Goal: Task Accomplishment & Management: Complete application form

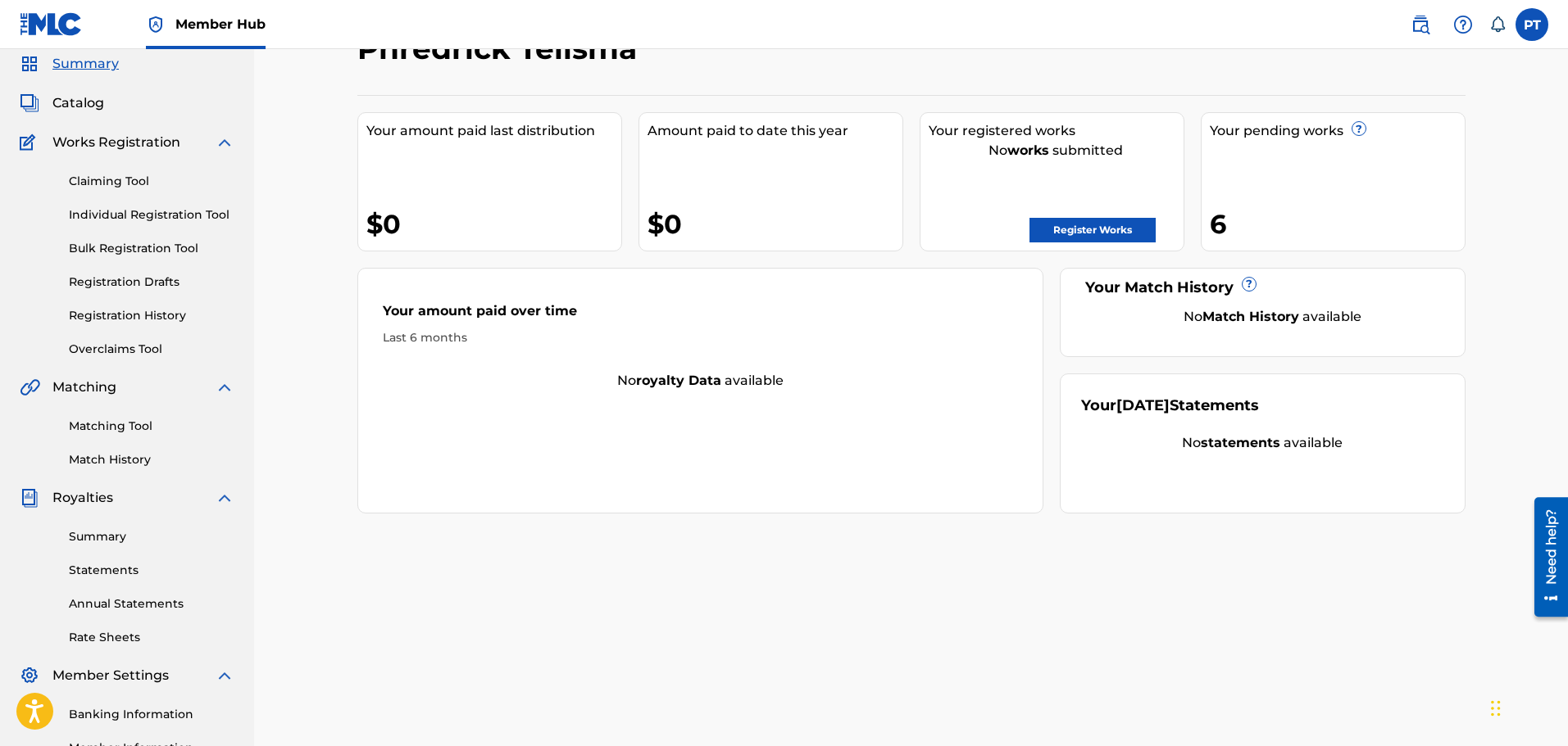
scroll to position [24, 0]
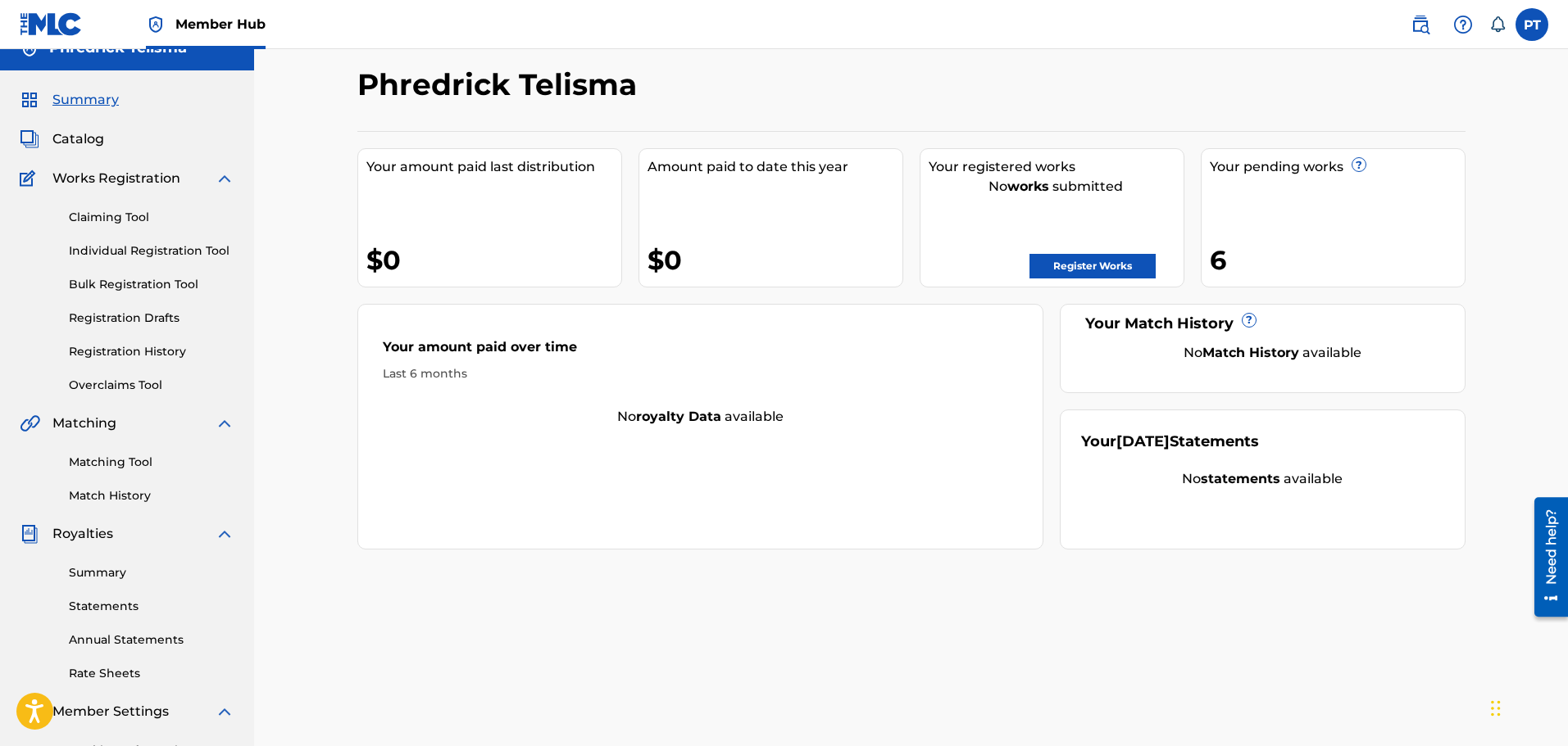
click at [138, 353] on link "Registration History" at bounding box center [151, 351] width 165 height 17
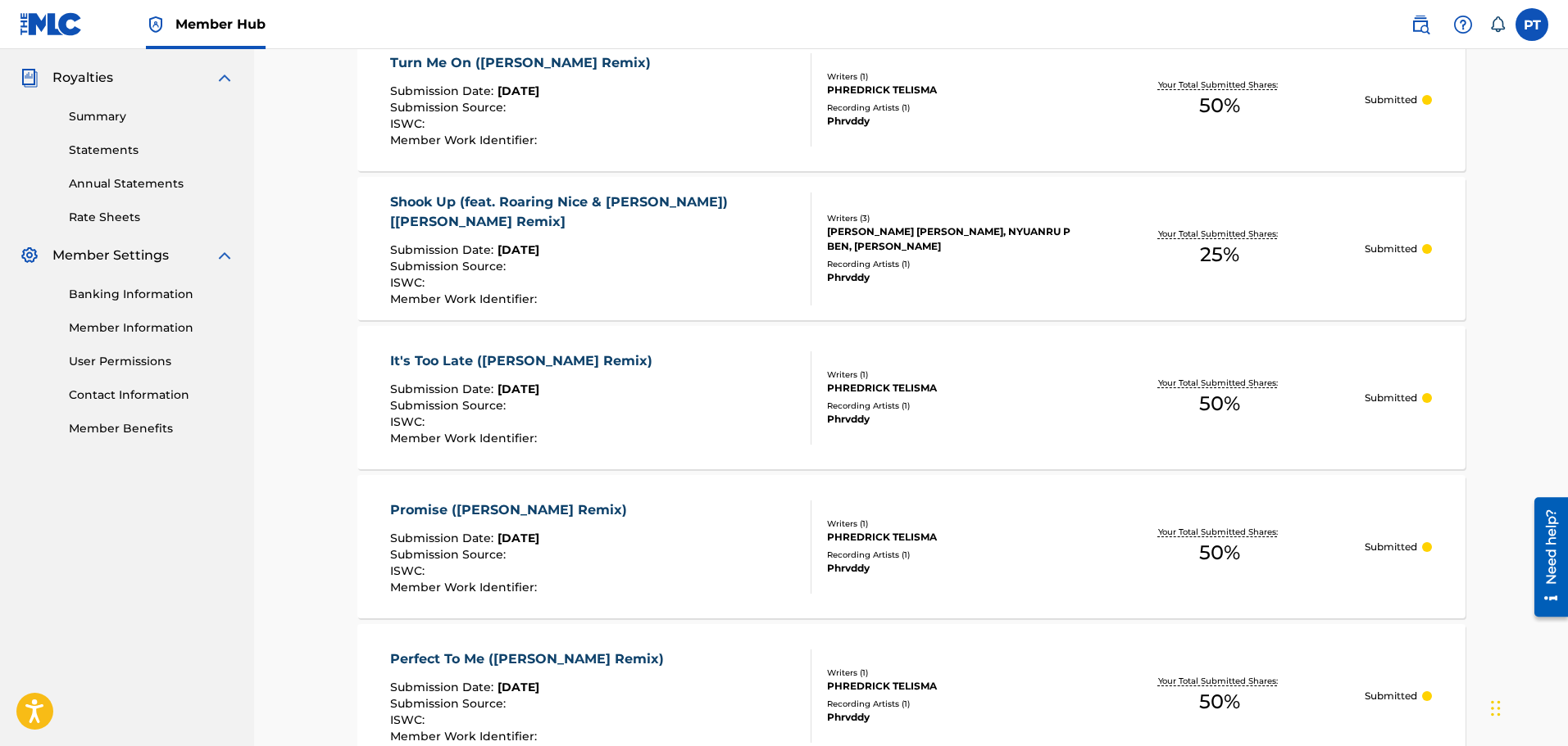
scroll to position [505, 0]
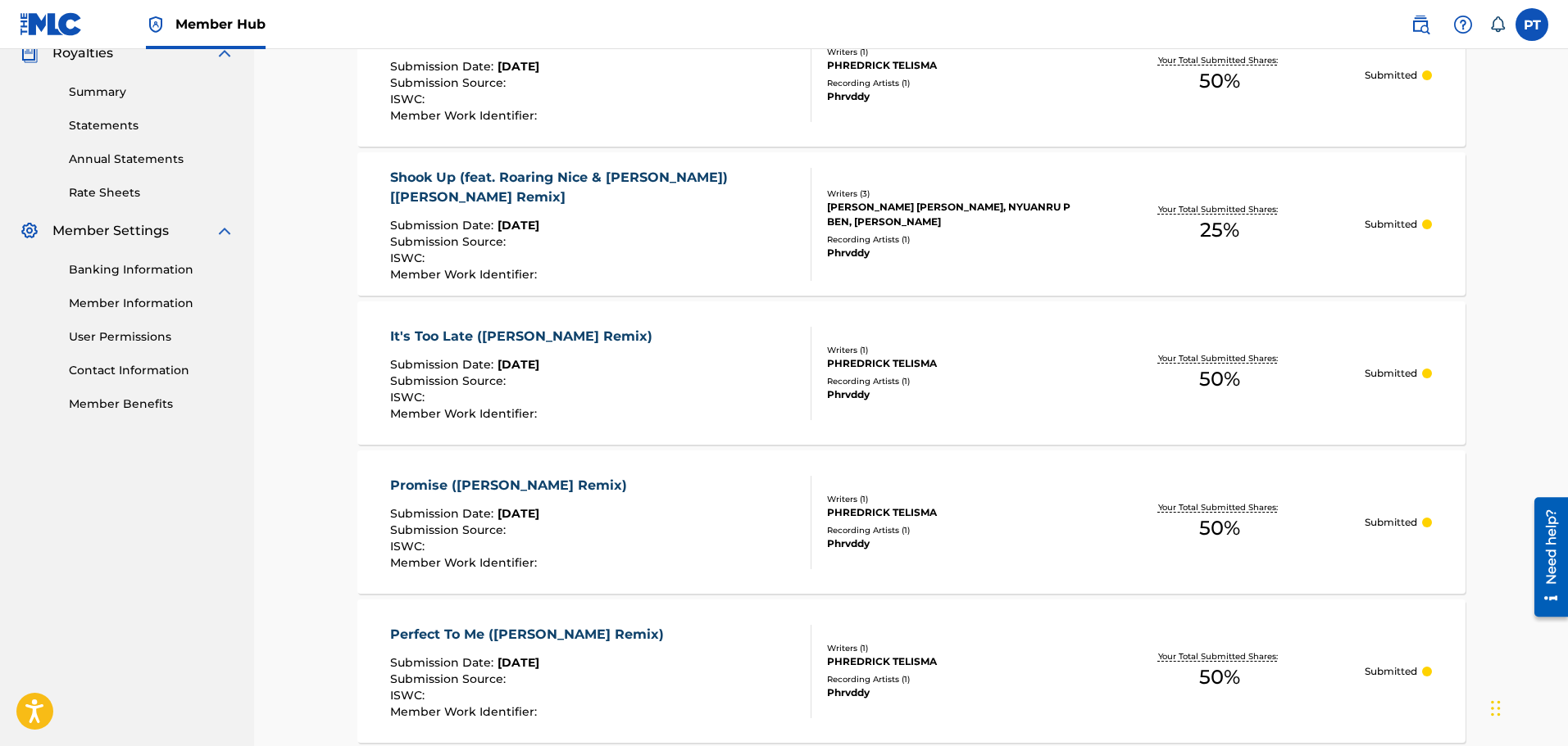
click at [16, 524] on nav "Phredrick Telisma Summary Catalog Works Registration Claiming Tool Individual R…" at bounding box center [127, 270] width 254 height 1451
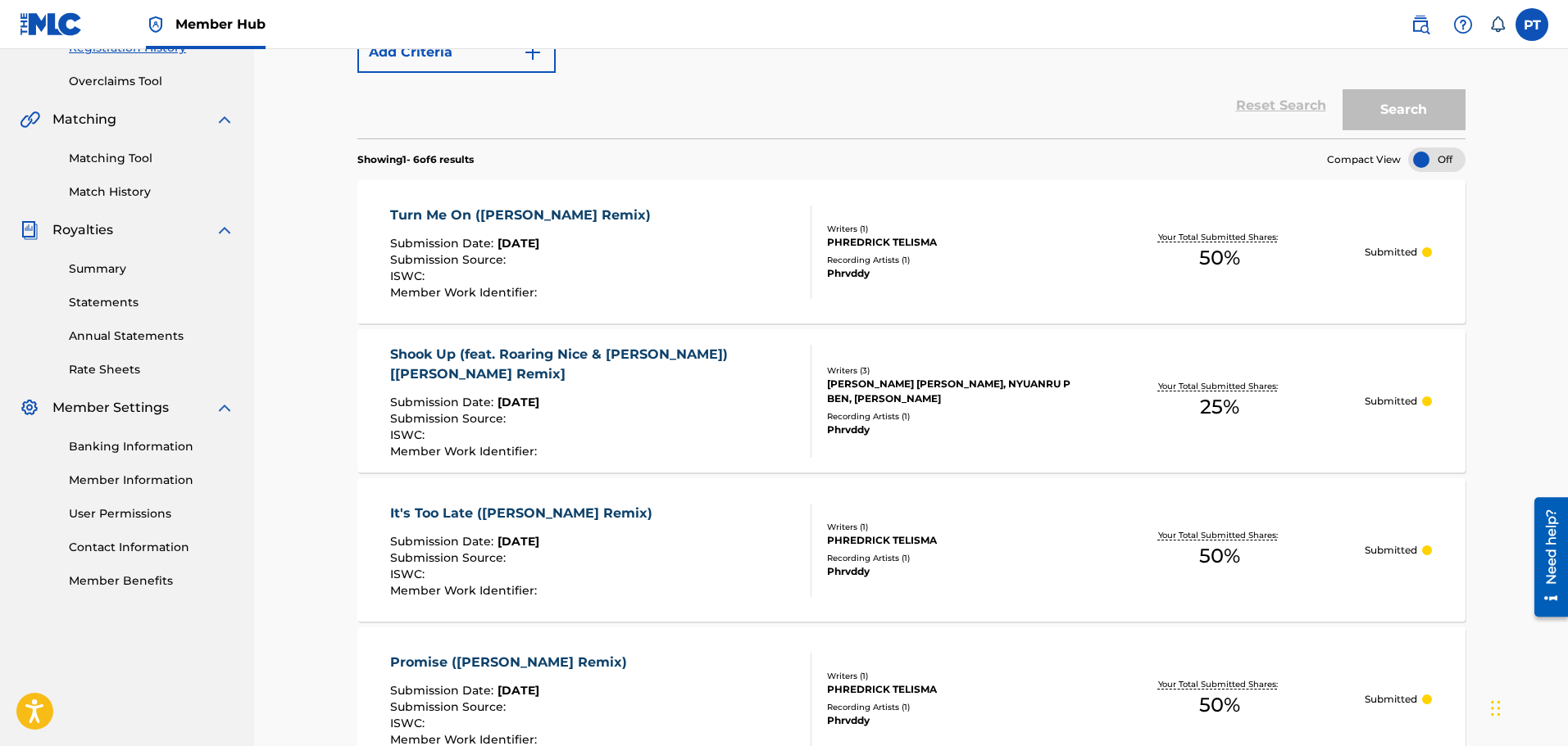
scroll to position [832, 0]
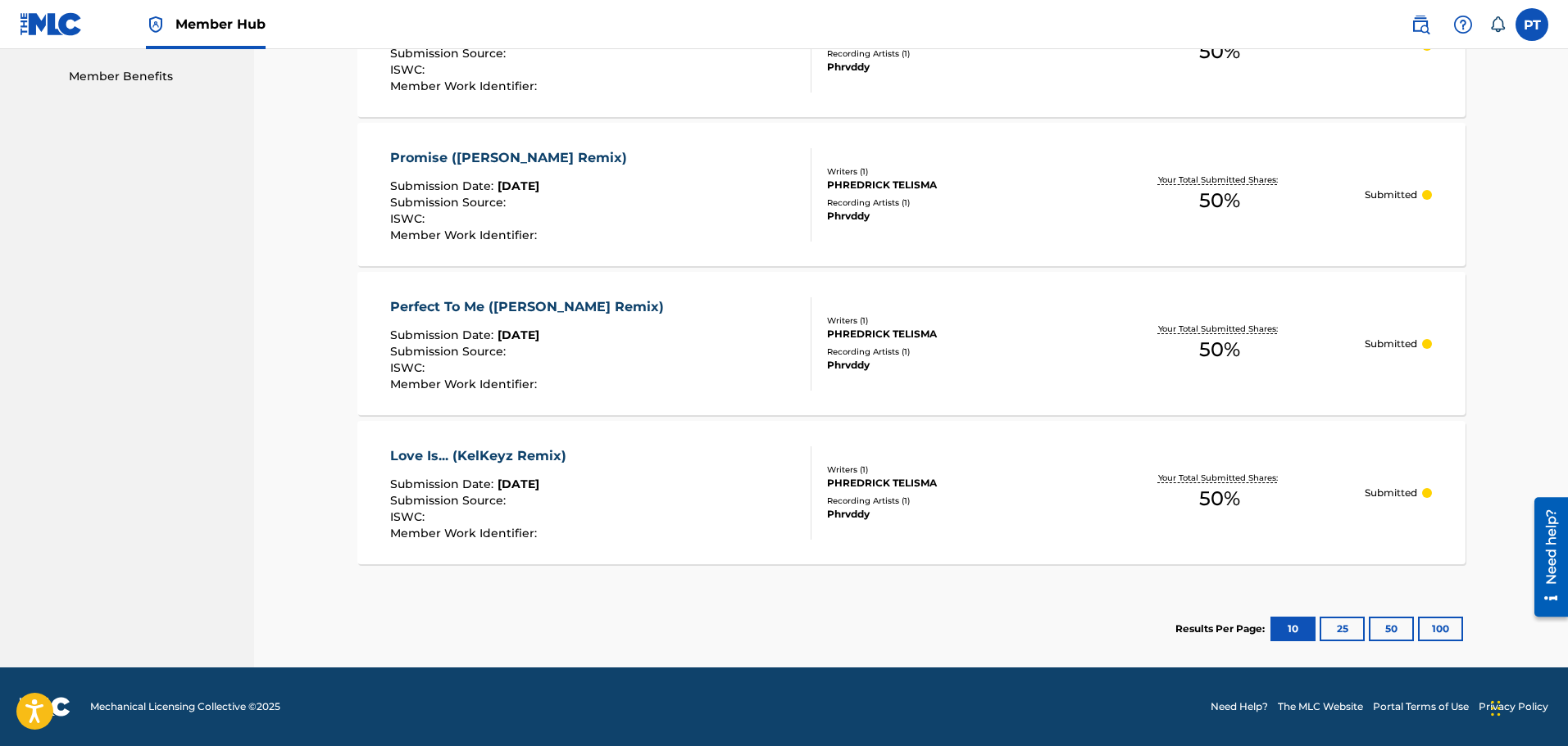
click at [513, 457] on div "Love Is... (KelKeyz Remix)" at bounding box center [482, 457] width 185 height 20
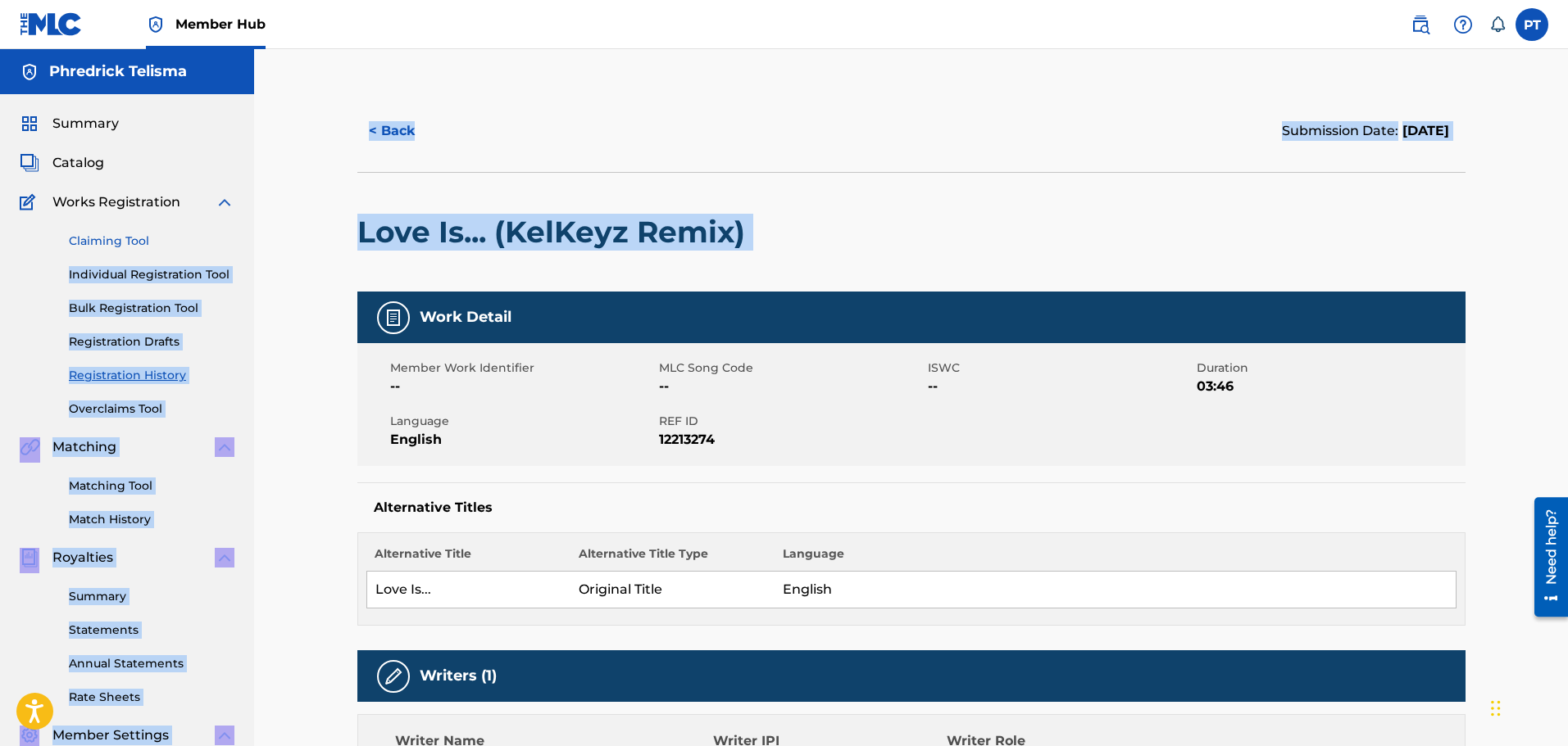
drag, startPoint x: 771, startPoint y: 234, endPoint x: 218, endPoint y: 241, distance: 553.0
click at [218, 241] on main "Phredrick Telisma Summary Catalog Works Registration Claiming Tool Individual R…" at bounding box center [784, 651] width 1568 height 1205
drag, startPoint x: 434, startPoint y: 239, endPoint x: 861, endPoint y: 304, distance: 431.9
click at [434, 239] on h2 "Love Is... (KelKeyz Remix)" at bounding box center [555, 232] width 396 height 37
click at [885, 241] on div at bounding box center [880, 232] width 255 height 119
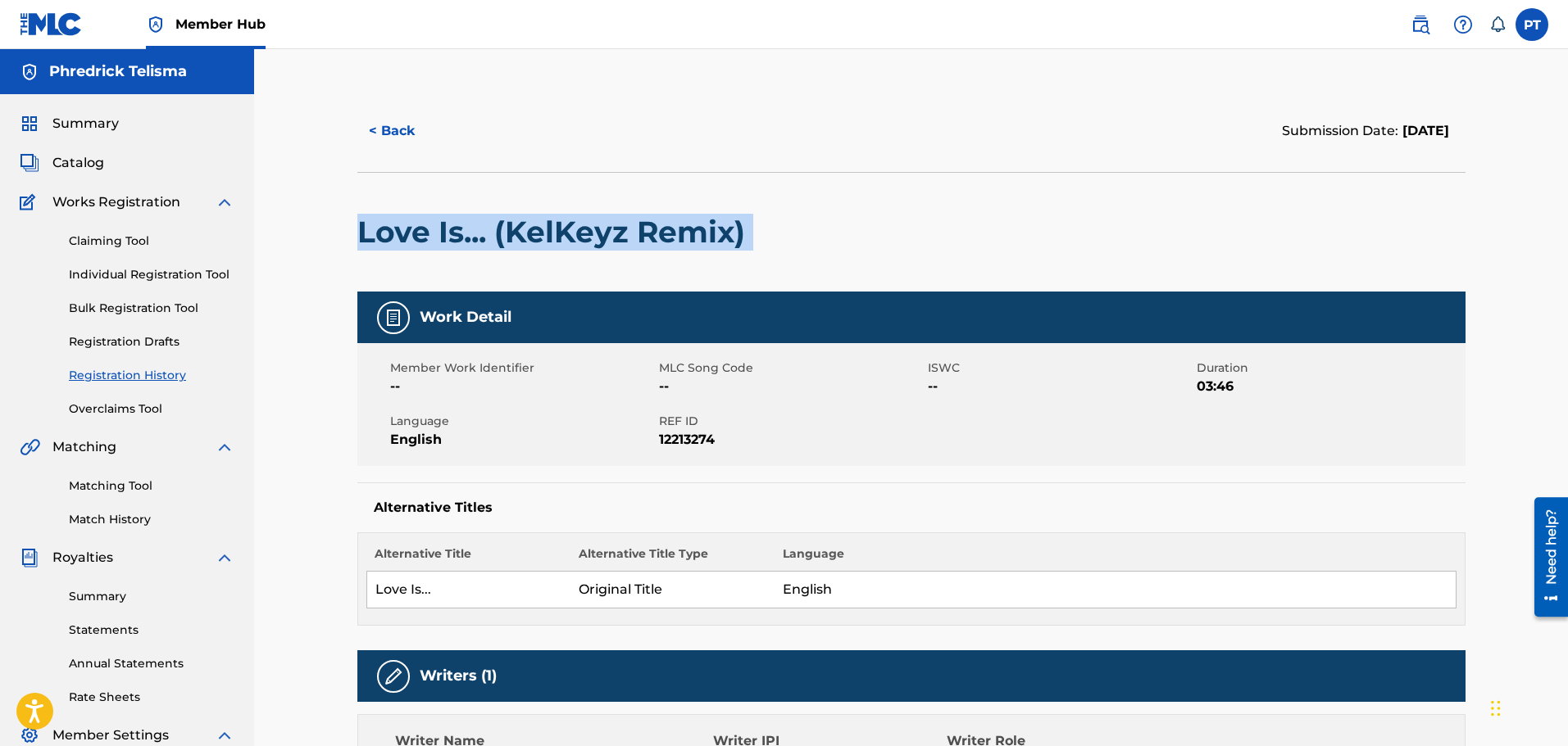
drag, startPoint x: 803, startPoint y: 241, endPoint x: 363, endPoint y: 244, distance: 440.0
click at [363, 244] on div "Love Is... (KelKeyz Remix)" at bounding box center [911, 232] width 1108 height 120
copy div "Love Is... (KelKeyz Remix)"
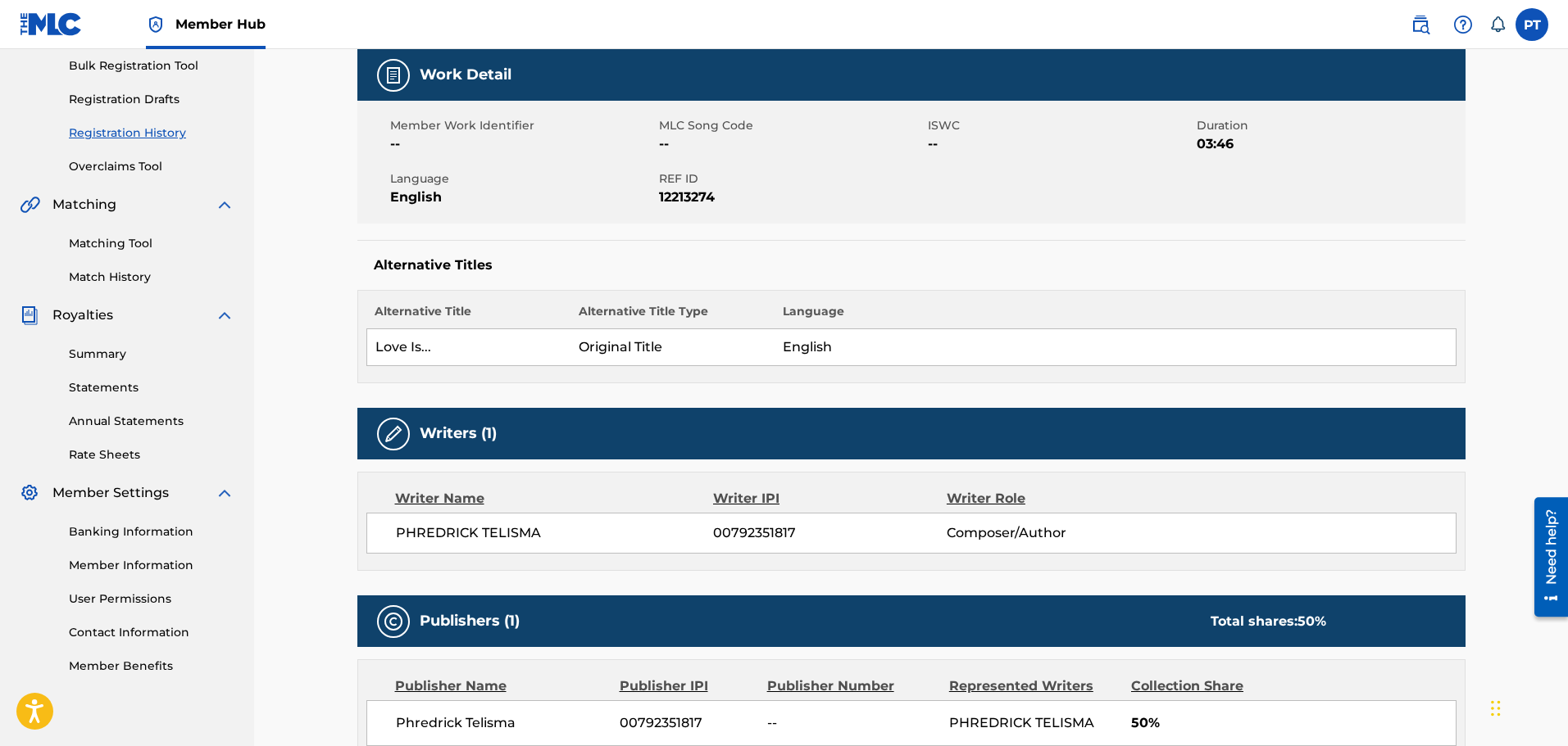
scroll to position [246, 0]
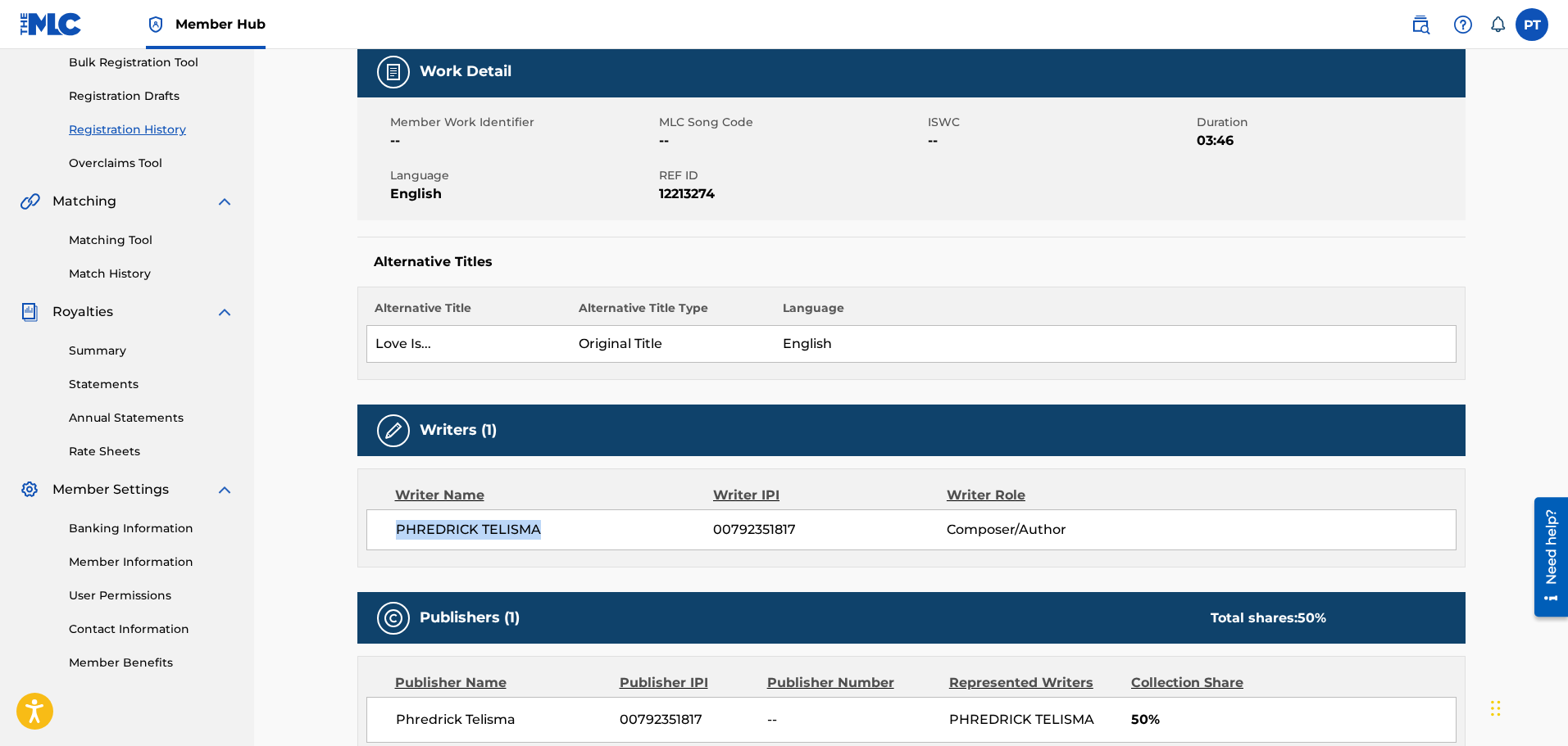
drag, startPoint x: 544, startPoint y: 529, endPoint x: 396, endPoint y: 538, distance: 148.3
click at [396, 538] on span "PHREDRICK TELISMA" at bounding box center [554, 530] width 318 height 20
copy span "PHREDRICK TELISMA"
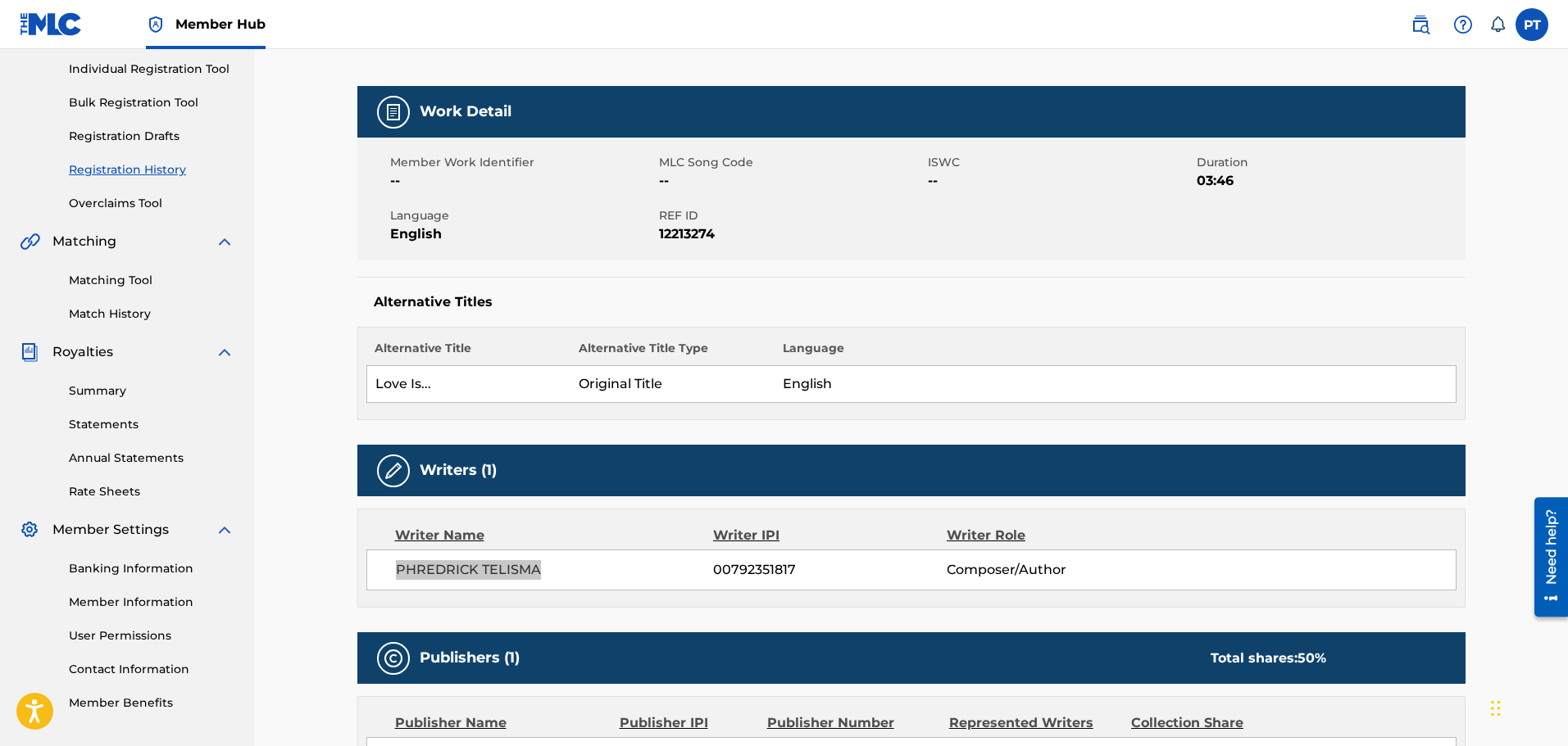
scroll to position [177, 0]
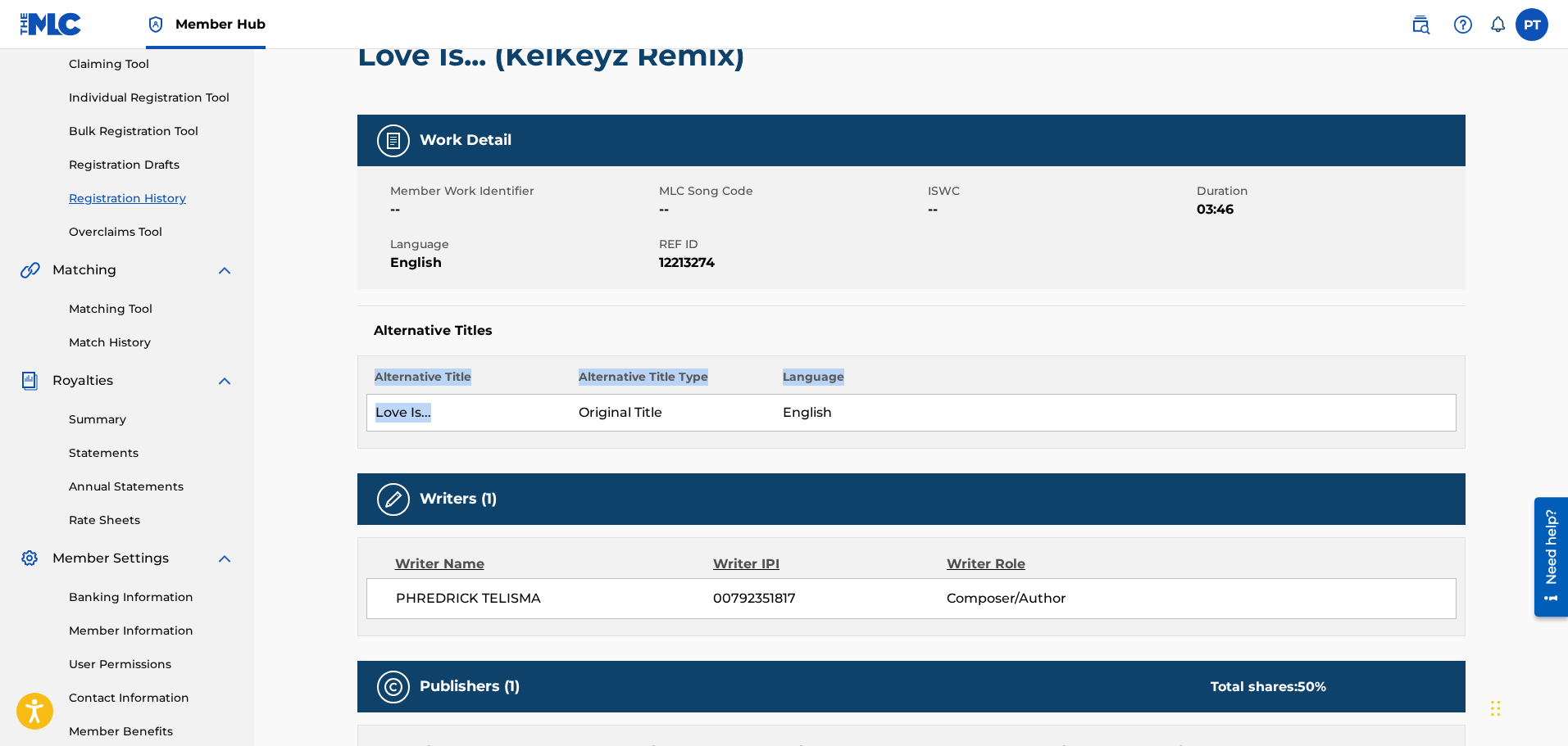
drag, startPoint x: 461, startPoint y: 414, endPoint x: 335, endPoint y: 424, distance: 126.4
click at [335, 424] on div "< Back Submission Date: September 30, 2025 Love Is... (KelKeyz Remix) Work Deta…" at bounding box center [911, 474] width 1314 height 1205
click at [461, 411] on td "Love Is..." at bounding box center [468, 413] width 204 height 37
drag, startPoint x: 439, startPoint y: 414, endPoint x: 376, endPoint y: 420, distance: 63.3
click at [376, 420] on td "Love Is..." at bounding box center [468, 413] width 204 height 37
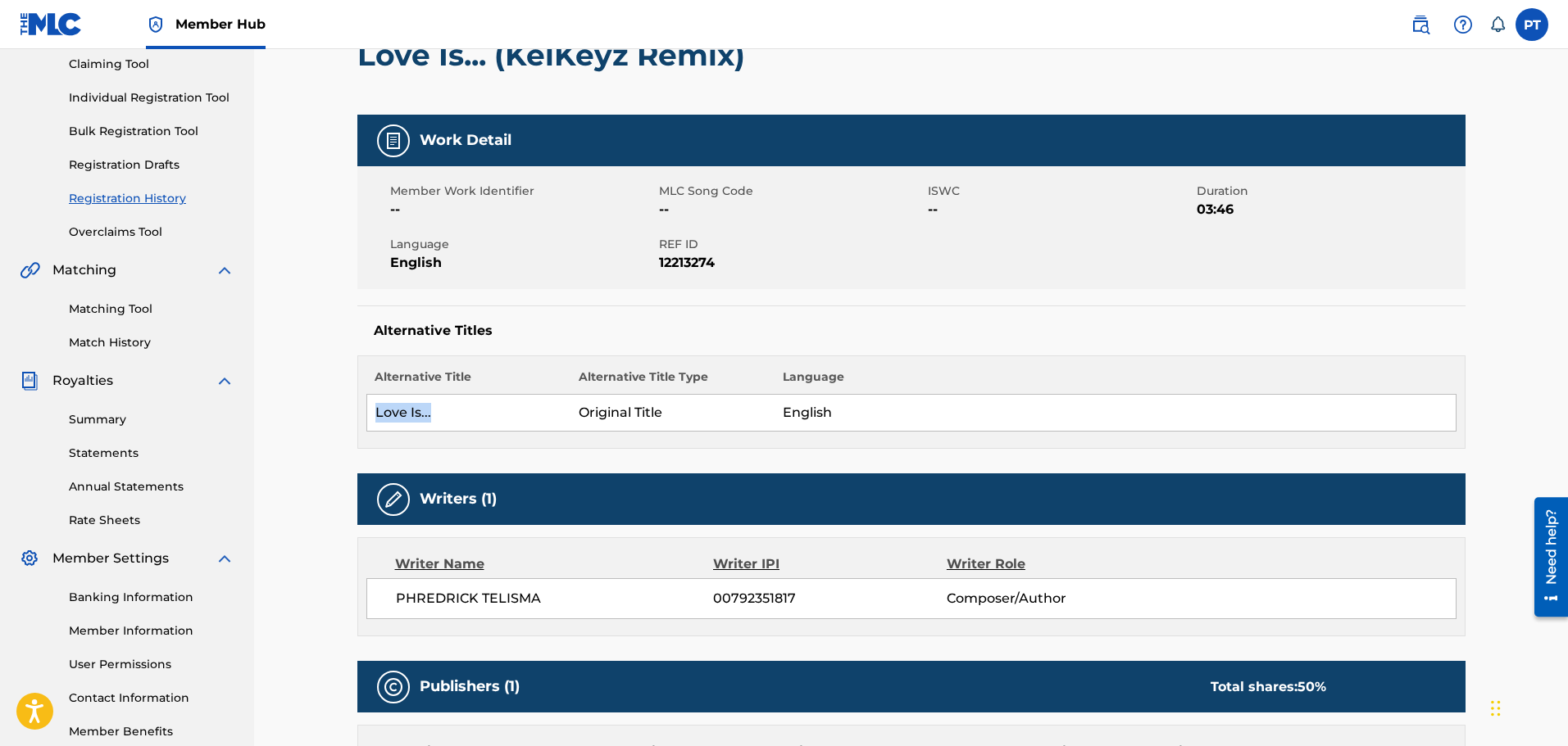
copy td "Love Is..."
drag, startPoint x: 530, startPoint y: 601, endPoint x: 396, endPoint y: 605, distance: 134.1
click at [396, 605] on span "PHREDRICK TELISMA" at bounding box center [554, 599] width 318 height 20
copy span "PHREDRICK TELISMA"
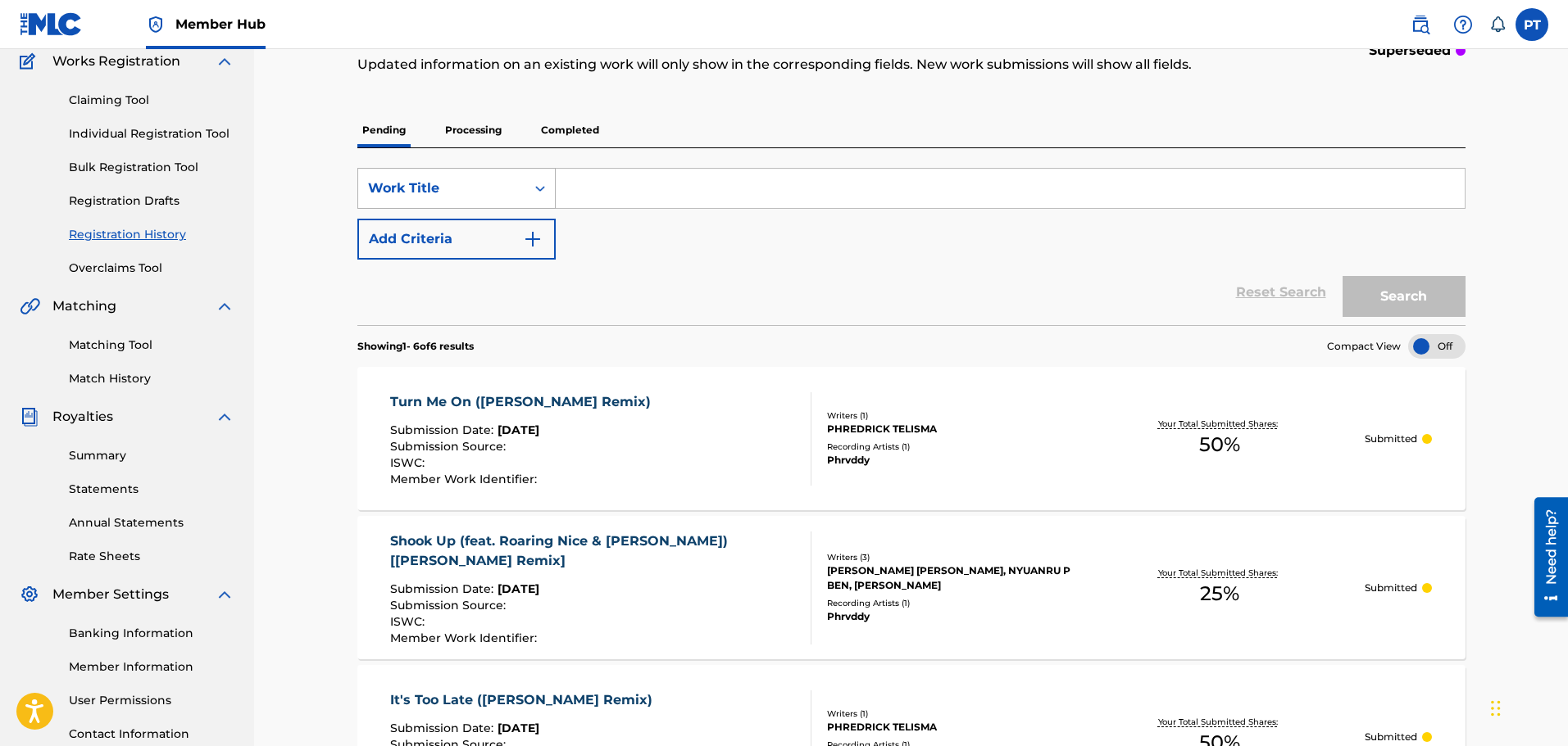
scroll to position [134, 0]
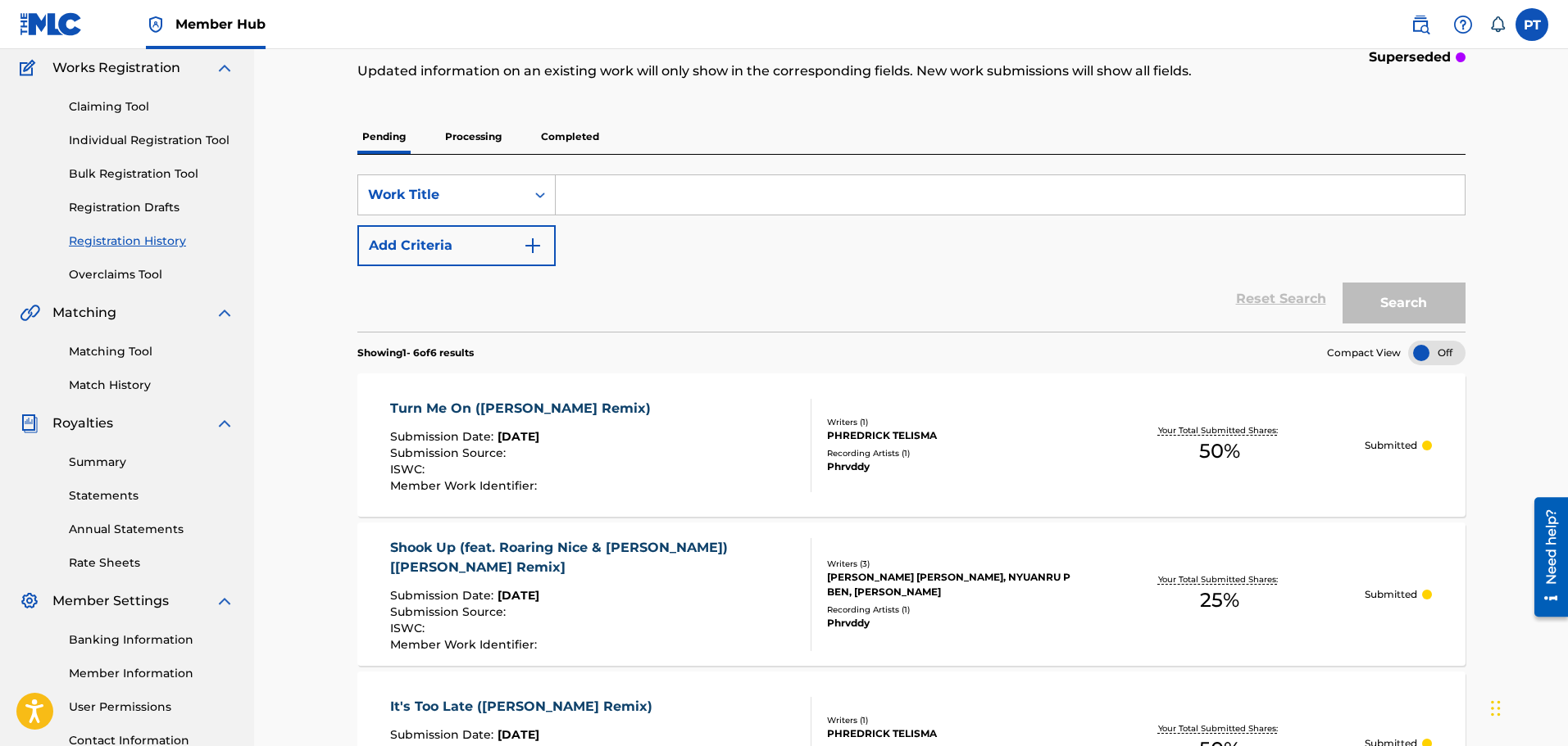
click at [475, 140] on p "Processing" at bounding box center [473, 137] width 66 height 35
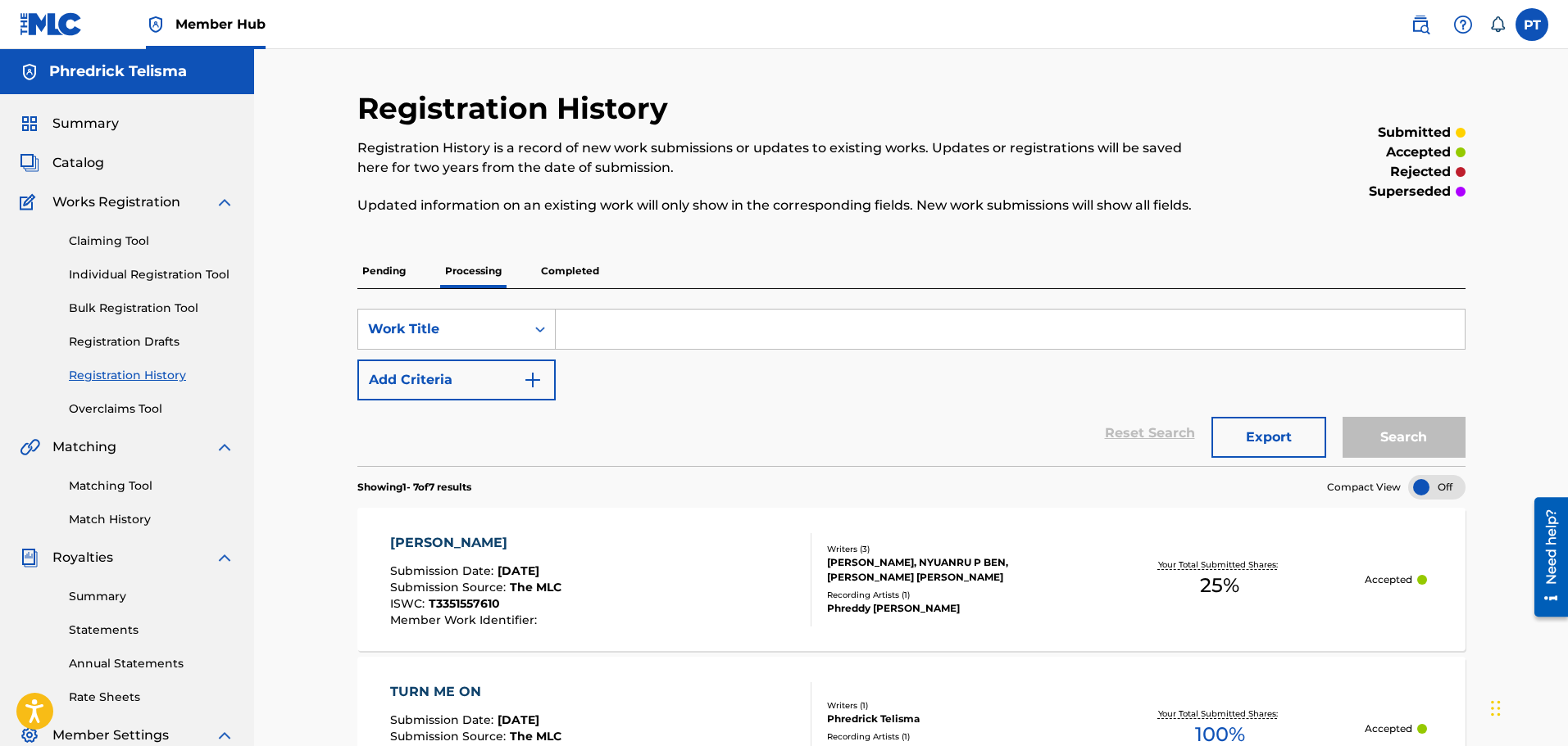
click at [674, 576] on div "OKAY OKAY Submission Date : [DATE] Submission Source : The MLC ISWC : T33515576…" at bounding box center [601, 580] width 421 height 93
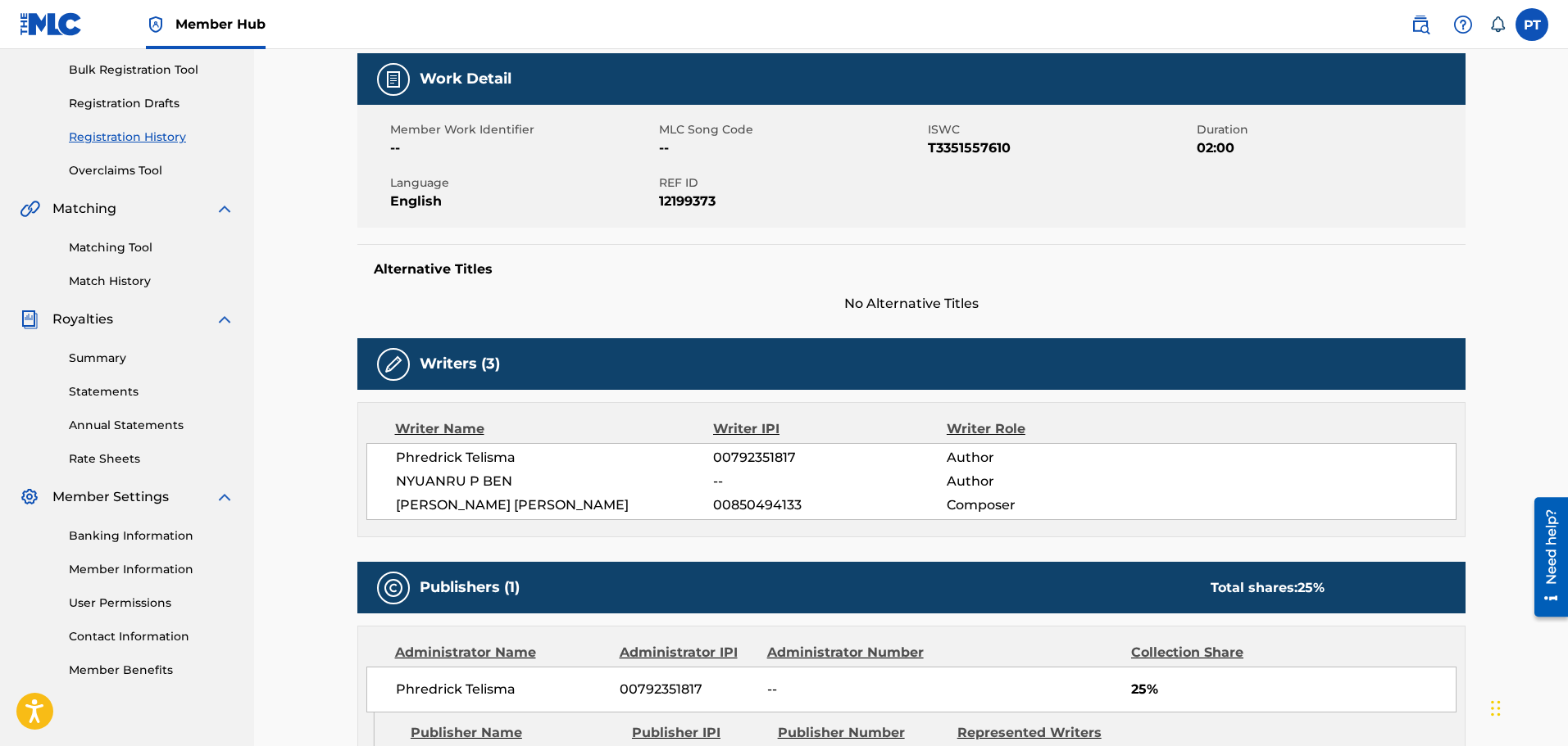
scroll to position [246, 0]
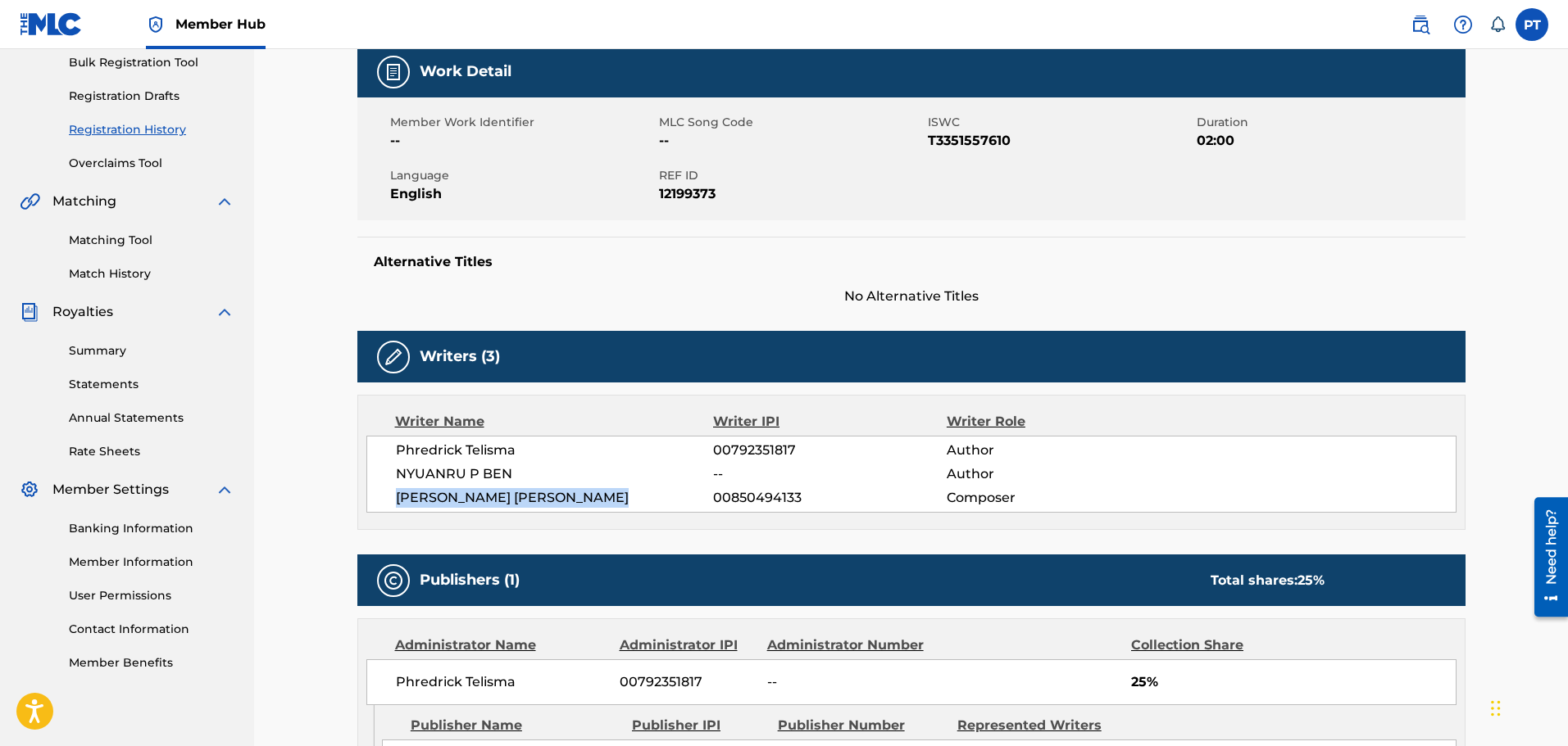
drag, startPoint x: 625, startPoint y: 495, endPoint x: 388, endPoint y: 499, distance: 237.0
click at [388, 499] on div "Phredrick Telisma 00792351817 Author NYUANRU P BEN -- Author KELWIN ALEXIS PACH…" at bounding box center [911, 474] width 1090 height 77
drag, startPoint x: 816, startPoint y: 493, endPoint x: 707, endPoint y: 495, distance: 109.0
click at [707, 495] on div "KELWIN ALEXIS PACHECO REYES 00850494133 Composer" at bounding box center [925, 498] width 1060 height 20
copy div "00850494133"
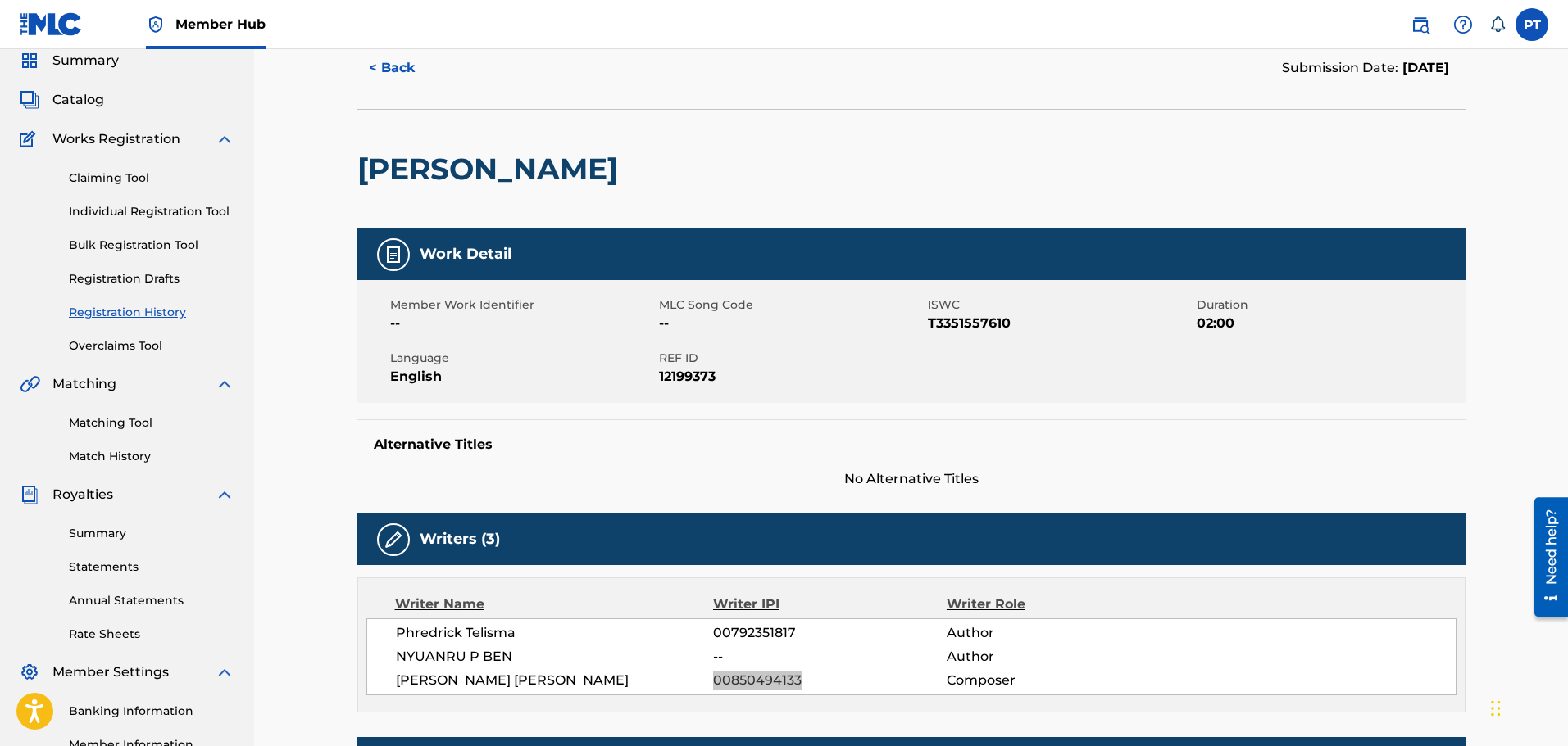
scroll to position [0, 0]
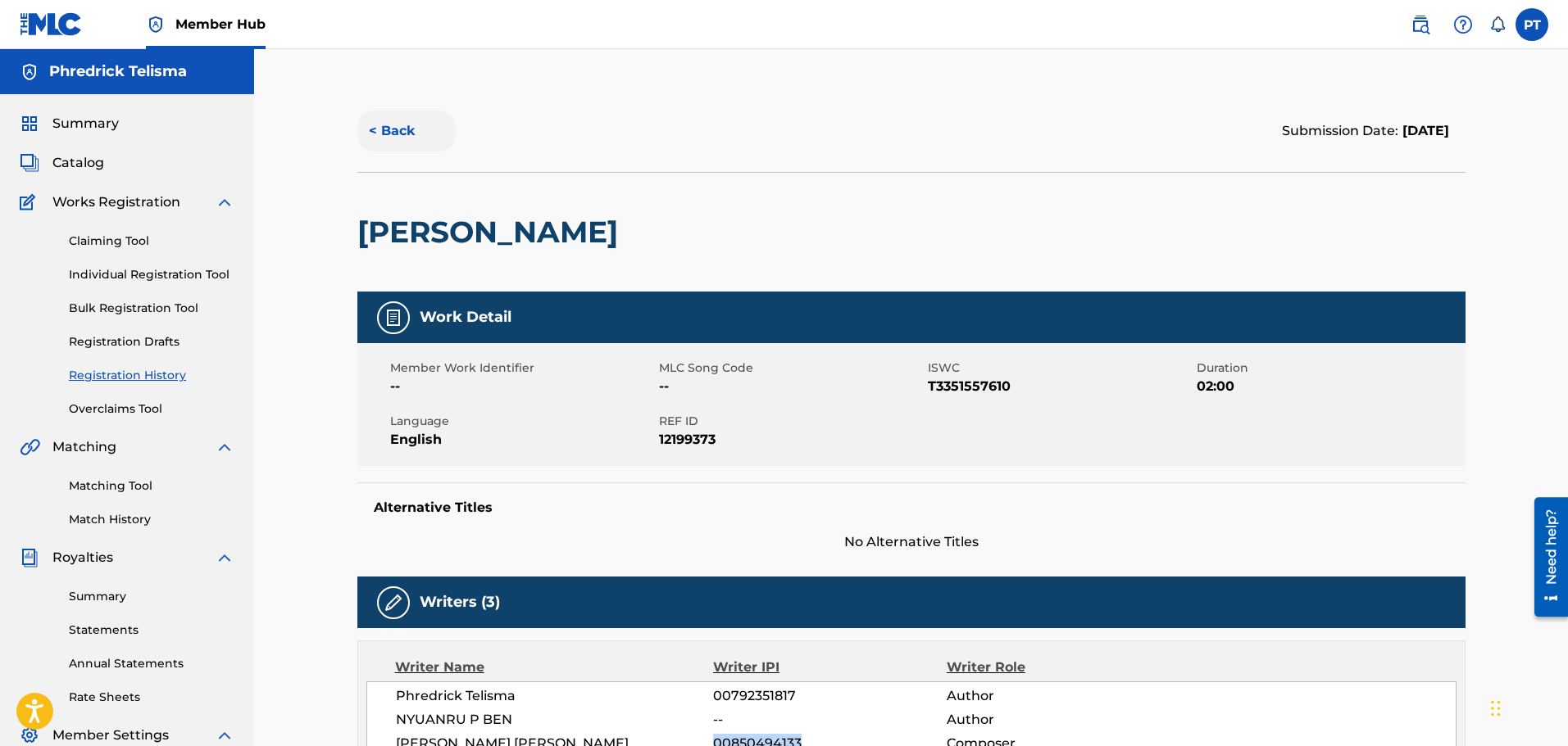
click at [407, 128] on button "< Back" at bounding box center [406, 132] width 98 height 41
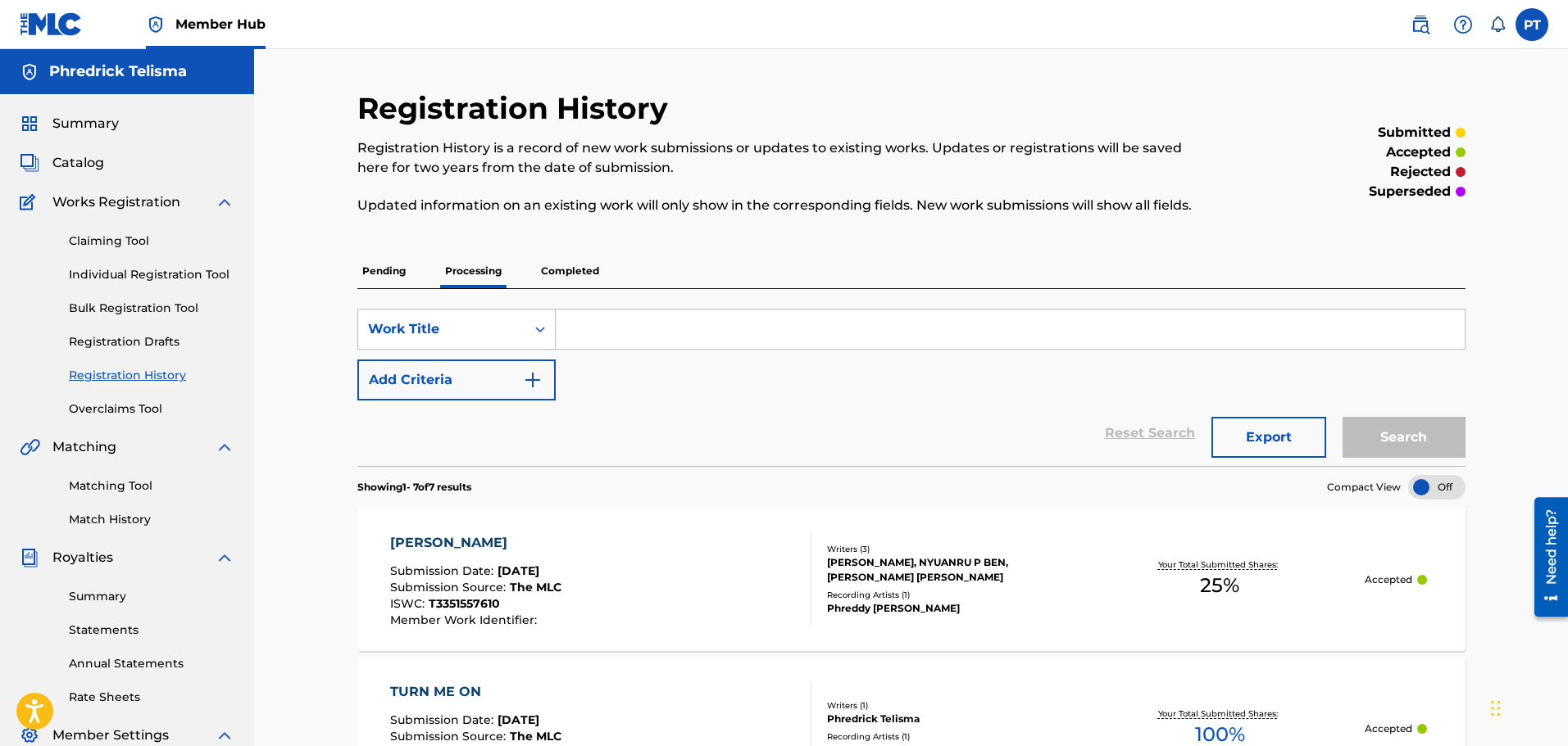
click at [399, 265] on p "Pending" at bounding box center [384, 271] width 53 height 35
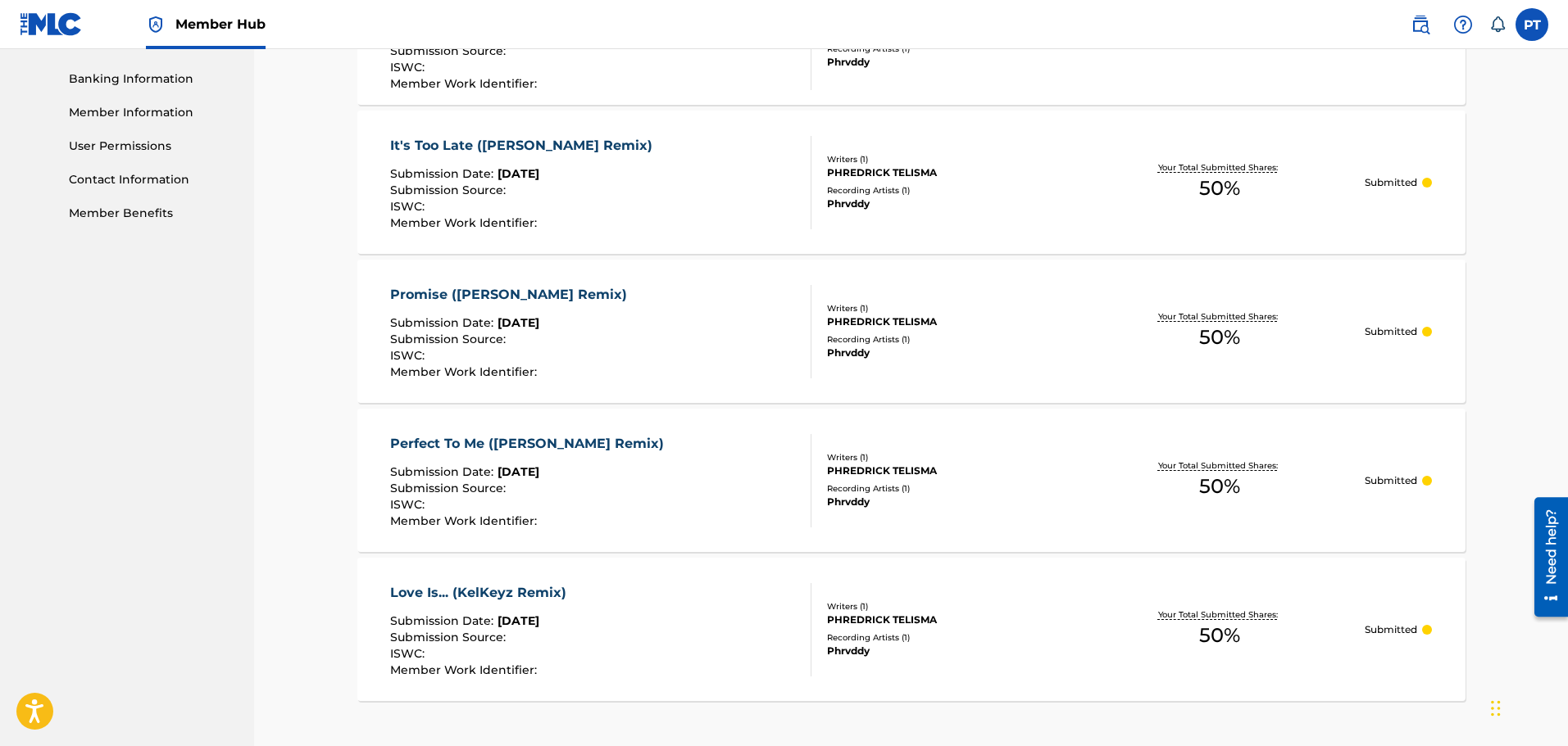
scroll to position [832, 0]
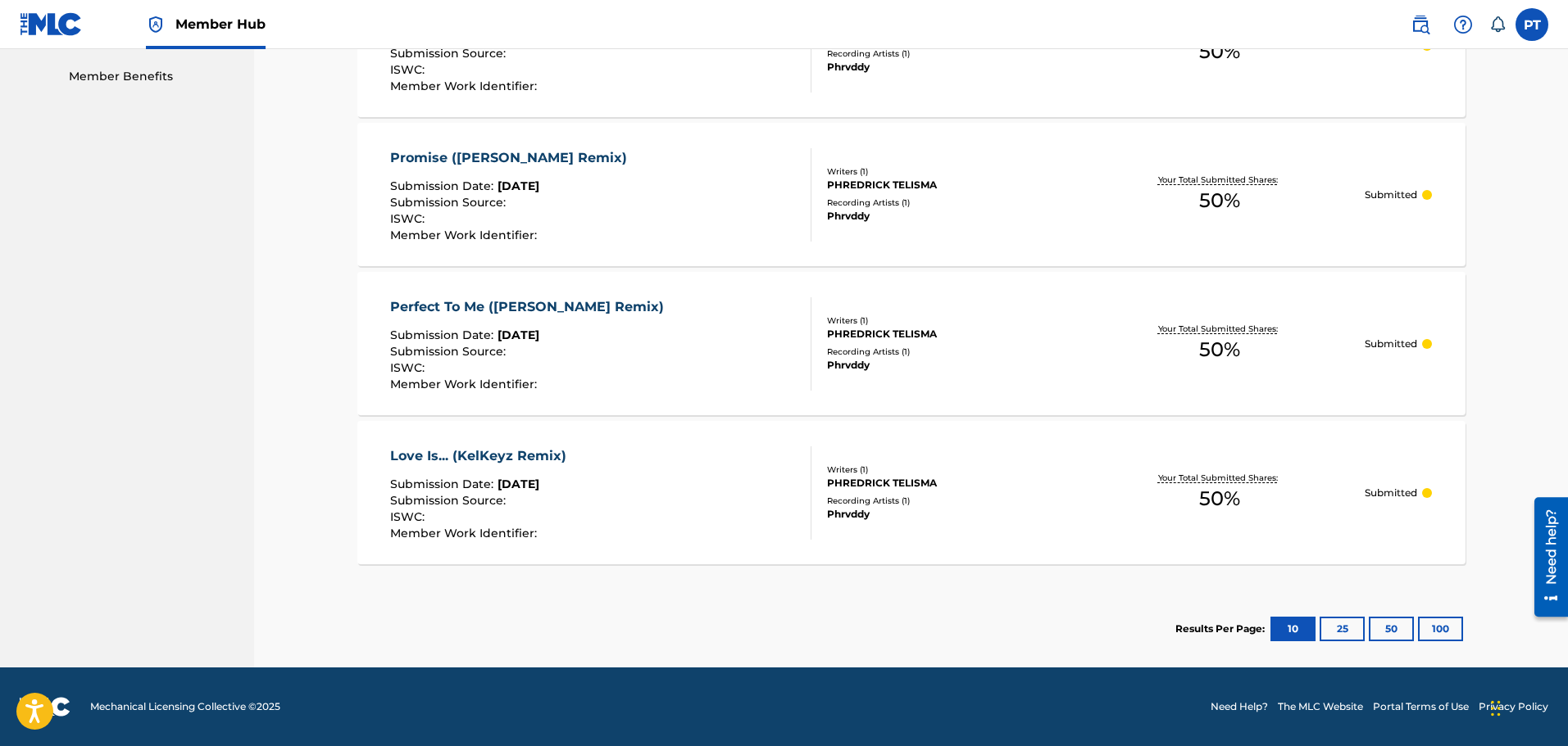
click at [693, 458] on div "Love Is... (KelKeyz Remix) Submission Date : Sep 30, 2025 Submission Source : I…" at bounding box center [601, 493] width 421 height 93
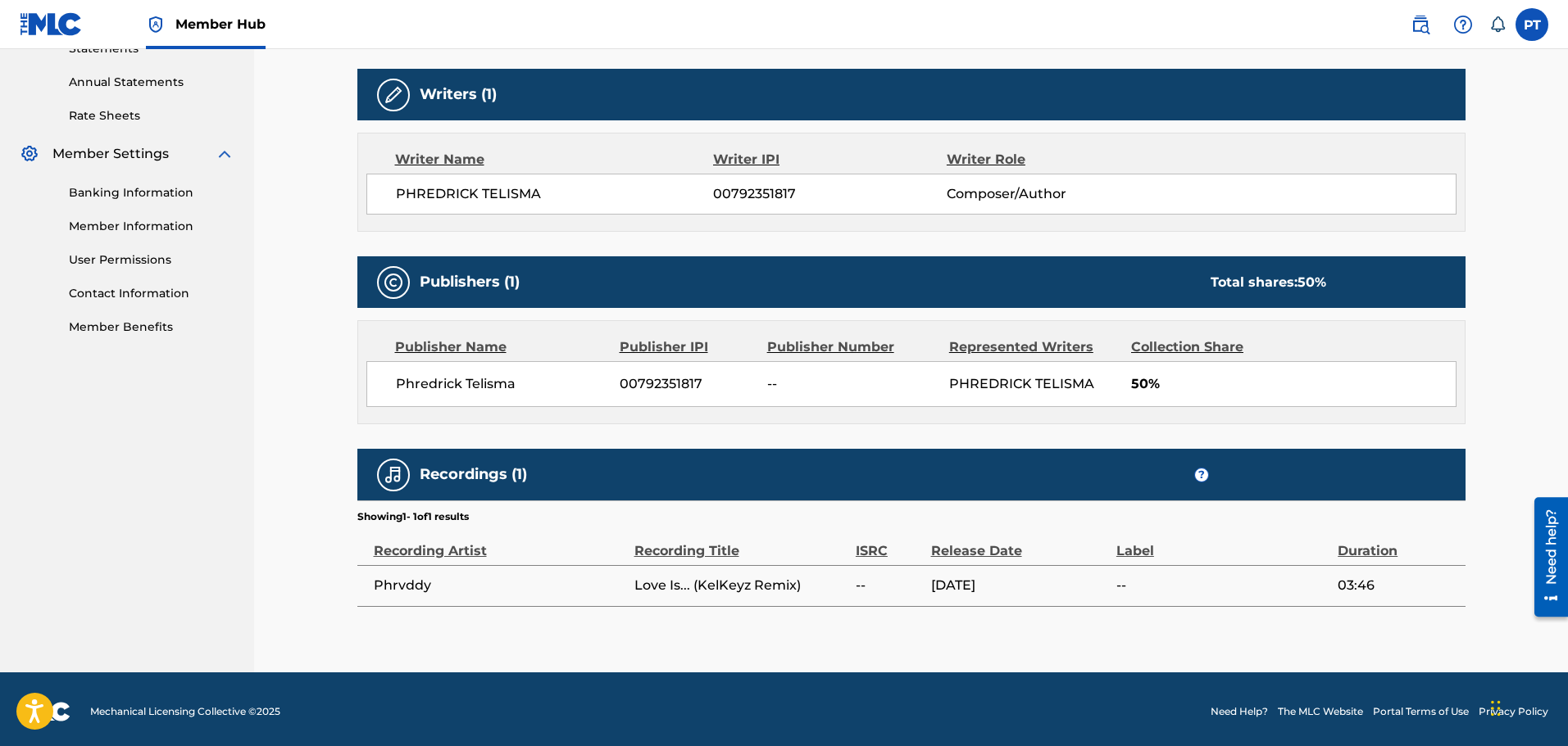
scroll to position [586, 0]
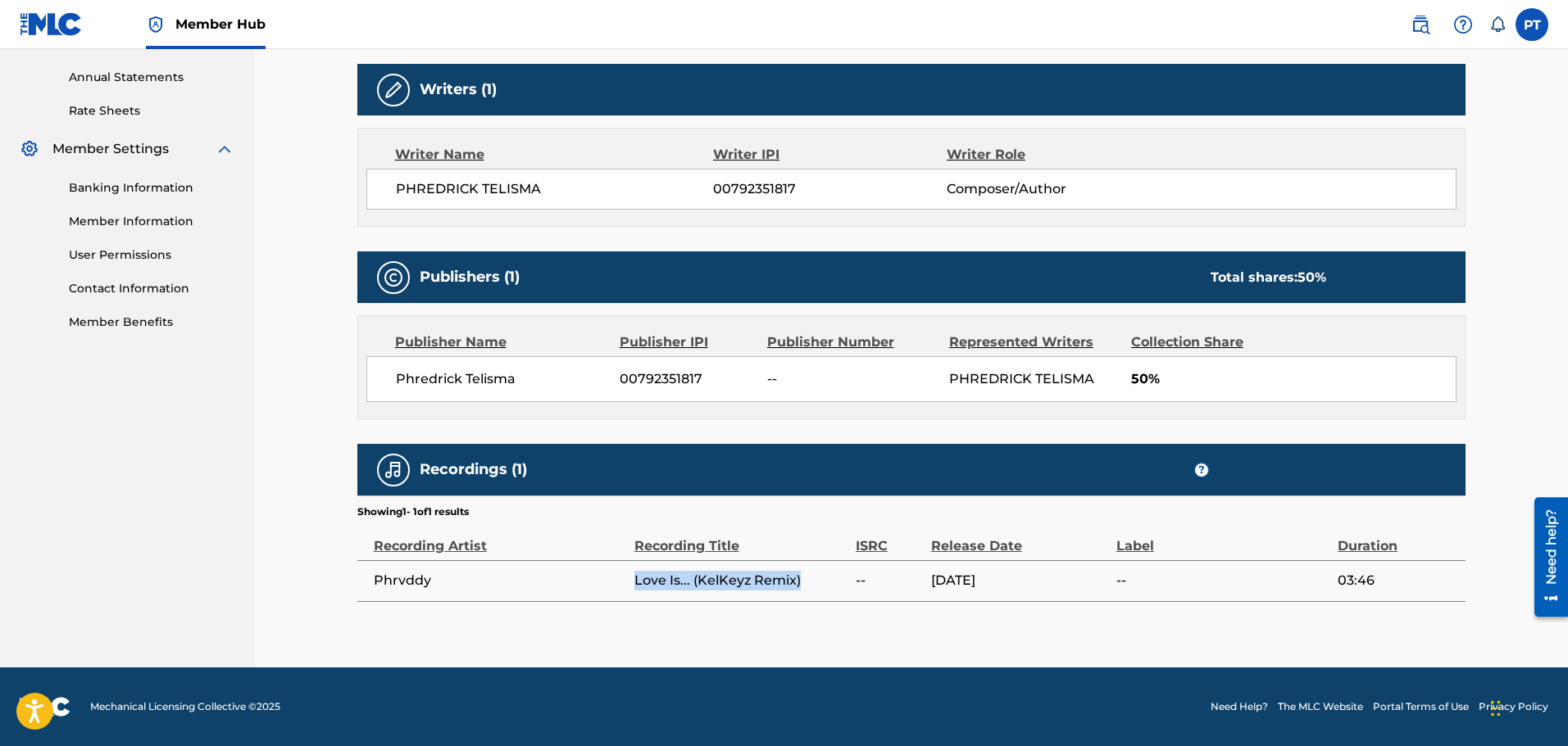
drag, startPoint x: 815, startPoint y: 581, endPoint x: 629, endPoint y: 588, distance: 186.1
click at [629, 588] on tr "Phrvddy Love Is... (KelKeyz Remix) -- 10/31/2025 -- 03:46" at bounding box center [911, 581] width 1108 height 41
copy tr "Love Is... (KelKeyz Remix)"
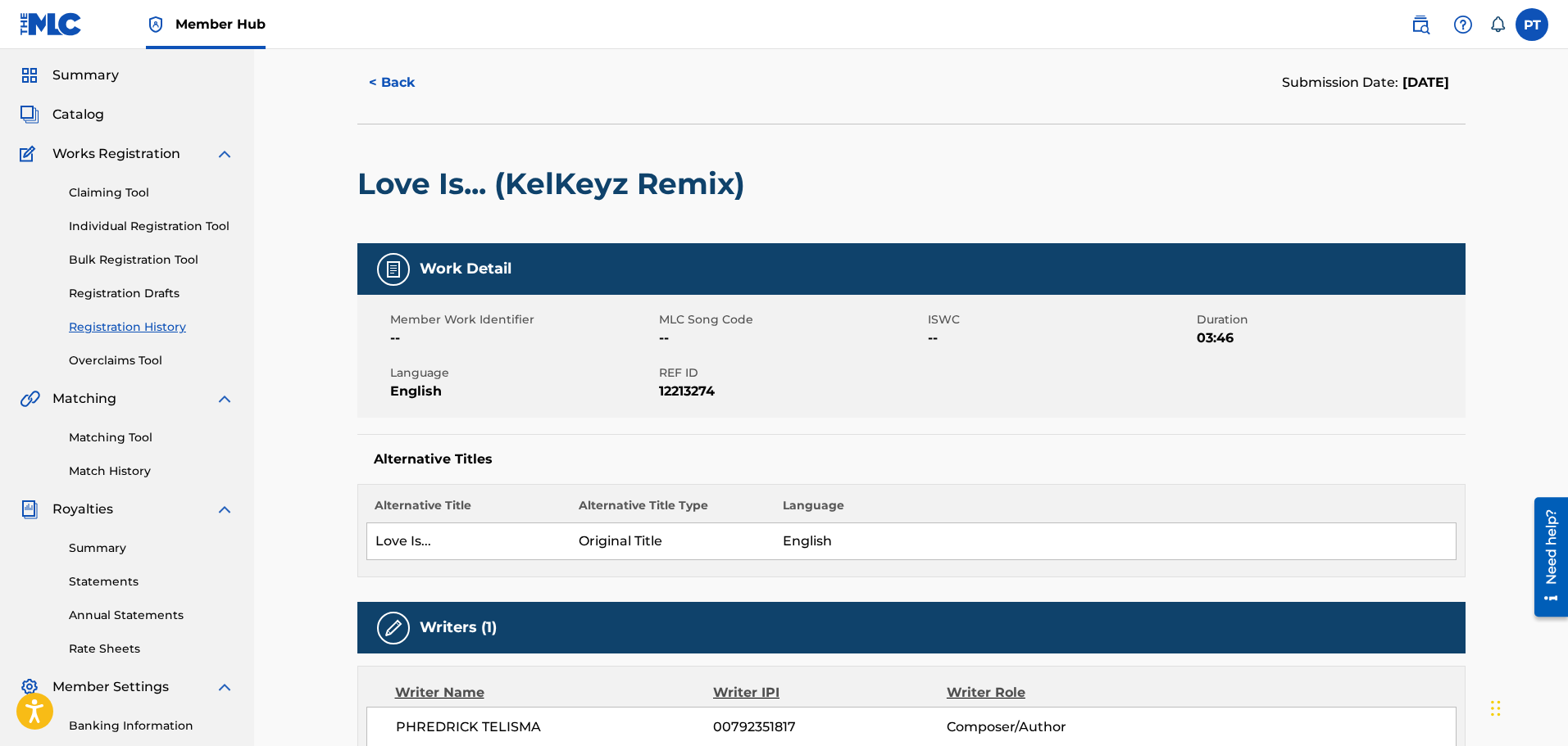
scroll to position [0, 0]
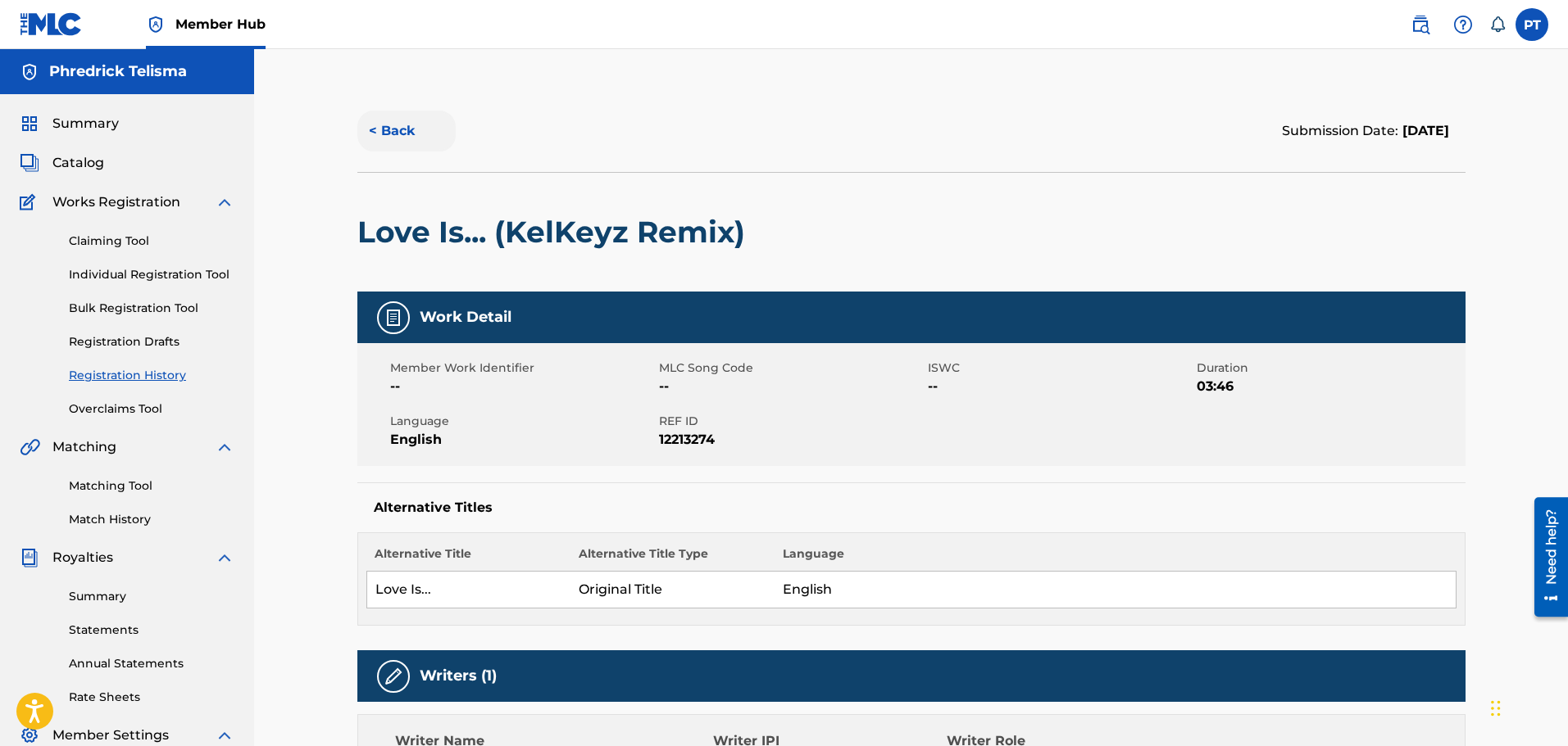
click at [405, 137] on button "< Back" at bounding box center [406, 132] width 98 height 41
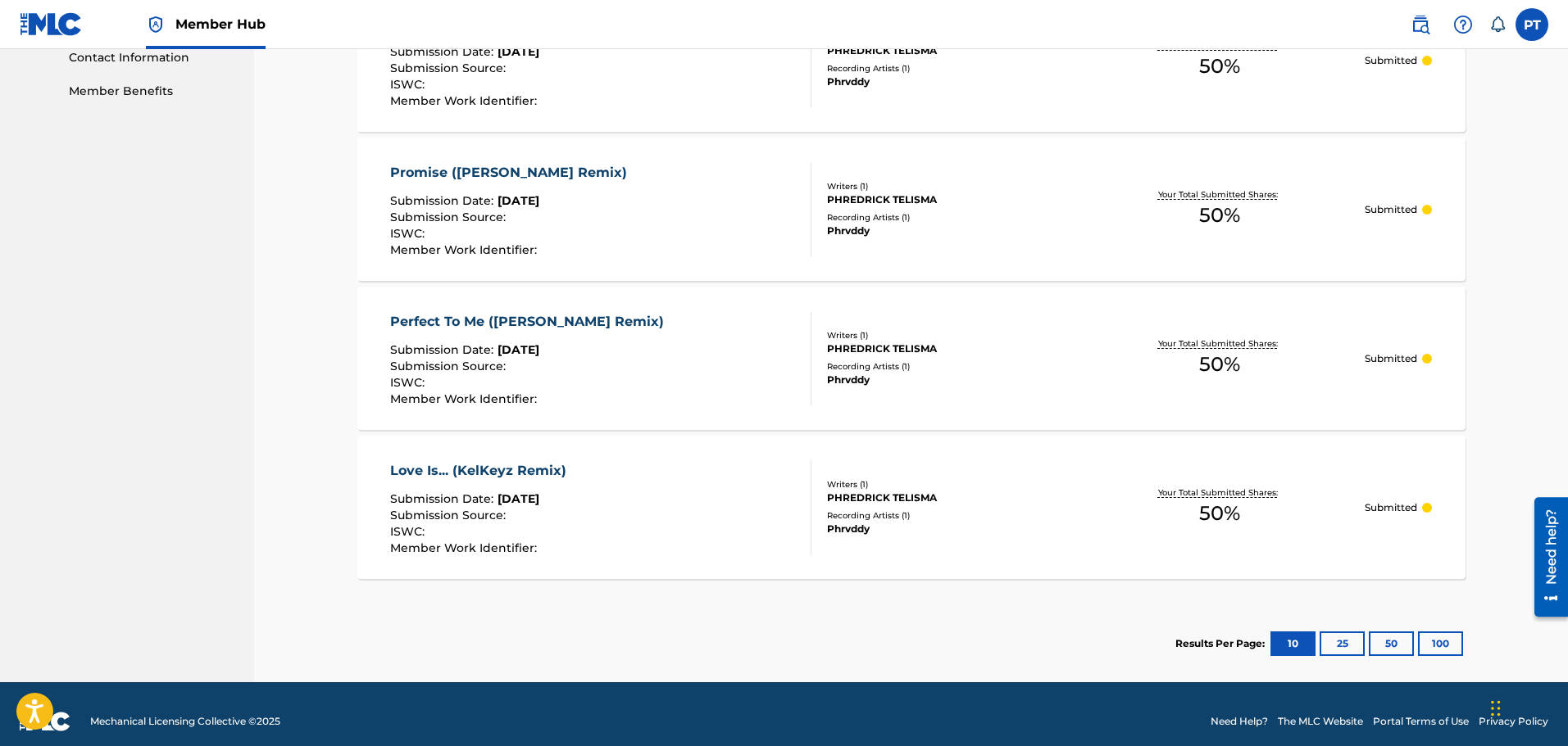
scroll to position [832, 0]
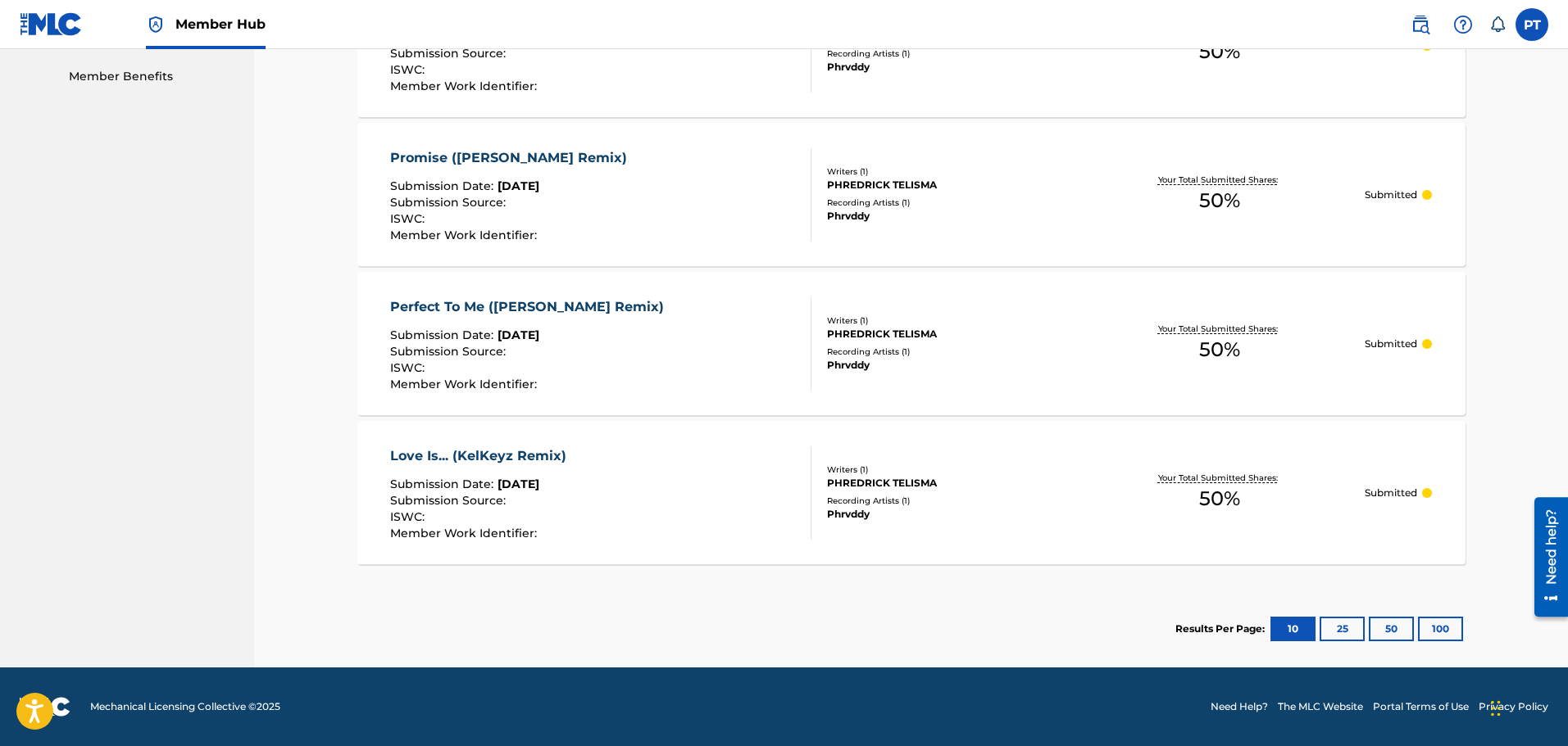
drag, startPoint x: 564, startPoint y: 299, endPoint x: 556, endPoint y: 307, distance: 11.3
click at [564, 299] on div "Perfect To Me ([PERSON_NAME] Remix)" at bounding box center [531, 308] width 282 height 20
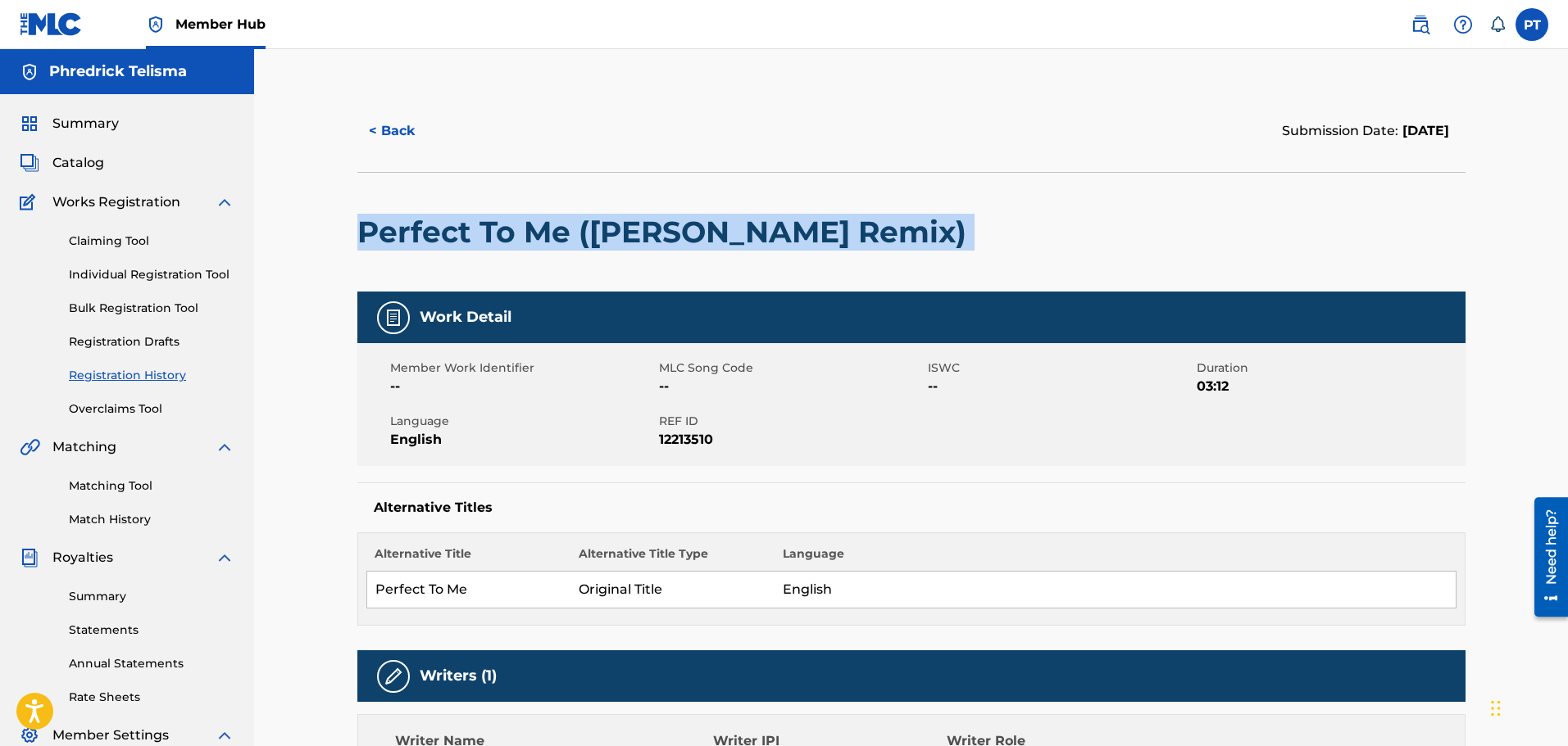
drag, startPoint x: 856, startPoint y: 229, endPoint x: 351, endPoint y: 245, distance: 505.3
click at [351, 245] on div "< Back Submission Date: September 30, 2025 Perfect To Me (KelKeyz Remix) Work D…" at bounding box center [911, 672] width 1148 height 1164
copy div "Perfect To Me ([PERSON_NAME] Remix)"
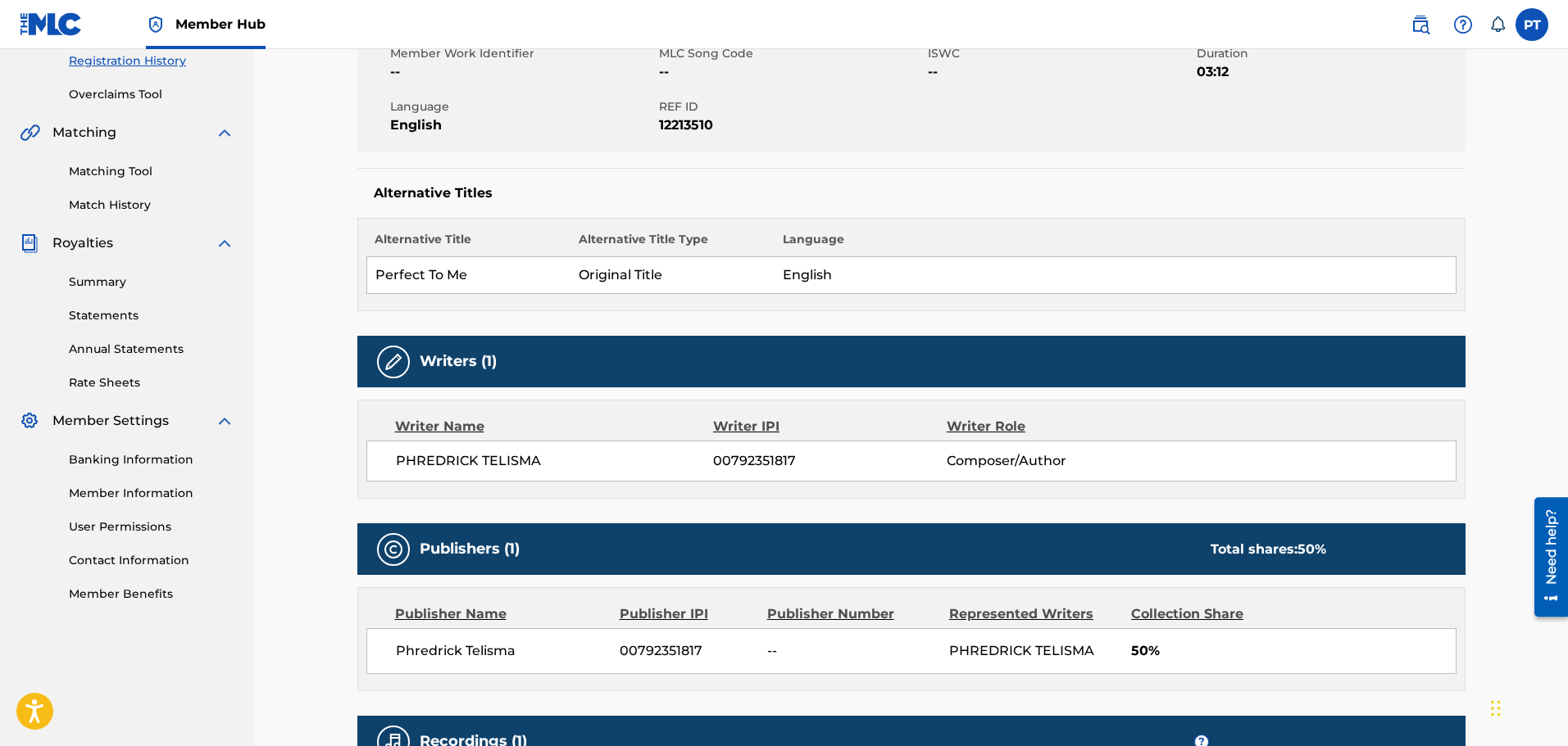
scroll to position [328, 0]
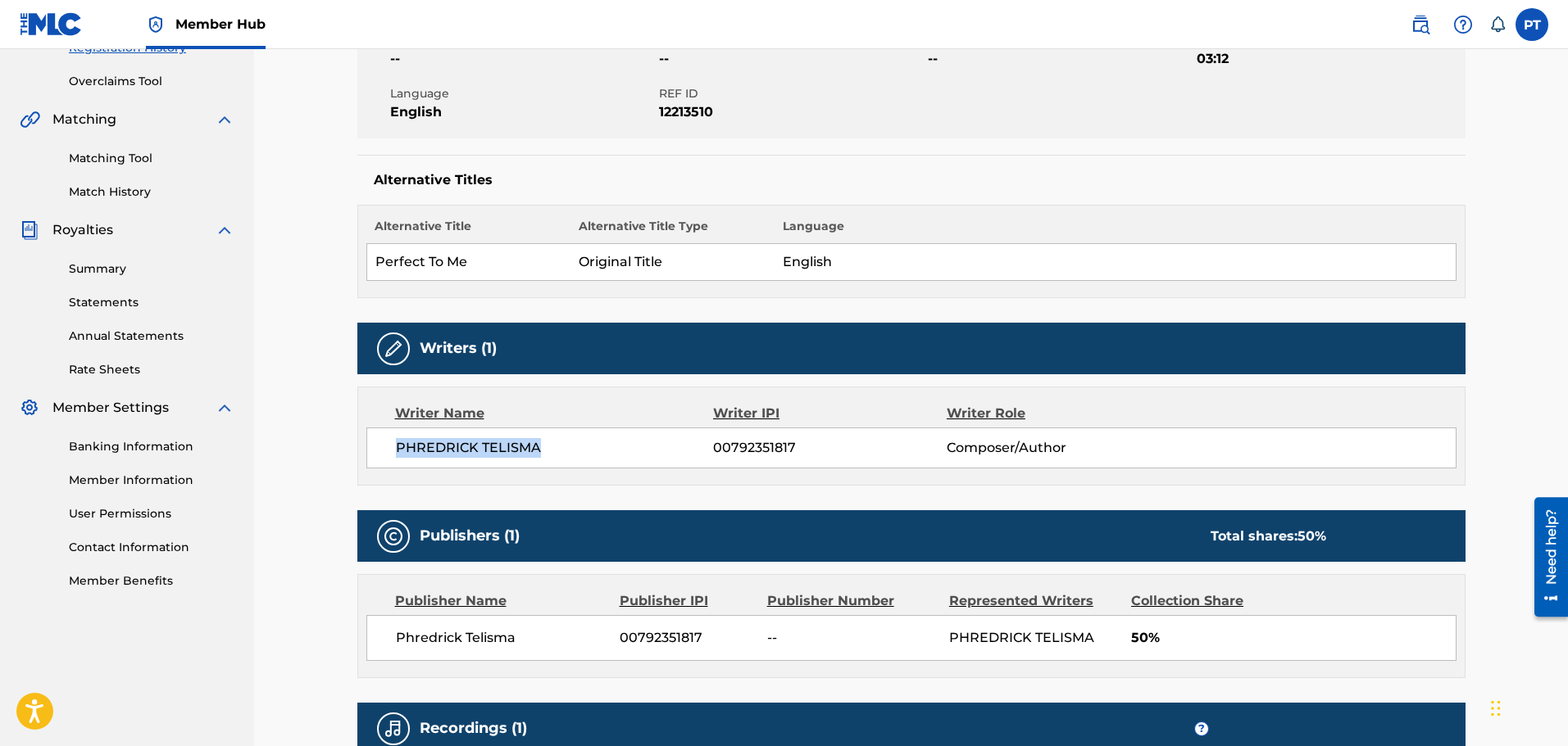
drag, startPoint x: 550, startPoint y: 448, endPoint x: 370, endPoint y: 445, distance: 180.0
click at [370, 445] on div "PHREDRICK TELISMA 00792351817 Composer/Author" at bounding box center [911, 448] width 1090 height 41
copy span "PHREDRICK TELISMA"
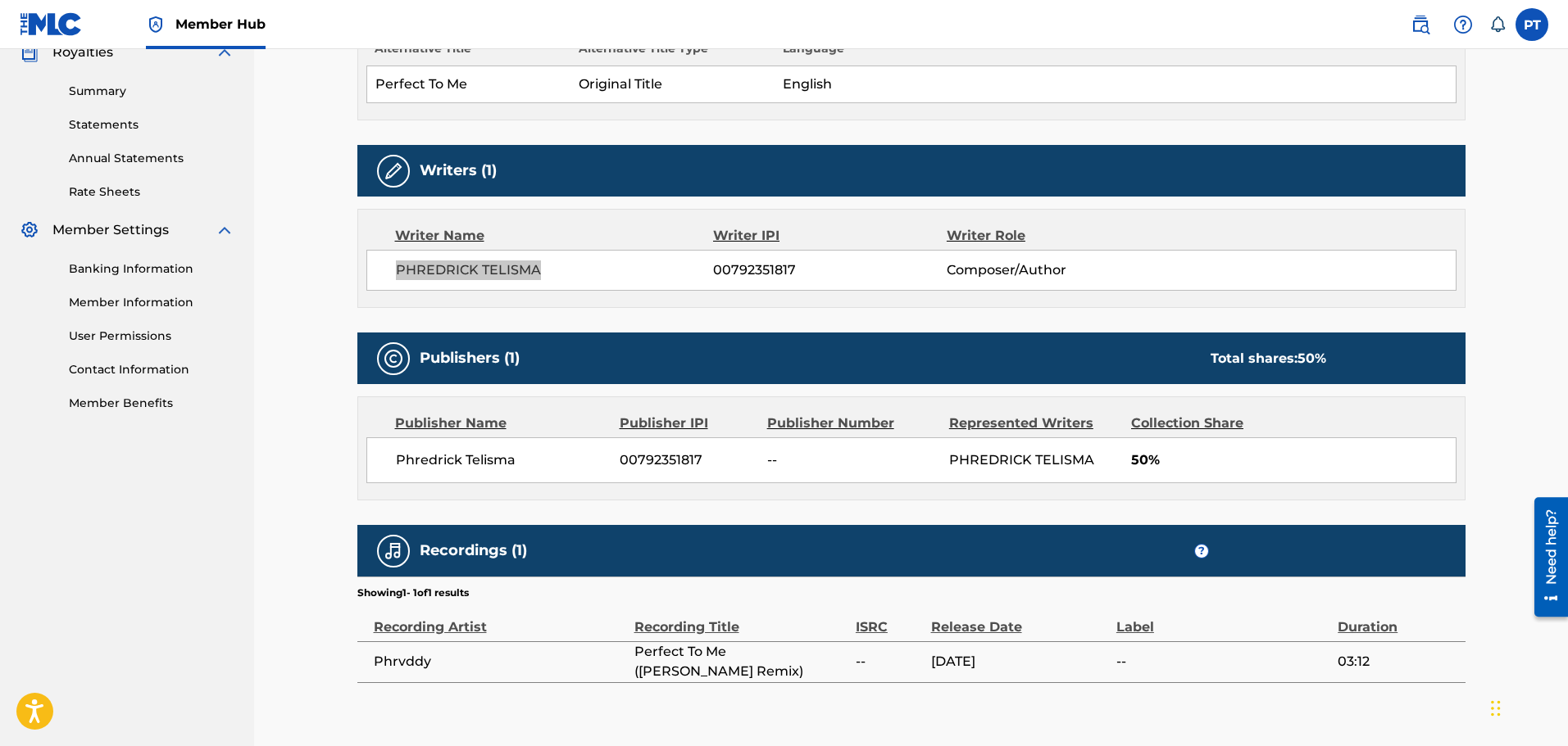
scroll to position [341, 0]
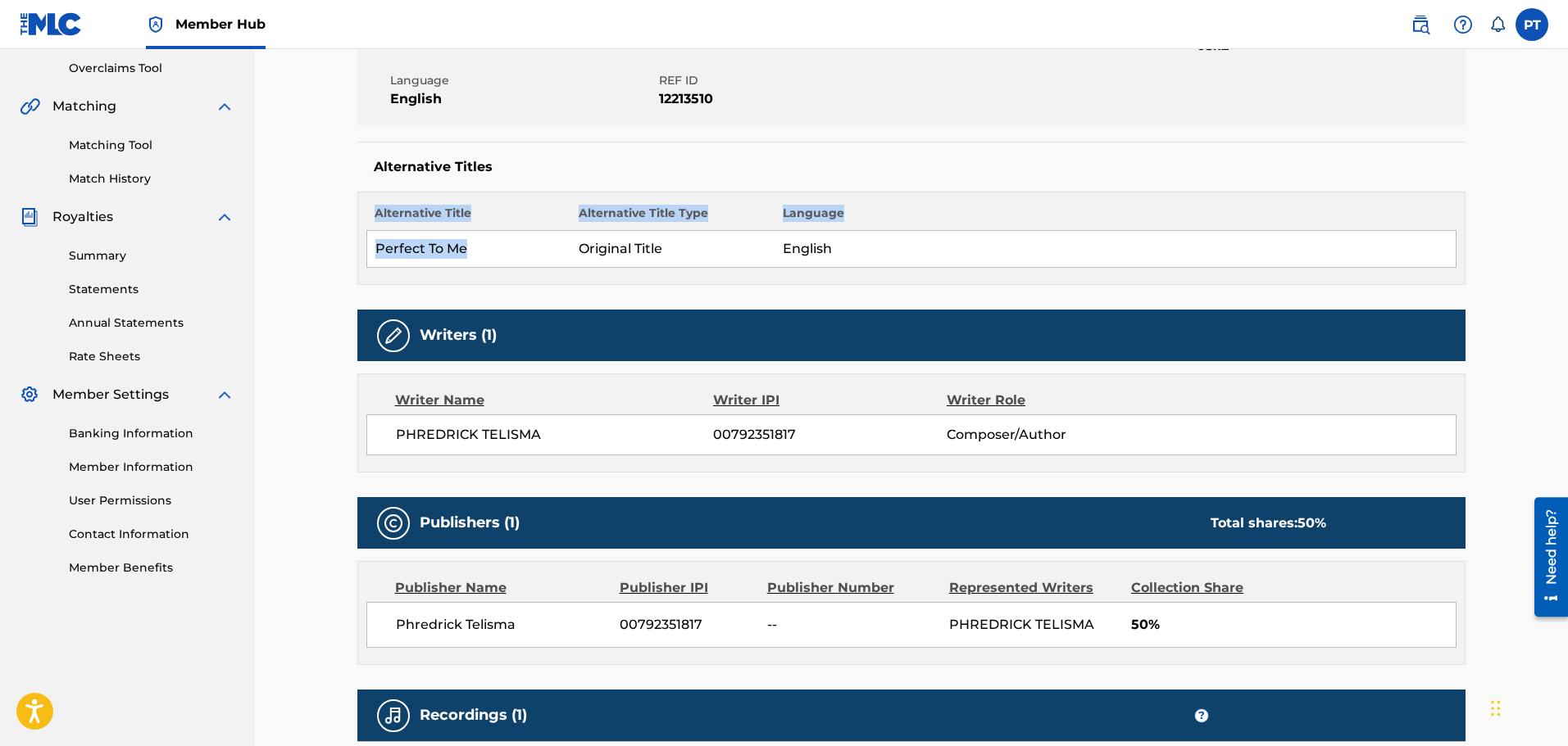
drag, startPoint x: 468, startPoint y: 251, endPoint x: 362, endPoint y: 251, distance: 106.0
click at [362, 251] on div "Alternative Title Alternative Title Type Language Perfect To Me Original Title …" at bounding box center [911, 238] width 1108 height 93
click at [415, 249] on td "Perfect To Me" at bounding box center [468, 249] width 204 height 37
click at [446, 255] on td "Perfect To Me" at bounding box center [468, 249] width 204 height 37
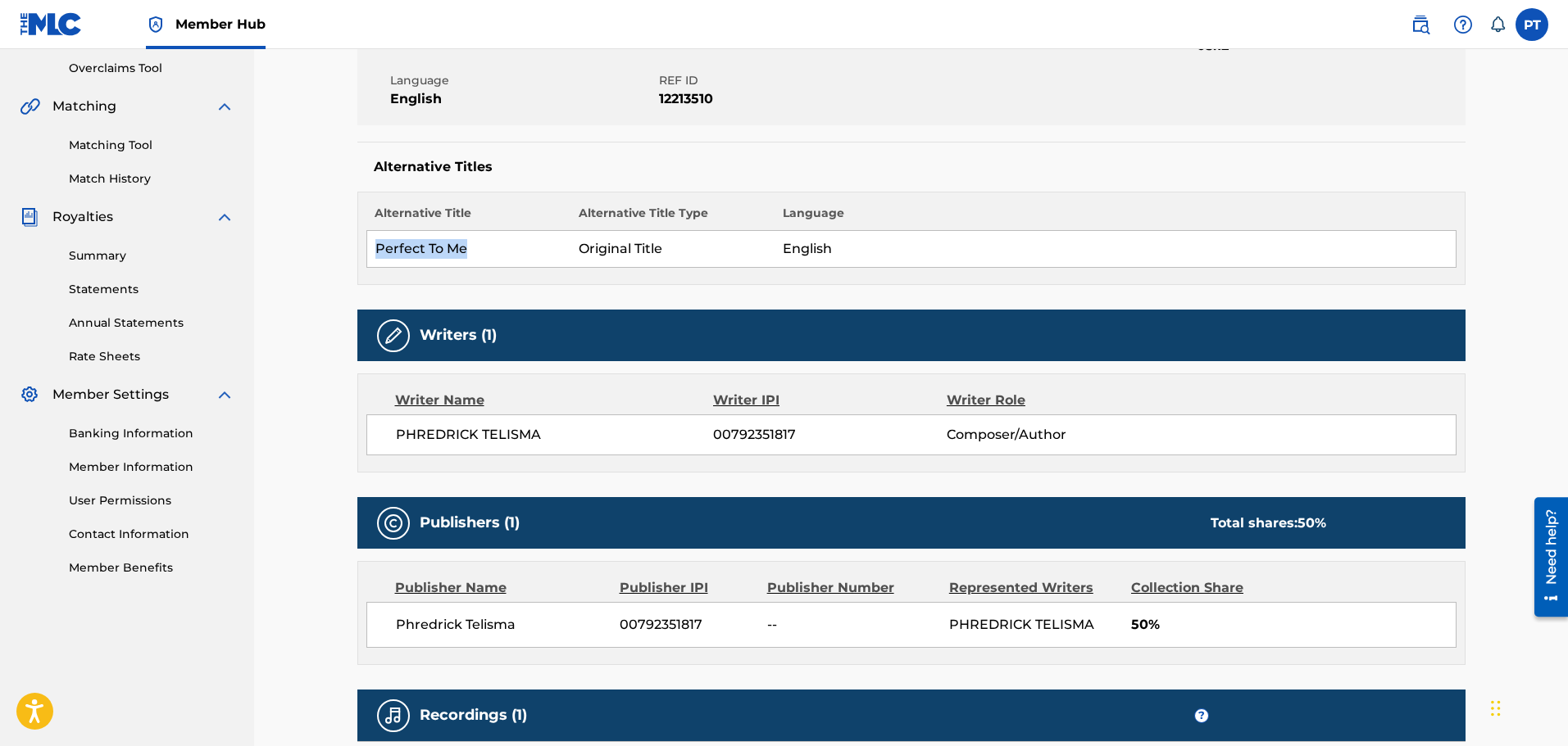
click at [446, 255] on td "Perfect To Me" at bounding box center [468, 249] width 204 height 37
copy td "Perfect To Me"
click at [723, 436] on span "00792351817" at bounding box center [829, 435] width 233 height 20
copy span "00792351817"
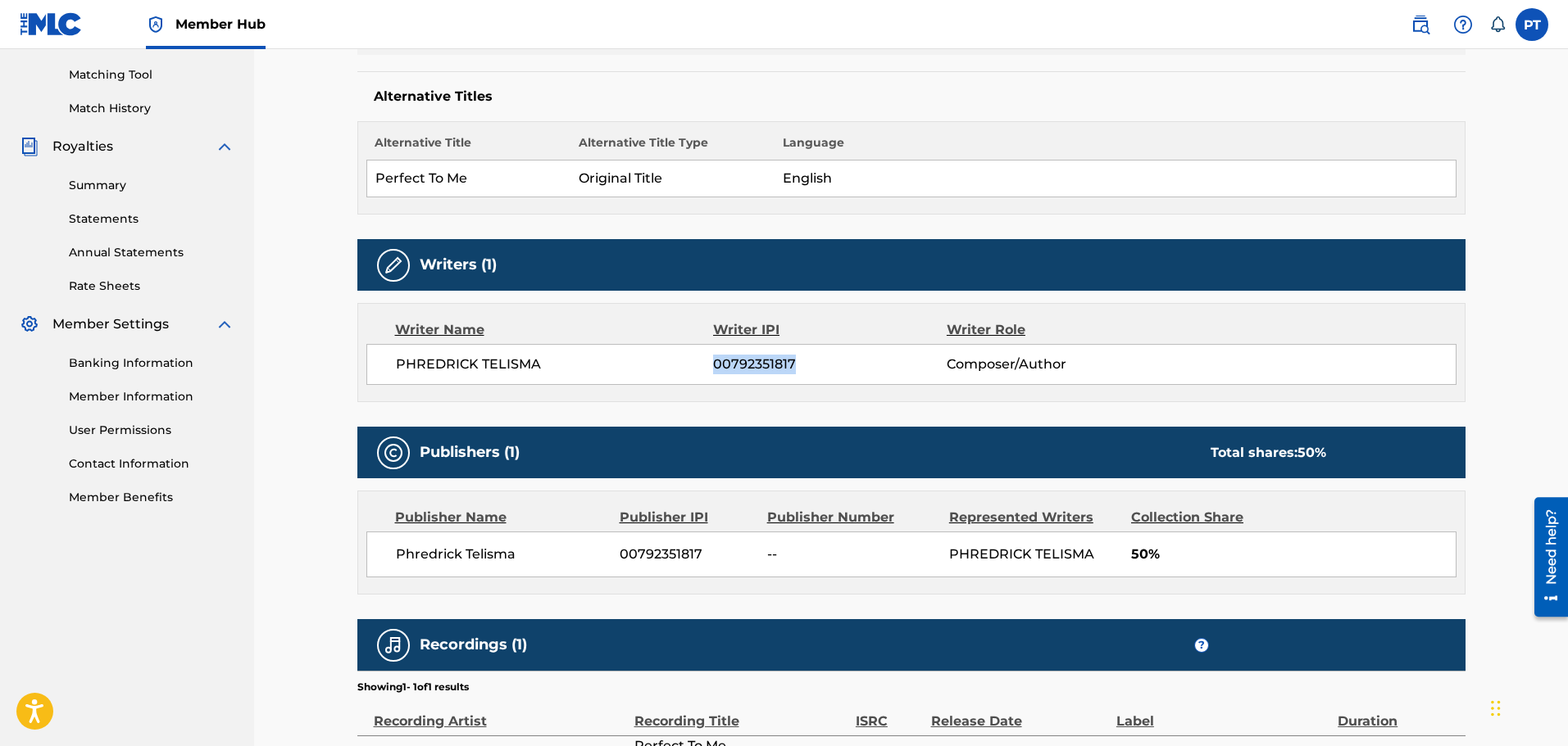
scroll to position [586, 0]
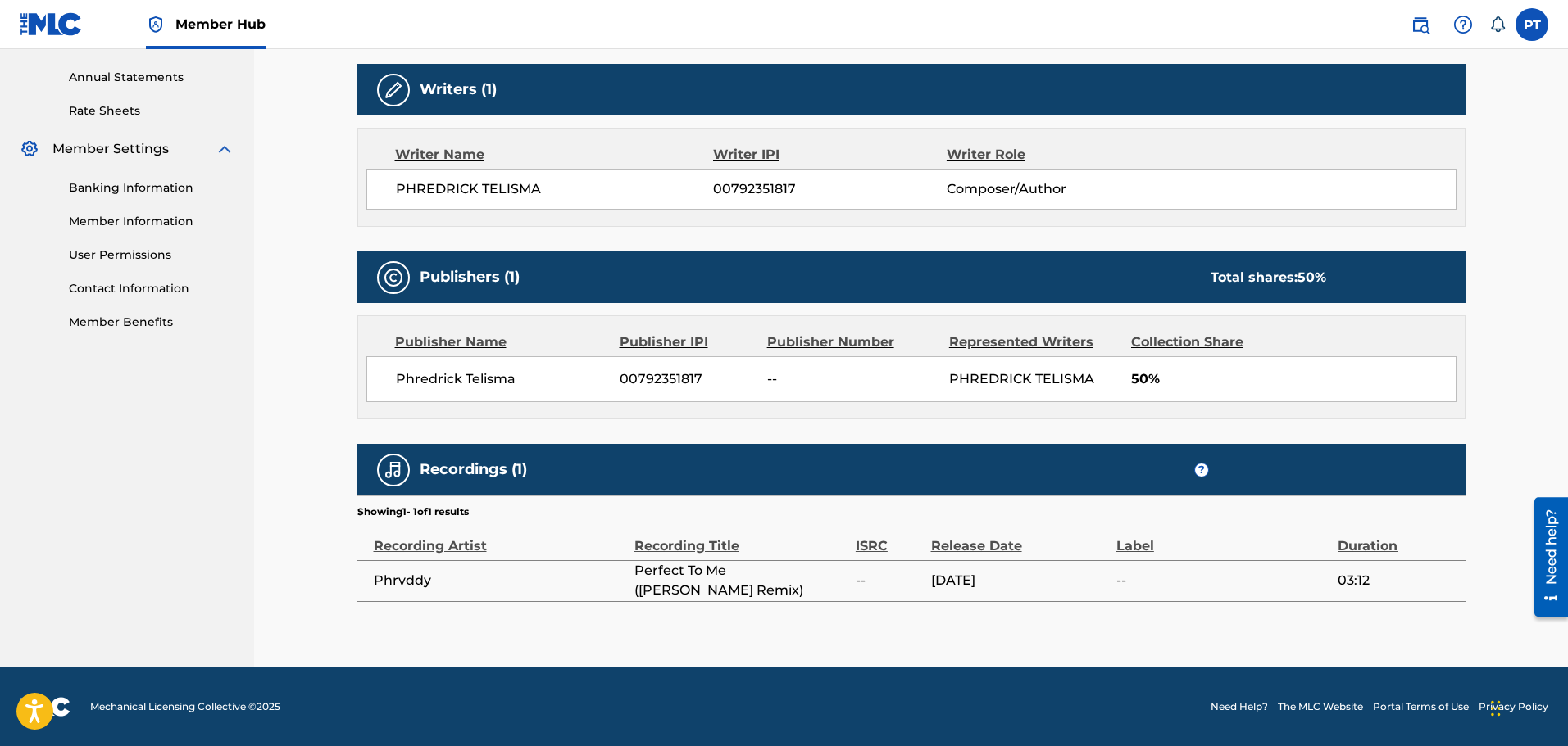
click at [796, 577] on span "Perfect To Me ([PERSON_NAME] Remix)" at bounding box center [741, 581] width 213 height 40
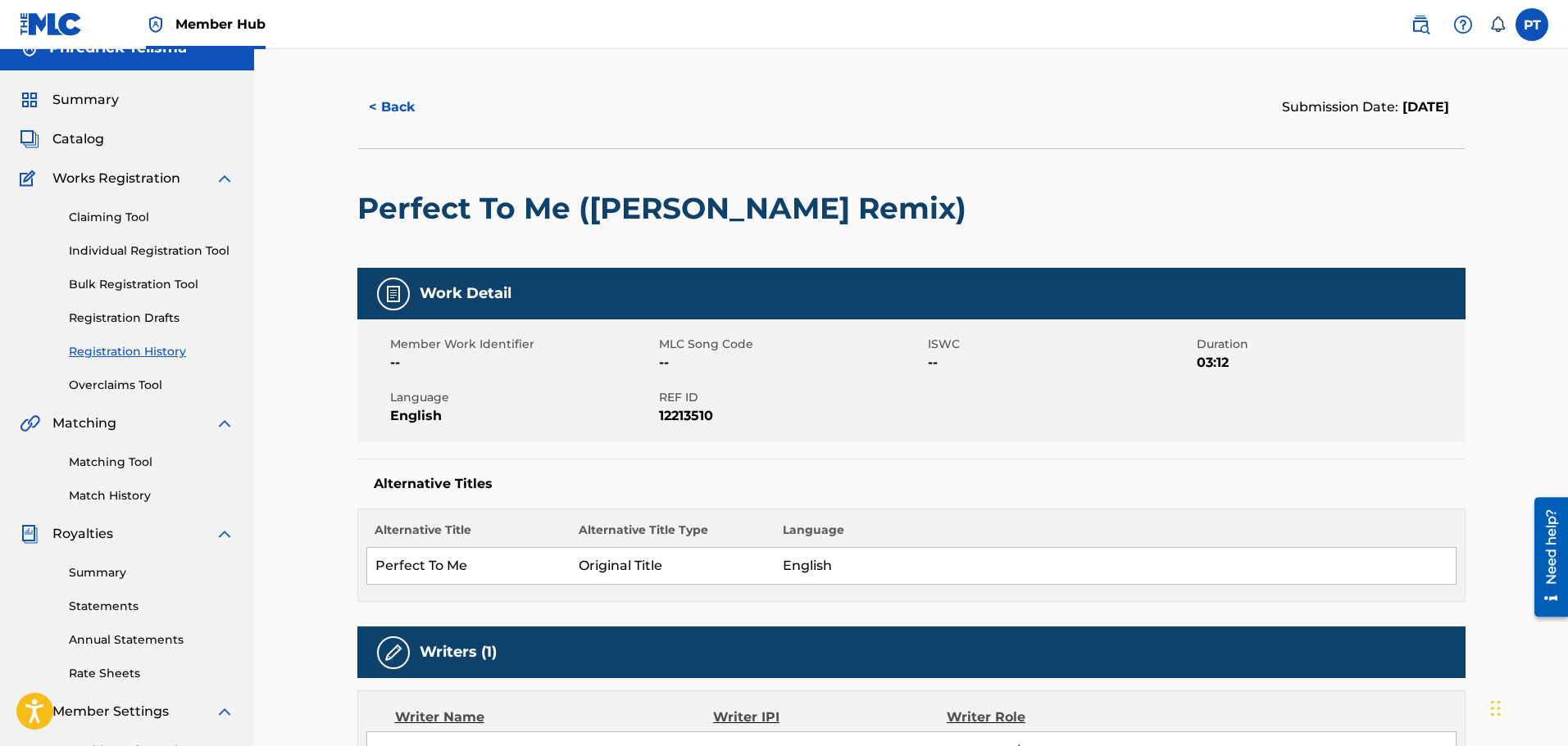
scroll to position [0, 0]
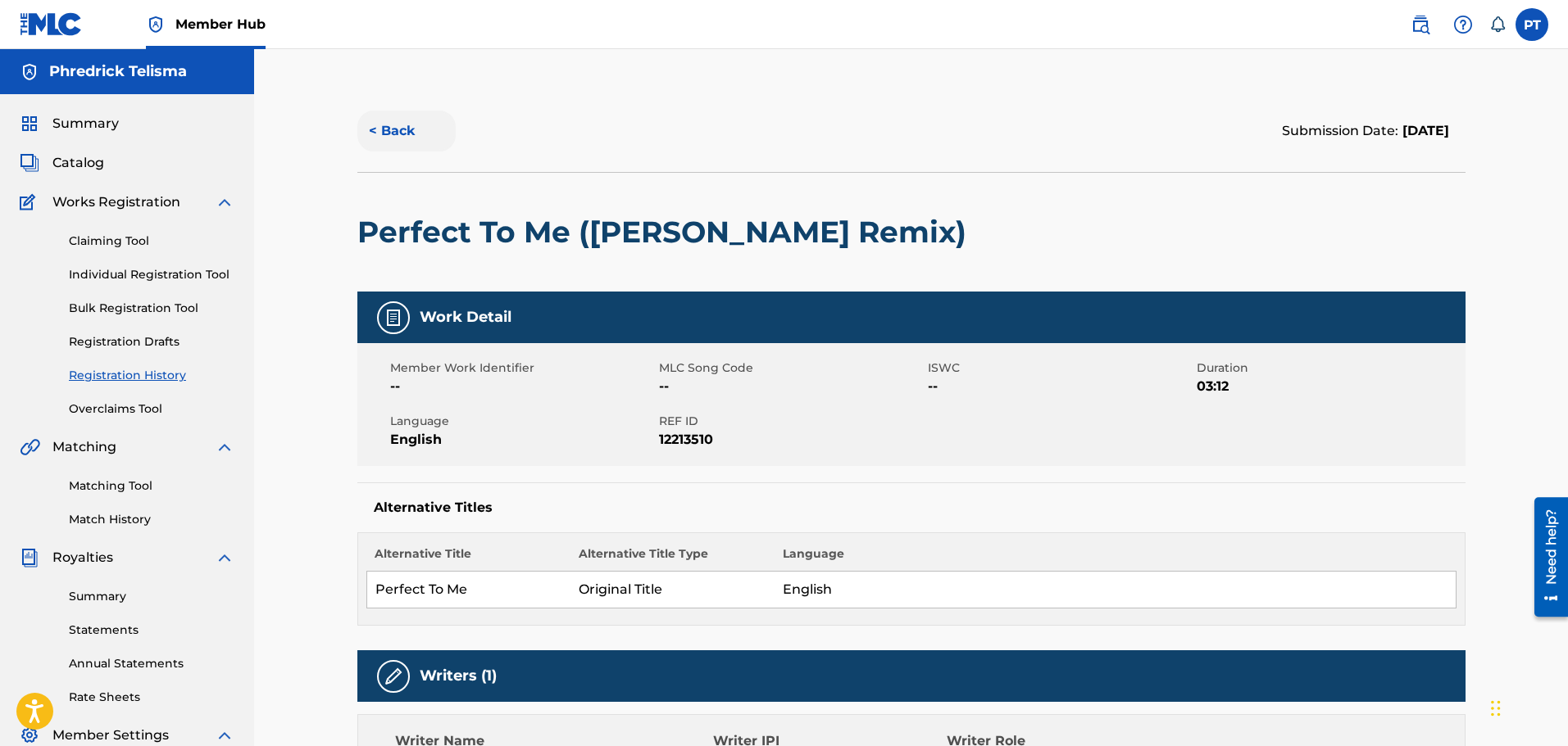
click at [399, 132] on button "< Back" at bounding box center [406, 132] width 98 height 41
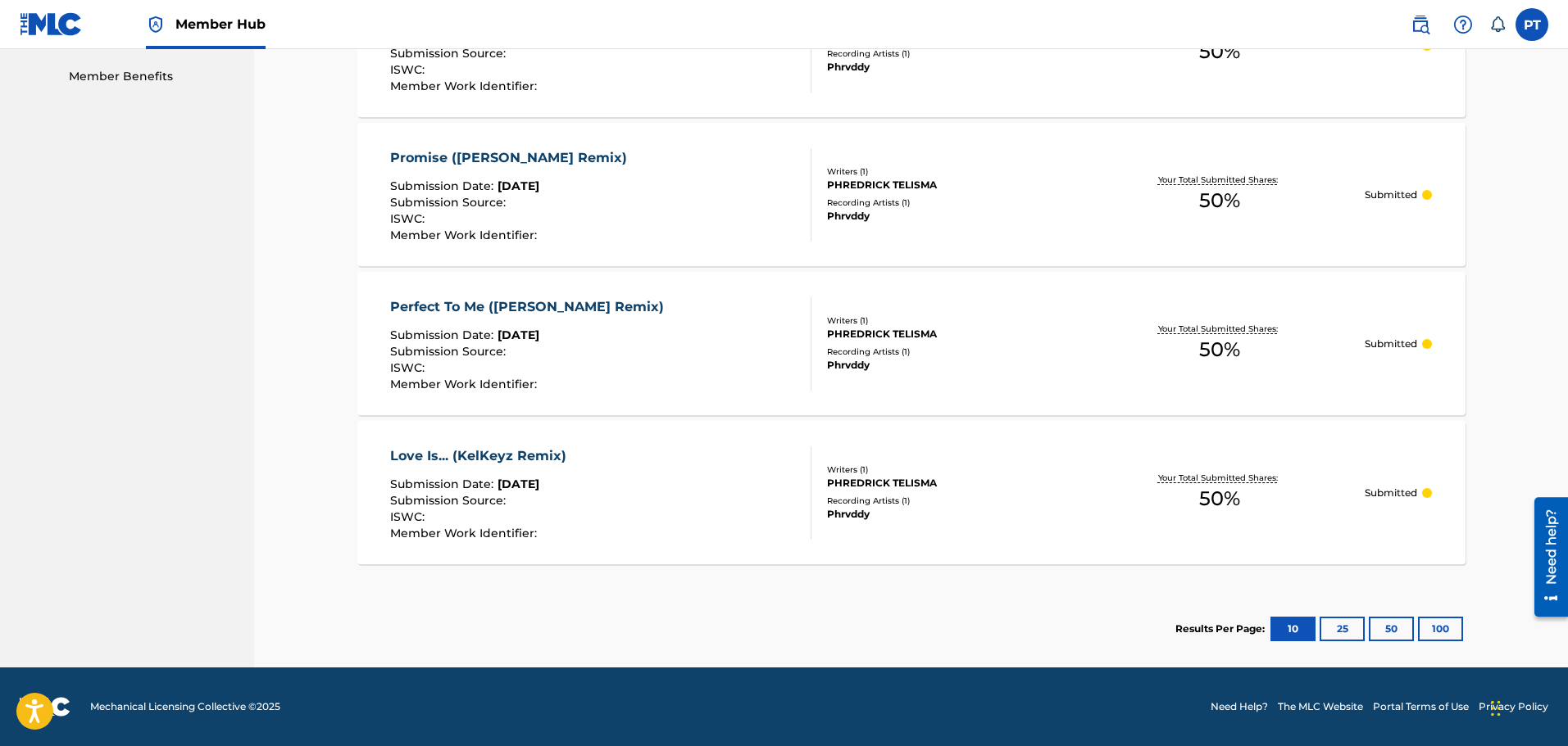
scroll to position [750, 0]
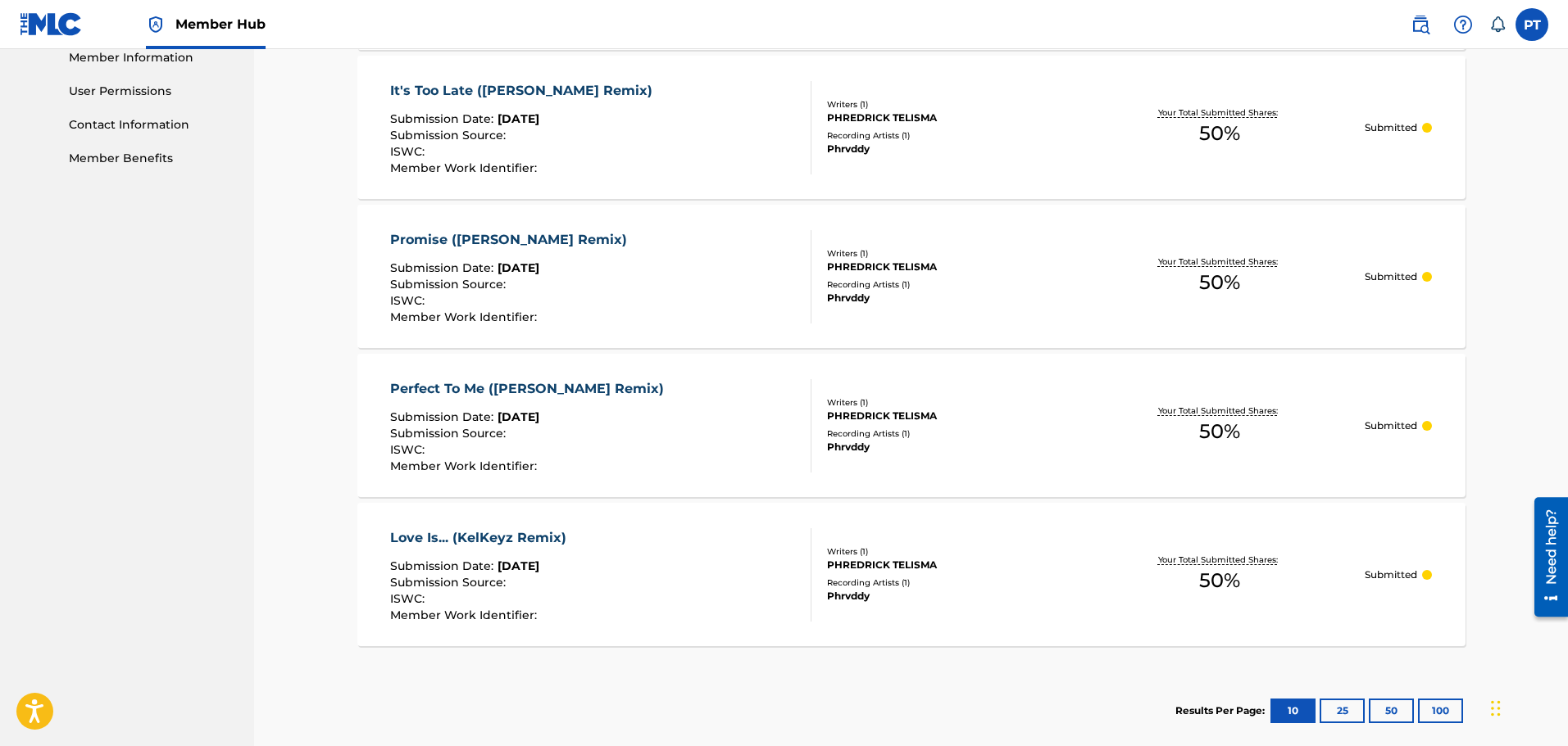
click at [536, 241] on div "Promise ([PERSON_NAME] Remix)" at bounding box center [513, 240] width 245 height 20
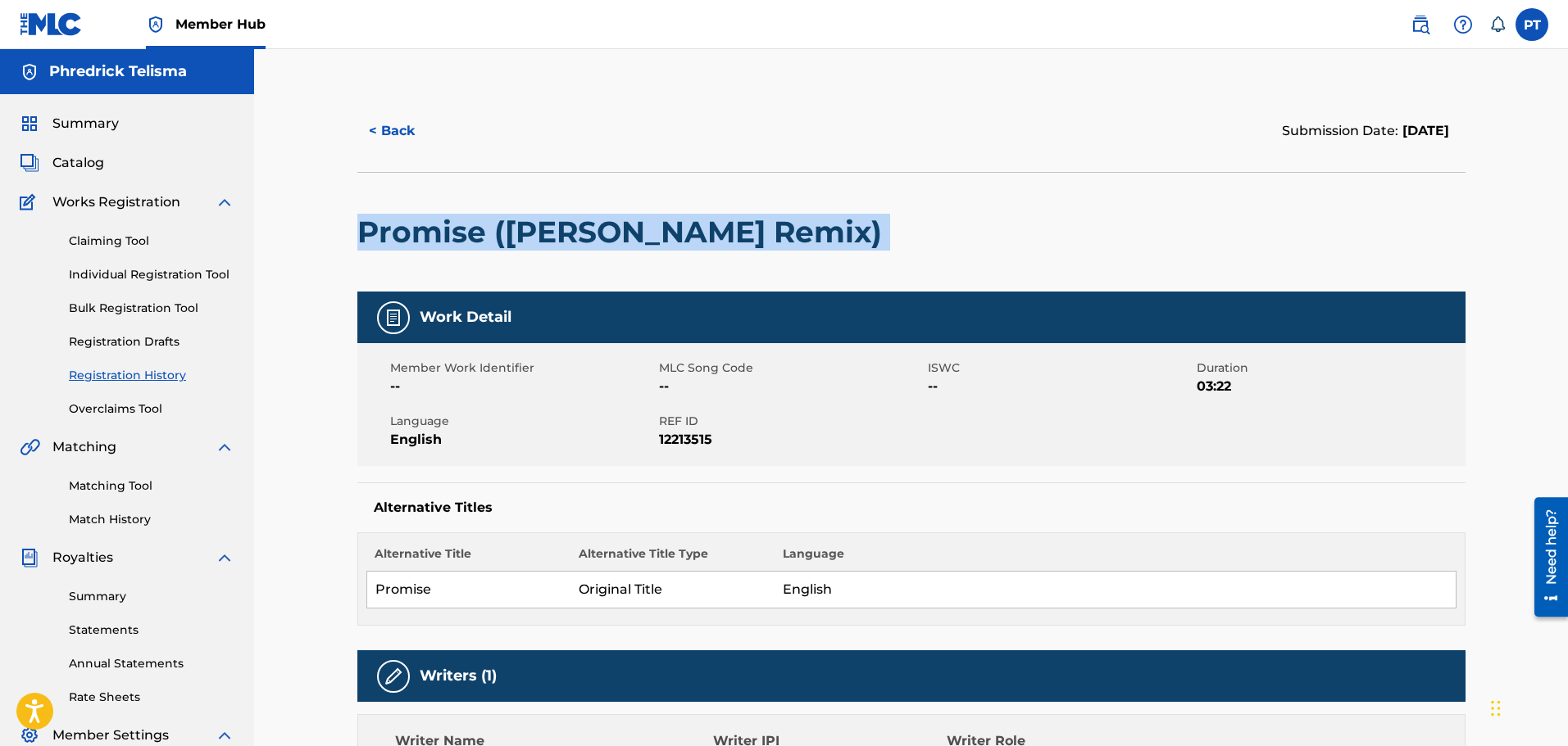
drag, startPoint x: 781, startPoint y: 227, endPoint x: 338, endPoint y: 231, distance: 443.0
click at [338, 231] on div "< Back Submission Date: September 30, 2025 Promise (KelKeyz Remix) Work Detail …" at bounding box center [911, 672] width 1148 height 1164
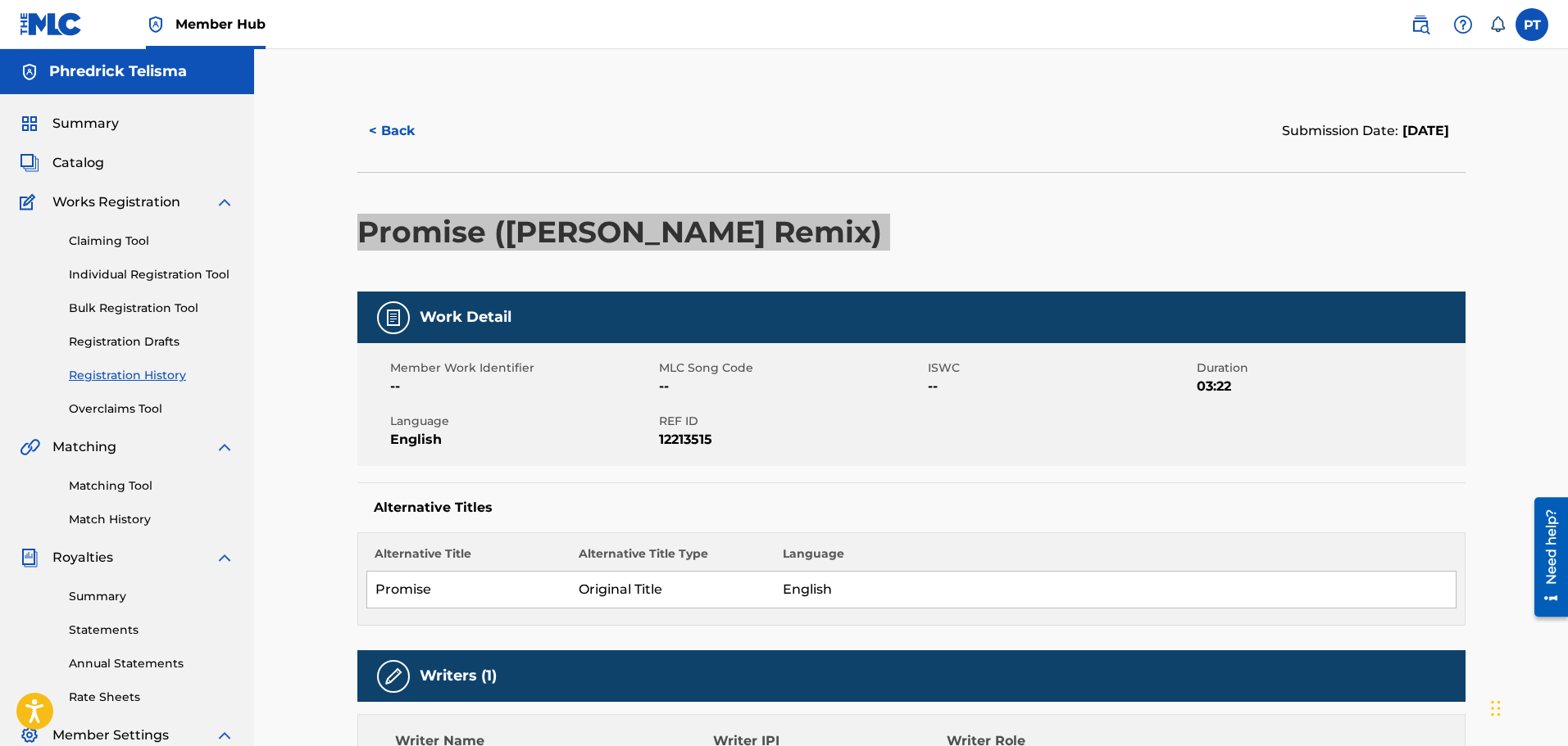
scroll to position [82, 0]
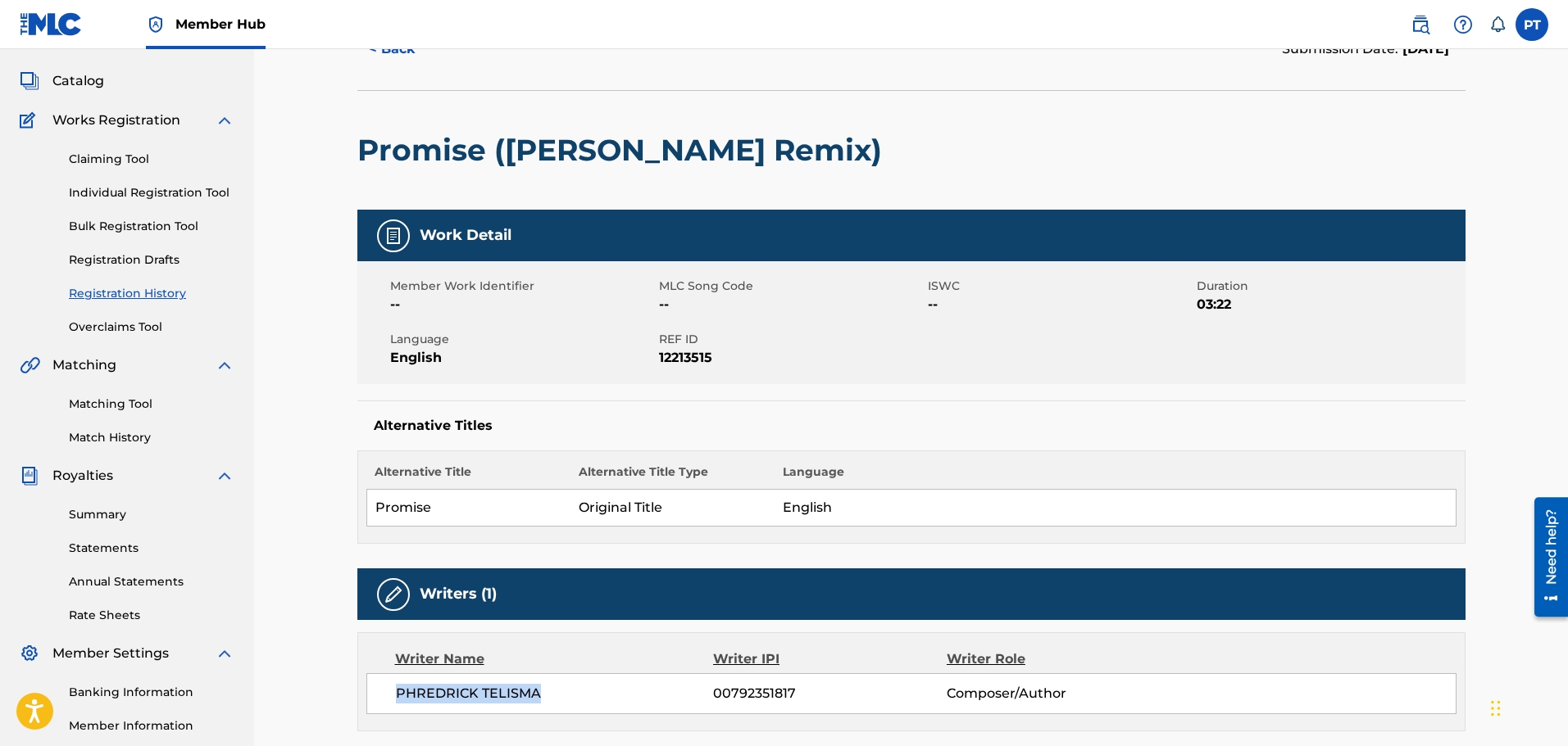
drag, startPoint x: 547, startPoint y: 699, endPoint x: 400, endPoint y: 693, distance: 147.1
click at [382, 696] on div "PHREDRICK TELISMA 00792351817 Composer/Author" at bounding box center [911, 694] width 1090 height 41
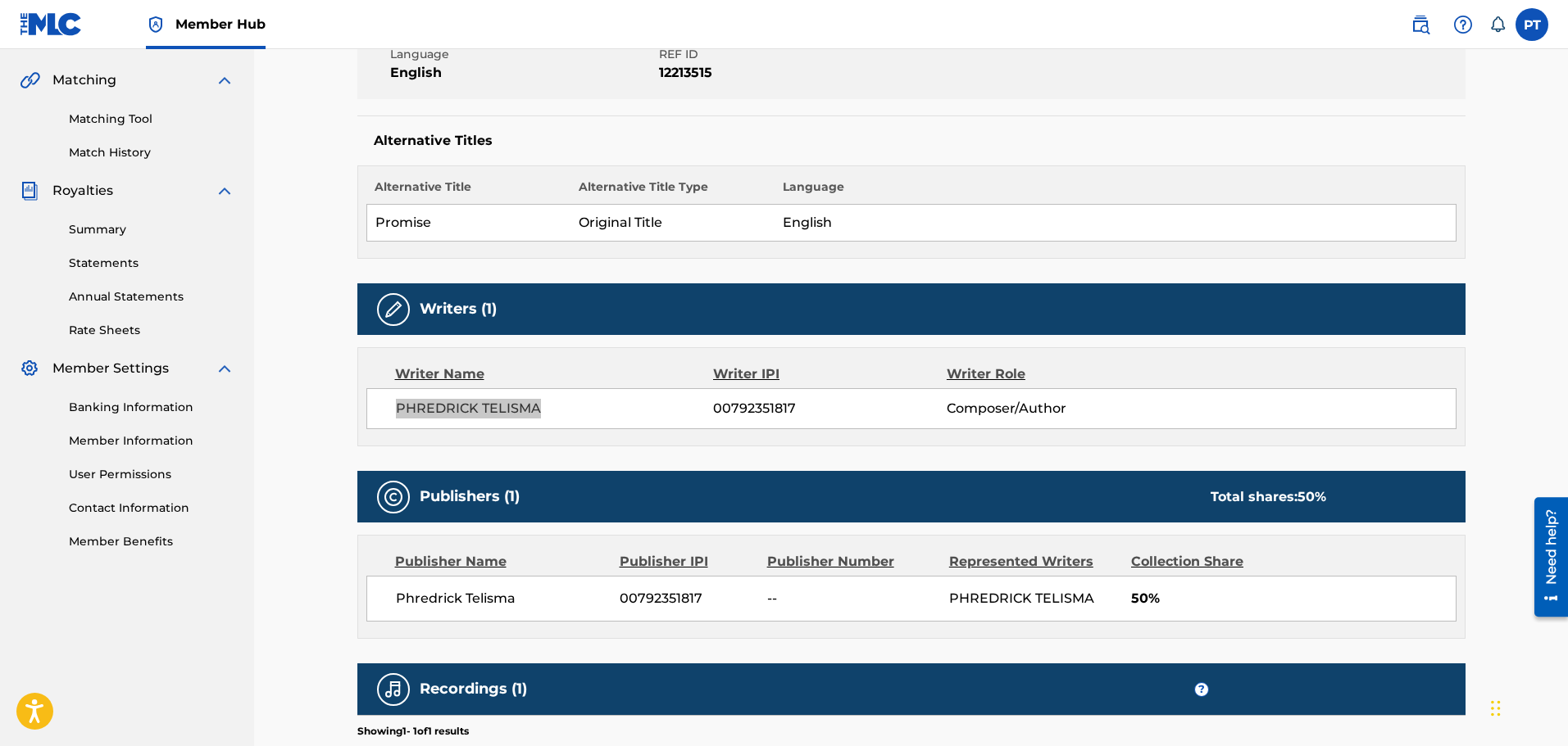
scroll to position [259, 0]
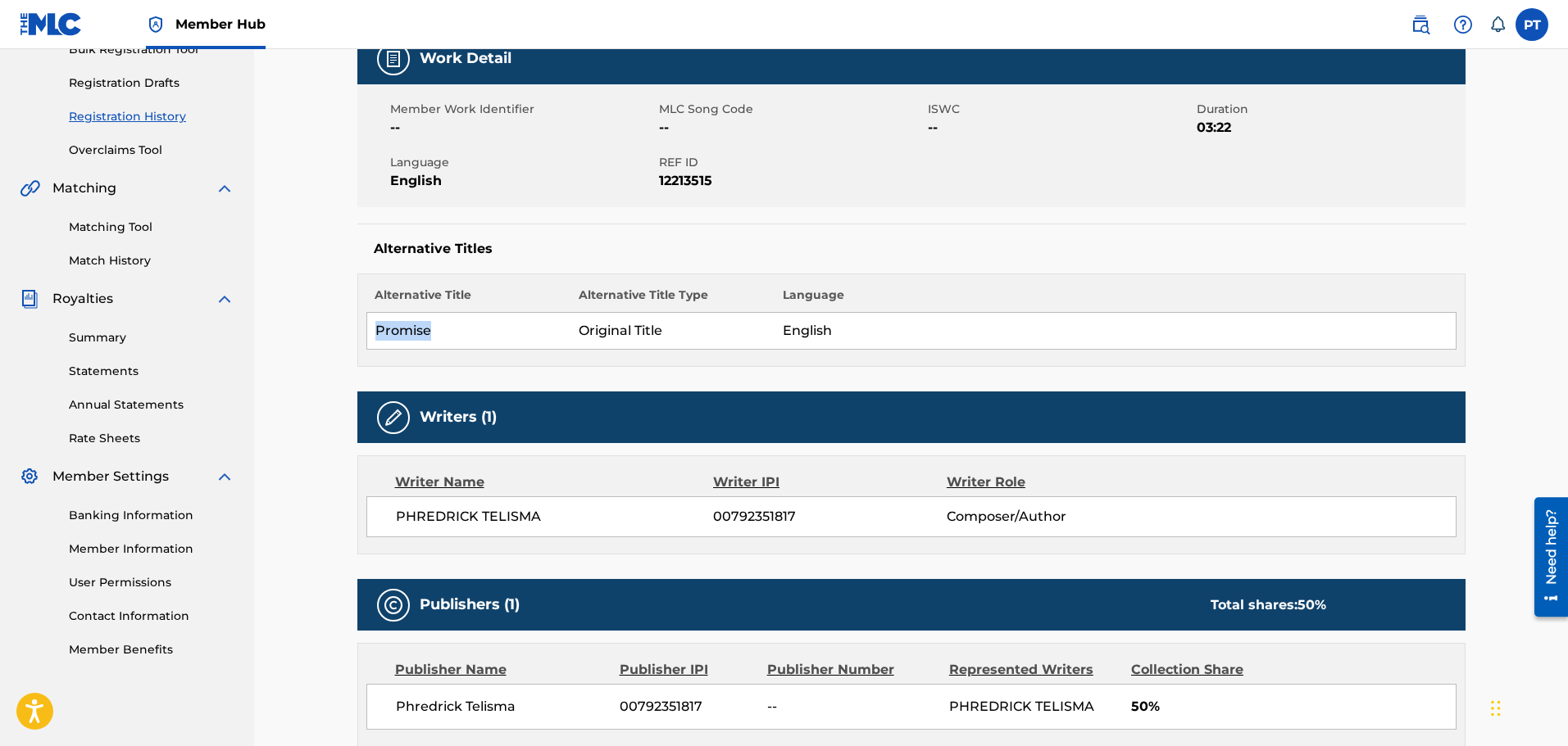
drag, startPoint x: 432, startPoint y: 332, endPoint x: 374, endPoint y: 334, distance: 58.0
click at [374, 334] on td "Promise" at bounding box center [468, 331] width 204 height 37
click at [770, 513] on span "00792351817" at bounding box center [829, 517] width 233 height 20
click at [771, 513] on span "00792351817" at bounding box center [829, 517] width 233 height 20
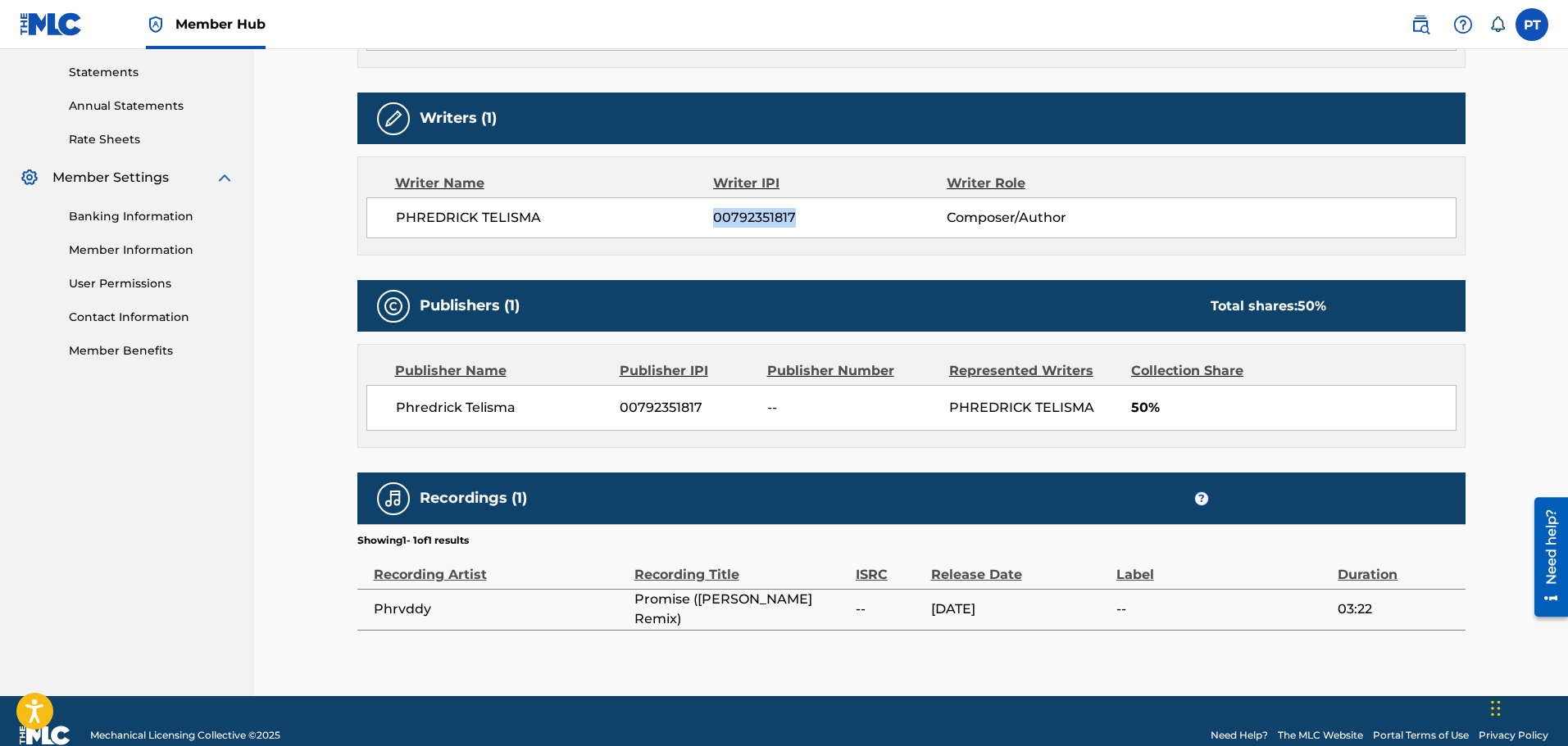
scroll to position [586, 0]
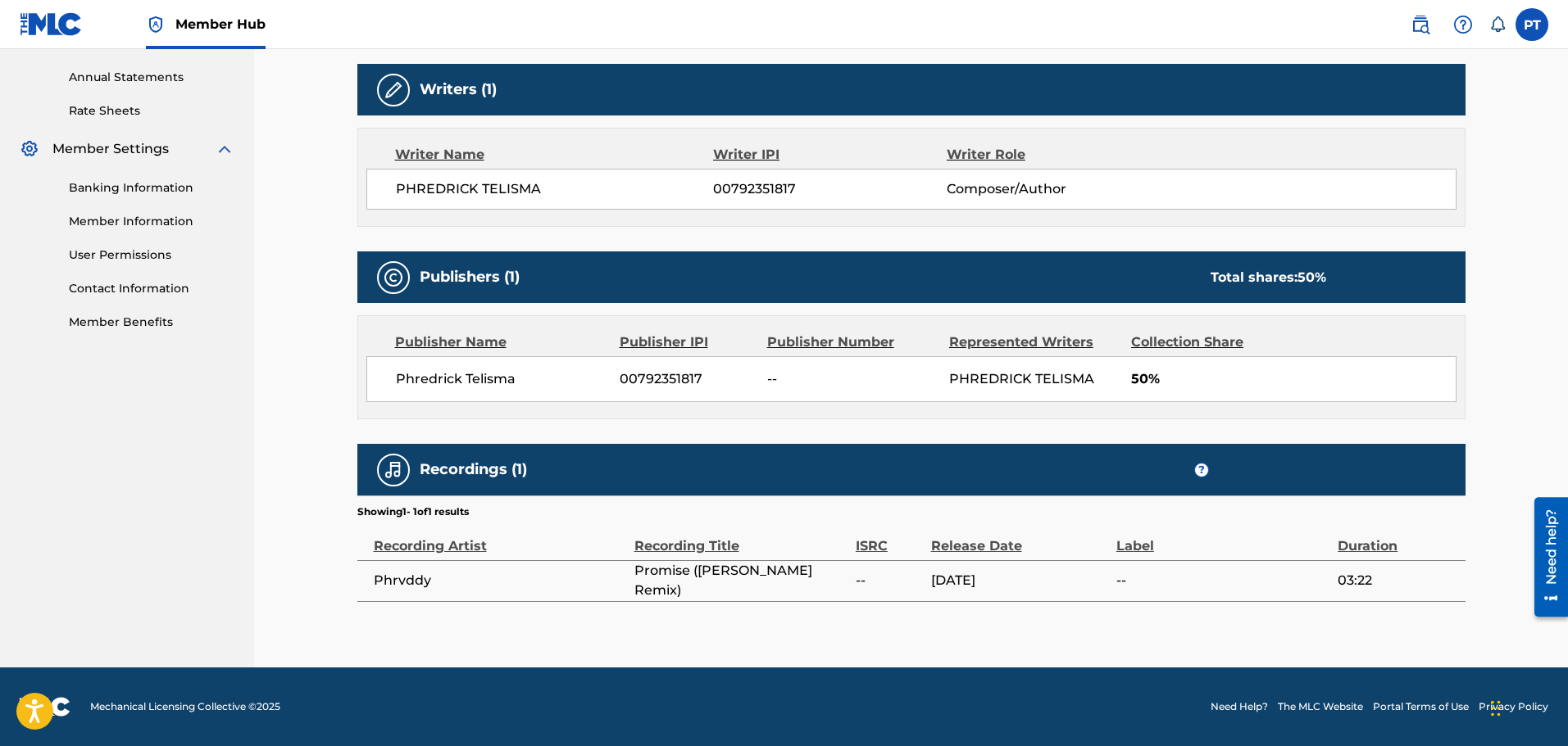
click at [752, 581] on span "Promise ([PERSON_NAME] Remix)" at bounding box center [741, 581] width 213 height 40
click at [753, 581] on span "Promise ([PERSON_NAME] Remix)" at bounding box center [741, 581] width 213 height 40
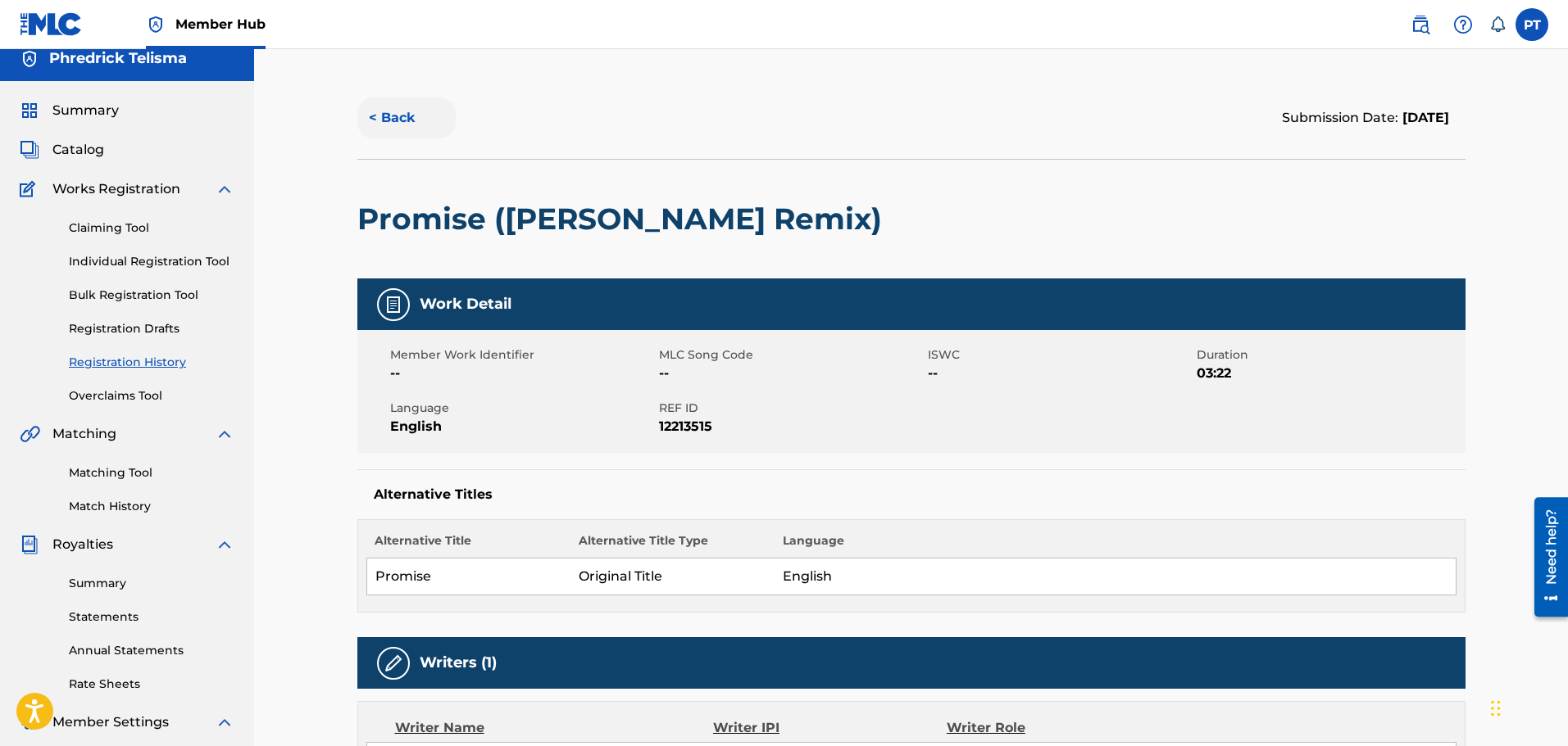
click at [386, 113] on button "< Back" at bounding box center [406, 118] width 98 height 41
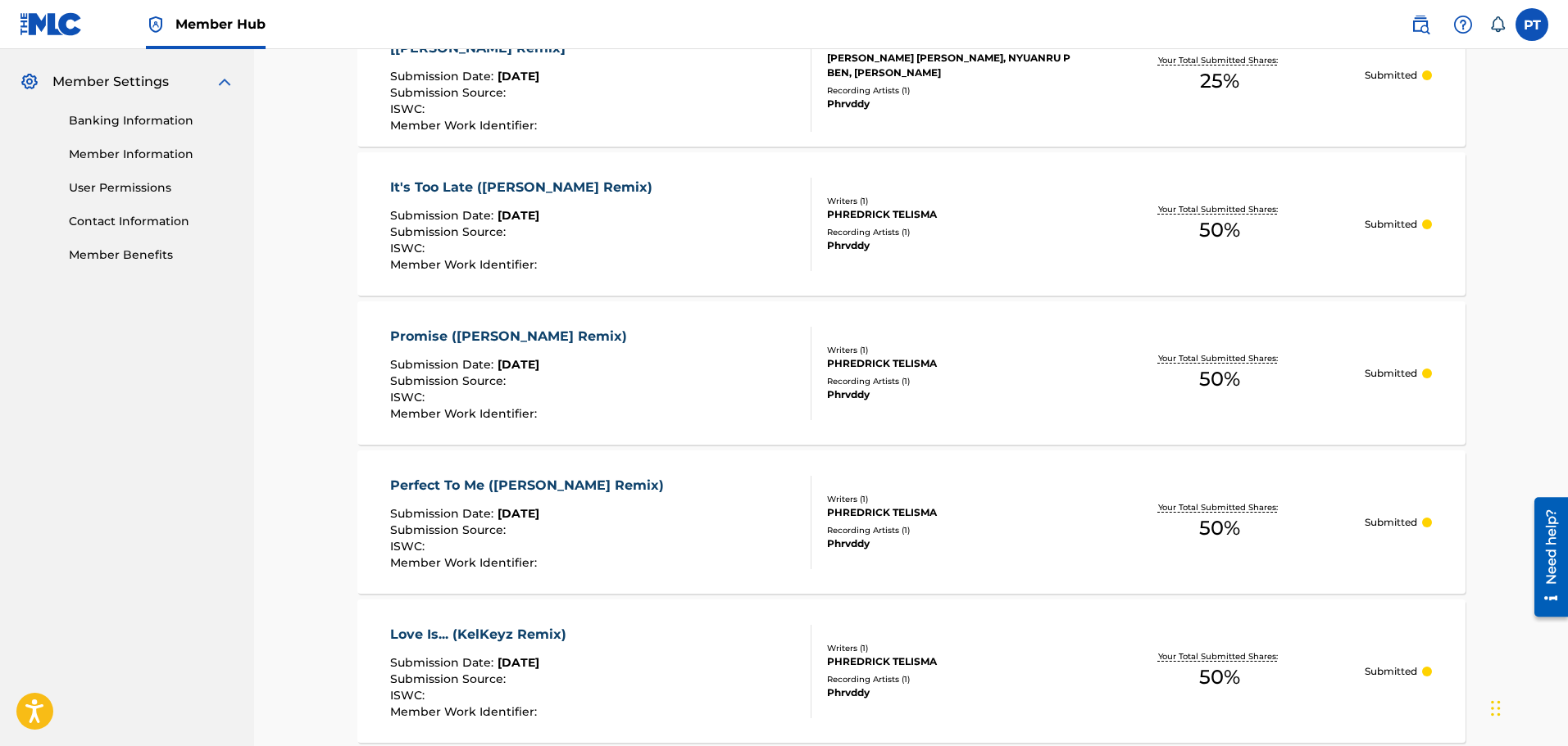
scroll to position [586, 0]
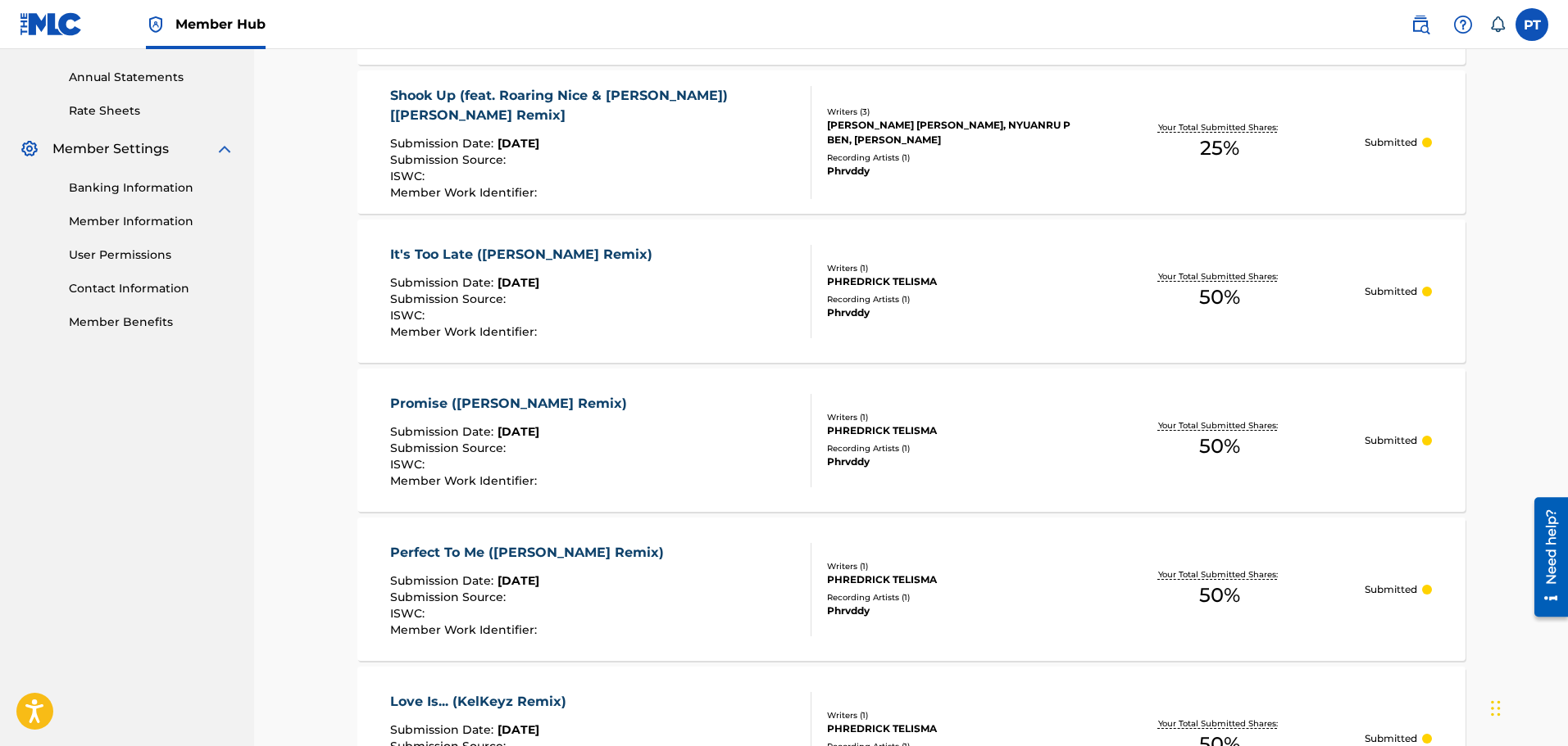
drag, startPoint x: 537, startPoint y: 255, endPoint x: 598, endPoint y: 262, distance: 61.4
click at [537, 255] on div "It's Too Late ([PERSON_NAME] Remix)" at bounding box center [525, 255] width 271 height 20
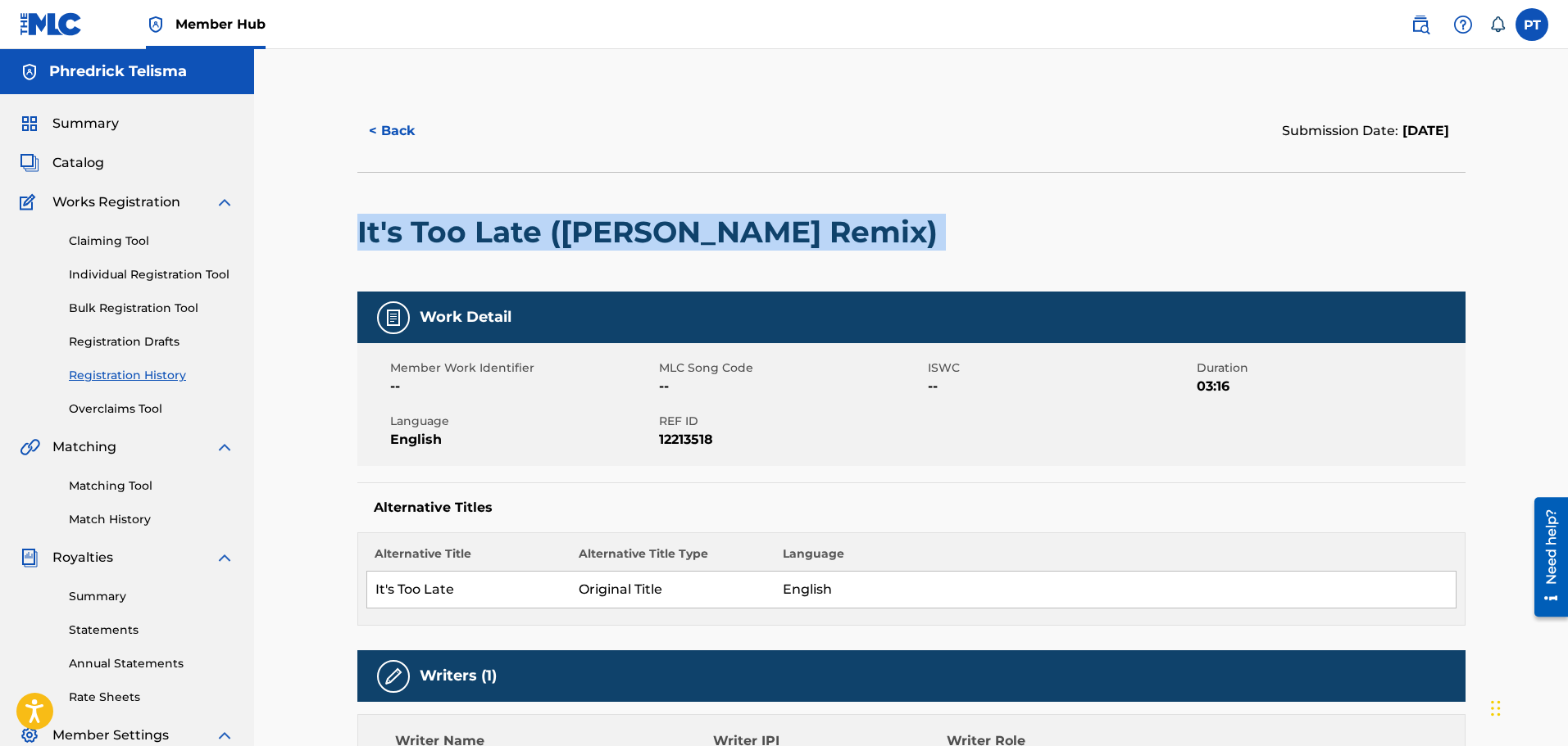
drag, startPoint x: 813, startPoint y: 237, endPoint x: 348, endPoint y: 261, distance: 465.6
click at [348, 261] on div "< Back Submission Date: September 30, 2025 It's Too Late (KelKeyz Remix) Work D…" at bounding box center [911, 672] width 1148 height 1164
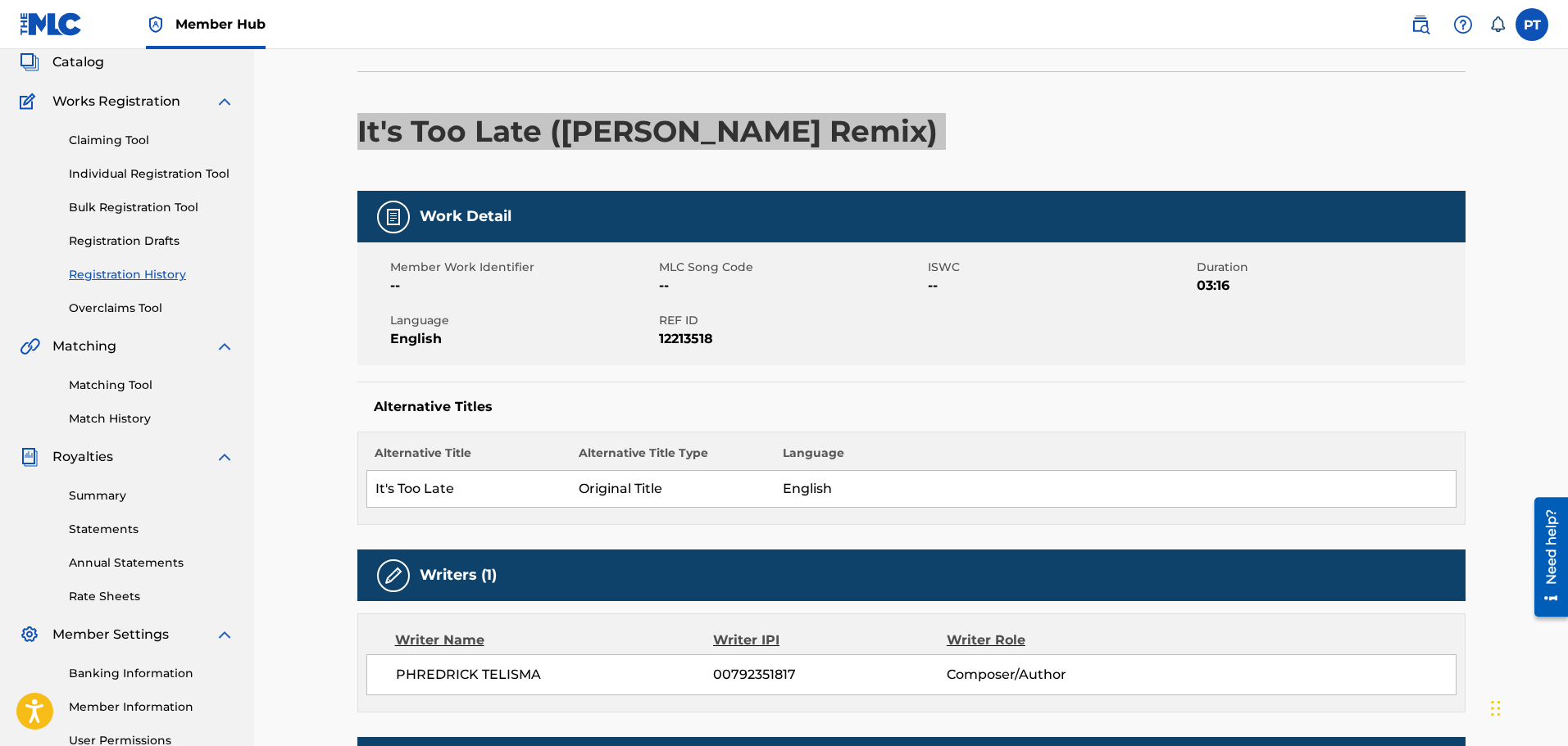
scroll to position [246, 0]
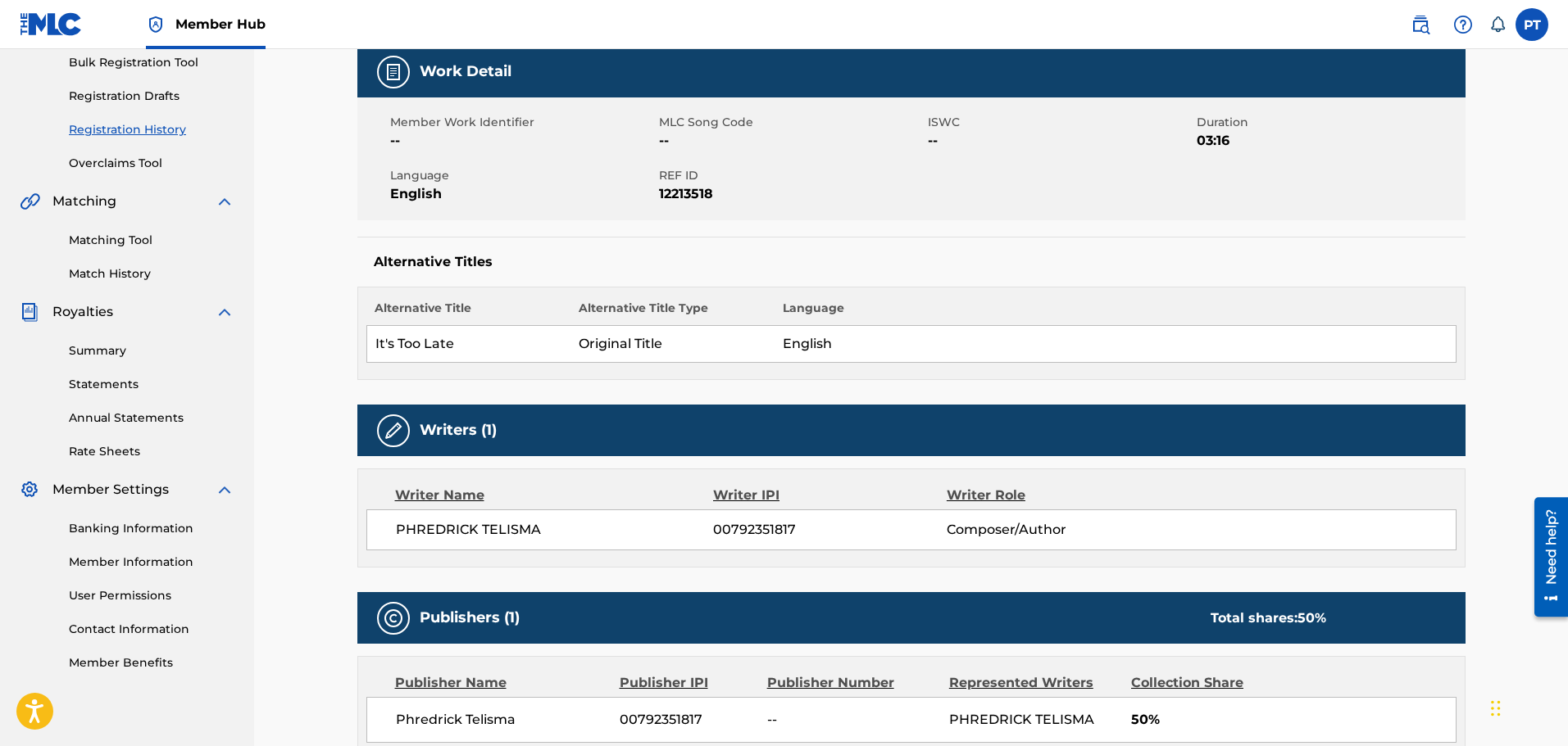
click at [504, 530] on span "PHREDRICK TELISMA" at bounding box center [554, 530] width 318 height 20
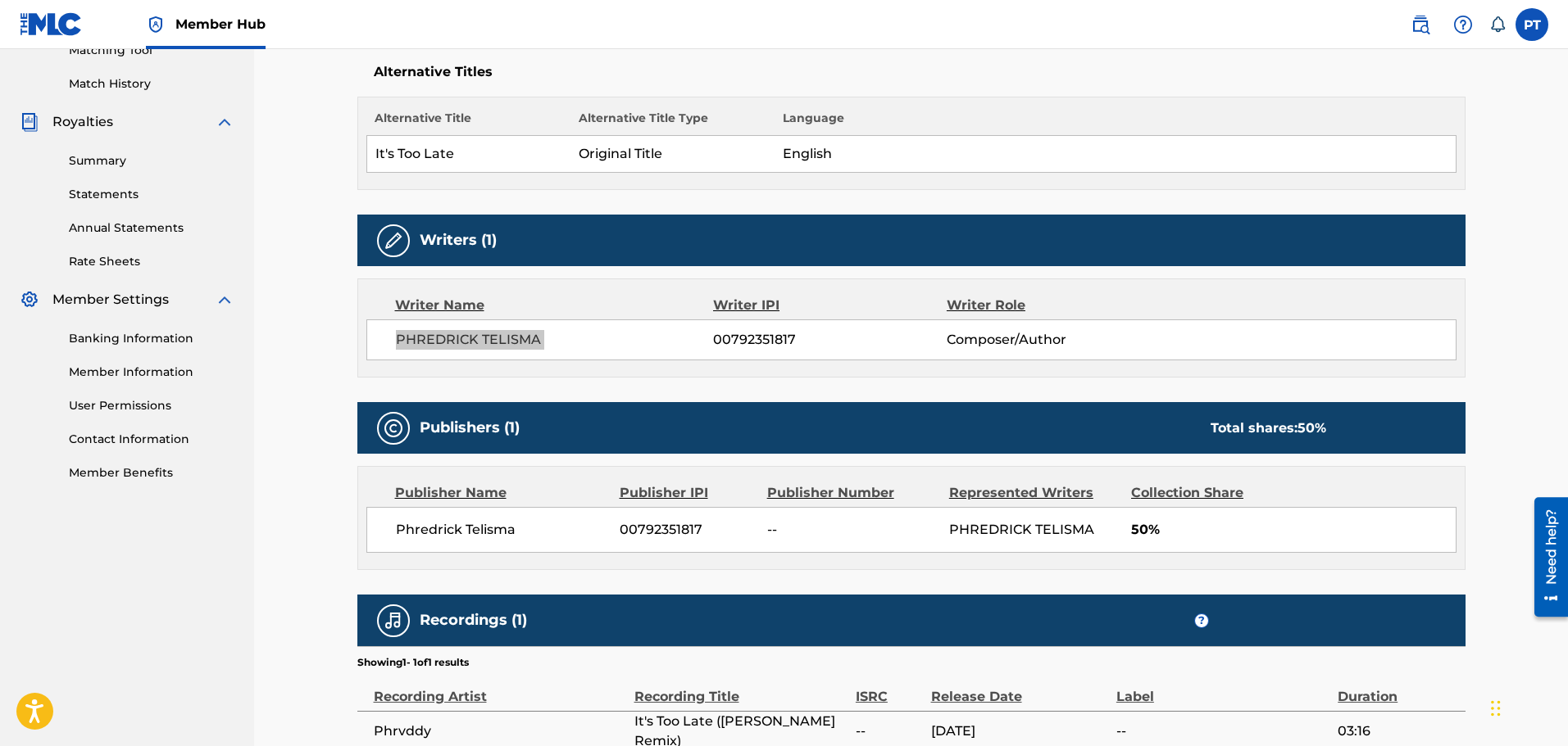
scroll to position [423, 0]
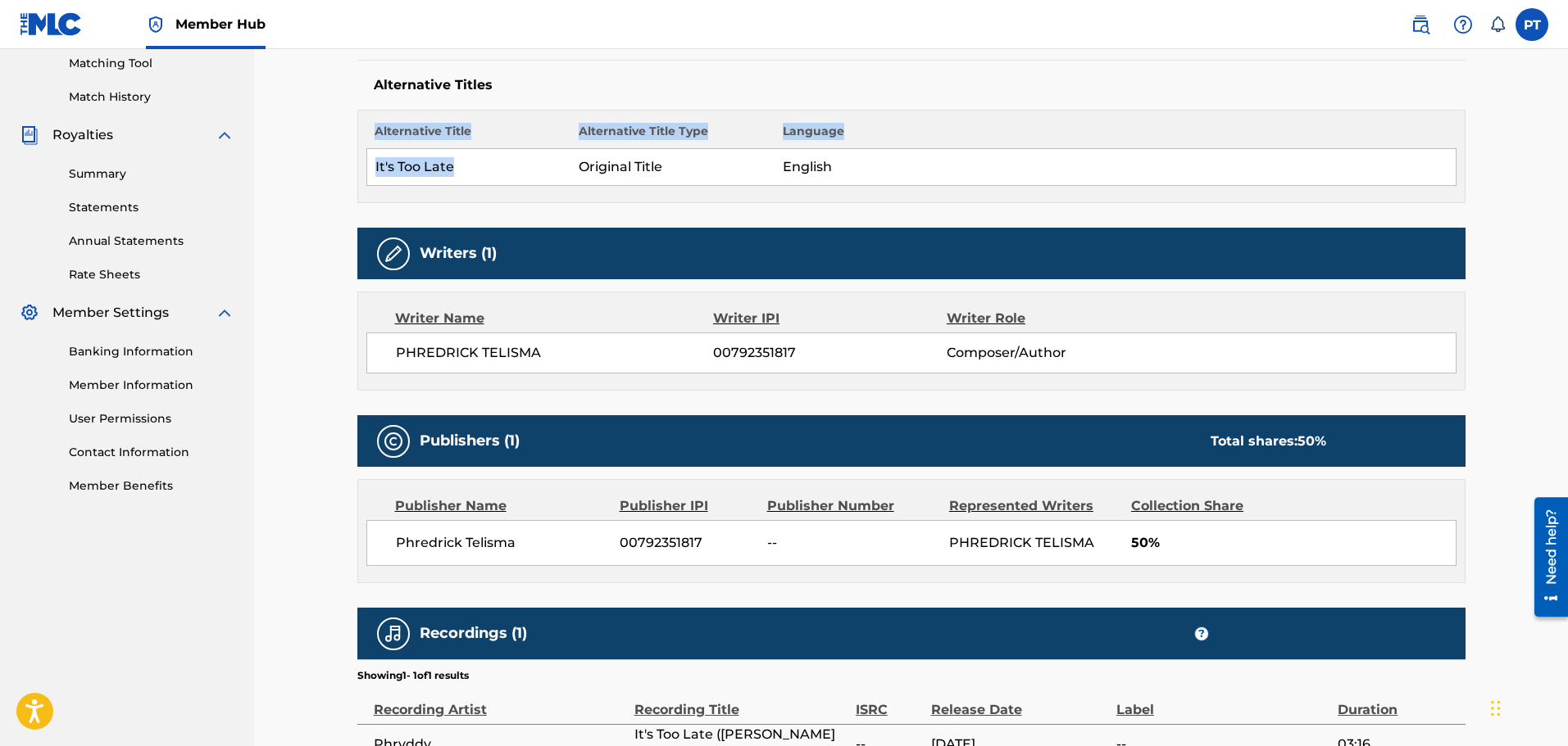
drag, startPoint x: 482, startPoint y: 165, endPoint x: 362, endPoint y: 168, distance: 120.0
click at [362, 168] on div "Alternative Title Alternative Title Type Language It's Too Late Original Title …" at bounding box center [911, 156] width 1108 height 93
click at [486, 173] on td "It's Too Late" at bounding box center [468, 167] width 204 height 37
drag, startPoint x: 461, startPoint y: 161, endPoint x: 418, endPoint y: 164, distance: 43.1
click at [458, 162] on td "It's Too Late" at bounding box center [468, 167] width 204 height 37
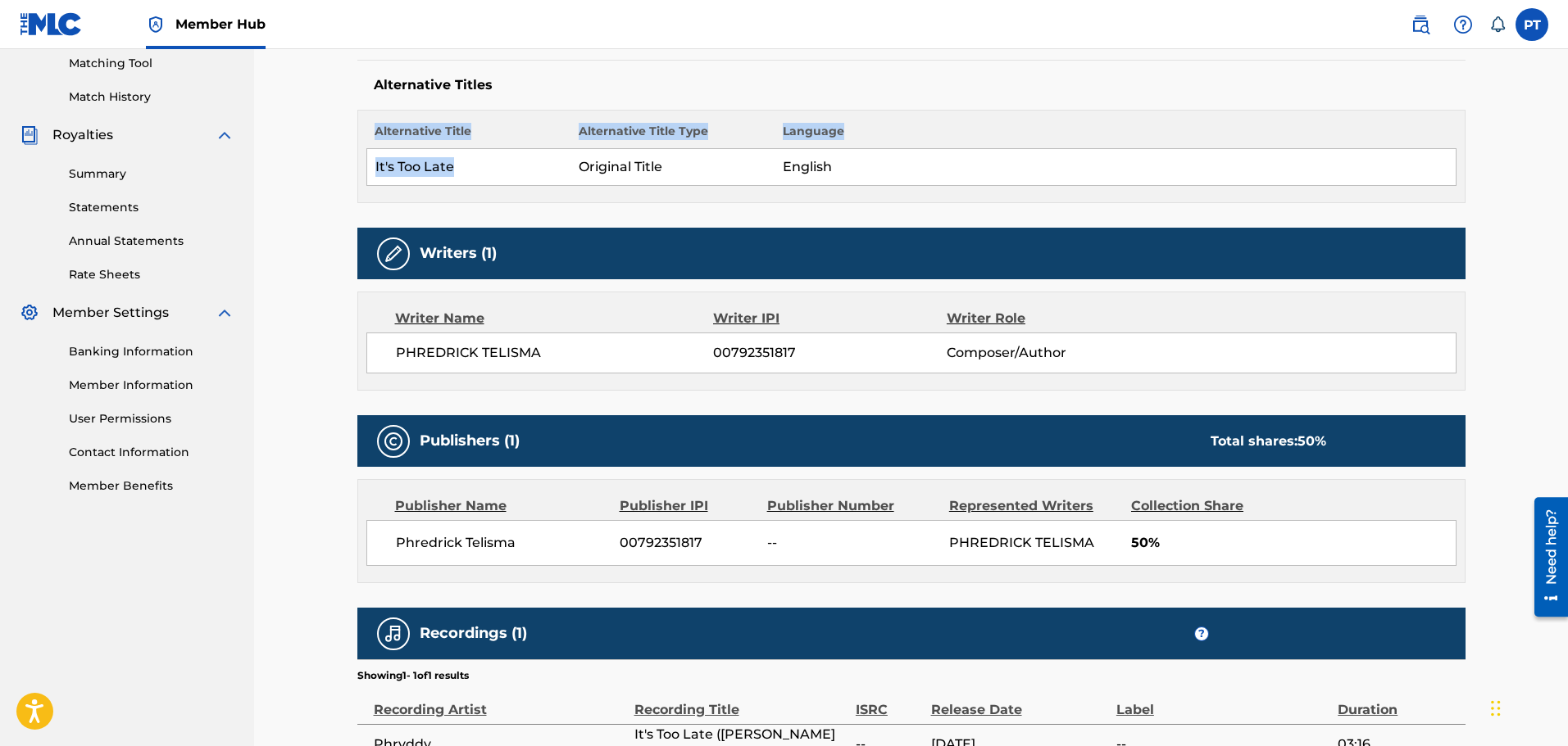
click at [418, 164] on td "It's Too Late" at bounding box center [468, 167] width 204 height 37
click at [752, 345] on span "00792351817" at bounding box center [829, 353] width 233 height 20
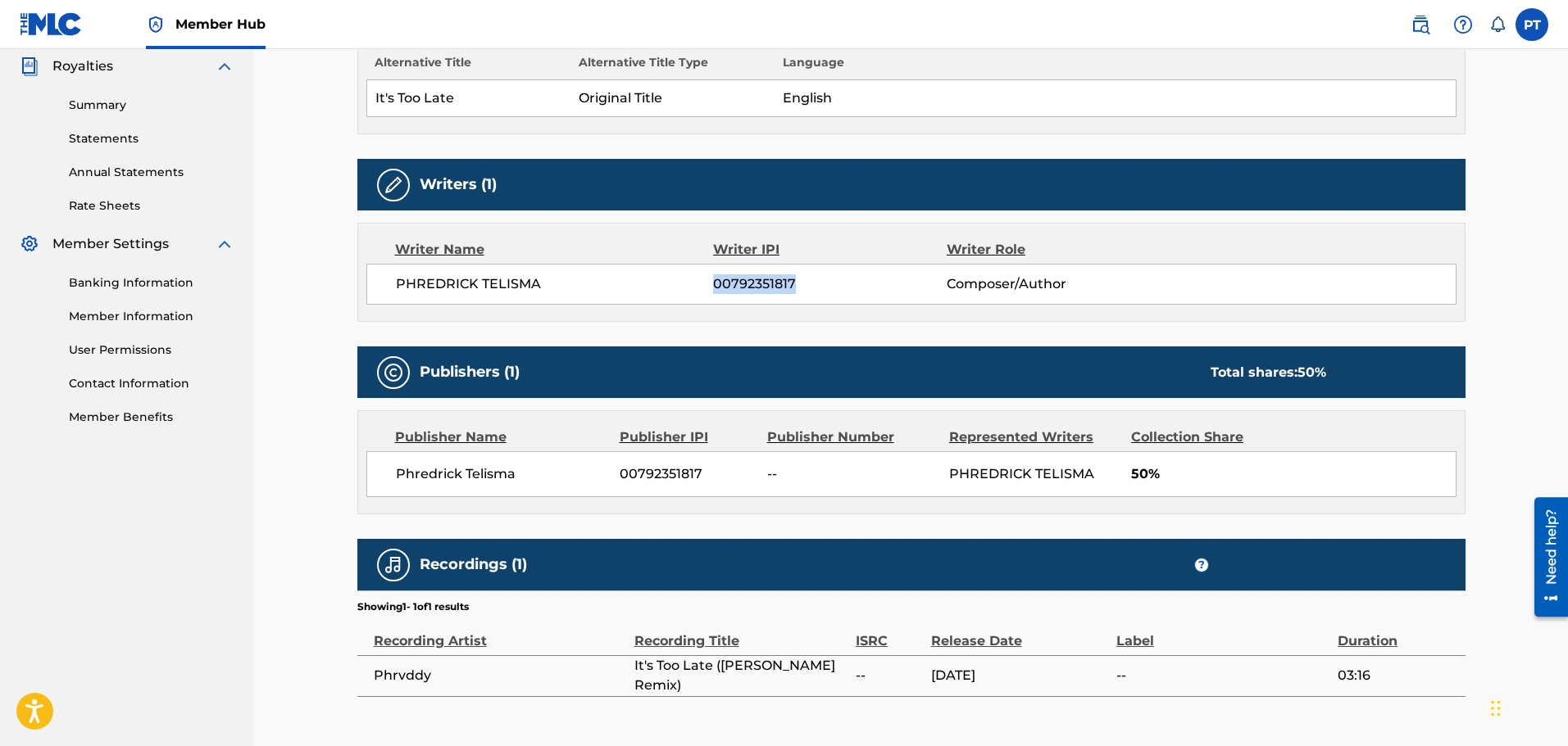
scroll to position [586, 0]
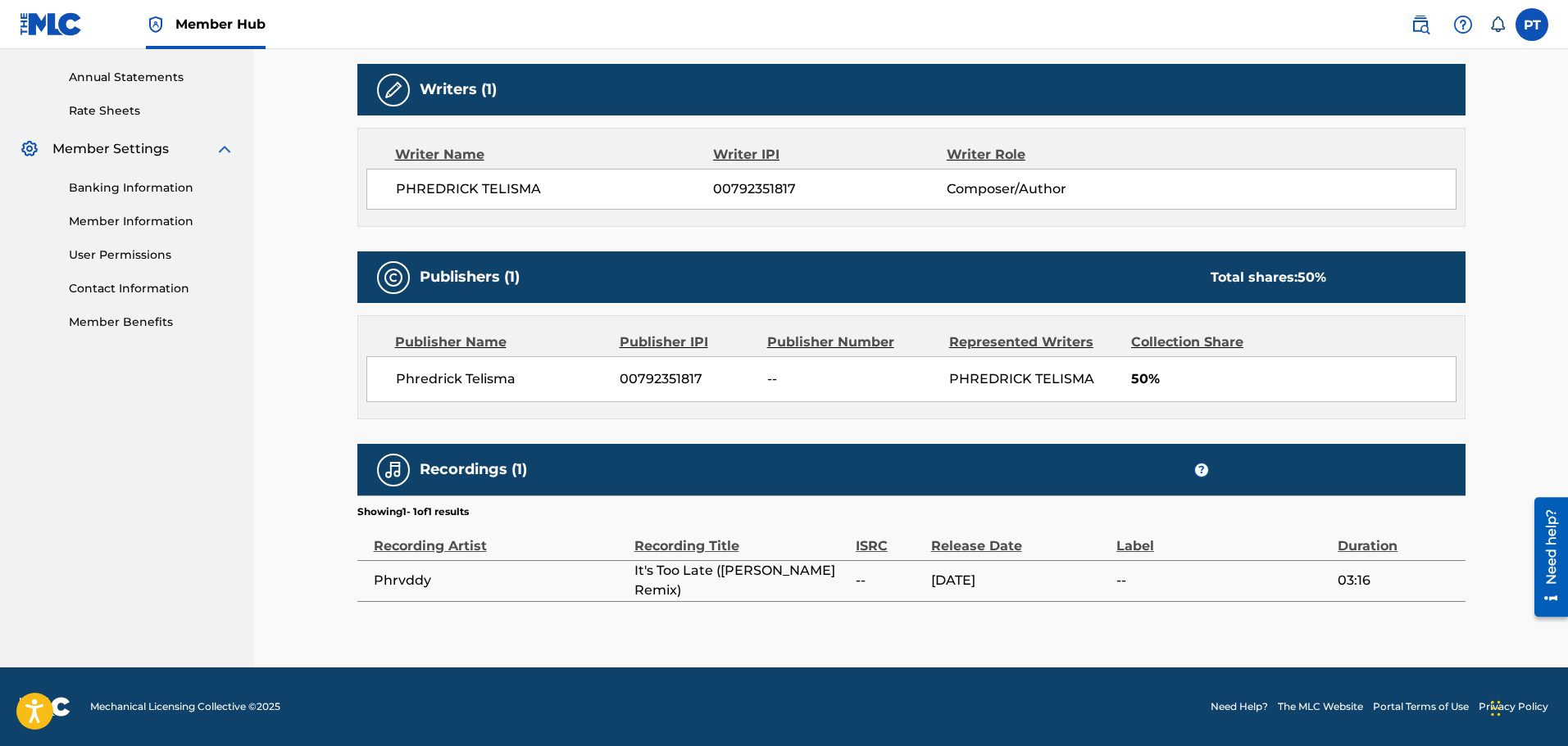
click at [713, 586] on span "It's Too Late ([PERSON_NAME] Remix)" at bounding box center [741, 581] width 213 height 40
click at [64, 445] on nav "Phredrick Telisma Summary Catalog Works Registration Claiming Tool Individual R…" at bounding box center [127, 65] width 254 height 1205
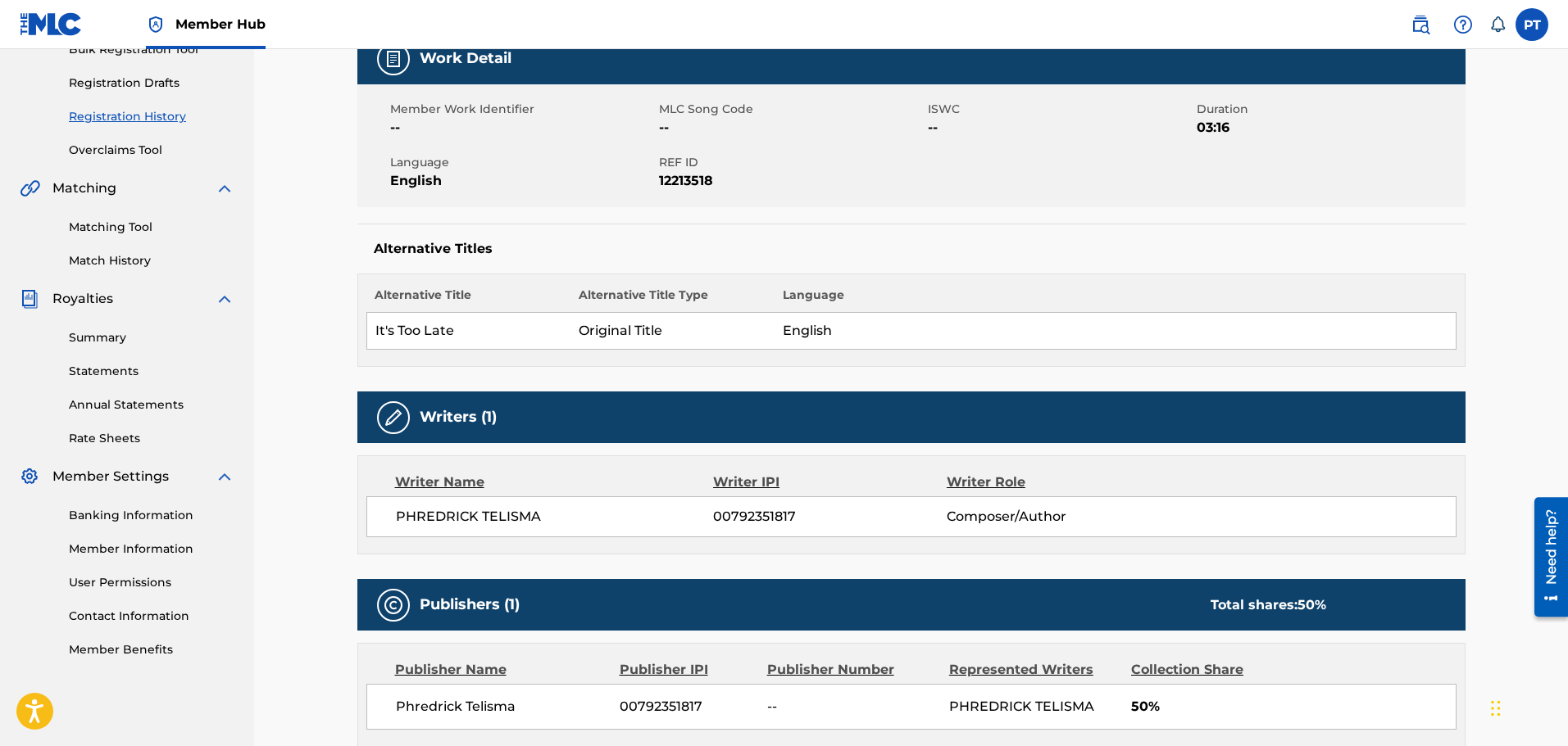
scroll to position [0, 0]
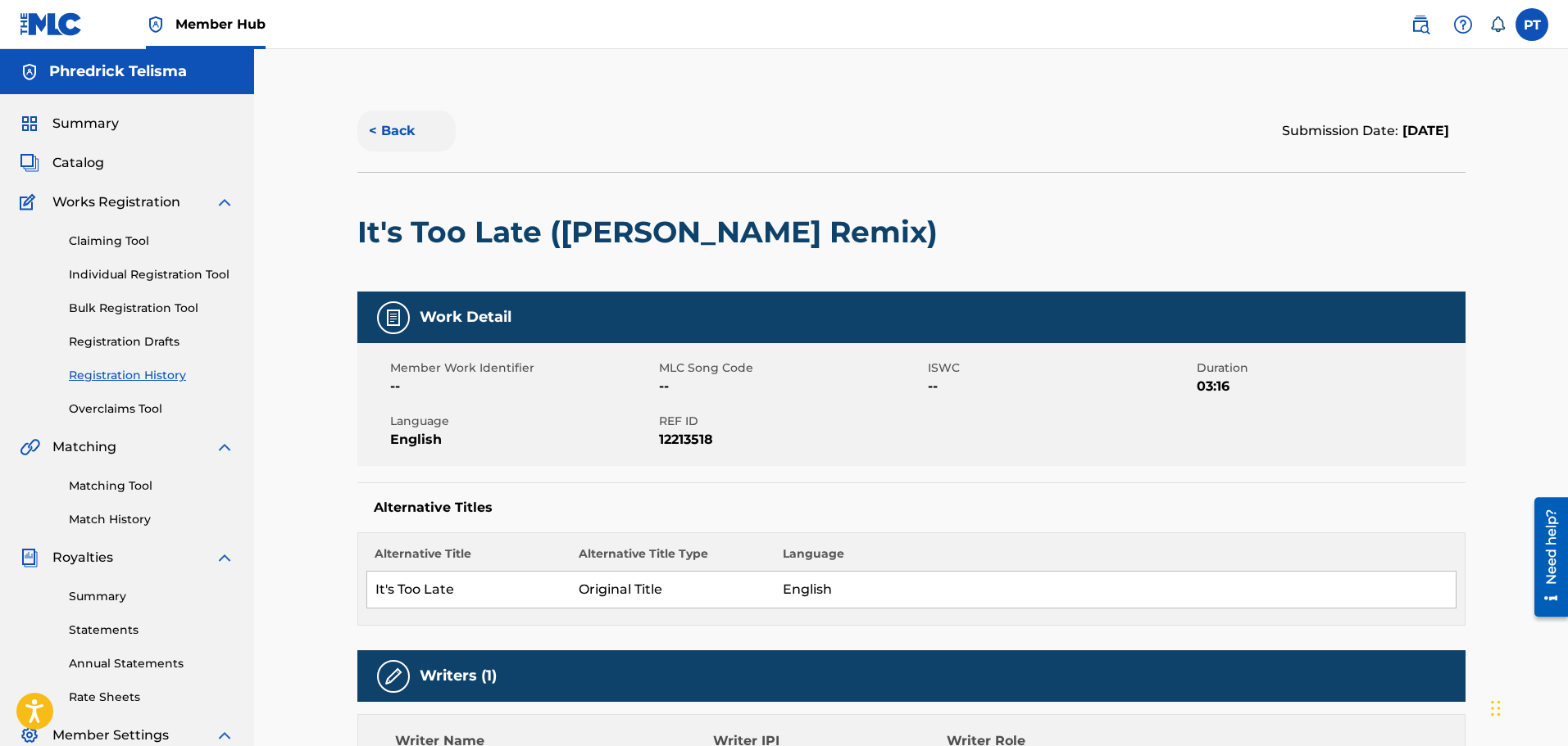
click at [374, 141] on button "< Back" at bounding box center [406, 132] width 98 height 41
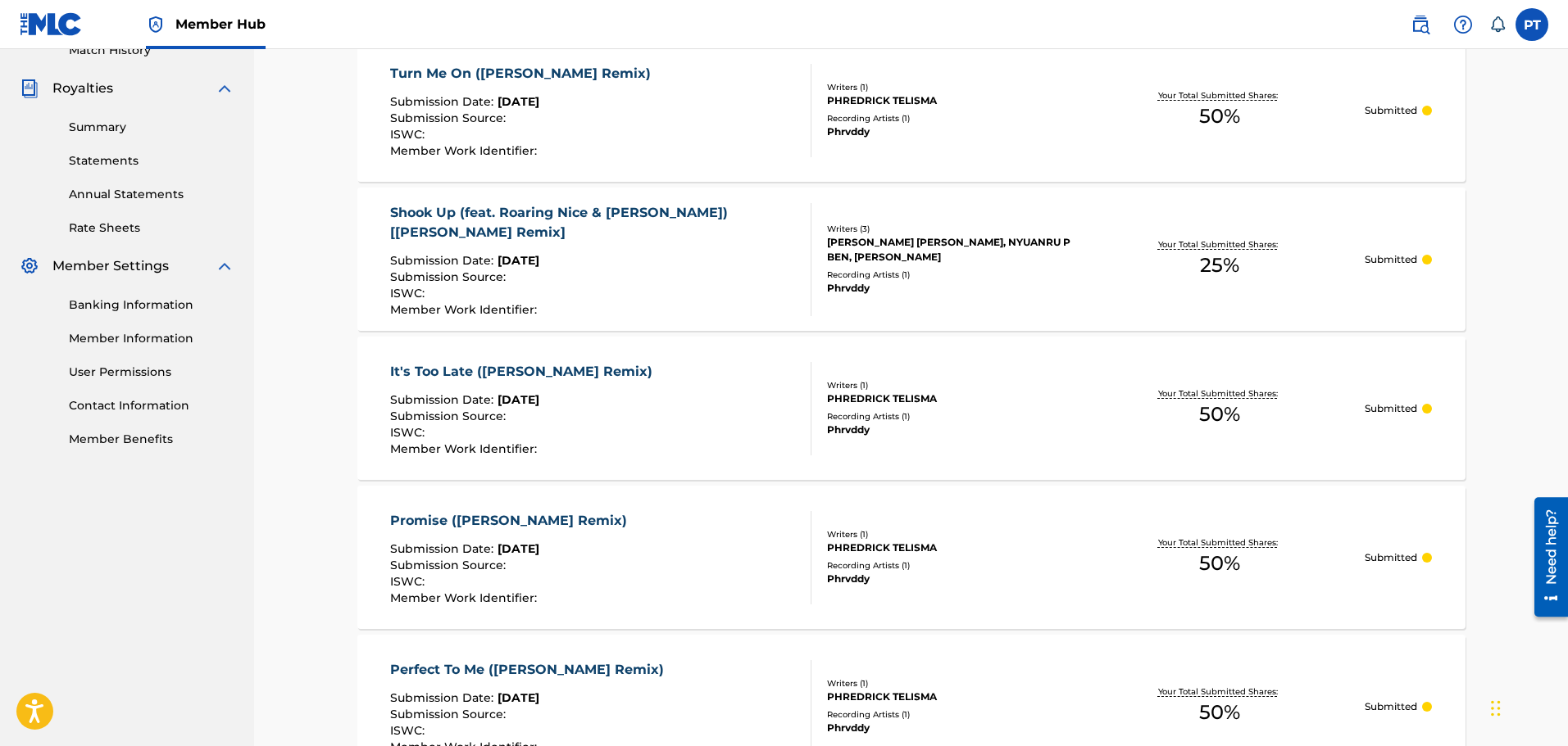
scroll to position [423, 0]
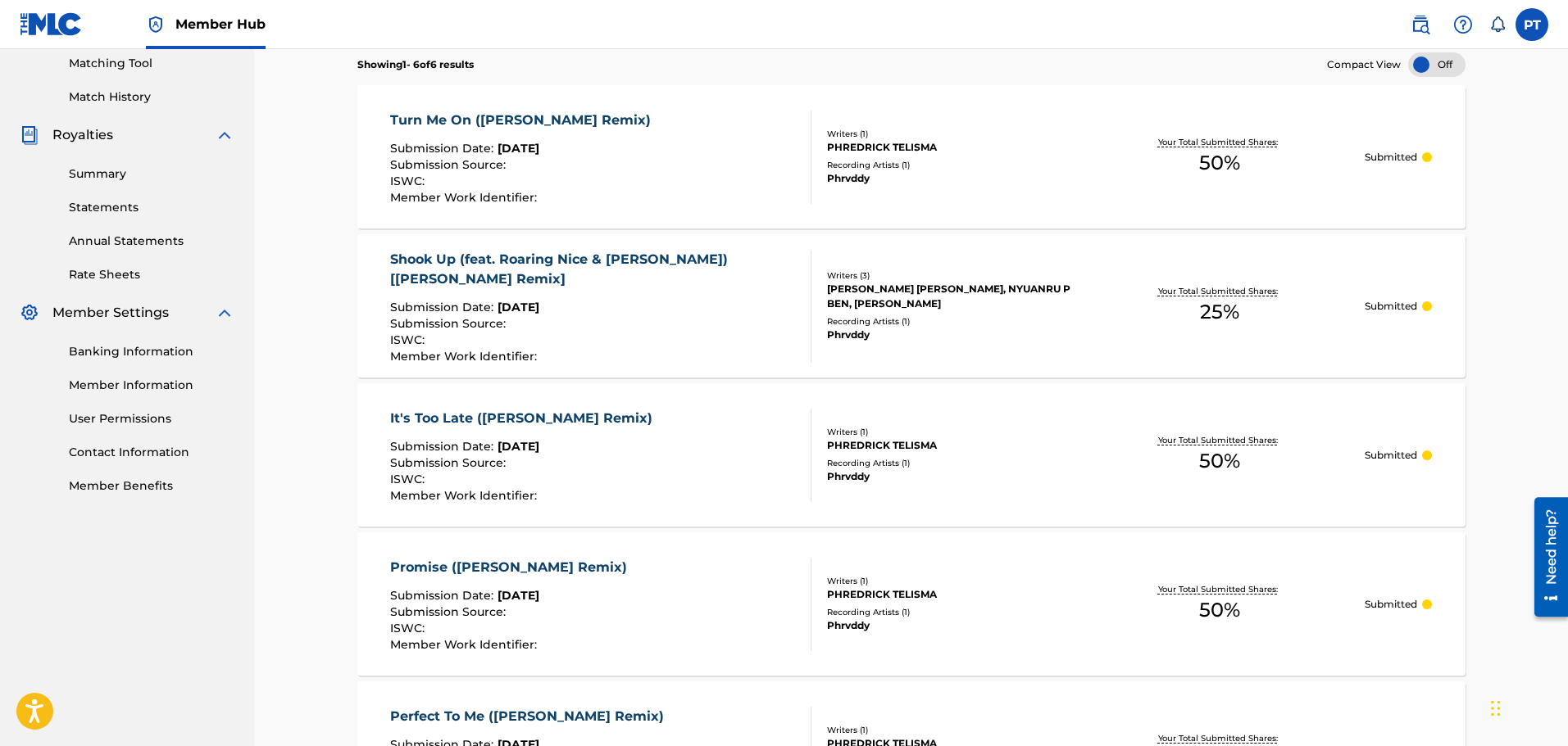
click at [635, 261] on div "Shook Up (feat. Roaring Nice & [PERSON_NAME]) [[PERSON_NAME] Remix]" at bounding box center [594, 270] width 407 height 40
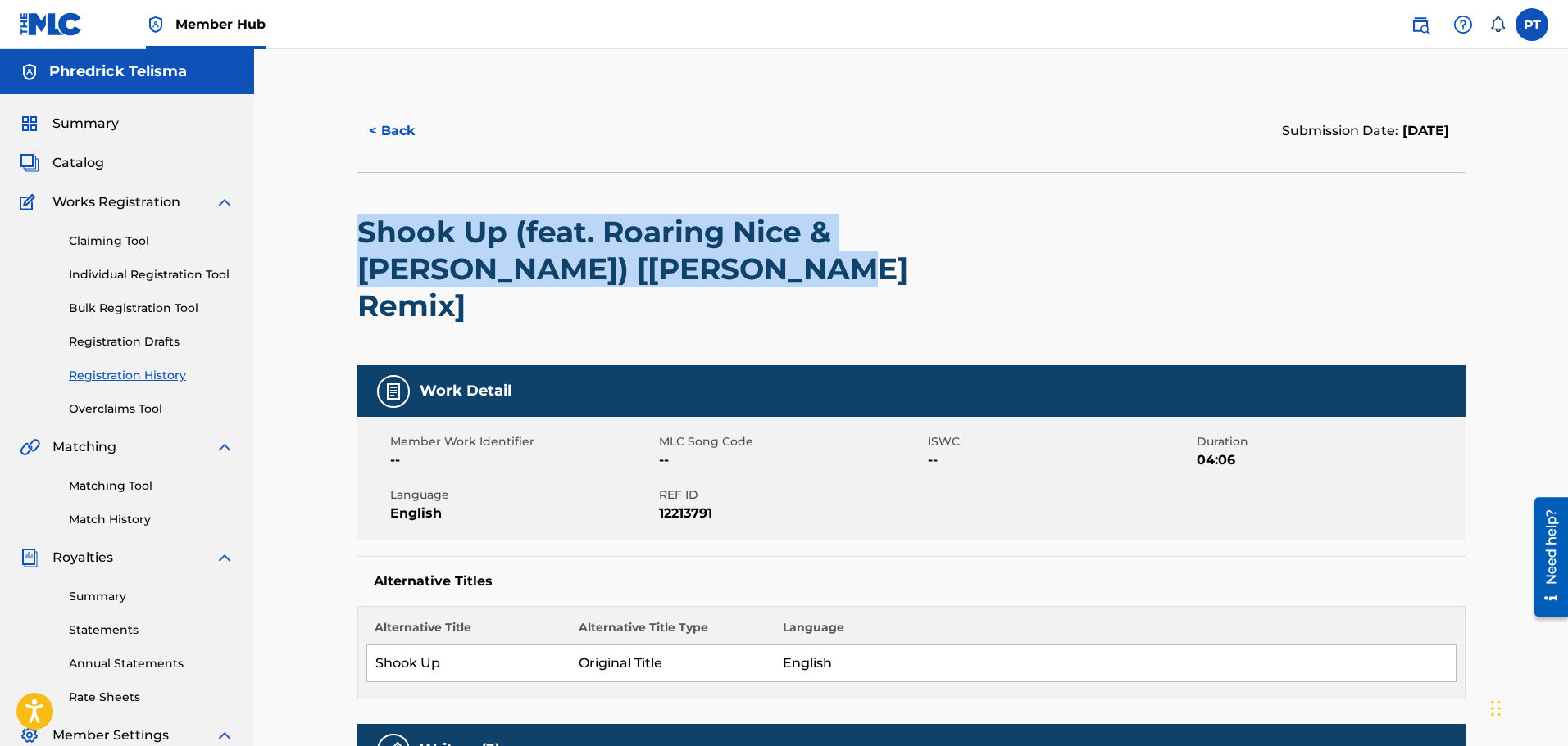
drag, startPoint x: 748, startPoint y: 278, endPoint x: 342, endPoint y: 242, distance: 407.6
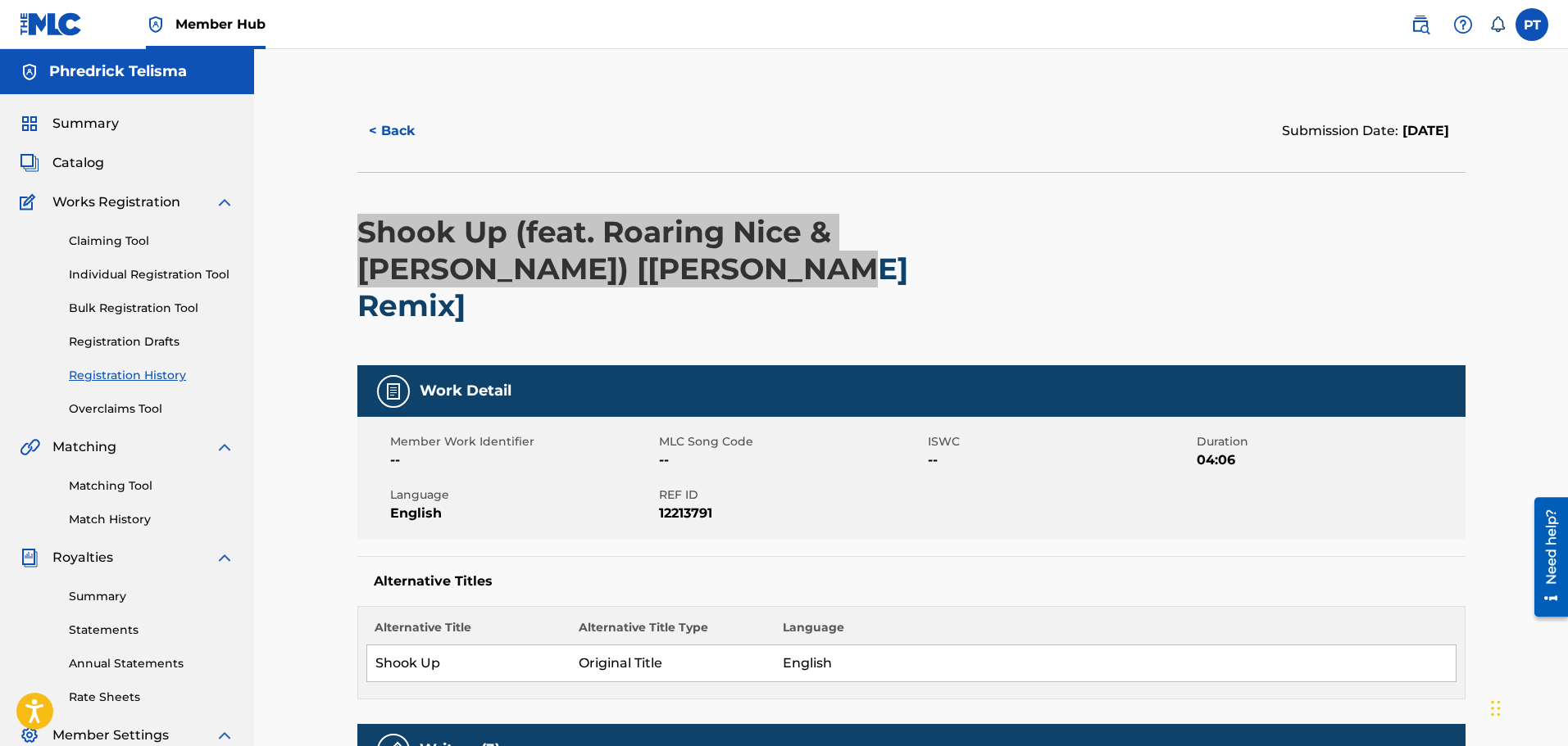
scroll to position [246, 0]
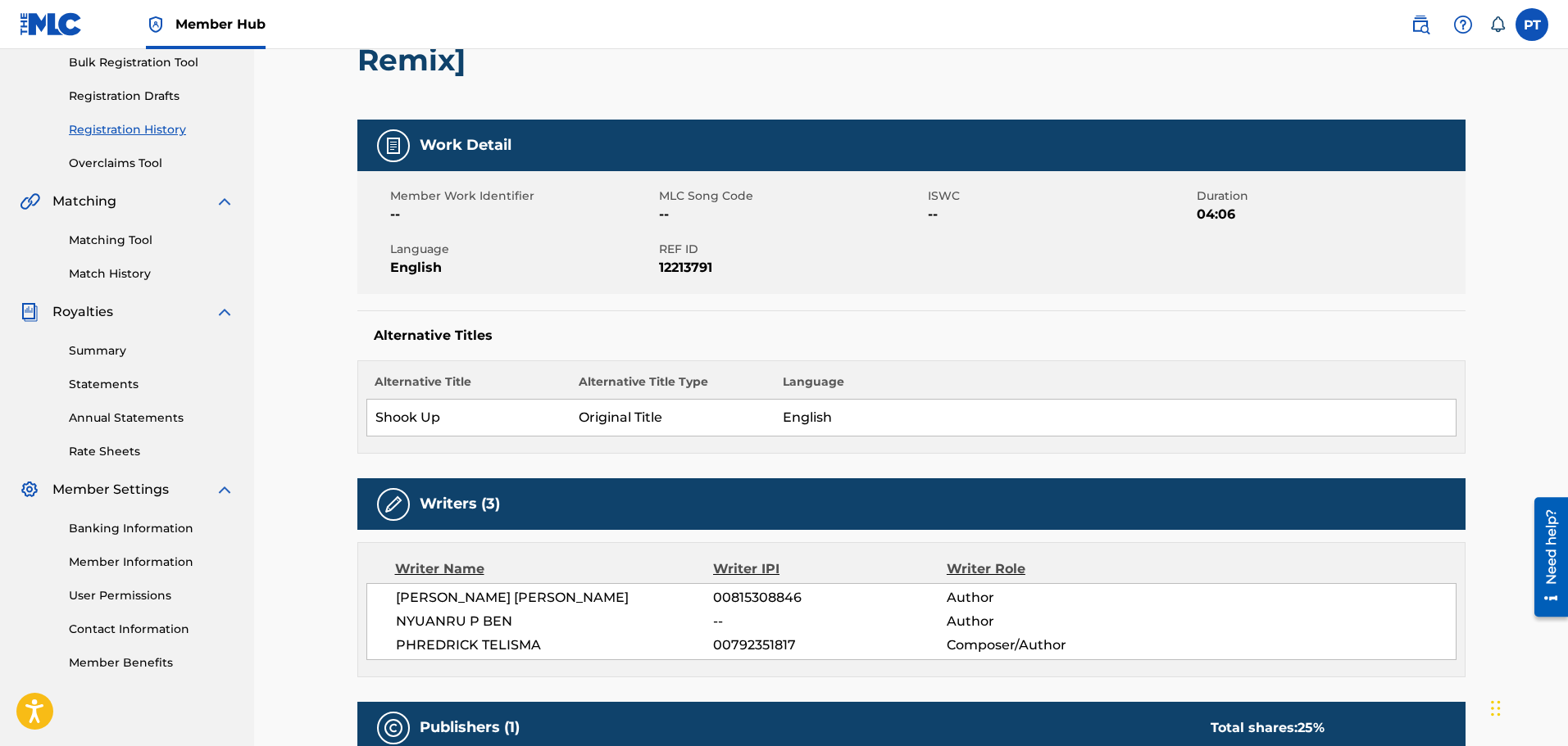
click at [513, 636] on span "PHREDRICK TELISMA" at bounding box center [554, 646] width 318 height 20
click at [504, 636] on span "PHREDRICK TELISMA" at bounding box center [554, 646] width 318 height 20
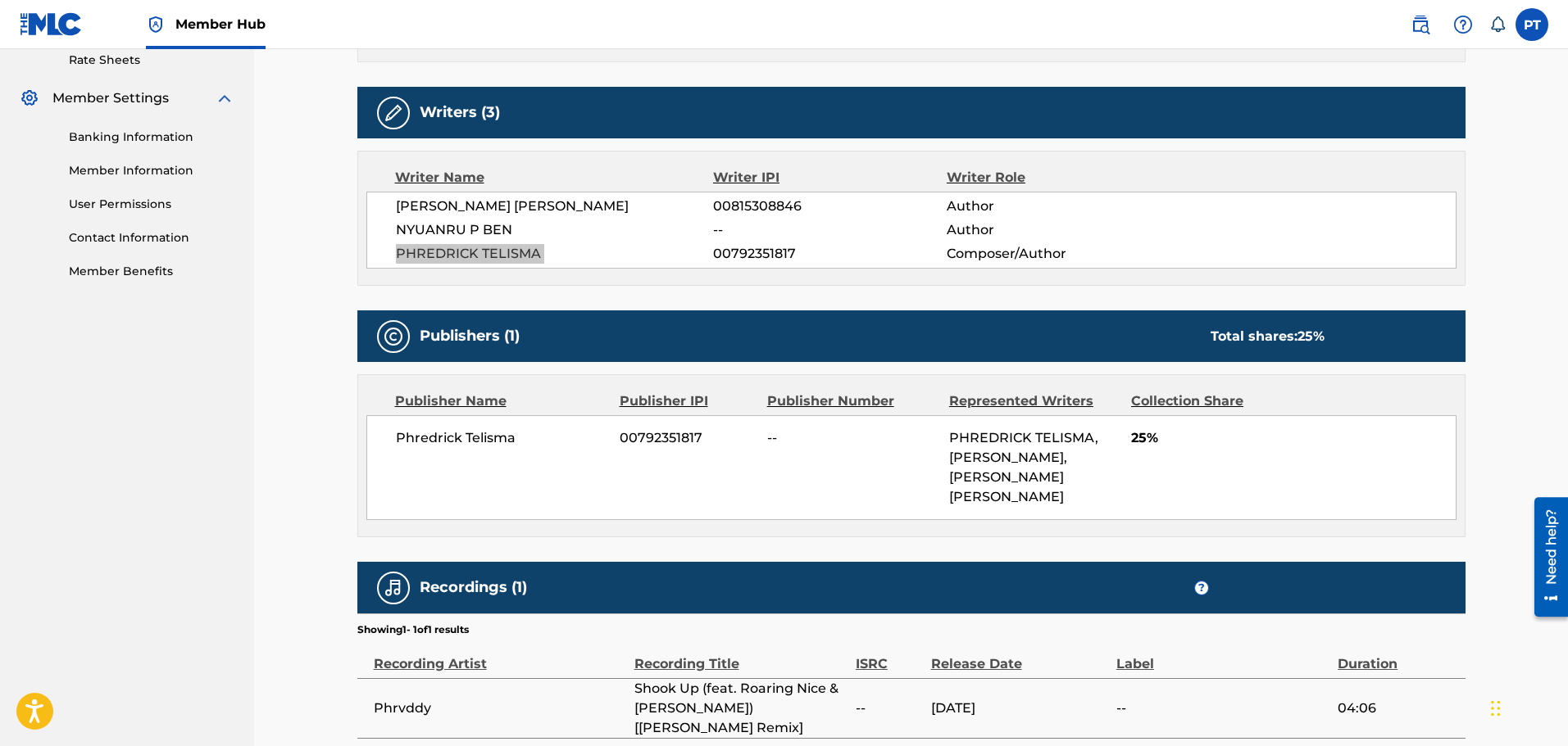
scroll to position [535, 0]
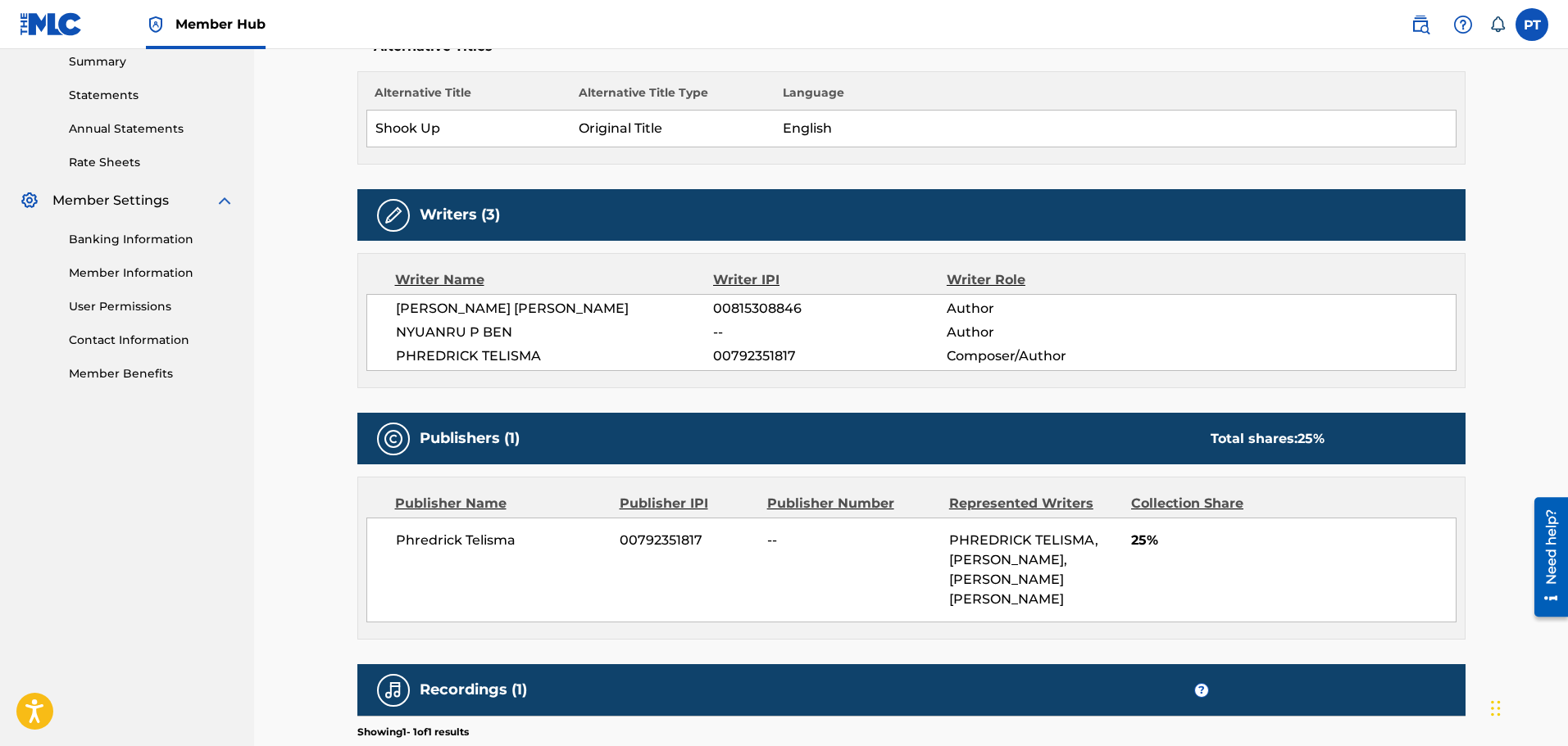
click at [420, 111] on td "Shook Up" at bounding box center [468, 129] width 204 height 37
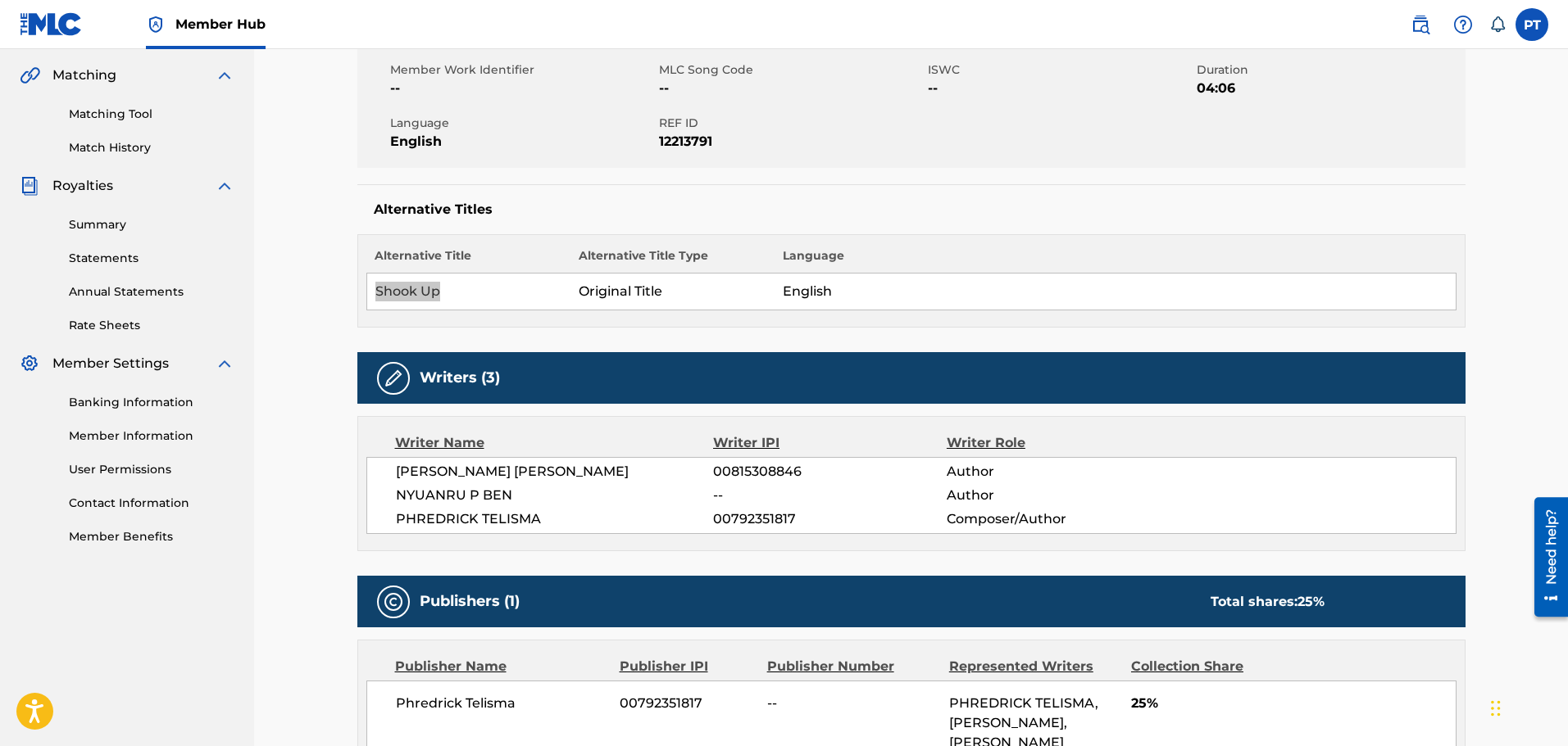
scroll to position [371, 0]
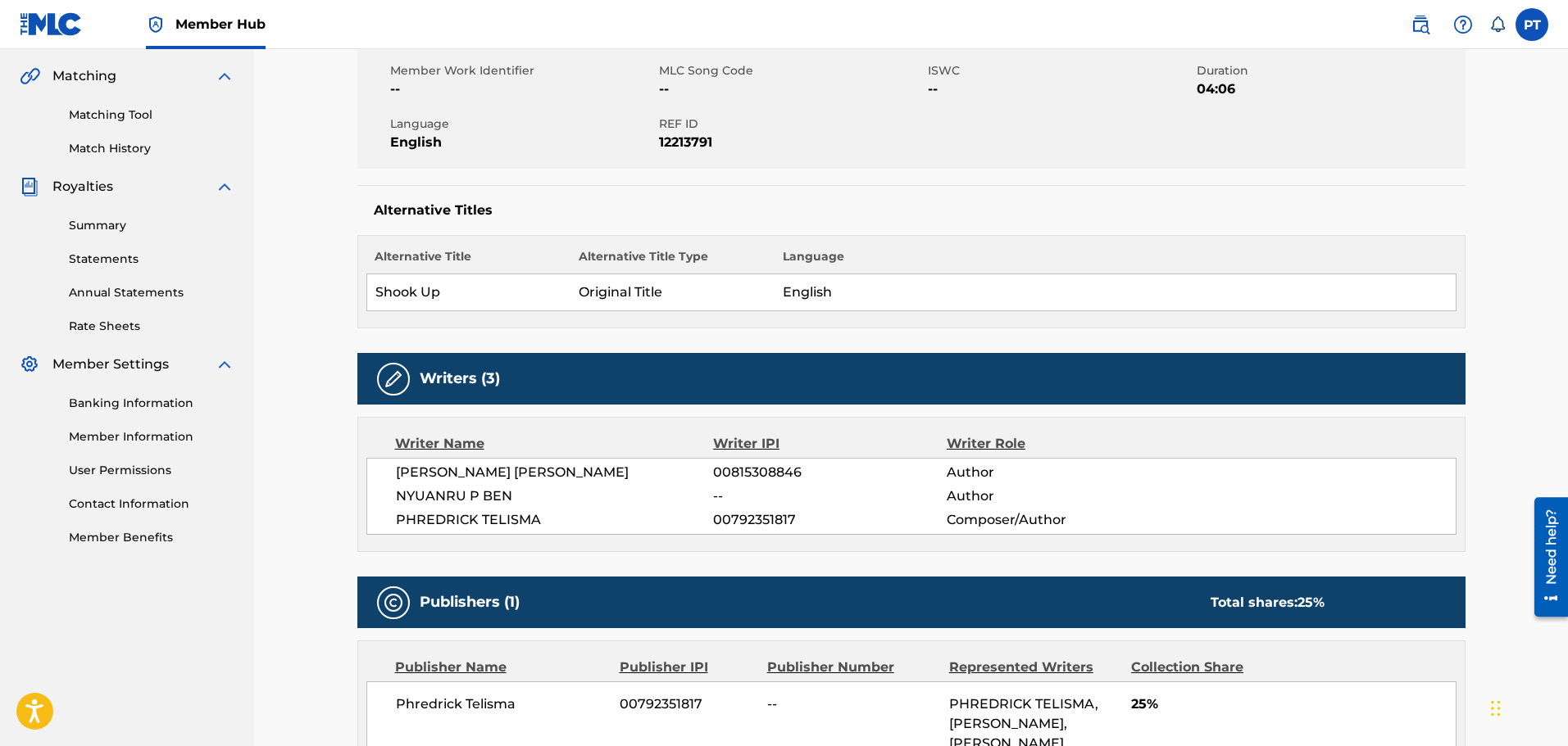
click at [784, 510] on span "00792351817" at bounding box center [829, 520] width 233 height 20
click at [767, 463] on span "00815308846" at bounding box center [829, 473] width 233 height 20
click at [444, 486] on span "NYUANRU P BEN" at bounding box center [554, 496] width 318 height 20
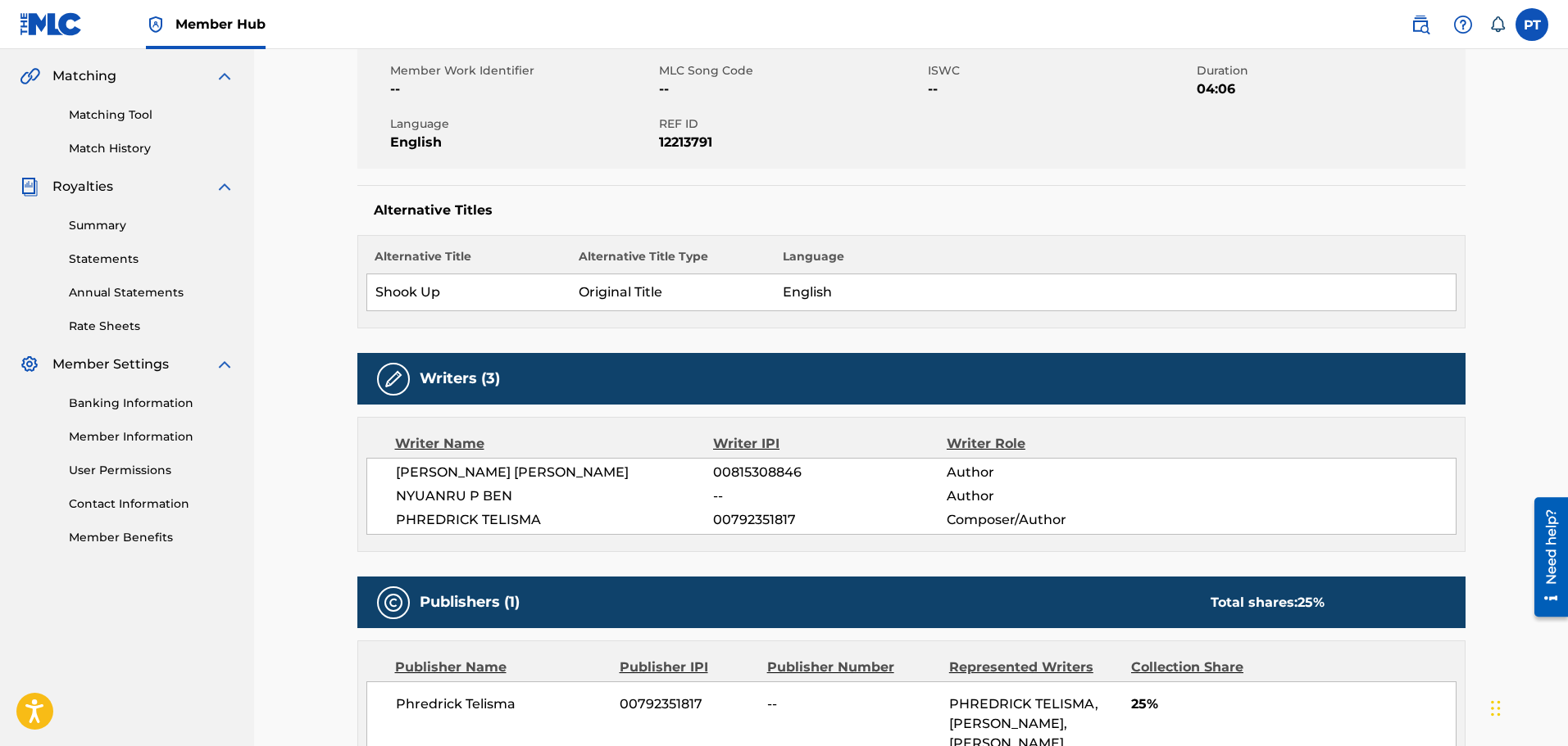
click at [445, 486] on span "NYUANRU P BEN" at bounding box center [554, 496] width 318 height 20
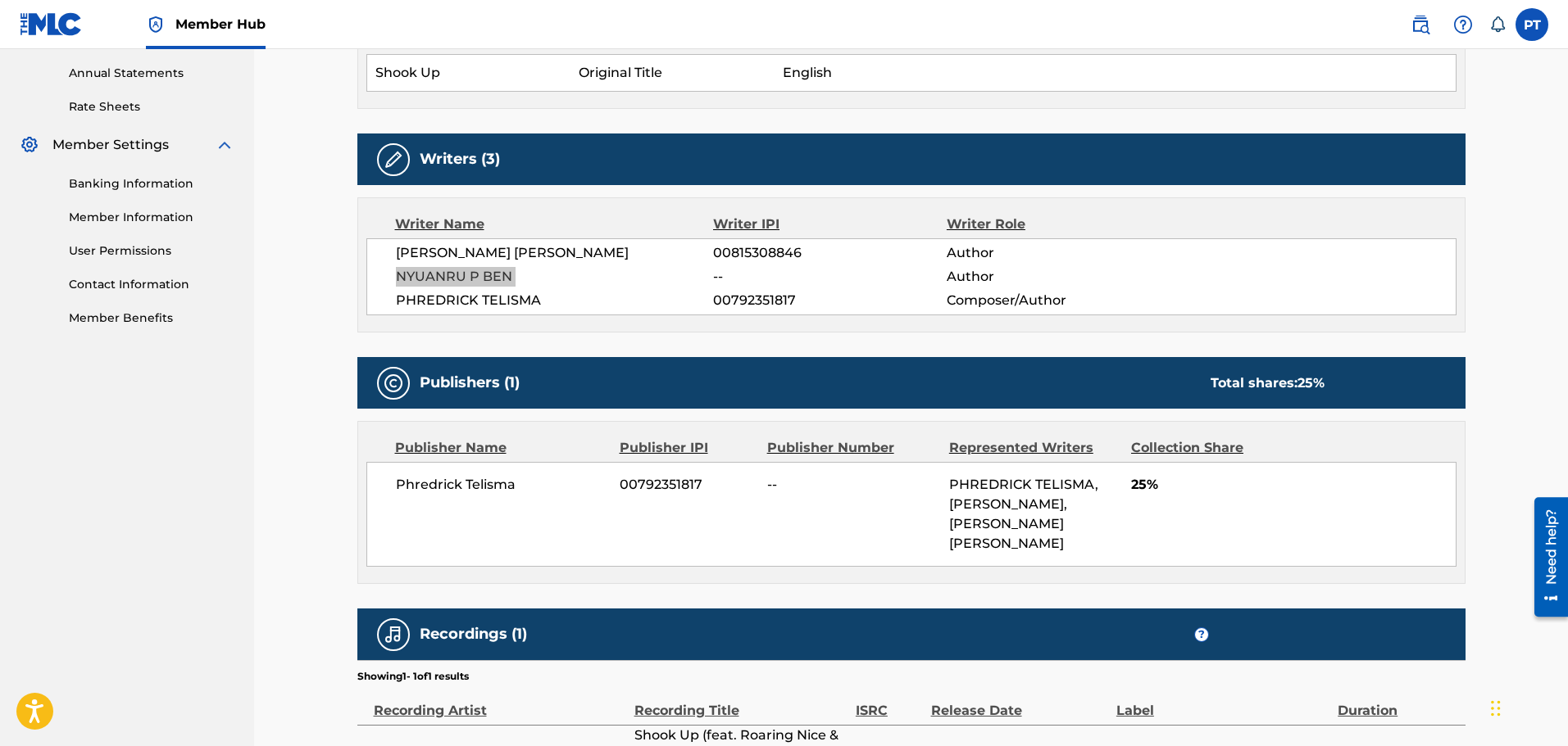
scroll to position [699, 0]
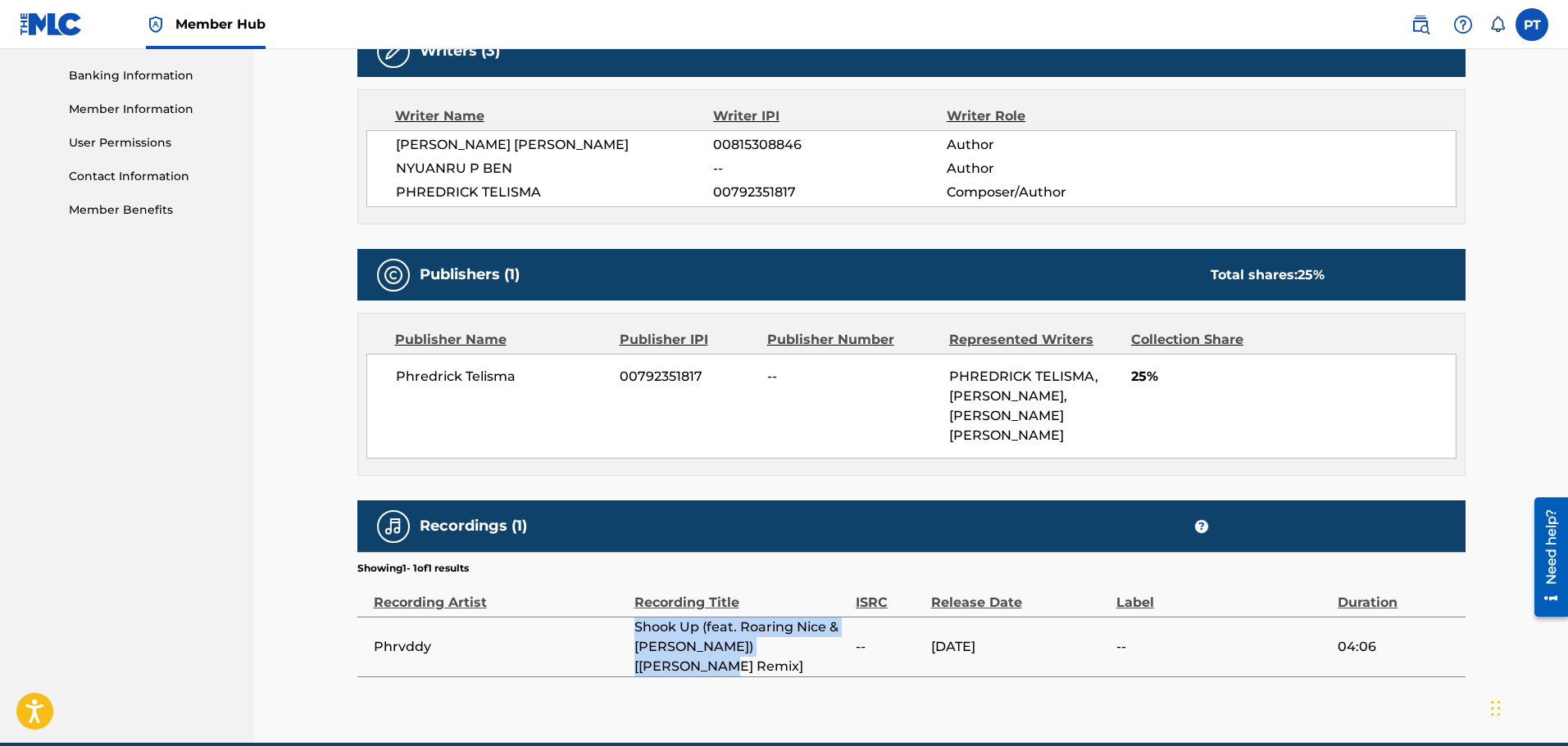
drag, startPoint x: 827, startPoint y: 592, endPoint x: 626, endPoint y: 570, distance: 202.2
click at [626, 617] on tr "Phrvddy Shook Up (feat. Roaring Nice & Tye Cooper) [KelKeyz Remix] -- 10/31/202…" at bounding box center [911, 647] width 1108 height 60
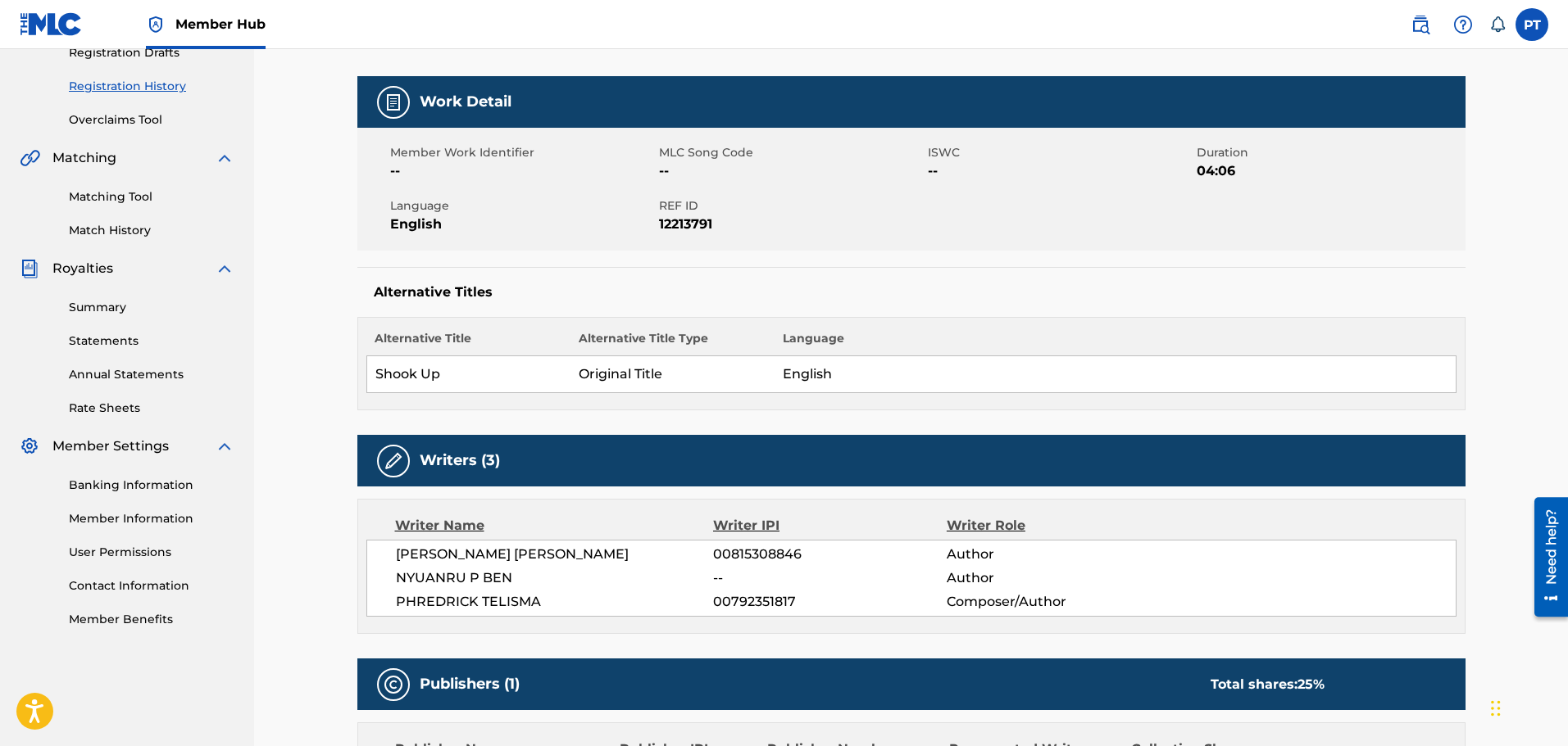
scroll to position [0, 0]
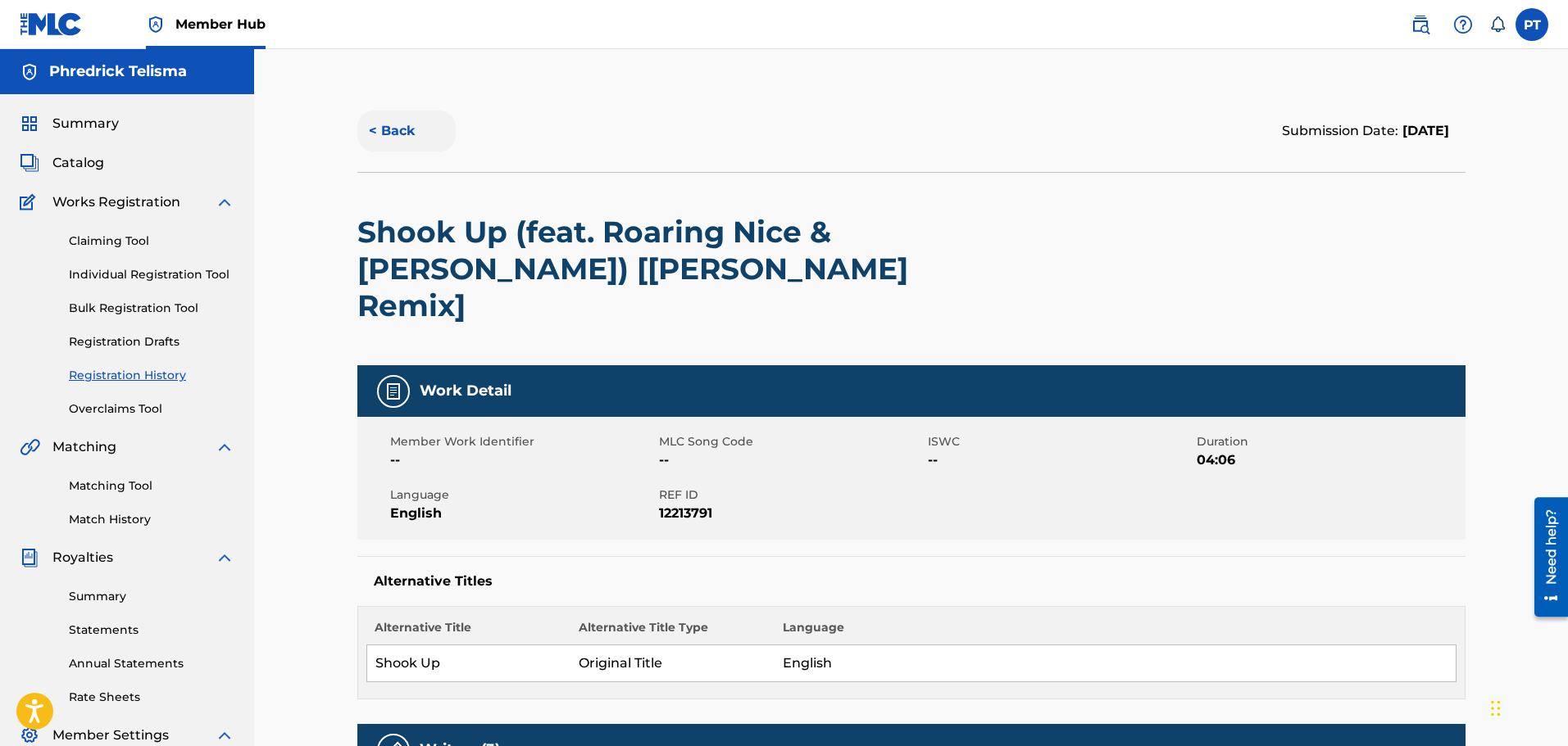
click at [415, 138] on button "< Back" at bounding box center [406, 132] width 98 height 41
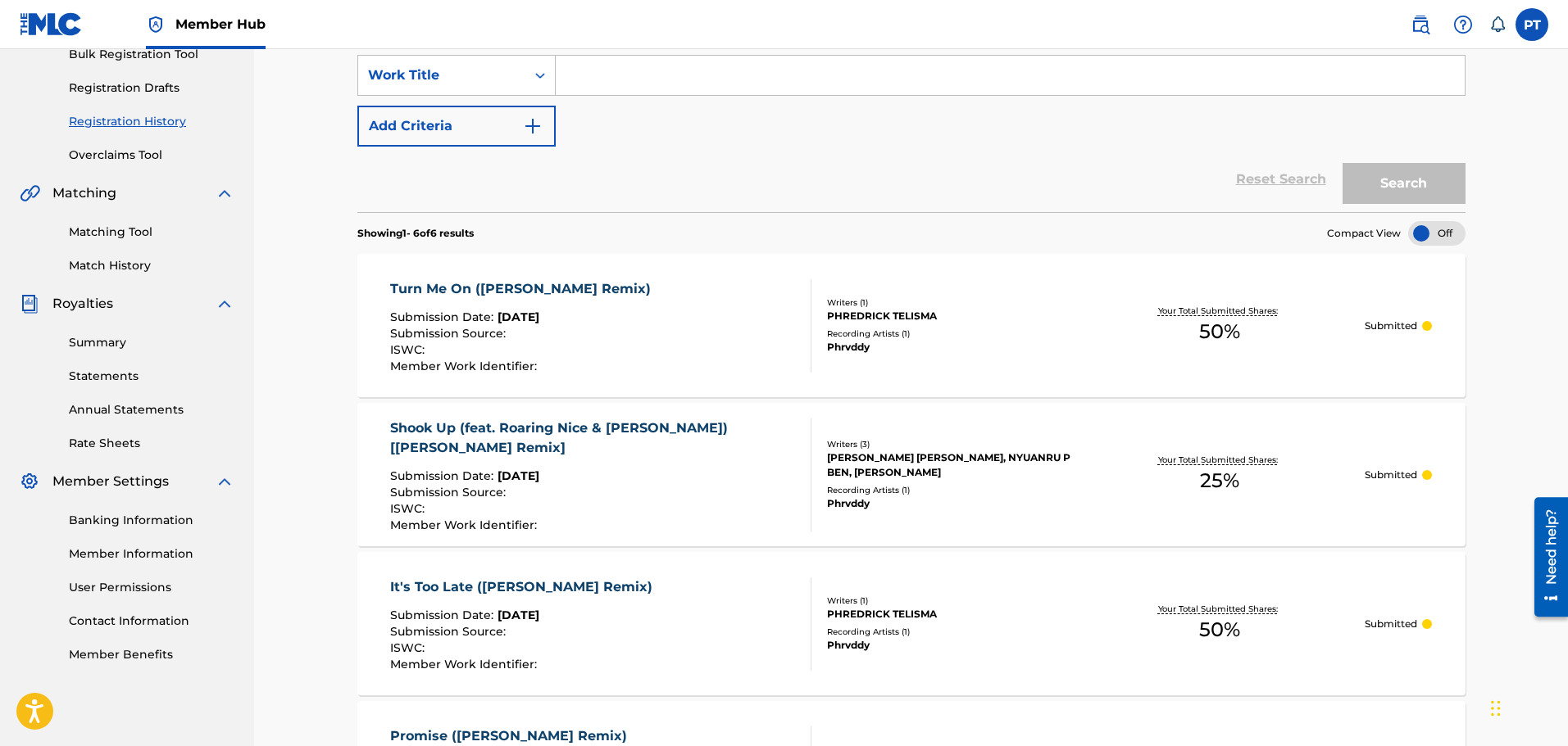
scroll to position [259, 0]
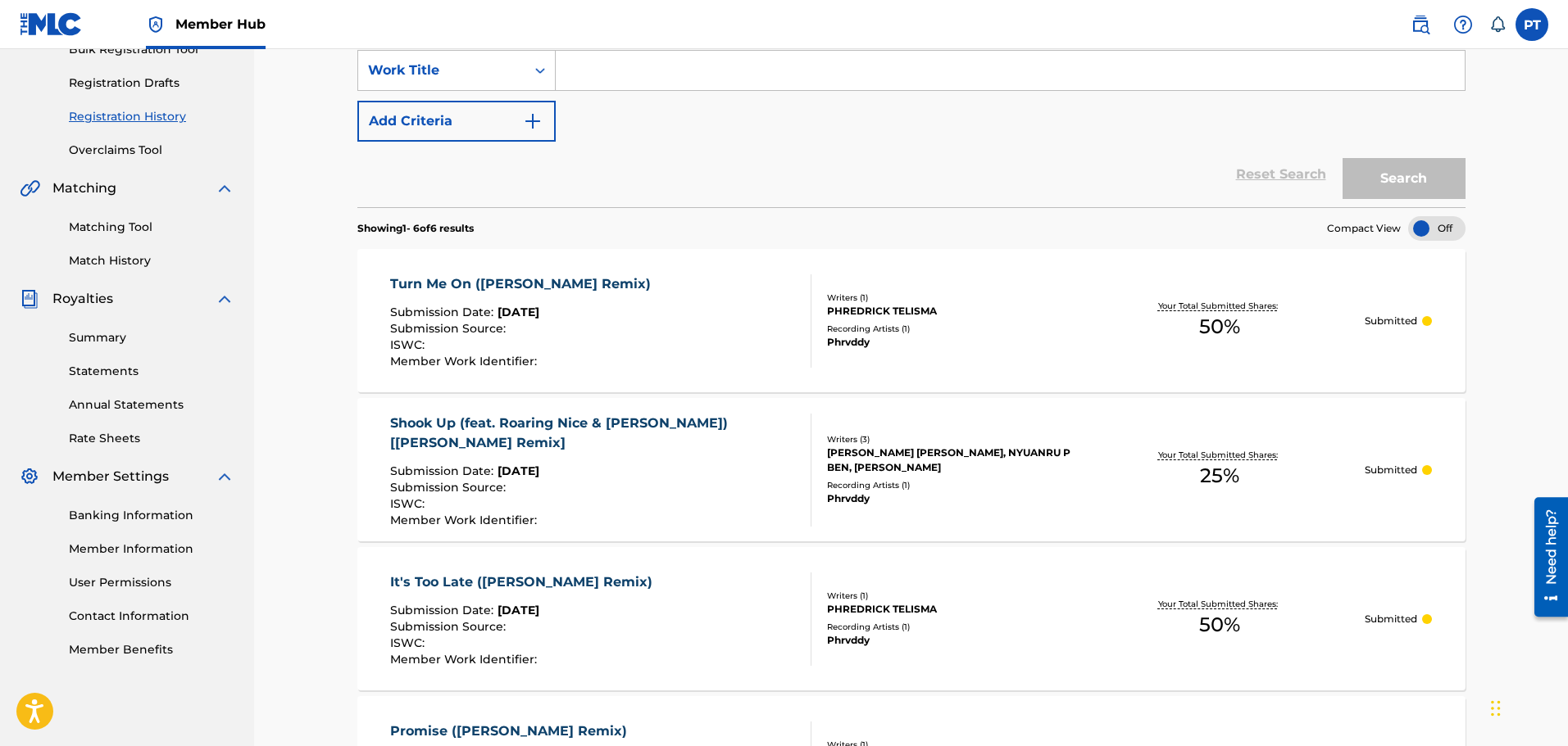
click at [725, 296] on div "Turn Me On (KelKeyz Remix) Submission Date : Sep 30, 2025 Submission Source : I…" at bounding box center [601, 321] width 421 height 93
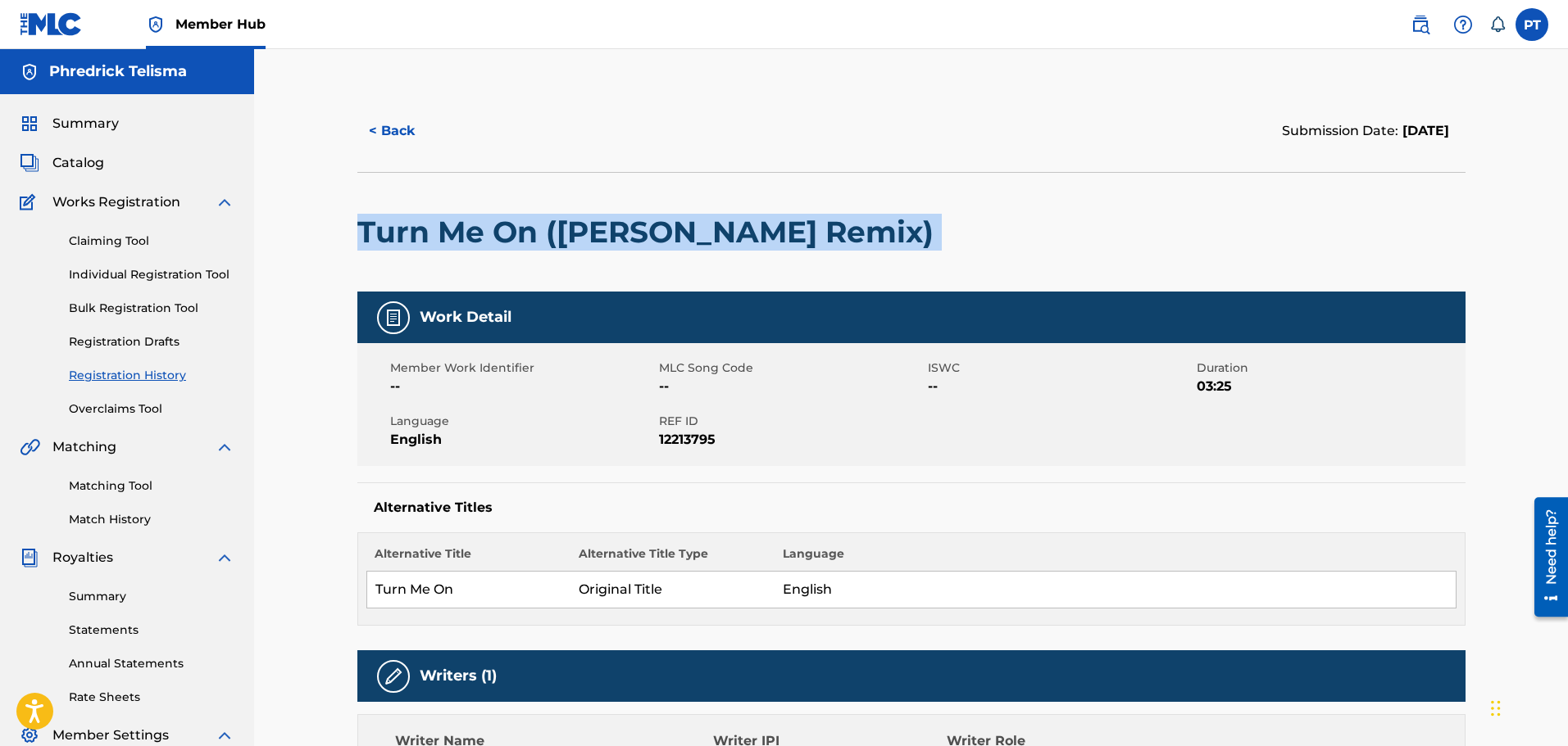
drag, startPoint x: 803, startPoint y: 241, endPoint x: 361, endPoint y: 240, distance: 442.0
click at [361, 240] on div "Turn Me On ([PERSON_NAME] Remix)" at bounding box center [911, 232] width 1108 height 120
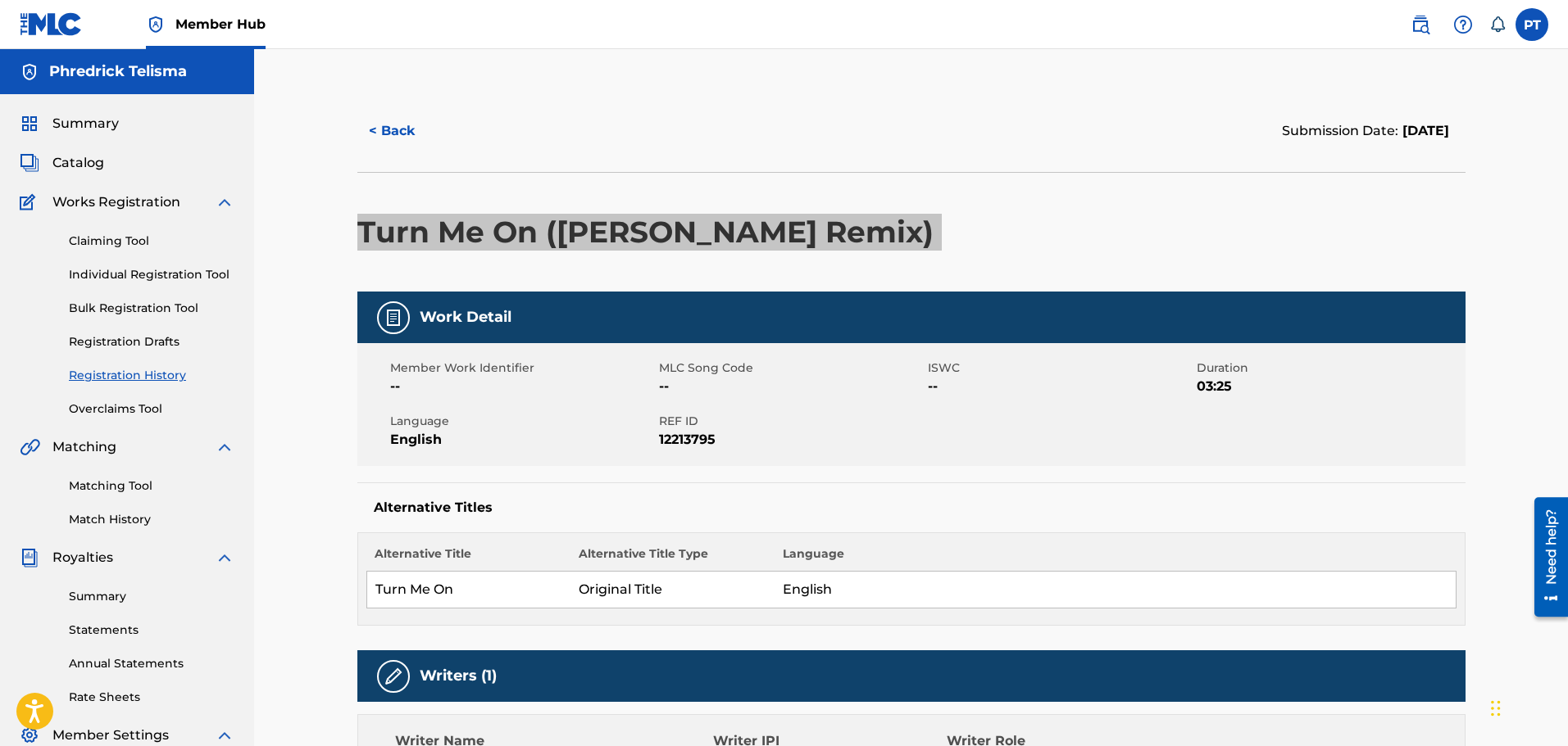
scroll to position [164, 0]
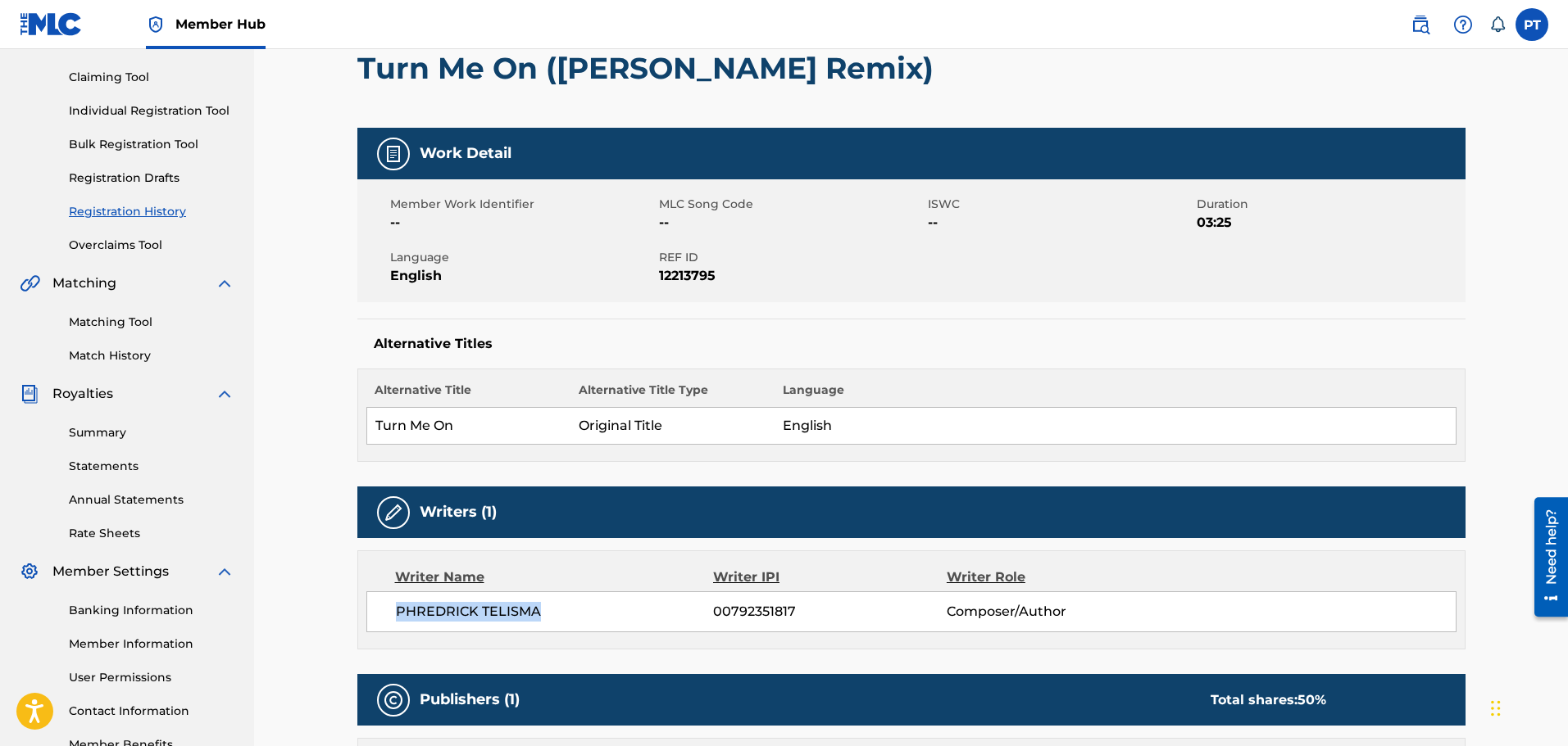
drag, startPoint x: 545, startPoint y: 610, endPoint x: 385, endPoint y: 617, distance: 160.2
click at [385, 617] on div "PHREDRICK TELISMA 00792351817 Composer/Author" at bounding box center [911, 612] width 1090 height 41
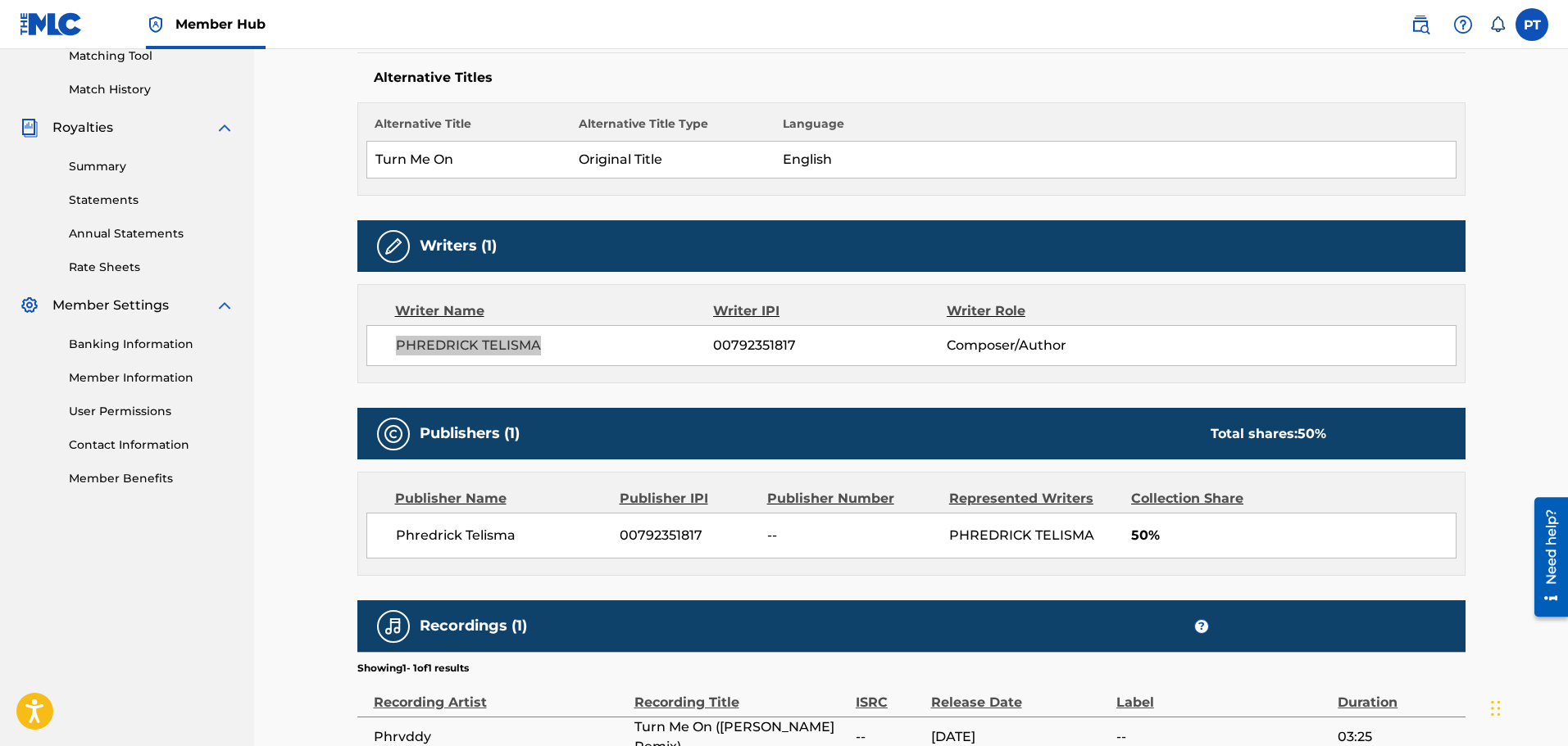
scroll to position [423, 0]
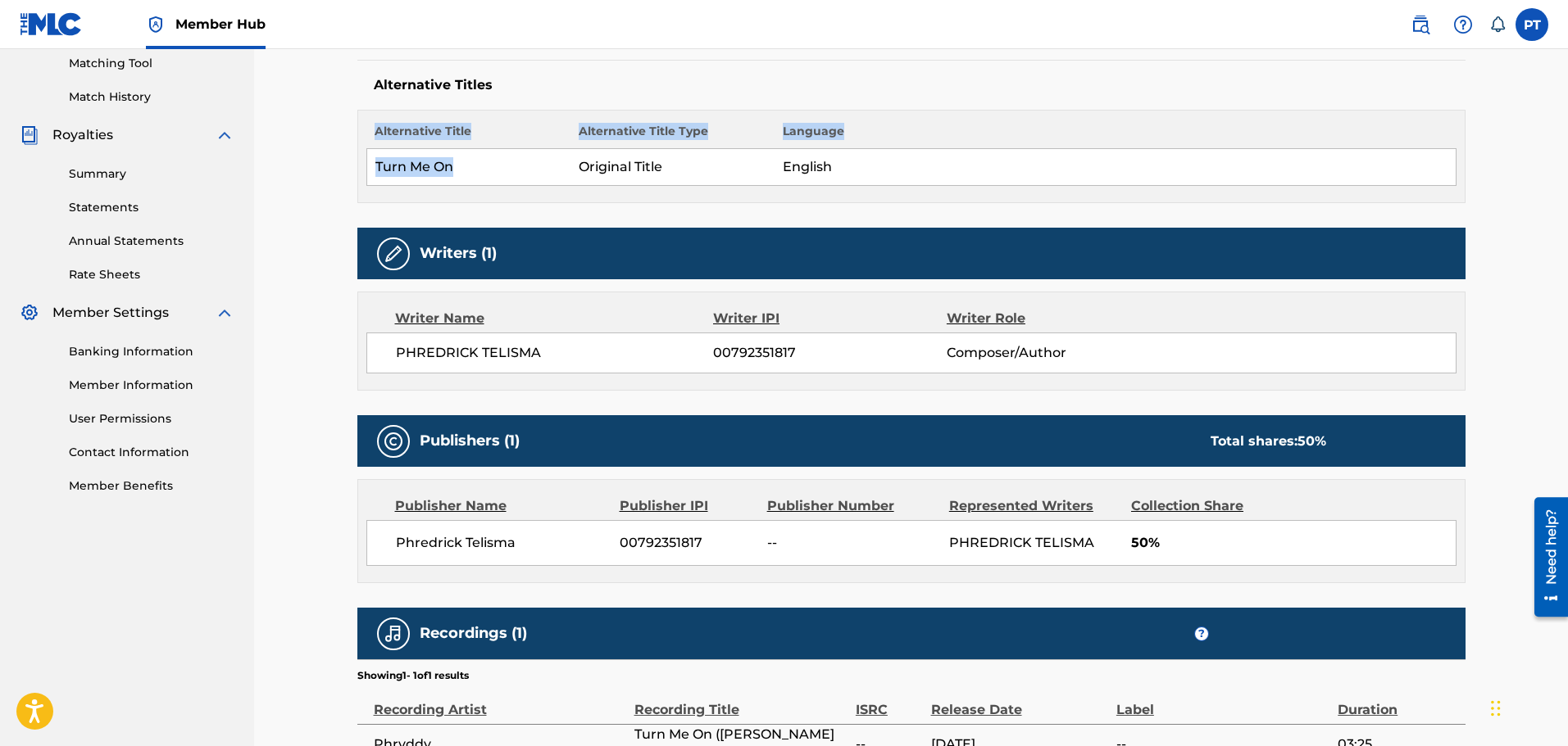
drag, startPoint x: 452, startPoint y: 170, endPoint x: 363, endPoint y: 171, distance: 89.0
click at [363, 171] on div "Alternative Title Alternative Title Type Language Turn Me On Original Title Eng…" at bounding box center [911, 156] width 1108 height 93
click at [463, 183] on td "Turn Me On" at bounding box center [468, 167] width 204 height 37
click at [429, 168] on td "Turn Me On" at bounding box center [468, 167] width 204 height 37
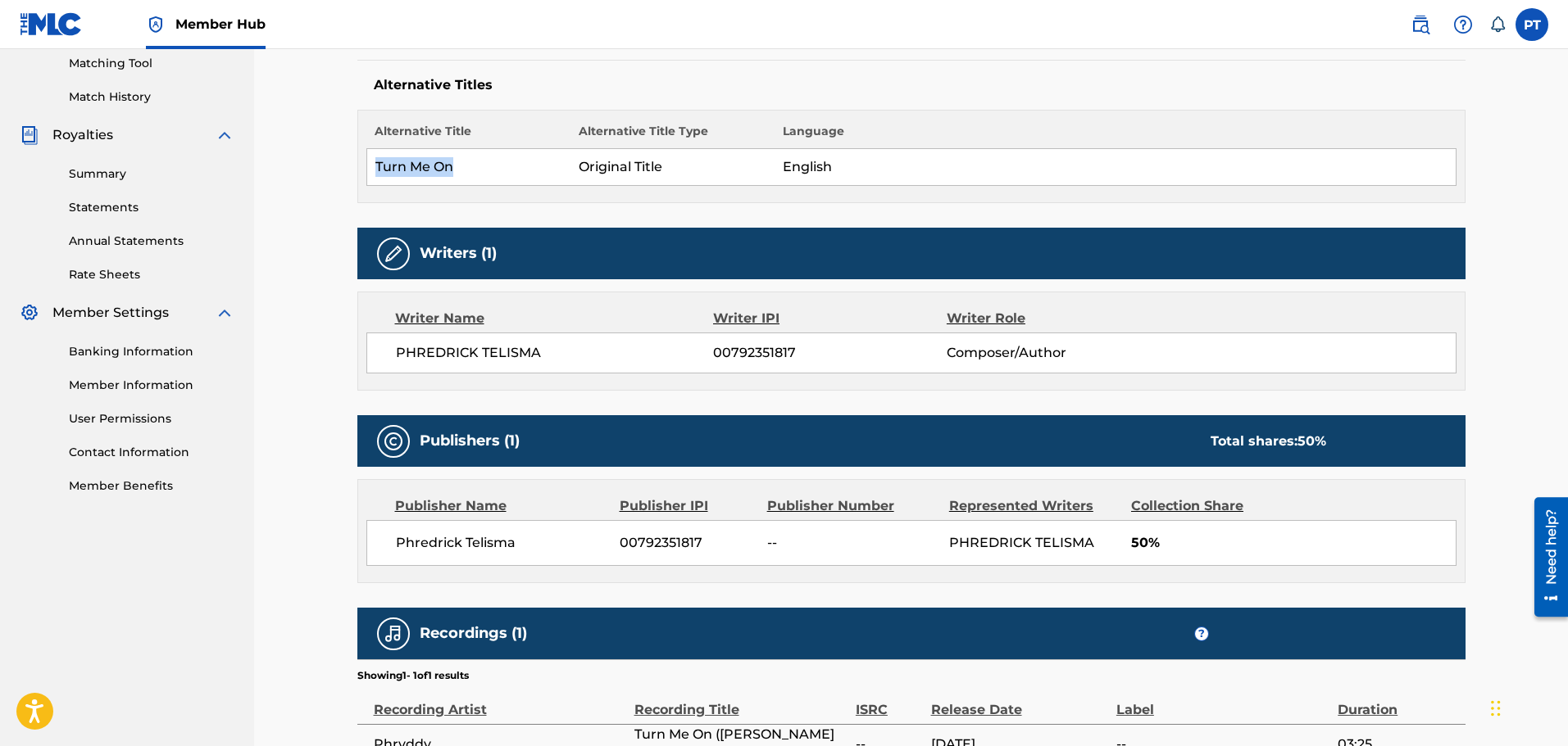
click at [429, 168] on td "Turn Me On" at bounding box center [468, 167] width 204 height 37
drag, startPoint x: 89, startPoint y: 586, endPoint x: 111, endPoint y: 581, distance: 22.6
click at [89, 586] on nav "Phredrick Telisma Summary Catalog Works Registration Claiming Tool Individual R…" at bounding box center [127, 228] width 254 height 1205
click at [763, 355] on span "00792351817" at bounding box center [829, 353] width 233 height 20
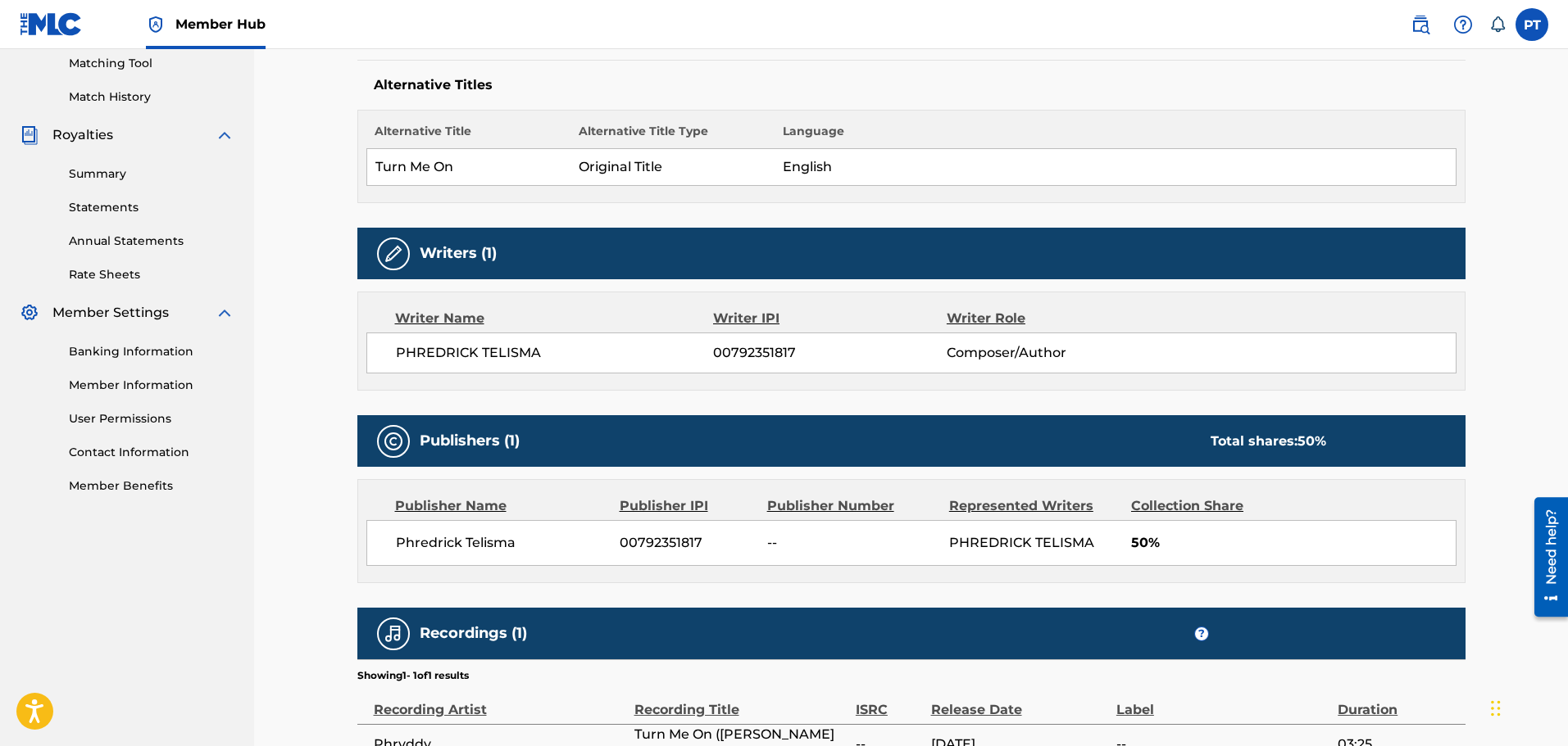
drag, startPoint x: 1316, startPoint y: 50, endPoint x: 1321, endPoint y: 63, distance: 13.9
click at [1316, 50] on div "Work Detail Member Work Identifier -- MLC Song Code -- ISWC -- Duration 03:25 L…" at bounding box center [911, 36] width 1108 height 334
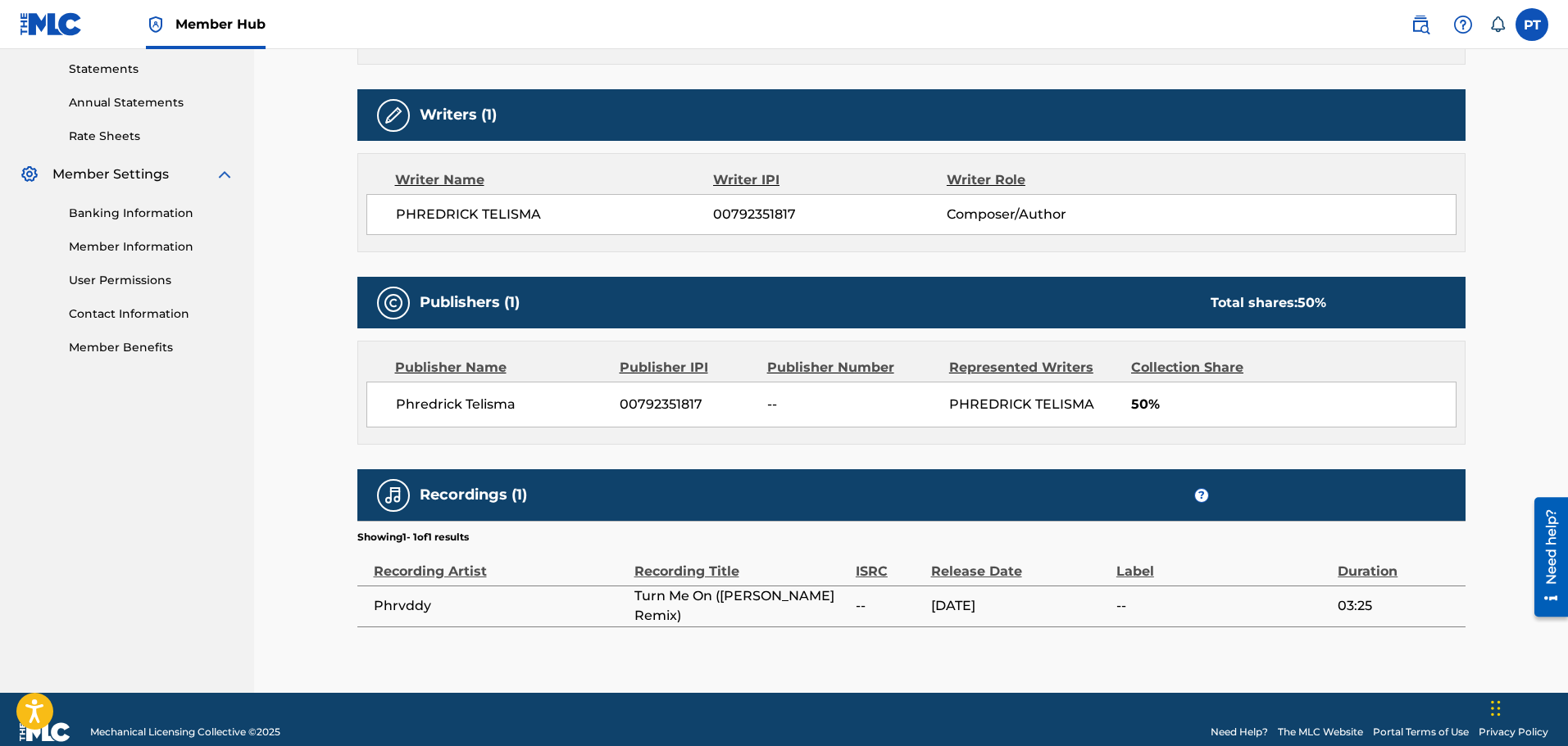
scroll to position [586, 0]
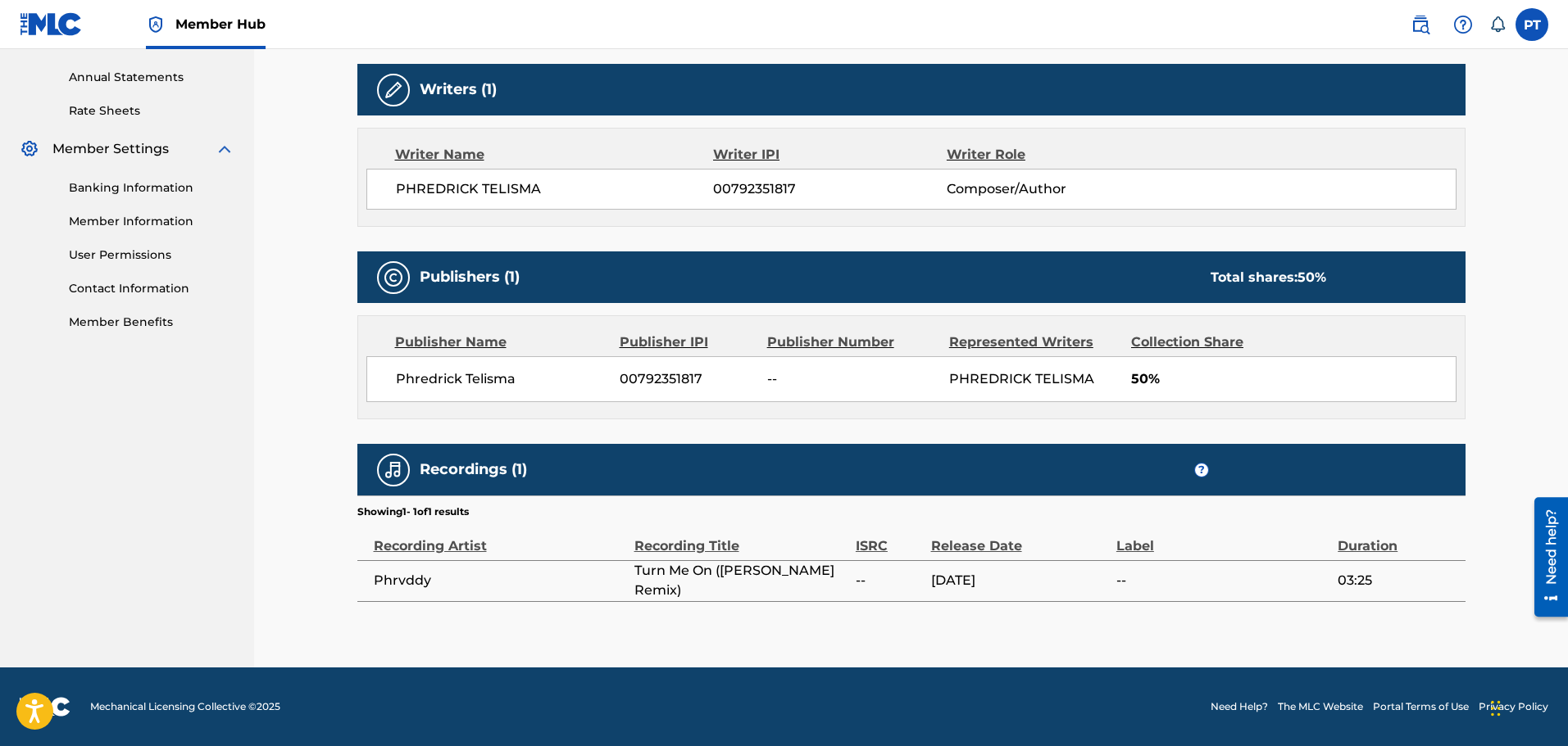
click at [674, 585] on span "Turn Me On ([PERSON_NAME] Remix)" at bounding box center [741, 581] width 213 height 40
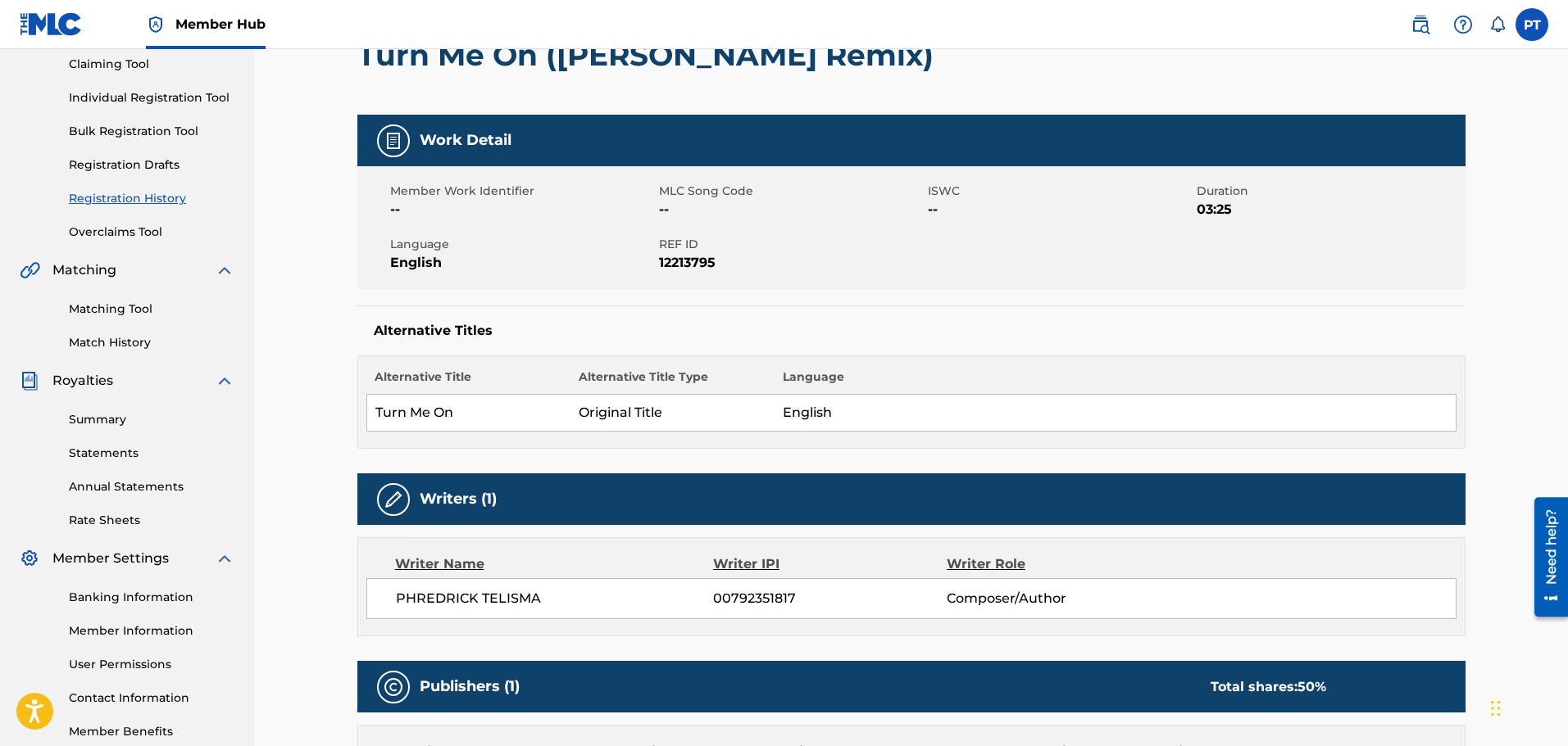
scroll to position [0, 0]
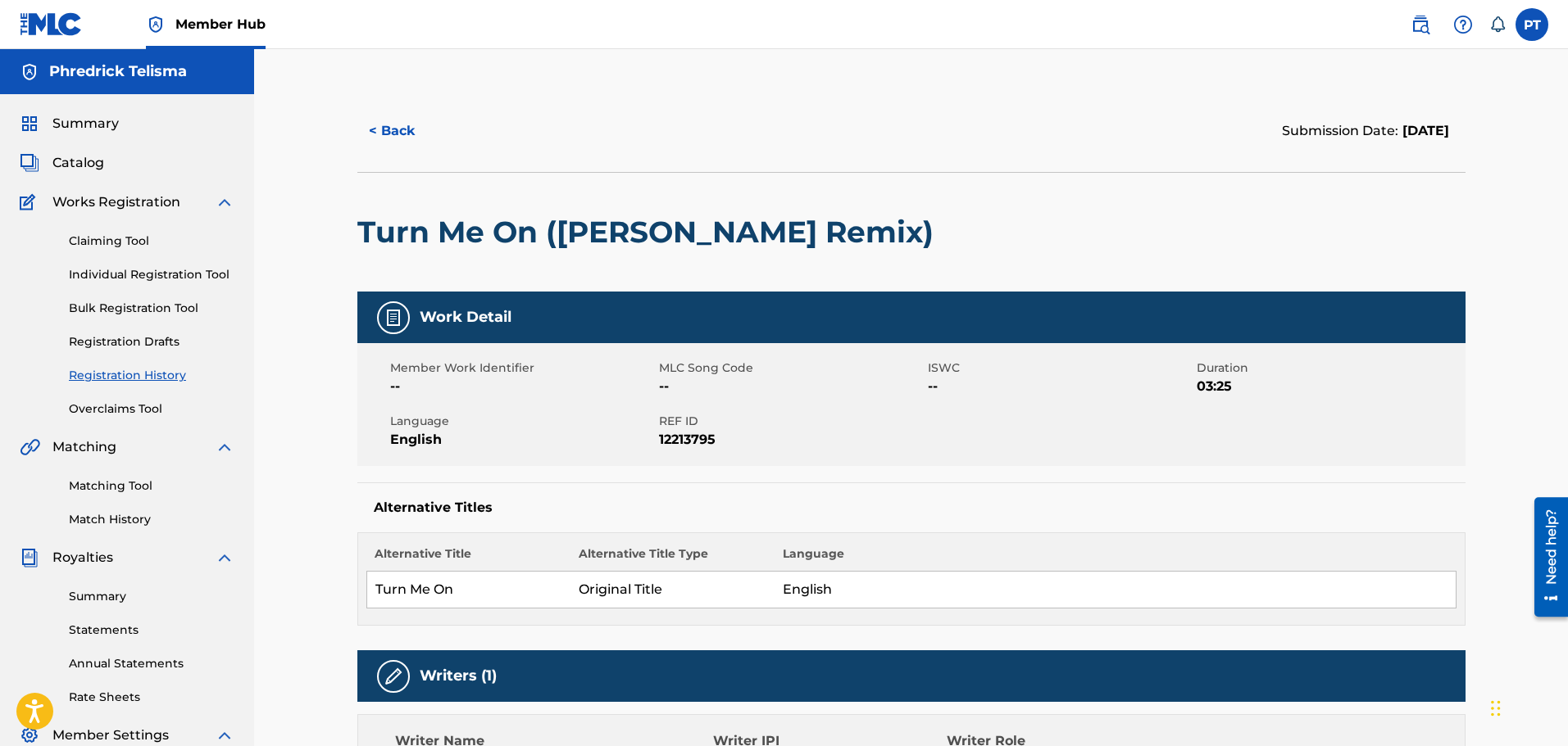
click at [278, 691] on div "< Back Submission Date: September 30, 2025 Turn Me On (KelKeyz Remix) Work Deta…" at bounding box center [911, 651] width 1314 height 1205
click at [374, 129] on button "< Back" at bounding box center [406, 132] width 98 height 41
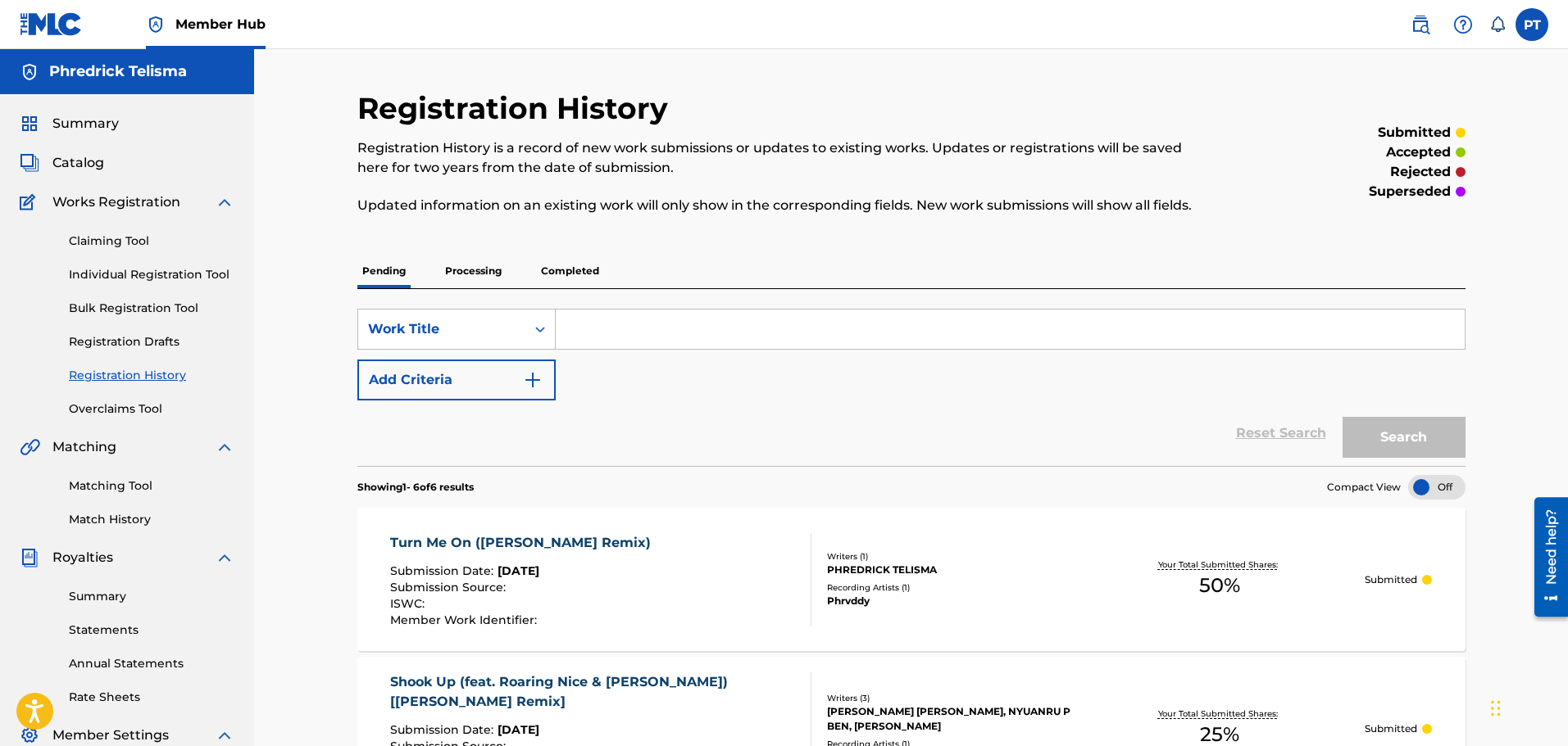
click at [130, 382] on link "Registration History" at bounding box center [151, 375] width 165 height 17
click at [491, 280] on p "Processing" at bounding box center [473, 271] width 66 height 35
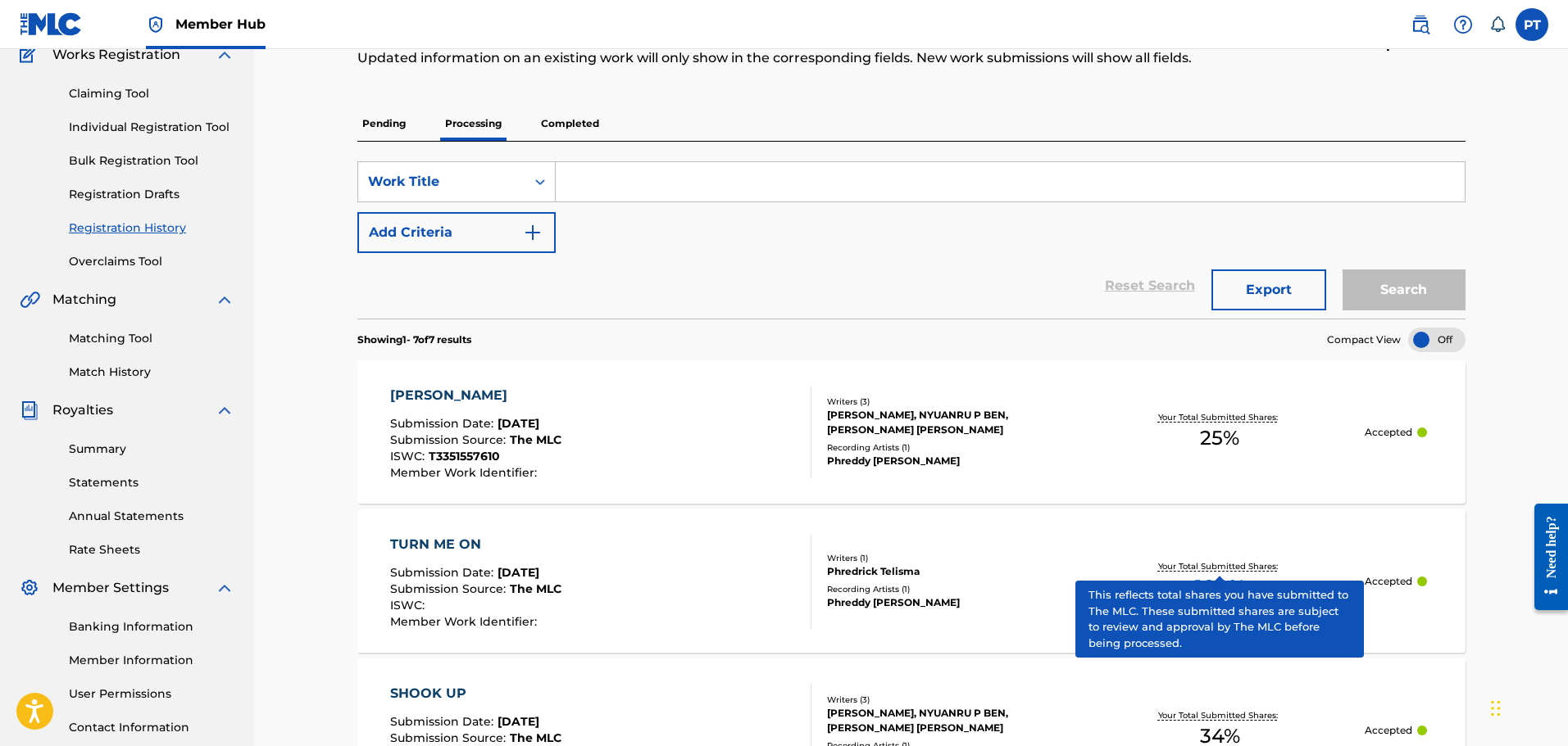
scroll to position [164, 0]
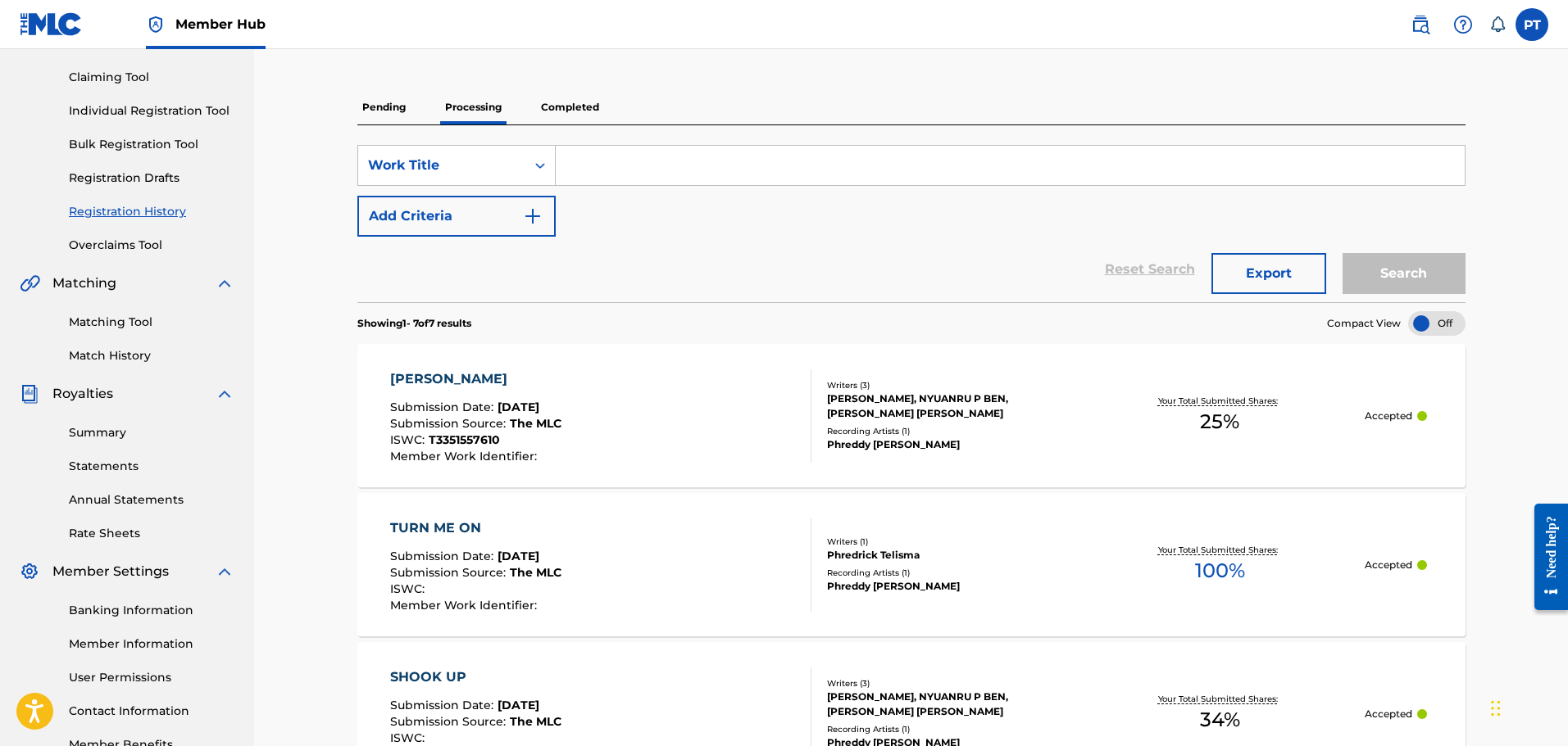
click at [638, 393] on div "OKAY OKAY Submission Date : [DATE] Submission Source : The MLC ISWC : T33515576…" at bounding box center [601, 416] width 421 height 93
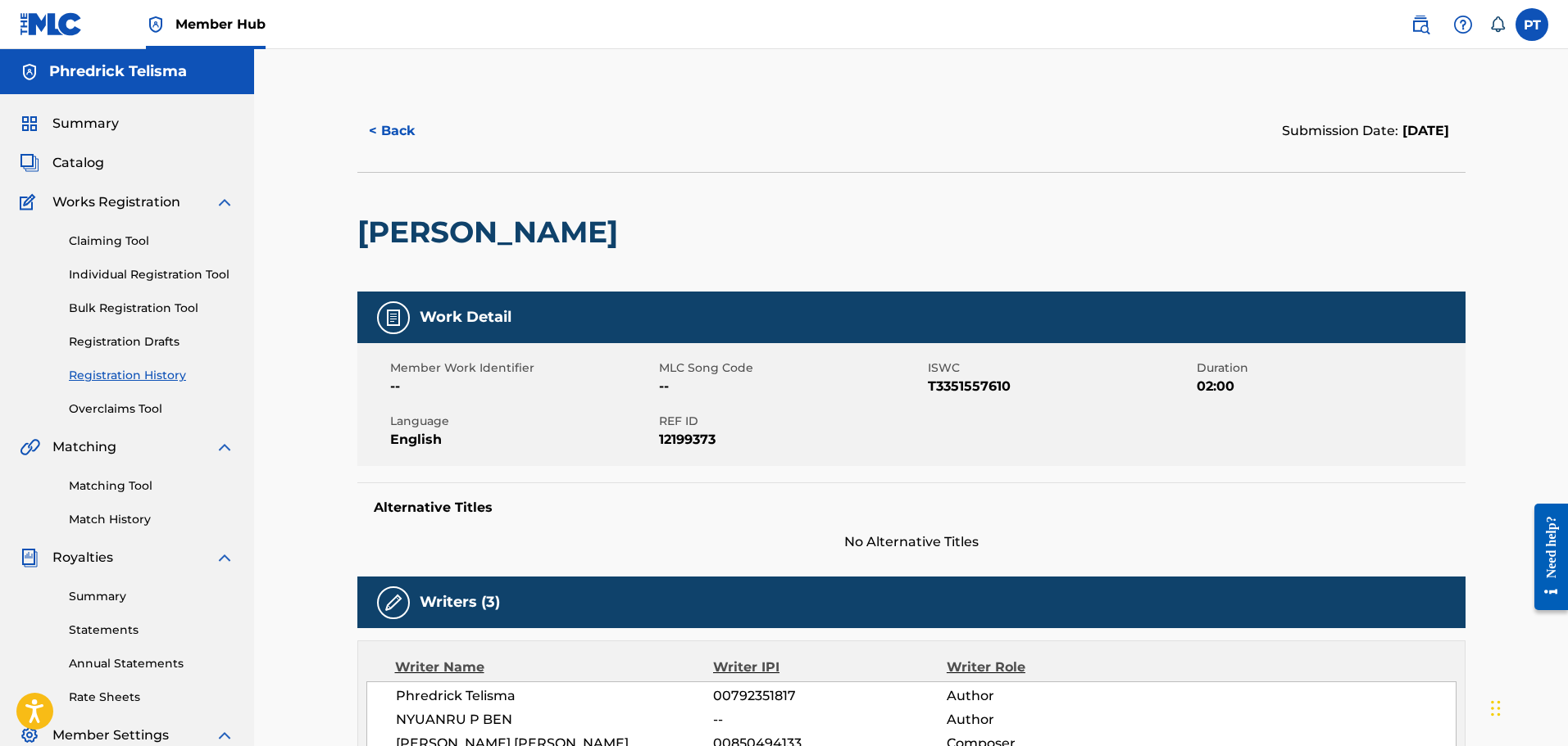
click at [132, 361] on div "Claiming Tool Individual Registration Tool Bulk Registration Tool Registration …" at bounding box center [127, 315] width 215 height 206
click at [132, 379] on link "Registration History" at bounding box center [151, 375] width 165 height 17
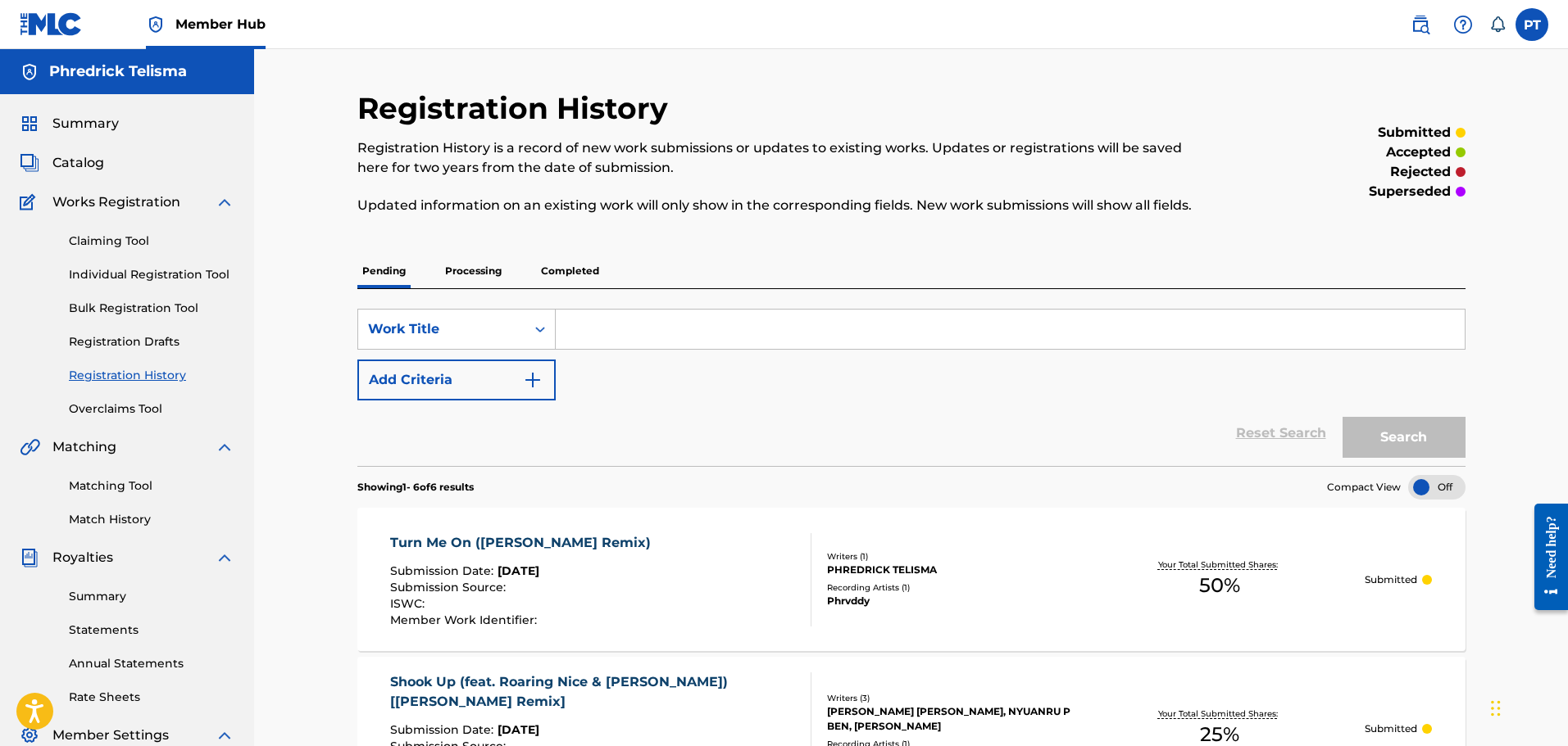
drag, startPoint x: 125, startPoint y: 275, endPoint x: 123, endPoint y: 286, distance: 11.2
click at [126, 275] on link "Individual Registration Tool" at bounding box center [151, 275] width 165 height 17
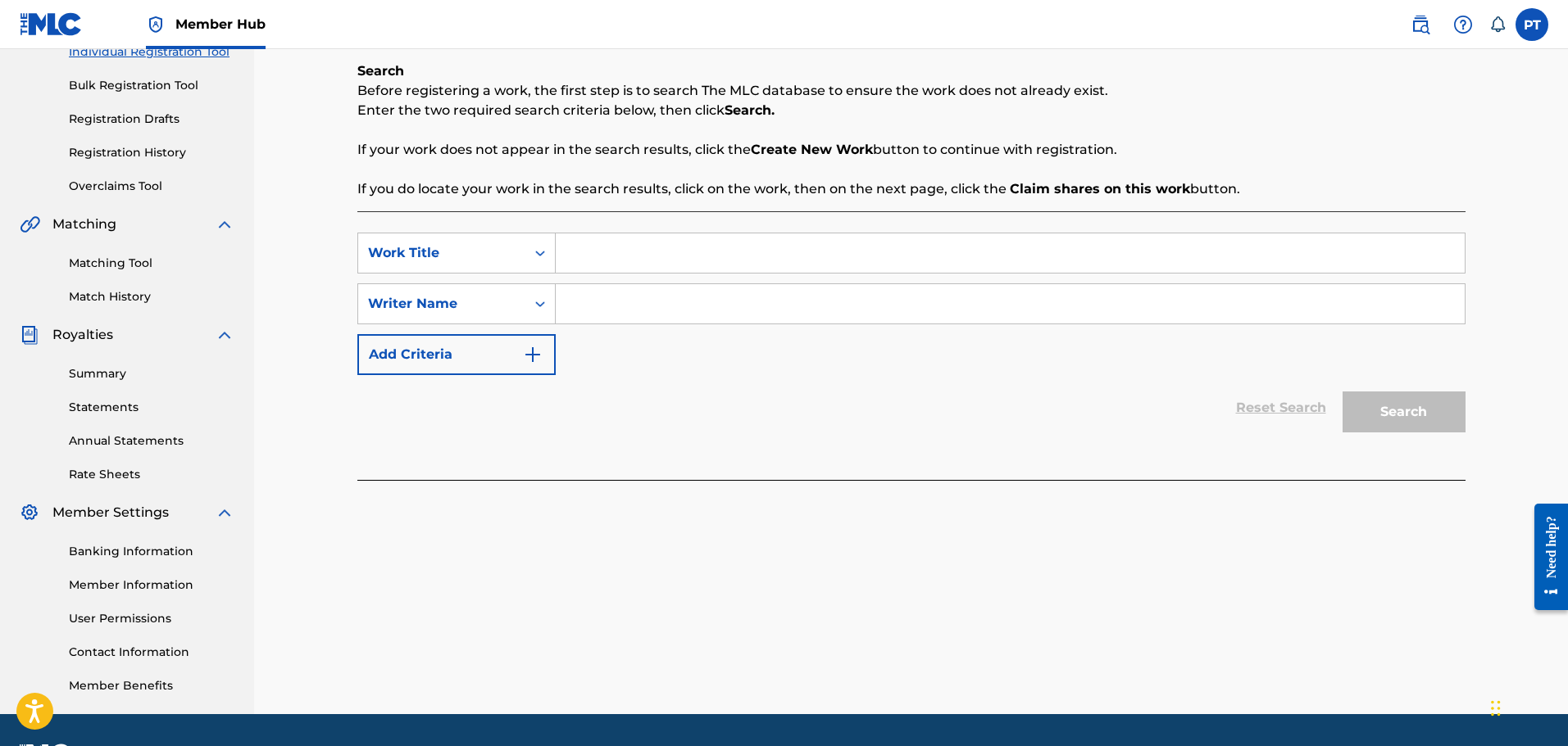
scroll to position [246, 0]
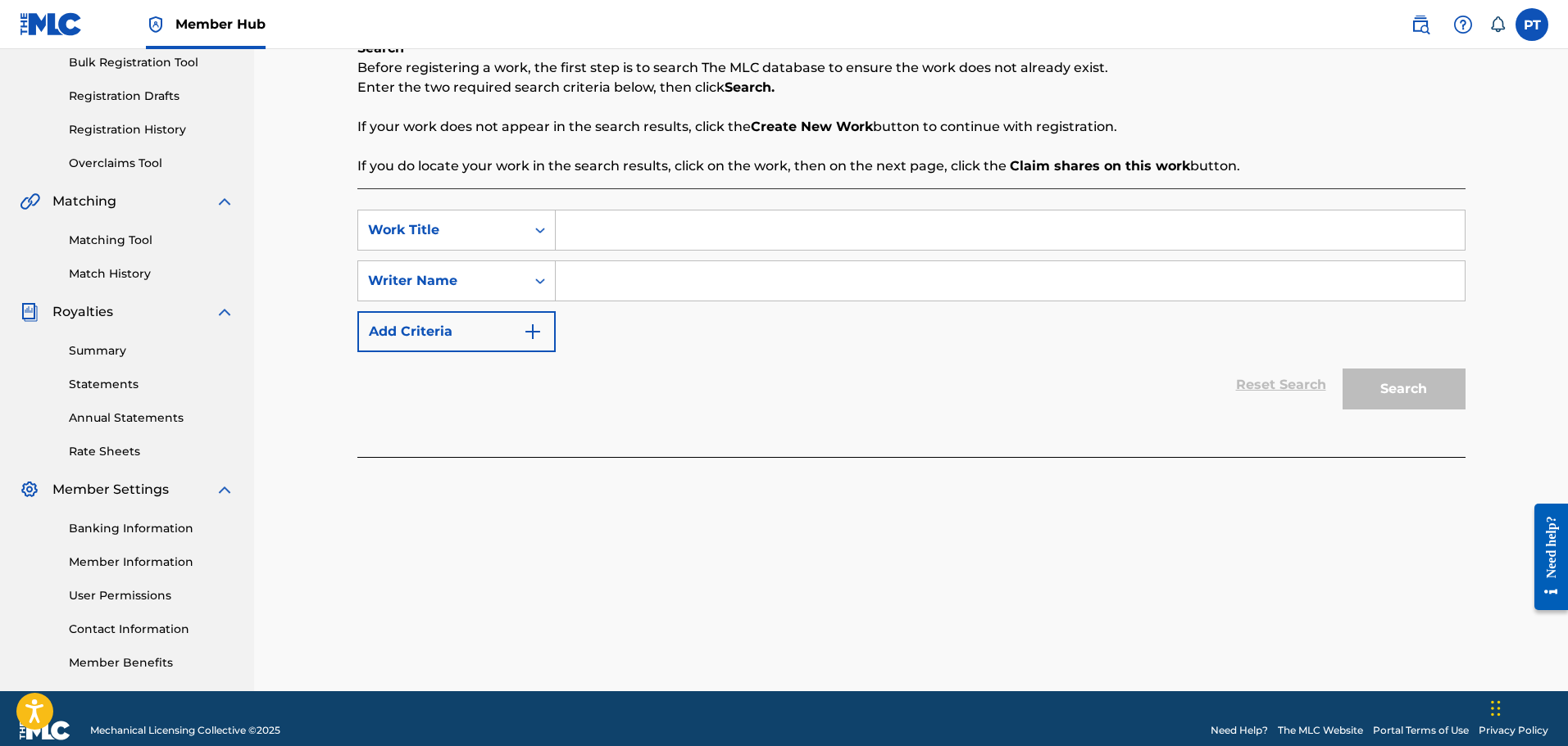
click at [665, 223] on input "Search Form" at bounding box center [1010, 231] width 909 height 40
paste input "Love Is... (KelKeyz Remix)"
type input "Love Is... (KelKeyz Remix)"
click at [698, 262] on input "Search Form" at bounding box center [1010, 281] width 909 height 40
paste input "PHREDRICK TELISMA"
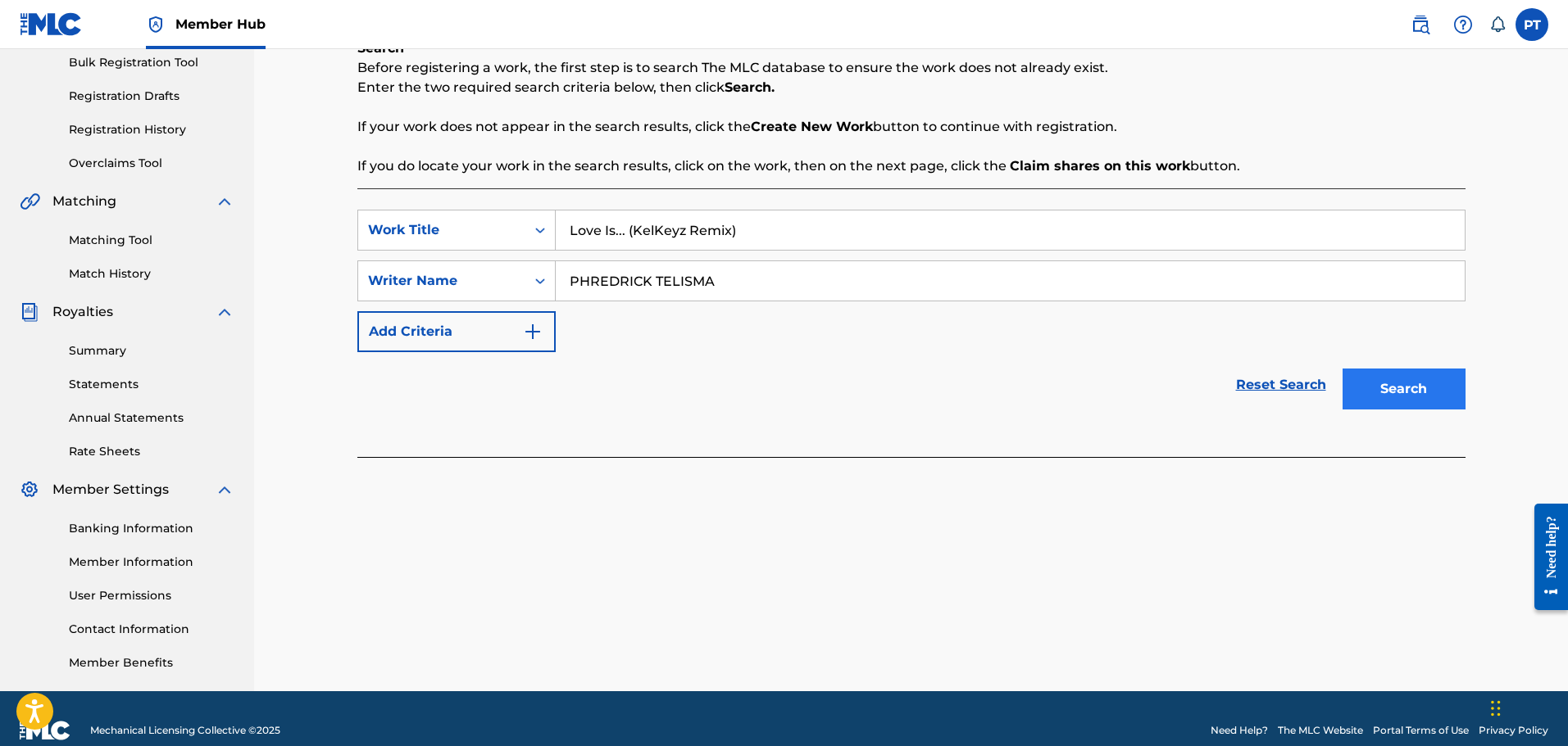
type input "PHREDRICK TELISMA"
click at [1409, 389] on button "Search" at bounding box center [1404, 390] width 123 height 41
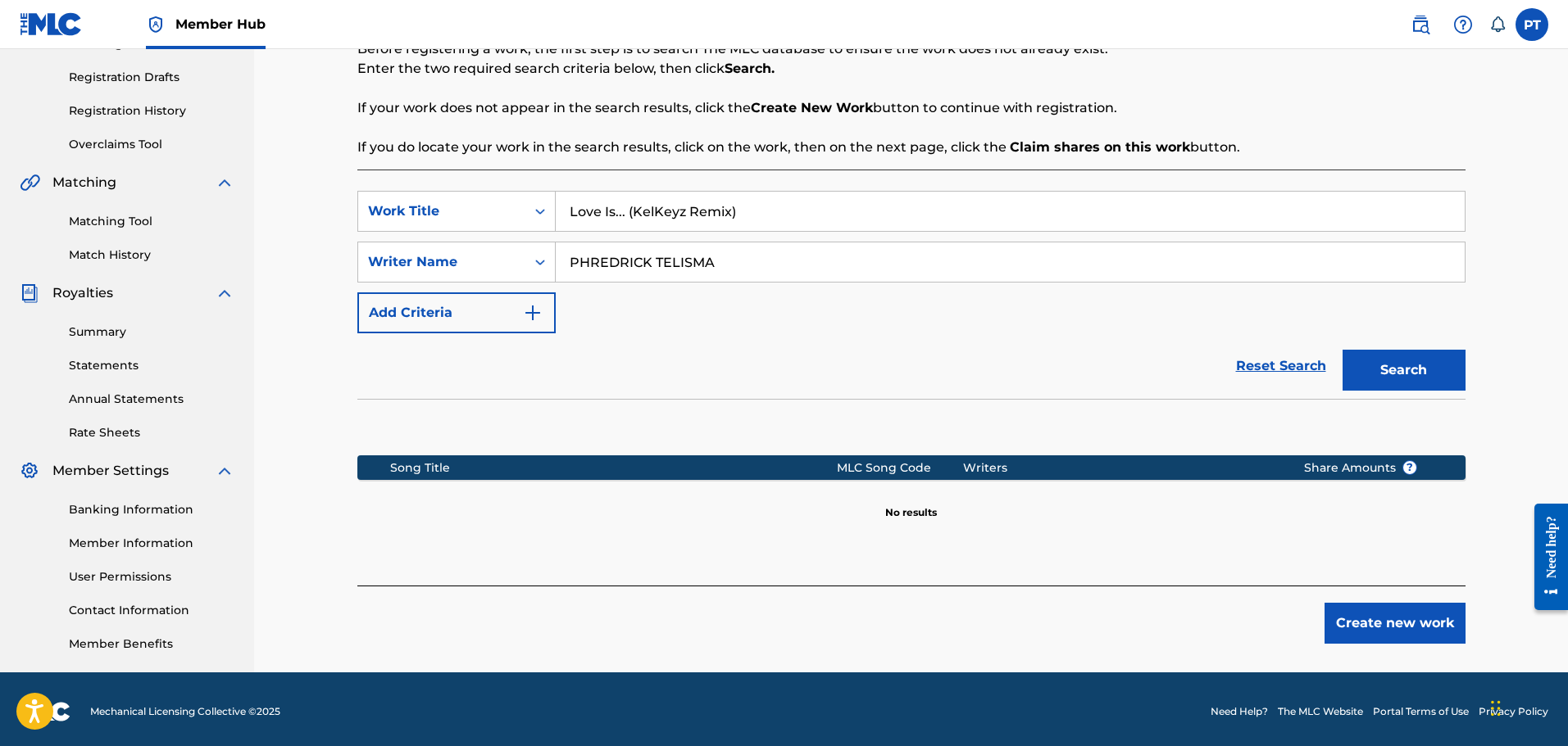
scroll to position [270, 0]
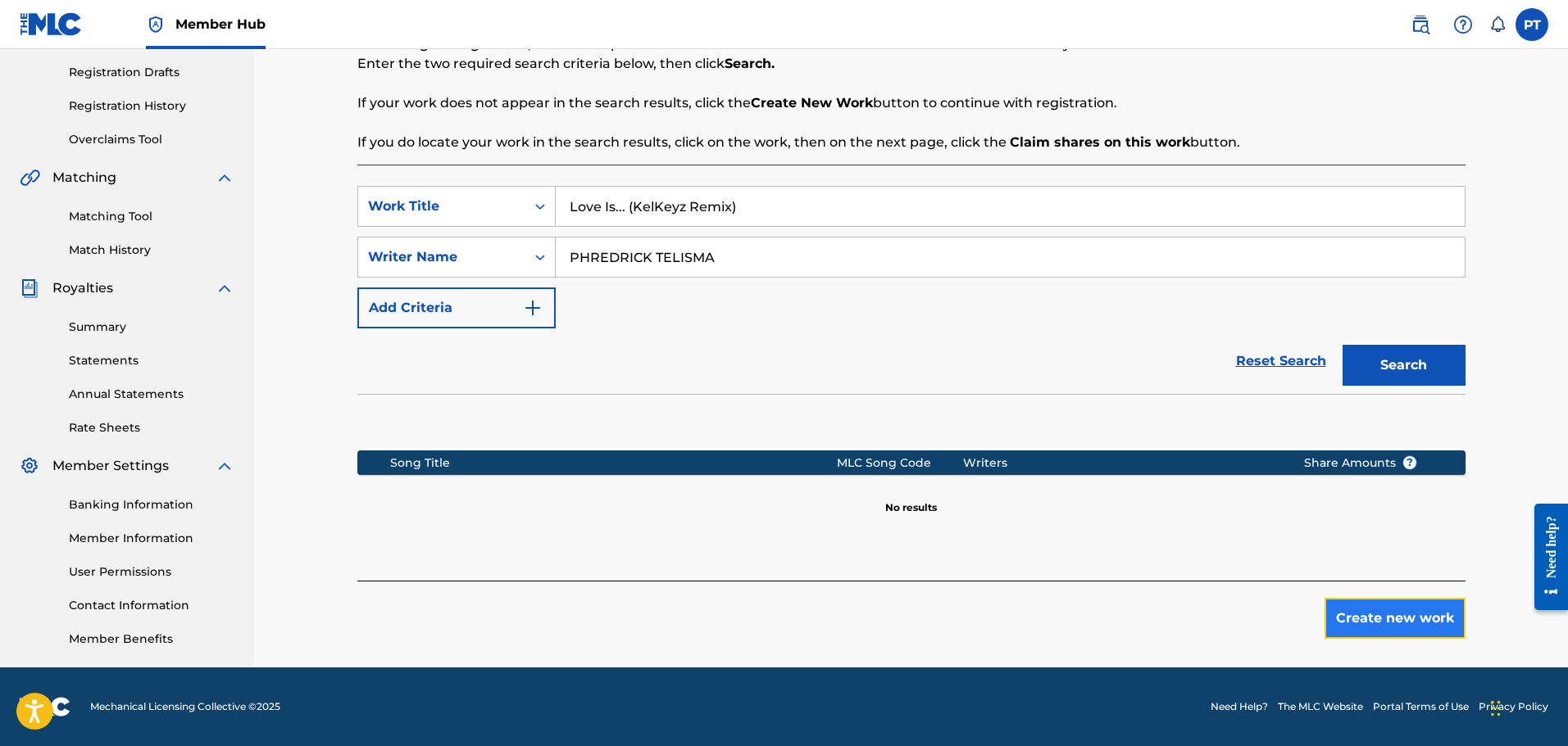
click at [1357, 614] on button "Create new work" at bounding box center [1395, 619] width 141 height 41
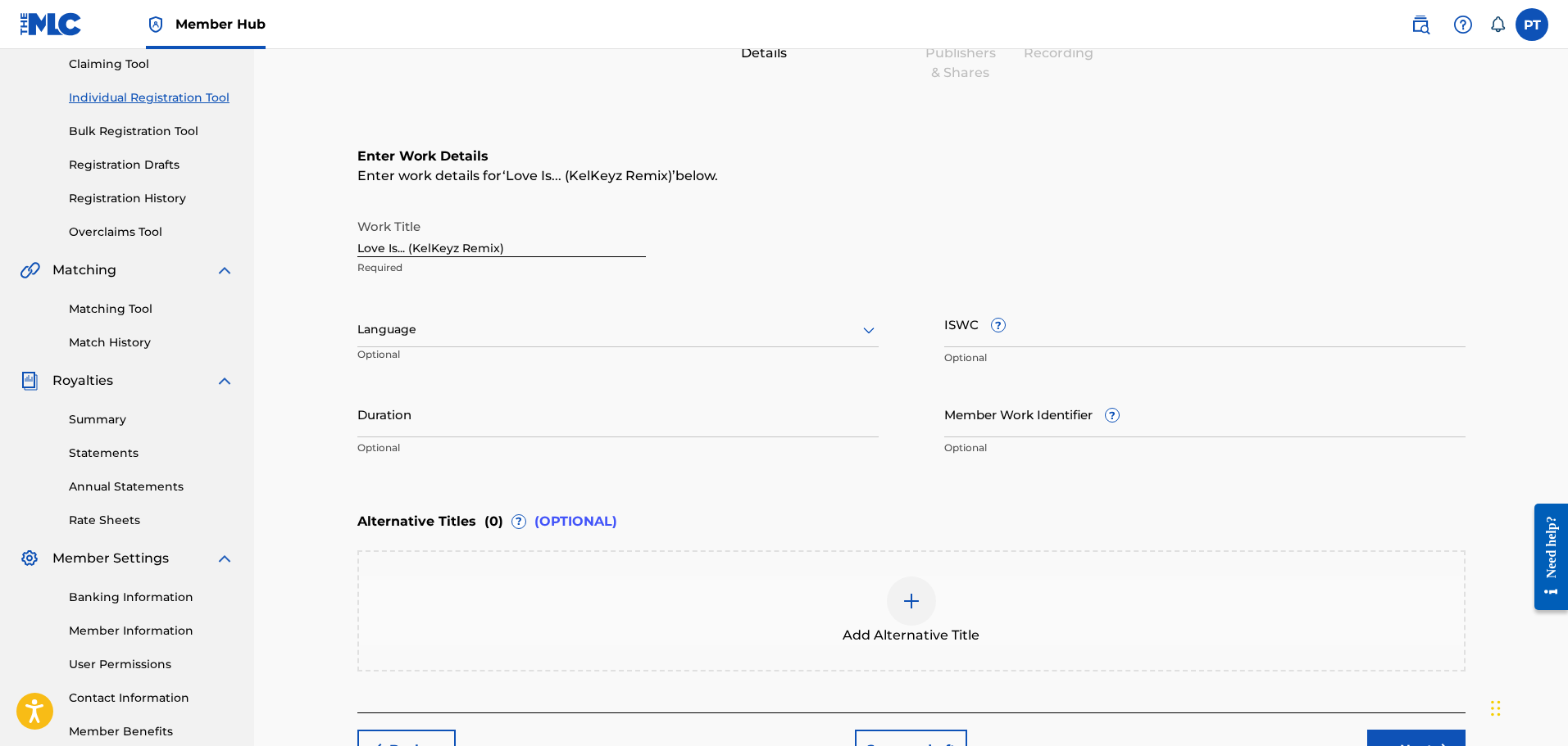
scroll to position [188, 0]
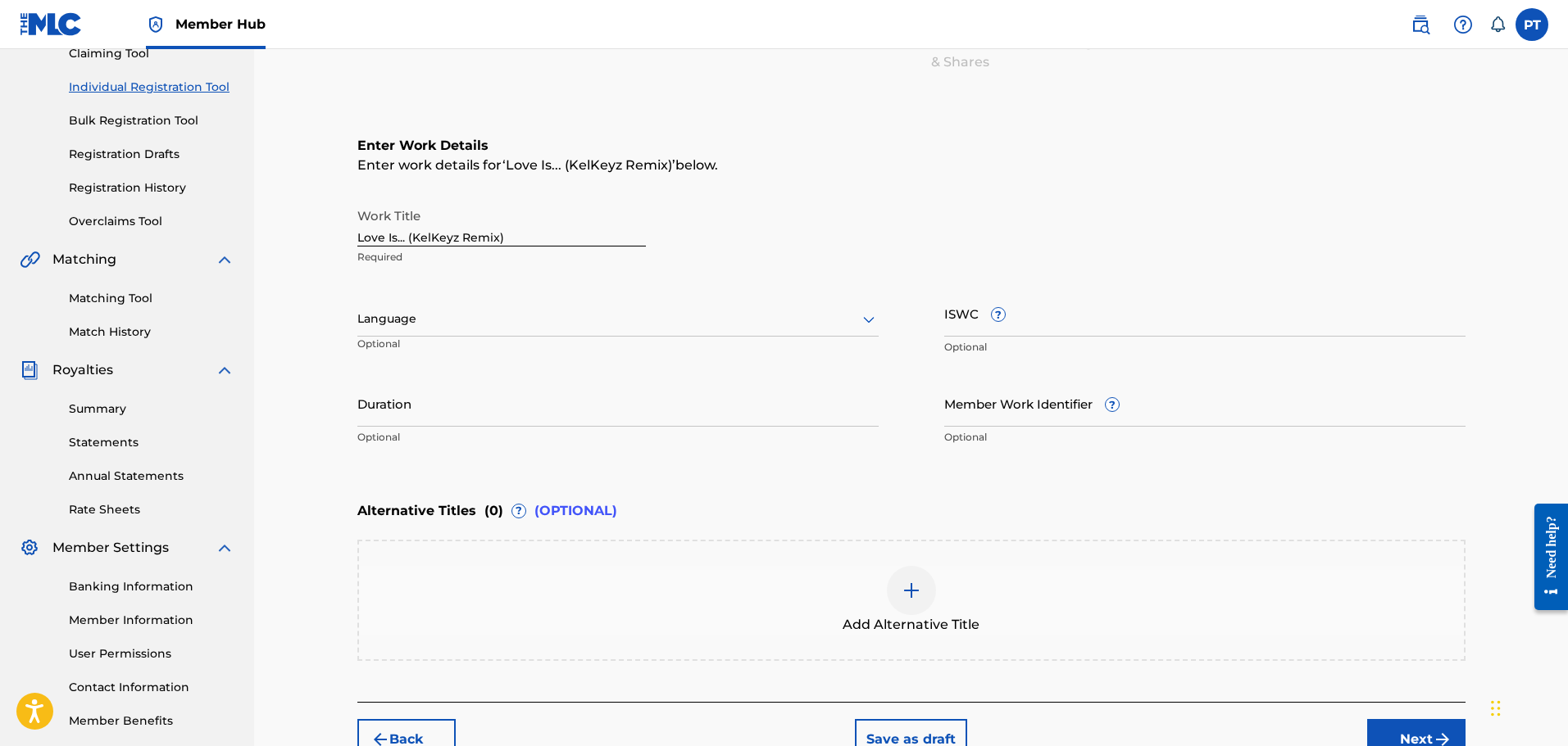
click at [472, 318] on div at bounding box center [618, 318] width 521 height 21
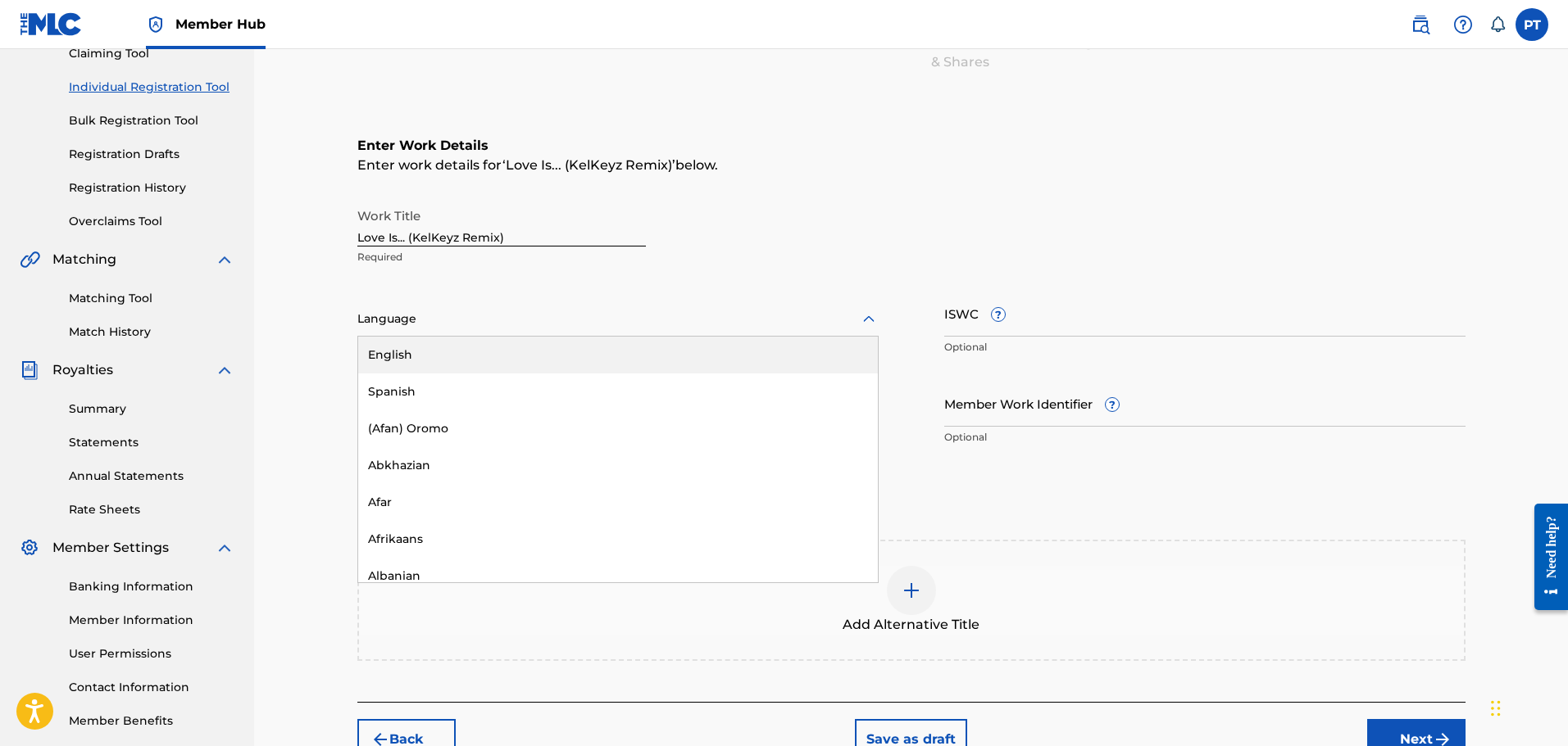
click at [441, 352] on div "English" at bounding box center [618, 355] width 520 height 37
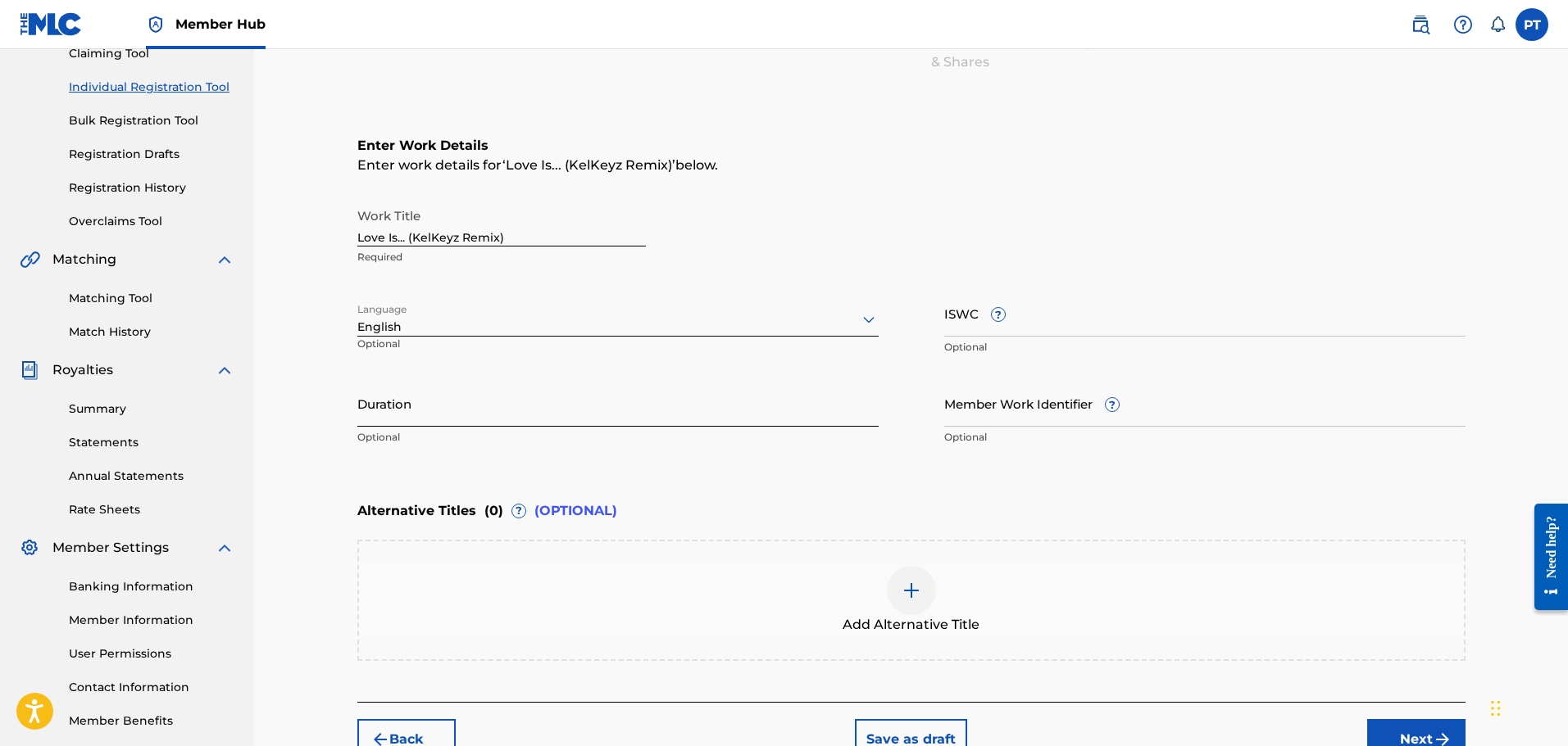
click at [410, 411] on input "Duration" at bounding box center [618, 404] width 521 height 46
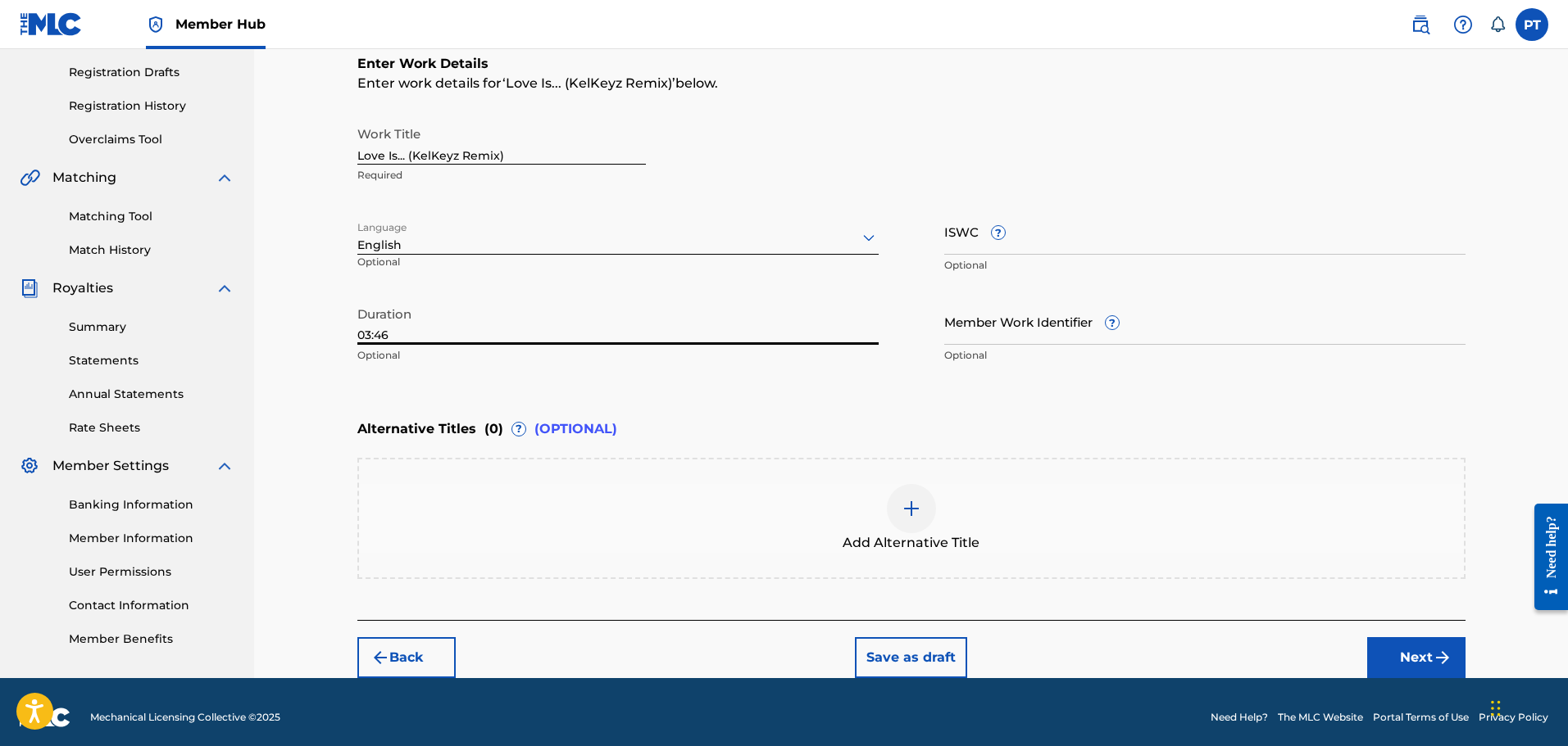
scroll to position [280, 0]
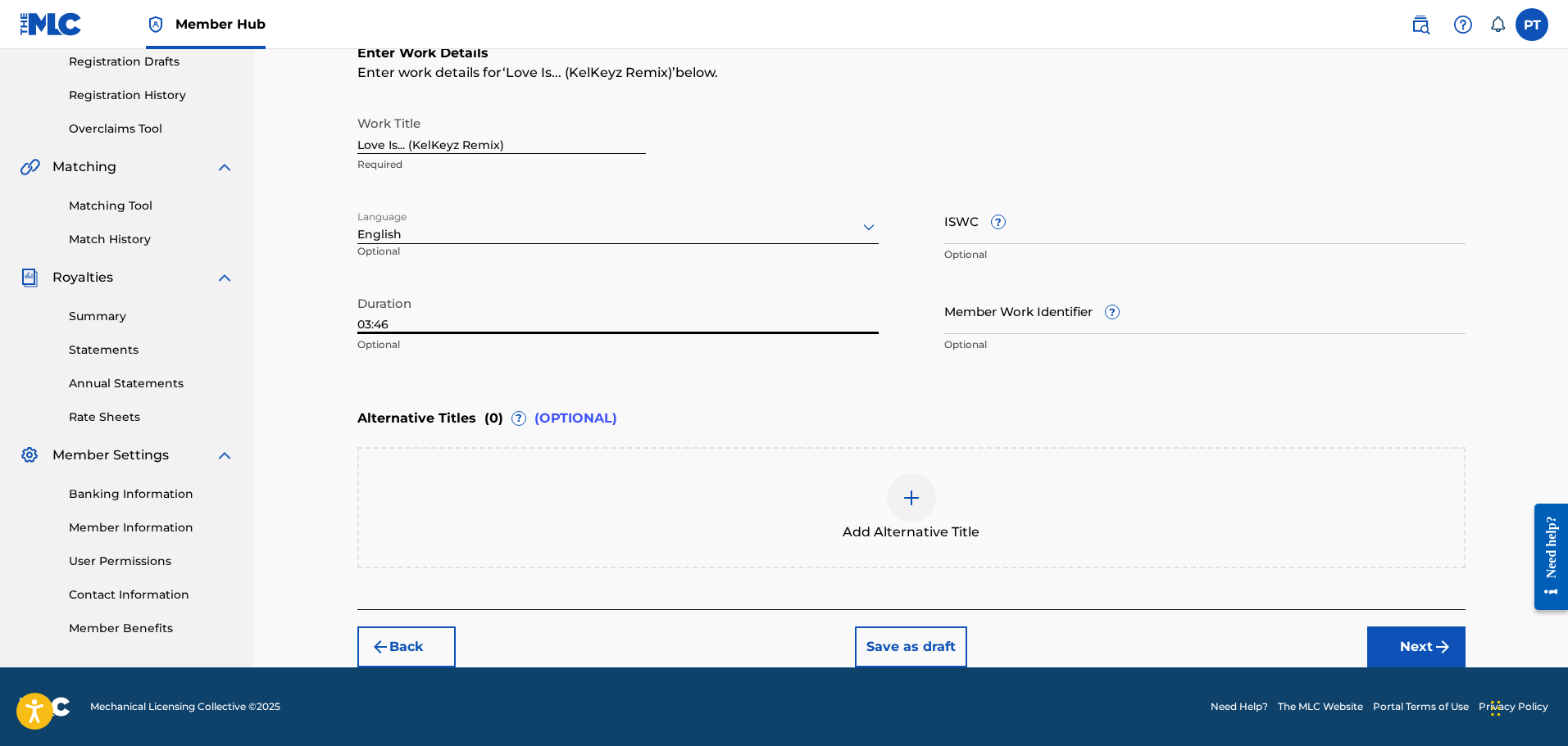
type input "03:46"
click at [916, 486] on div at bounding box center [911, 498] width 49 height 49
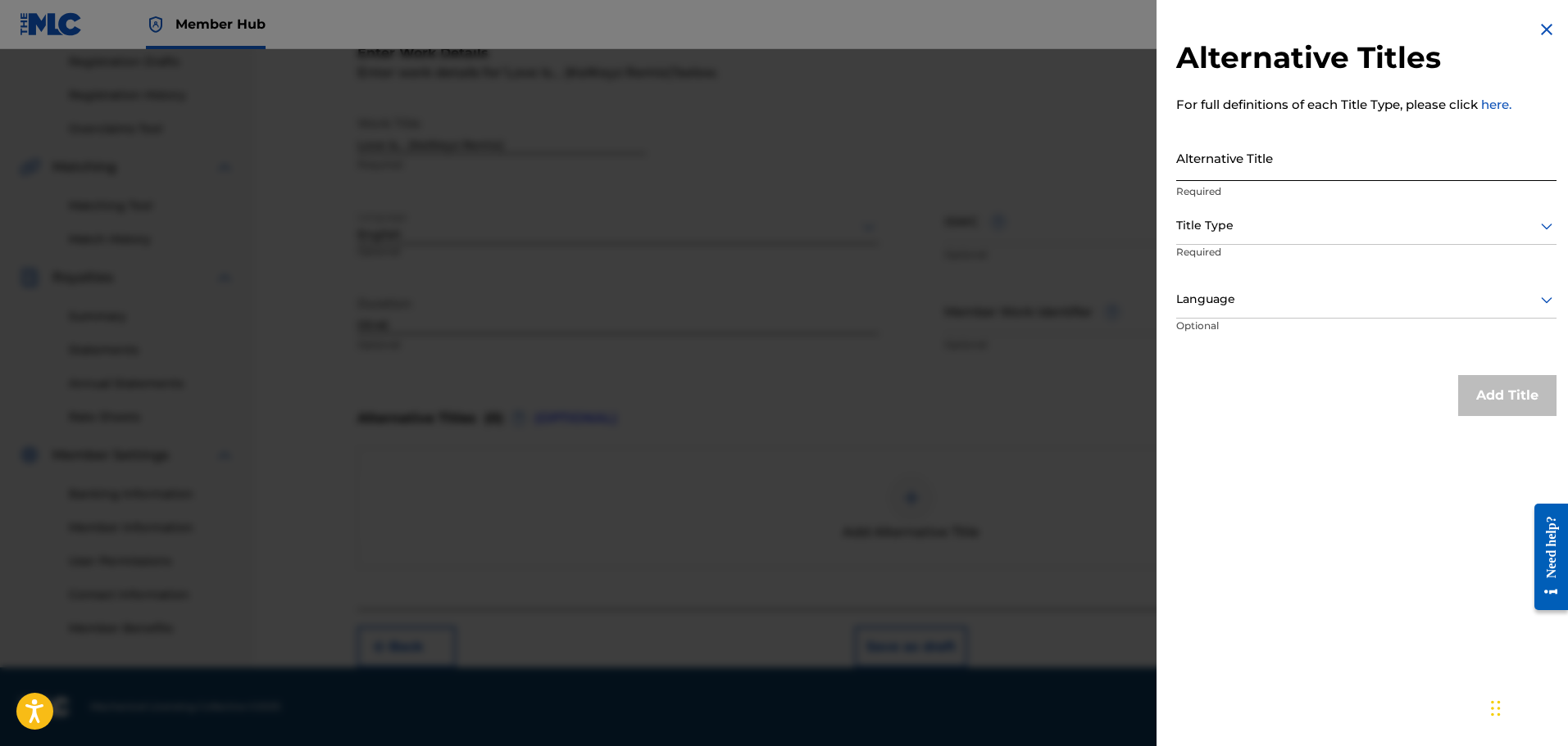
click at [1221, 171] on input "Alternative Title" at bounding box center [1366, 157] width 381 height 46
click at [1259, 161] on input "Alternative Title" at bounding box center [1366, 157] width 381 height 46
paste input "Love Is..."
type input "Love Is..."
click at [1268, 230] on div at bounding box center [1366, 226] width 381 height 21
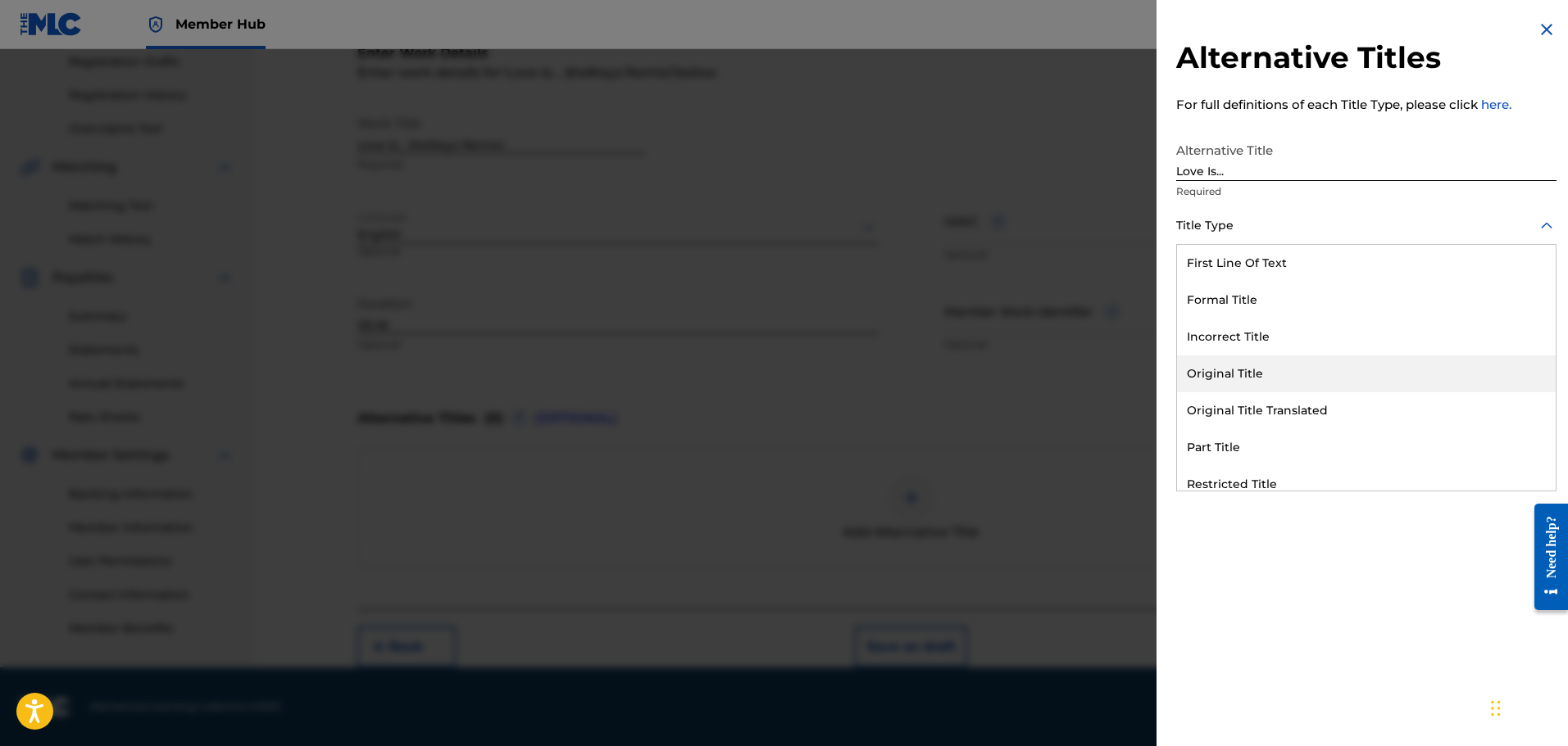
click at [1266, 371] on div "Original Title" at bounding box center [1366, 374] width 379 height 37
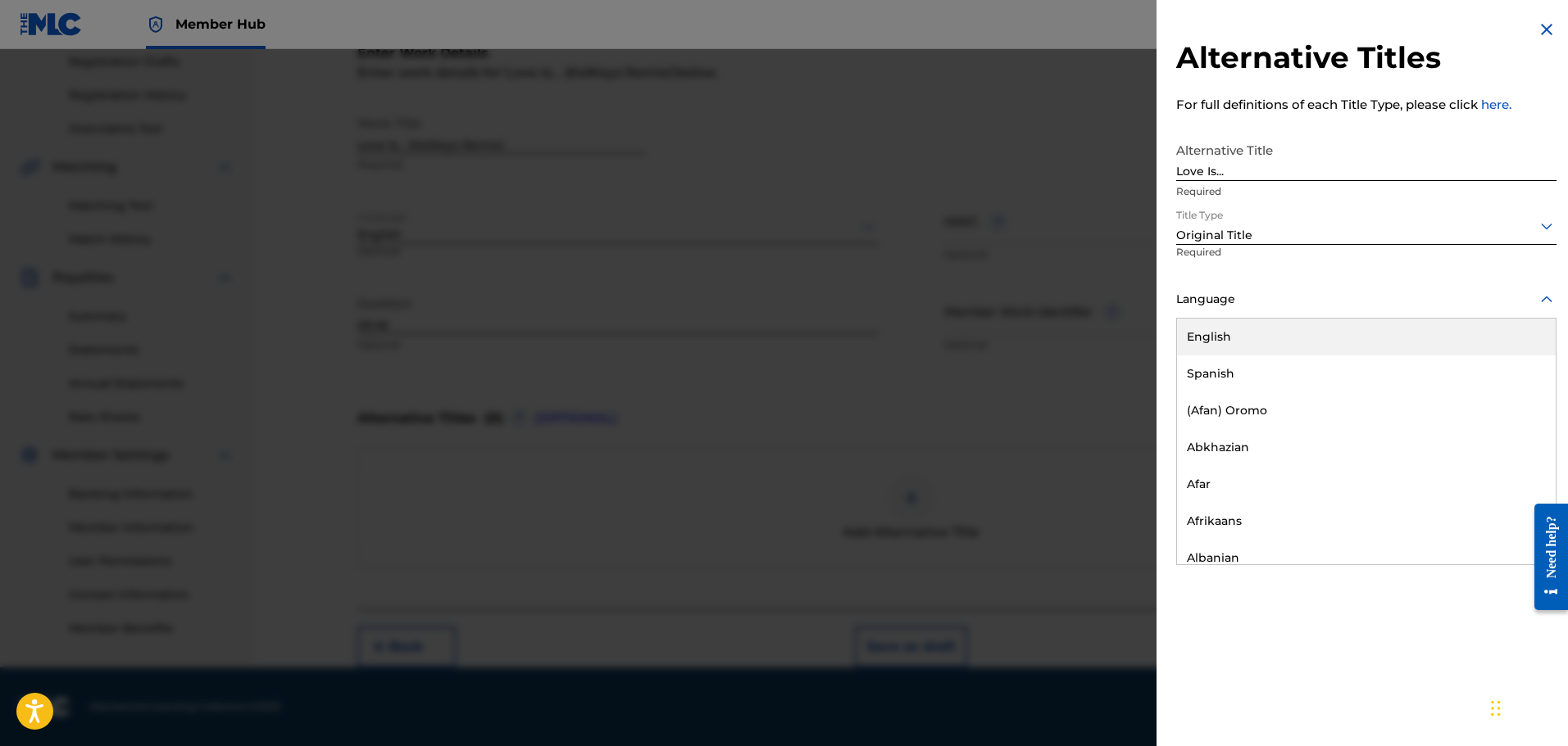
drag, startPoint x: 1247, startPoint y: 284, endPoint x: 1247, endPoint y: 301, distance: 17.0
click at [1247, 285] on div "Language" at bounding box center [1366, 300] width 381 height 37
click at [1255, 341] on div "English" at bounding box center [1366, 337] width 379 height 37
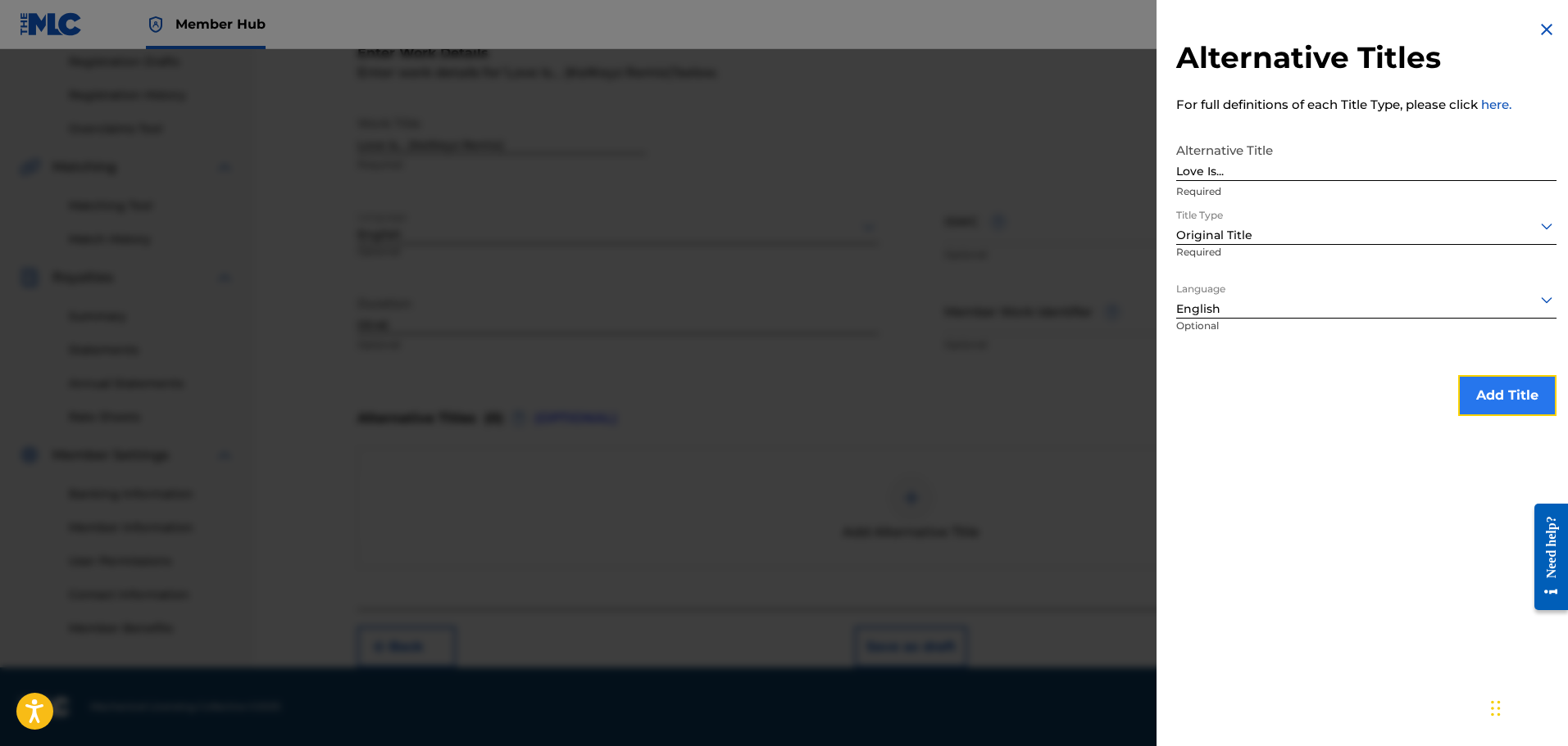
click at [1498, 385] on button "Add Title" at bounding box center [1507, 396] width 98 height 41
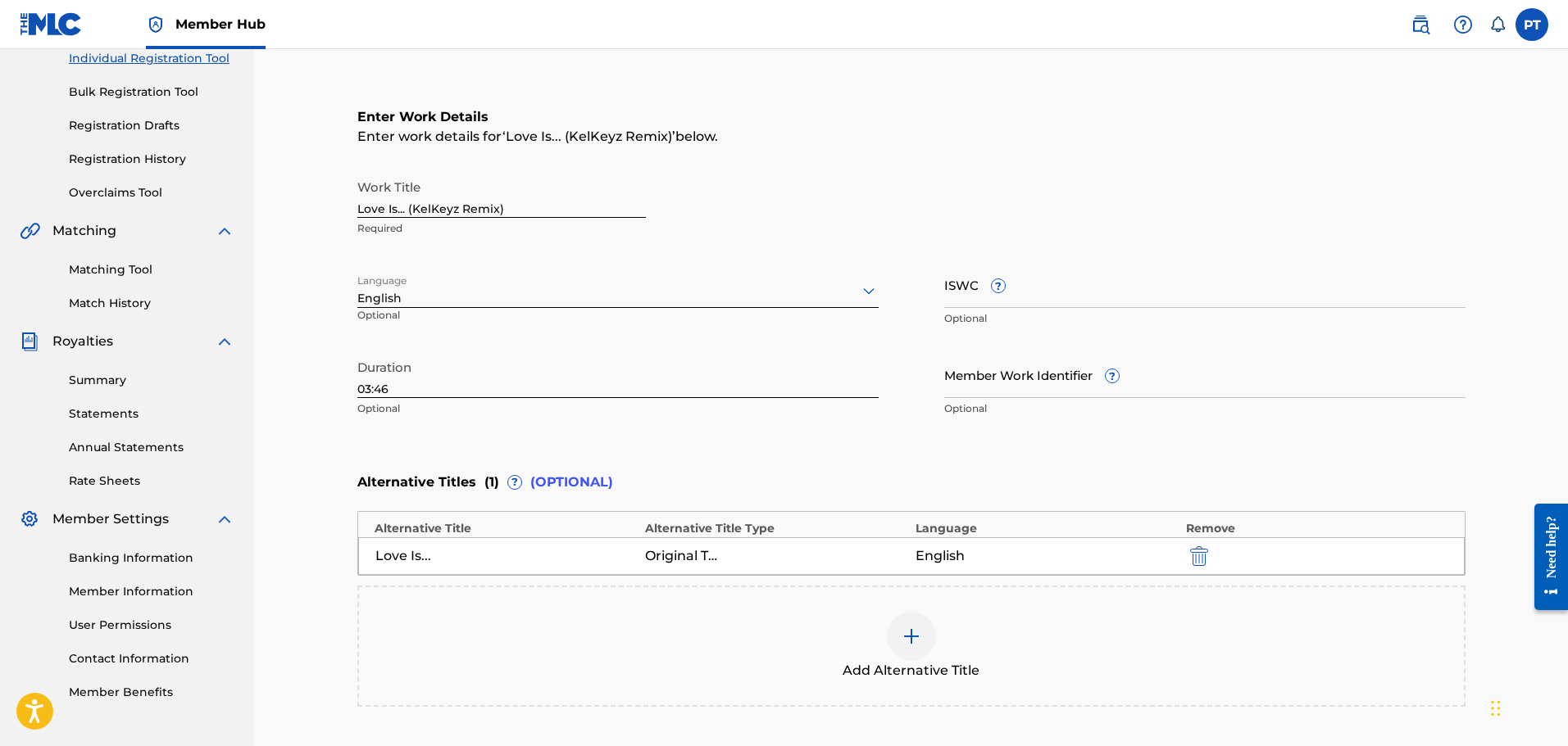
scroll to position [355, 0]
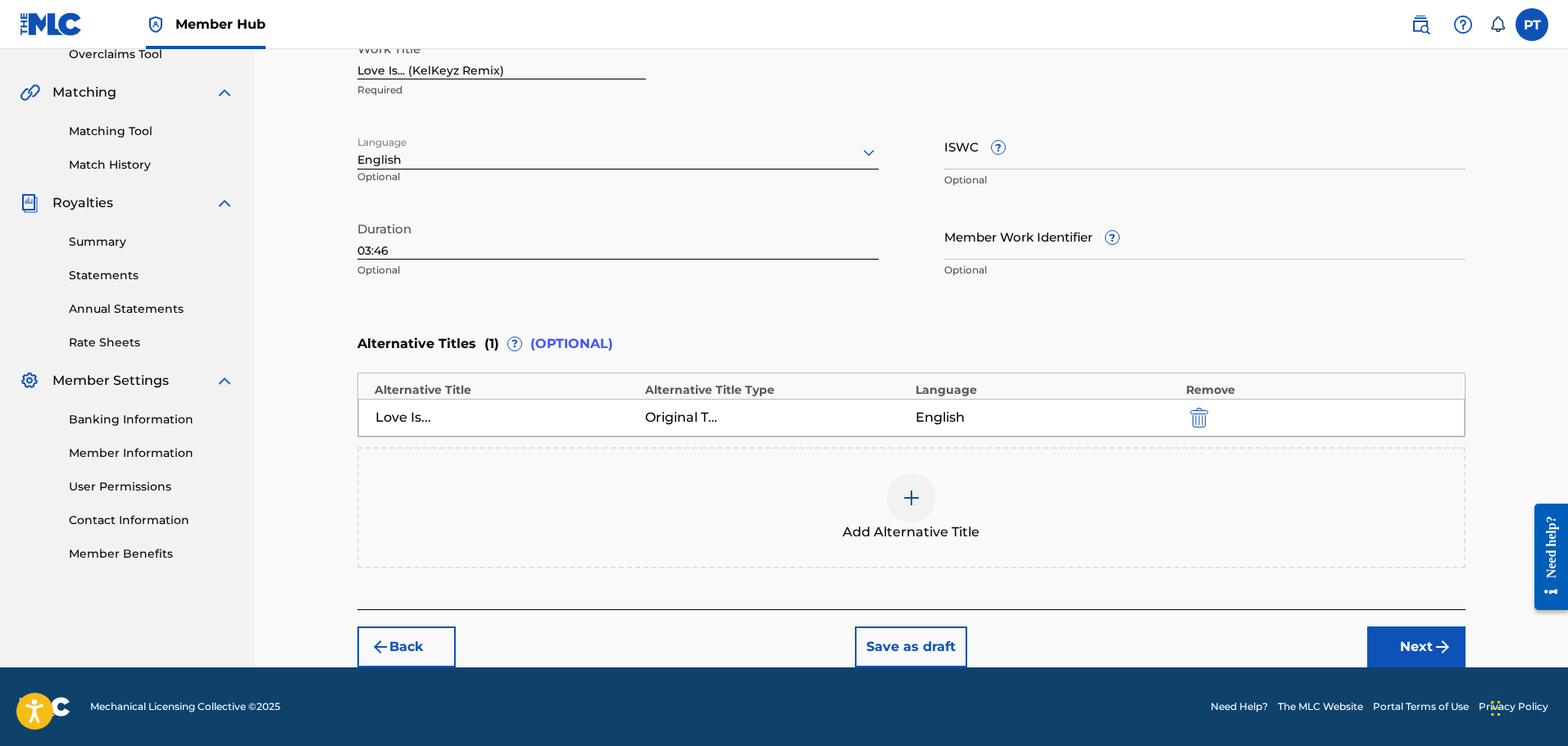
click at [911, 504] on img at bounding box center [912, 498] width 20 height 20
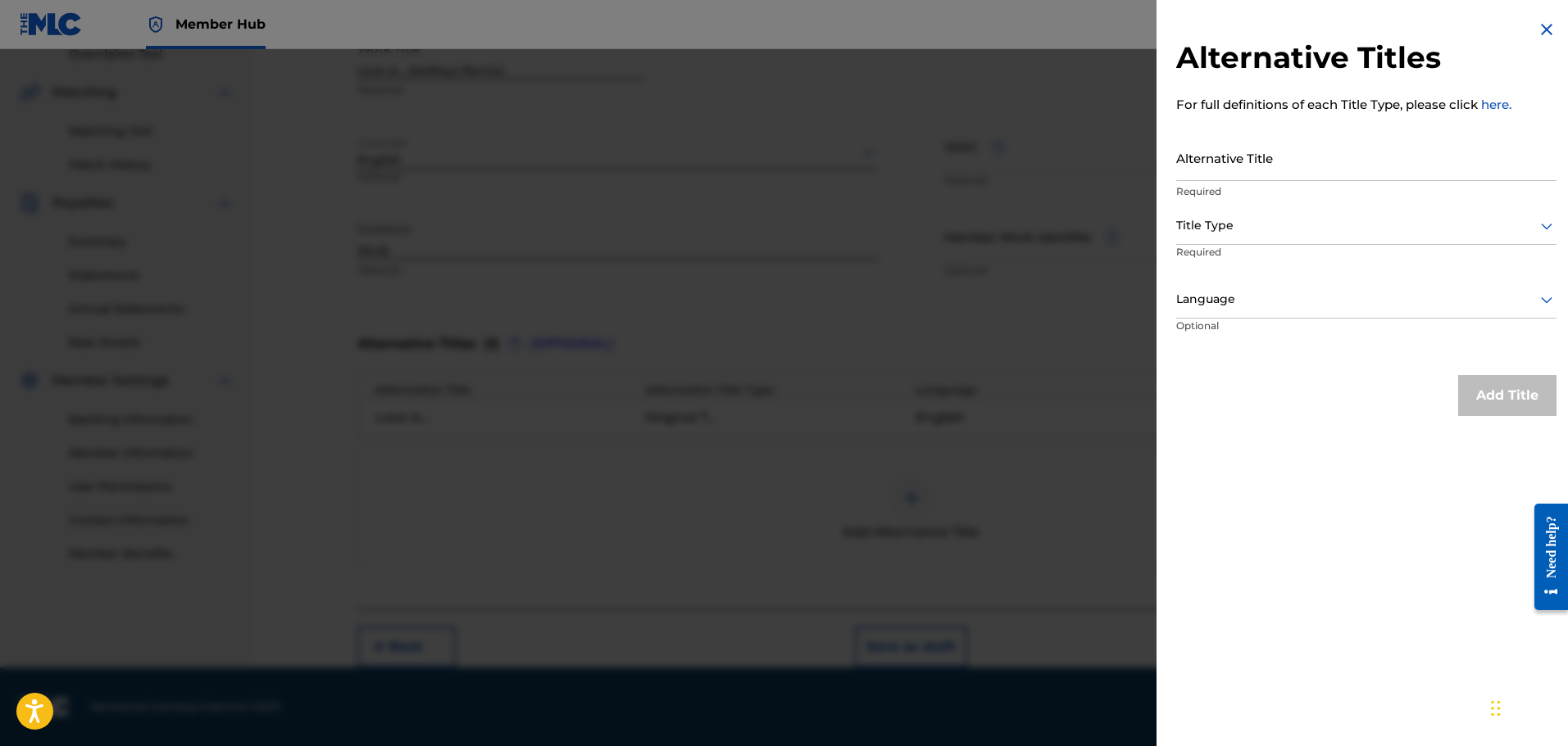
click at [1546, 30] on img at bounding box center [1546, 30] width 20 height 20
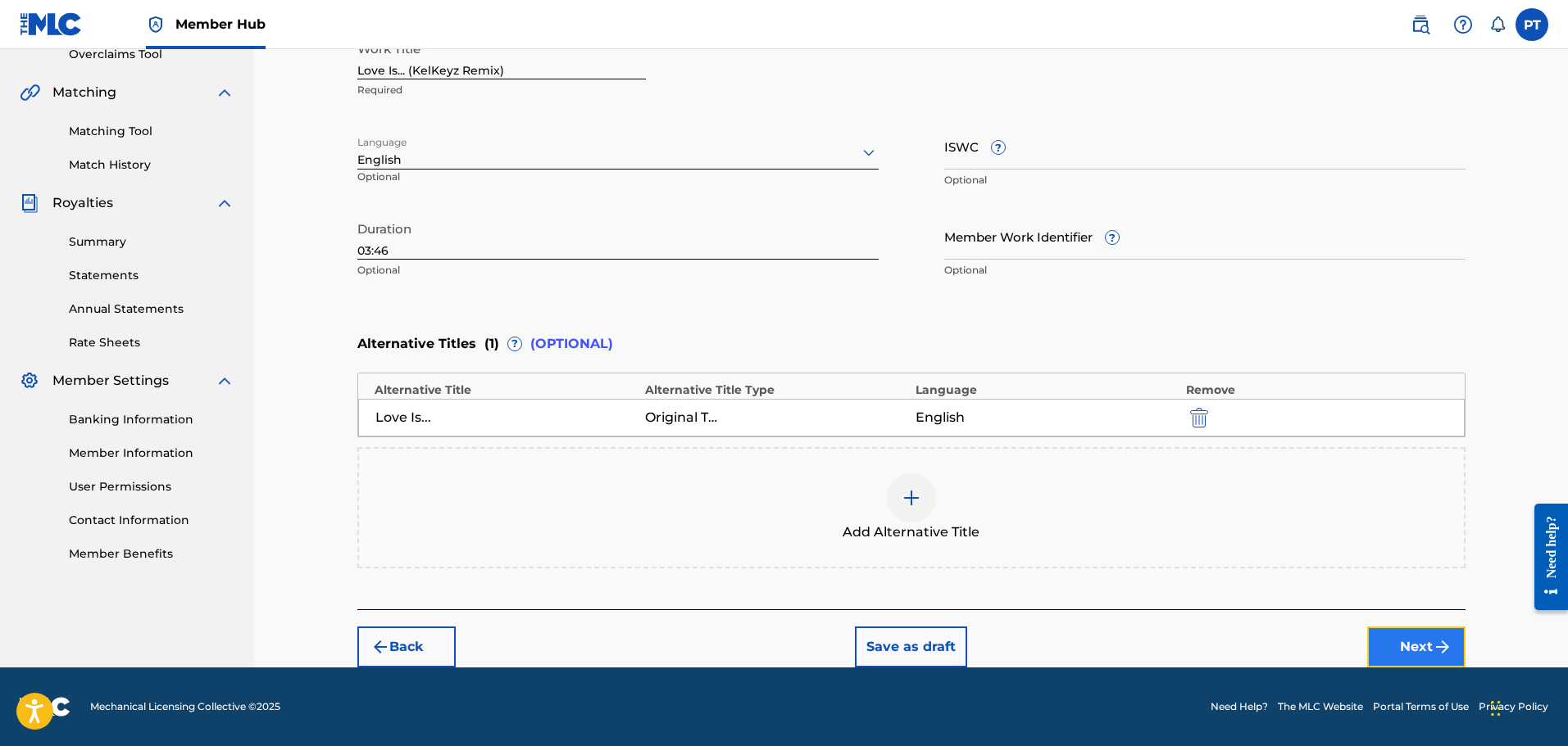
click at [1431, 648] on button "Next" at bounding box center [1416, 648] width 98 height 41
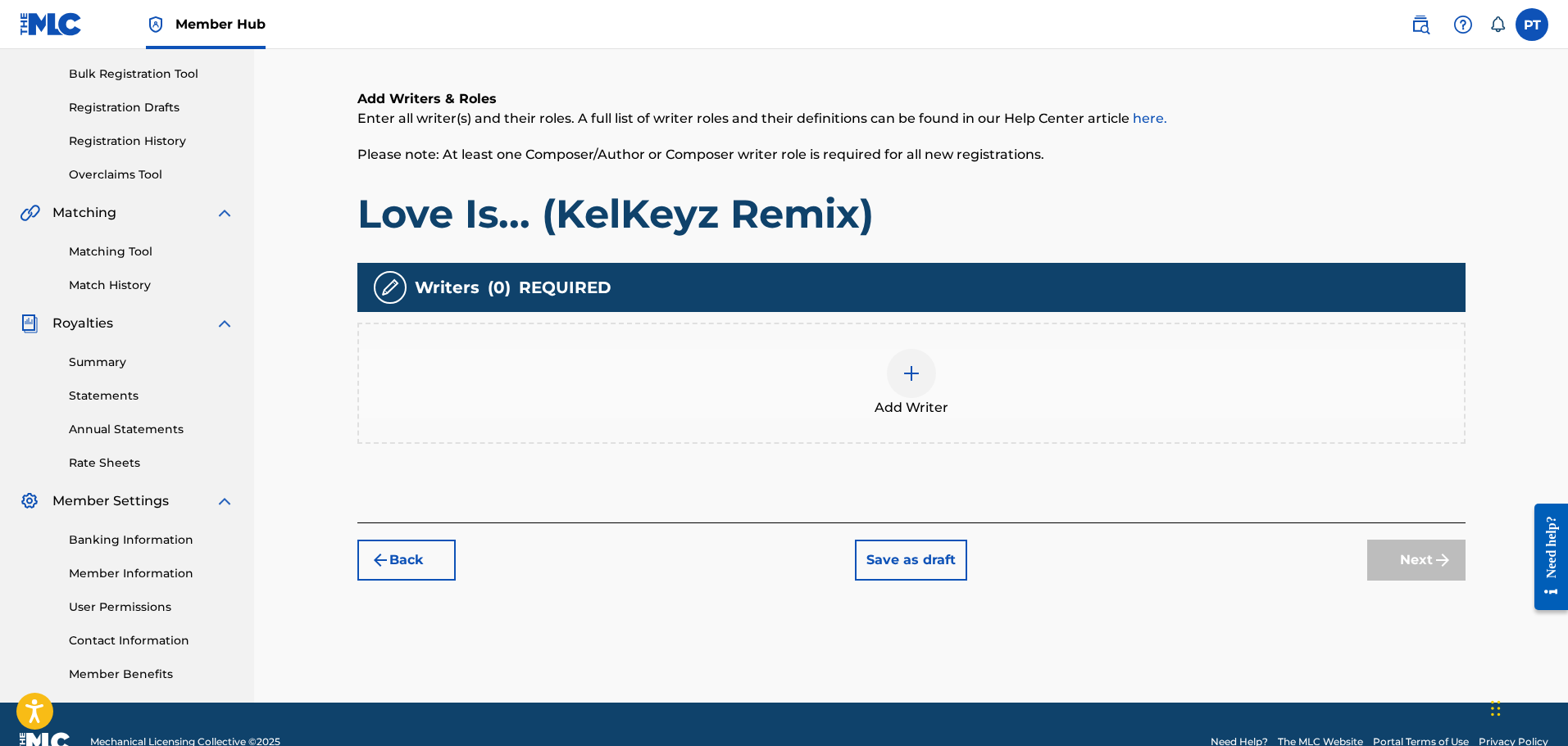
scroll to position [270, 0]
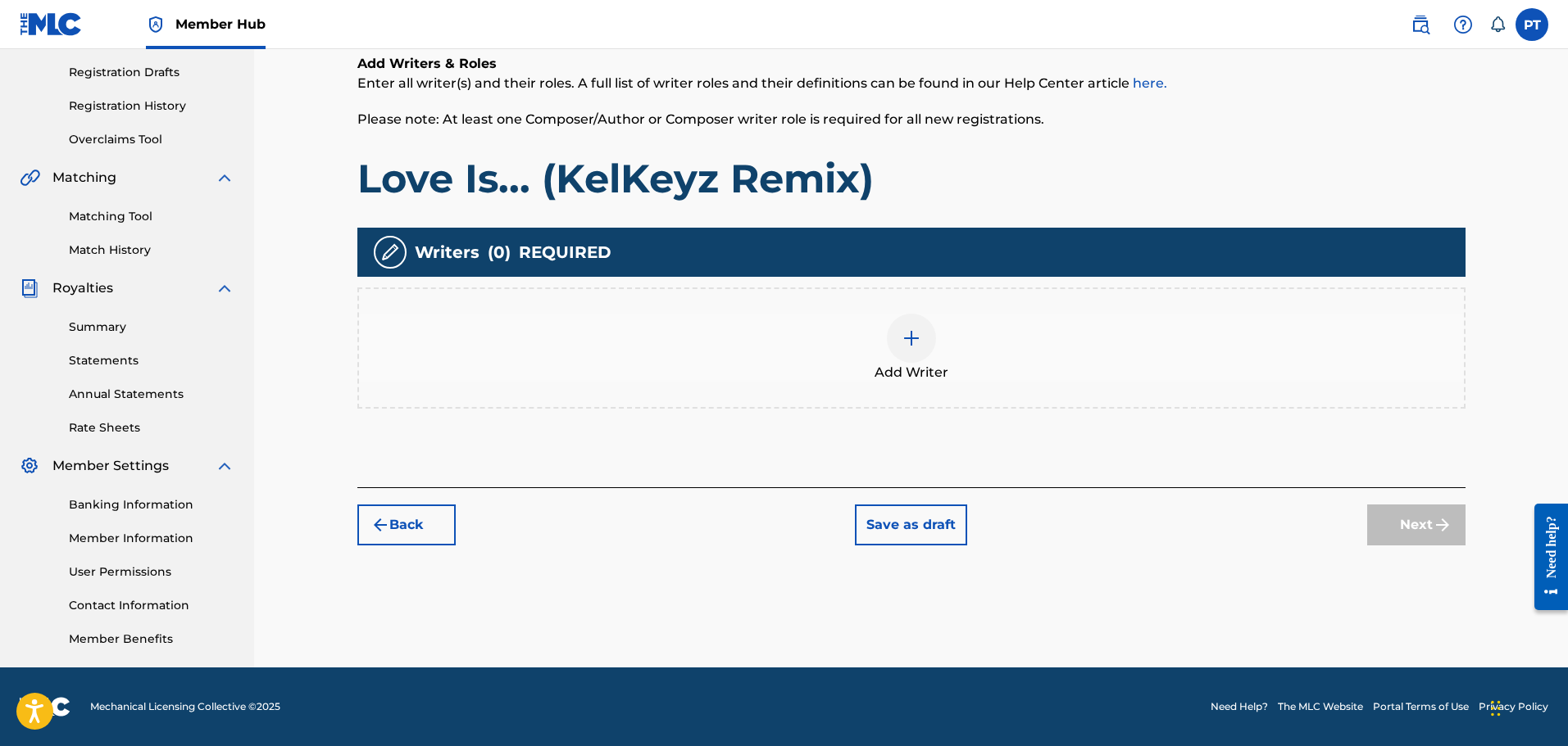
click at [893, 347] on div at bounding box center [911, 337] width 49 height 49
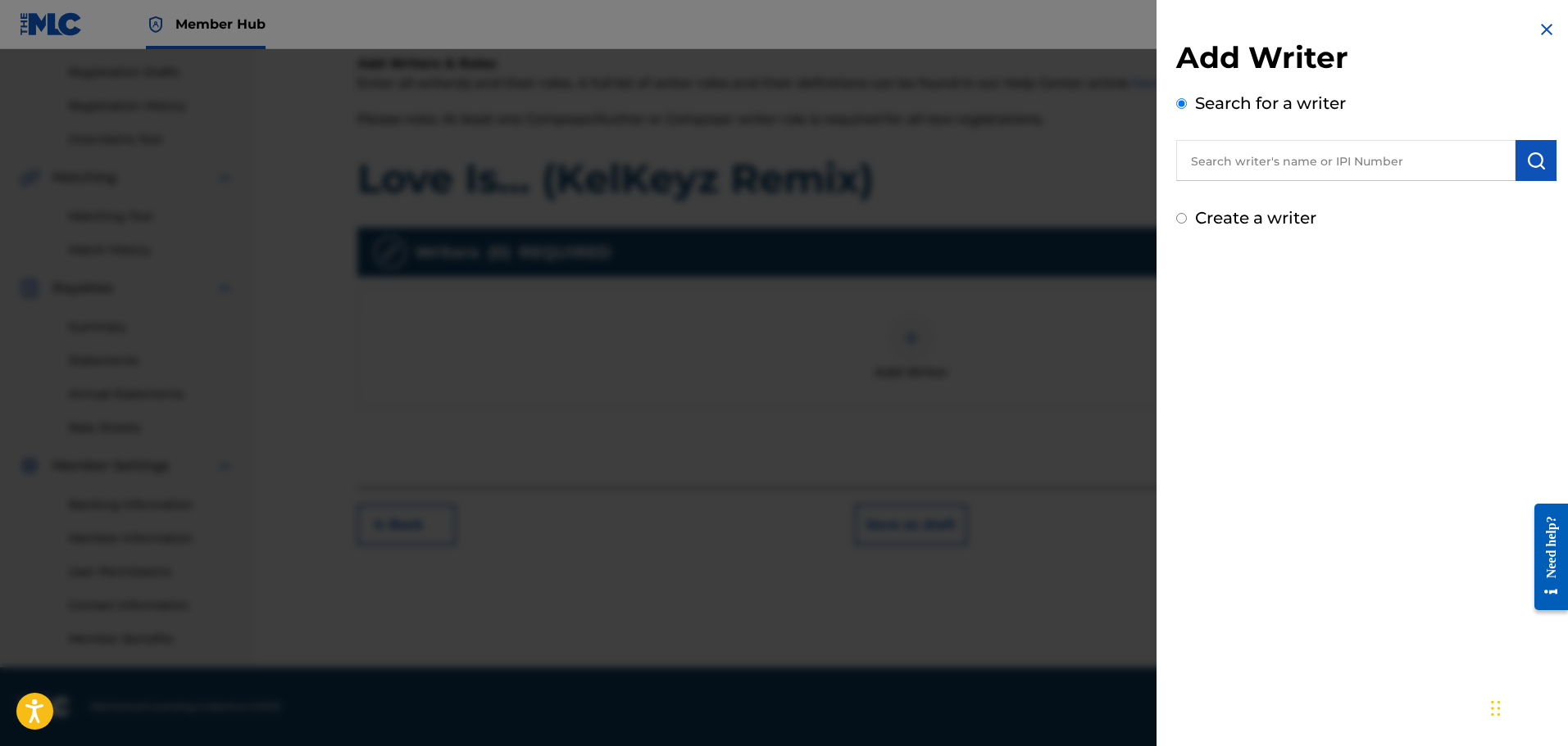
click at [1436, 152] on input "text" at bounding box center [1345, 160] width 339 height 41
click at [1270, 151] on input "text" at bounding box center [1345, 160] width 339 height 41
paste input "PHREDRICK TELISMA"
click at [1313, 199] on div "phredrick telisma" at bounding box center [1345, 198] width 338 height 30
type input "phredrick telisma"
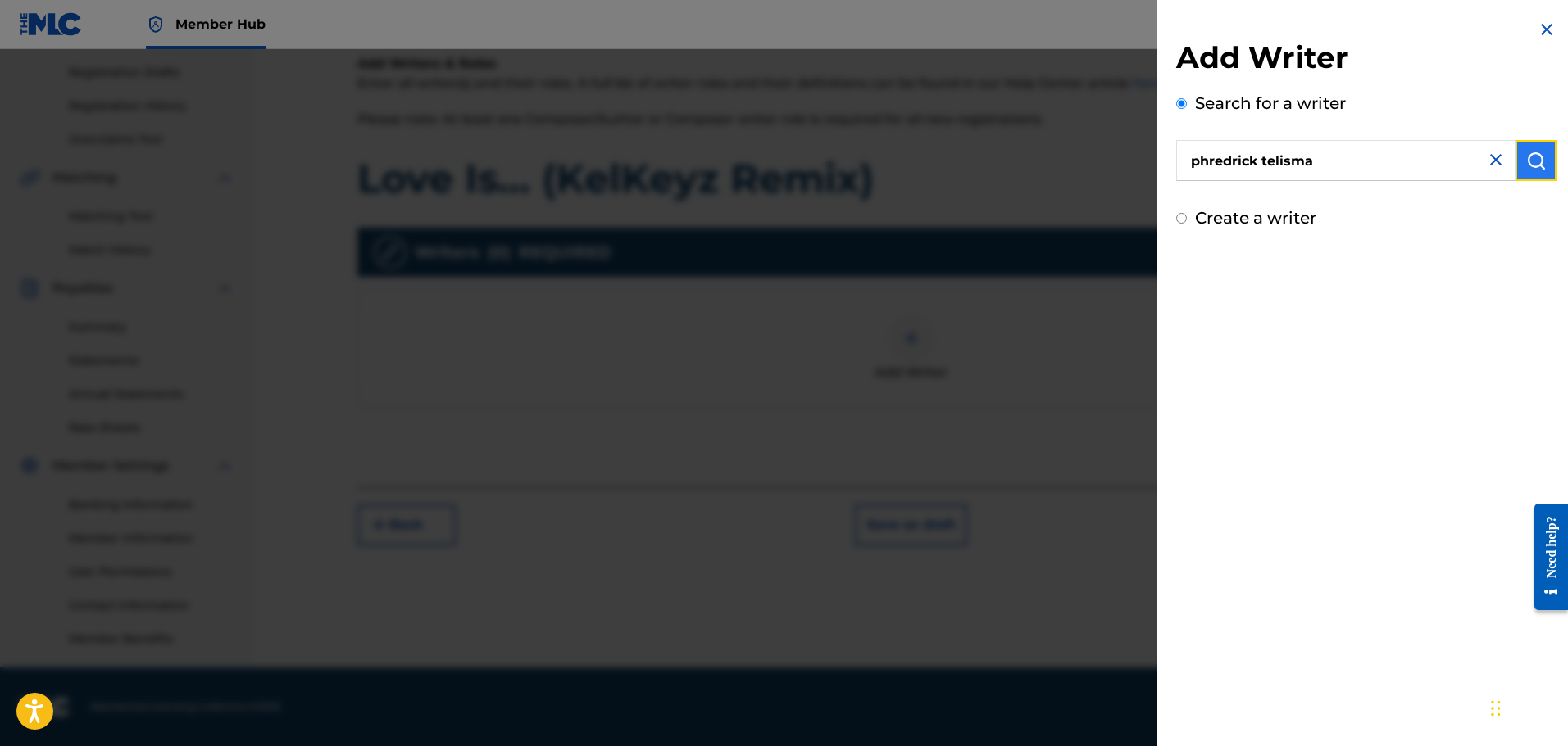
click at [1541, 146] on button "submit" at bounding box center [1537, 160] width 41 height 41
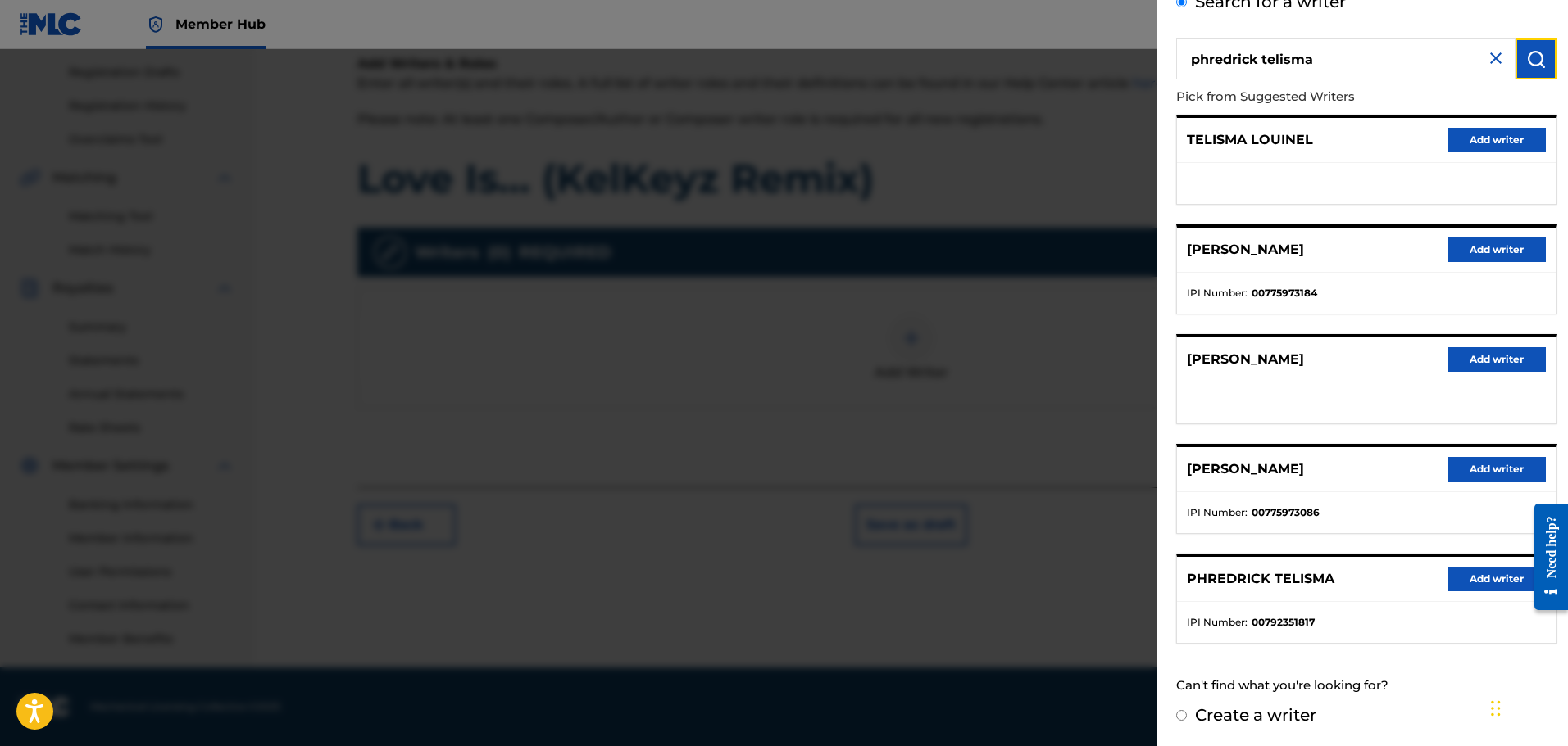
scroll to position [103, 0]
click at [1482, 581] on button "Add writer" at bounding box center [1496, 578] width 98 height 25
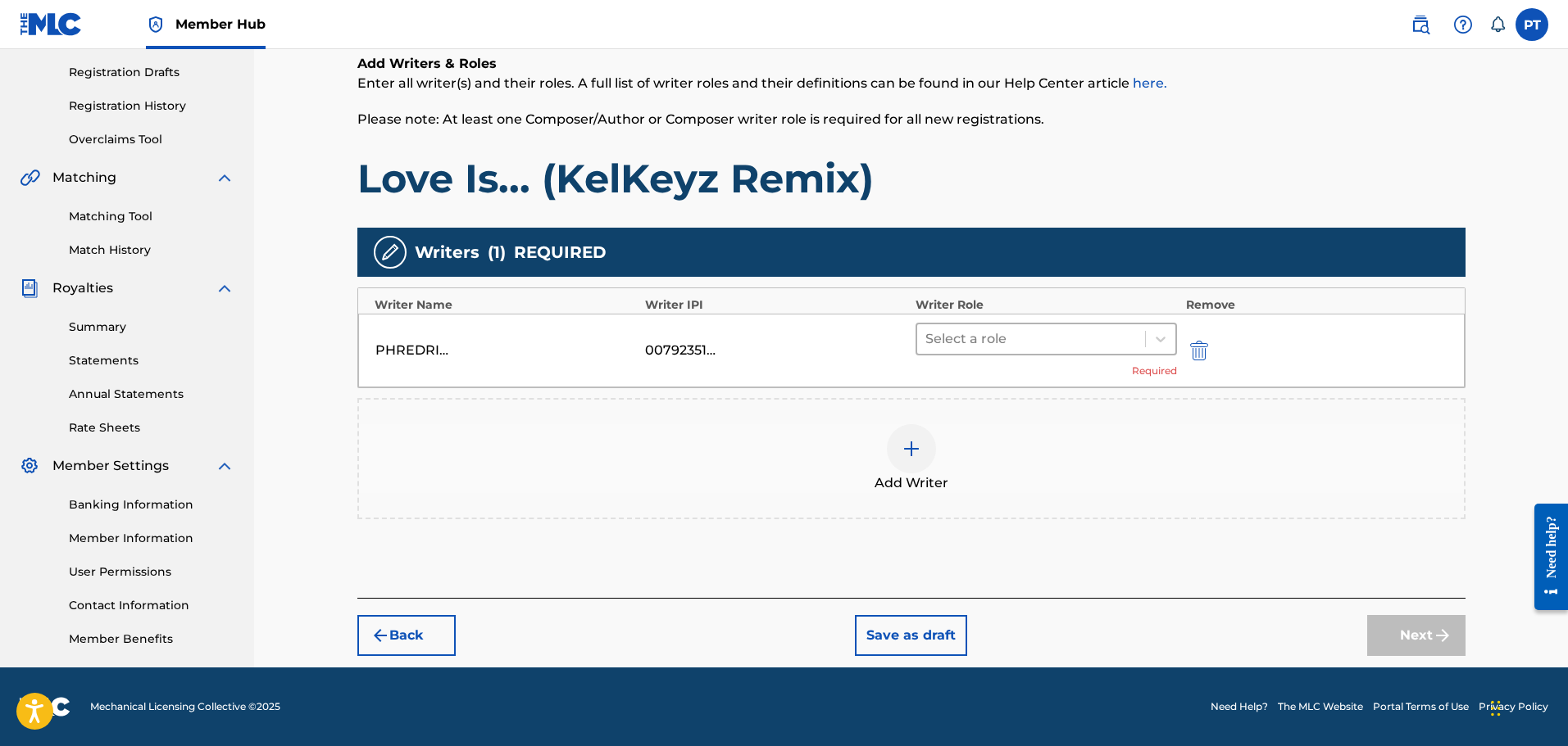
click at [1006, 342] on div at bounding box center [1031, 339] width 213 height 23
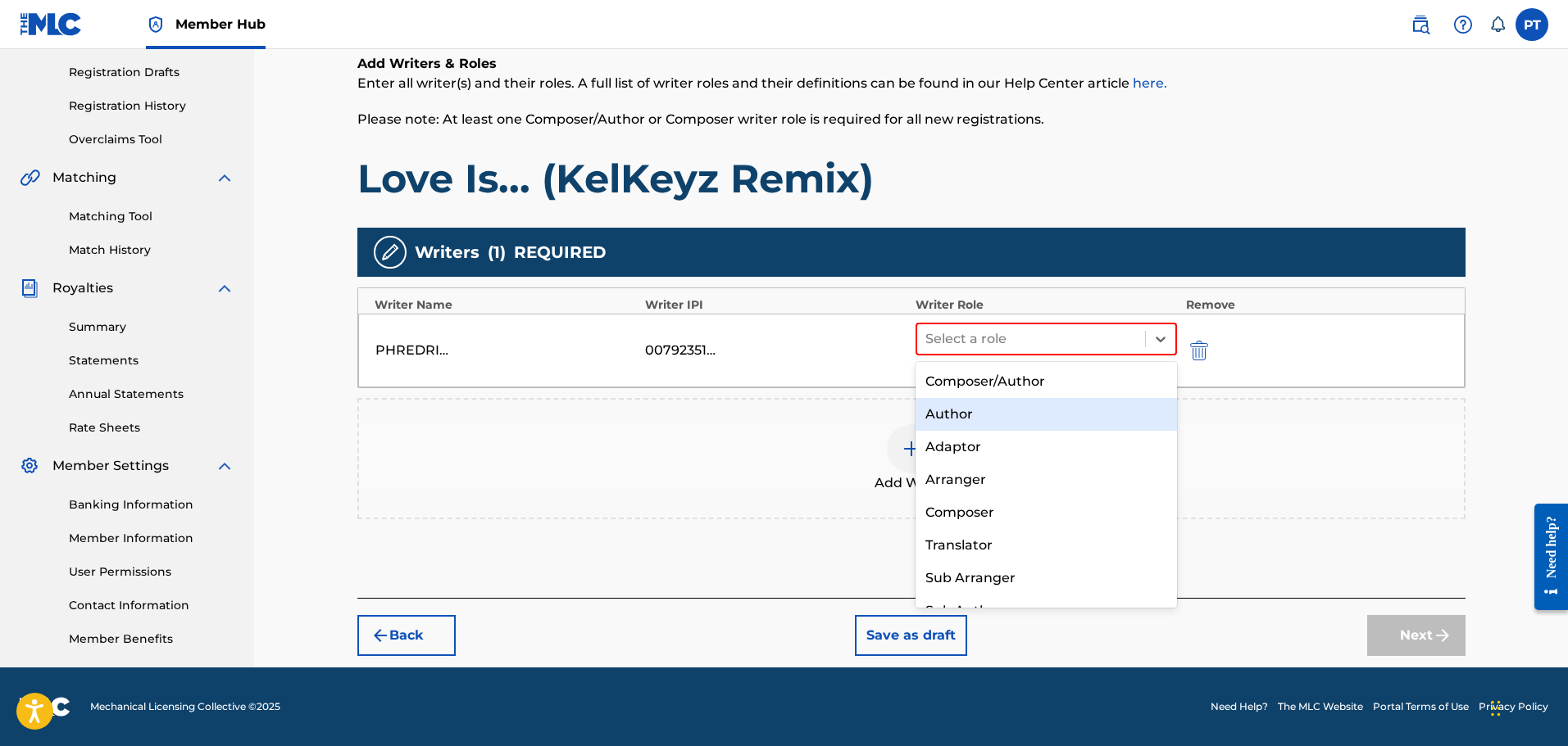
click at [1000, 412] on div "Author" at bounding box center [1046, 414] width 262 height 33
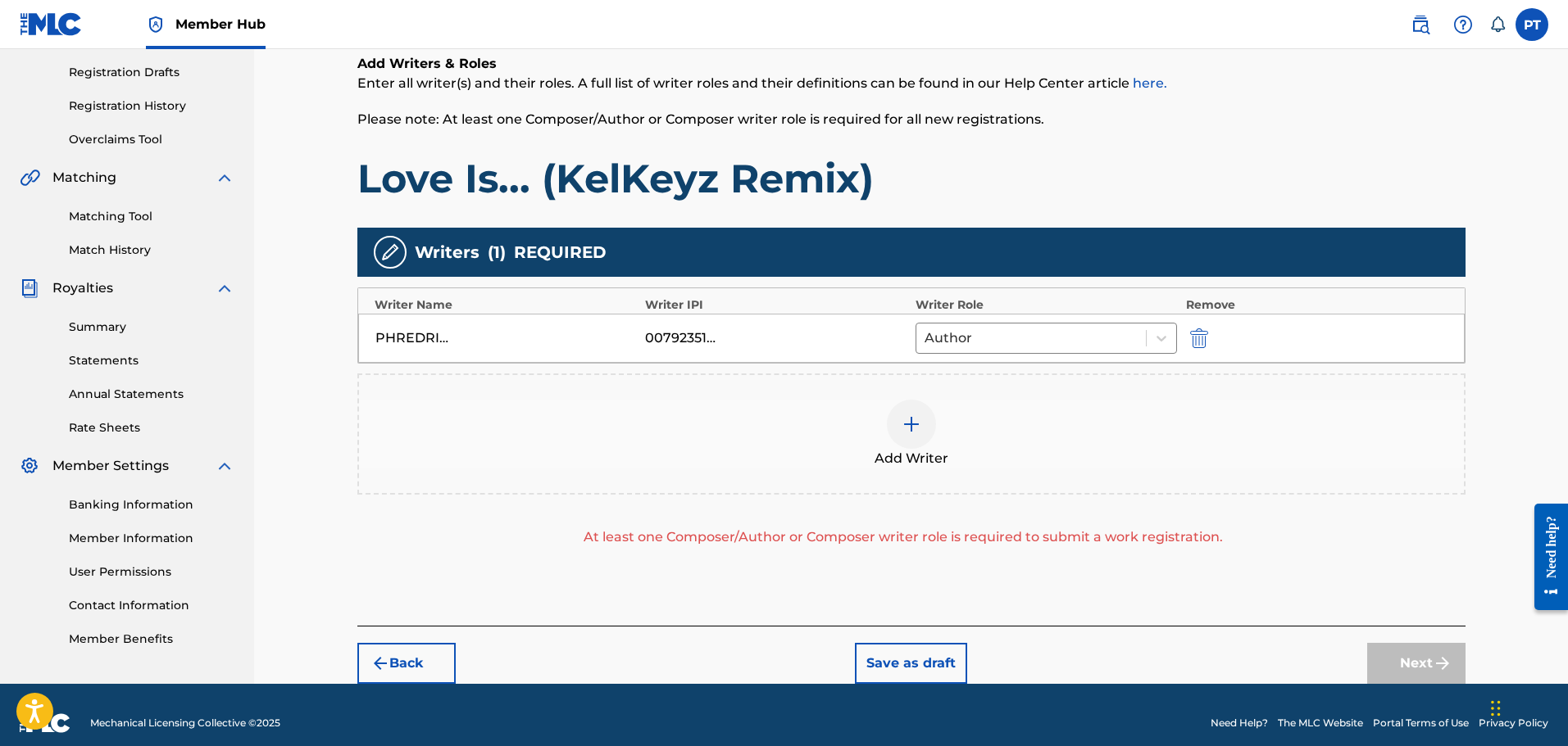
click at [914, 428] on img at bounding box center [912, 424] width 20 height 20
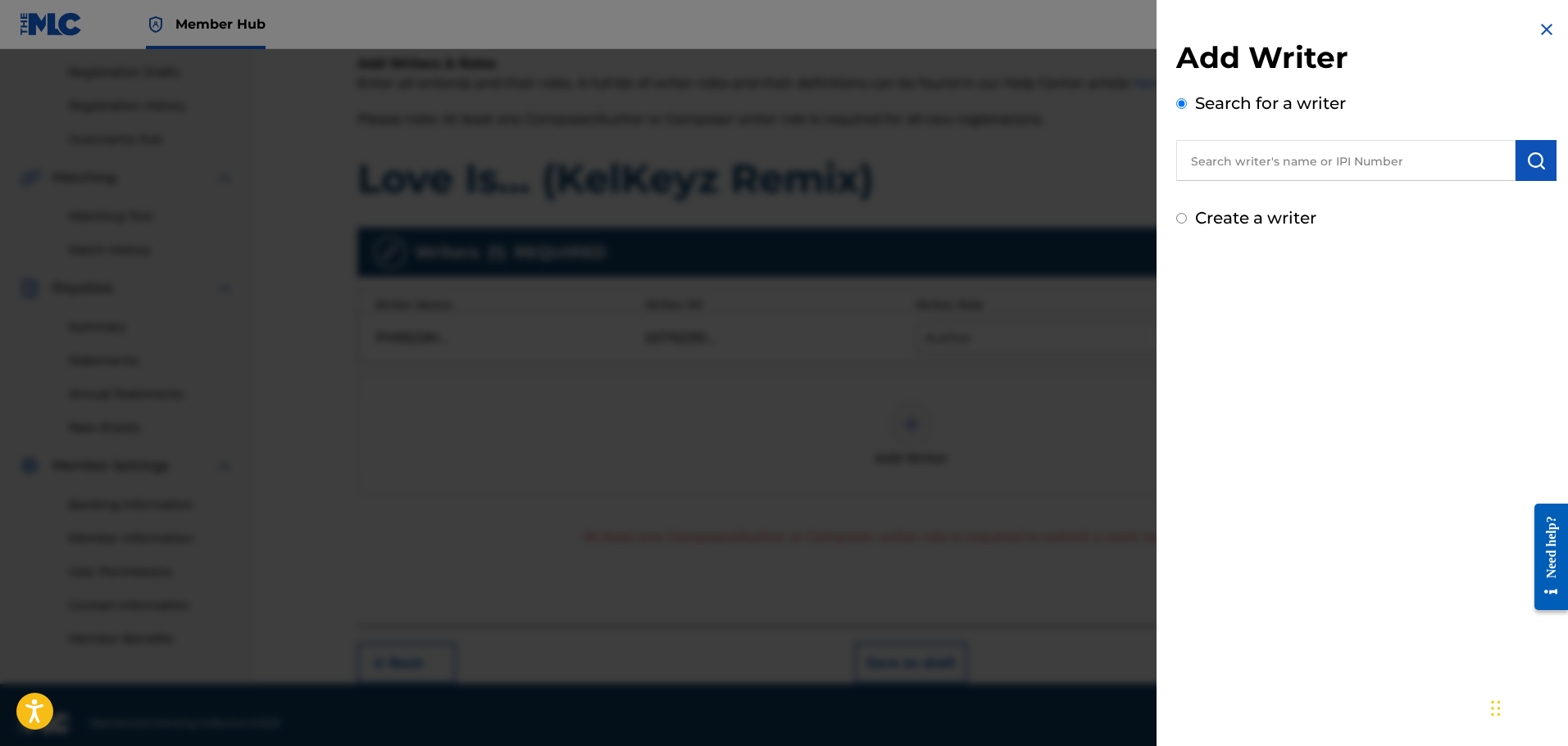
click at [1364, 170] on input "text" at bounding box center [1345, 160] width 339 height 41
click at [1306, 168] on input "text" at bounding box center [1345, 160] width 339 height 41
paste input "00850494133"
click at [1532, 163] on img "submit" at bounding box center [1536, 160] width 20 height 20
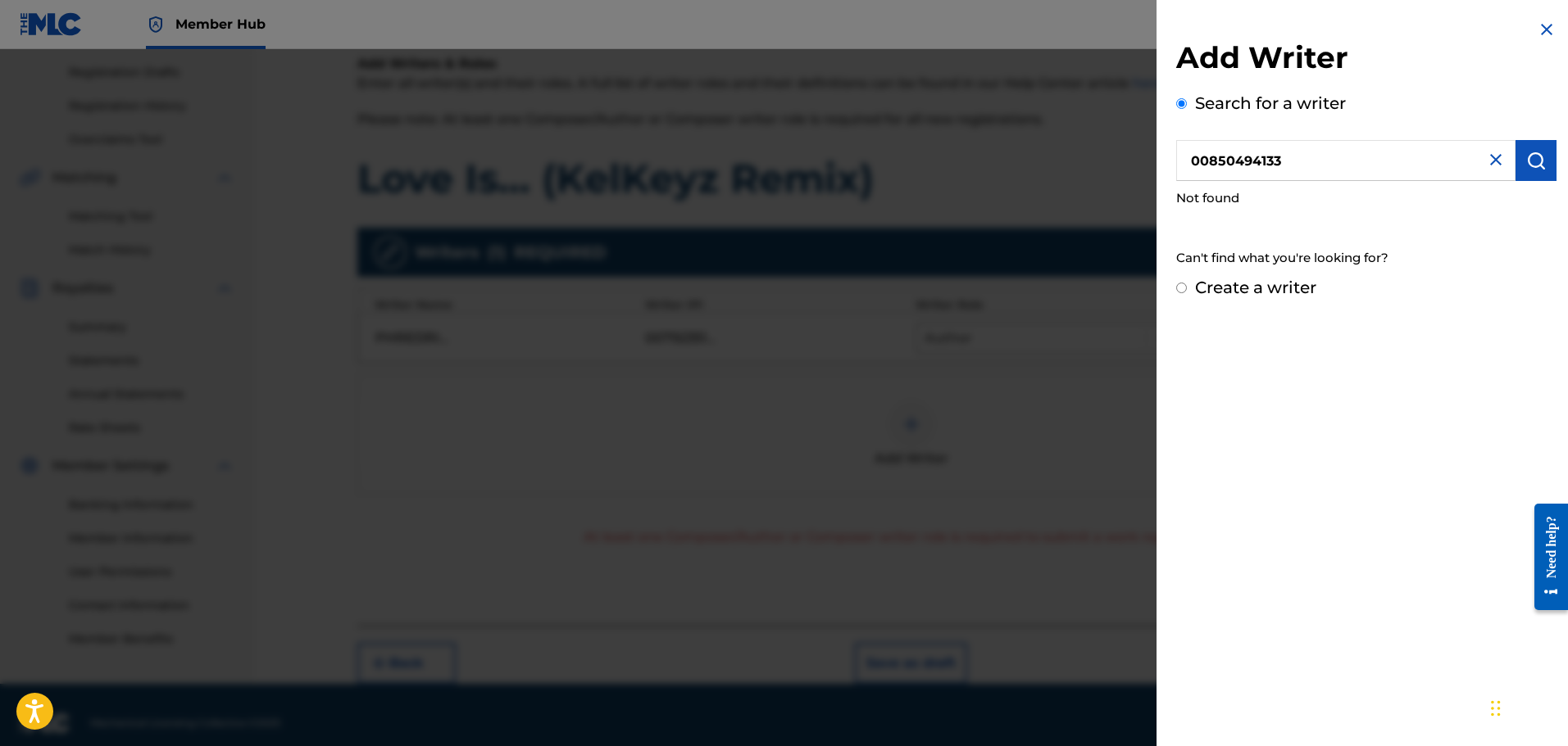
click at [1329, 164] on input "00850494133" at bounding box center [1345, 160] width 339 height 41
drag, startPoint x: 1335, startPoint y: 170, endPoint x: 1136, endPoint y: 172, distance: 199.0
click at [1138, 172] on div "Add Writer Search for a writer 00850494133 Not found Can't find what you're loo…" at bounding box center [784, 397] width 1568 height 697
type input "00850494133"
click at [1532, 162] on img "submit" at bounding box center [1536, 160] width 20 height 20
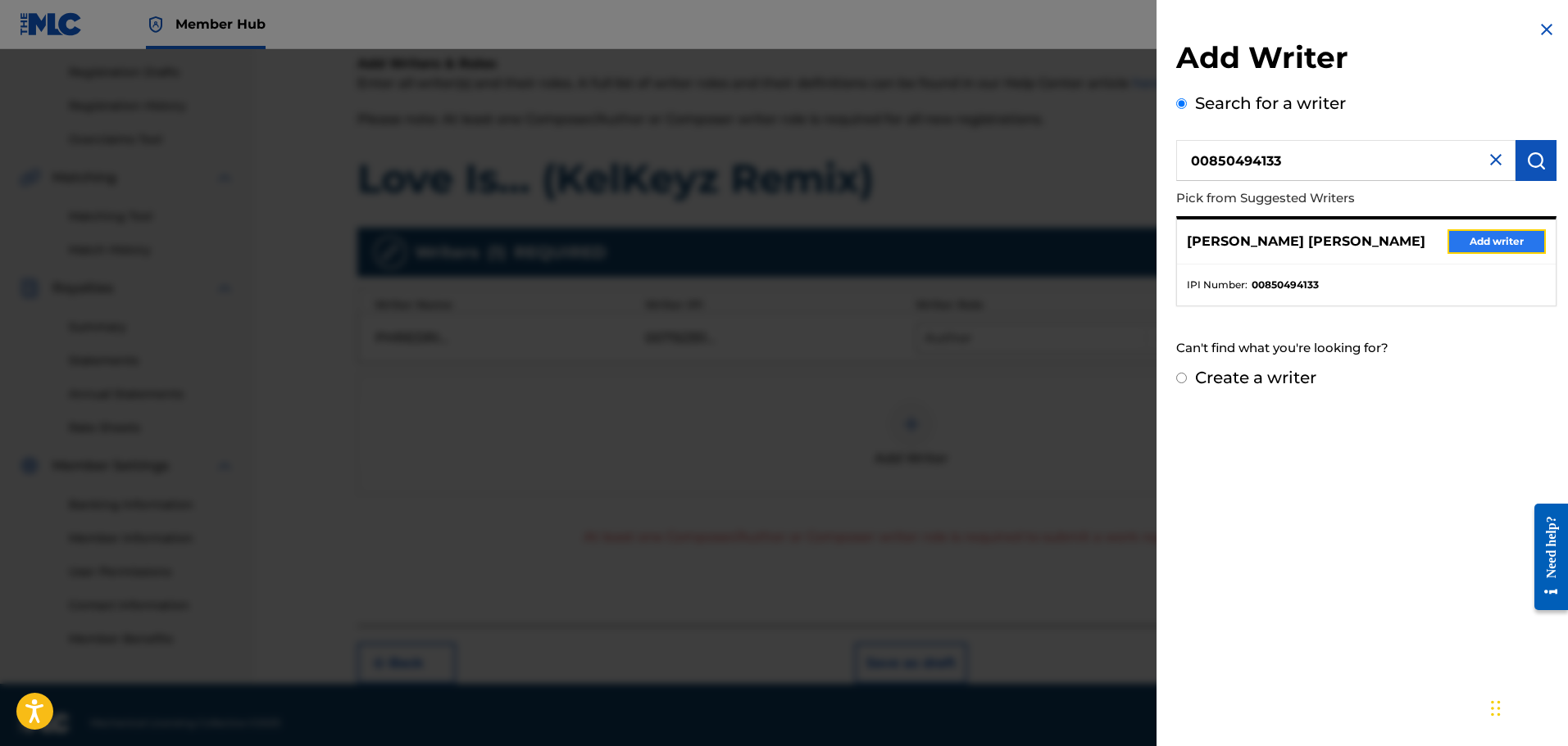
click at [1479, 237] on button "Add writer" at bounding box center [1496, 241] width 98 height 25
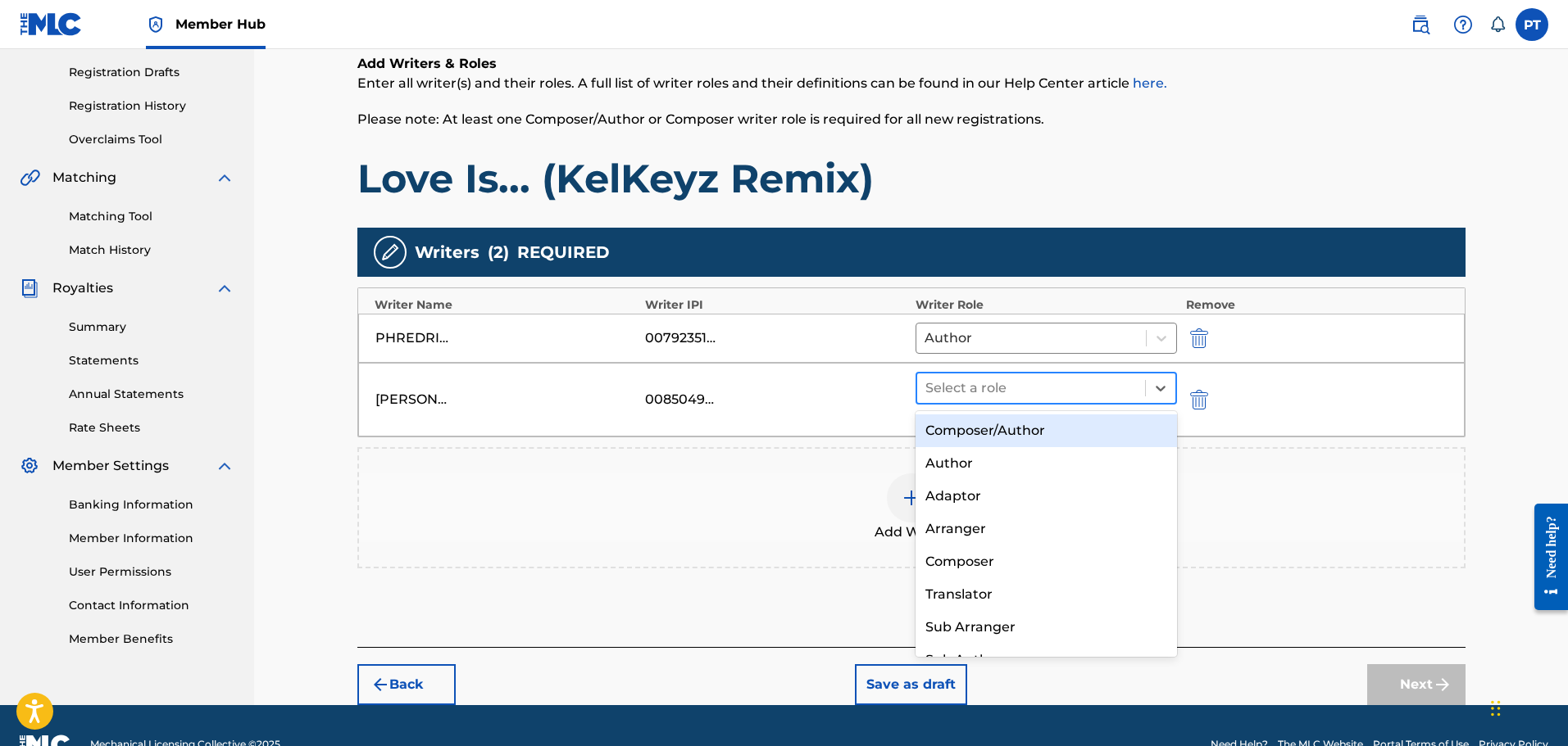
click at [1049, 389] on div at bounding box center [1031, 389] width 213 height 23
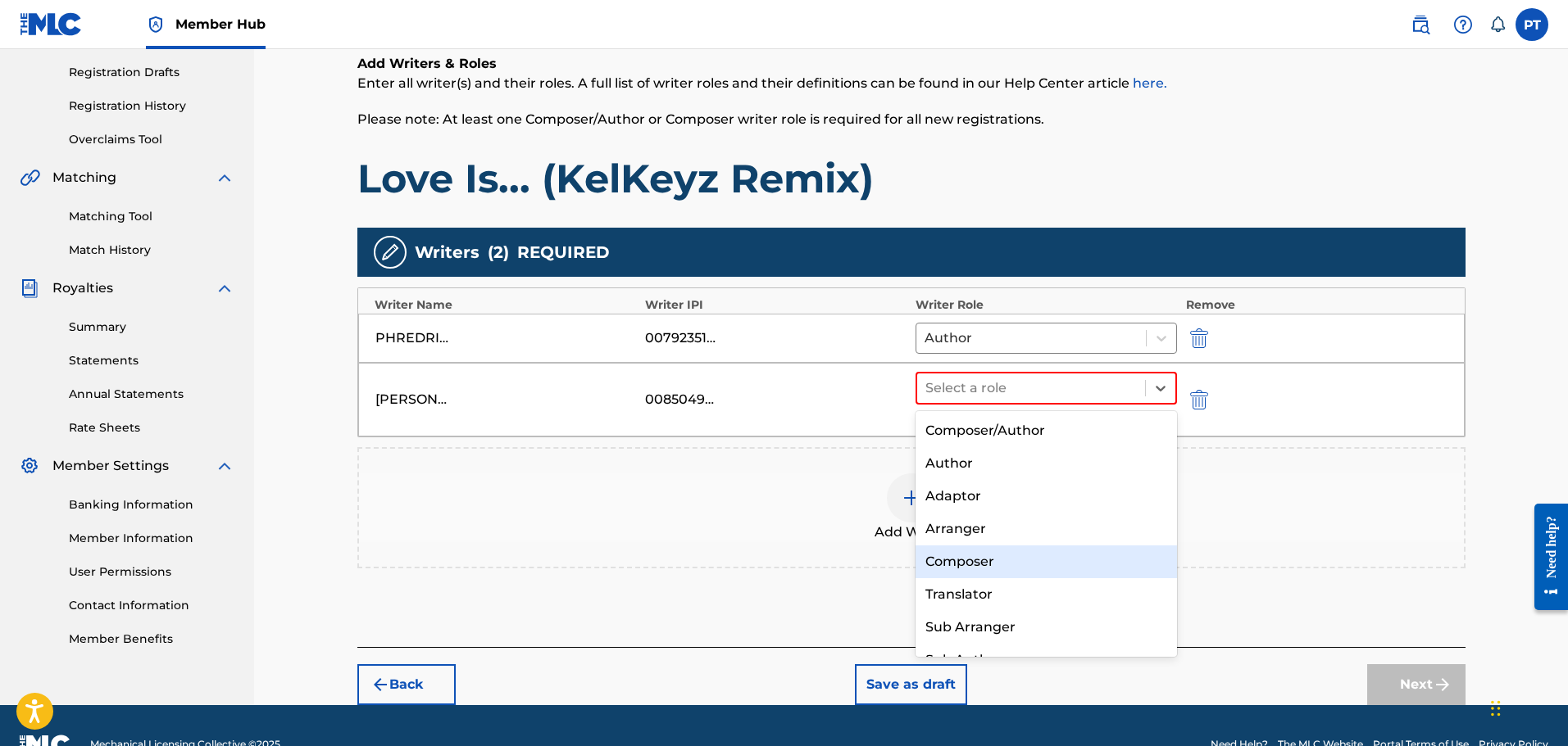
click at [985, 569] on div "Composer" at bounding box center [1046, 562] width 262 height 33
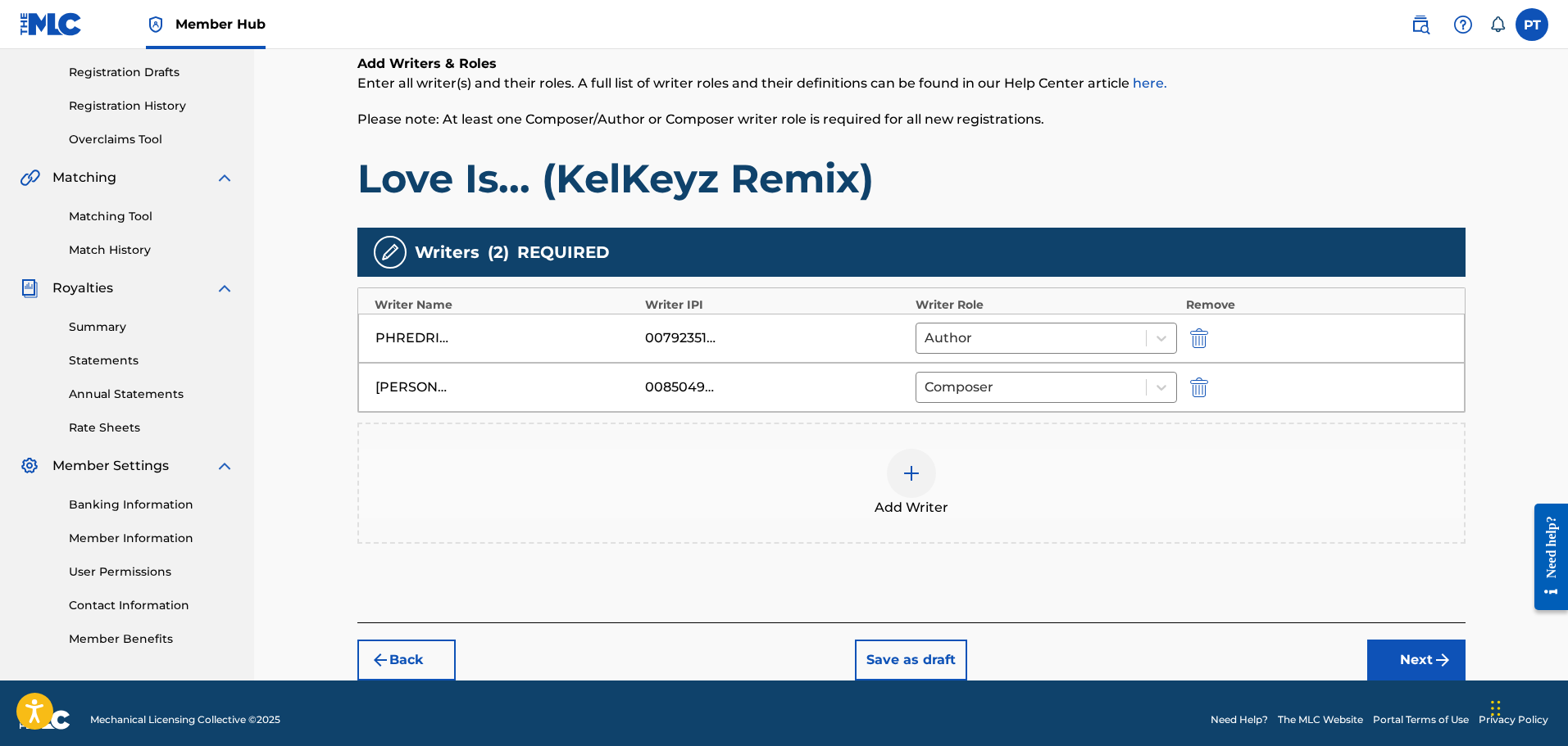
click at [688, 391] on div "00850494133" at bounding box center [682, 388] width 74 height 20
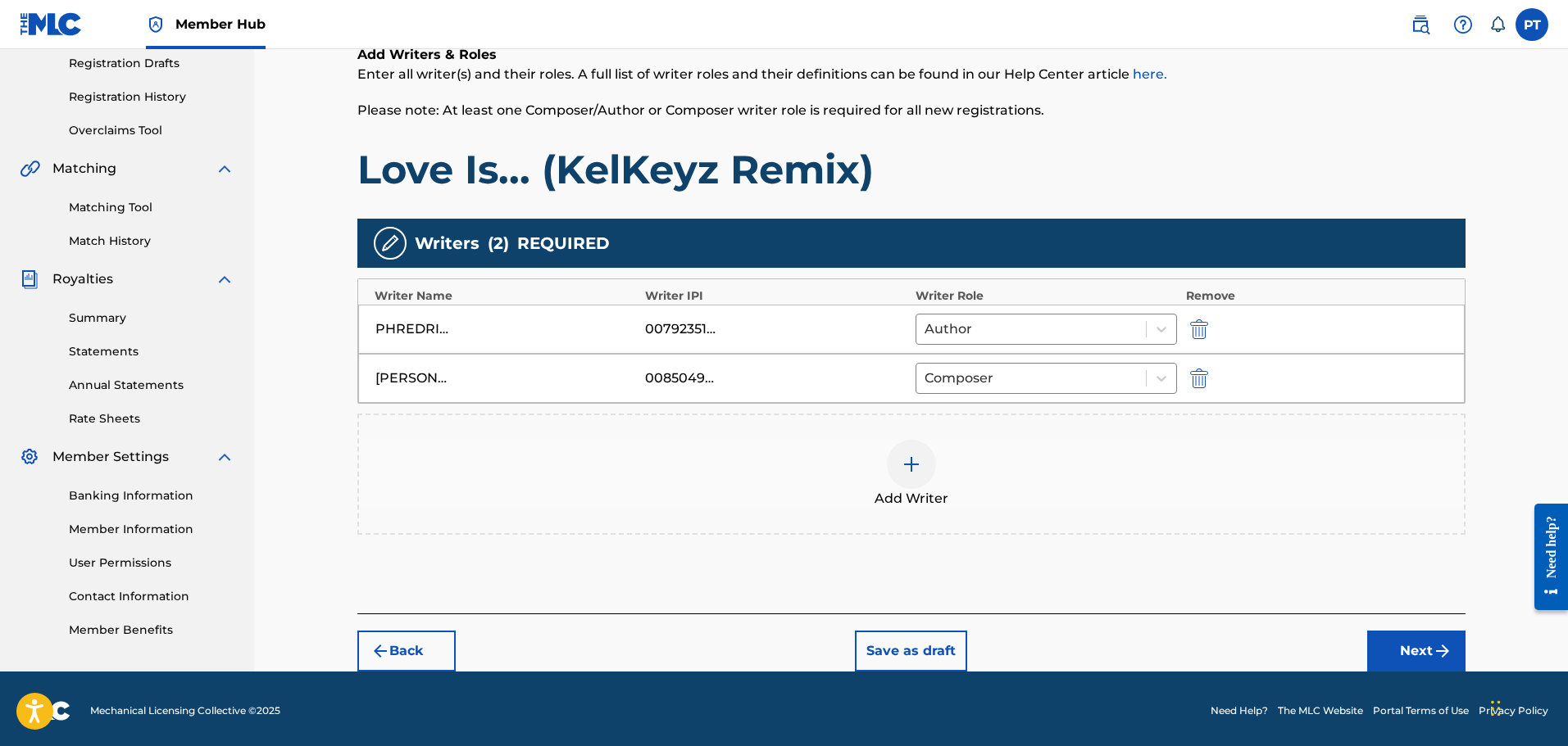
scroll to position [283, 0]
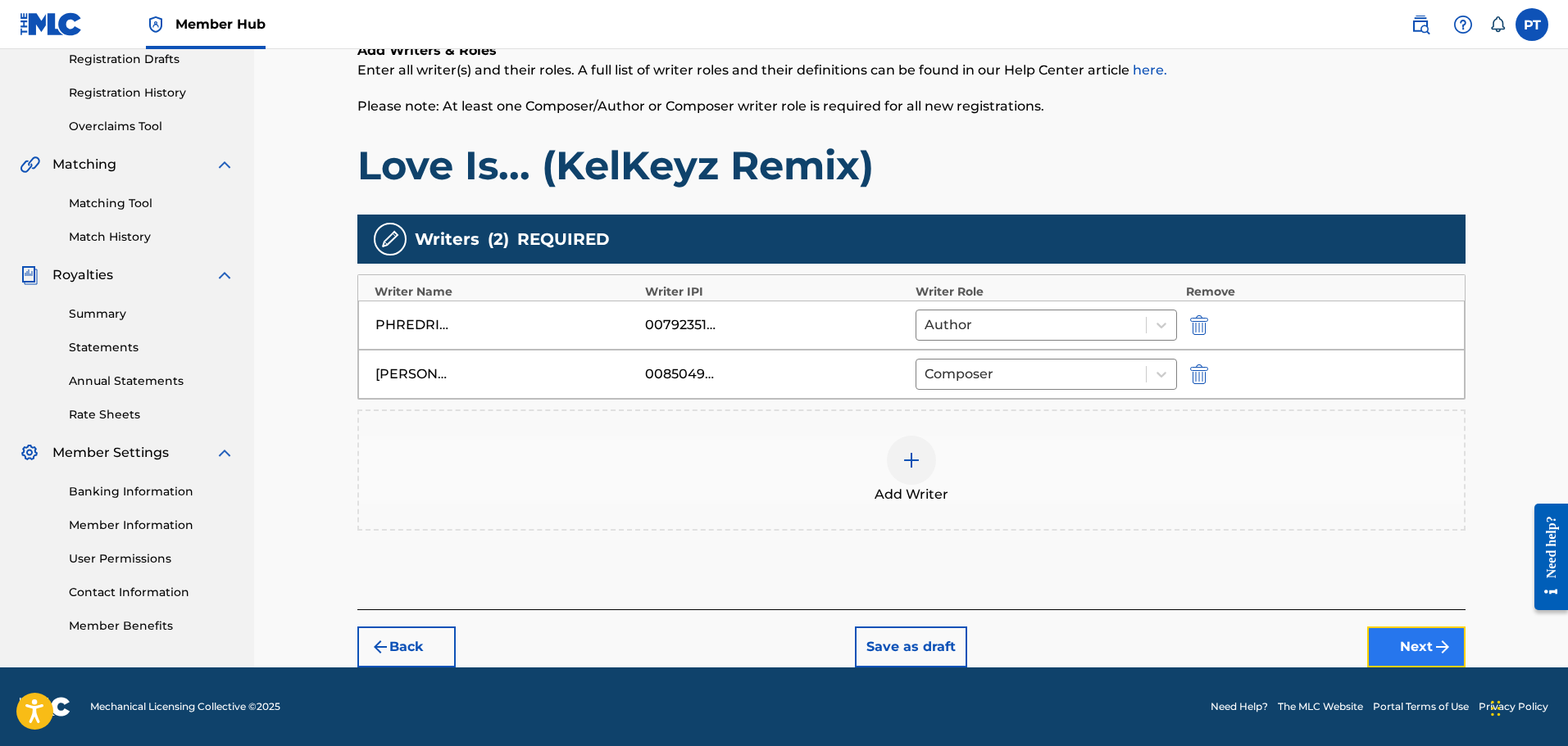
click at [1418, 643] on button "Next" at bounding box center [1416, 648] width 98 height 41
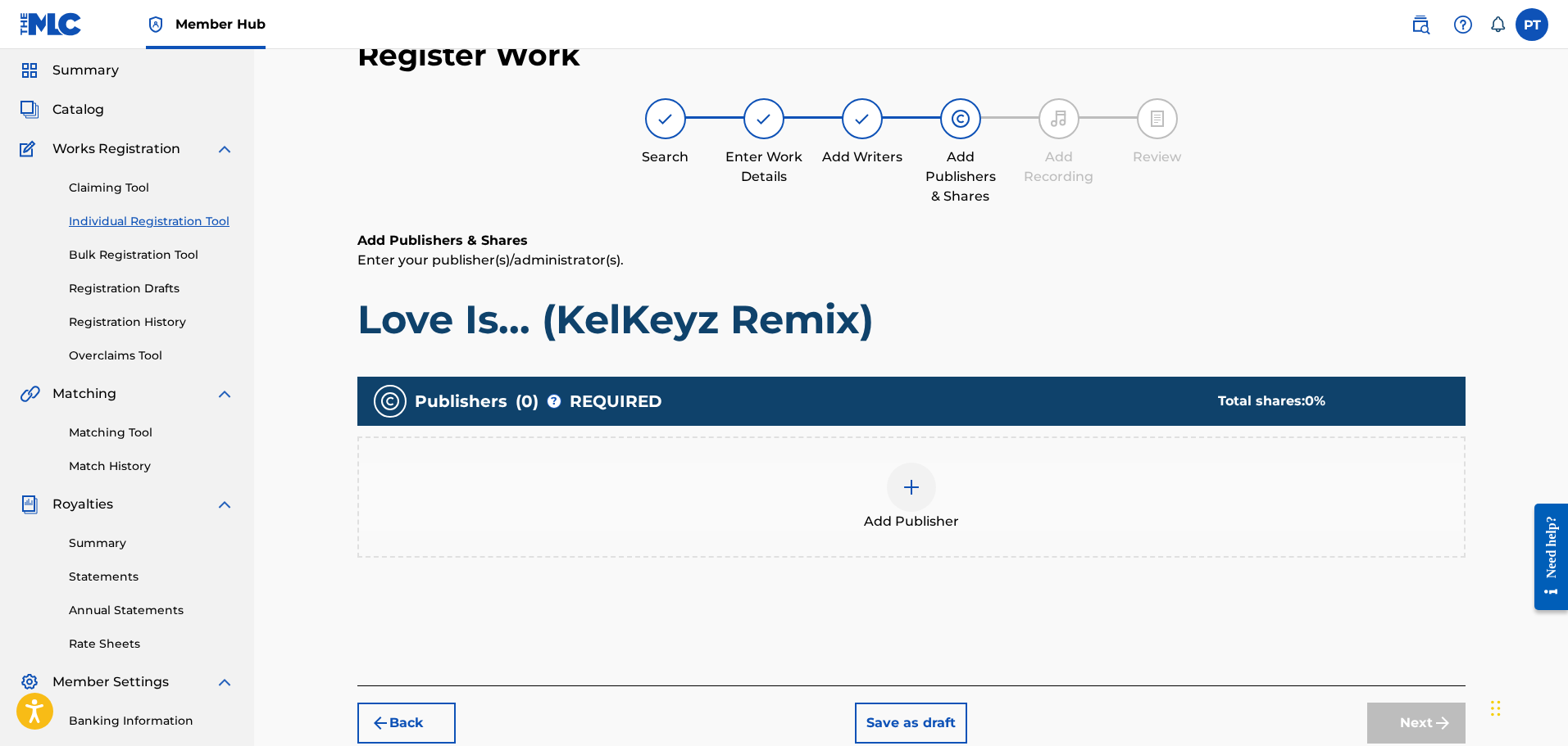
scroll to position [82, 0]
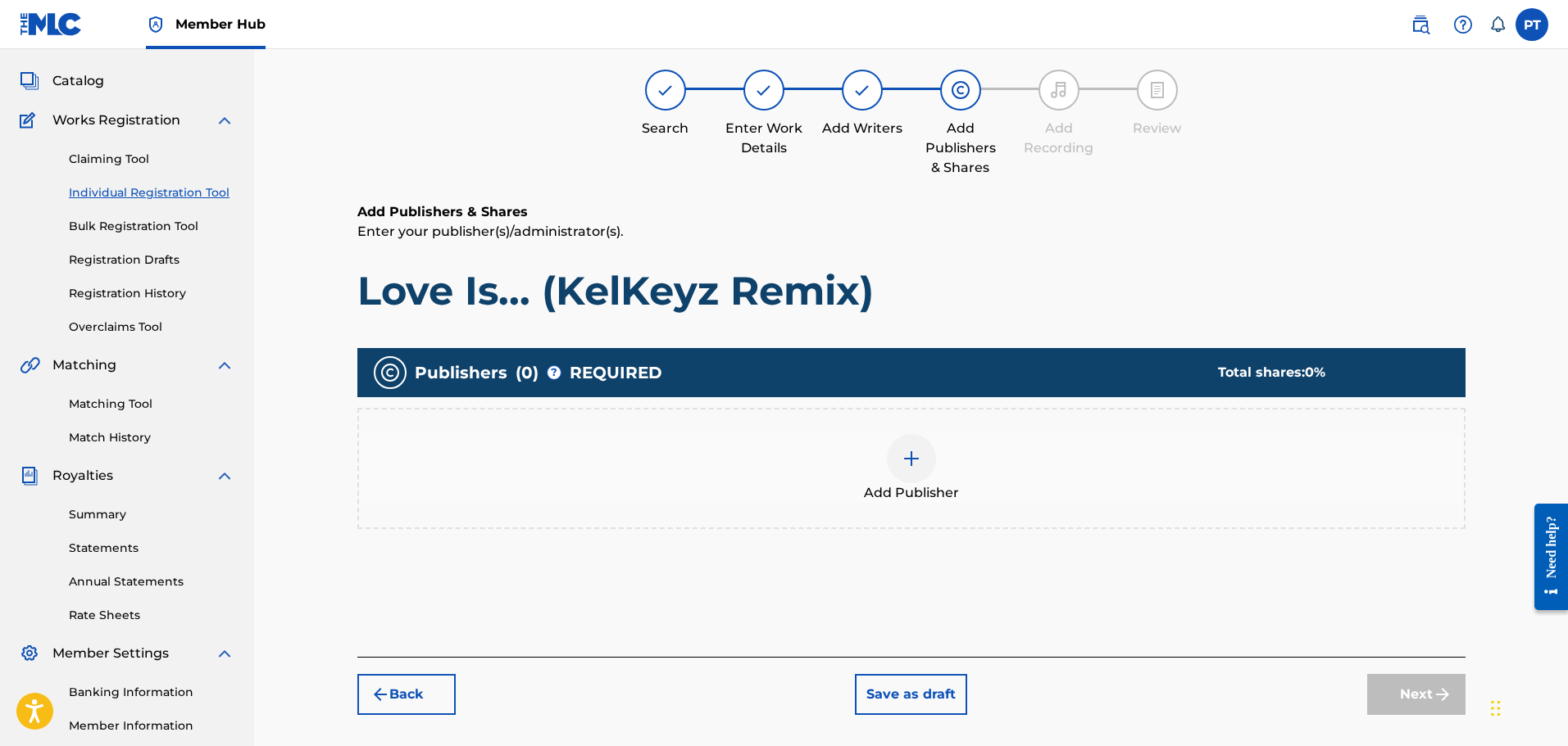
click at [910, 469] on div at bounding box center [911, 458] width 49 height 49
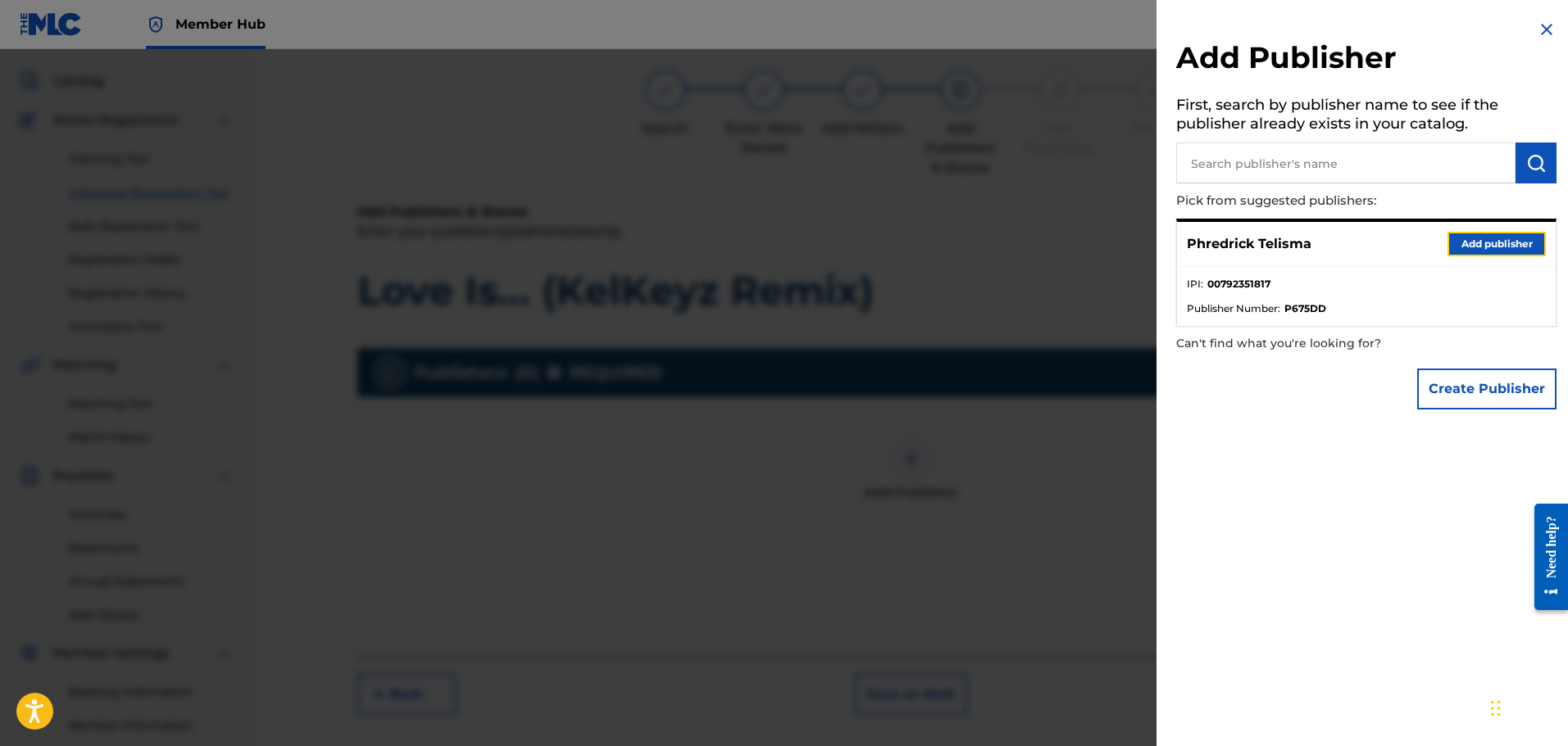
click at [1455, 252] on button "Add publisher" at bounding box center [1496, 244] width 98 height 25
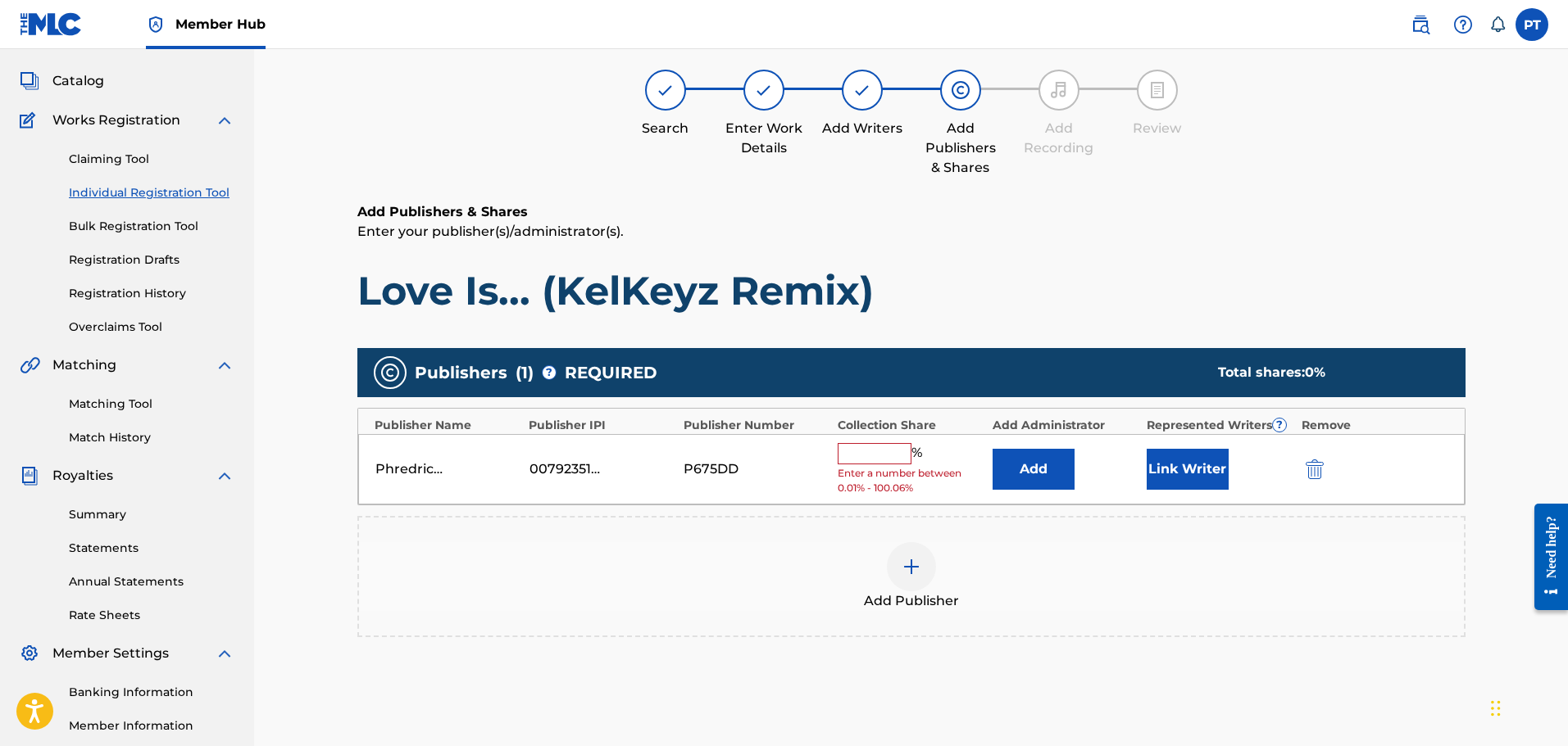
click at [900, 458] on input "text" at bounding box center [874, 454] width 74 height 22
drag, startPoint x: 899, startPoint y: 499, endPoint x: 861, endPoint y: 455, distance: 58.1
click at [861, 454] on input "text" at bounding box center [874, 454] width 74 height 22
type input "50"
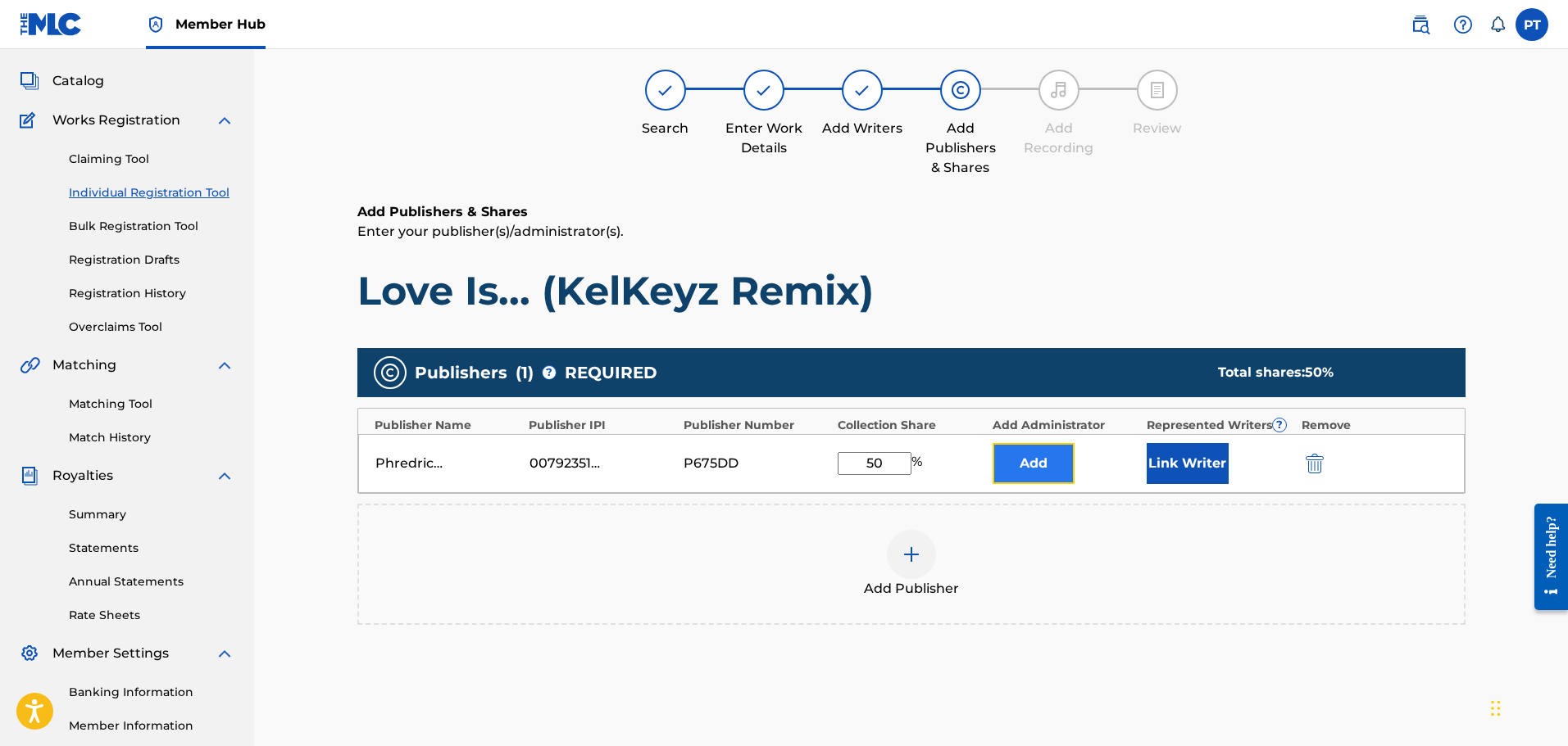
click at [1046, 476] on button "Add" at bounding box center [1033, 464] width 82 height 41
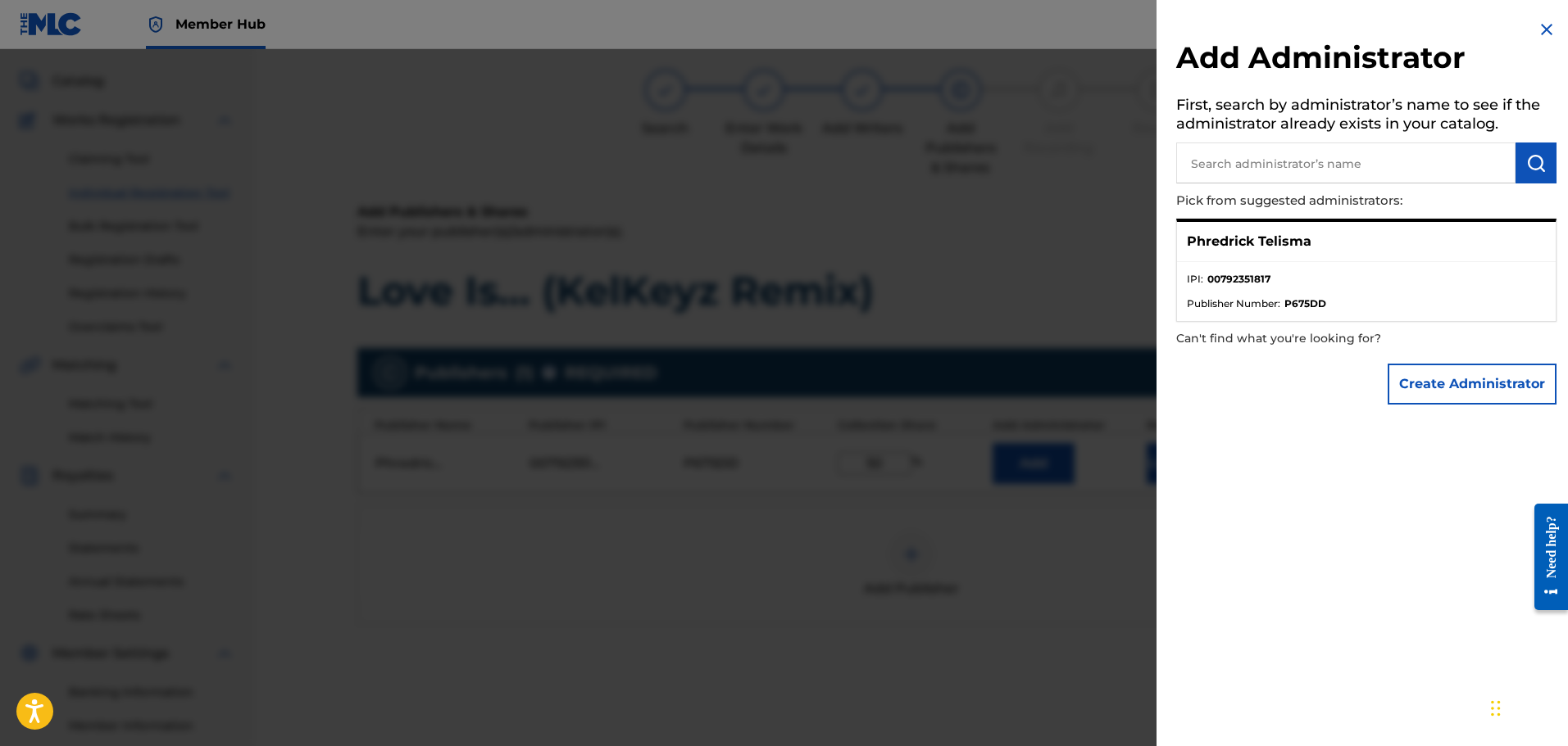
click at [1400, 242] on div "Phredrick Telisma" at bounding box center [1366, 241] width 379 height 41
click at [1543, 21] on img at bounding box center [1546, 30] width 20 height 20
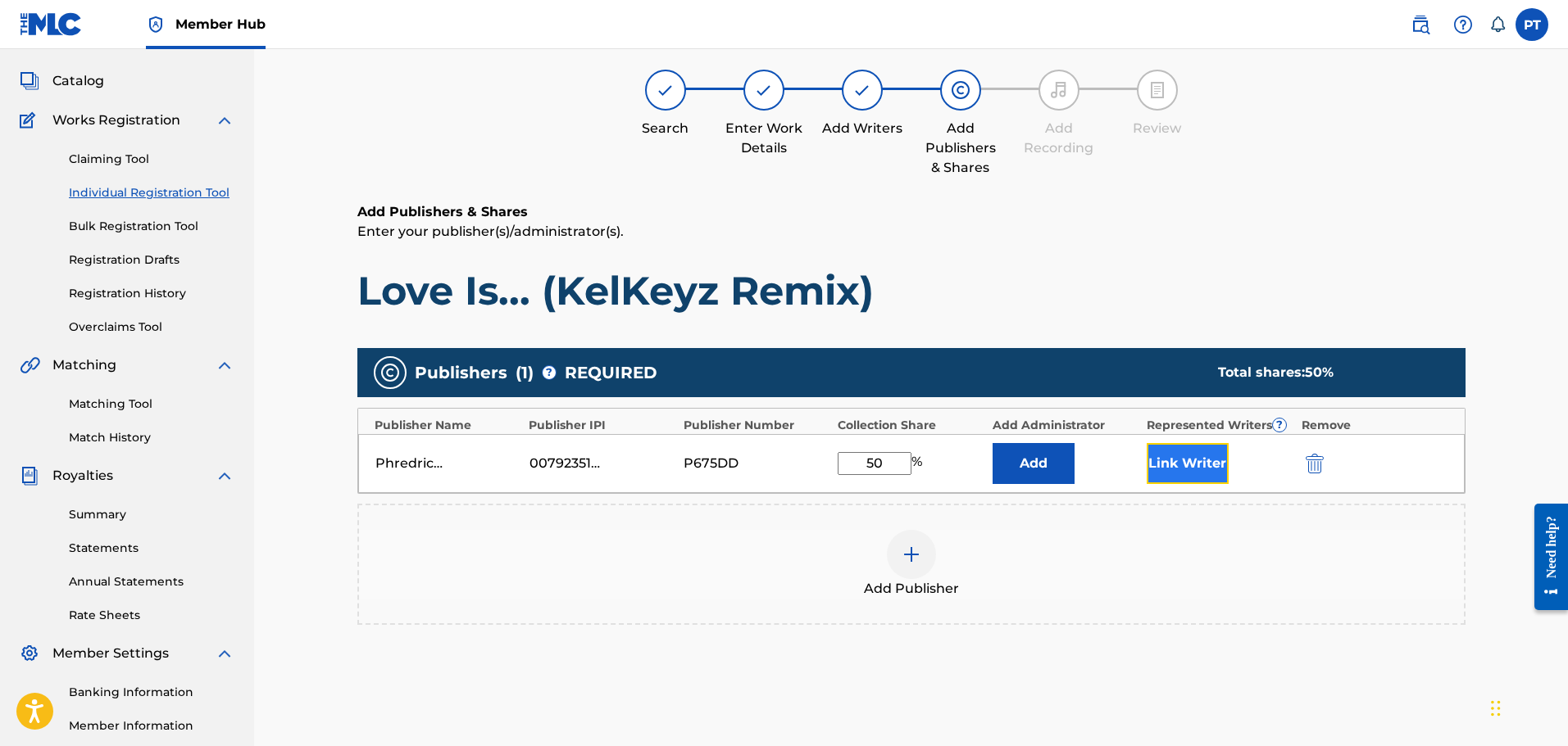
click at [1206, 473] on button "Link Writer" at bounding box center [1187, 464] width 82 height 41
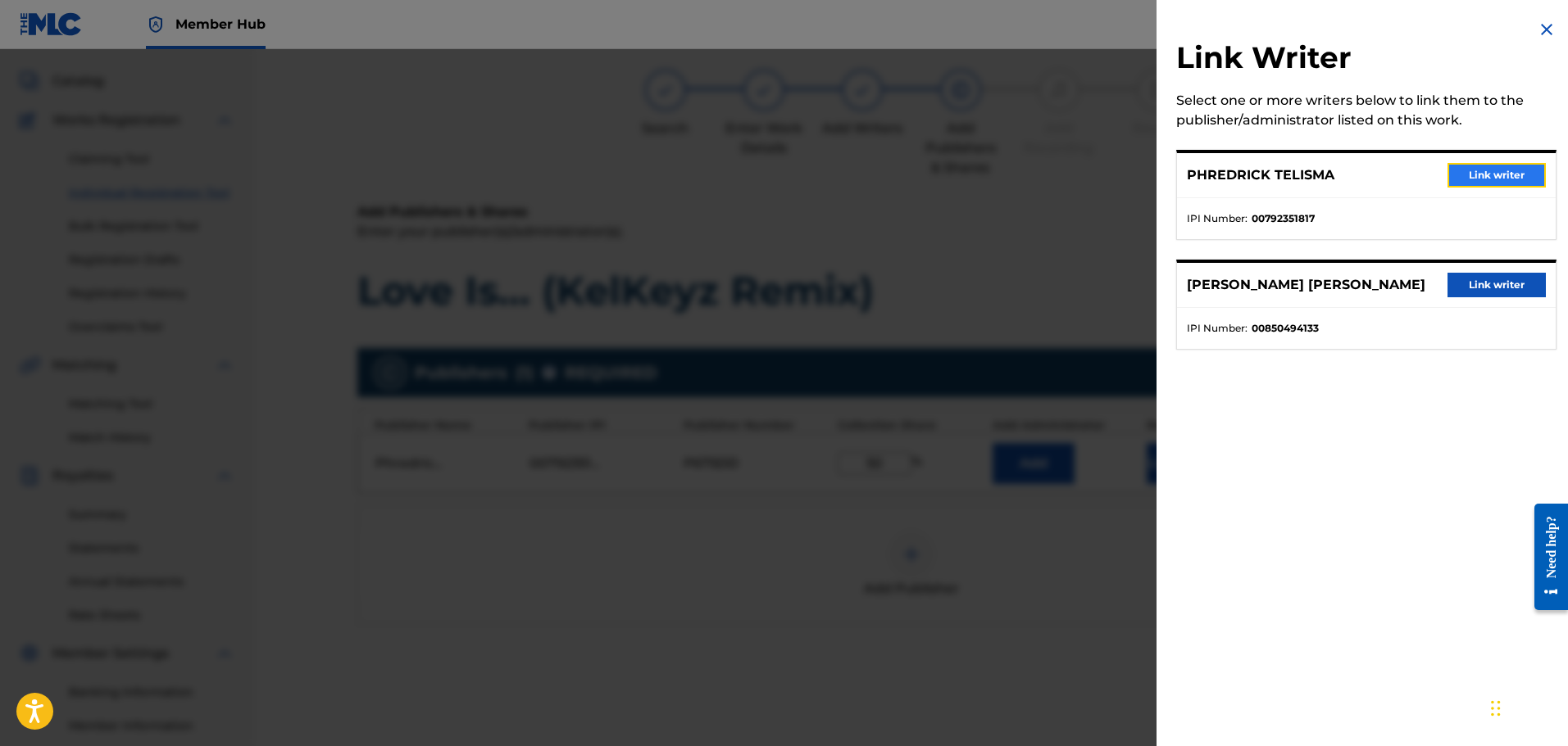
click at [1466, 175] on button "Link writer" at bounding box center [1496, 175] width 98 height 25
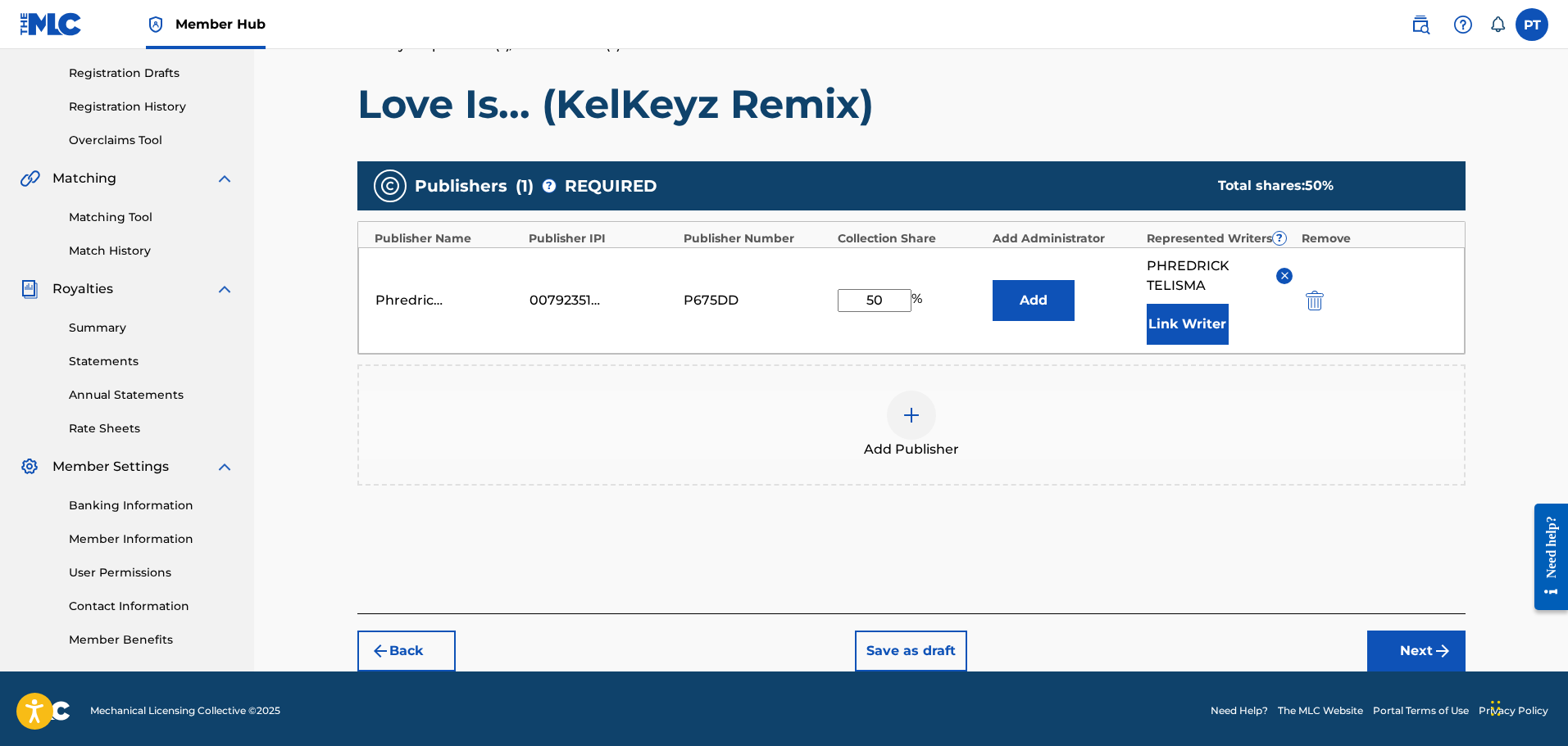
scroll to position [273, 0]
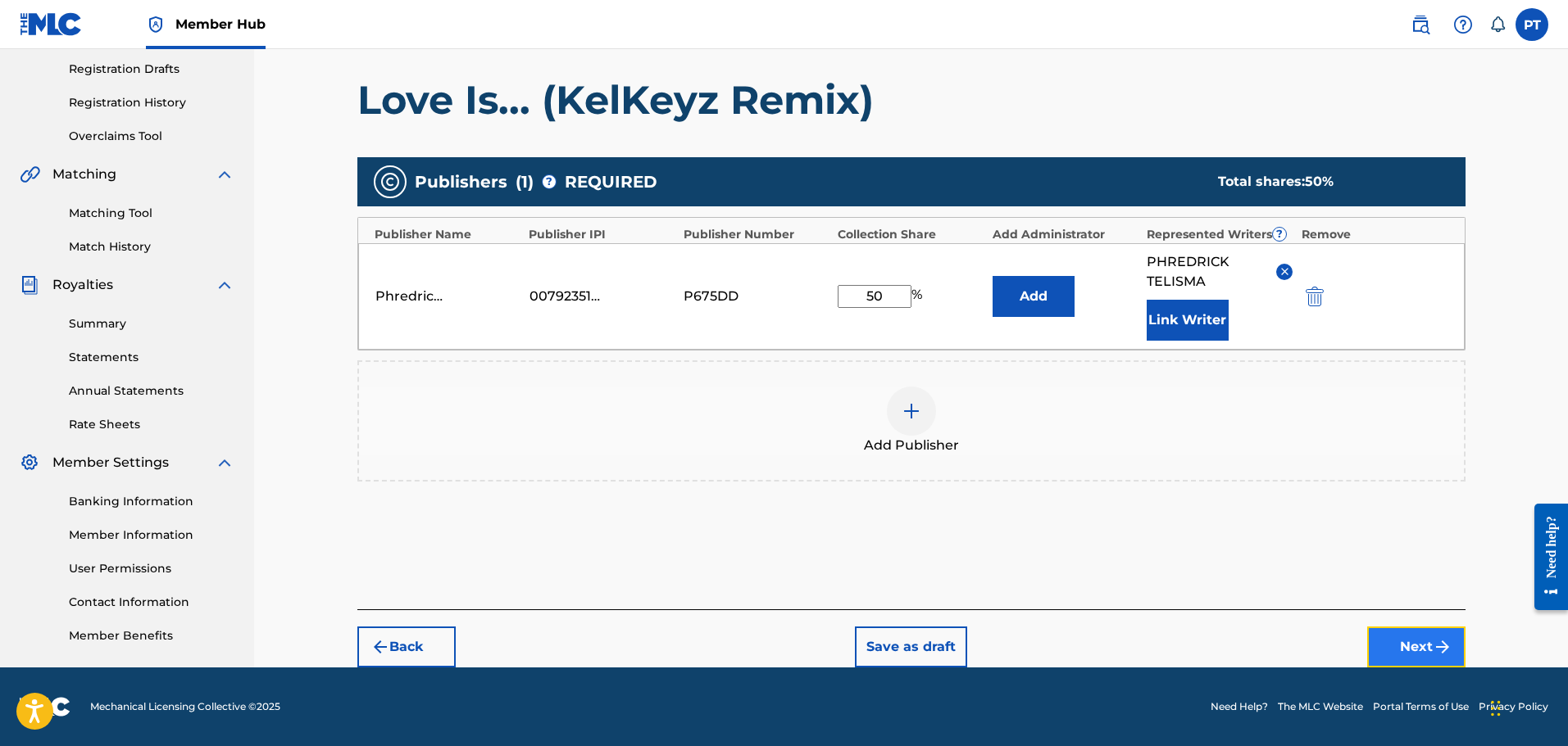
click at [1409, 636] on button "Next" at bounding box center [1416, 648] width 98 height 41
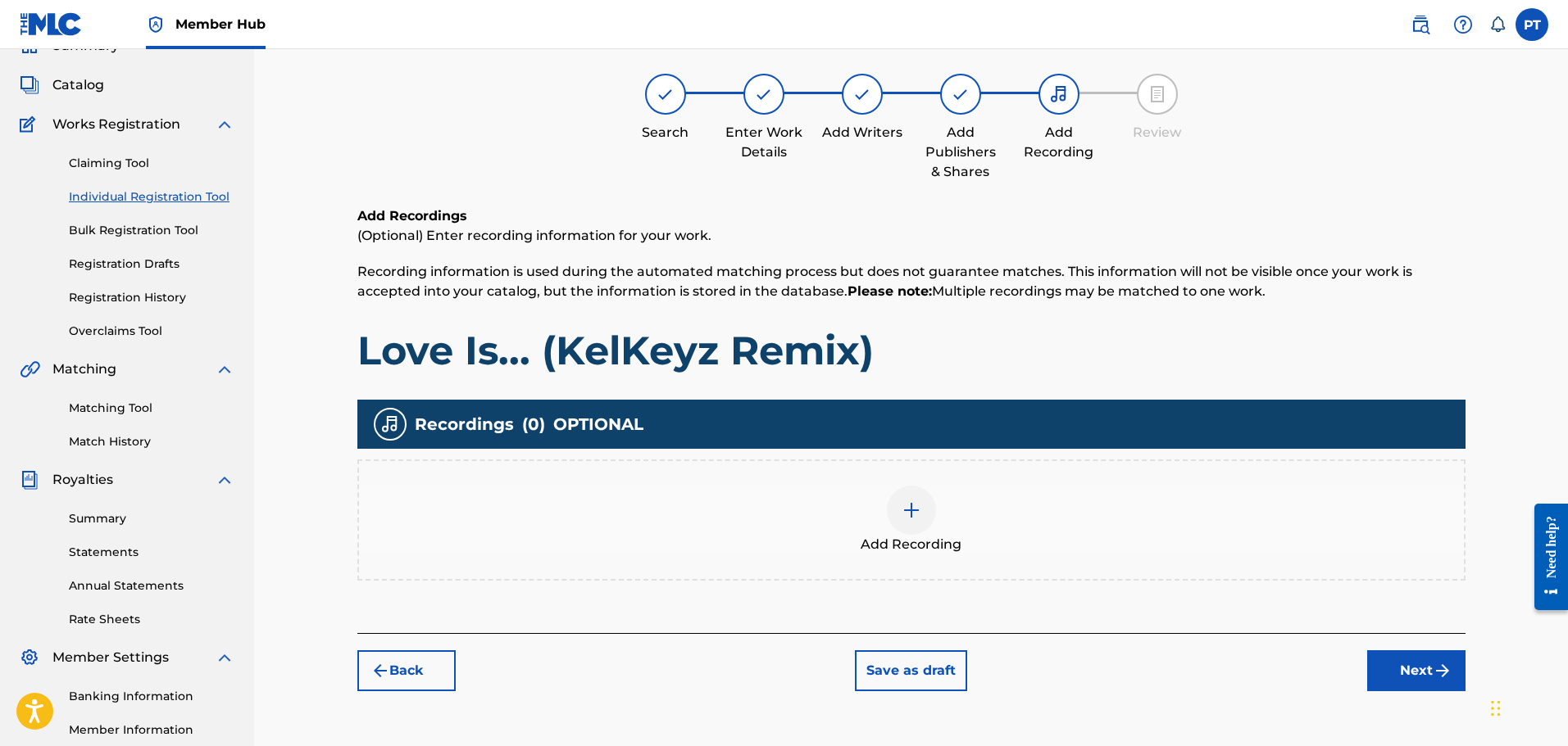
scroll to position [74, 0]
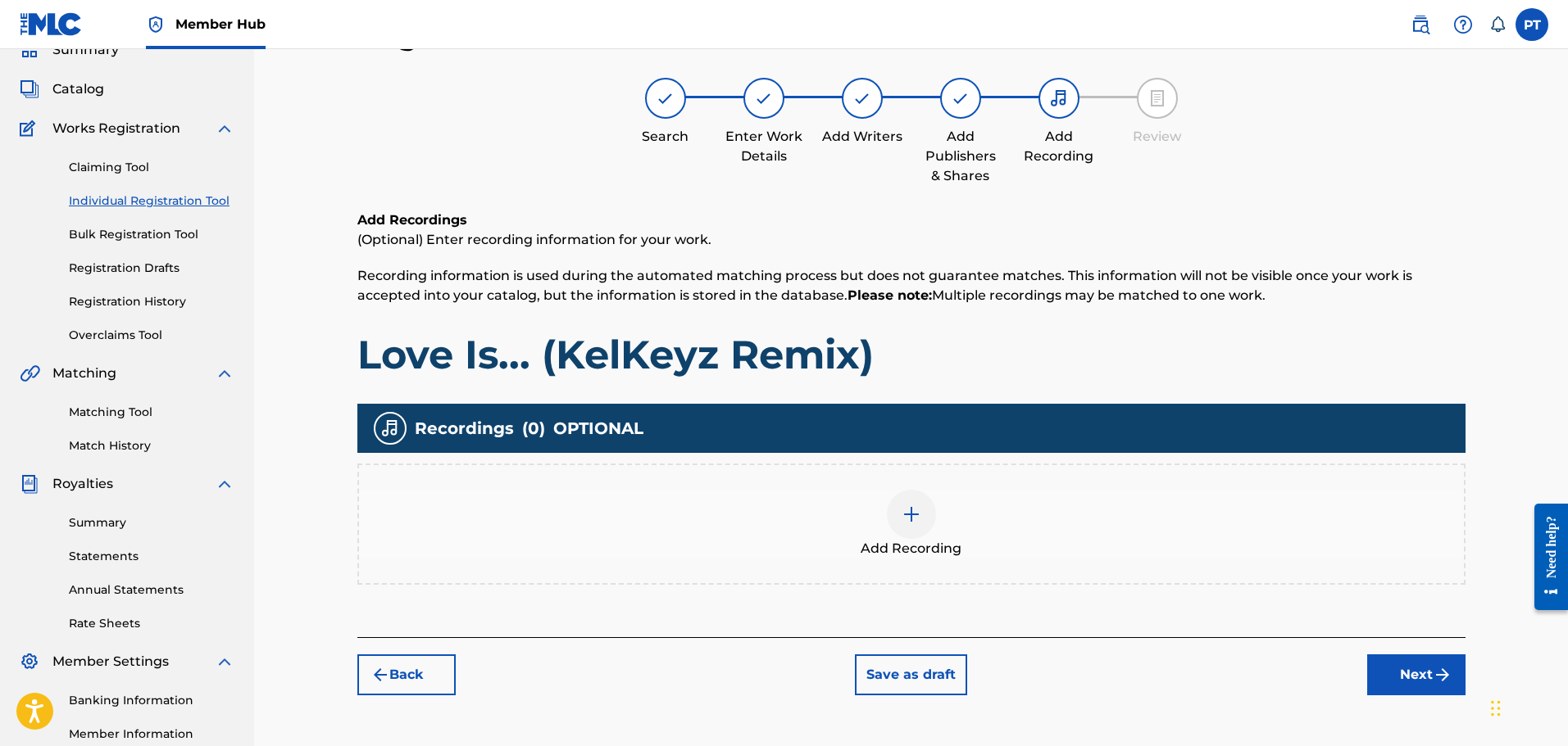
click at [924, 507] on div at bounding box center [911, 514] width 49 height 49
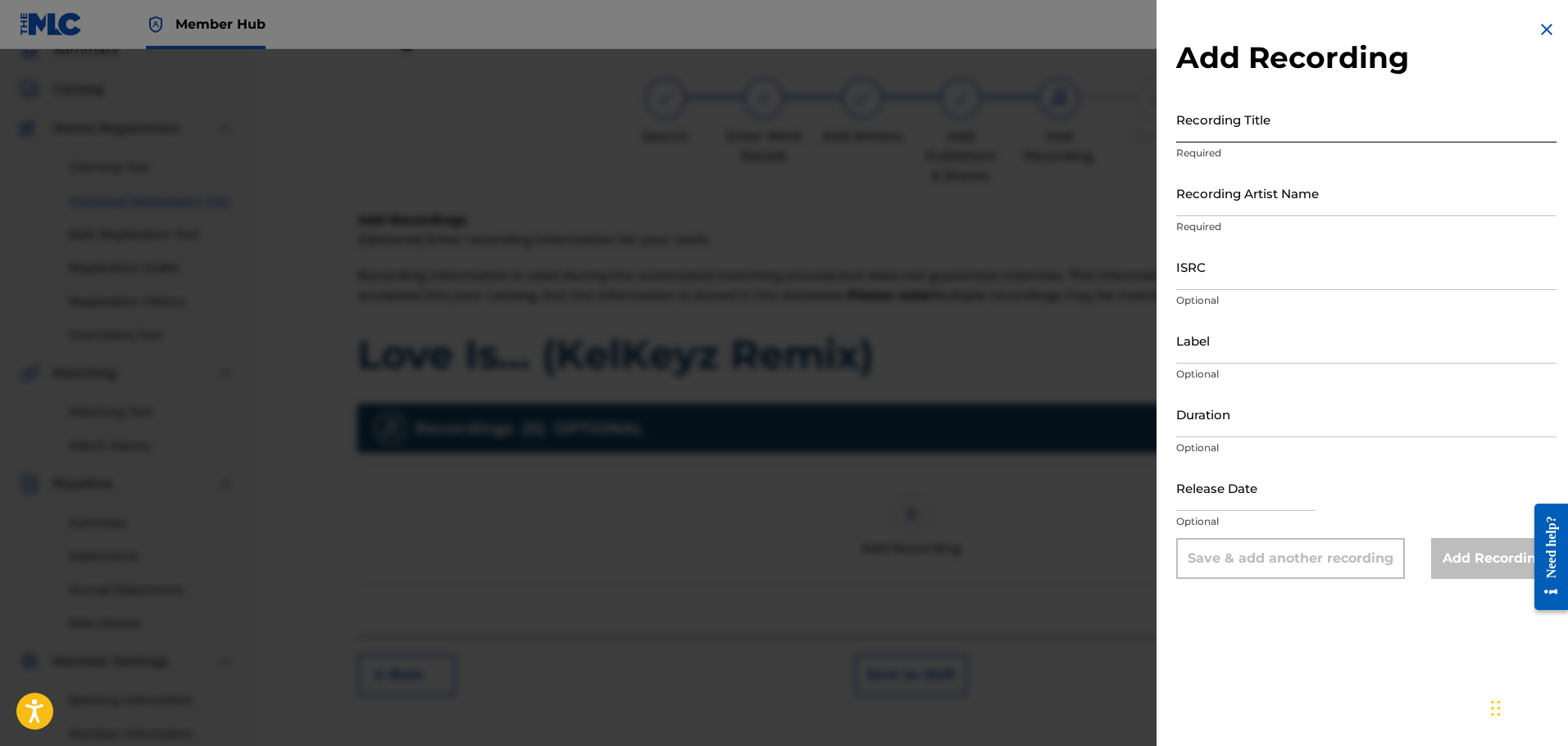
click at [1235, 131] on input "Recording Title" at bounding box center [1366, 119] width 381 height 46
click at [1316, 128] on input "Recording Title" at bounding box center [1366, 119] width 381 height 46
click at [1323, 130] on input "Recording Title" at bounding box center [1366, 119] width 381 height 46
paste input "Love Is... (KelKeyz Remix)"
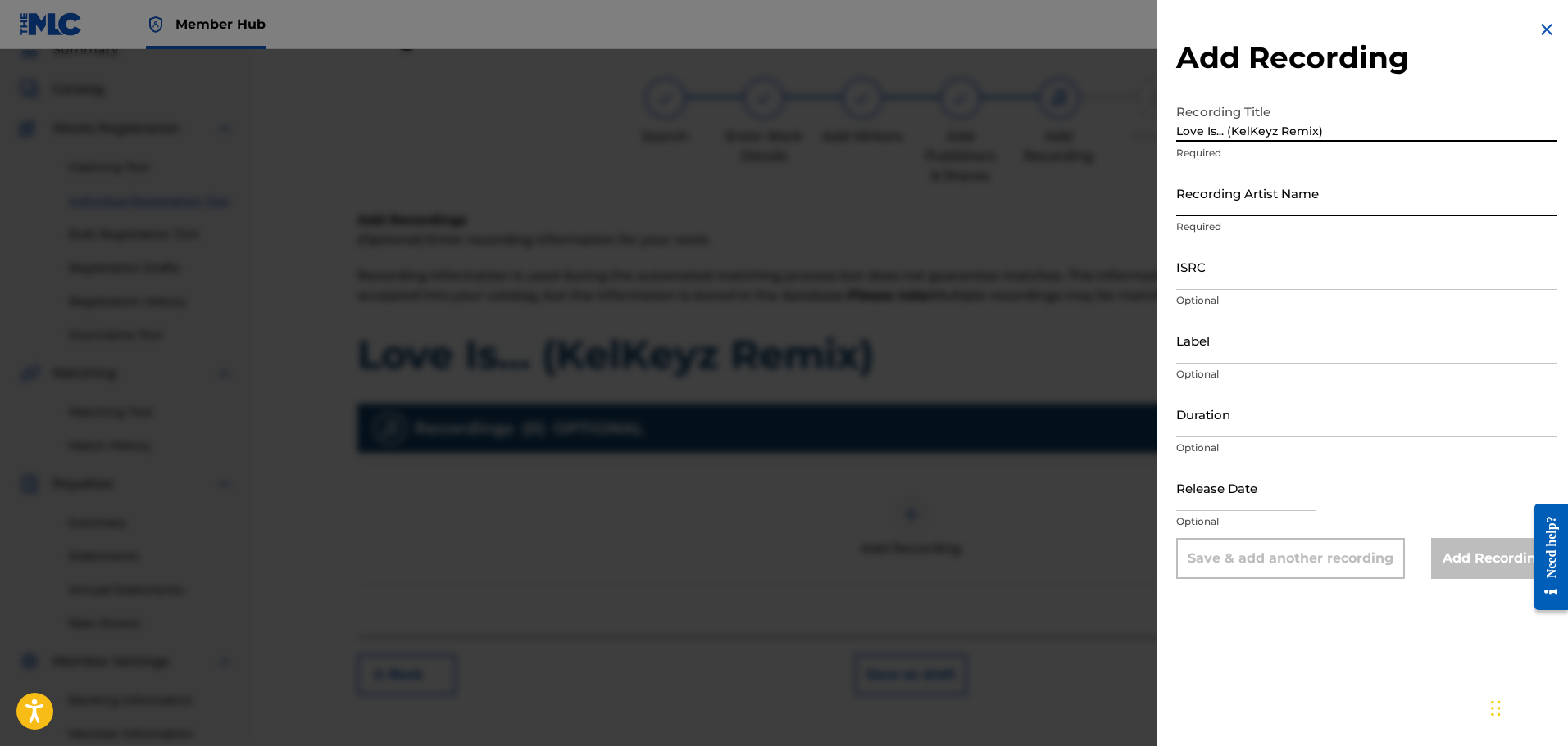
type input "Love Is... (KelKeyz Remix)"
click at [1325, 200] on input "Recording Artist Name" at bounding box center [1366, 193] width 381 height 46
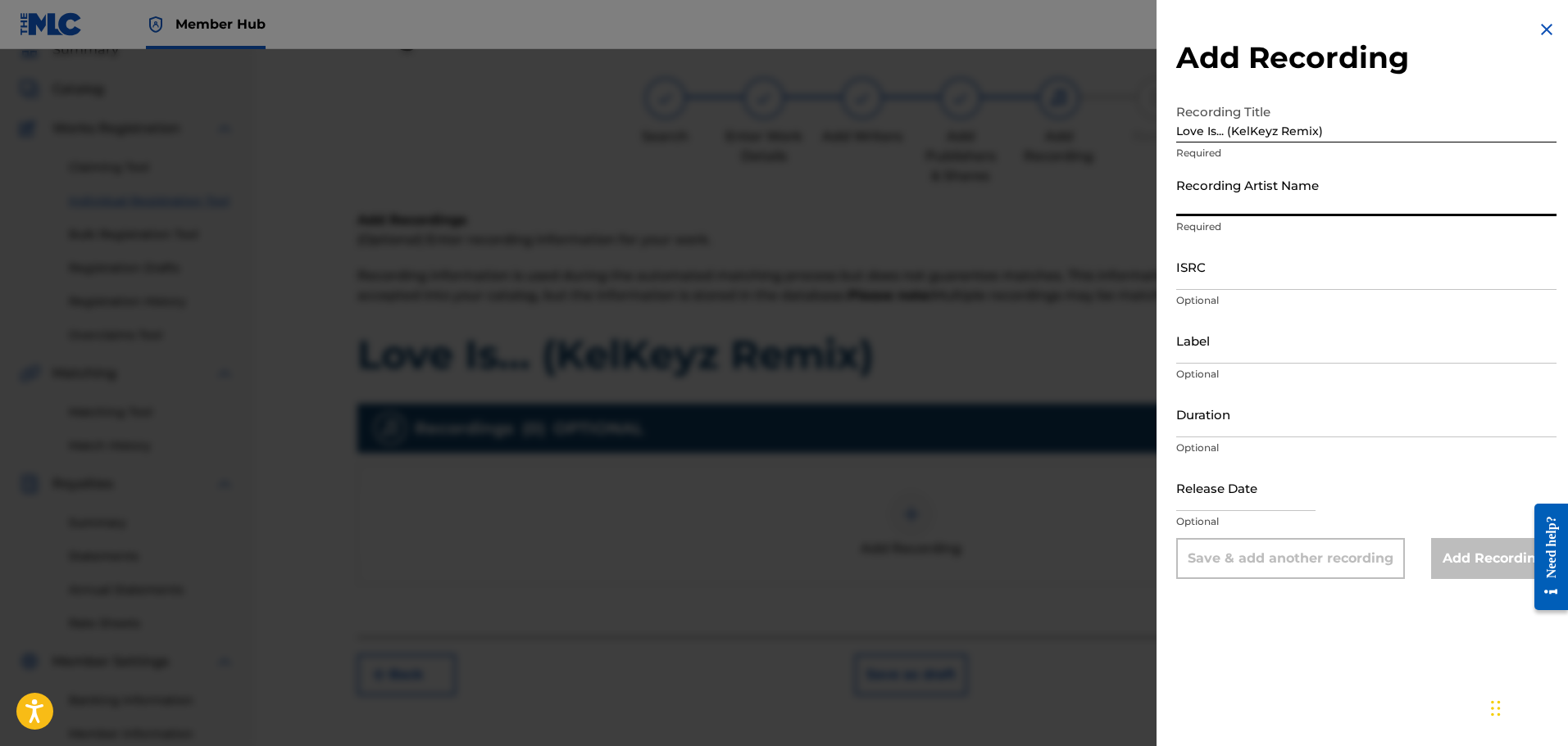
type input "Phrvddy"
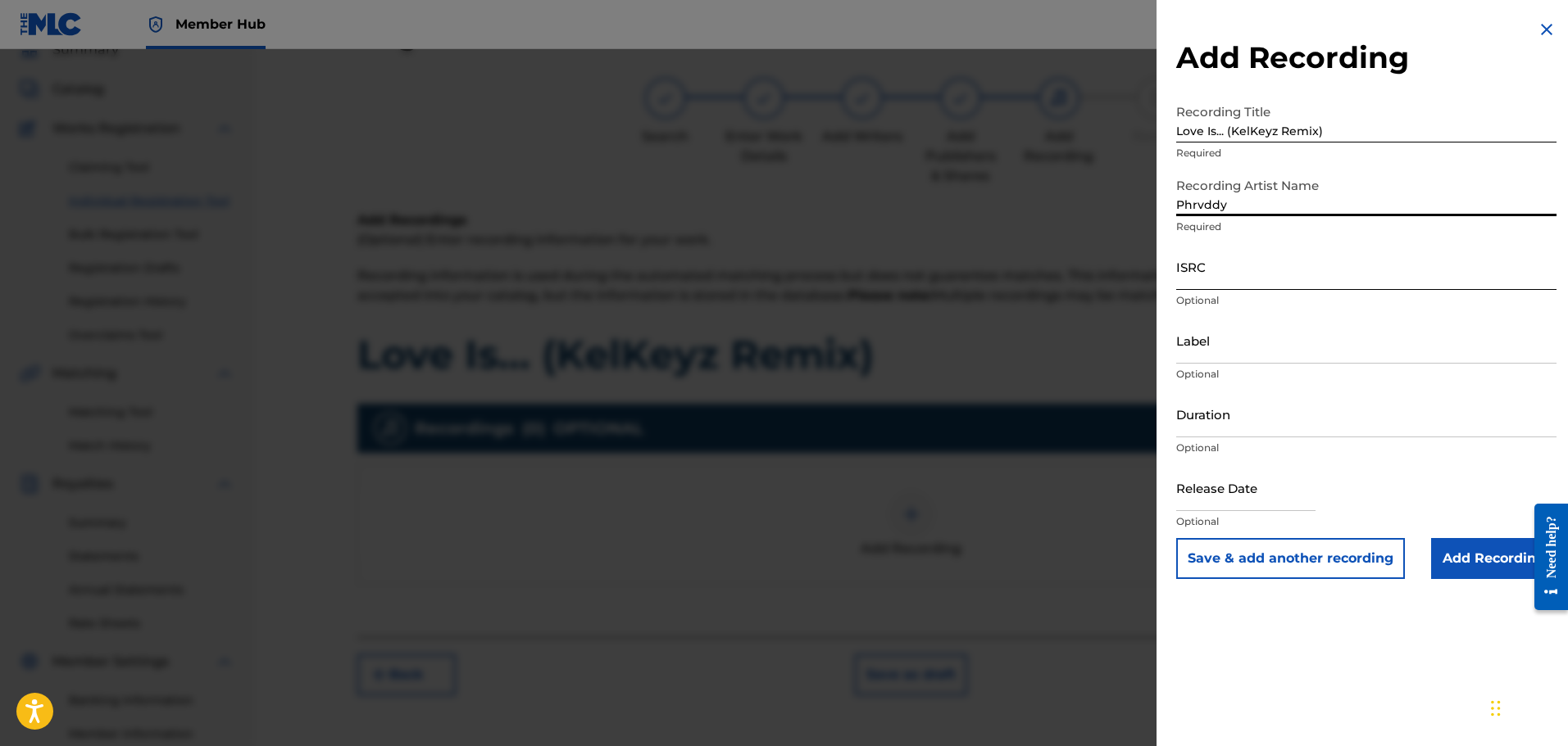
click at [1244, 280] on input "ISRC" at bounding box center [1366, 266] width 381 height 46
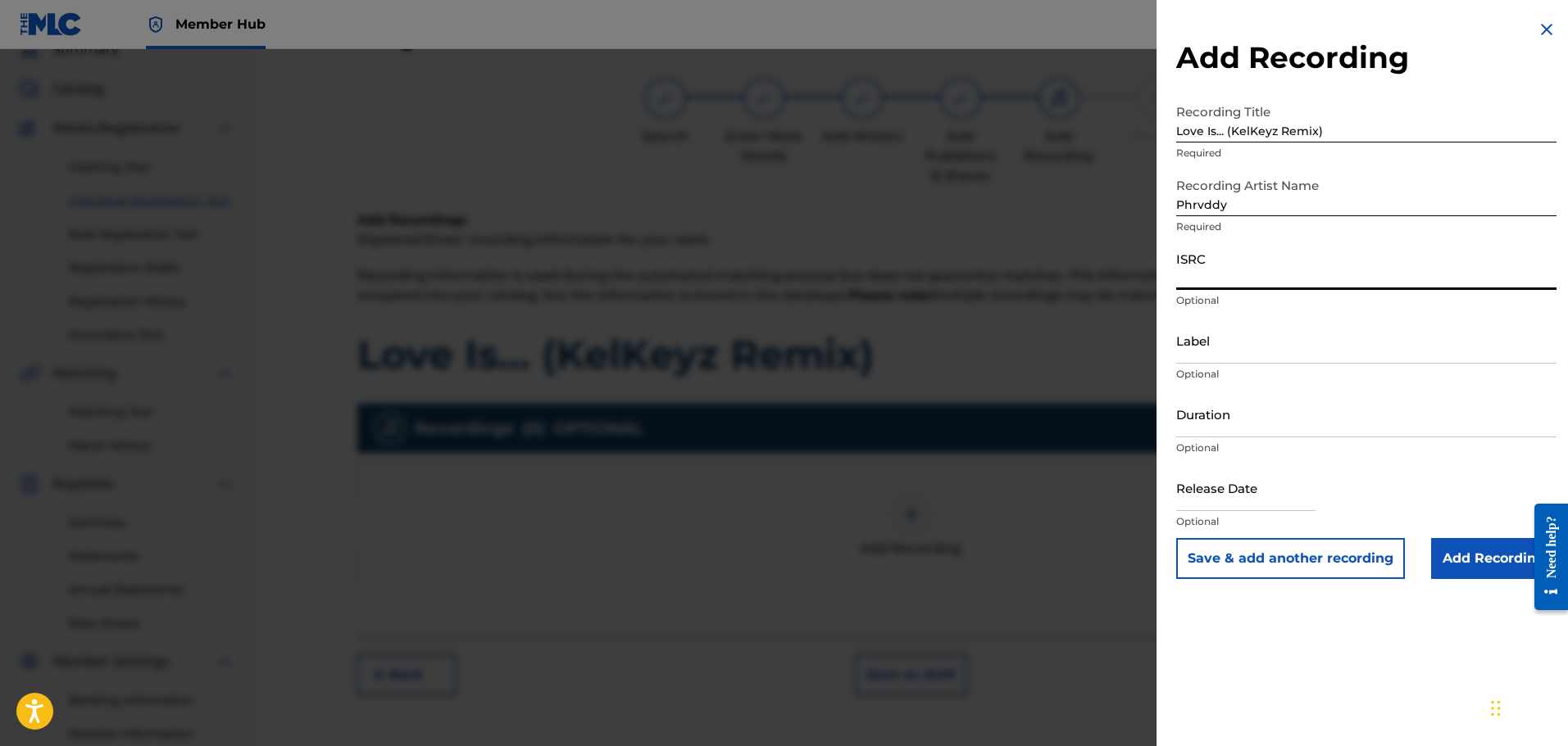
click at [1249, 285] on input "ISRC" at bounding box center [1366, 266] width 381 height 46
paste input "QT3F62536249"
type input "QT3F62536249"
click at [1223, 347] on input "Label" at bounding box center [1366, 340] width 381 height 46
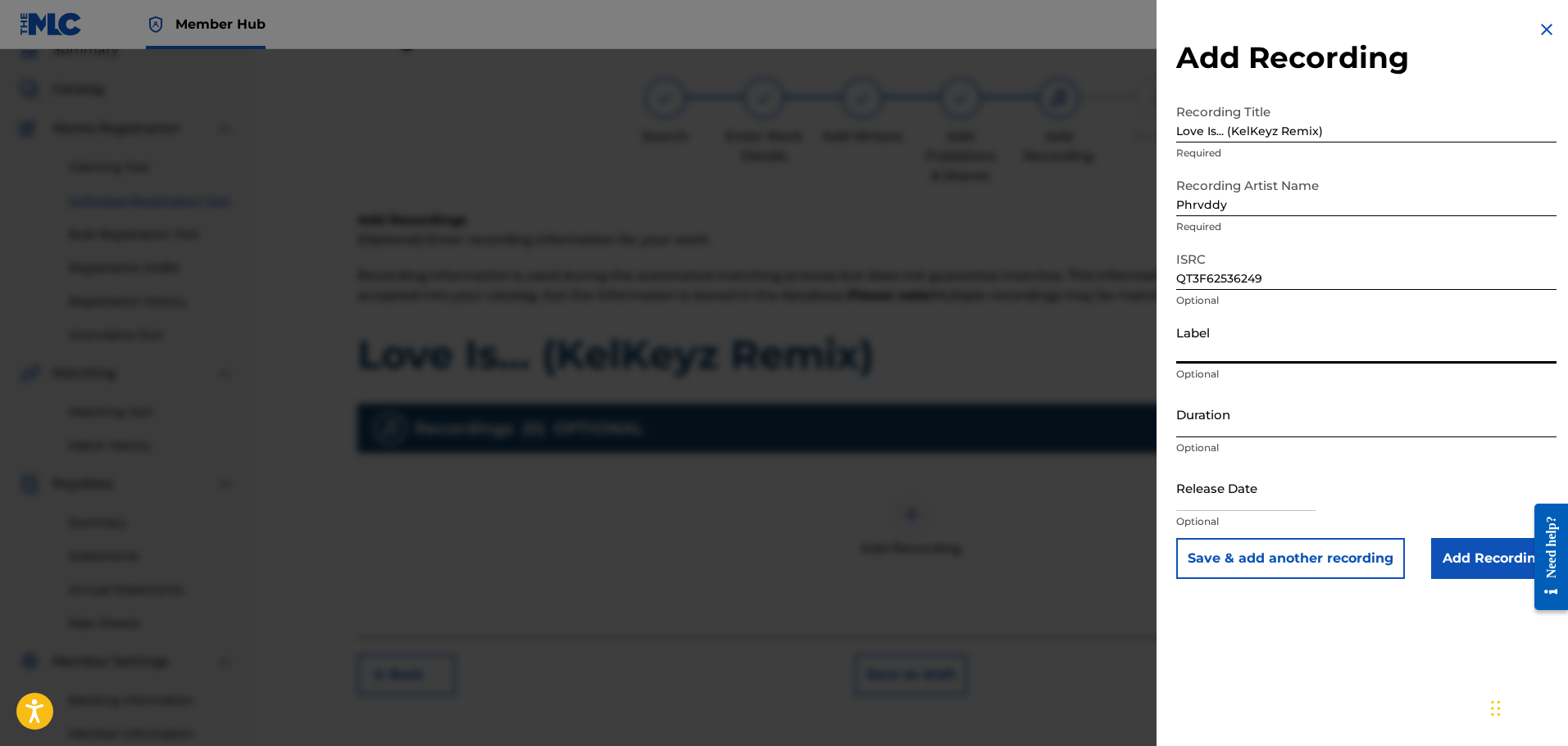
click at [1250, 433] on input "Duration" at bounding box center [1366, 414] width 381 height 46
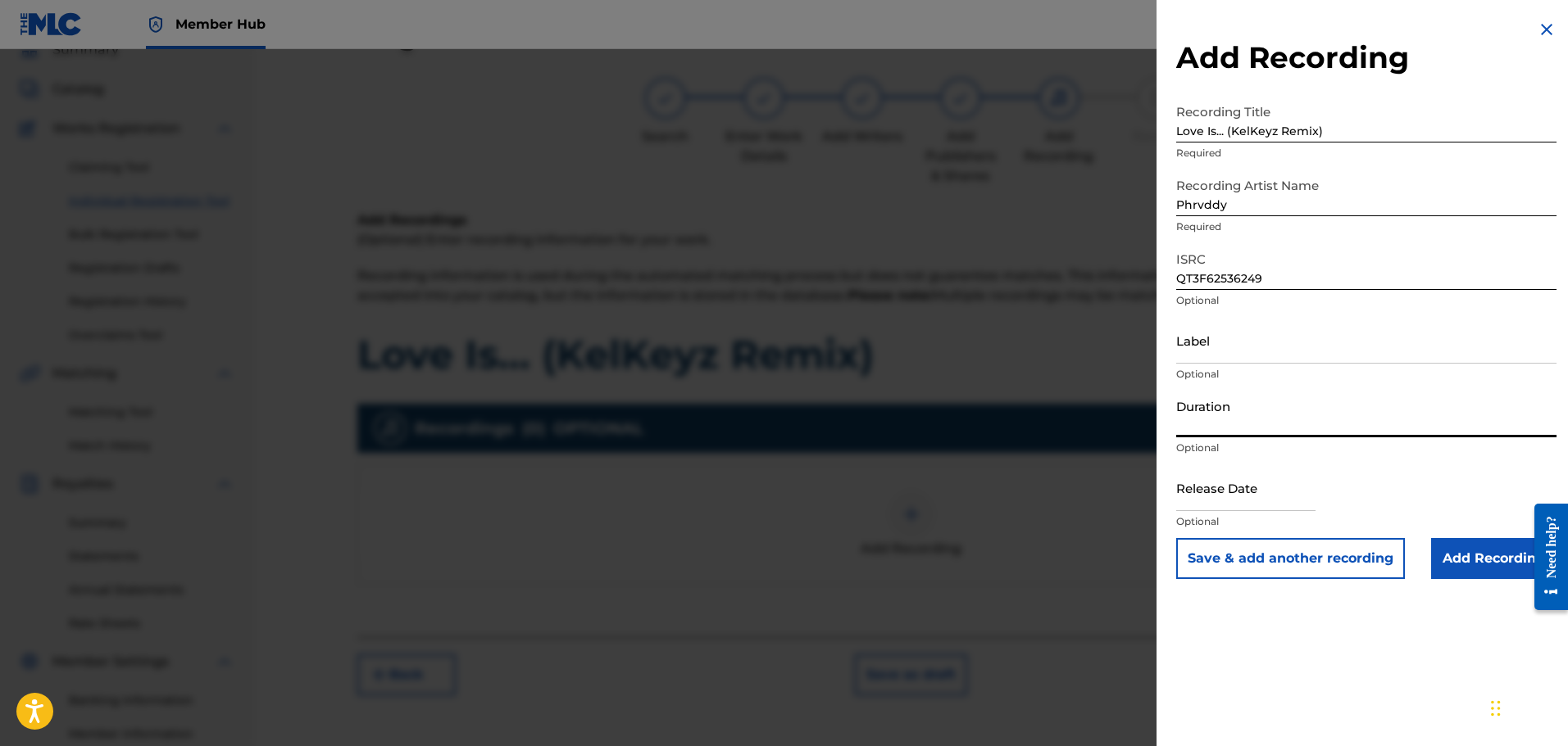
click at [1253, 425] on input "Duration" at bounding box center [1366, 414] width 381 height 46
type input "03:46"
click at [1216, 495] on input "text" at bounding box center [1245, 488] width 139 height 46
select select "9"
select select "2025"
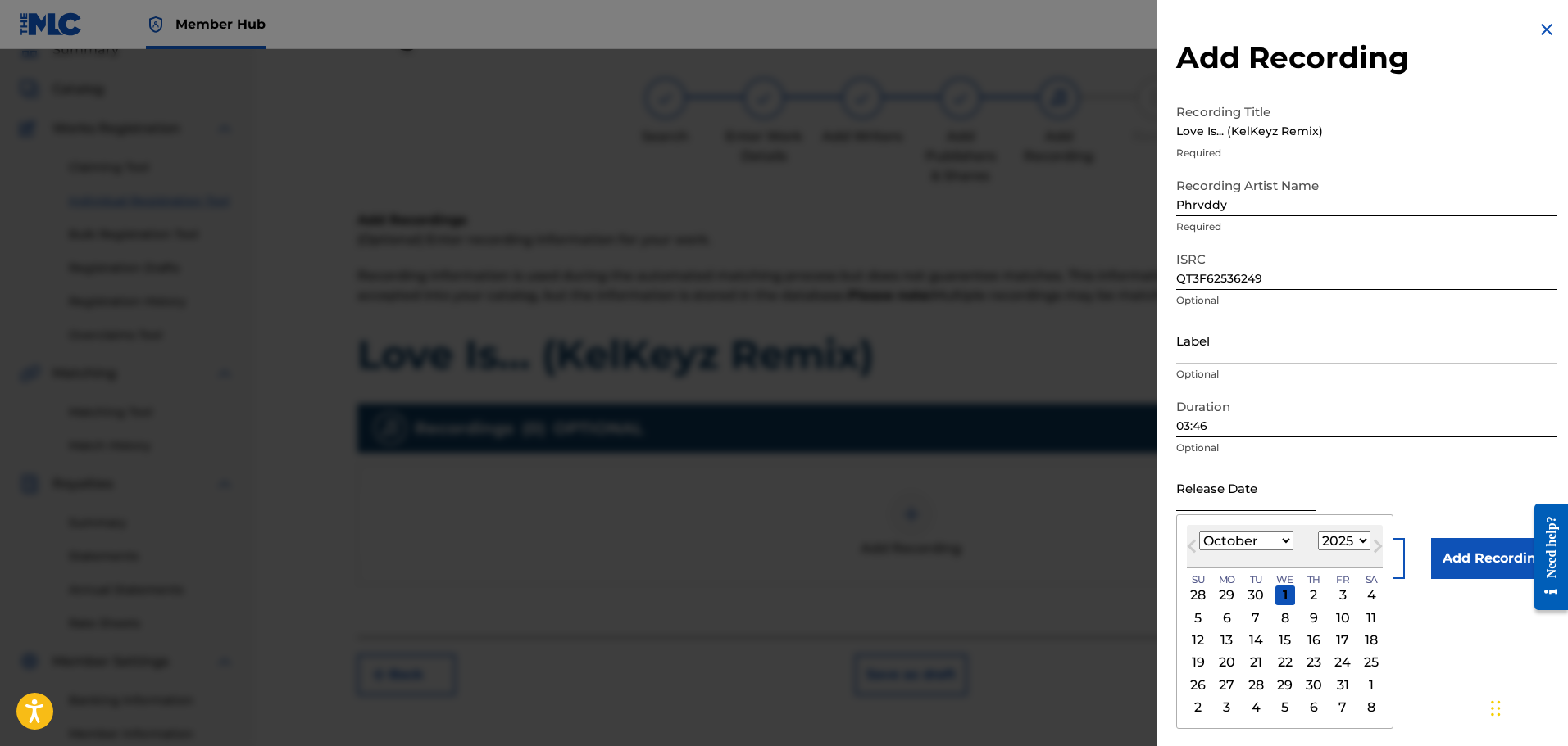
type input "[DATE]"
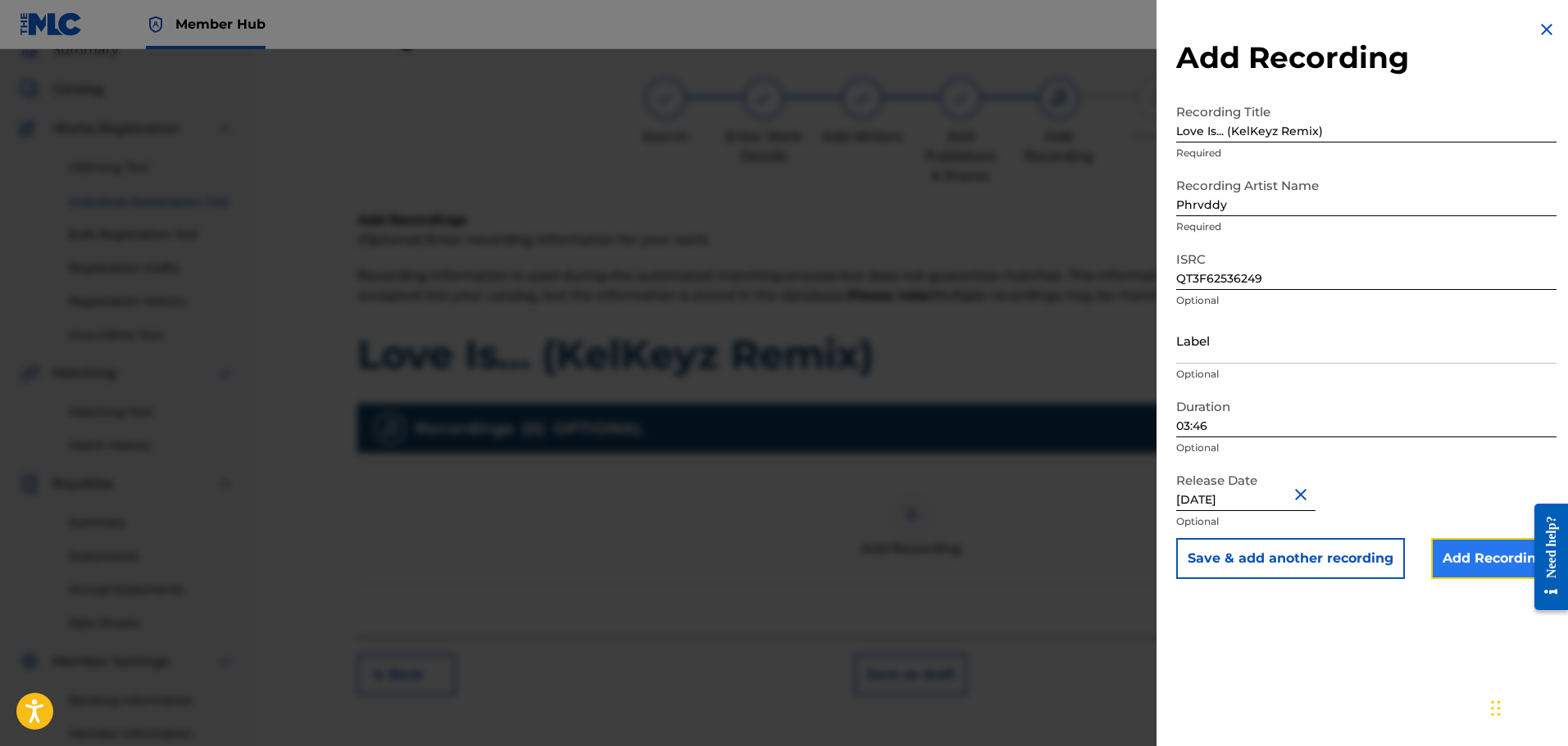
click at [1458, 569] on input "Add Recording" at bounding box center [1494, 559] width 126 height 41
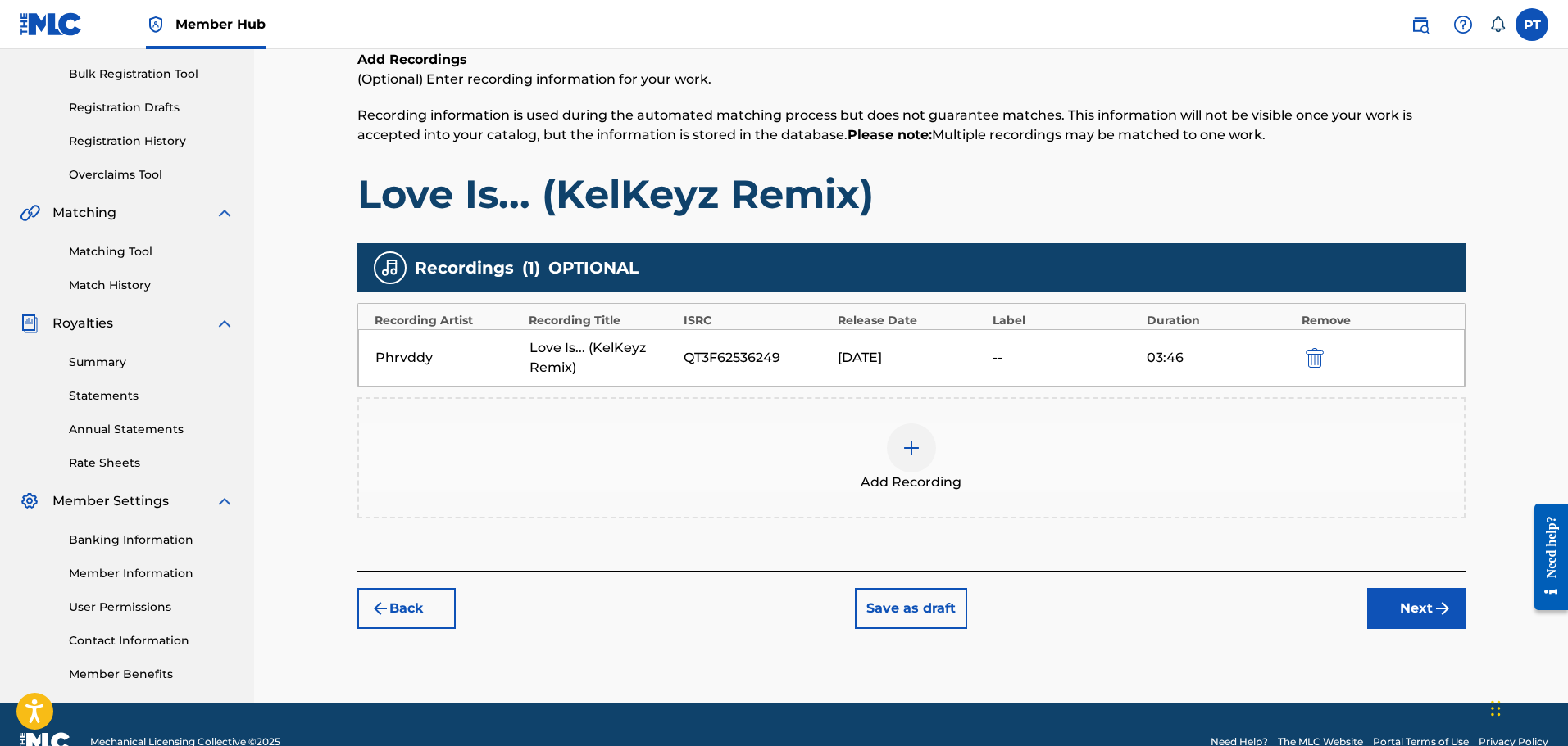
scroll to position [270, 0]
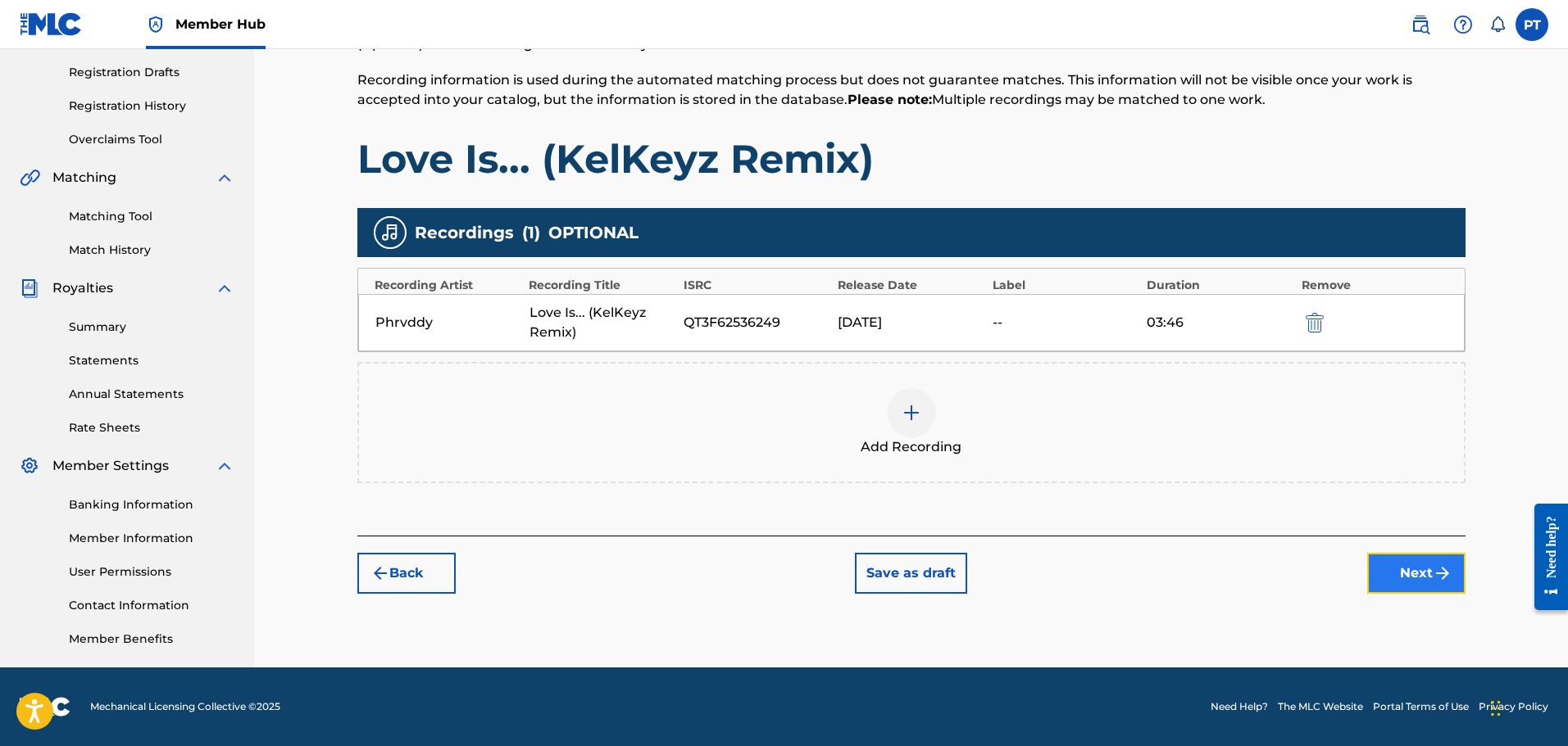
click at [1443, 568] on img "submit" at bounding box center [1443, 574] width 20 height 20
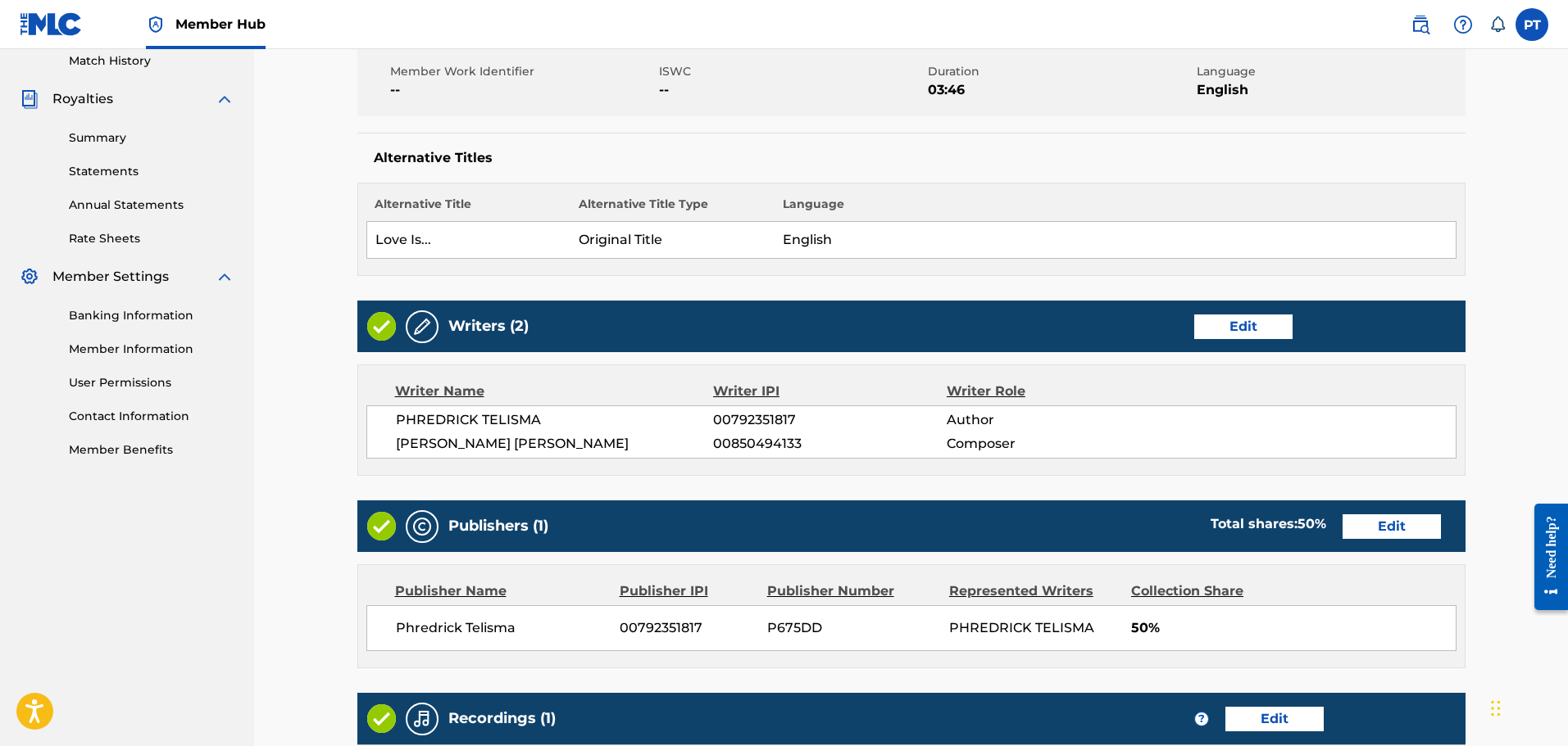
scroll to position [725, 0]
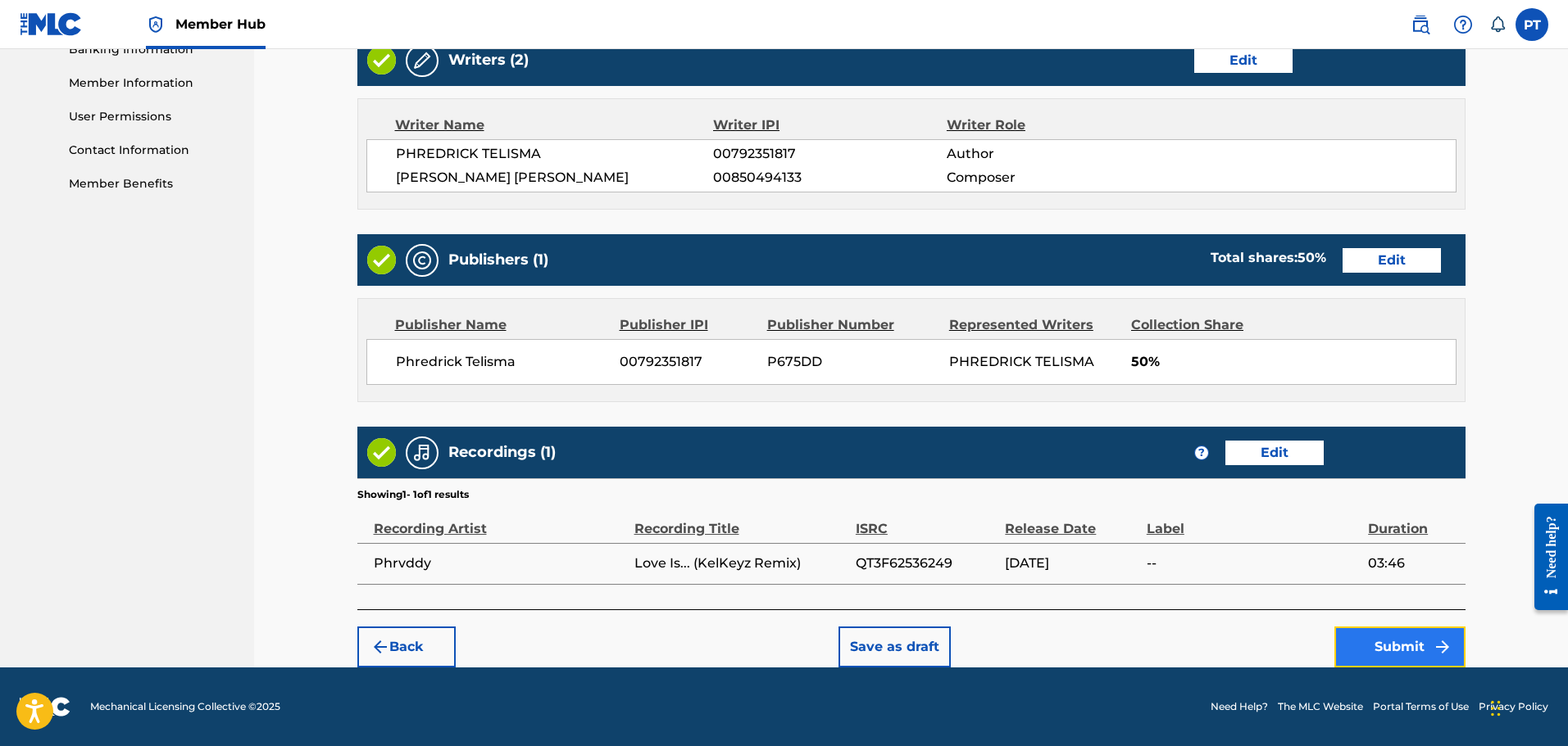
click at [1403, 657] on button "Submit" at bounding box center [1400, 648] width 131 height 41
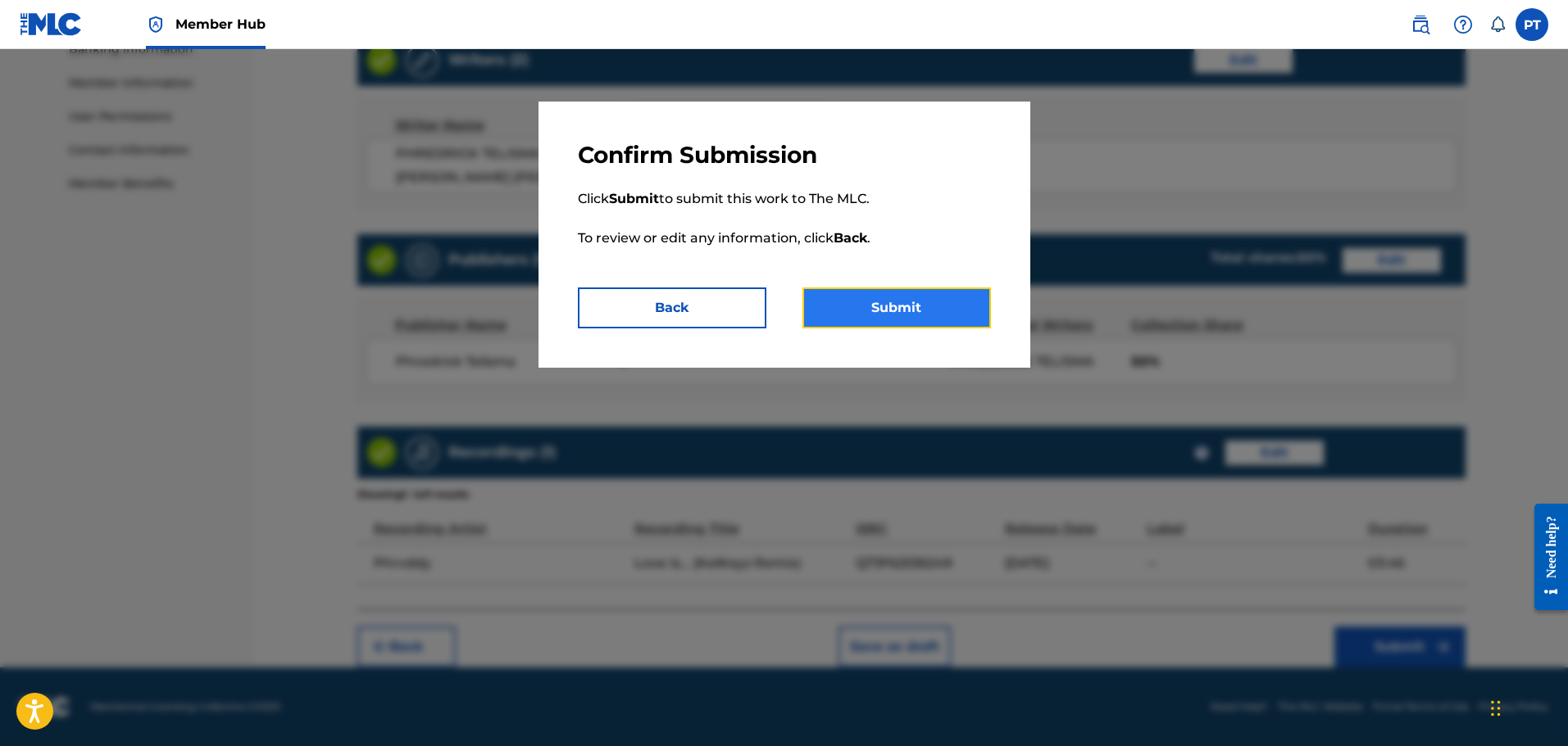
click at [902, 308] on button "Submit" at bounding box center [897, 308] width 189 height 41
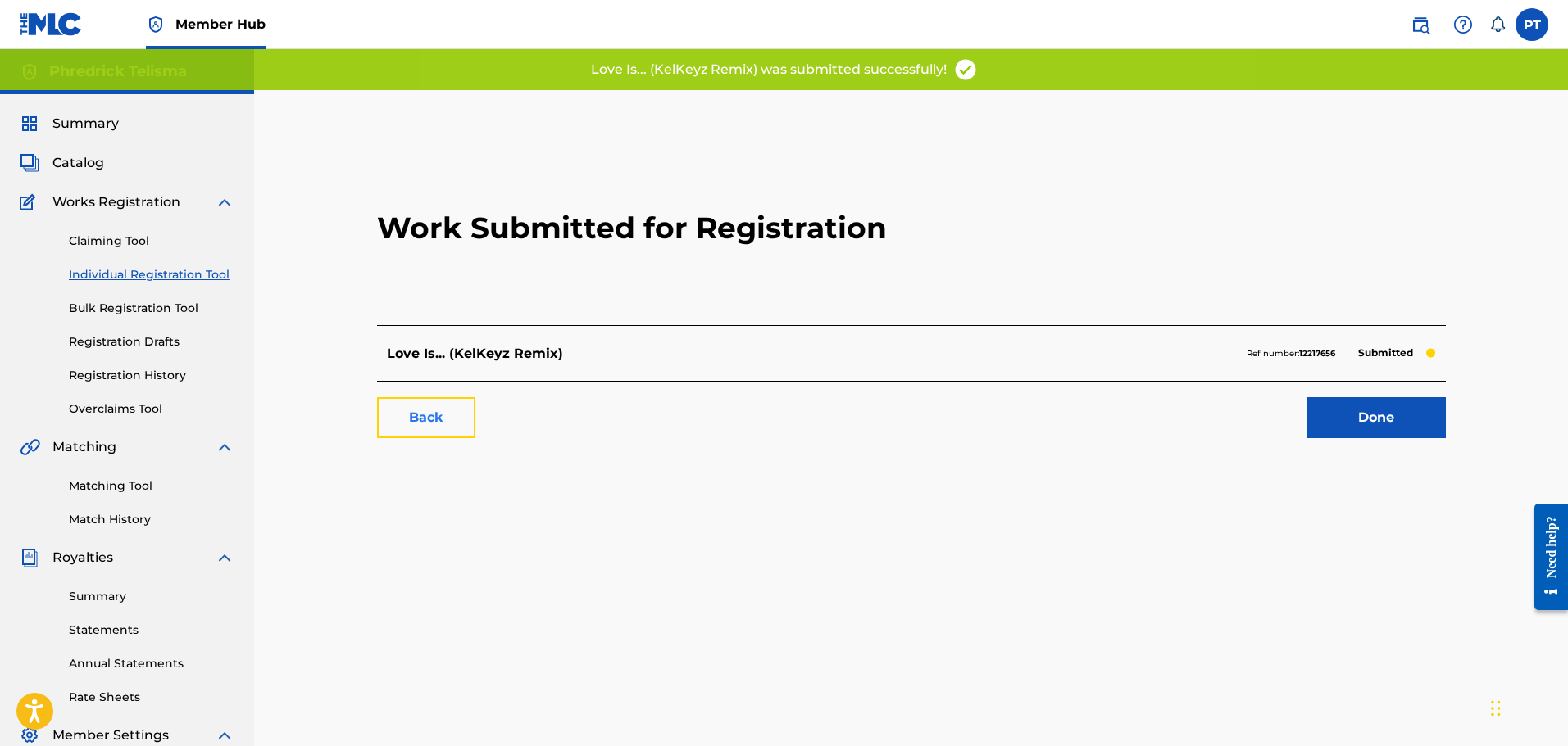
click at [448, 404] on link "Back" at bounding box center [426, 418] width 98 height 41
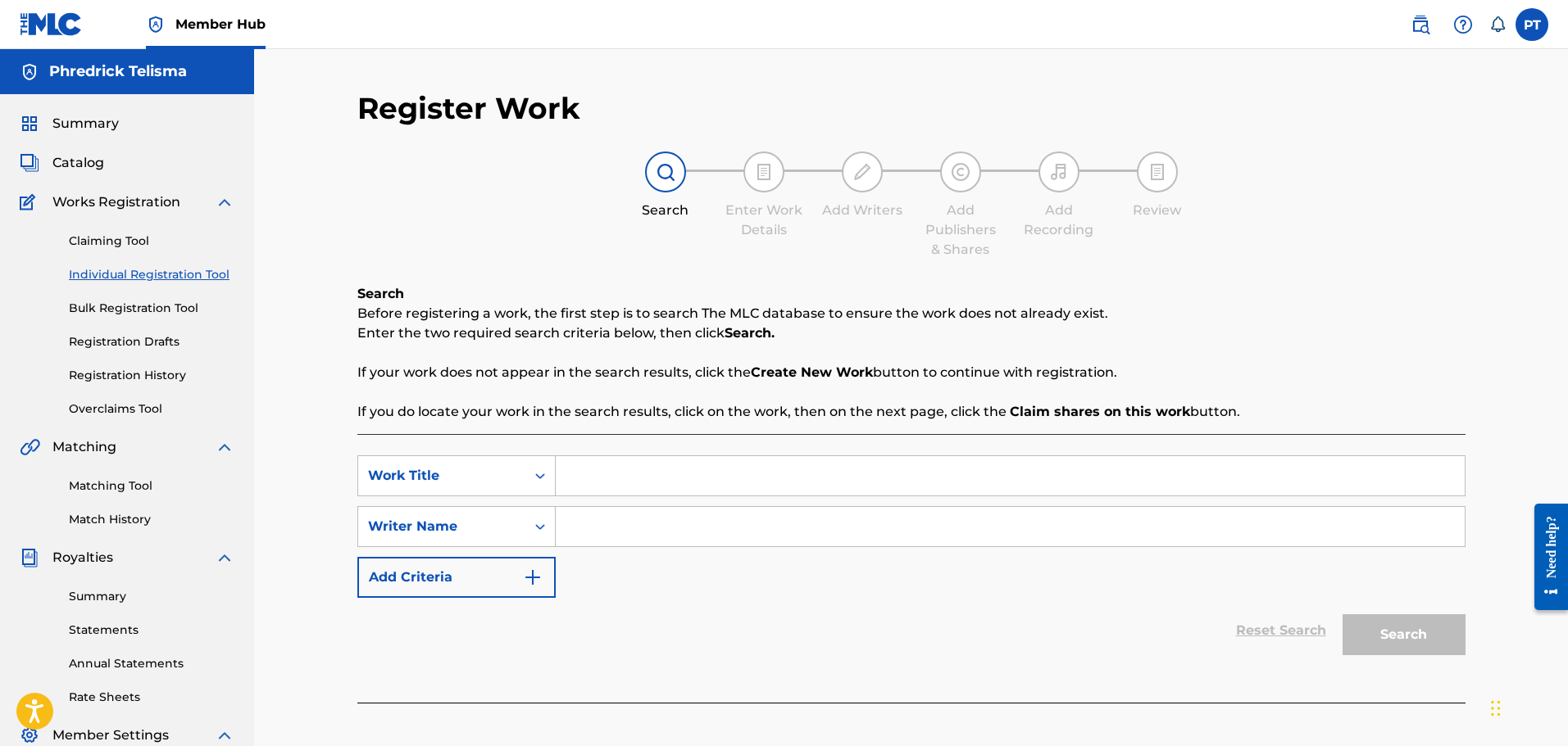
click at [655, 474] on input "Search Form" at bounding box center [1010, 476] width 909 height 40
paste input "Perfect To Me ([PERSON_NAME] Remix)"
type input "Perfect To Me ([PERSON_NAME] Remix)"
click at [664, 526] on input "Search Form" at bounding box center [1010, 527] width 909 height 40
paste input "PHREDRICK TELISMA"
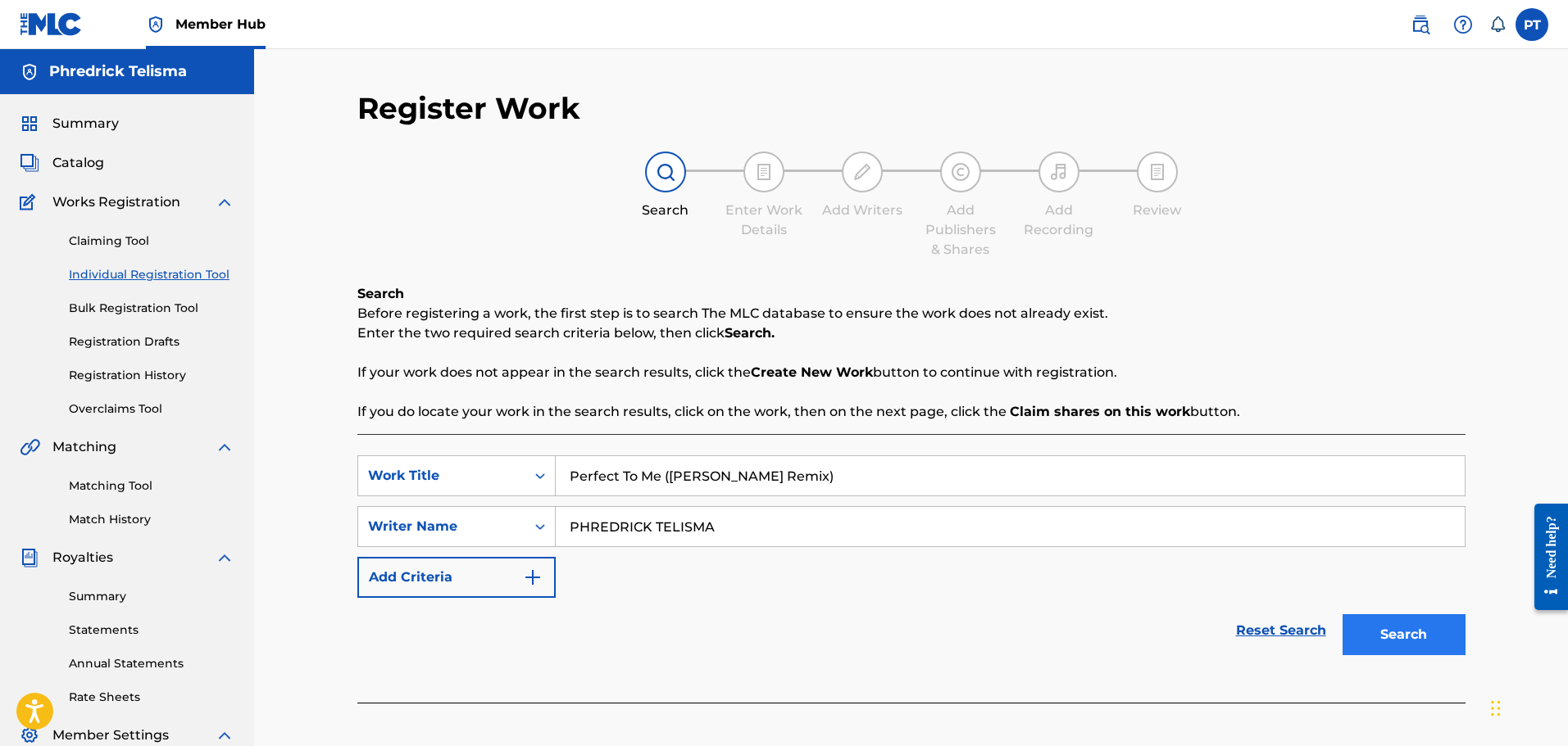
type input "PHREDRICK TELISMA"
click at [1414, 635] on button "Search" at bounding box center [1404, 635] width 123 height 41
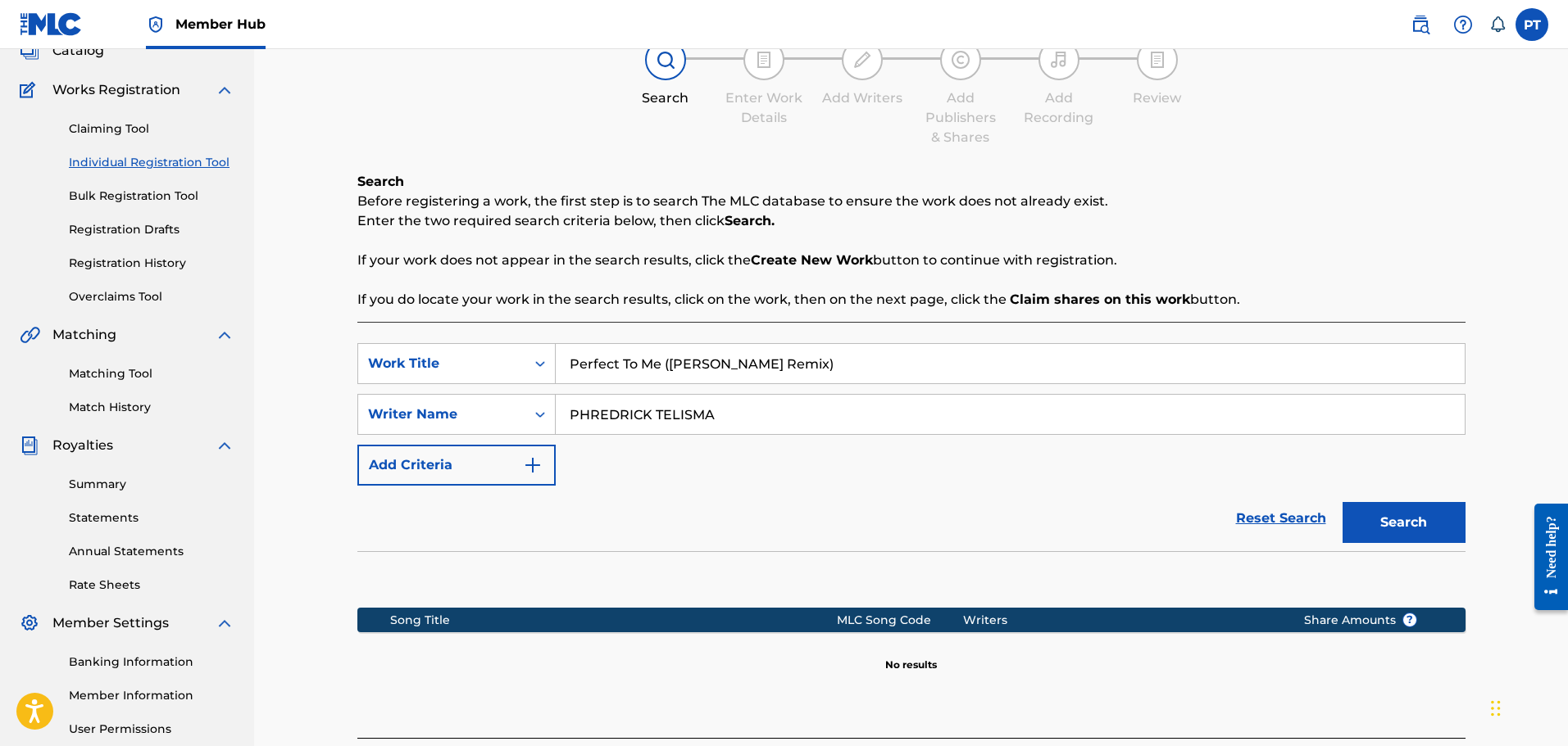
scroll to position [270, 0]
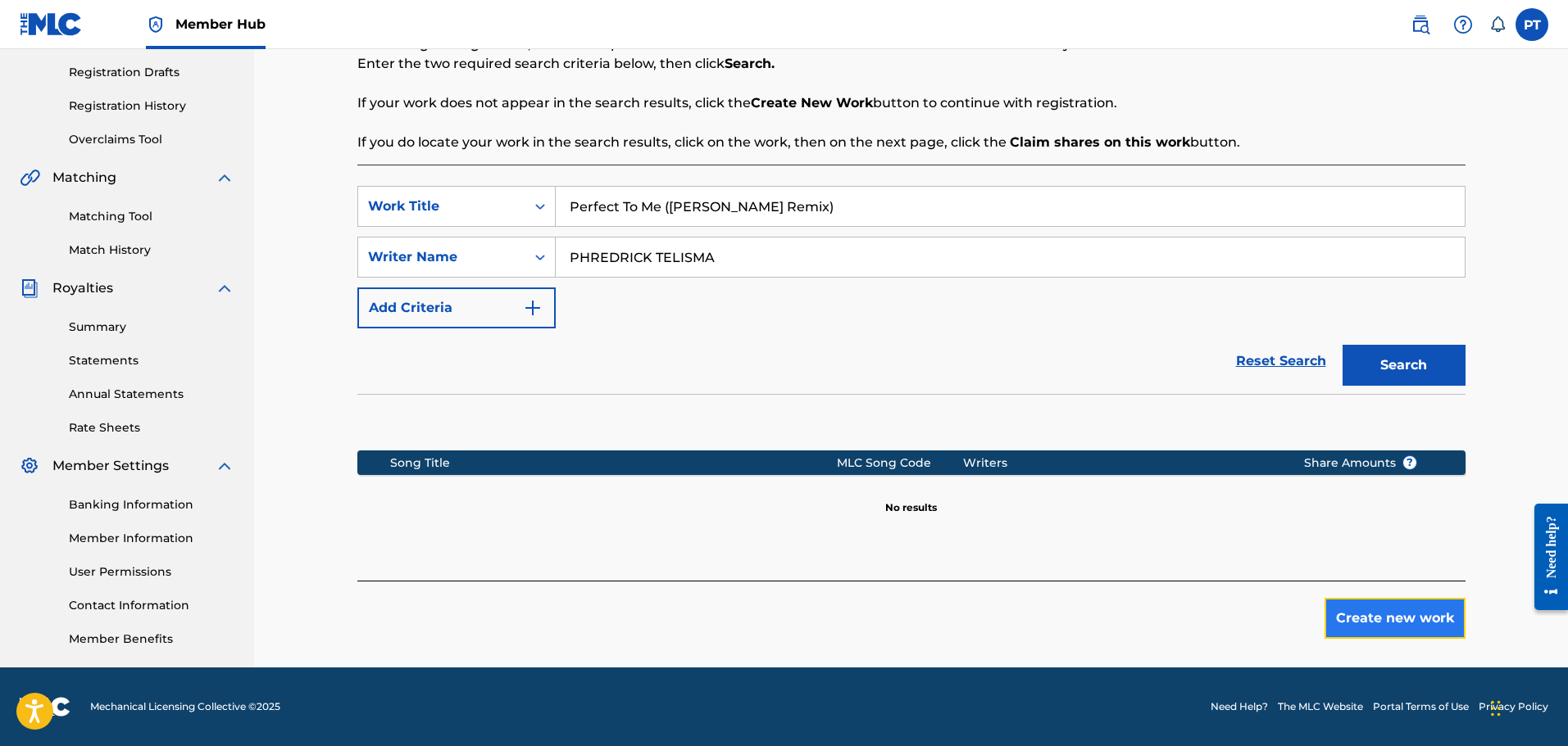
click at [1369, 609] on button "Create new work" at bounding box center [1395, 619] width 141 height 41
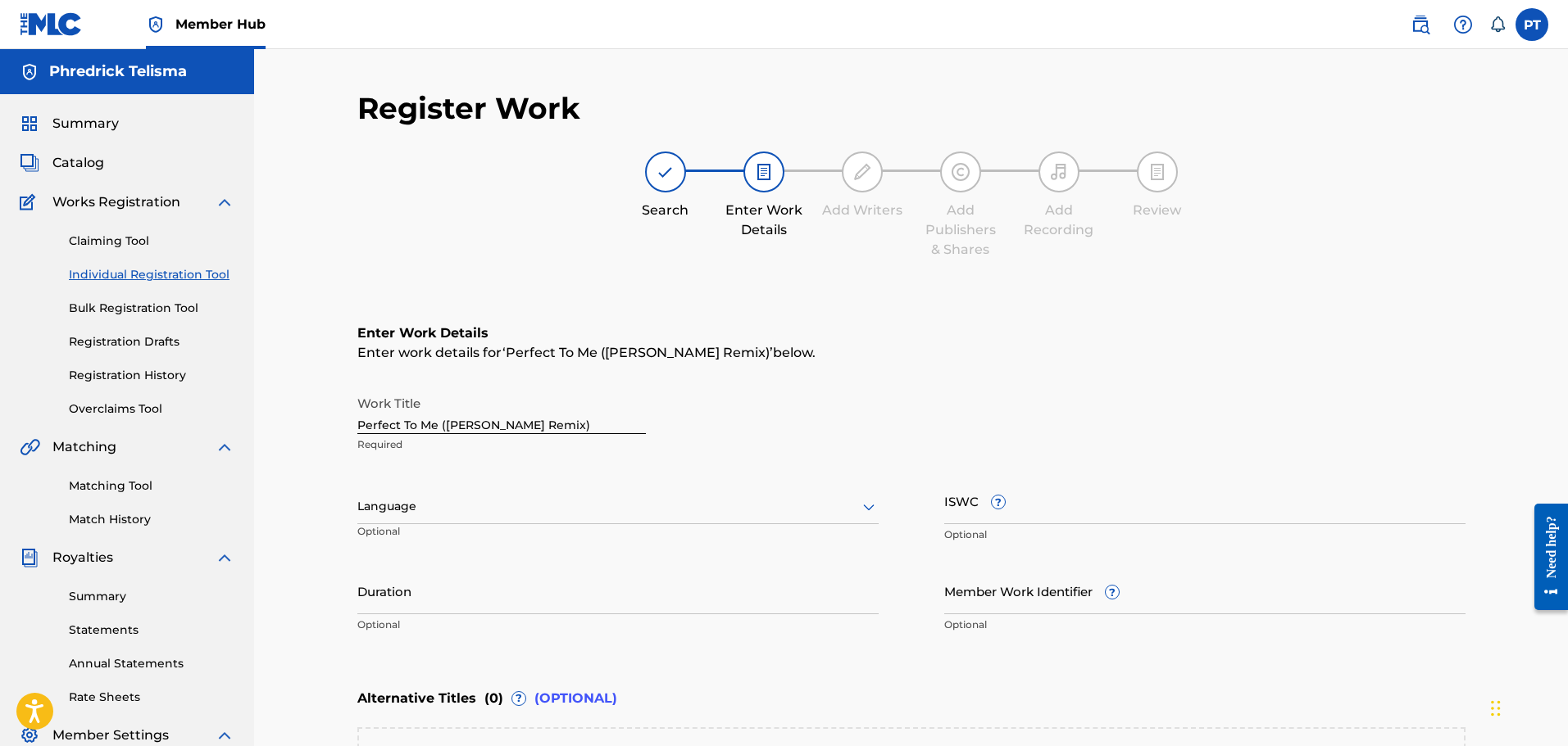
scroll to position [82, 0]
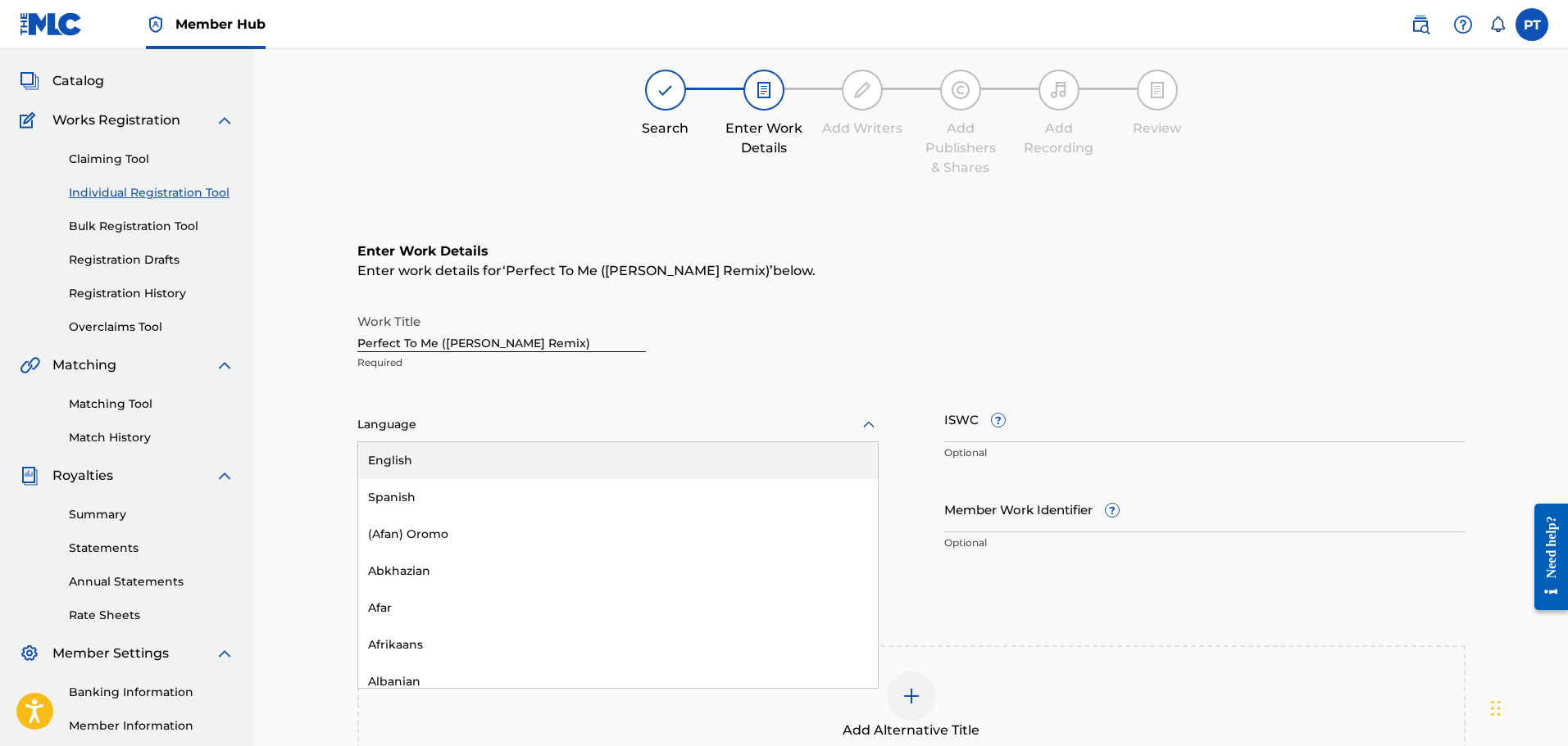
click at [502, 435] on div "Language" at bounding box center [618, 425] width 521 height 35
click at [460, 462] on div "English" at bounding box center [618, 461] width 520 height 37
click at [1088, 435] on input "ISWC ?" at bounding box center [1205, 418] width 521 height 46
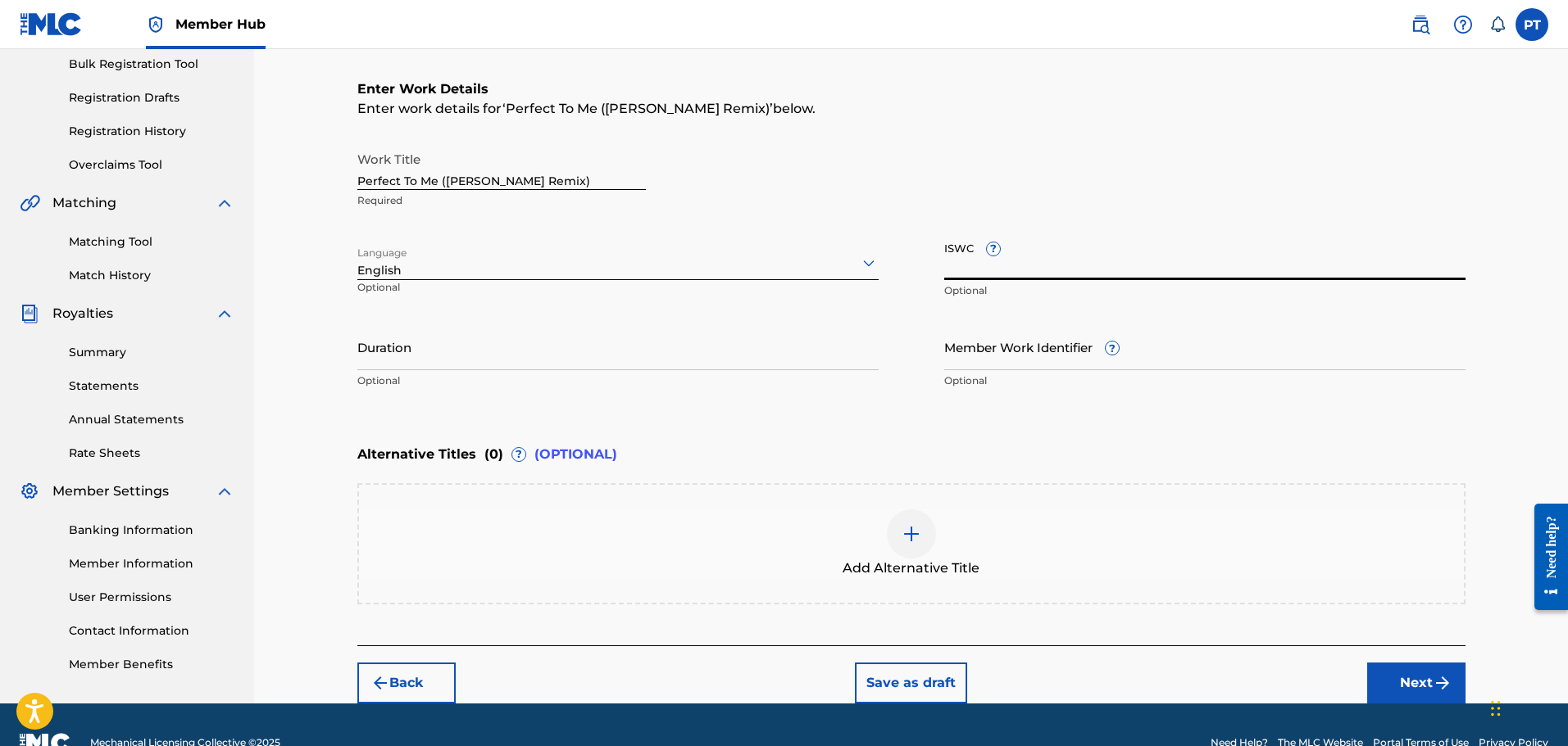
scroll to position [246, 0]
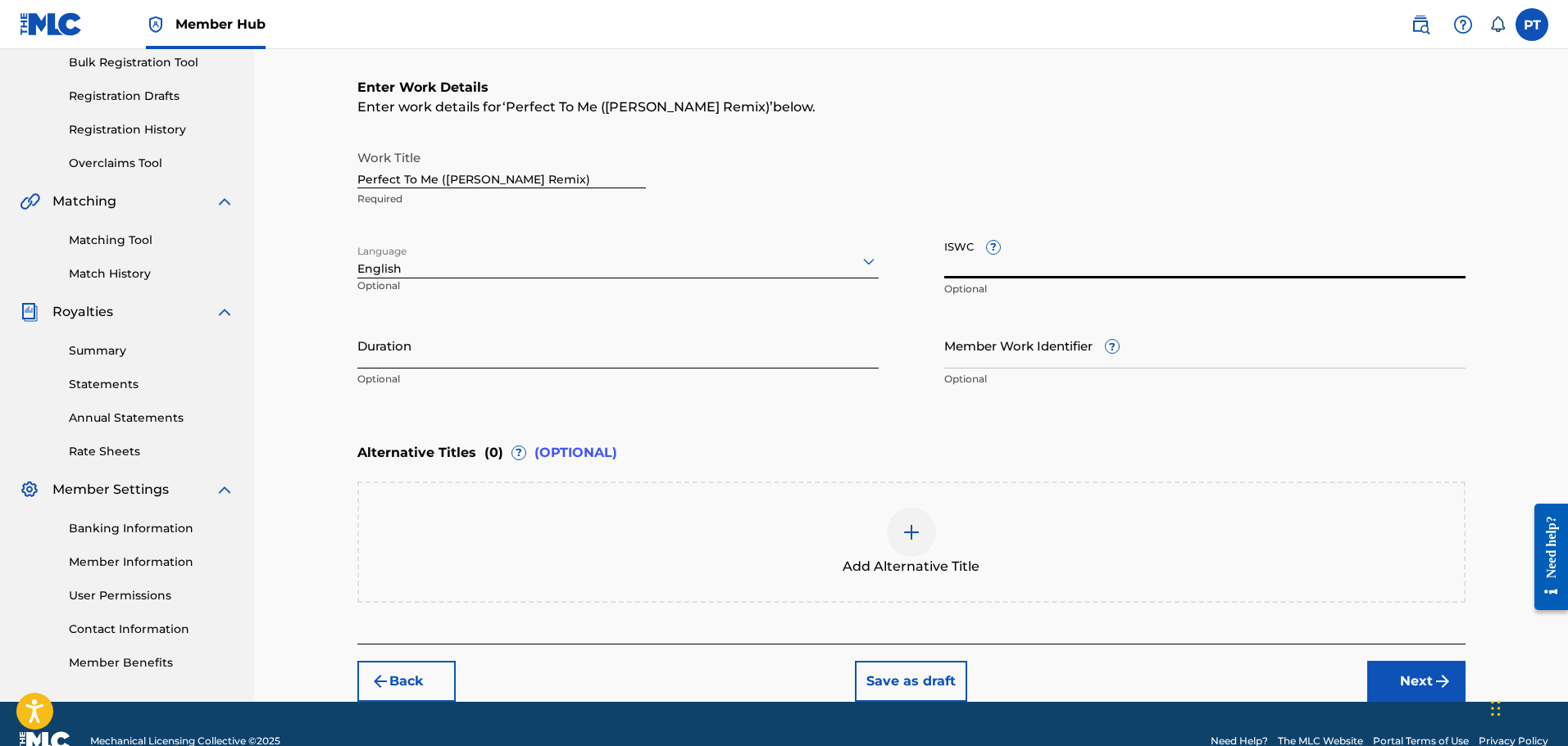
click at [443, 353] on input "Duration" at bounding box center [618, 345] width 521 height 46
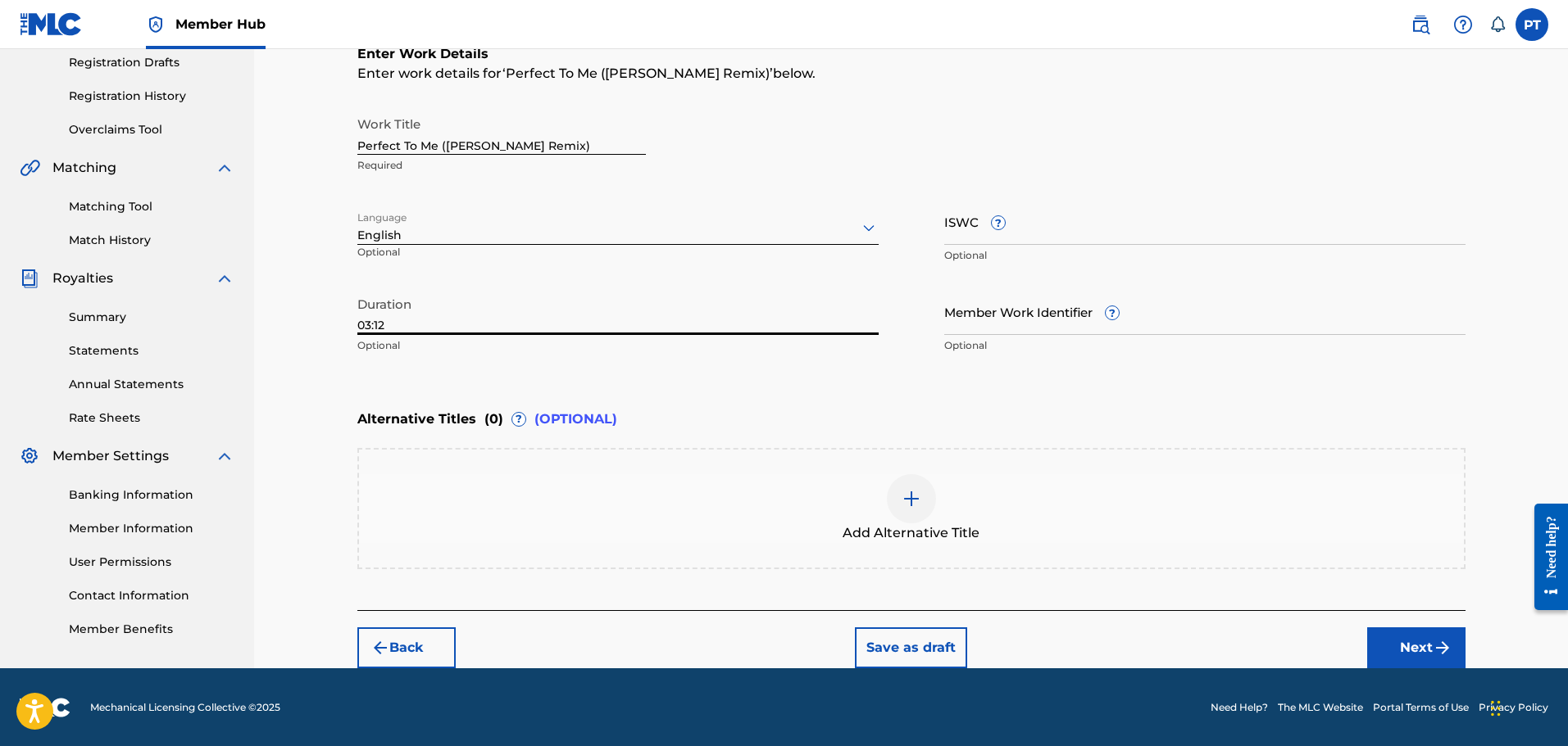
scroll to position [280, 0]
type input "03:12"
click at [913, 505] on img at bounding box center [912, 498] width 20 height 20
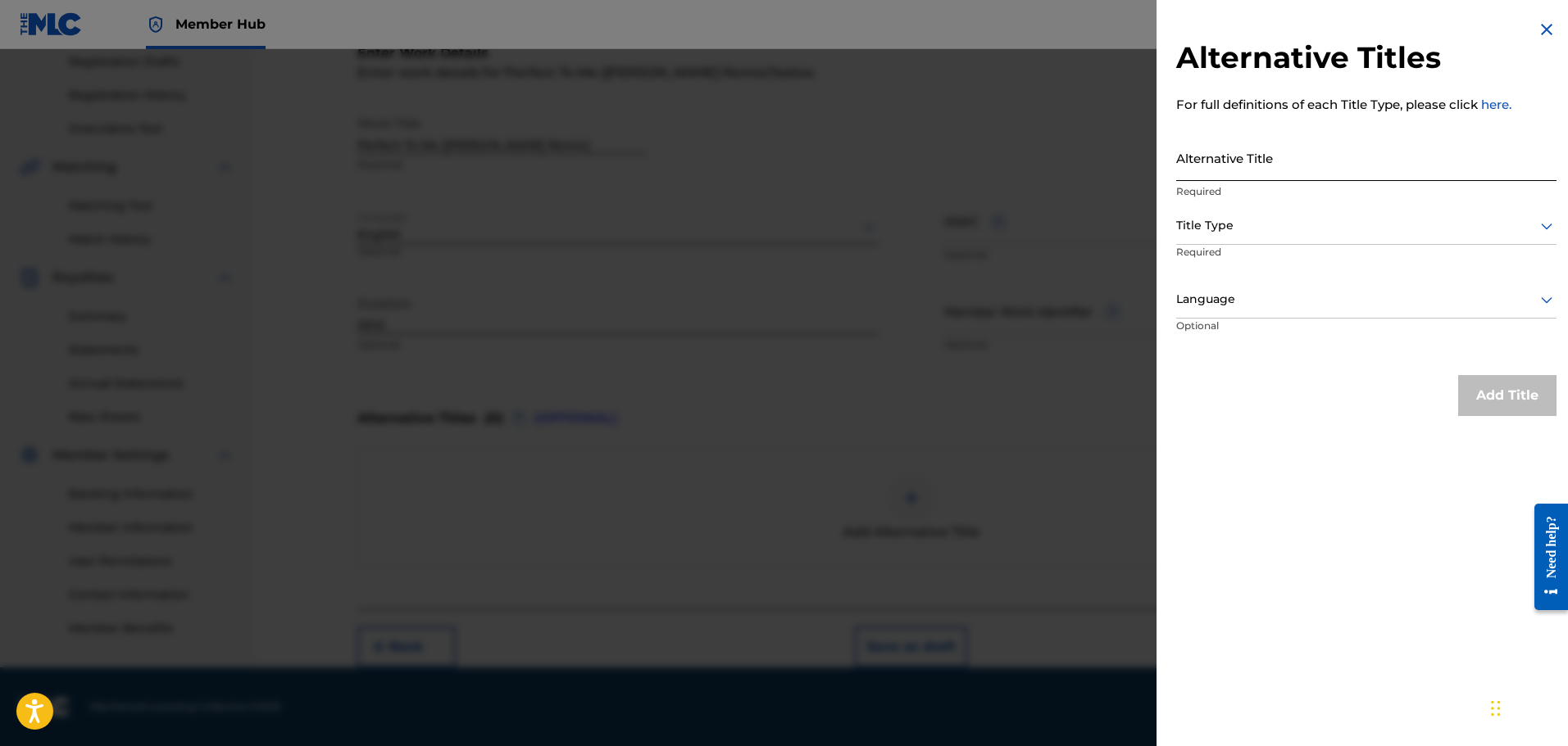
click at [1253, 167] on input "Alternative Title" at bounding box center [1366, 157] width 381 height 46
paste input "Perfect To Me"
type input "Perfect To Me"
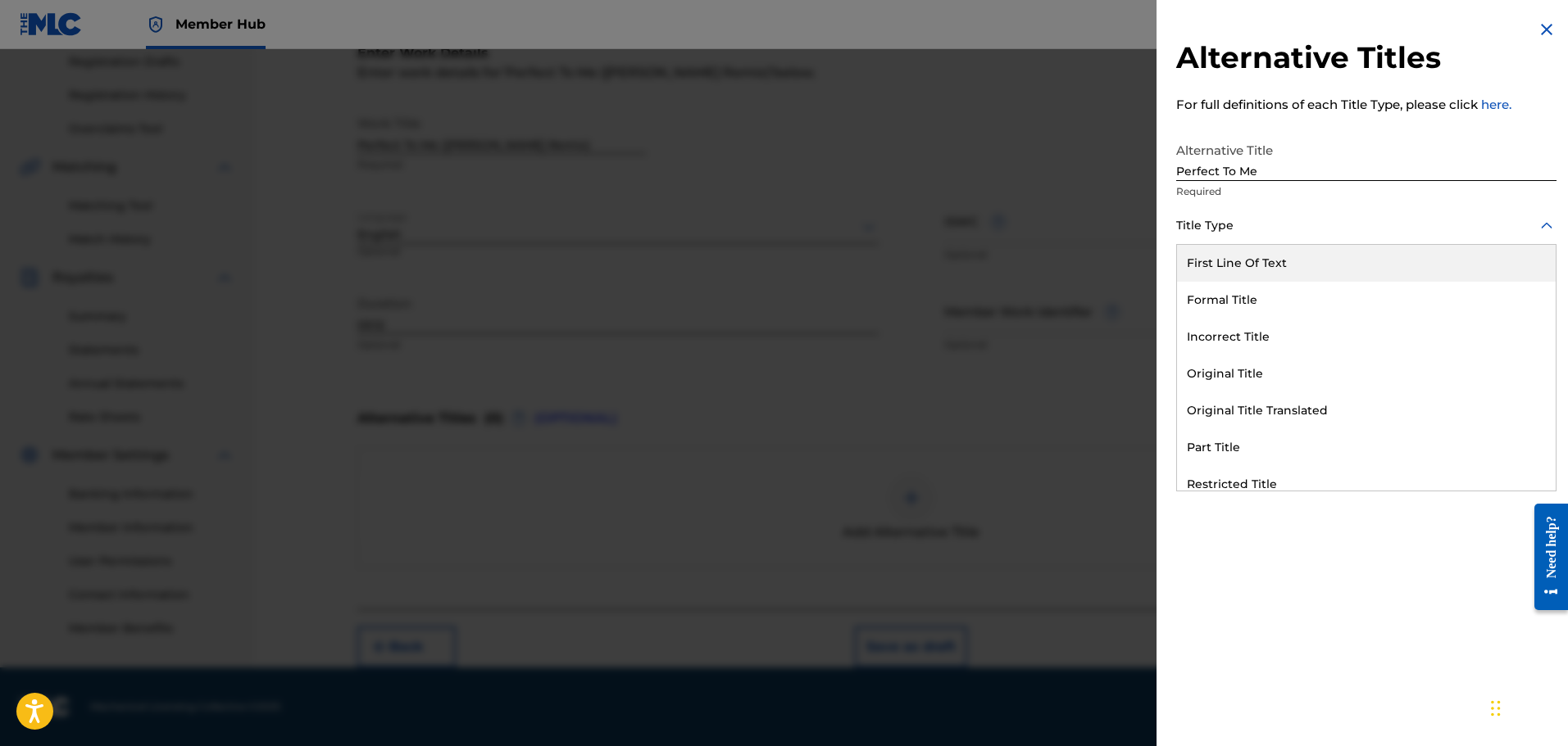
click at [1267, 217] on div at bounding box center [1366, 226] width 381 height 21
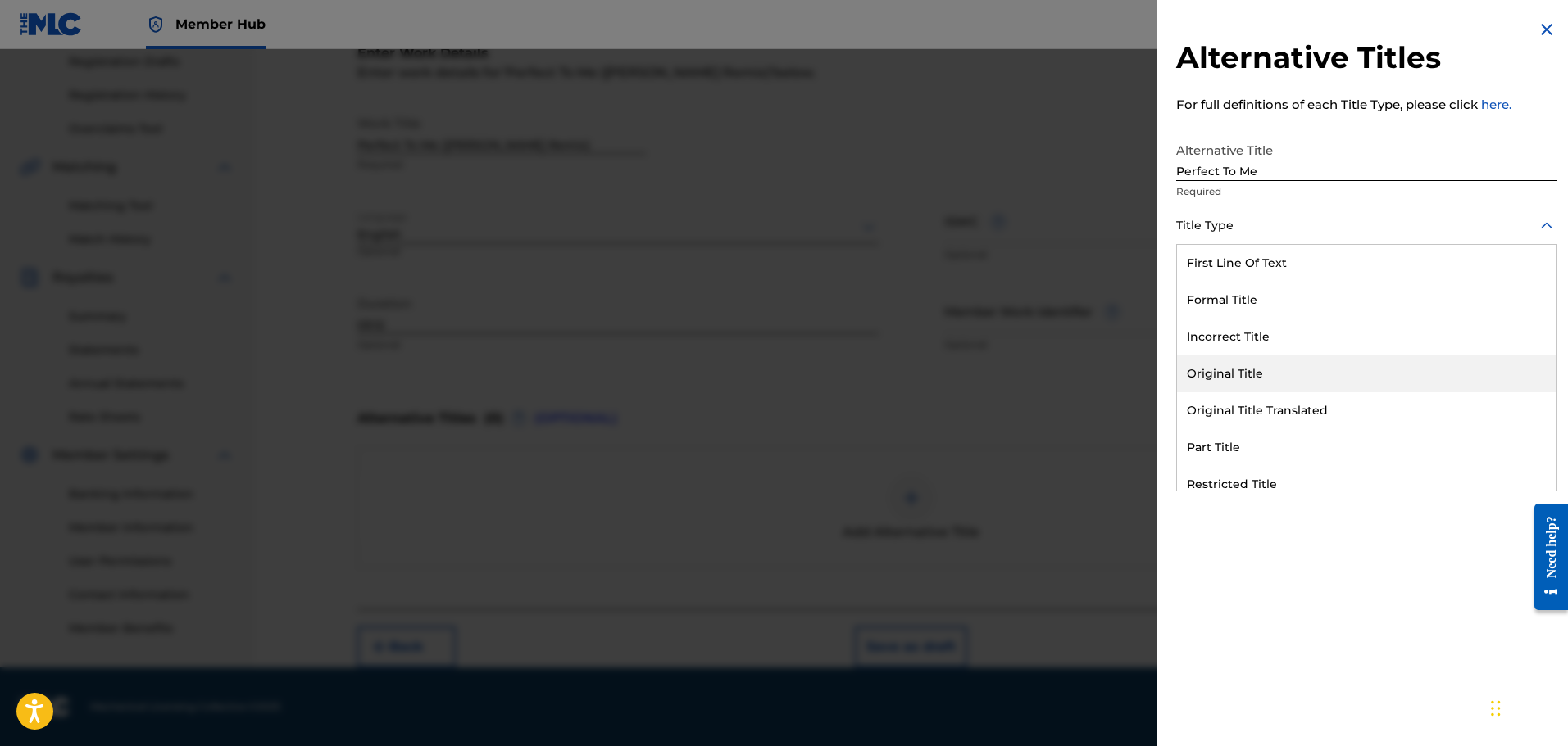
click at [1264, 379] on div "Original Title" at bounding box center [1366, 374] width 379 height 37
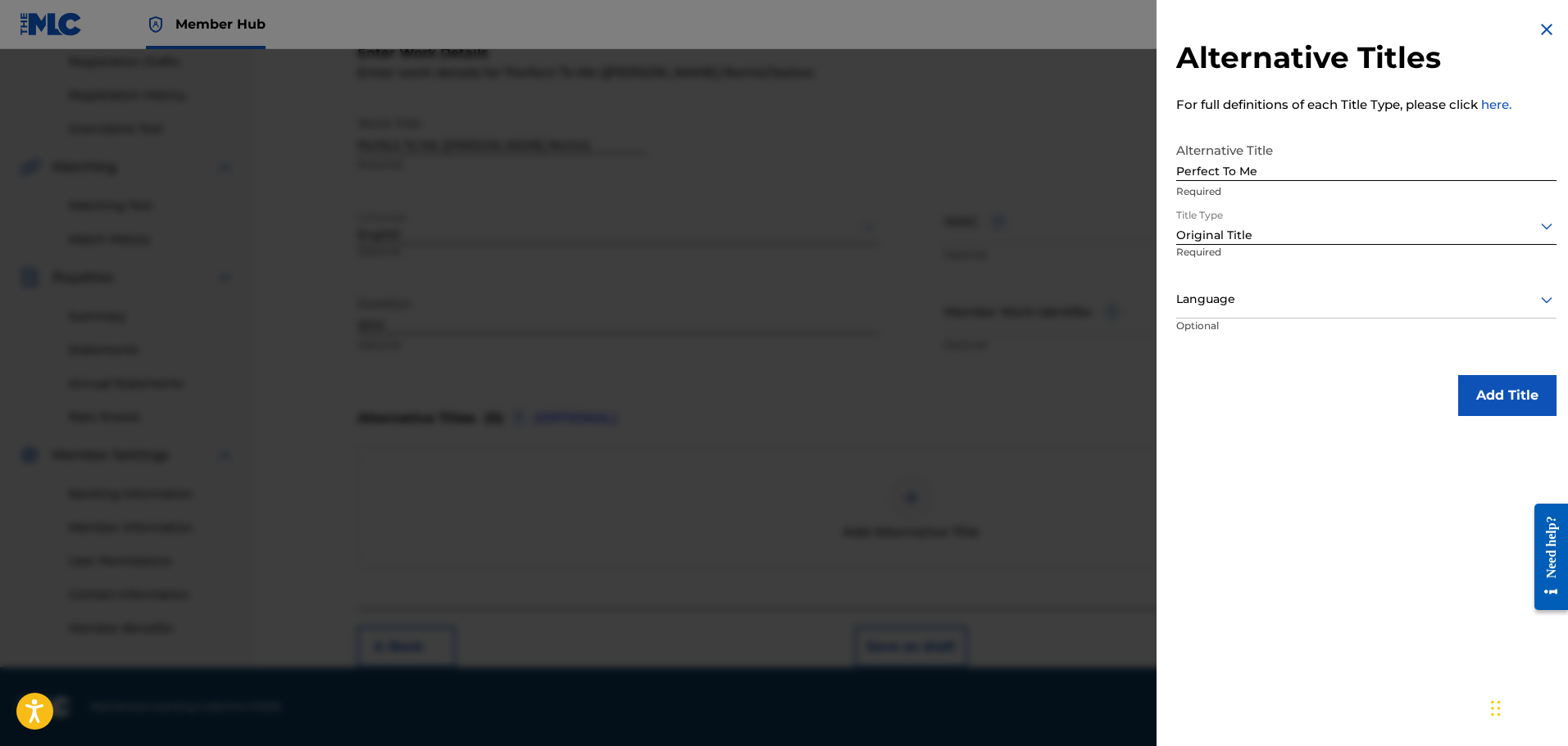
click at [1254, 292] on div at bounding box center [1366, 299] width 381 height 21
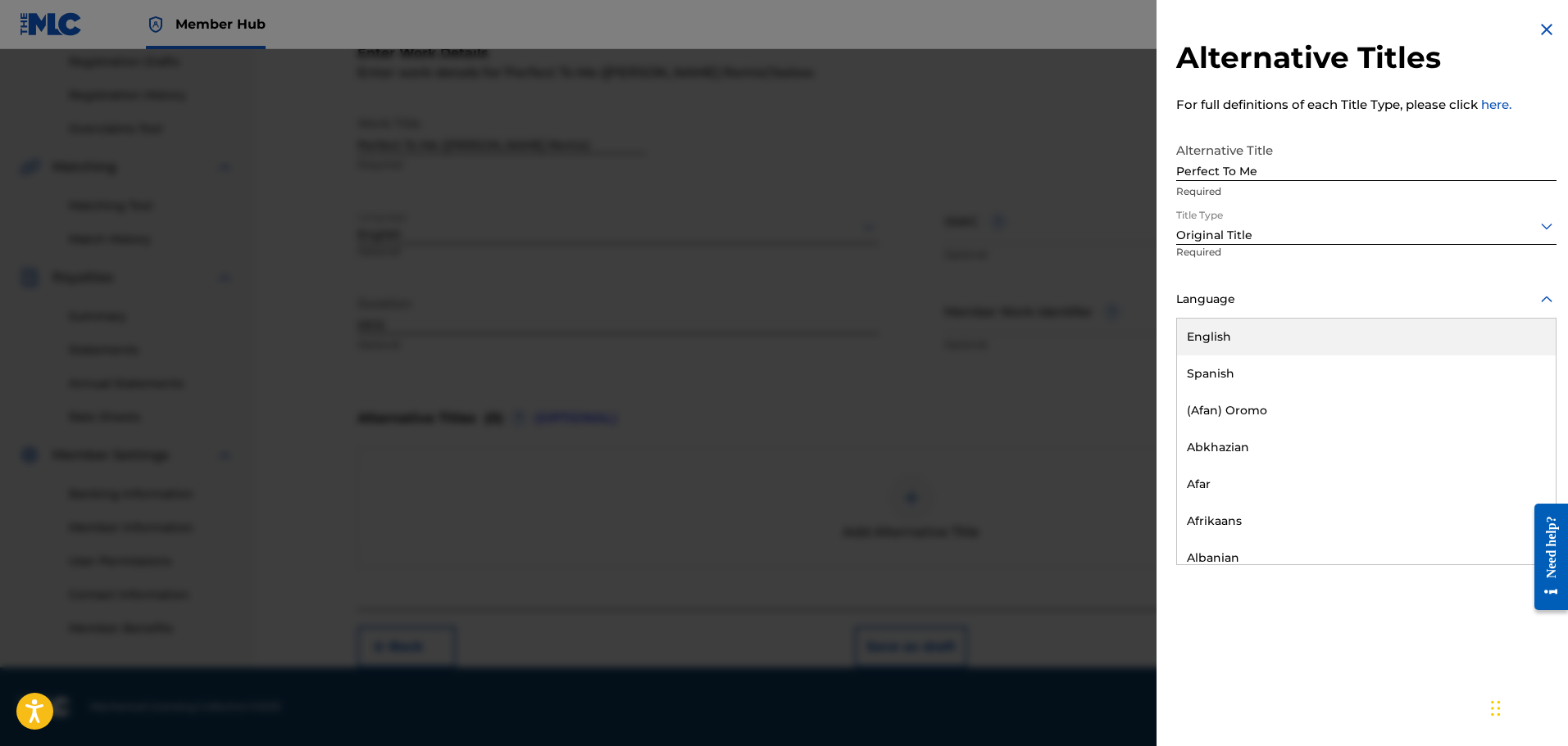
click at [1258, 343] on div "English" at bounding box center [1366, 337] width 379 height 37
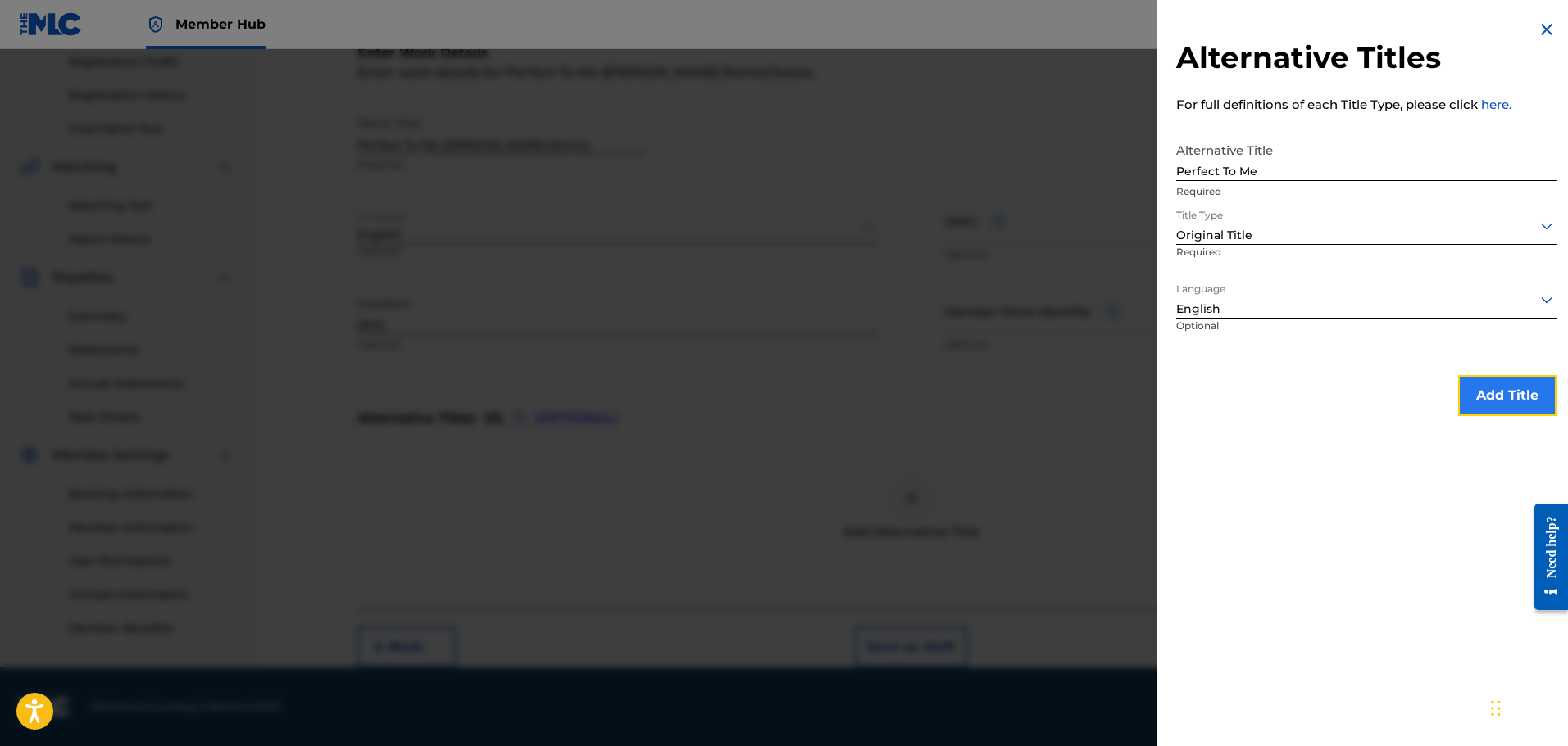
click at [1508, 391] on button "Add Title" at bounding box center [1507, 396] width 98 height 41
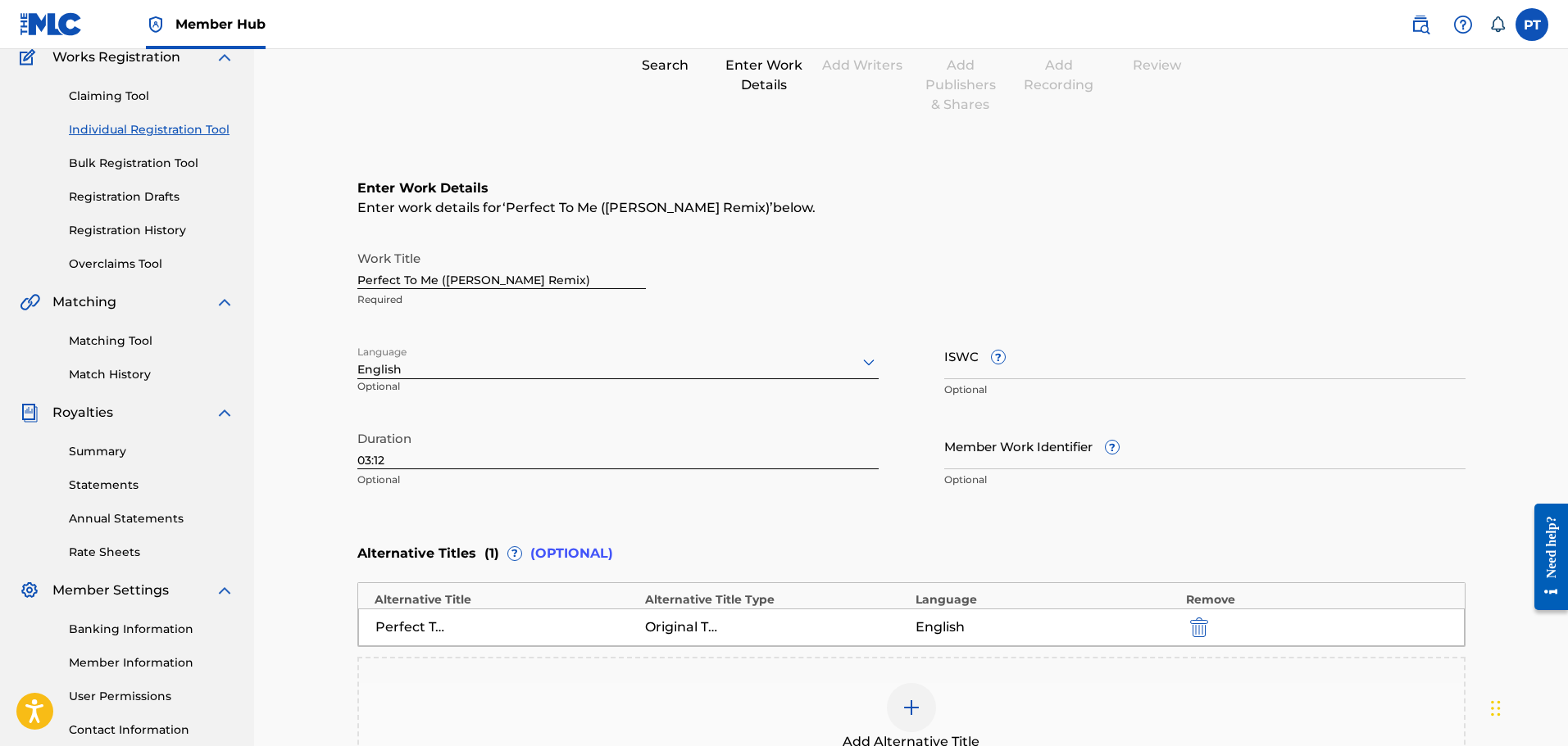
scroll to position [355, 0]
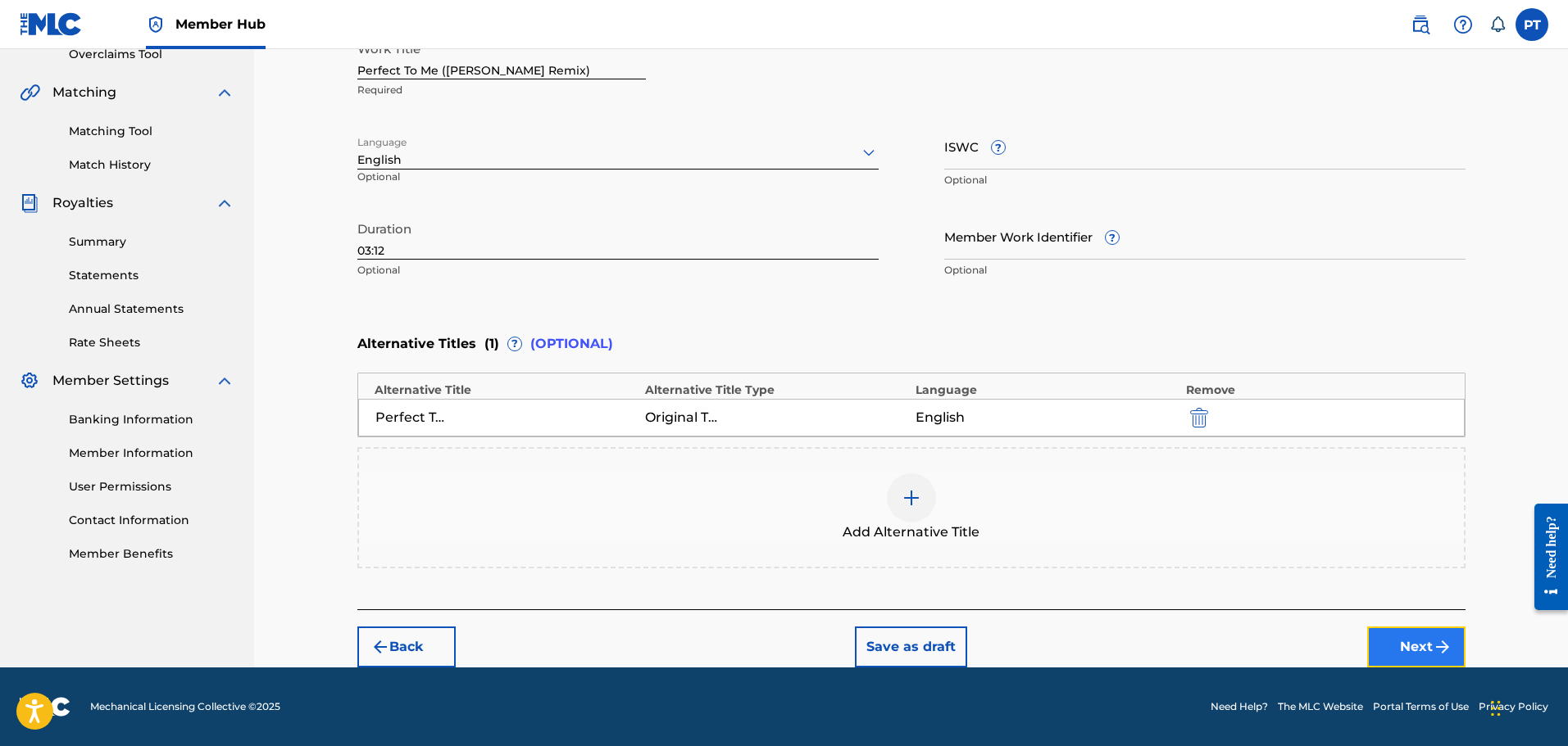
click at [1451, 635] on button "Next" at bounding box center [1416, 648] width 98 height 41
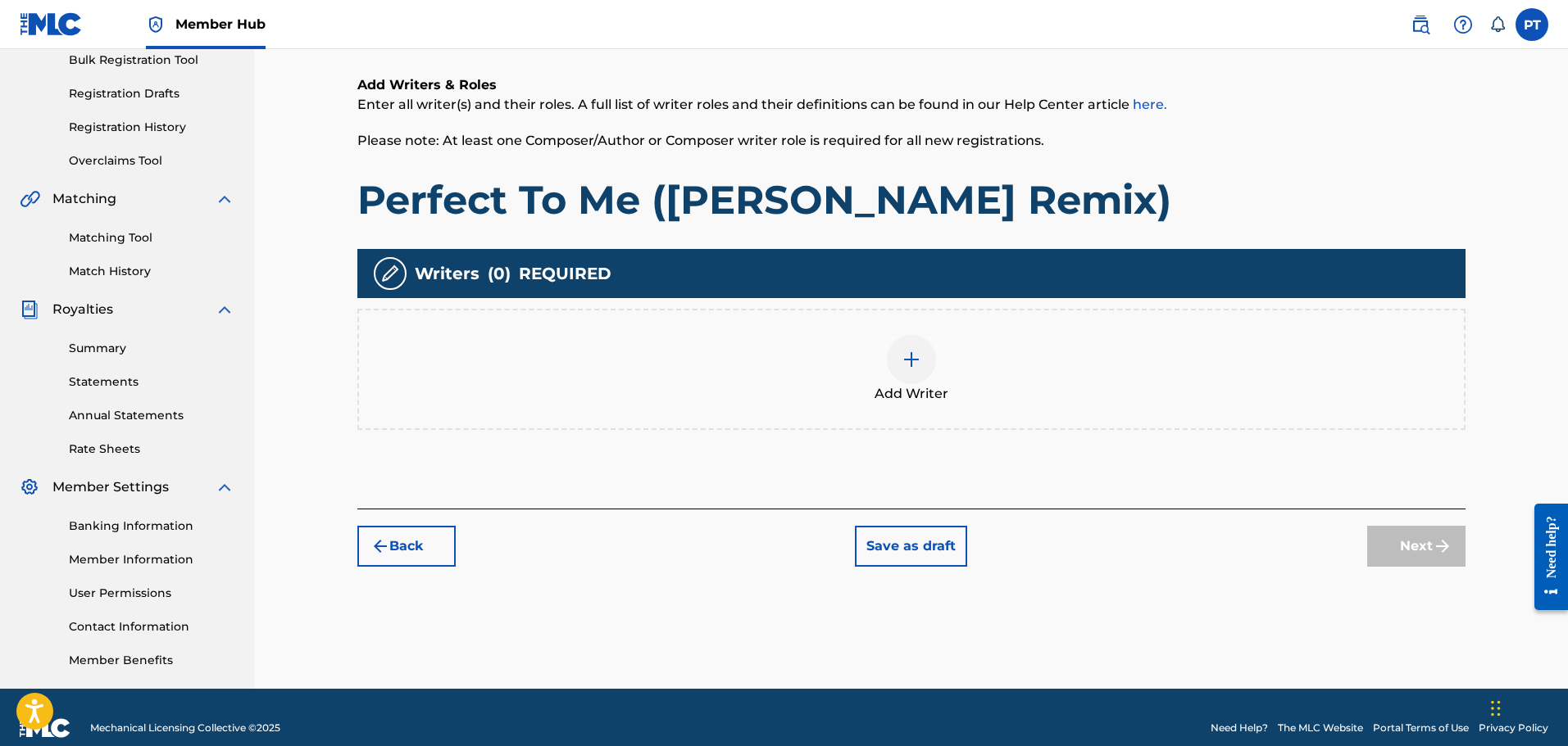
scroll to position [270, 0]
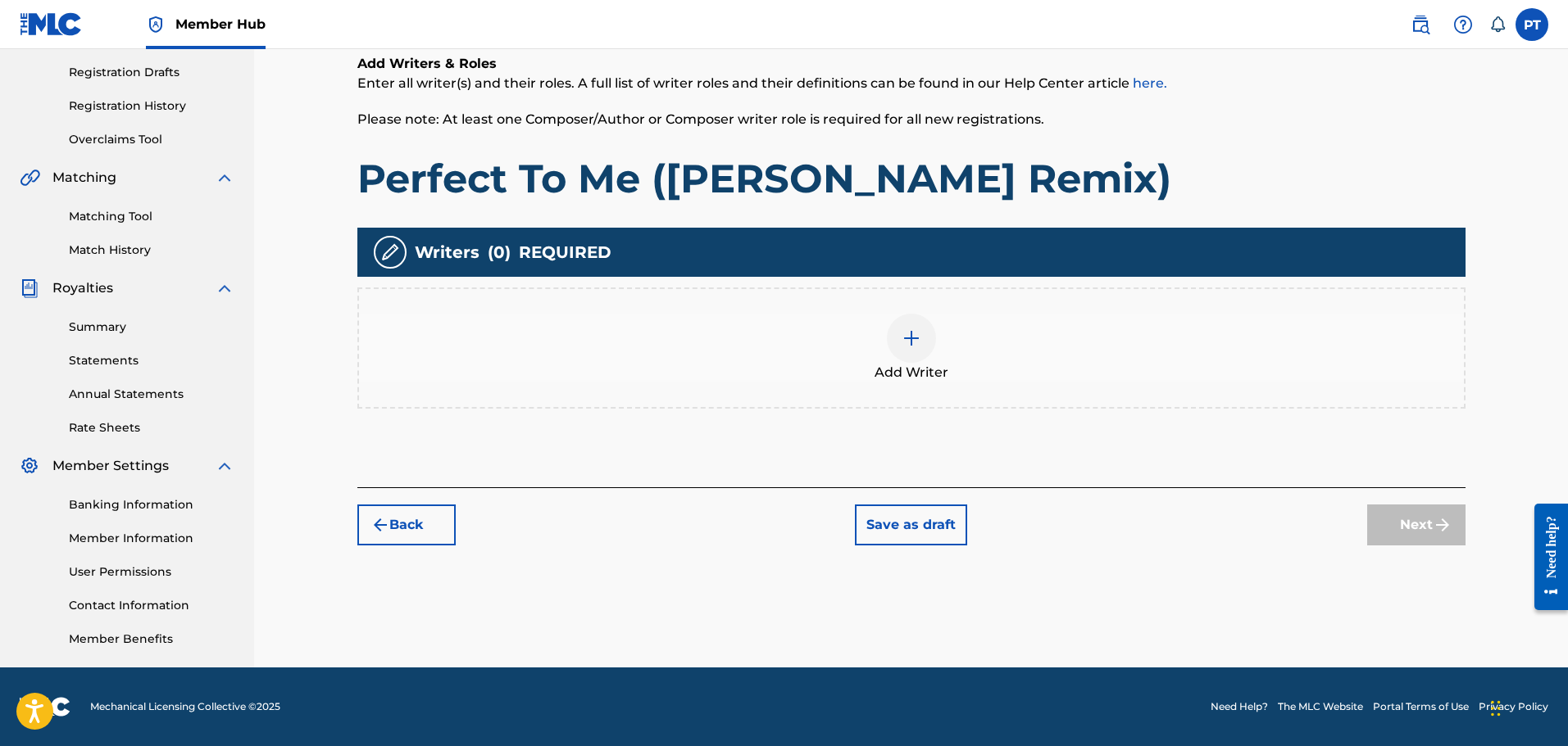
click at [889, 346] on div at bounding box center [911, 337] width 49 height 49
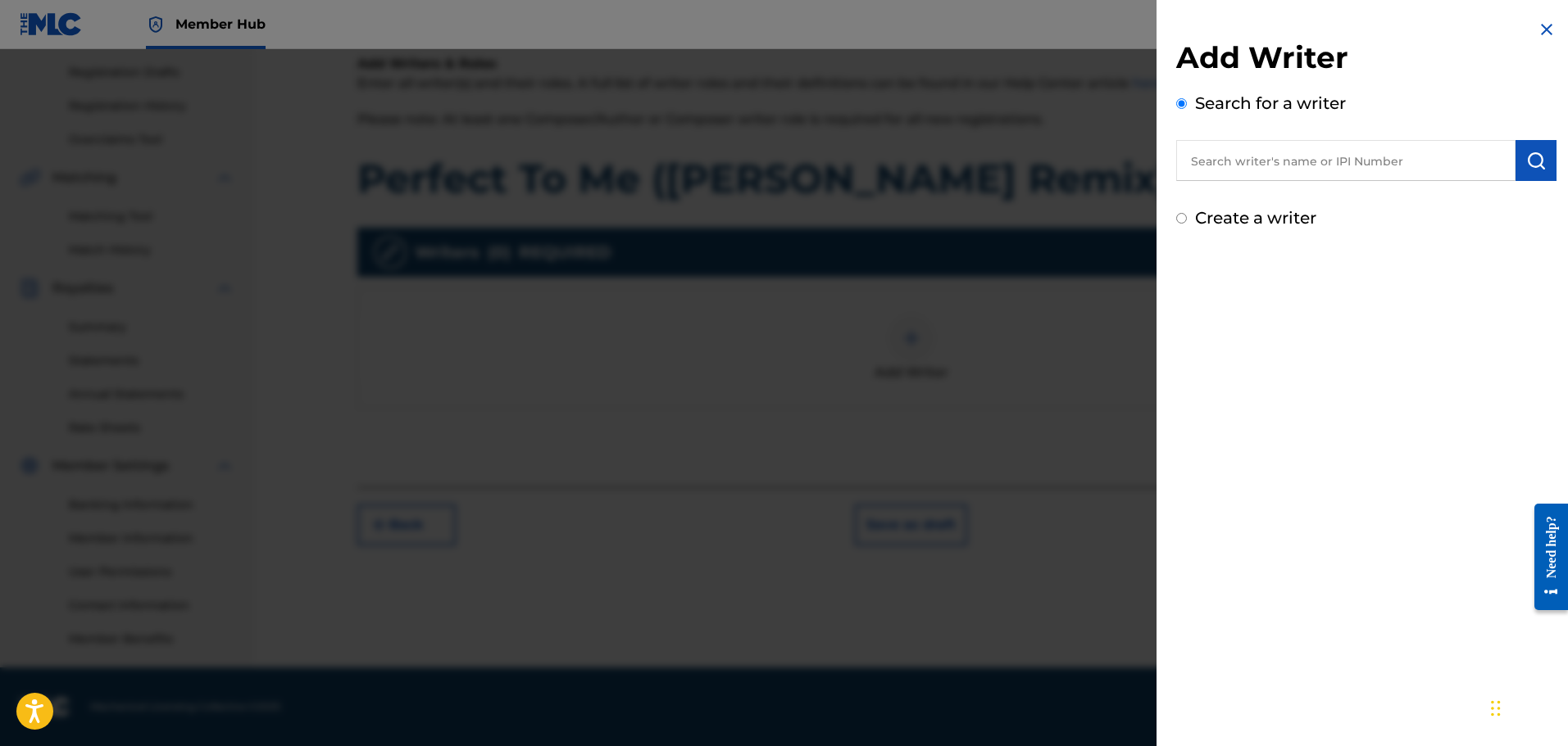
click at [1372, 163] on input "text" at bounding box center [1345, 160] width 339 height 41
click at [1316, 166] on input "text" at bounding box center [1345, 160] width 339 height 41
paste input "00792351817"
type input "00792351817"
click at [1528, 159] on img "submit" at bounding box center [1536, 160] width 20 height 20
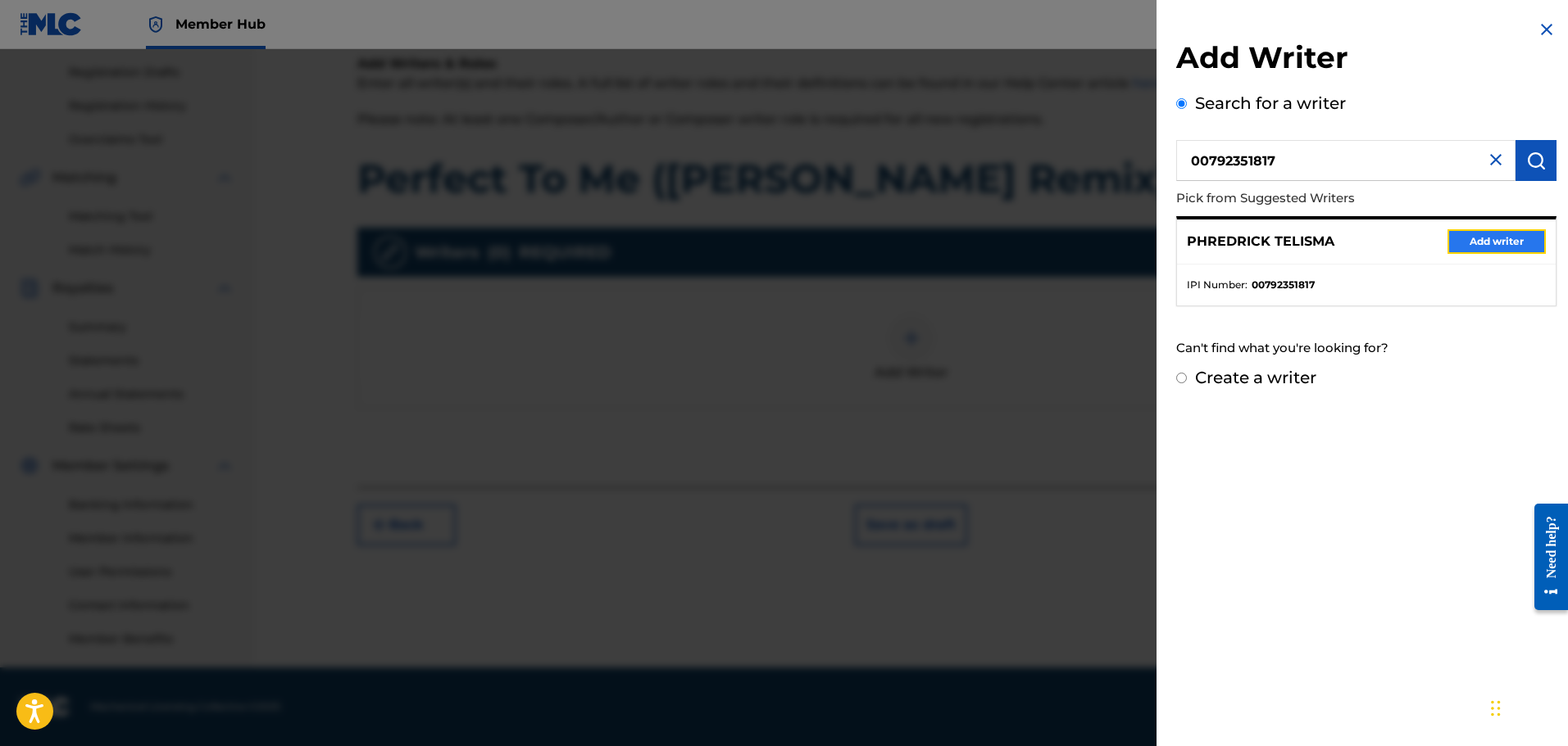
click at [1468, 240] on button "Add writer" at bounding box center [1496, 241] width 98 height 25
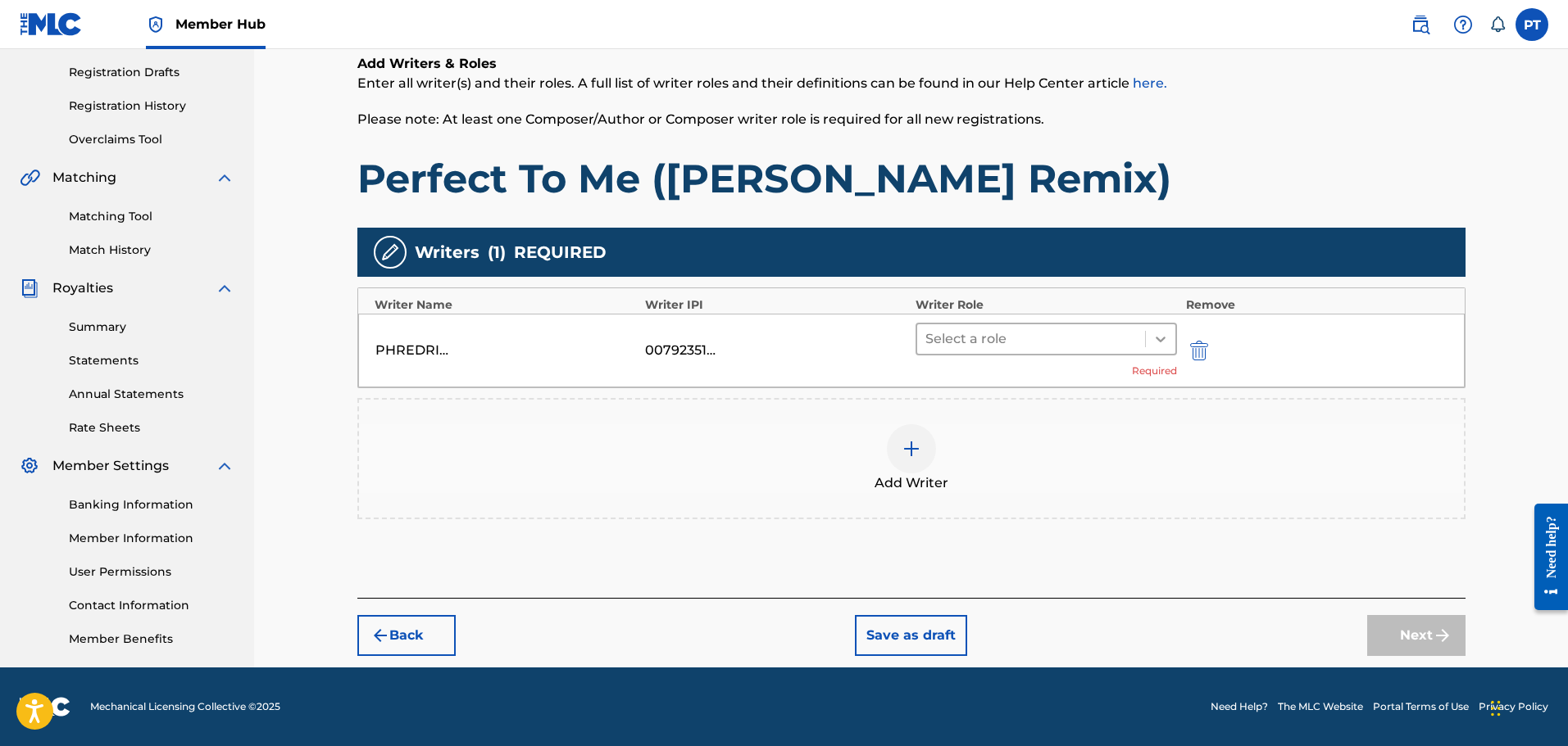
click at [1164, 333] on icon at bounding box center [1161, 339] width 17 height 17
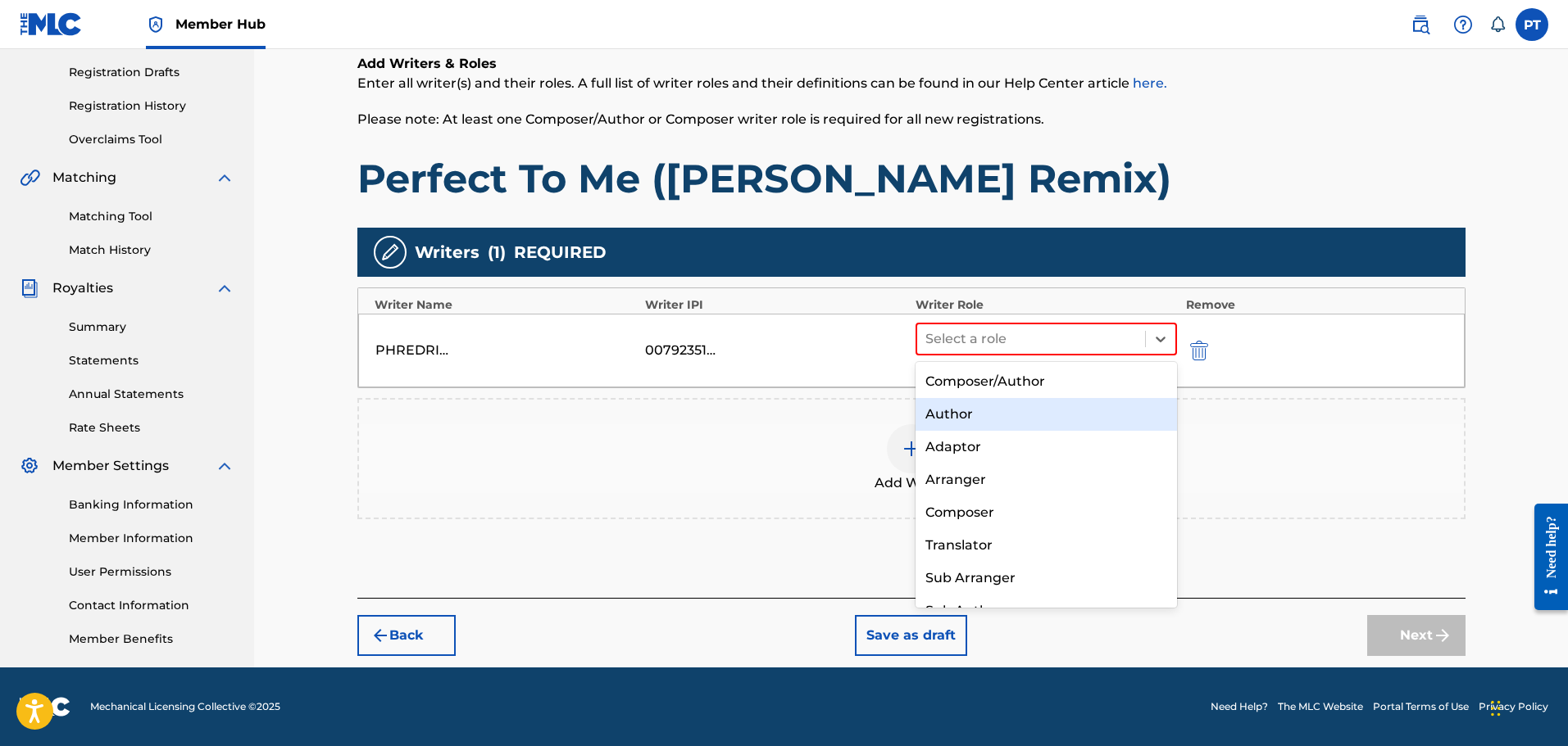
click at [990, 420] on div "Author" at bounding box center [1046, 414] width 262 height 33
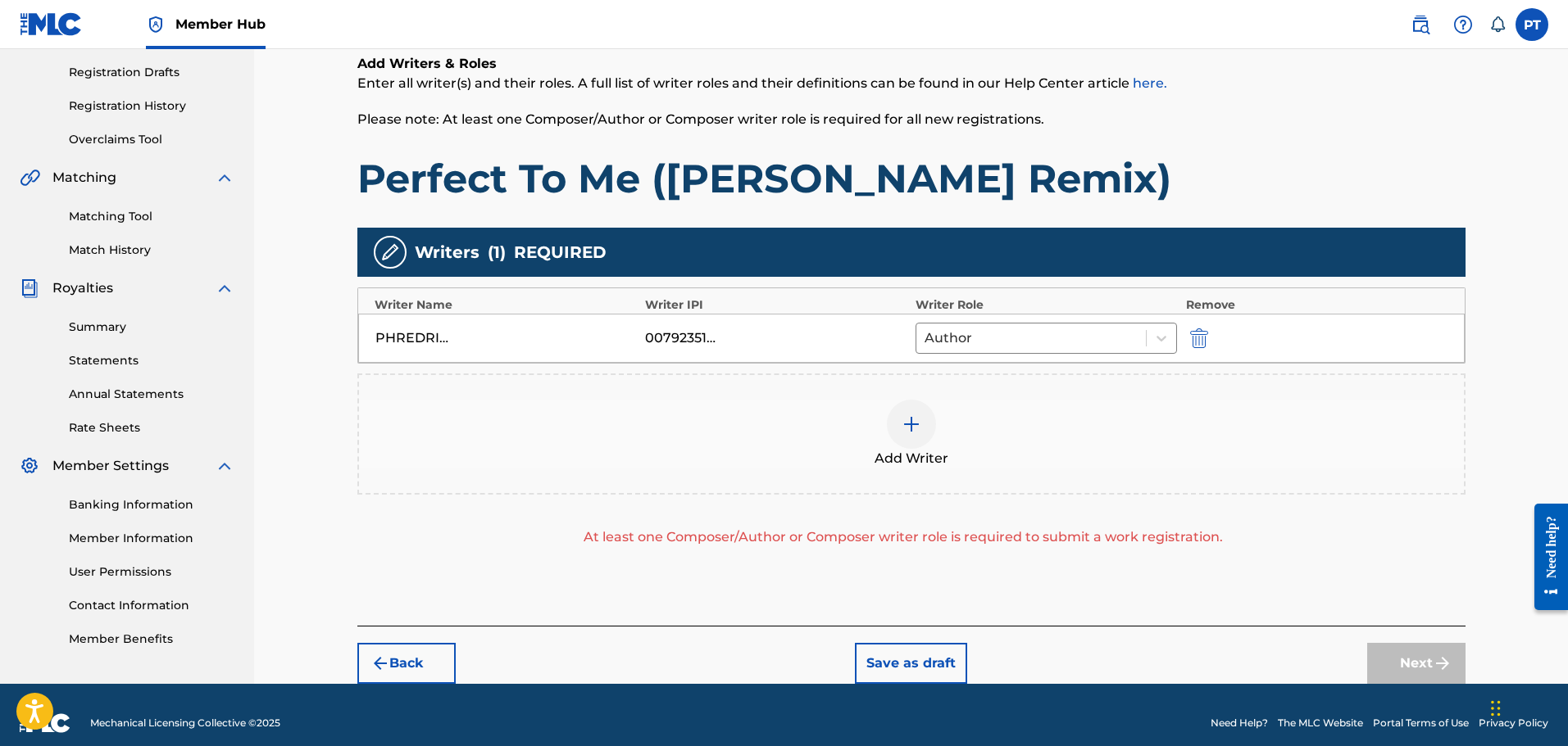
click at [904, 423] on img at bounding box center [912, 424] width 20 height 20
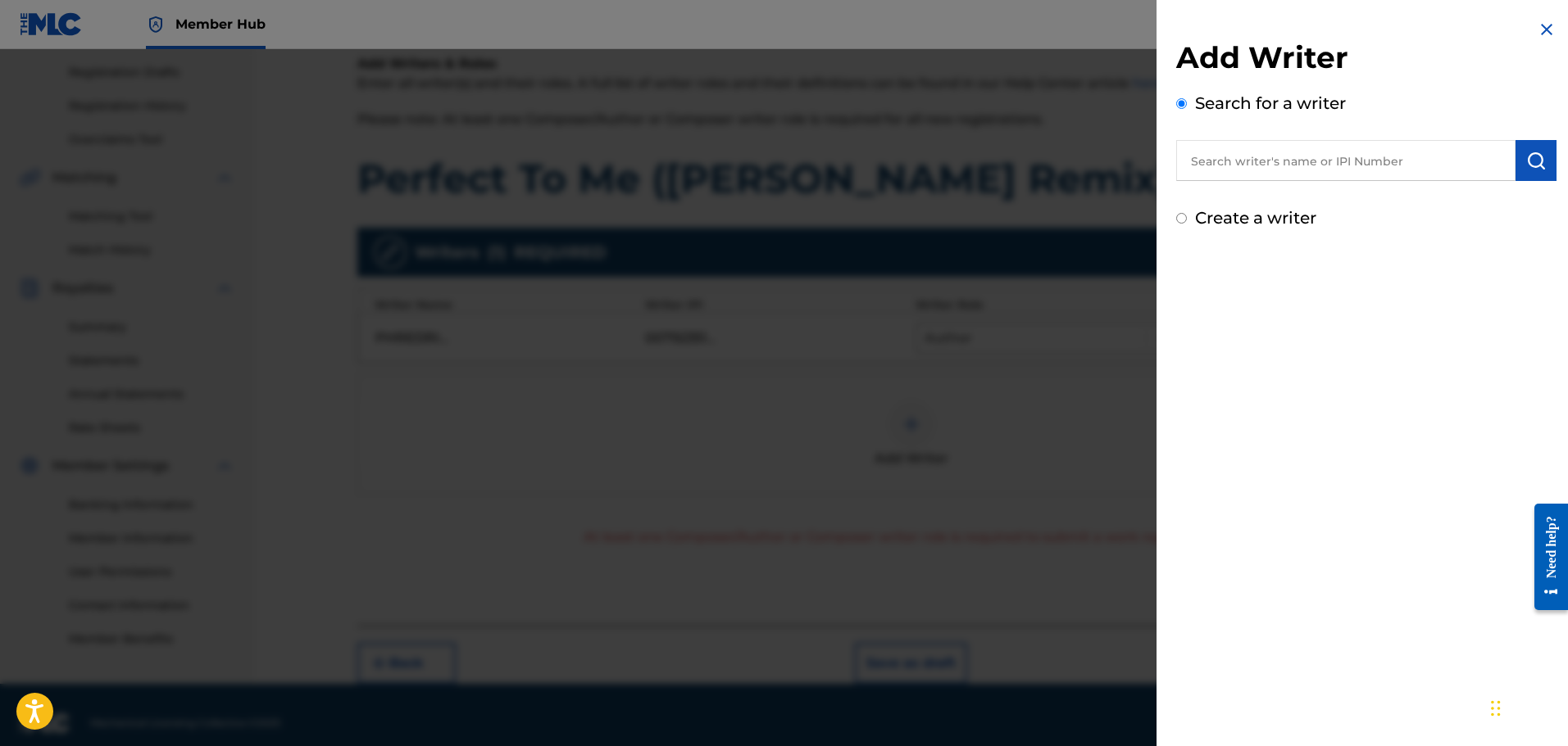
click at [1332, 164] on input "text" at bounding box center [1345, 160] width 339 height 41
paste input "00850494133"
type input "00850494133"
click at [1531, 161] on img "submit" at bounding box center [1536, 160] width 20 height 20
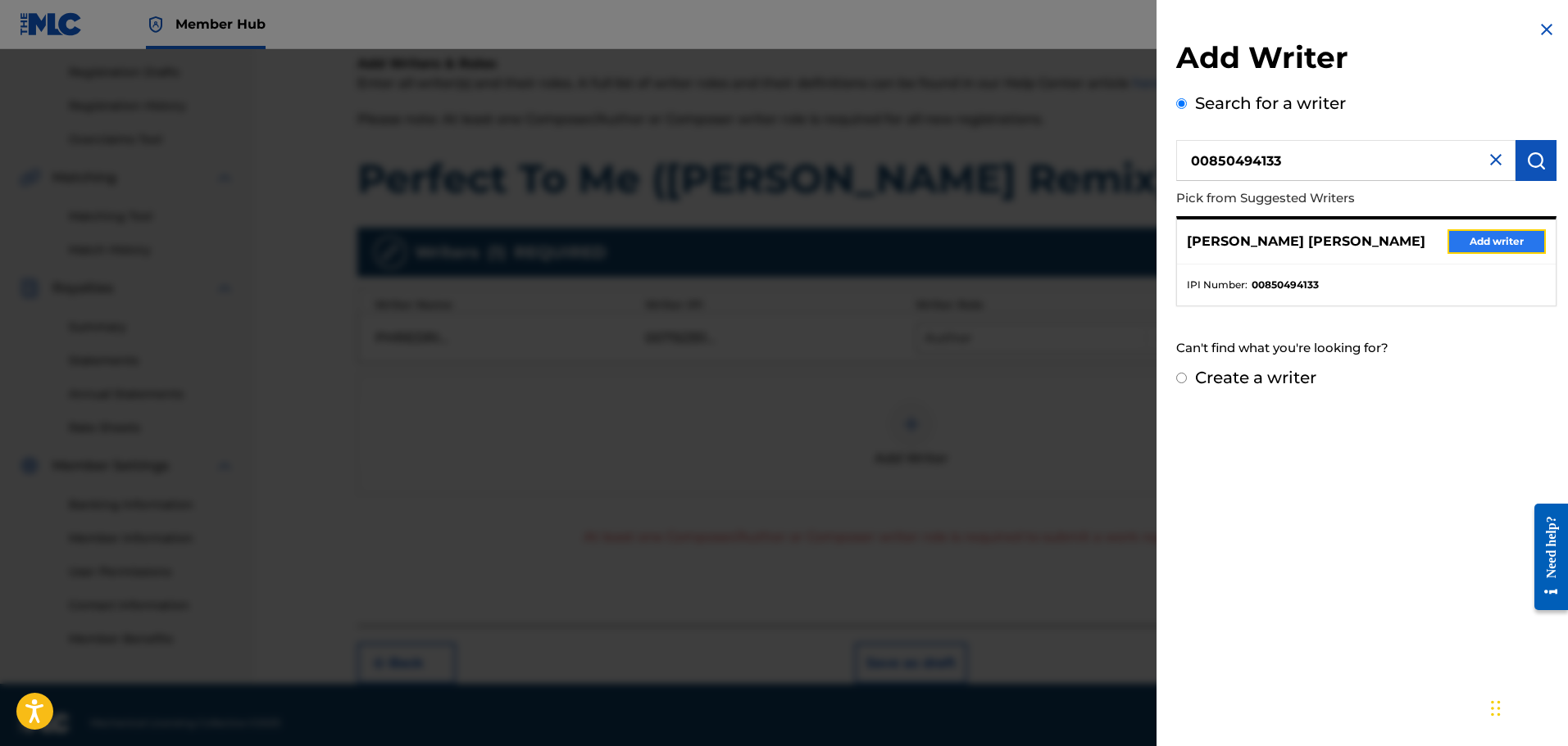
click at [1455, 241] on button "Add writer" at bounding box center [1496, 241] width 98 height 25
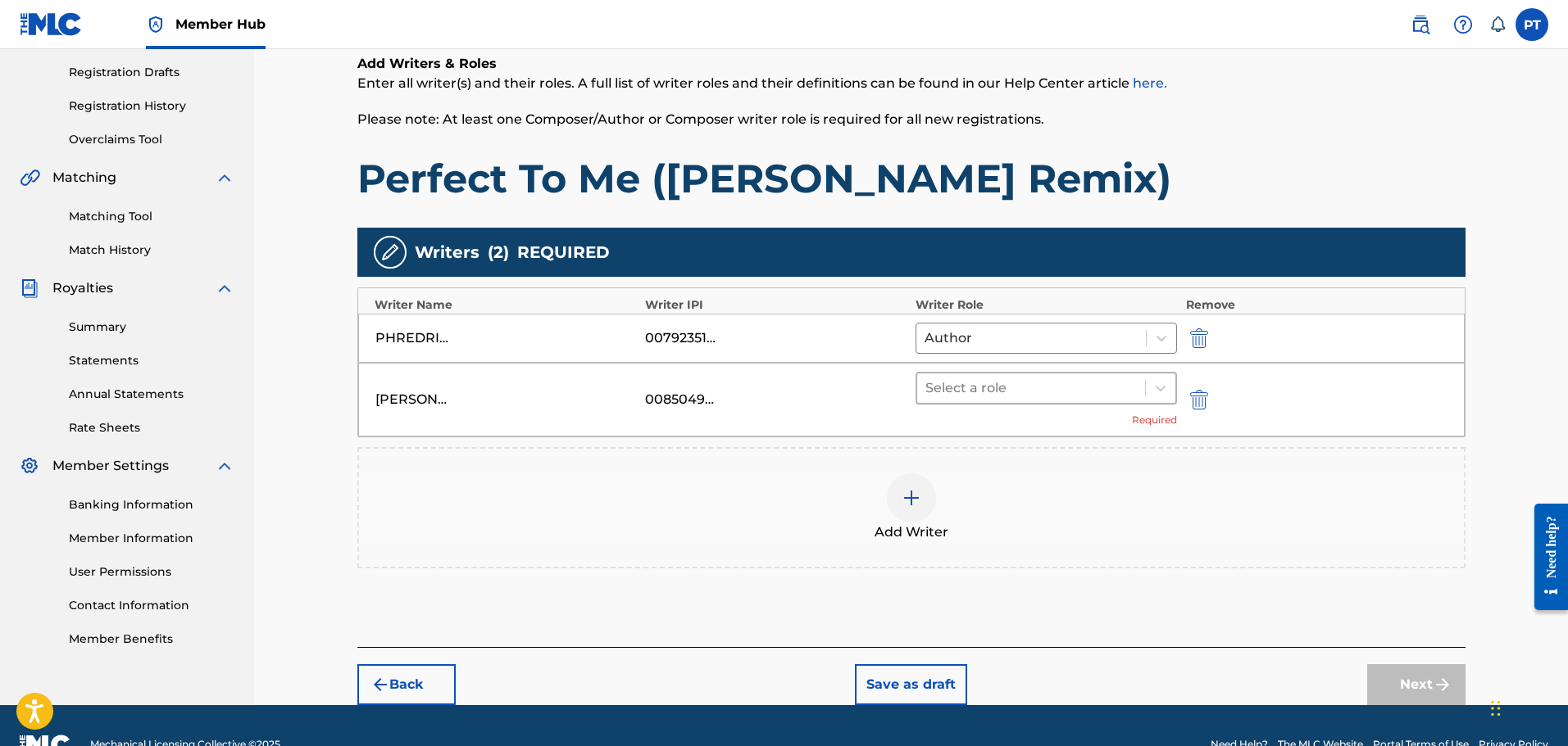
click at [1038, 400] on div "Select a role" at bounding box center [1031, 389] width 228 height 30
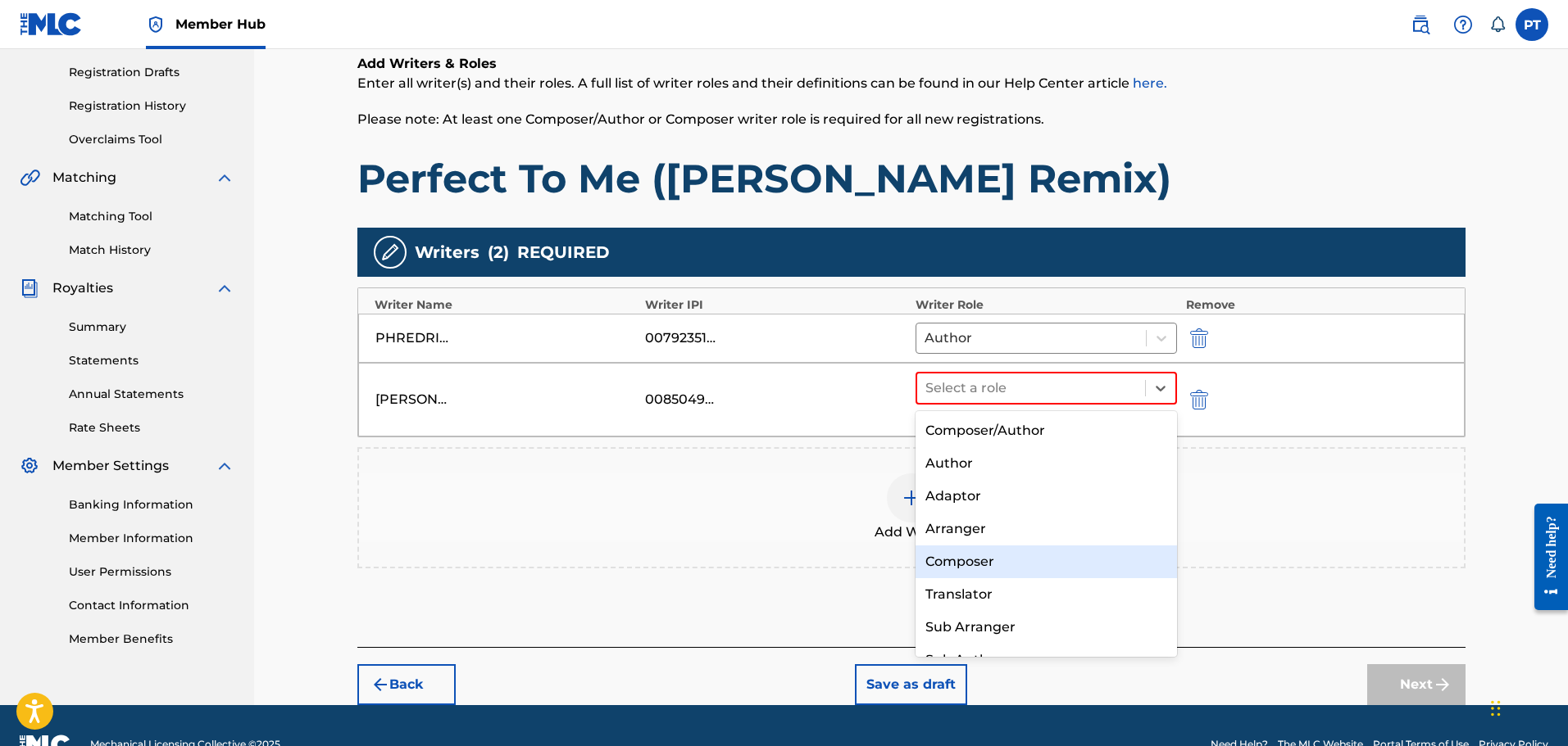
click at [982, 561] on div "Composer" at bounding box center [1046, 562] width 262 height 33
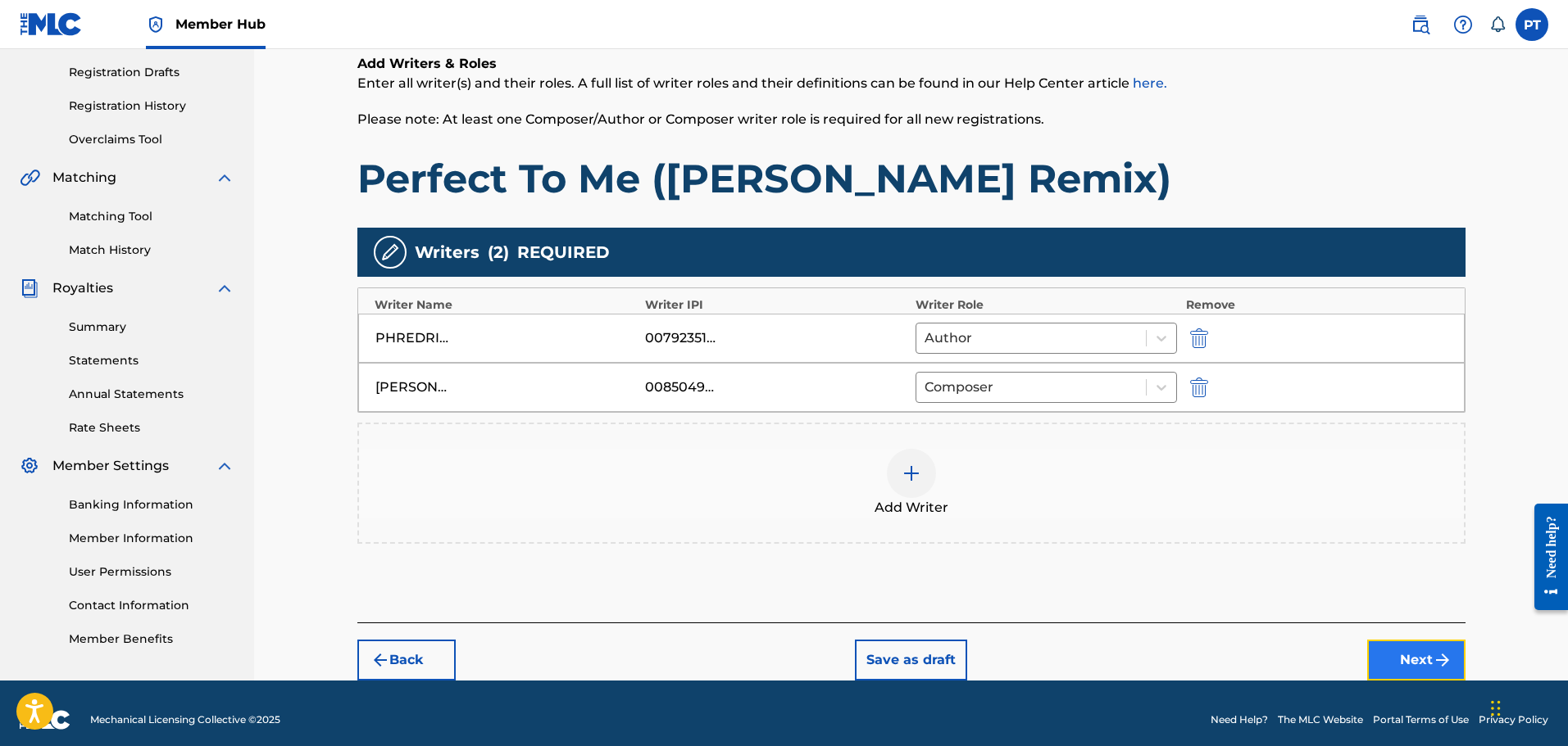
click at [1417, 643] on button "Next" at bounding box center [1416, 661] width 98 height 41
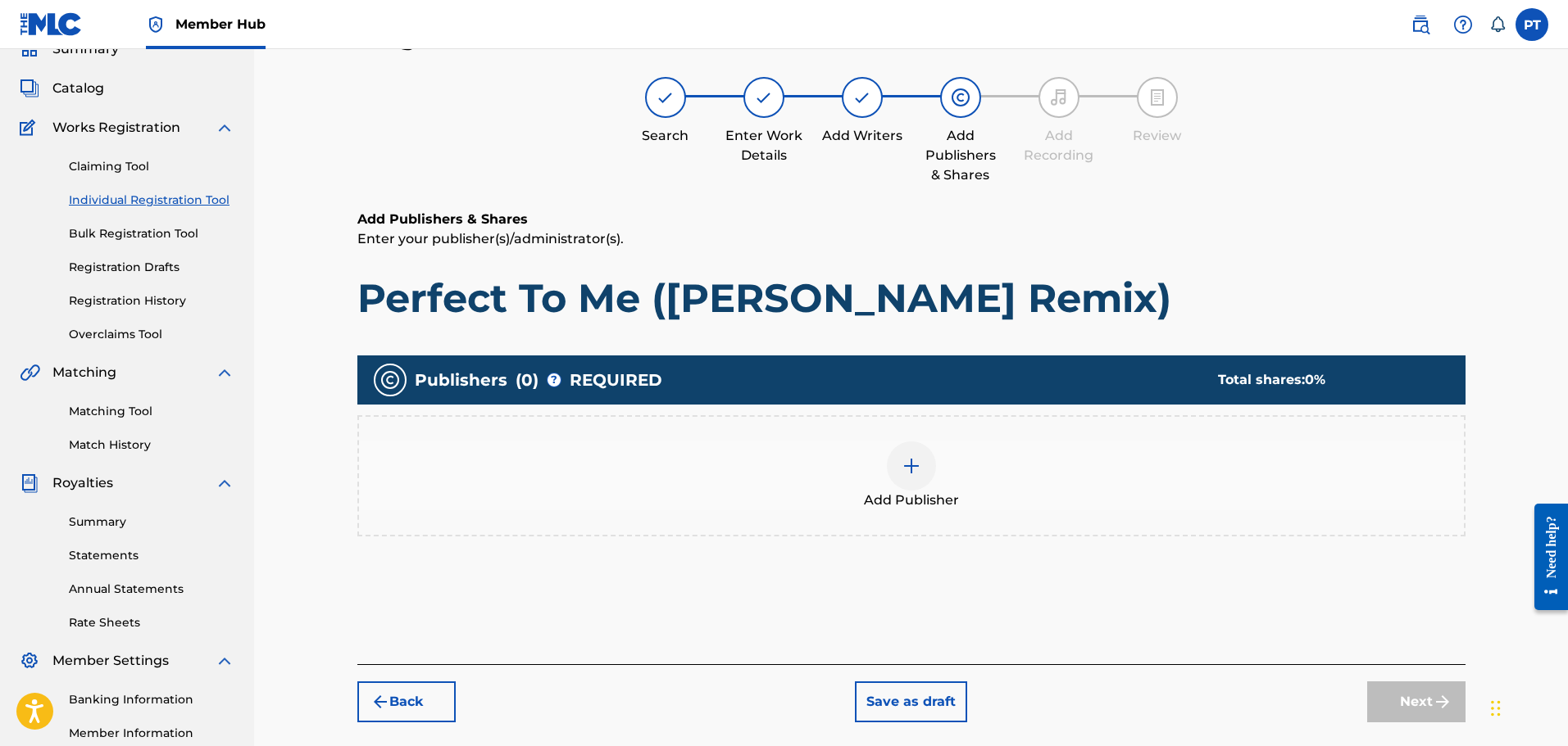
scroll to position [74, 0]
click at [909, 483] on div at bounding box center [911, 466] width 49 height 49
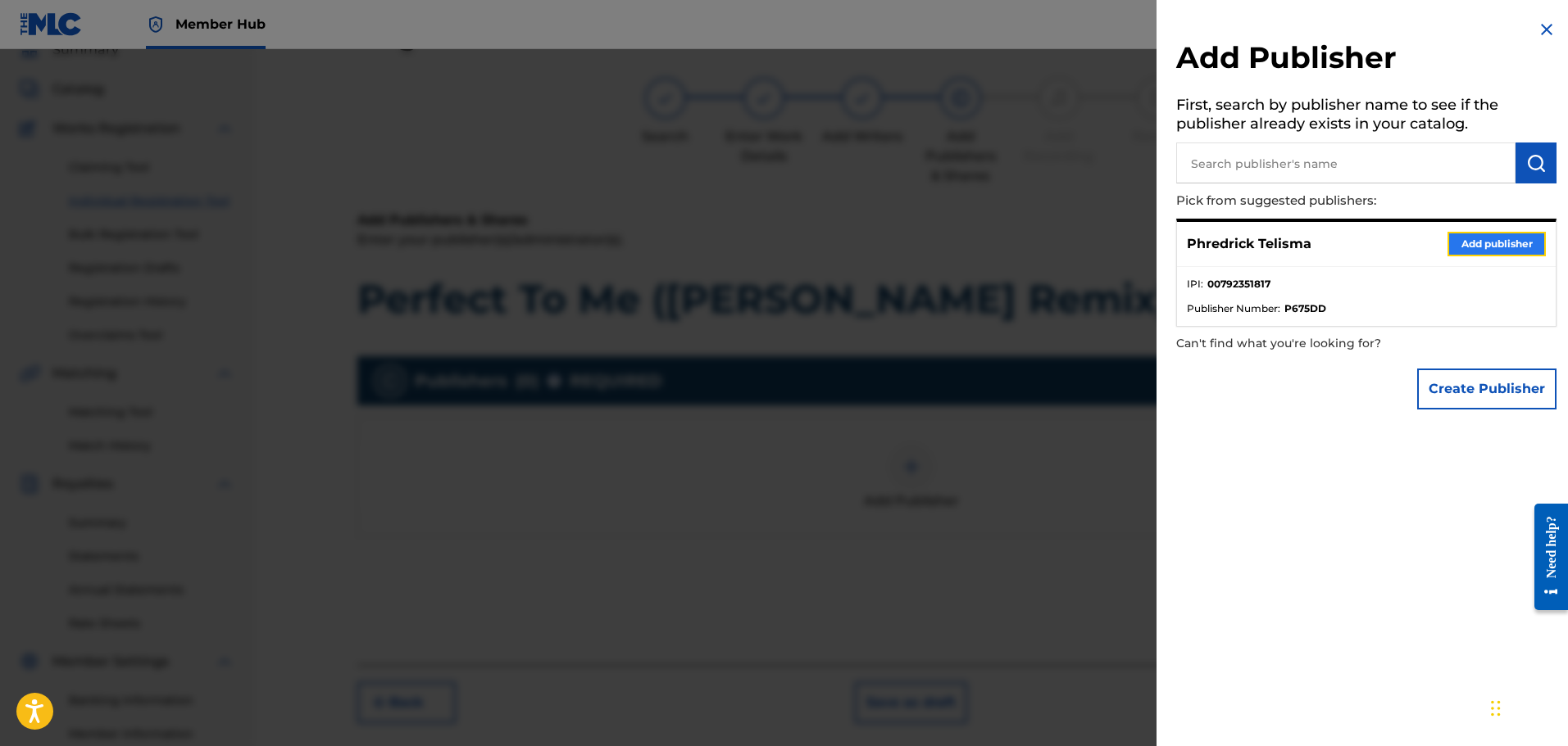
click at [1514, 246] on button "Add publisher" at bounding box center [1496, 244] width 98 height 25
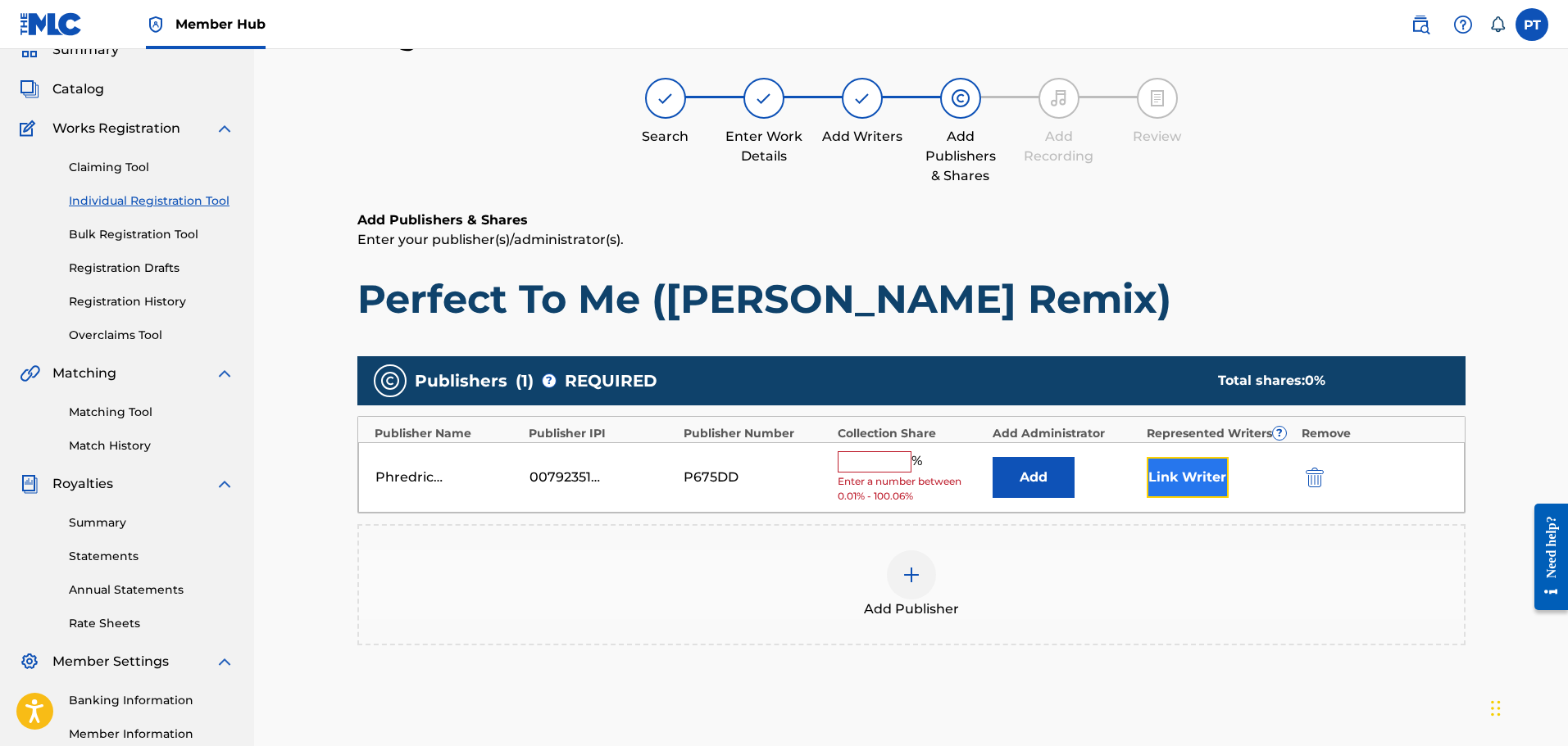
click at [1177, 475] on button "Link Writer" at bounding box center [1187, 478] width 82 height 41
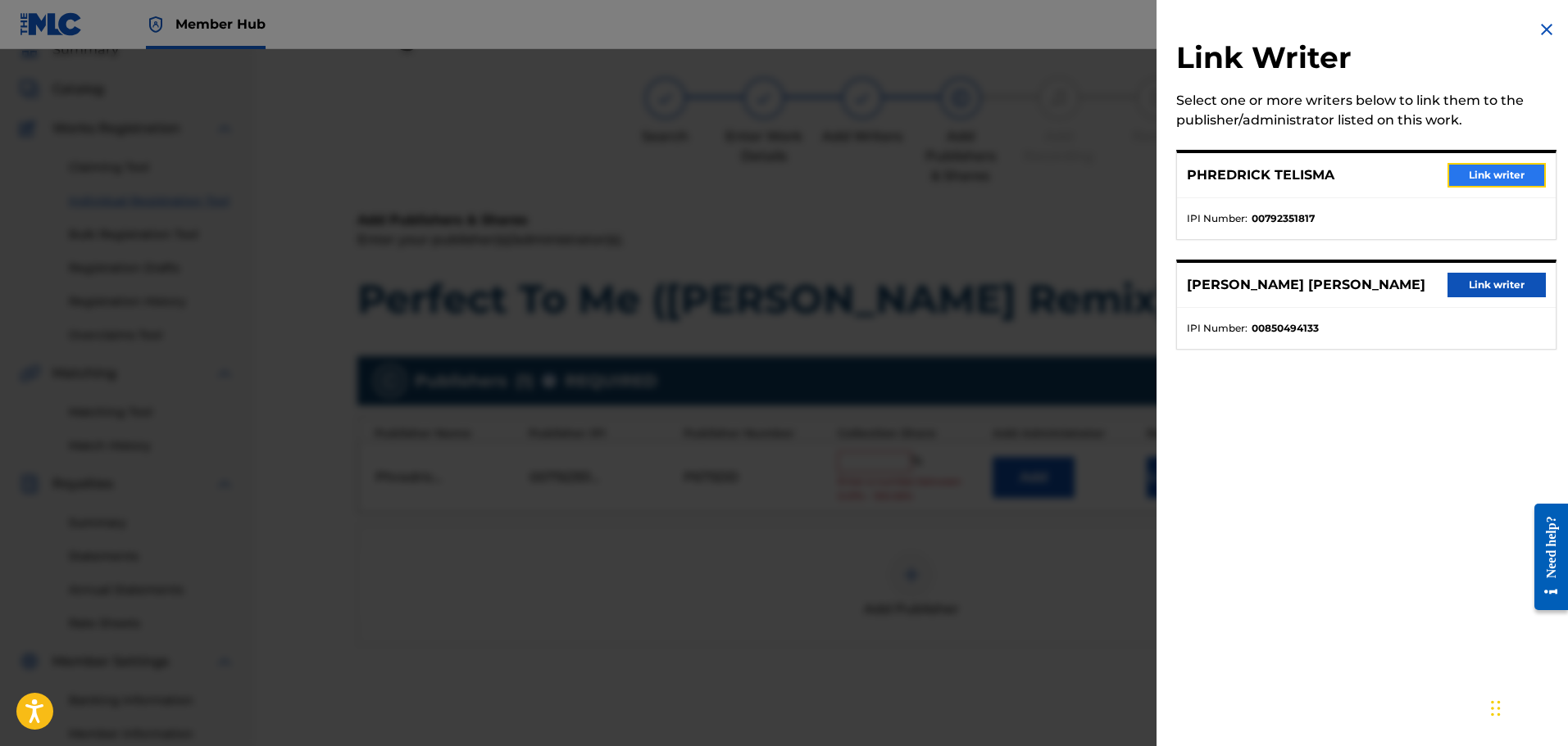
click at [1474, 177] on button "Link writer" at bounding box center [1496, 175] width 98 height 25
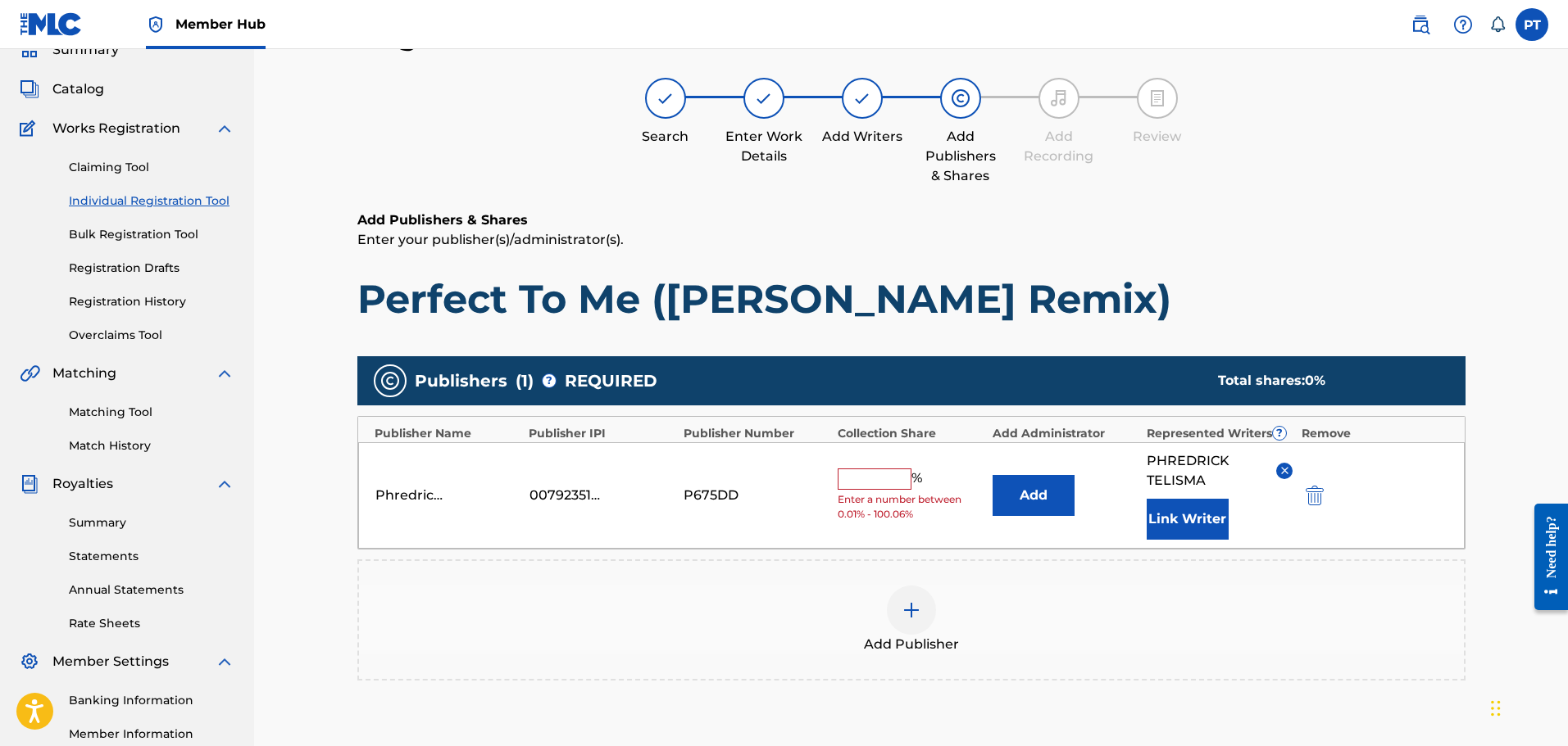
drag, startPoint x: 849, startPoint y: 473, endPoint x: 862, endPoint y: 473, distance: 13.0
click at [850, 473] on input "text" at bounding box center [874, 480] width 74 height 22
type input "50"
click at [707, 625] on div "Add Publisher" at bounding box center [911, 619] width 1105 height 69
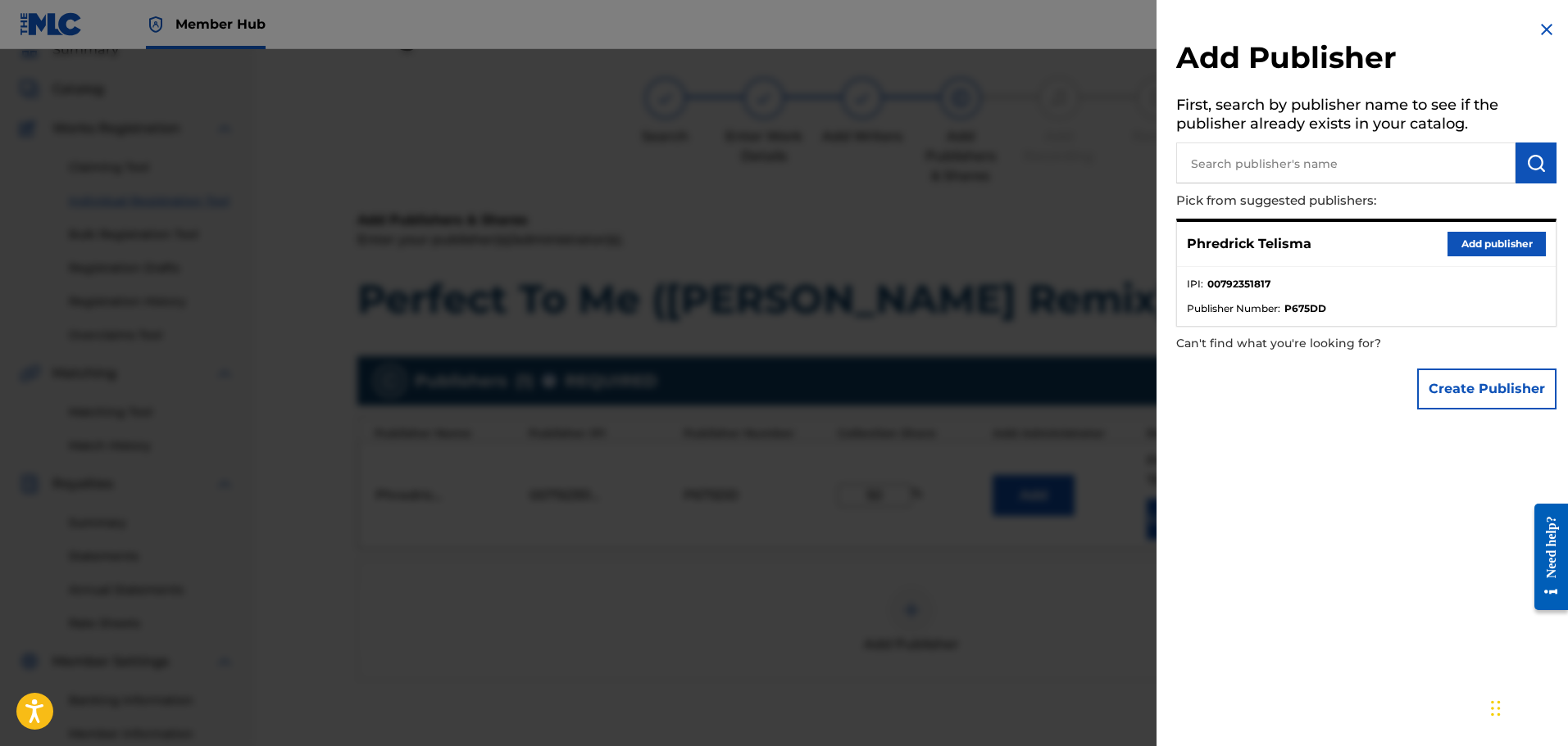
click at [1537, 33] on img at bounding box center [1546, 30] width 20 height 20
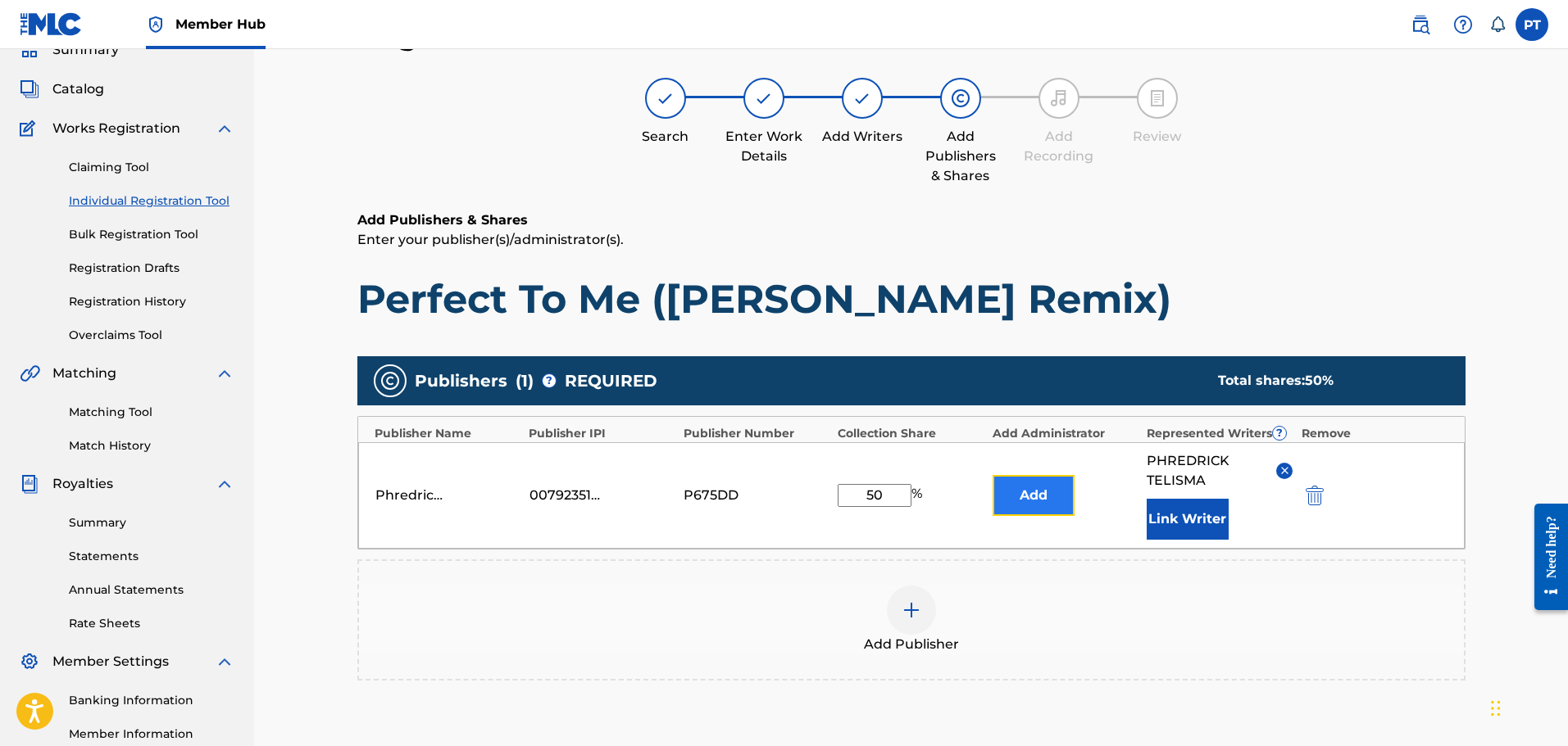
click at [1048, 509] on button "Add" at bounding box center [1033, 496] width 82 height 41
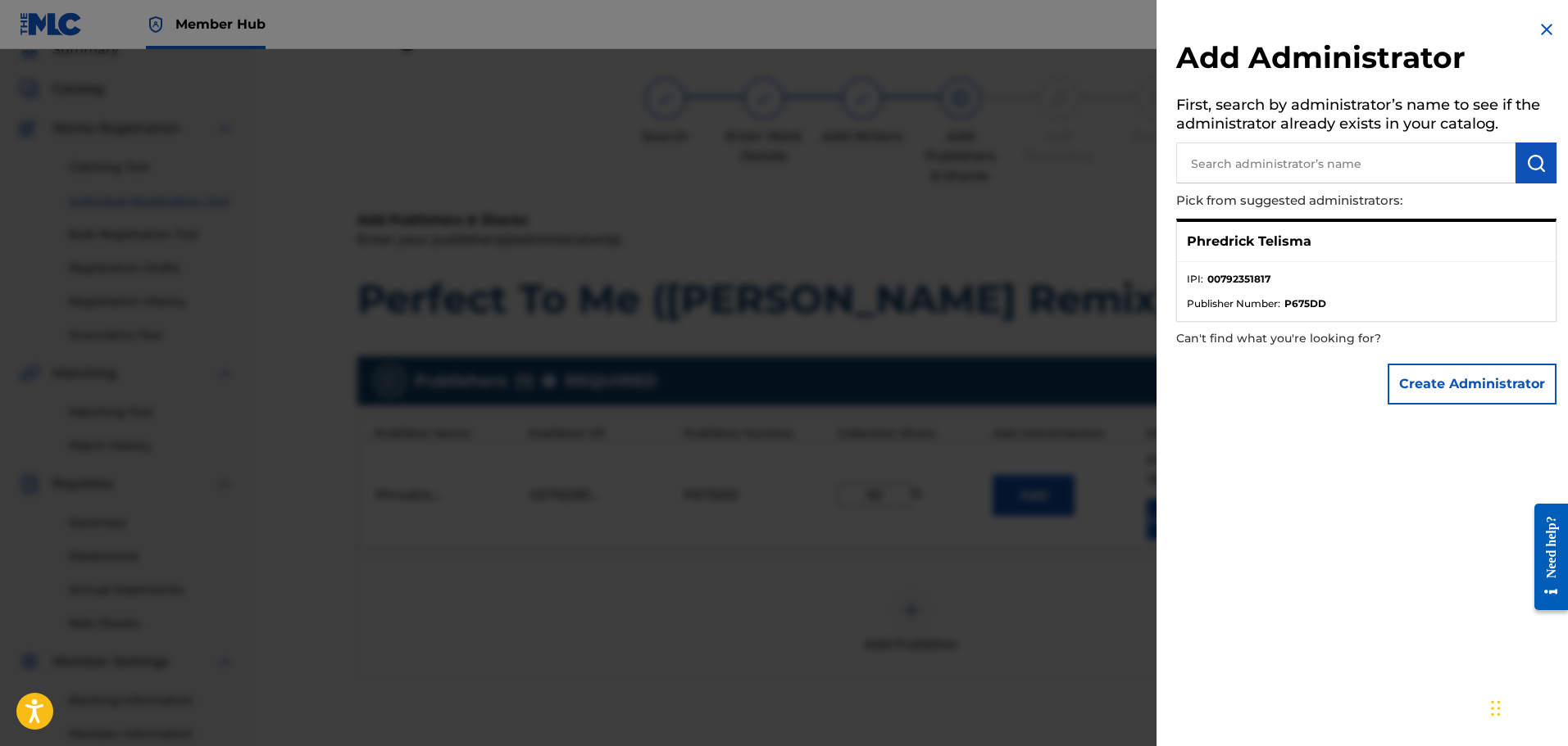
click at [1542, 30] on img at bounding box center [1546, 30] width 20 height 20
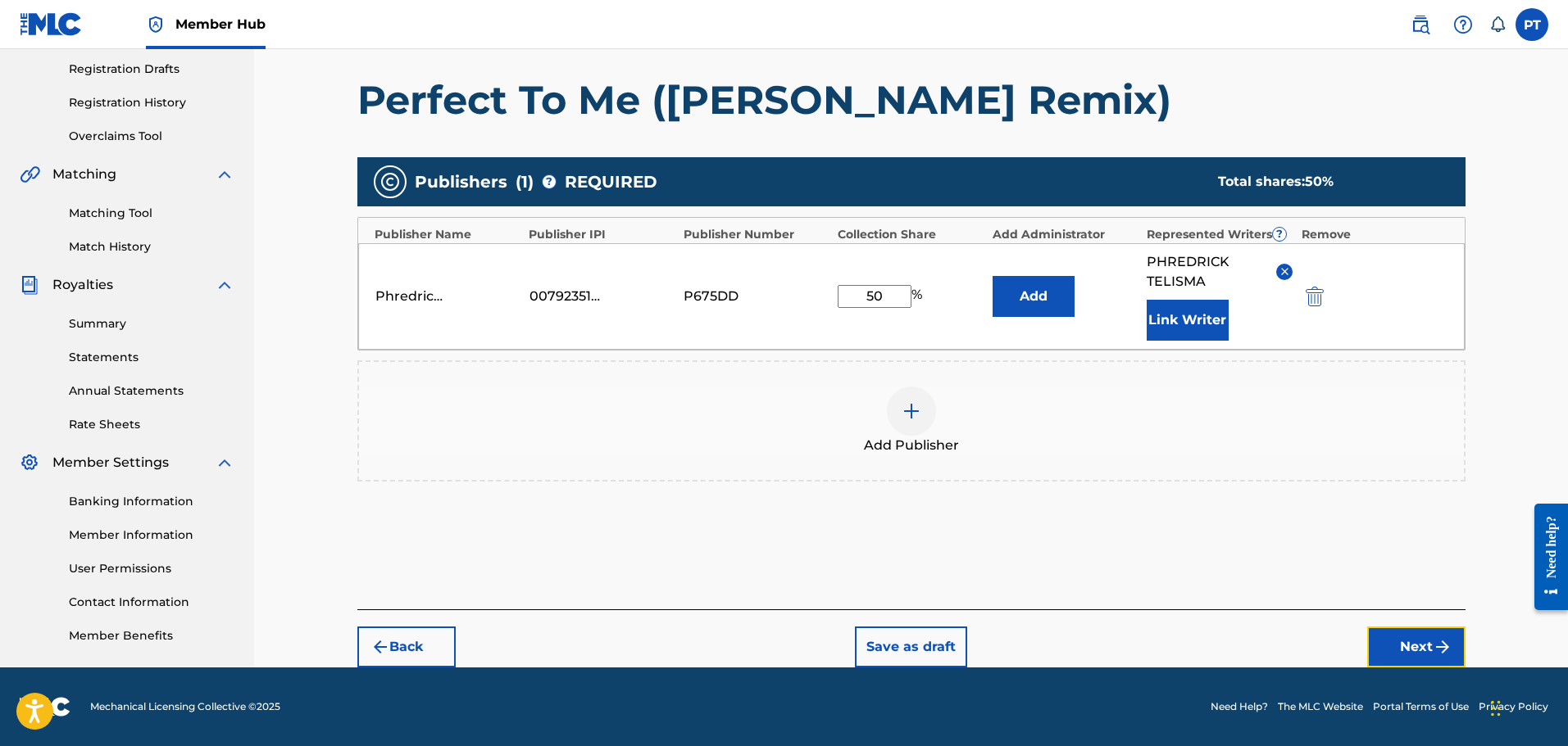
click at [1439, 659] on button "Next" at bounding box center [1416, 648] width 98 height 41
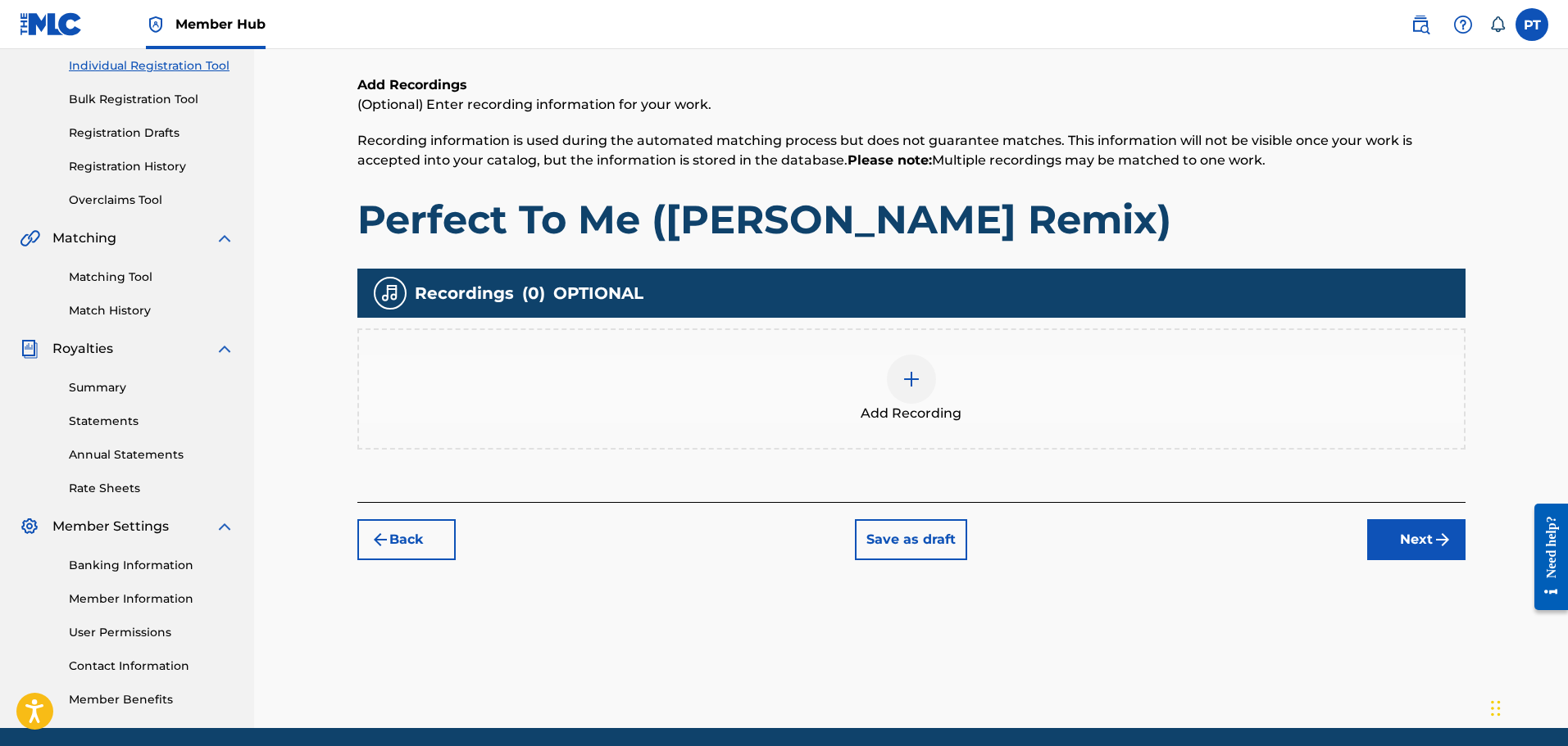
scroll to position [237, 0]
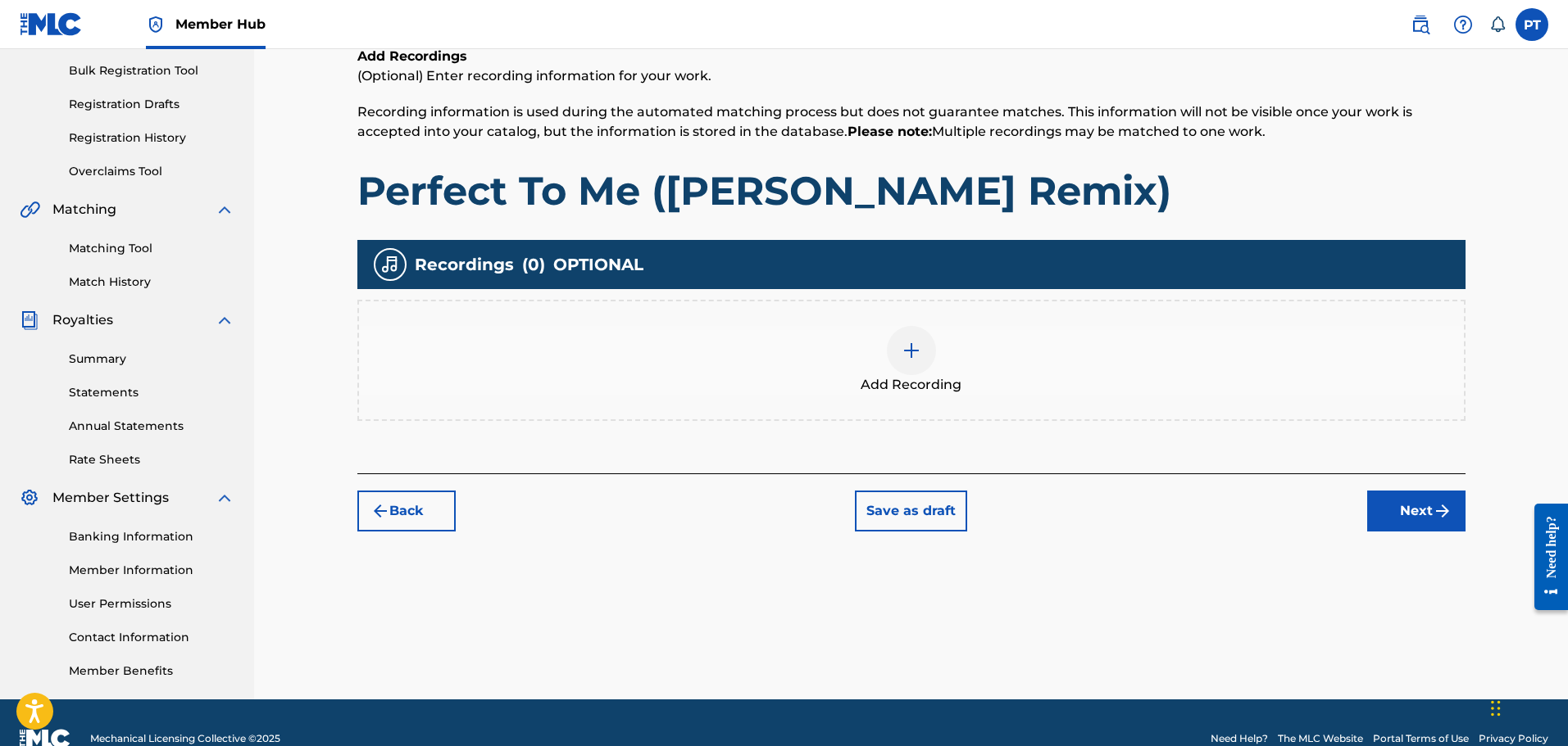
click at [917, 352] on img at bounding box center [912, 351] width 20 height 20
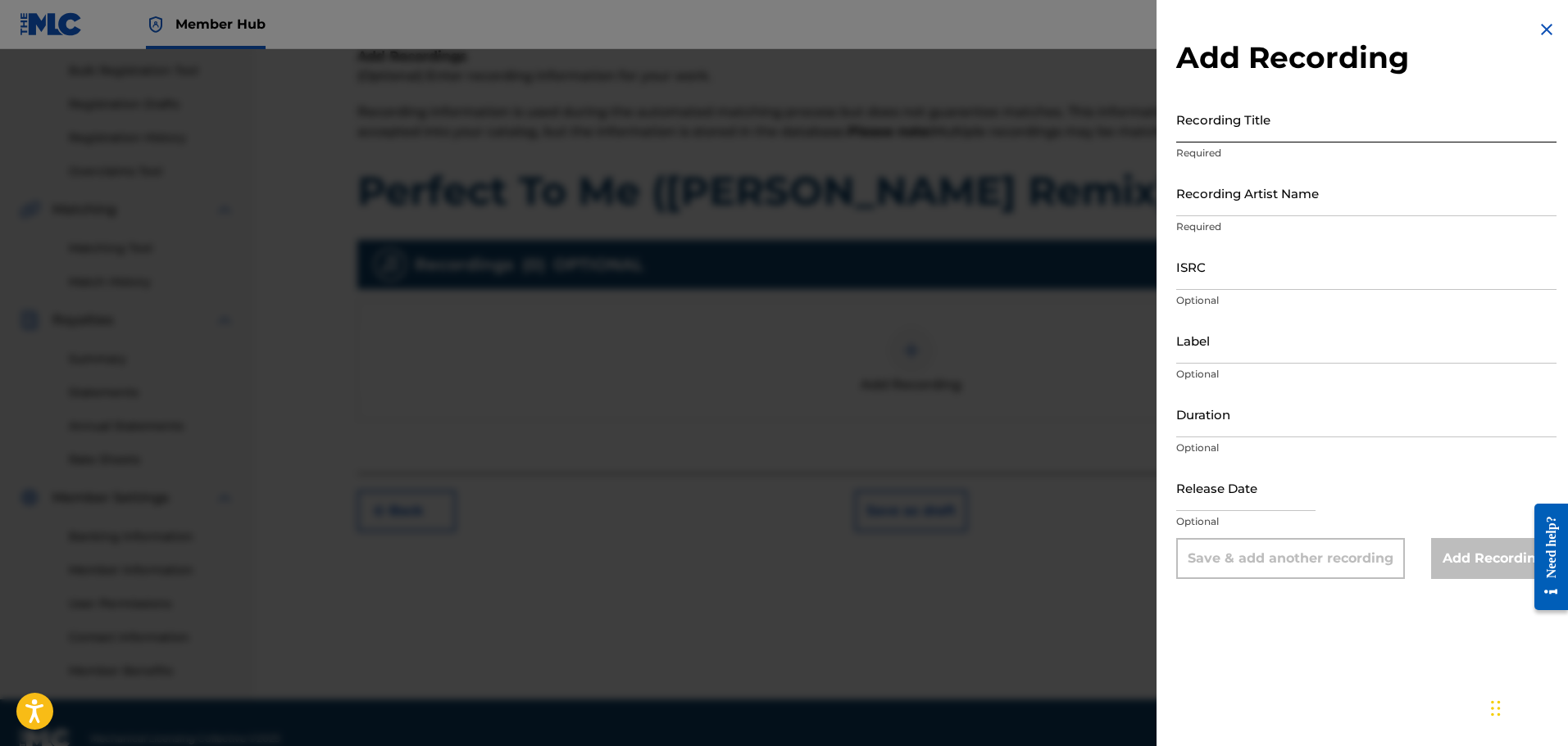
click at [1288, 129] on input "Recording Title" at bounding box center [1366, 119] width 381 height 46
click at [1311, 132] on input "Recording Title" at bounding box center [1366, 119] width 381 height 46
paste input "Perfect To Me ([PERSON_NAME] Remix)"
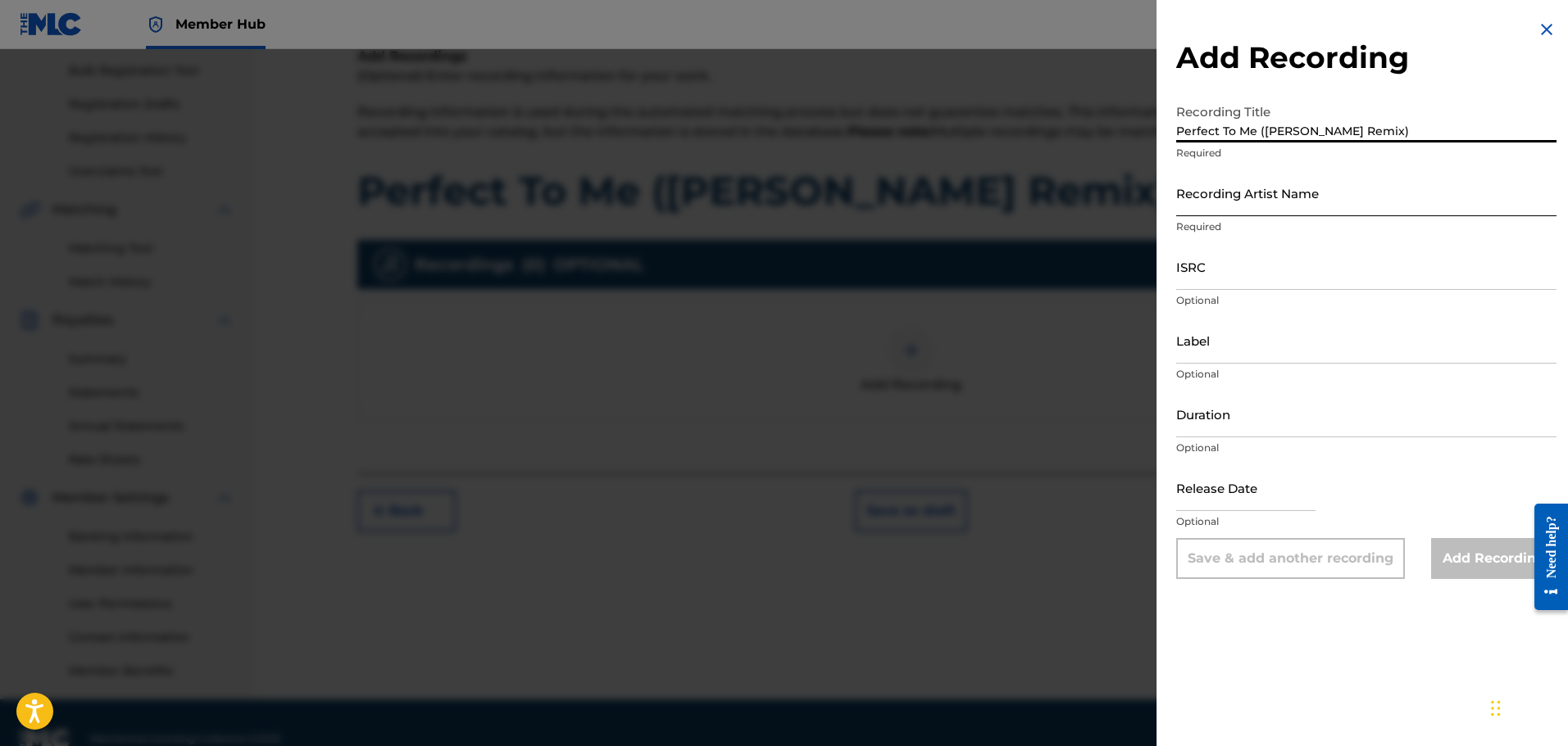
type input "Perfect To Me ([PERSON_NAME] Remix)"
click at [1273, 191] on input "Recording Artist Name" at bounding box center [1366, 193] width 381 height 46
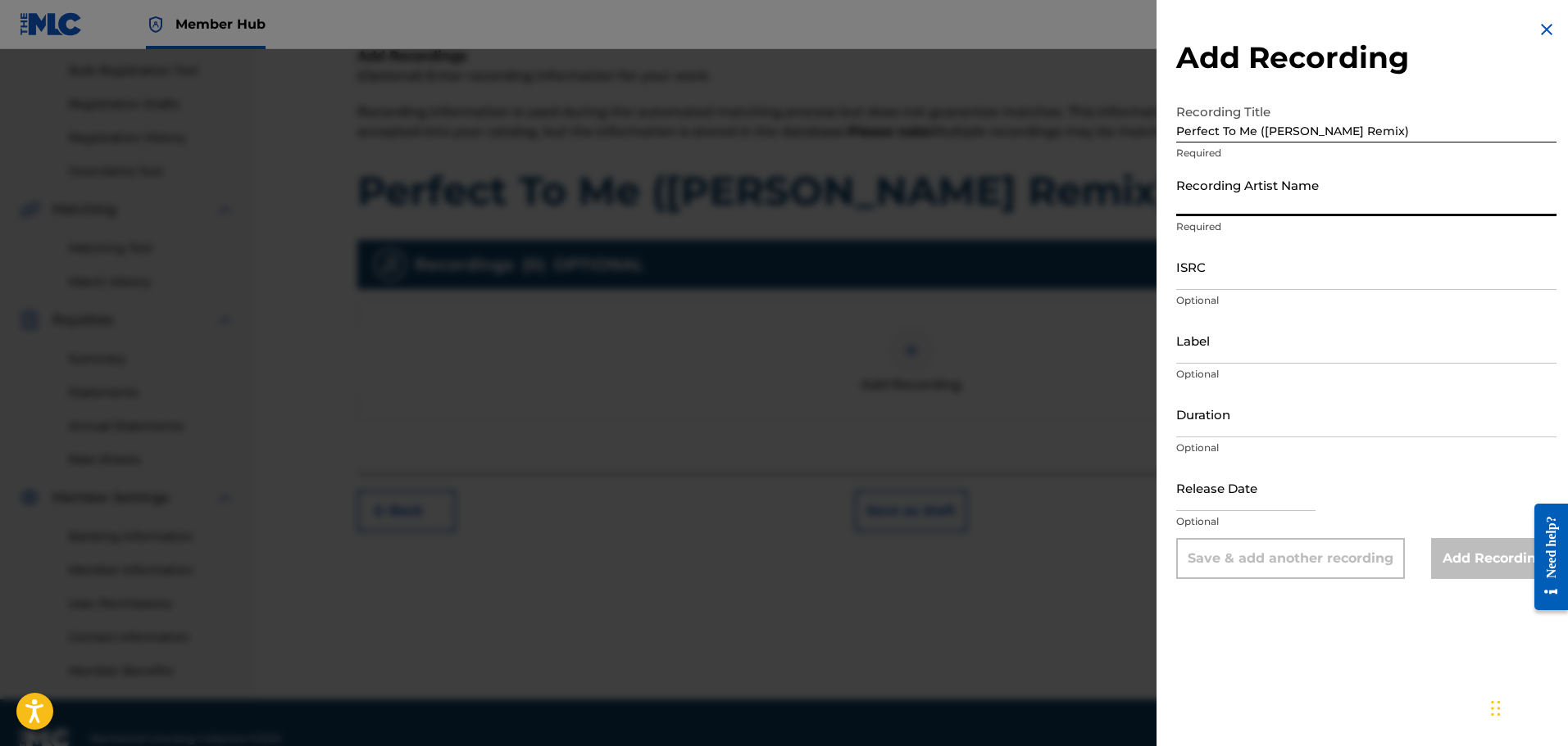
type input "Phrvddy"
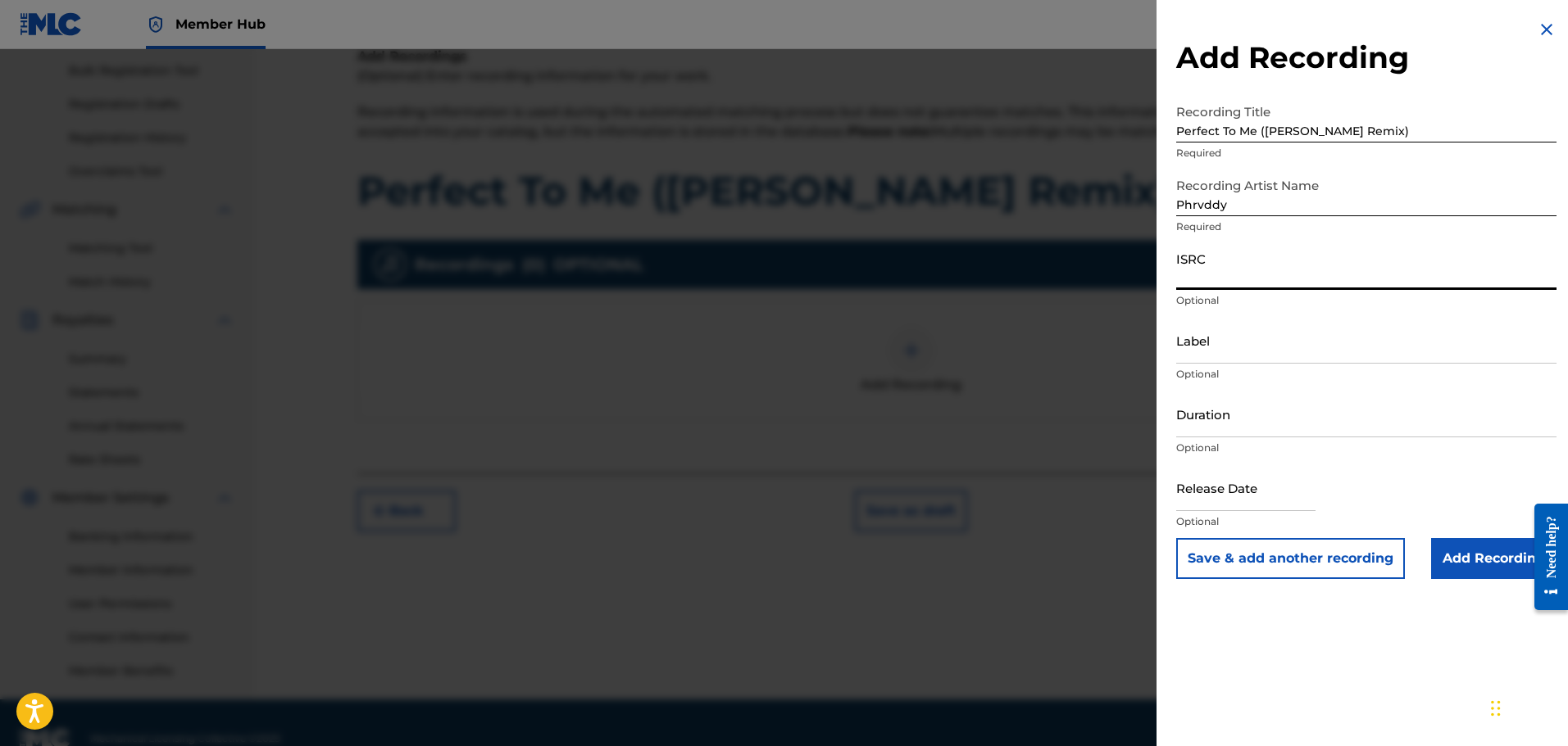
click at [1224, 283] on input "ISRC" at bounding box center [1366, 266] width 381 height 46
drag, startPoint x: 1231, startPoint y: 264, endPoint x: 1230, endPoint y: 287, distance: 23.0
click at [1230, 270] on input "ISRC" at bounding box center [1366, 266] width 381 height 46
paste input "QT3F62536250"
type input "QT3F62536250"
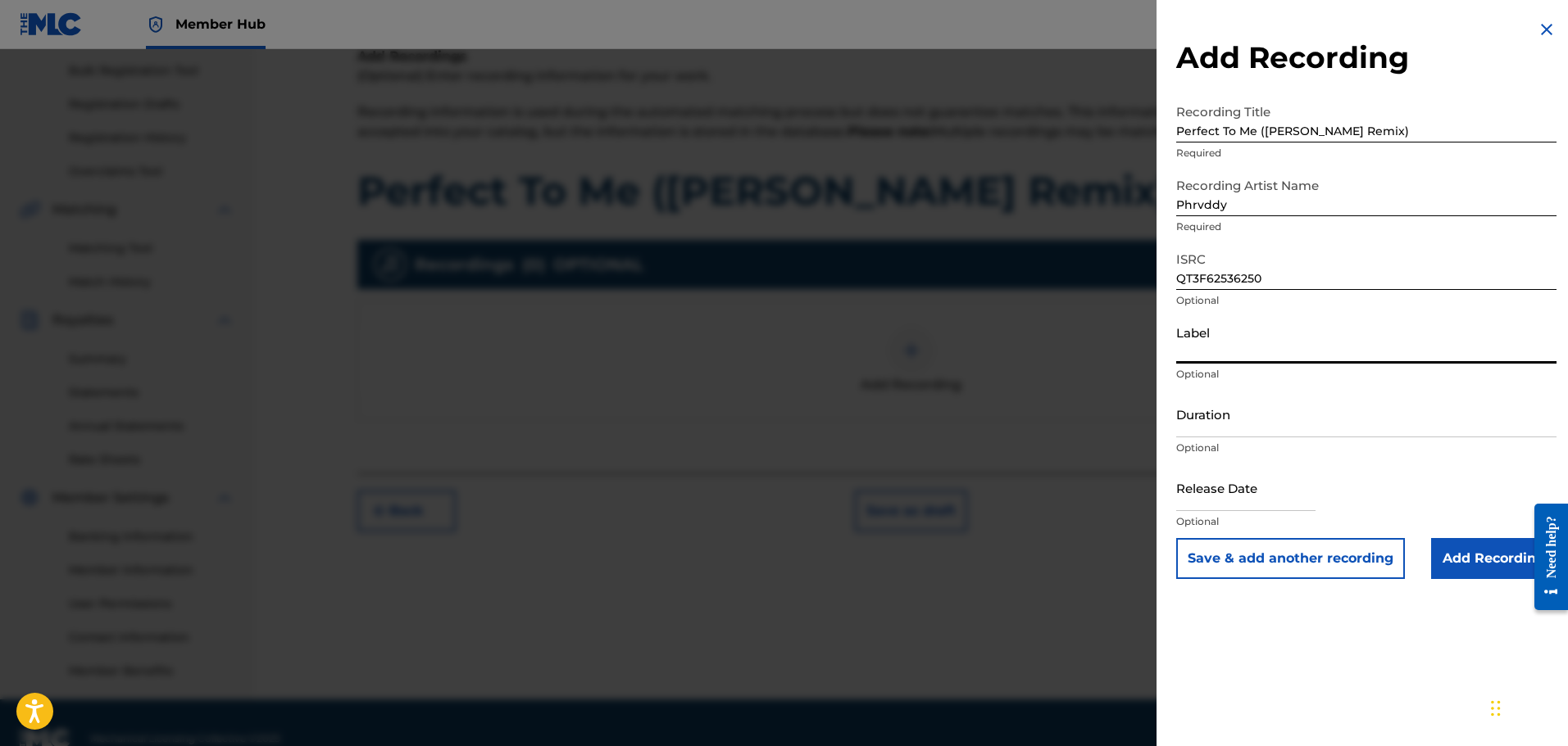
click at [1220, 356] on input "Label" at bounding box center [1366, 340] width 381 height 46
click at [1245, 439] on div "Duration Optional" at bounding box center [1366, 428] width 381 height 74
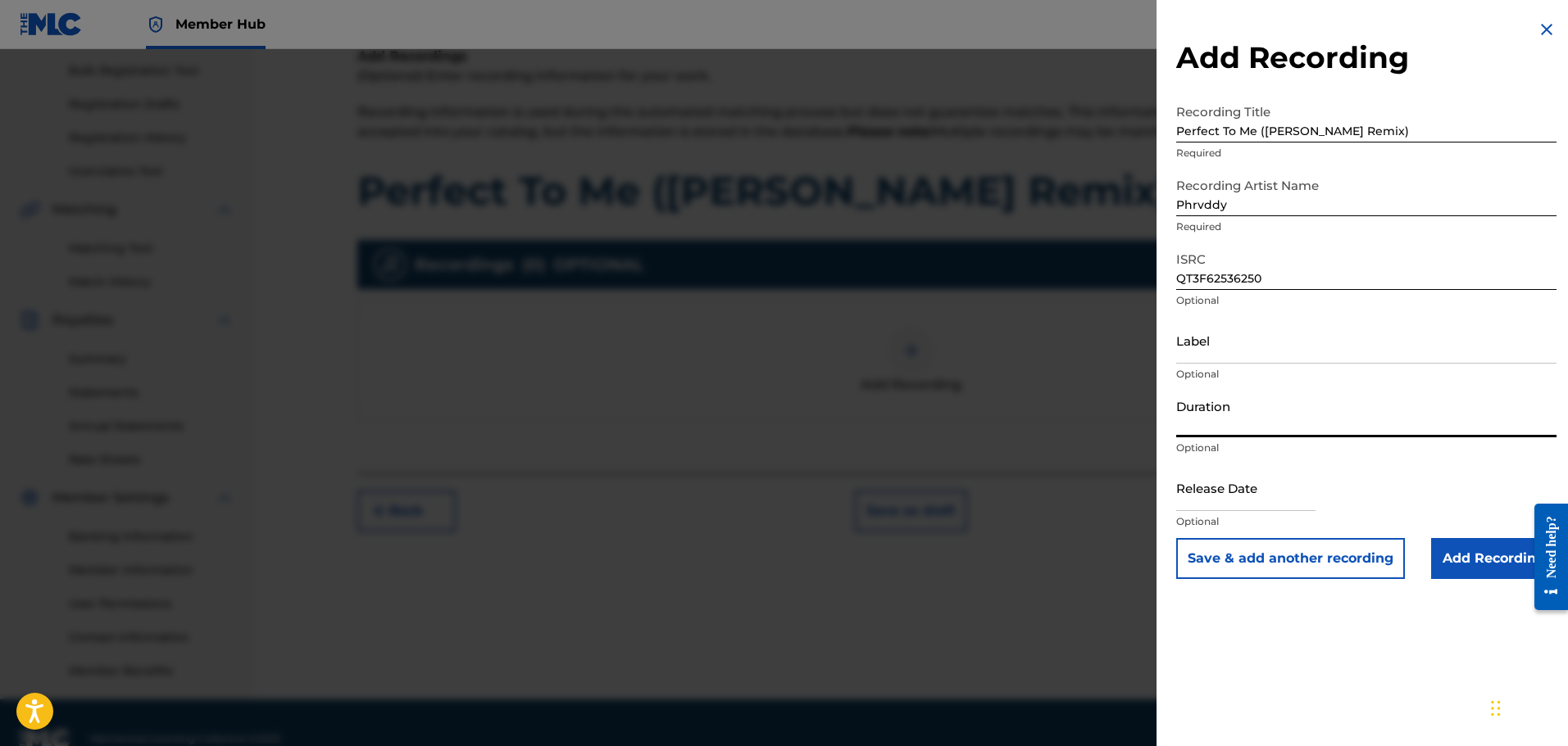
click at [1246, 427] on input "Duration" at bounding box center [1366, 414] width 381 height 46
type input "03:12"
drag, startPoint x: 1189, startPoint y: 494, endPoint x: 1217, endPoint y: 497, distance: 28.2
click at [1189, 494] on input "text" at bounding box center [1245, 488] width 139 height 46
select select "9"
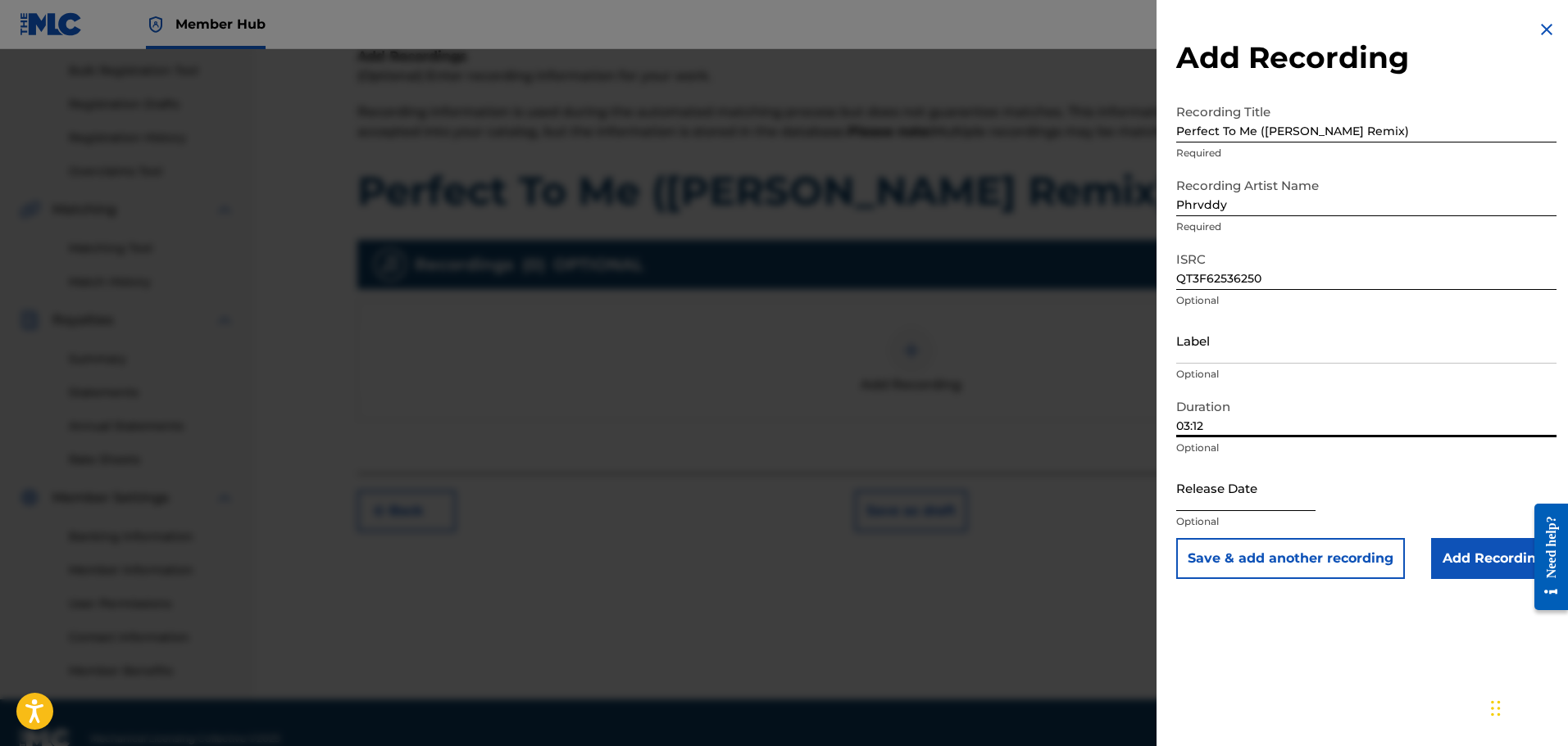
select select "2025"
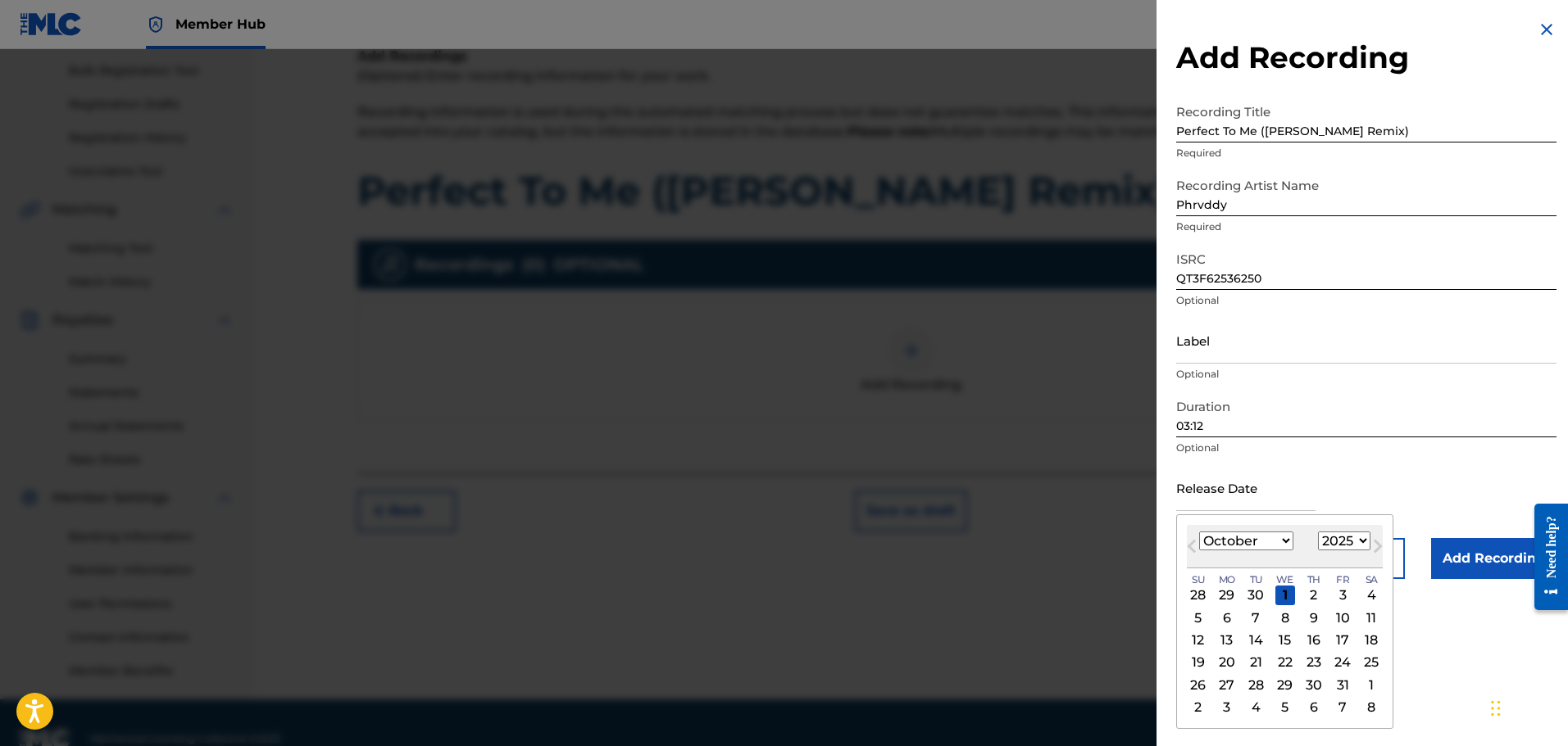
type input "[DATE]"
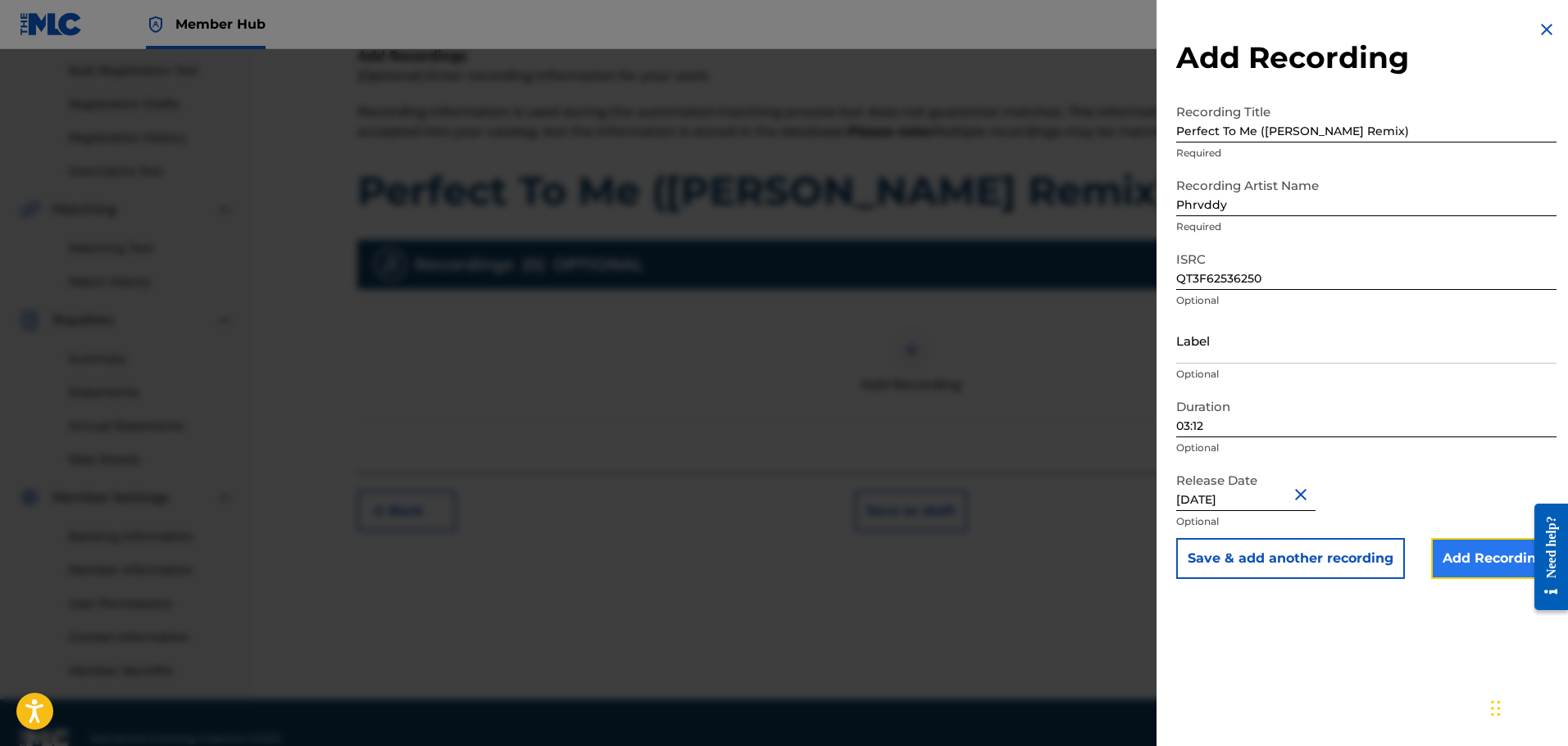
click at [1492, 549] on input "Add Recording" at bounding box center [1494, 559] width 126 height 41
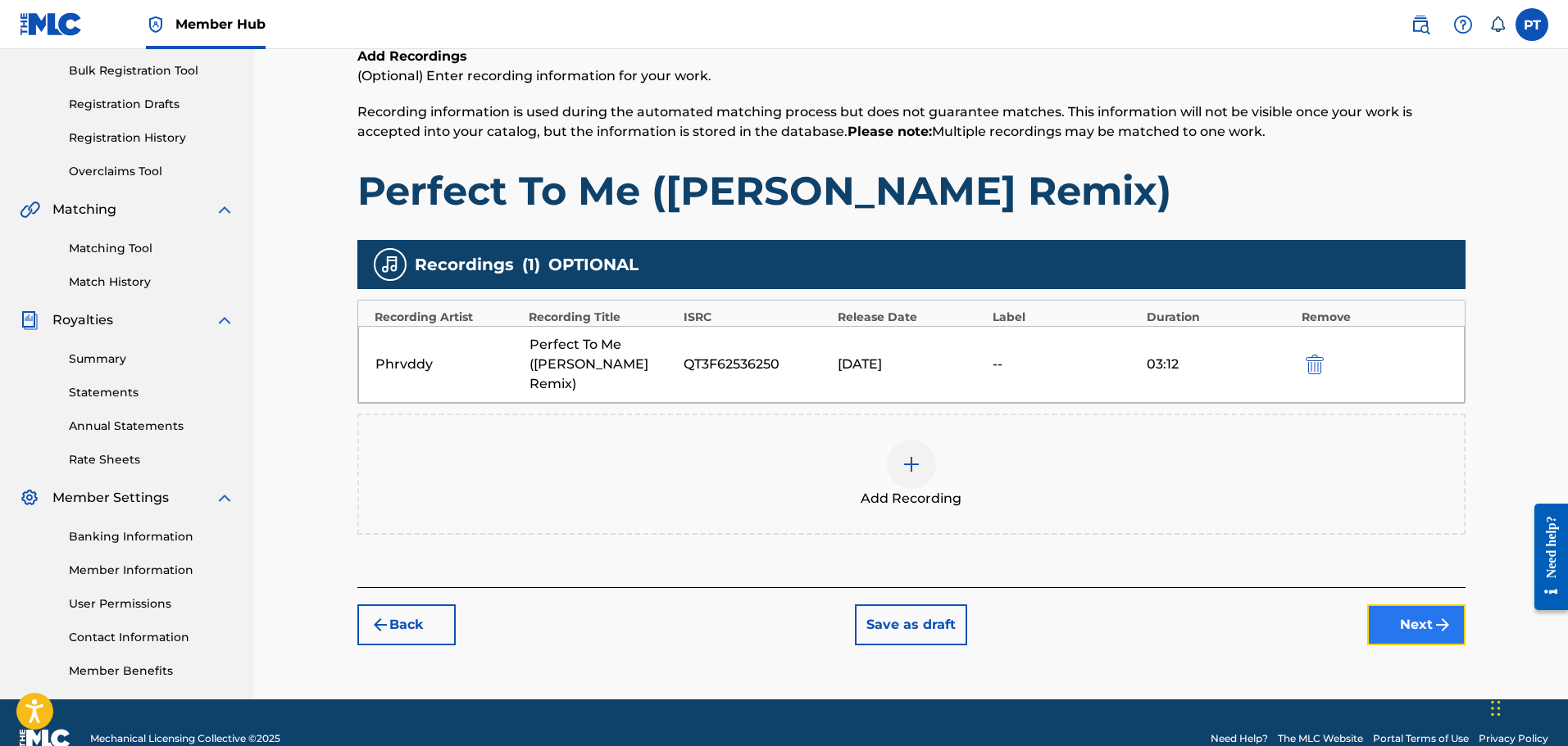
click at [1433, 615] on img "submit" at bounding box center [1443, 625] width 20 height 20
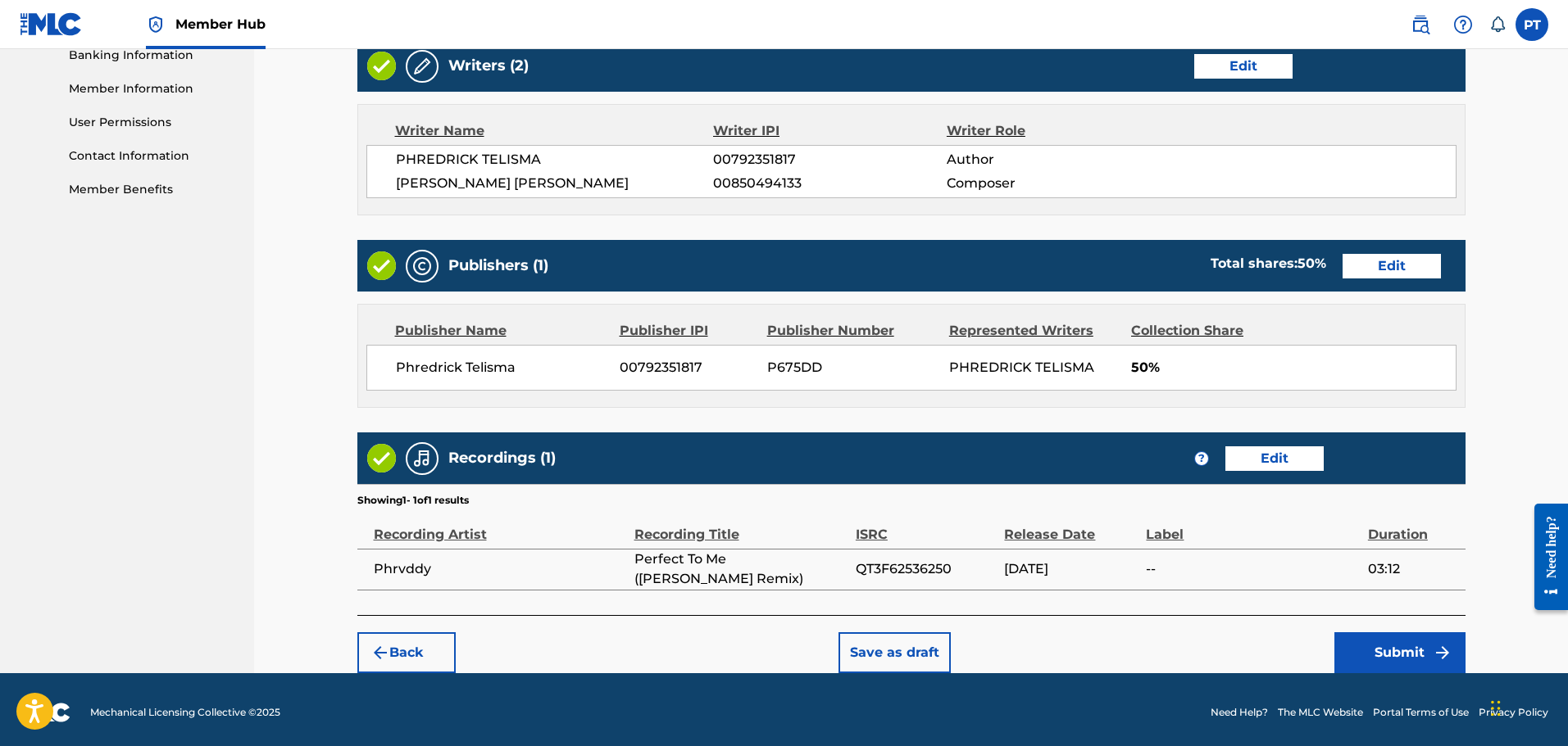
scroll to position [725, 0]
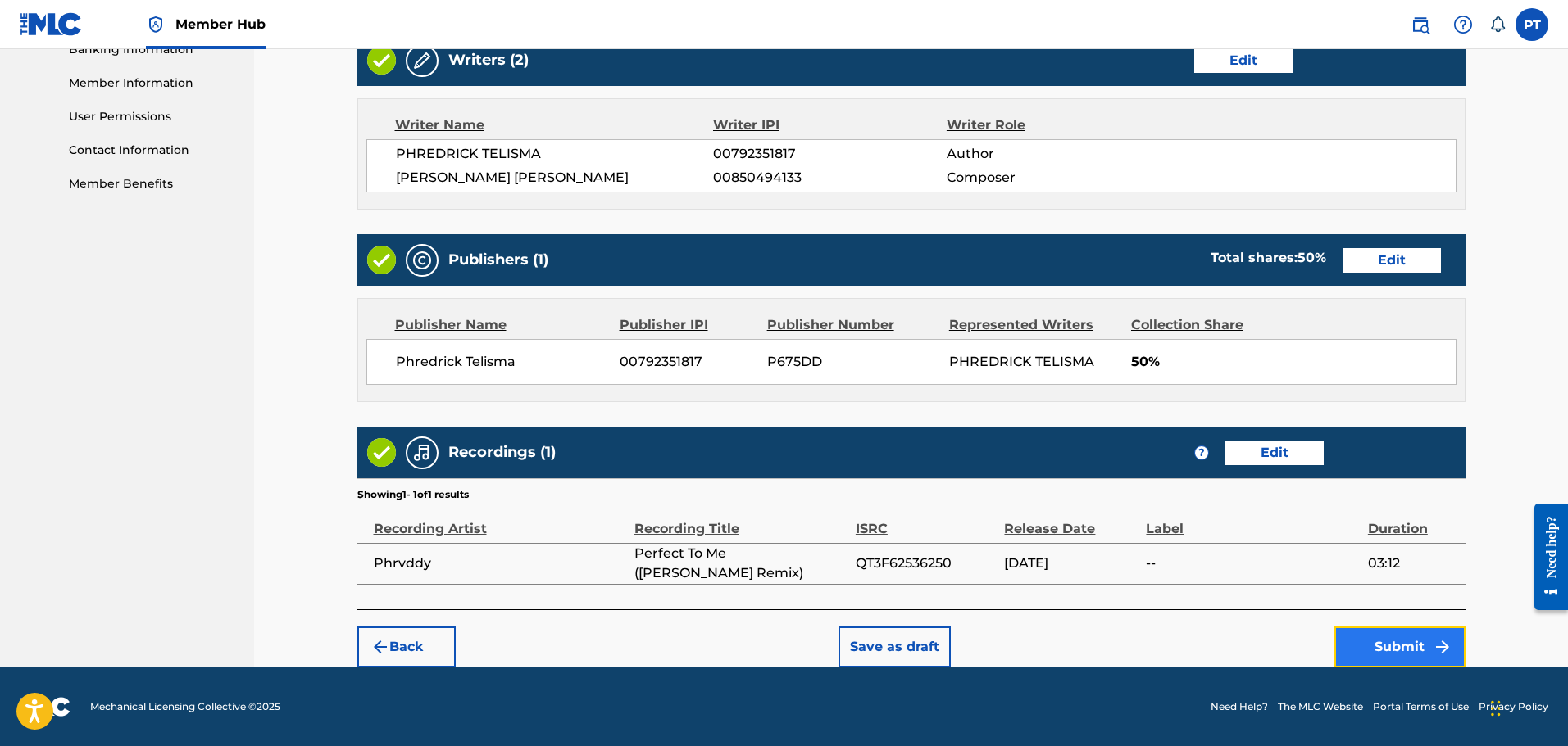
click at [1401, 652] on button "Submit" at bounding box center [1400, 648] width 131 height 41
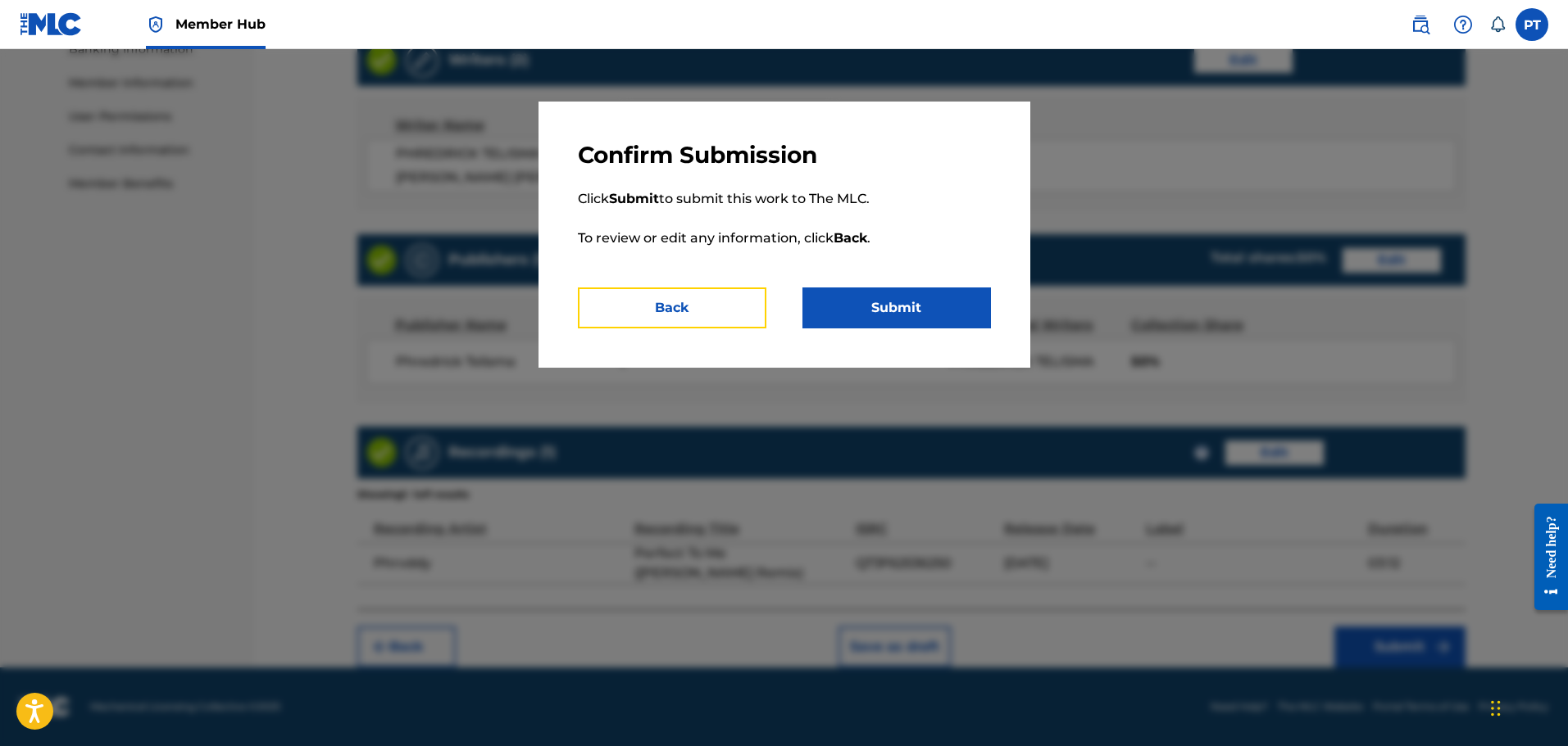
drag, startPoint x: 629, startPoint y: 304, endPoint x: 640, endPoint y: 305, distance: 11.0
click at [630, 304] on button "Back" at bounding box center [672, 308] width 189 height 41
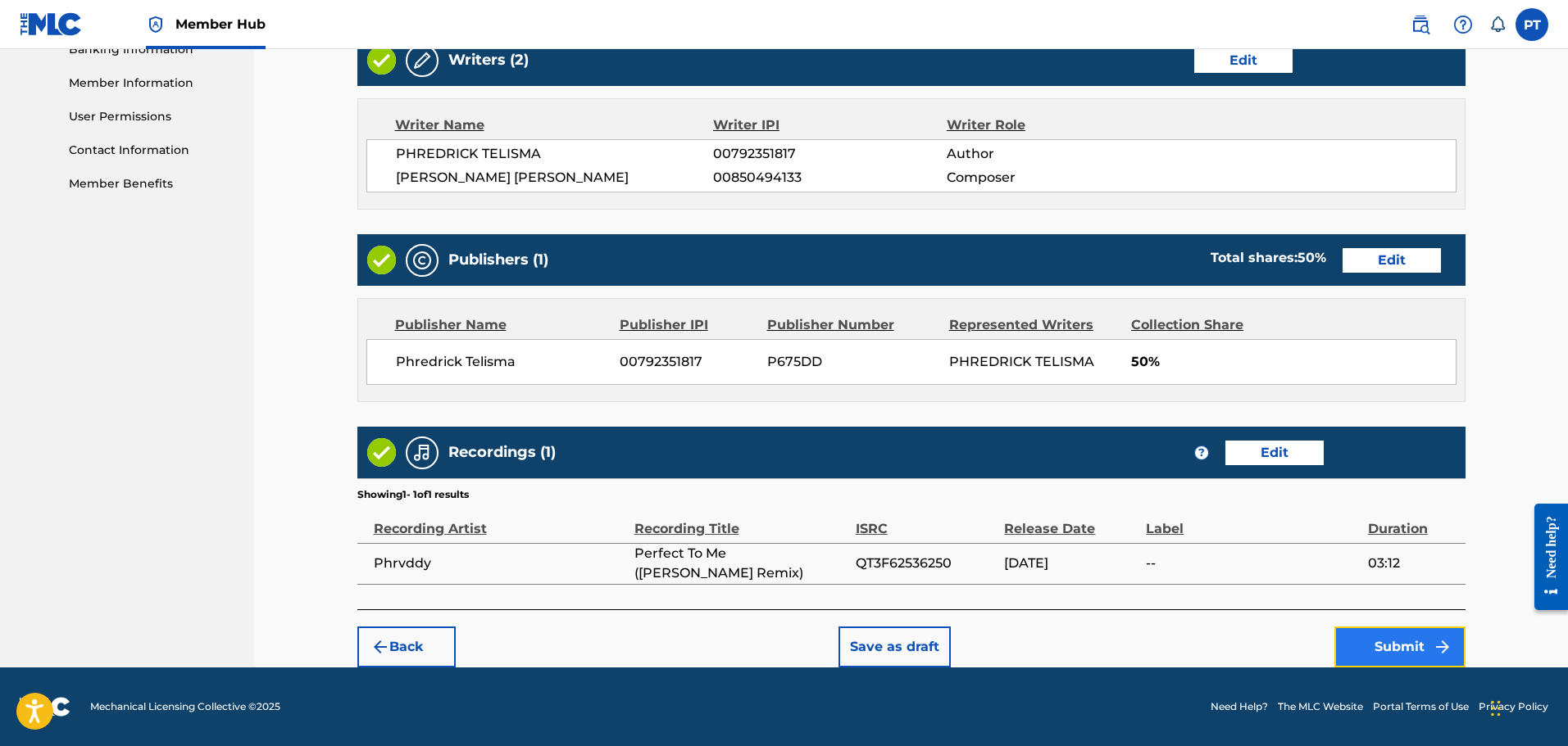
click at [1398, 658] on button "Submit" at bounding box center [1400, 648] width 131 height 41
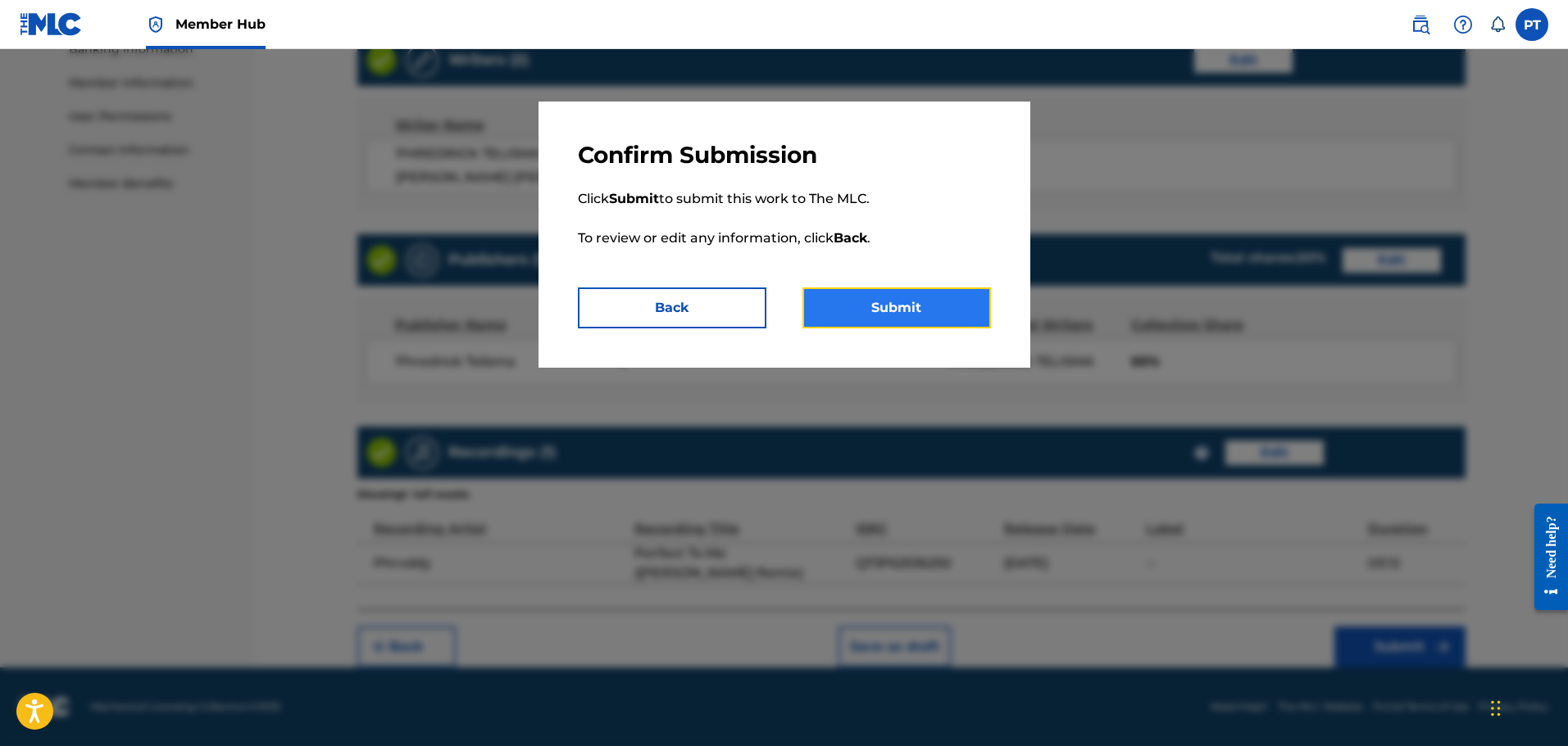
click at [913, 304] on button "Submit" at bounding box center [897, 308] width 189 height 41
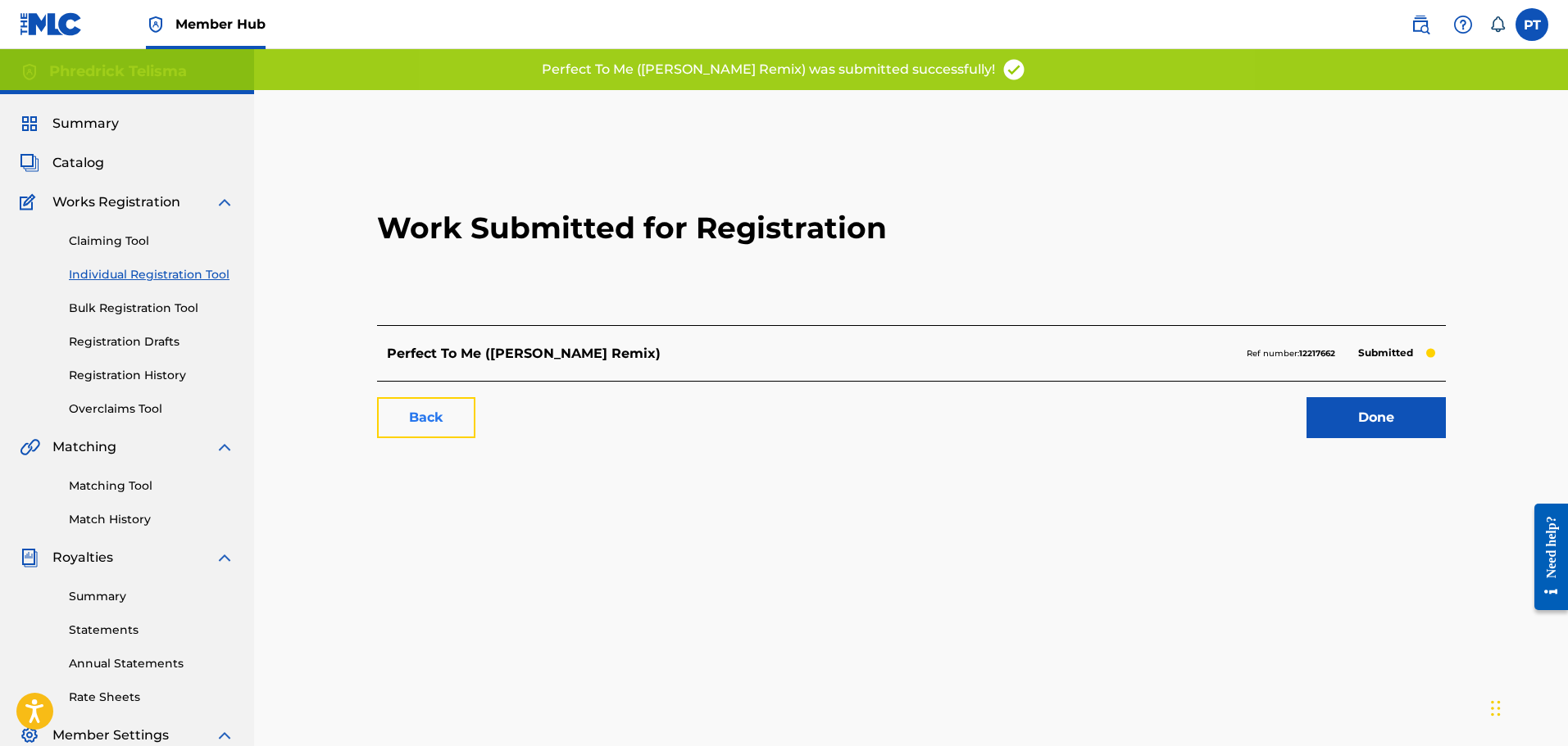
click at [454, 411] on link "Back" at bounding box center [426, 418] width 98 height 41
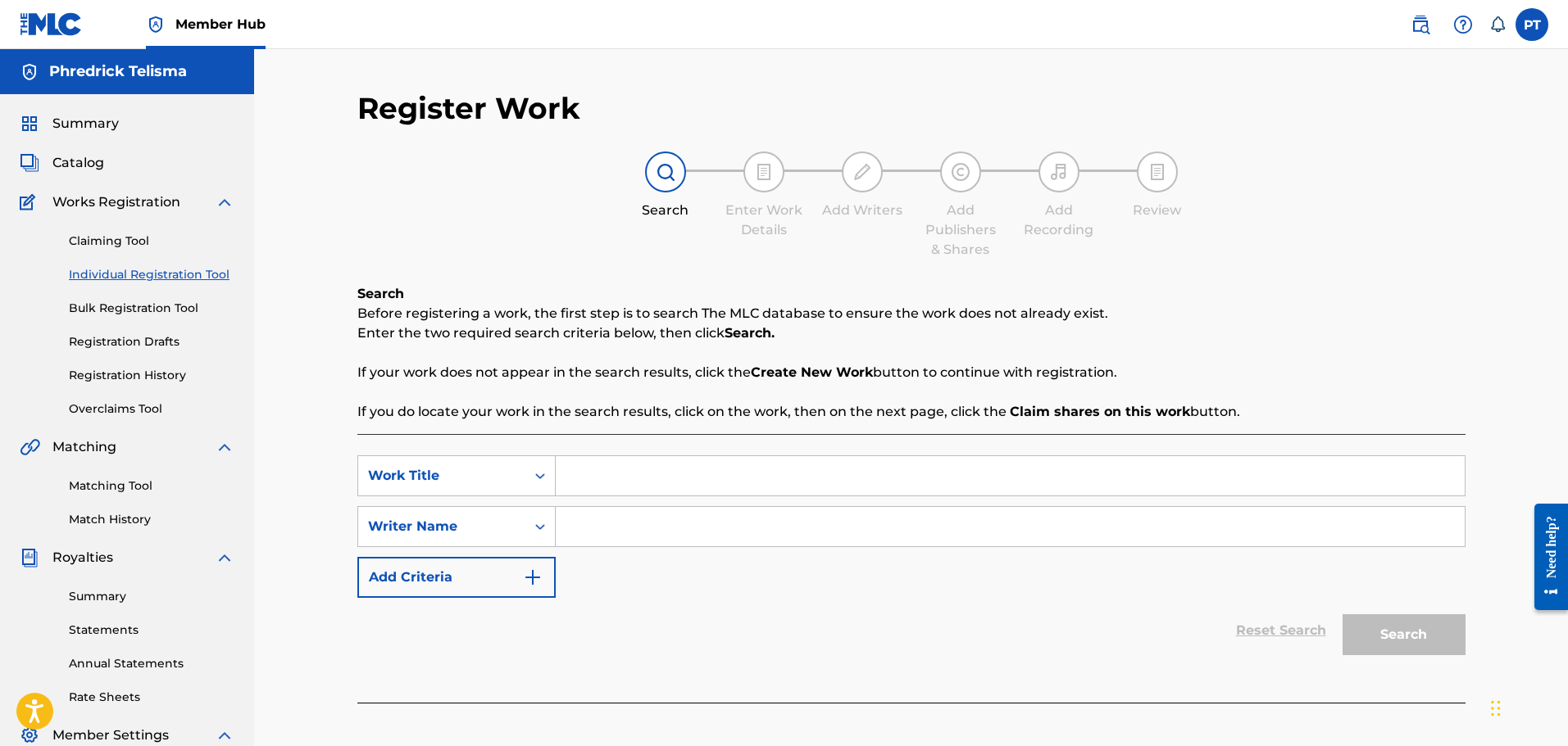
drag, startPoint x: 585, startPoint y: 485, endPoint x: 602, endPoint y: 485, distance: 17.0
click at [586, 485] on input "Search Form" at bounding box center [1010, 476] width 909 height 40
paste input "Promise ([PERSON_NAME] Remix)"
type input "Promise ([PERSON_NAME] Remix)"
click at [664, 531] on input "Search Form" at bounding box center [1010, 527] width 909 height 40
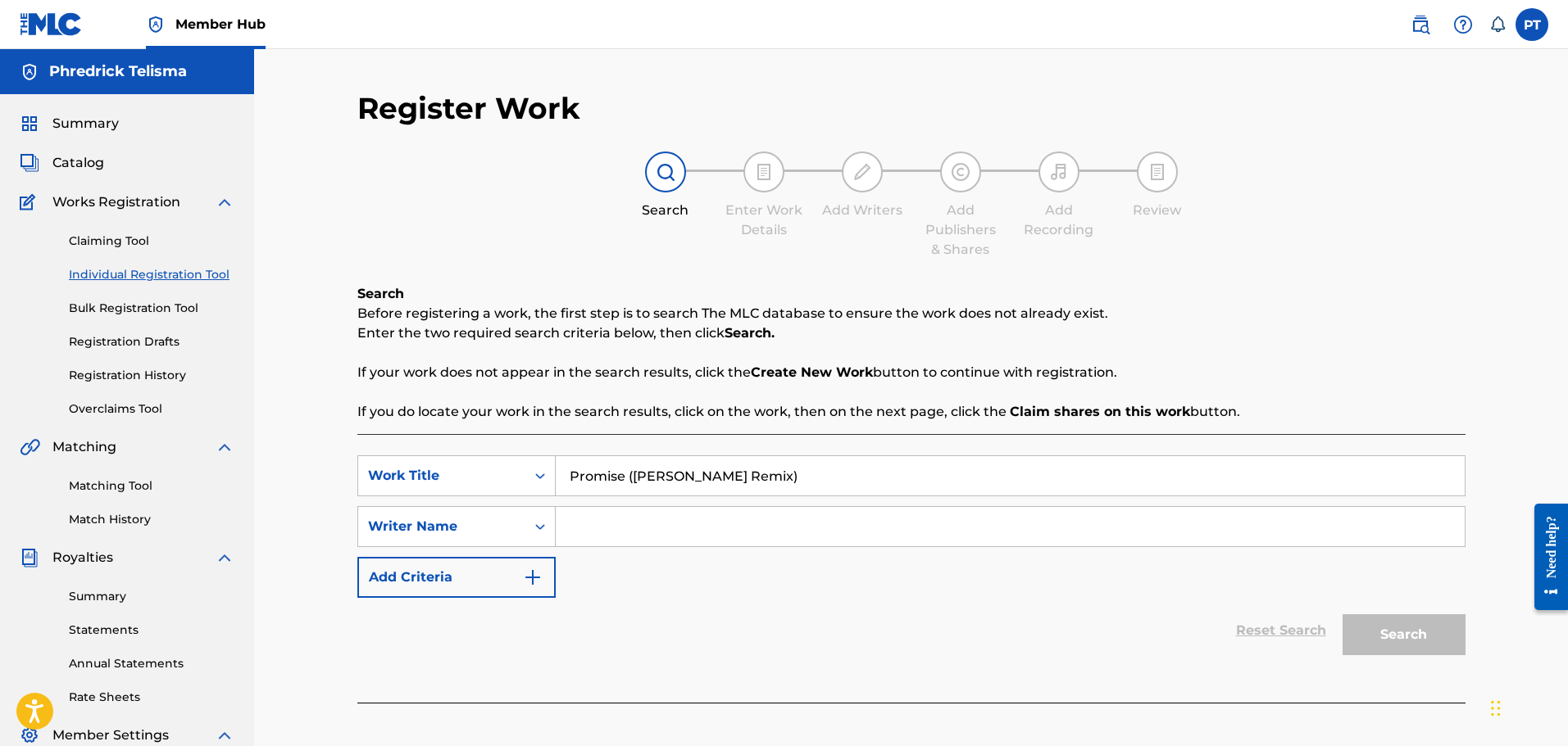
click at [681, 522] on input "Search Form" at bounding box center [1010, 527] width 909 height 40
paste input "PHREDRICK TELISMA"
type input "PHREDRICK TELISMA"
click at [1401, 642] on button "Search" at bounding box center [1404, 635] width 123 height 41
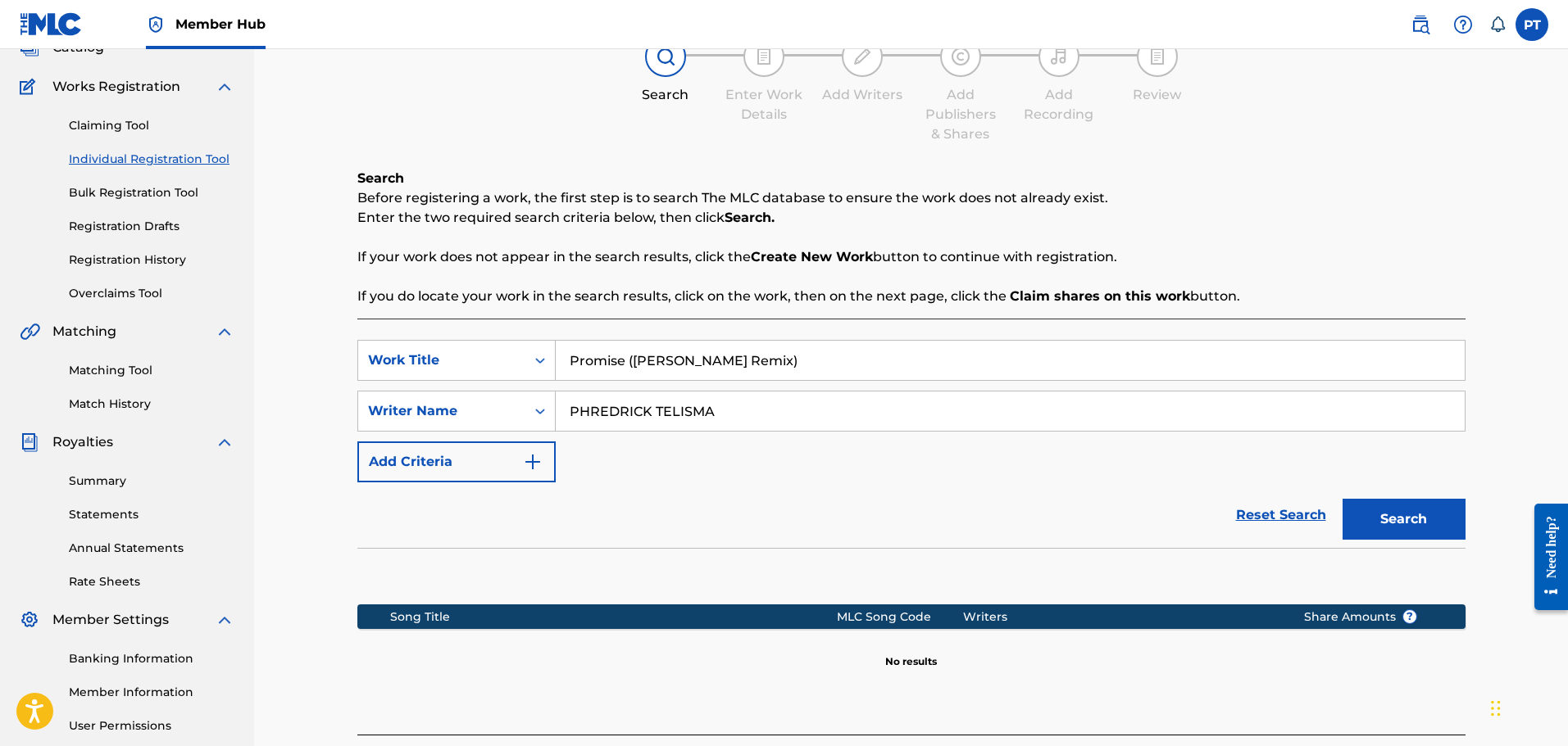
scroll to position [270, 0]
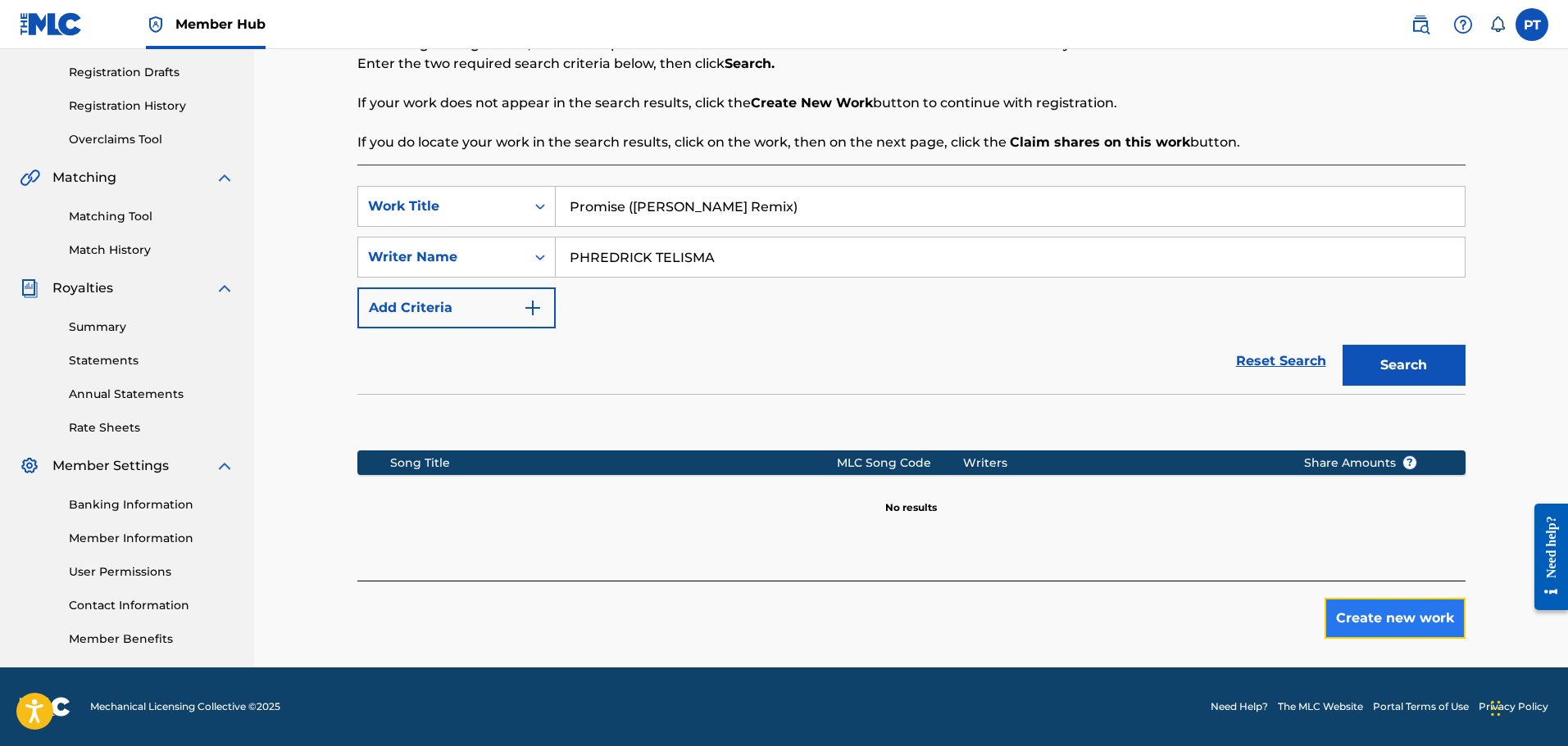
click at [1366, 636] on button "Create new work" at bounding box center [1395, 619] width 141 height 41
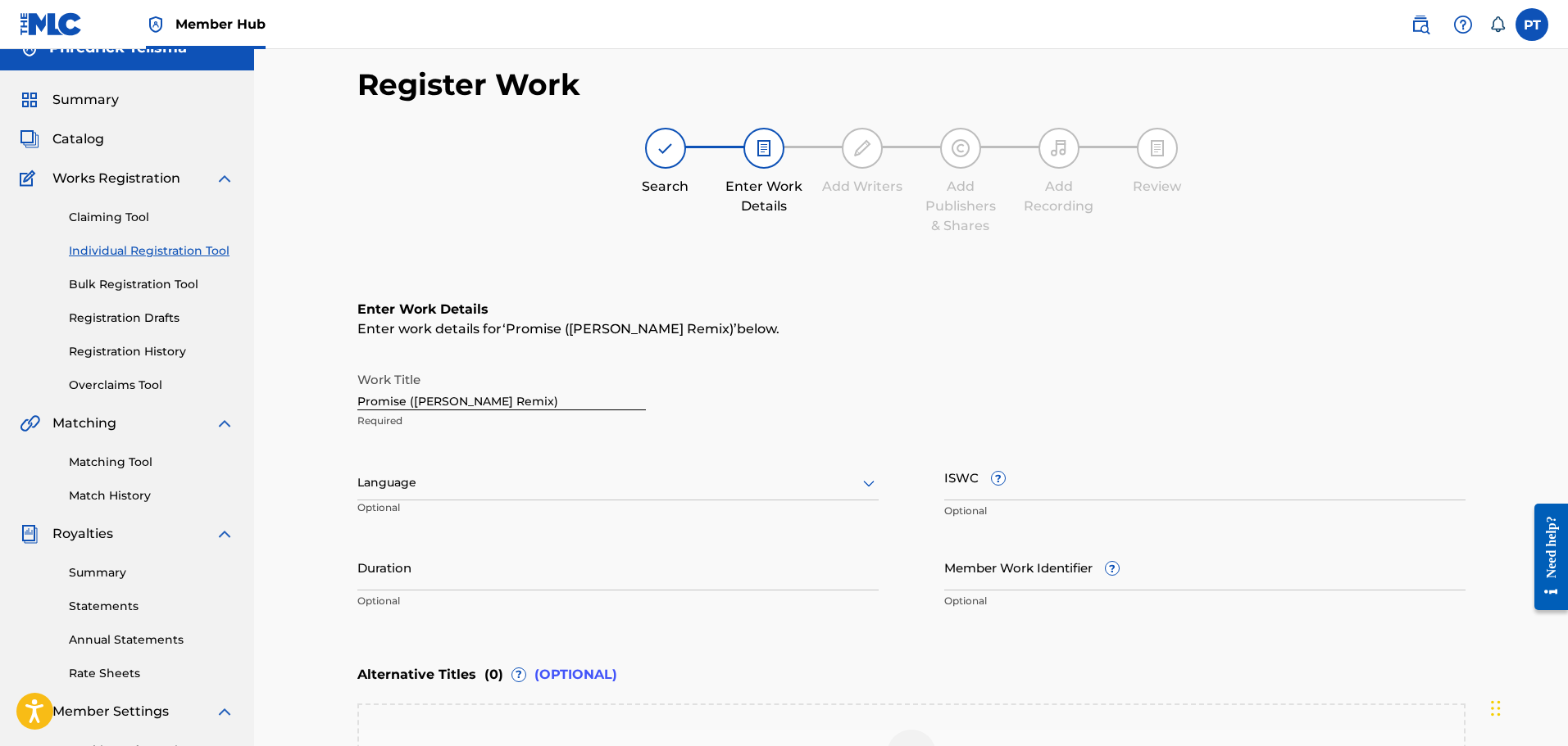
click at [417, 481] on div at bounding box center [618, 483] width 521 height 21
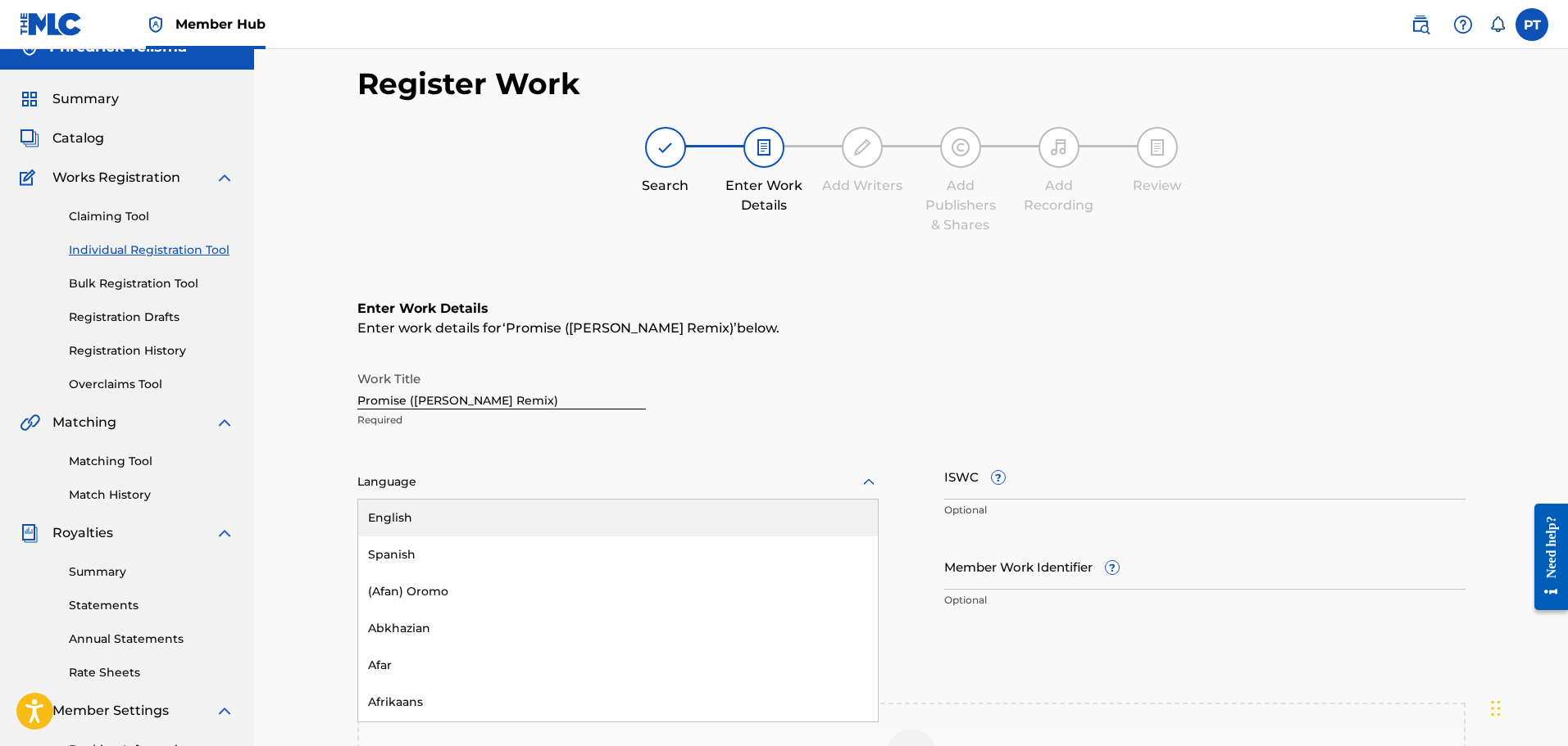
click at [403, 517] on div "English" at bounding box center [618, 518] width 520 height 37
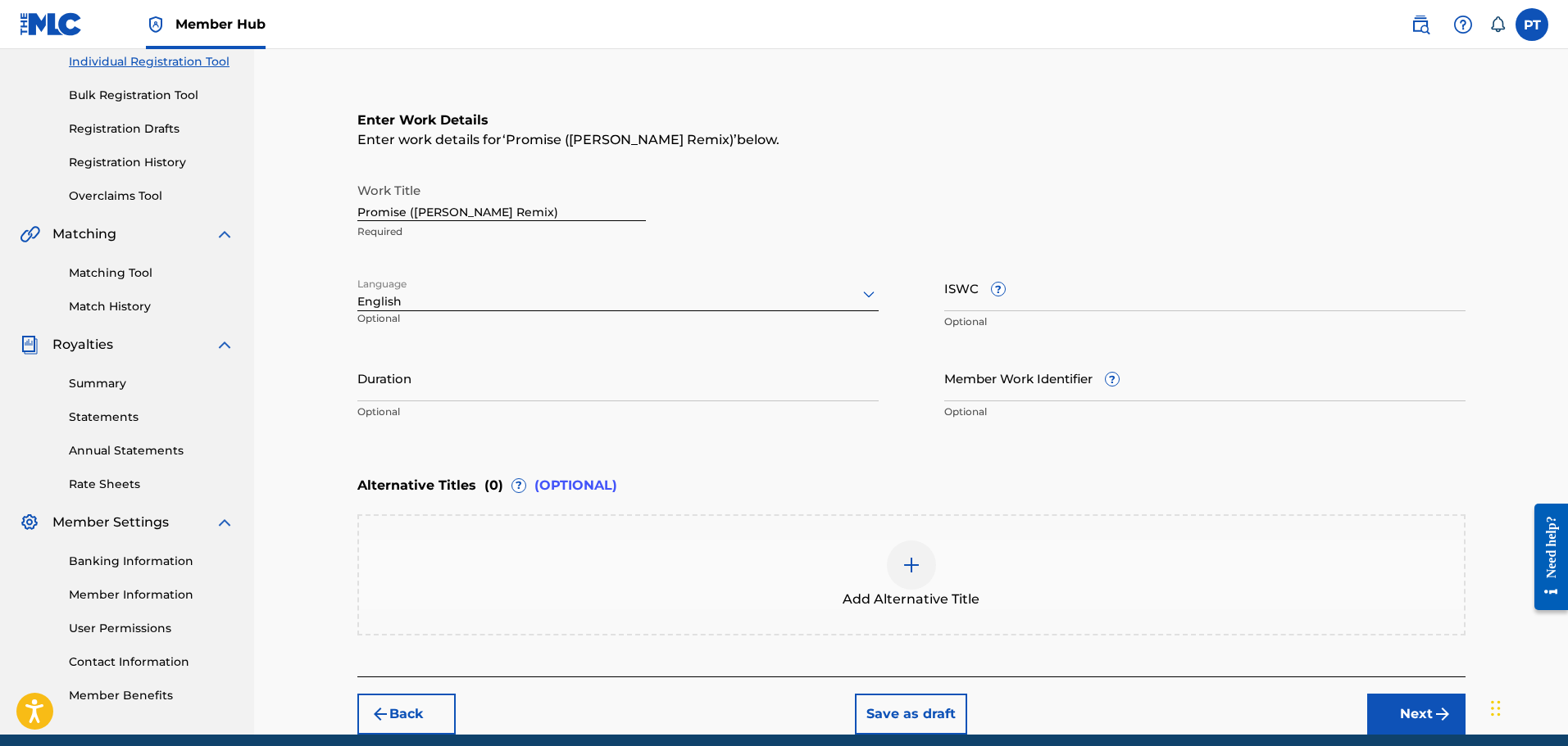
scroll to position [270, 0]
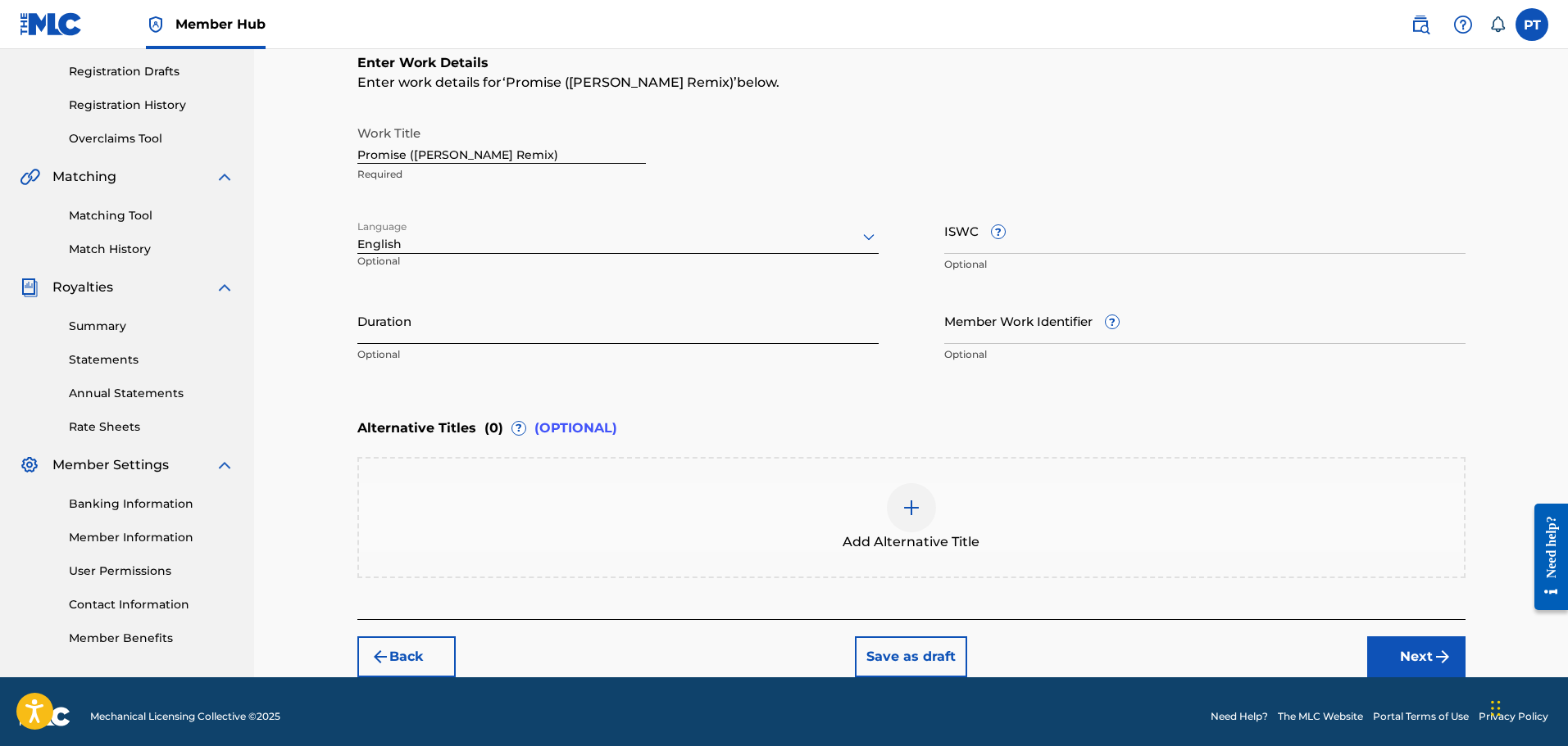
click at [396, 337] on input "Duration" at bounding box center [618, 321] width 521 height 46
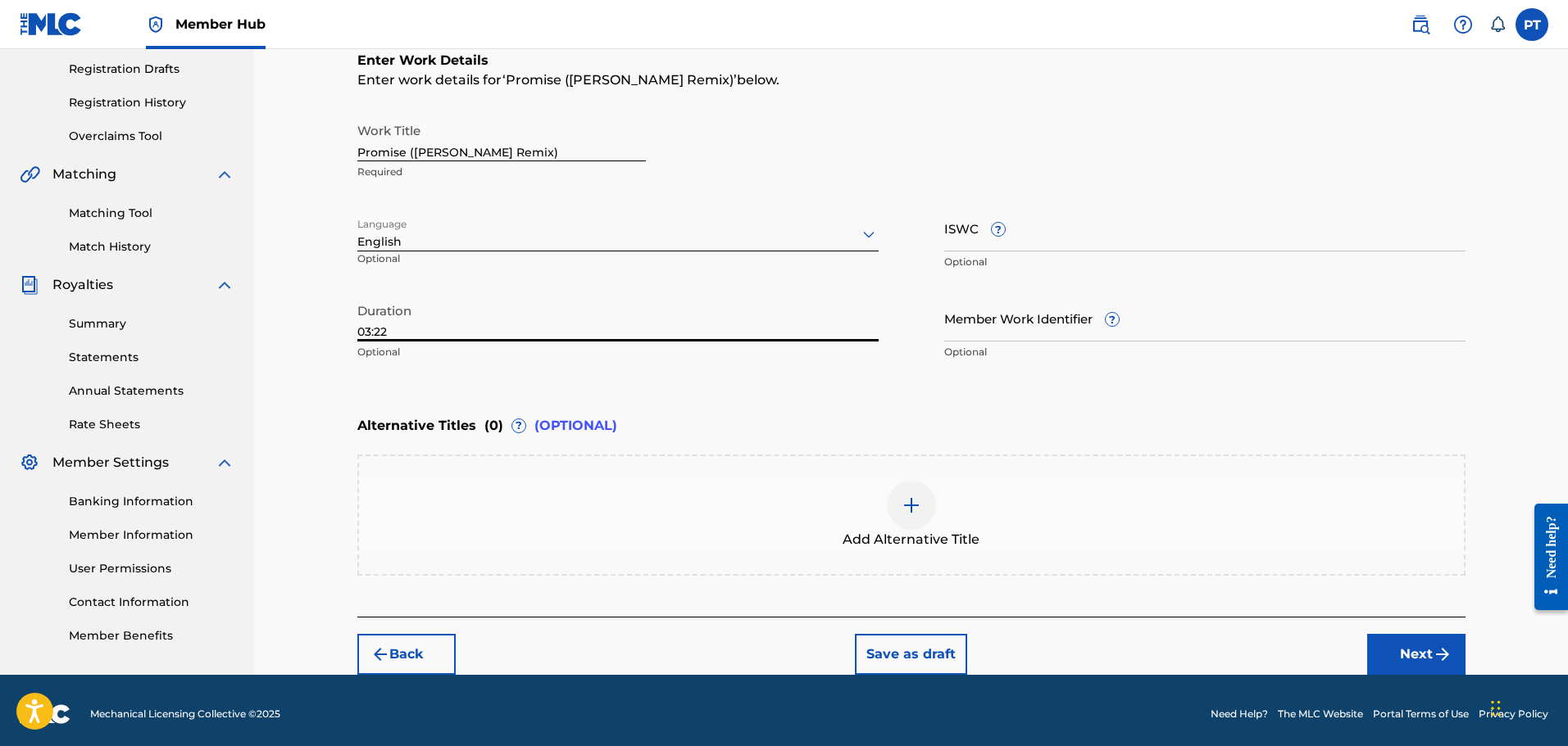
scroll to position [280, 0]
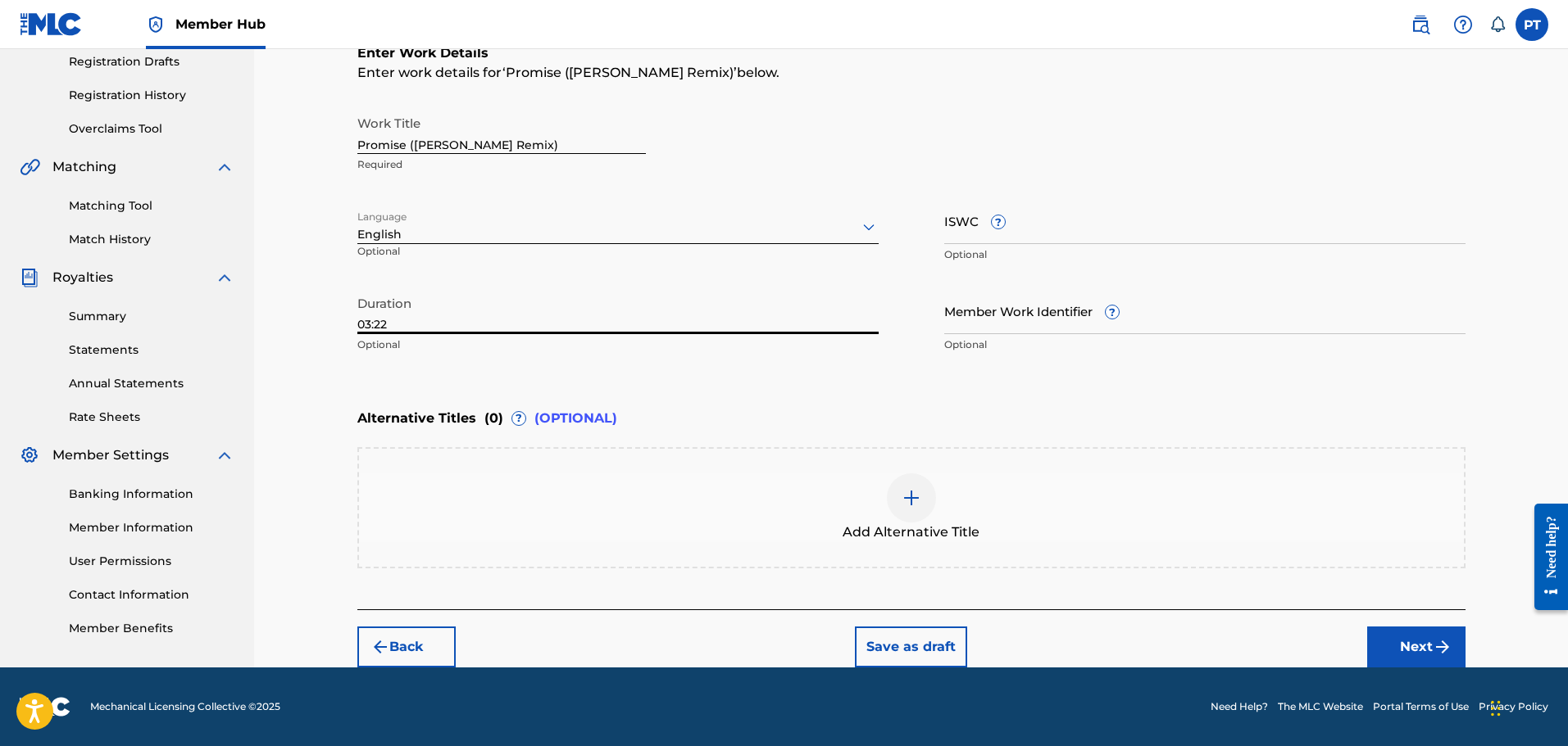
type input "03:22"
click at [920, 514] on div at bounding box center [911, 498] width 49 height 49
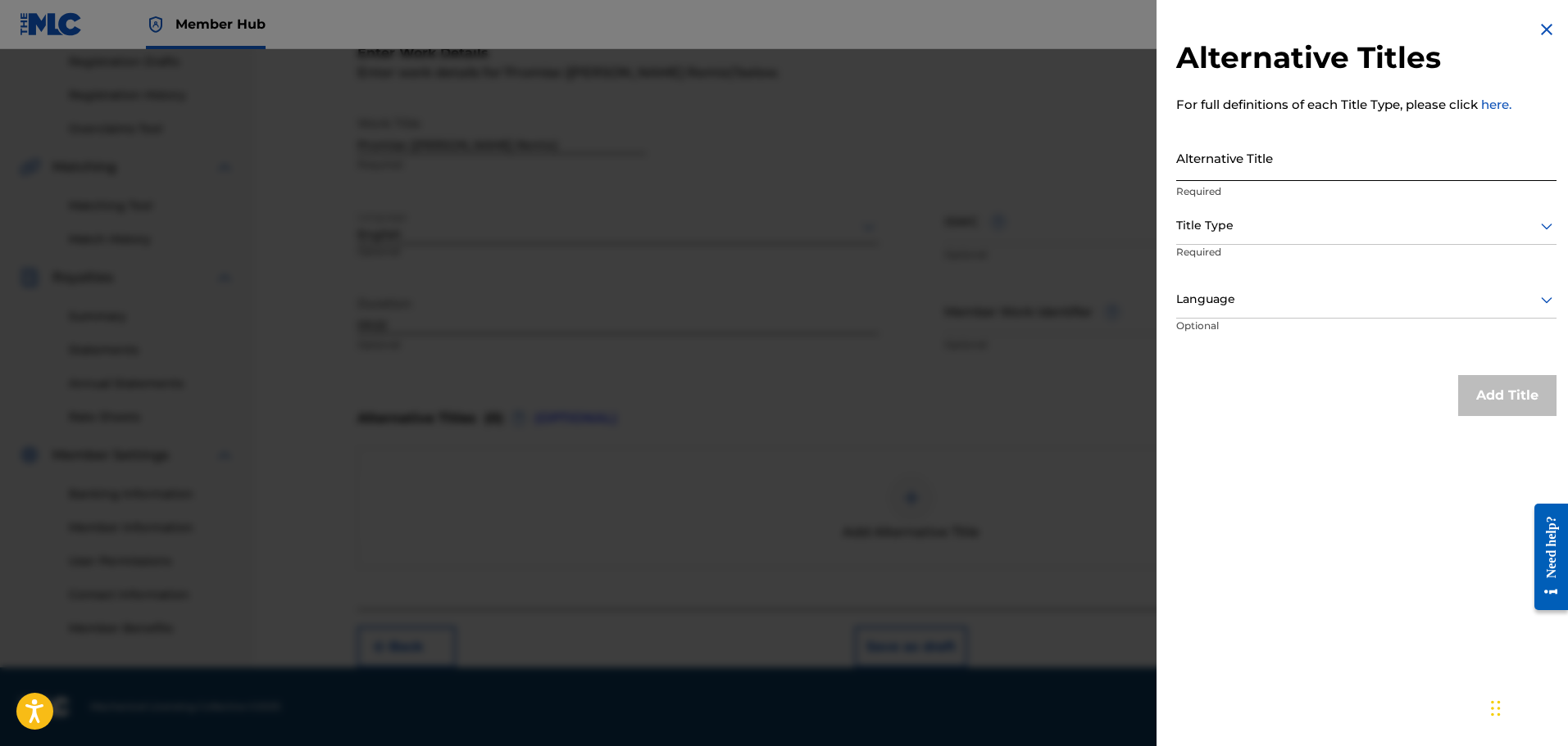
click at [1316, 149] on input "Alternative Title" at bounding box center [1366, 157] width 381 height 46
paste input "Promise"
type input "Promise"
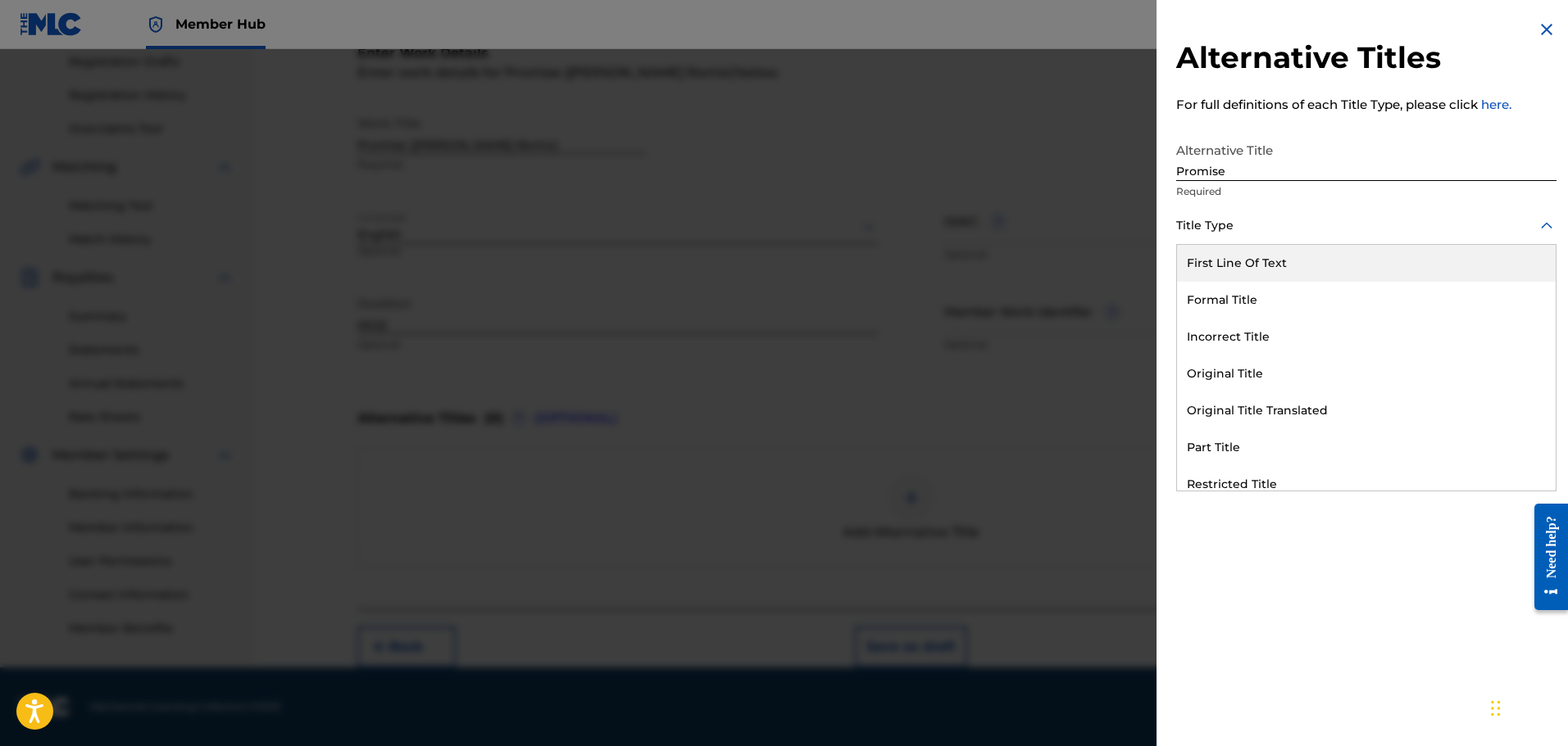
click at [1265, 225] on div at bounding box center [1366, 226] width 381 height 21
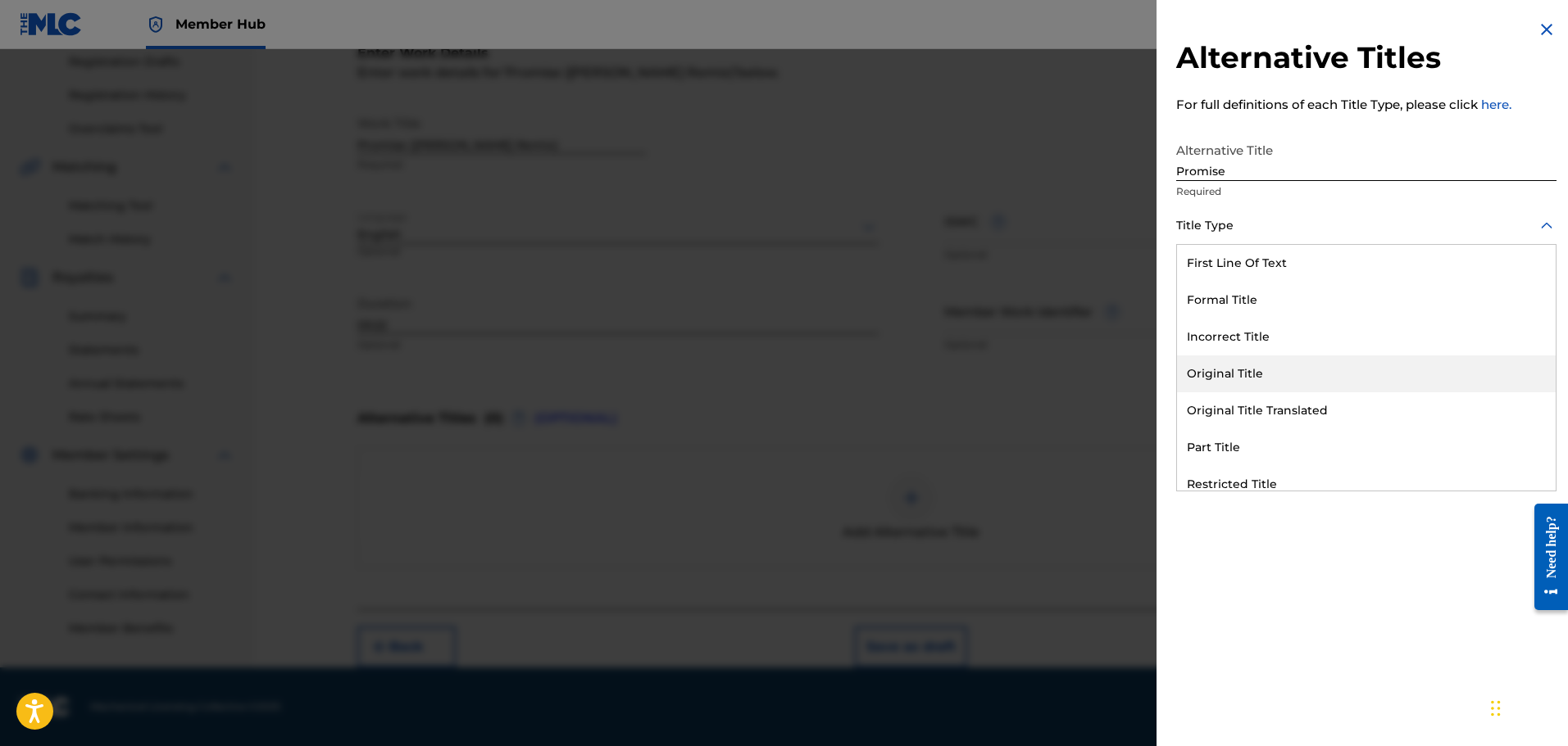
click at [1265, 388] on div "Original Title" at bounding box center [1366, 374] width 379 height 37
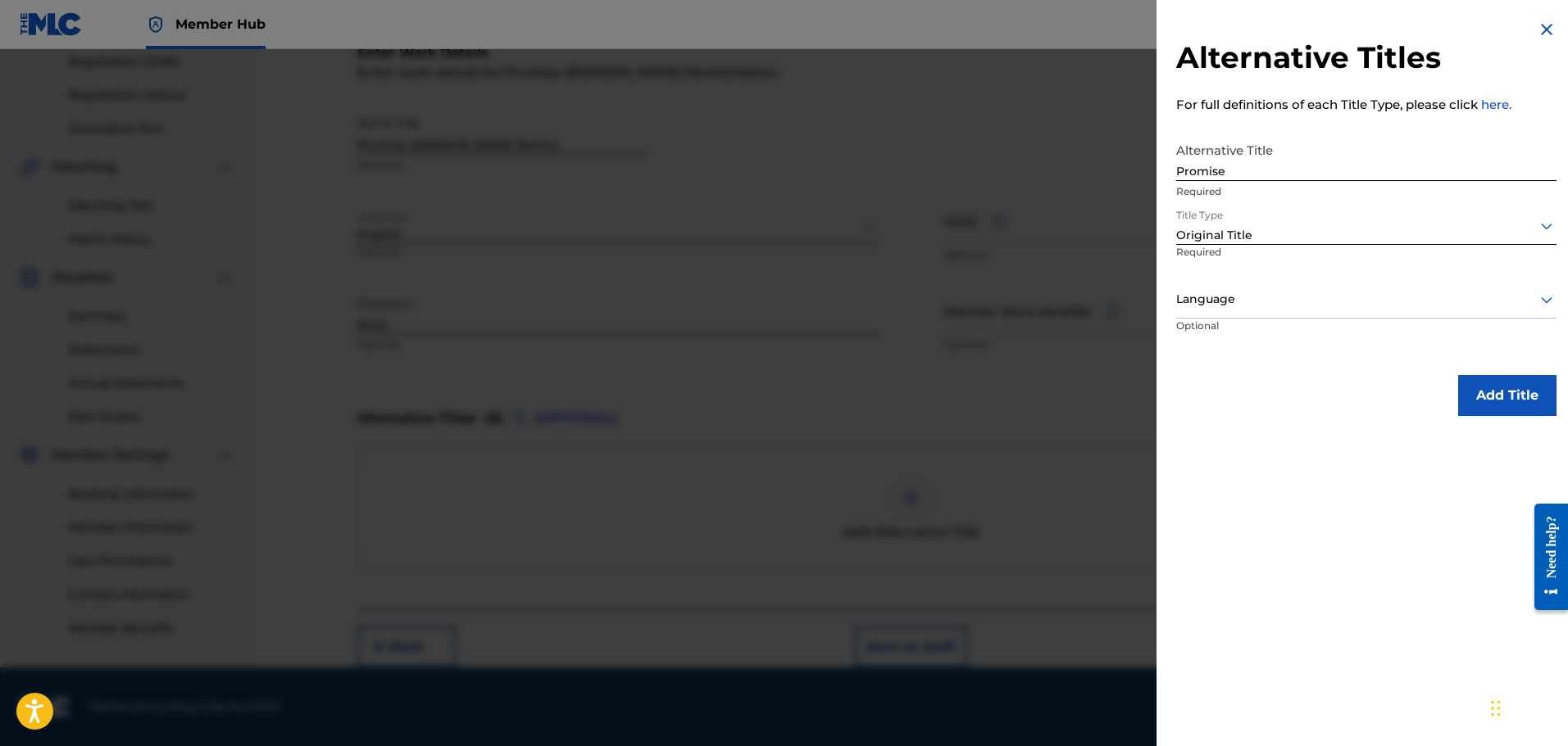
click at [1261, 299] on div at bounding box center [1366, 299] width 381 height 21
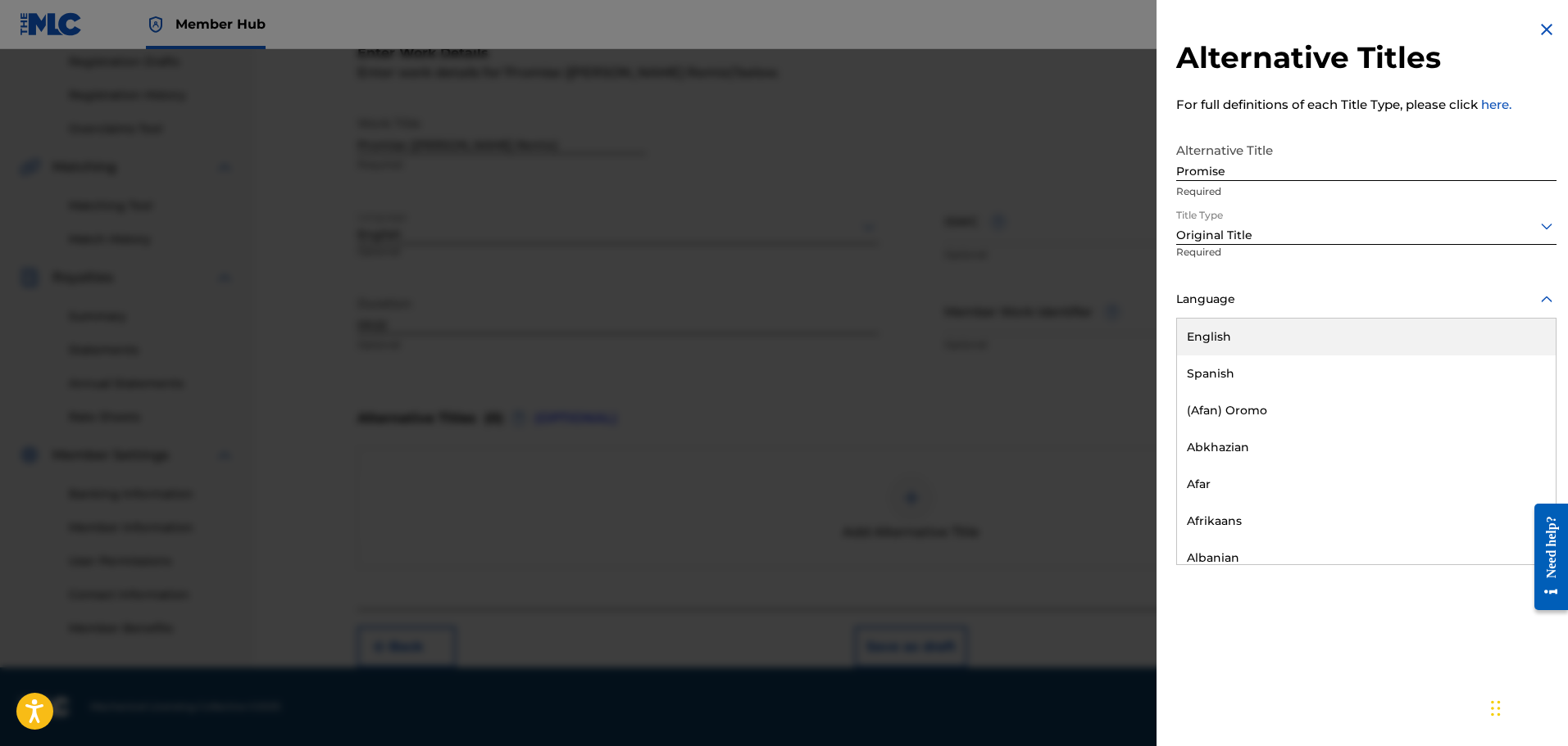
click at [1264, 344] on div "English" at bounding box center [1366, 337] width 379 height 37
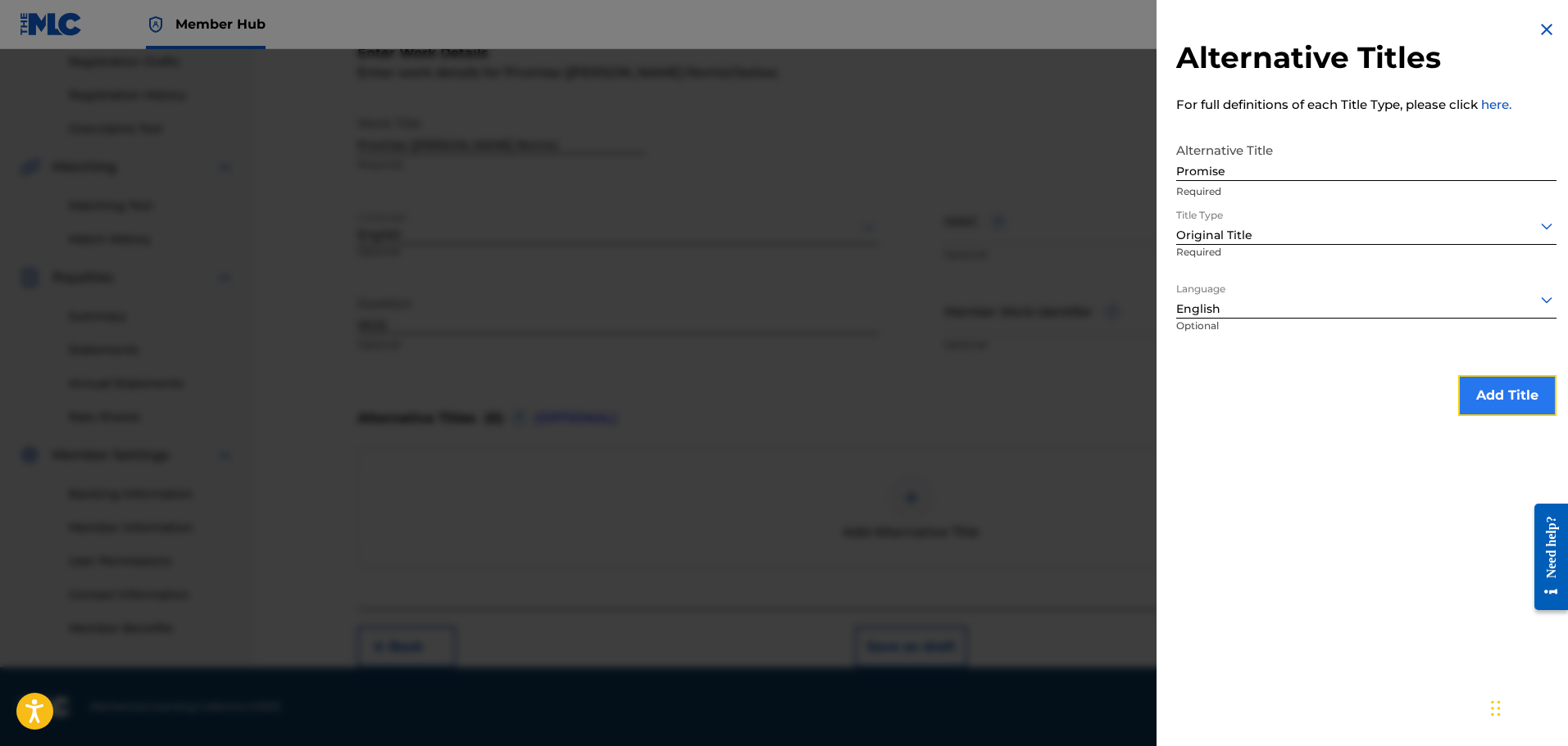
click at [1514, 412] on button "Add Title" at bounding box center [1507, 396] width 98 height 41
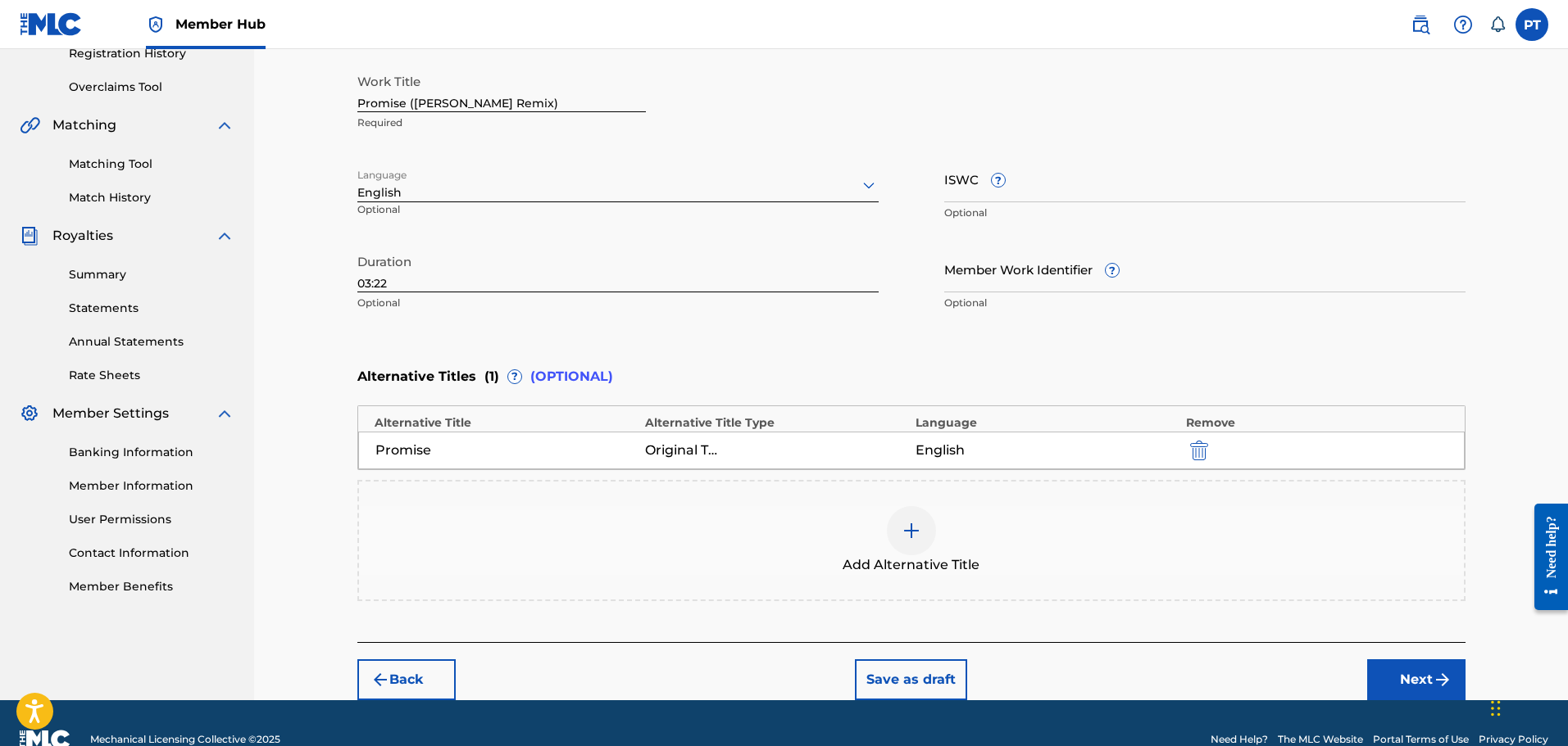
scroll to position [355, 0]
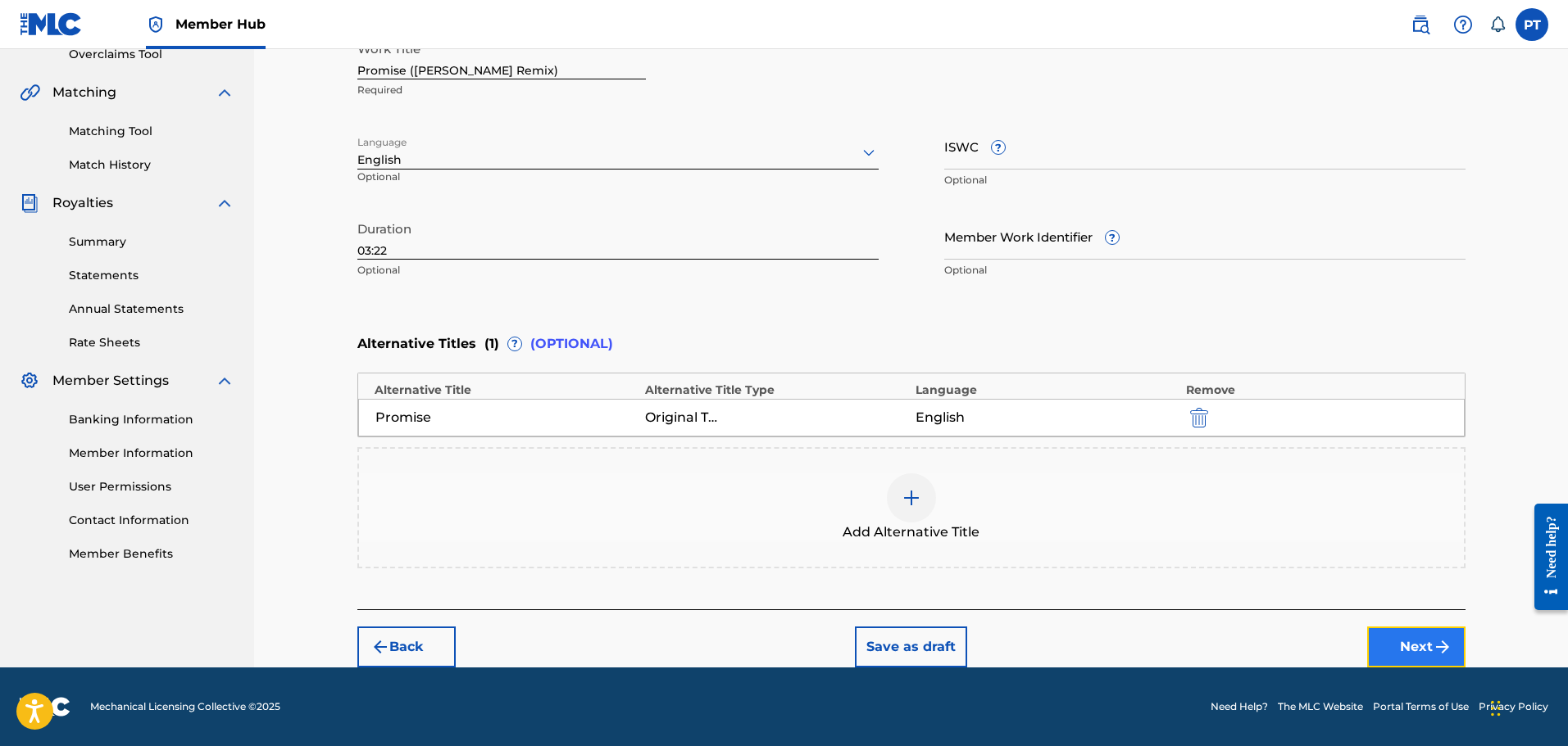
click at [1433, 655] on img "submit" at bounding box center [1443, 648] width 20 height 20
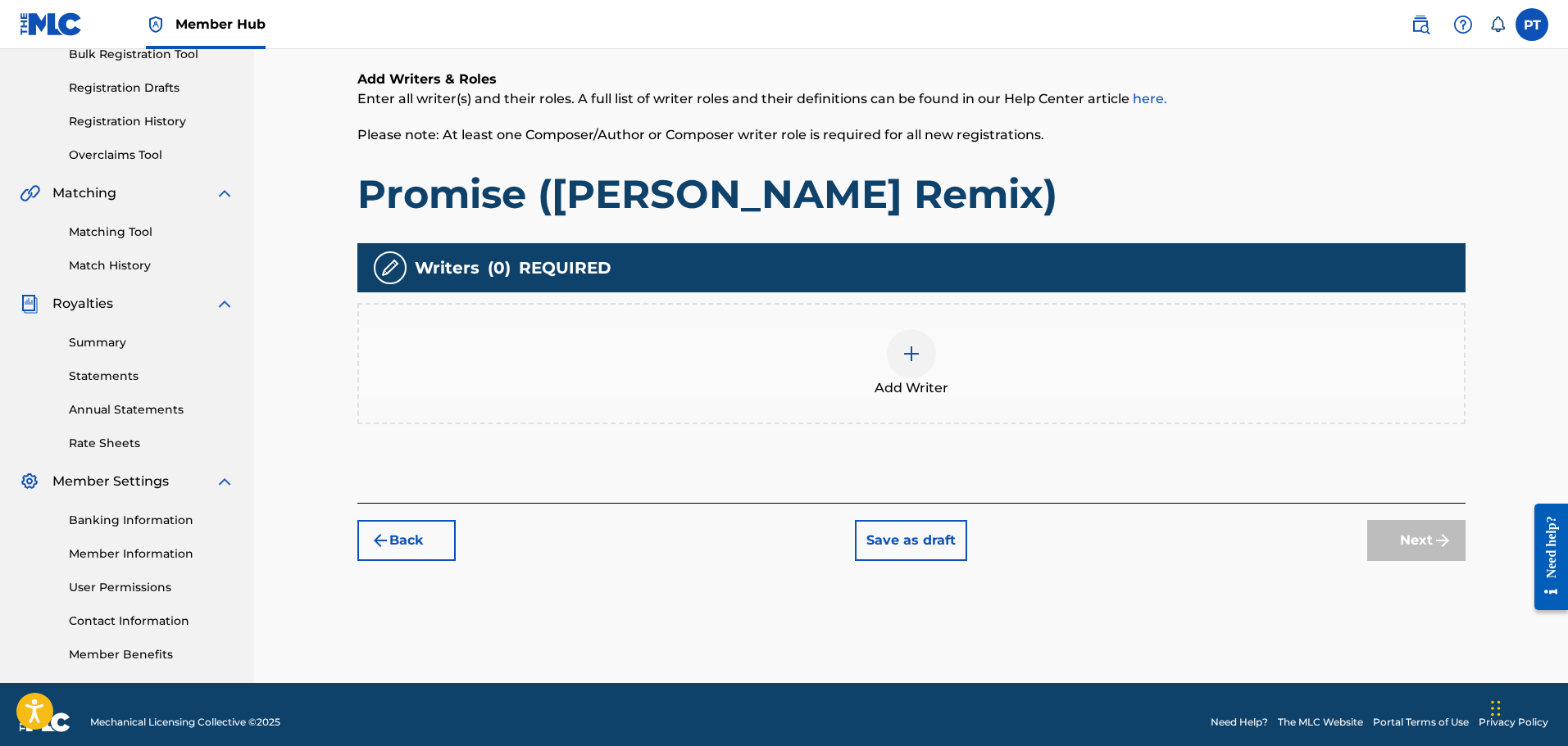
scroll to position [270, 0]
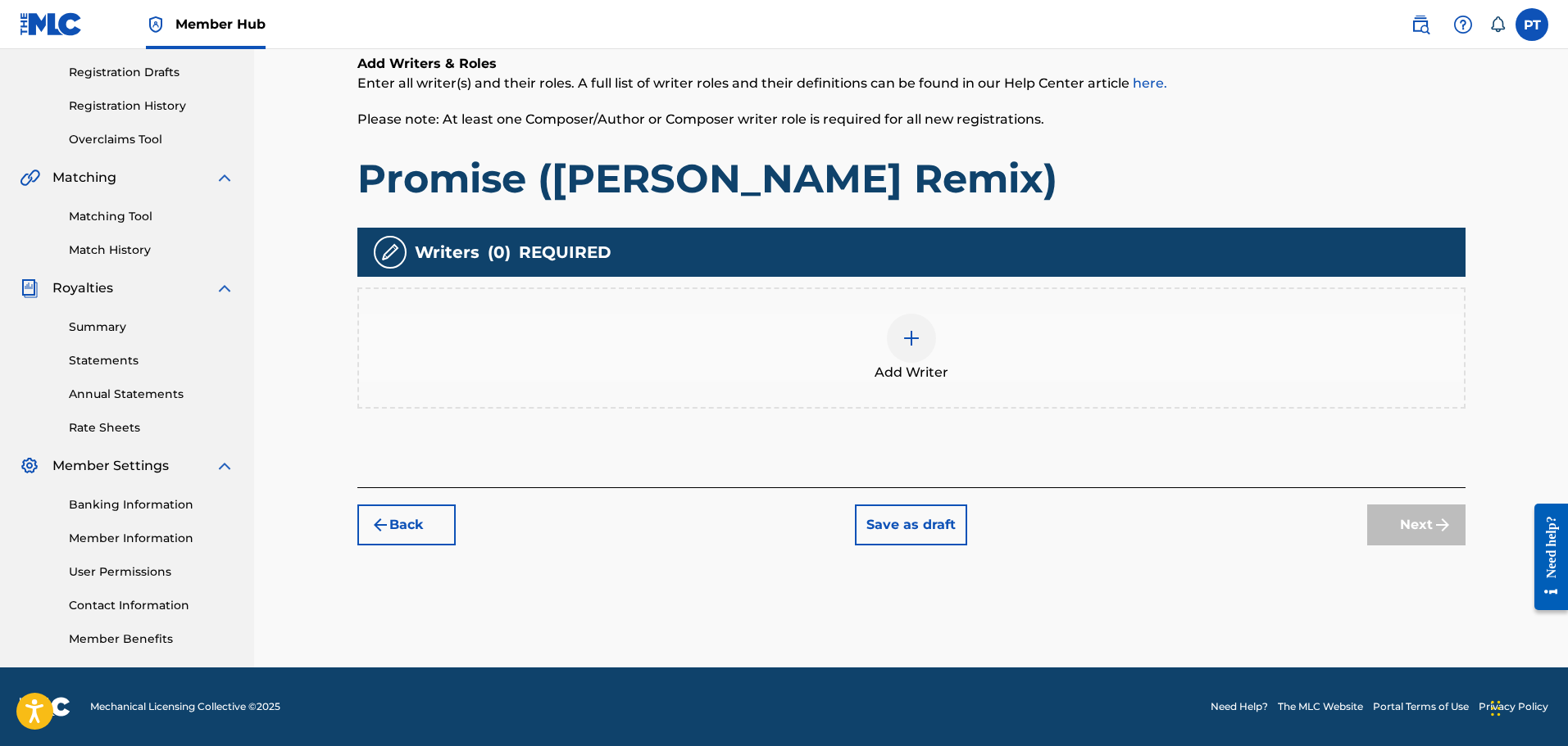
click at [913, 323] on div at bounding box center [911, 337] width 49 height 49
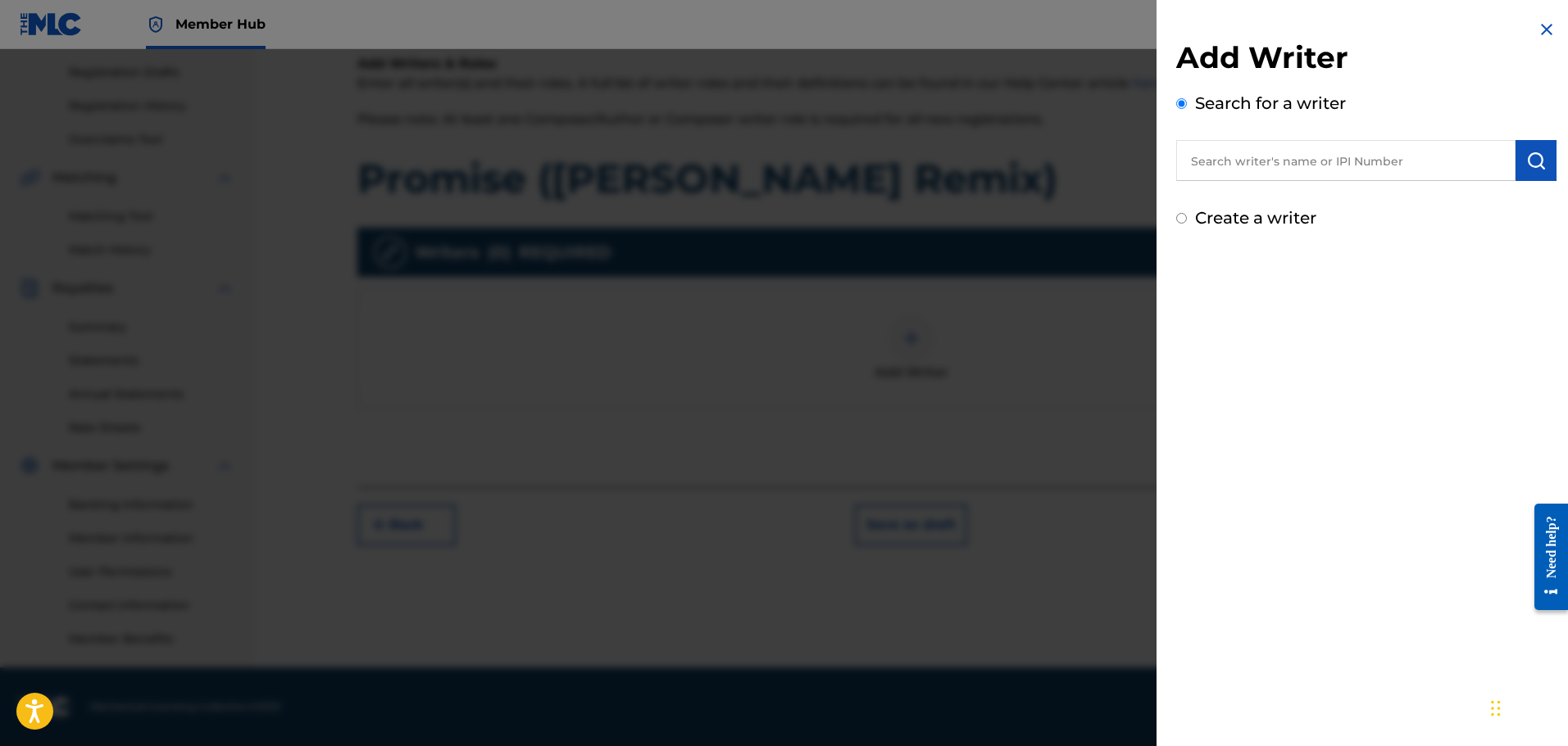
click at [1282, 160] on input "text" at bounding box center [1345, 160] width 339 height 41
paste input "00792351817"
type input "00792351817"
click at [1533, 160] on img "submit" at bounding box center [1536, 160] width 20 height 20
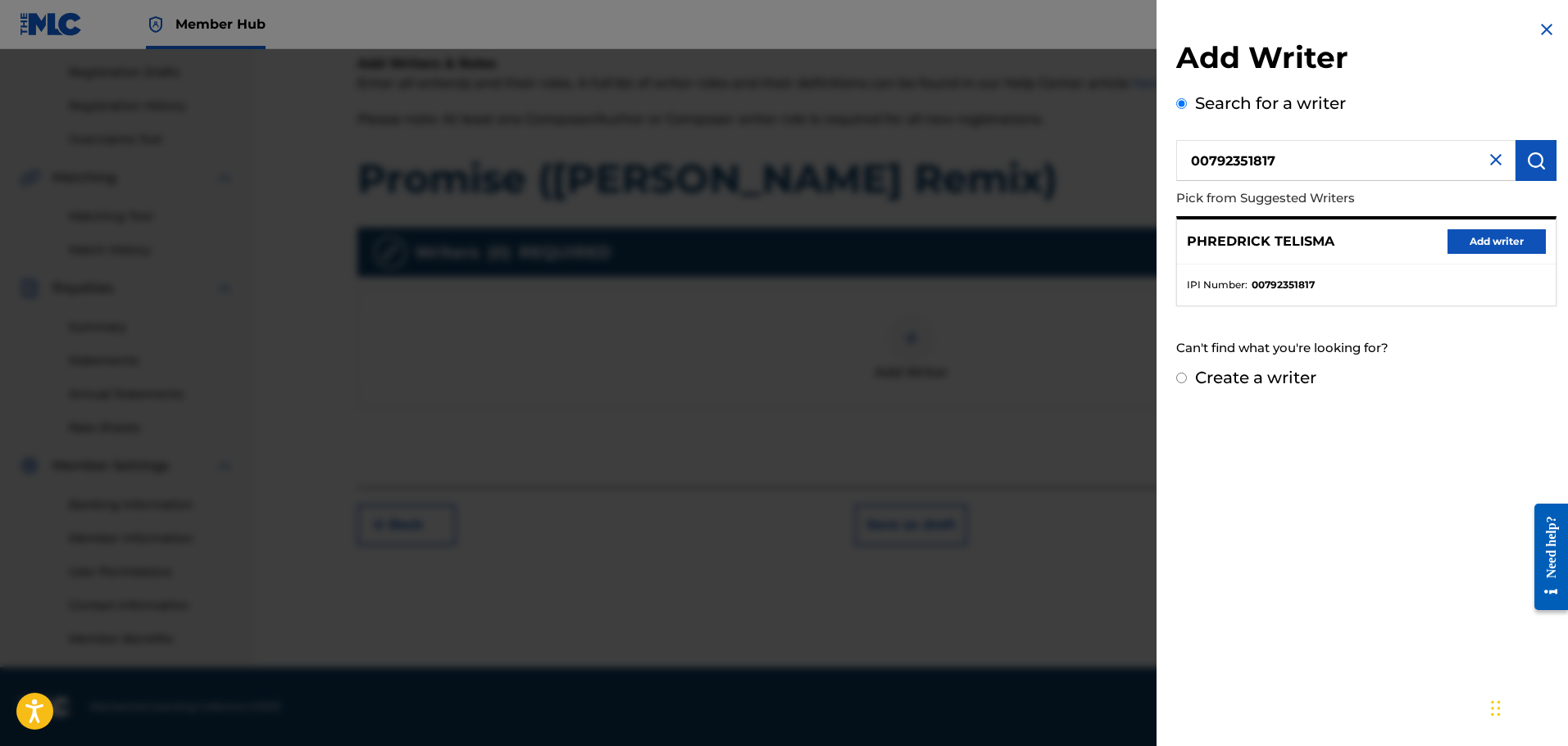
click at [1501, 224] on div "PHREDRICK TELISMA Add writer" at bounding box center [1366, 241] width 379 height 45
click at [1479, 252] on button "Add writer" at bounding box center [1496, 241] width 98 height 25
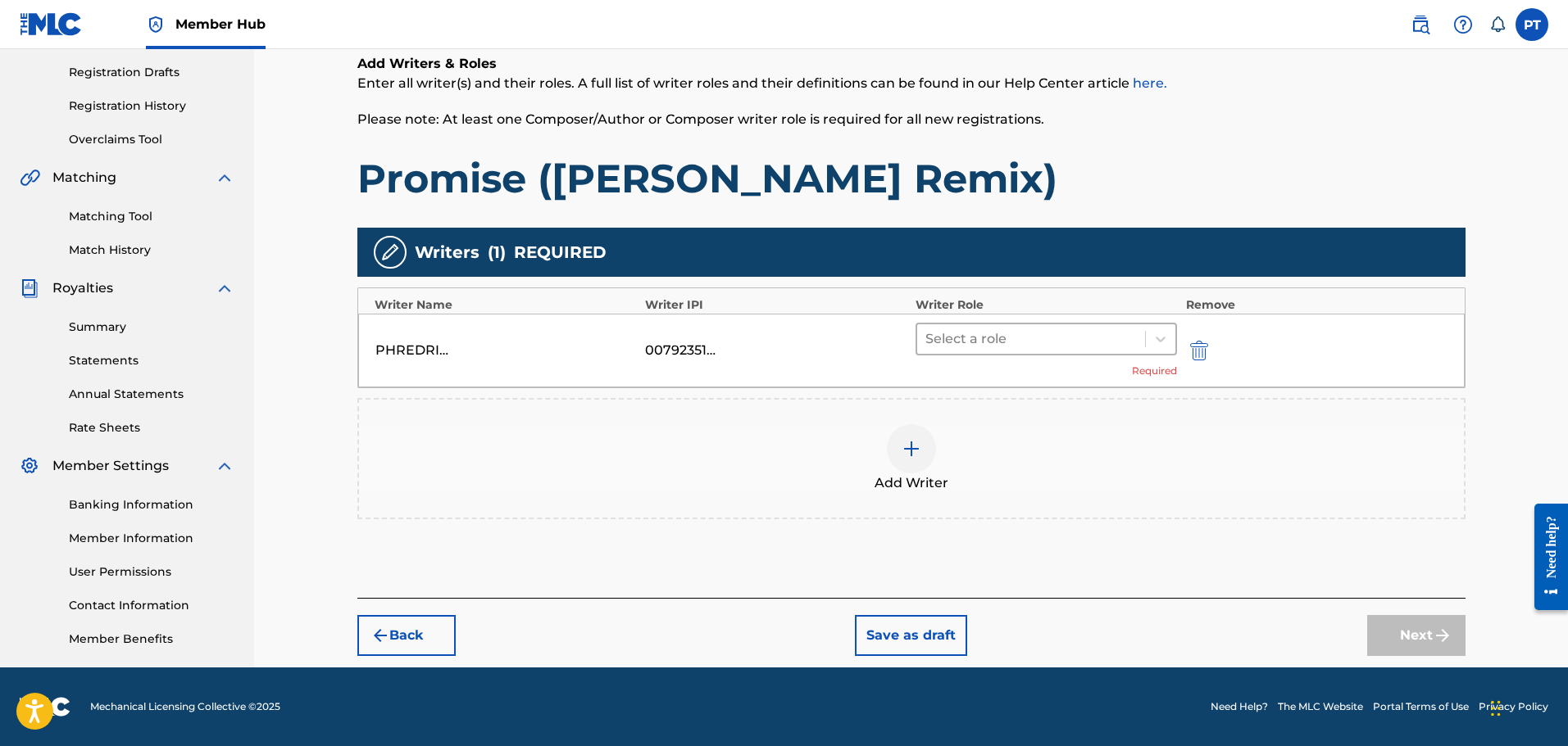
click at [1033, 355] on div "Select a role" at bounding box center [1046, 339] width 262 height 33
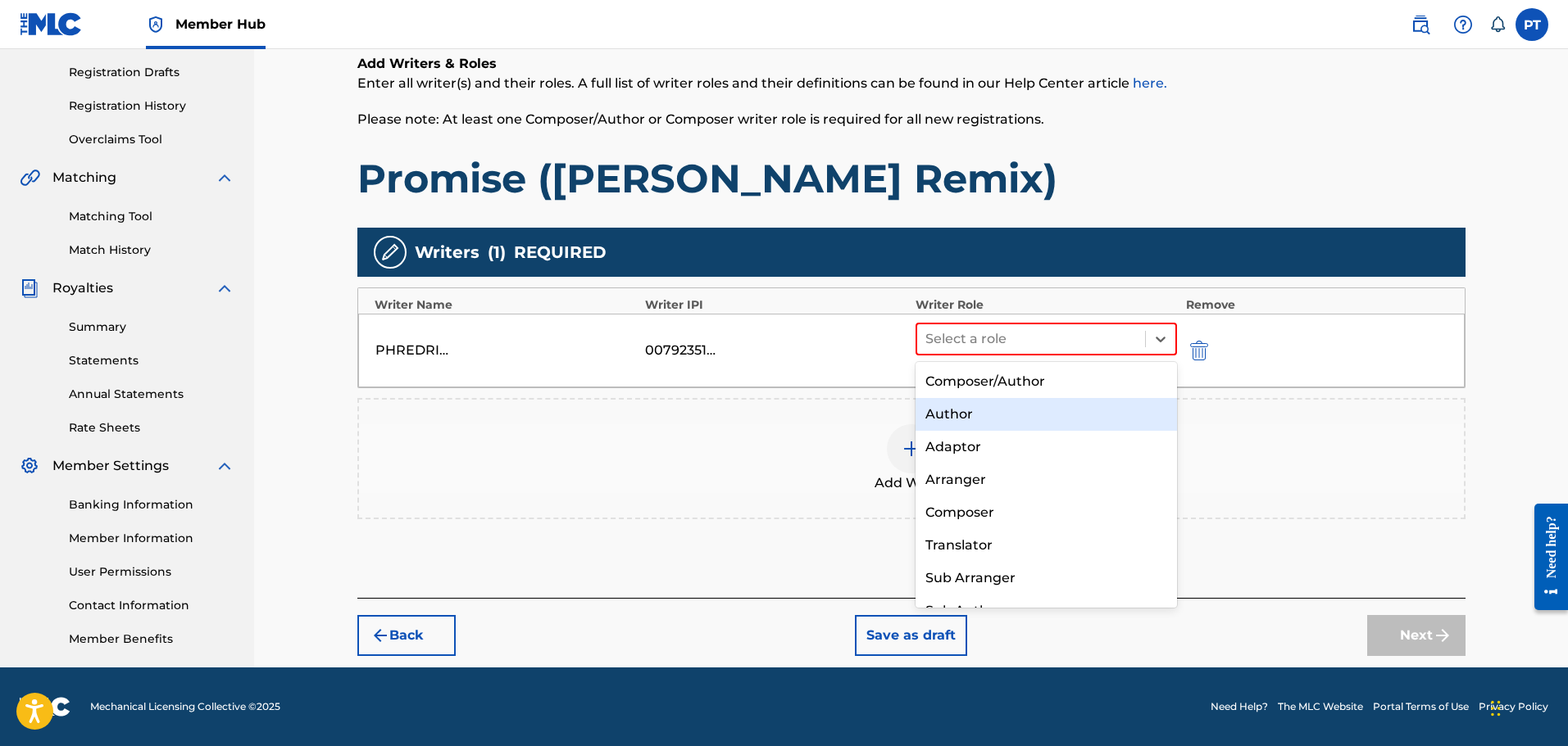
click at [980, 414] on div "Author" at bounding box center [1046, 414] width 262 height 33
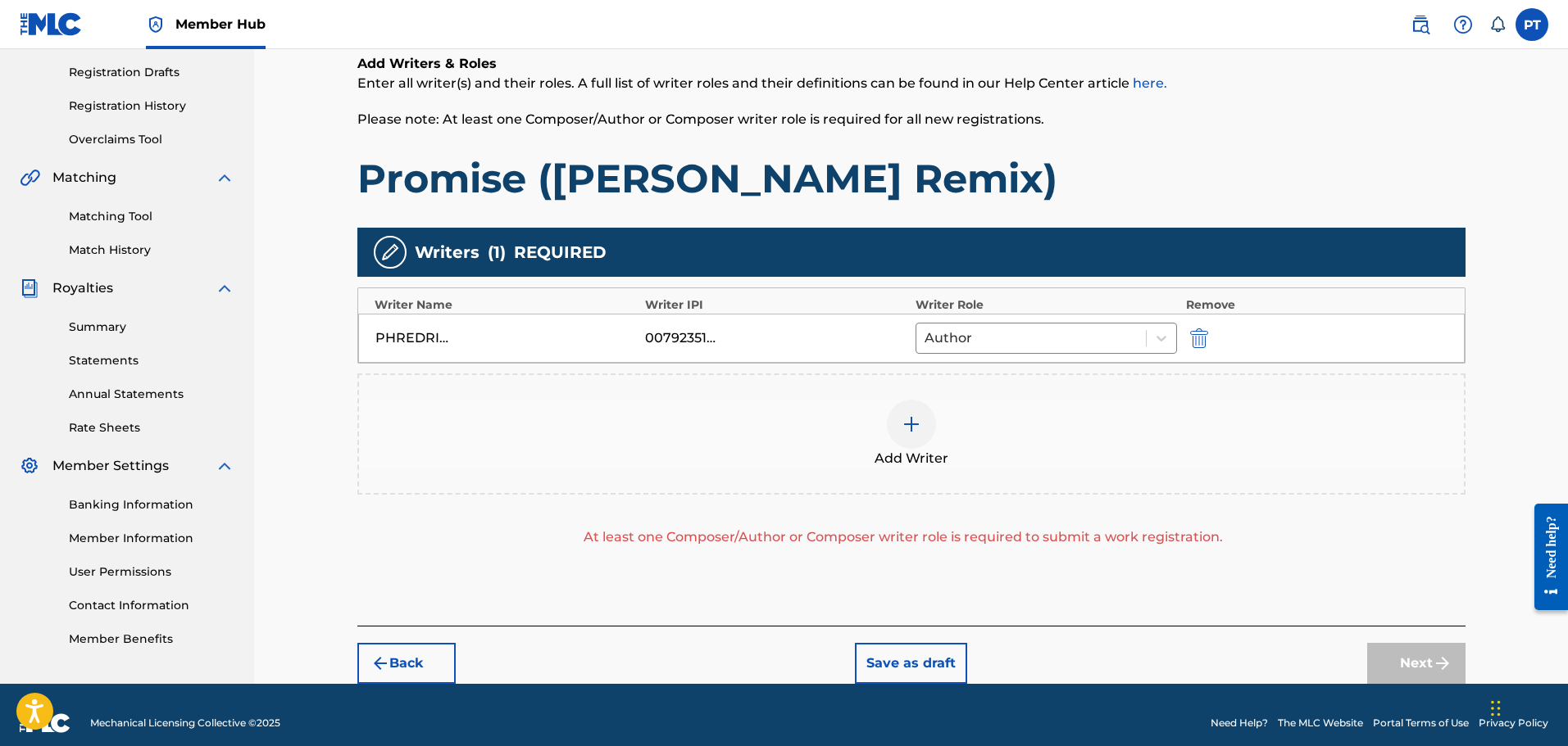
click at [928, 436] on div at bounding box center [911, 423] width 49 height 49
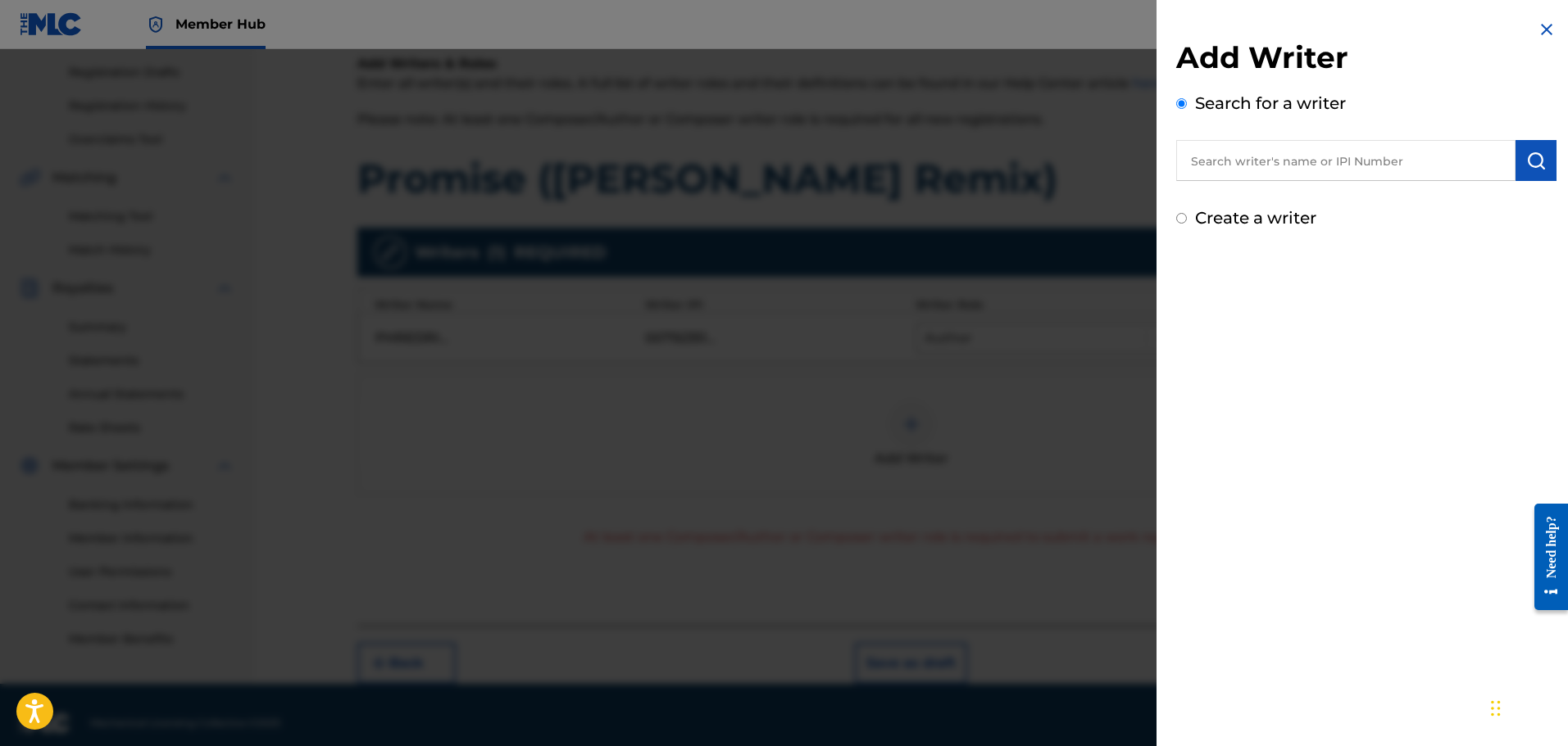
click at [1311, 169] on input "text" at bounding box center [1345, 160] width 339 height 41
click at [1343, 165] on input "text" at bounding box center [1345, 160] width 339 height 41
paste input "00850494133"
type input "00850494133"
click at [1527, 157] on img "submit" at bounding box center [1536, 160] width 20 height 20
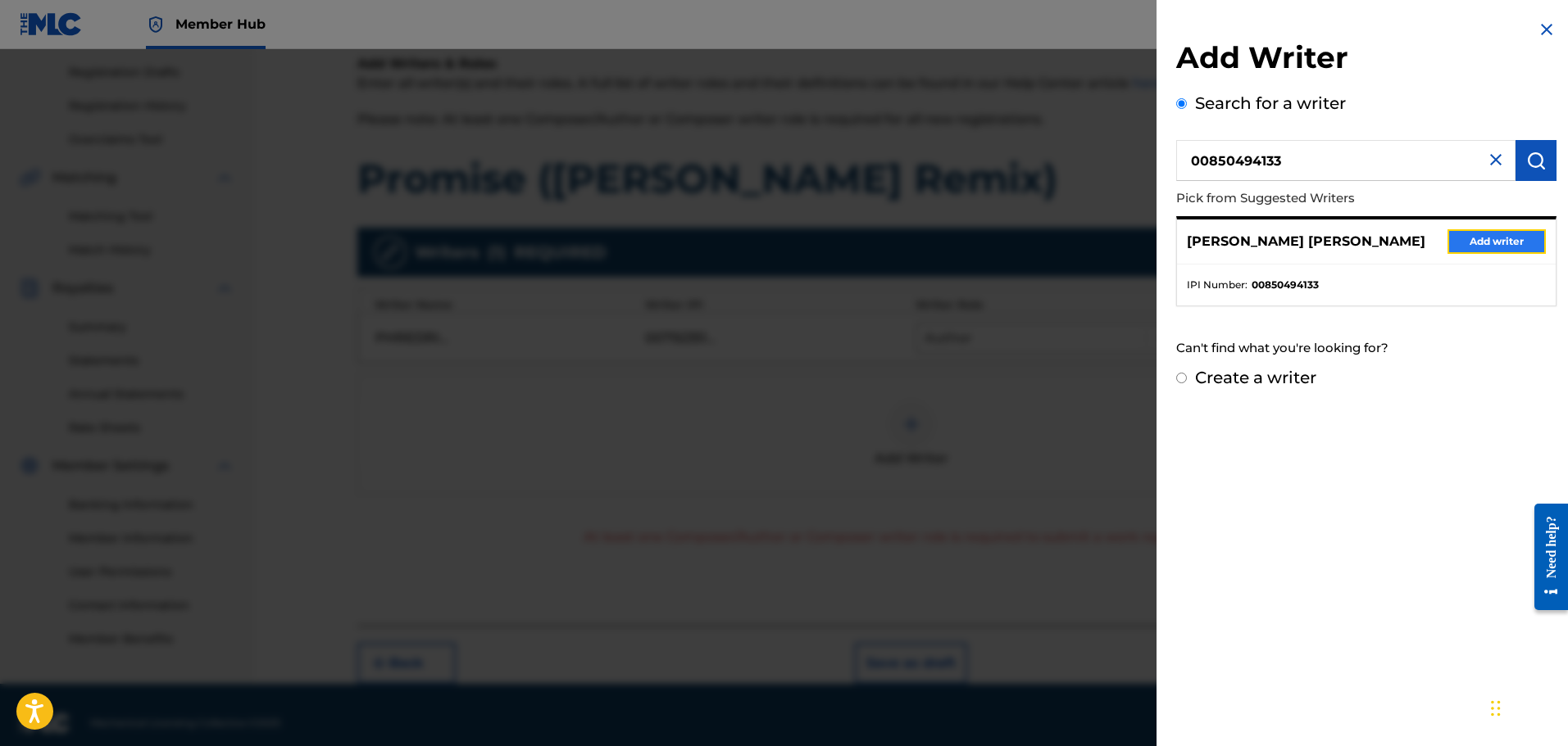
click at [1496, 229] on button "Add writer" at bounding box center [1496, 241] width 98 height 25
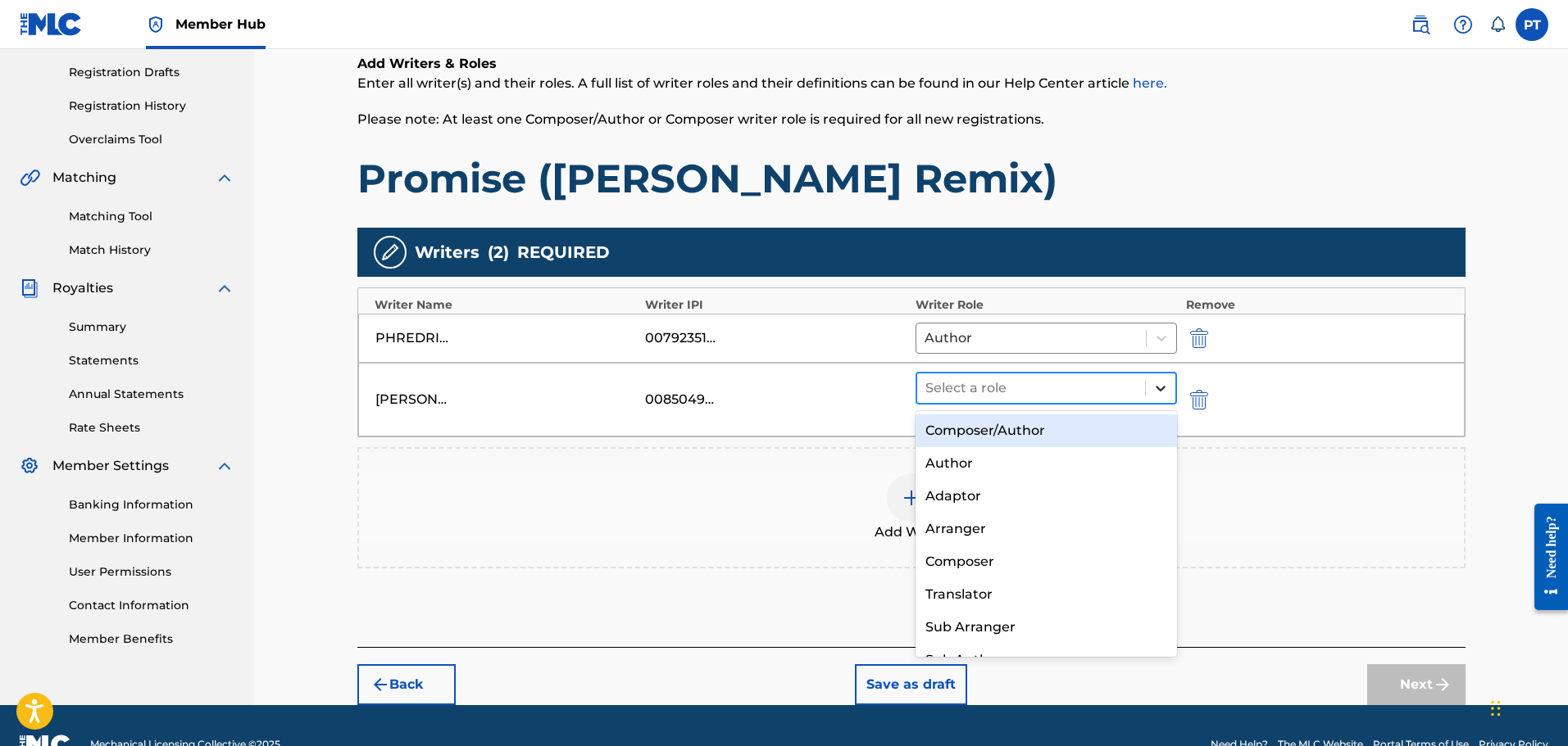
click at [1158, 395] on icon at bounding box center [1161, 389] width 17 height 17
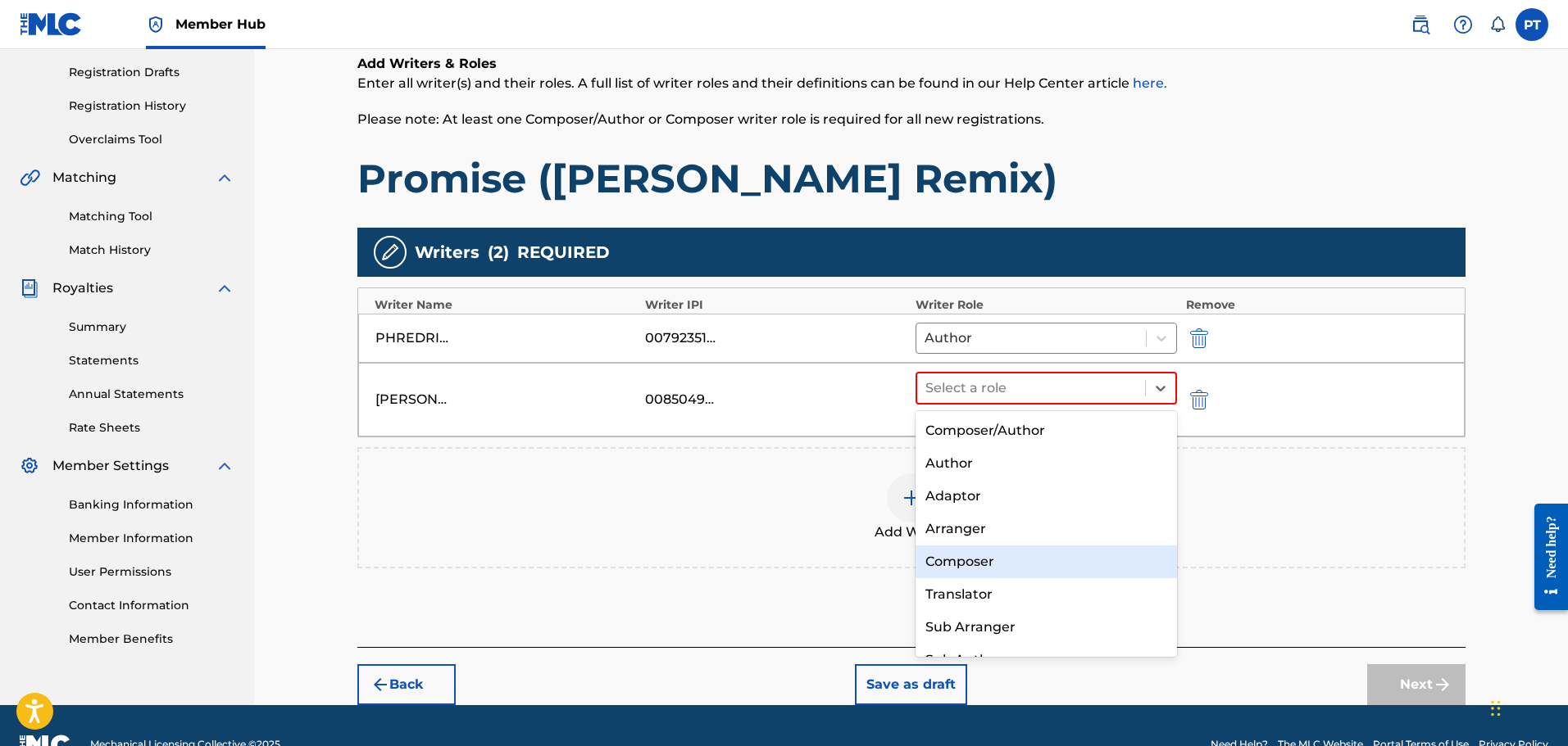
click at [979, 564] on div "Composer" at bounding box center [1046, 562] width 262 height 33
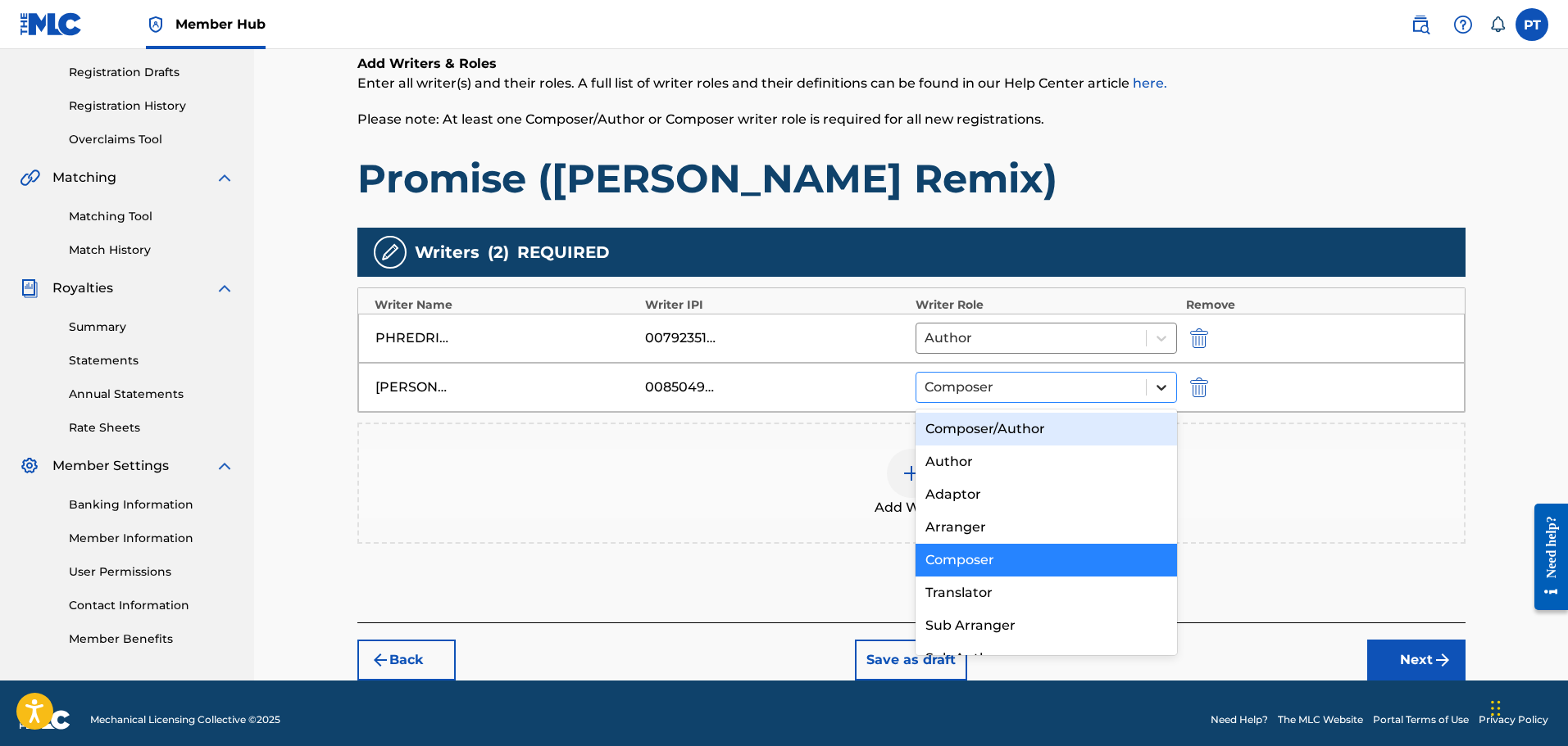
click at [1163, 395] on div at bounding box center [1162, 388] width 30 height 30
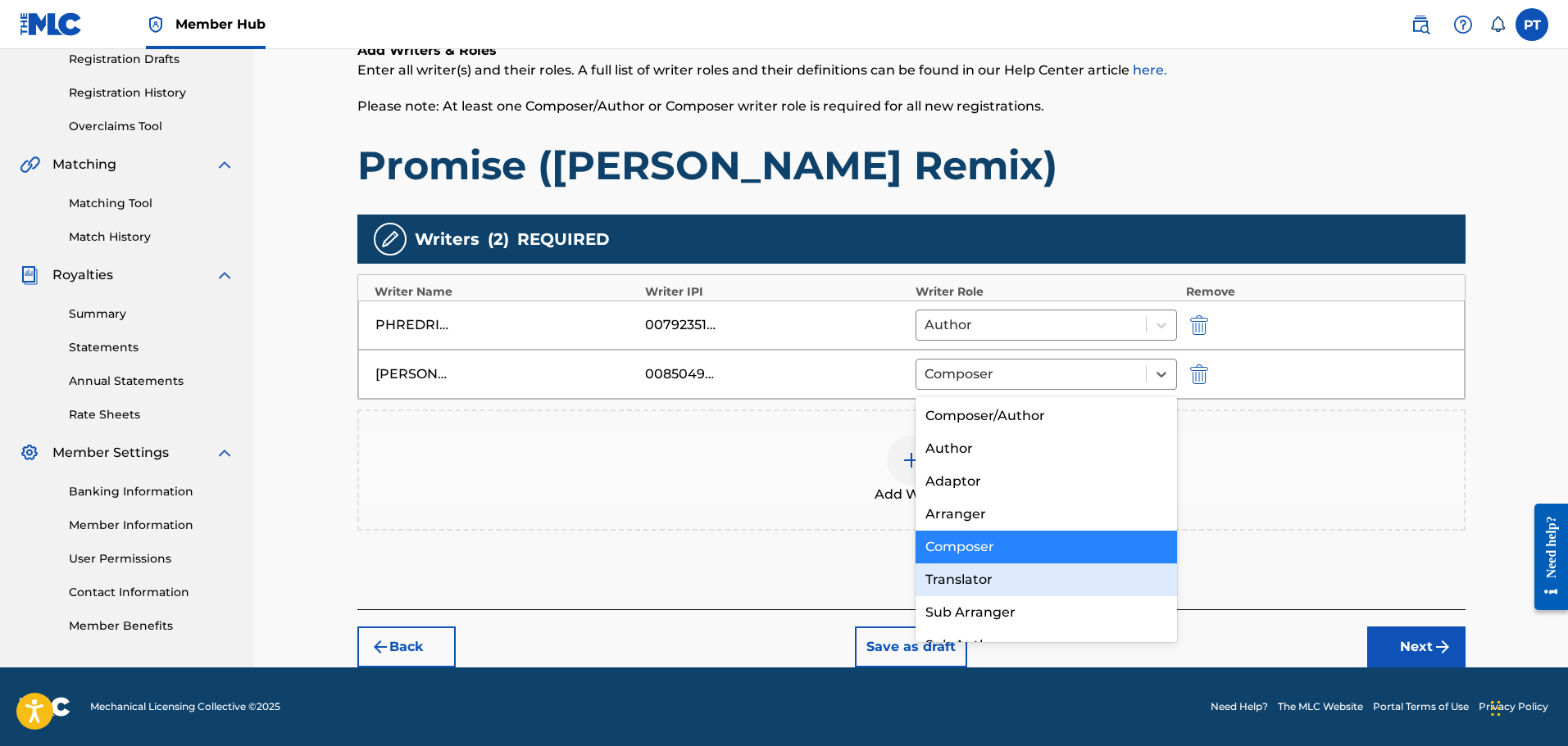
scroll to position [23, 0]
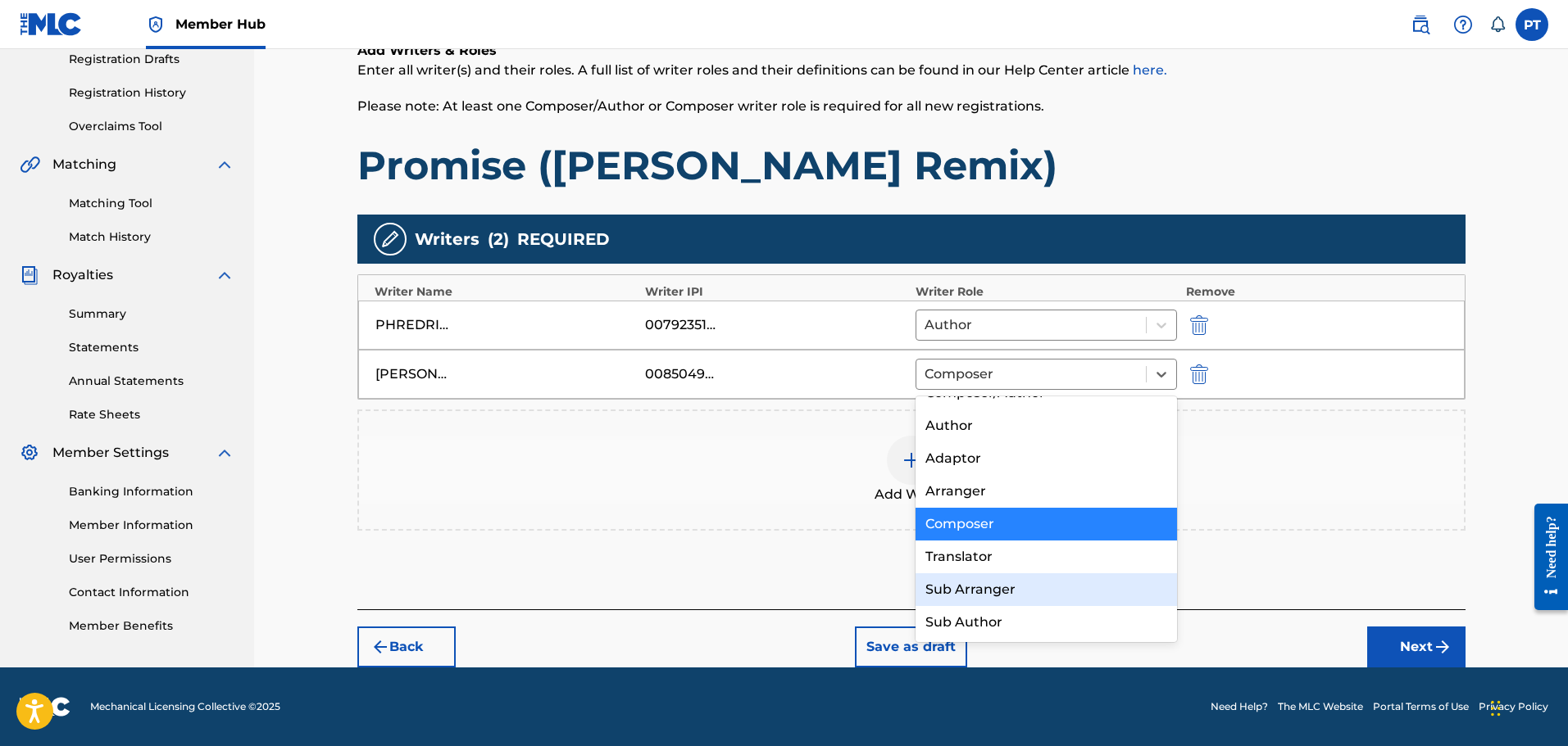
click at [1501, 425] on div "Register Work Search Enter Work Details Add Writers Add Publishers & Shares Add…" at bounding box center [911, 218] width 1314 height 901
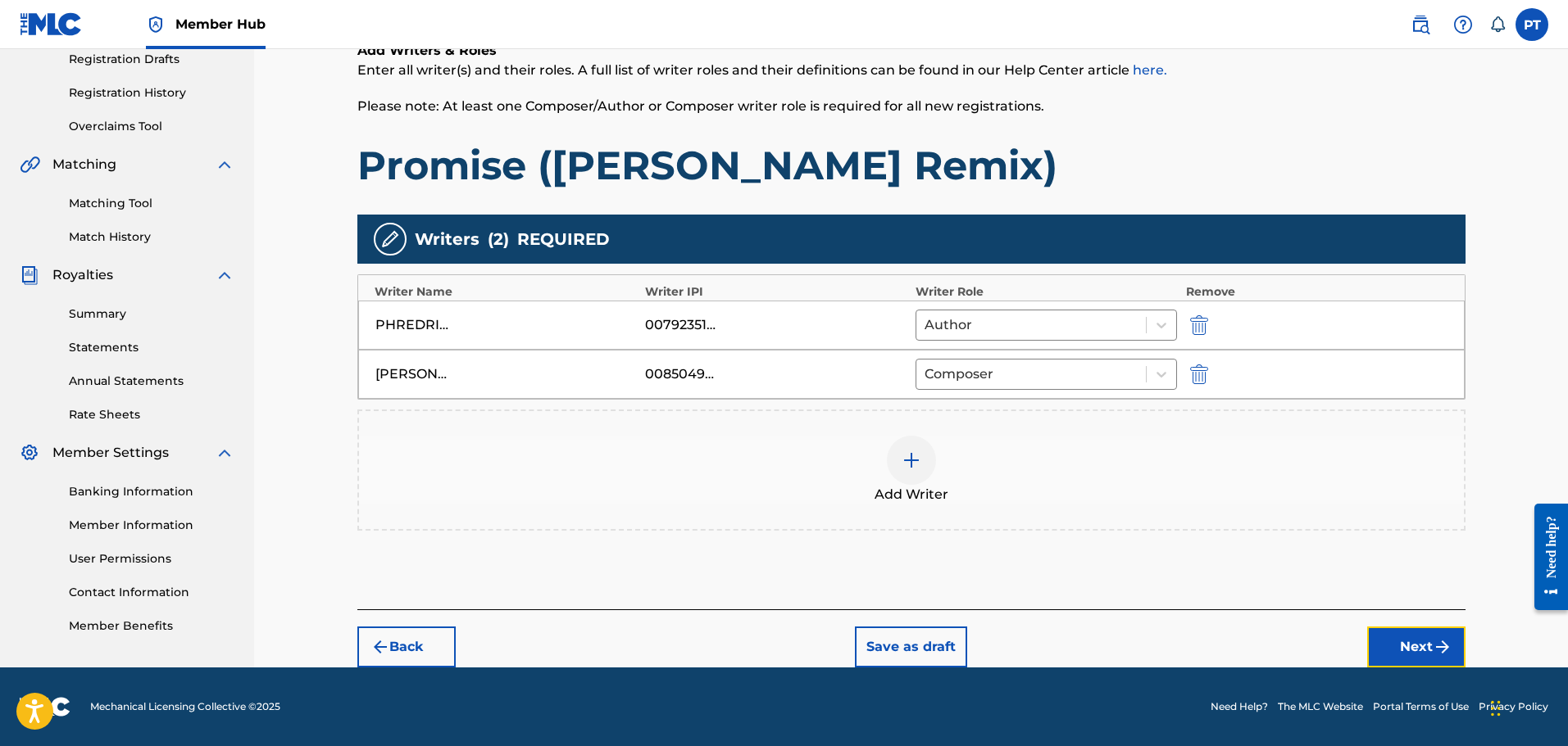
drag, startPoint x: 1412, startPoint y: 638, endPoint x: 1259, endPoint y: 610, distance: 155.5
click at [1407, 638] on button "Next" at bounding box center [1416, 648] width 98 height 41
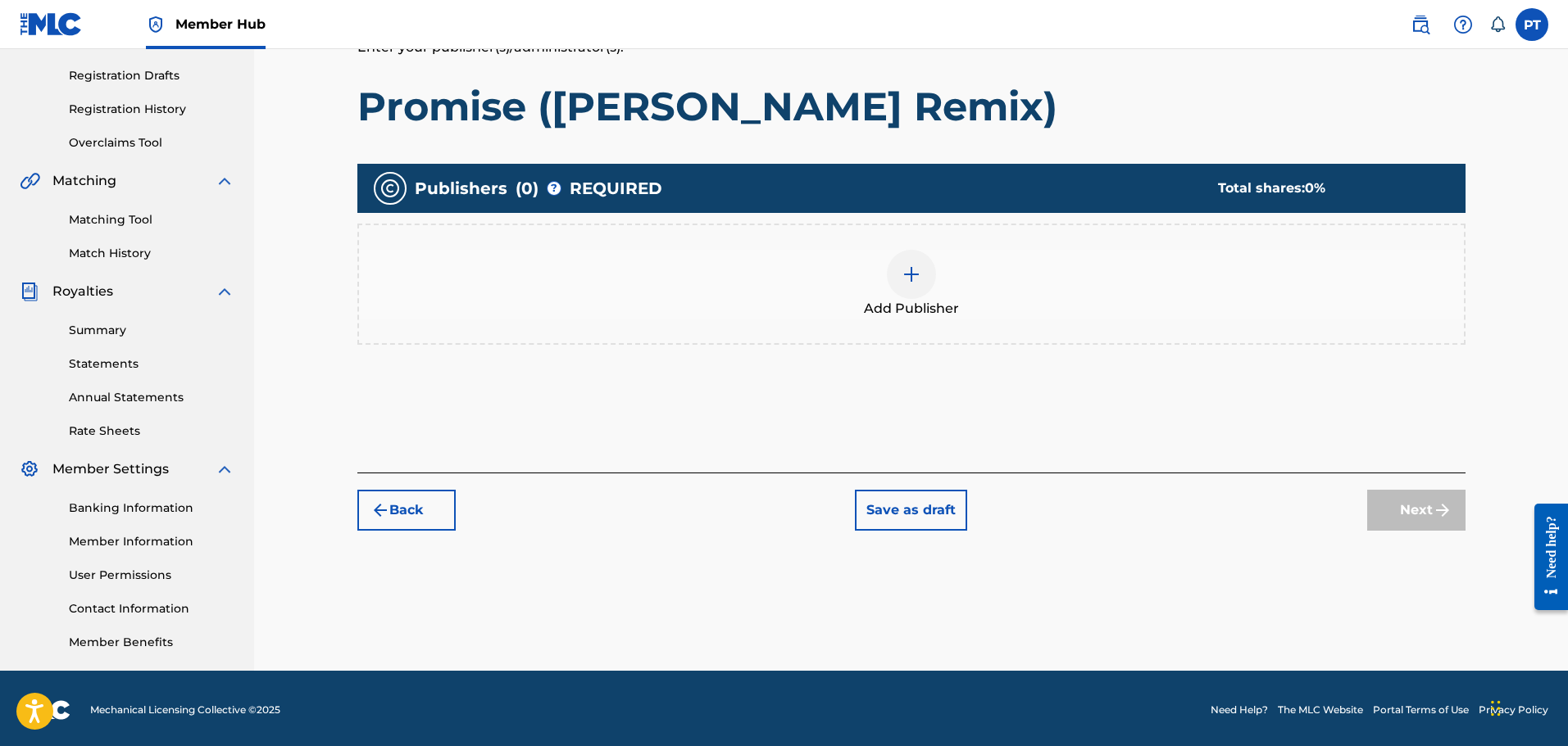
scroll to position [270, 0]
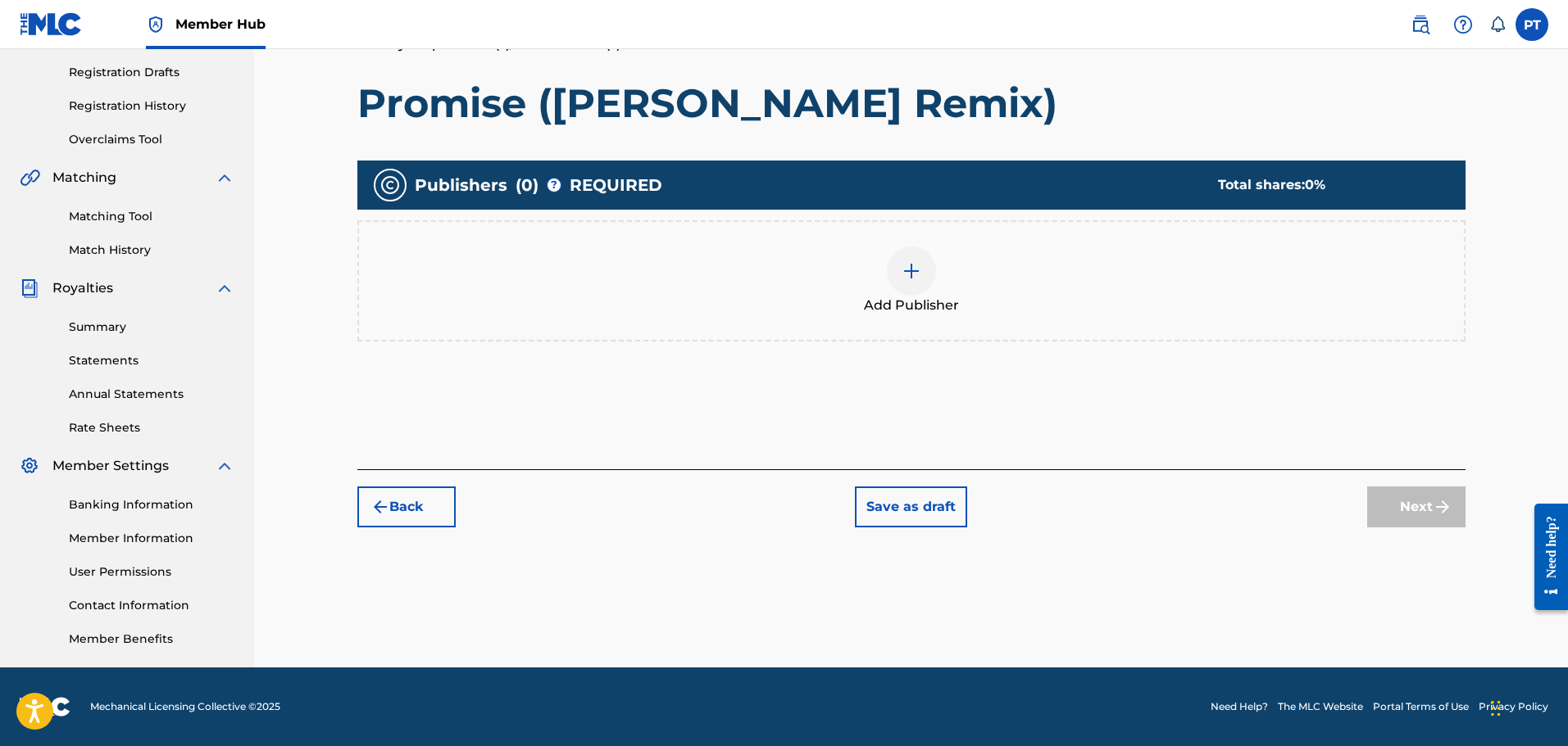
click at [917, 270] on img at bounding box center [912, 271] width 20 height 20
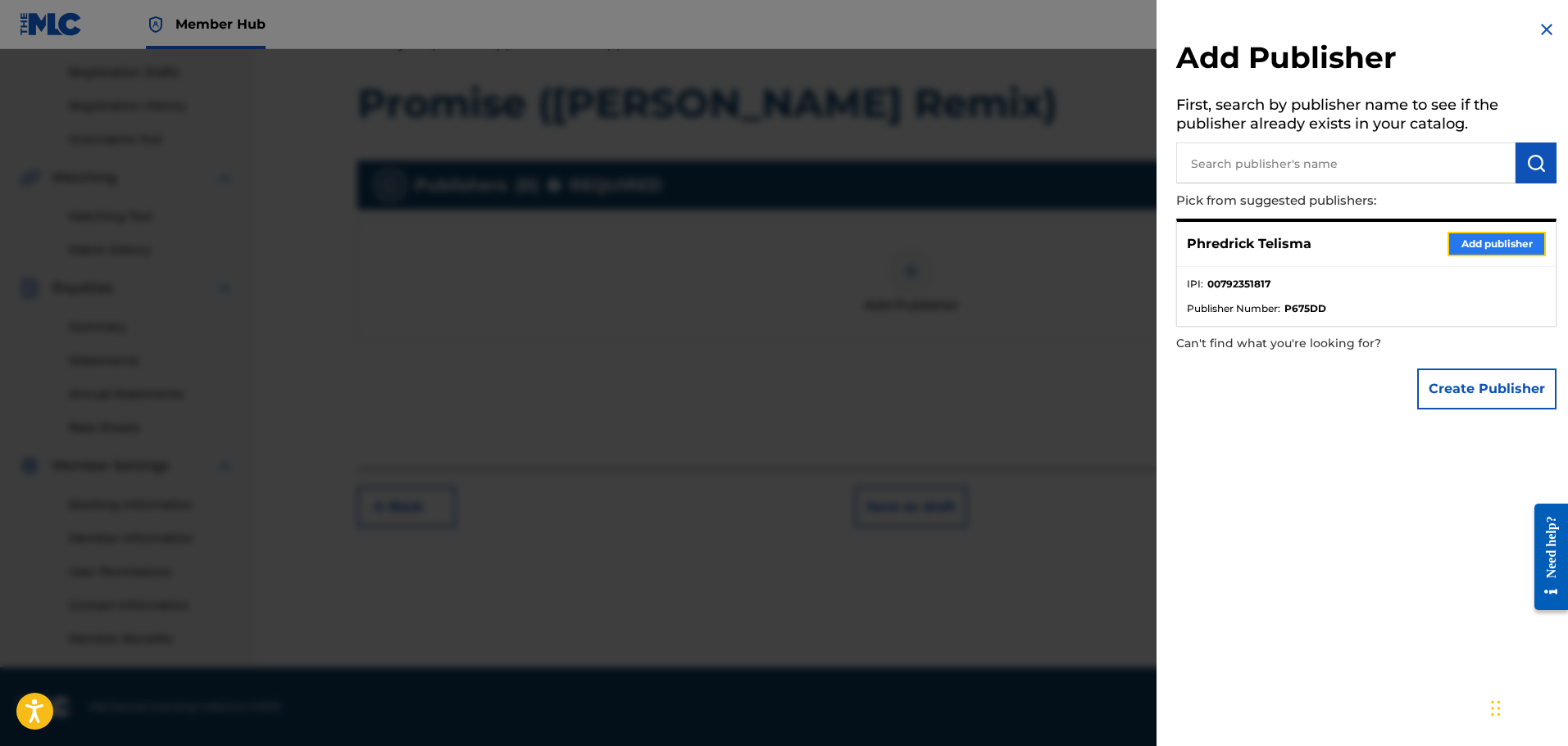
click at [1508, 248] on button "Add publisher" at bounding box center [1496, 244] width 98 height 25
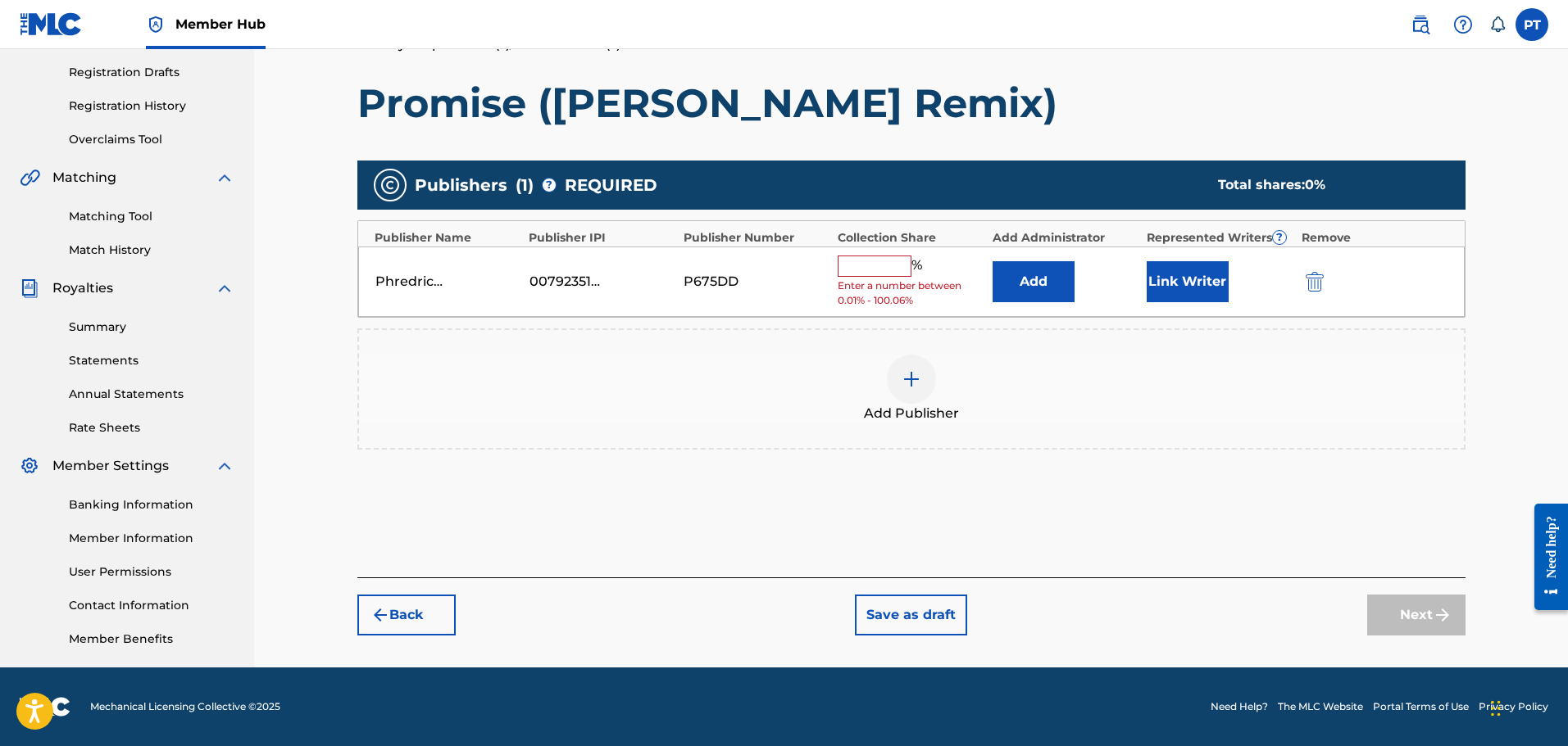
click at [903, 277] on div "% Enter a number between 0.01% - 100.06%" at bounding box center [910, 282] width 146 height 53
click at [899, 274] on input "text" at bounding box center [874, 266] width 74 height 22
type input "50"
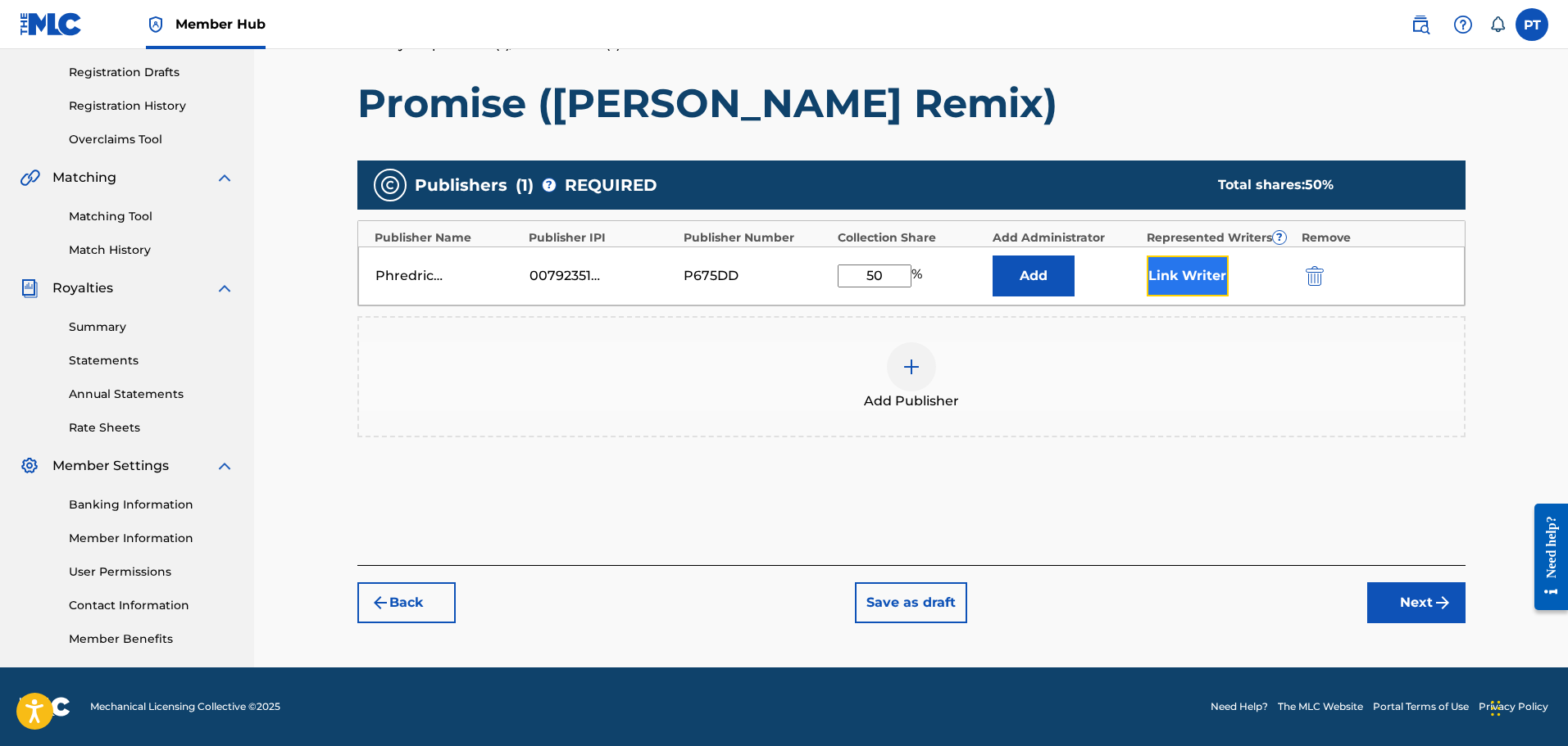
click at [1204, 271] on button "Link Writer" at bounding box center [1187, 276] width 82 height 41
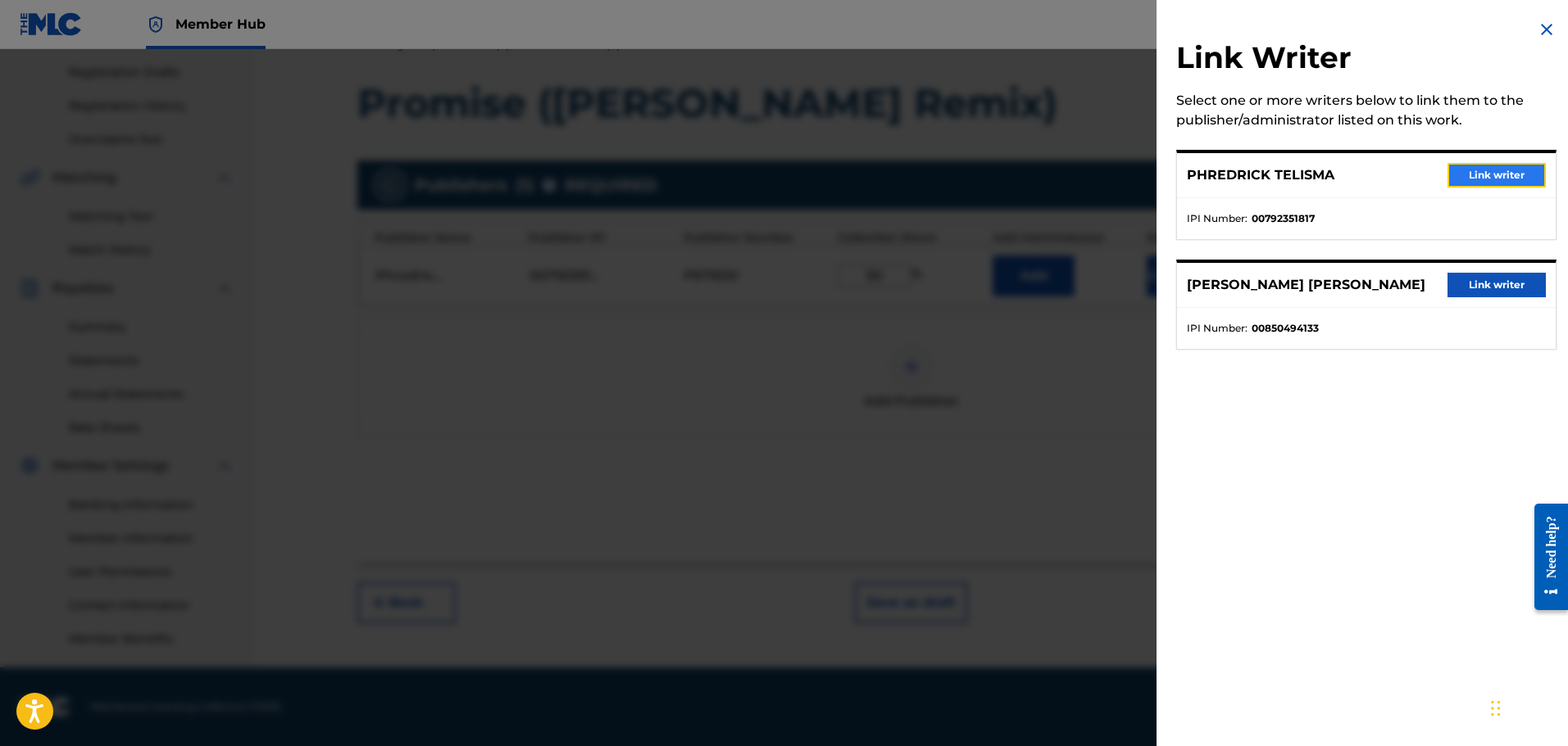
drag, startPoint x: 1474, startPoint y: 175, endPoint x: 1465, endPoint y: 188, distance: 15.8
click at [1475, 175] on button "Link writer" at bounding box center [1496, 175] width 98 height 25
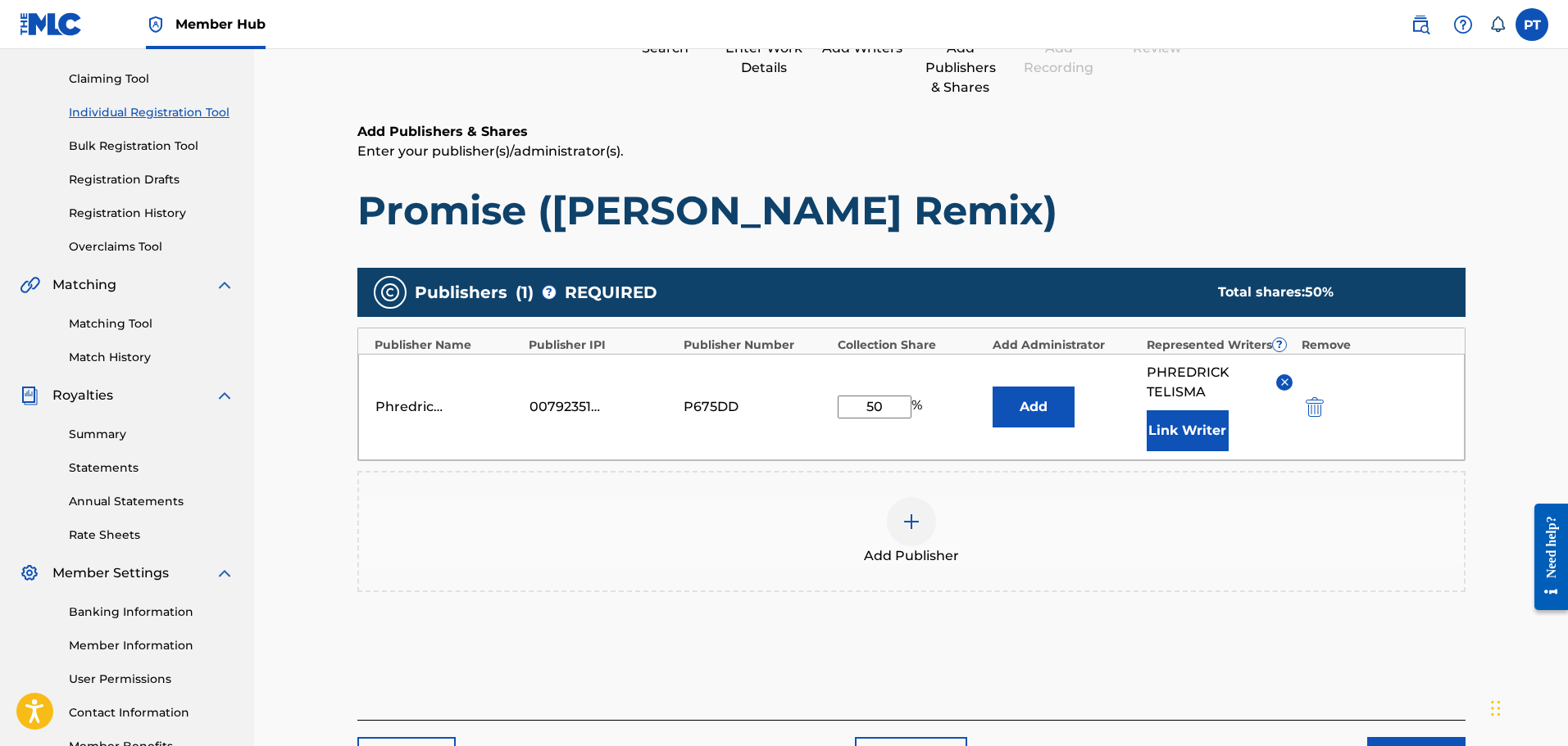
scroll to position [273, 0]
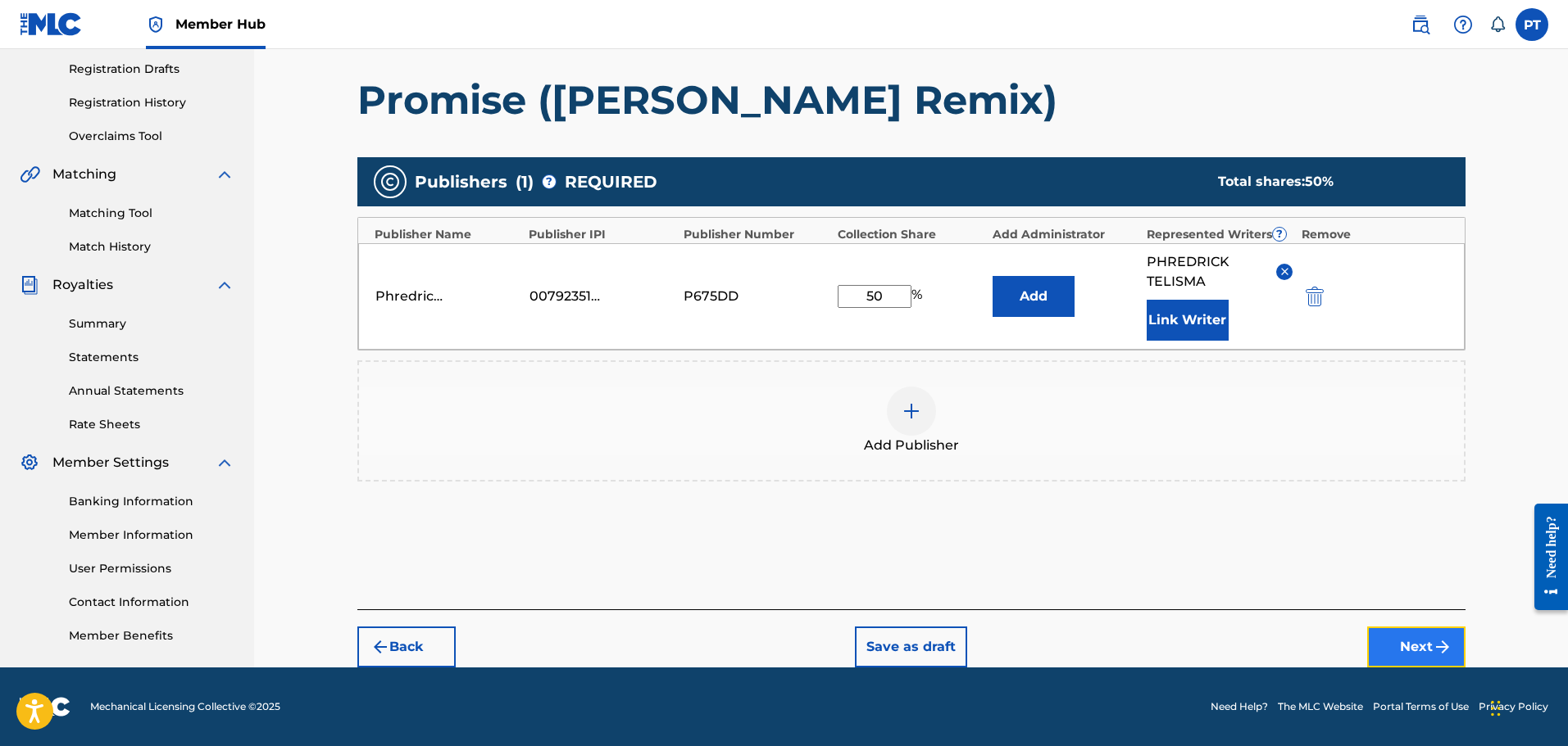
click at [1433, 634] on button "Next" at bounding box center [1416, 648] width 98 height 41
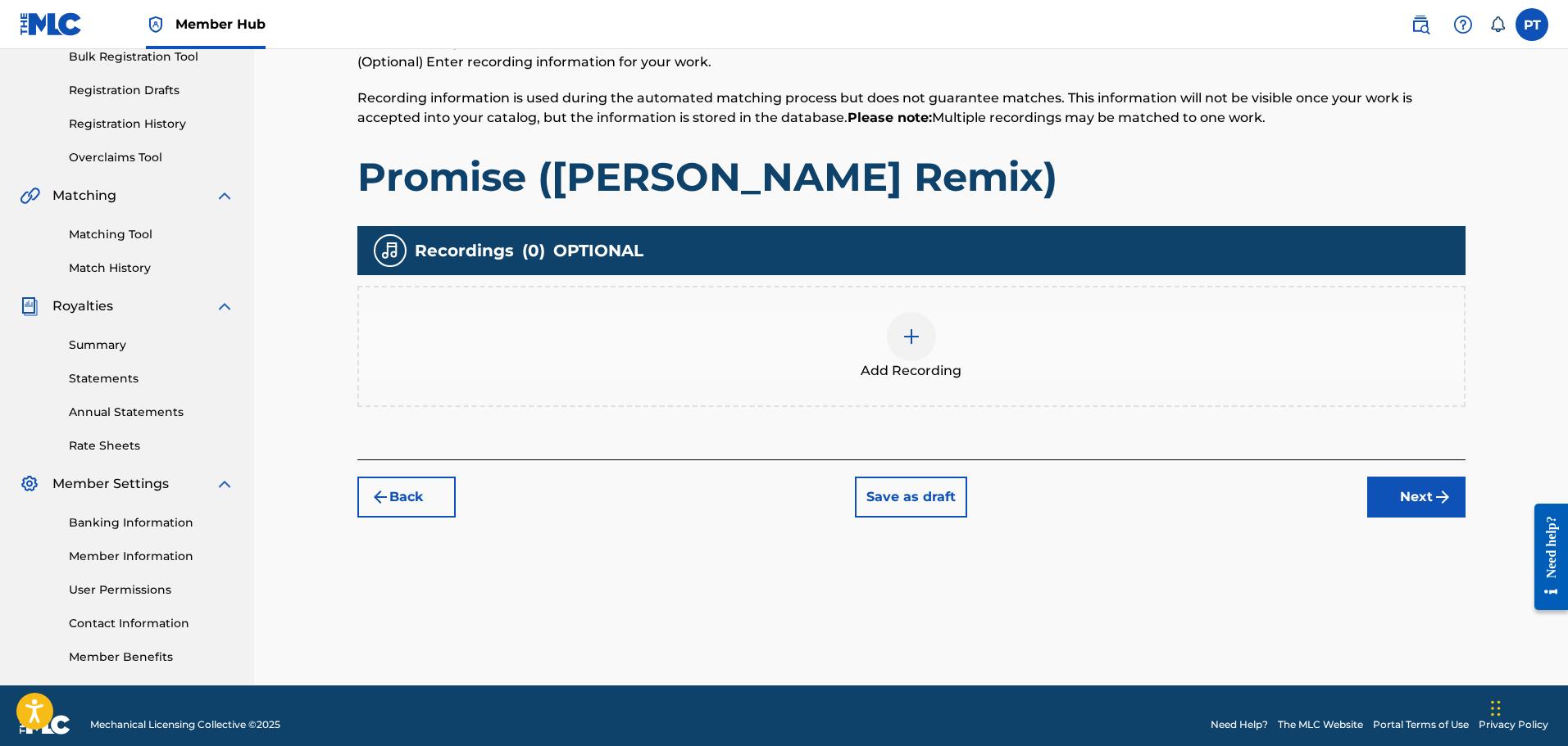
scroll to position [270, 0]
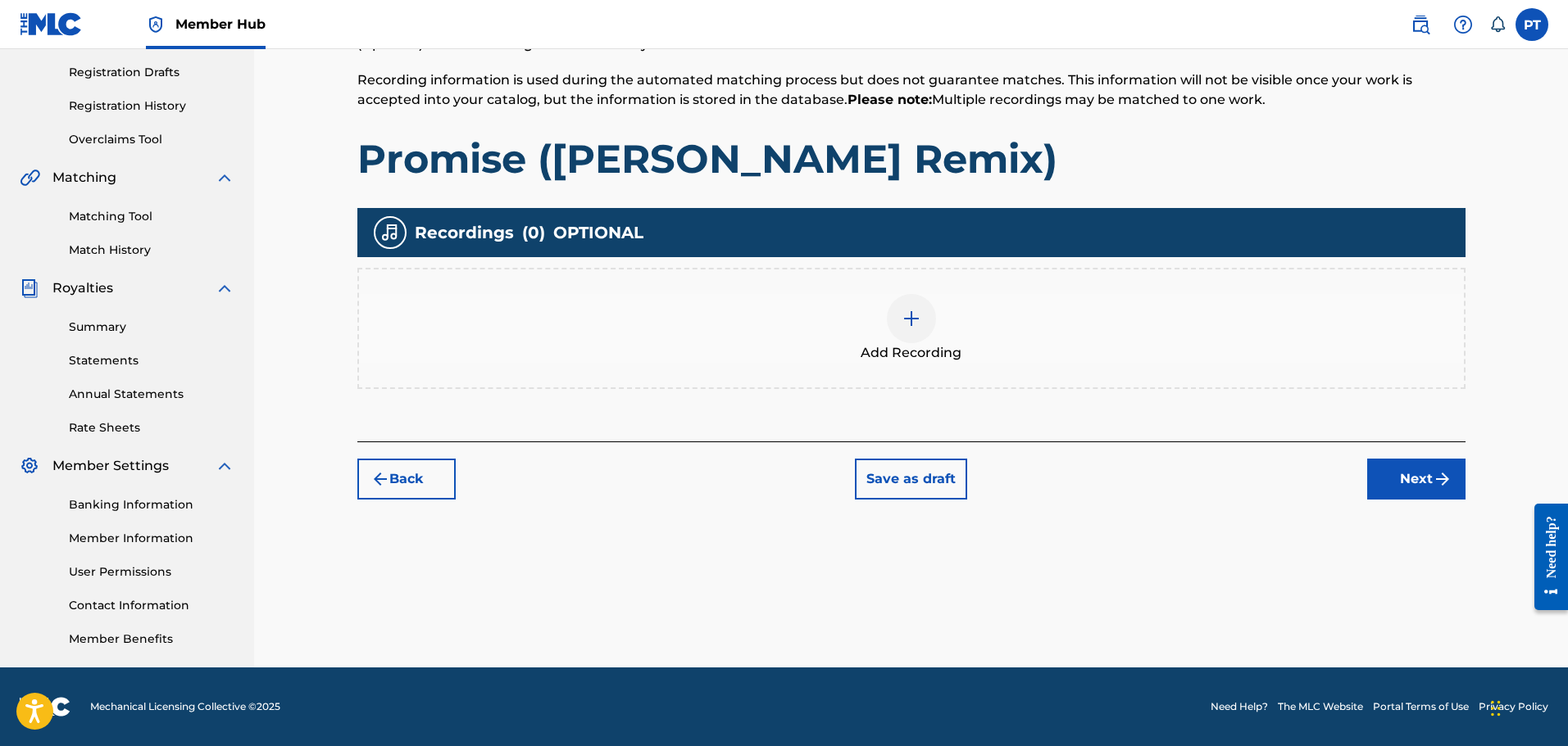
click at [919, 317] on img at bounding box center [912, 318] width 20 height 20
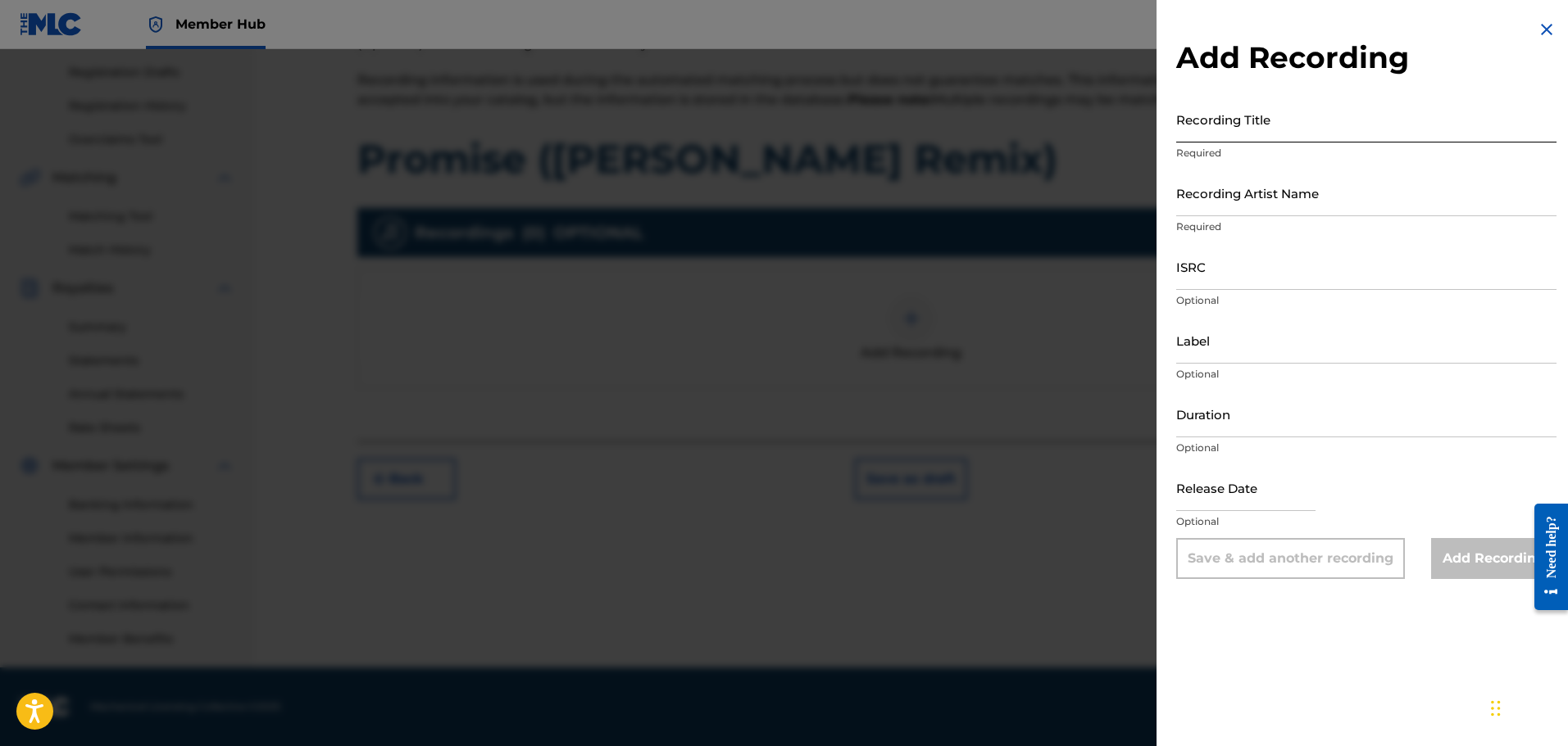
click at [1289, 132] on input "Recording Title" at bounding box center [1366, 119] width 381 height 46
paste input "Promise ([PERSON_NAME] Remix)"
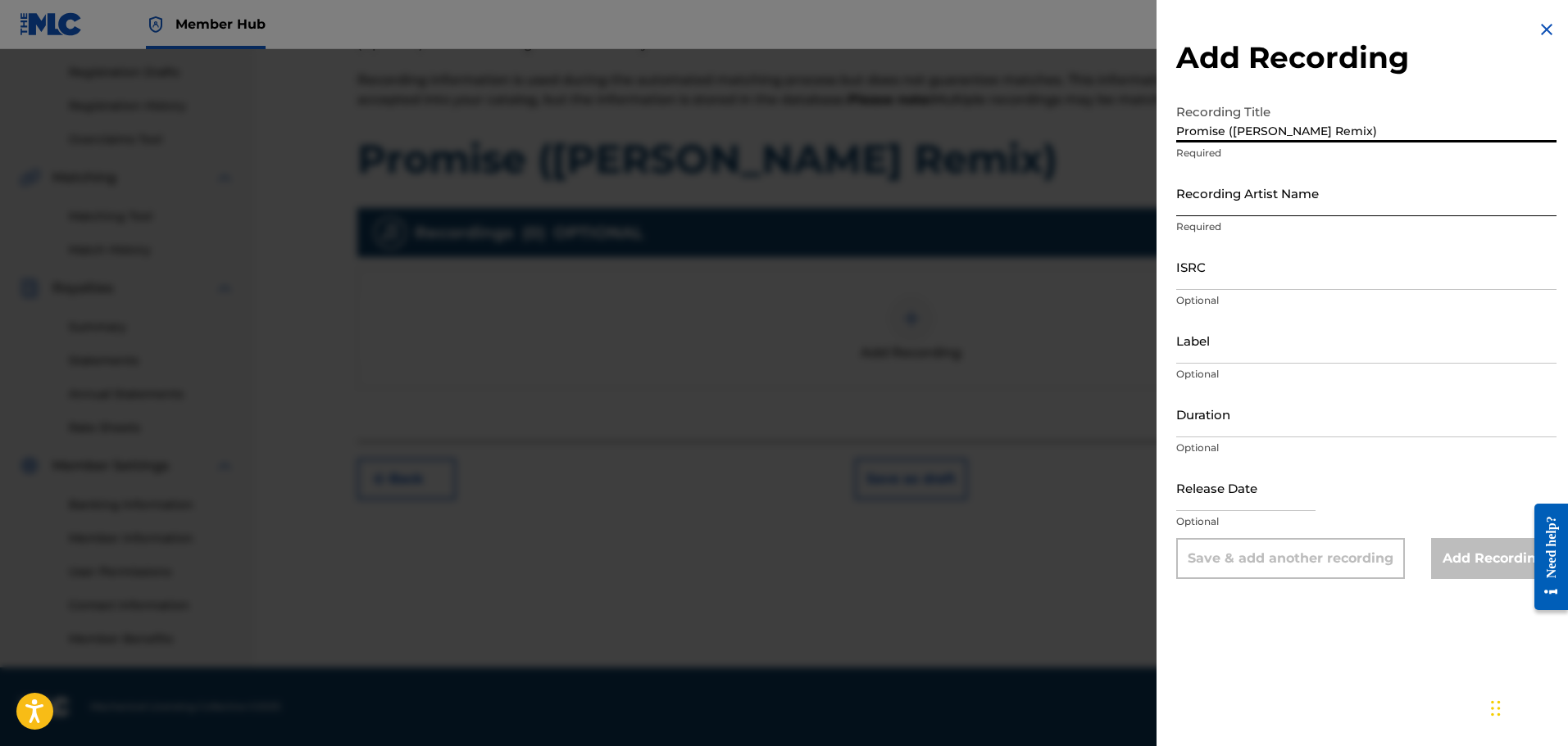
type input "Promise ([PERSON_NAME] Remix)"
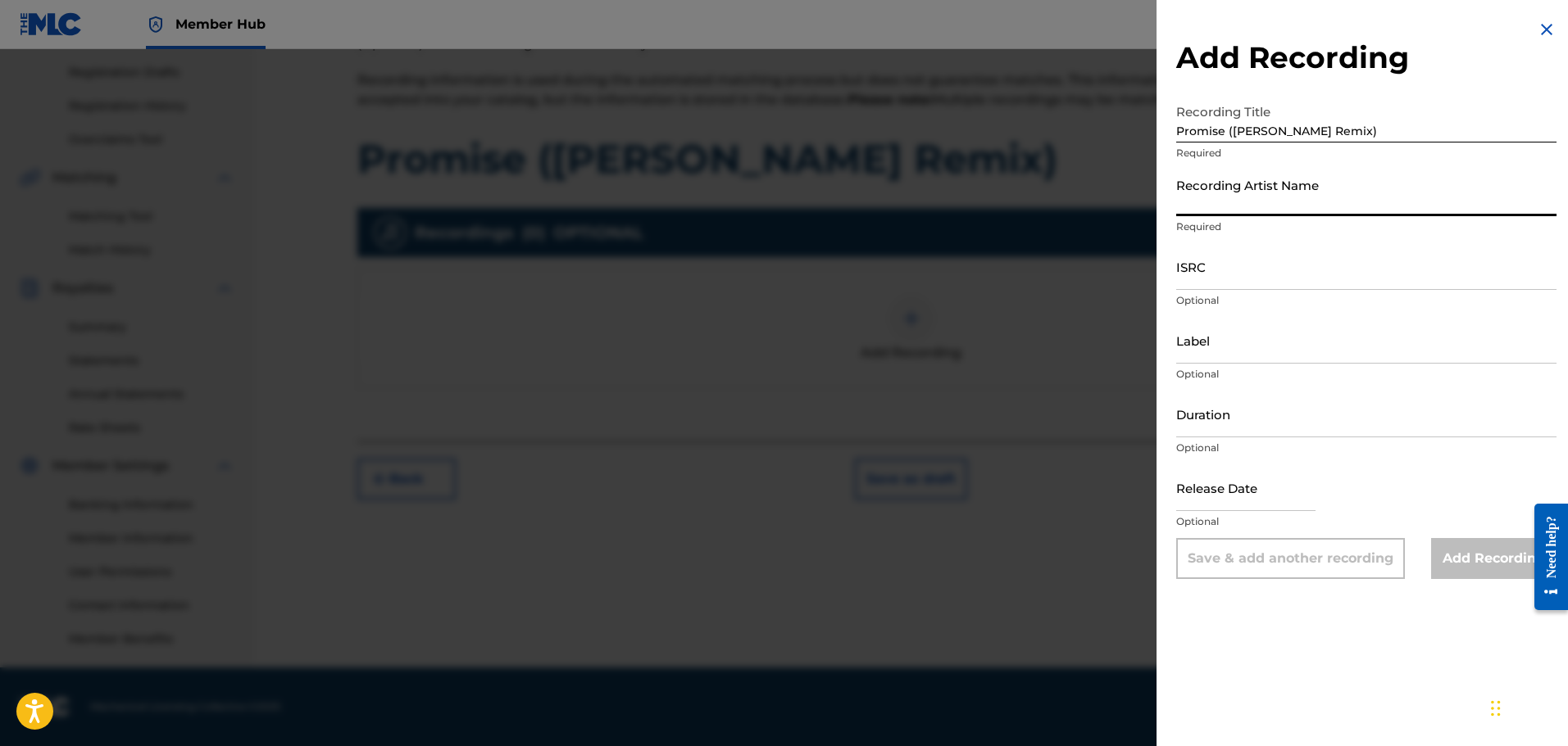
click at [1290, 208] on input "Recording Artist Name" at bounding box center [1366, 193] width 381 height 46
type input "Phrvddy"
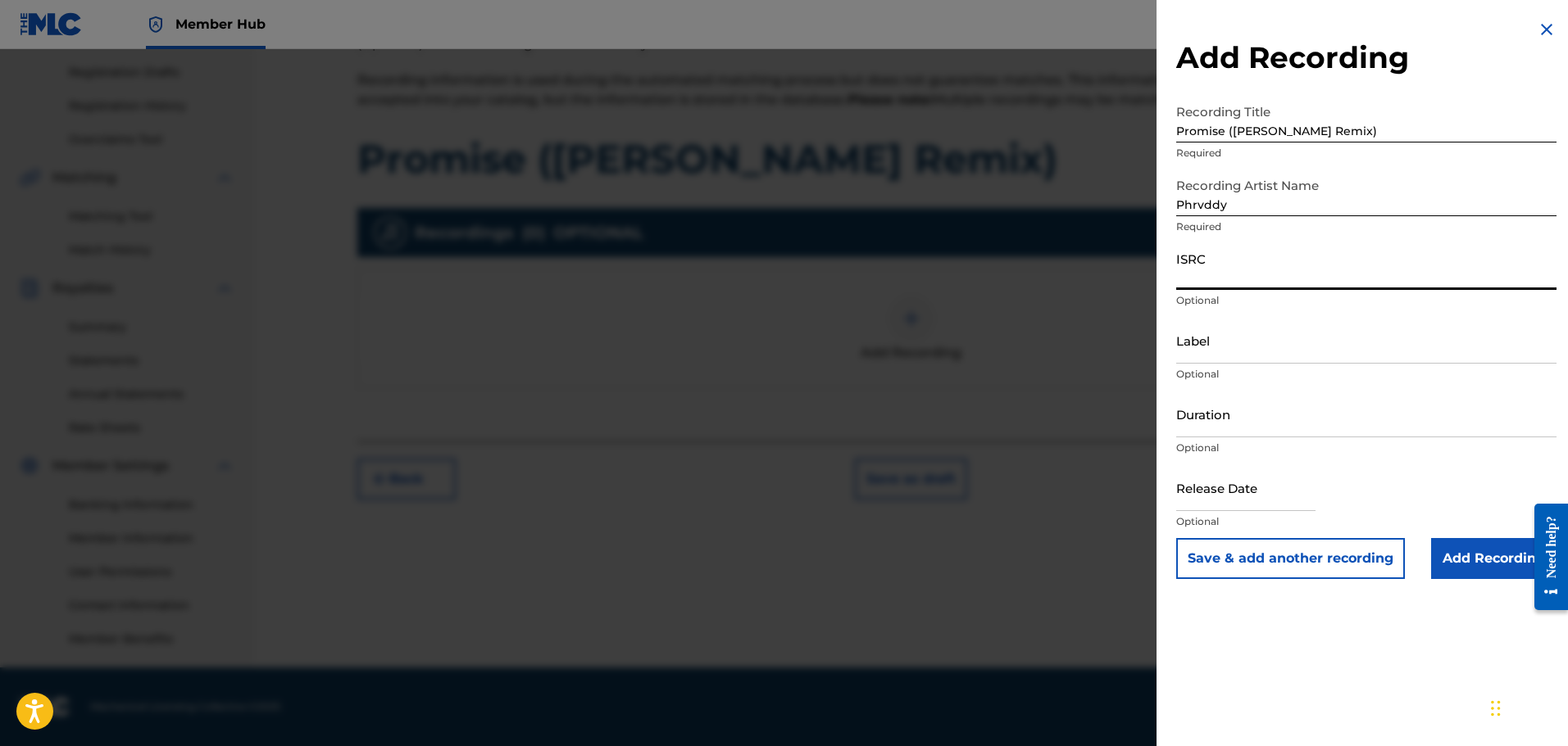
click at [1231, 287] on input "ISRC" at bounding box center [1366, 266] width 381 height 46
paste input "QT3F62536251"
type input "QT3F62536251"
click at [1216, 418] on input "Duration" at bounding box center [1366, 414] width 381 height 46
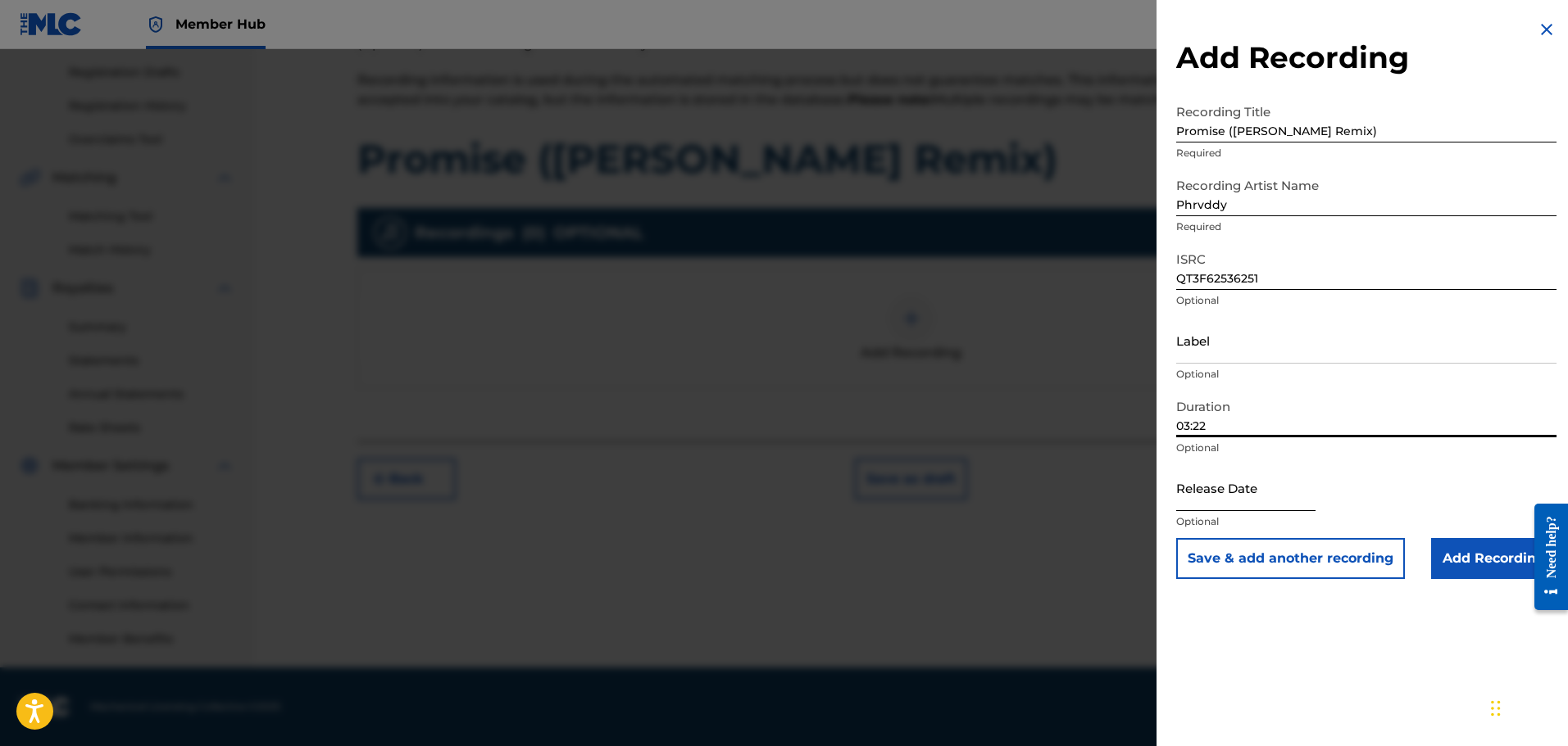
type input "03:22"
click at [1235, 484] on input "text" at bounding box center [1245, 488] width 139 height 46
select select "9"
select select "2025"
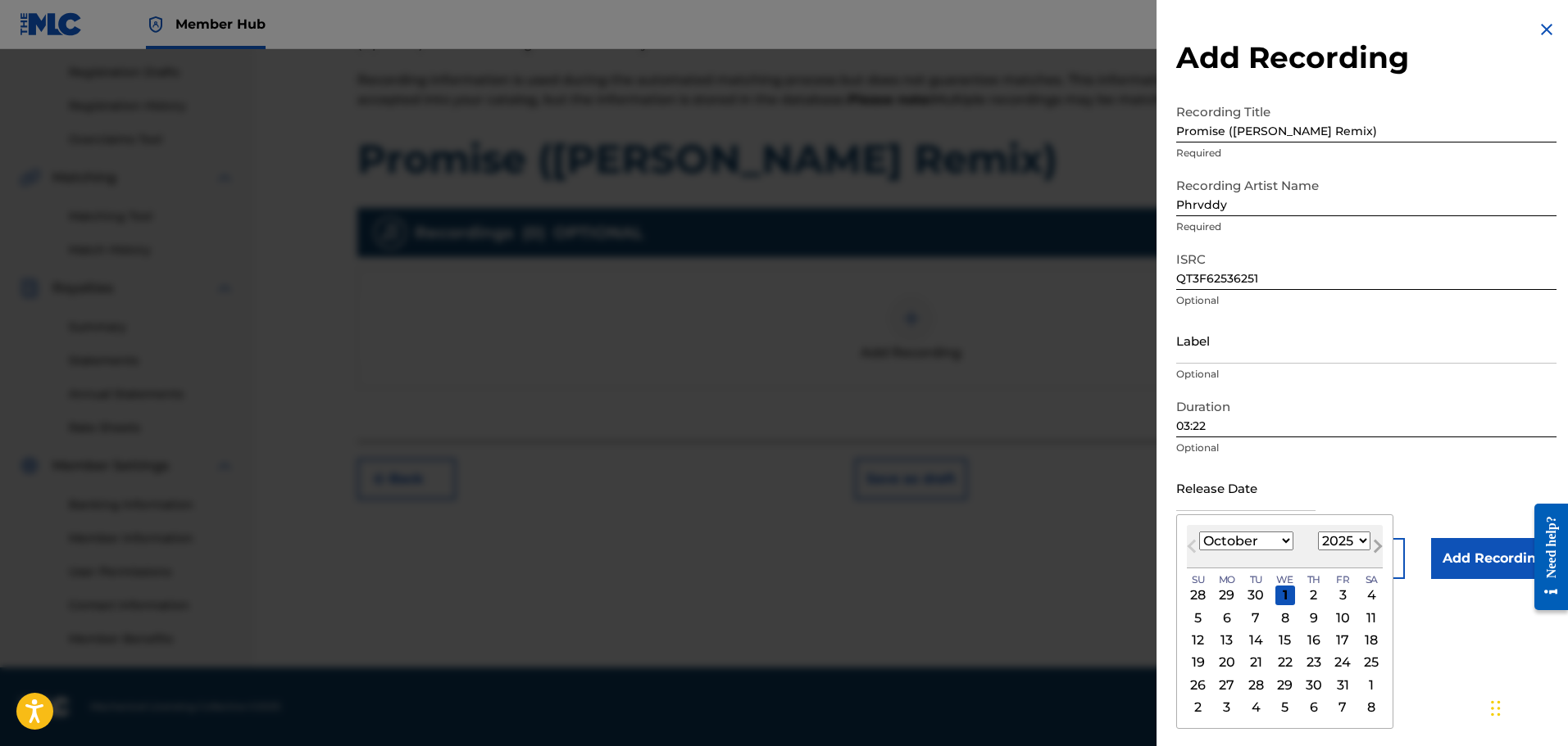
type input "[DATE]"
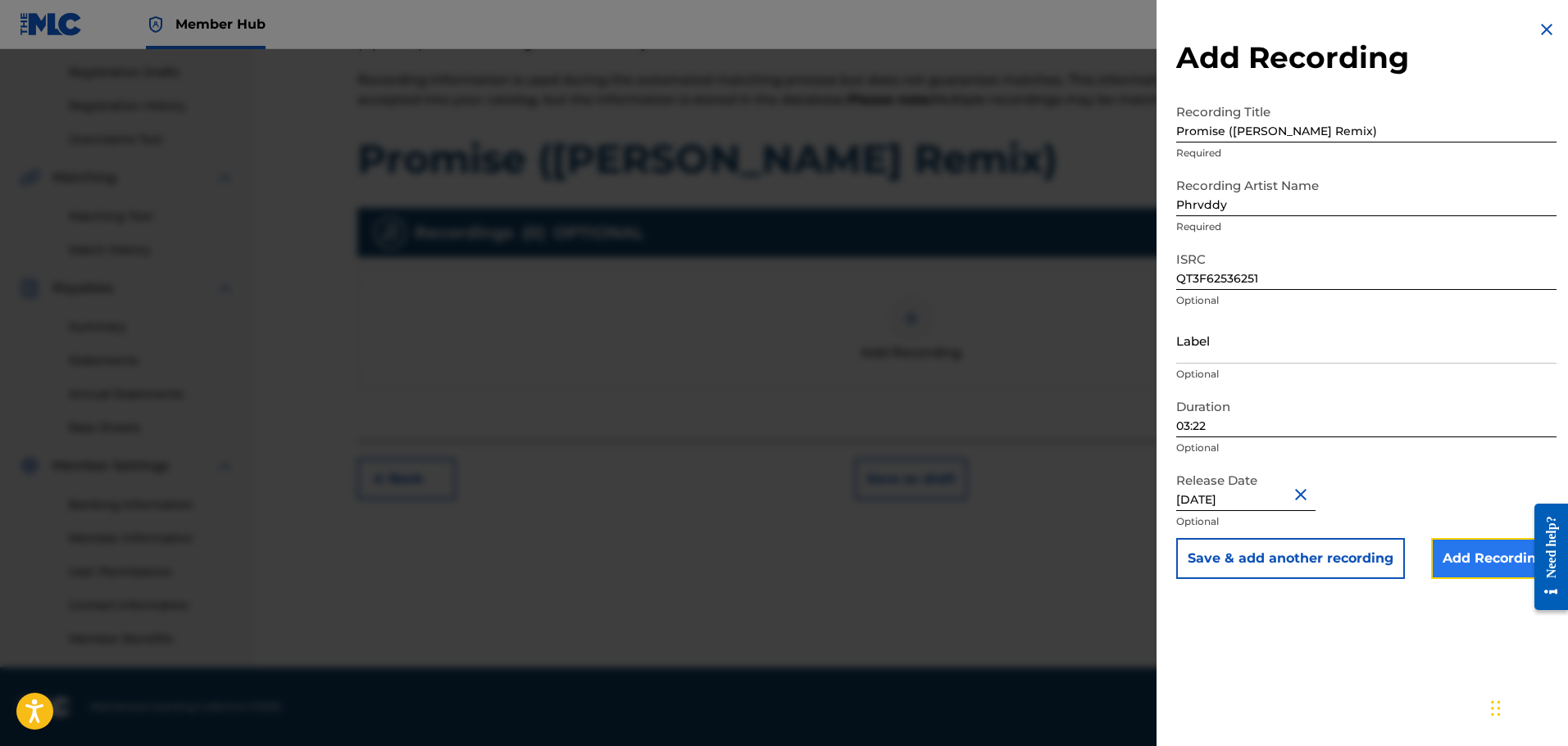
click at [1493, 572] on input "Add Recording" at bounding box center [1494, 559] width 126 height 41
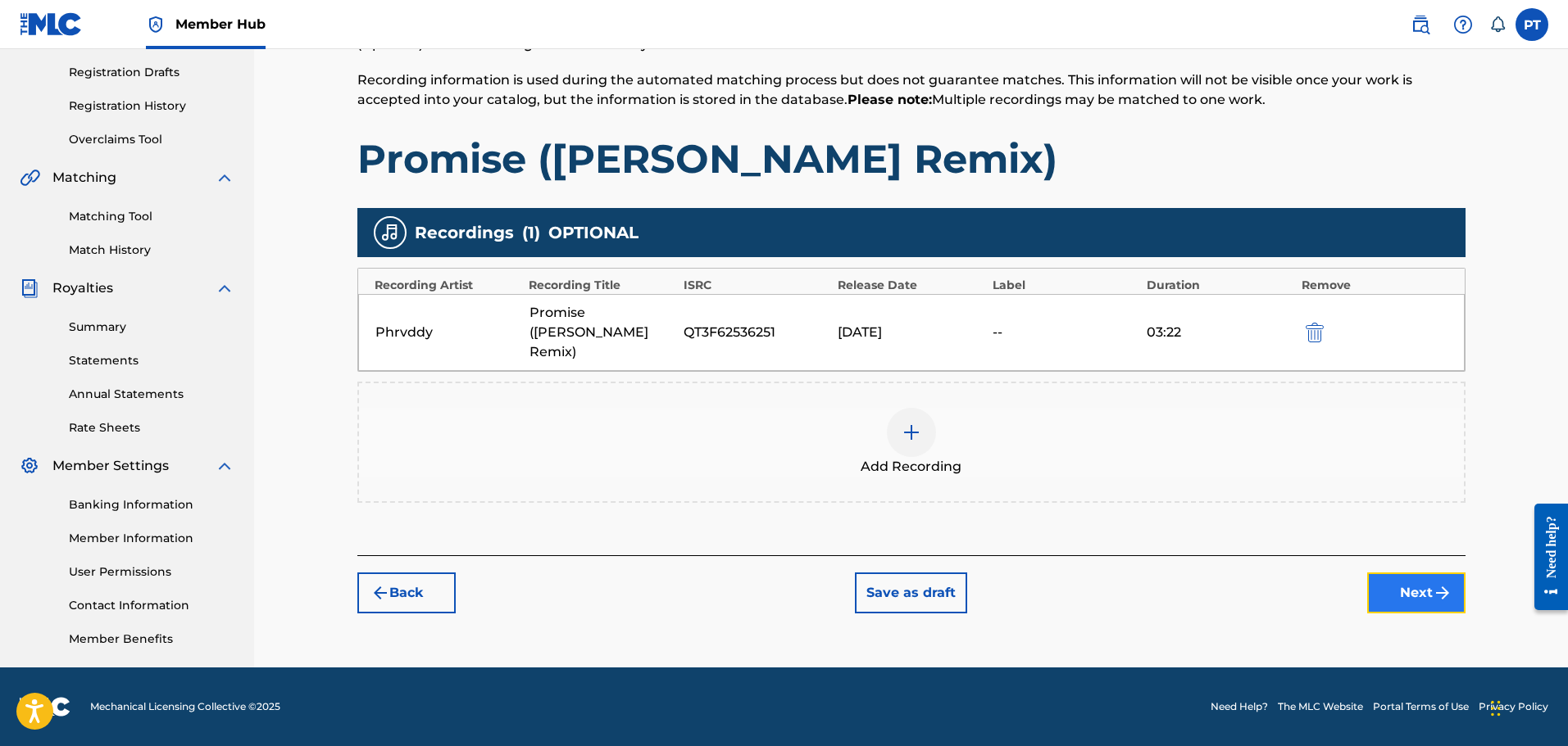
click at [1438, 583] on img "submit" at bounding box center [1443, 593] width 20 height 20
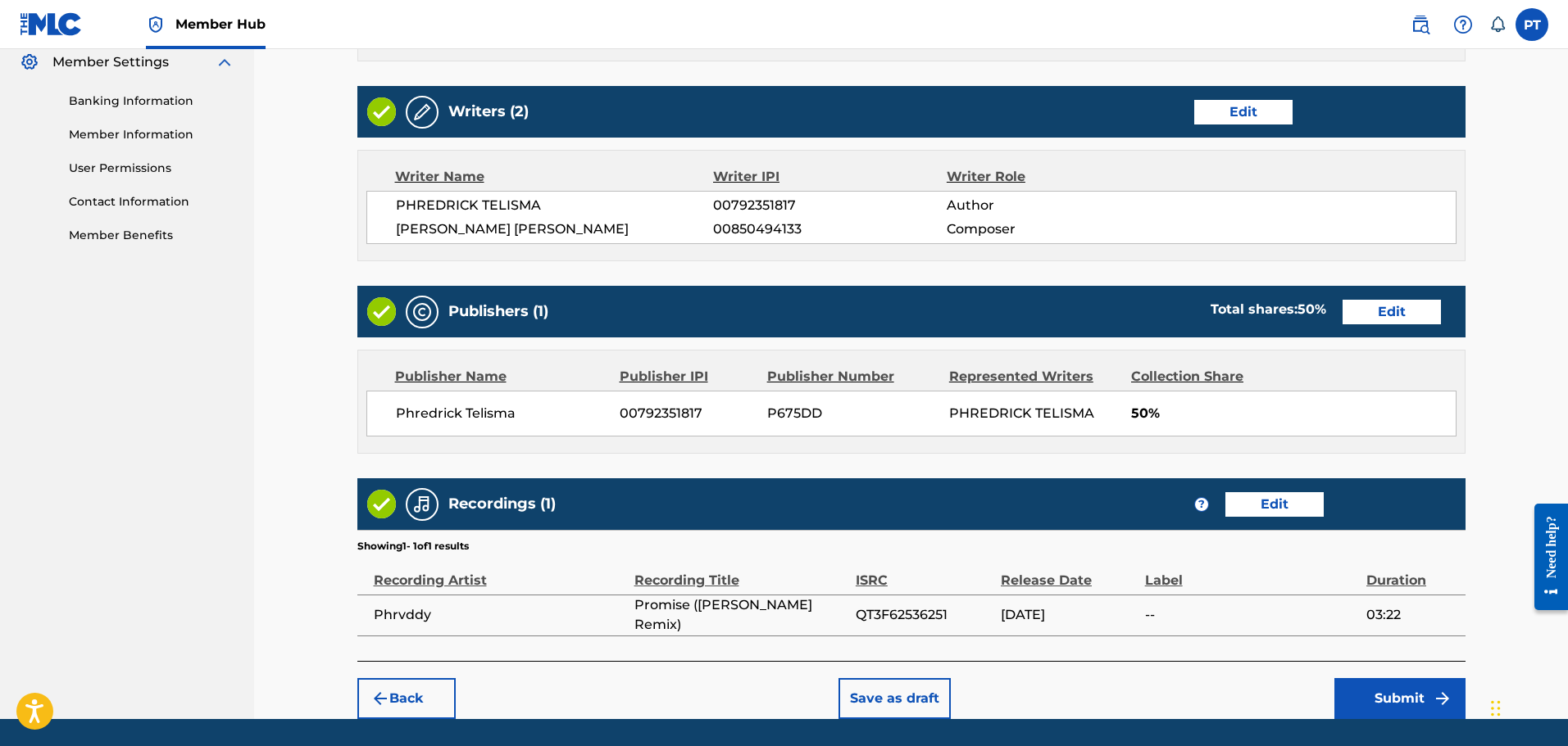
scroll to position [725, 0]
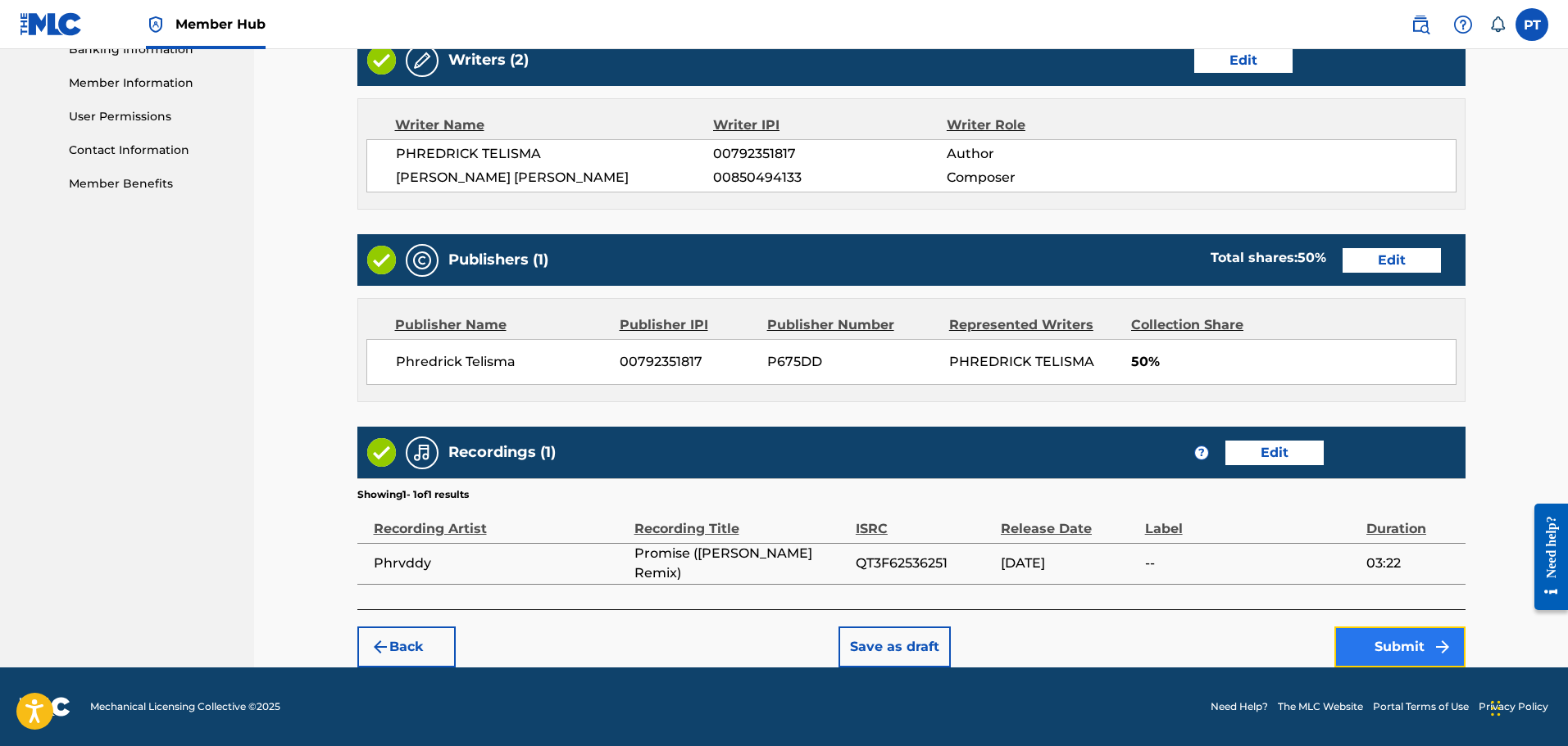
click at [1398, 652] on button "Submit" at bounding box center [1400, 648] width 131 height 41
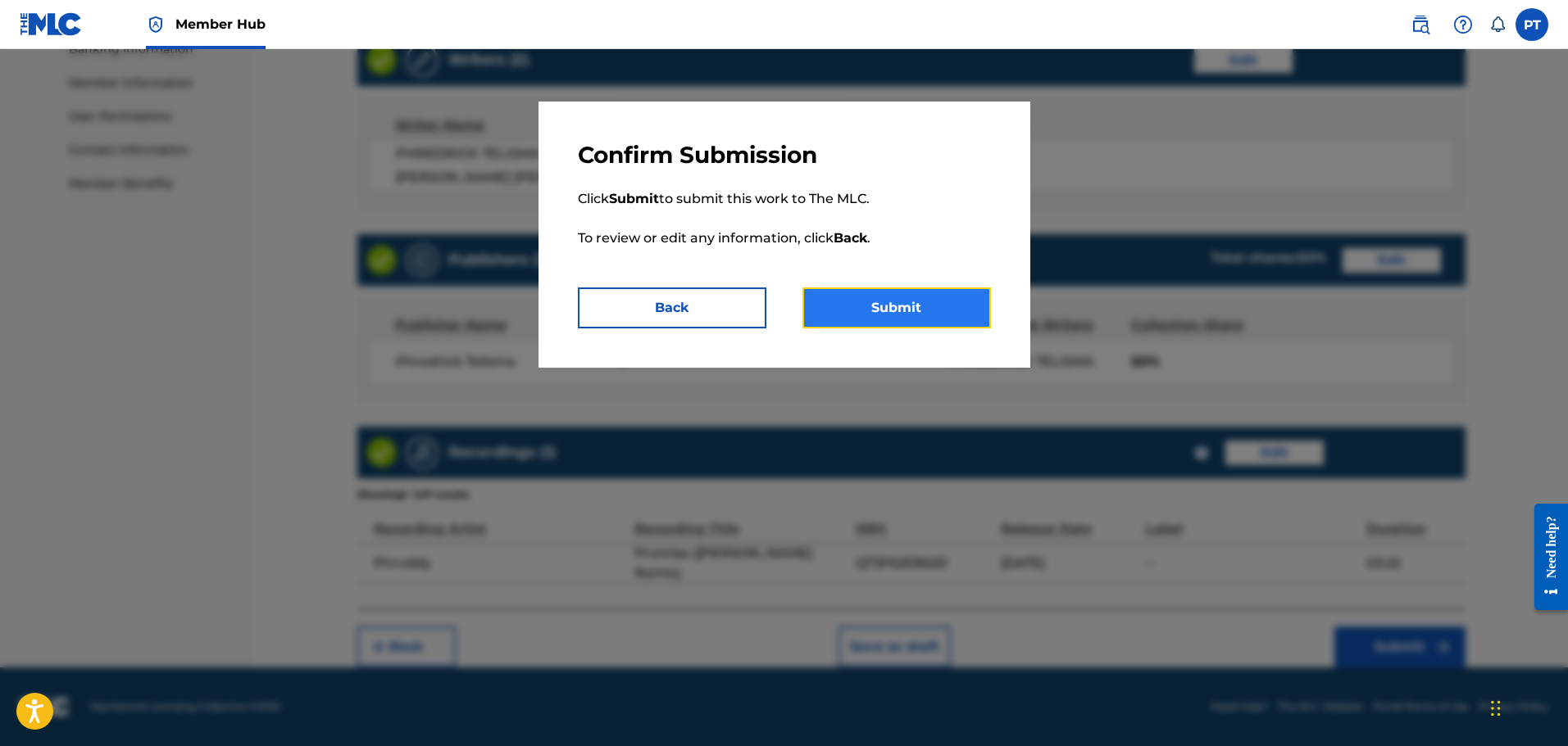
click at [921, 307] on button "Submit" at bounding box center [897, 308] width 189 height 41
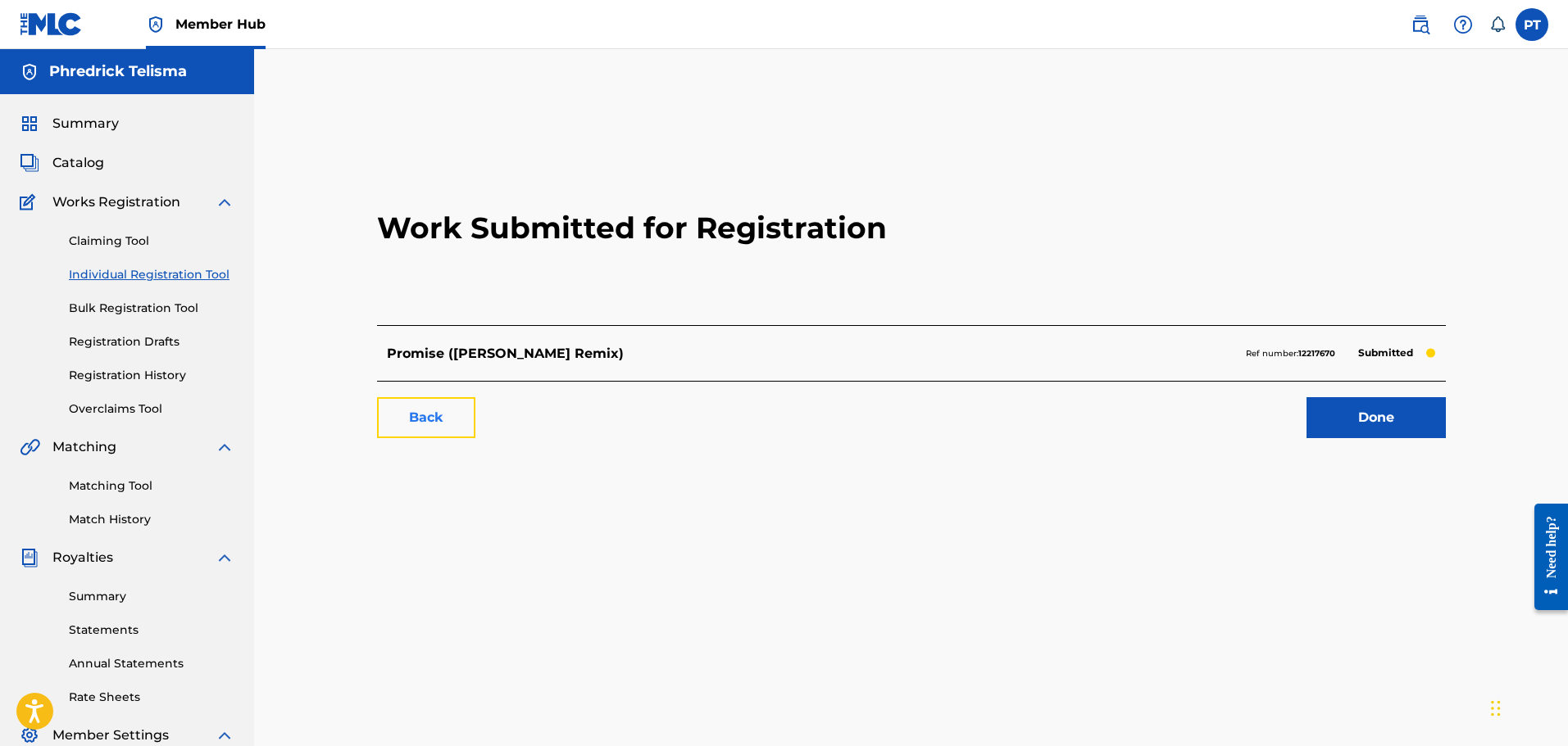
click at [394, 414] on link "Back" at bounding box center [426, 418] width 98 height 41
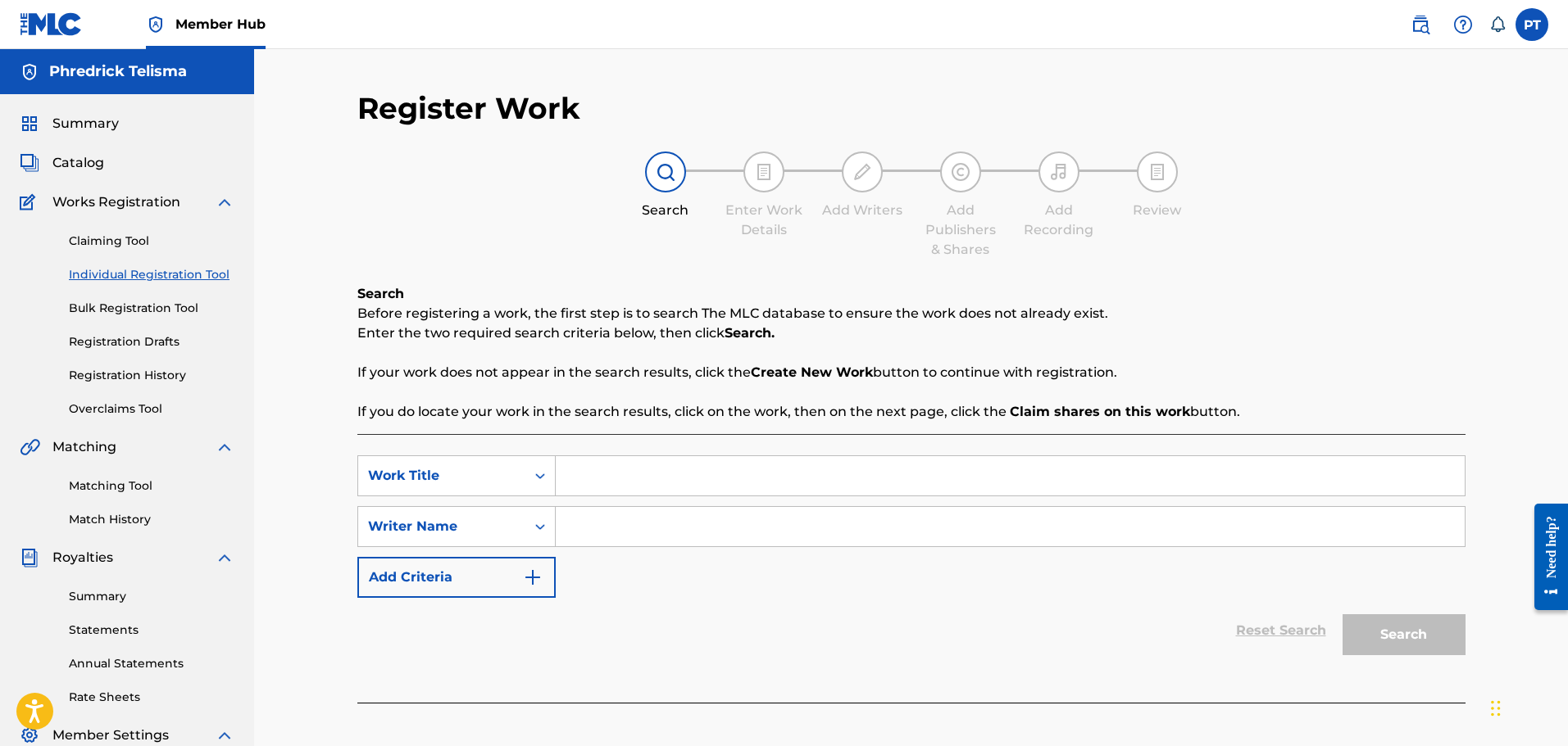
click at [624, 486] on input "Search Form" at bounding box center [1010, 476] width 909 height 40
paste input "It's Too Late ([PERSON_NAME] Remix)"
type input "It's Too Late ([PERSON_NAME] Remix)"
click at [679, 520] on input "Search Form" at bounding box center [1010, 527] width 909 height 40
click at [597, 529] on input "Search Form" at bounding box center [1010, 527] width 909 height 40
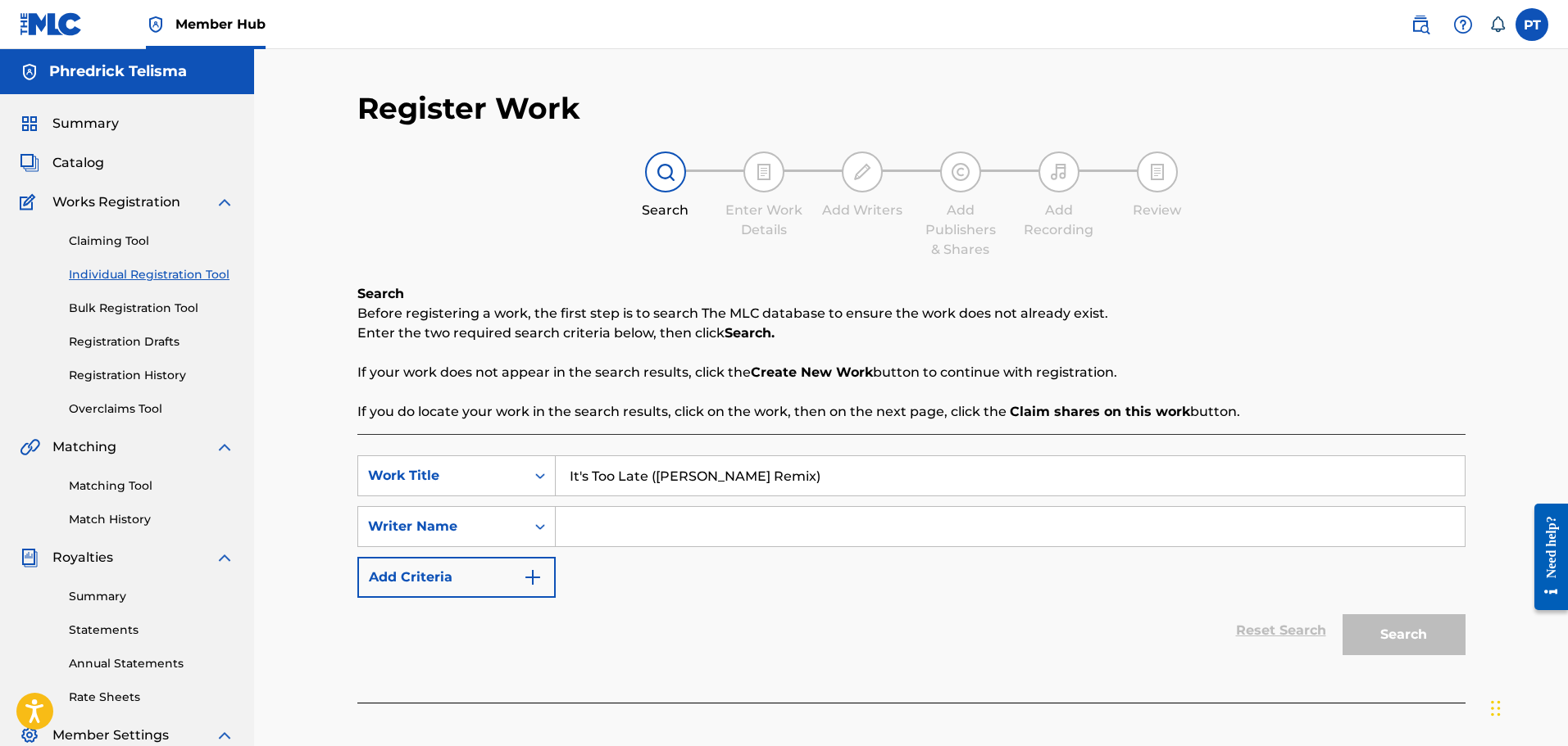
paste input "PHREDRICK TELISMA"
type input "PHREDRICK TELISMA"
drag, startPoint x: 1417, startPoint y: 628, endPoint x: 1408, endPoint y: 629, distance: 9.1
click at [1417, 629] on button "Search" at bounding box center [1404, 635] width 123 height 41
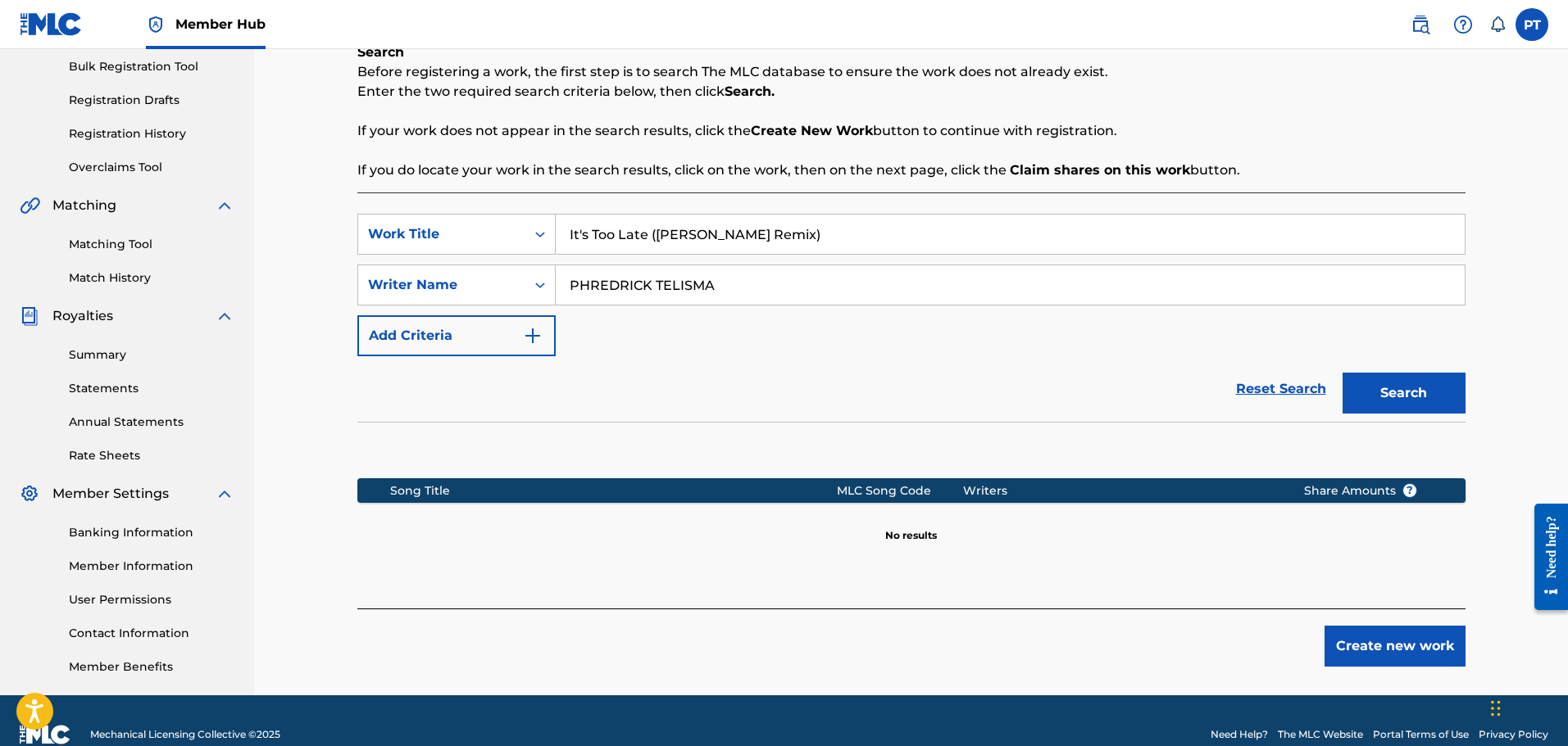
scroll to position [270, 0]
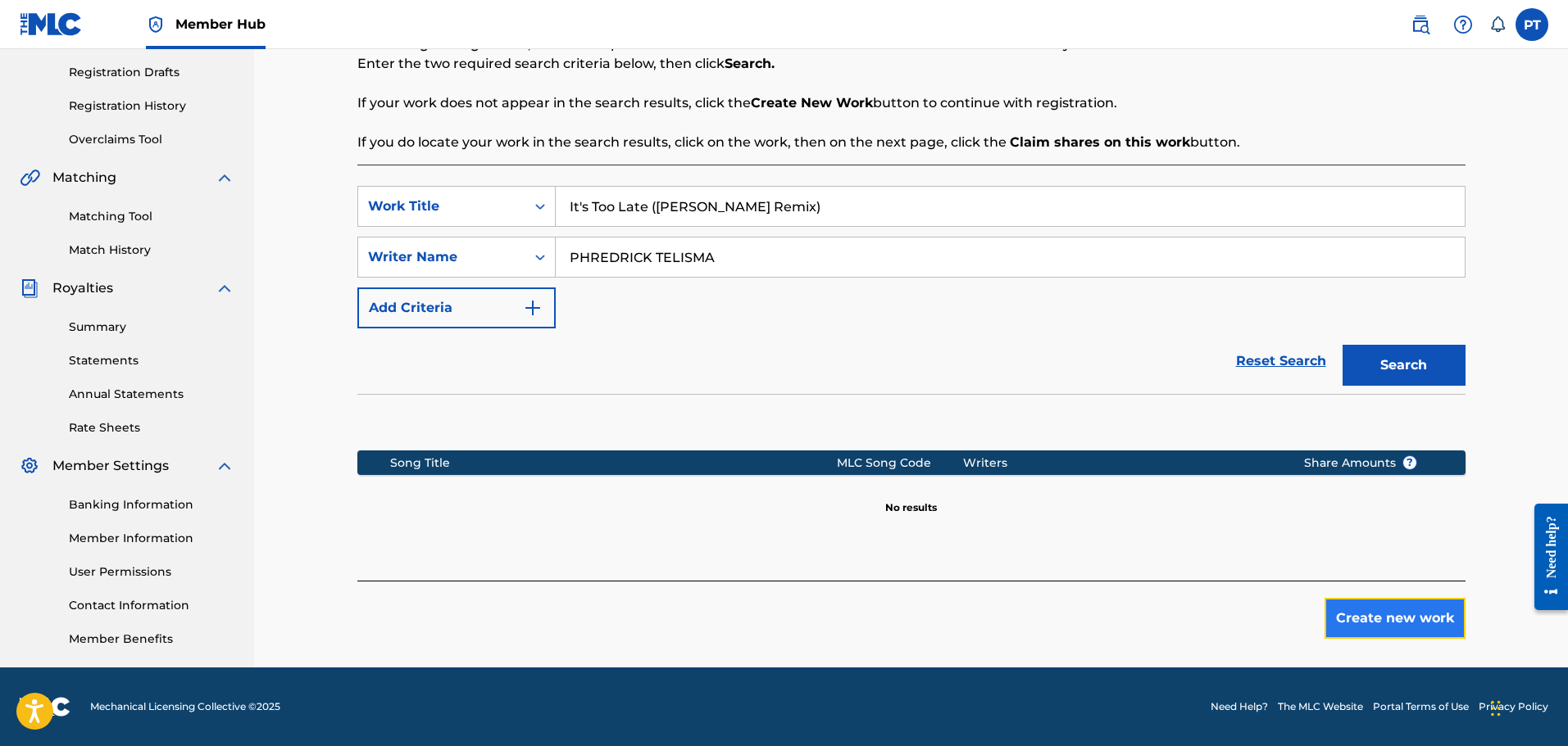
click at [1379, 611] on button "Create new work" at bounding box center [1395, 619] width 141 height 41
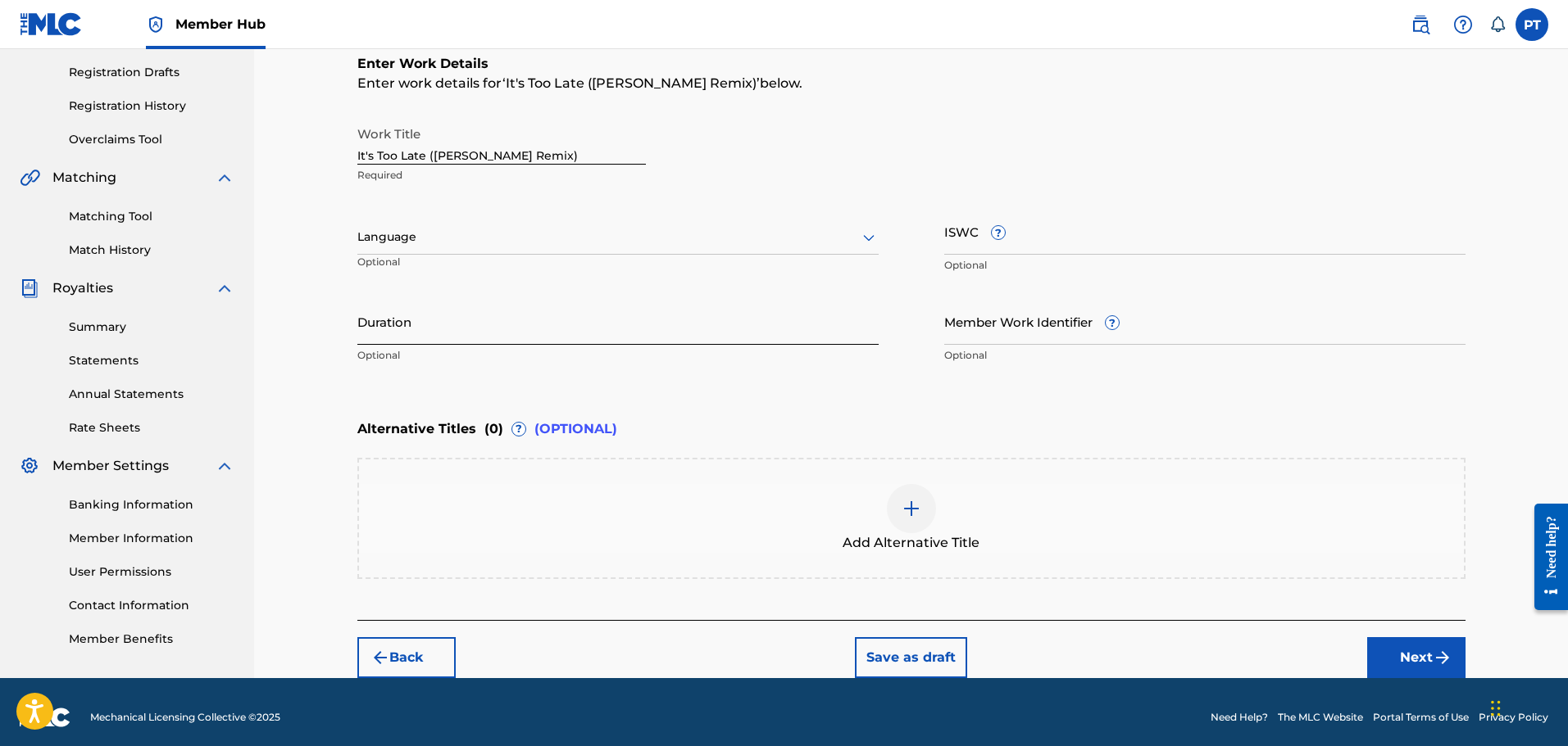
scroll to position [188, 0]
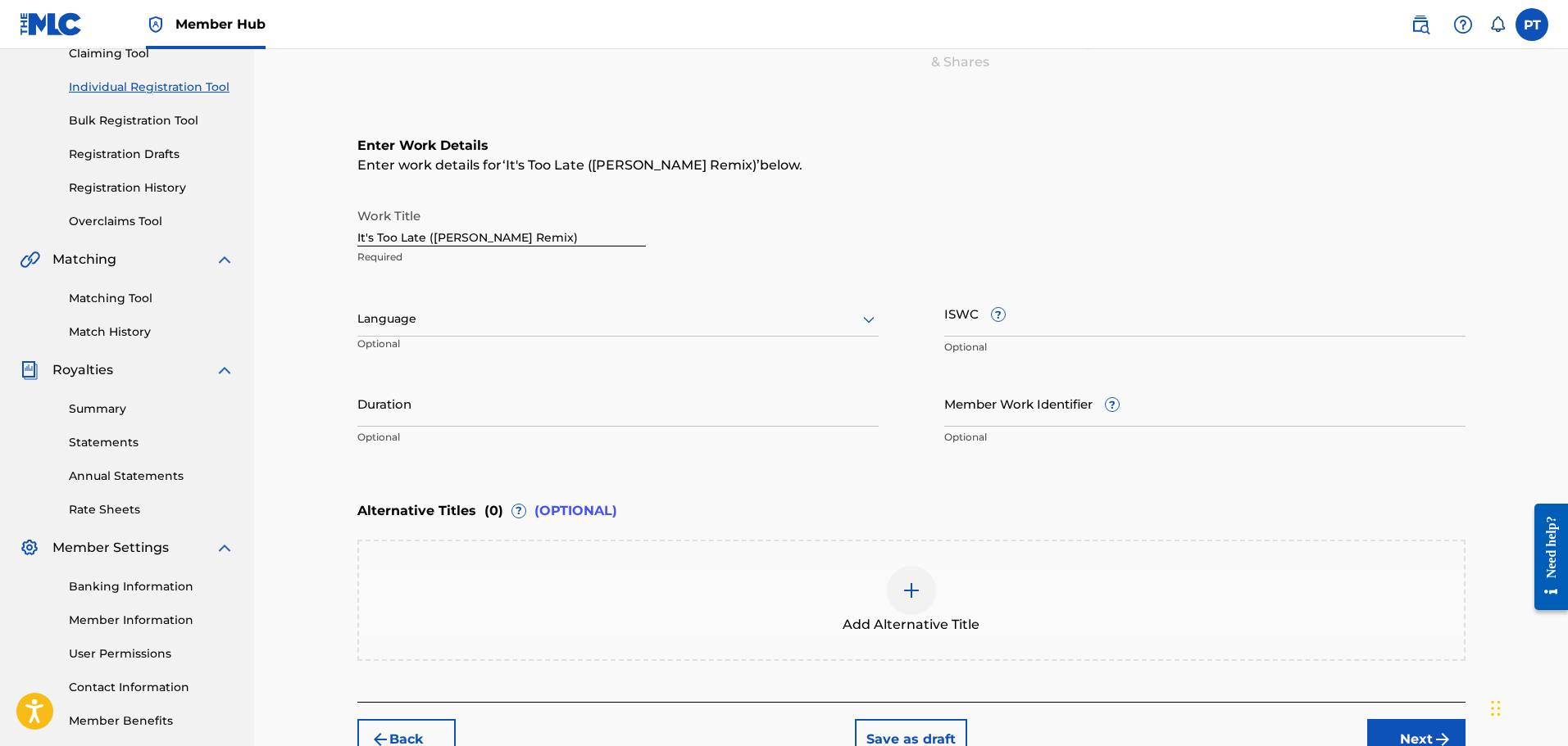
click at [481, 319] on div at bounding box center [618, 318] width 521 height 21
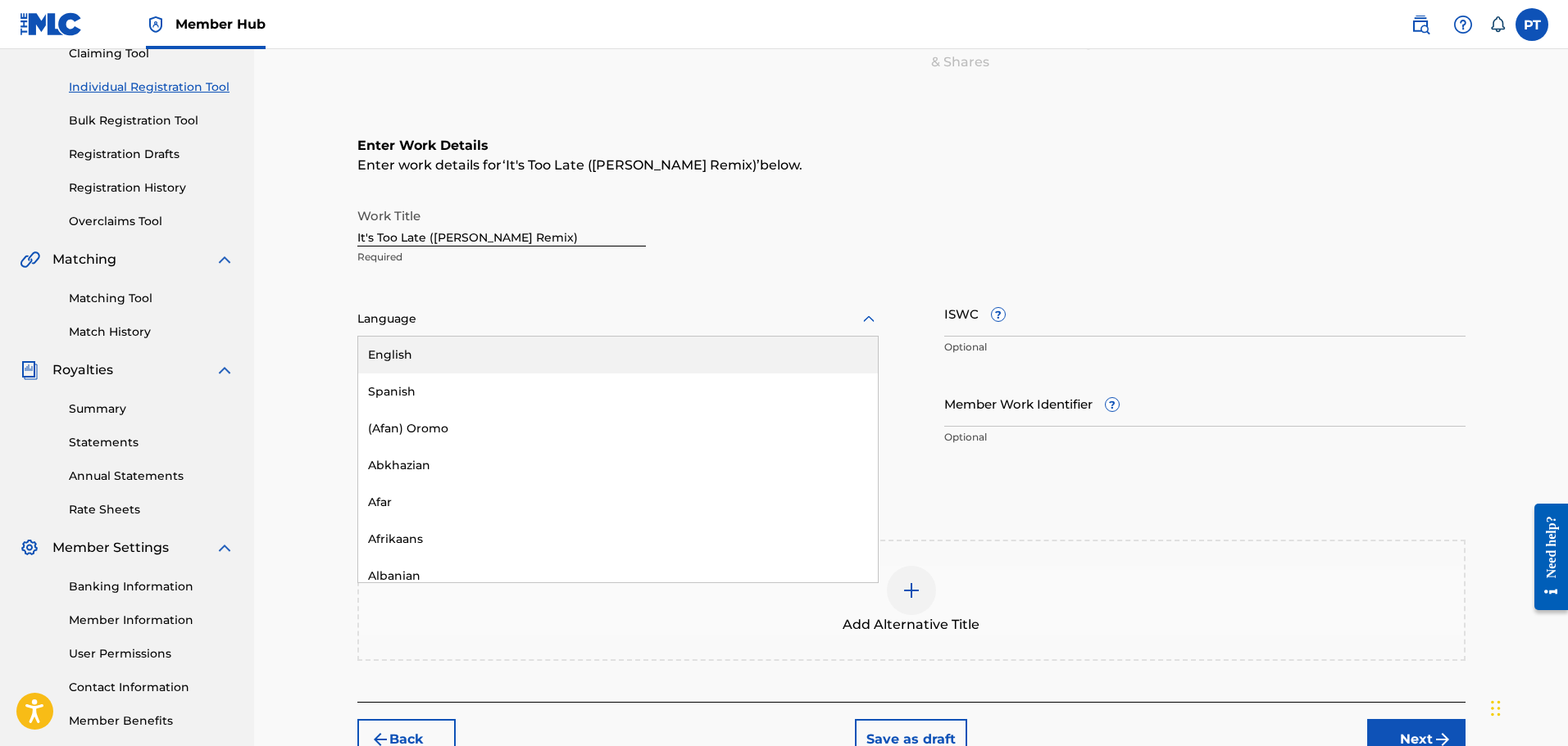
click at [421, 354] on div "English" at bounding box center [618, 355] width 520 height 37
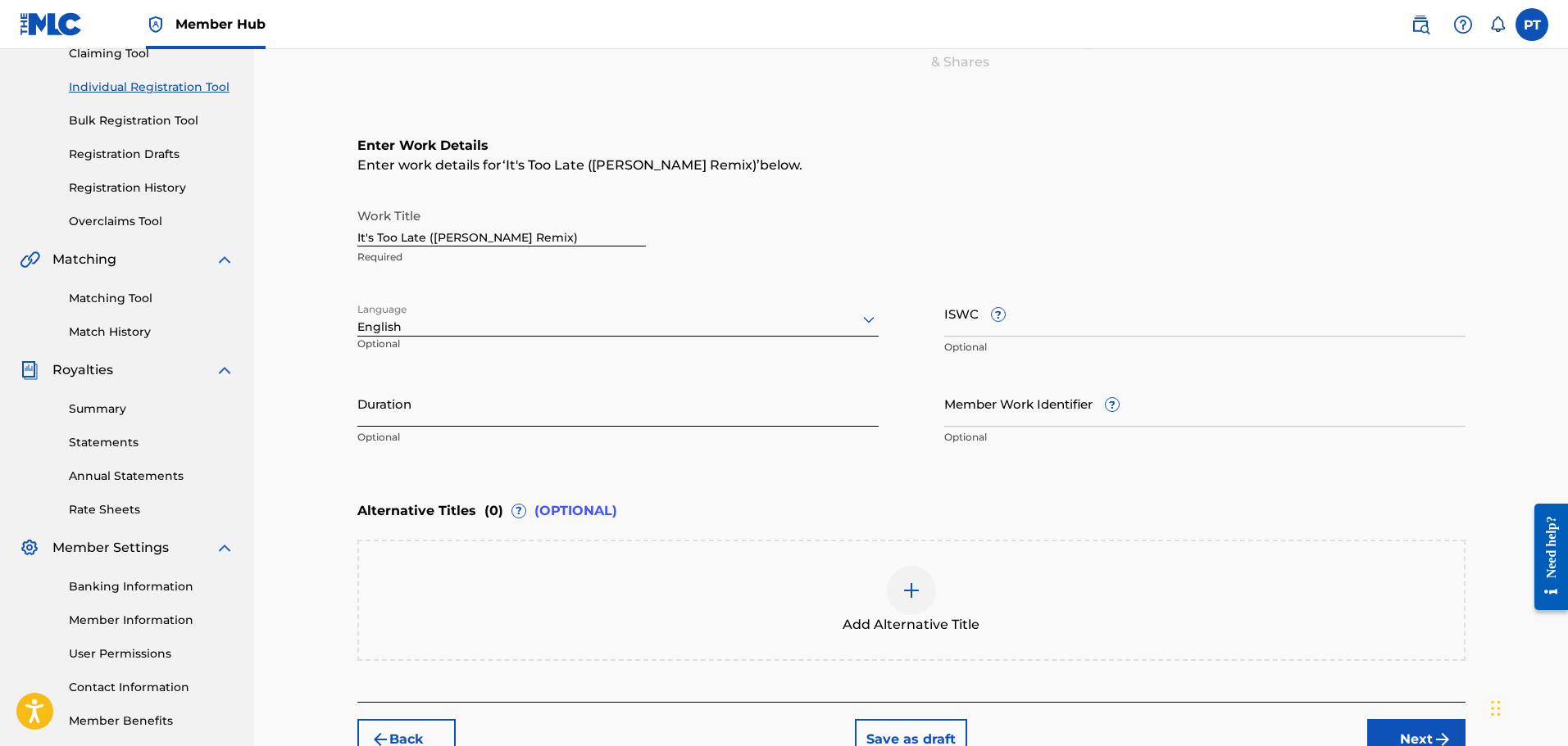
click at [433, 399] on input "Duration" at bounding box center [618, 404] width 521 height 46
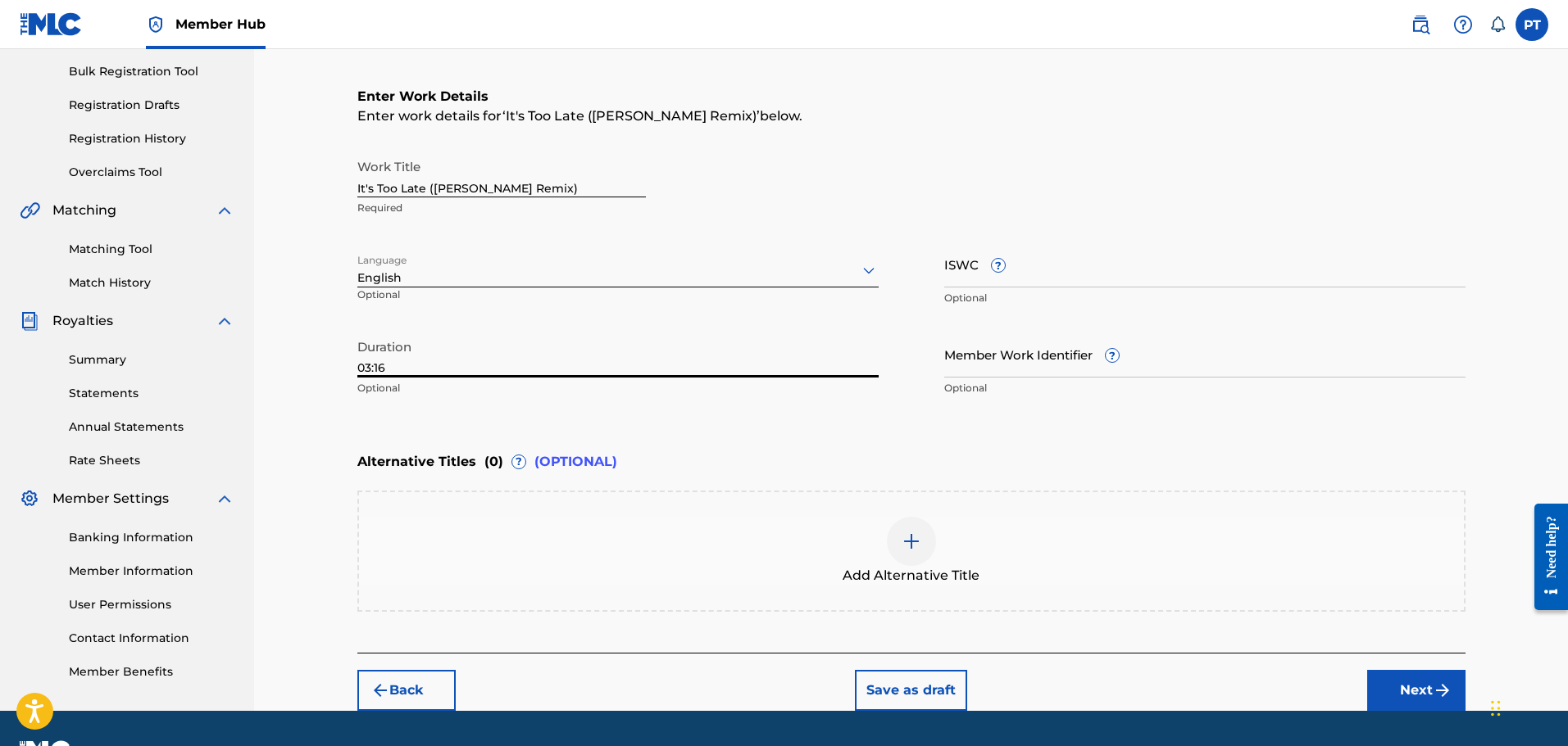
scroll to position [280, 0]
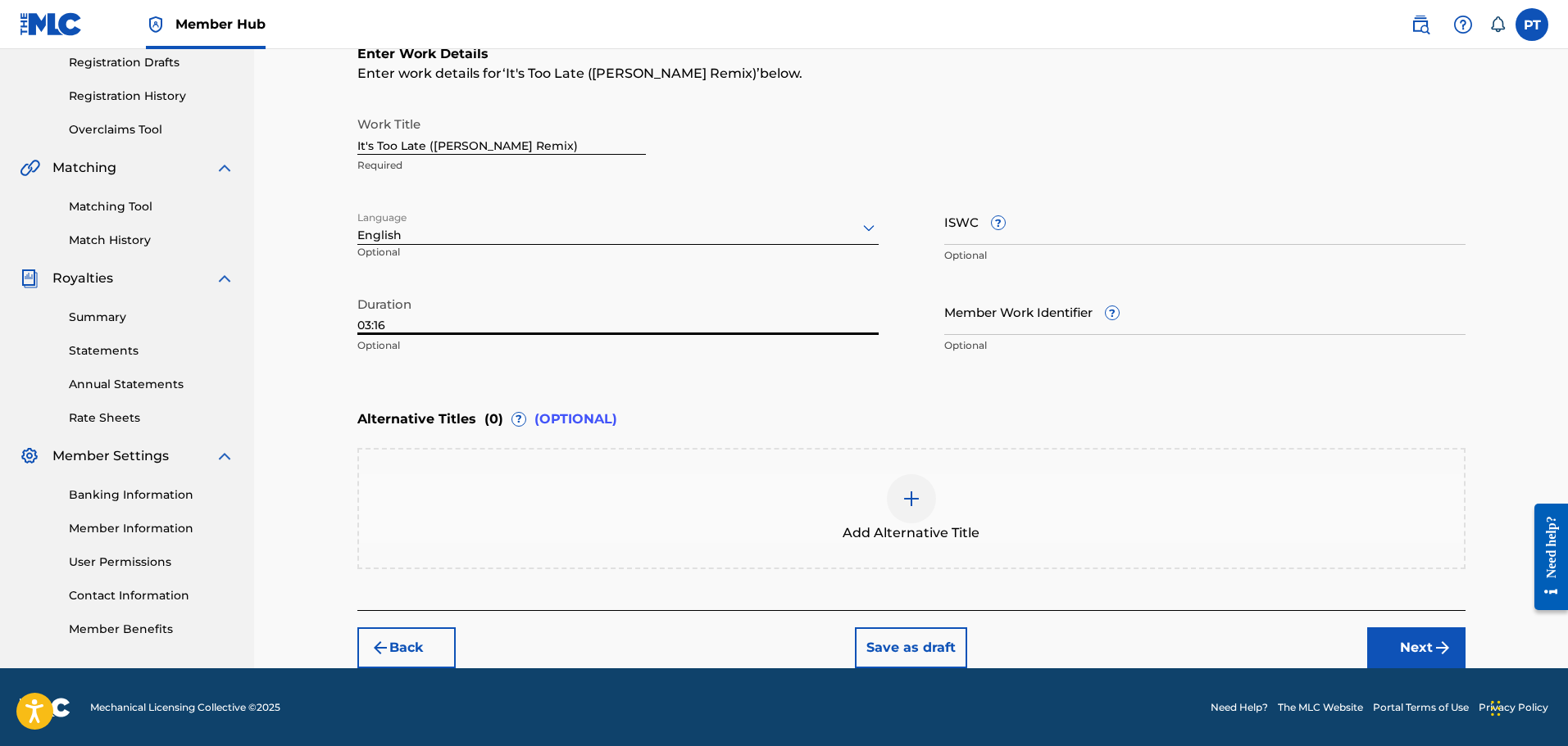
type input "03:16"
click at [922, 542] on span "Add Alternative Title" at bounding box center [910, 533] width 137 height 20
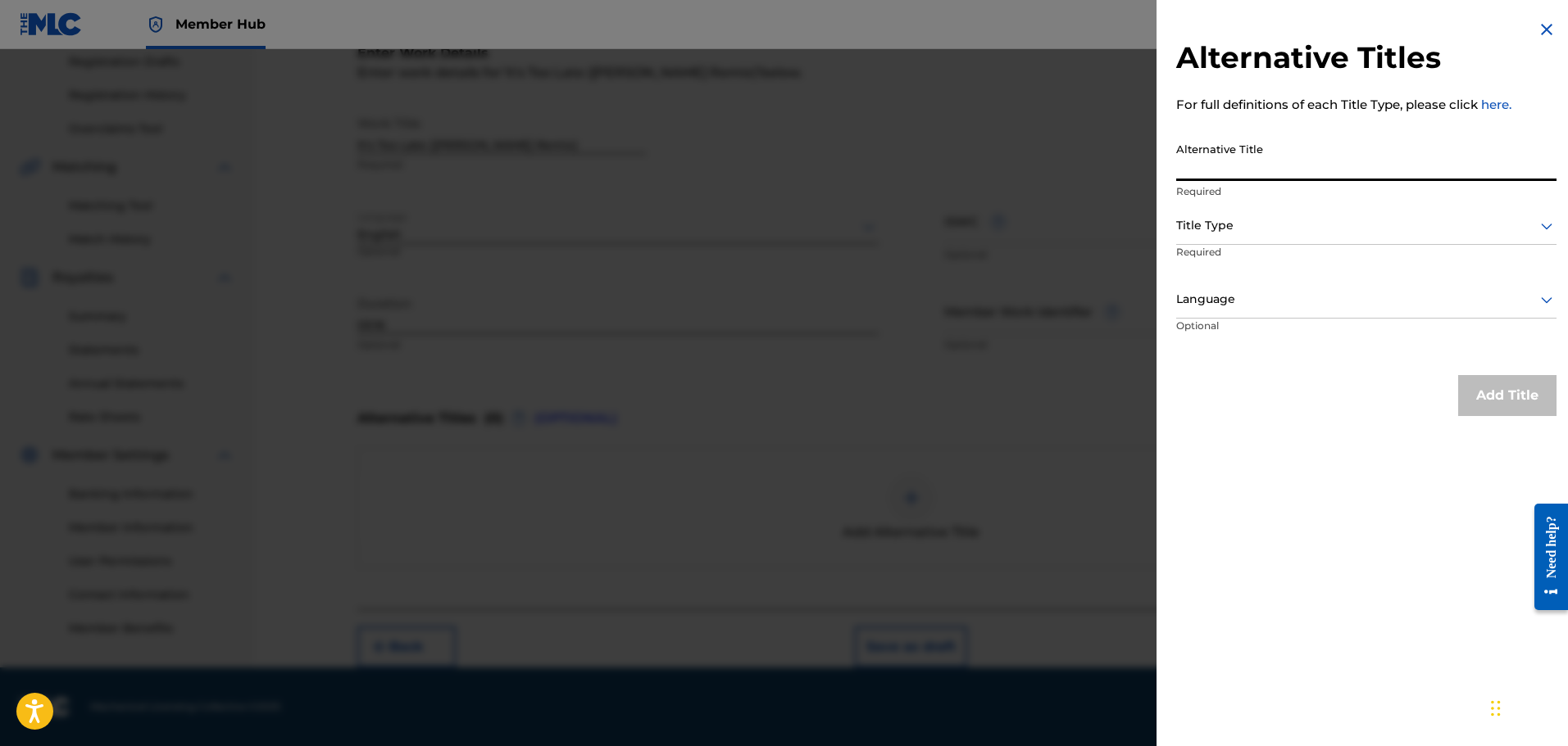
click at [1286, 168] on input "Alternative Title" at bounding box center [1366, 157] width 381 height 46
paste input "It's Too Late"
type input "It's Too Late"
click at [1266, 232] on div at bounding box center [1366, 226] width 381 height 21
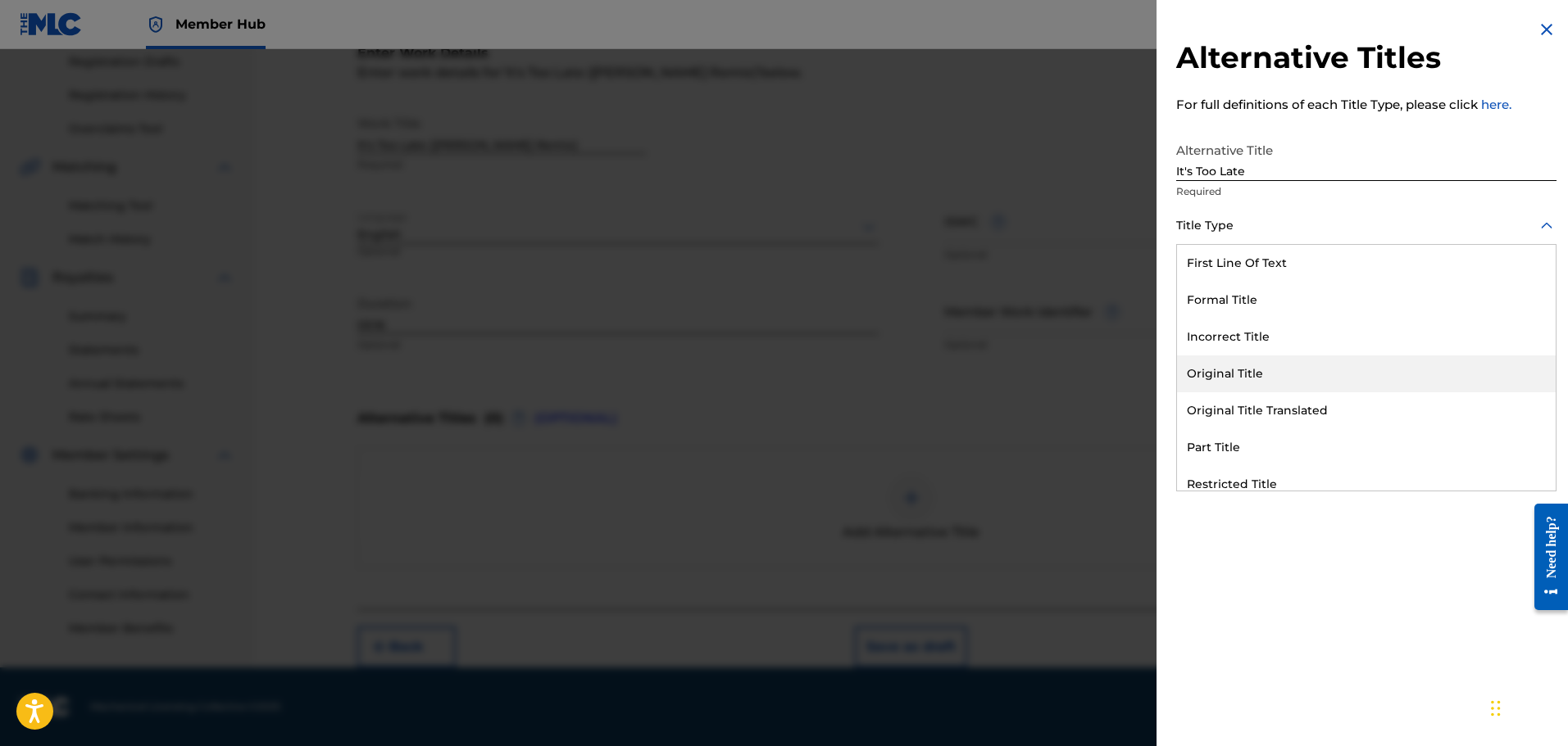
click at [1249, 368] on div "Original Title" at bounding box center [1366, 374] width 379 height 37
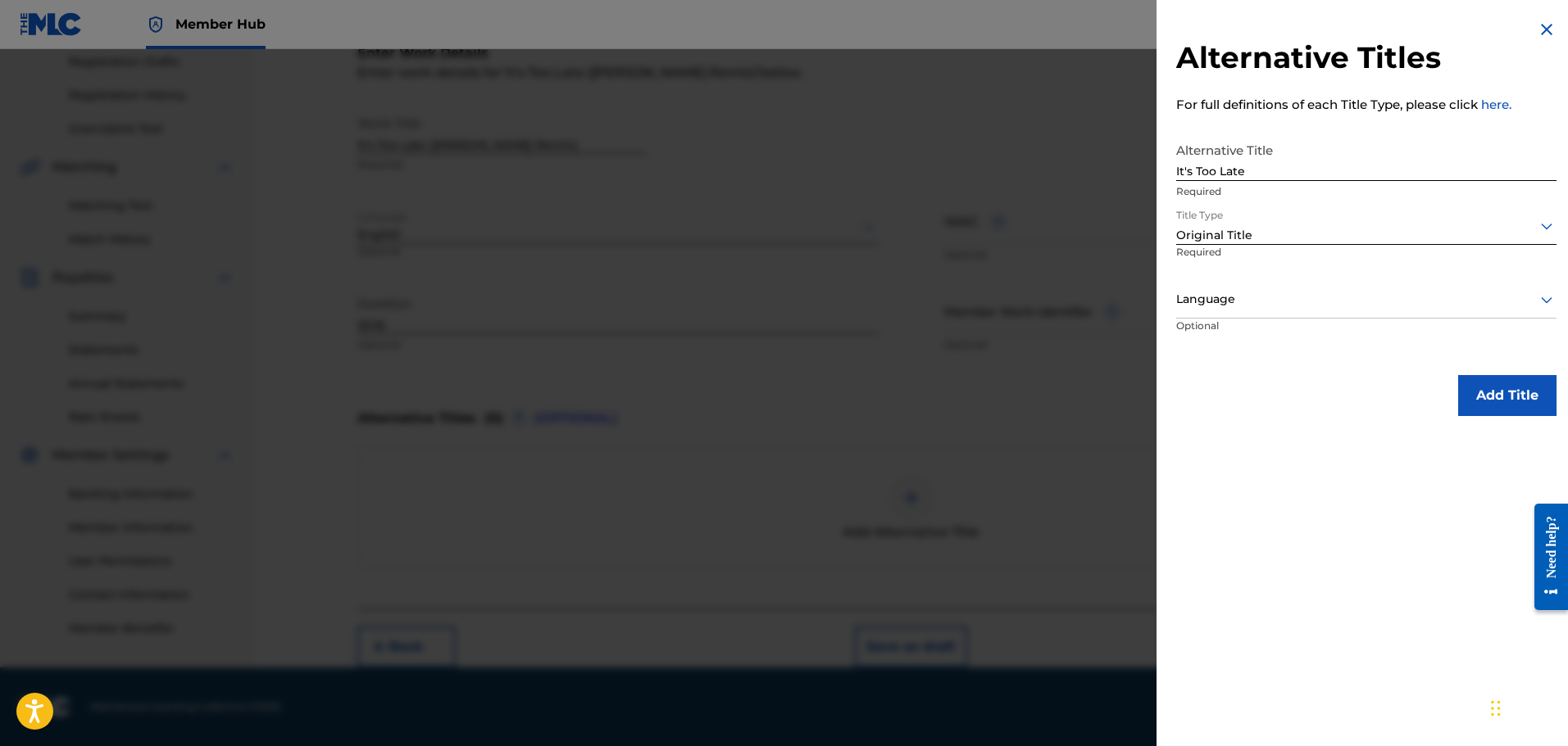
click at [1248, 293] on div at bounding box center [1366, 299] width 381 height 21
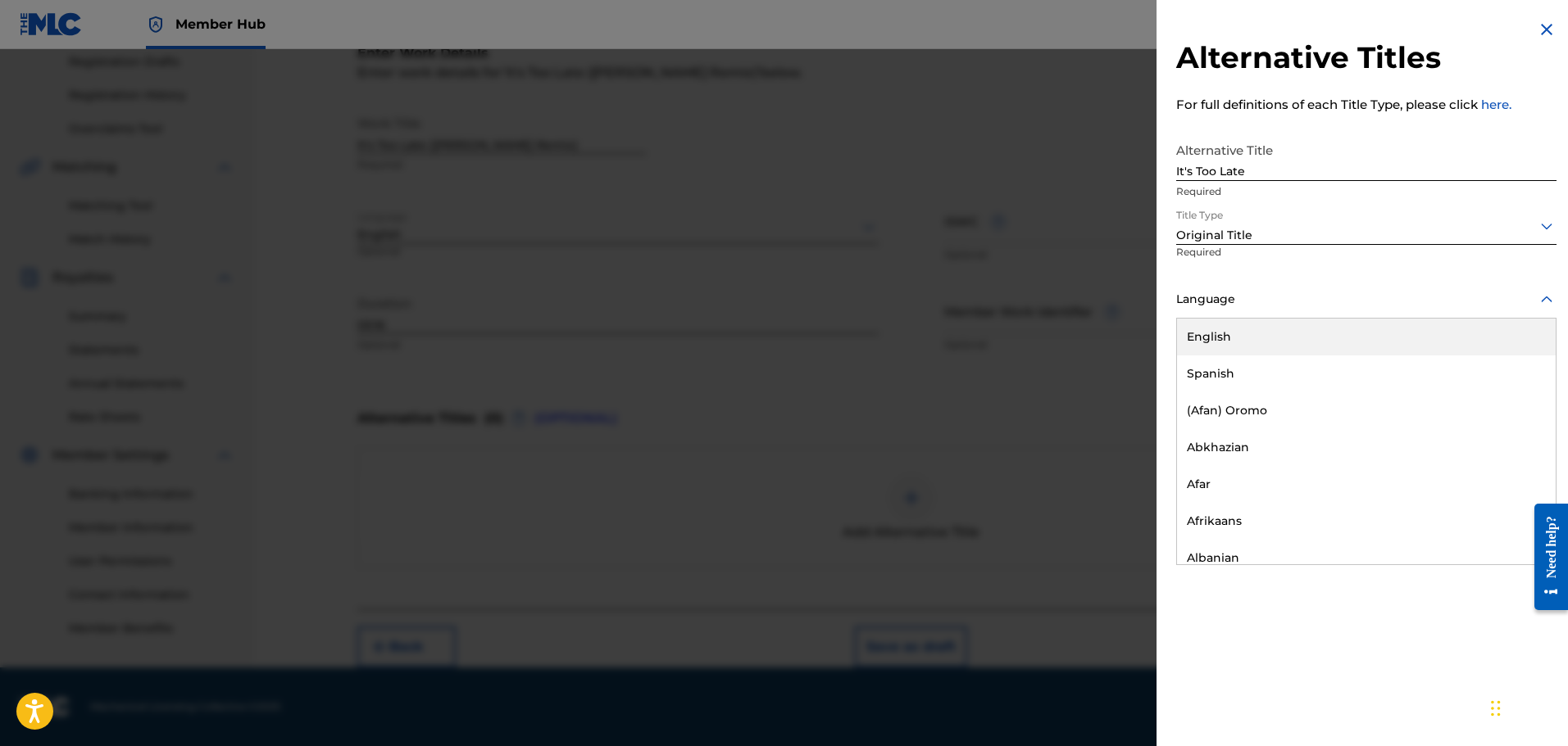
drag, startPoint x: 1242, startPoint y: 347, endPoint x: 1278, endPoint y: 376, distance: 46.2
click at [1240, 347] on div "English" at bounding box center [1366, 337] width 379 height 37
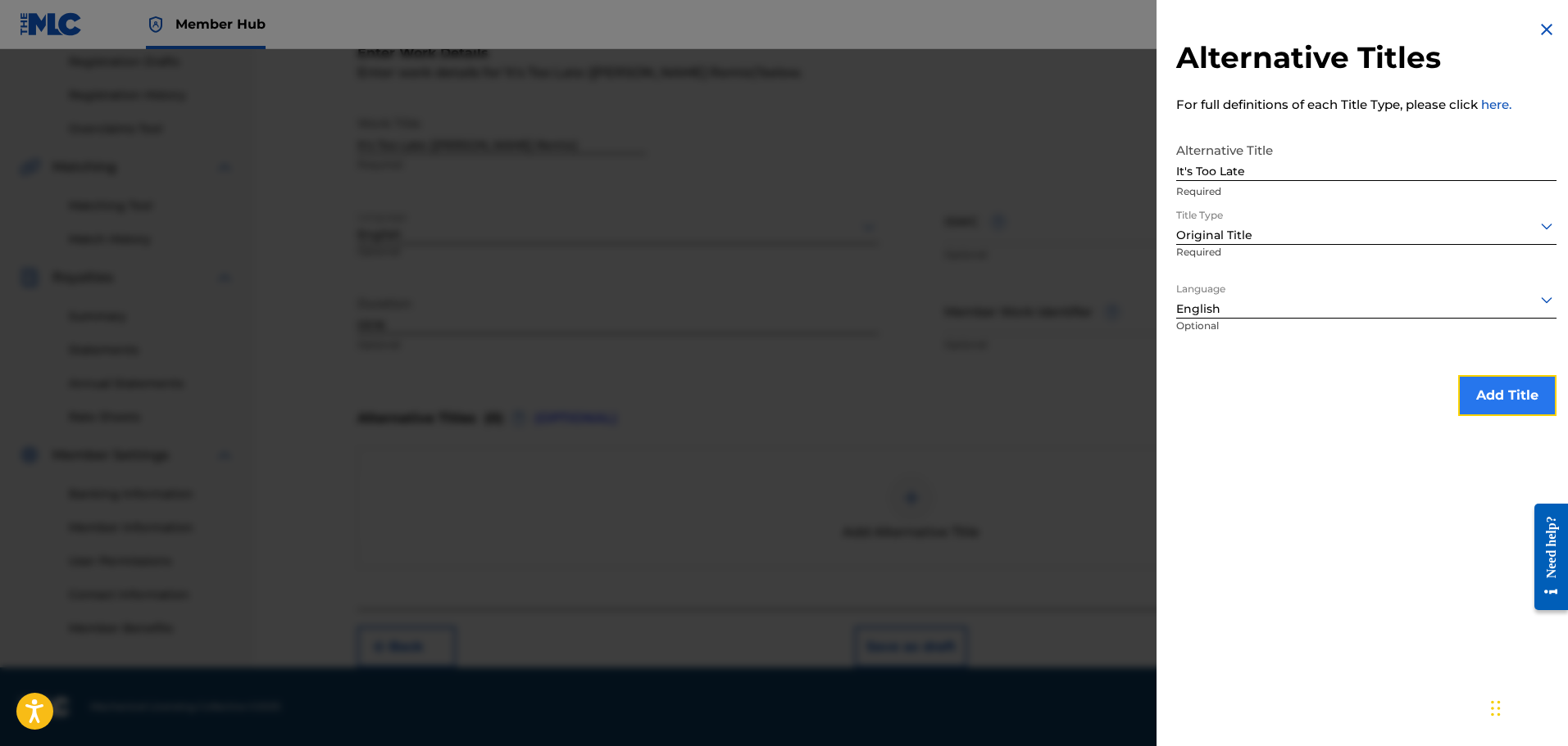
click at [1522, 398] on button "Add Title" at bounding box center [1507, 396] width 98 height 41
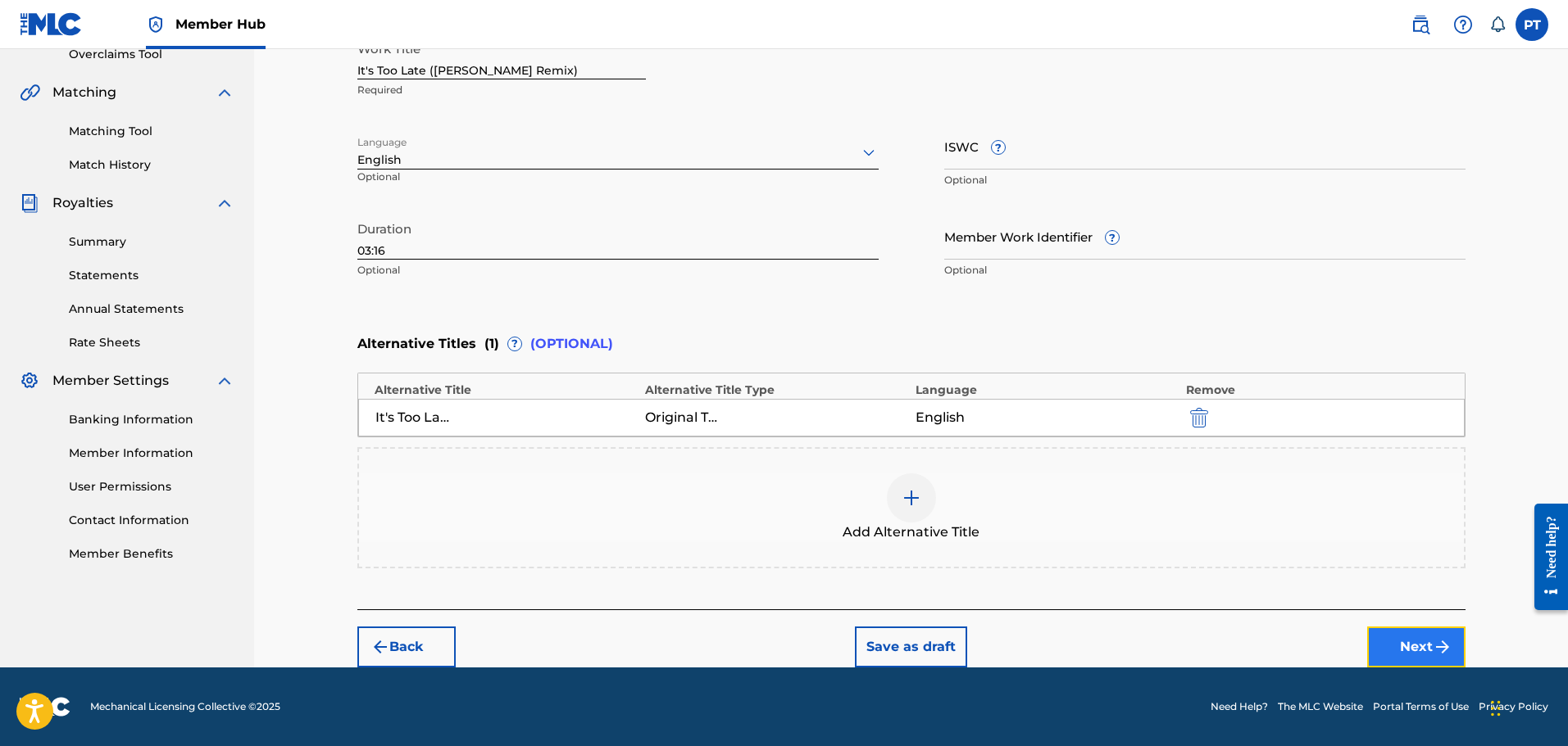
click at [1403, 644] on button "Next" at bounding box center [1416, 648] width 98 height 41
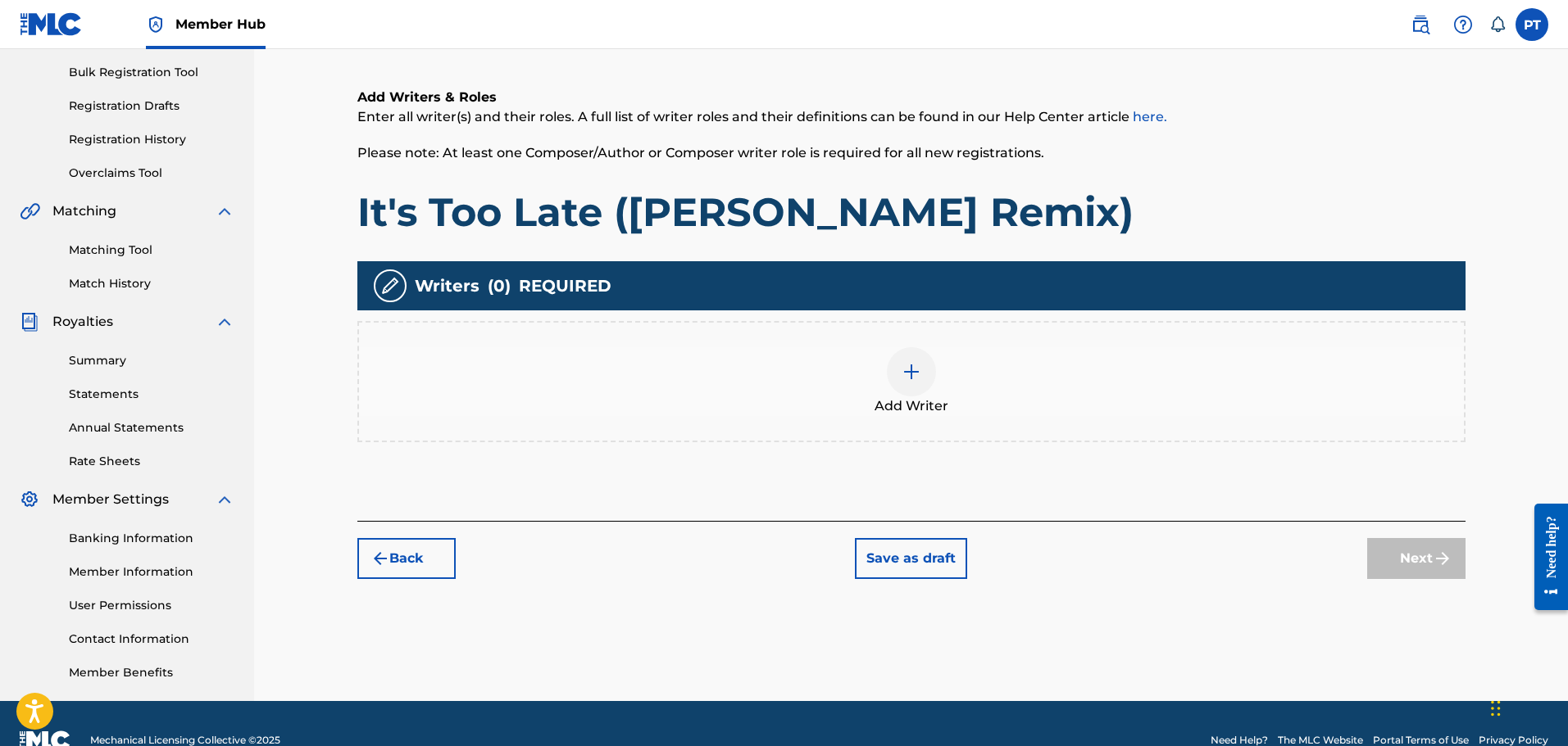
scroll to position [237, 0]
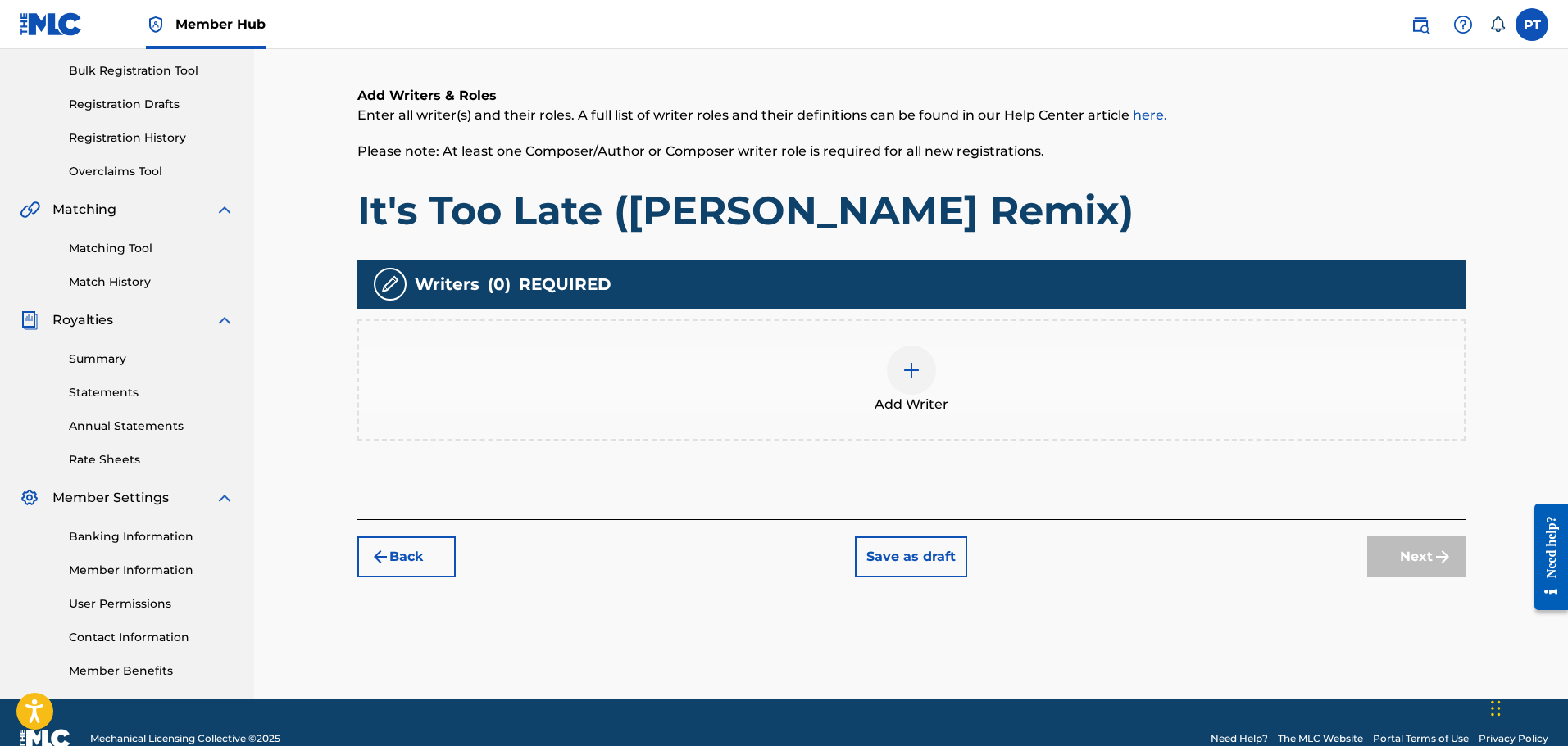
click at [951, 361] on div "Add Writer" at bounding box center [911, 380] width 1105 height 69
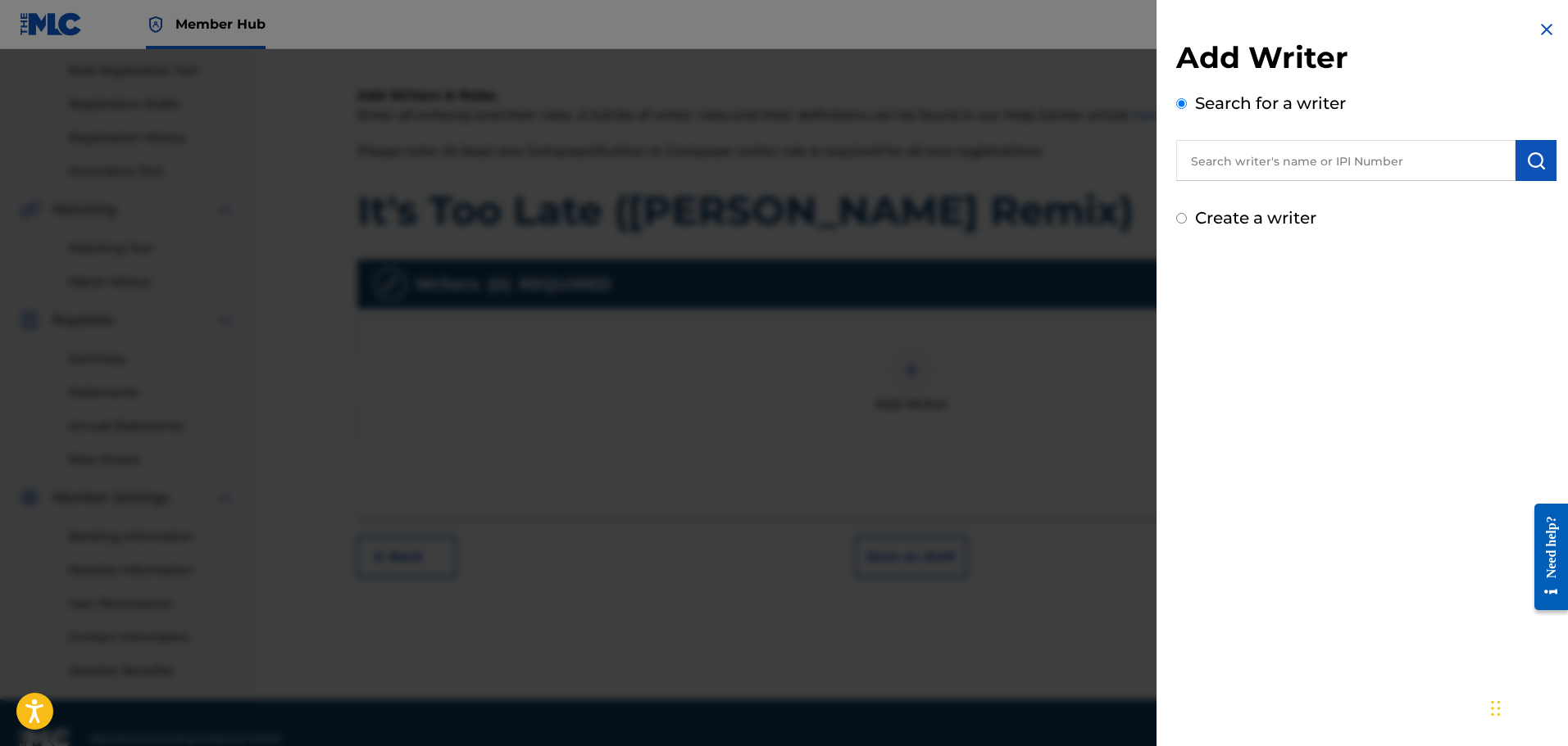
click at [1326, 171] on input "text" at bounding box center [1345, 160] width 339 height 41
paste input "00792351817"
type input "00792351817"
click at [1537, 148] on button "submit" at bounding box center [1537, 160] width 41 height 41
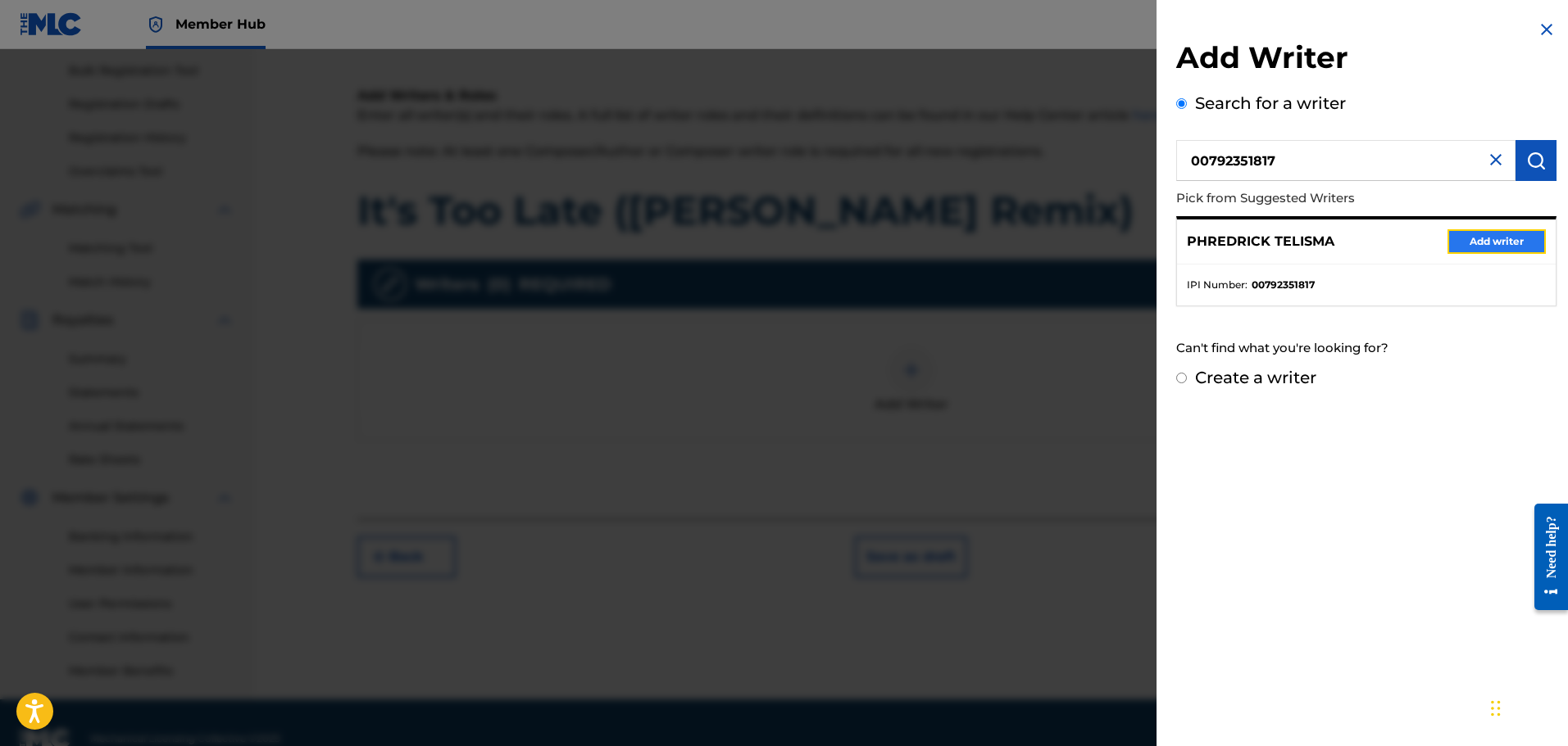
click at [1523, 242] on button "Add writer" at bounding box center [1496, 241] width 98 height 25
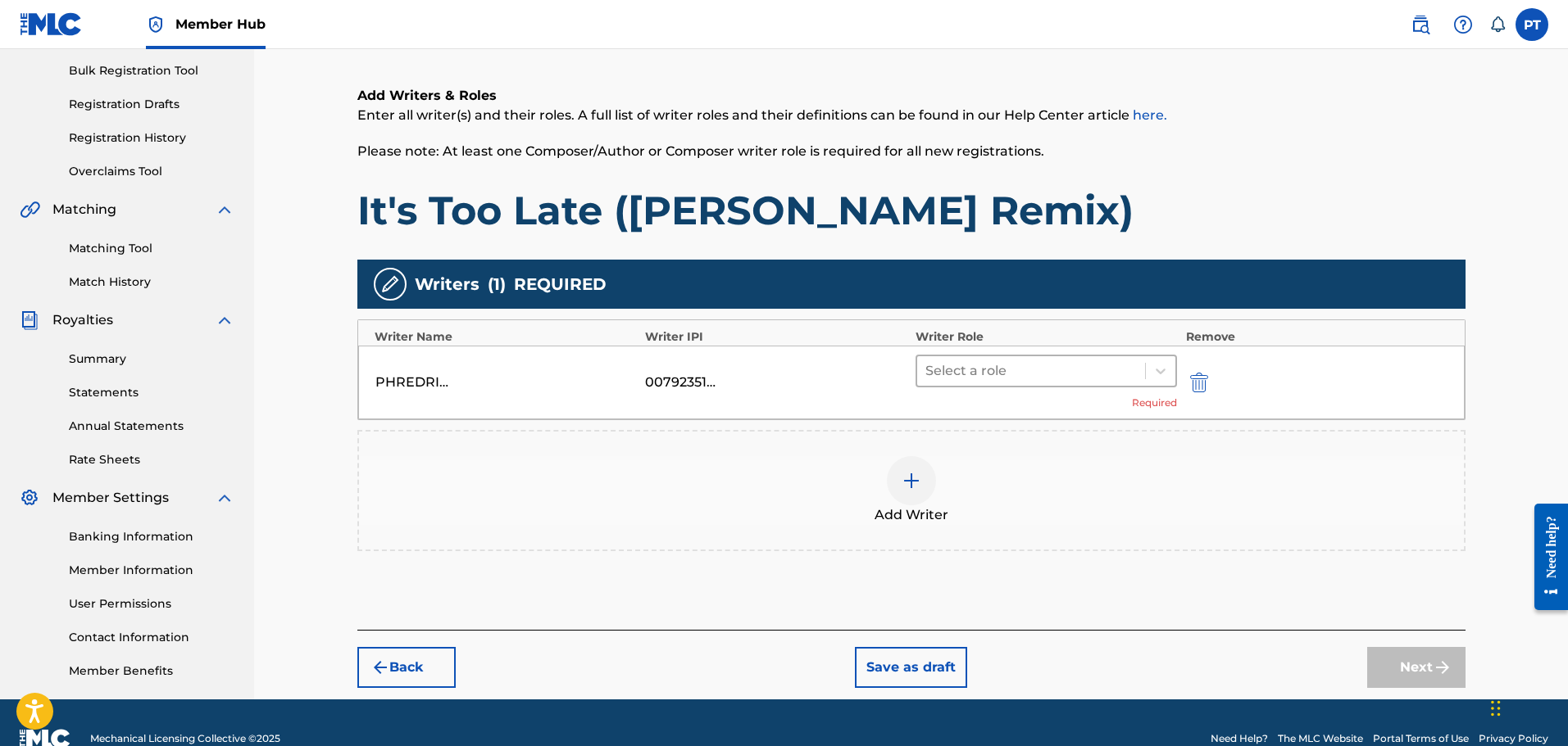
click at [1019, 367] on div at bounding box center [1031, 371] width 213 height 23
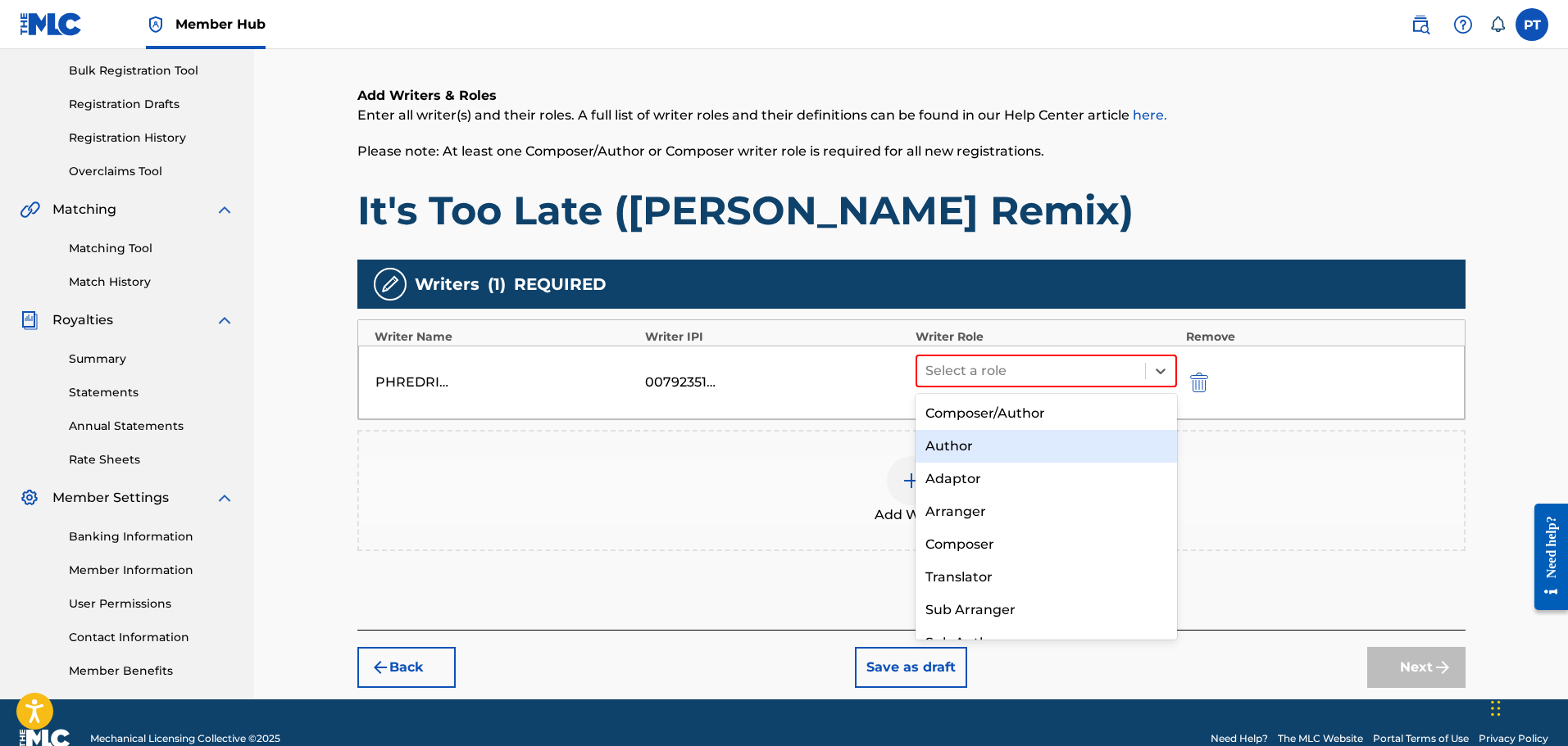
click at [976, 451] on div "Author" at bounding box center [1046, 447] width 262 height 33
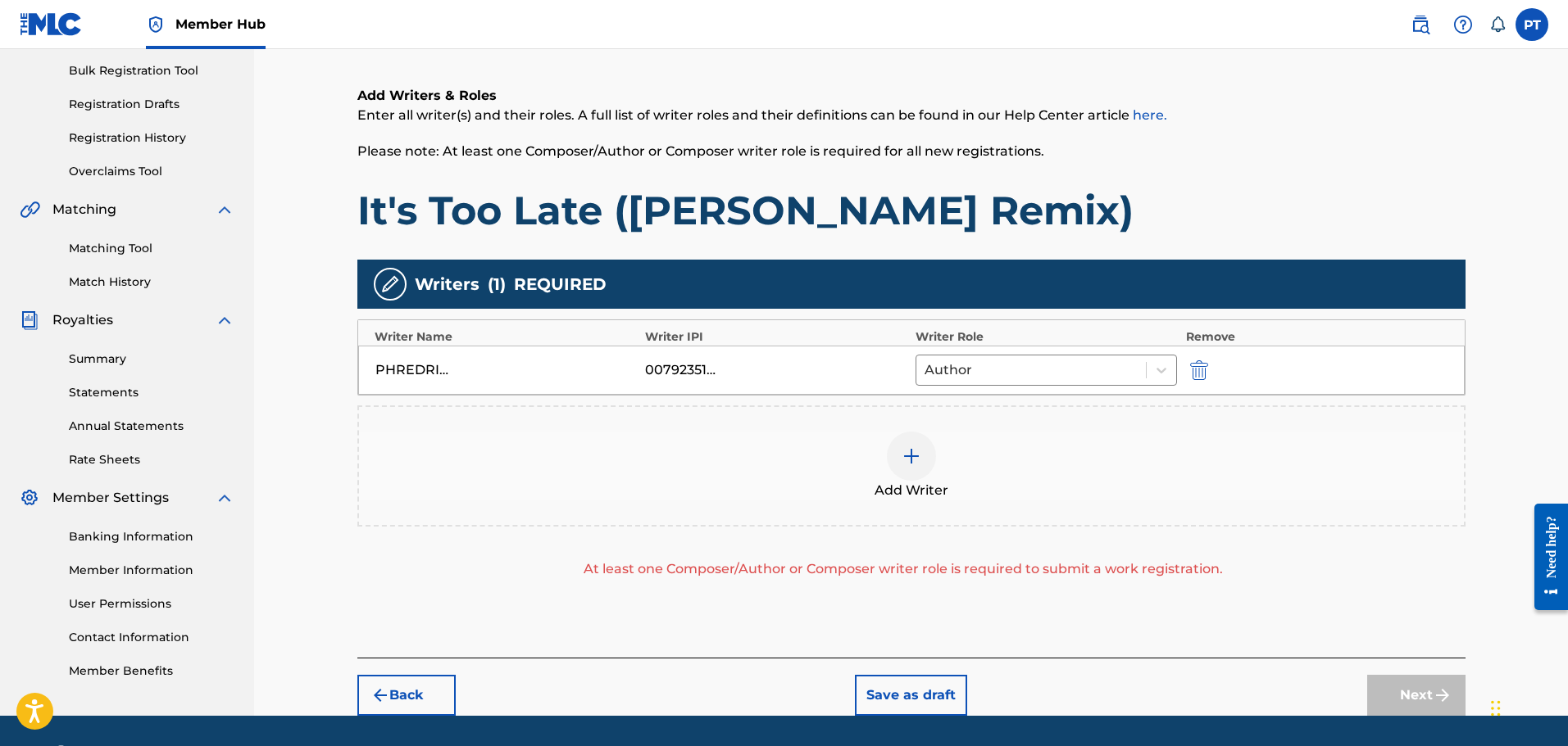
click at [930, 457] on div at bounding box center [911, 456] width 49 height 49
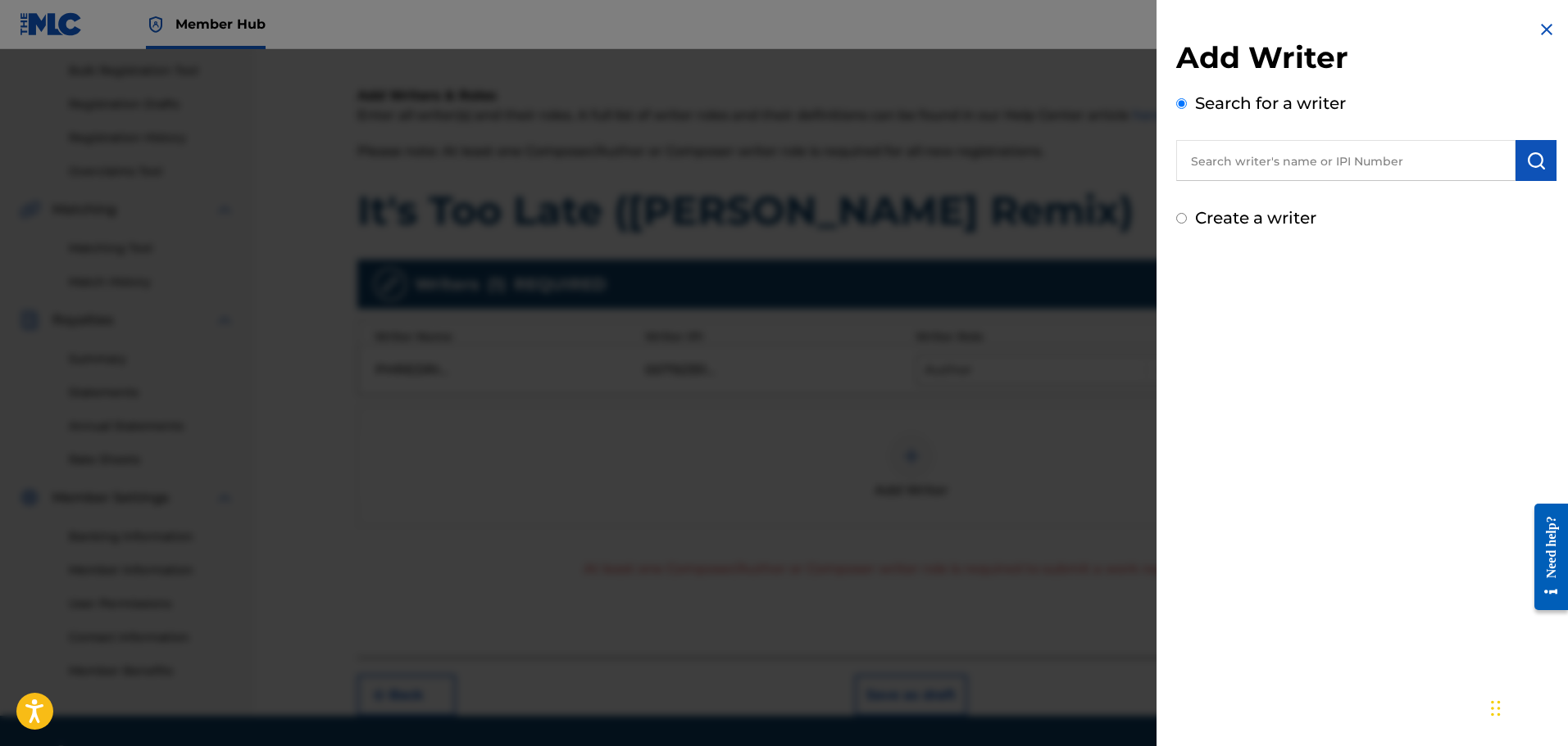
click at [1327, 163] on input "text" at bounding box center [1345, 160] width 339 height 41
paste input "00850494133"
type input "00850494133"
drag, startPoint x: 1523, startPoint y: 151, endPoint x: 1522, endPoint y: 168, distance: 17.0
click at [1526, 151] on img "submit" at bounding box center [1536, 160] width 20 height 20
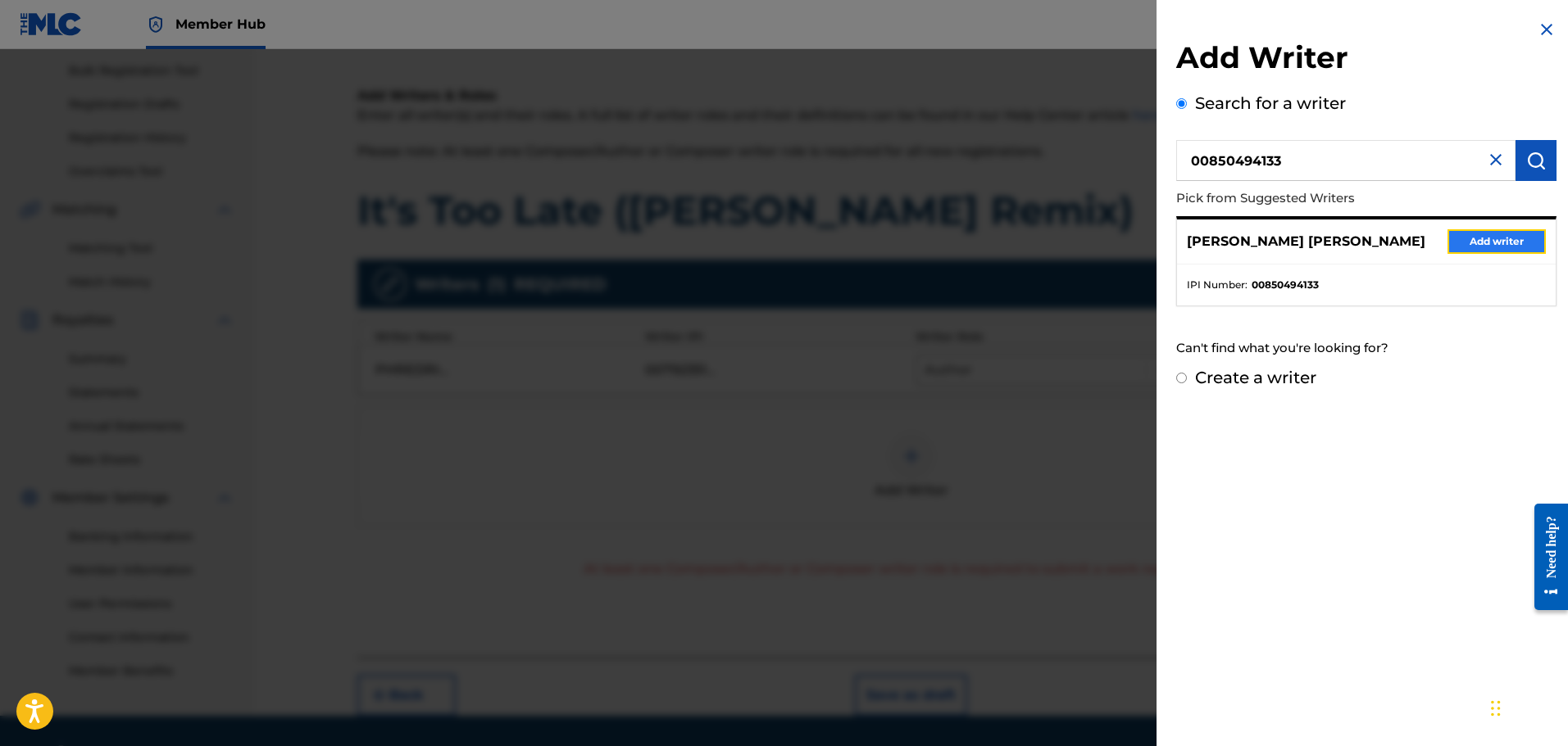
click at [1482, 244] on button "Add writer" at bounding box center [1496, 241] width 98 height 25
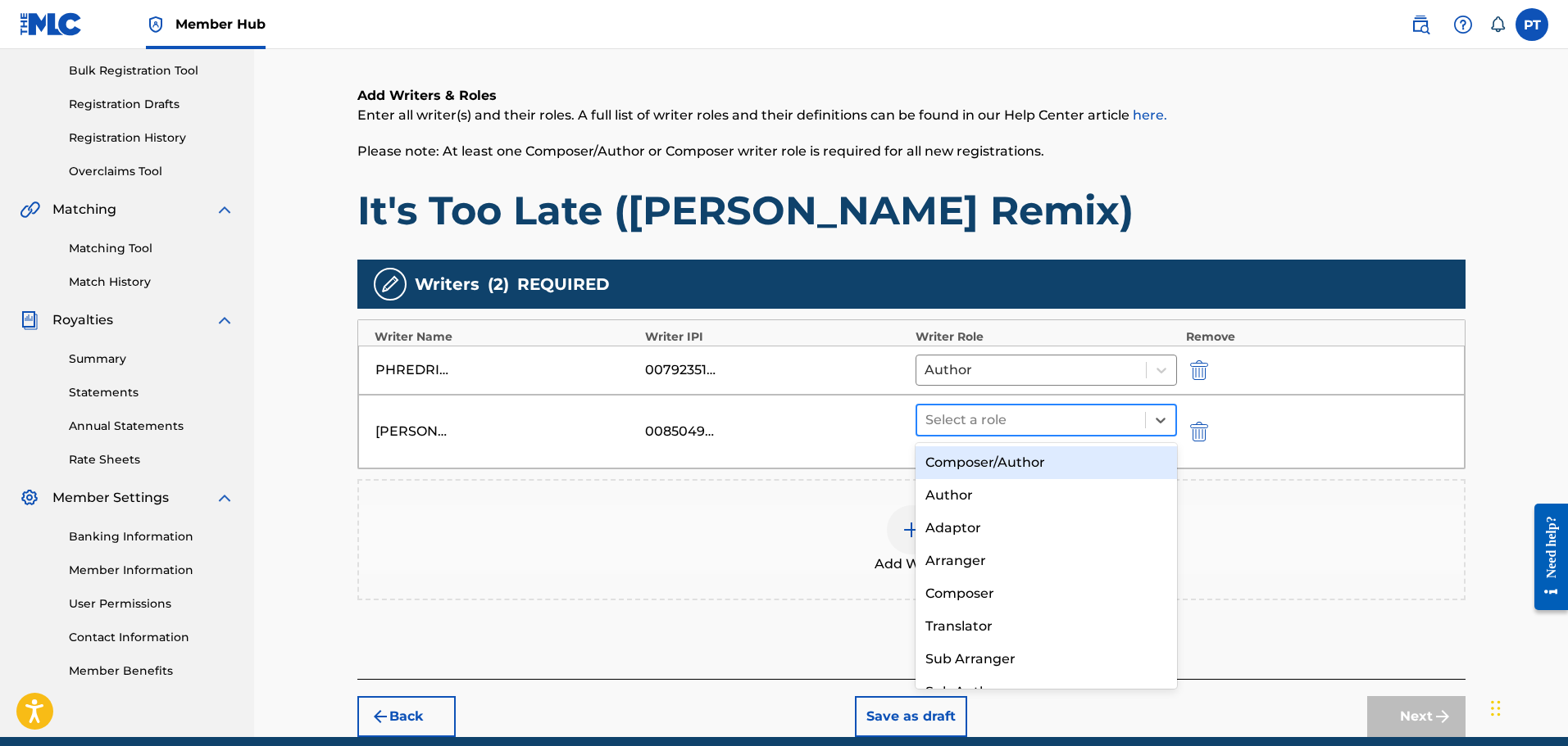
click at [1120, 423] on div at bounding box center [1031, 420] width 213 height 23
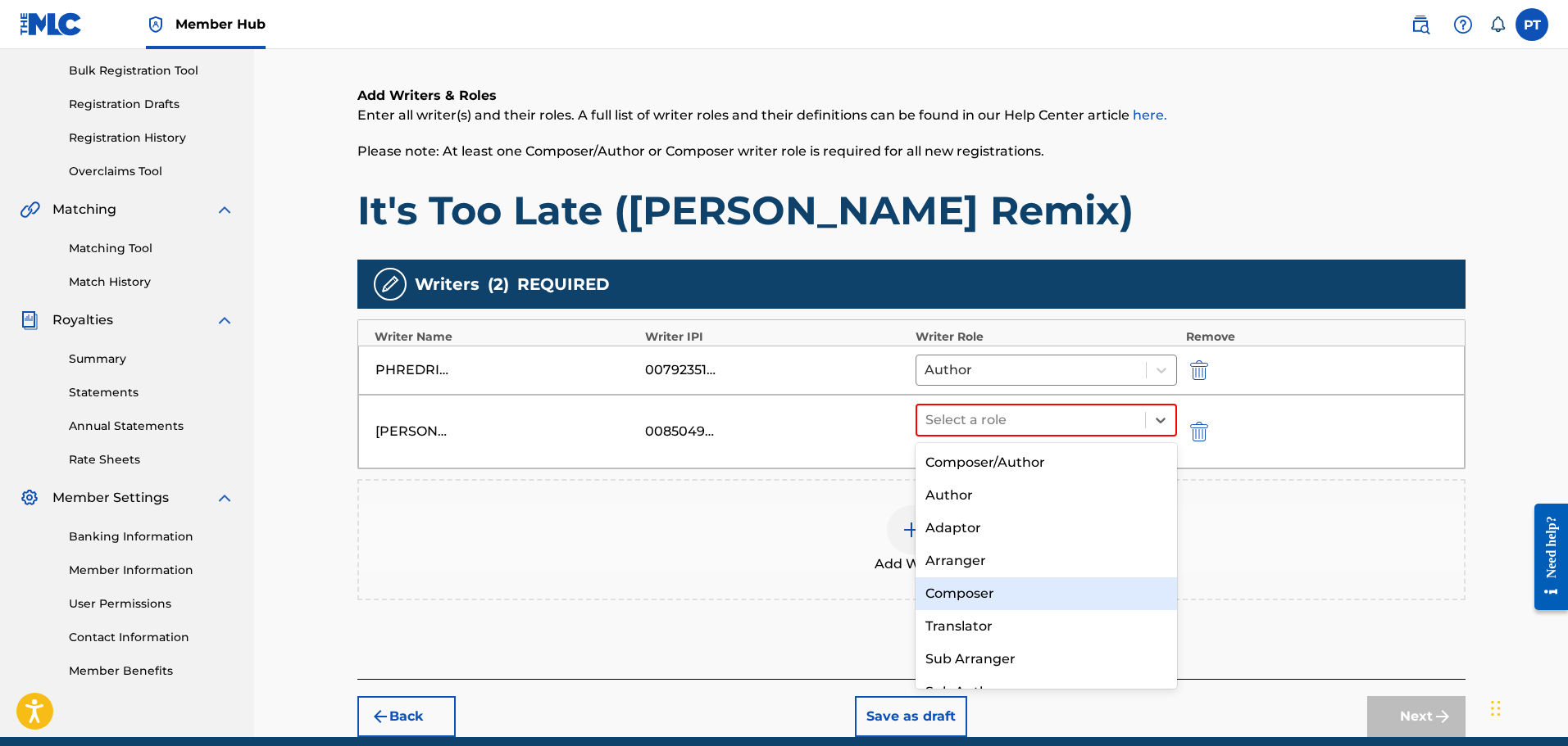
click at [986, 590] on div "Composer" at bounding box center [1046, 594] width 262 height 33
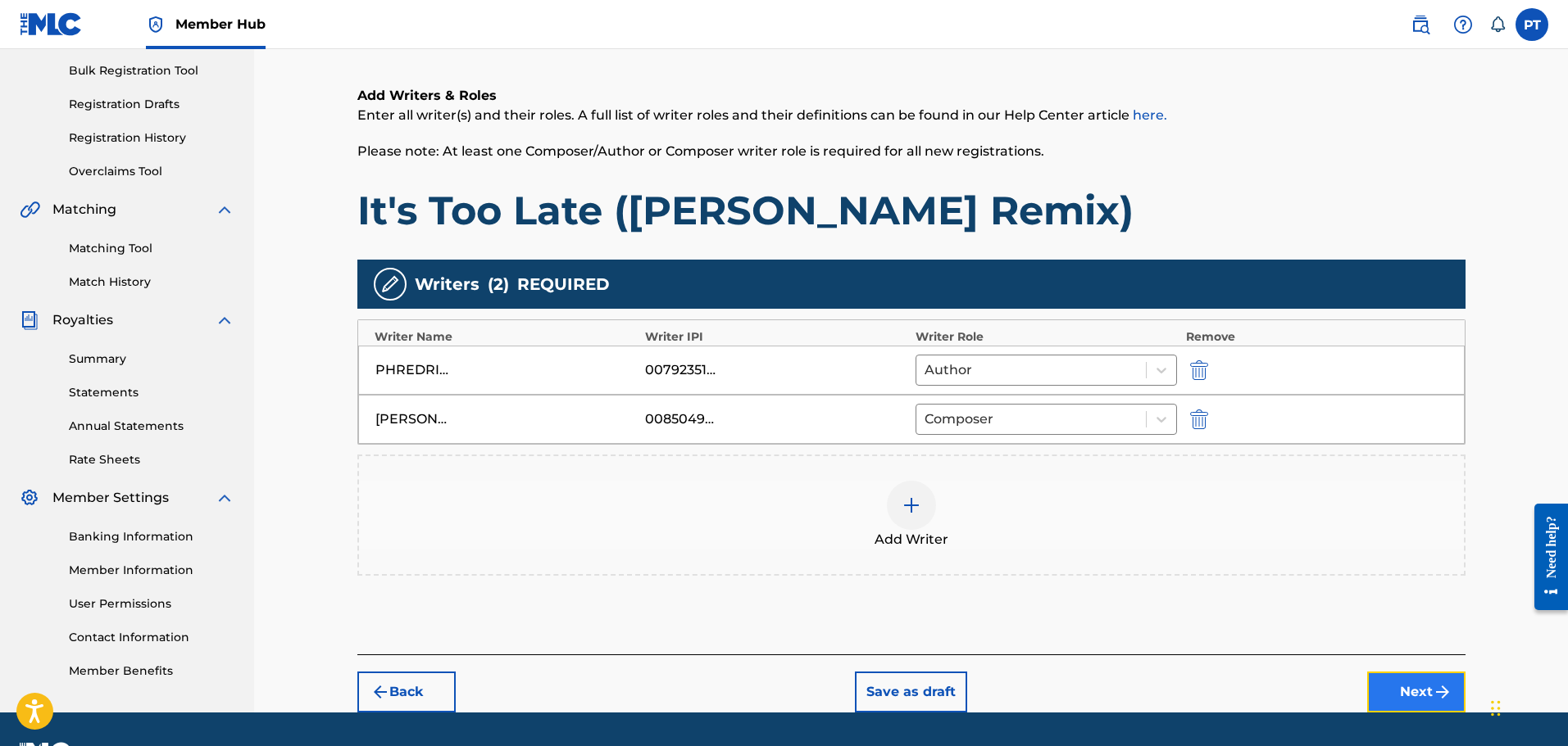
click at [1417, 685] on button "Next" at bounding box center [1416, 692] width 98 height 41
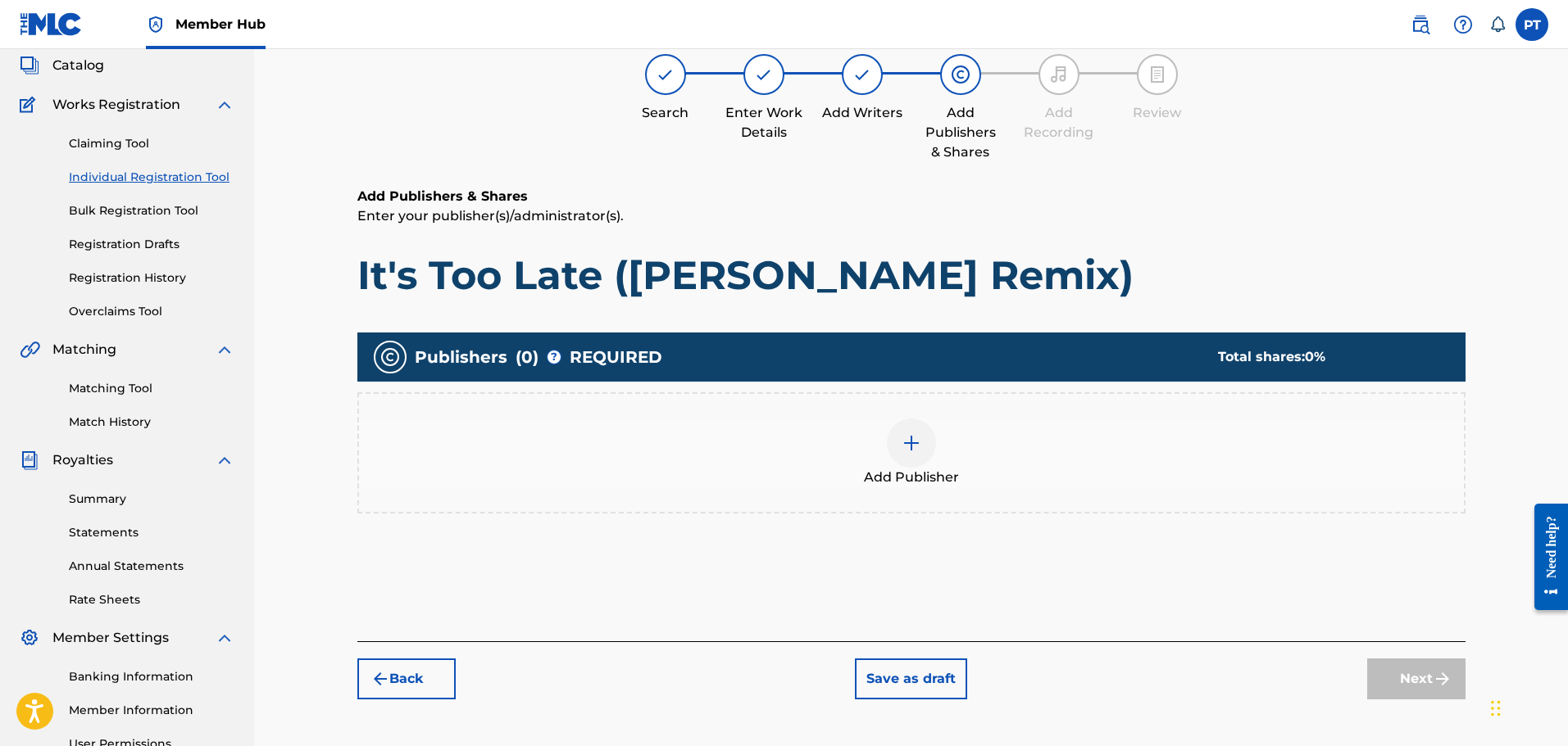
scroll to position [74, 0]
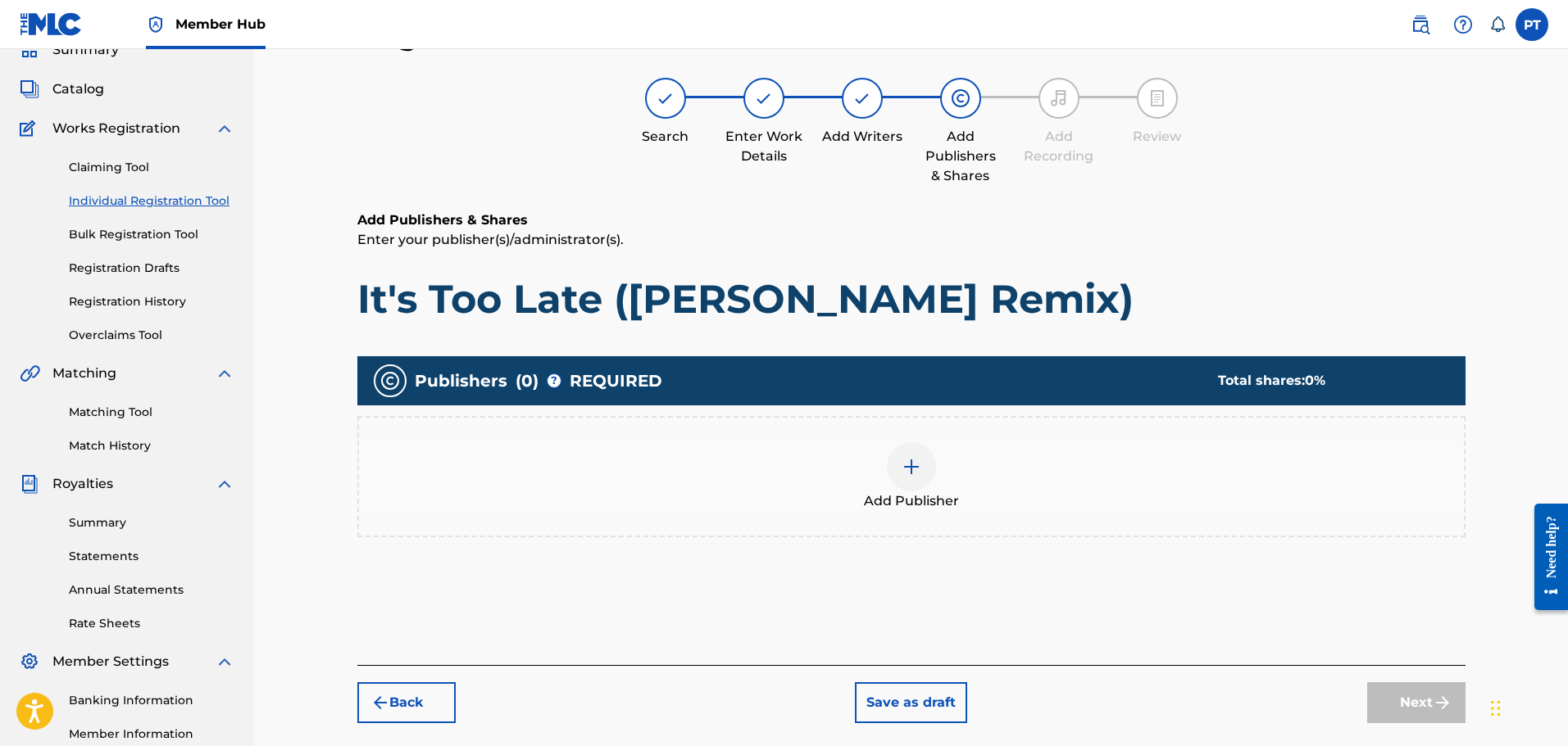
click at [912, 452] on div at bounding box center [911, 466] width 49 height 49
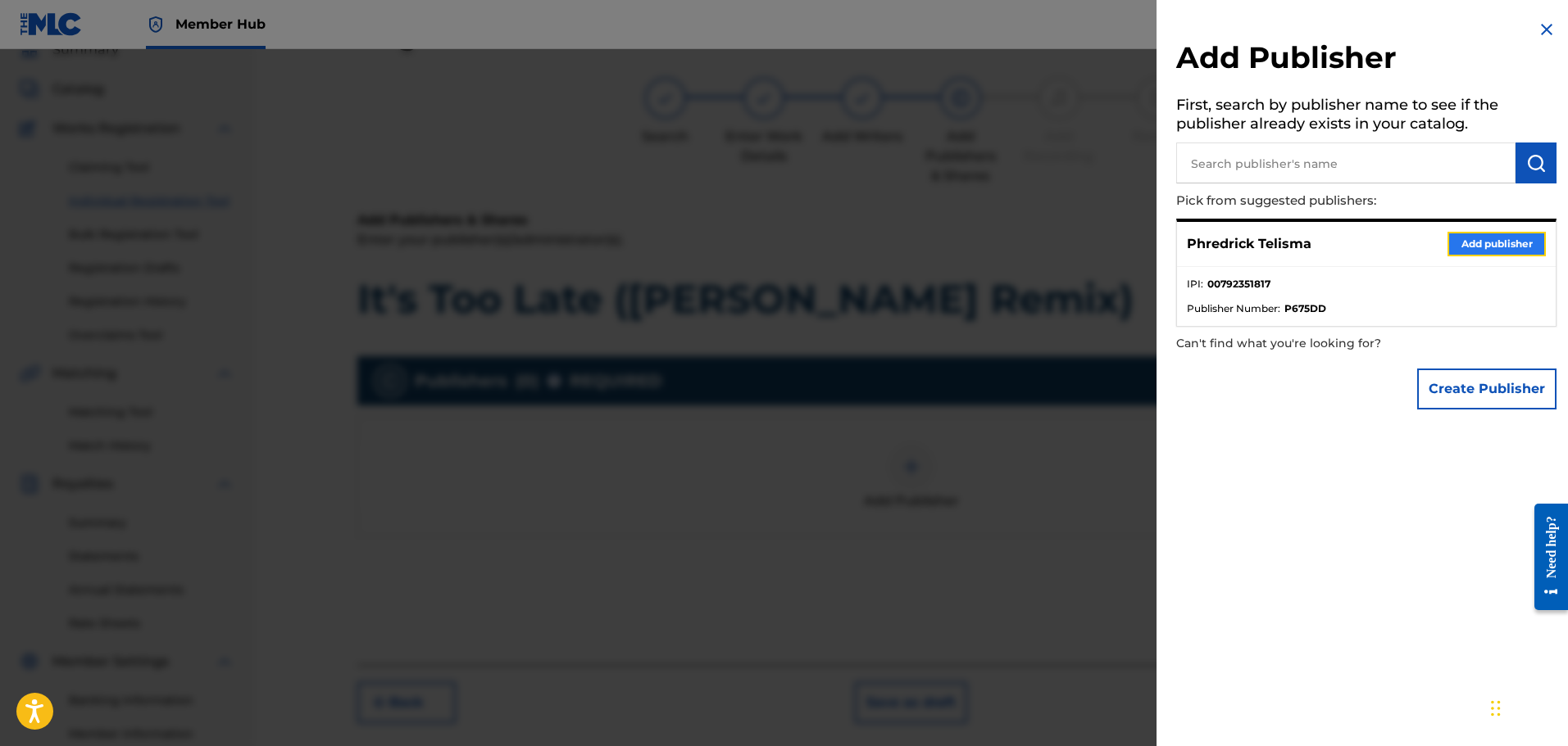
click at [1496, 247] on button "Add publisher" at bounding box center [1496, 244] width 98 height 25
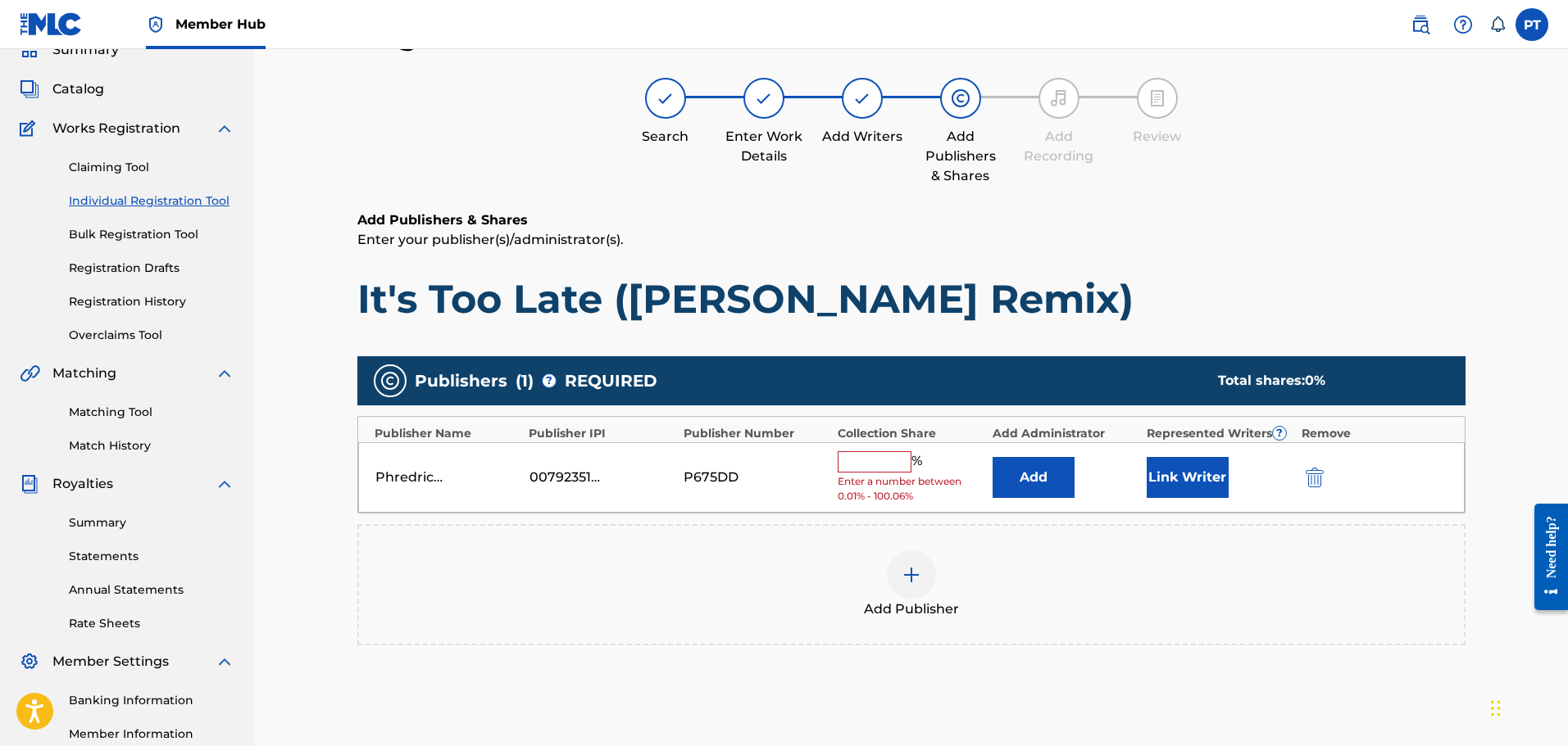
click at [879, 461] on input "text" at bounding box center [874, 462] width 74 height 22
type input "50"
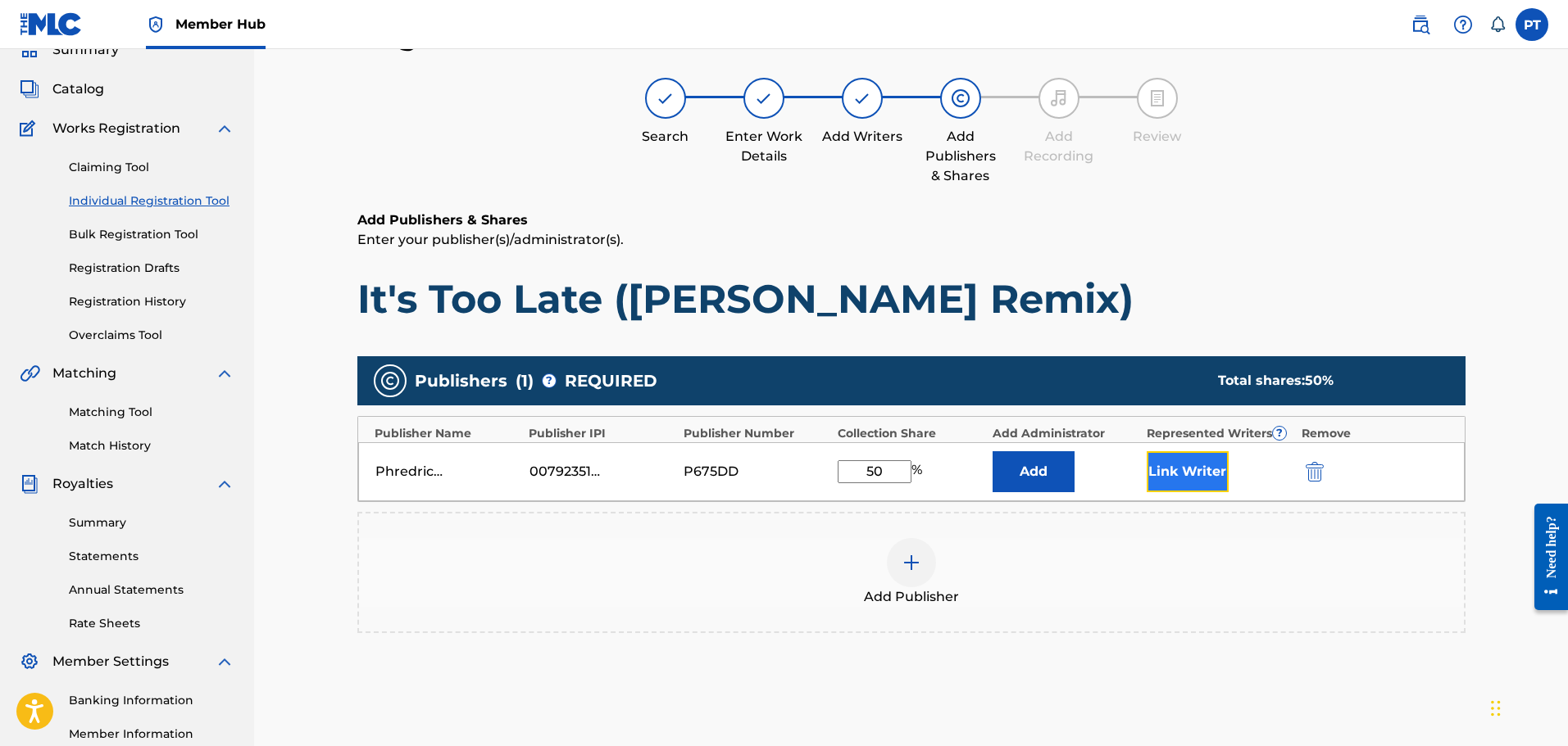
click at [1192, 474] on button "Link Writer" at bounding box center [1187, 472] width 82 height 41
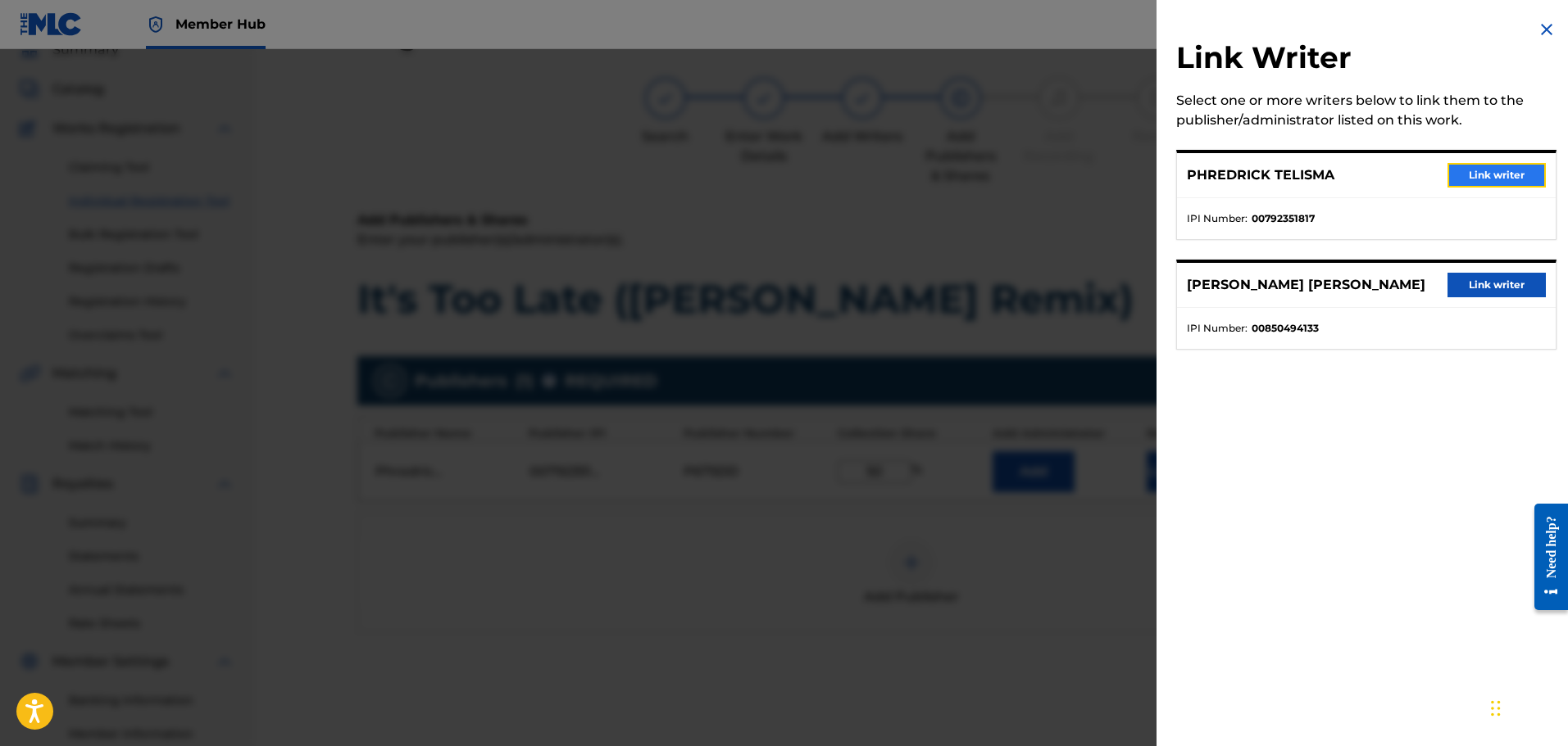
click at [1473, 173] on button "Link writer" at bounding box center [1496, 175] width 98 height 25
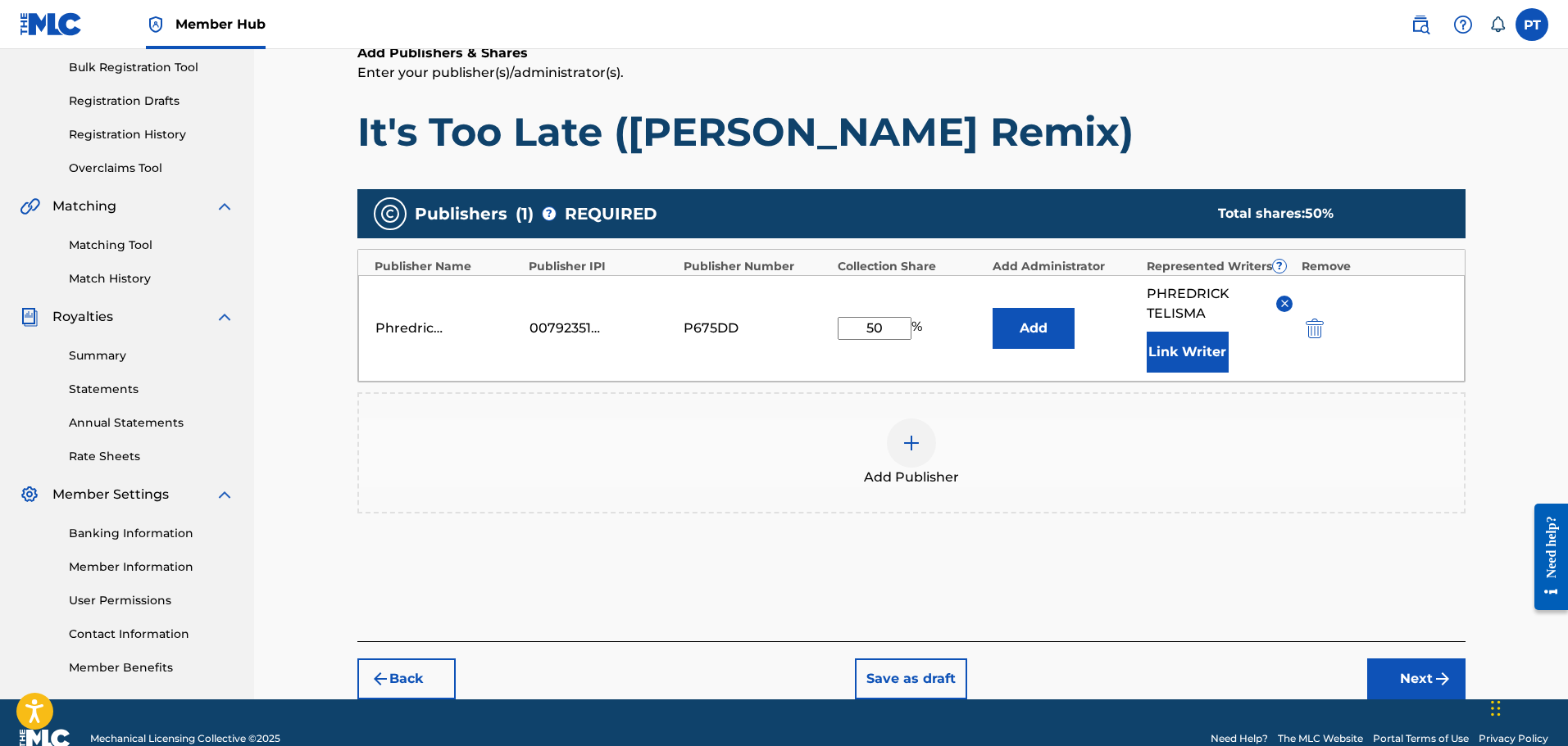
scroll to position [273, 0]
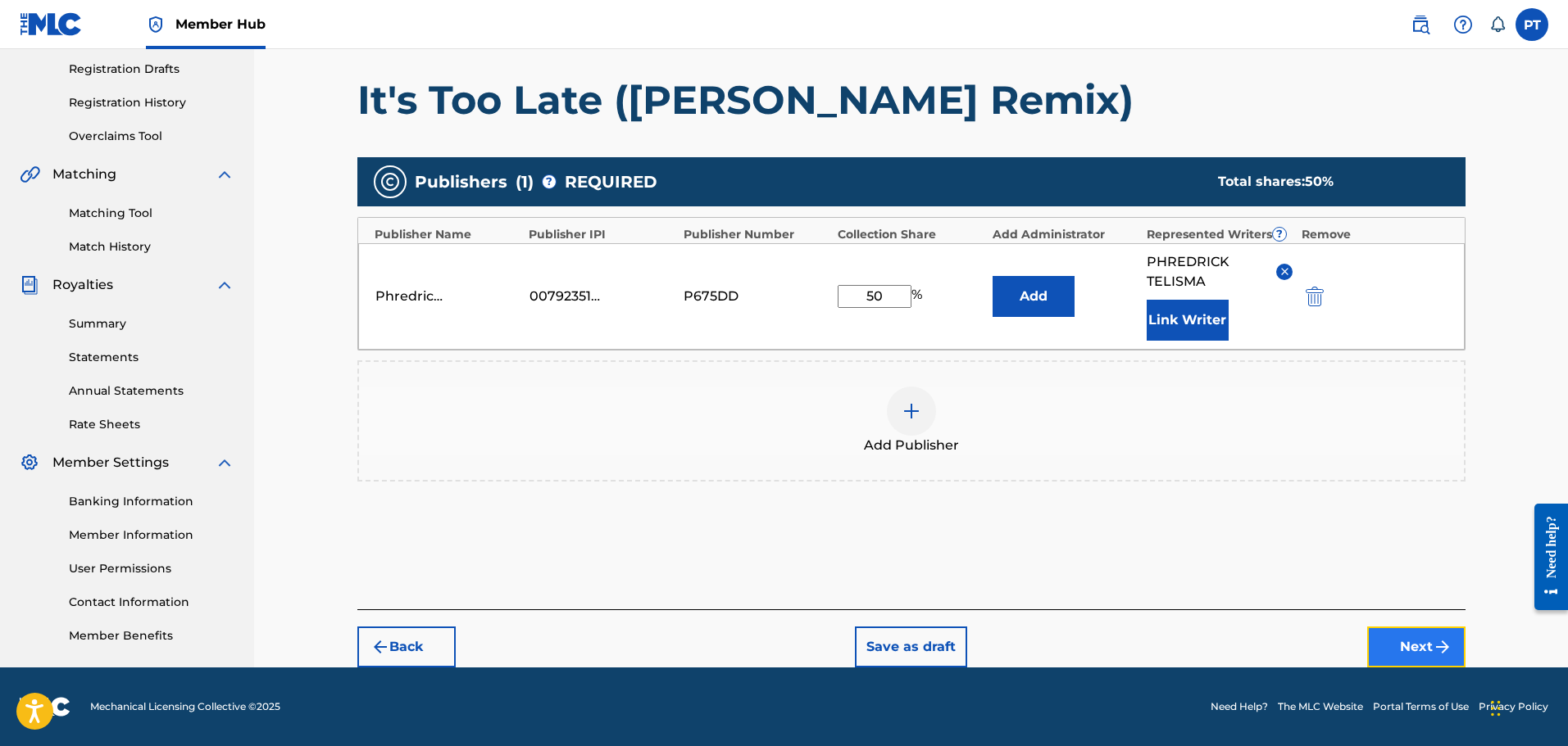
click at [1429, 648] on button "Next" at bounding box center [1416, 648] width 98 height 41
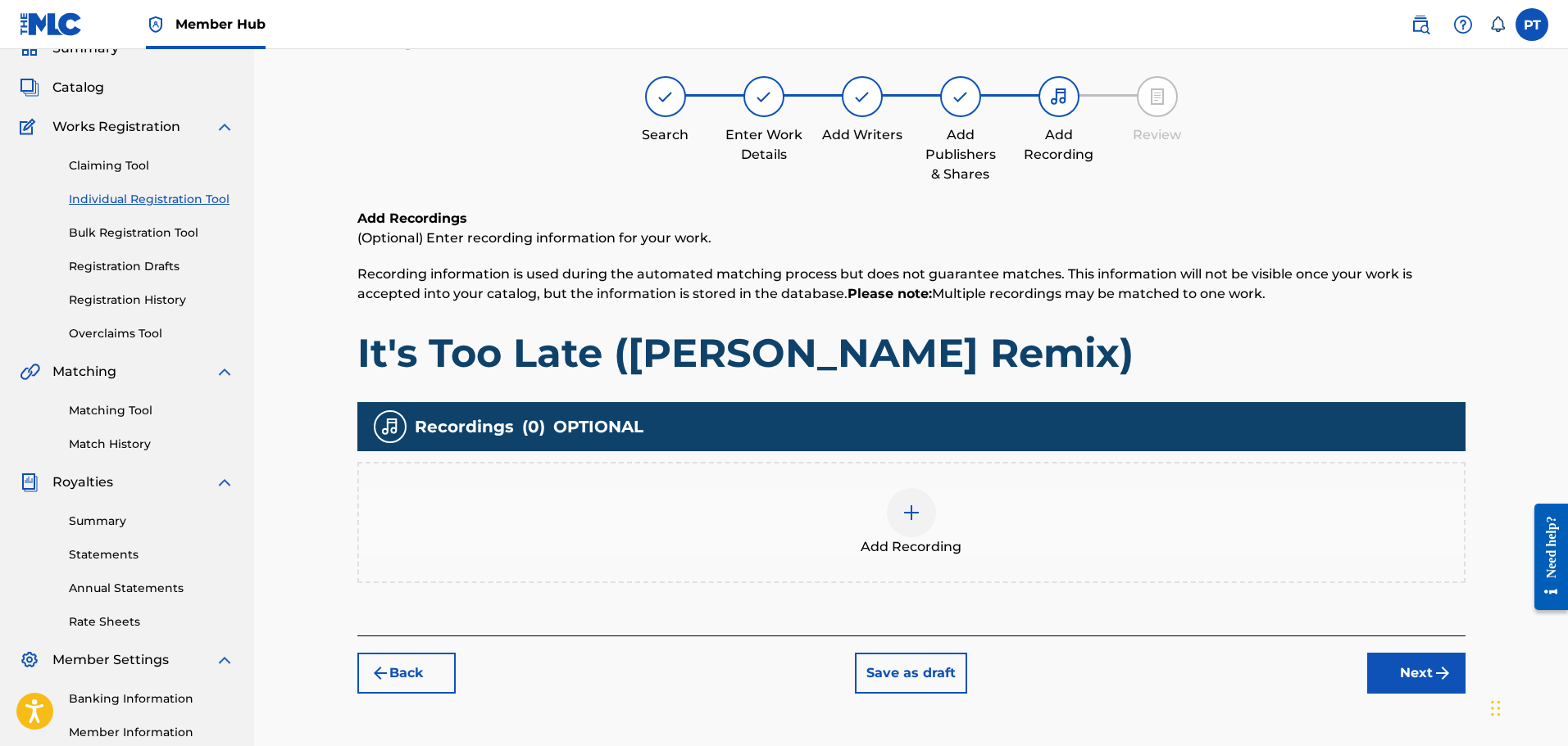
scroll to position [74, 0]
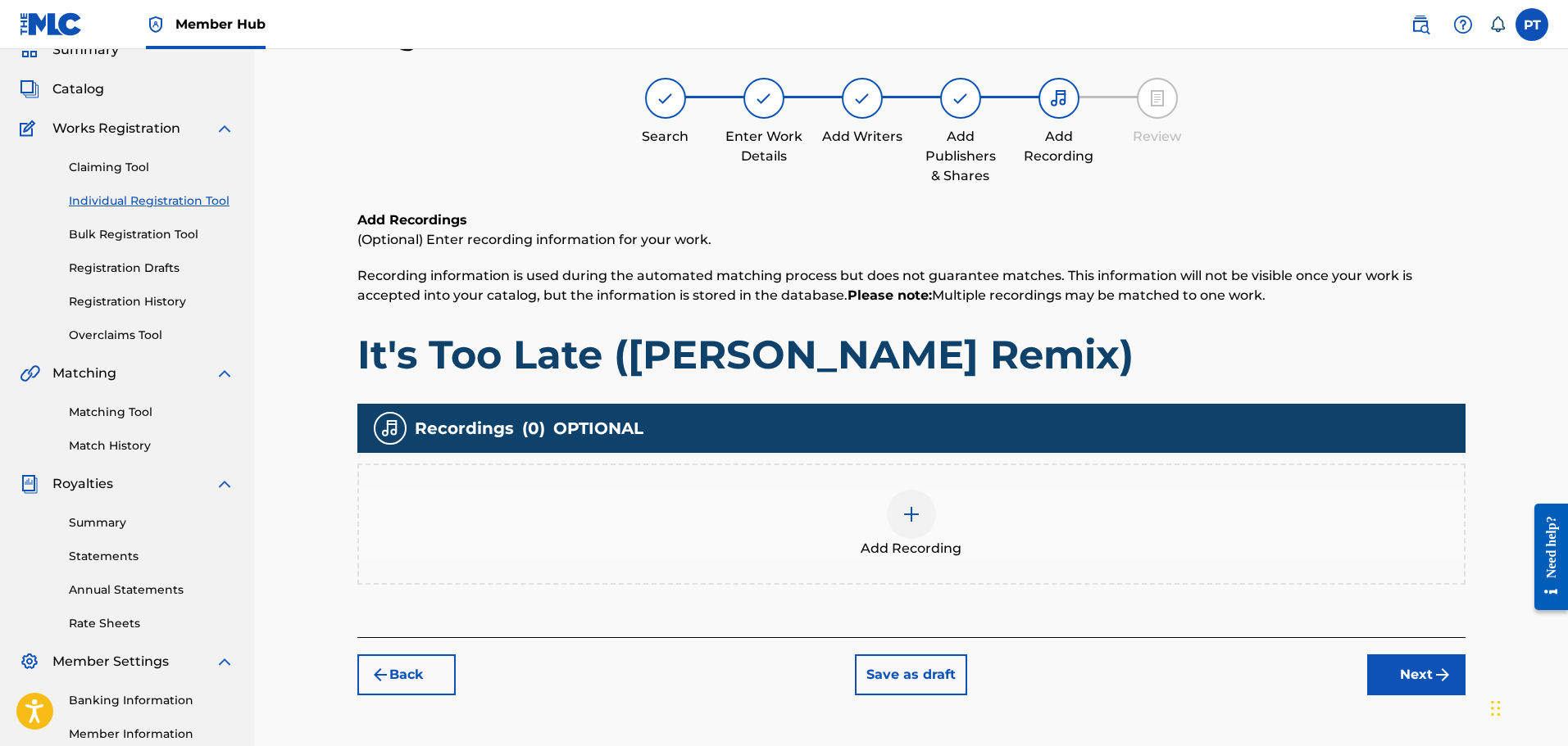
click at [961, 529] on div "Add Recording" at bounding box center [911, 524] width 1105 height 69
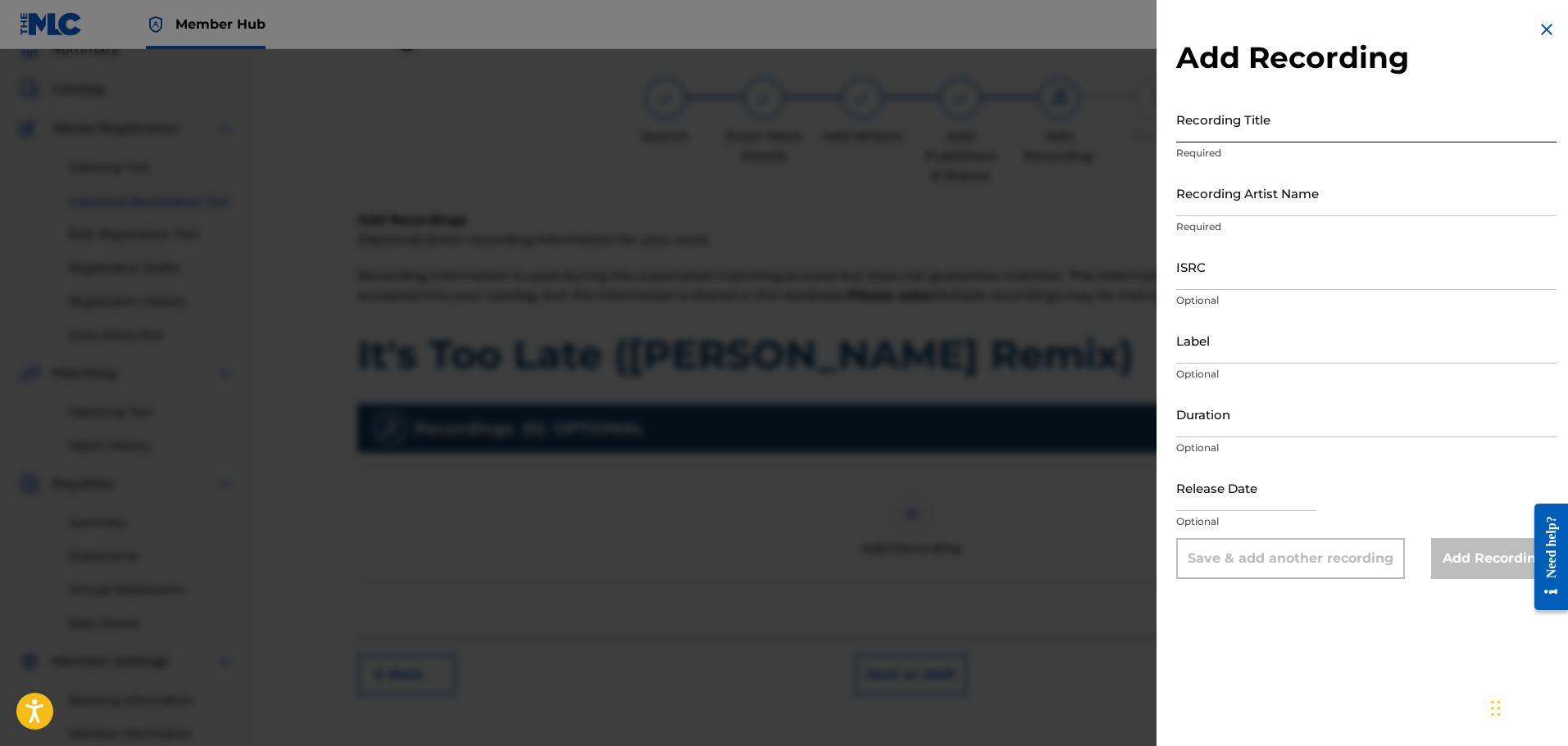
click at [1248, 128] on input "Recording Title" at bounding box center [1366, 119] width 381 height 46
click at [1318, 128] on input "Recording Title" at bounding box center [1366, 119] width 381 height 46
paste input "It's Too Late ([PERSON_NAME] Remix)"
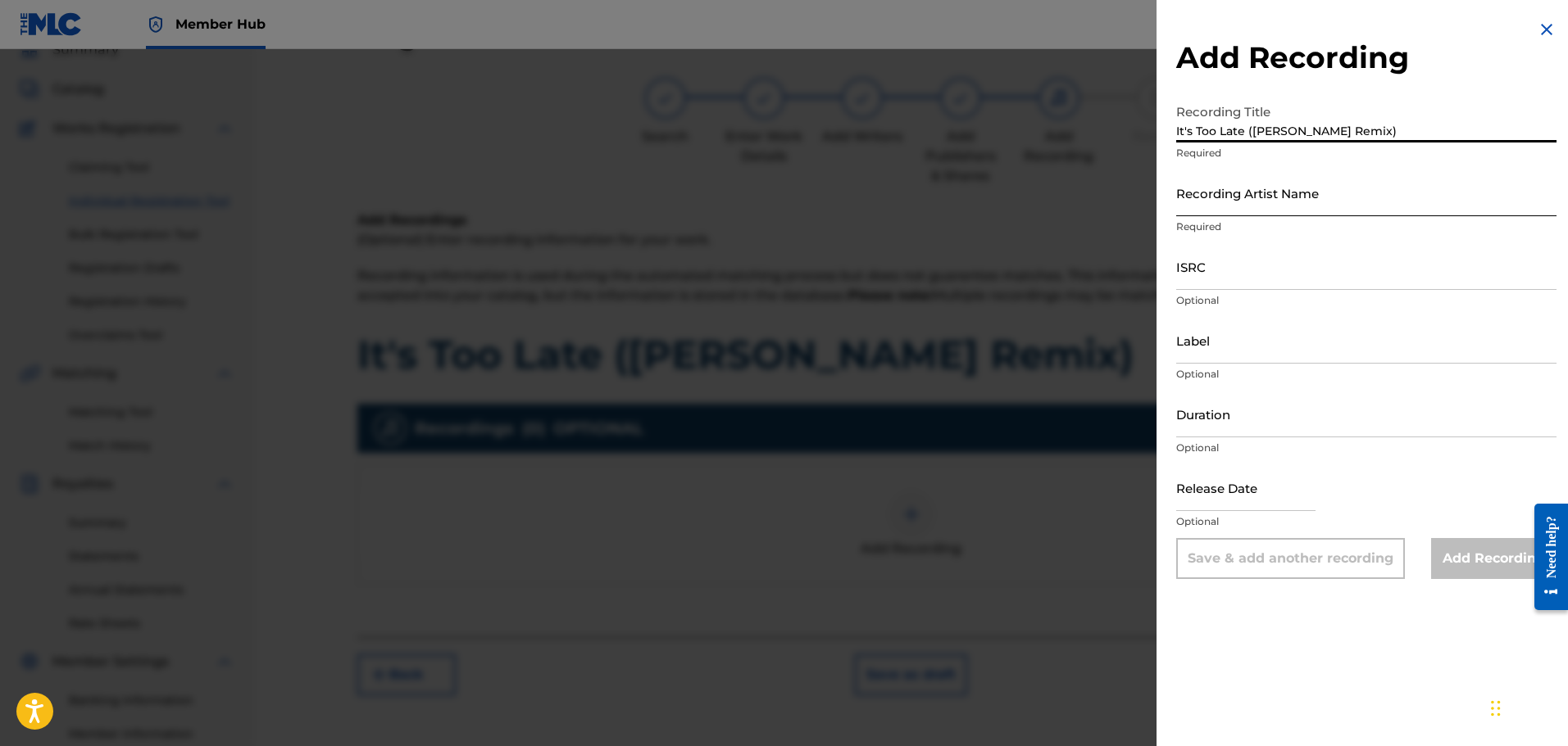
type input "It's Too Late ([PERSON_NAME] Remix)"
click at [1311, 200] on input "Recording Artist Name" at bounding box center [1366, 193] width 381 height 46
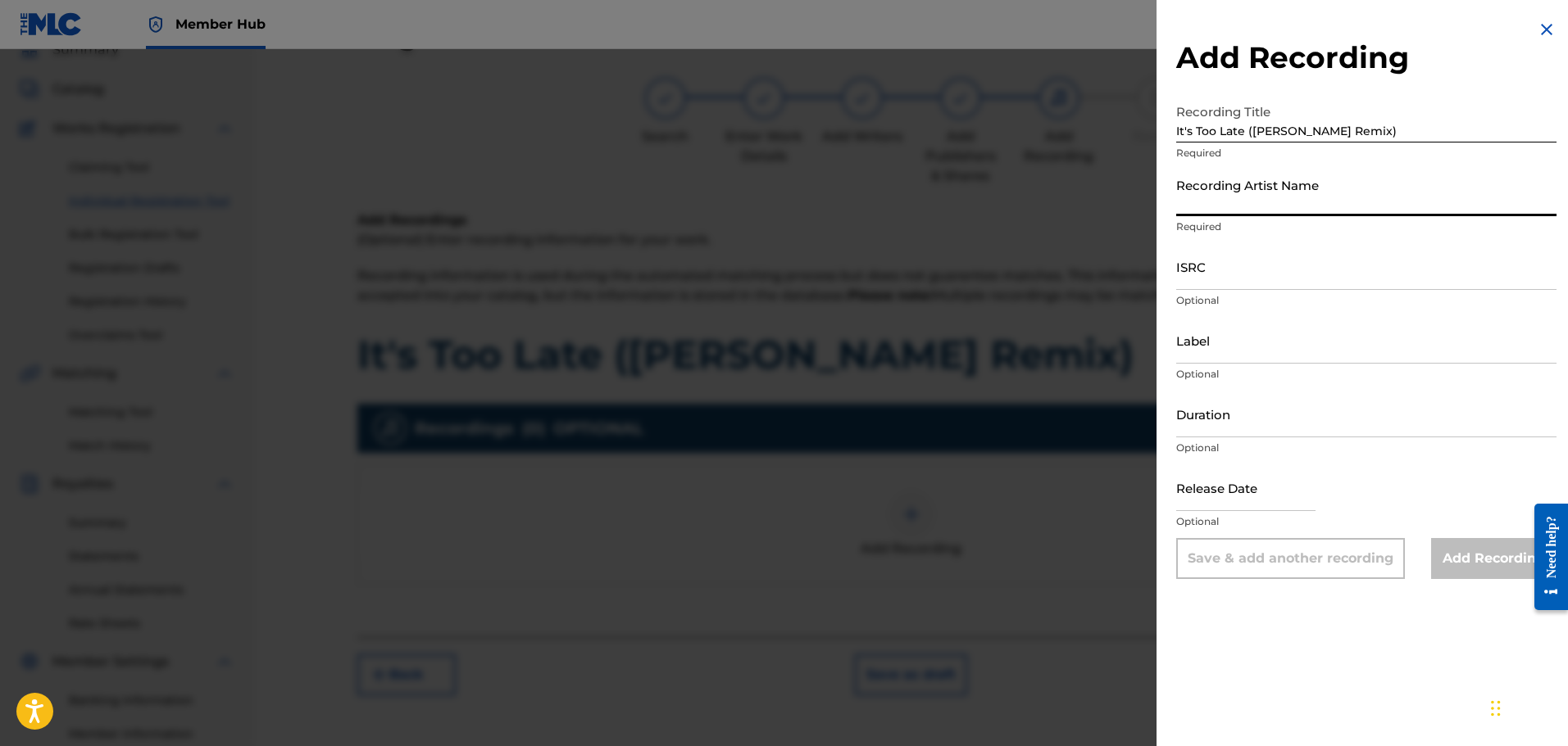
type input "Phrvddy"
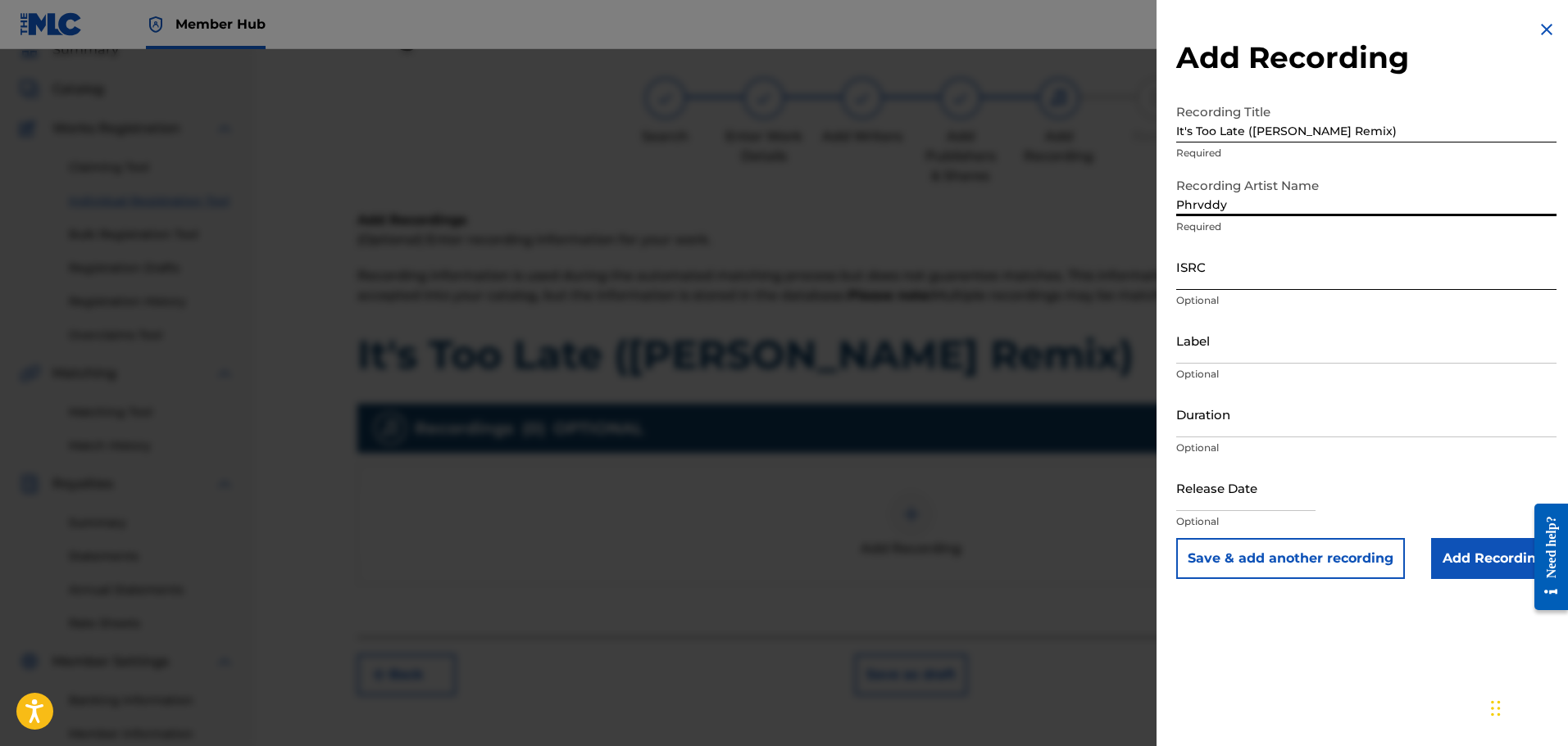
click at [1246, 289] on input "ISRC" at bounding box center [1366, 266] width 381 height 46
click at [1223, 283] on input "ISRC" at bounding box center [1366, 266] width 381 height 46
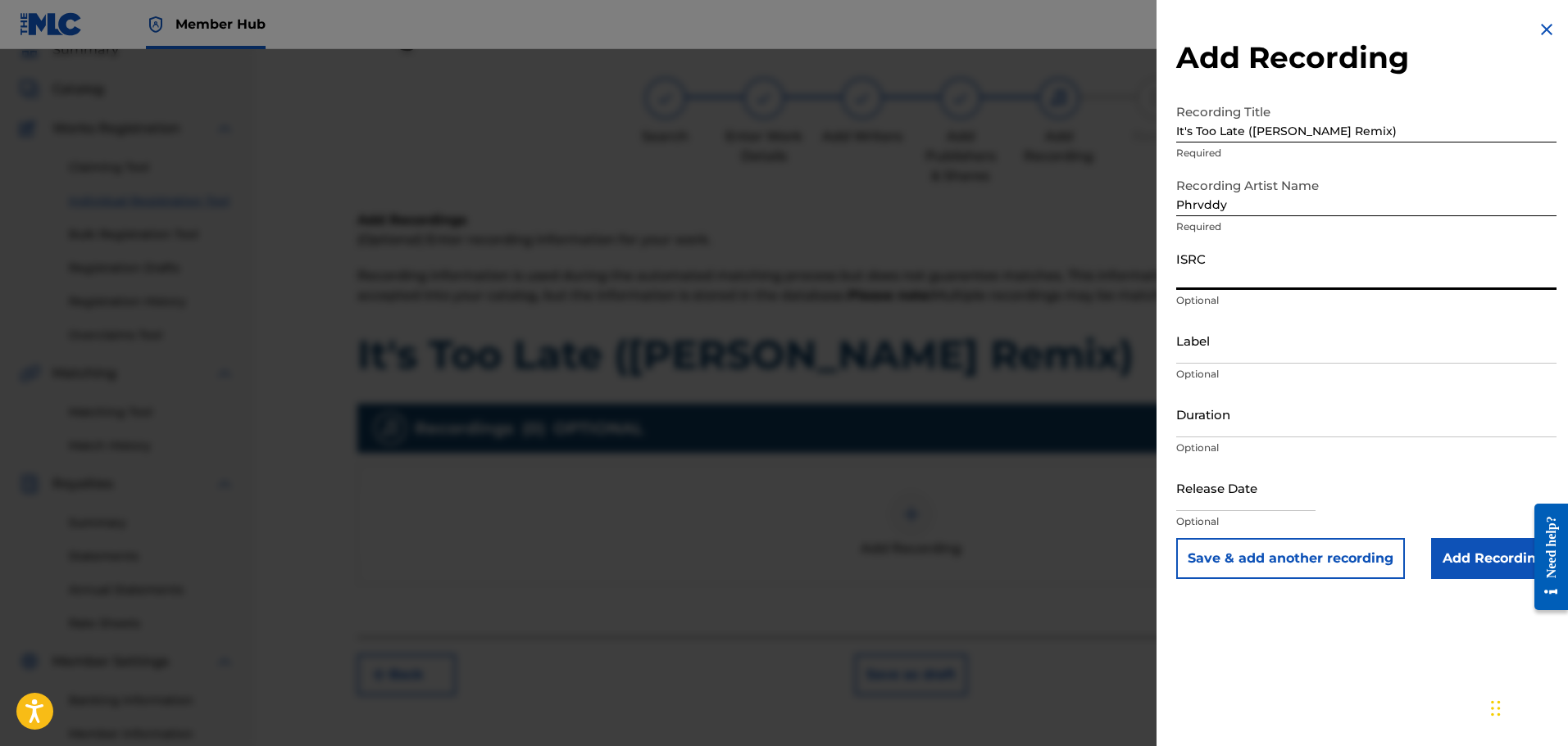
paste input "QT3F62536252"
type input "QT3F62536252"
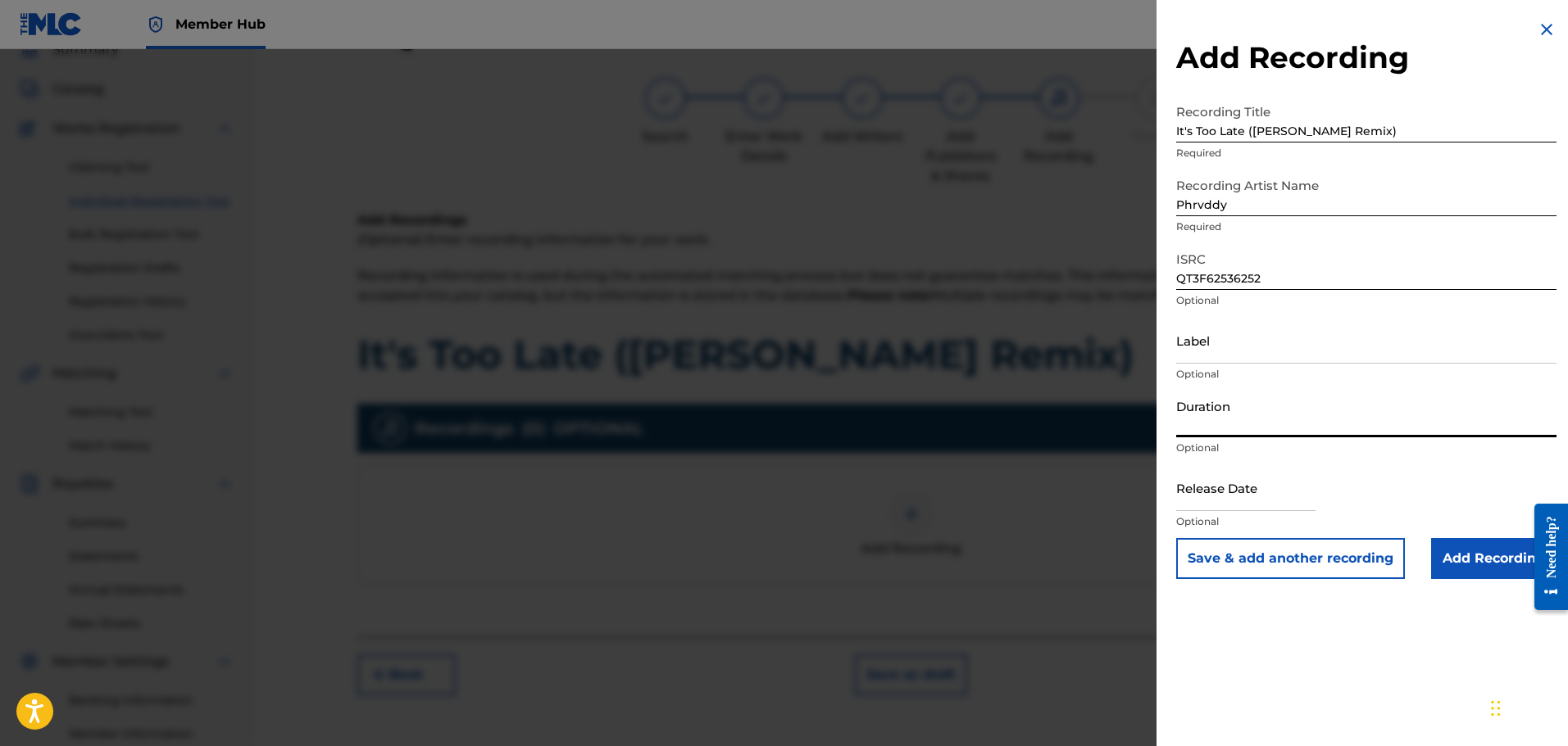
click at [1237, 414] on input "Duration" at bounding box center [1366, 414] width 381 height 46
click at [1259, 419] on input "Duration" at bounding box center [1366, 414] width 381 height 46
type input "03:16"
click at [1237, 519] on p "Optional" at bounding box center [1366, 522] width 381 height 15
click at [1240, 509] on input "text" at bounding box center [1245, 488] width 139 height 46
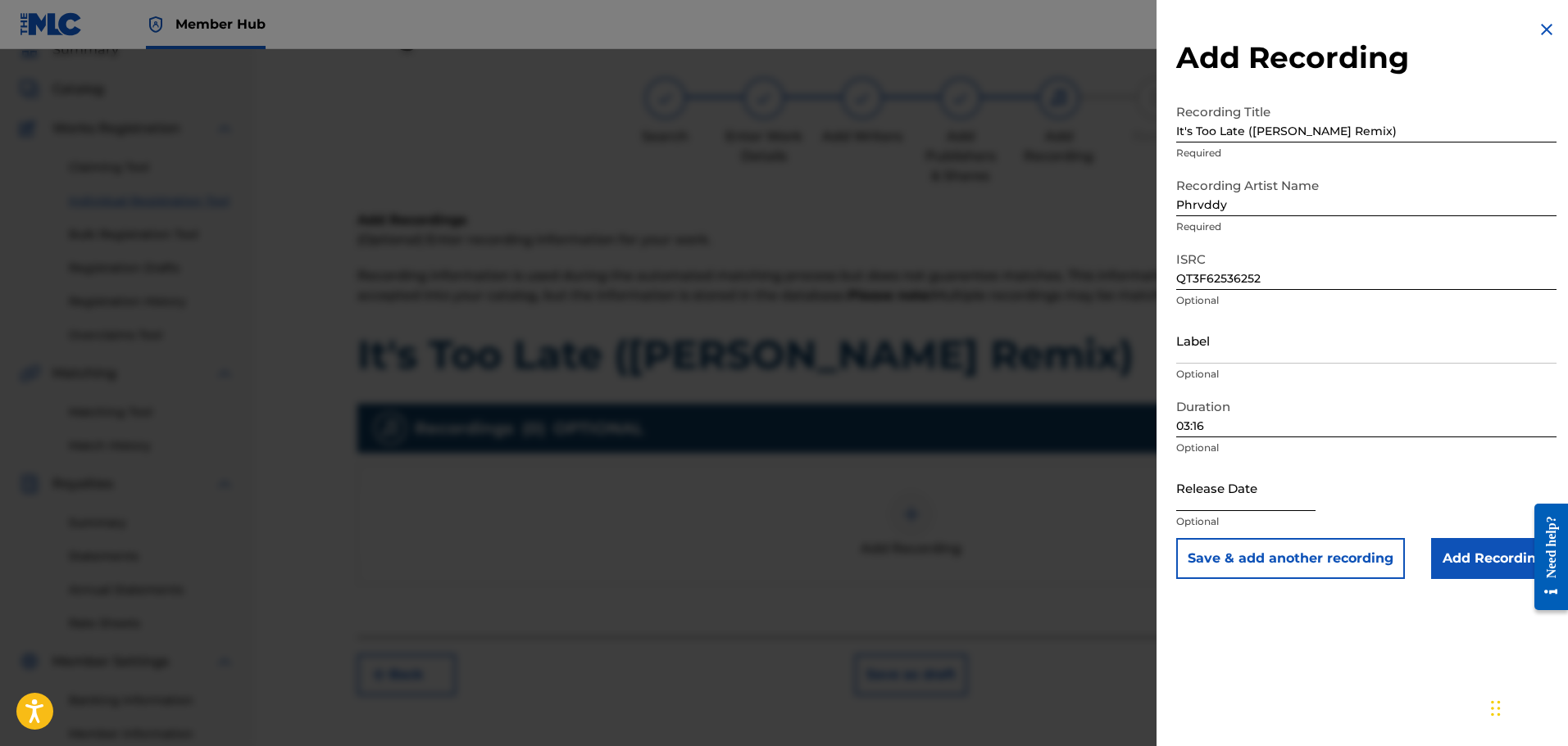
select select "9"
select select "2025"
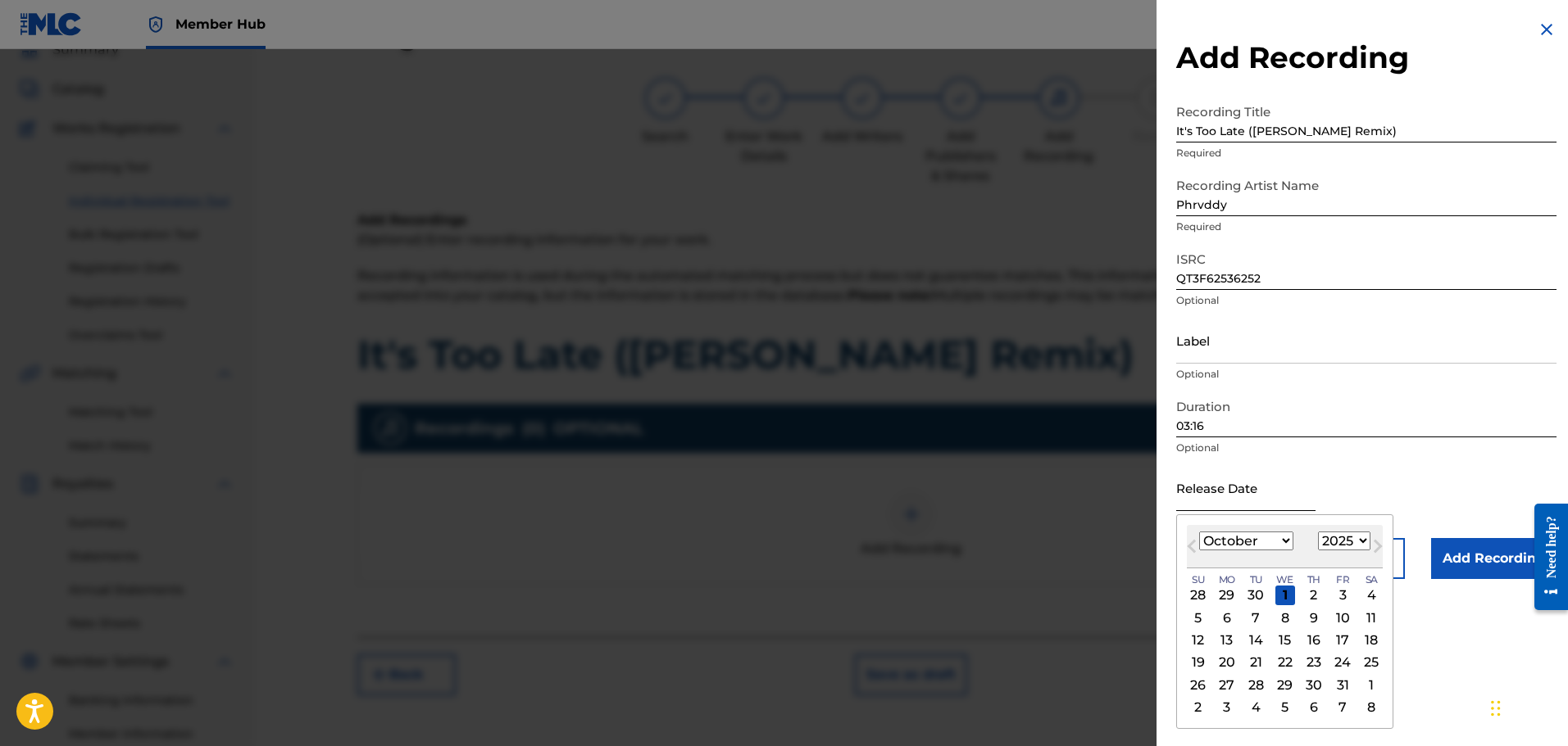
type input "[DATE]"
drag, startPoint x: 1457, startPoint y: 643, endPoint x: 1461, endPoint y: 634, distance: 9.8
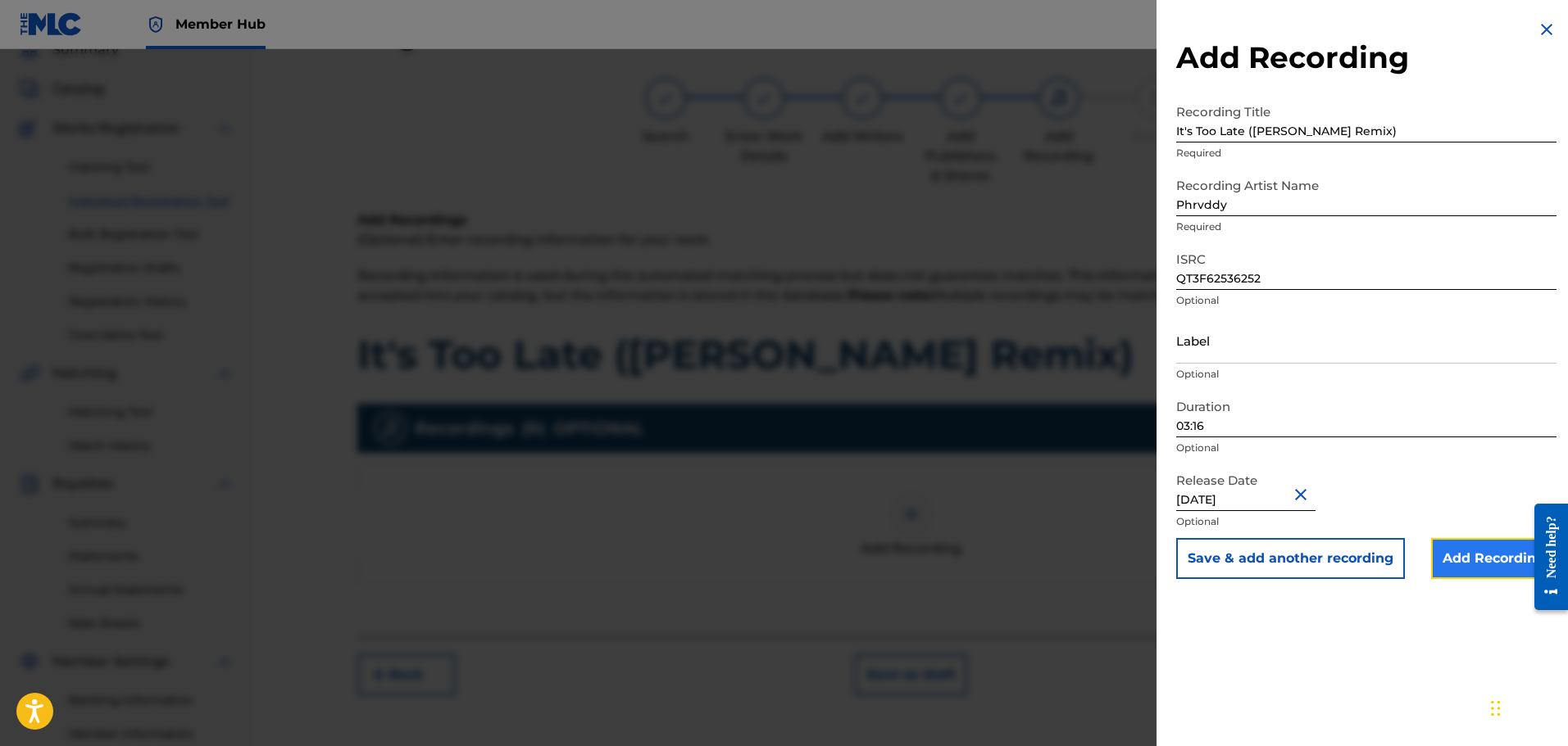
click at [1487, 562] on input "Add Recording" at bounding box center [1494, 559] width 126 height 41
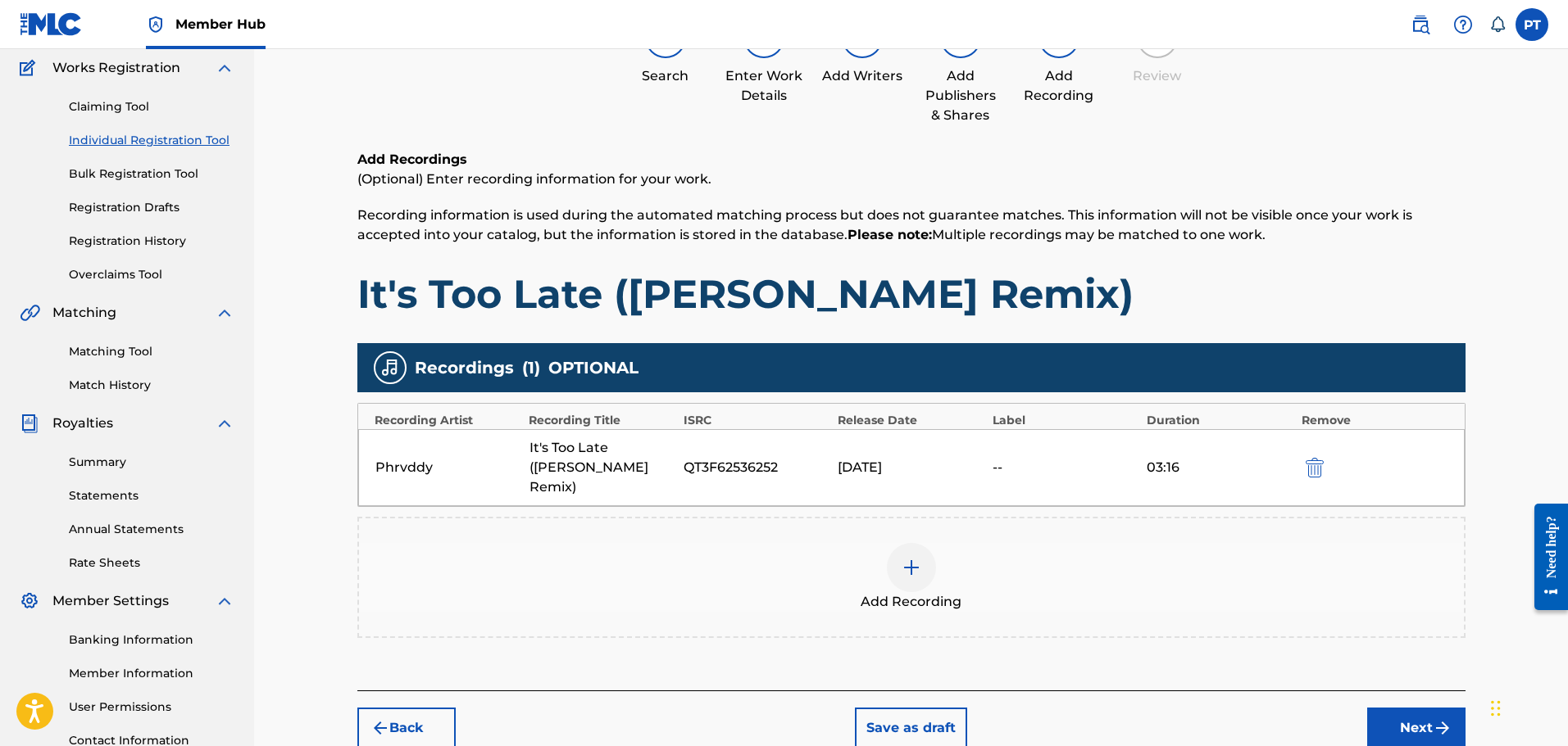
scroll to position [270, 0]
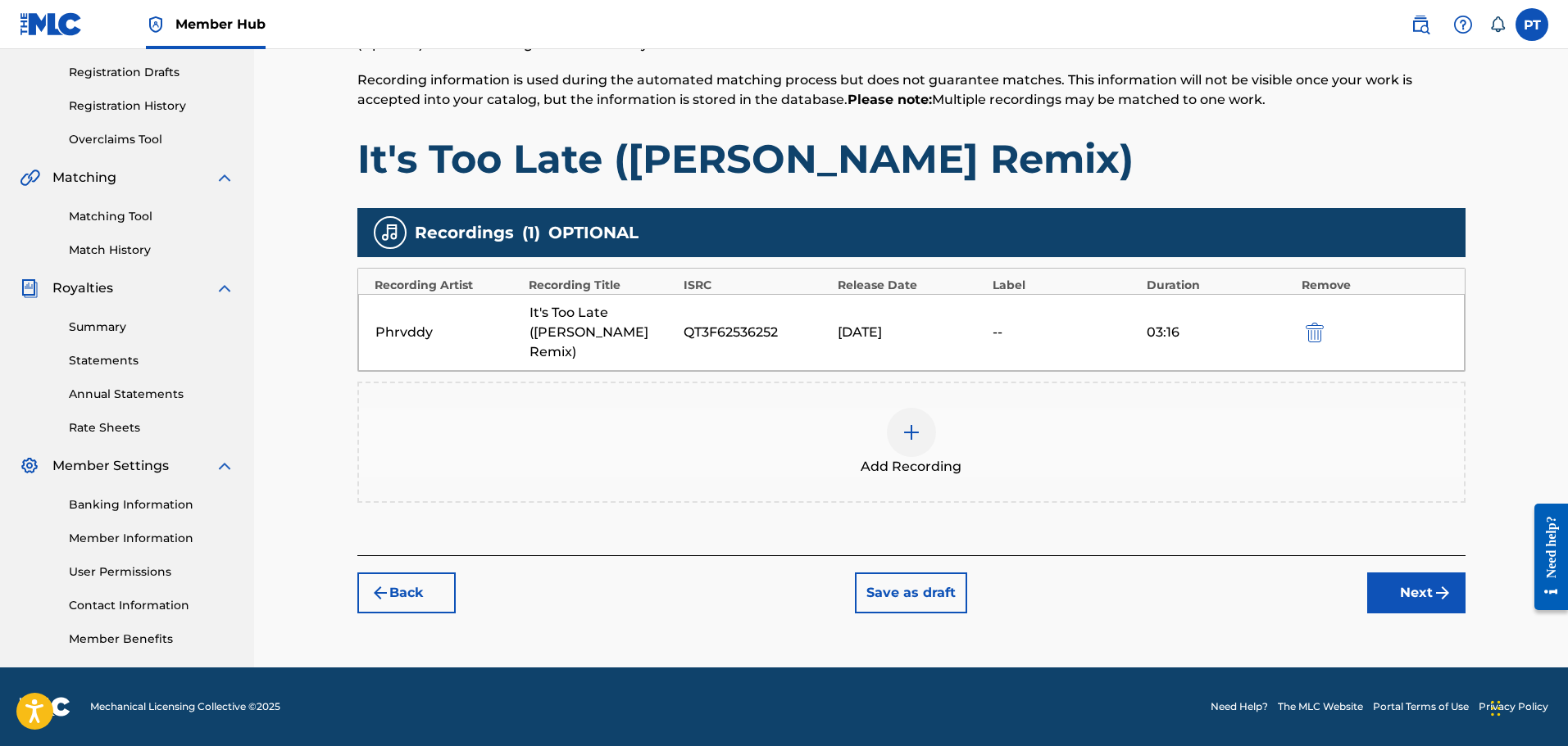
click at [1495, 491] on div "Register Work Search Enter Work Details Add Writers Add Publishers & Shares Add…" at bounding box center [911, 224] width 1314 height 888
click at [1412, 572] on button "Next" at bounding box center [1416, 593] width 98 height 41
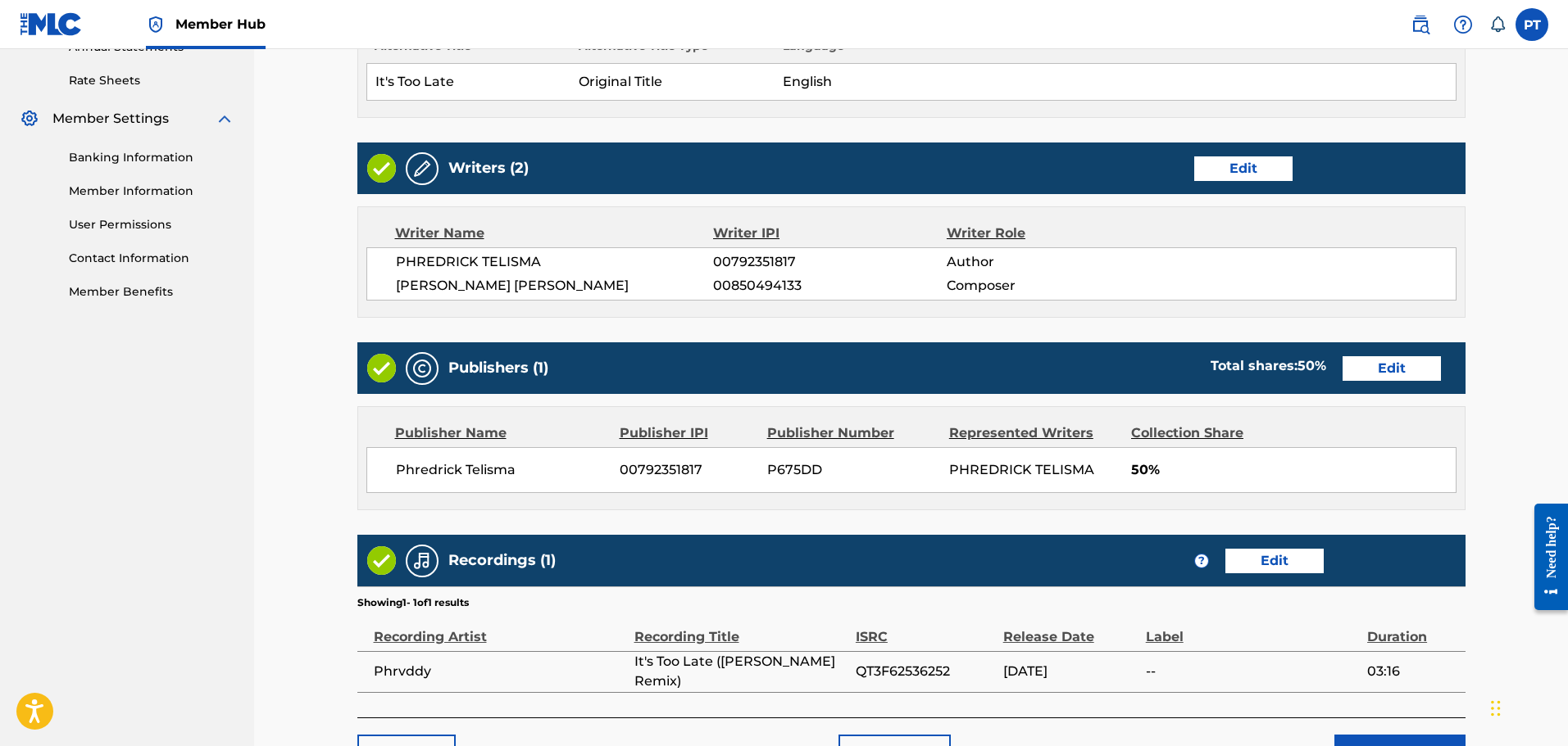
scroll to position [725, 0]
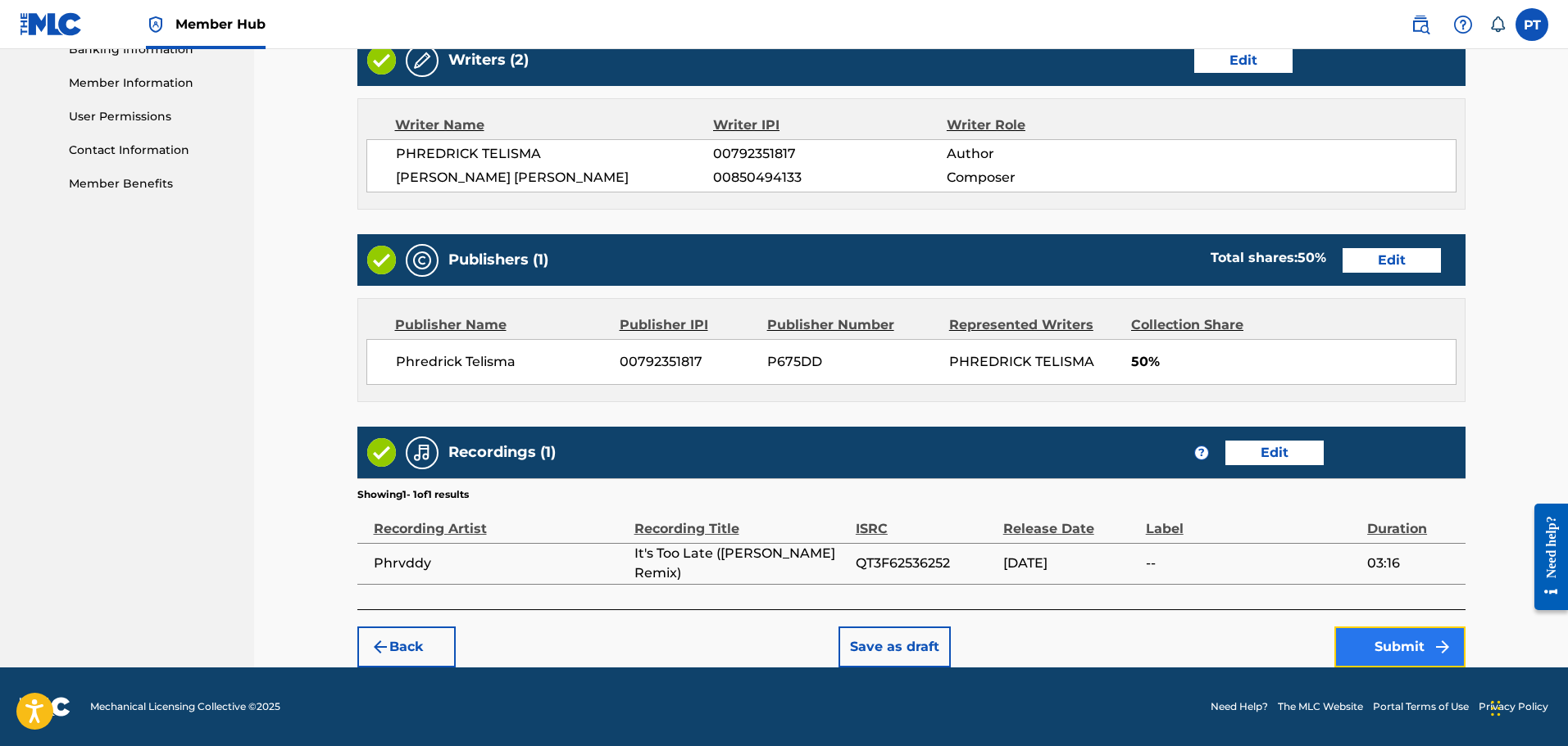
click at [1414, 652] on button "Submit" at bounding box center [1400, 648] width 131 height 41
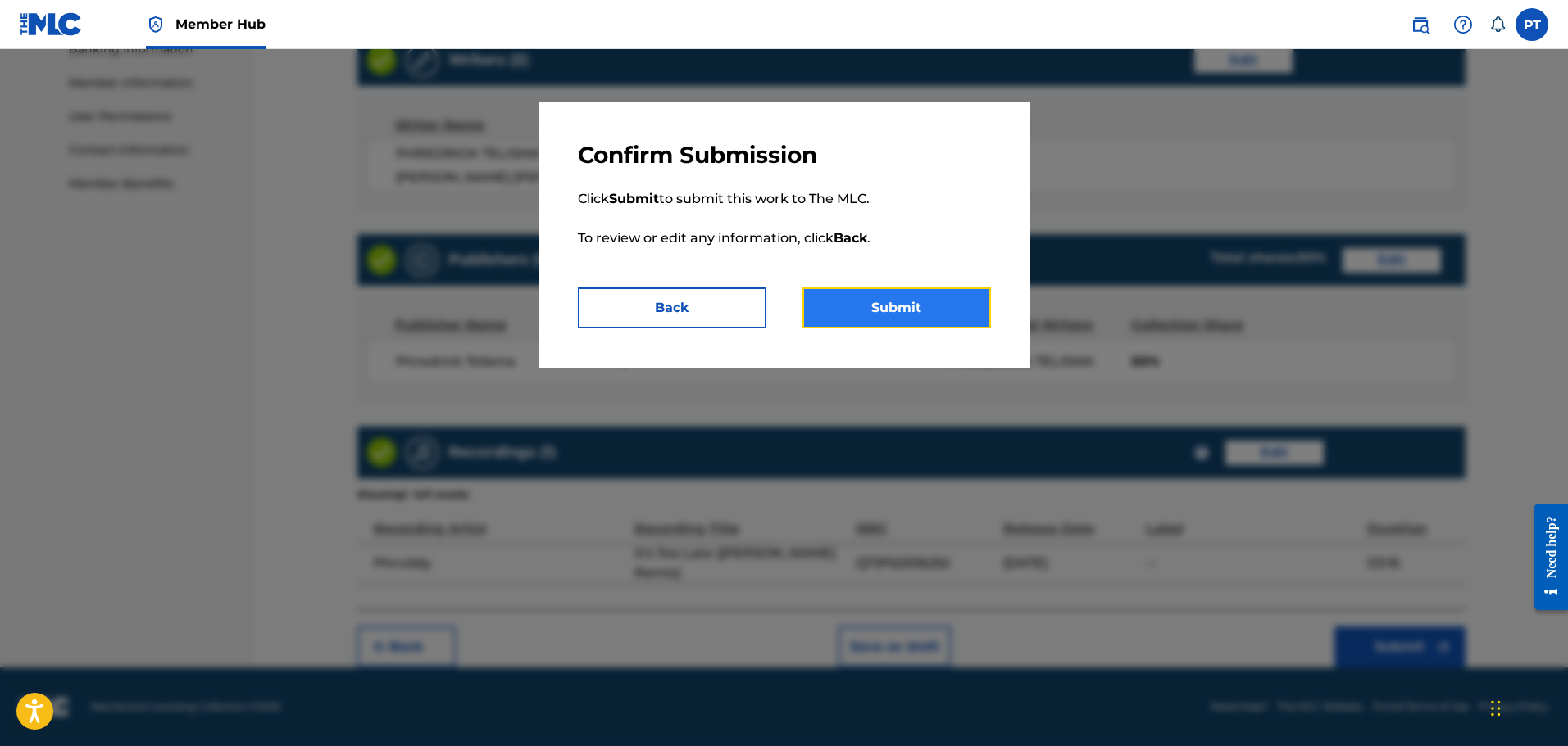
click at [870, 319] on button "Submit" at bounding box center [897, 308] width 189 height 41
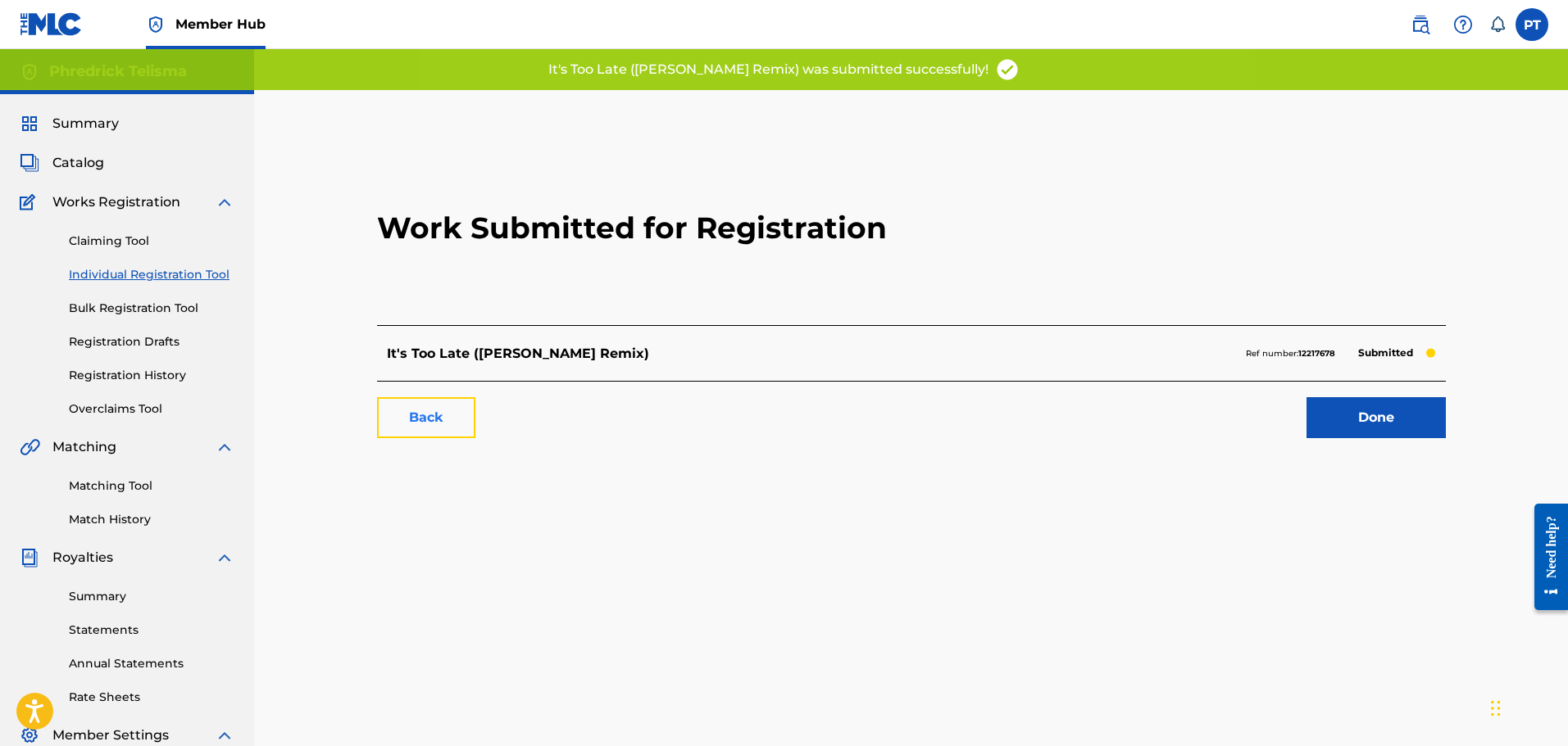
click at [417, 403] on link "Back" at bounding box center [426, 418] width 98 height 41
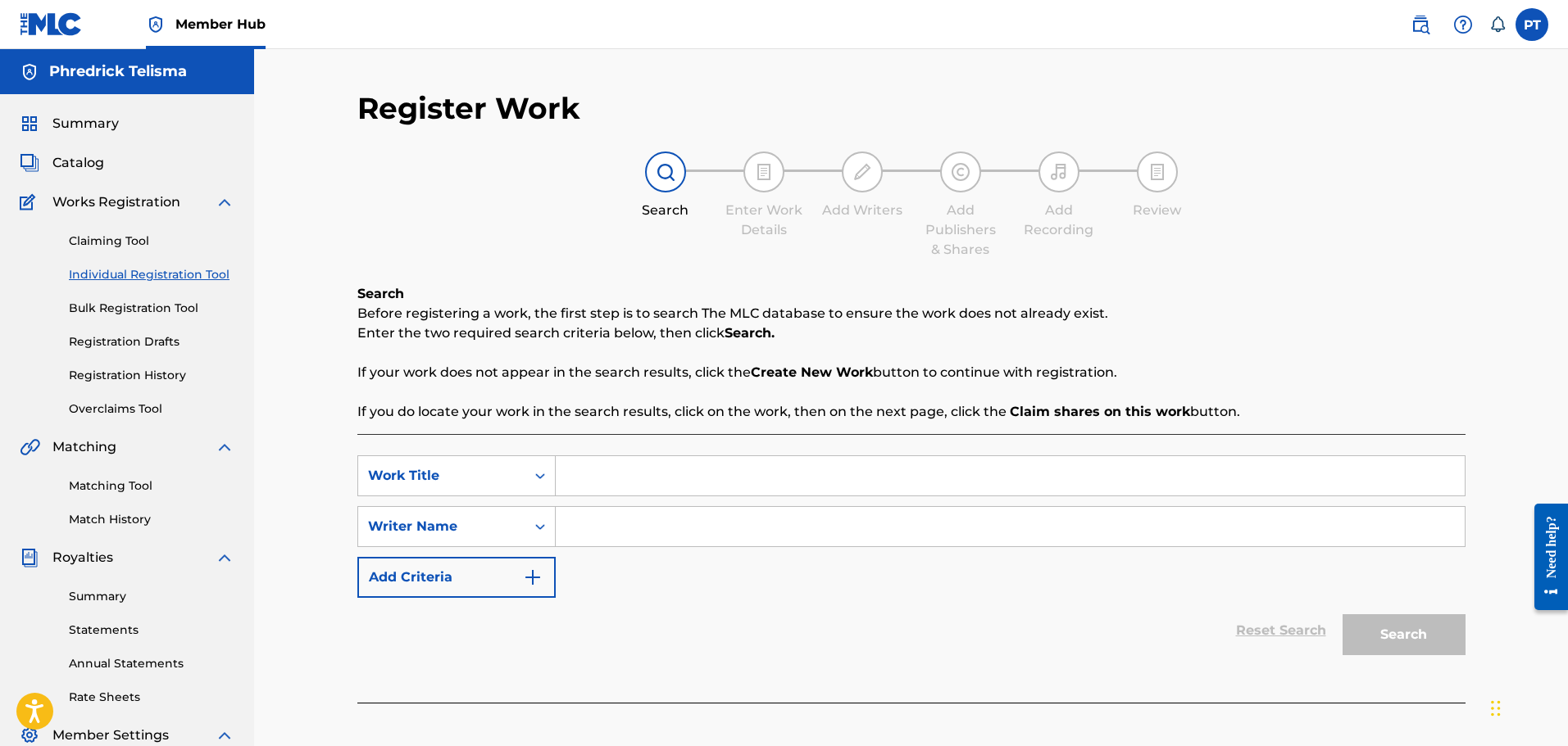
click at [595, 474] on input "Search Form" at bounding box center [1010, 476] width 909 height 40
paste input "Shook Up (feat. Roaring Nice & [PERSON_NAME]) [[PERSON_NAME] Remix]"
type input "Shook Up (feat. Roaring Nice & [PERSON_NAME]) [[PERSON_NAME] Remix]"
drag, startPoint x: 610, startPoint y: 495, endPoint x: 602, endPoint y: 513, distance: 19.7
click at [610, 495] on div "Shook Up (feat. Roaring Nice & [PERSON_NAME]) [[PERSON_NAME] Remix]" at bounding box center [1011, 476] width 910 height 41
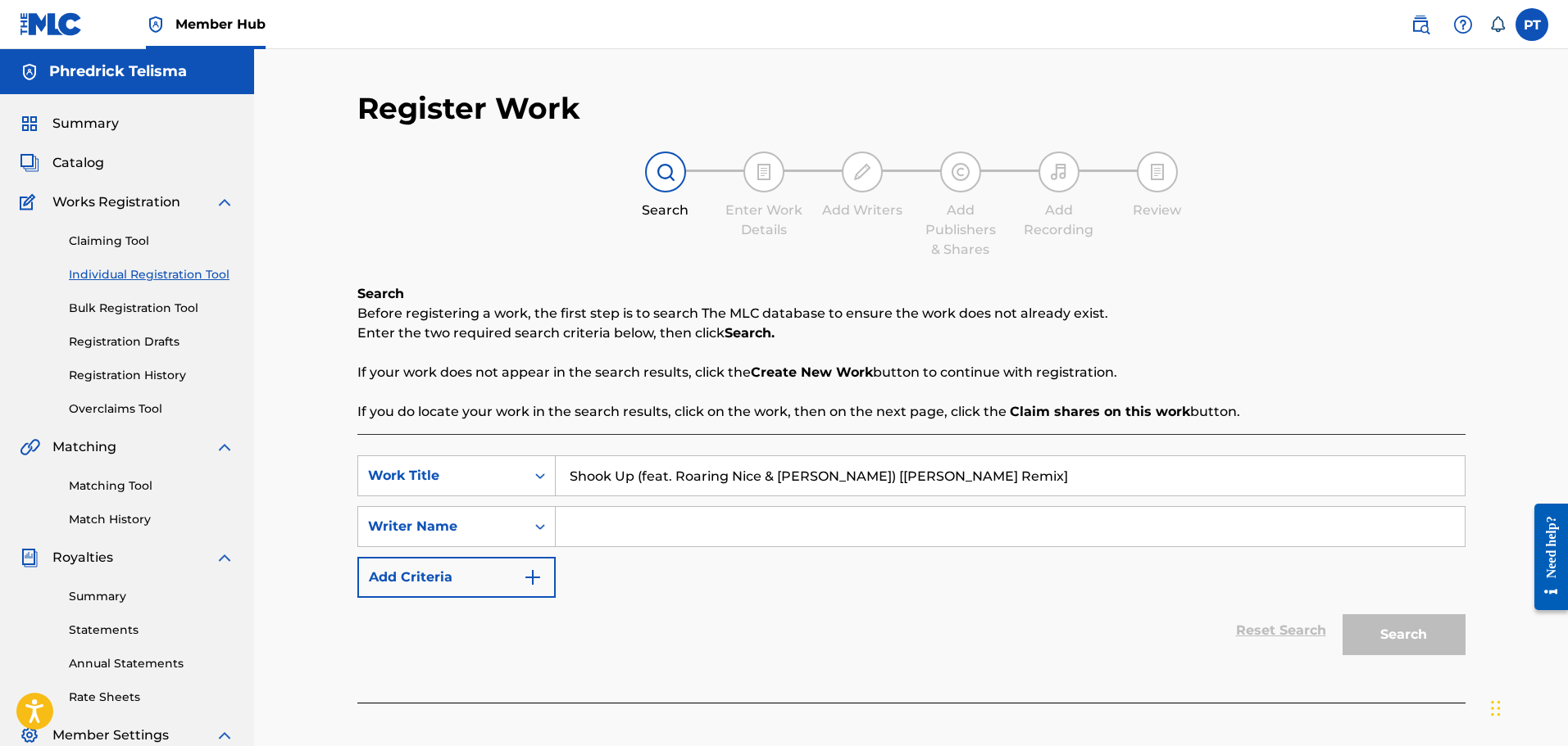
click at [594, 522] on input "Search Form" at bounding box center [1010, 527] width 909 height 40
paste input "PHREDRICK TELISMA"
type input "PHREDRICK TELISMA"
click at [1429, 641] on button "Search" at bounding box center [1404, 635] width 123 height 41
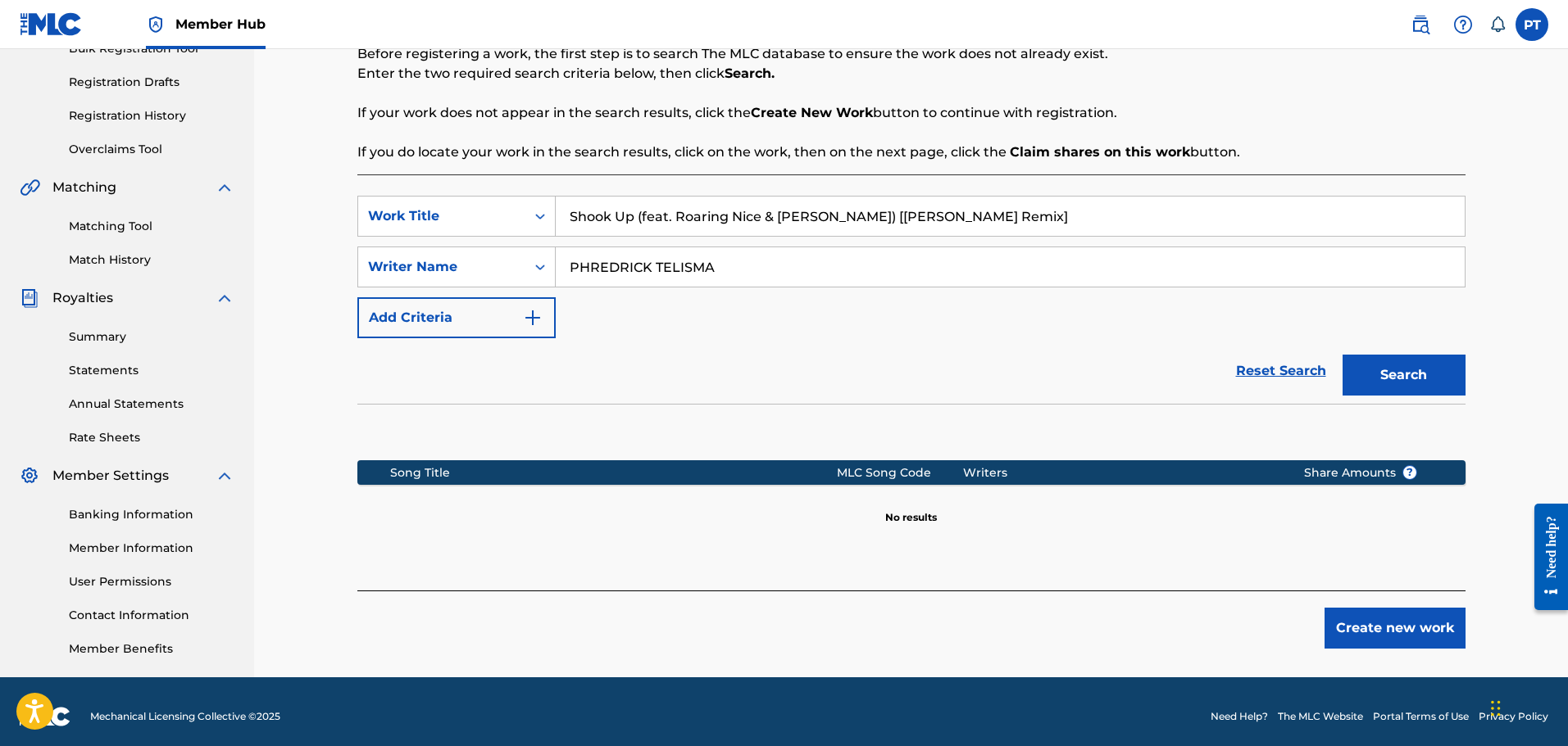
scroll to position [270, 0]
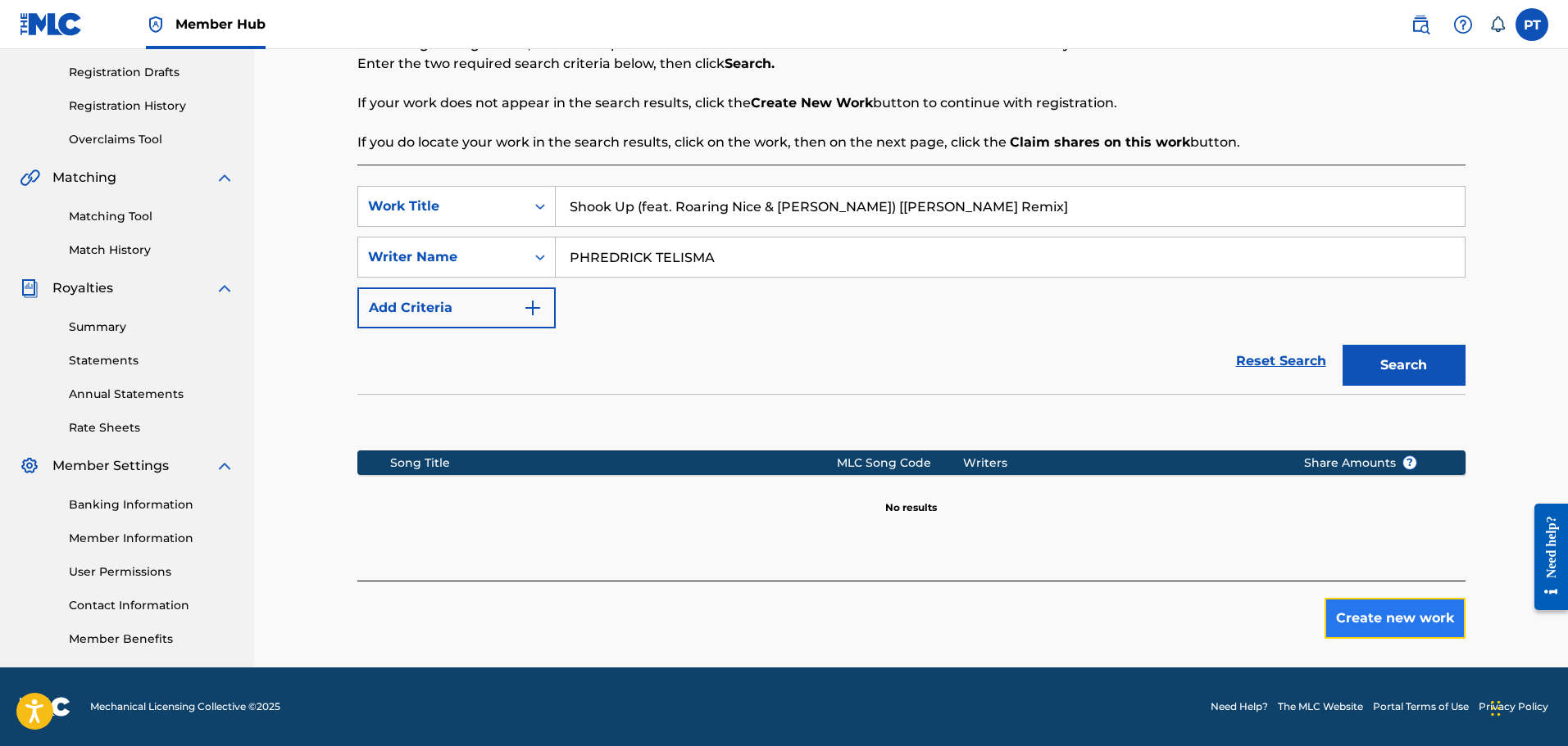
click at [1367, 610] on button "Create new work" at bounding box center [1395, 619] width 141 height 41
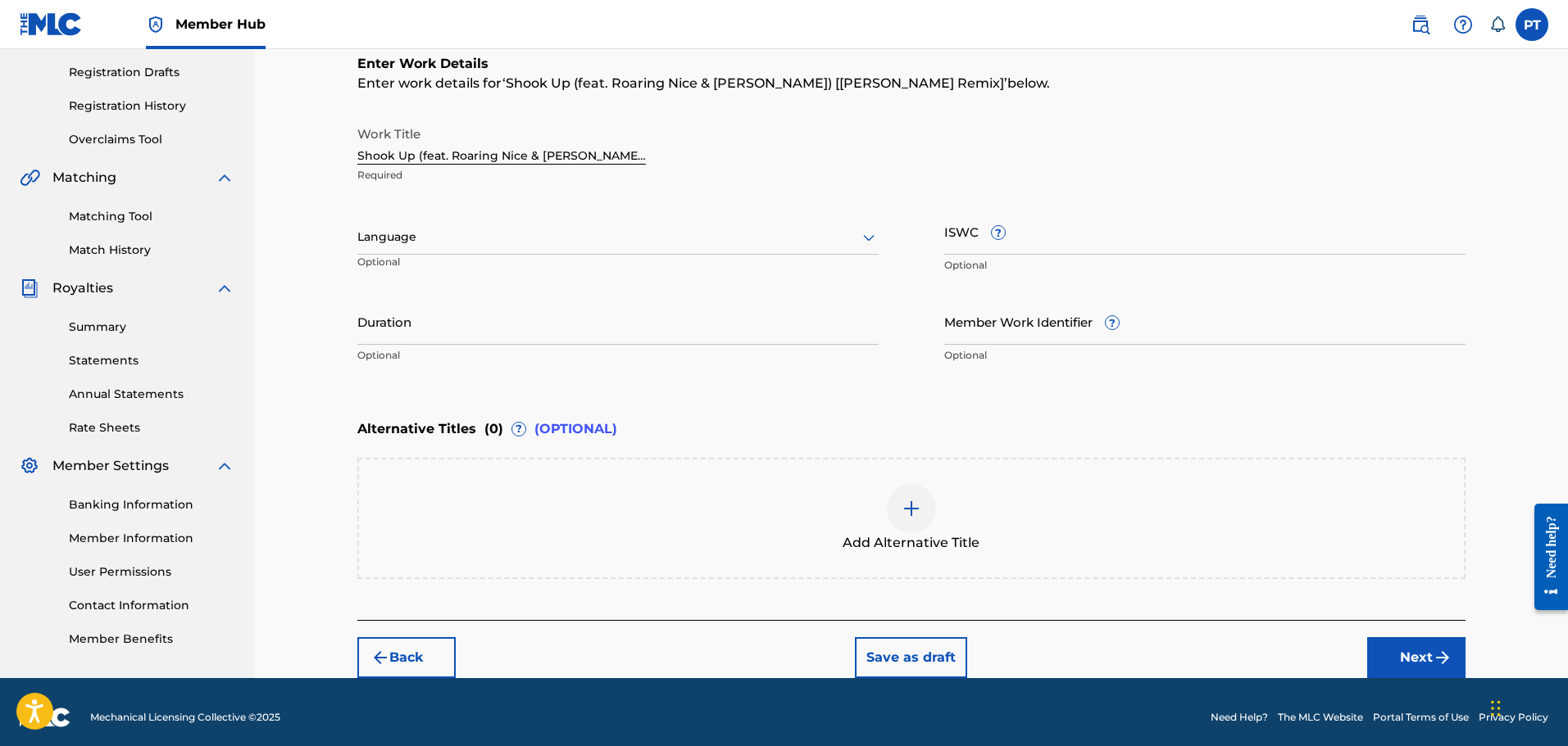
click at [440, 251] on div "Language" at bounding box center [618, 237] width 521 height 35
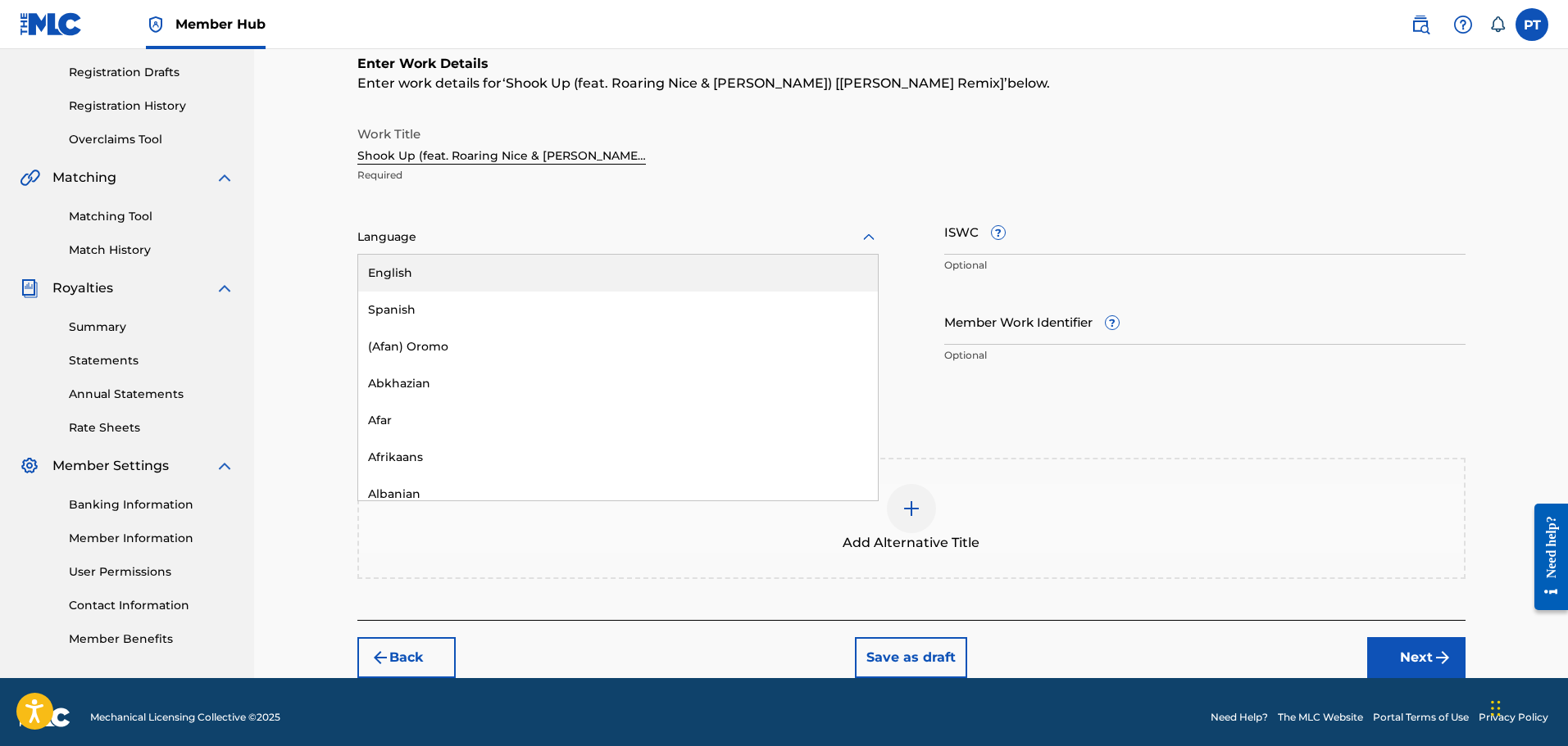
click at [458, 281] on div "English" at bounding box center [618, 273] width 520 height 37
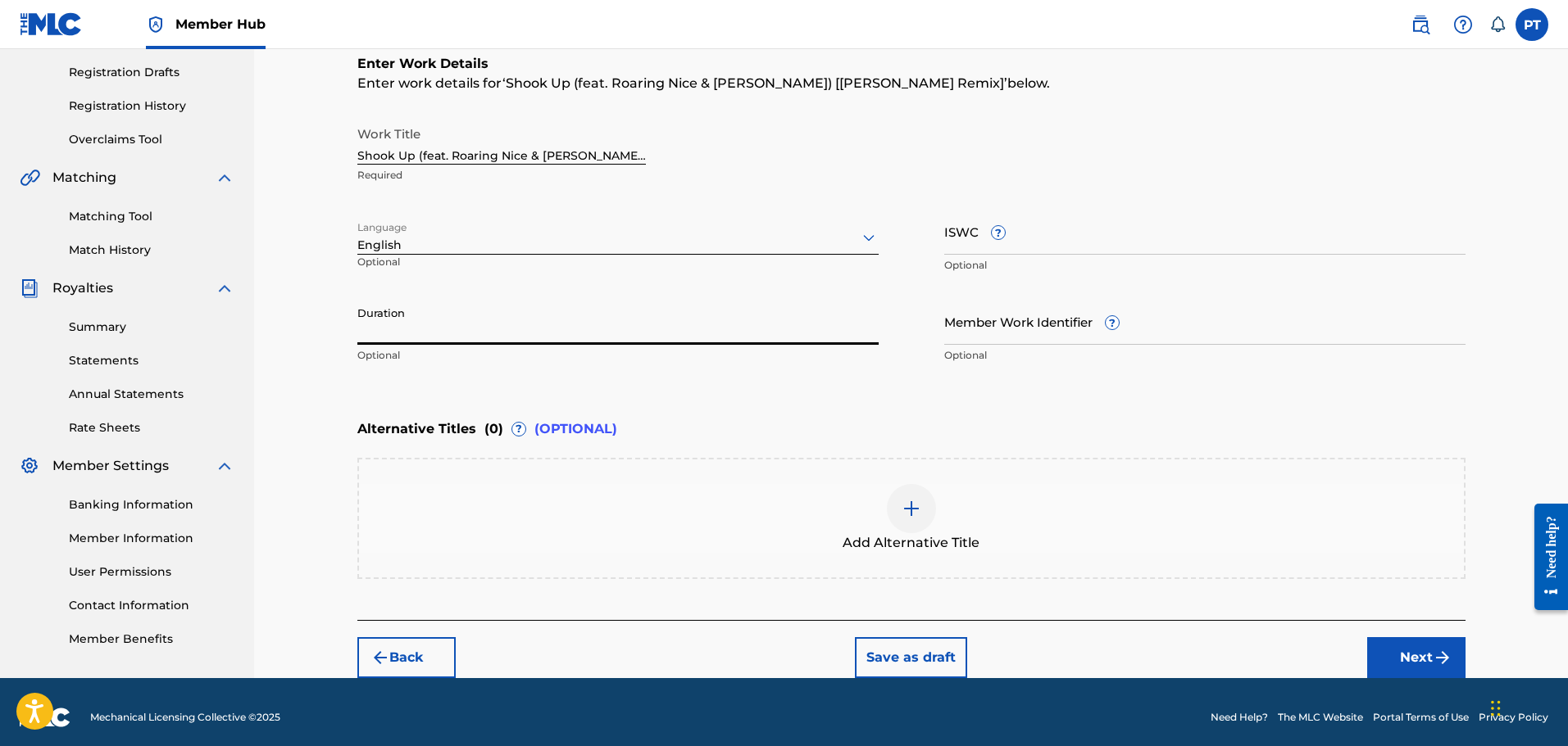
click at [372, 333] on input "Duration" at bounding box center [618, 322] width 521 height 46
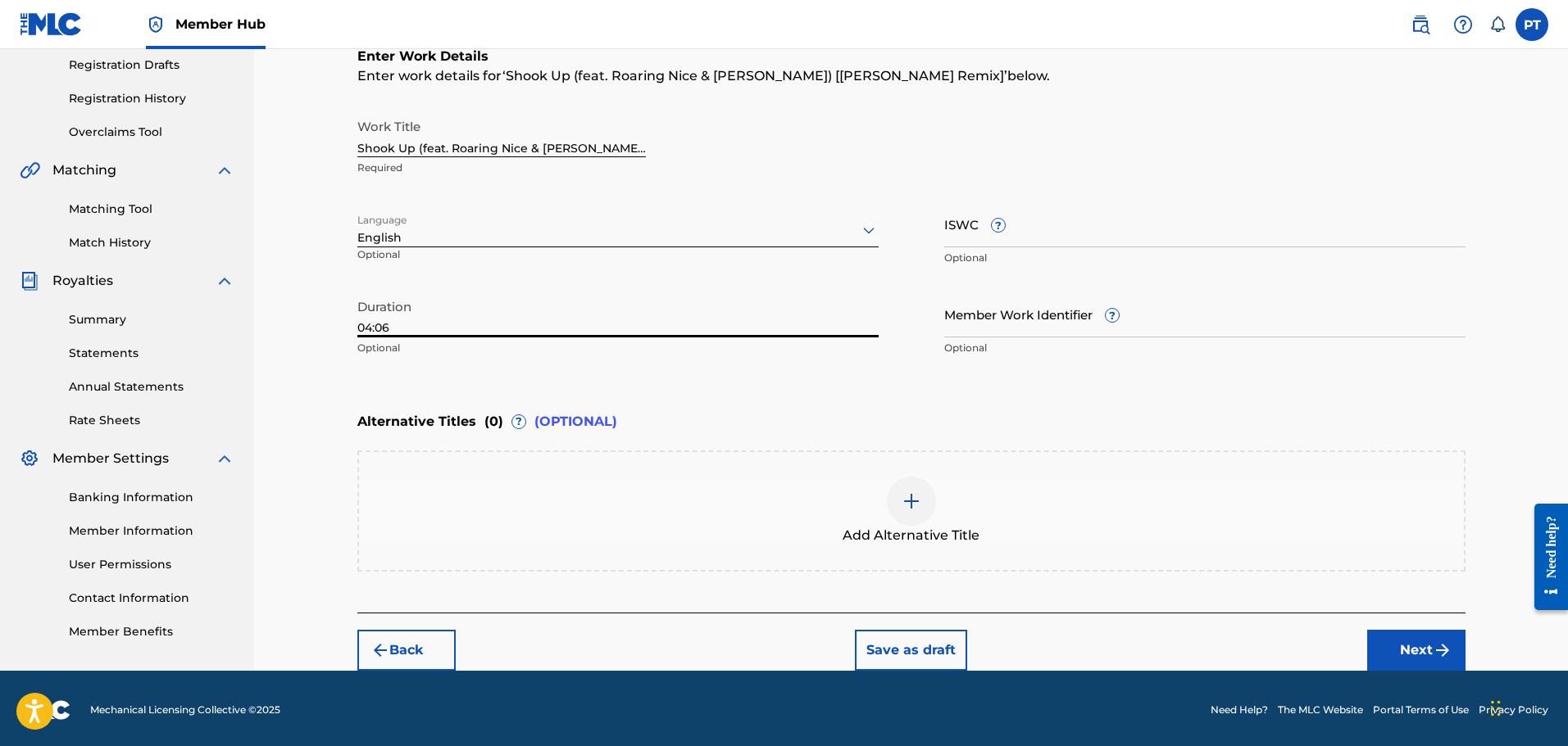
scroll to position [280, 0]
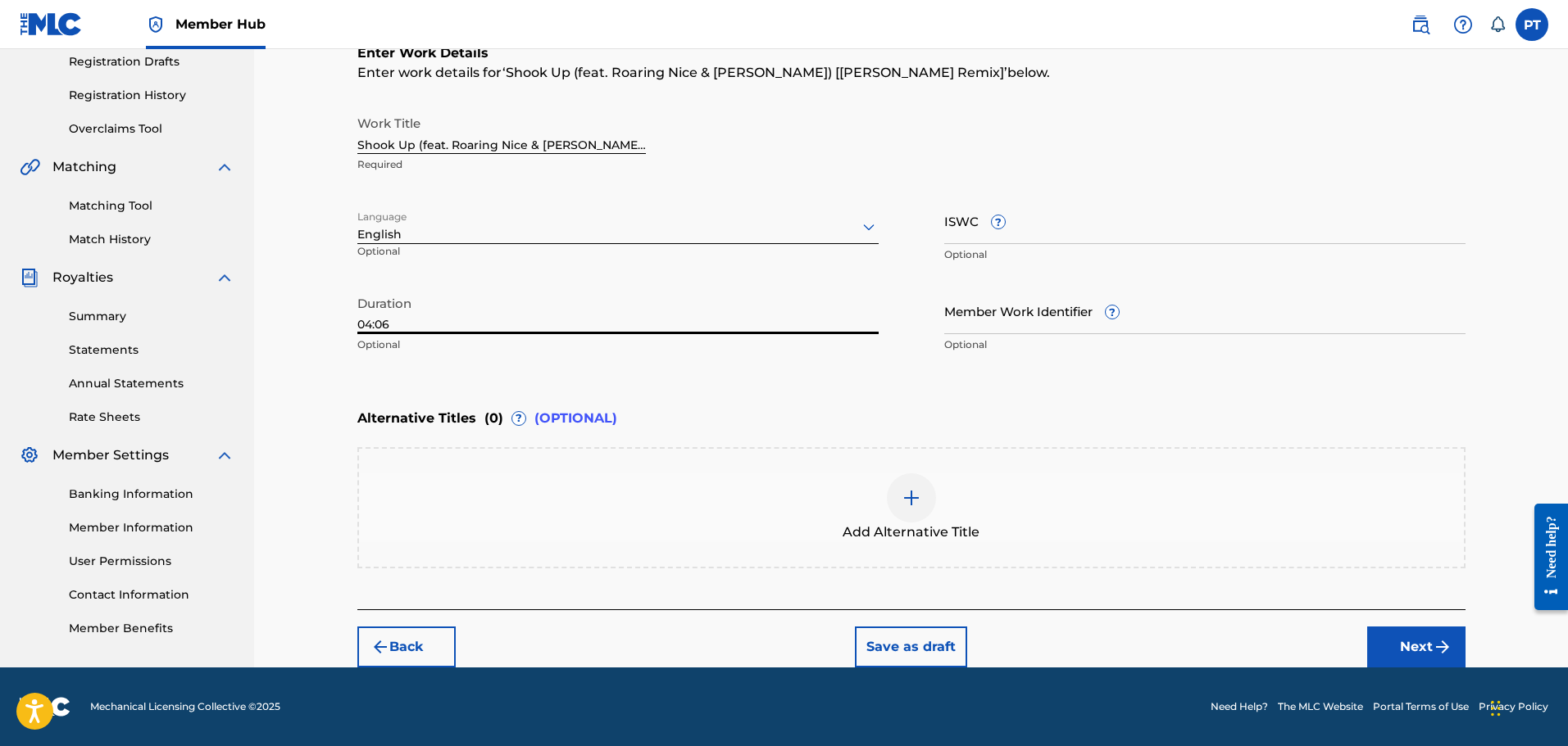
type input "04:06"
click at [915, 505] on img at bounding box center [912, 498] width 20 height 20
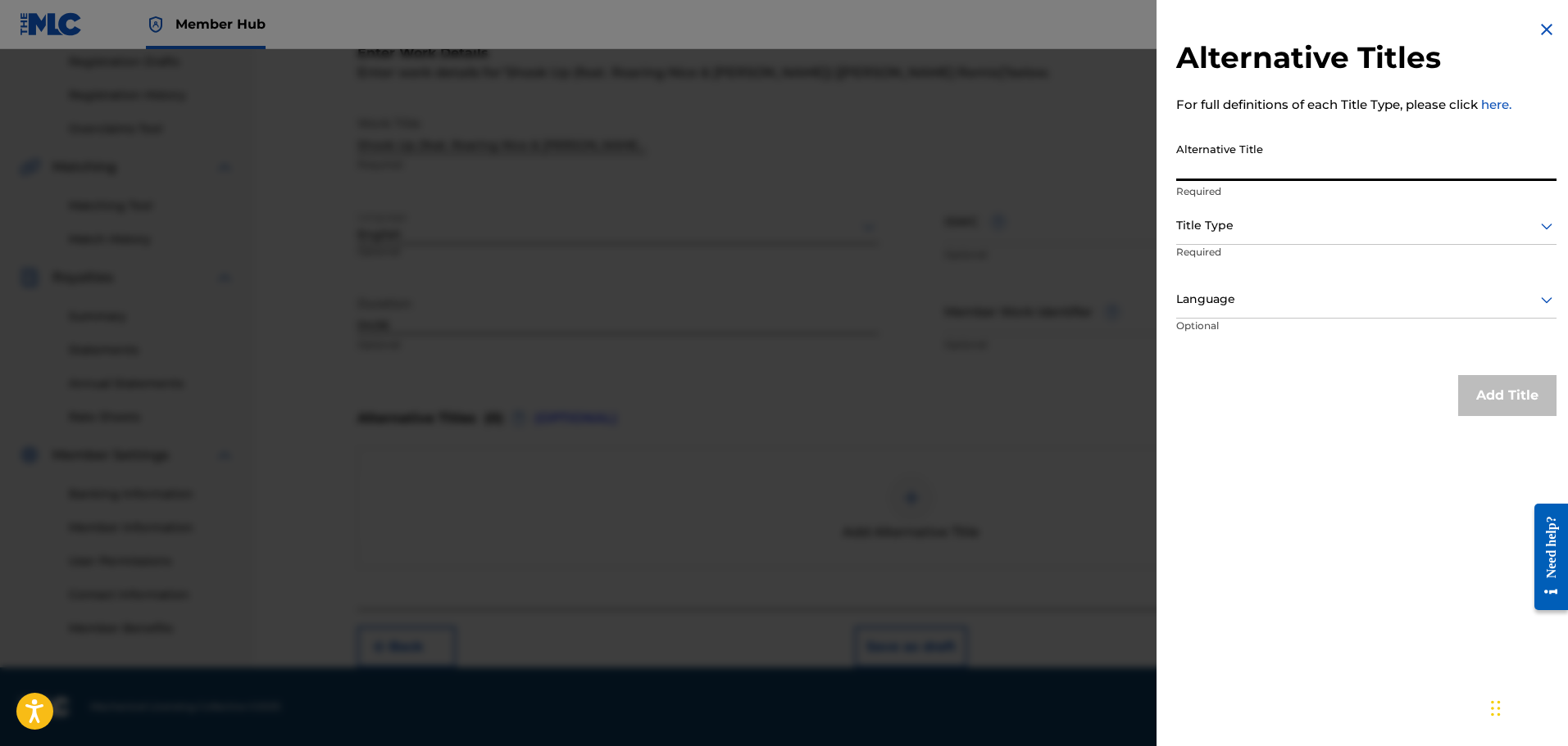
click at [1202, 160] on input "Alternative Title" at bounding box center [1366, 157] width 381 height 46
paste input "Shook Up"
type input "Shook Up"
click at [1250, 222] on div at bounding box center [1366, 226] width 381 height 21
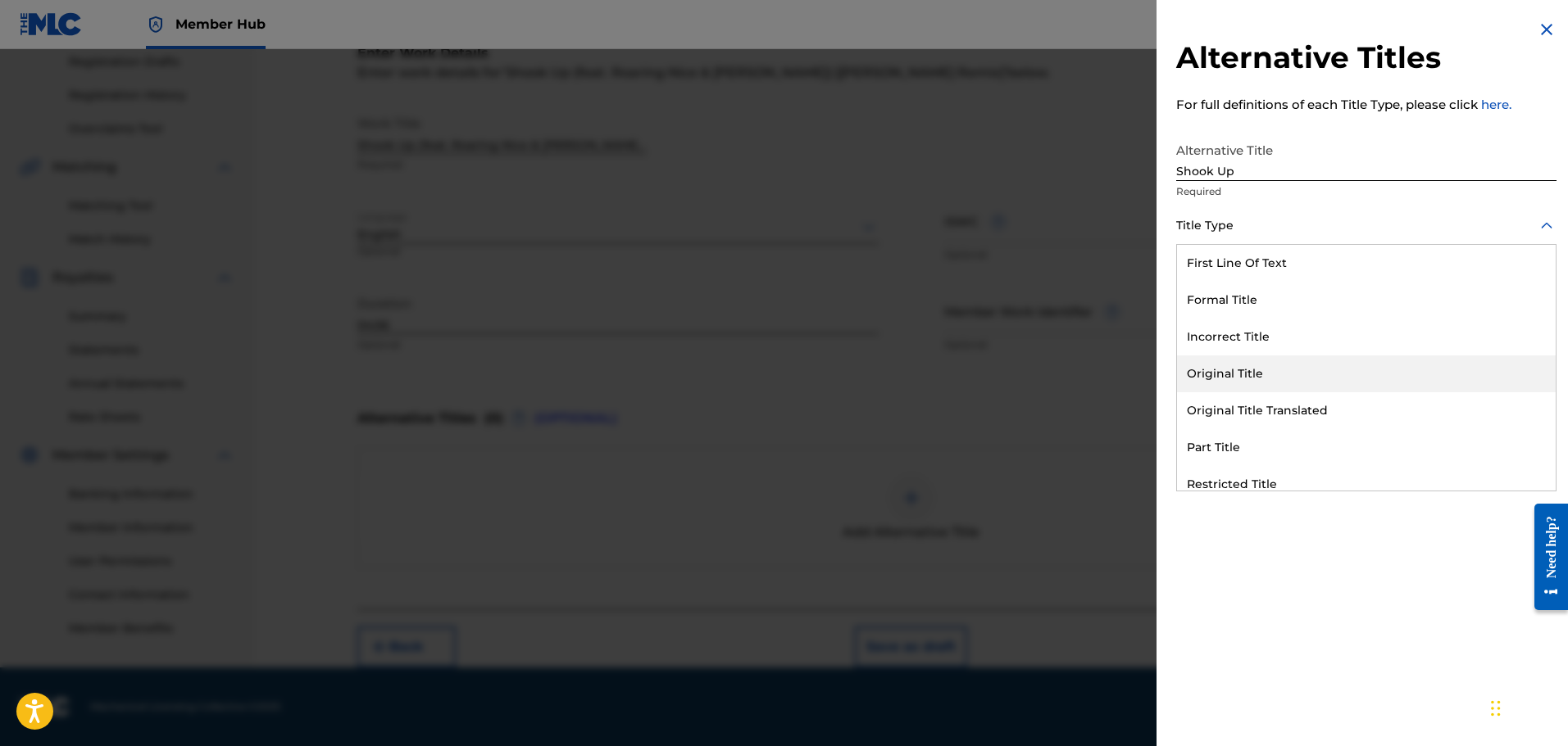
click at [1255, 360] on div "Original Title" at bounding box center [1366, 374] width 379 height 37
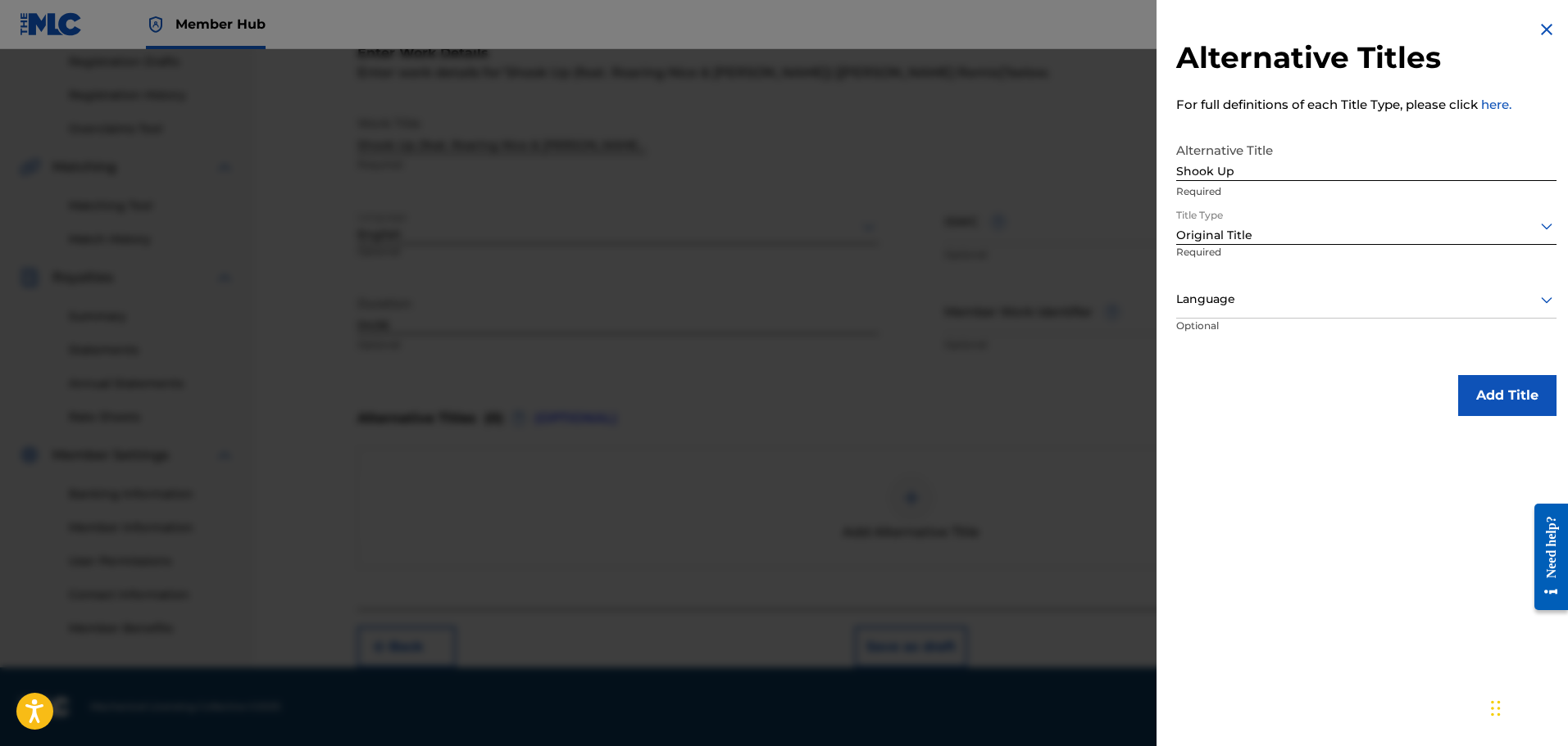
click at [1262, 315] on div "Language" at bounding box center [1366, 300] width 381 height 37
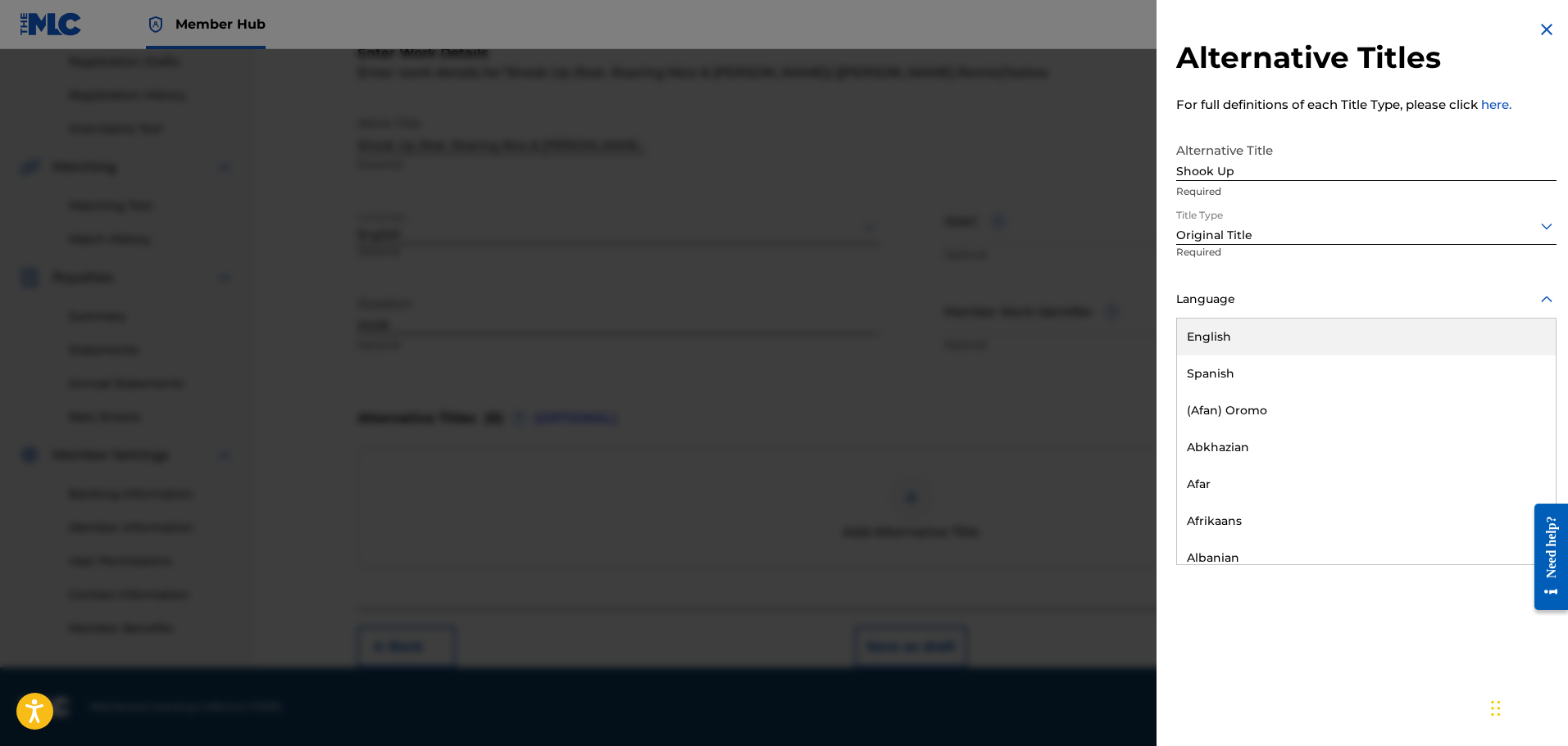
click at [1250, 347] on div "English" at bounding box center [1366, 337] width 379 height 37
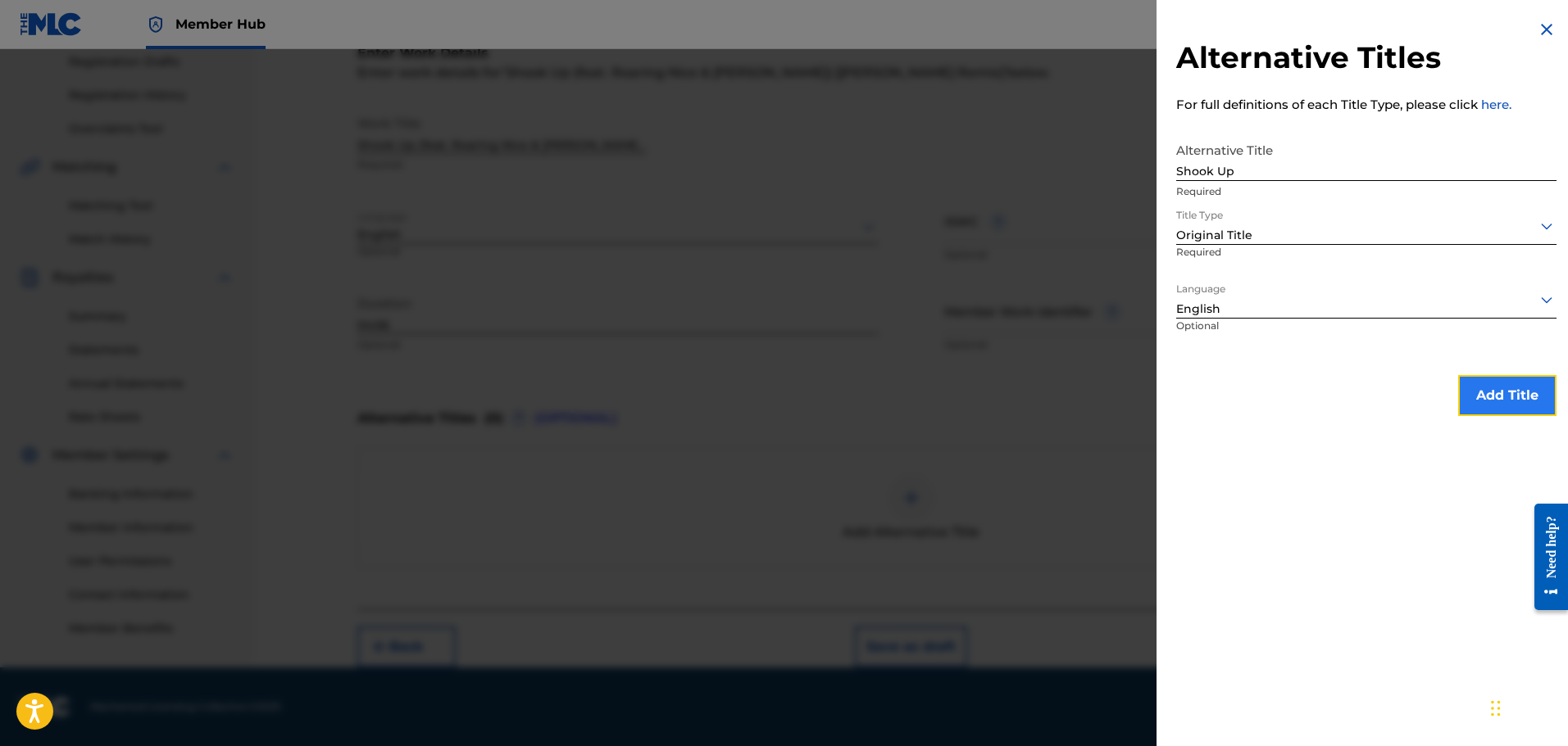
click at [1509, 402] on button "Add Title" at bounding box center [1507, 396] width 98 height 41
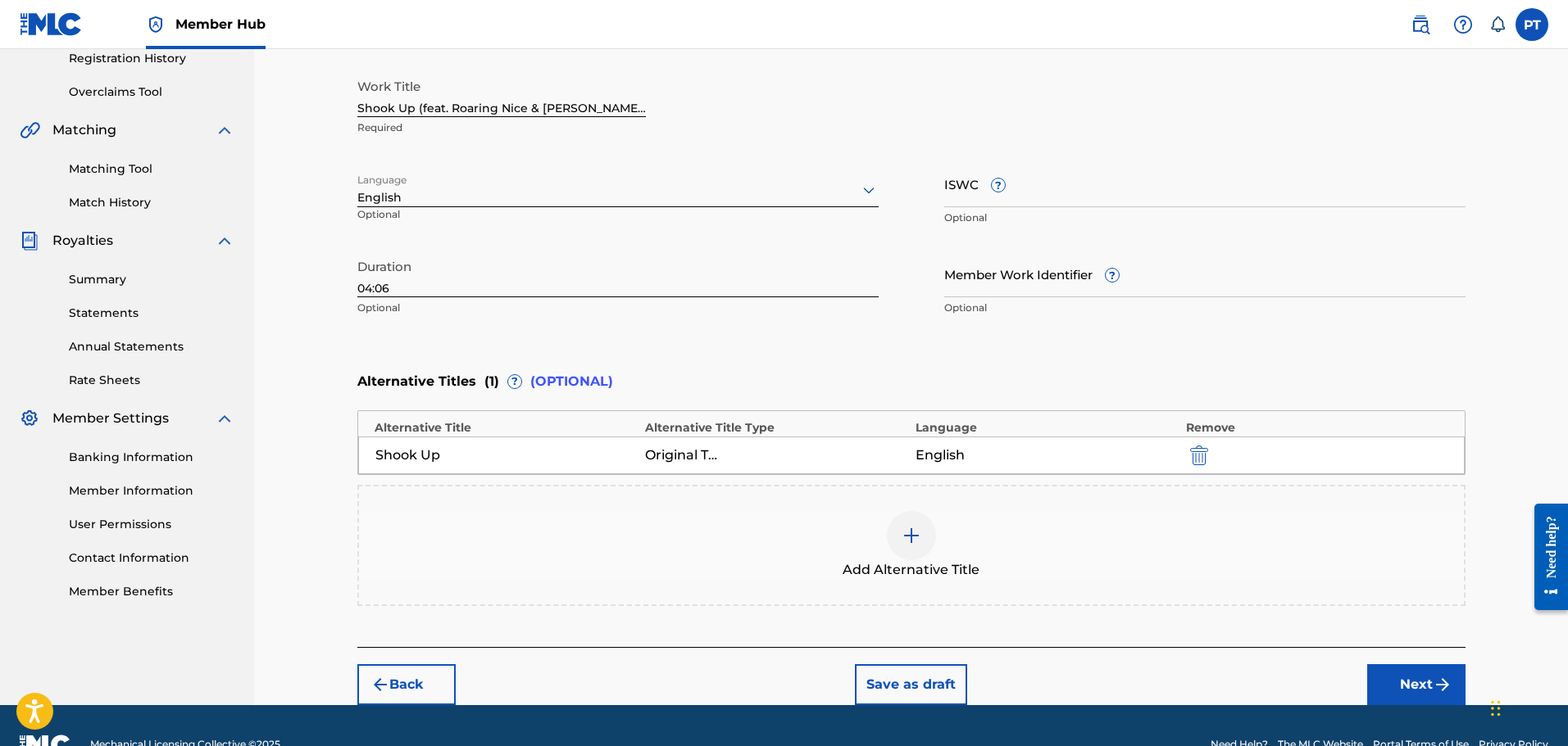
scroll to position [355, 0]
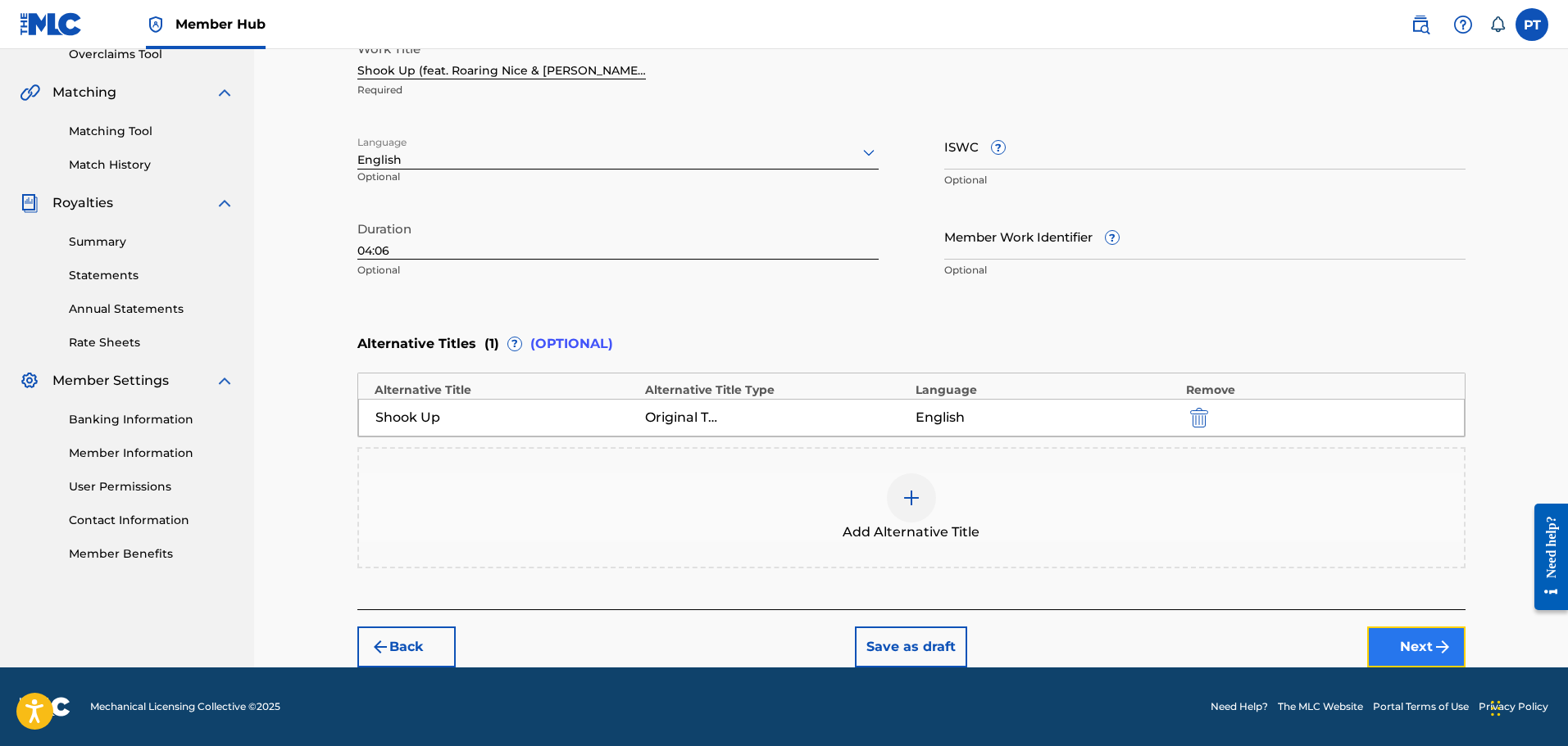
click at [1403, 651] on button "Next" at bounding box center [1416, 648] width 98 height 41
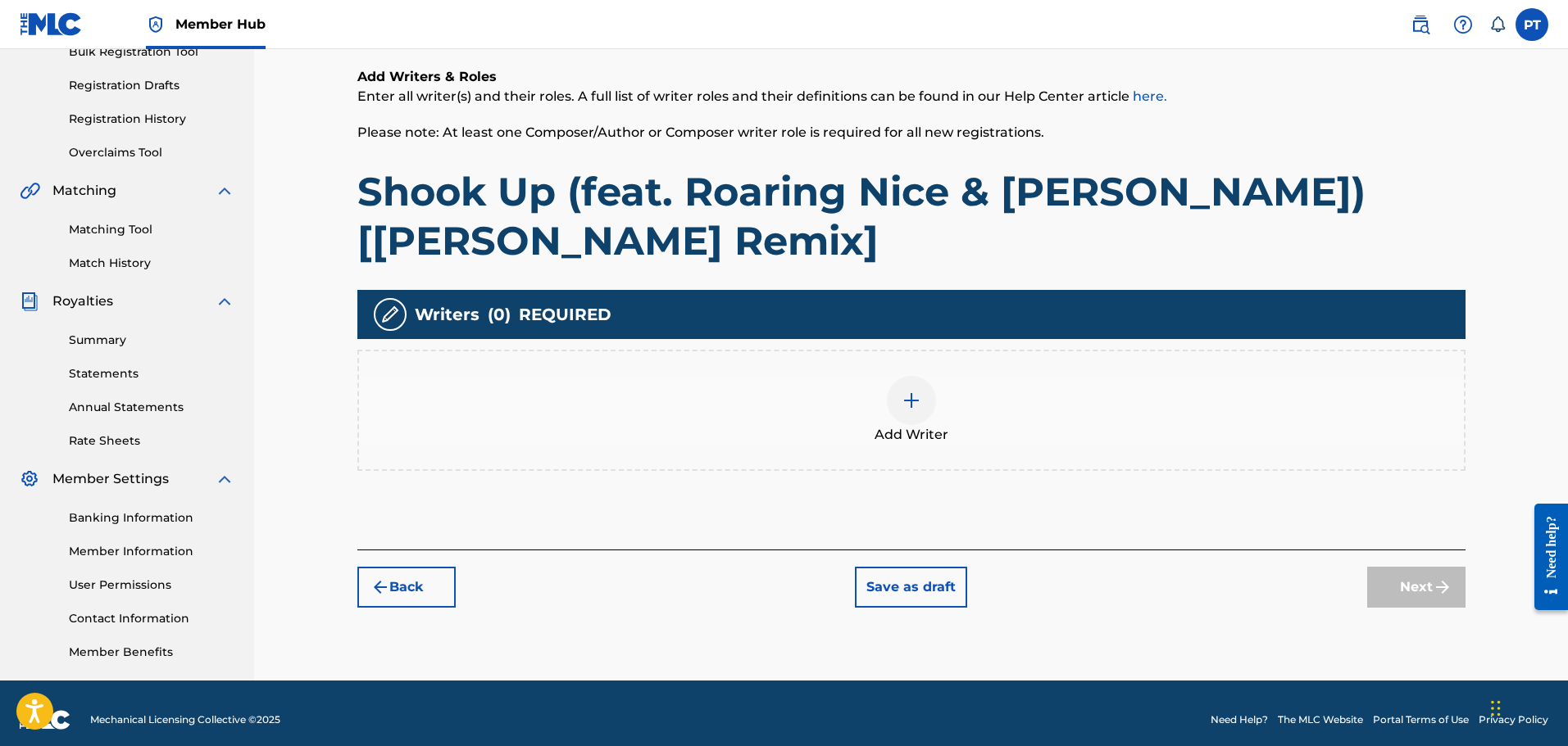
scroll to position [270, 0]
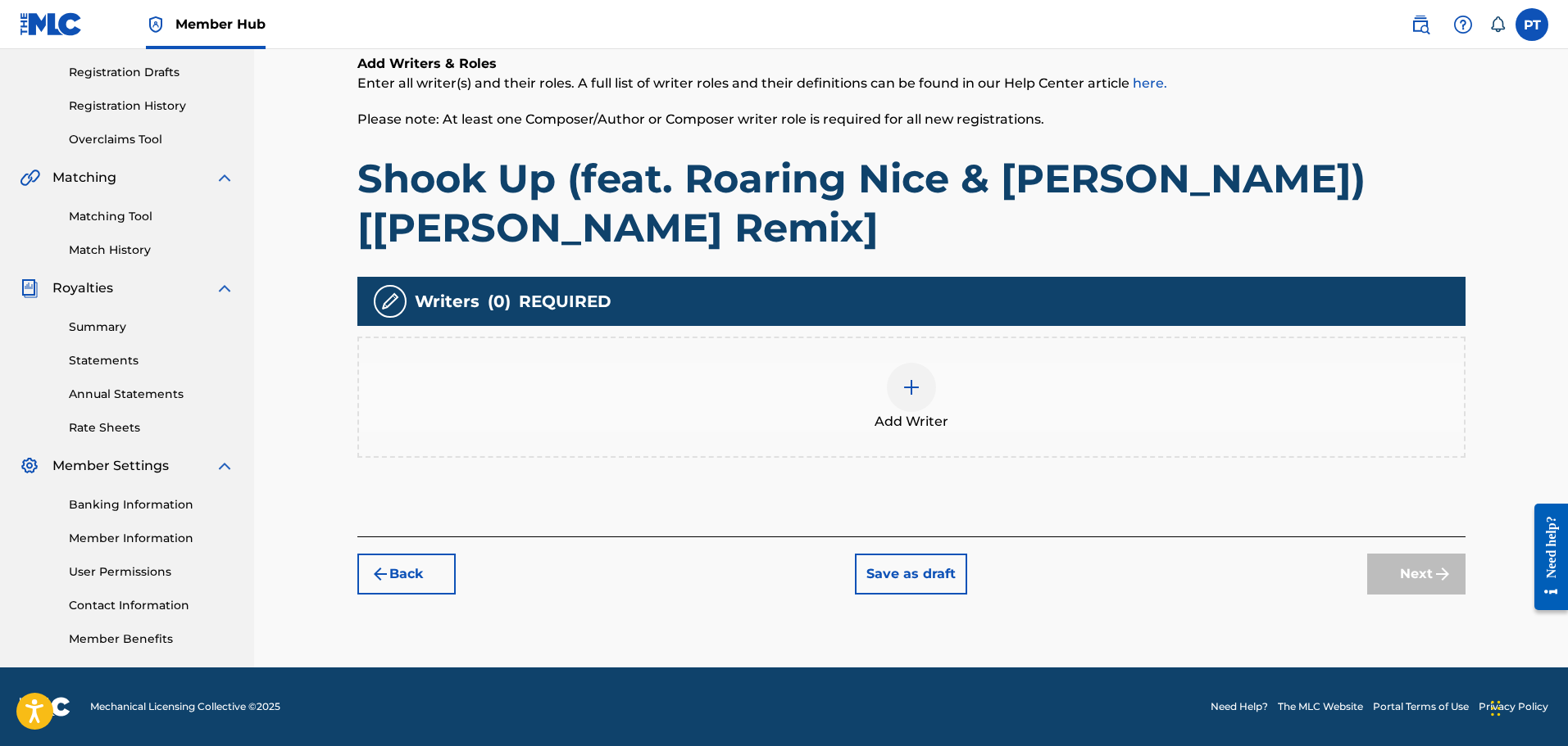
click at [906, 390] on img at bounding box center [912, 388] width 20 height 20
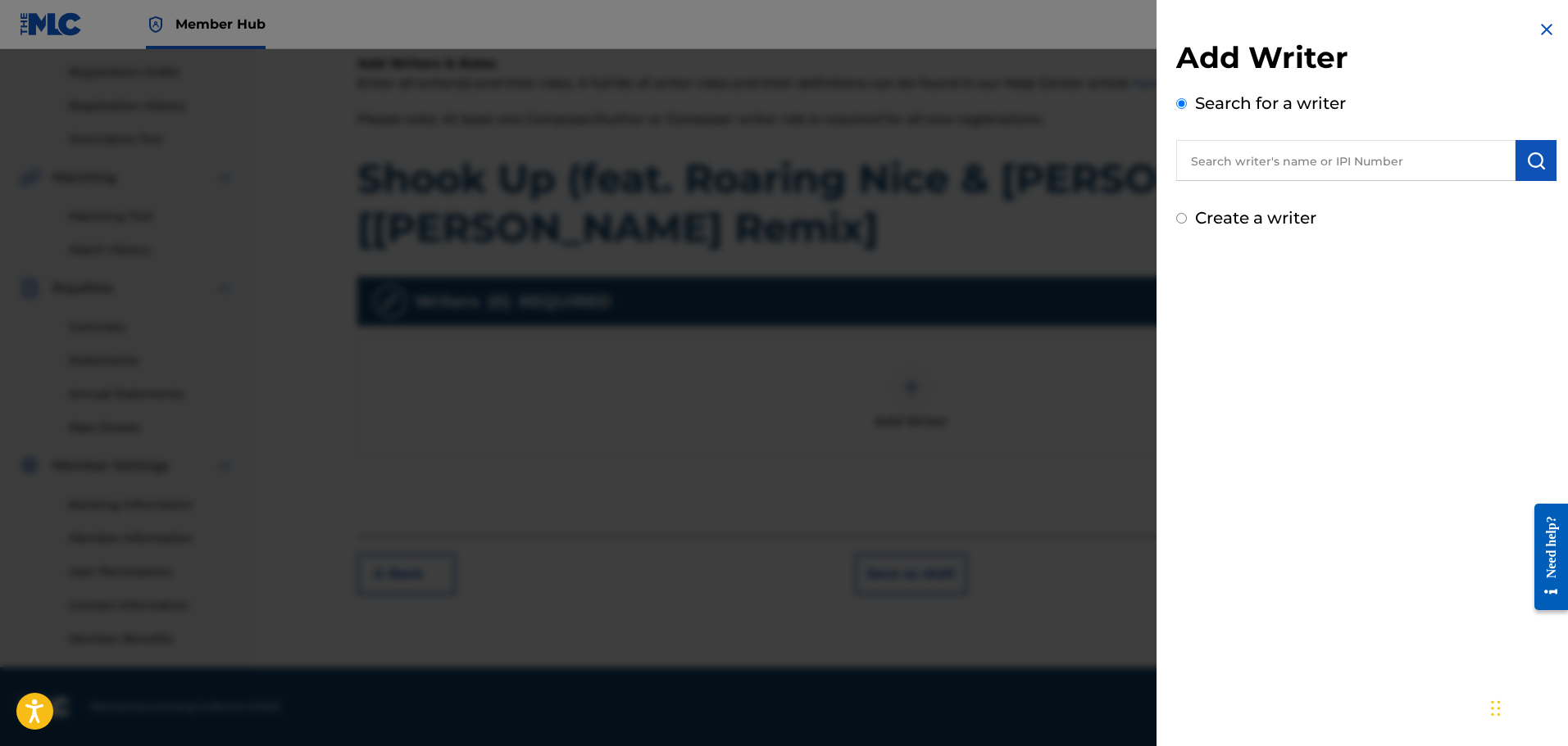
click at [1393, 168] on input "text" at bounding box center [1345, 160] width 339 height 41
paste input "00792351817"
type input "00792351817"
click at [1526, 156] on img "submit" at bounding box center [1536, 160] width 20 height 20
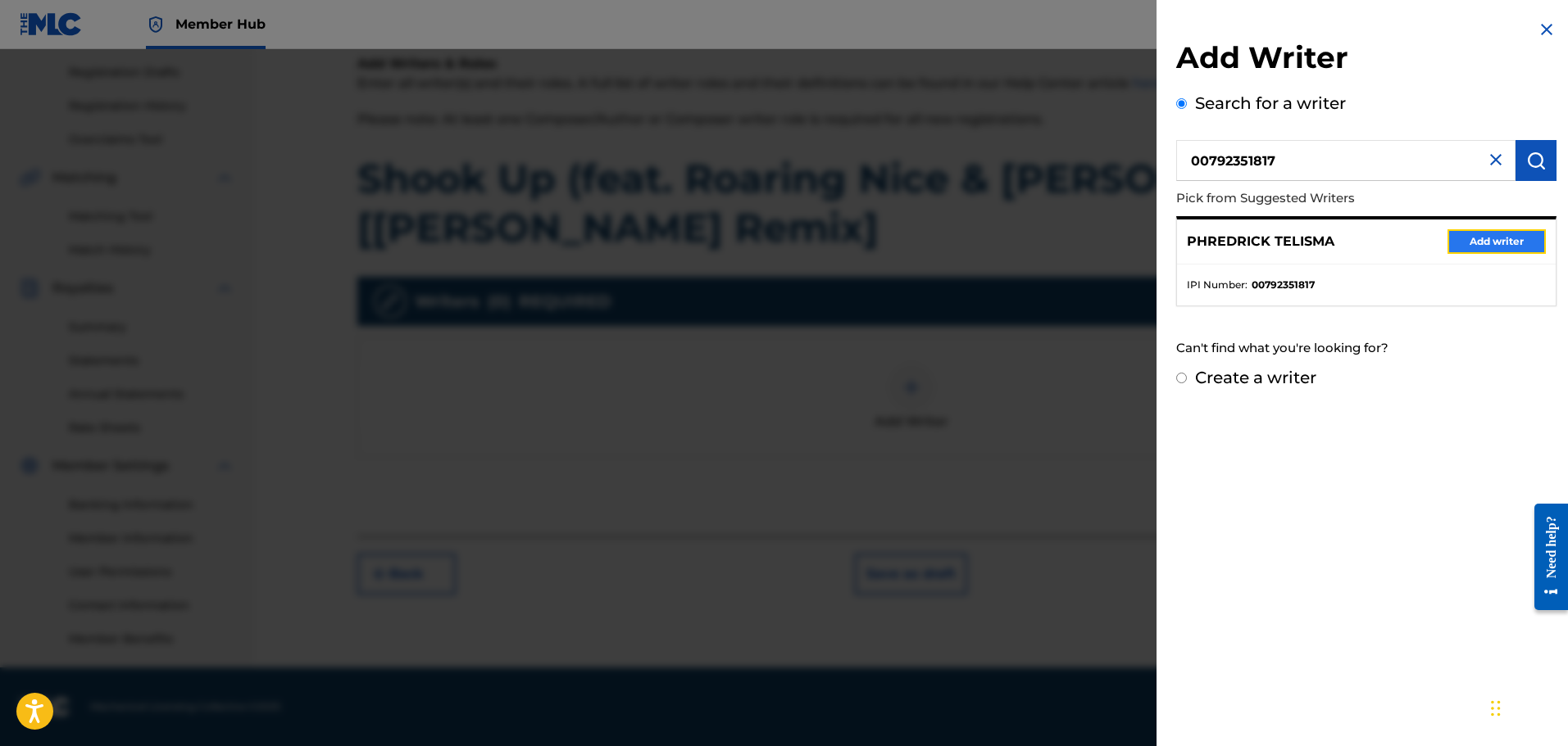
click at [1509, 236] on button "Add writer" at bounding box center [1496, 241] width 98 height 25
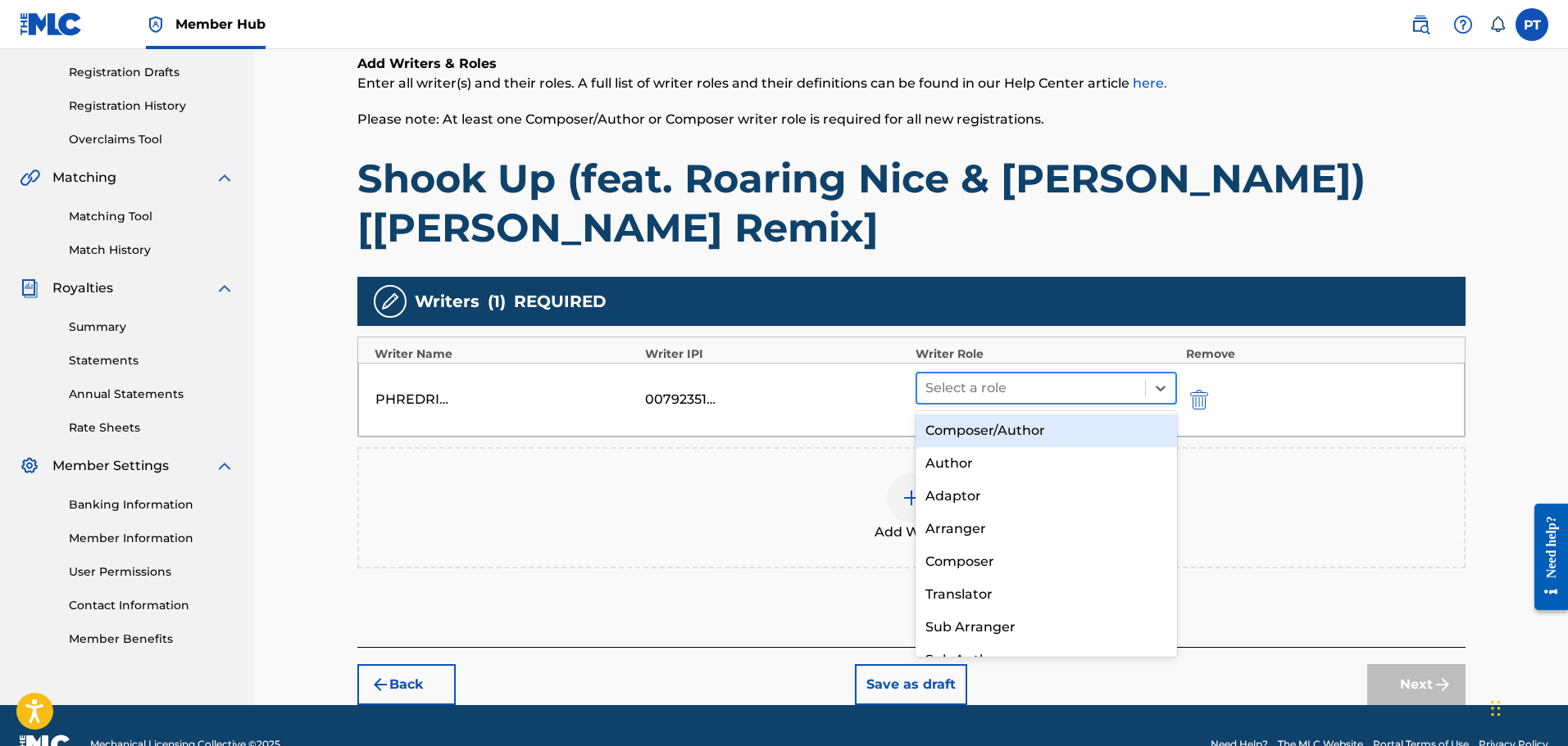
click at [1124, 390] on div at bounding box center [1031, 389] width 213 height 23
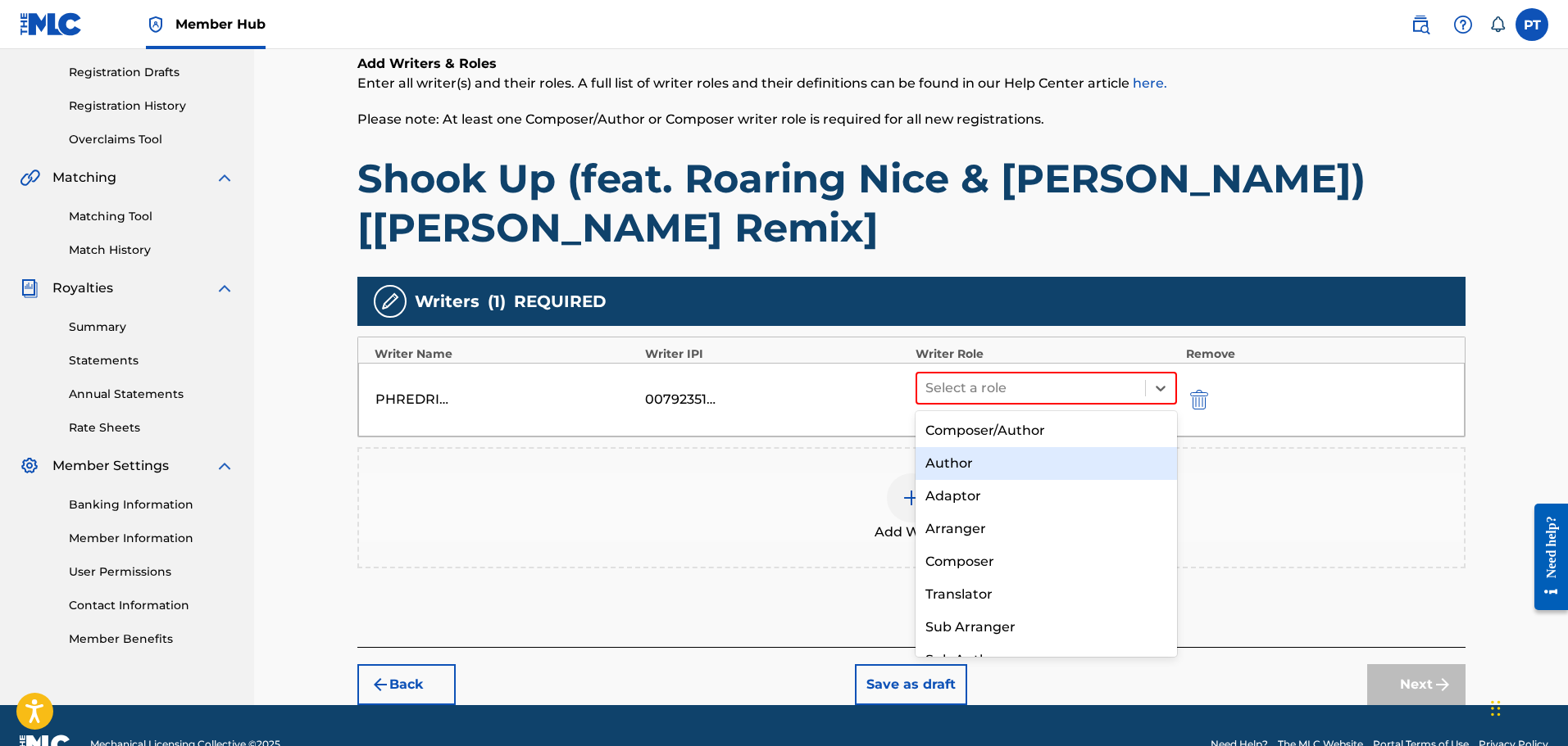
click at [990, 463] on div "Author" at bounding box center [1046, 464] width 262 height 33
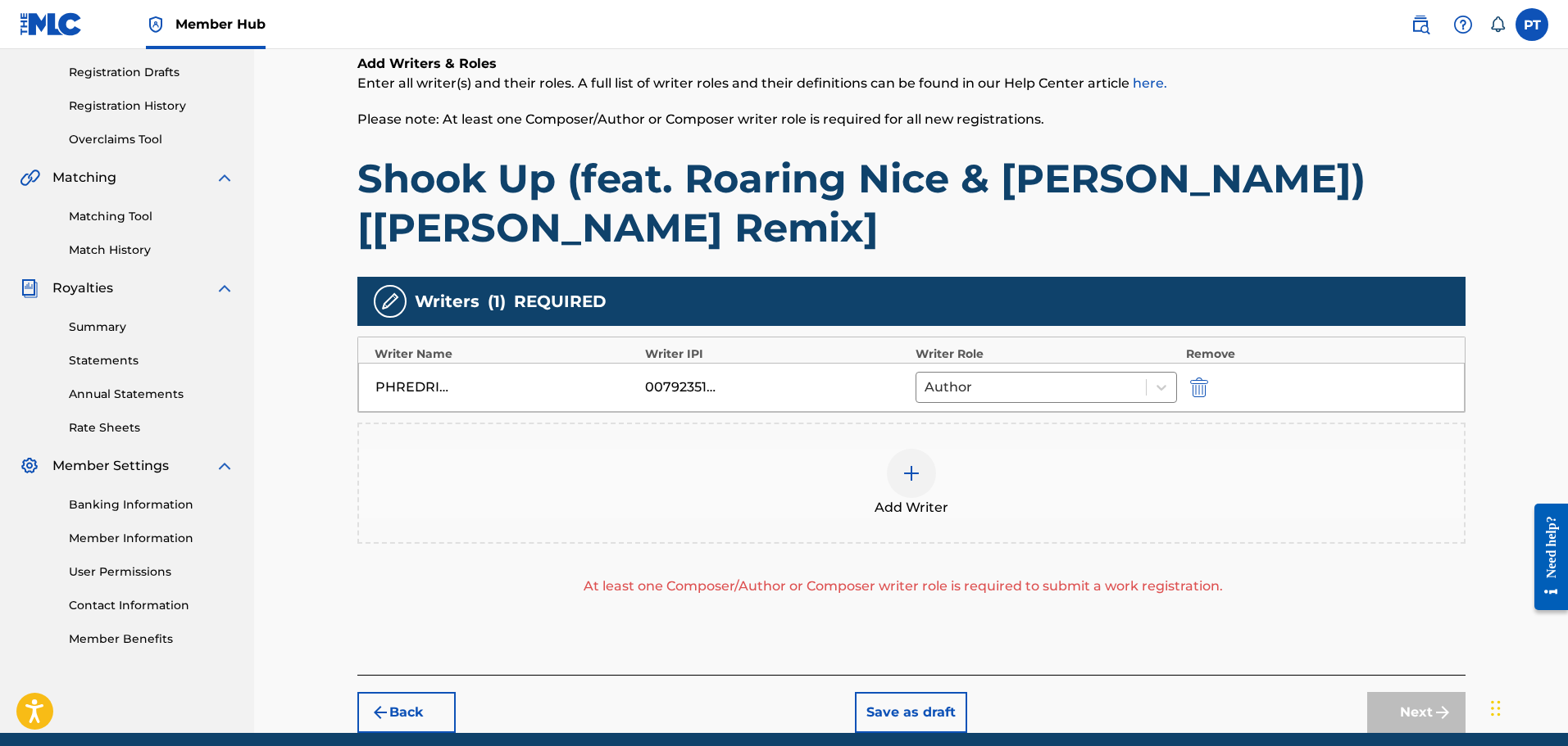
click at [904, 462] on div at bounding box center [911, 473] width 49 height 49
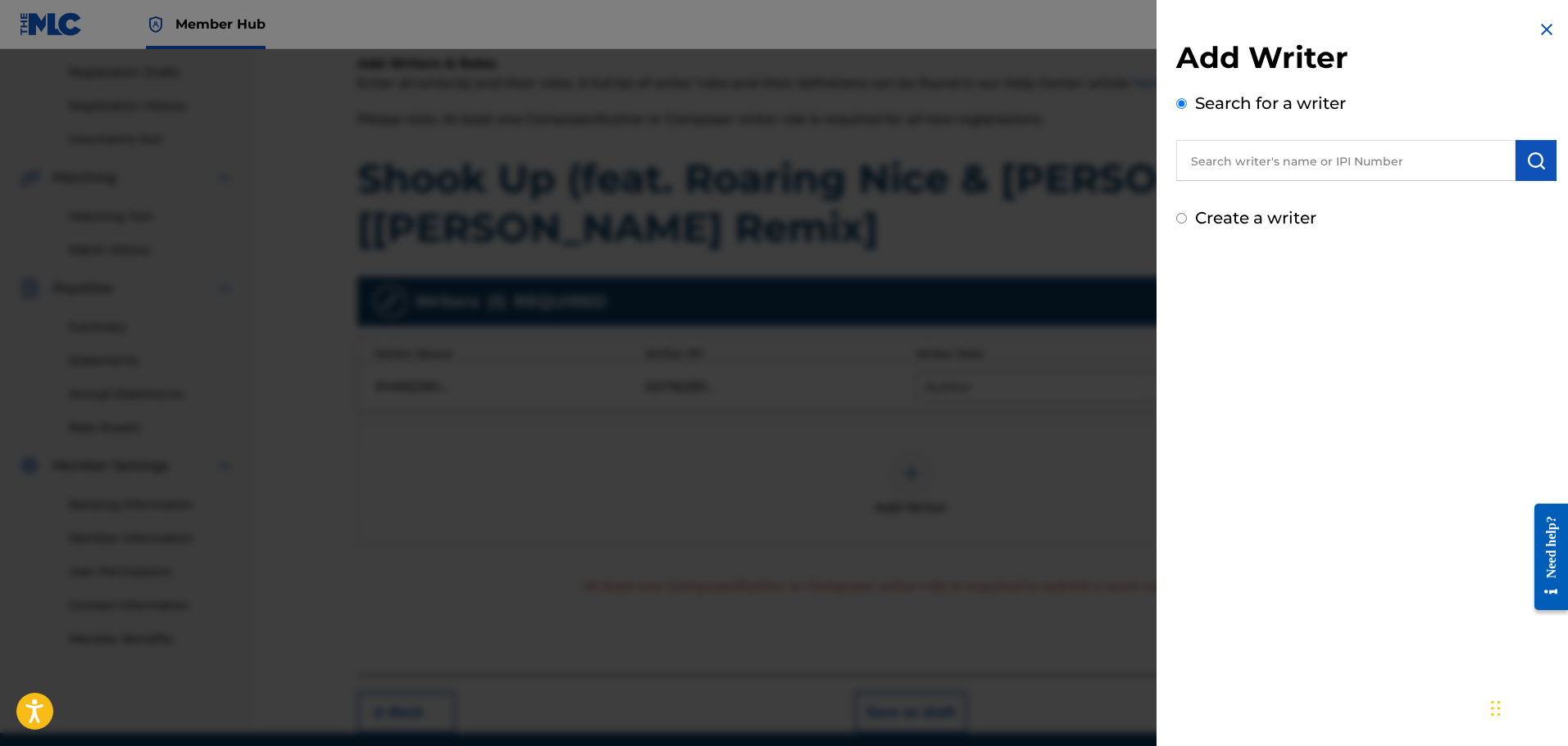
click at [1398, 165] on input "text" at bounding box center [1345, 160] width 339 height 41
click at [1381, 175] on input "text" at bounding box center [1345, 160] width 339 height 41
paste input "00850494133"
type input "00850494133"
click at [1519, 162] on button "submit" at bounding box center [1537, 160] width 41 height 41
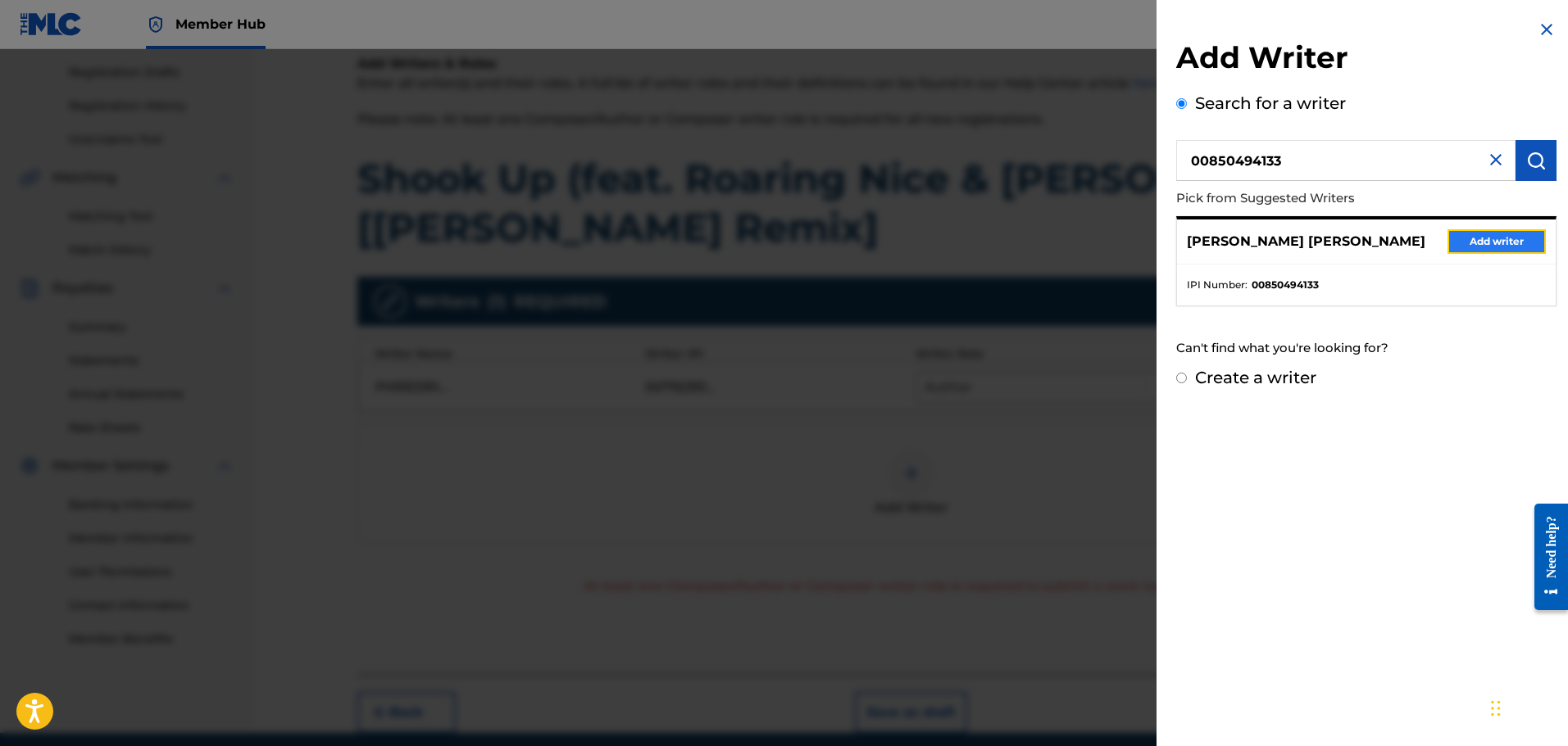
click at [1477, 248] on button "Add writer" at bounding box center [1496, 241] width 98 height 25
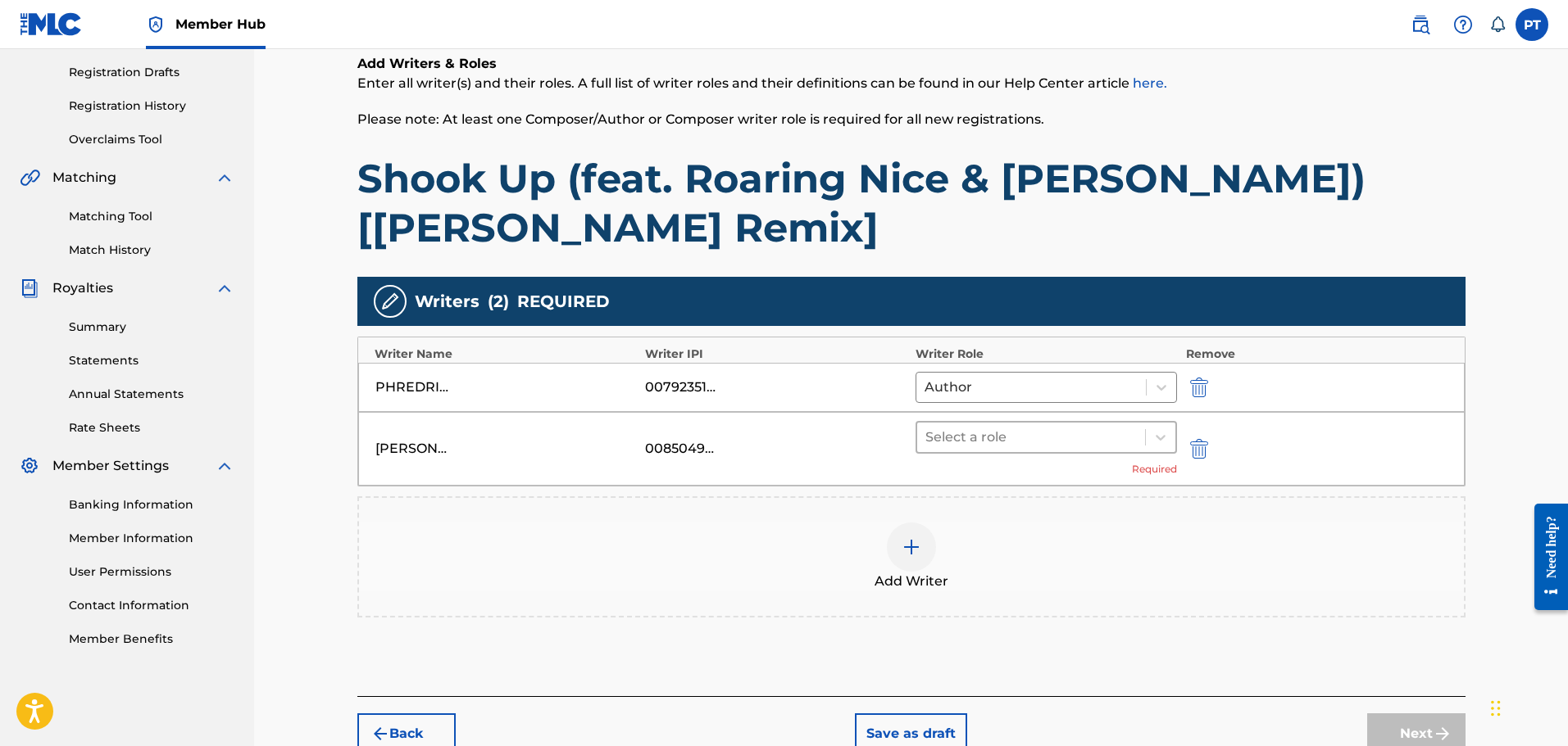
click at [1124, 437] on div at bounding box center [1031, 438] width 213 height 23
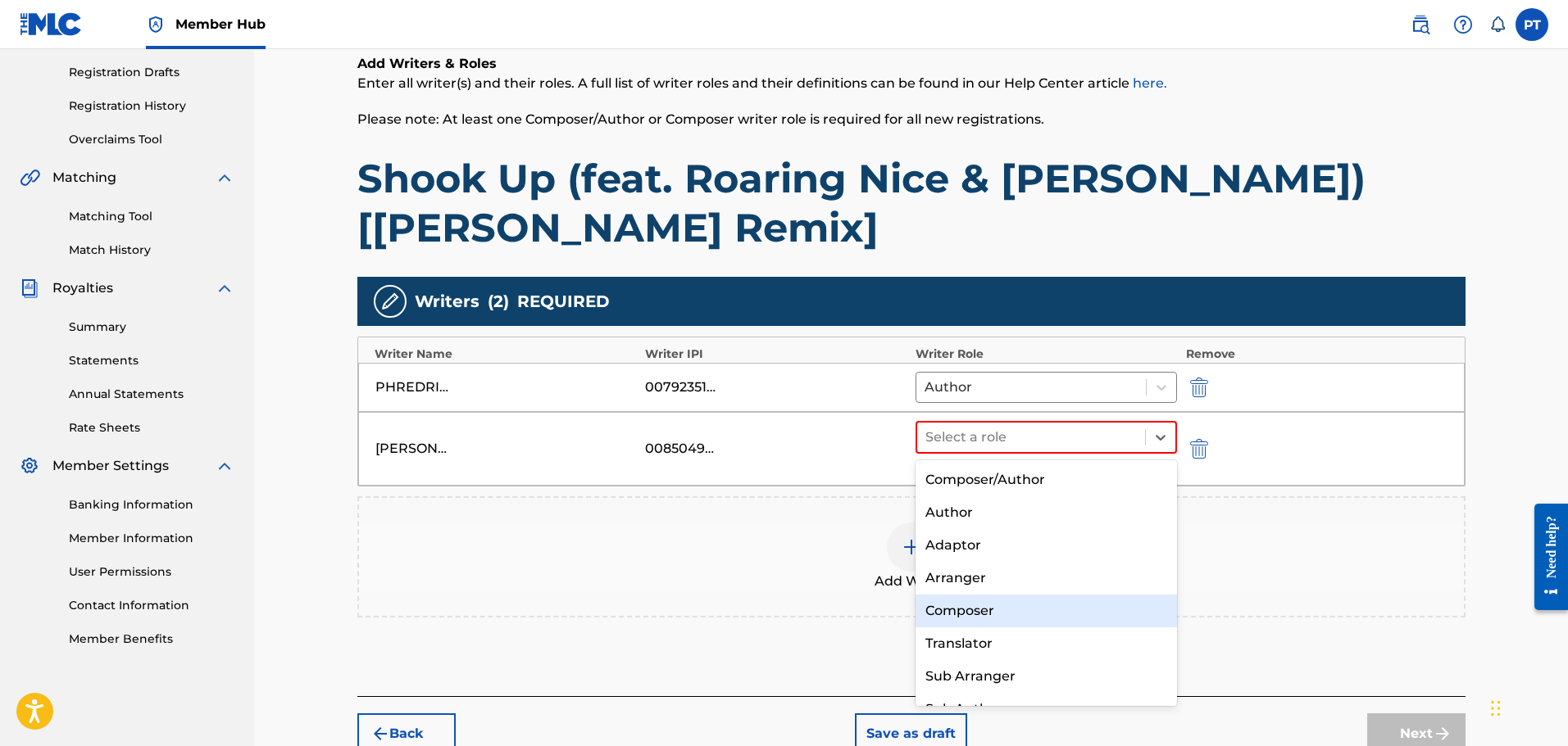
click at [984, 615] on div "Composer" at bounding box center [1046, 611] width 262 height 33
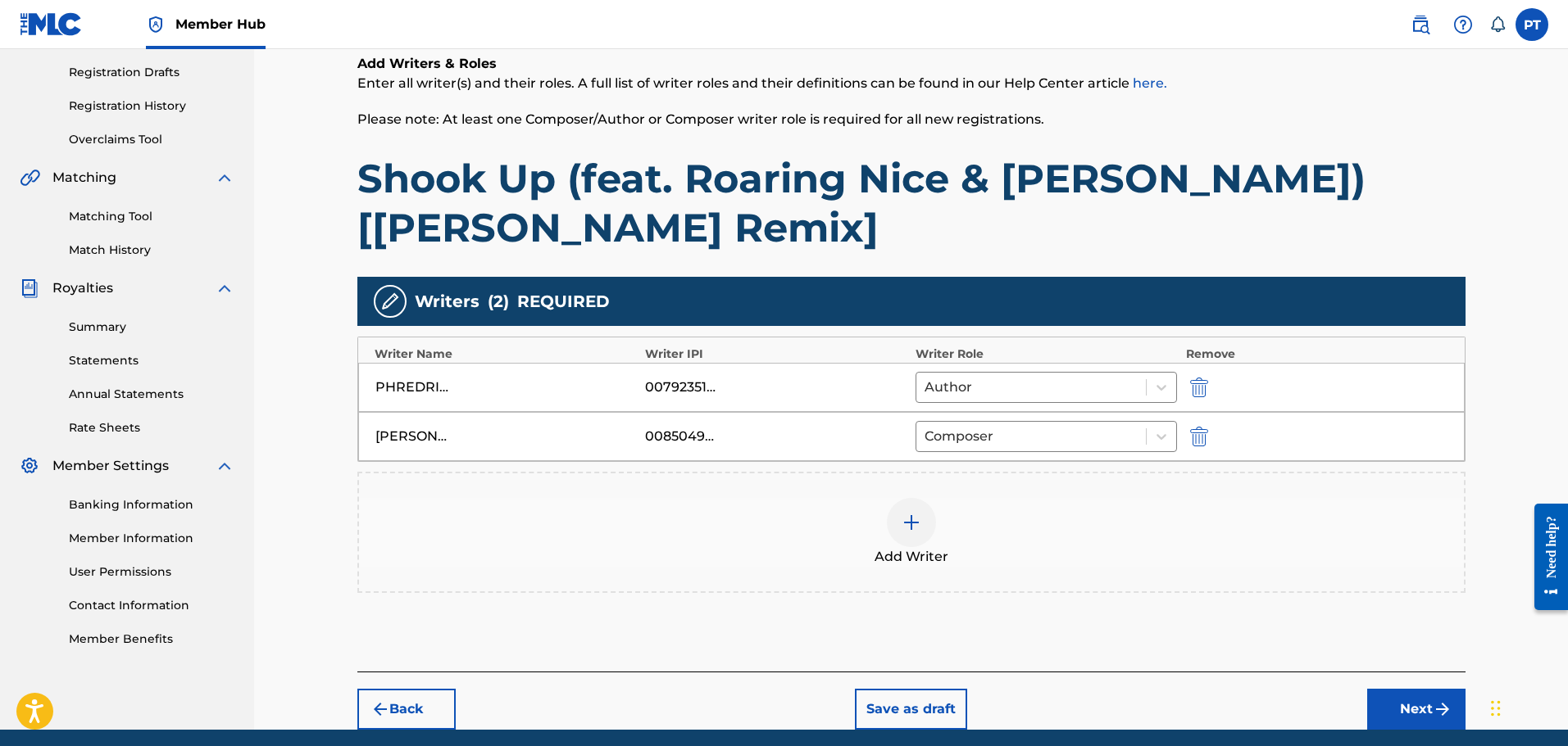
click at [900, 530] on div at bounding box center [911, 522] width 49 height 49
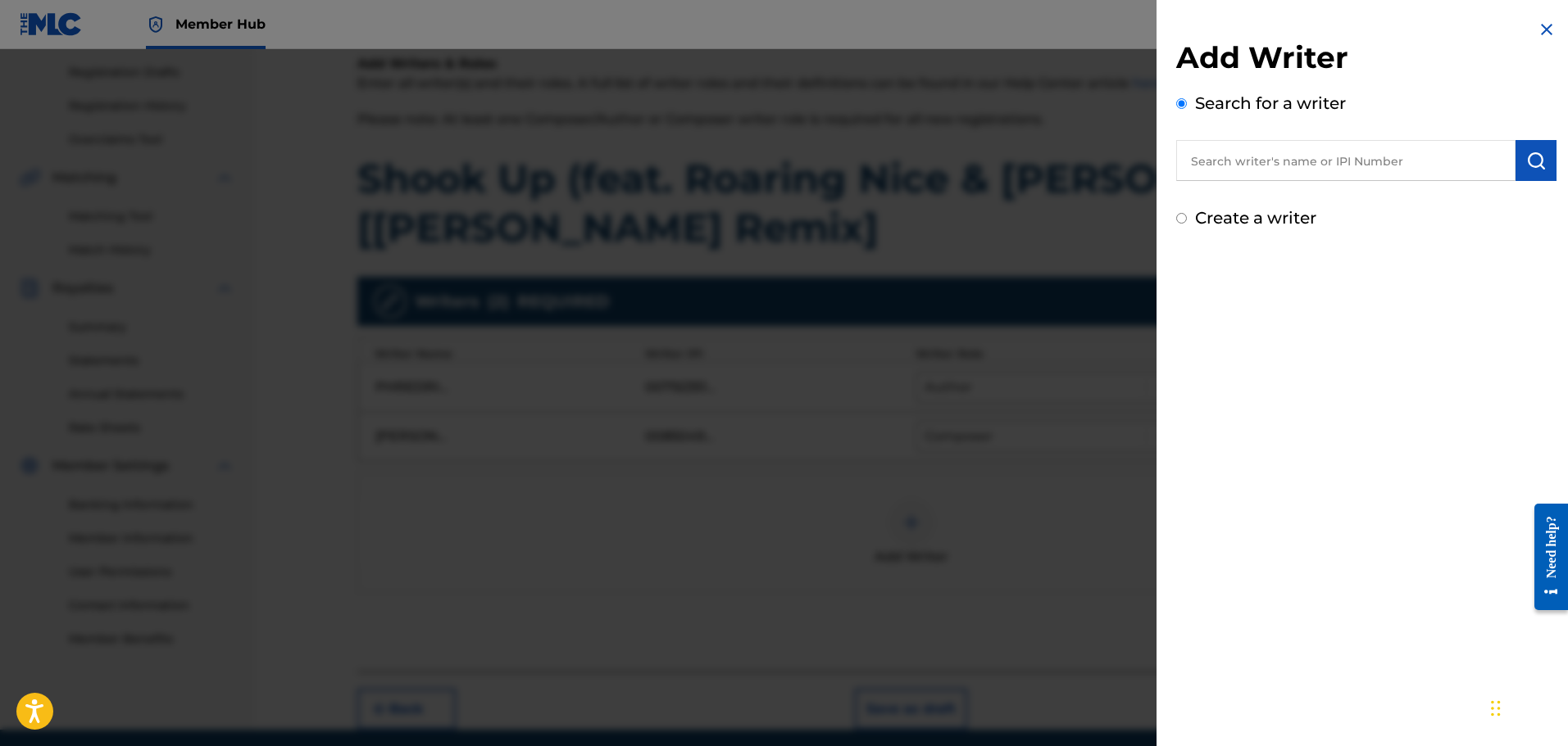
click at [1291, 156] on input "text" at bounding box center [1345, 160] width 339 height 41
click at [1336, 161] on input "text" at bounding box center [1345, 160] width 339 height 41
paste input "00815308846"
type input "00815308846"
click at [1531, 171] on button "submit" at bounding box center [1537, 160] width 41 height 41
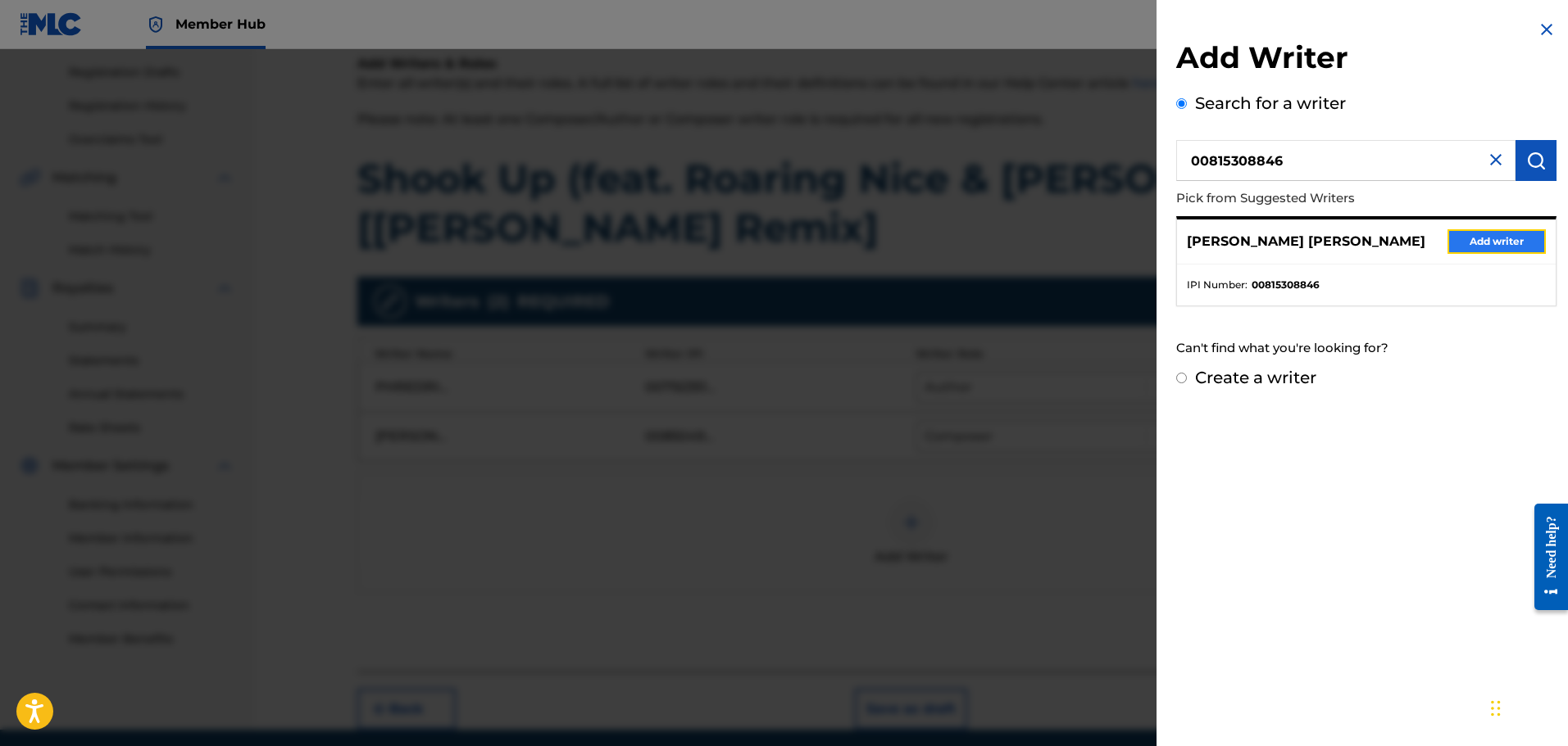
click at [1518, 239] on button "Add writer" at bounding box center [1496, 241] width 98 height 25
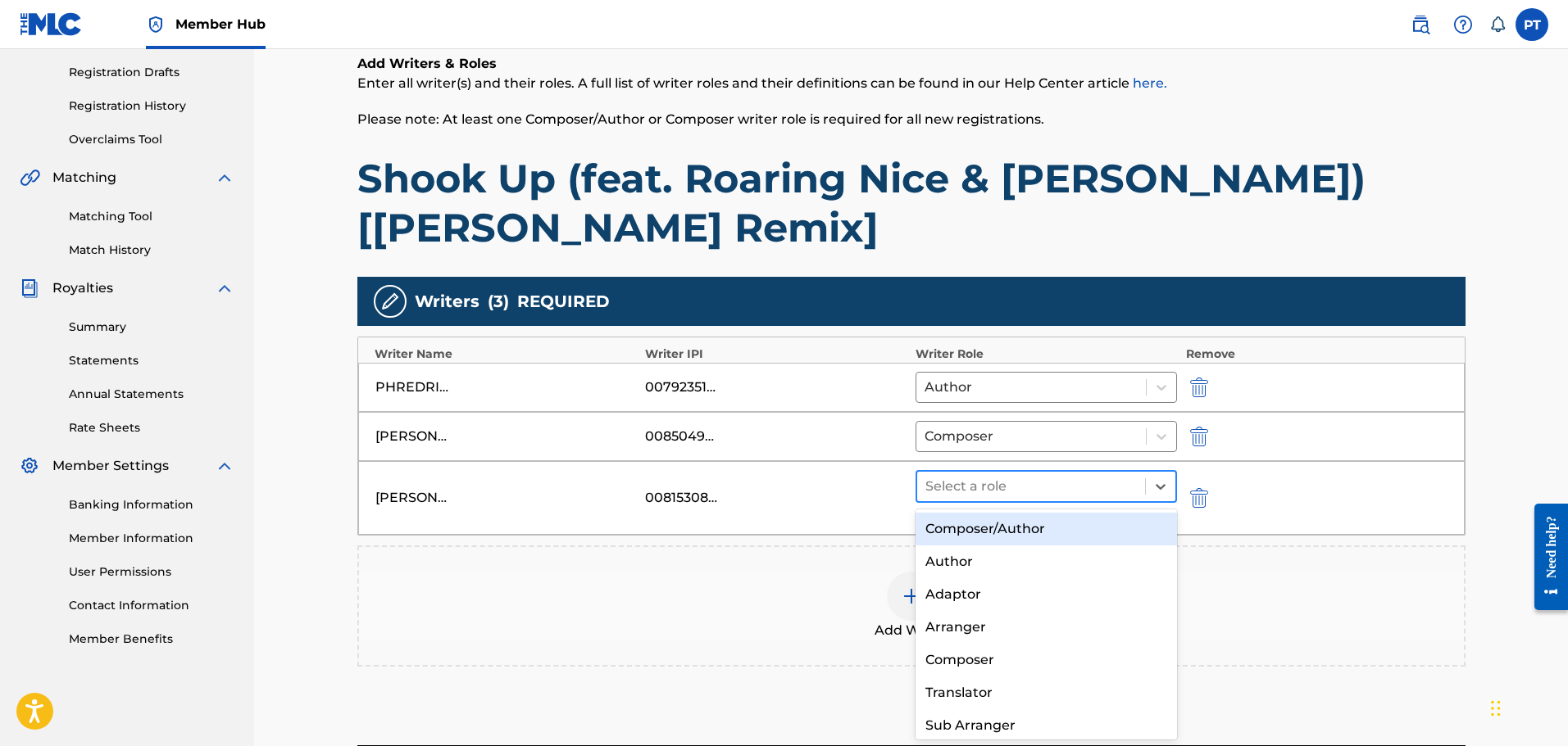
click at [1105, 499] on div "Select a role" at bounding box center [1031, 487] width 228 height 30
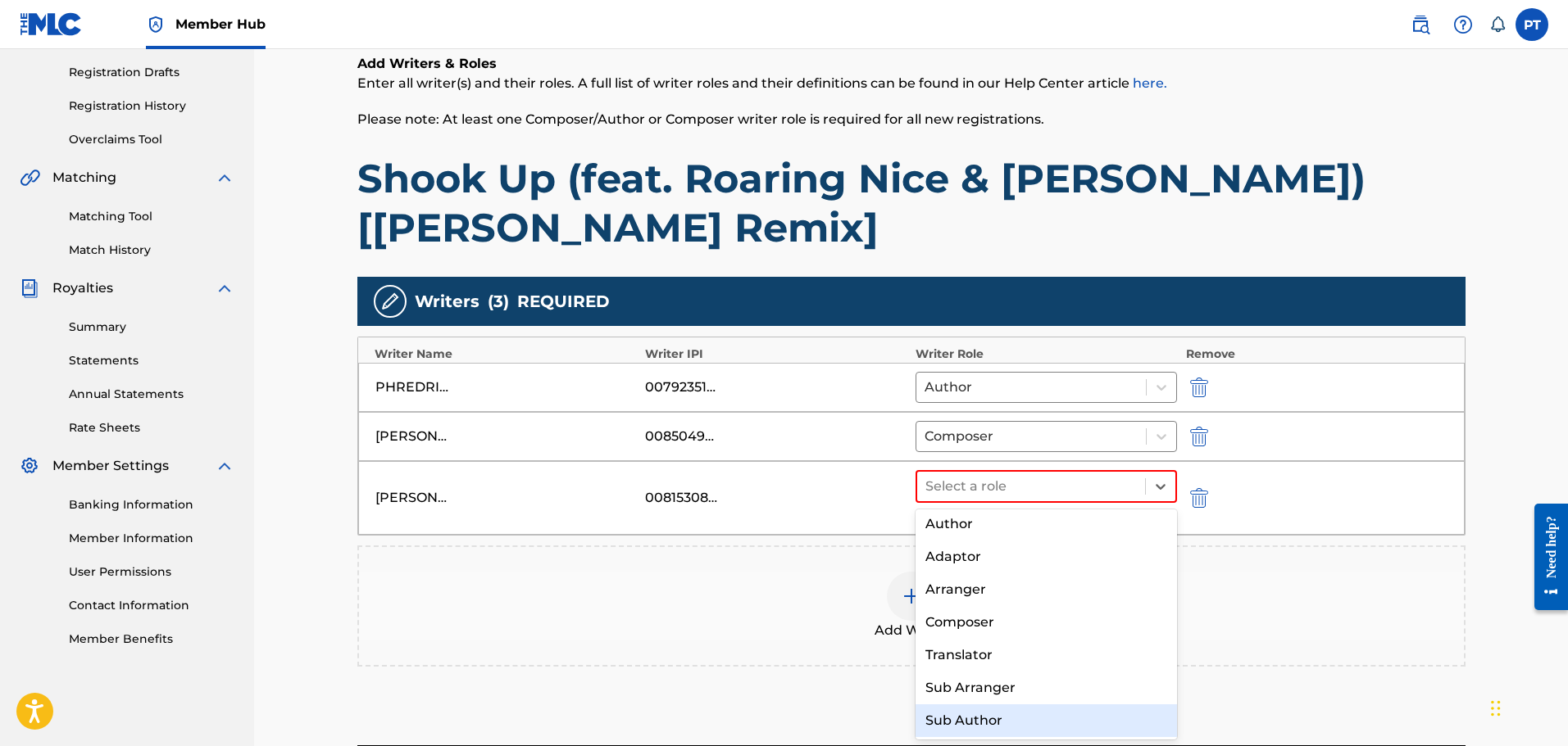
click at [1001, 722] on div "Sub Author" at bounding box center [1046, 721] width 262 height 33
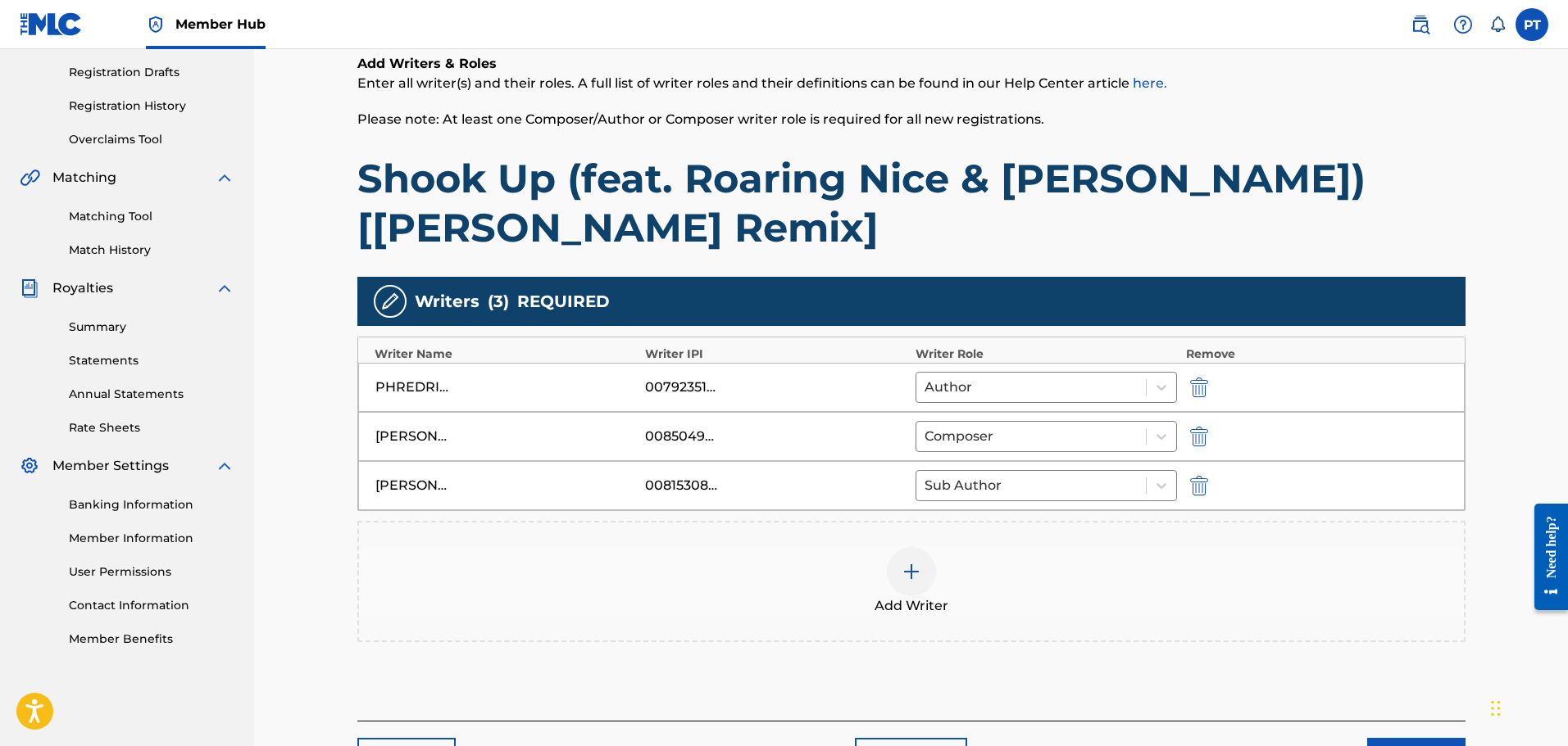
click at [903, 580] on img at bounding box center [912, 572] width 20 height 20
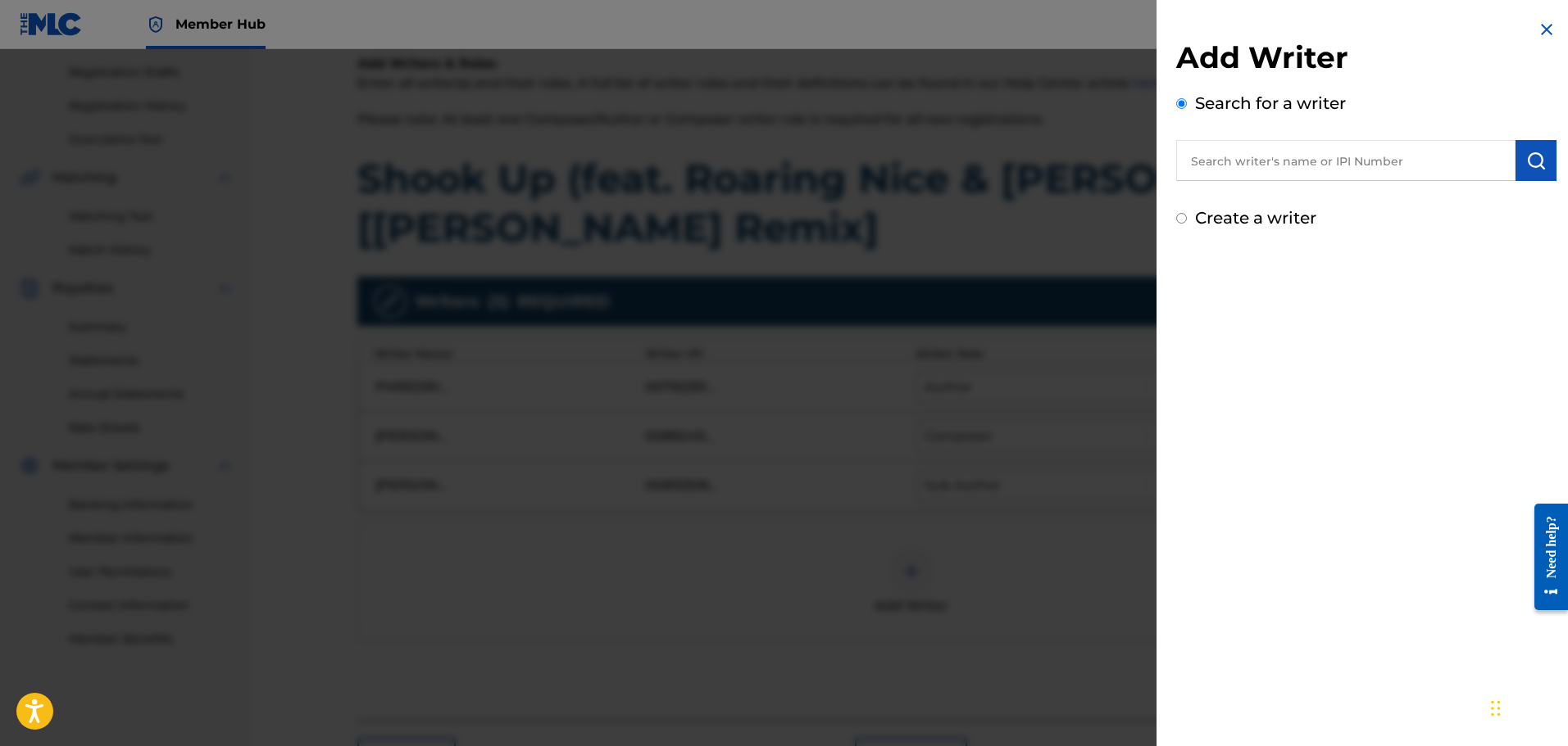
click at [1224, 159] on input "text" at bounding box center [1345, 160] width 339 height 41
paste input "NYUANRU P BEN"
click at [1381, 205] on div "nyuanru p ben" at bounding box center [1345, 198] width 338 height 30
type input "nyuanru p ben"
click at [1533, 158] on img "submit" at bounding box center [1536, 160] width 20 height 20
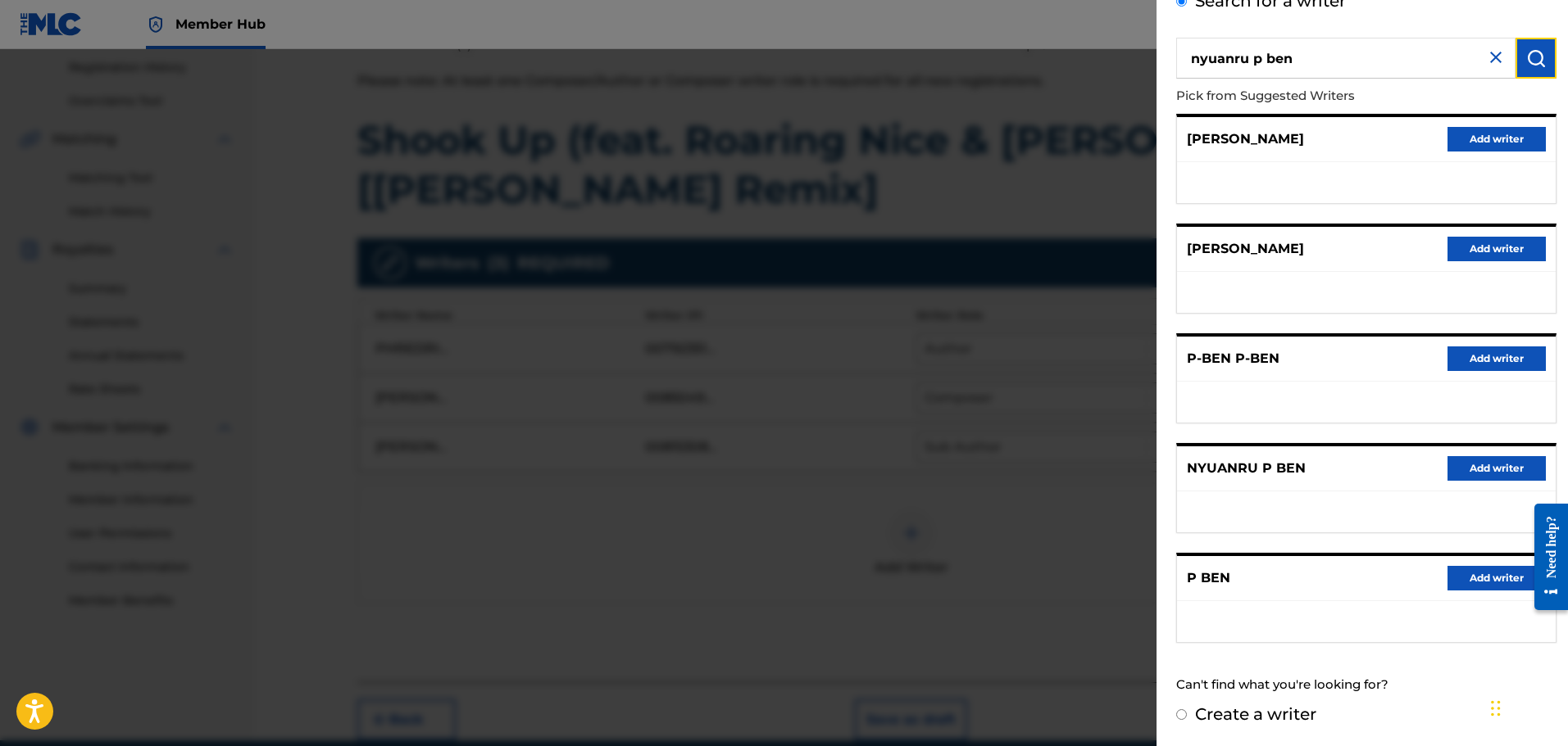
scroll to position [218, 0]
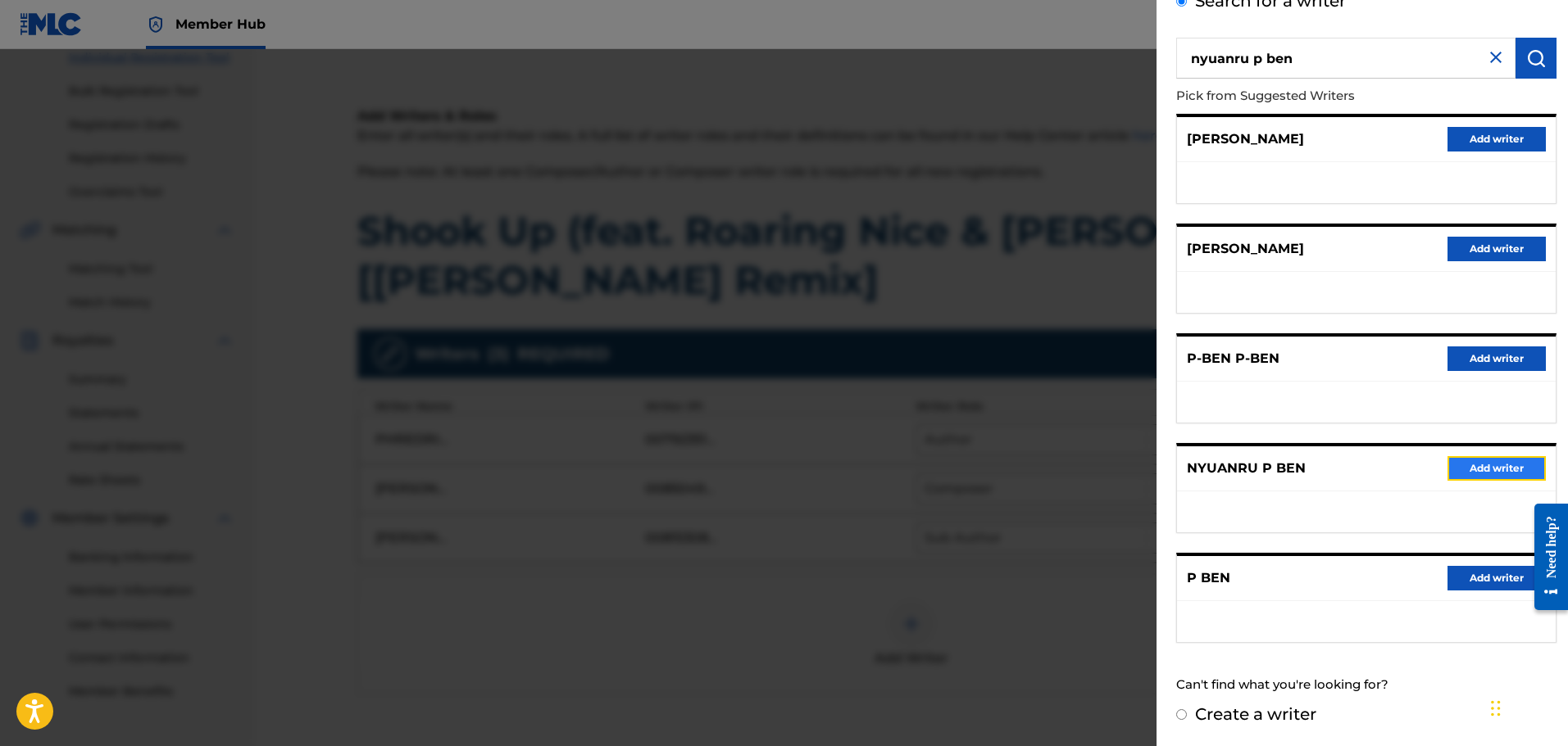
click at [1489, 471] on button "Add writer" at bounding box center [1496, 469] width 98 height 25
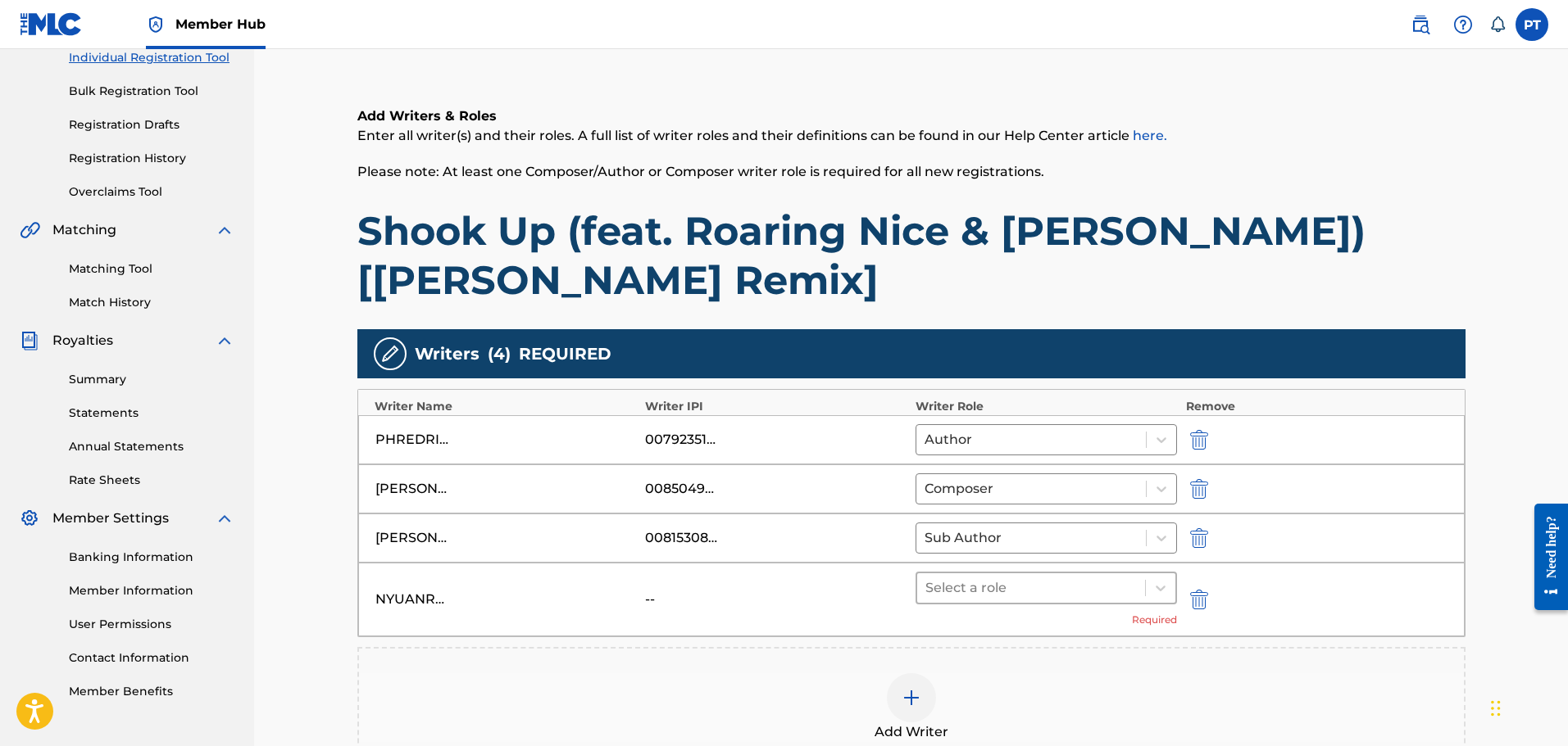
click at [1039, 601] on div "Select a role" at bounding box center [1031, 588] width 228 height 30
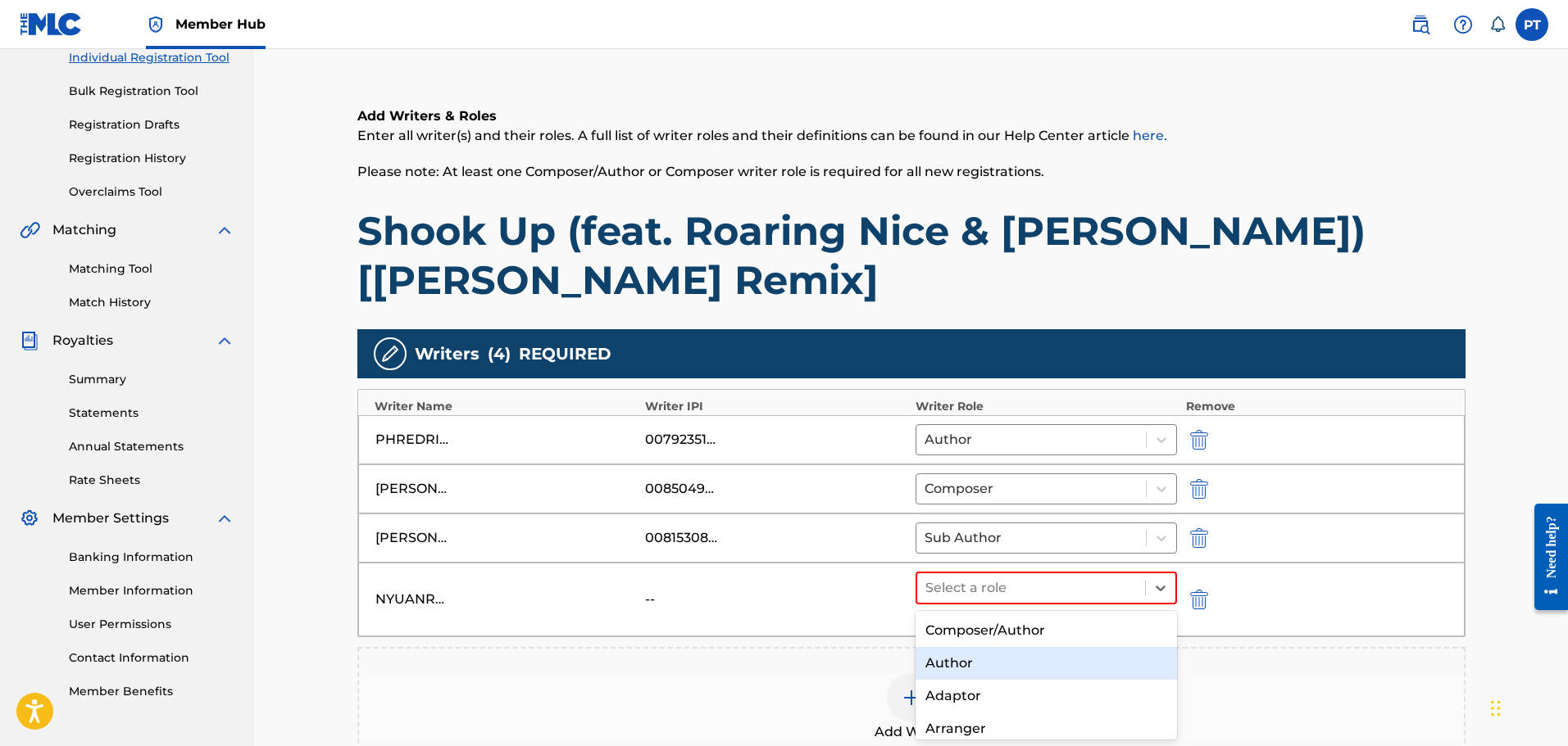
scroll to position [139, 0]
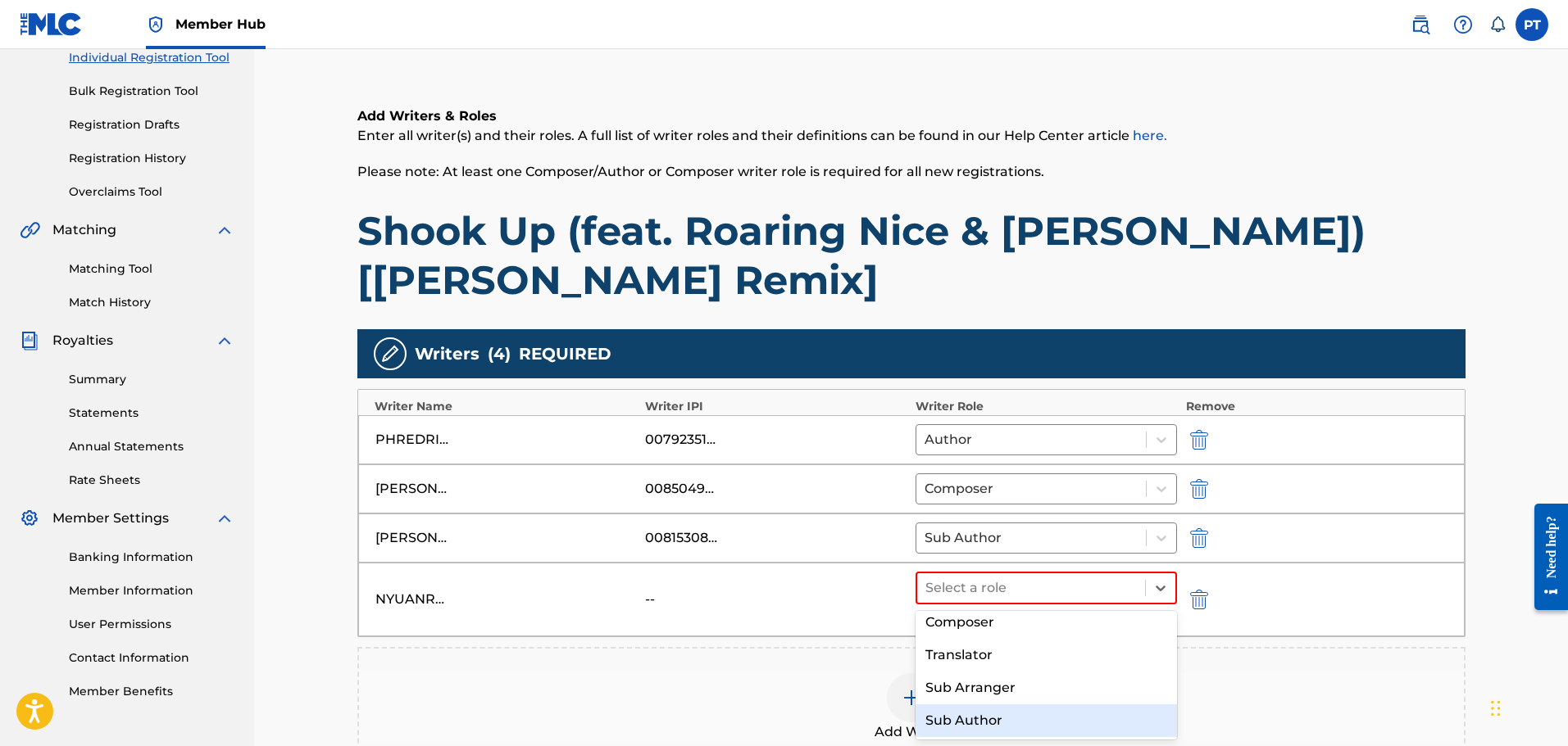
click at [1000, 719] on div "Sub Author" at bounding box center [1046, 721] width 262 height 33
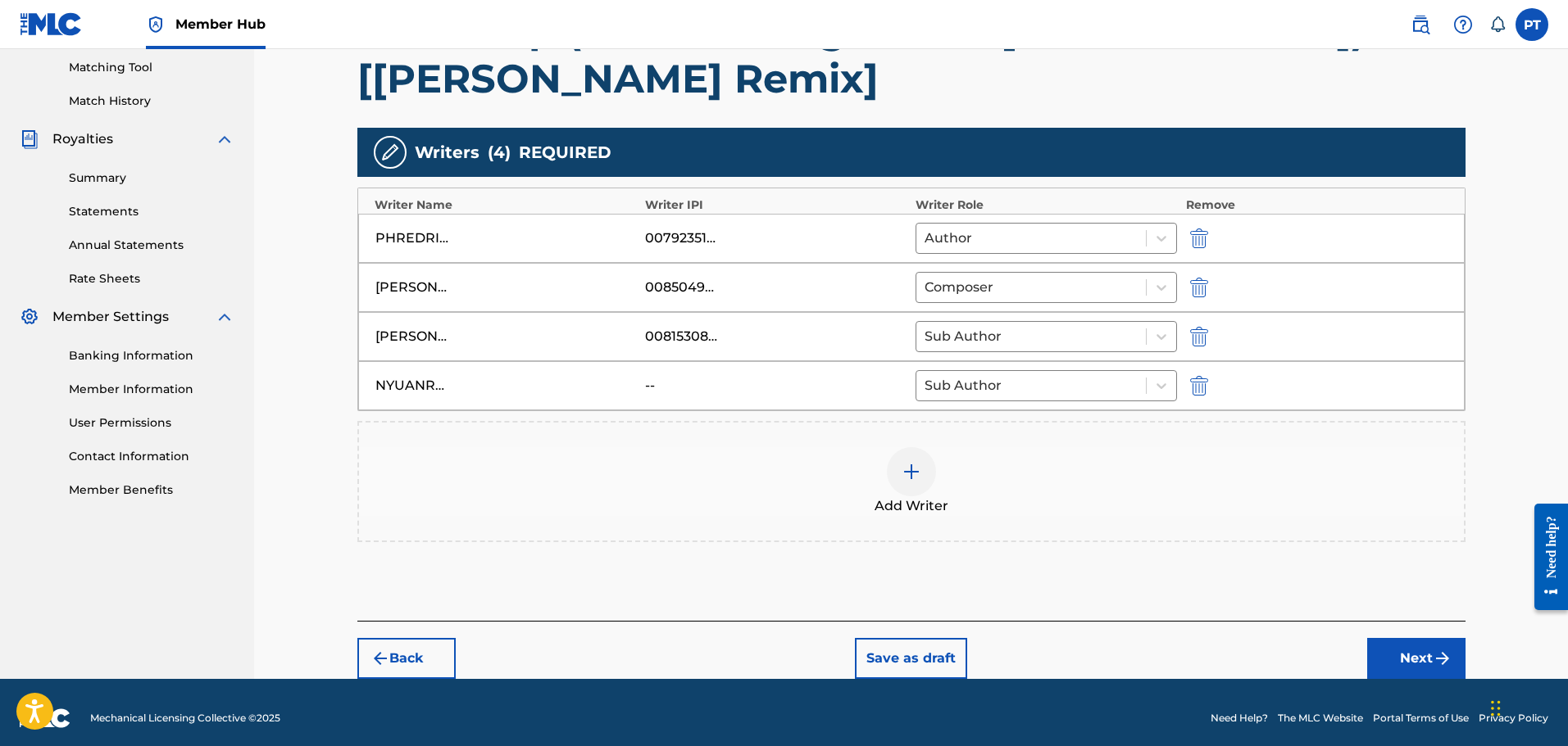
scroll to position [430, 0]
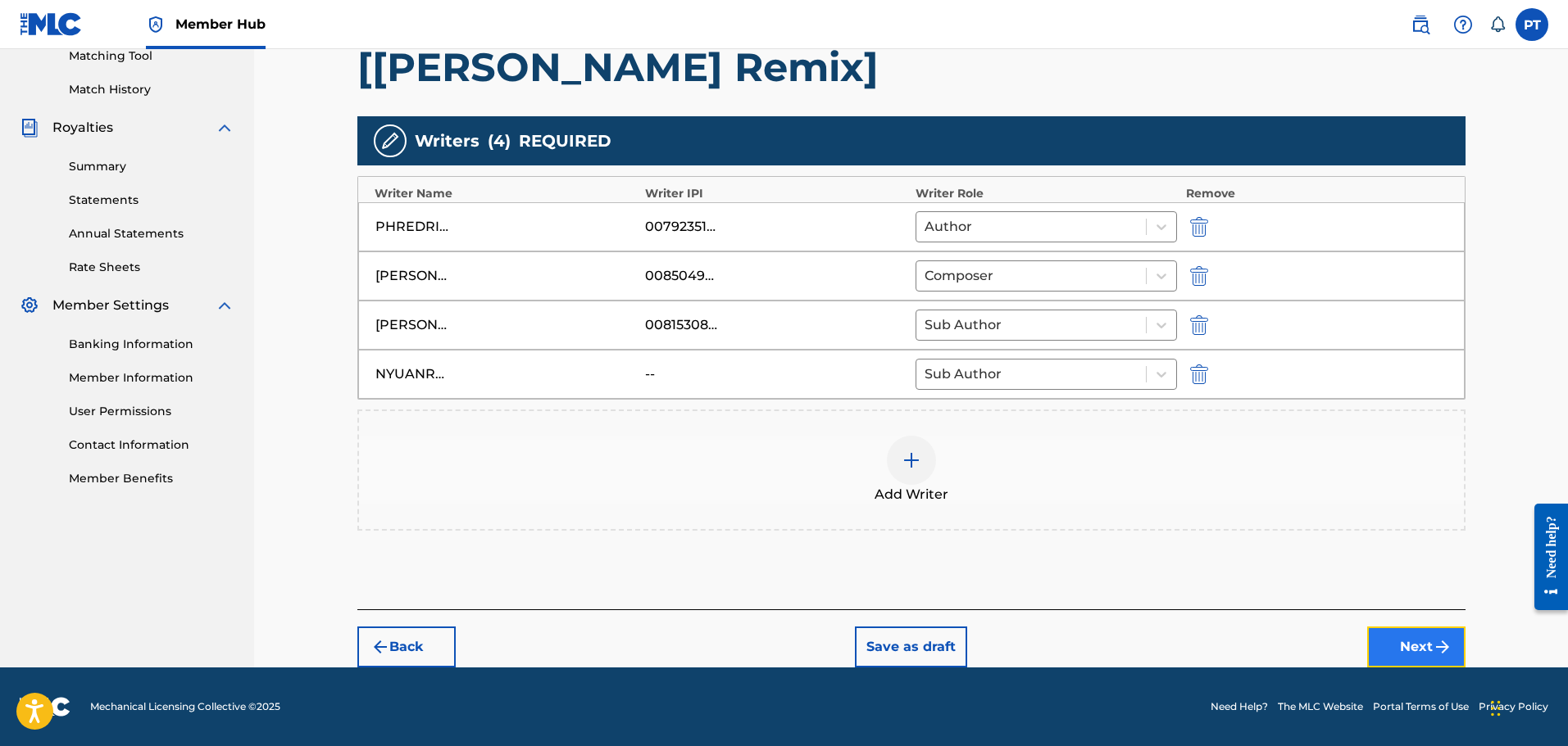
click at [1402, 649] on button "Next" at bounding box center [1416, 648] width 98 height 41
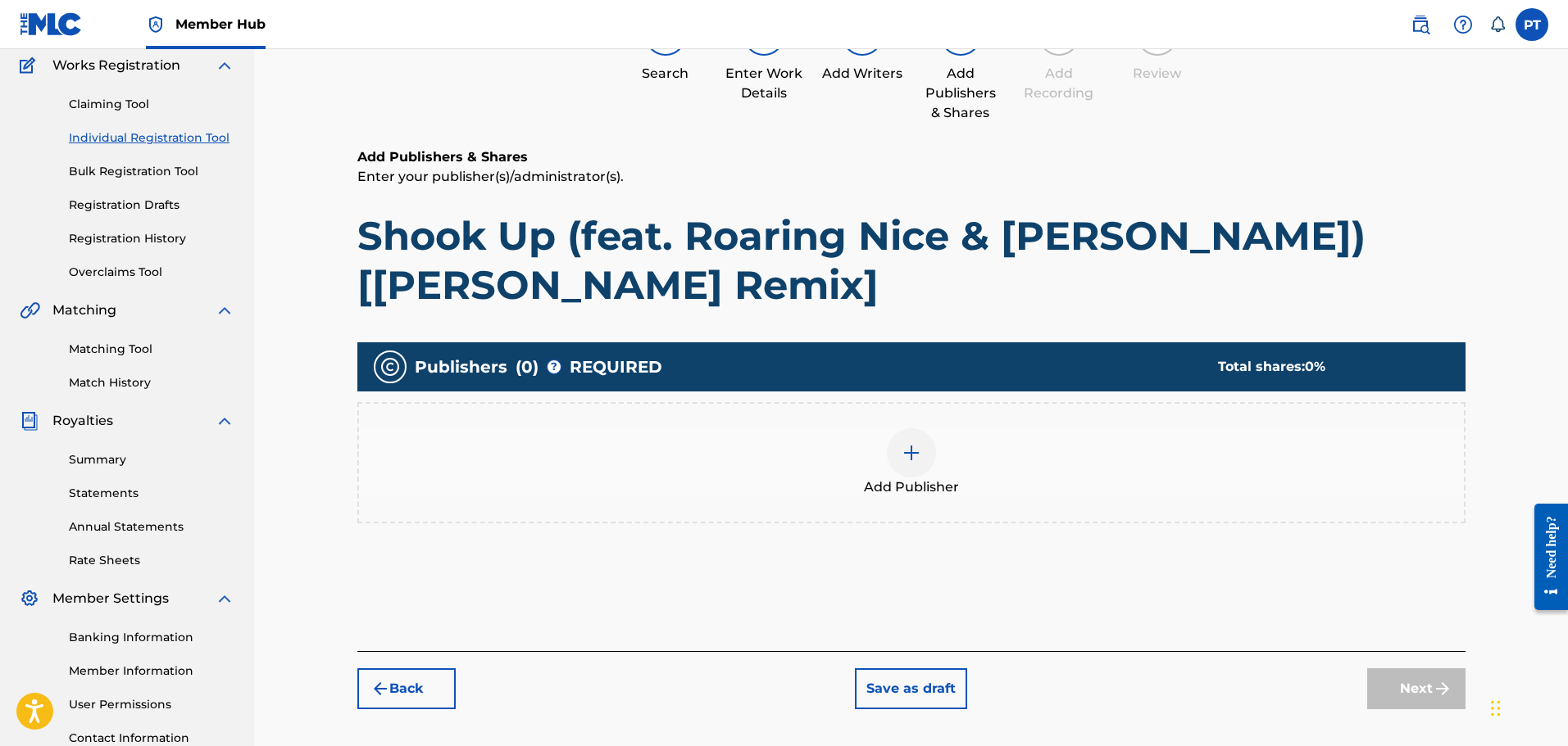
scroll to position [270, 0]
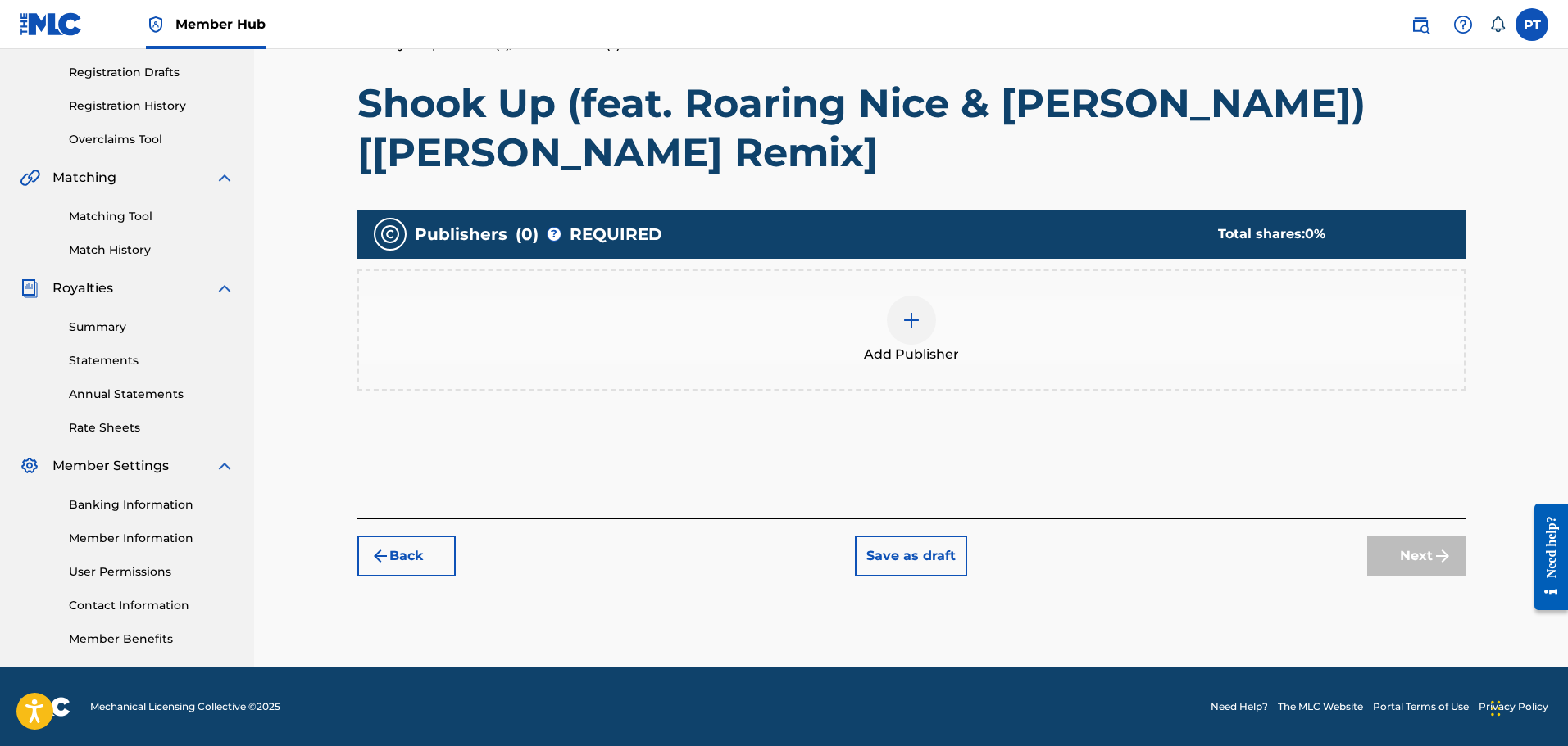
click at [943, 319] on div "Add Publisher" at bounding box center [911, 330] width 1105 height 69
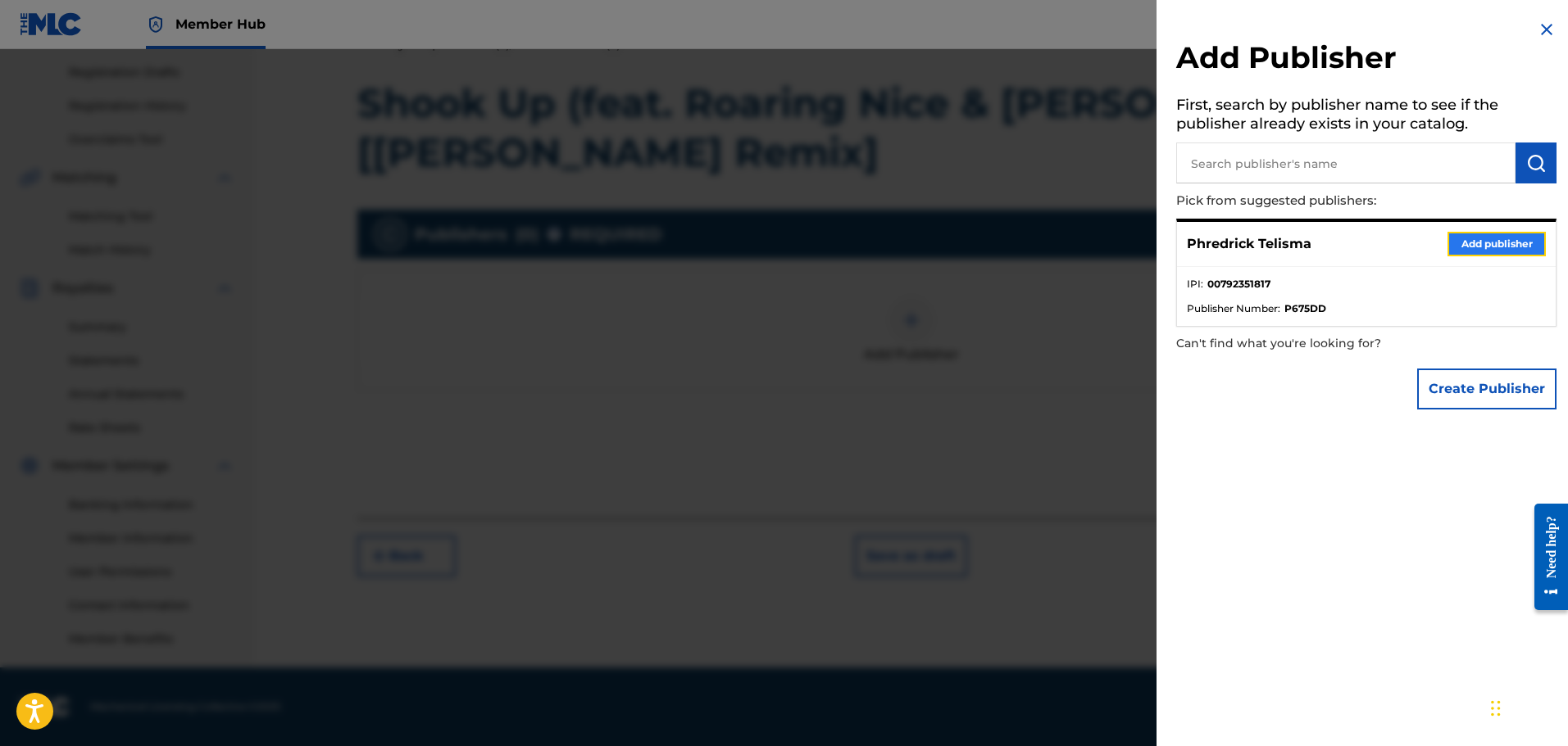
click at [1473, 244] on button "Add publisher" at bounding box center [1496, 244] width 98 height 25
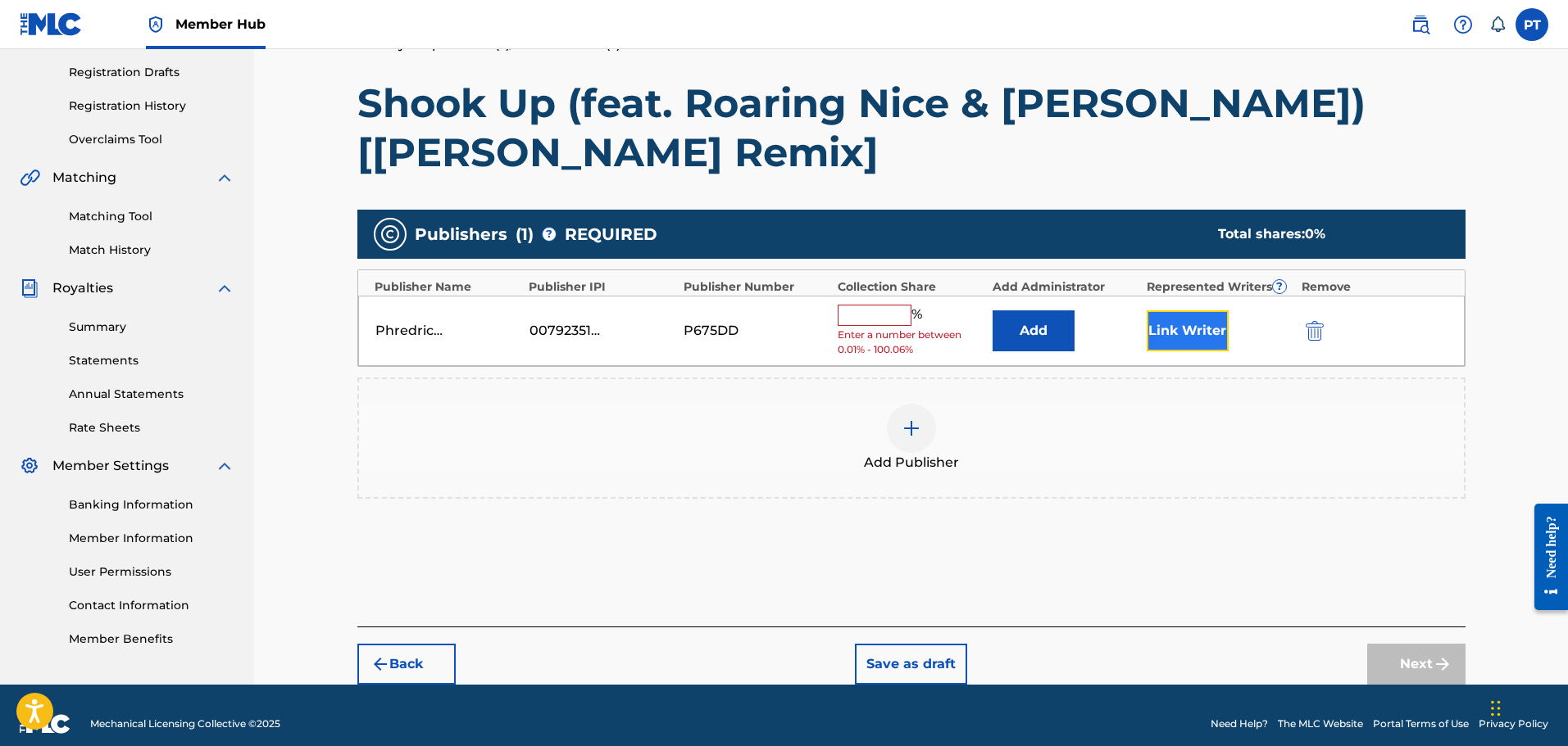
click at [1187, 322] on button "Link Writer" at bounding box center [1187, 331] width 82 height 41
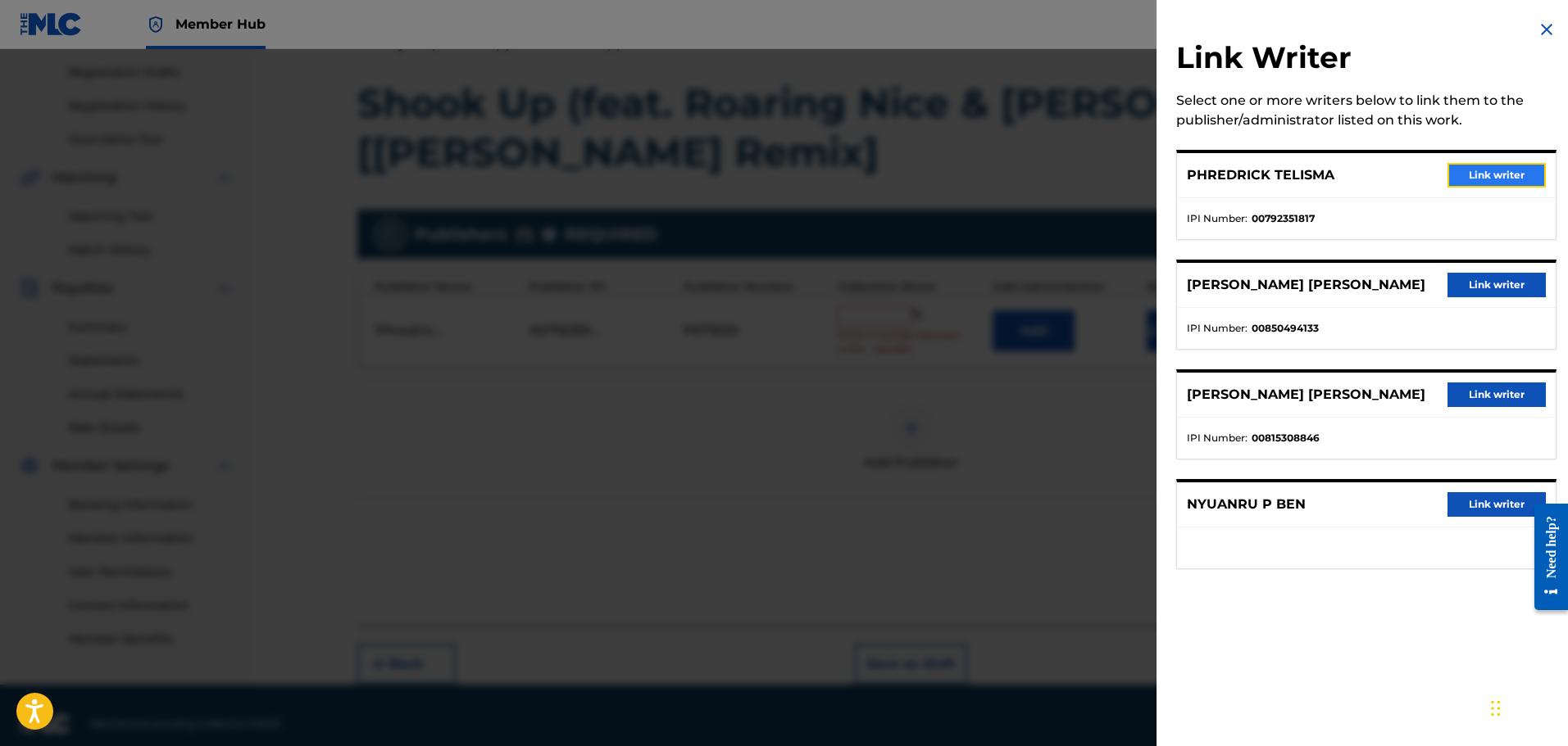
click at [1494, 183] on button "Link writer" at bounding box center [1496, 175] width 98 height 25
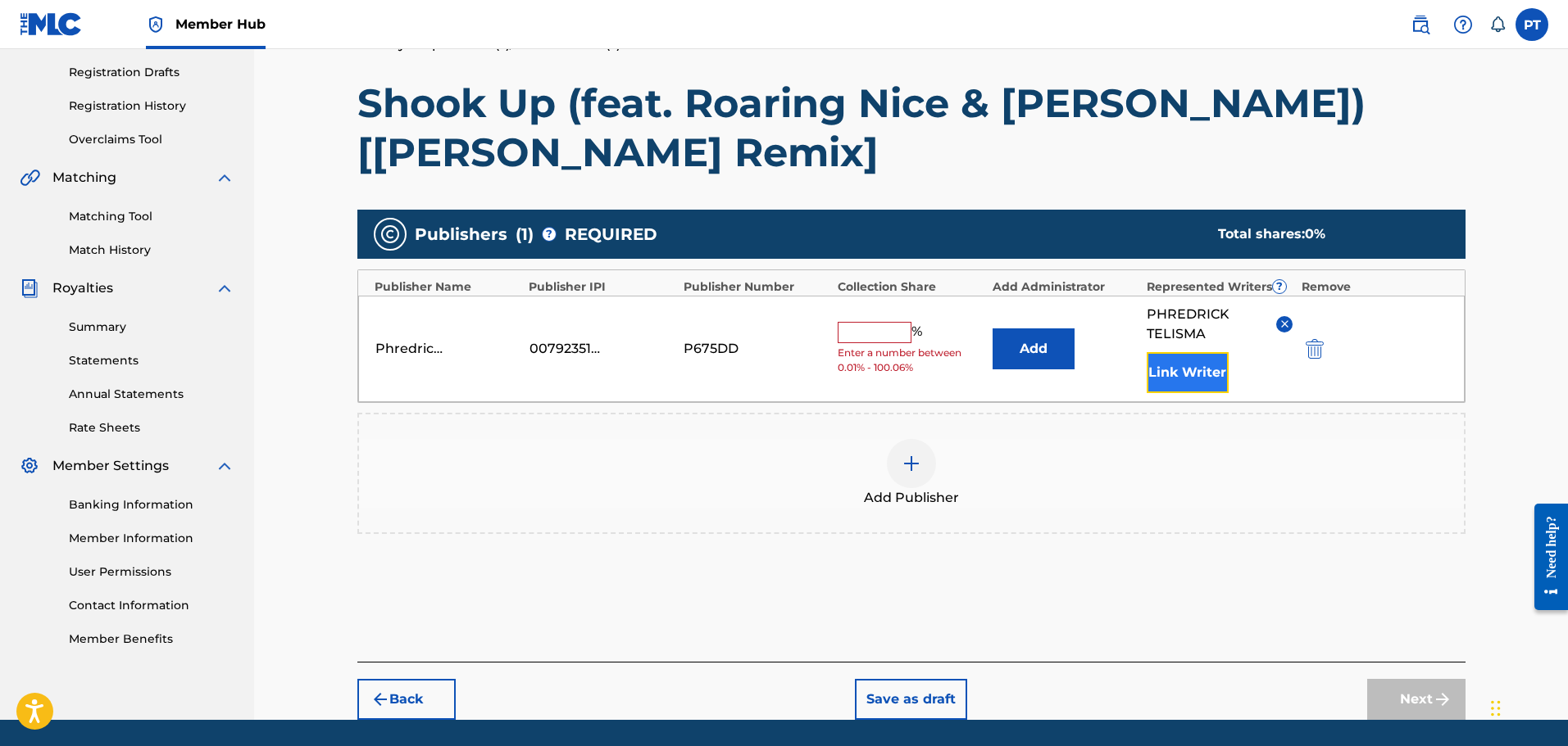
click at [1184, 374] on button "Link Writer" at bounding box center [1187, 373] width 82 height 41
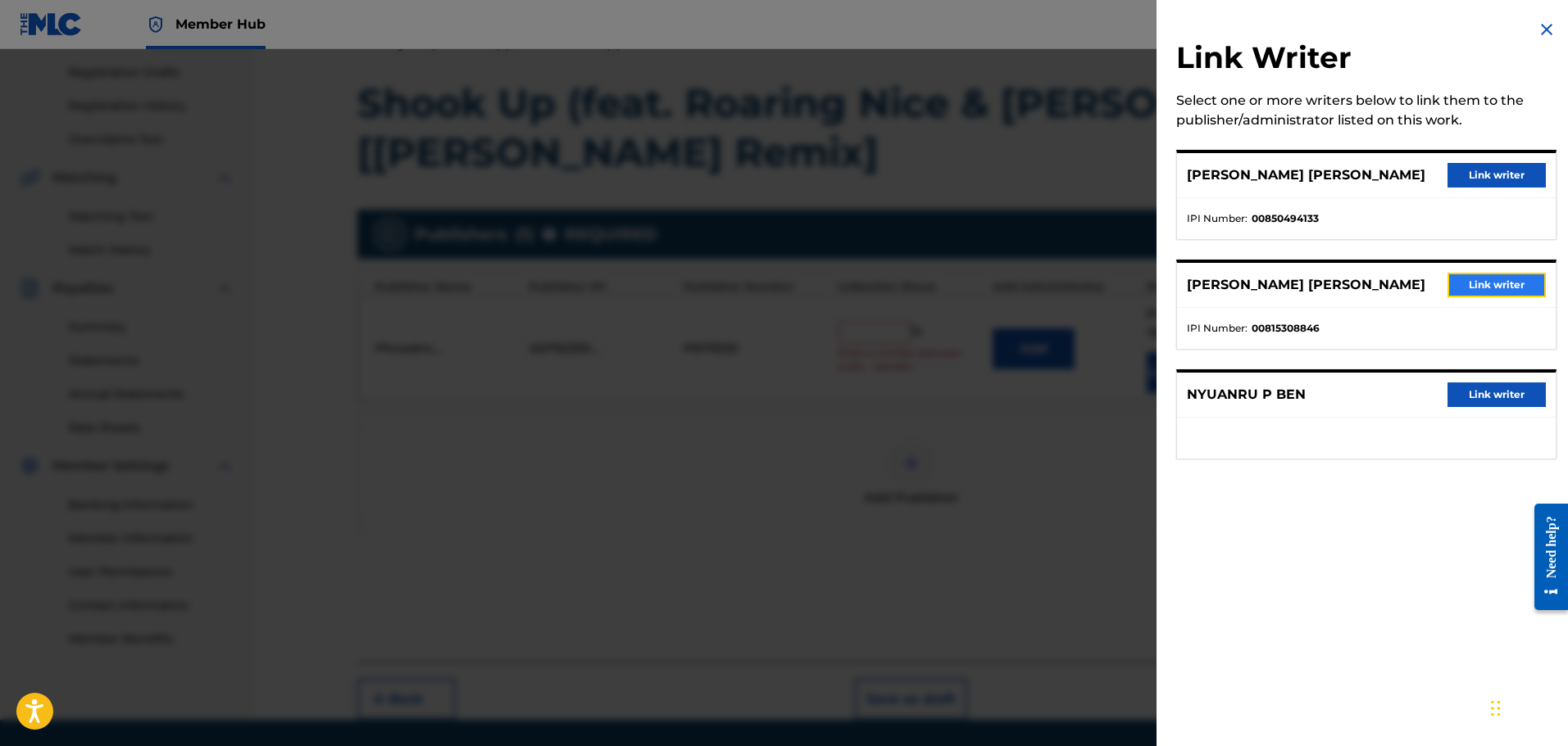
click at [1505, 289] on button "Link writer" at bounding box center [1496, 285] width 98 height 25
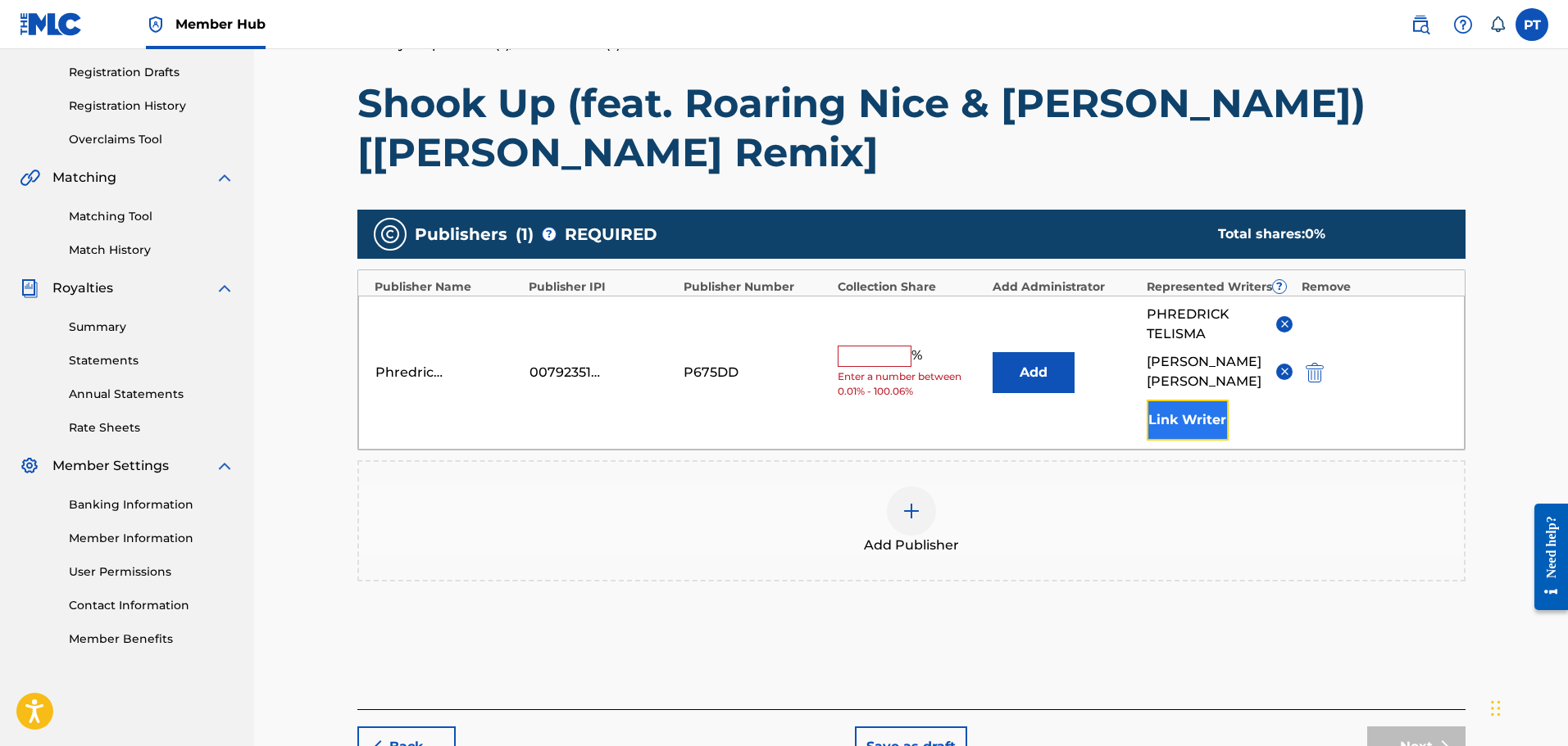
click at [1178, 423] on button "Link Writer" at bounding box center [1187, 420] width 82 height 41
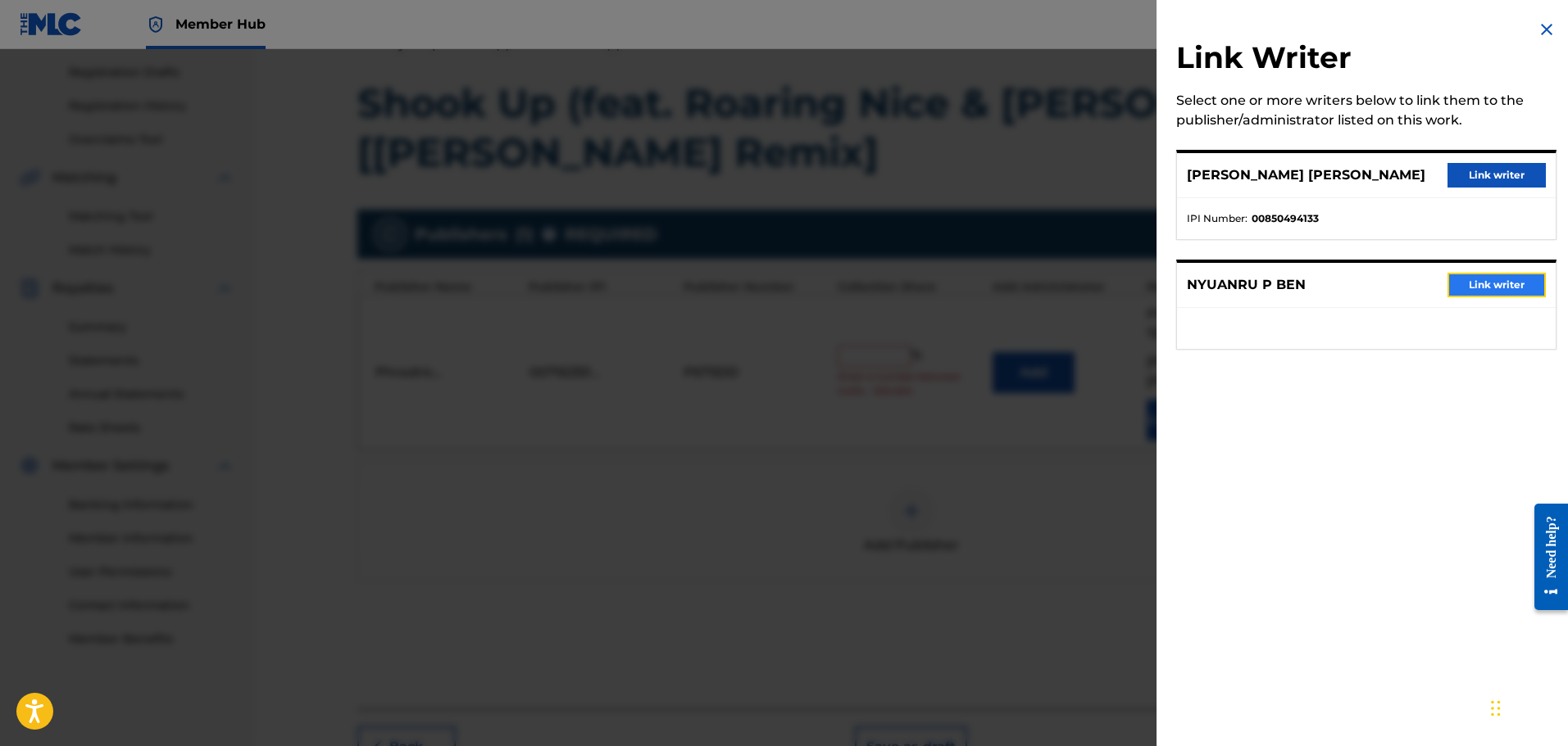
click at [1494, 285] on button "Link writer" at bounding box center [1496, 285] width 98 height 25
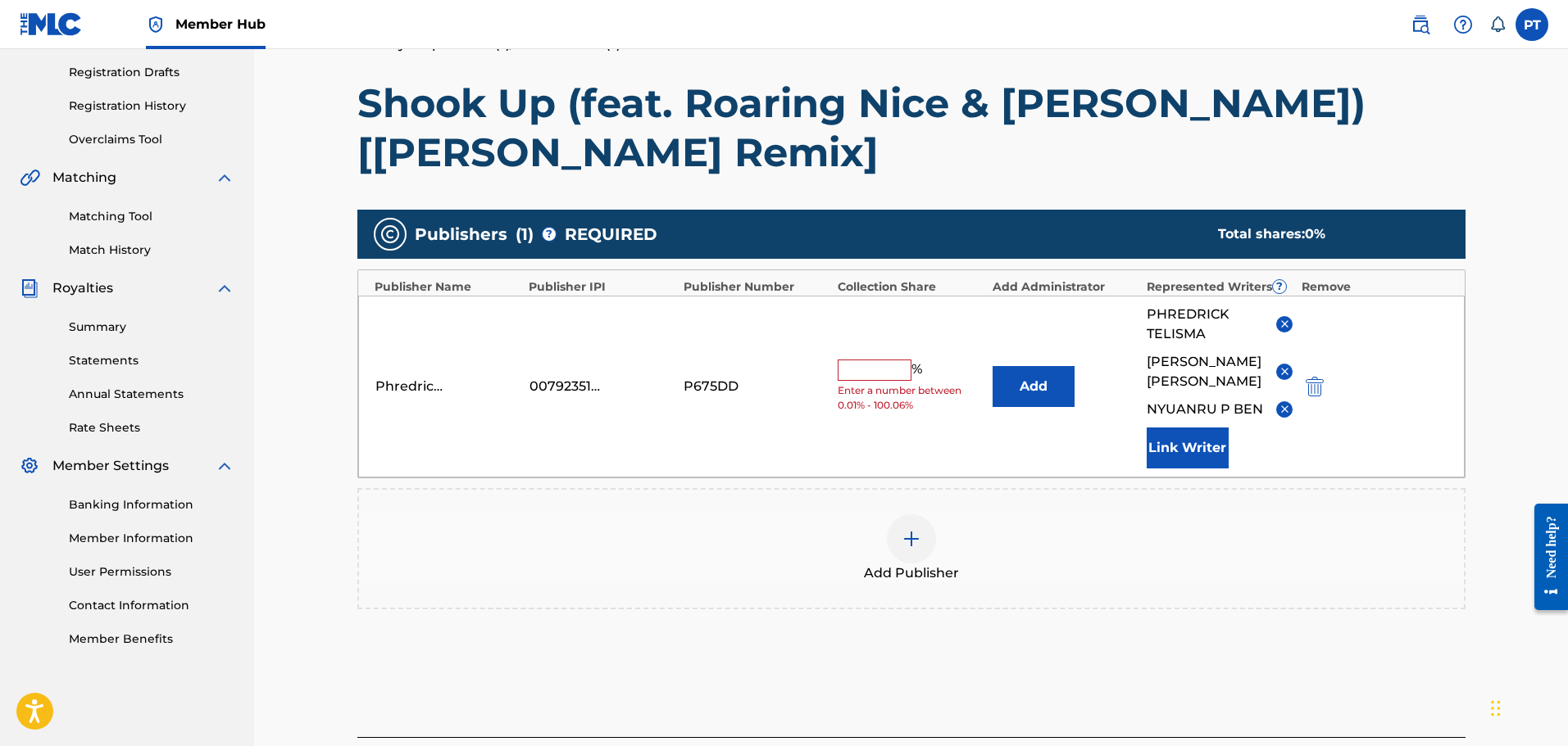
click at [867, 369] on input "text" at bounding box center [874, 371] width 74 height 22
type input "40"
click at [1033, 663] on div "Publishers ( 1 ) ? REQUIRED Total shares: 40 % Publisher Name Publisher IPI Pub…" at bounding box center [911, 433] width 1108 height 464
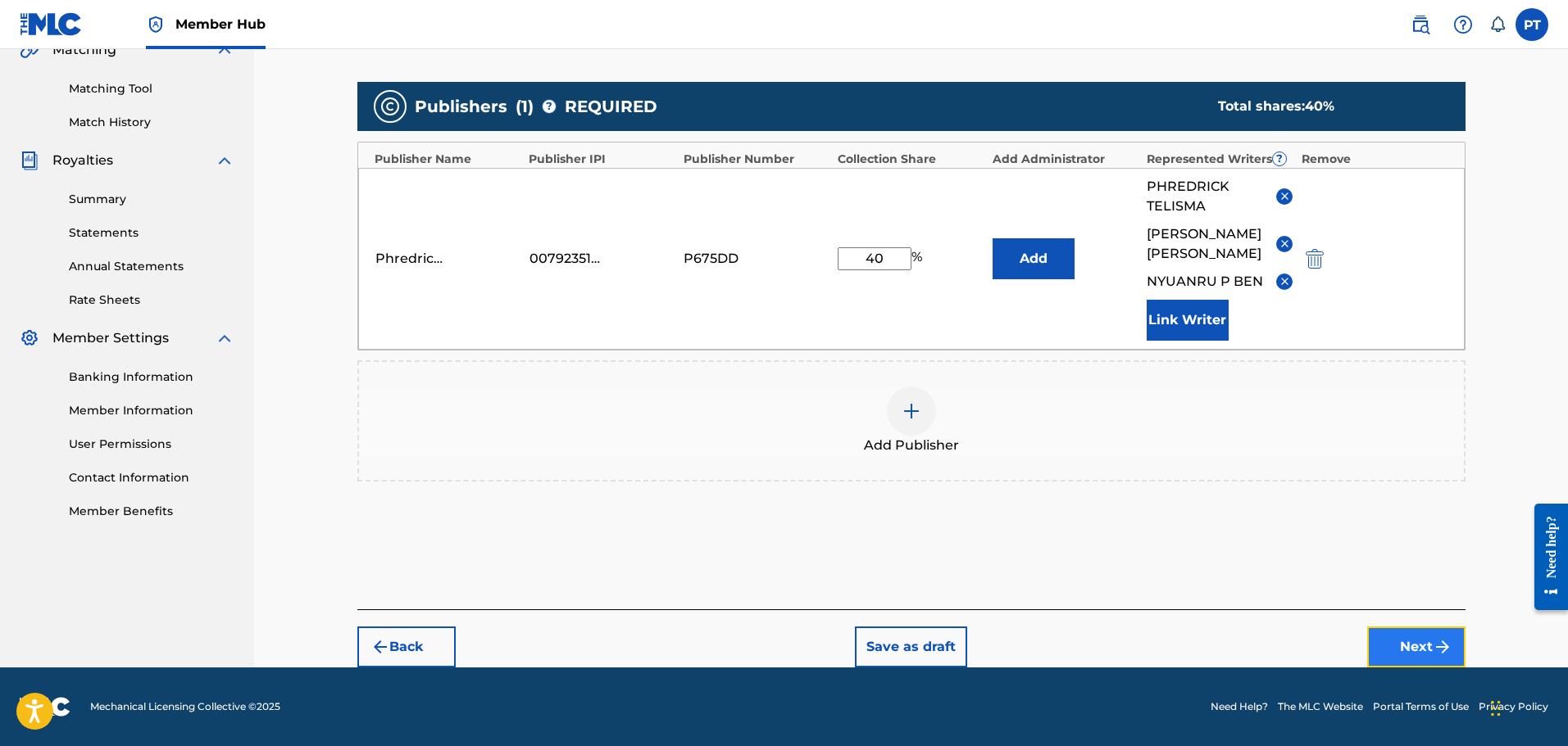
click at [1400, 659] on button "Next" at bounding box center [1416, 648] width 98 height 41
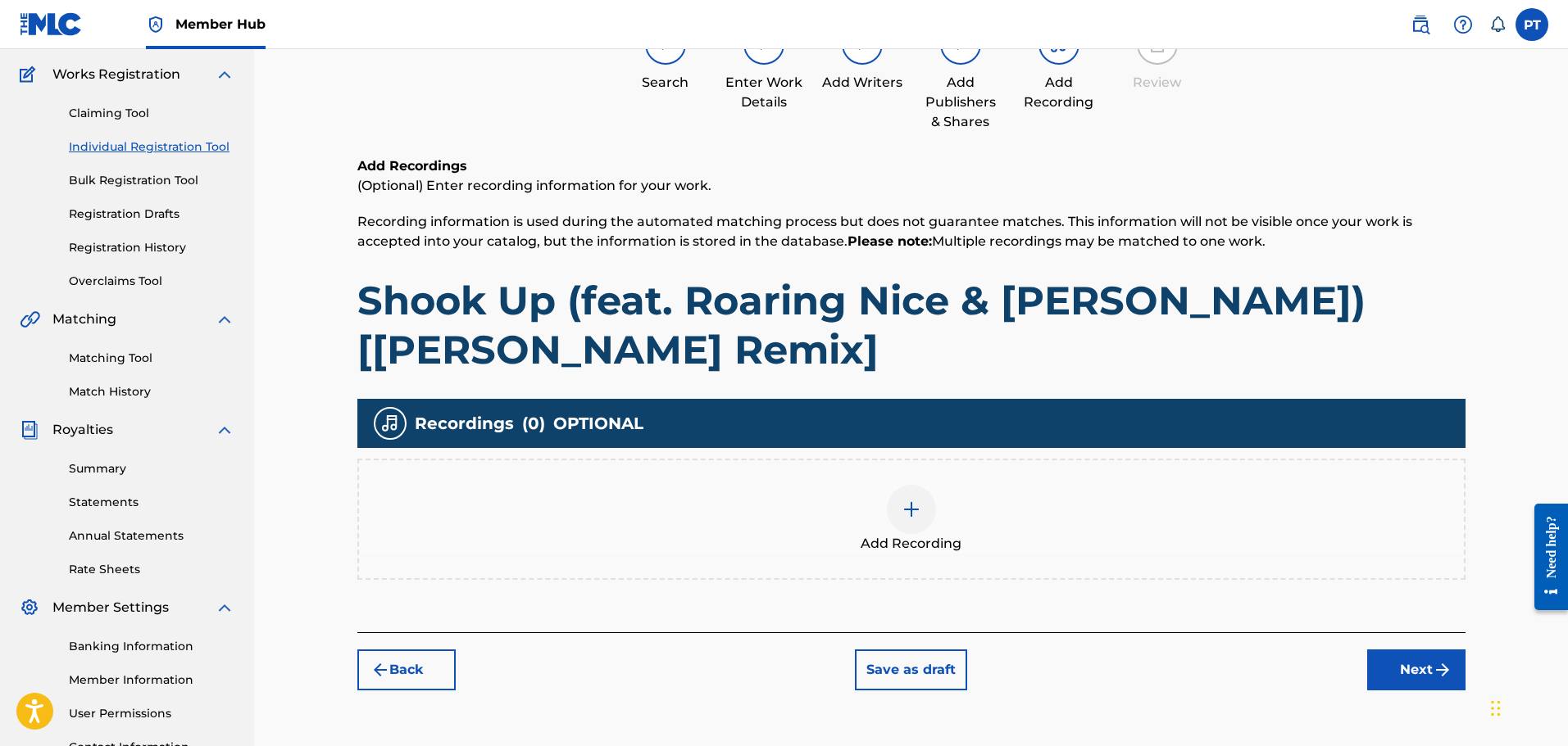
scroll to position [155, 0]
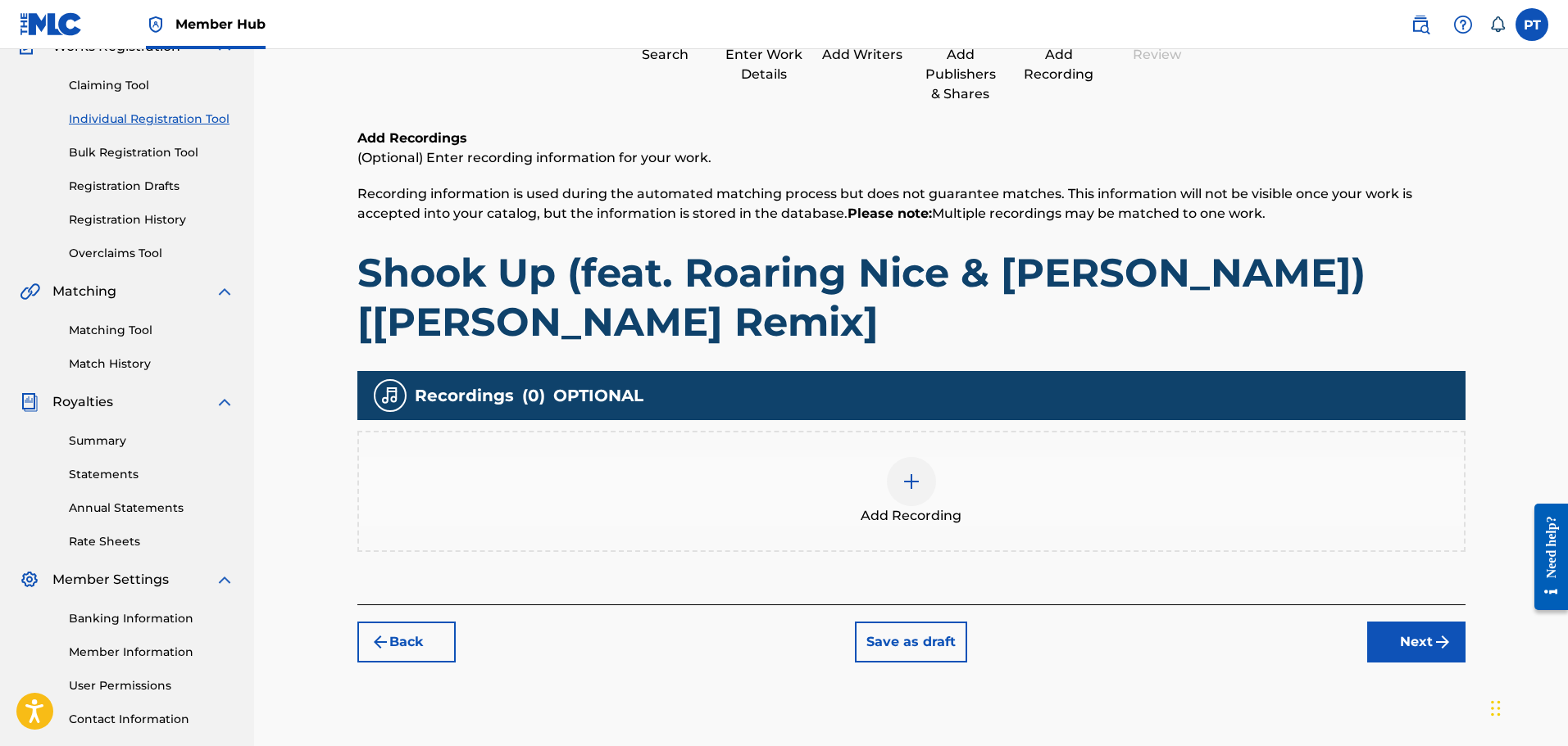
click at [914, 464] on div at bounding box center [911, 481] width 49 height 49
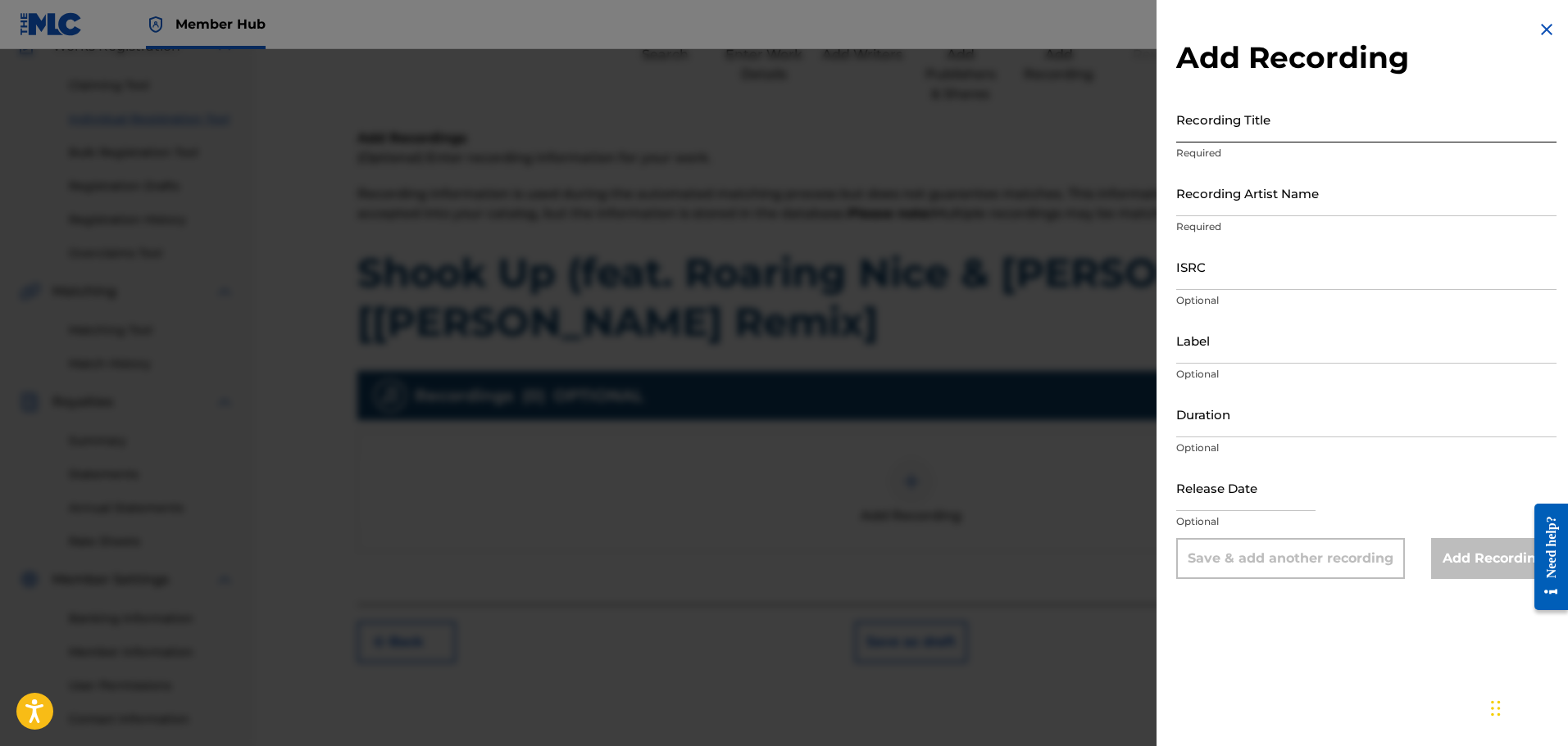
click at [1235, 132] on input "Recording Title" at bounding box center [1366, 119] width 381 height 46
paste input "Shook Up (feat. Roaring Nice & [PERSON_NAME]) [[PERSON_NAME] Remix]"
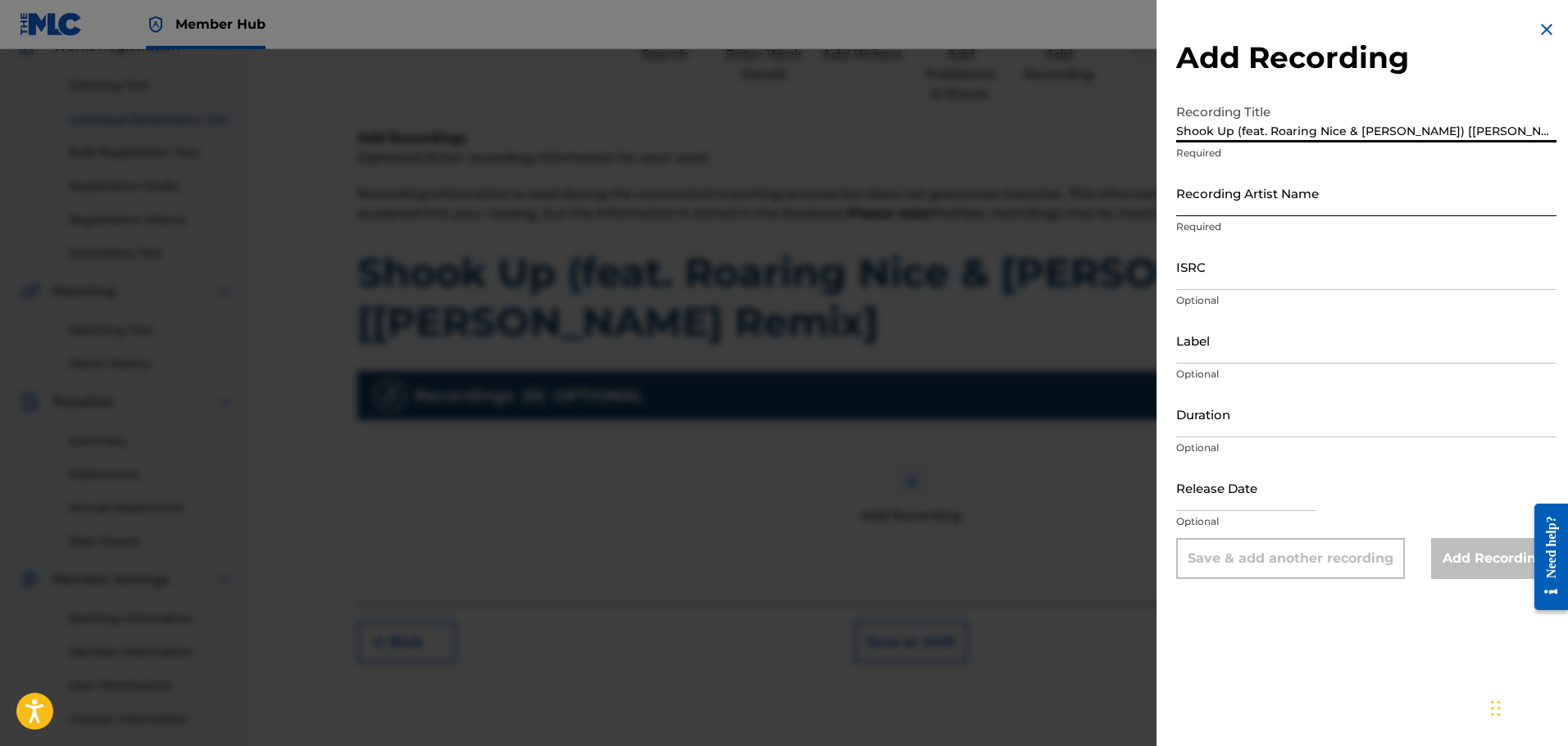
type input "Shook Up (feat. Roaring Nice & [PERSON_NAME]) [[PERSON_NAME] Remix]"
click at [1211, 203] on input "Recording Artist Name" at bounding box center [1366, 193] width 381 height 46
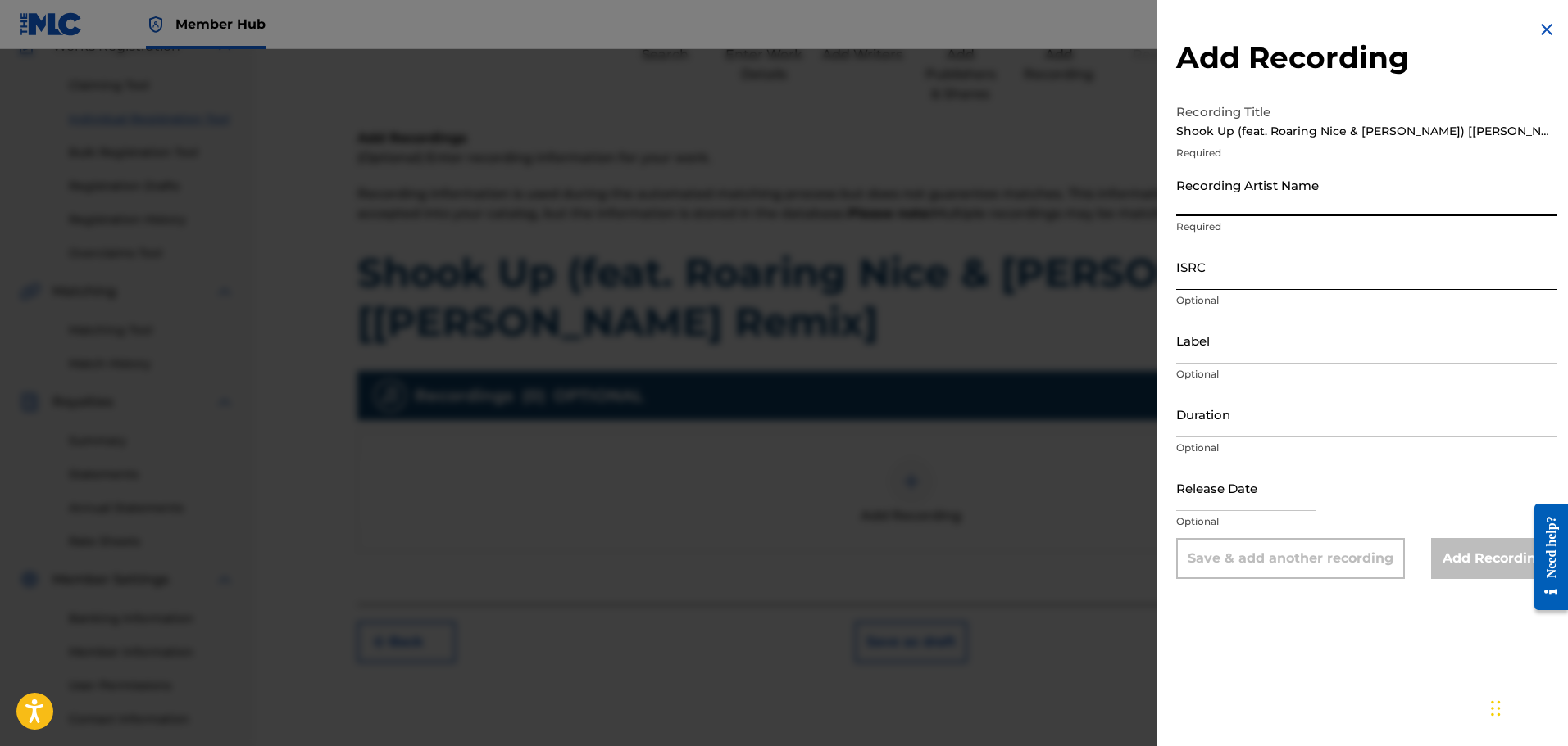
type input "Phrvddy"
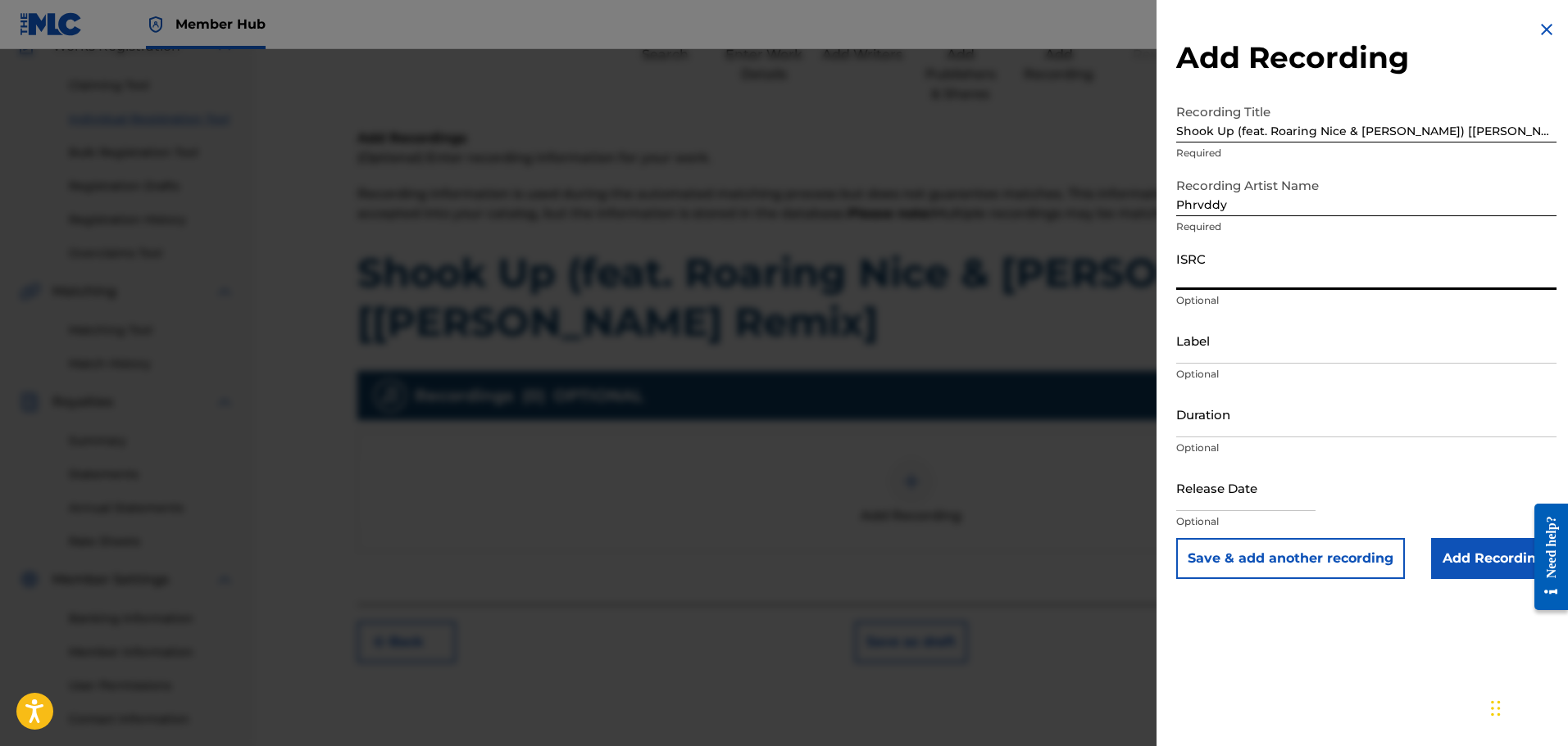
drag, startPoint x: 1227, startPoint y: 280, endPoint x: 1191, endPoint y: 302, distance: 42.2
click at [1227, 280] on input "ISRC" at bounding box center [1366, 266] width 381 height 46
click at [1217, 273] on input "ISRC" at bounding box center [1366, 266] width 381 height 46
paste input "QT3F62536253"
type input "QT3F62536253"
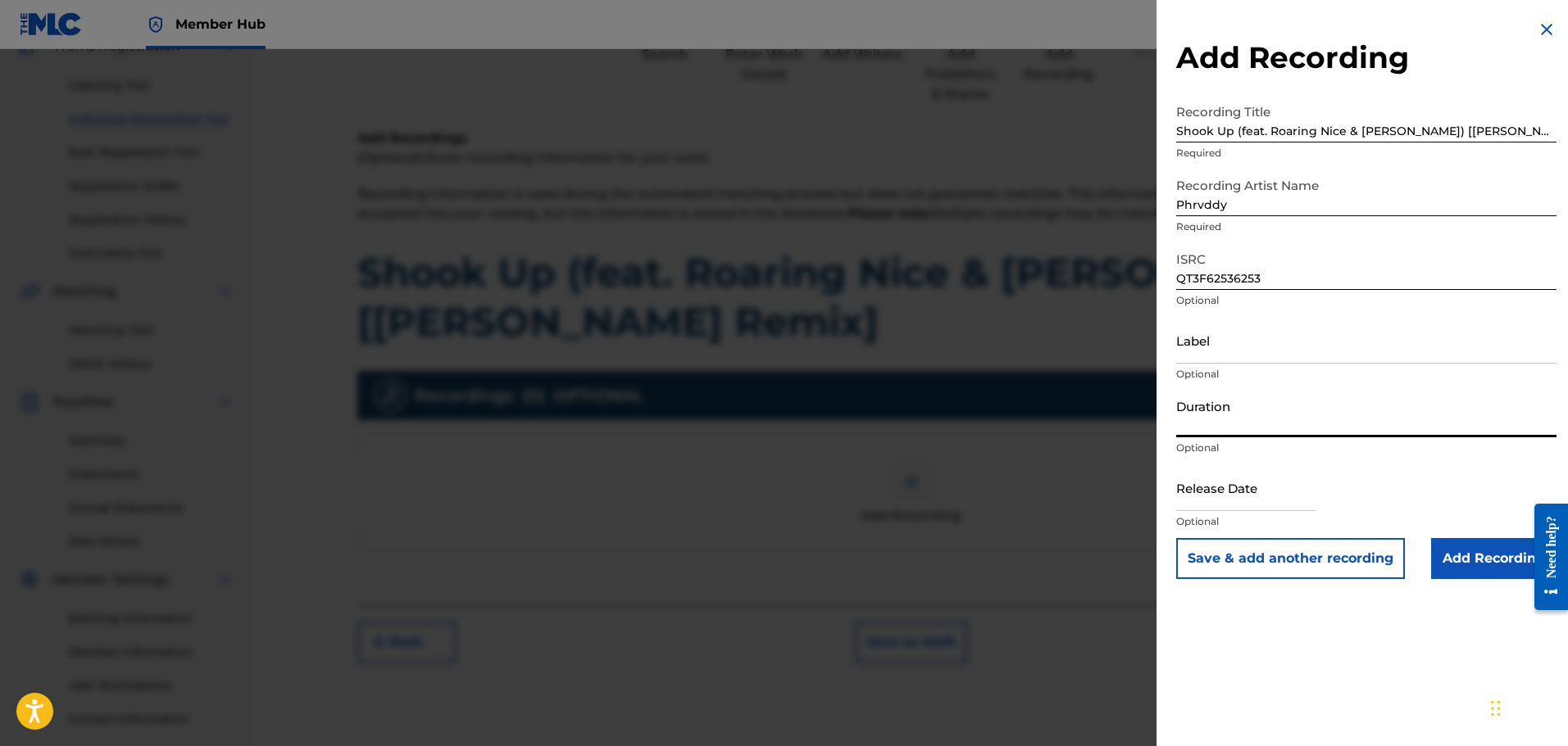
click at [1232, 418] on input "Duration" at bounding box center [1366, 414] width 381 height 46
click at [1225, 426] on input "Duration" at bounding box center [1366, 414] width 381 height 46
type input "04:06"
click at [1247, 497] on input "text" at bounding box center [1245, 488] width 139 height 46
select select "9"
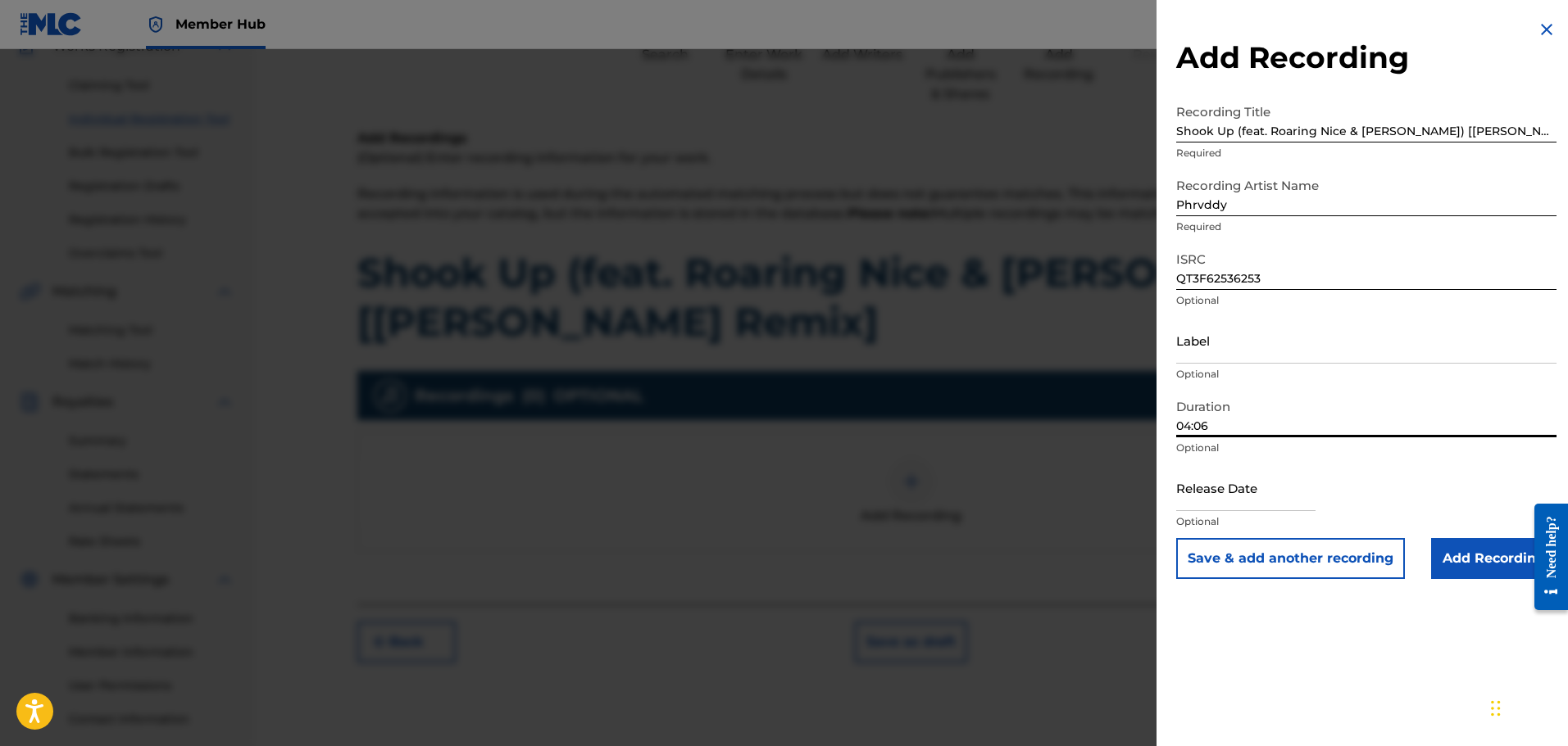
select select "2025"
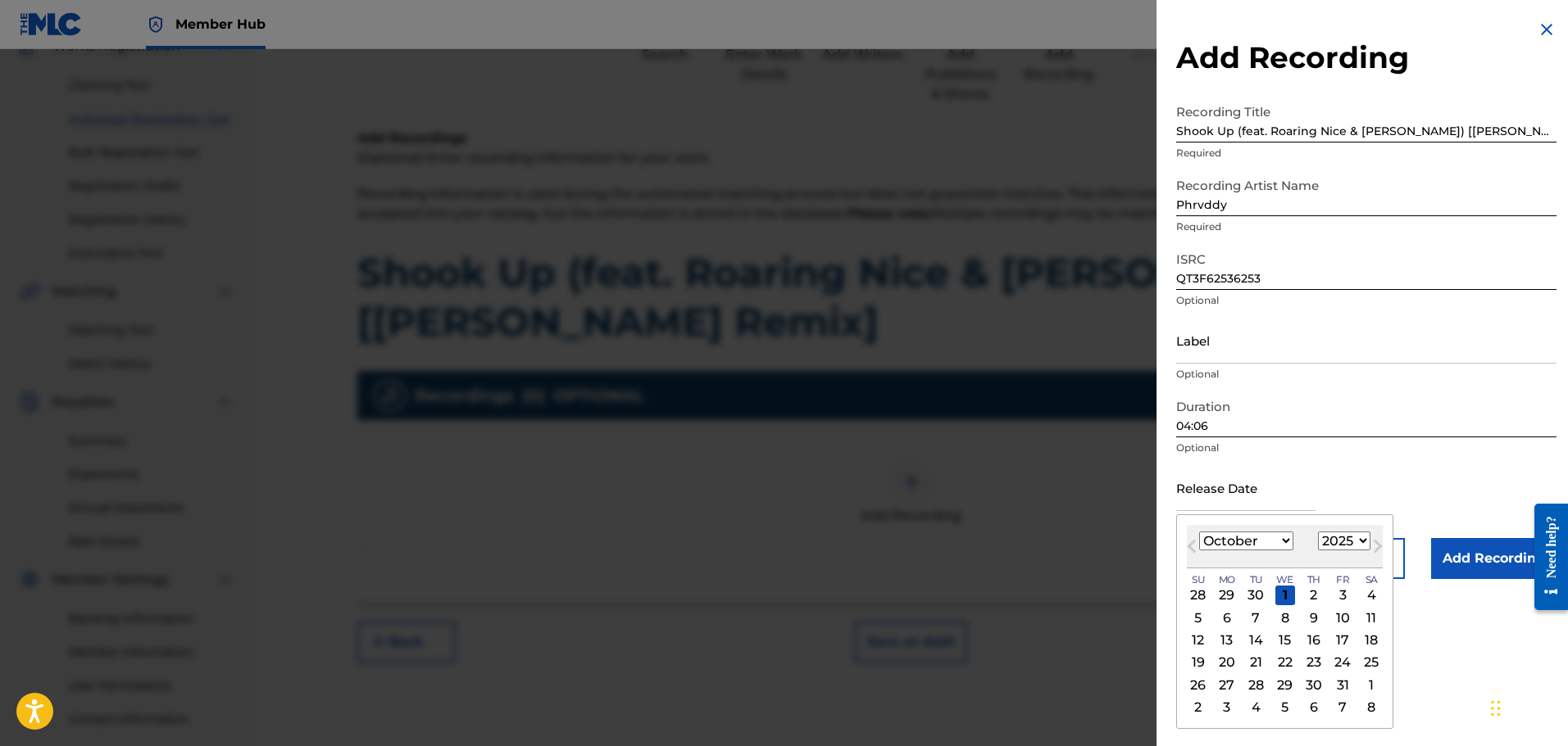
type input "[DATE]"
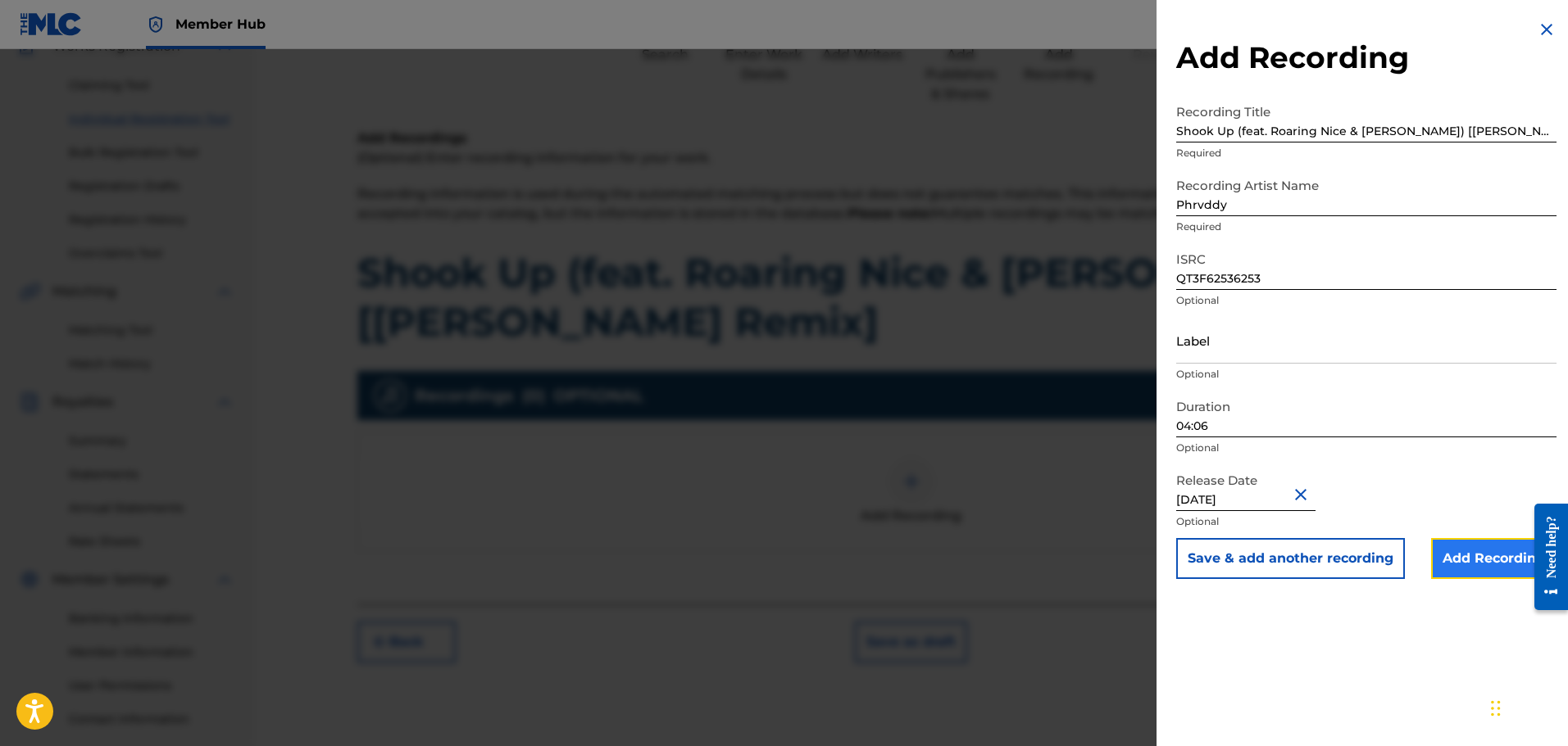
click at [1494, 561] on input "Add Recording" at bounding box center [1494, 559] width 126 height 41
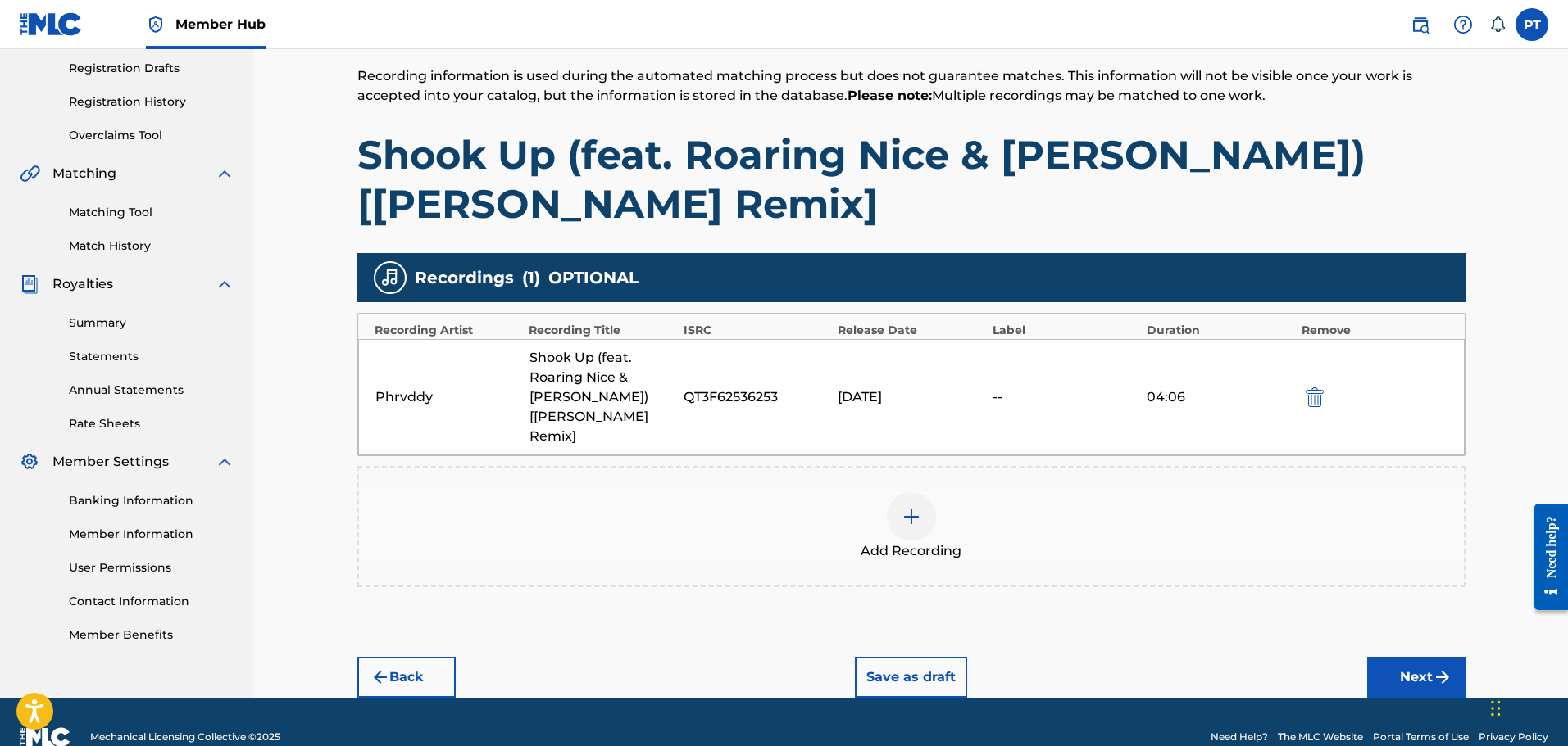
scroll to position [285, 0]
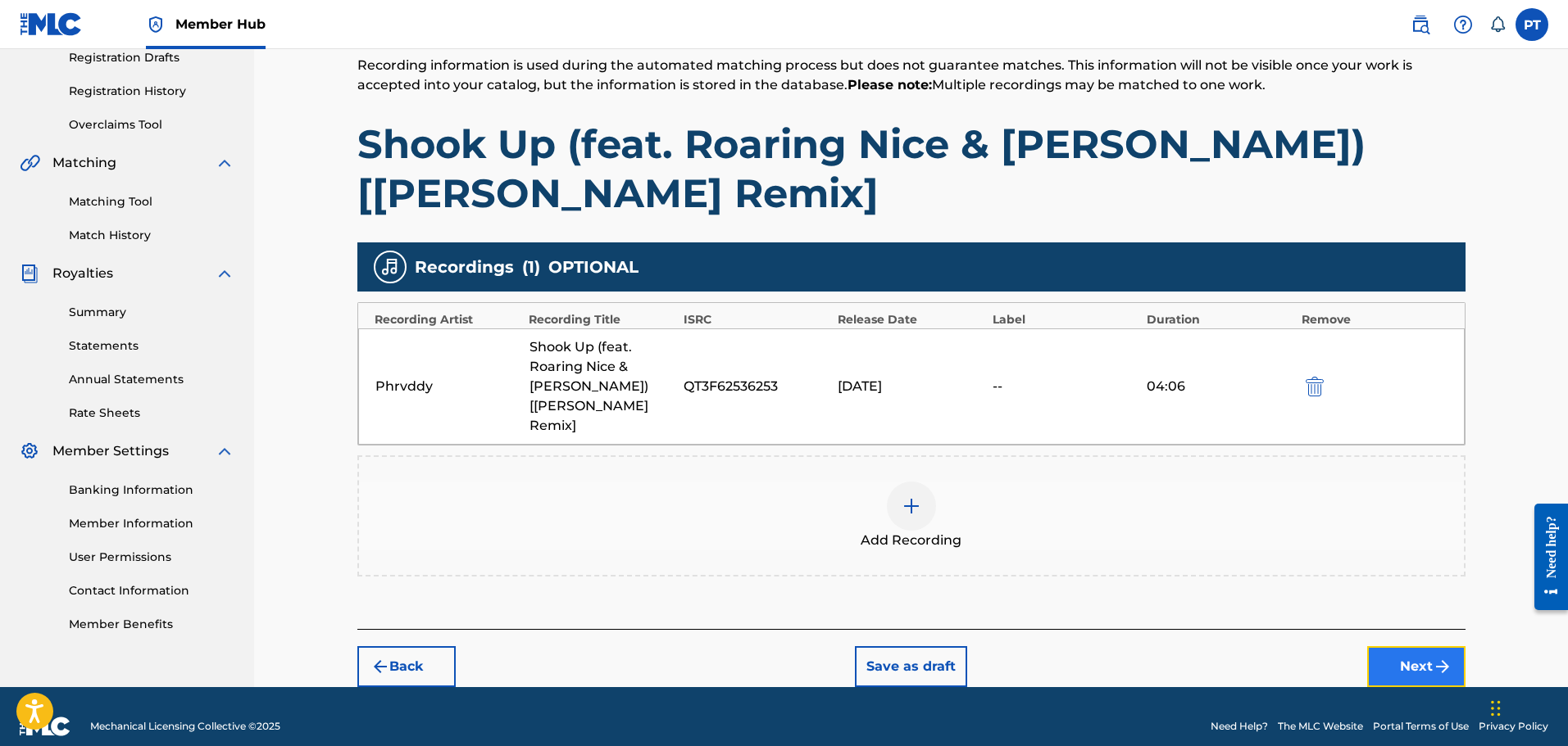
click at [1431, 647] on button "Next" at bounding box center [1416, 667] width 98 height 41
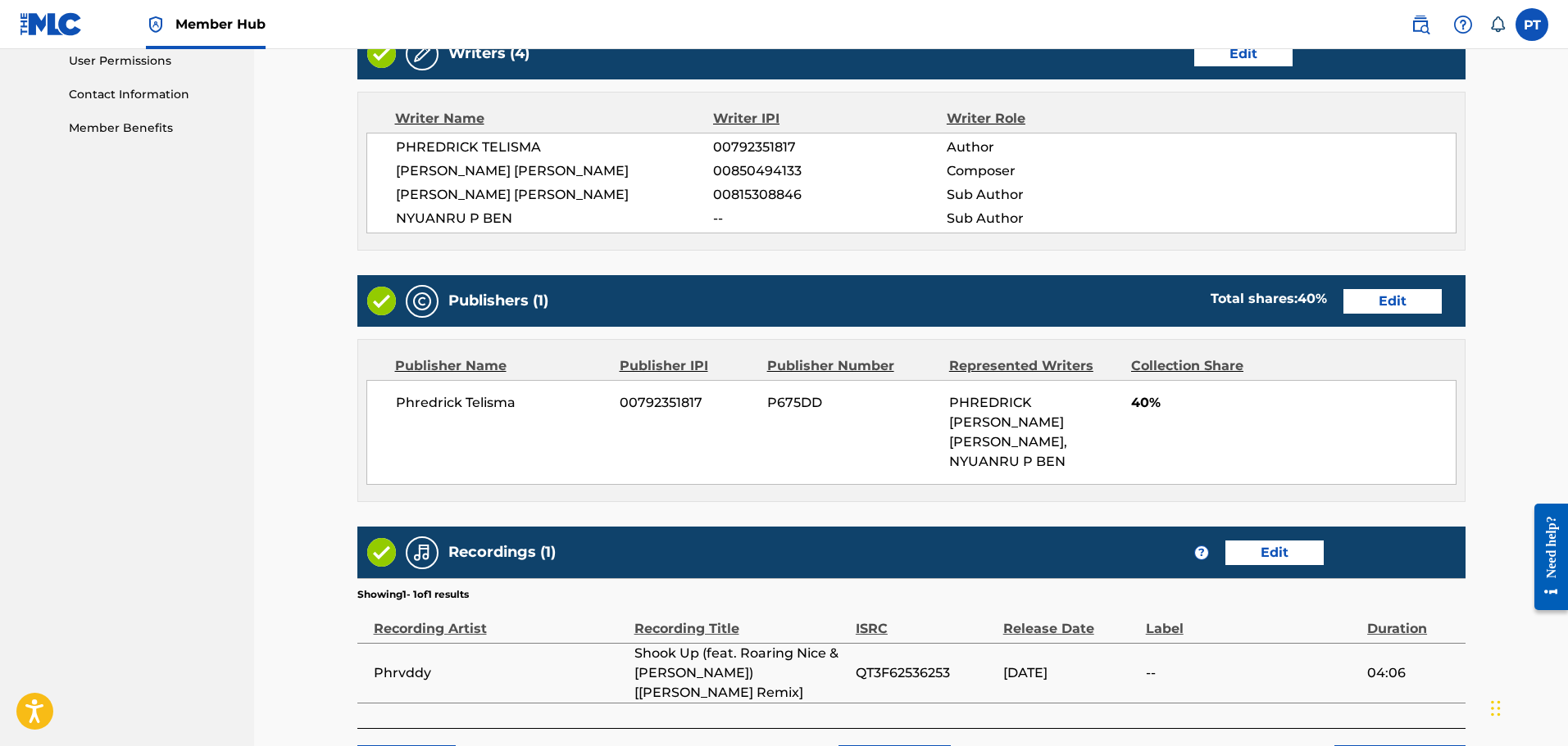
scroll to position [861, 0]
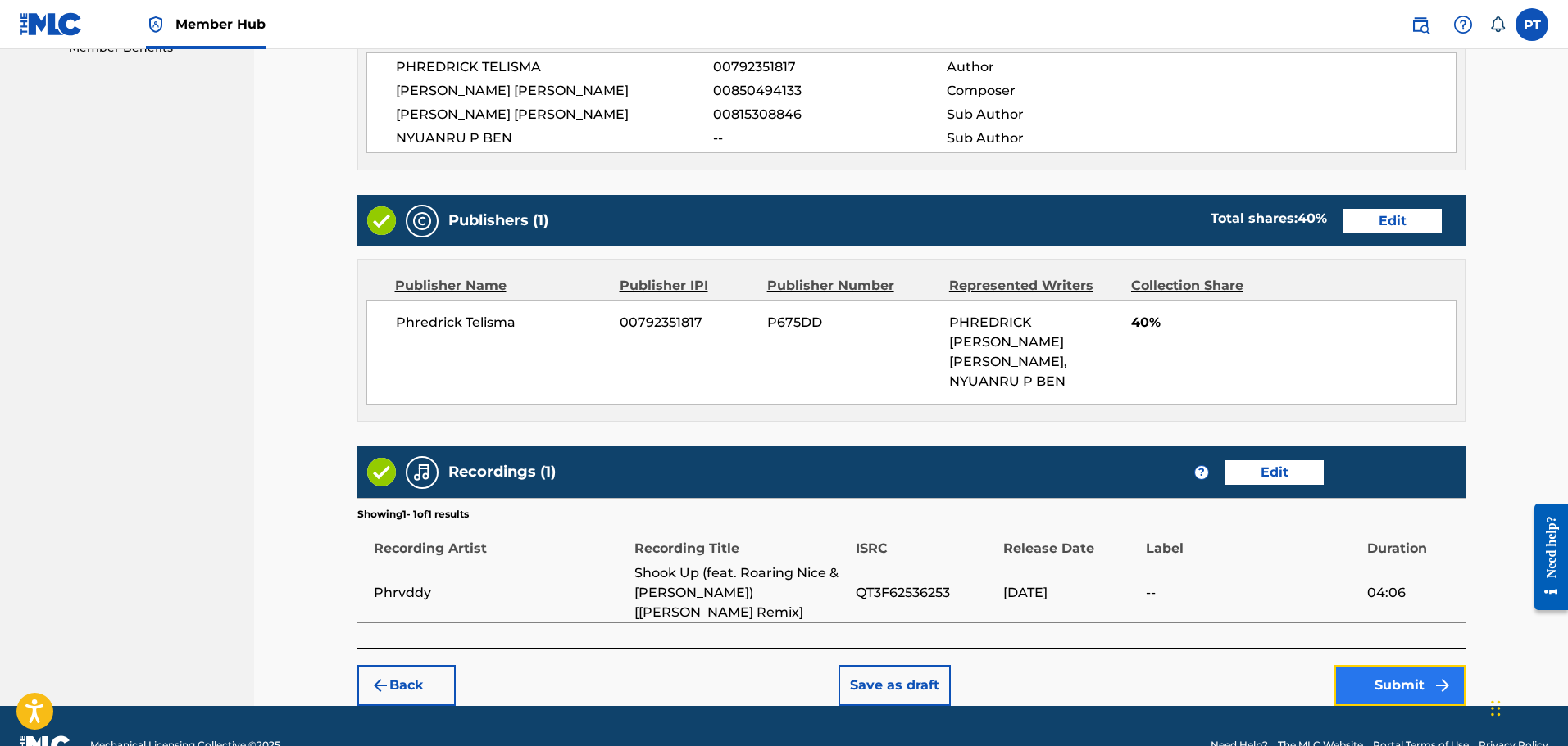
click at [1415, 665] on button "Submit" at bounding box center [1400, 686] width 131 height 41
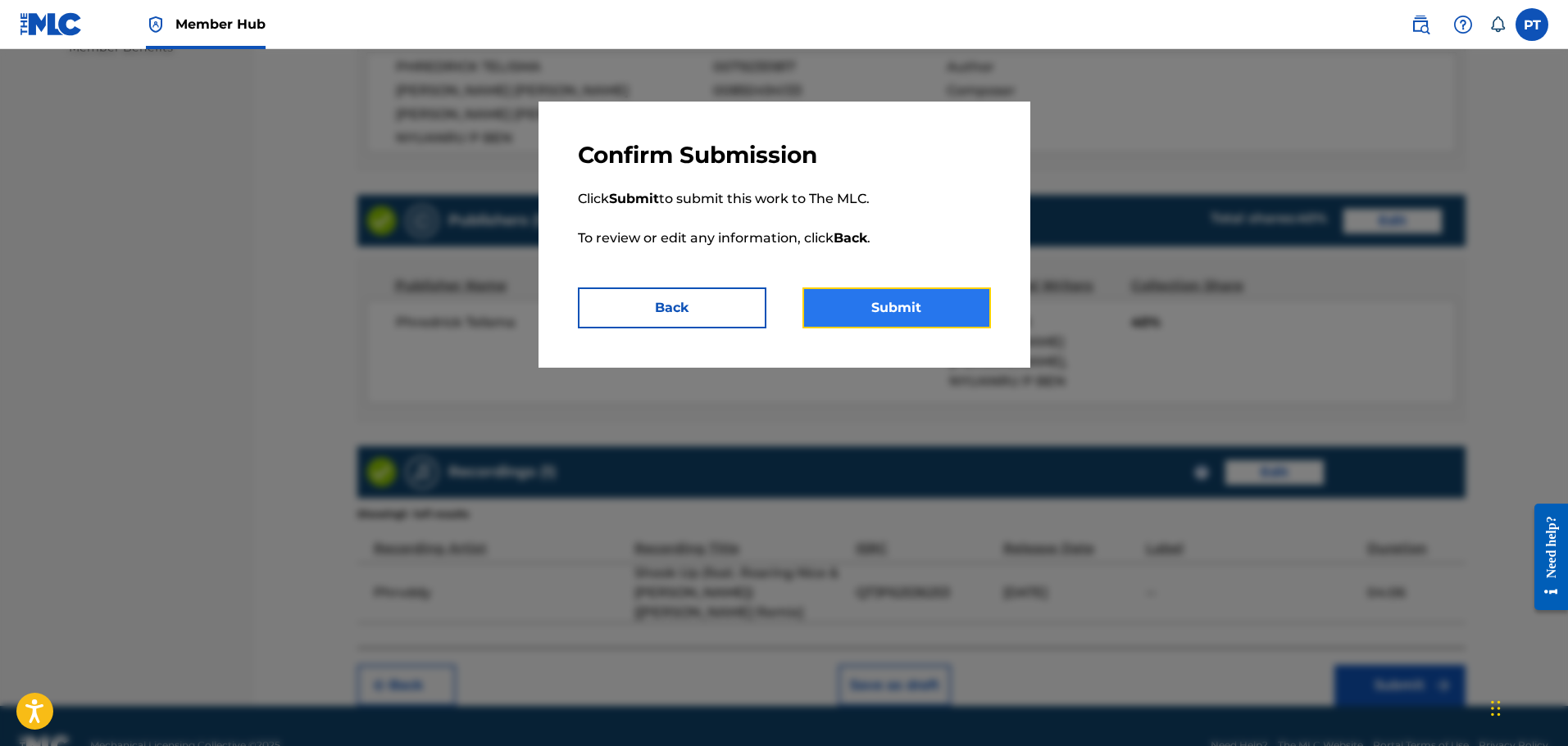
click at [926, 312] on button "Submit" at bounding box center [897, 308] width 189 height 41
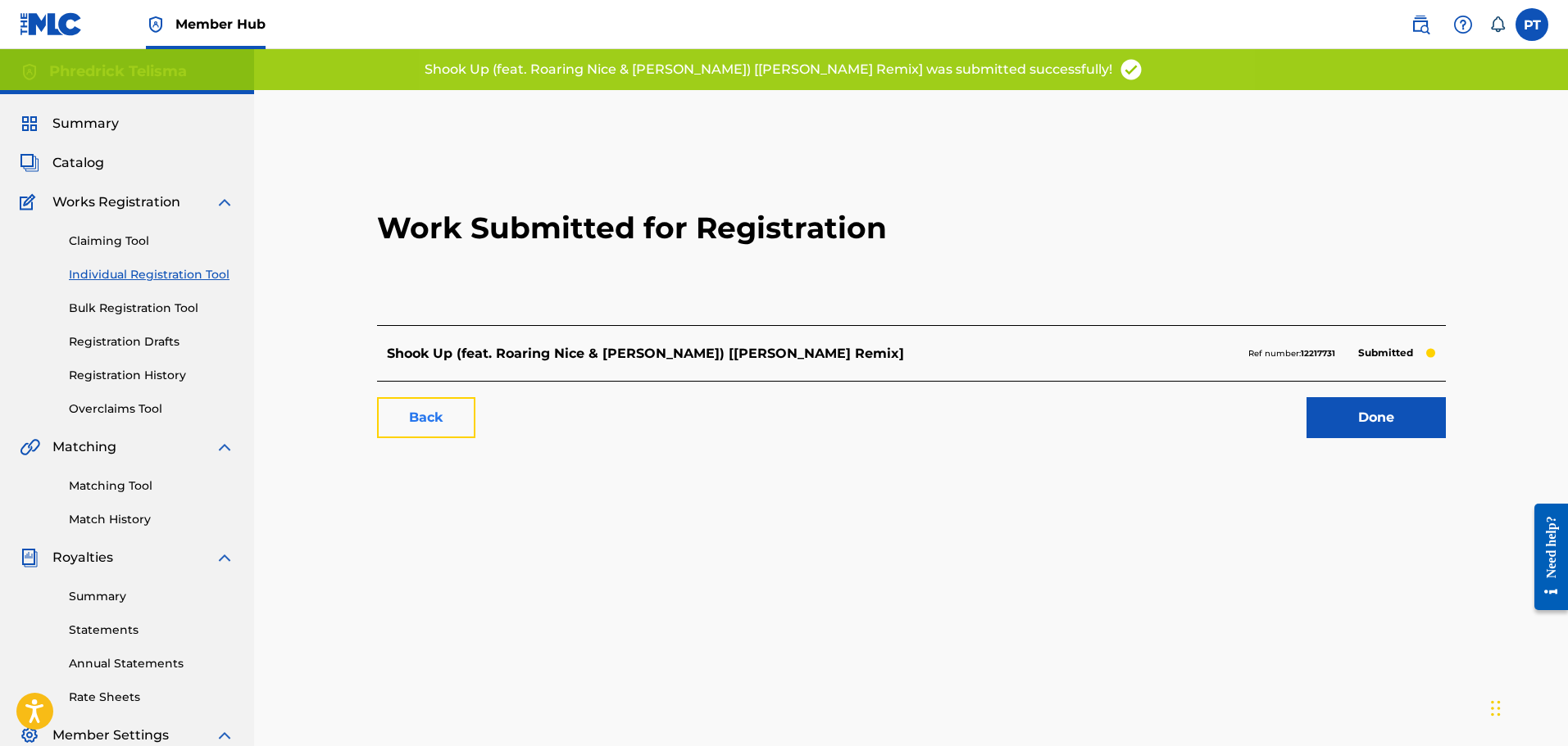
click at [448, 418] on link "Back" at bounding box center [426, 418] width 98 height 41
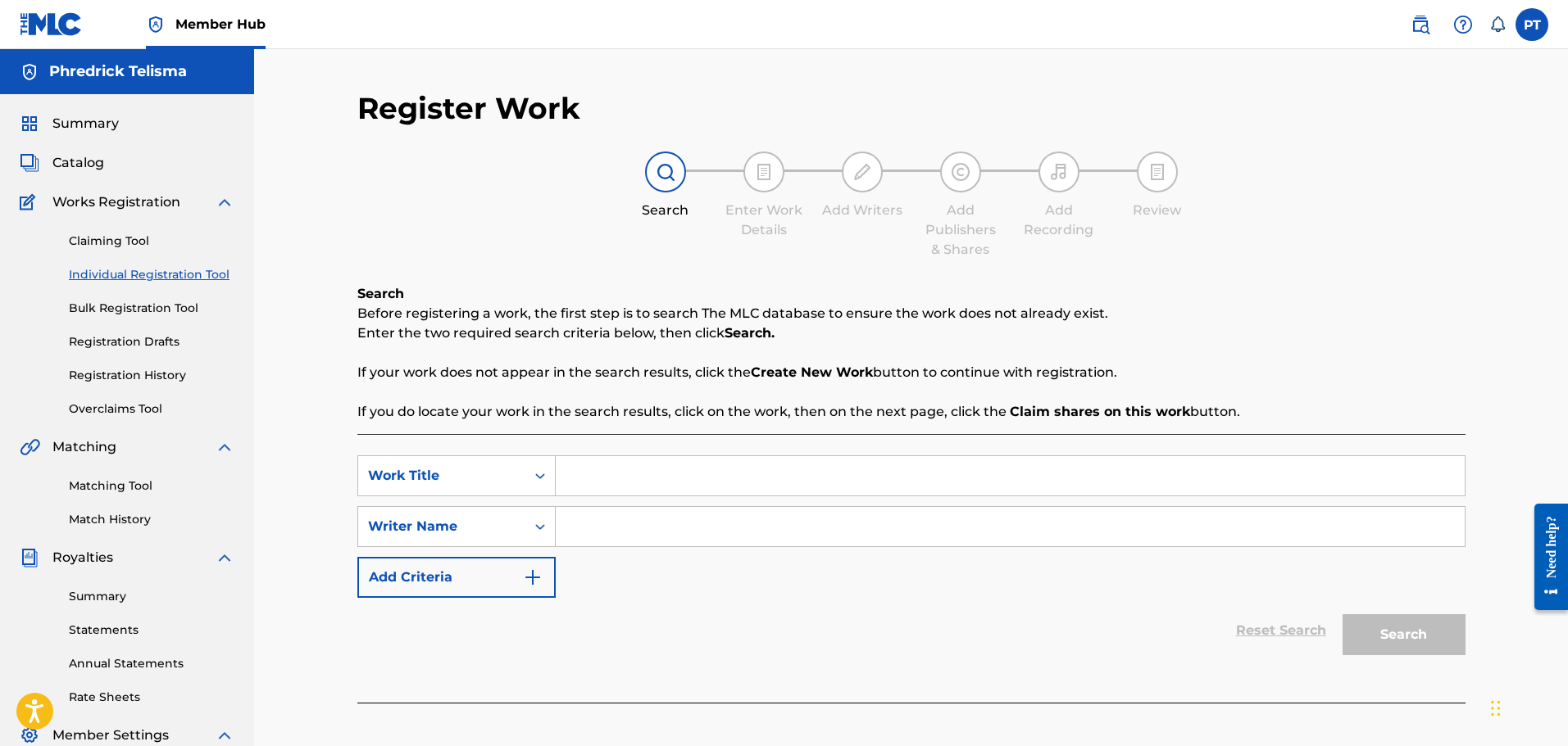
click at [635, 501] on div "SearchWithCriteria3617feaf-8444-4ebd-8609-394e1082db55 Work Title SearchWithCri…" at bounding box center [911, 527] width 1108 height 142
click at [649, 477] on input "Search Form" at bounding box center [1010, 476] width 909 height 40
paste input "Turn Me On ([PERSON_NAME] Remix)"
type input "Turn Me On ([PERSON_NAME] Remix)"
click at [690, 531] on input "Search Form" at bounding box center [1010, 527] width 909 height 40
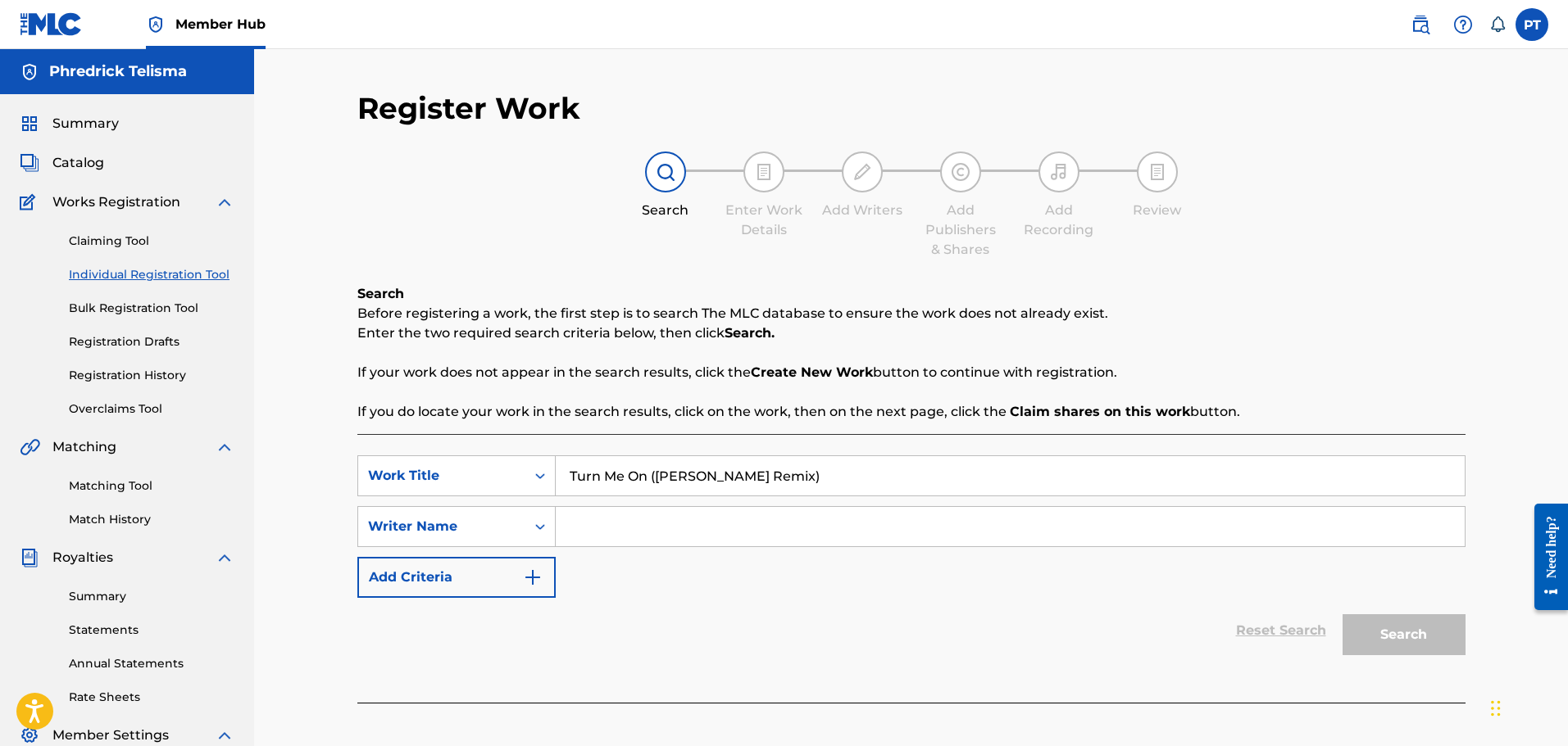
paste input "PHREDRICK TELISMA"
type input "PHREDRICK TELISMA"
click at [1396, 635] on button "Search" at bounding box center [1404, 635] width 123 height 41
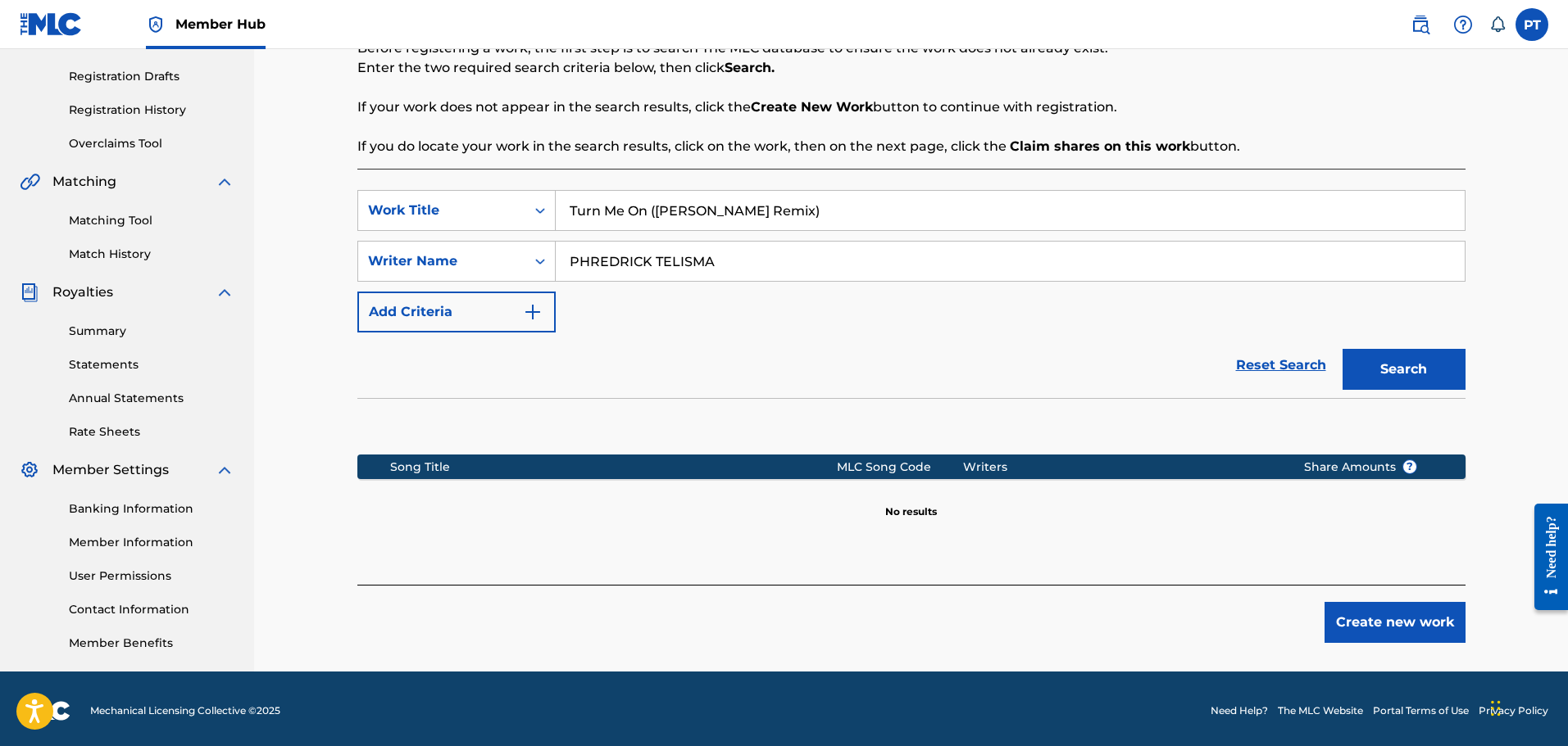
scroll to position [270, 0]
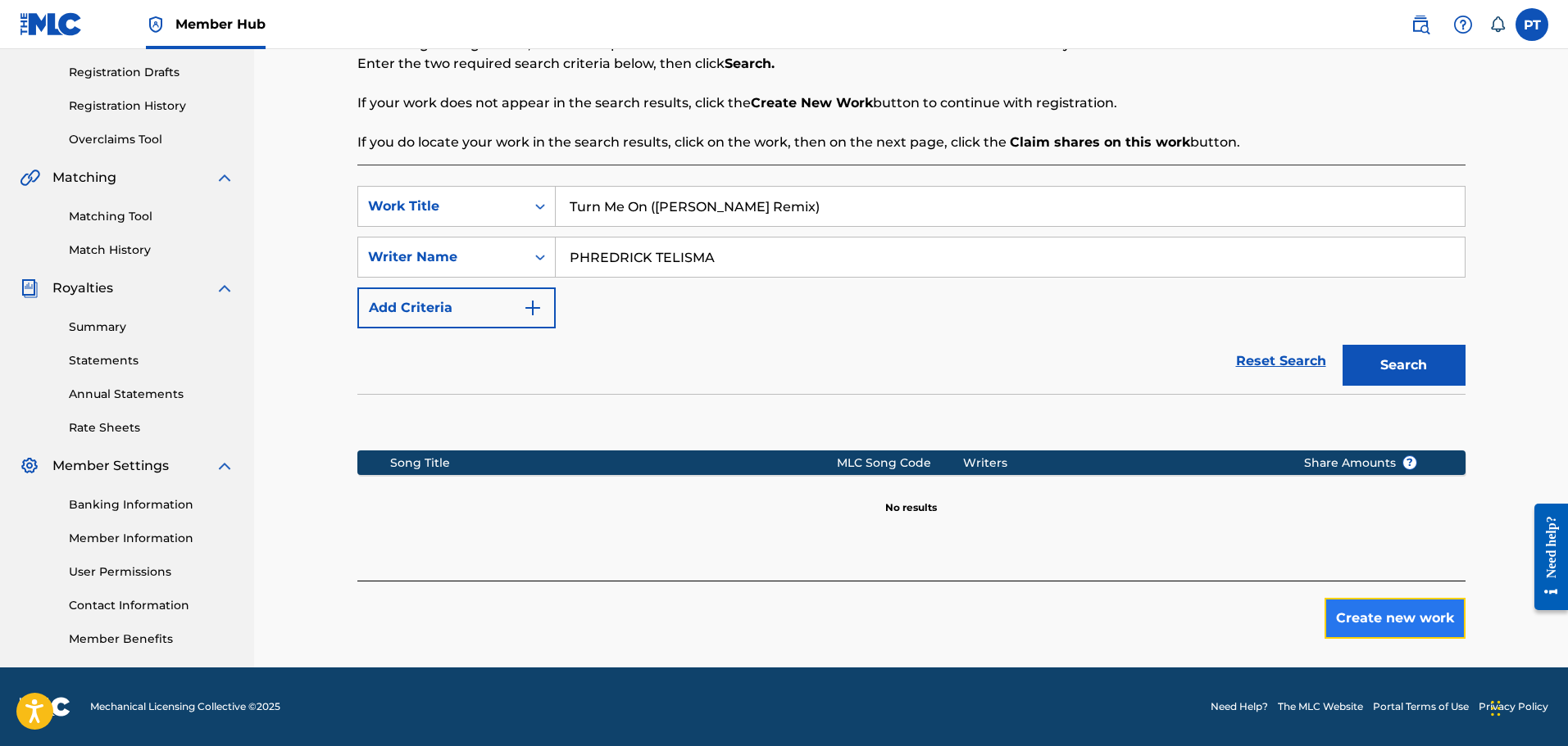
click at [1370, 611] on button "Create new work" at bounding box center [1395, 619] width 141 height 41
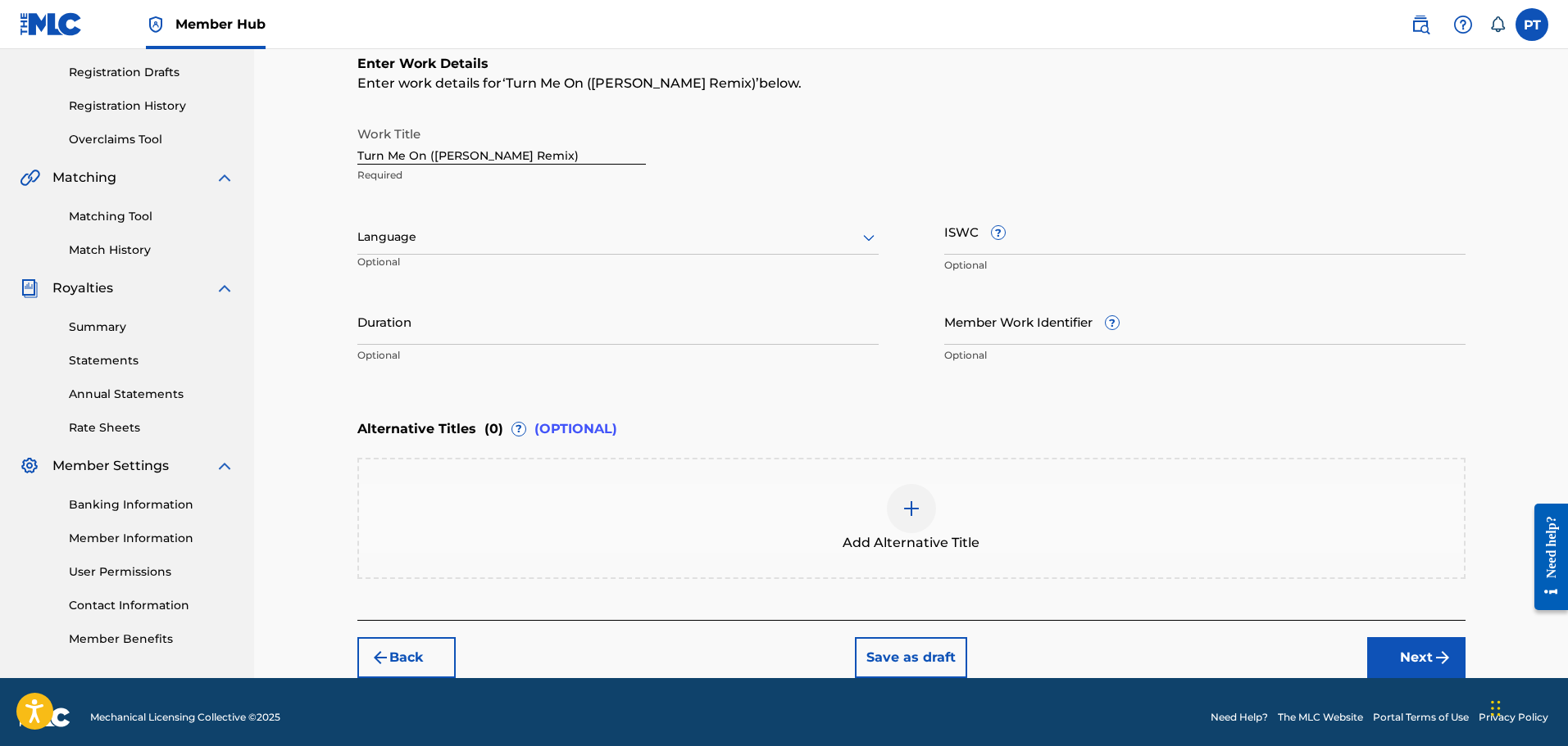
click at [393, 239] on div at bounding box center [618, 237] width 521 height 21
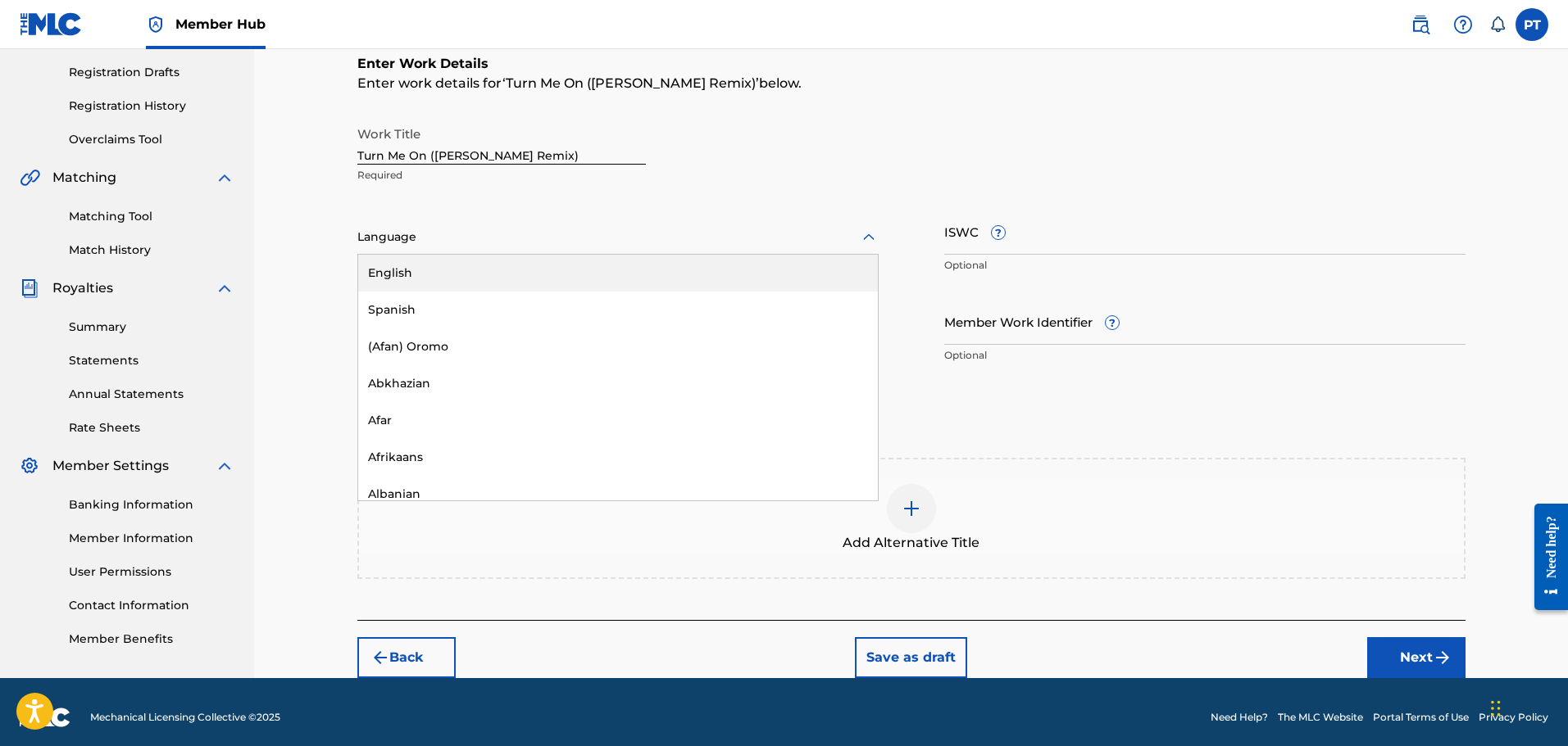
click at [460, 280] on div "English" at bounding box center [618, 273] width 520 height 37
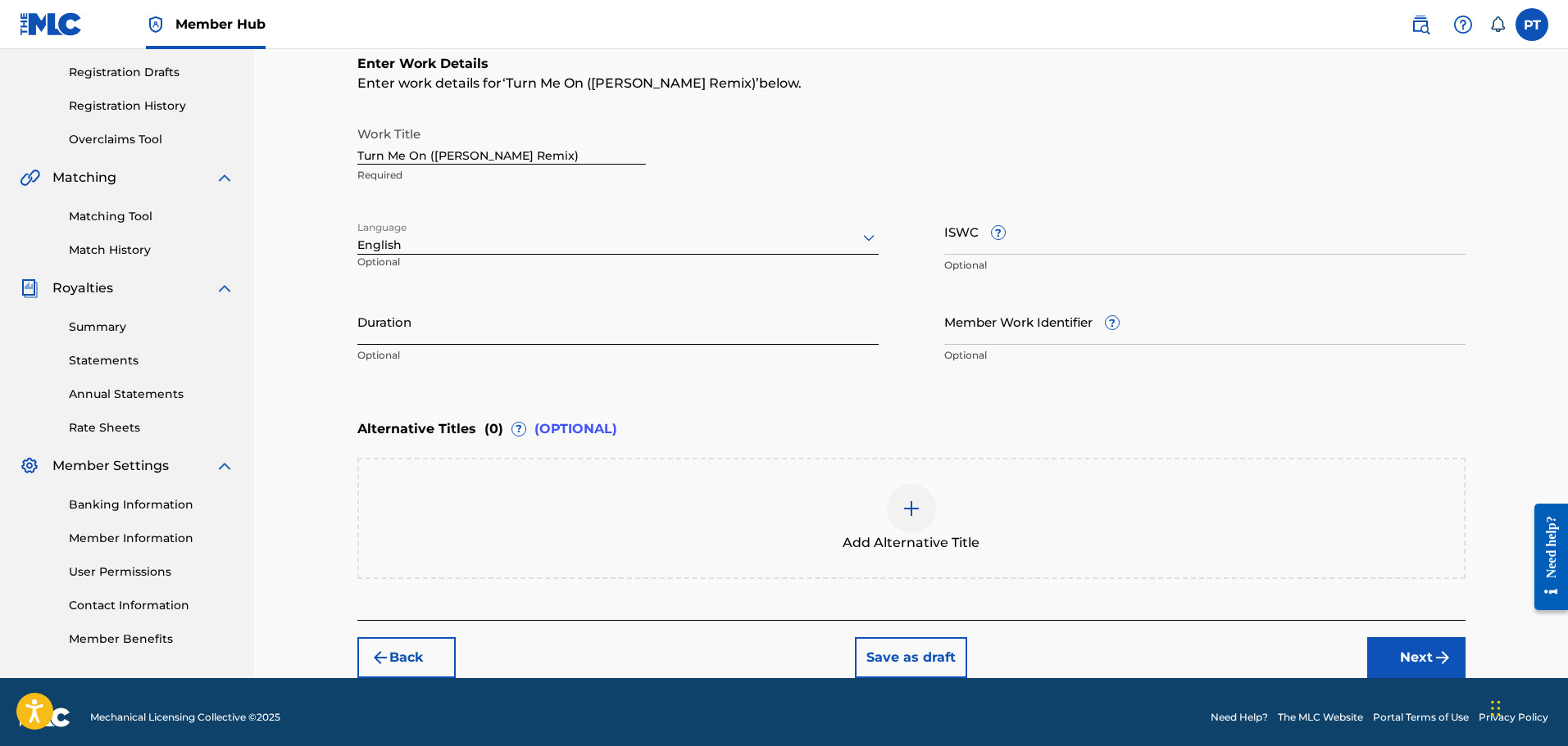
click at [454, 320] on input "Duration" at bounding box center [618, 322] width 521 height 46
type input "03:25"
click at [903, 509] on img at bounding box center [912, 509] width 20 height 20
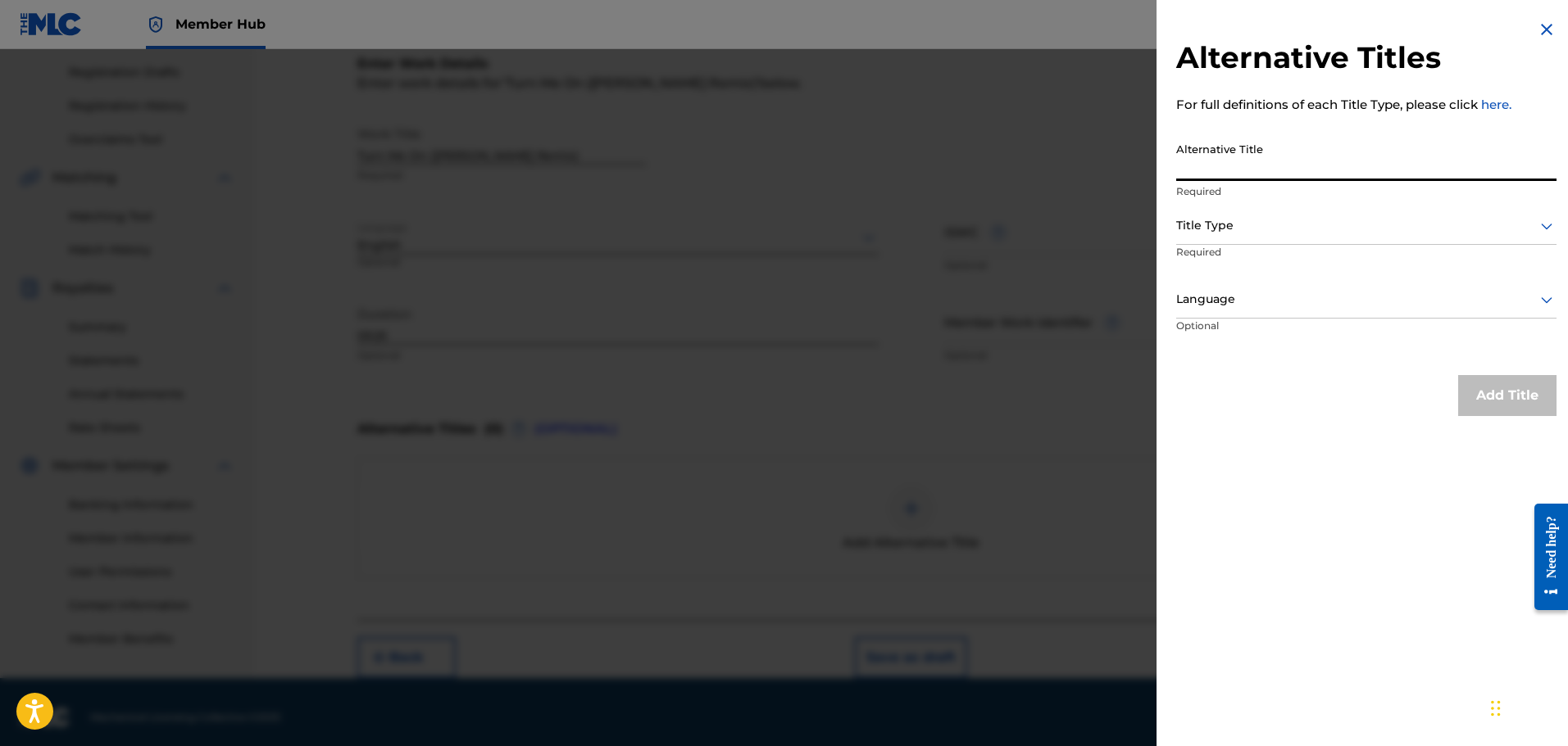
click at [1193, 175] on input "Alternative Title" at bounding box center [1366, 157] width 381 height 46
paste input "Turn Me On"
type input "Turn Me On"
click at [1335, 243] on div "Title Type" at bounding box center [1366, 227] width 381 height 37
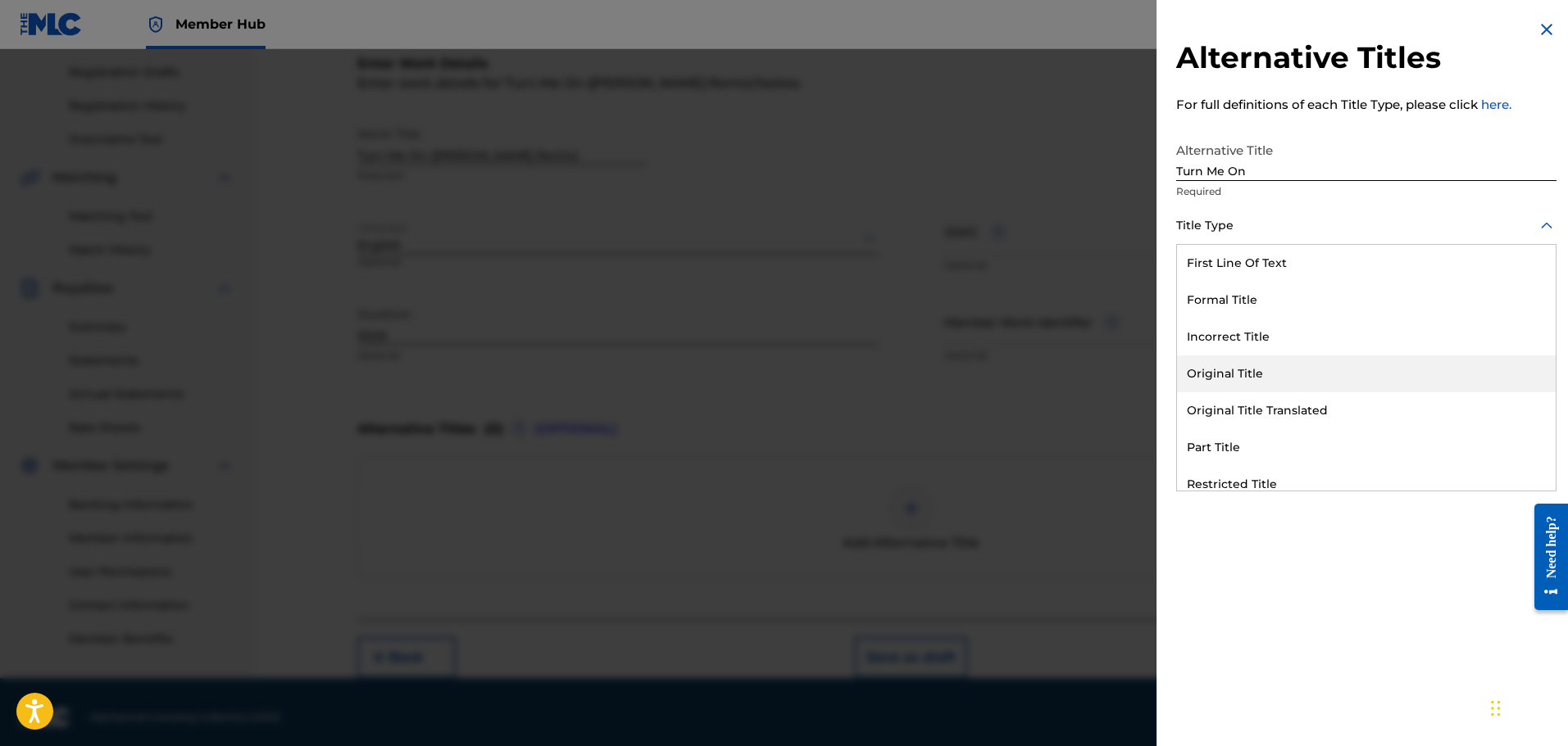
click at [1300, 370] on div "Original Title" at bounding box center [1366, 374] width 379 height 37
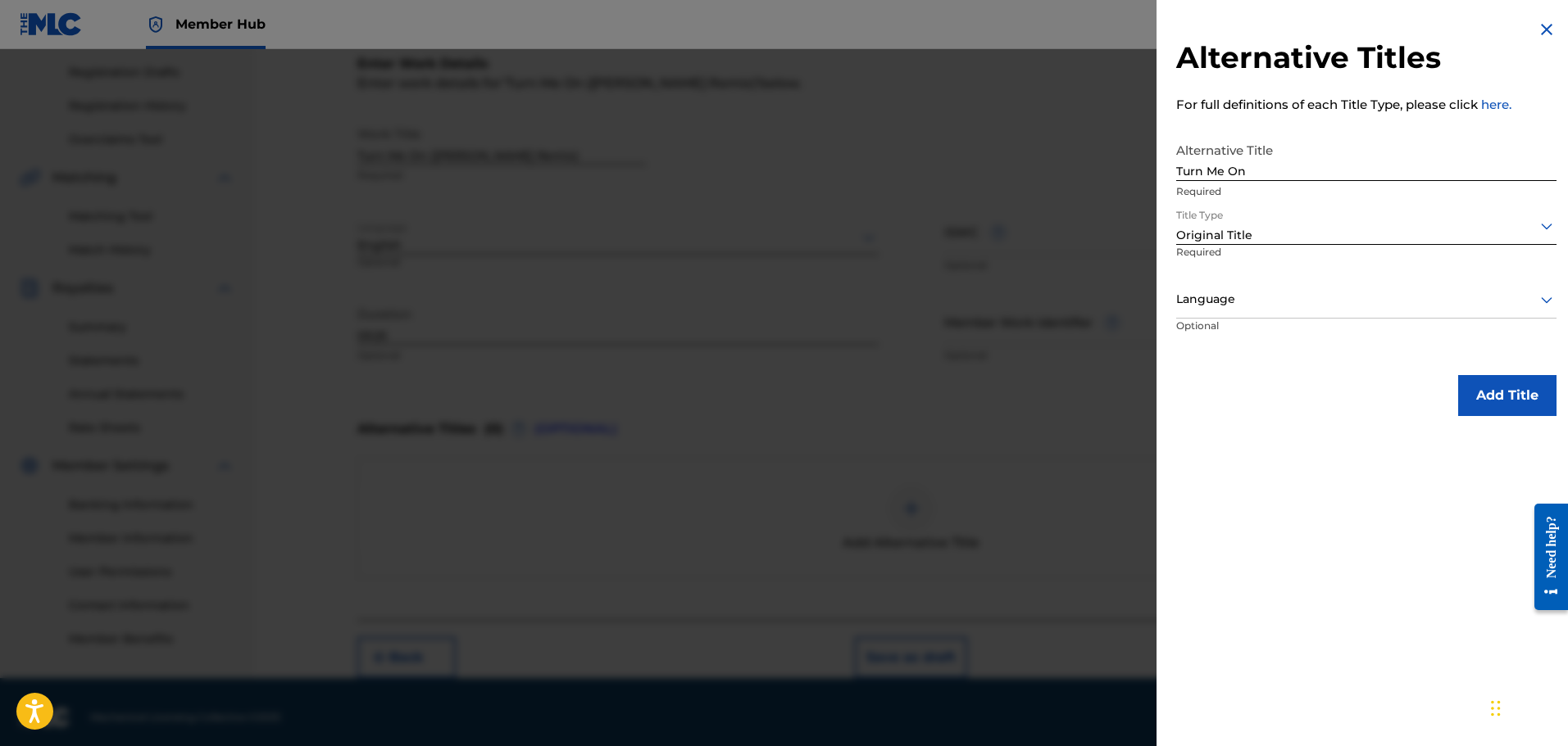
click at [1244, 310] on div "Language" at bounding box center [1366, 300] width 381 height 37
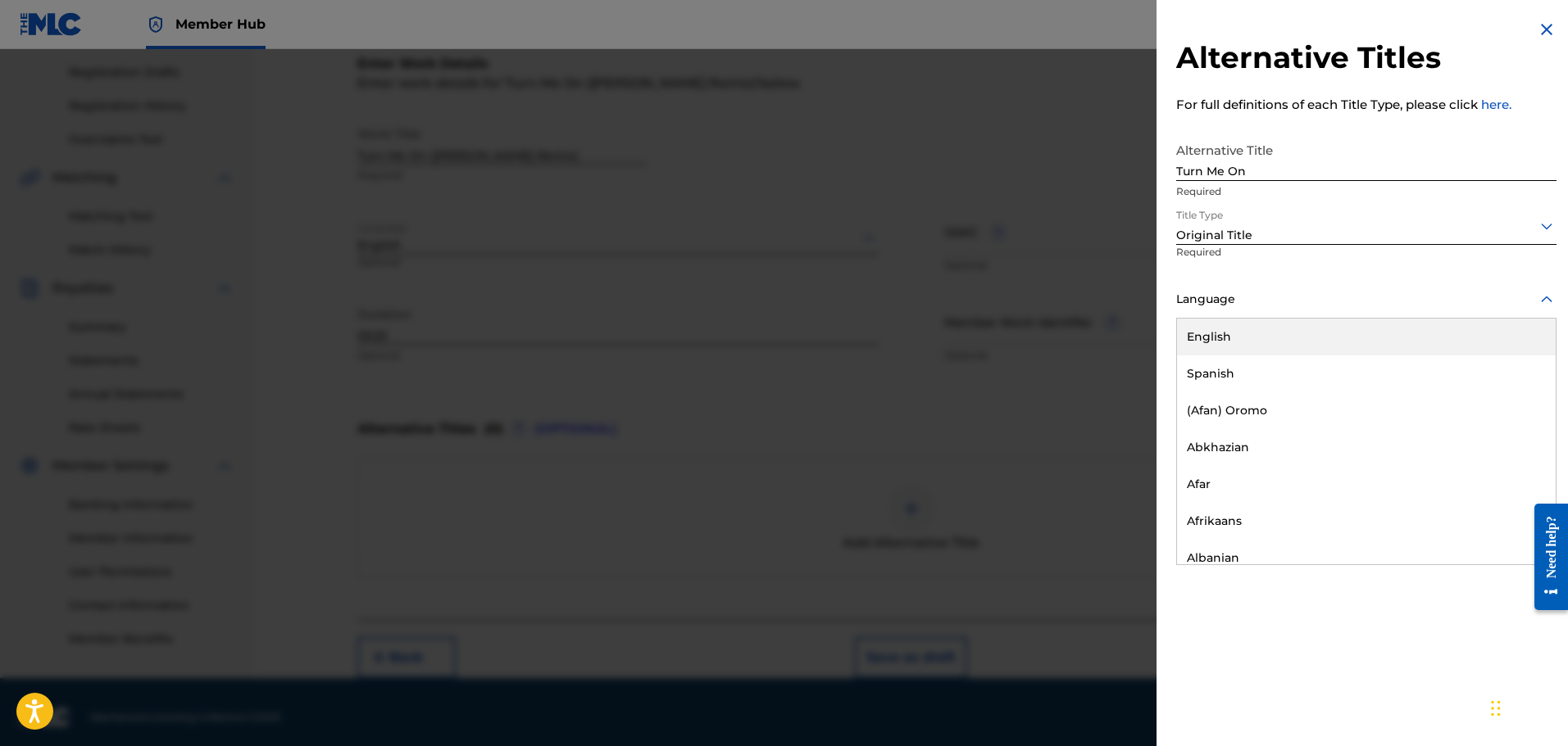
click at [1261, 345] on div "English" at bounding box center [1366, 337] width 379 height 37
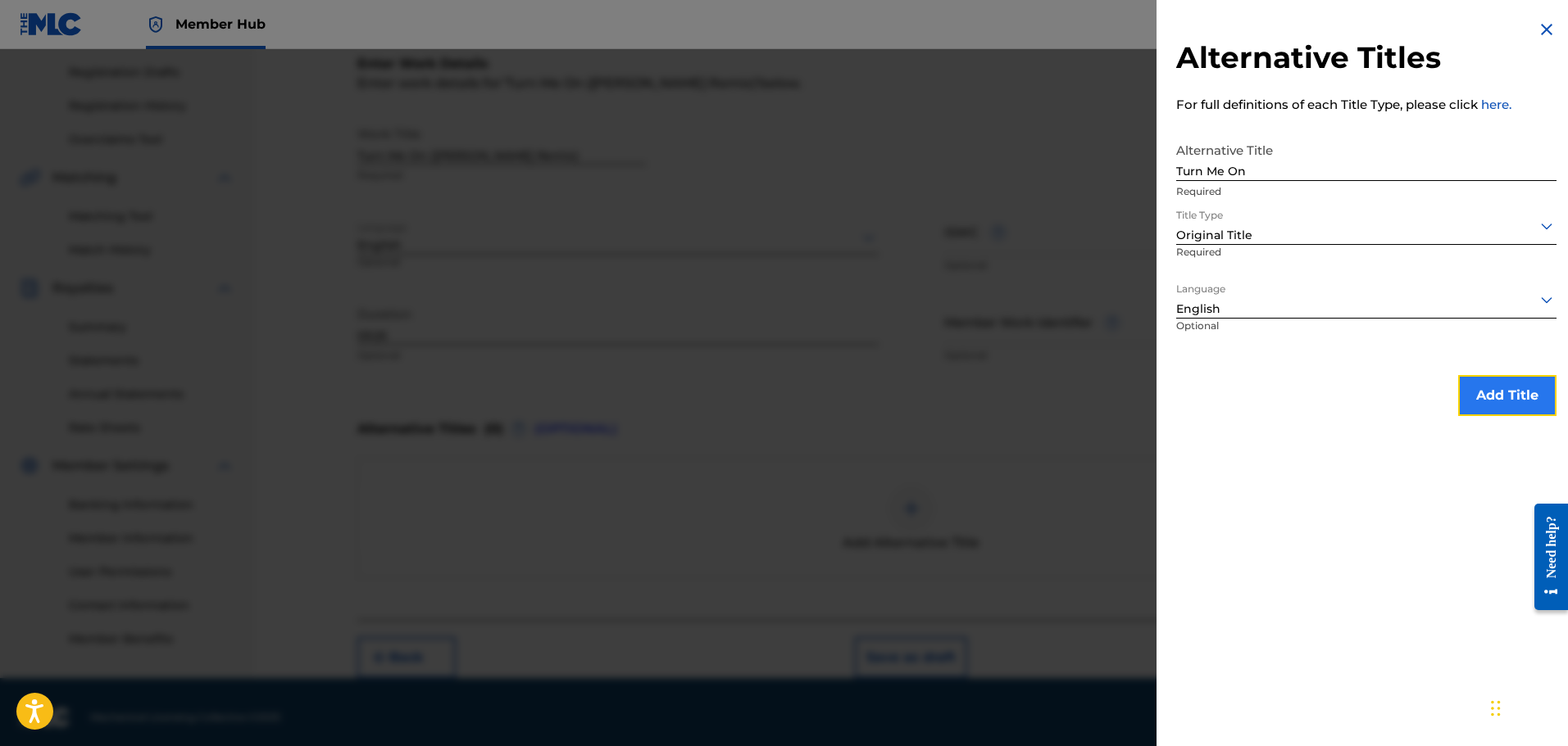
click at [1485, 398] on button "Add Title" at bounding box center [1507, 396] width 98 height 41
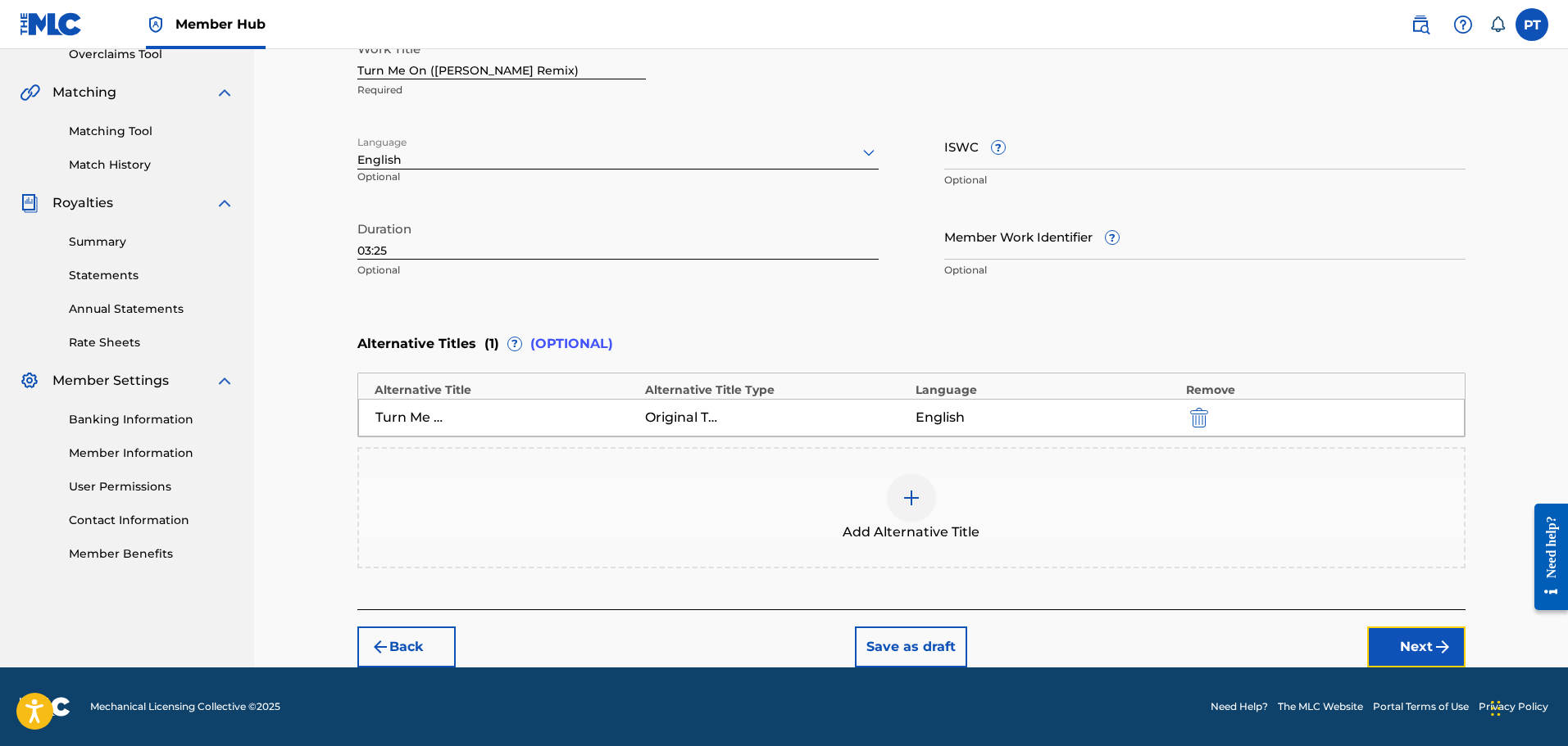
click at [1407, 635] on button "Next" at bounding box center [1416, 648] width 98 height 41
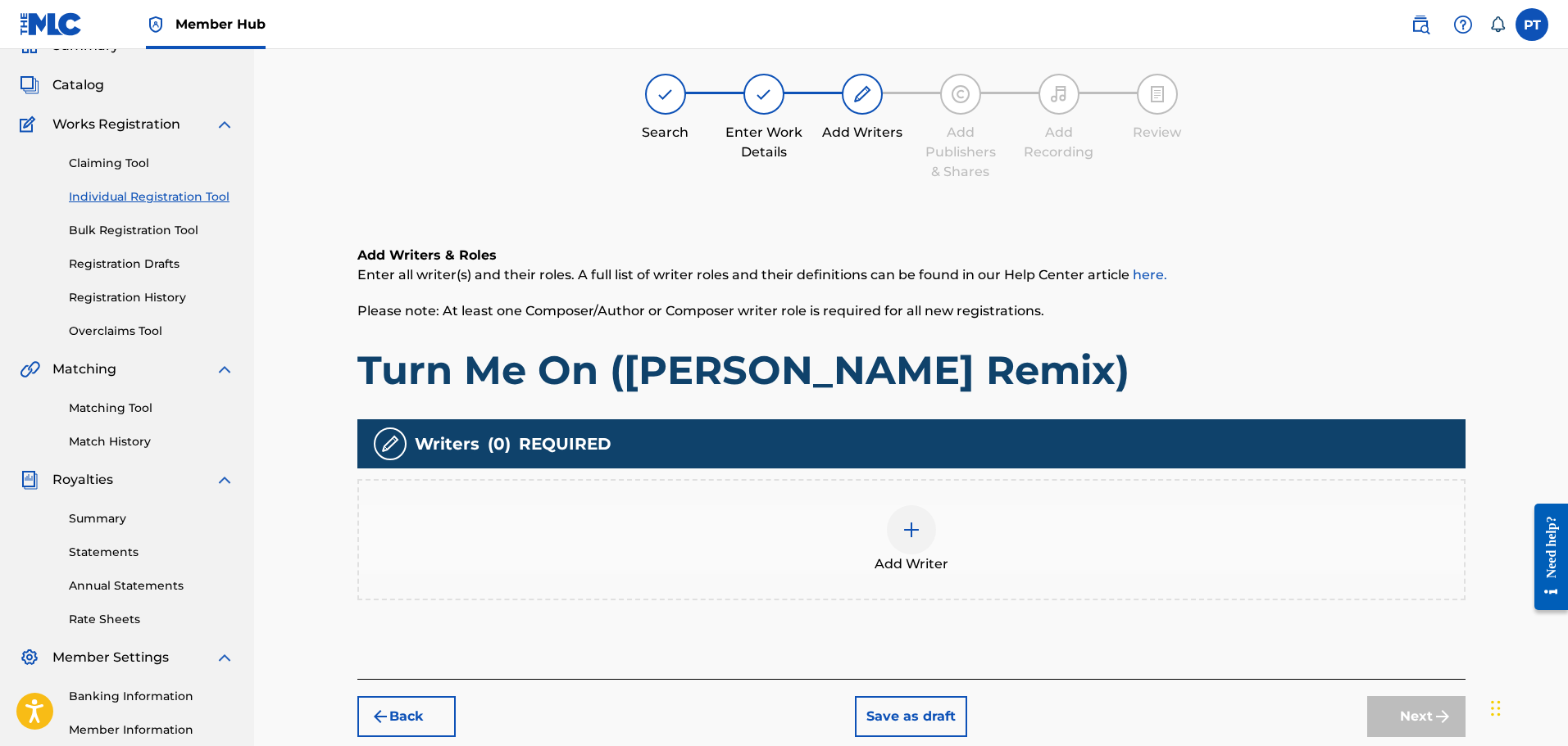
scroll to position [74, 0]
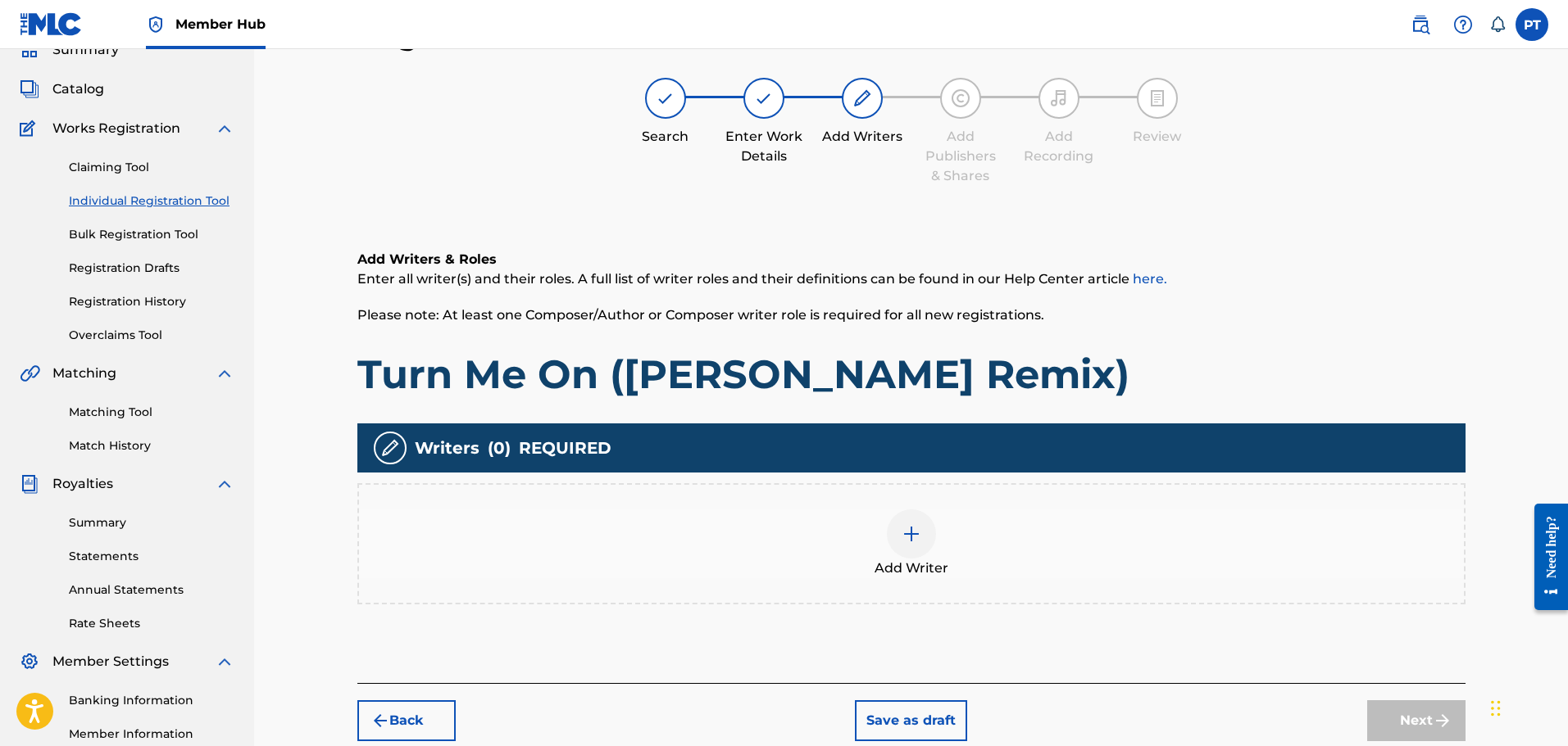
click at [937, 519] on div "Add Writer" at bounding box center [911, 543] width 1105 height 69
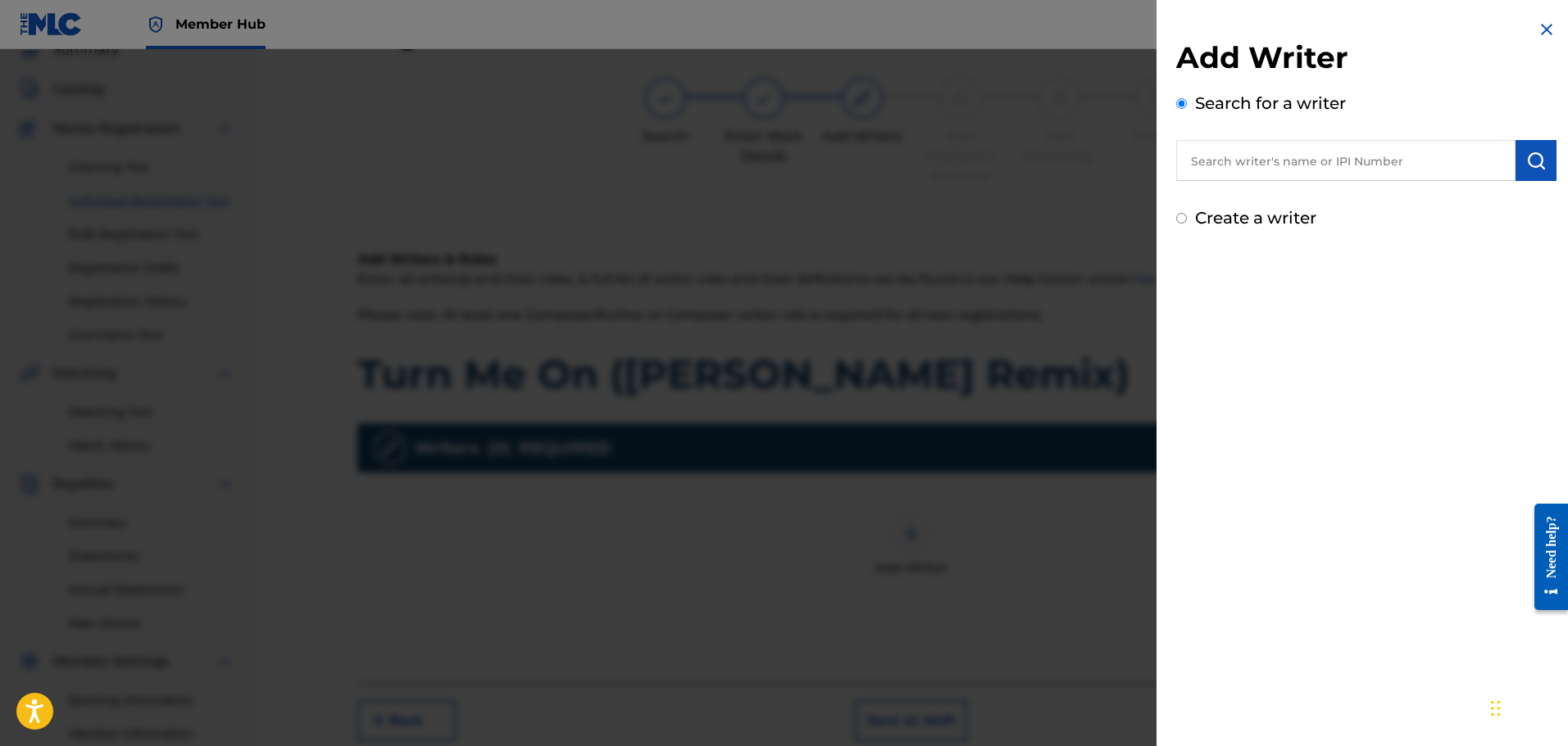
click at [1412, 153] on input "text" at bounding box center [1345, 160] width 339 height 41
drag, startPoint x: 1298, startPoint y: 118, endPoint x: 1292, endPoint y: 144, distance: 26.7
click at [1299, 122] on div "Search for a writer" at bounding box center [1366, 136] width 381 height 90
click at [1290, 150] on input "text" at bounding box center [1345, 160] width 339 height 41
paste input "00792351817"
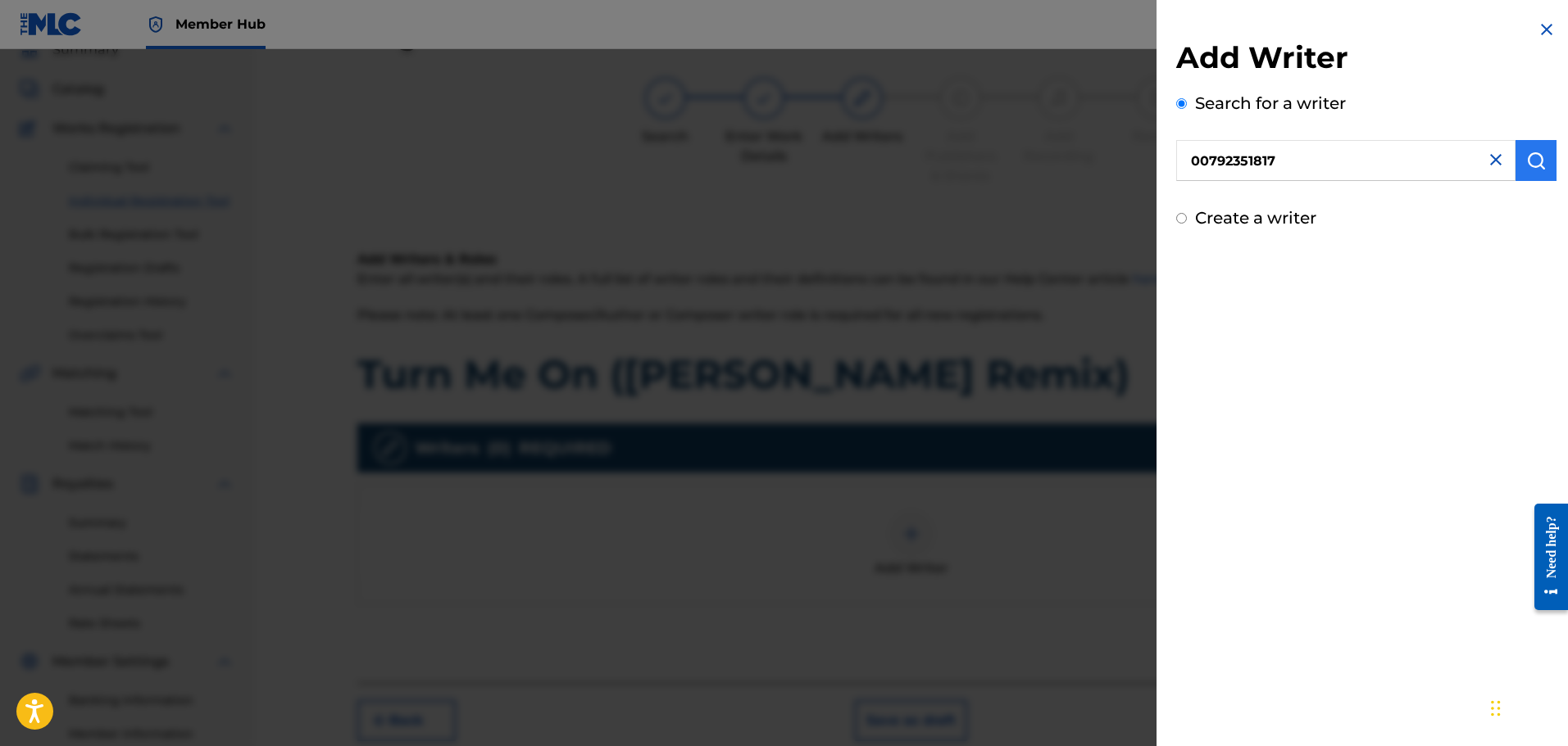
type input "00792351817"
click at [1526, 163] on img "submit" at bounding box center [1536, 160] width 20 height 20
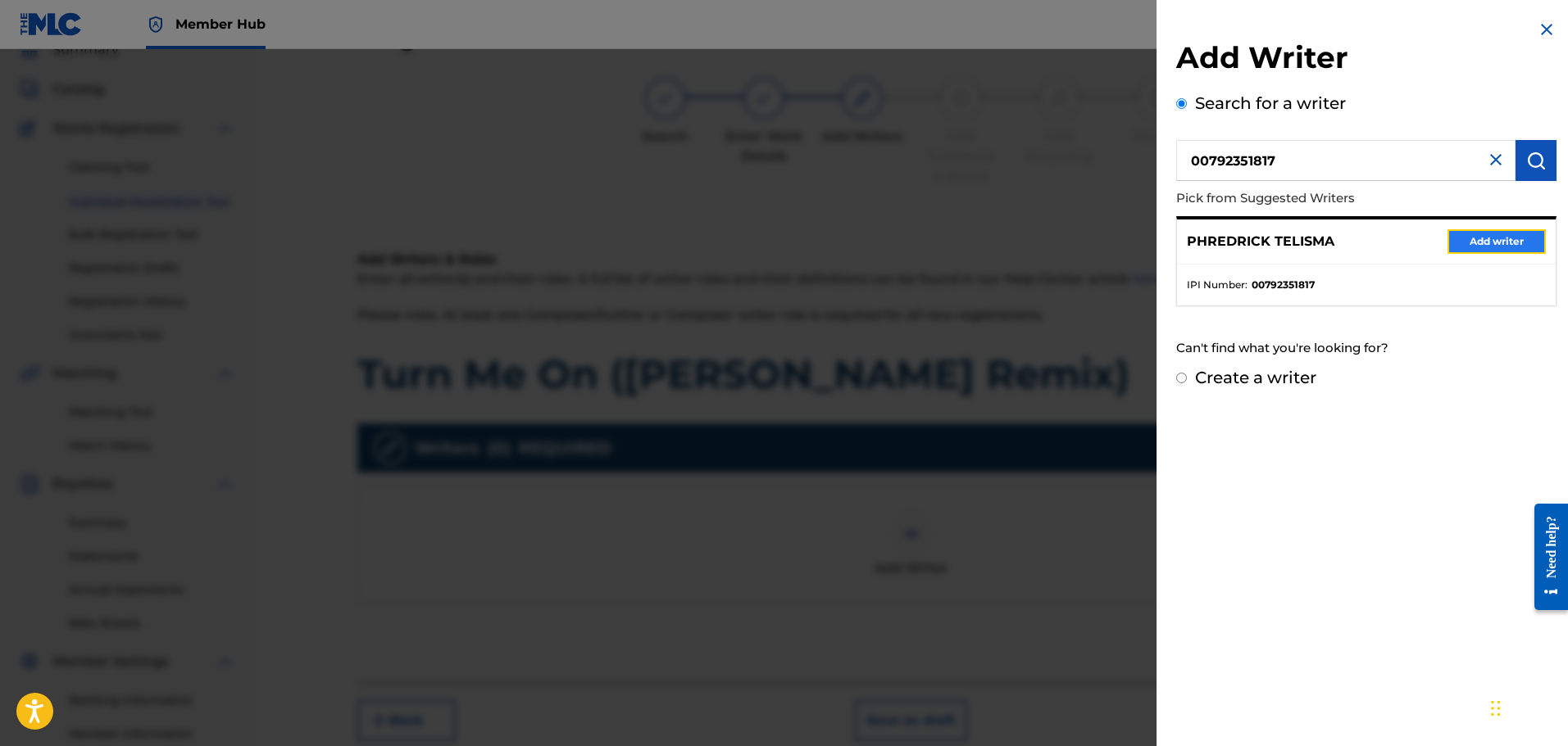
click at [1470, 246] on button "Add writer" at bounding box center [1496, 241] width 98 height 25
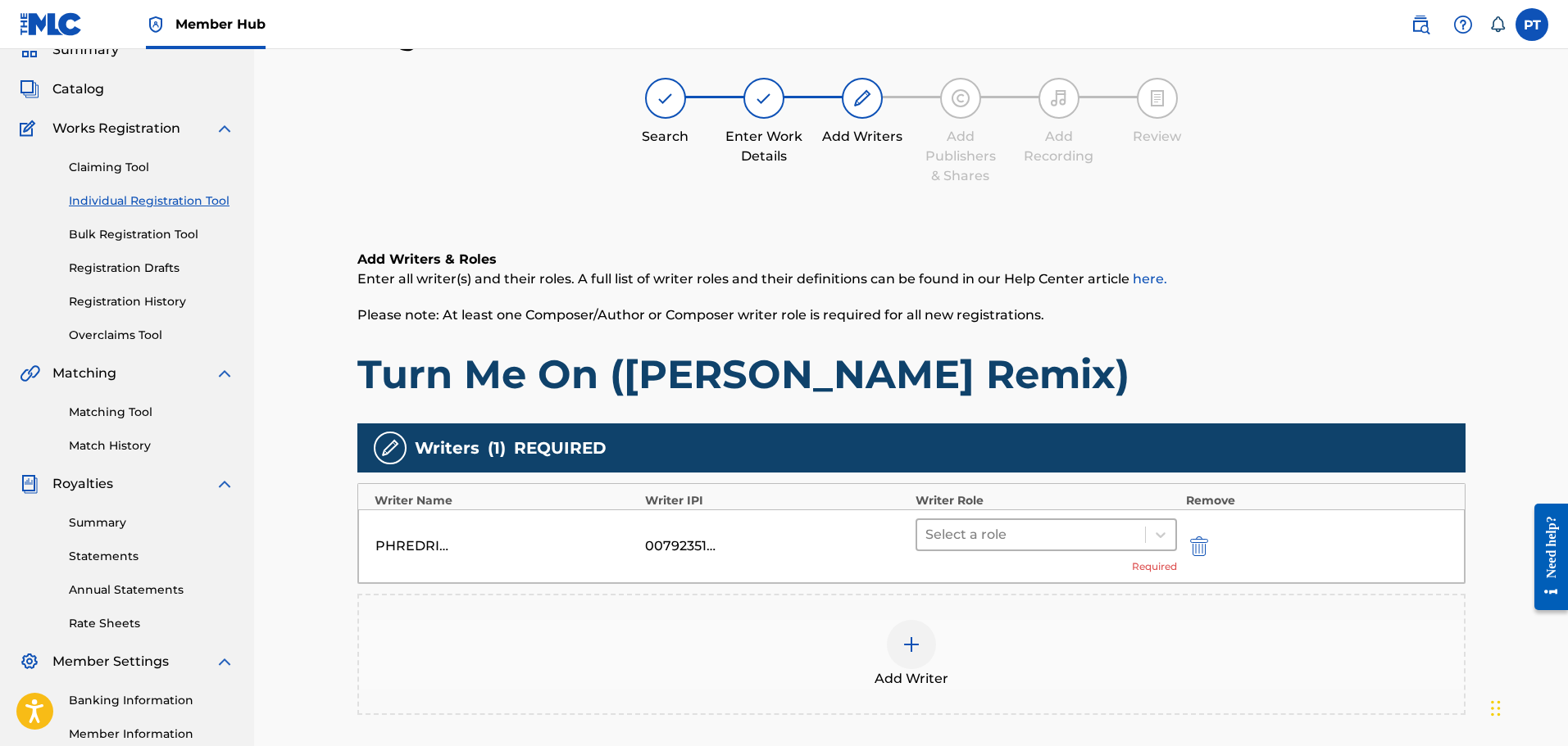
click at [985, 533] on div at bounding box center [1031, 535] width 213 height 23
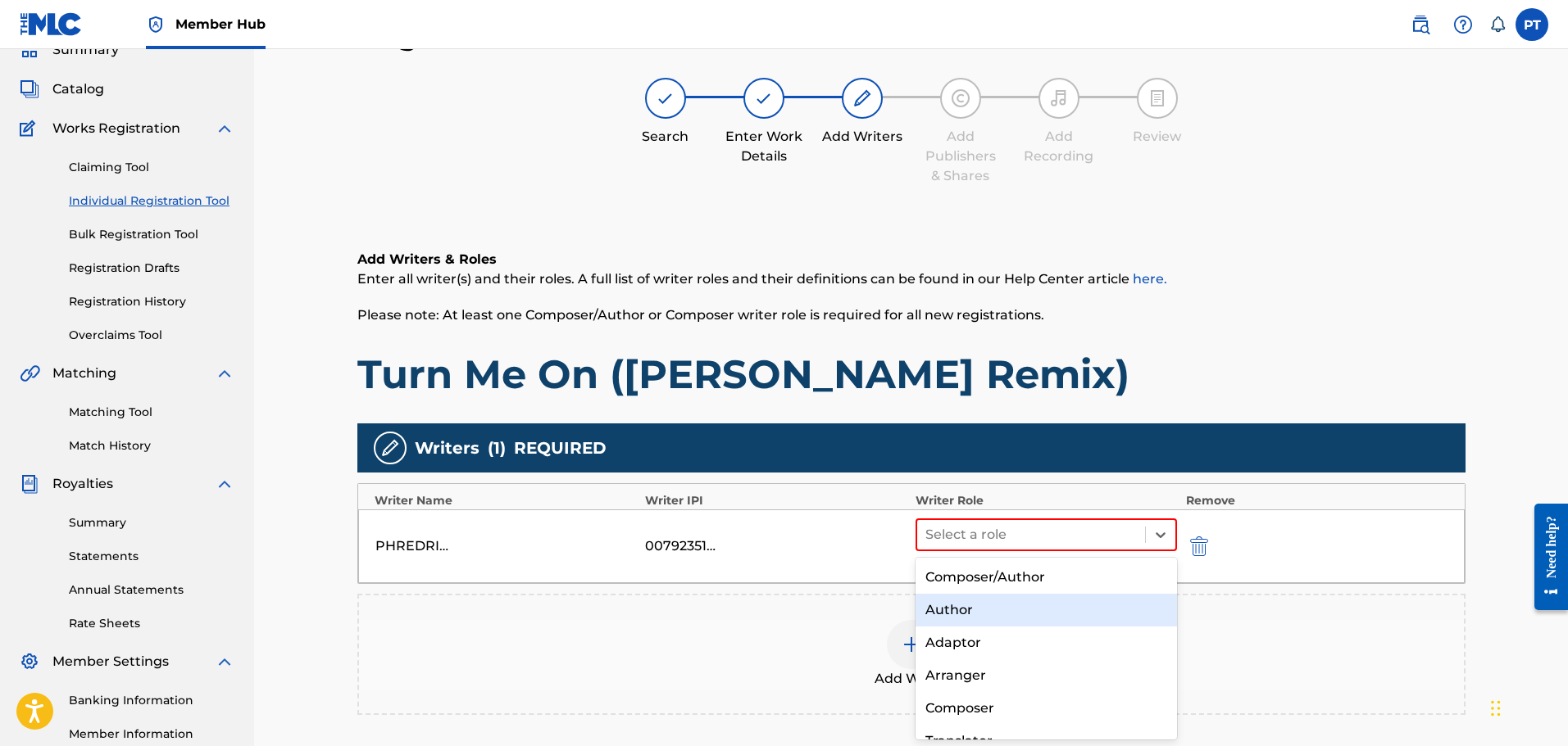
click at [981, 611] on div "Author" at bounding box center [1046, 610] width 262 height 33
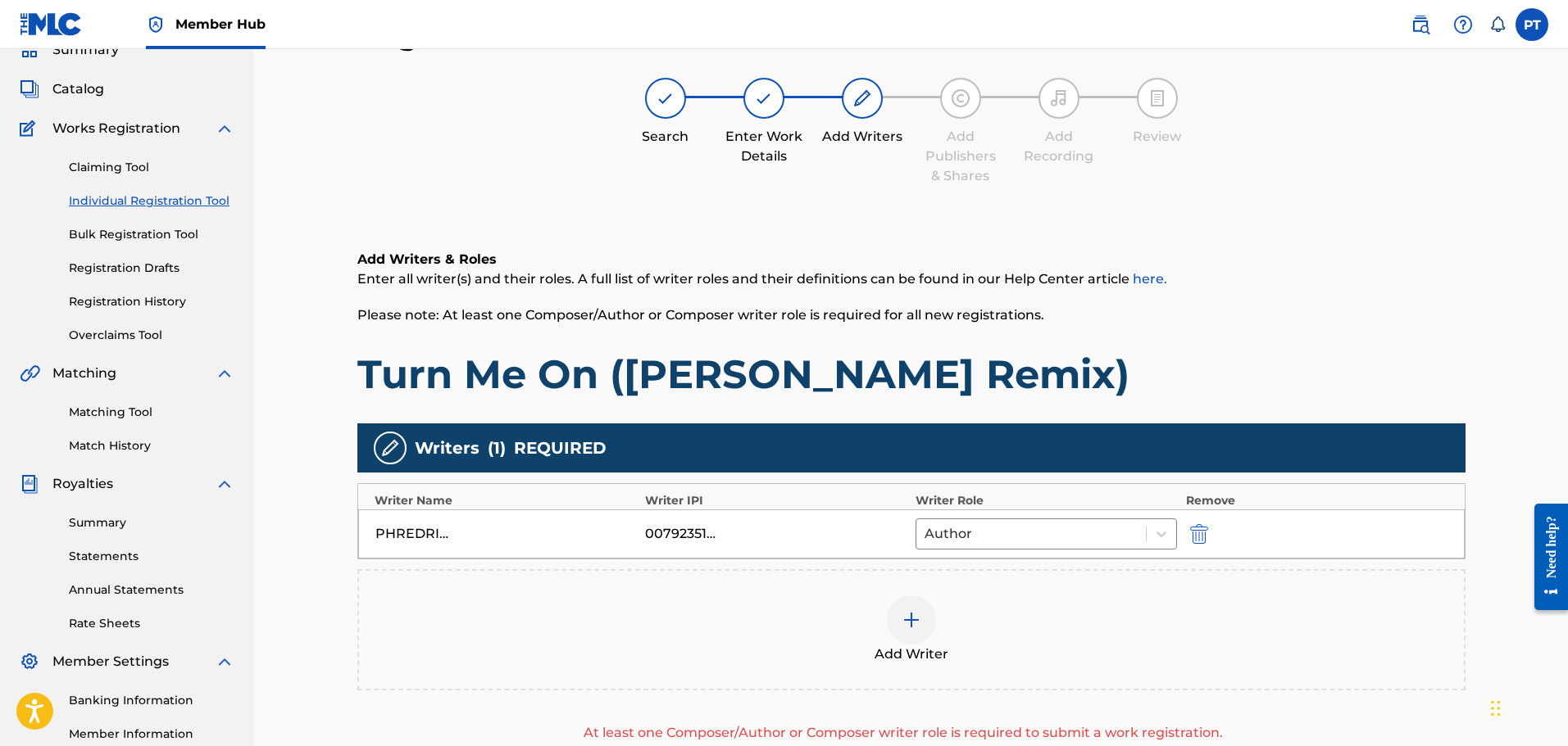
click at [886, 631] on div "Add Writer" at bounding box center [911, 629] width 1105 height 69
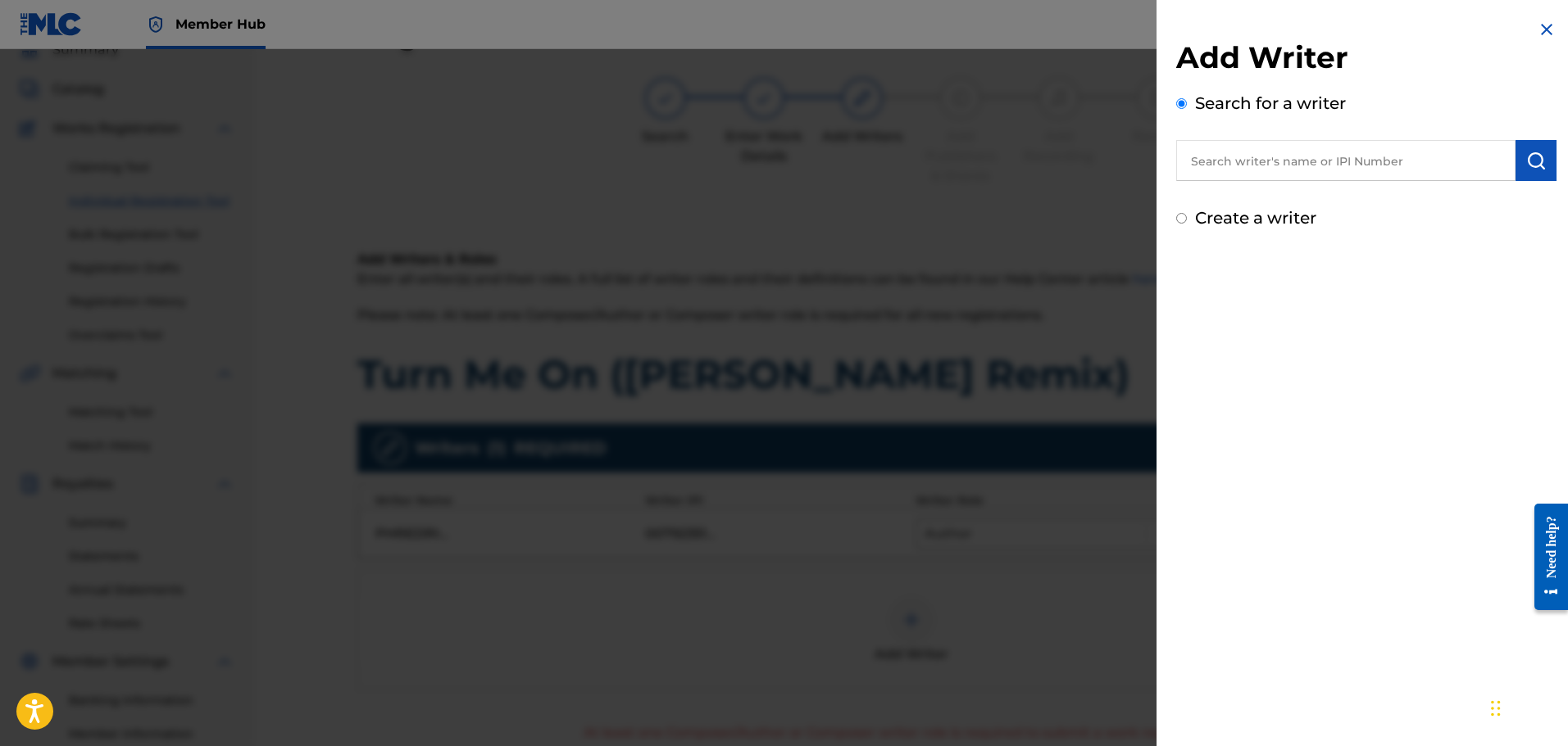
click at [1306, 152] on input "text" at bounding box center [1345, 160] width 339 height 41
paste input "00850494133"
type input "00850494133"
click at [1542, 152] on button "submit" at bounding box center [1537, 160] width 41 height 41
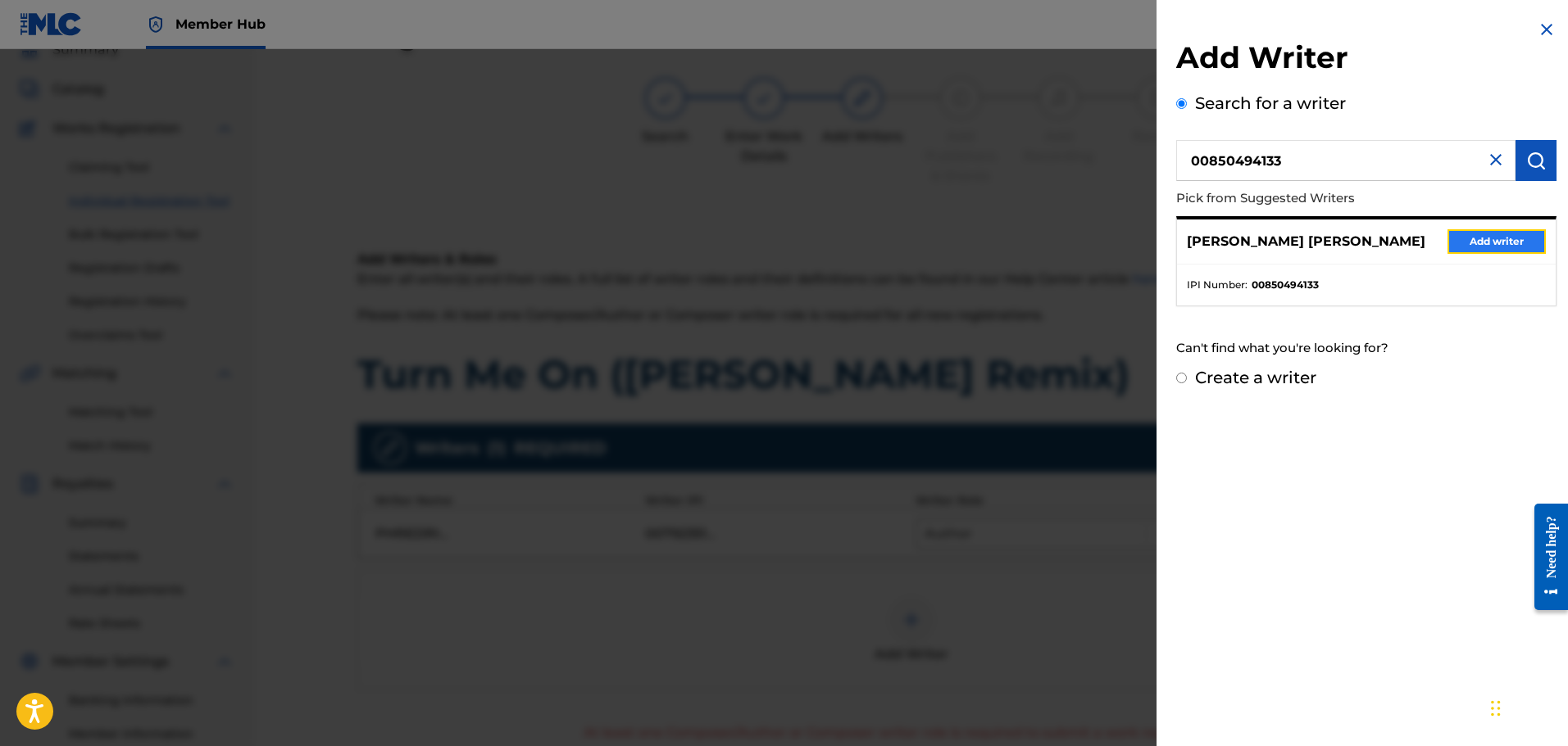
click at [1455, 243] on button "Add writer" at bounding box center [1496, 241] width 98 height 25
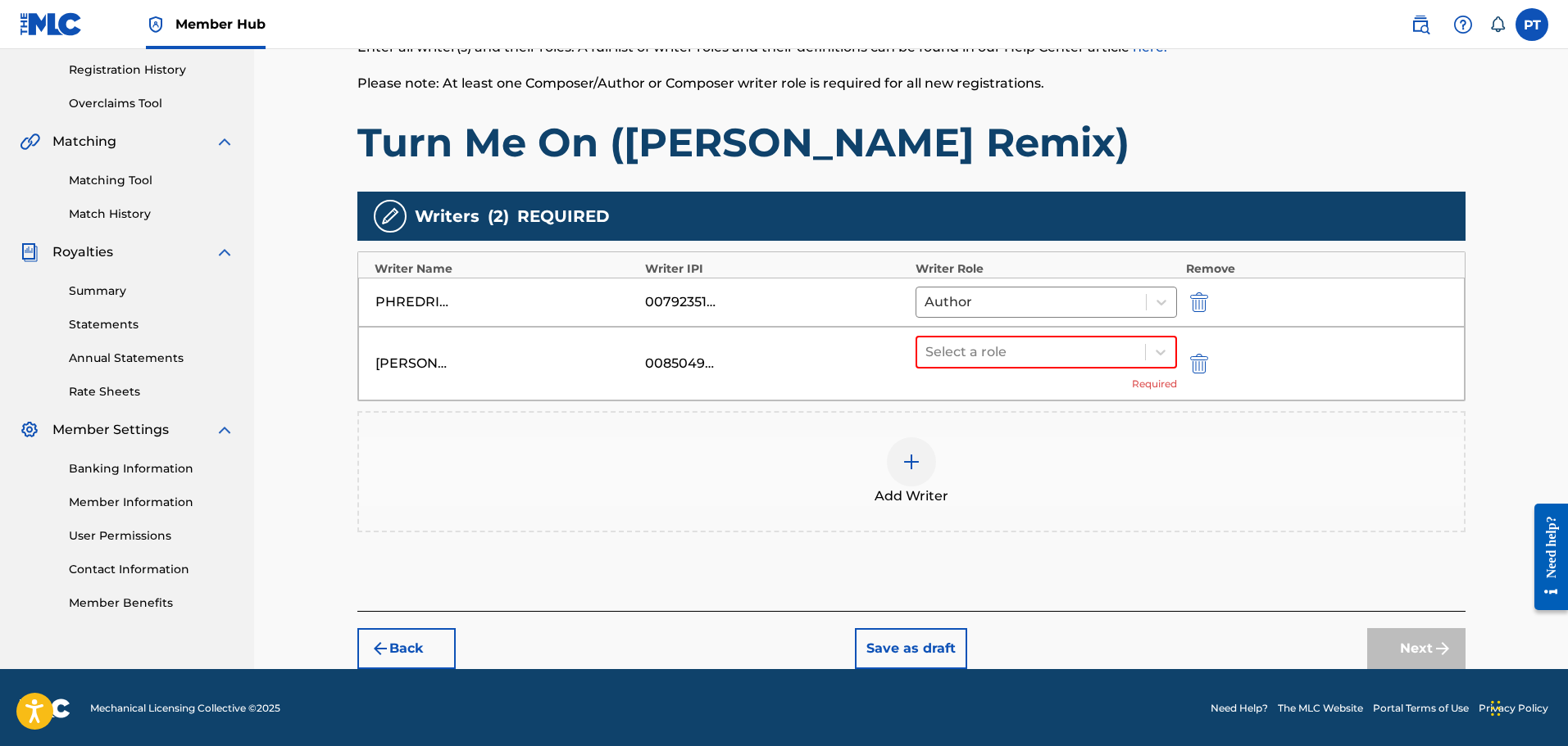
scroll to position [307, 0]
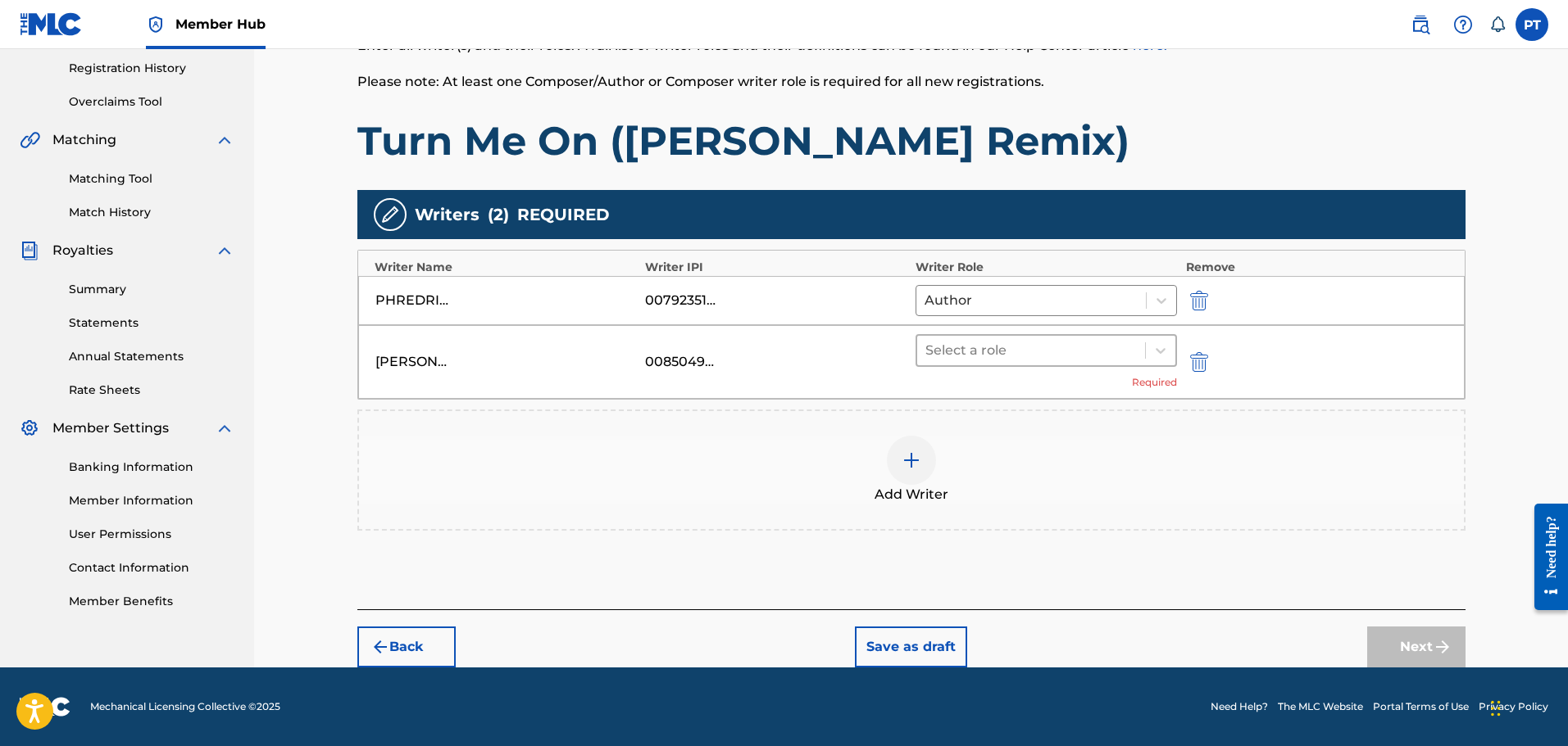
click at [1060, 352] on div at bounding box center [1031, 351] width 213 height 23
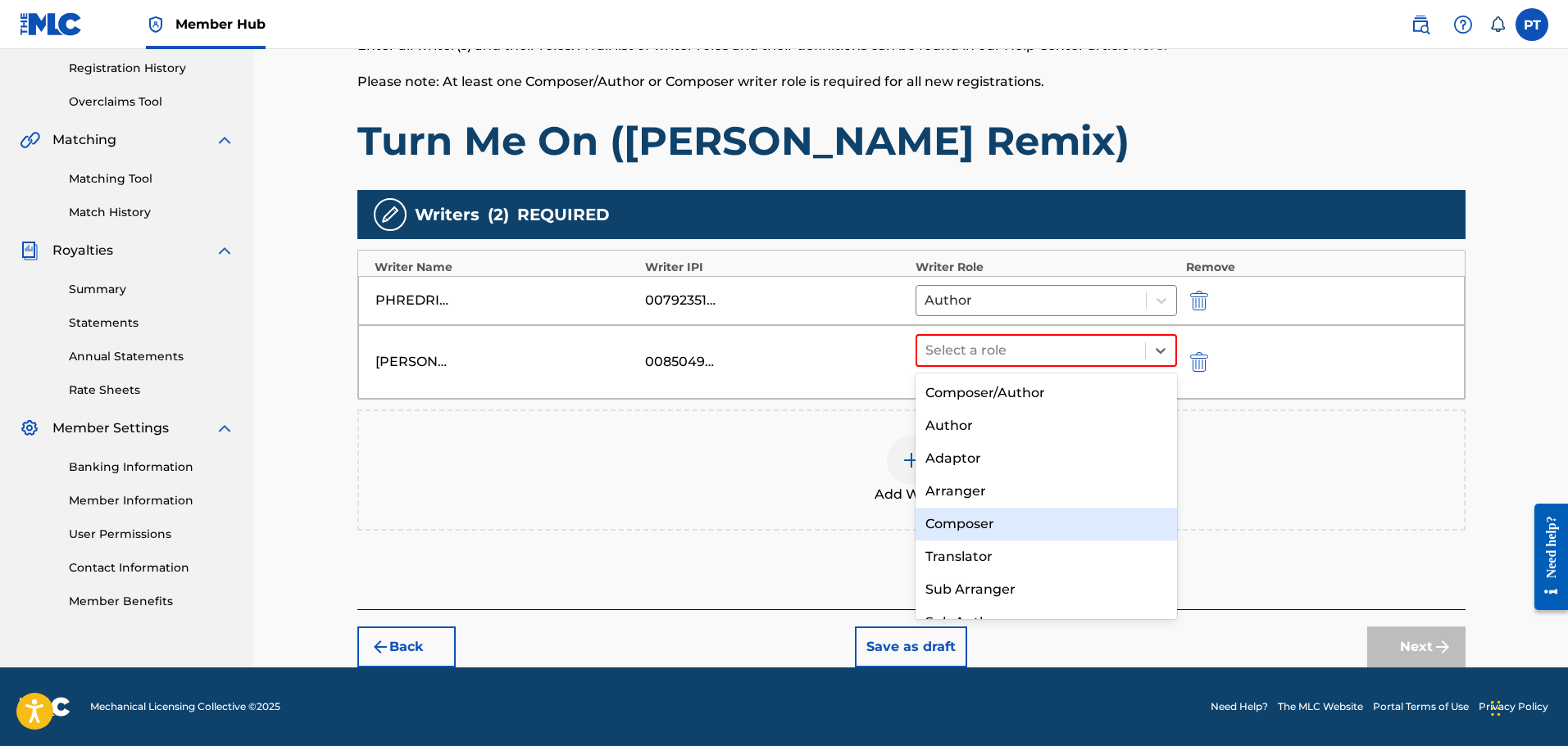
click at [994, 528] on div "Composer" at bounding box center [1046, 524] width 262 height 33
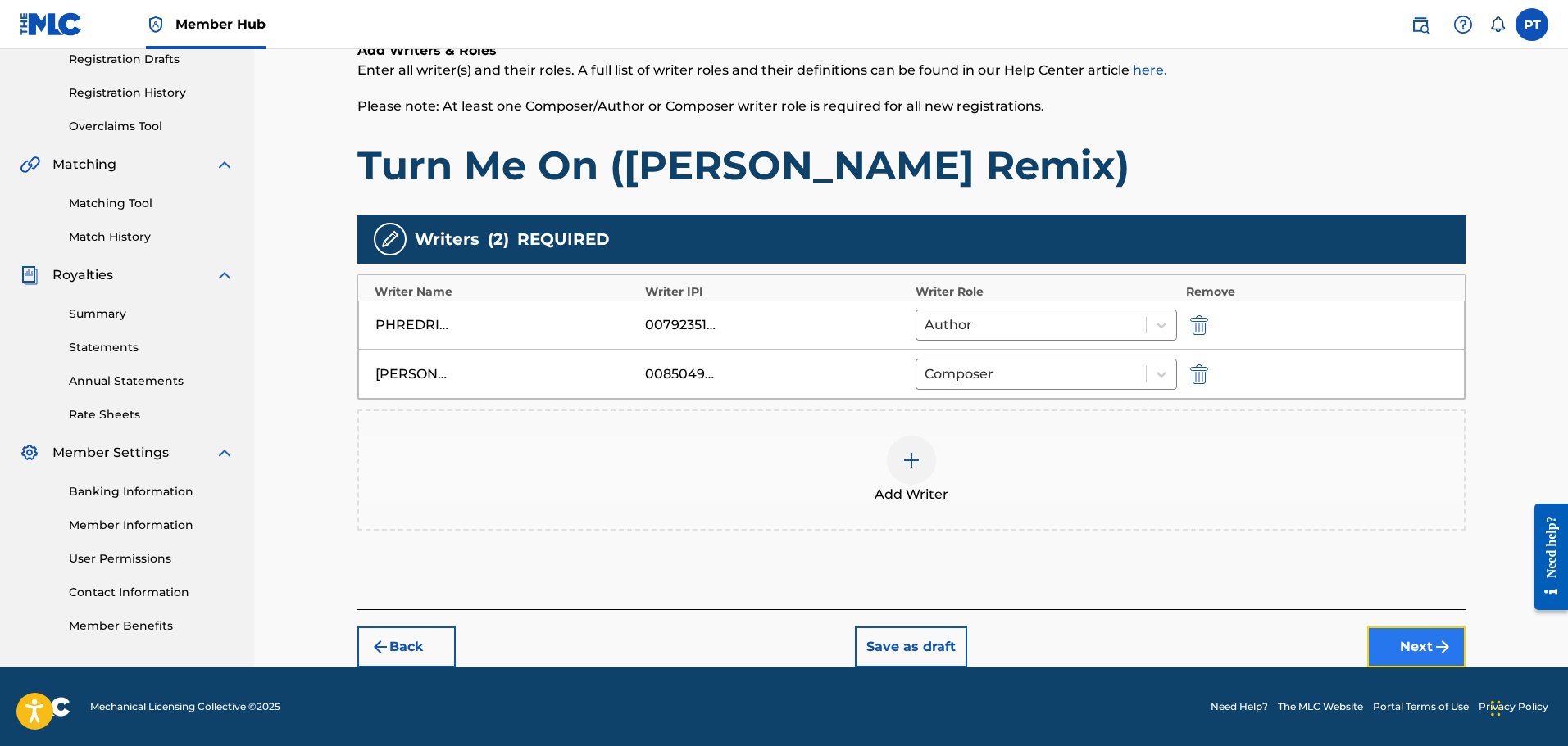
click at [1411, 655] on button "Next" at bounding box center [1416, 648] width 98 height 41
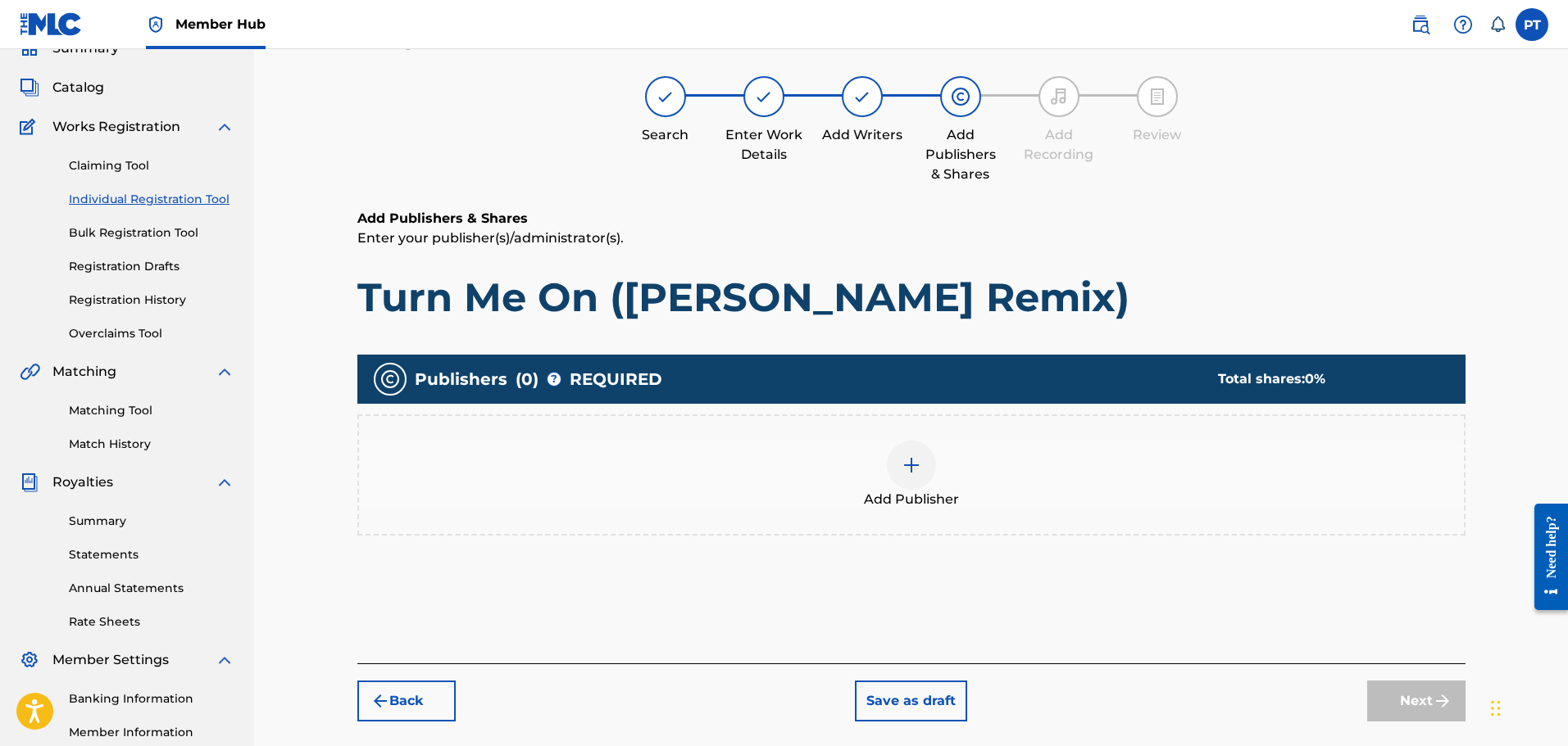
scroll to position [74, 0]
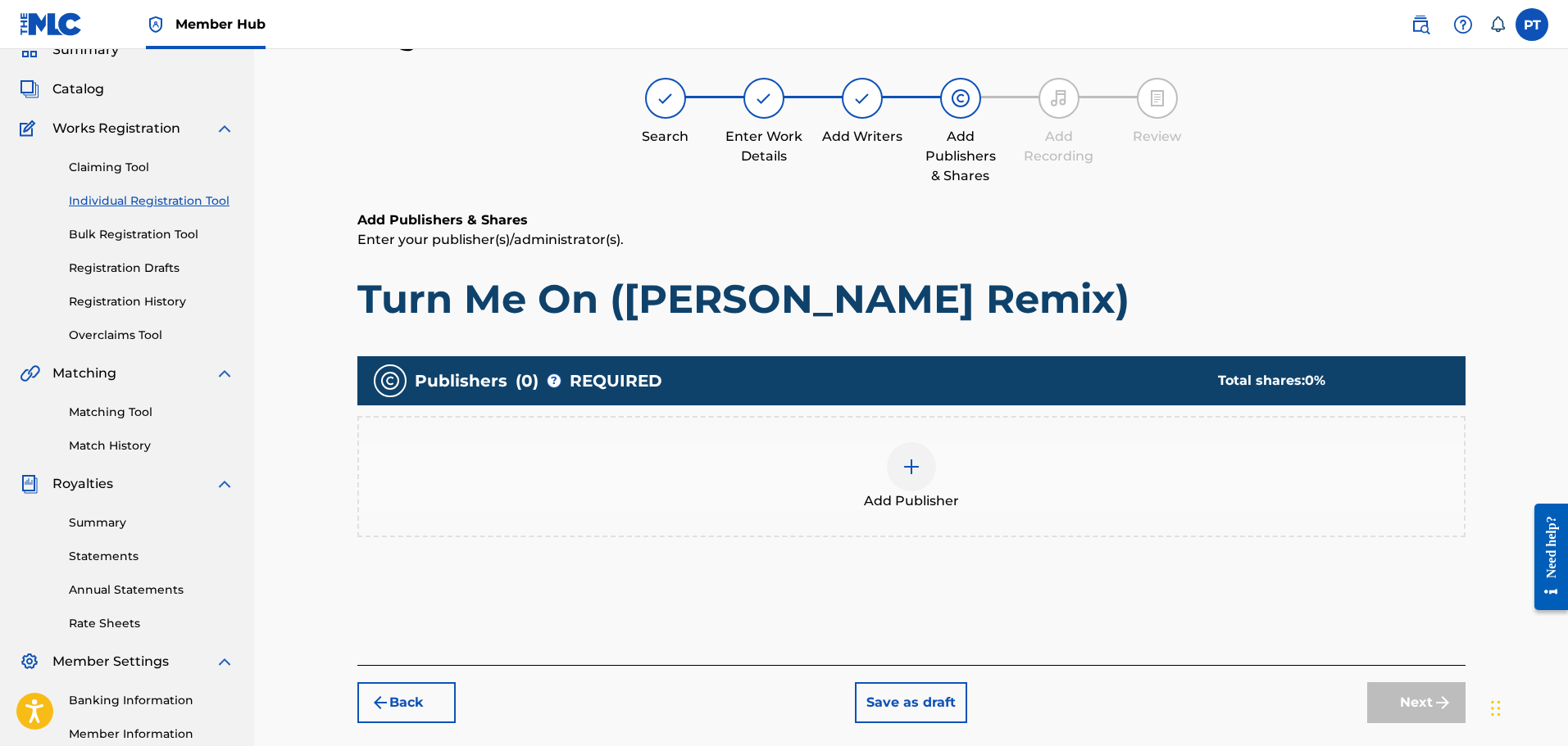
click at [915, 471] on img at bounding box center [912, 467] width 20 height 20
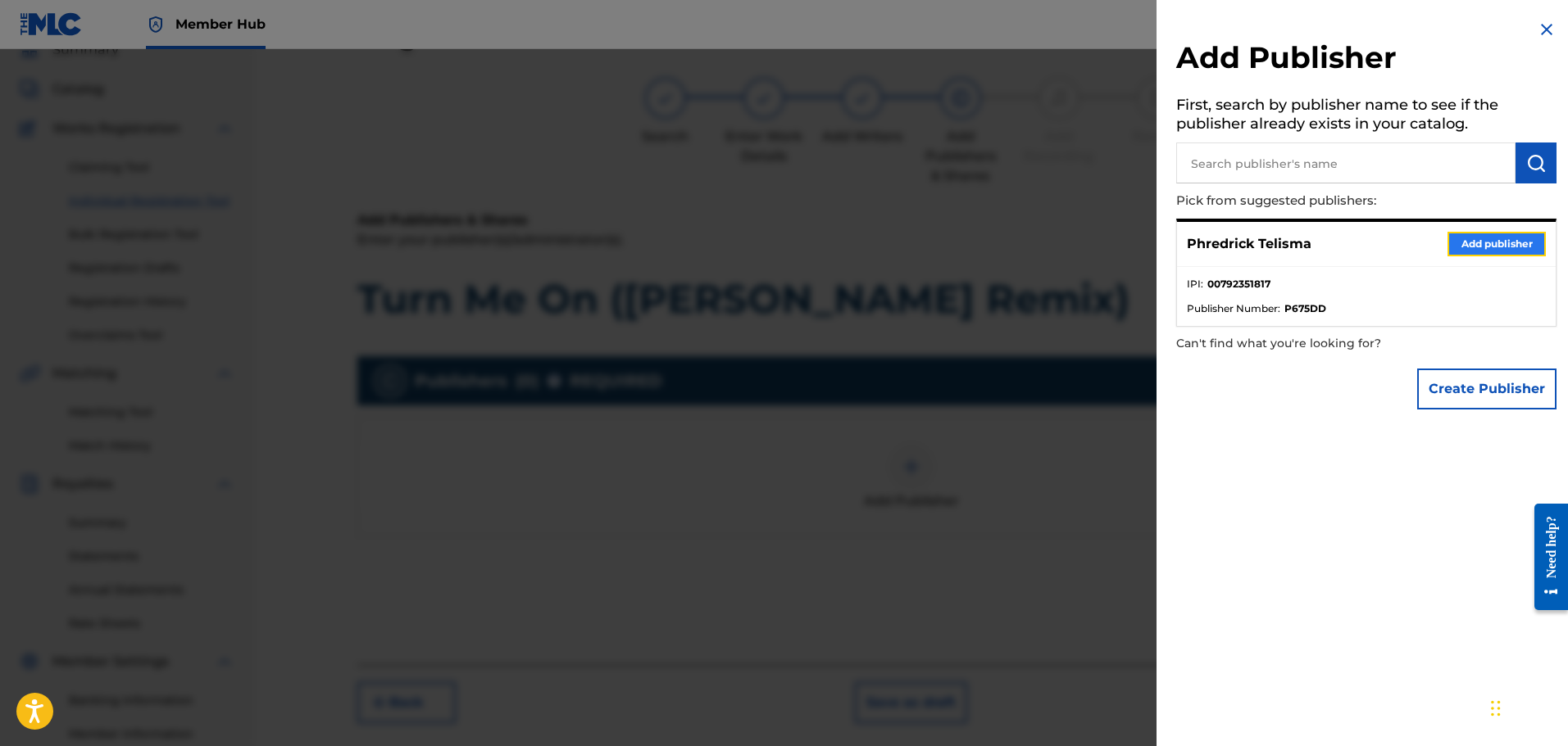
click at [1505, 246] on button "Add publisher" at bounding box center [1496, 244] width 98 height 25
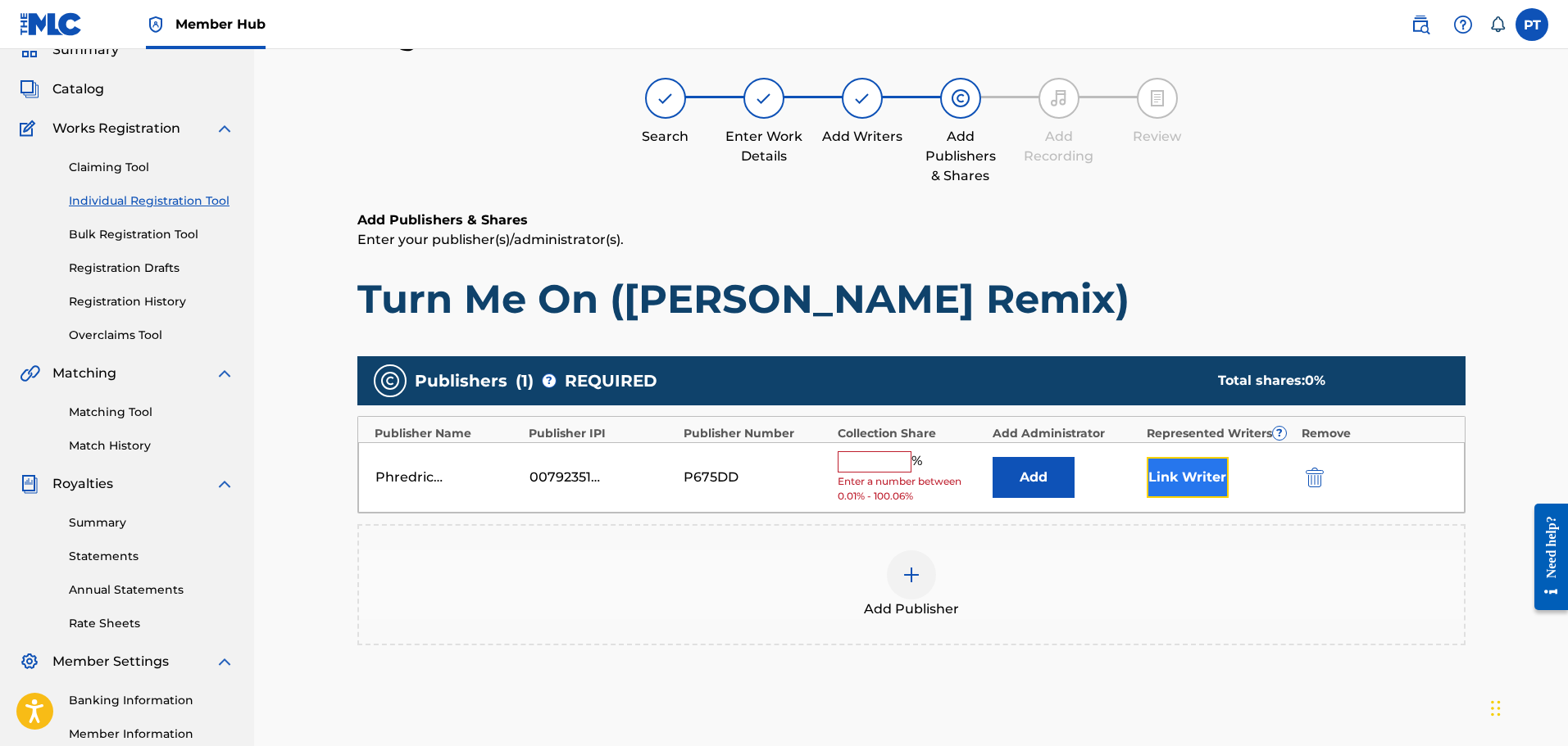
click at [1225, 471] on button "Link Writer" at bounding box center [1187, 478] width 82 height 41
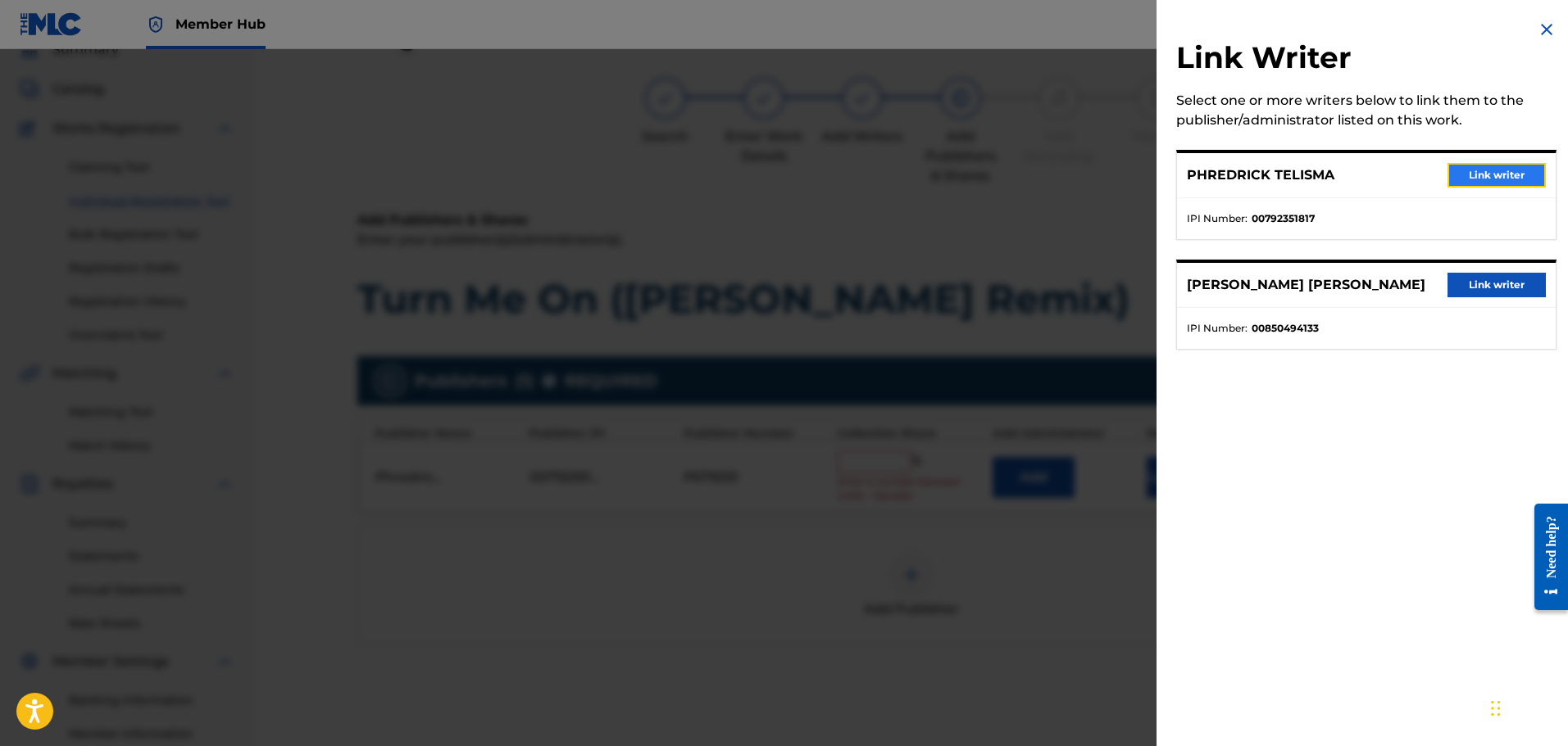
click at [1511, 180] on button "Link writer" at bounding box center [1496, 175] width 98 height 25
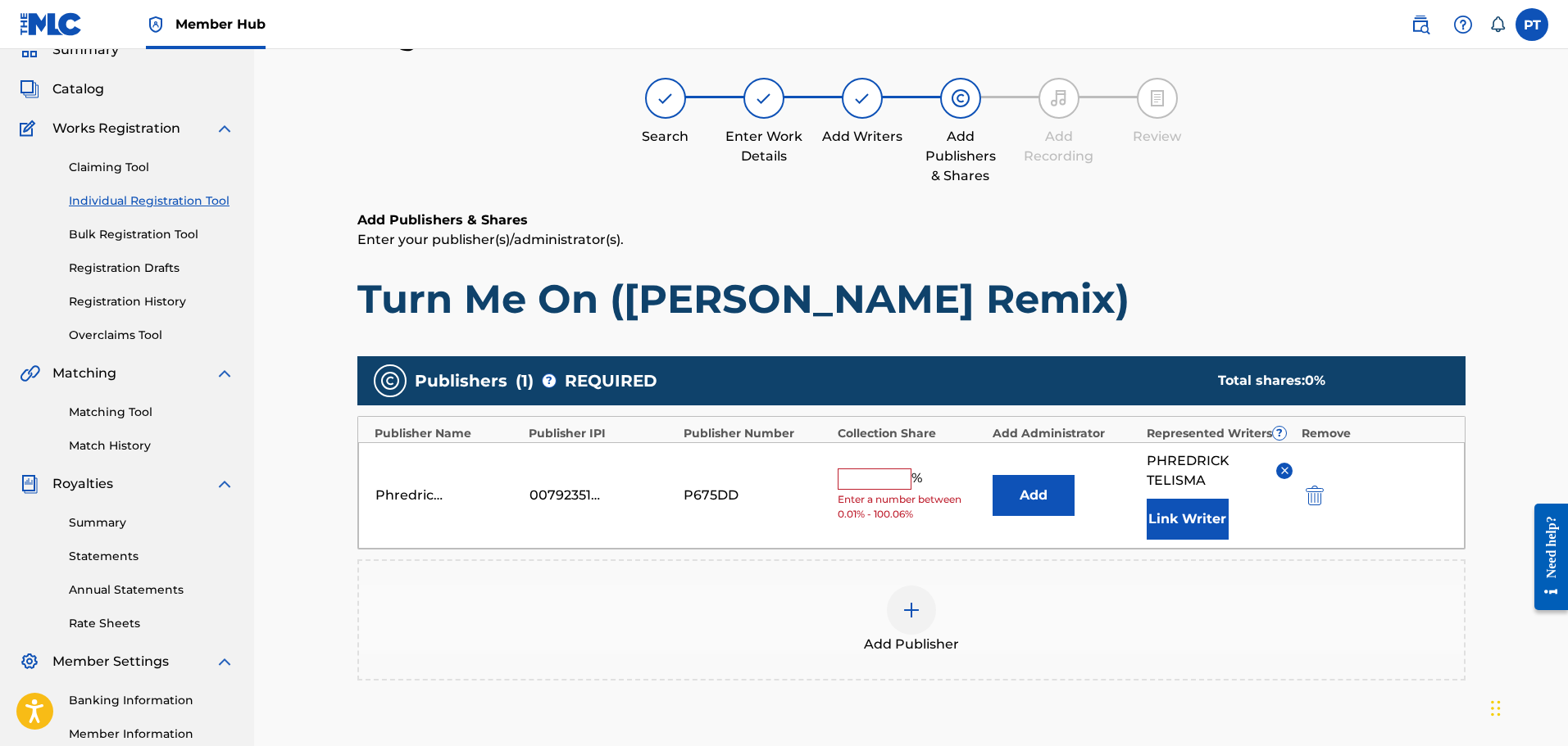
drag, startPoint x: 881, startPoint y: 479, endPoint x: 879, endPoint y: 488, distance: 9.2
click at [881, 479] on input "text" at bounding box center [874, 480] width 74 height 22
type input "50"
click at [1482, 562] on div "Register Work Search Enter Work Details Add Writers Add Publishers & Shares Add…" at bounding box center [911, 442] width 1148 height 850
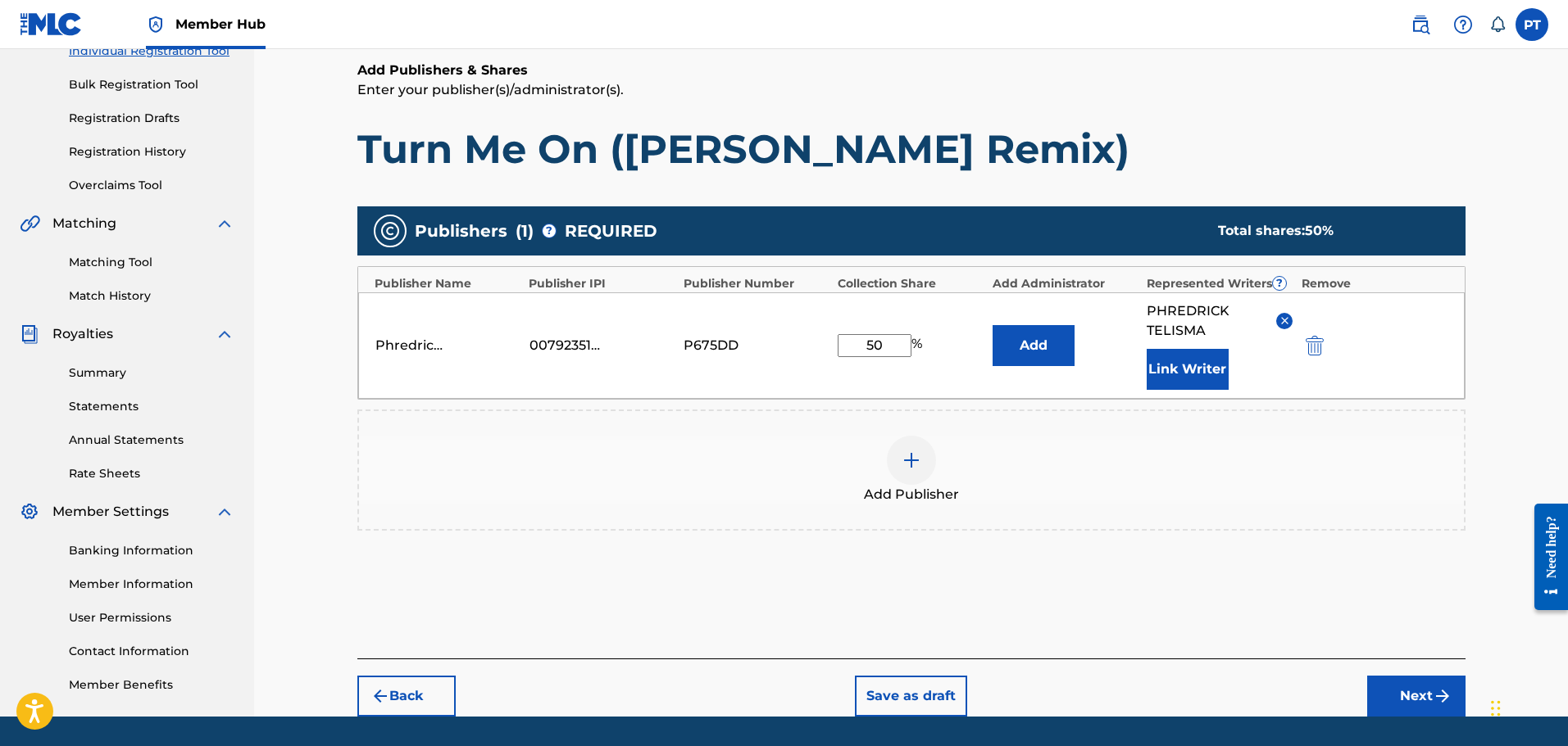
scroll to position [237, 0]
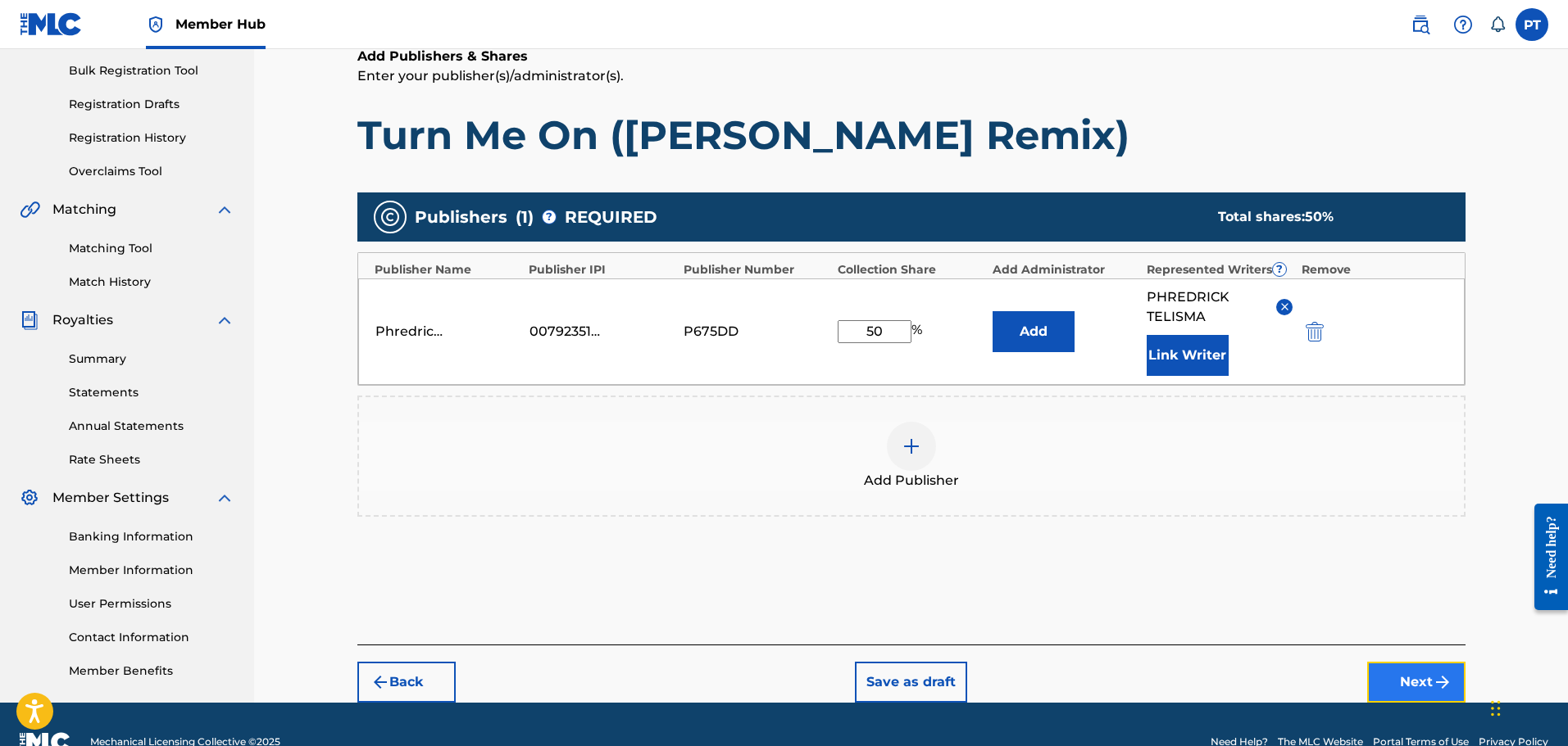
click at [1443, 668] on button "Next" at bounding box center [1416, 682] width 98 height 41
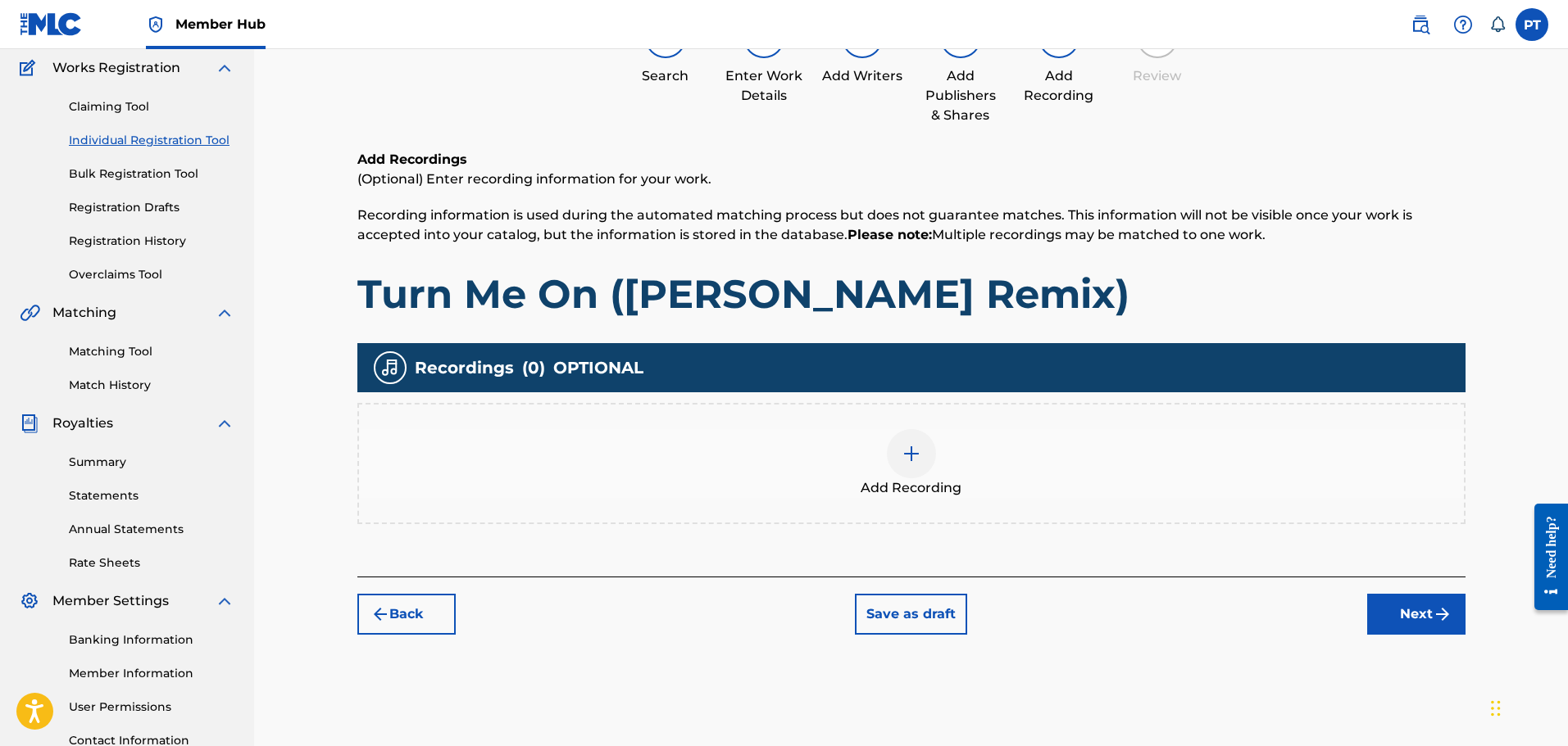
scroll to position [270, 0]
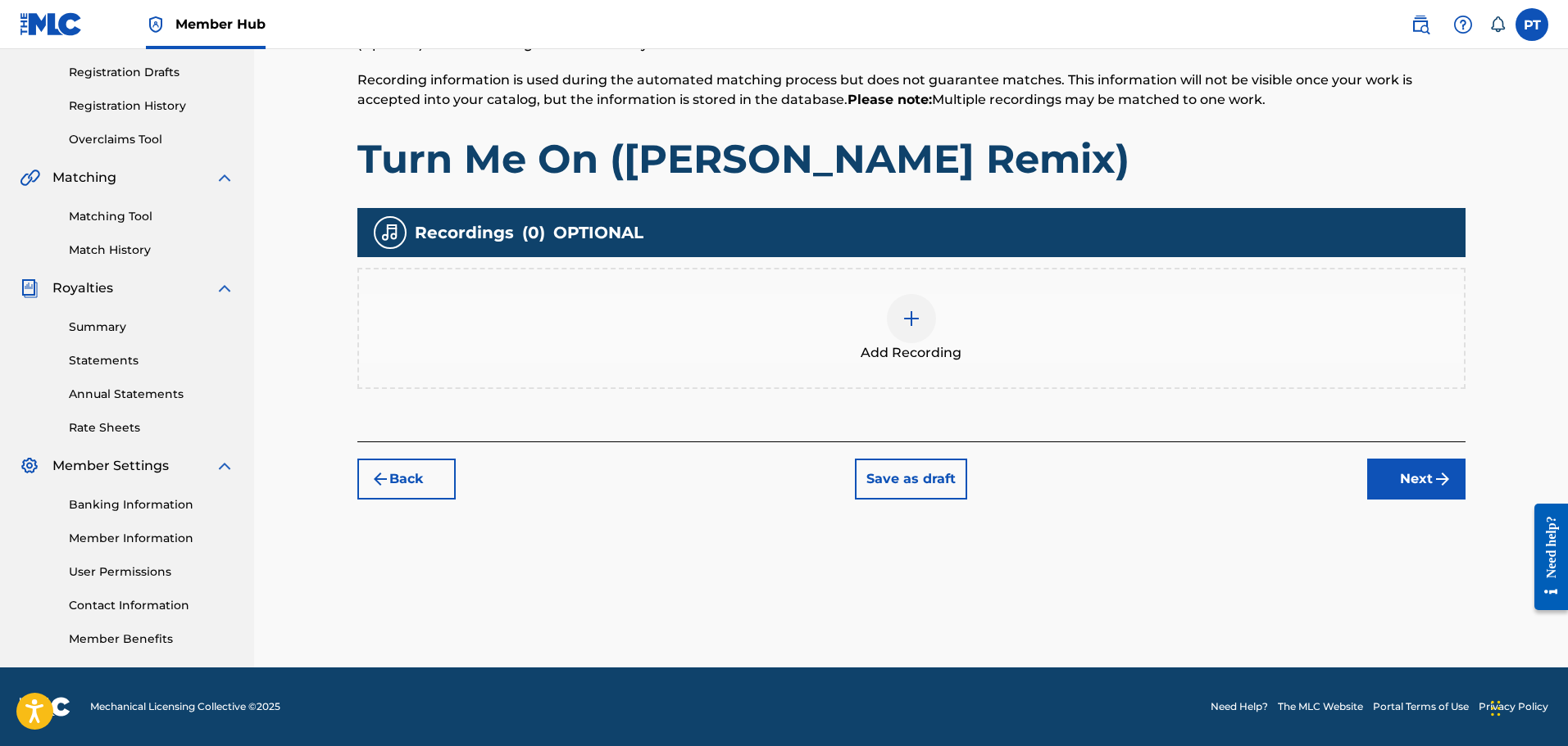
click at [909, 345] on span "Add Recording" at bounding box center [911, 353] width 101 height 20
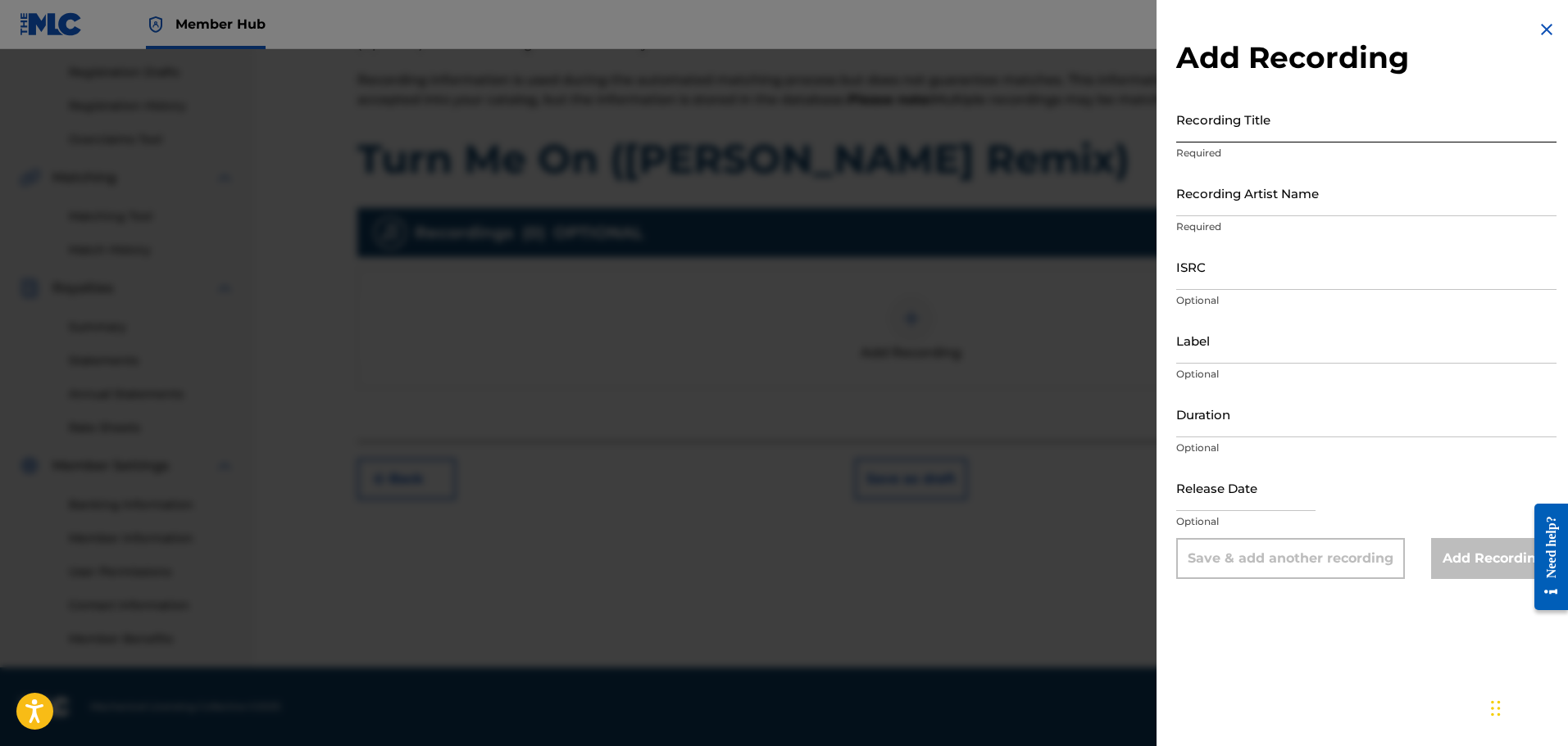
click at [1276, 134] on input "Recording Title" at bounding box center [1366, 119] width 381 height 46
paste input "Turn Me On ([PERSON_NAME] Remix)"
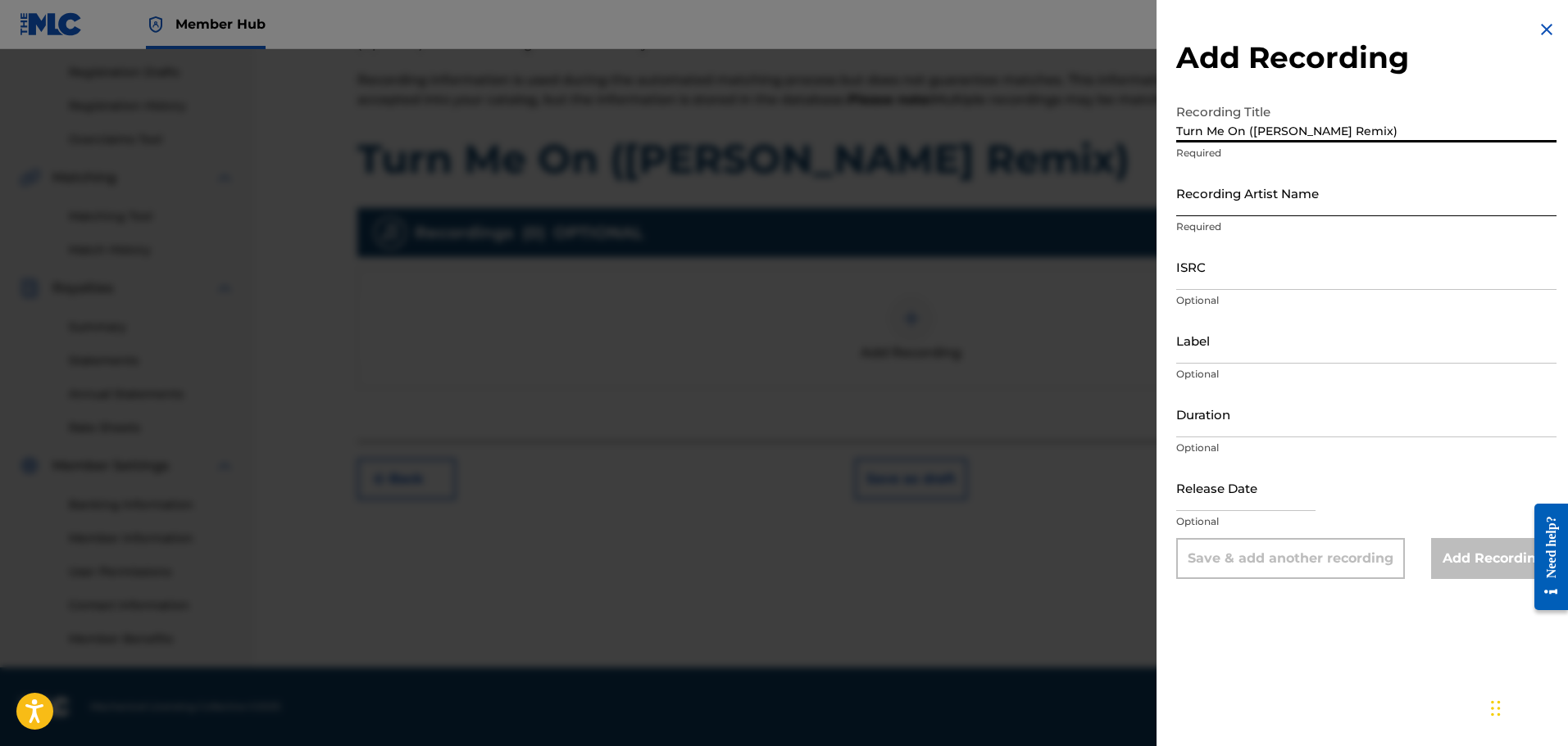
type input "Turn Me On ([PERSON_NAME] Remix)"
click at [1261, 196] on input "Recording Artist Name" at bounding box center [1366, 193] width 381 height 46
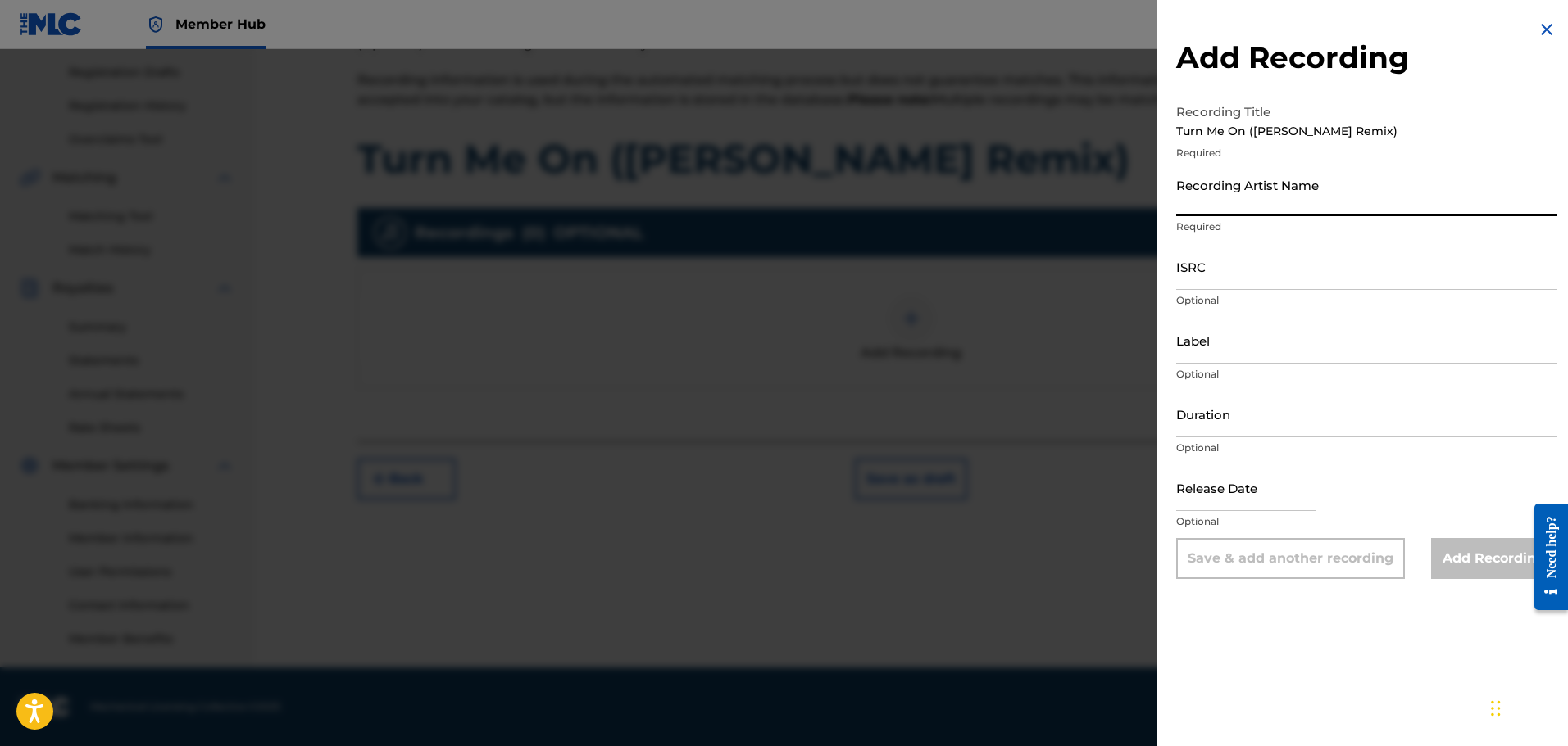
type input "Phrvddy"
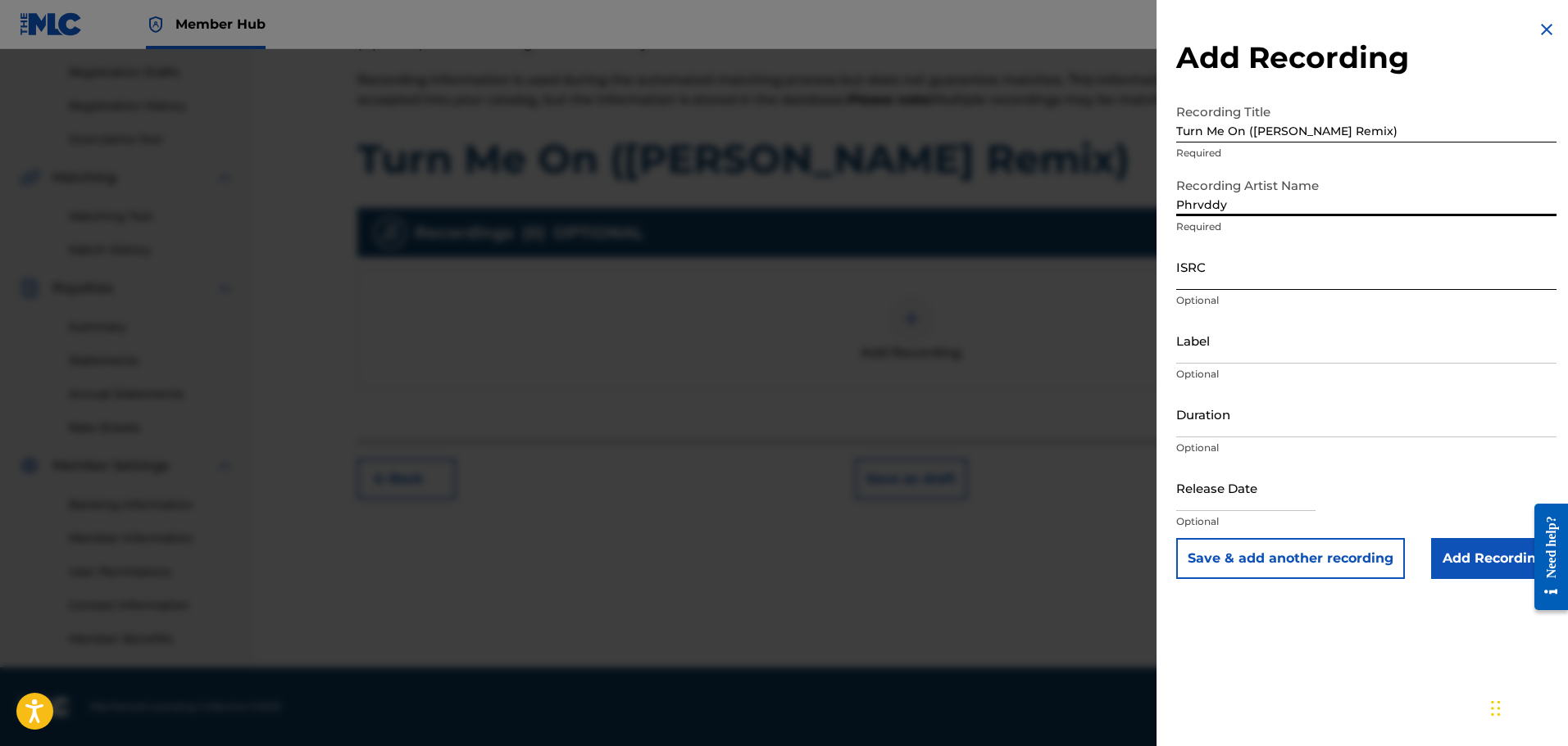
click at [1230, 284] on input "ISRC" at bounding box center [1366, 266] width 381 height 46
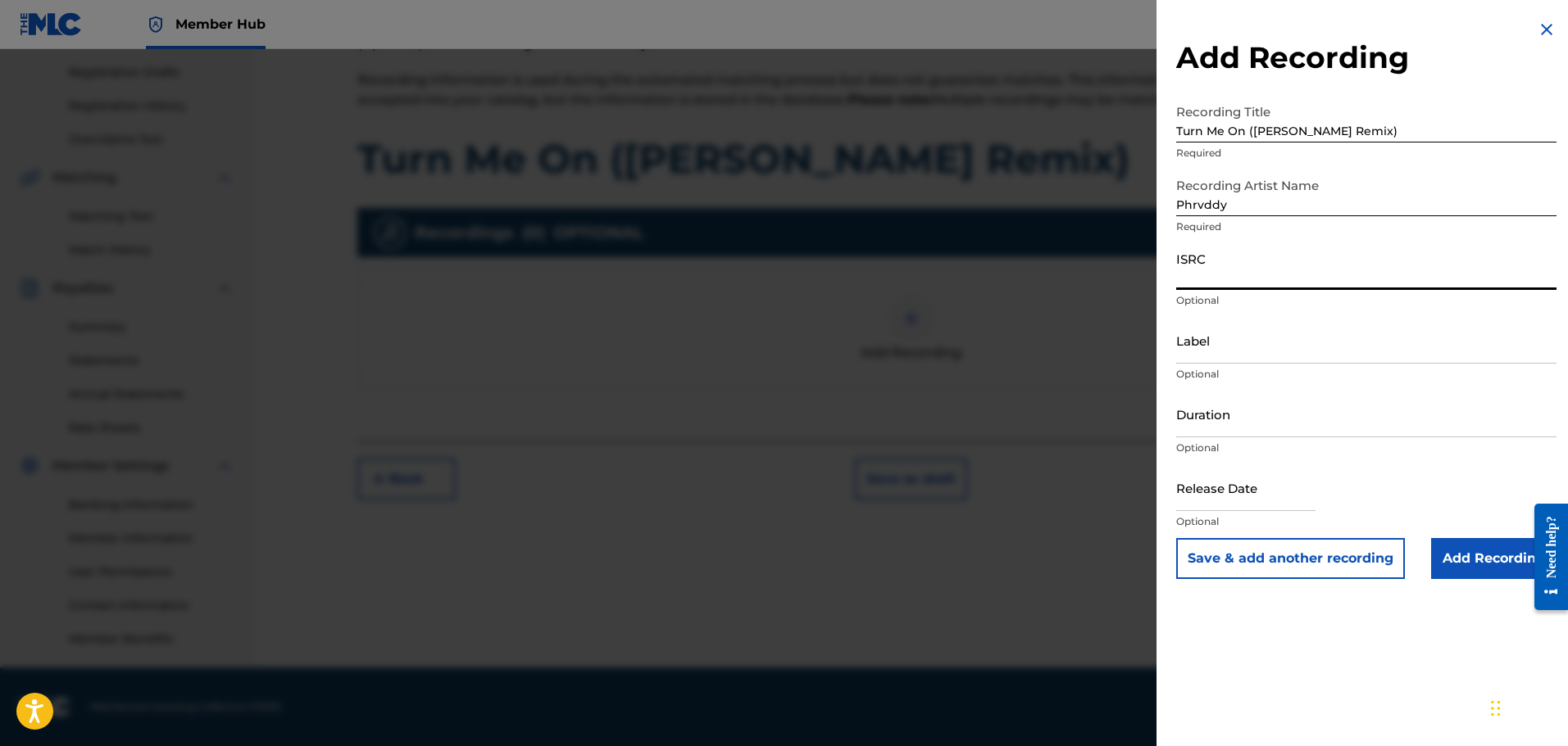
click at [1261, 286] on input "ISRC" at bounding box center [1366, 266] width 381 height 46
paste input "QT3F62536254"
type input "QT3F62536254"
drag, startPoint x: 1266, startPoint y: 430, endPoint x: 1254, endPoint y: 434, distance: 12.6
click at [1266, 430] on input "Duration" at bounding box center [1366, 414] width 381 height 46
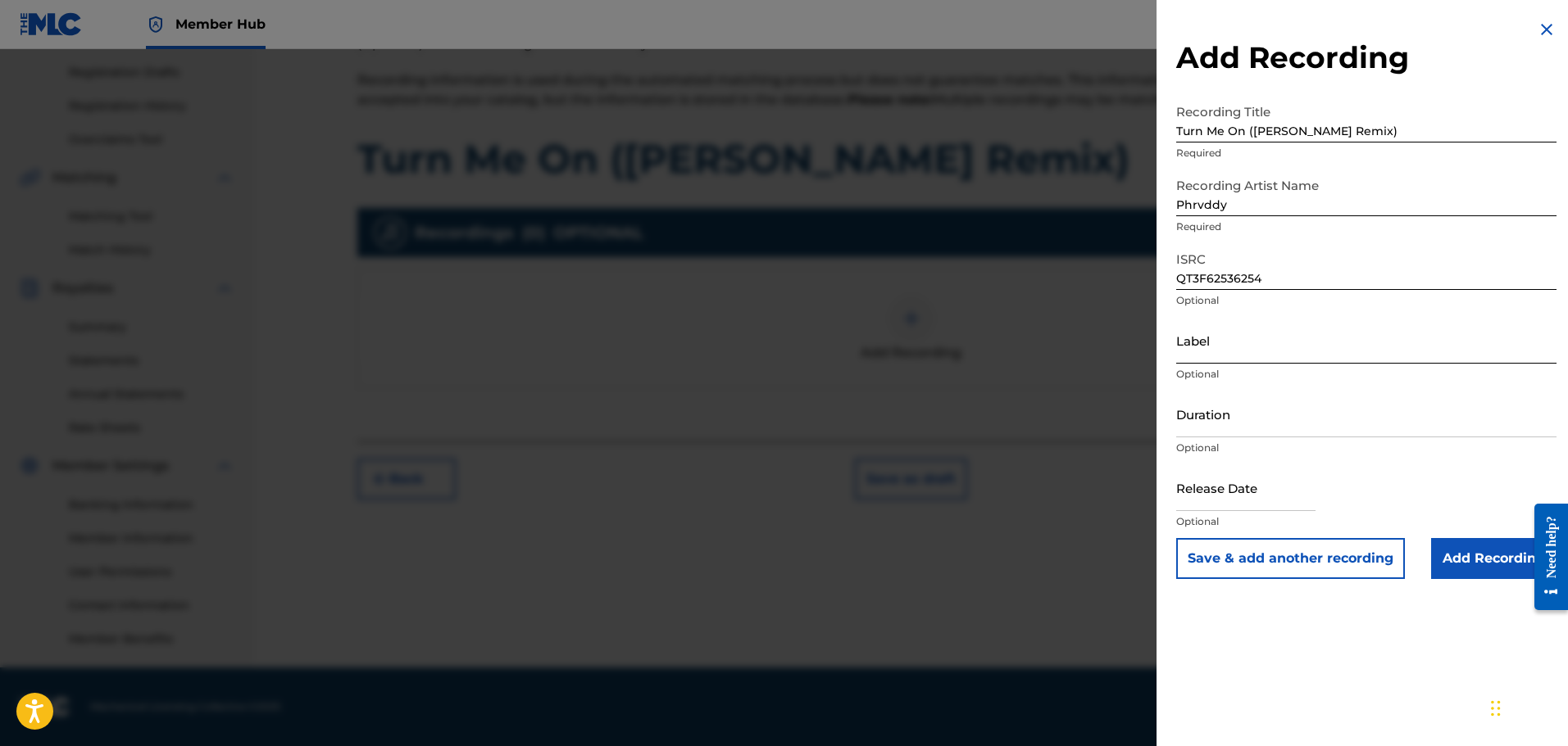
click at [1231, 349] on input "Label" at bounding box center [1366, 340] width 381 height 46
type input "03:25"
drag, startPoint x: 1229, startPoint y: 358, endPoint x: 1160, endPoint y: 361, distance: 69.1
click at [1160, 361] on div "Add Recording Recording Title Turn Me On (KelKeyz Remix) Required Recording Art…" at bounding box center [1366, 299] width 420 height 599
click at [1197, 429] on input "Duration" at bounding box center [1366, 414] width 381 height 46
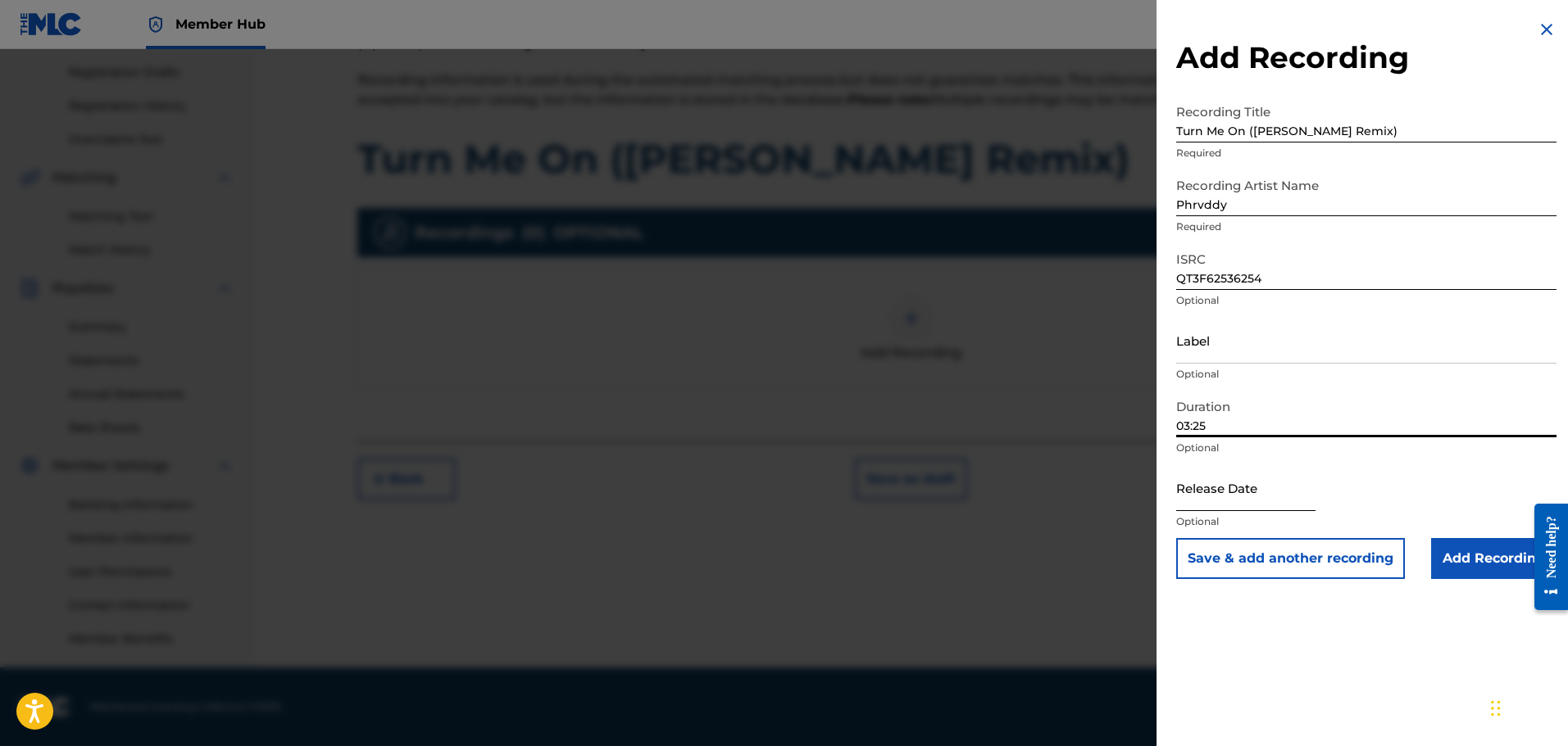
type input "03:25"
click at [1220, 503] on input "text" at bounding box center [1245, 488] width 139 height 46
select select "9"
select select "2025"
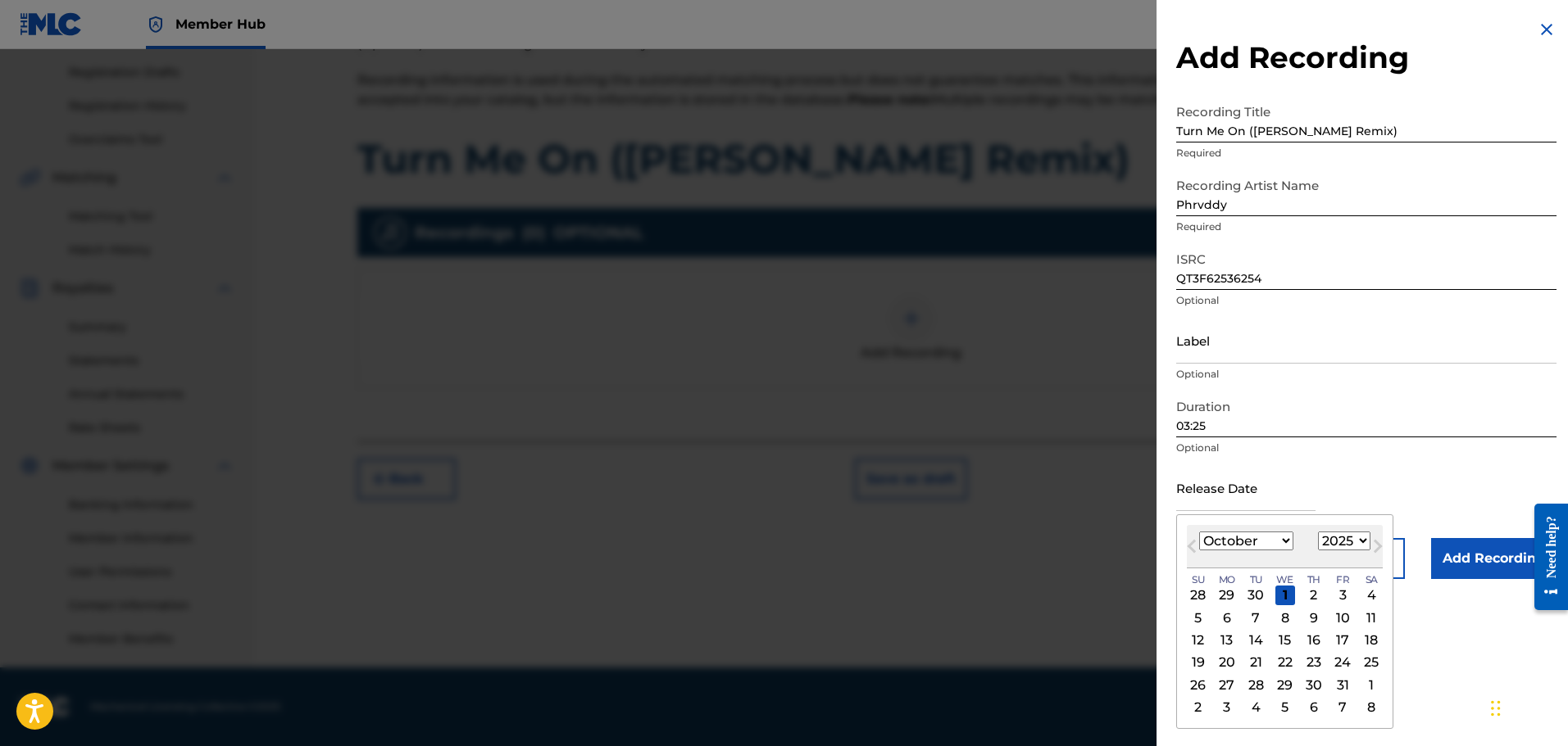
type input "[DATE]"
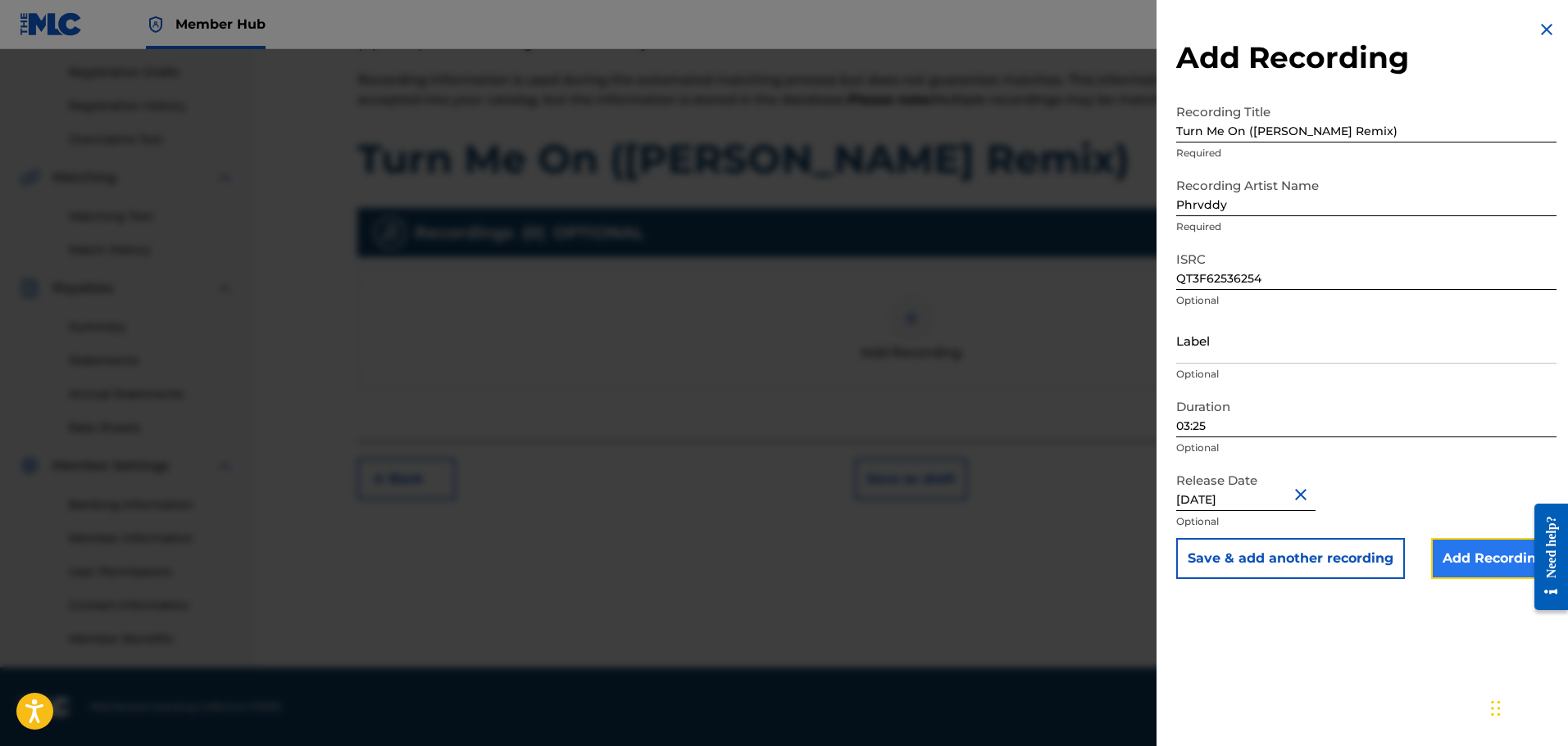
click at [1497, 560] on input "Add Recording" at bounding box center [1494, 559] width 126 height 41
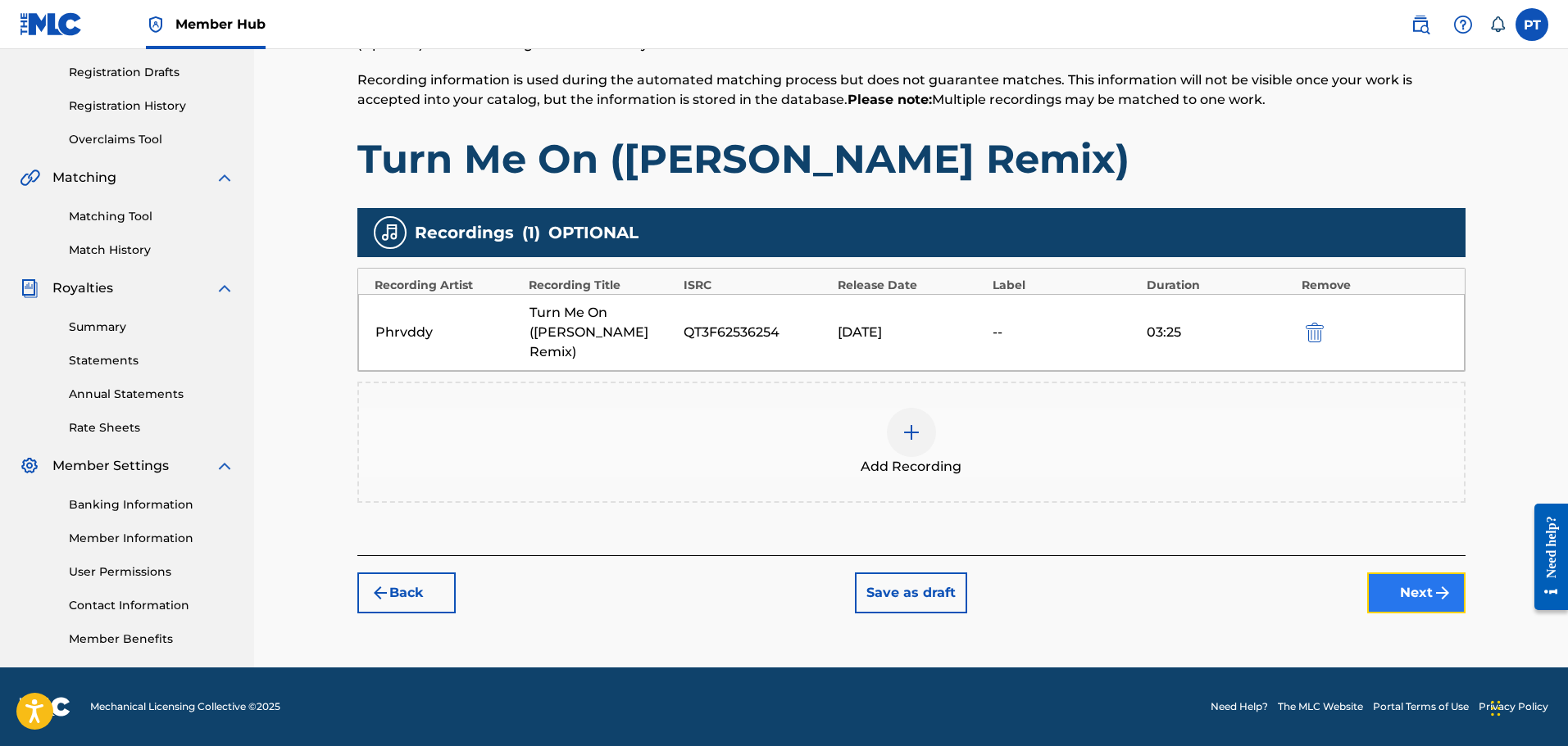
click at [1407, 581] on button "Next" at bounding box center [1416, 593] width 98 height 41
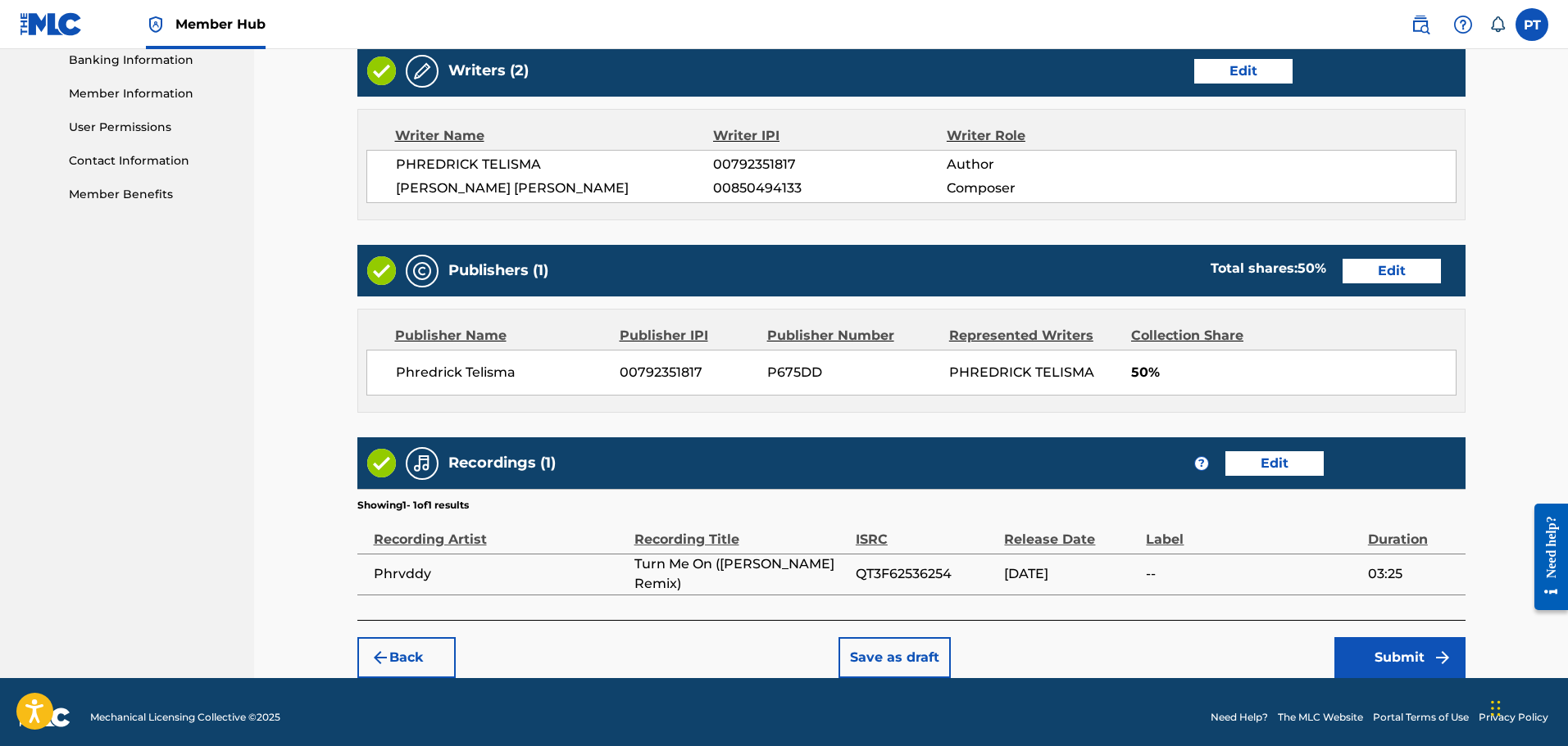
scroll to position [725, 0]
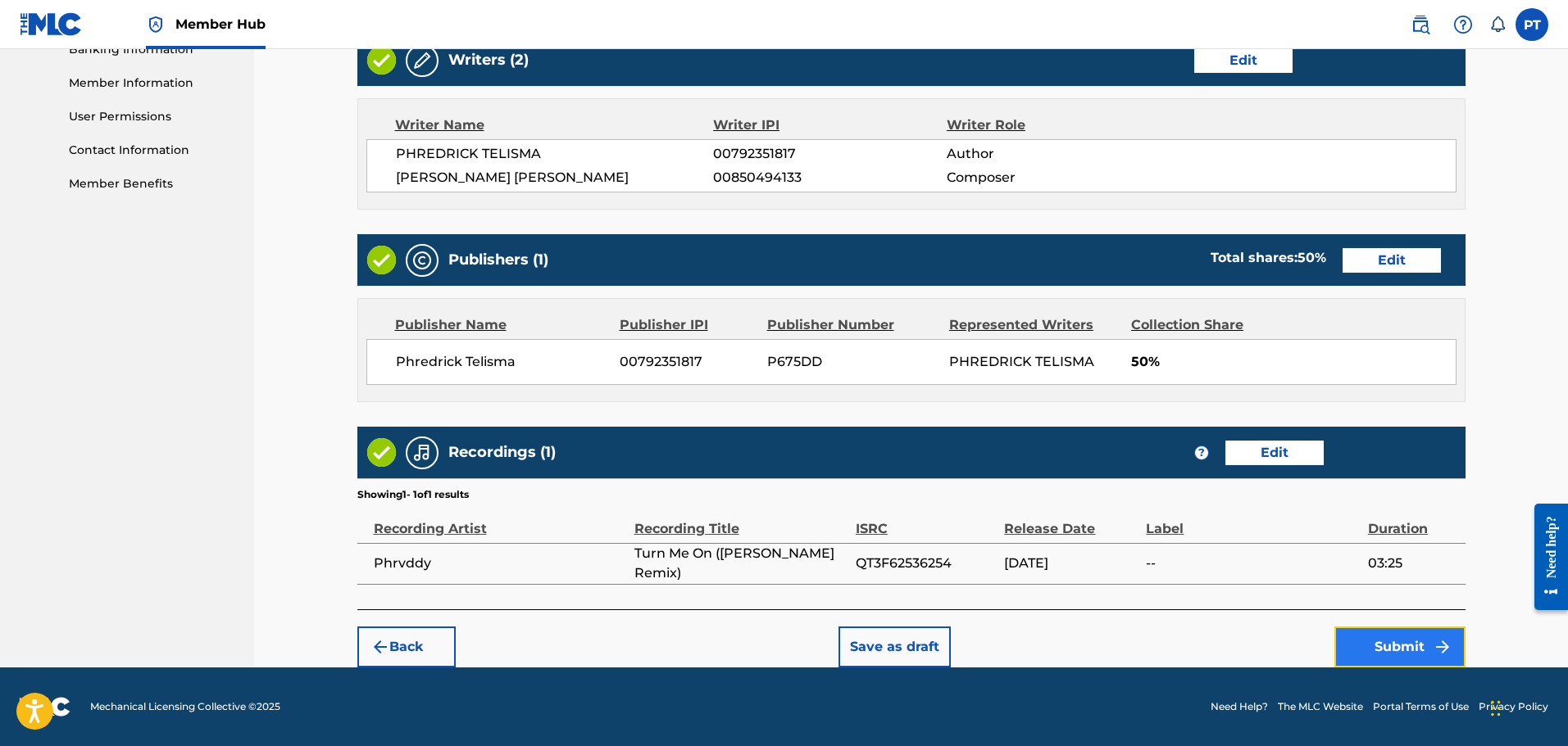
click at [1401, 645] on button "Submit" at bounding box center [1400, 648] width 131 height 41
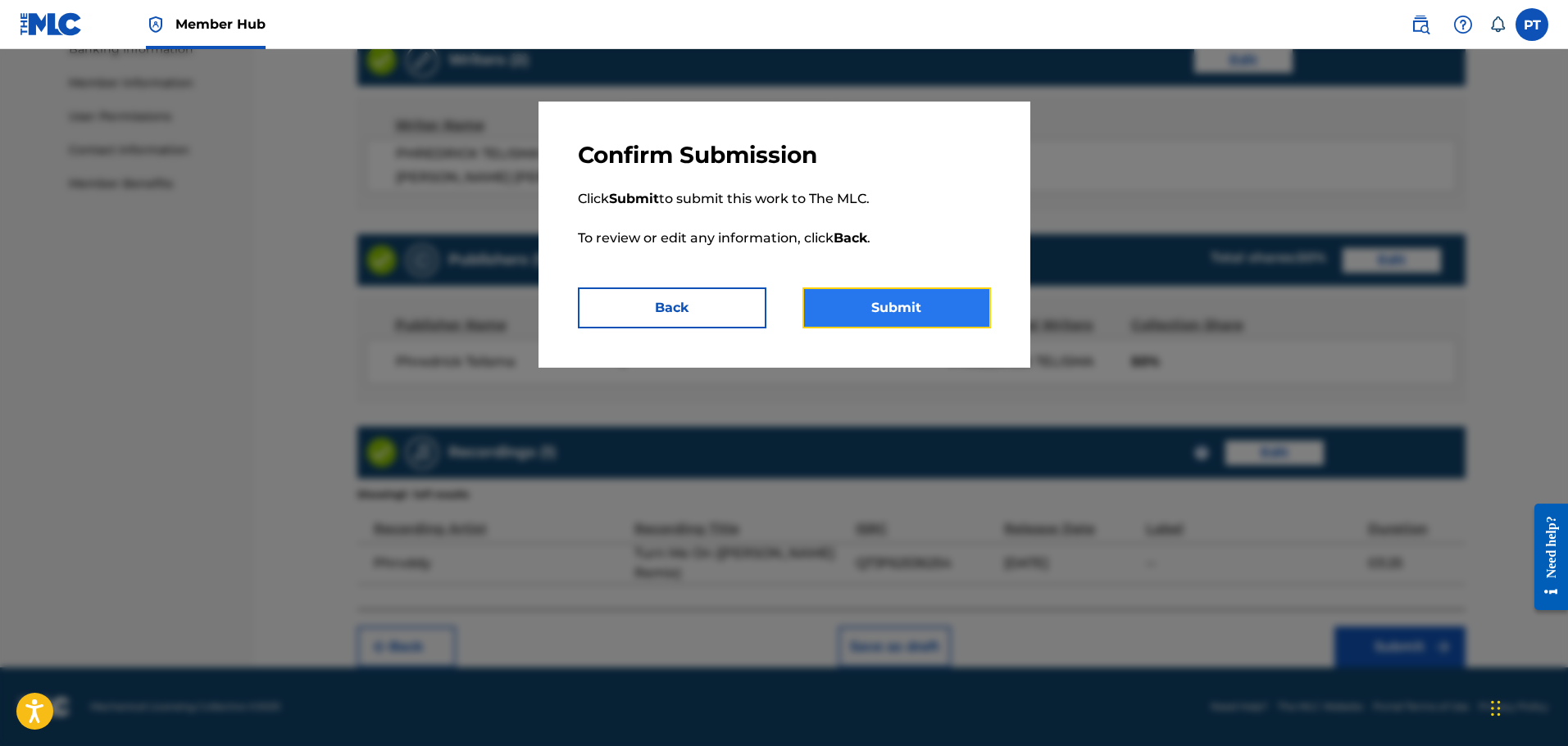
click at [946, 313] on button "Submit" at bounding box center [897, 308] width 189 height 41
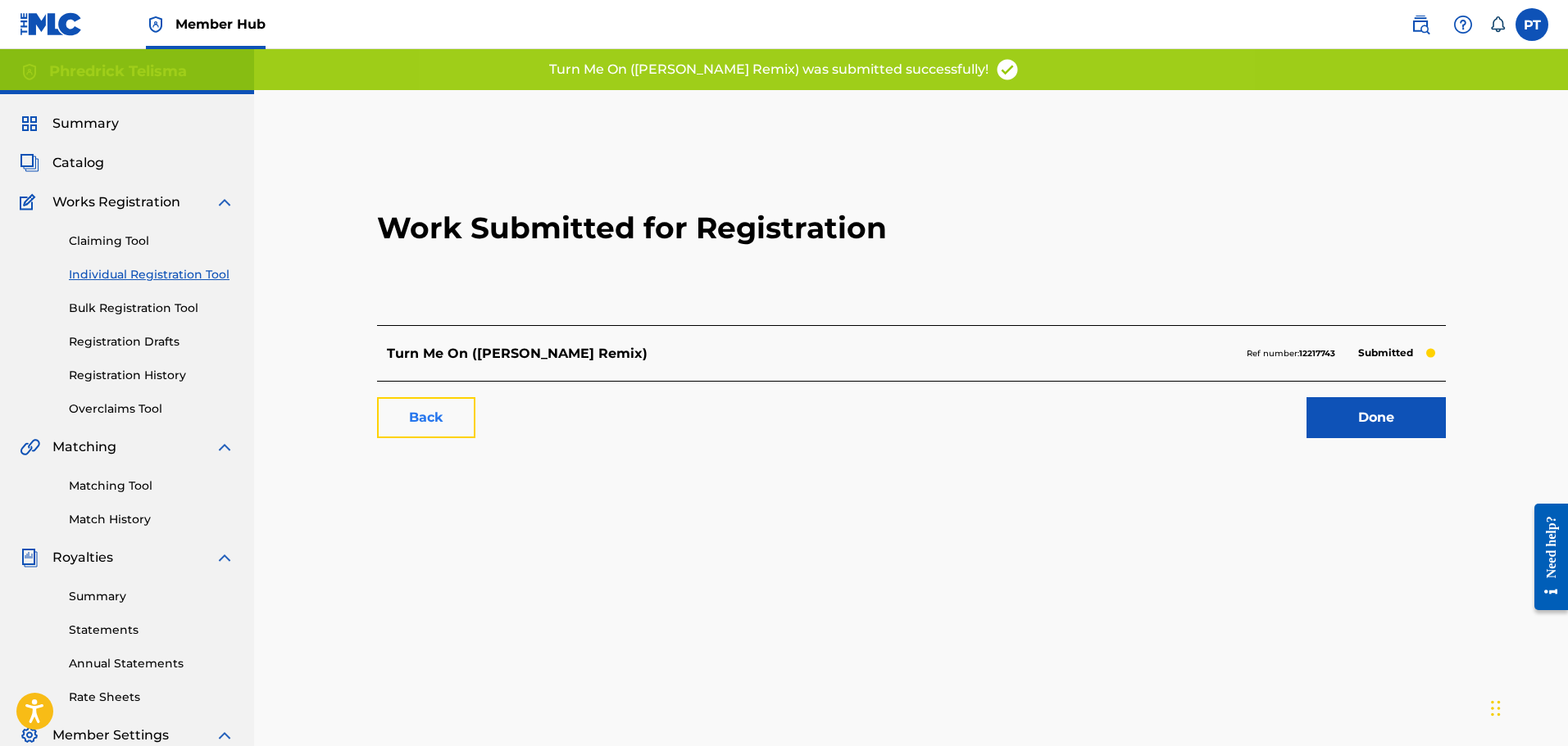
click at [461, 423] on link "Back" at bounding box center [426, 418] width 98 height 41
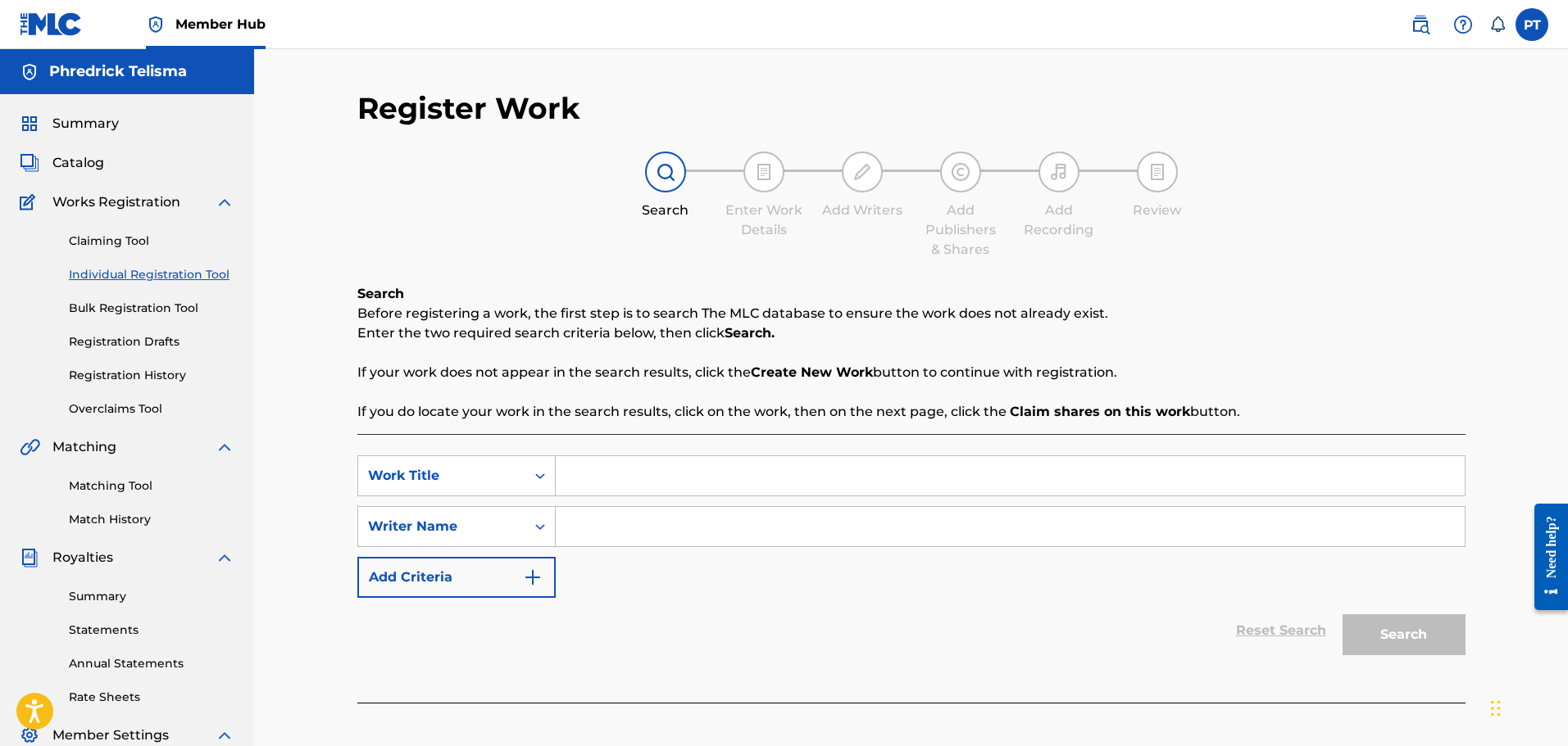
click at [321, 383] on div "Register Work Search Enter Work Details Add Writers Add Publishers & Shares Add…" at bounding box center [911, 493] width 1314 height 888
click at [147, 374] on link "Registration History" at bounding box center [151, 375] width 165 height 17
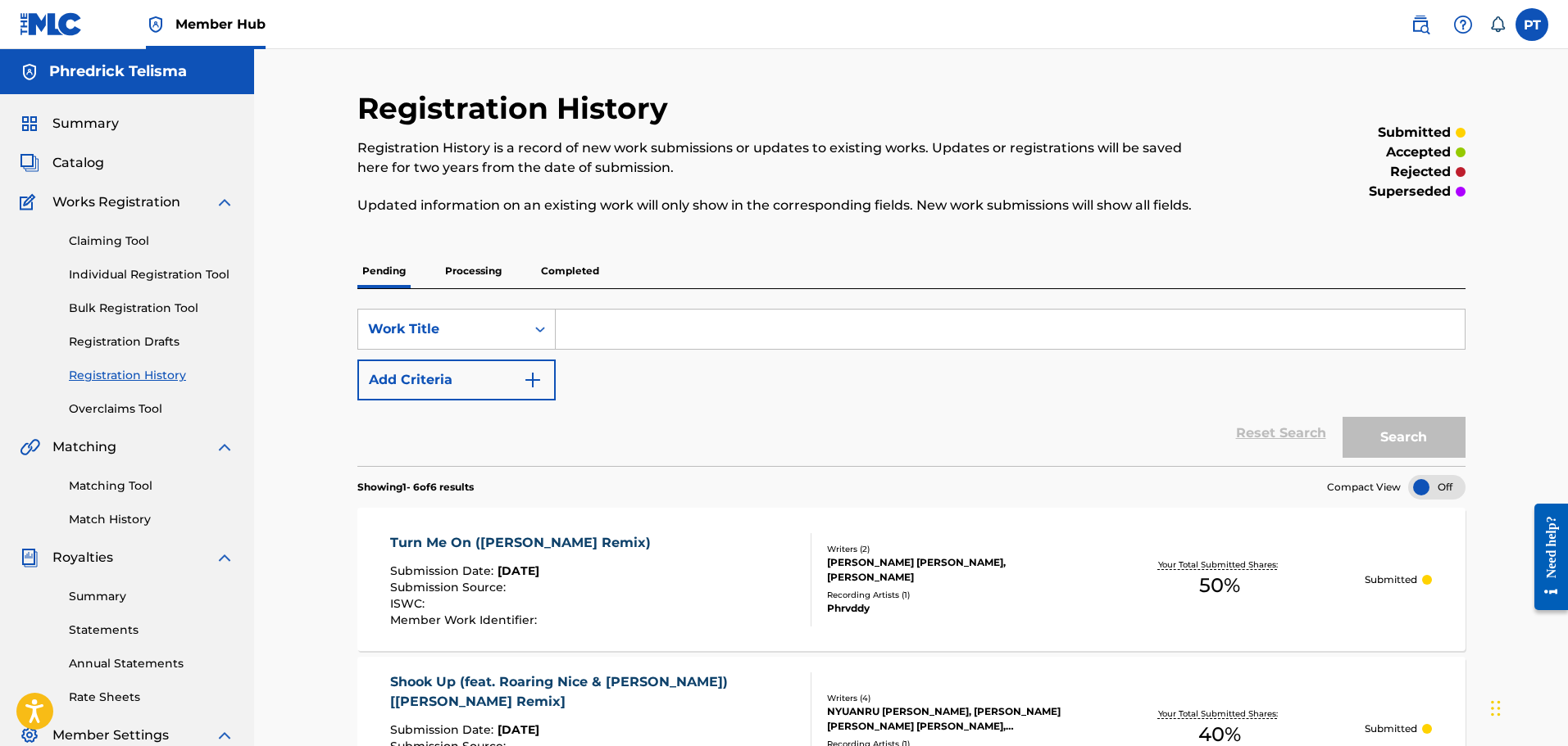
click at [487, 255] on p "Processing" at bounding box center [473, 271] width 66 height 35
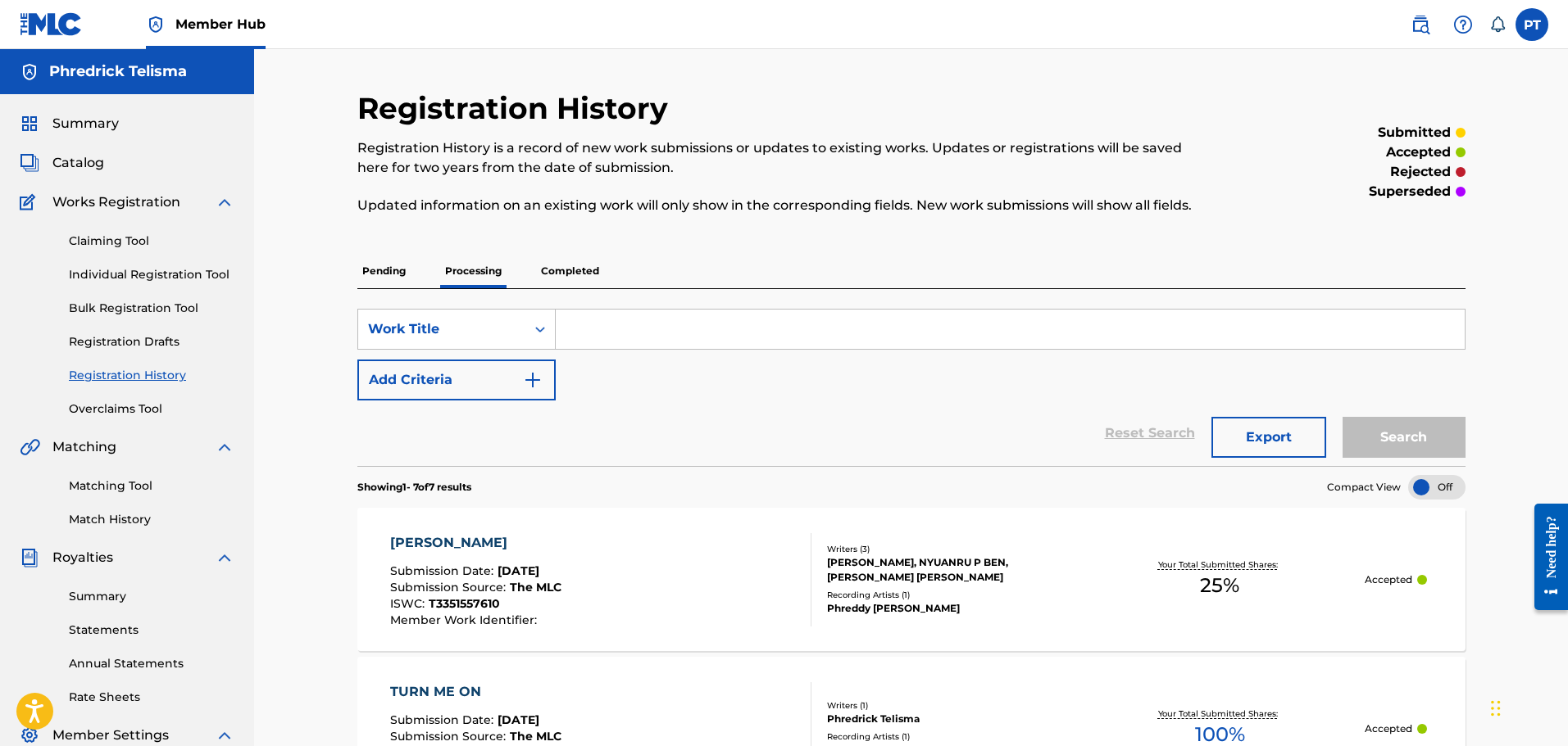
click at [391, 271] on p "Pending" at bounding box center [384, 271] width 53 height 35
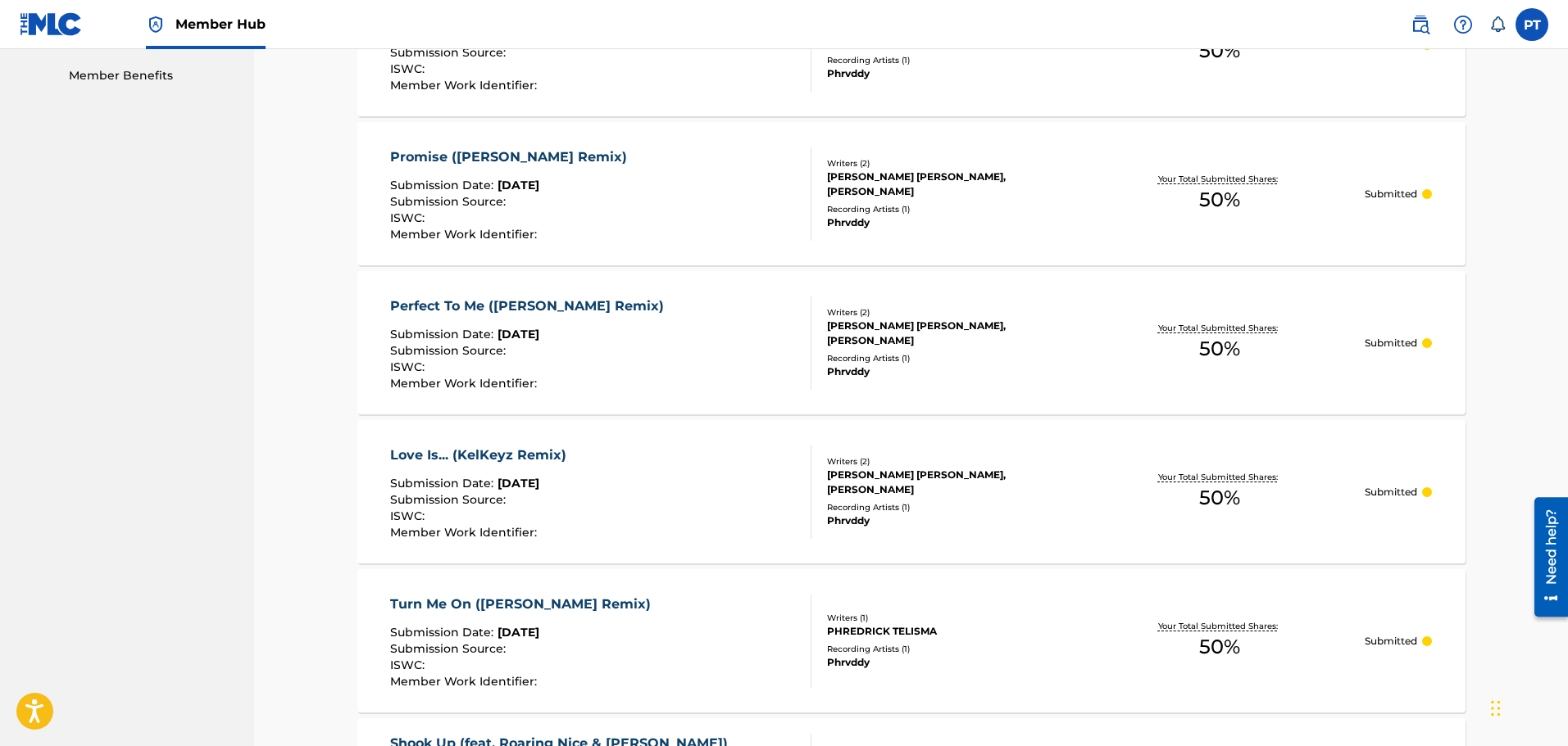
scroll to position [781, 0]
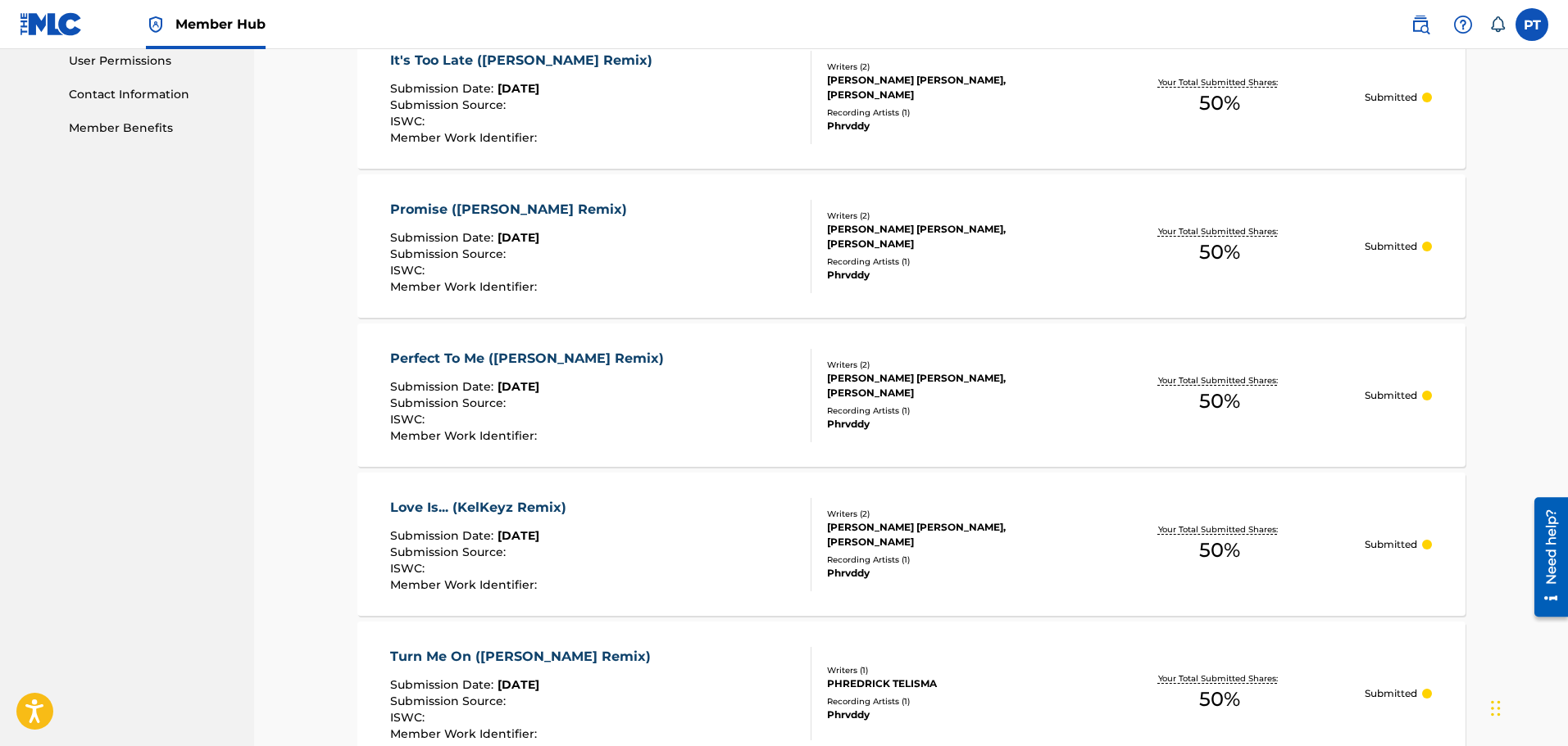
click at [646, 493] on div "Love Is... (KelKeyz Remix) Submission Date : [DATE] Submission Source : ISWC : …" at bounding box center [911, 544] width 1108 height 143
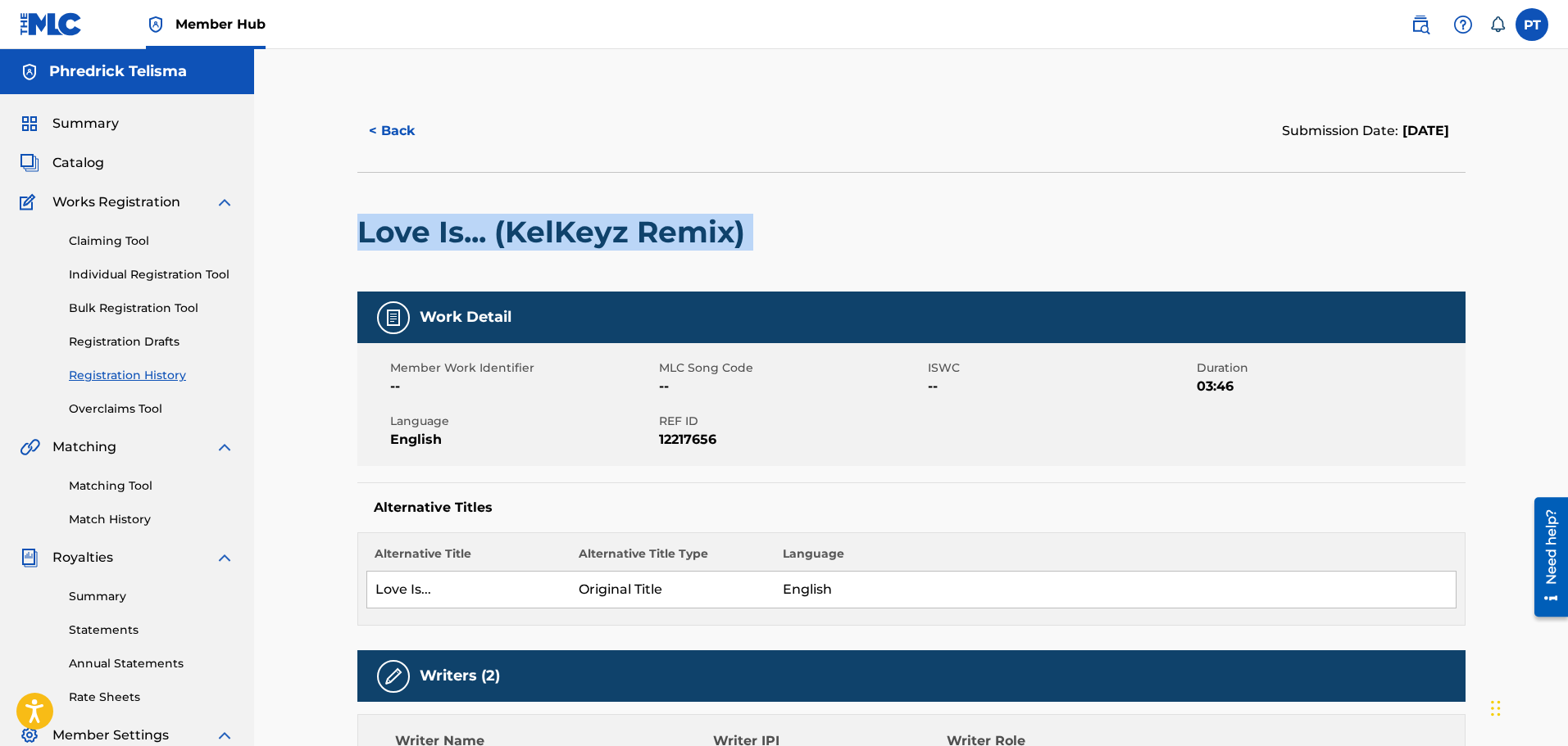
drag, startPoint x: 765, startPoint y: 225, endPoint x: 351, endPoint y: 244, distance: 414.4
click at [351, 244] on div "< Back Submission Date: [DATE] Love Is... (KelKeyz Remix) Work Detail Member Wo…" at bounding box center [911, 678] width 1148 height 1176
copy div "Love Is... (KelKeyz Remix)"
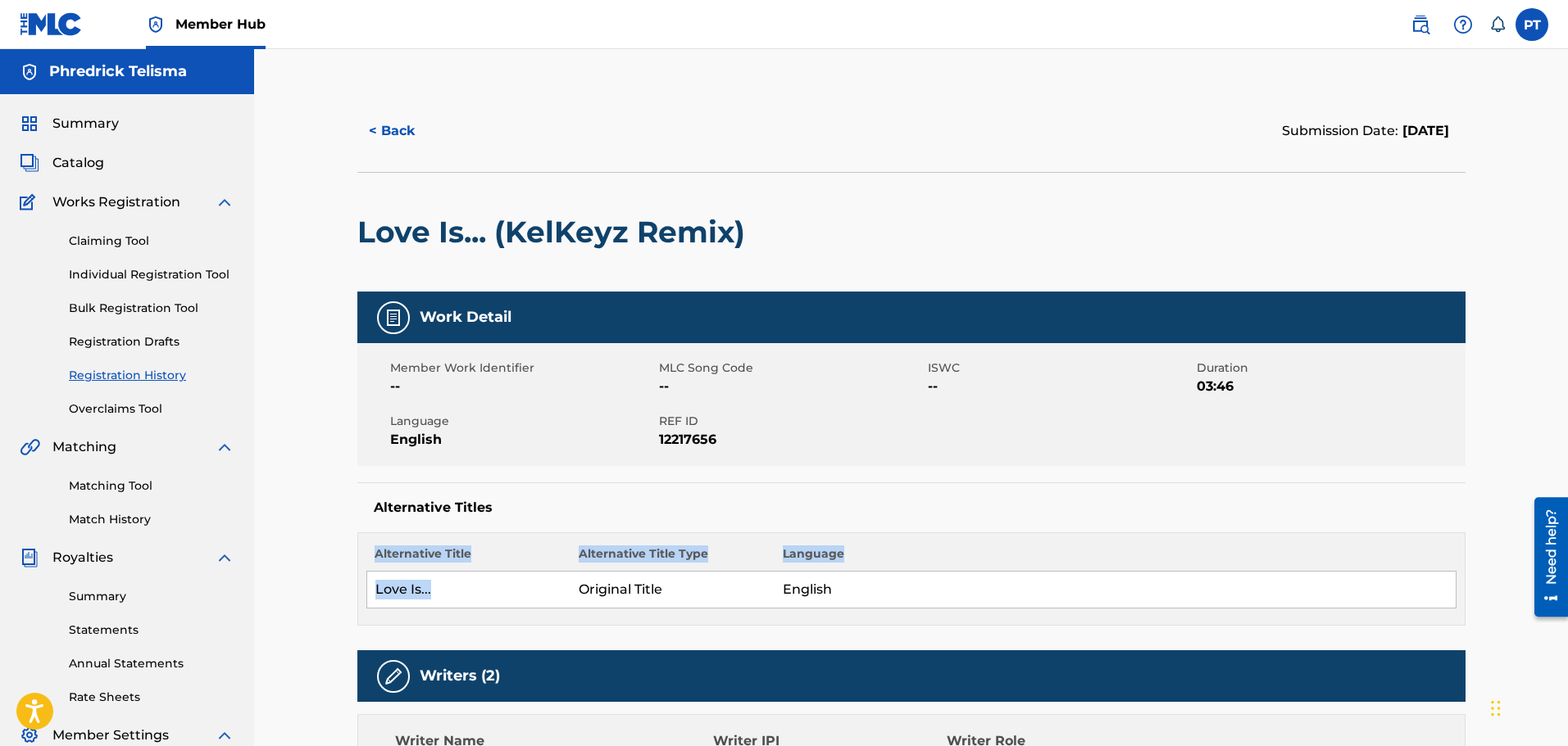
drag, startPoint x: 442, startPoint y: 586, endPoint x: 349, endPoint y: 590, distance: 93.1
click at [349, 590] on div "< Back Submission Date: [DATE] Love Is... (KelKeyz Remix) Work Detail Member Wo…" at bounding box center [911, 678] width 1148 height 1176
click at [430, 578] on td "Love Is..." at bounding box center [468, 590] width 204 height 37
click at [397, 591] on td "Love Is..." at bounding box center [468, 590] width 204 height 37
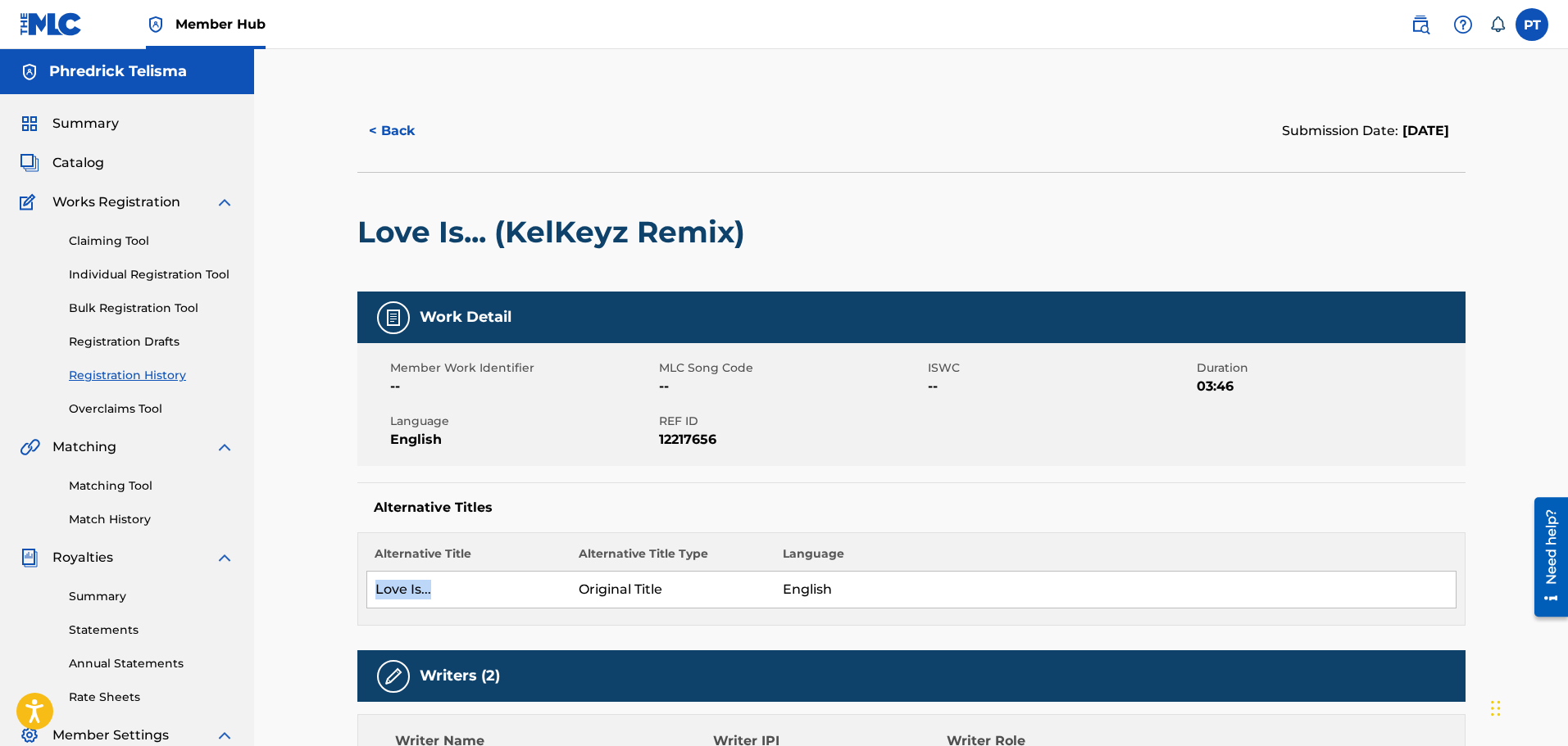
click at [397, 591] on td "Love Is..." at bounding box center [468, 590] width 204 height 37
copy td "Love Is..."
click at [338, 705] on div "< Back Submission Date: October 01, 2025 Love Is... (KelKeyz Remix) Work Detail…" at bounding box center [911, 678] width 1148 height 1176
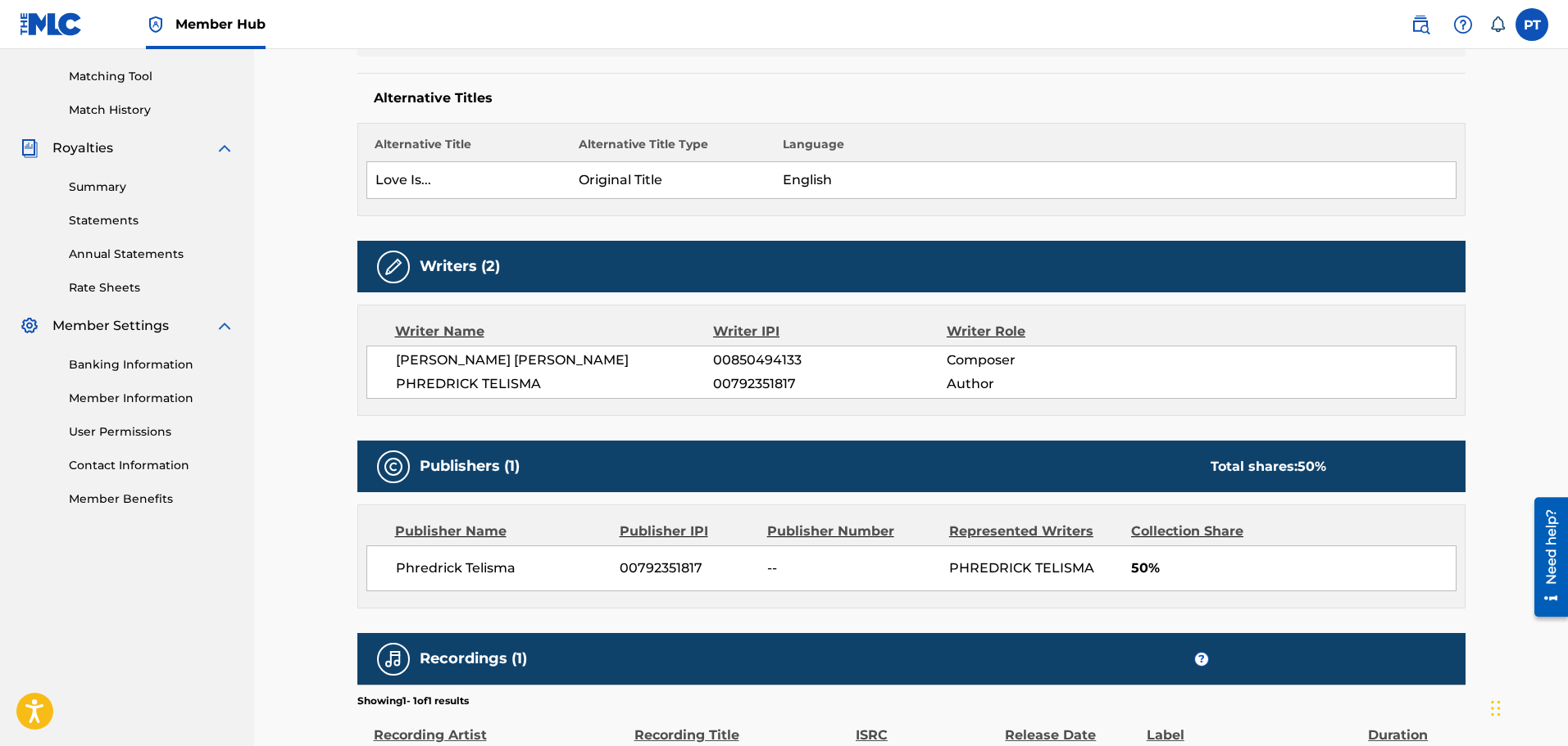
click at [606, 356] on span "[PERSON_NAME] [PERSON_NAME]" at bounding box center [554, 361] width 318 height 20
copy span "REYES"
click at [408, 351] on span "[PERSON_NAME] [PERSON_NAME]" at bounding box center [554, 361] width 318 height 20
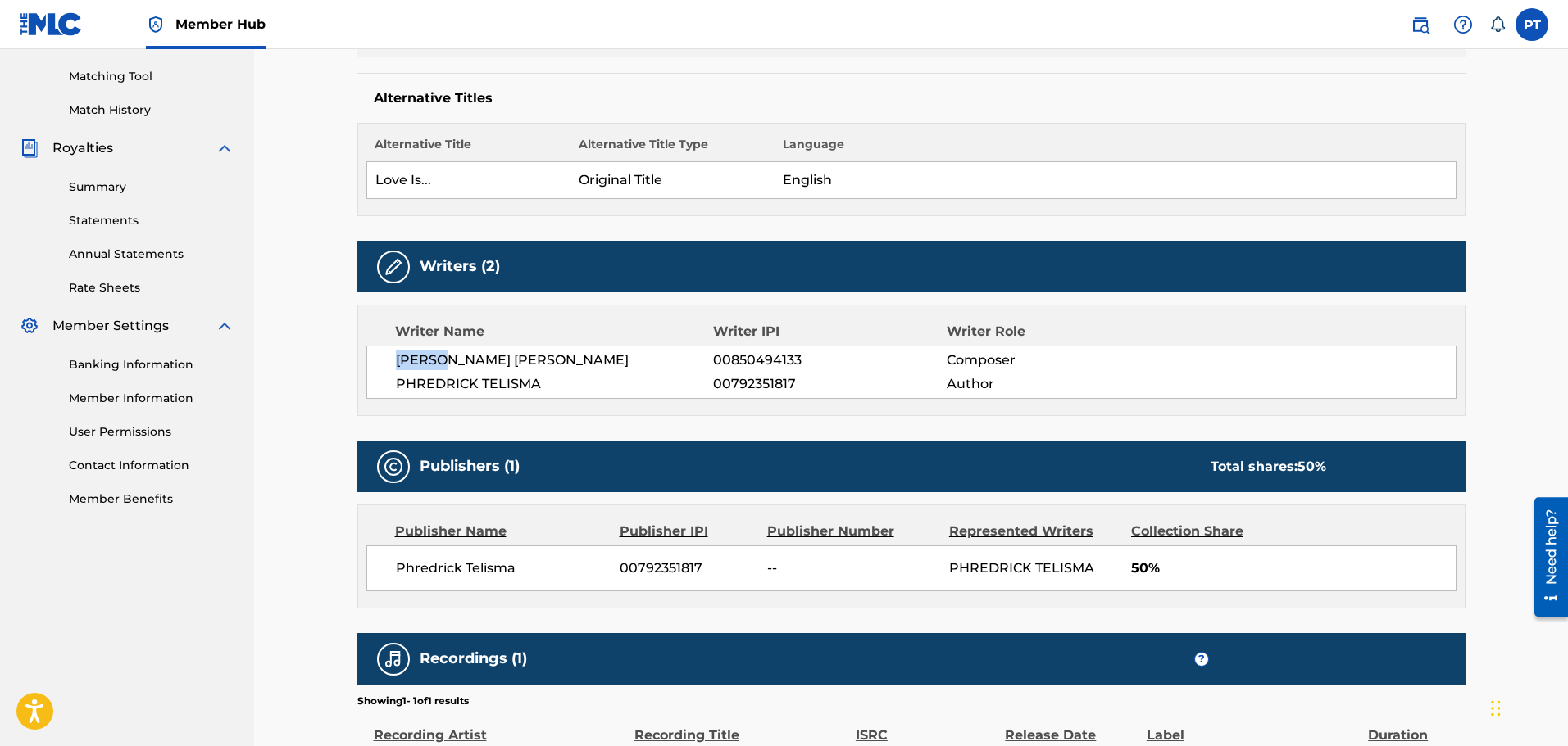
copy span "KELWIN"
click at [759, 362] on span "00850494133" at bounding box center [829, 361] width 233 height 20
copy span "00850494133"
drag, startPoint x: 616, startPoint y: 361, endPoint x: 377, endPoint y: 355, distance: 239.1
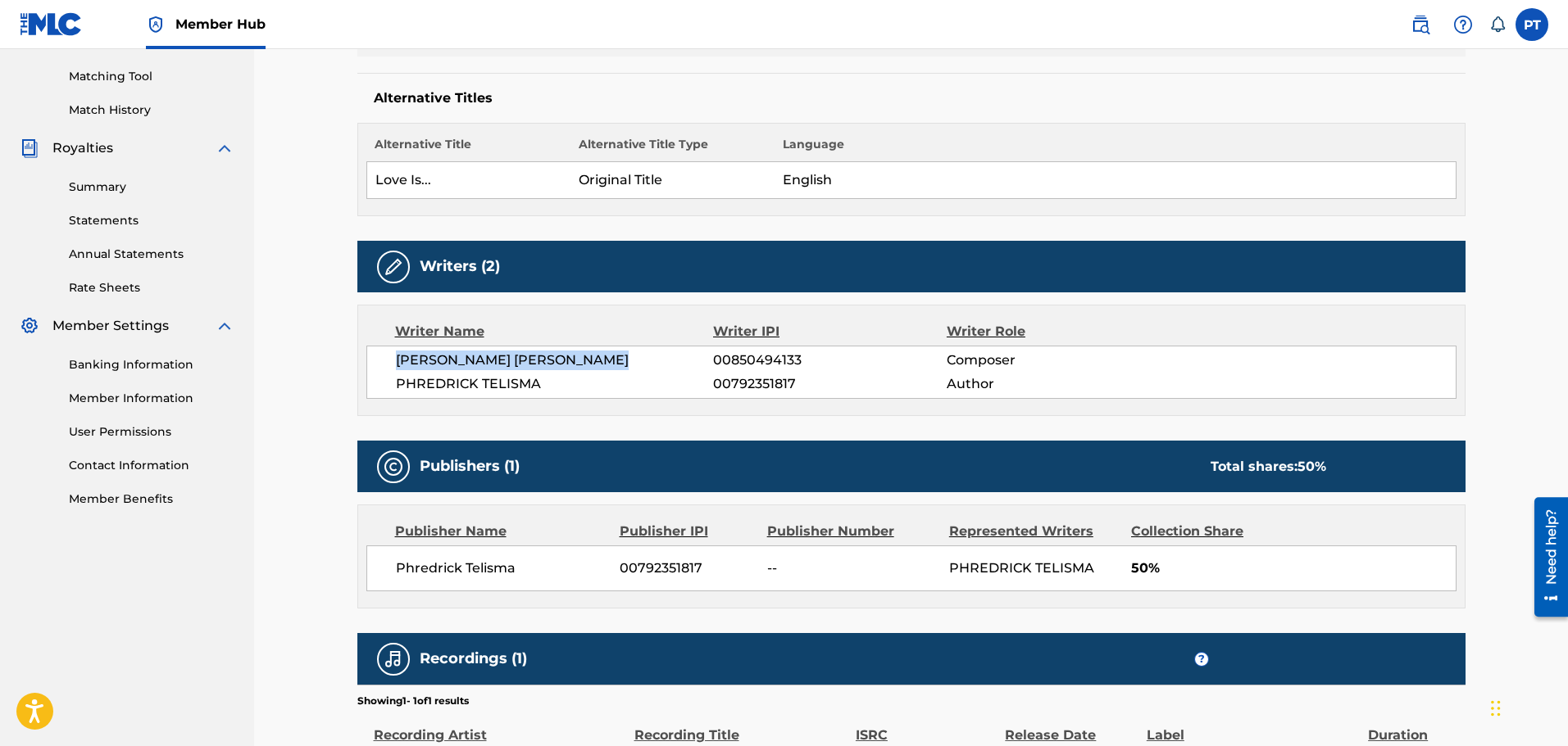
click at [377, 355] on div "KELWIN ALEXIS PACHECO REYES 00850494133 Composer PHREDRICK TELISMA 00792351817 …" at bounding box center [911, 372] width 1090 height 53
copy span "[PERSON_NAME] [PERSON_NAME]"
click at [636, 361] on span "[PERSON_NAME] [PERSON_NAME]" at bounding box center [554, 361] width 318 height 20
drag, startPoint x: 626, startPoint y: 360, endPoint x: 505, endPoint y: 354, distance: 121.1
click at [505, 354] on span "[PERSON_NAME] [PERSON_NAME]" at bounding box center [554, 361] width 318 height 20
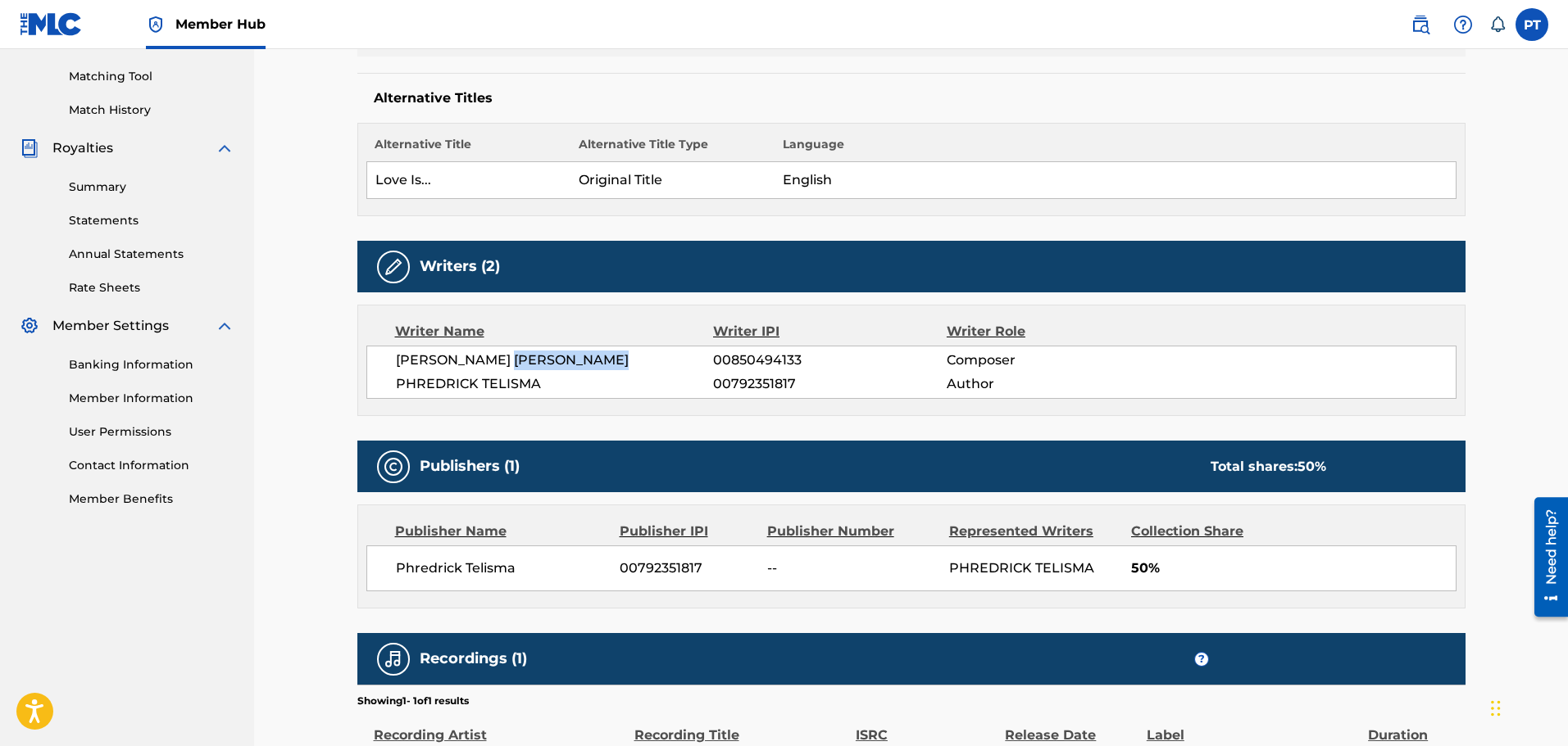
copy span "PACHECO REYES"
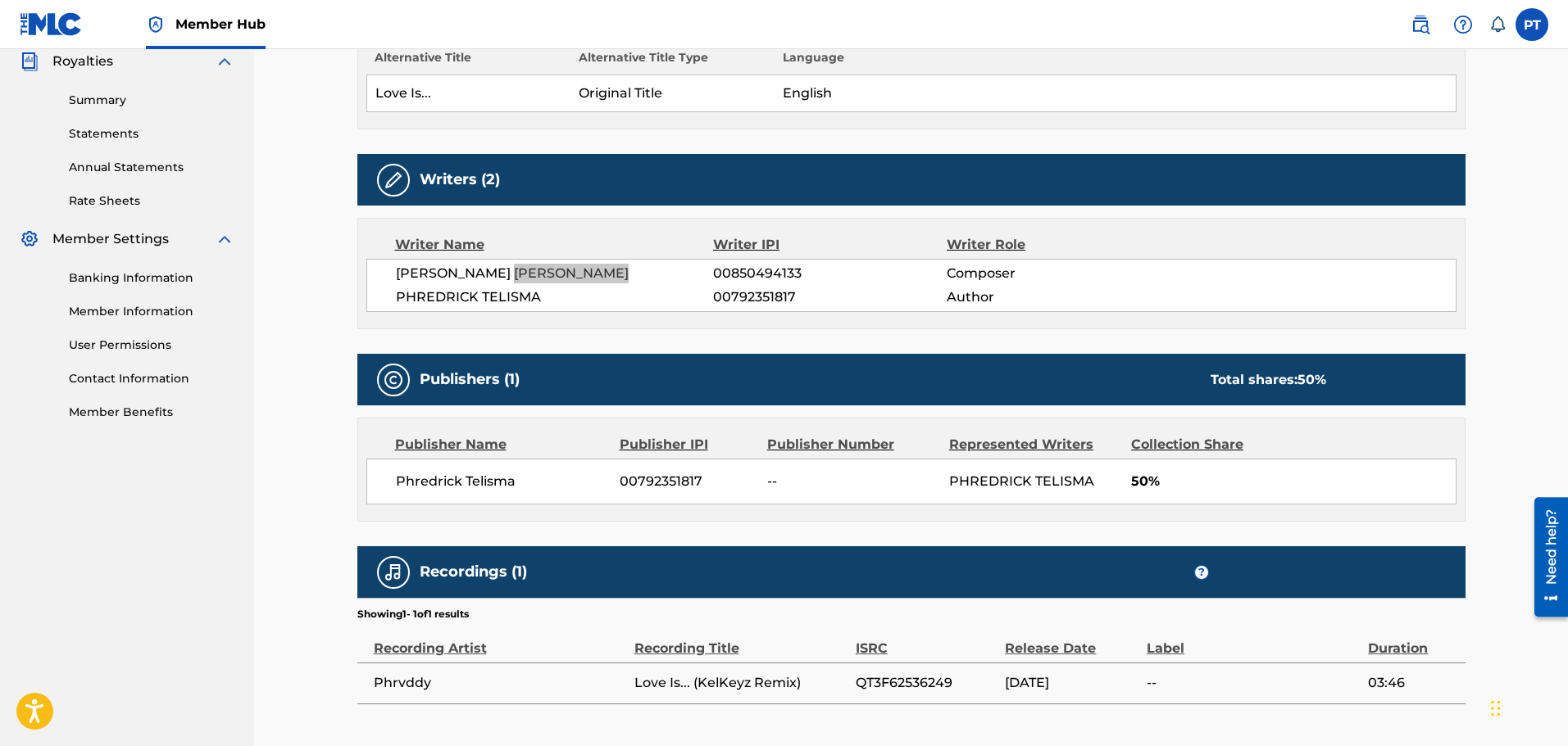
scroll to position [599, 0]
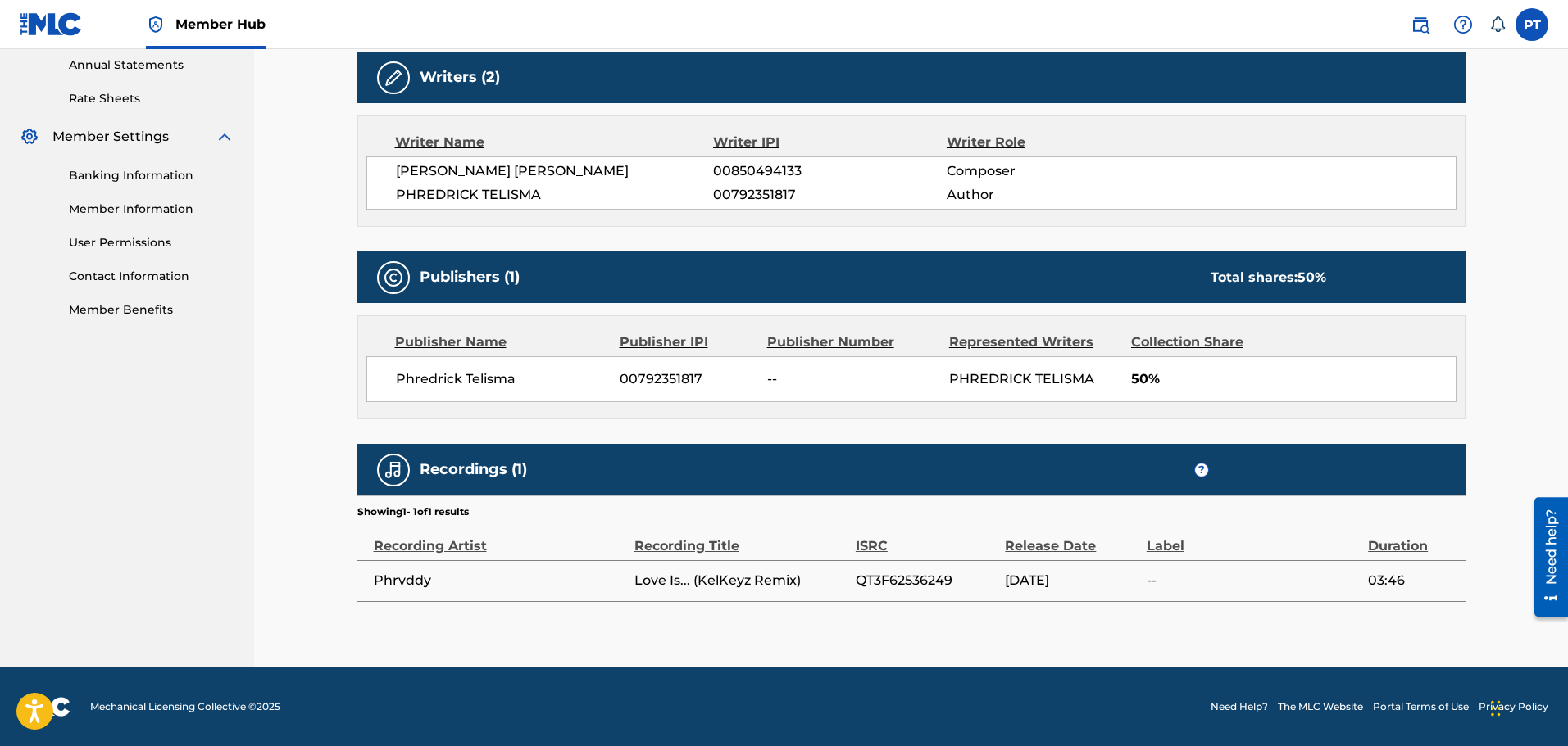
click at [410, 568] on td "Phrvddy" at bounding box center [496, 581] width 277 height 41
click at [408, 587] on span "Phrvddy" at bounding box center [500, 581] width 252 height 20
copy span "Phrvddy"
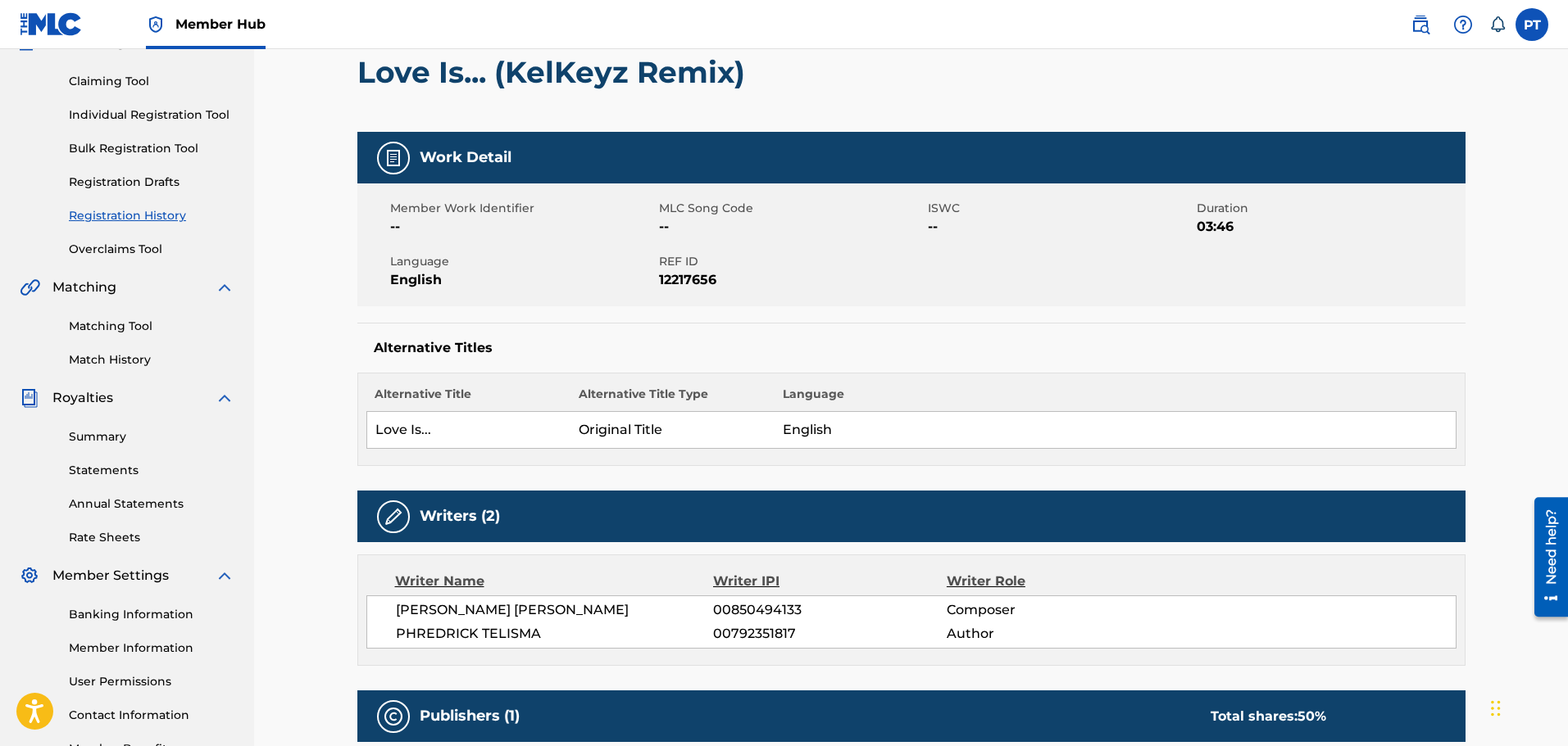
scroll to position [26, 0]
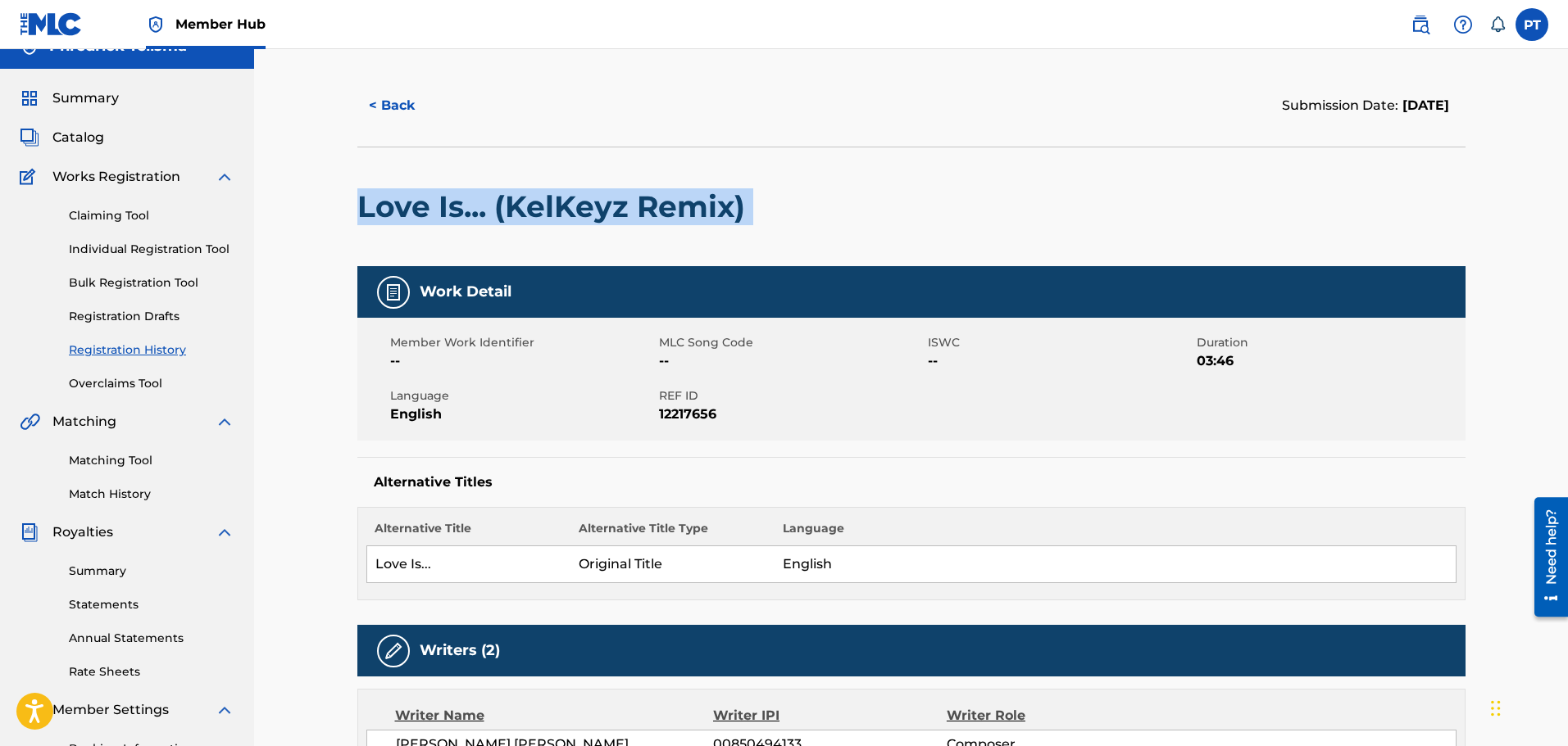
drag, startPoint x: 758, startPoint y: 217, endPoint x: 355, endPoint y: 219, distance: 403.0
click at [355, 219] on div "< Back Submission Date: October 01, 2025 Love Is... (KelKeyz Remix) Work Detail…" at bounding box center [911, 653] width 1148 height 1176
copy div "Love Is... (KelKeyz Remix)"
click at [369, 110] on button "< Back" at bounding box center [406, 106] width 98 height 41
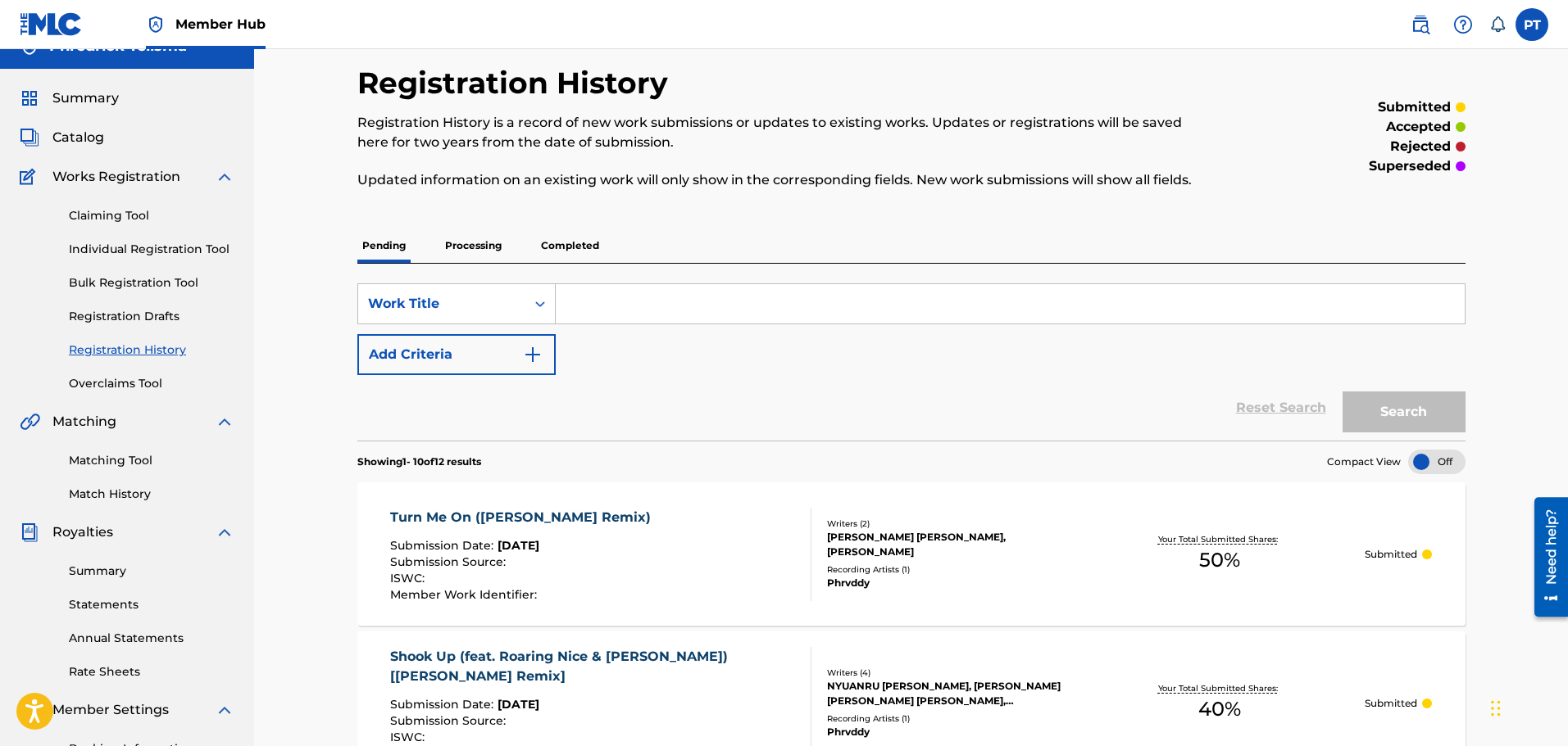
scroll to position [781, 0]
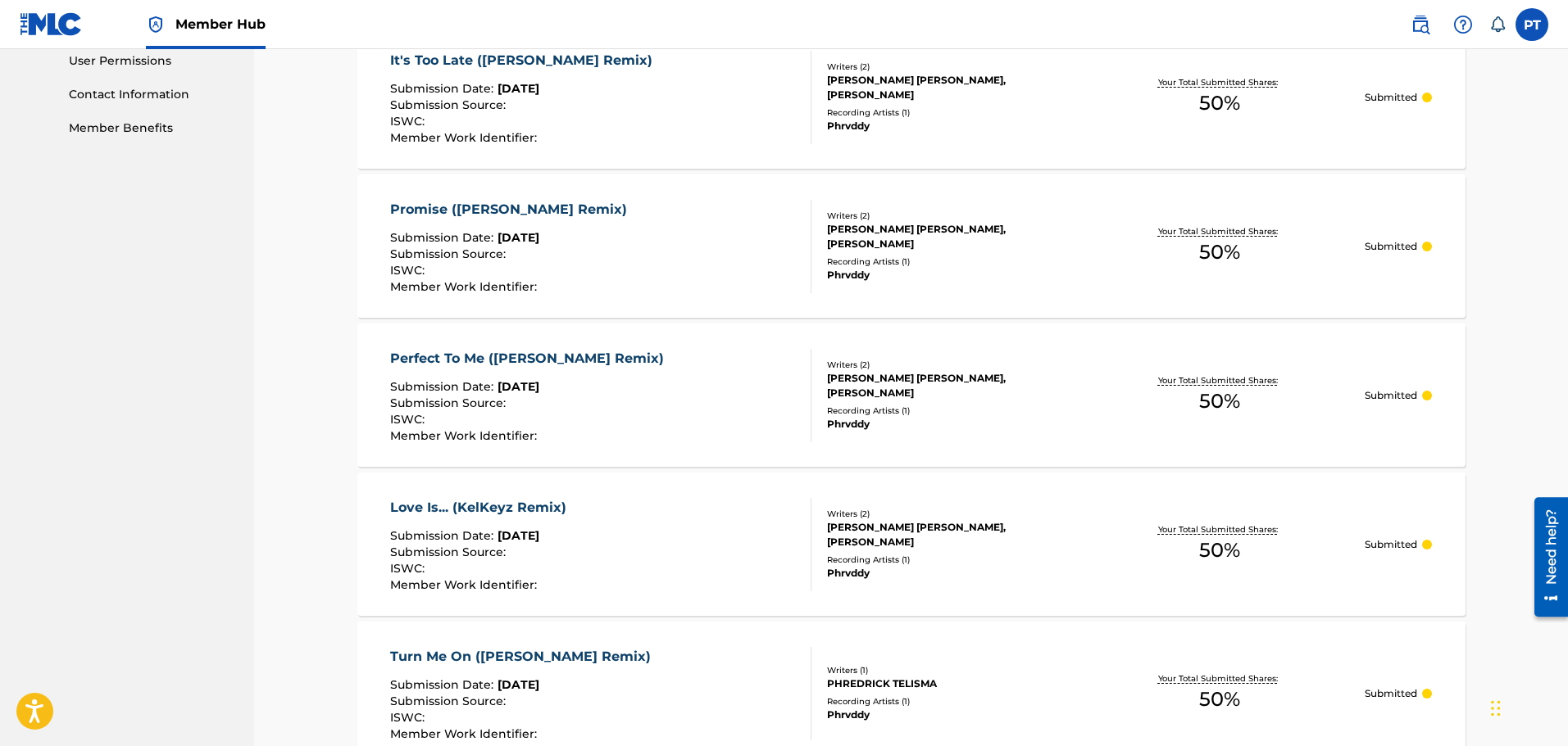
click at [109, 330] on nav "Phredrick Telisma Summary Catalog Works Registration Claiming Tool Individual R…" at bounding box center [127, 295] width 254 height 2054
click at [583, 351] on div "Perfect To Me ([PERSON_NAME] Remix)" at bounding box center [531, 359] width 282 height 20
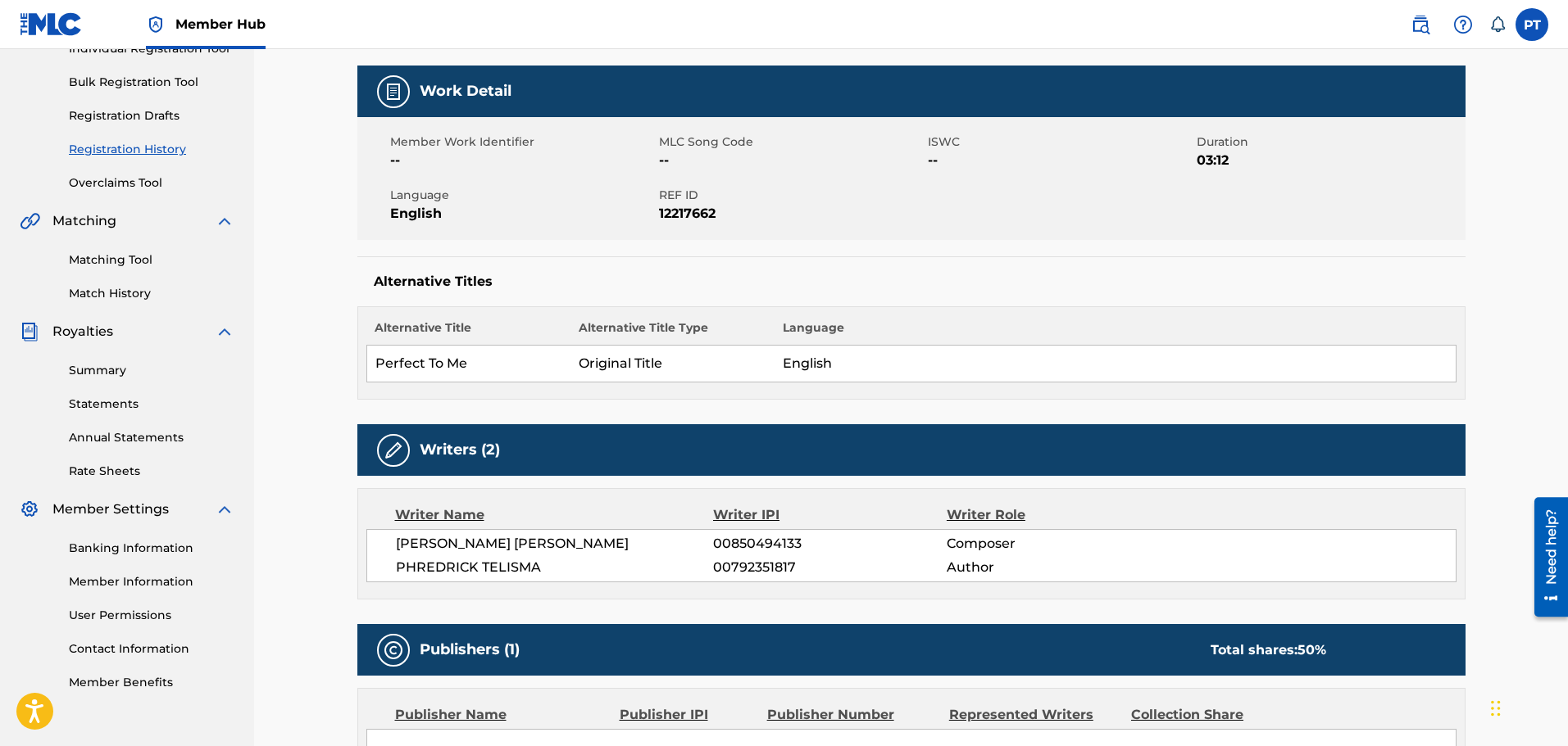
scroll to position [82, 0]
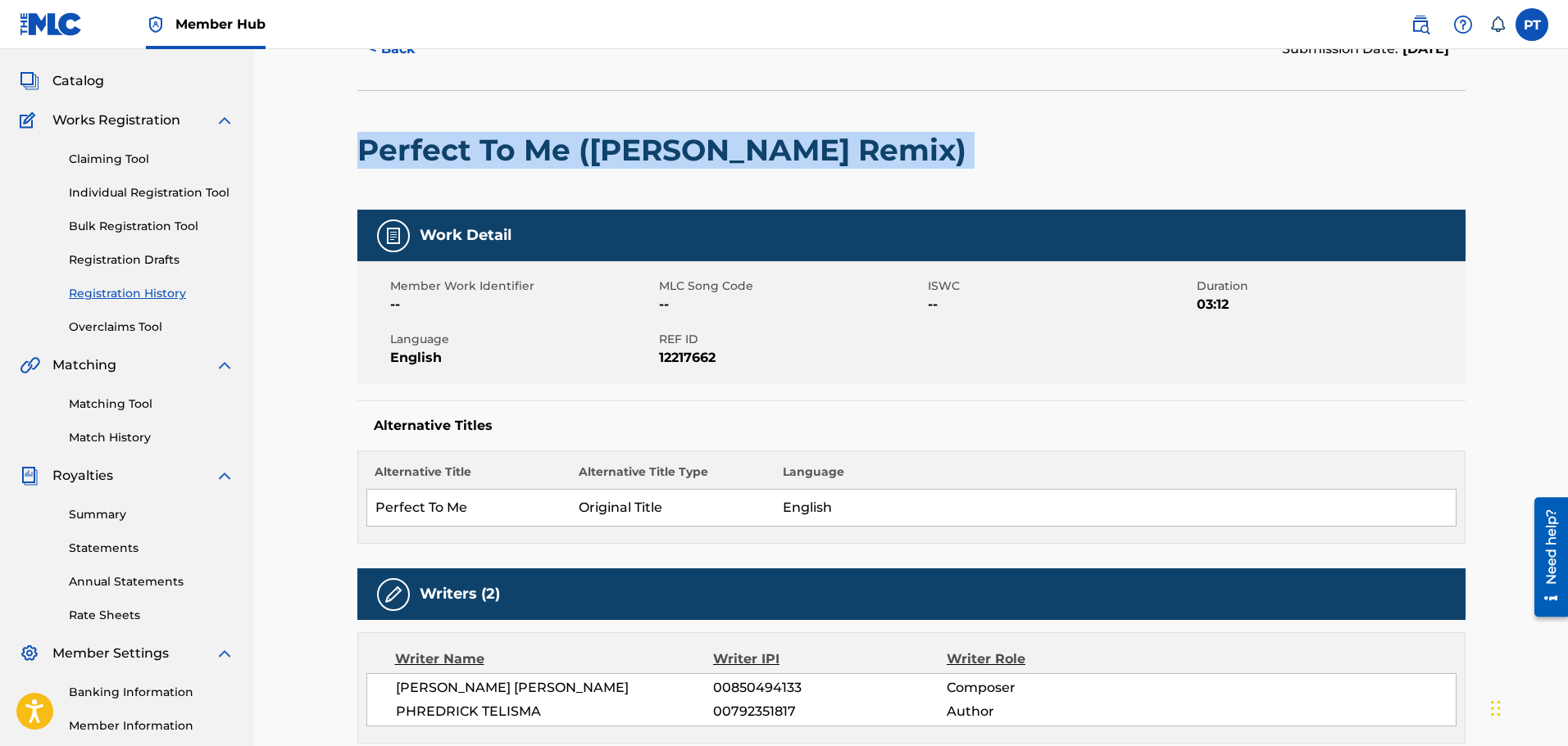
drag, startPoint x: 848, startPoint y: 150, endPoint x: 357, endPoint y: 166, distance: 491.3
click at [357, 166] on div "Perfect To Me ([PERSON_NAME] Remix)" at bounding box center [911, 150] width 1108 height 120
copy div "Perfect To Me ([PERSON_NAME] Remix)"
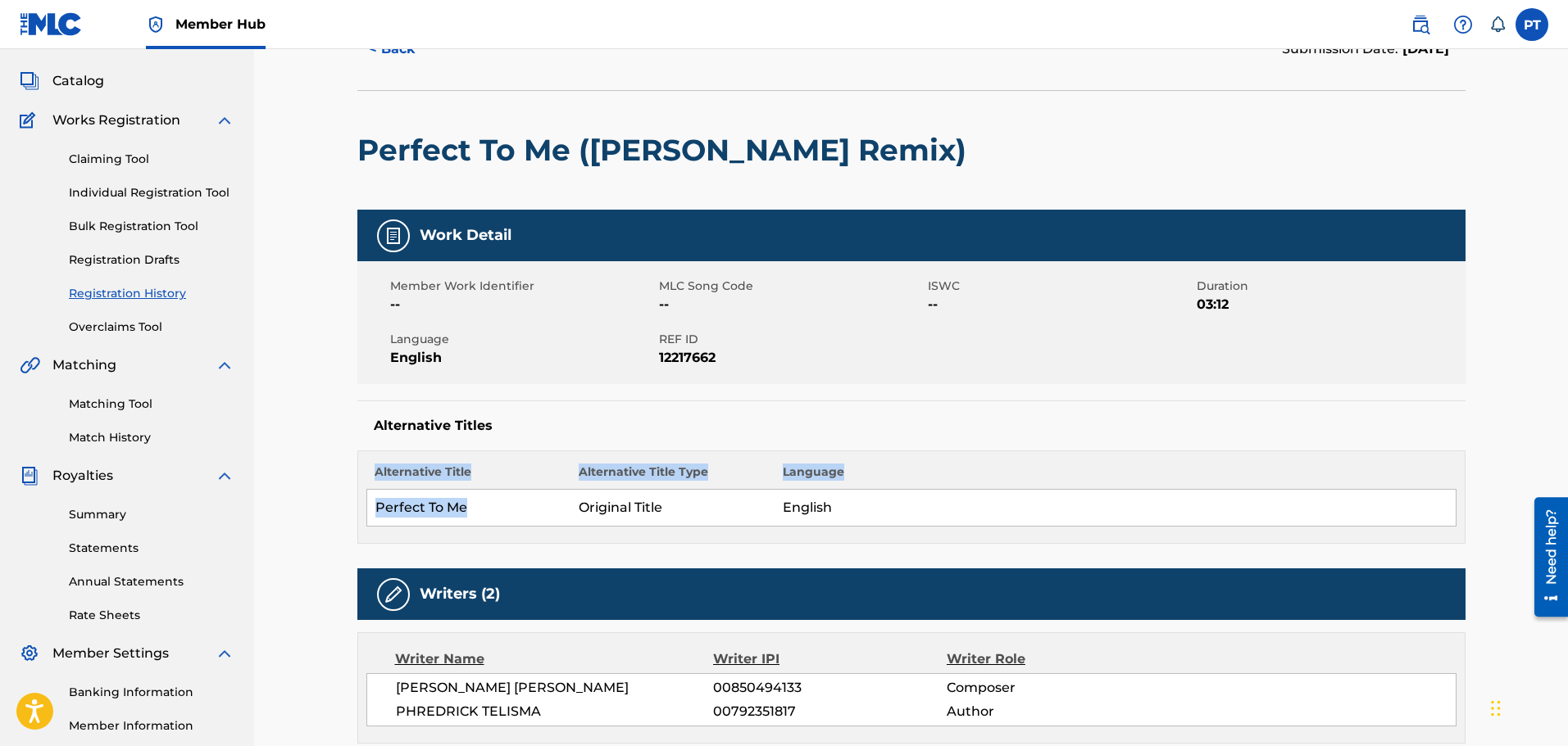
drag, startPoint x: 470, startPoint y: 509, endPoint x: 347, endPoint y: 511, distance: 123.0
click at [347, 511] on div "< Back Submission Date: October 01, 2025 Perfect To Me (KelKeyz Remix) Work Det…" at bounding box center [911, 596] width 1148 height 1176
click at [398, 511] on td "Perfect To Me" at bounding box center [468, 508] width 204 height 37
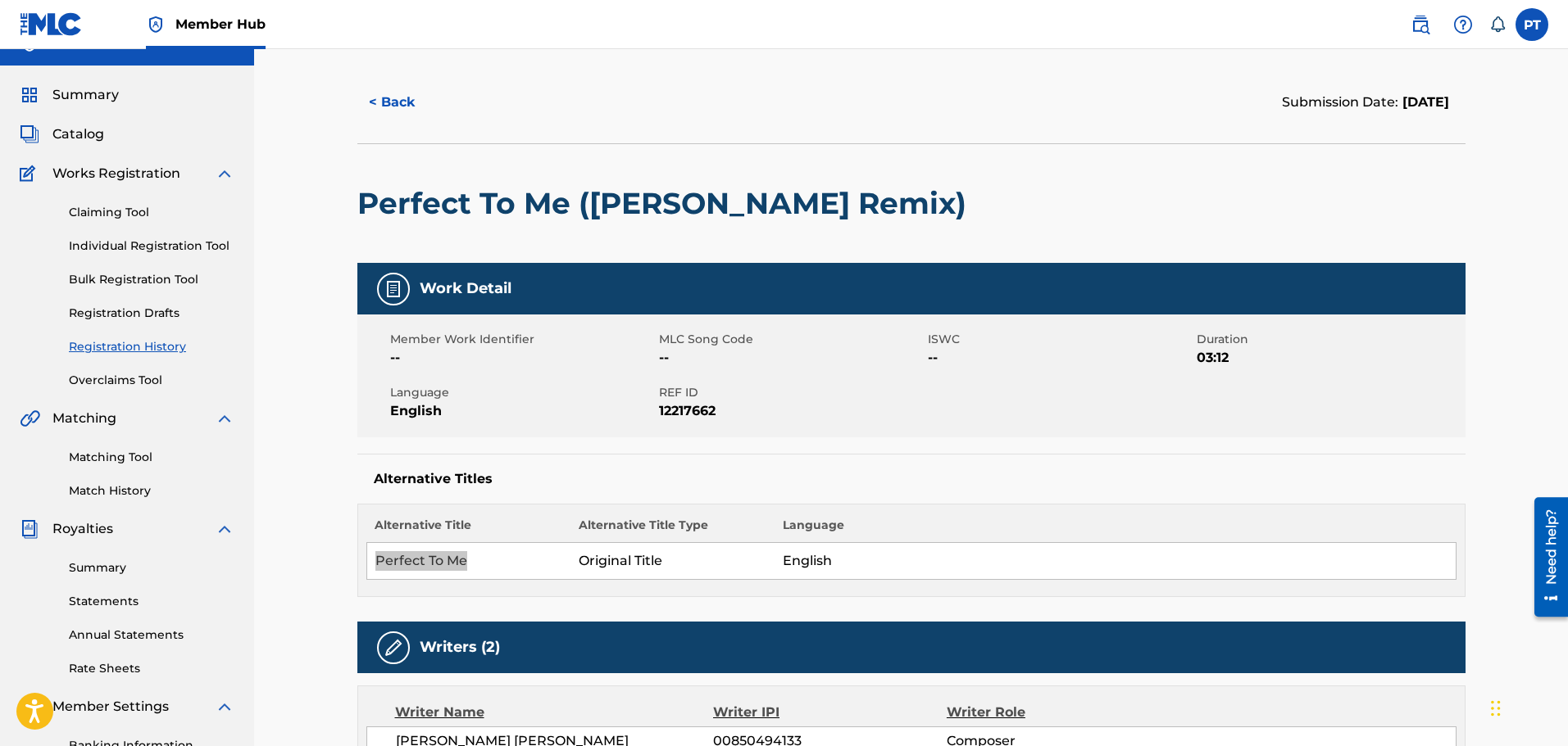
scroll to position [0, 0]
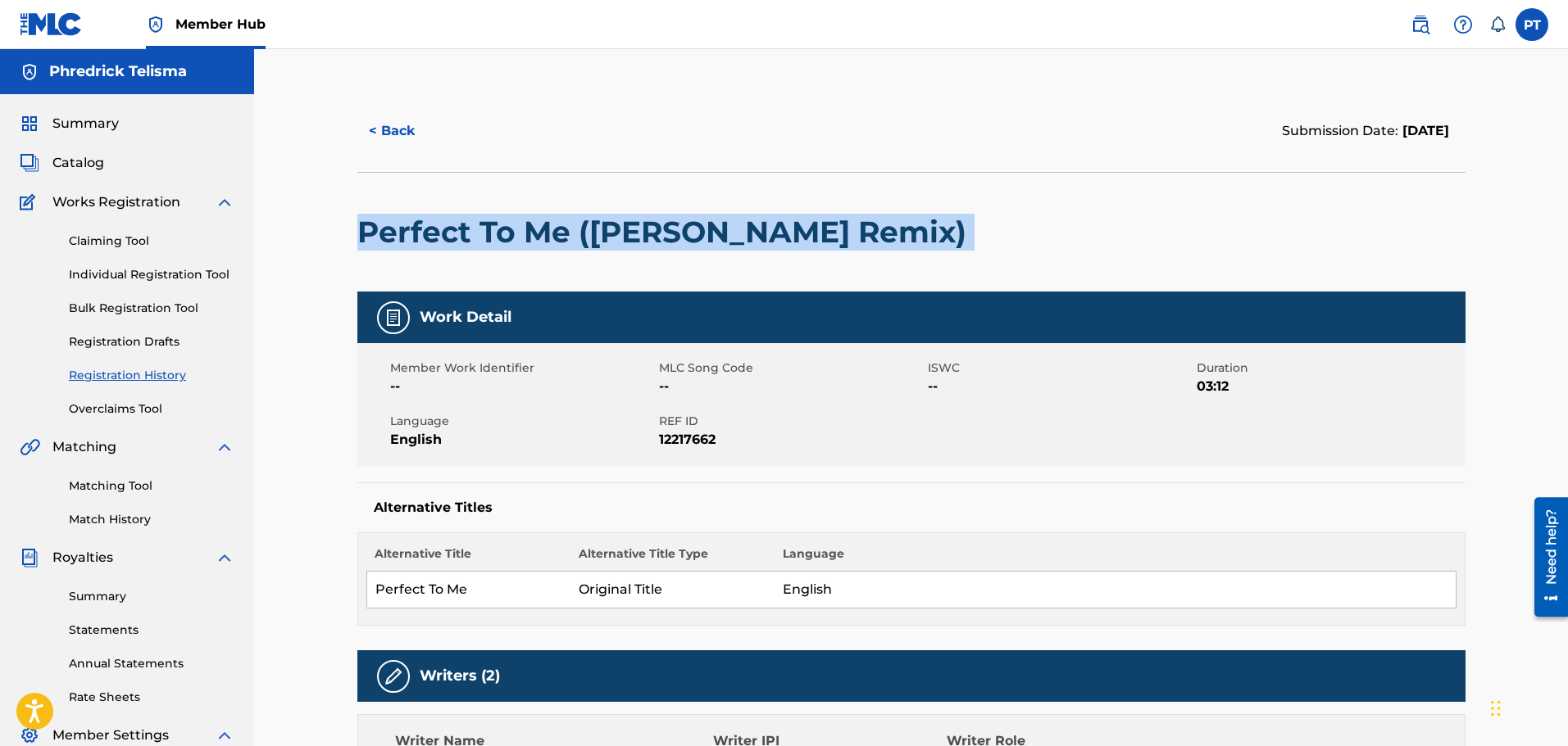
drag, startPoint x: 853, startPoint y: 234, endPoint x: 349, endPoint y: 241, distance: 504.0
click at [349, 241] on div "< Back Submission Date: October 01, 2025 Perfect To Me (KelKeyz Remix) Work Det…" at bounding box center [911, 678] width 1148 height 1176
click at [373, 117] on button "< Back" at bounding box center [406, 132] width 98 height 41
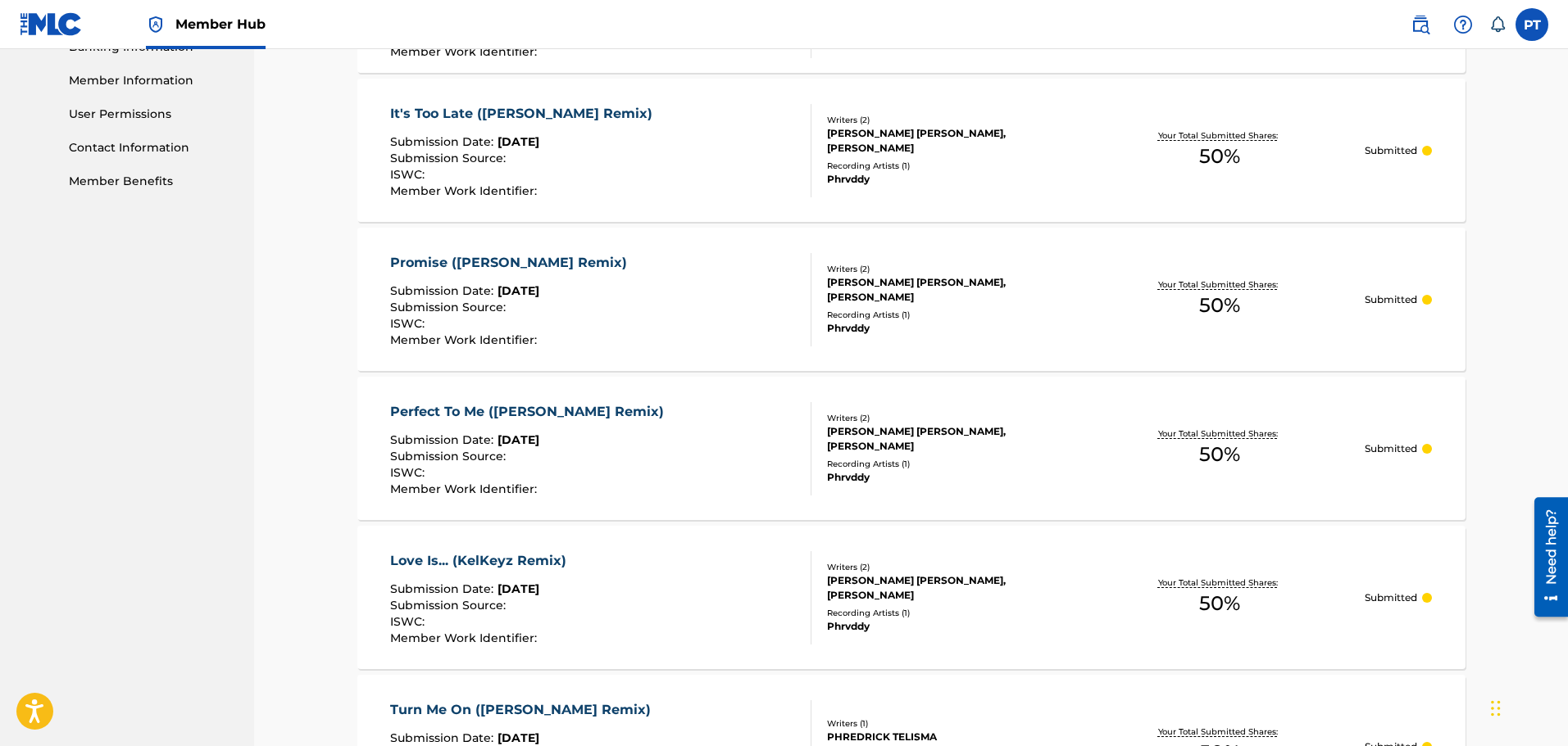
scroll to position [699, 0]
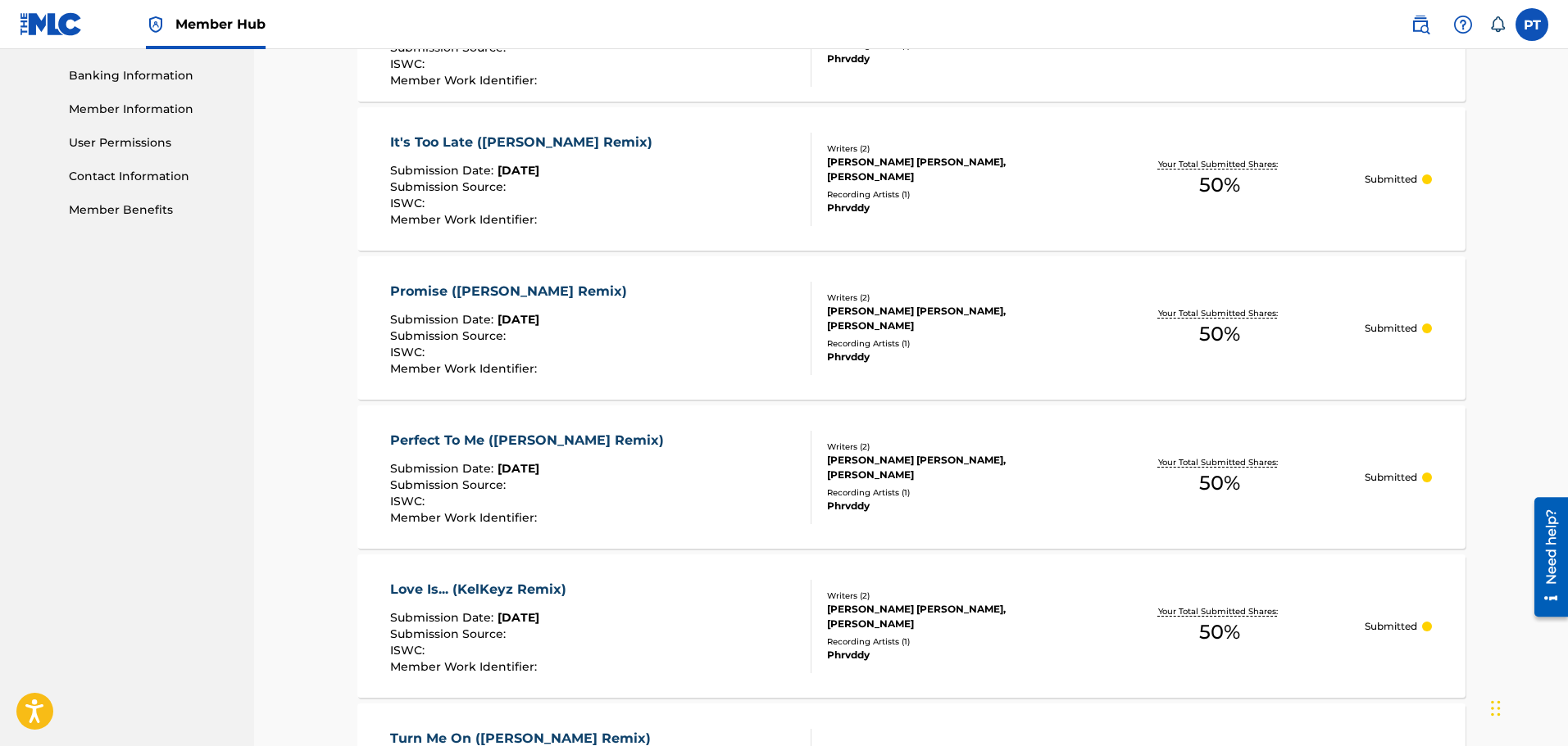
click at [524, 283] on div "Promise ([PERSON_NAME] Remix)" at bounding box center [513, 292] width 245 height 20
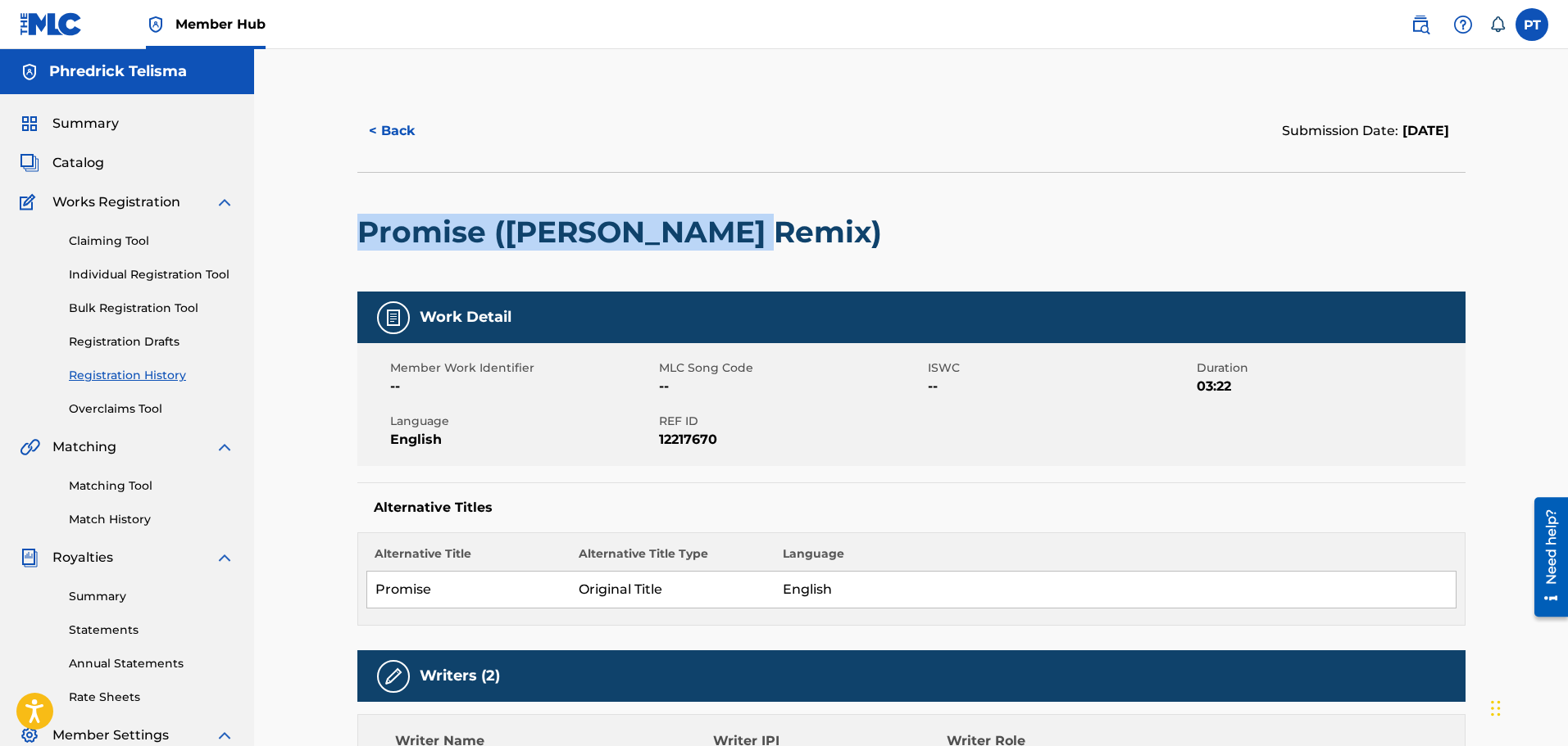
drag, startPoint x: 741, startPoint y: 232, endPoint x: 333, endPoint y: 230, distance: 408.0
click at [333, 230] on div "< Back Submission Date: October 01, 2025 Promise (KelKeyz Remix) Work Detail Me…" at bounding box center [911, 658] width 1314 height 1217
click at [399, 225] on h2 "Promise ([PERSON_NAME] Remix)" at bounding box center [624, 232] width 533 height 37
click at [399, 226] on h2 "Promise ([PERSON_NAME] Remix)" at bounding box center [624, 232] width 533 height 37
click at [402, 130] on button "< Back" at bounding box center [406, 132] width 98 height 41
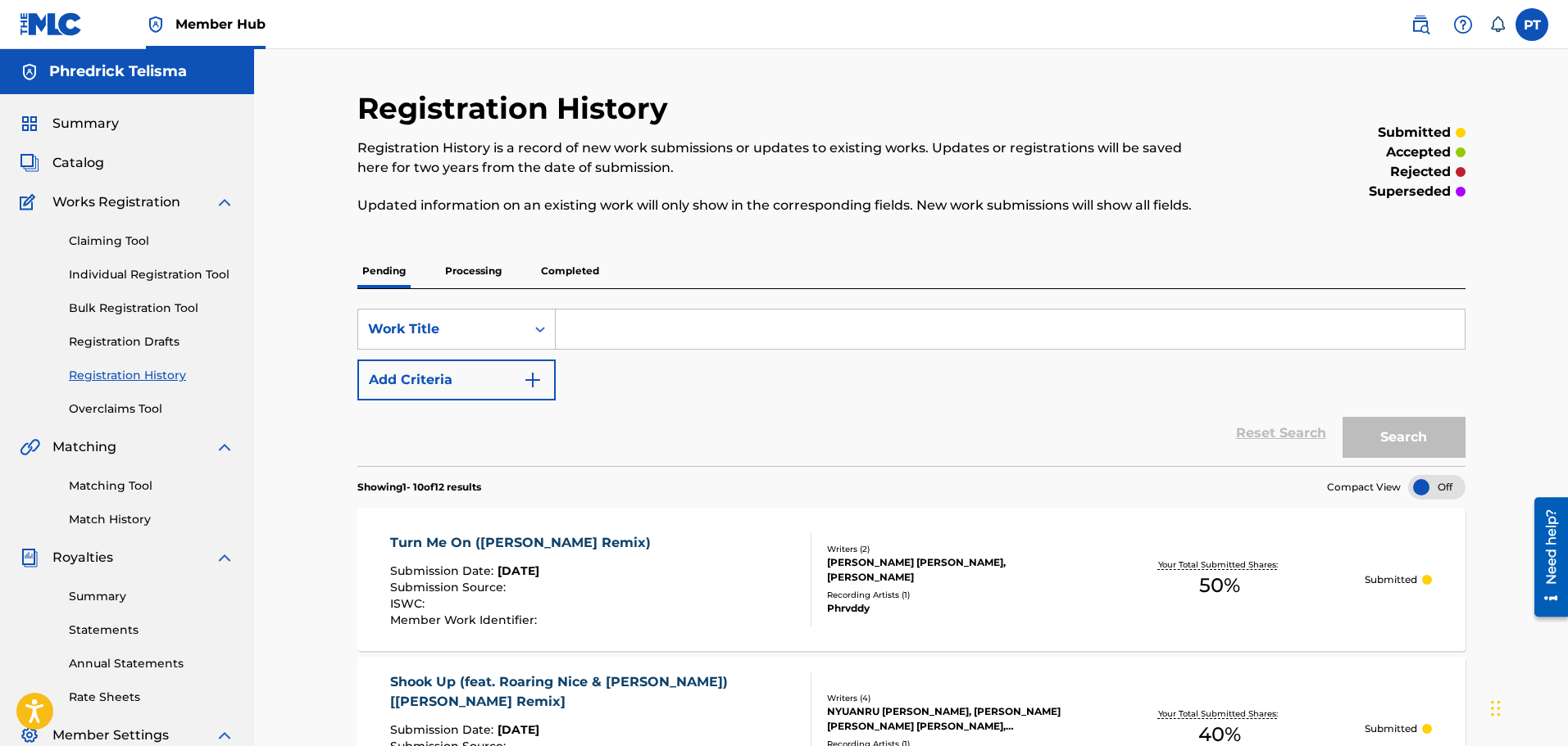
scroll to position [699, 0]
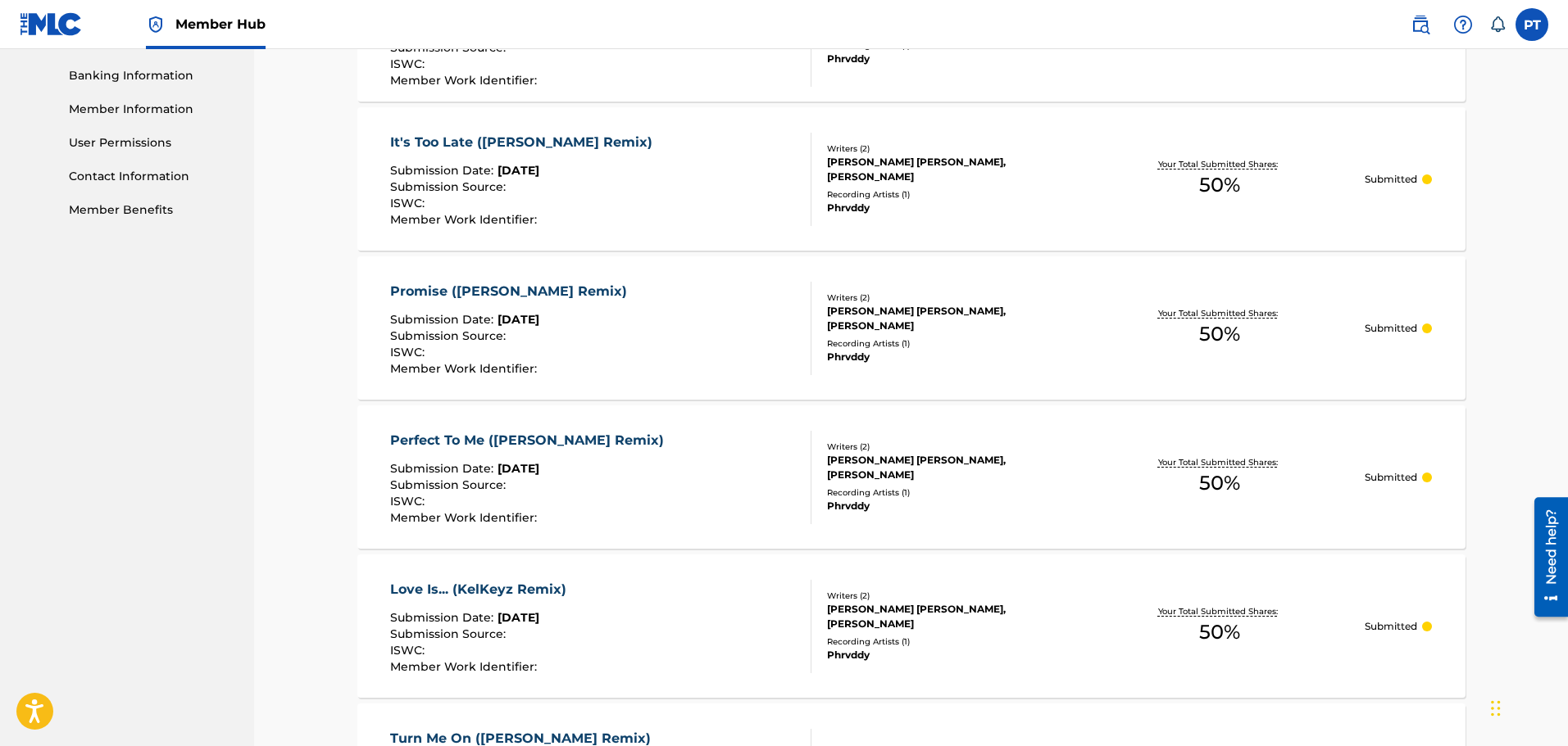
click at [616, 439] on div "Perfect To Me (KelKeyz Remix) Submission Date : Oct 01, 2025 Submission Source …" at bounding box center [601, 477] width 421 height 93
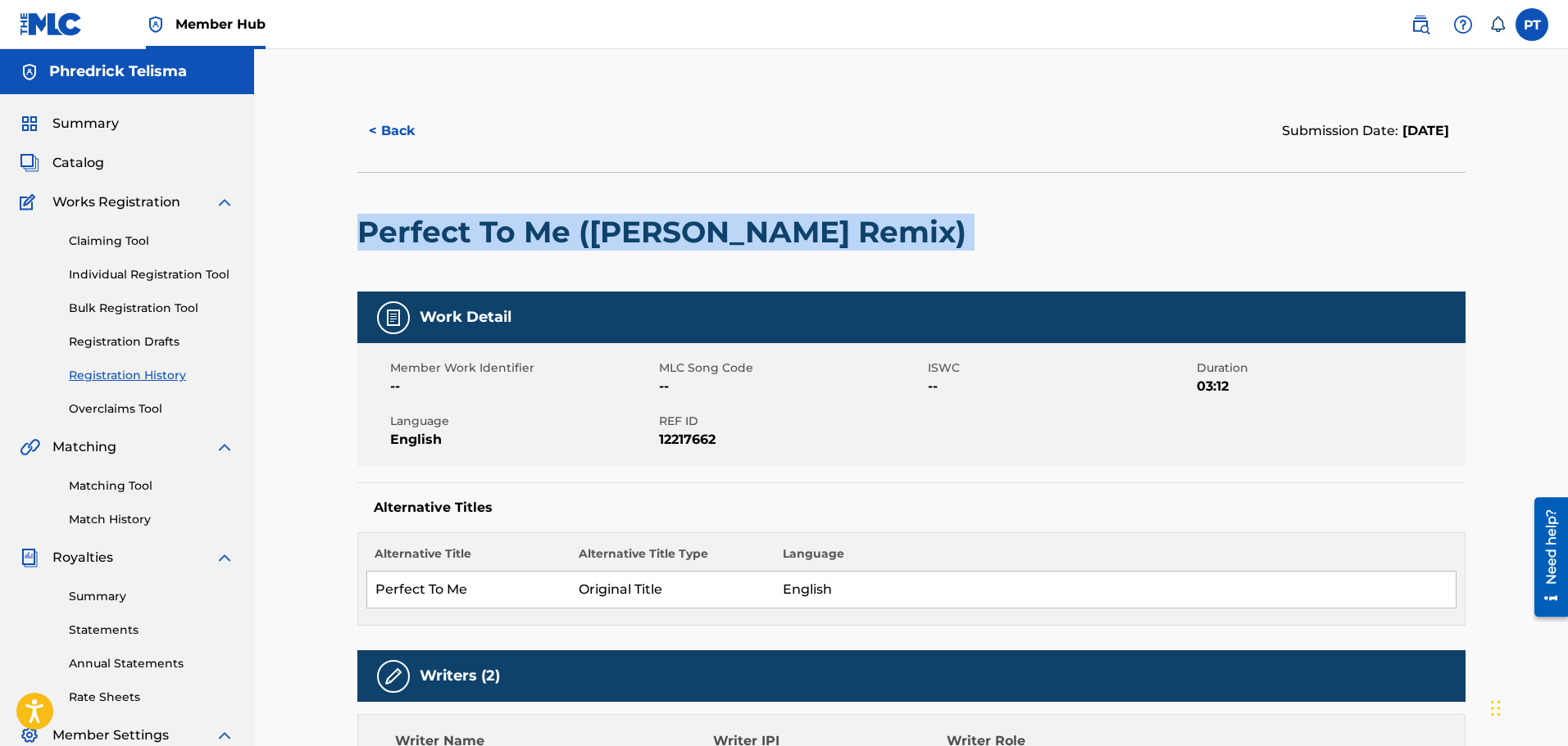
drag, startPoint x: 846, startPoint y: 222, endPoint x: 352, endPoint y: 243, distance: 494.4
click at [352, 243] on div "< Back Submission Date: October 01, 2025 Perfect To Me (KelKeyz Remix) Work Det…" at bounding box center [911, 678] width 1148 height 1176
click at [388, 136] on button "< Back" at bounding box center [406, 132] width 98 height 41
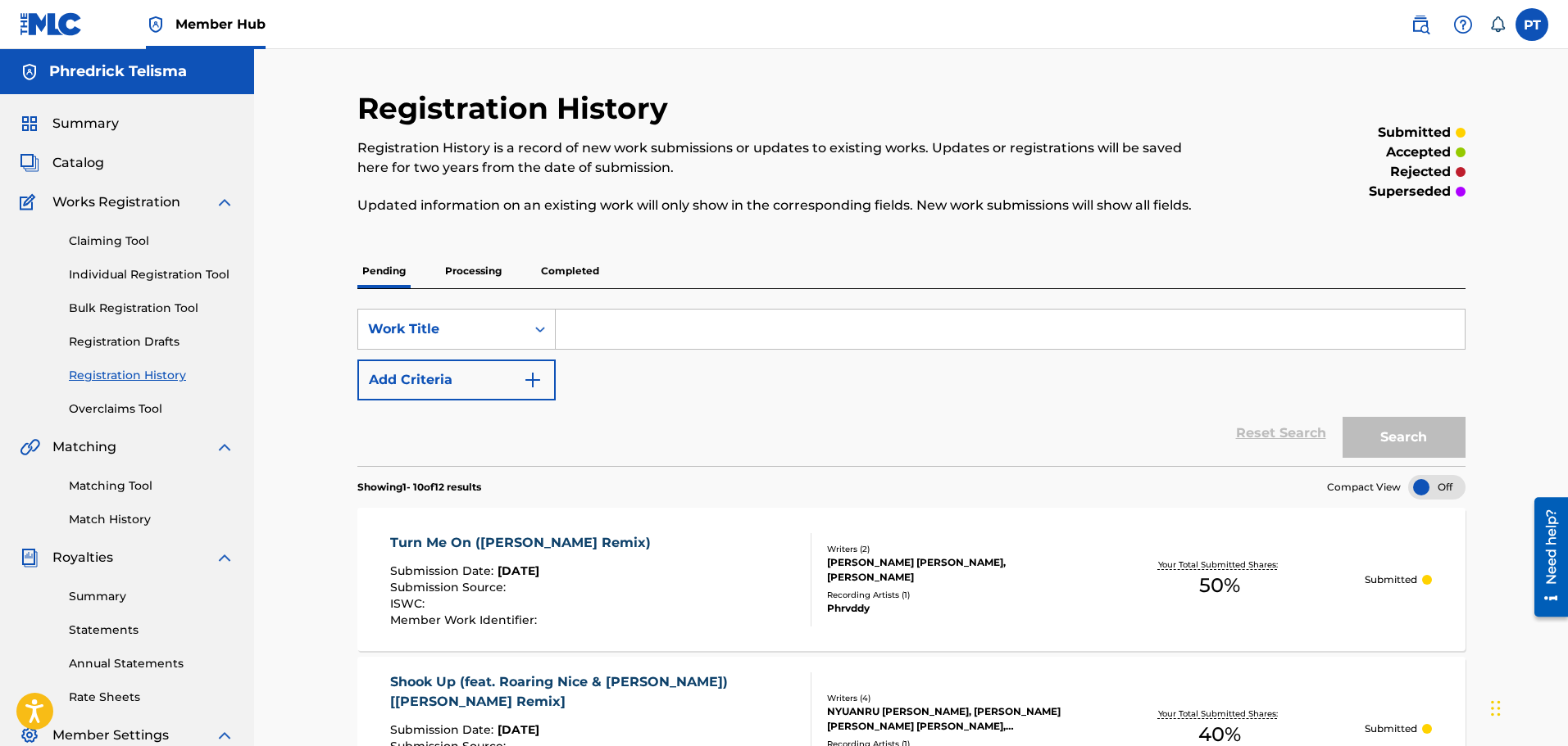
scroll to position [699, 0]
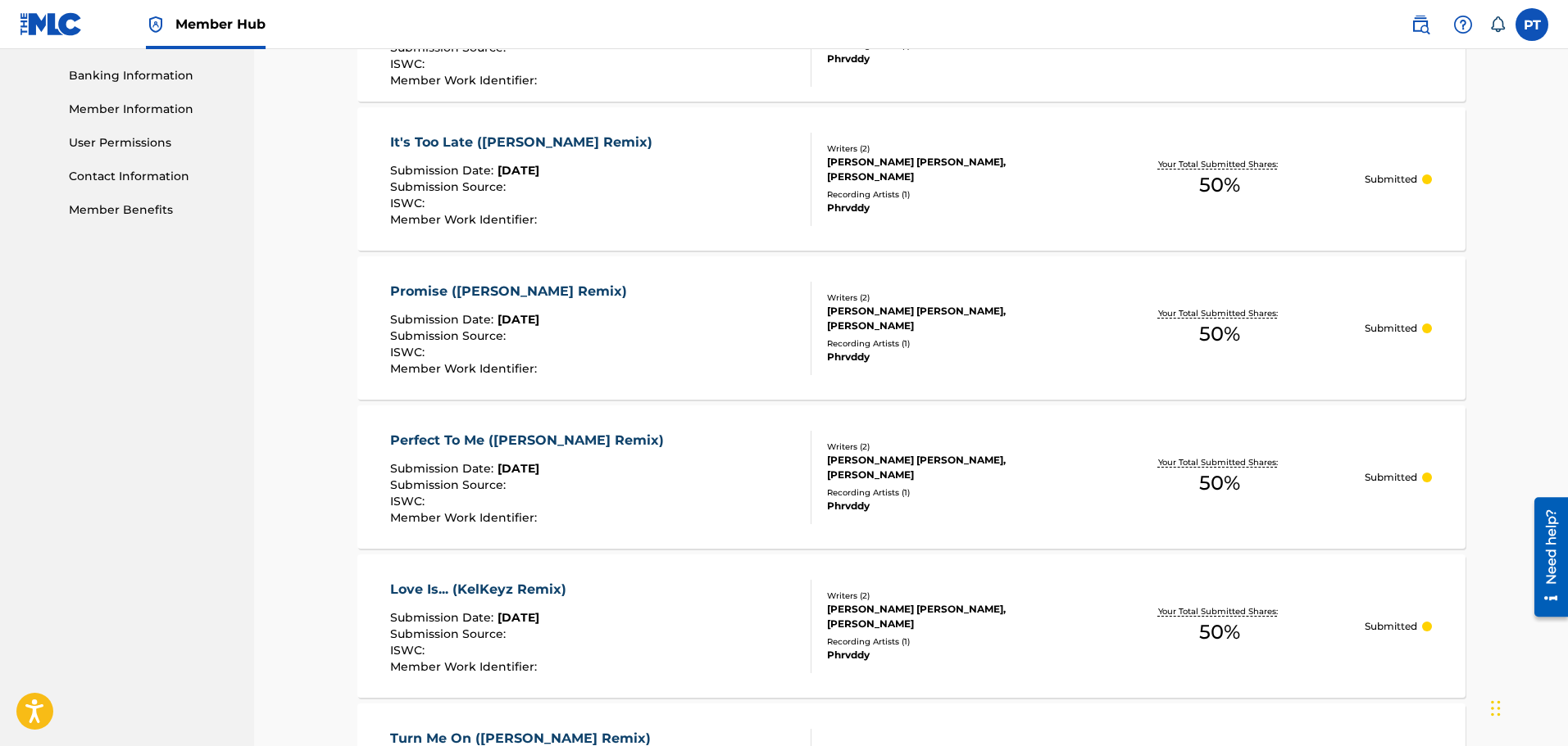
click at [471, 289] on div "Promise ([PERSON_NAME] Remix)" at bounding box center [513, 292] width 245 height 20
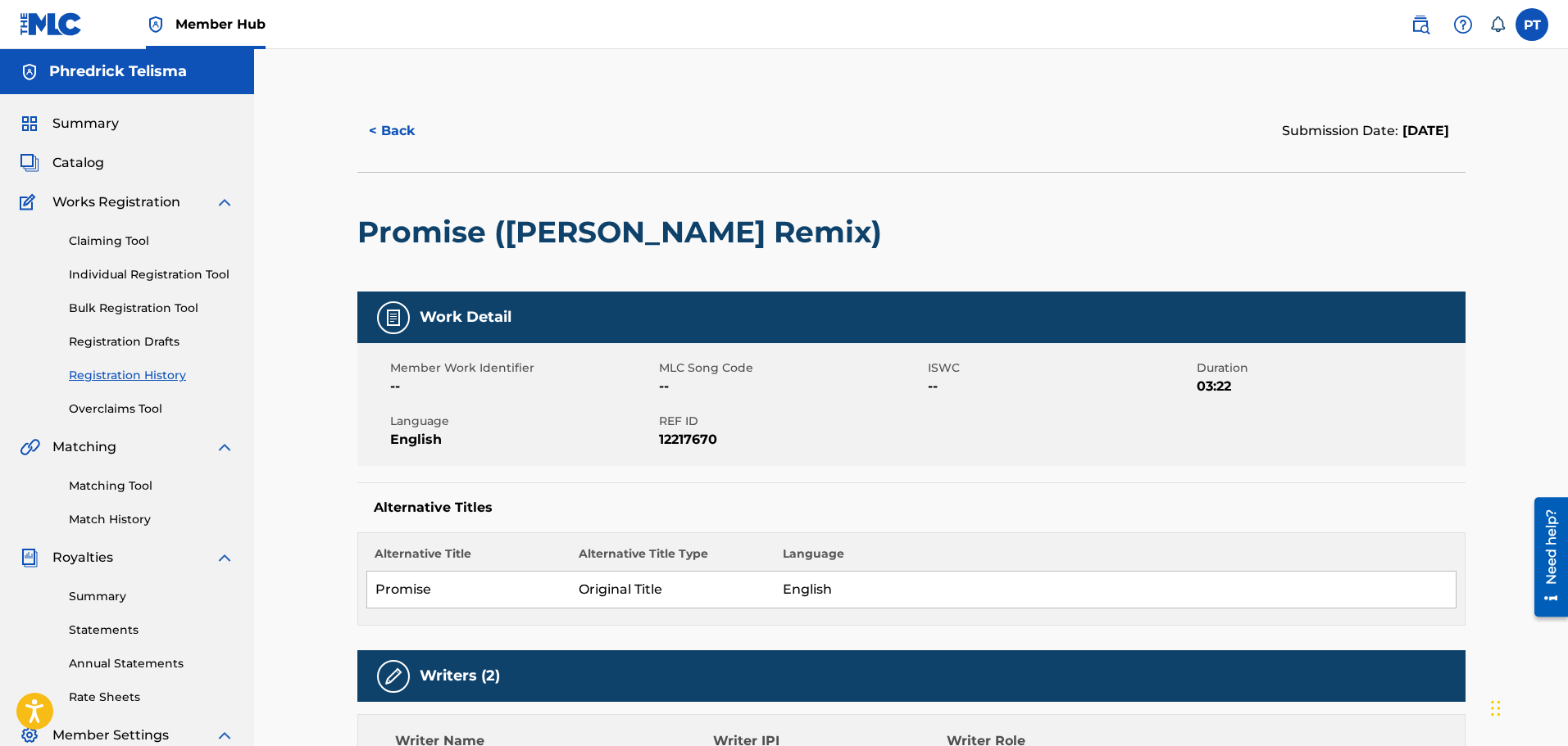
click at [890, 235] on div at bounding box center [1018, 232] width 255 height 119
click at [890, 233] on div at bounding box center [1018, 232] width 255 height 119
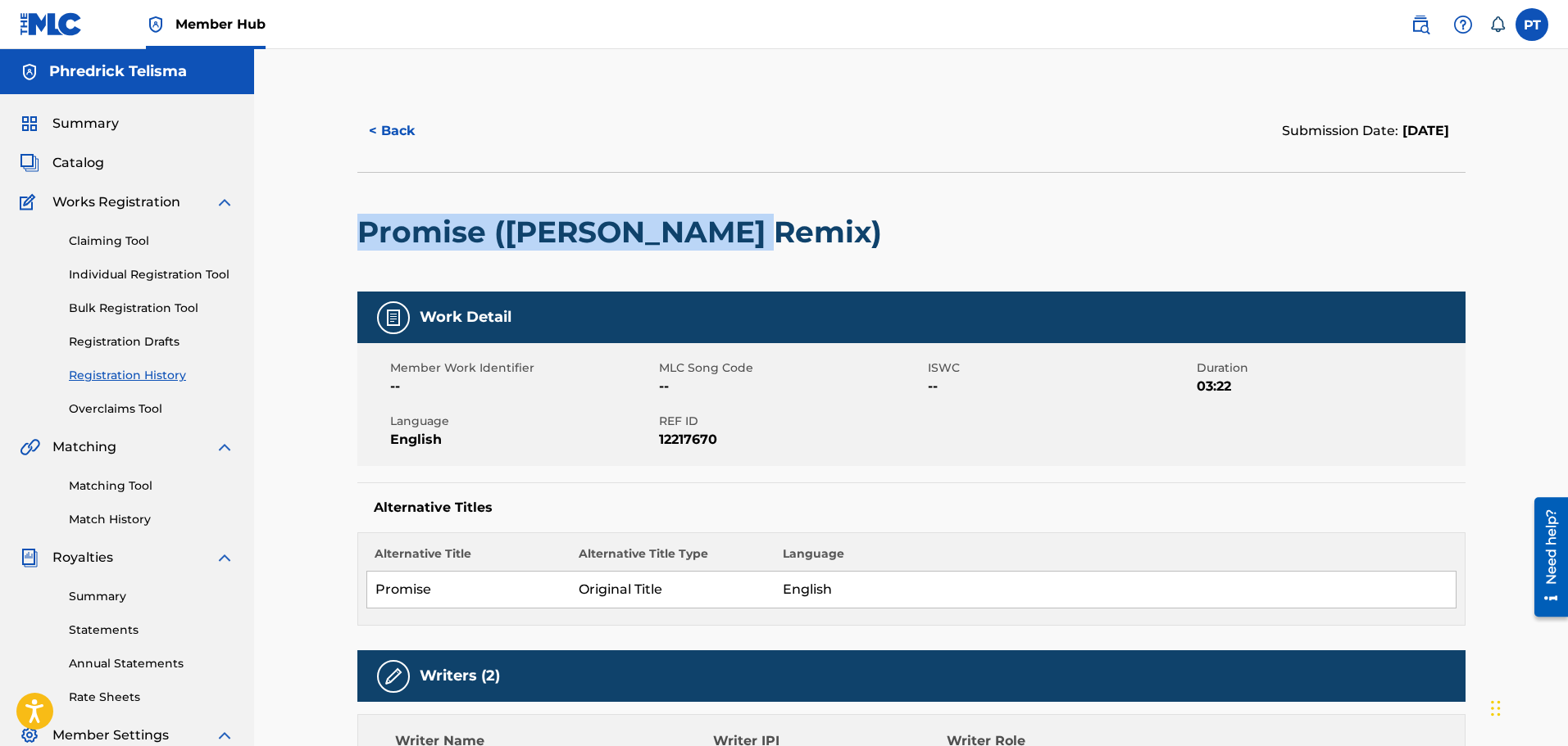
drag, startPoint x: 747, startPoint y: 228, endPoint x: 357, endPoint y: 233, distance: 390.0
click at [357, 233] on h2 "Promise ([PERSON_NAME] Remix)" at bounding box center [624, 232] width 533 height 37
click at [386, 218] on h2 "Promise ([PERSON_NAME] Remix)" at bounding box center [624, 232] width 533 height 37
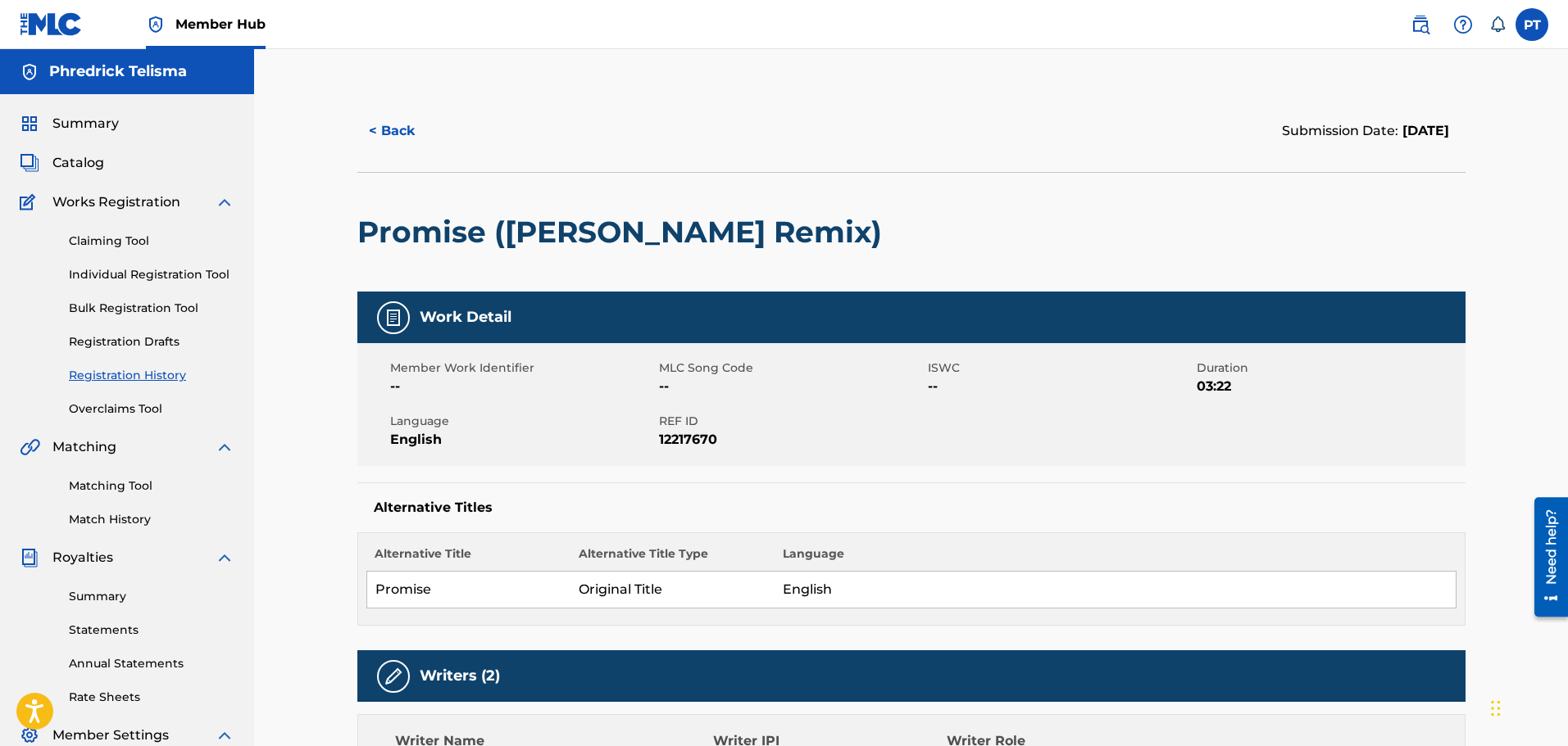
click at [386, 228] on h2 "Promise ([PERSON_NAME] Remix)" at bounding box center [624, 232] width 533 height 37
click at [890, 222] on div at bounding box center [1018, 232] width 255 height 119
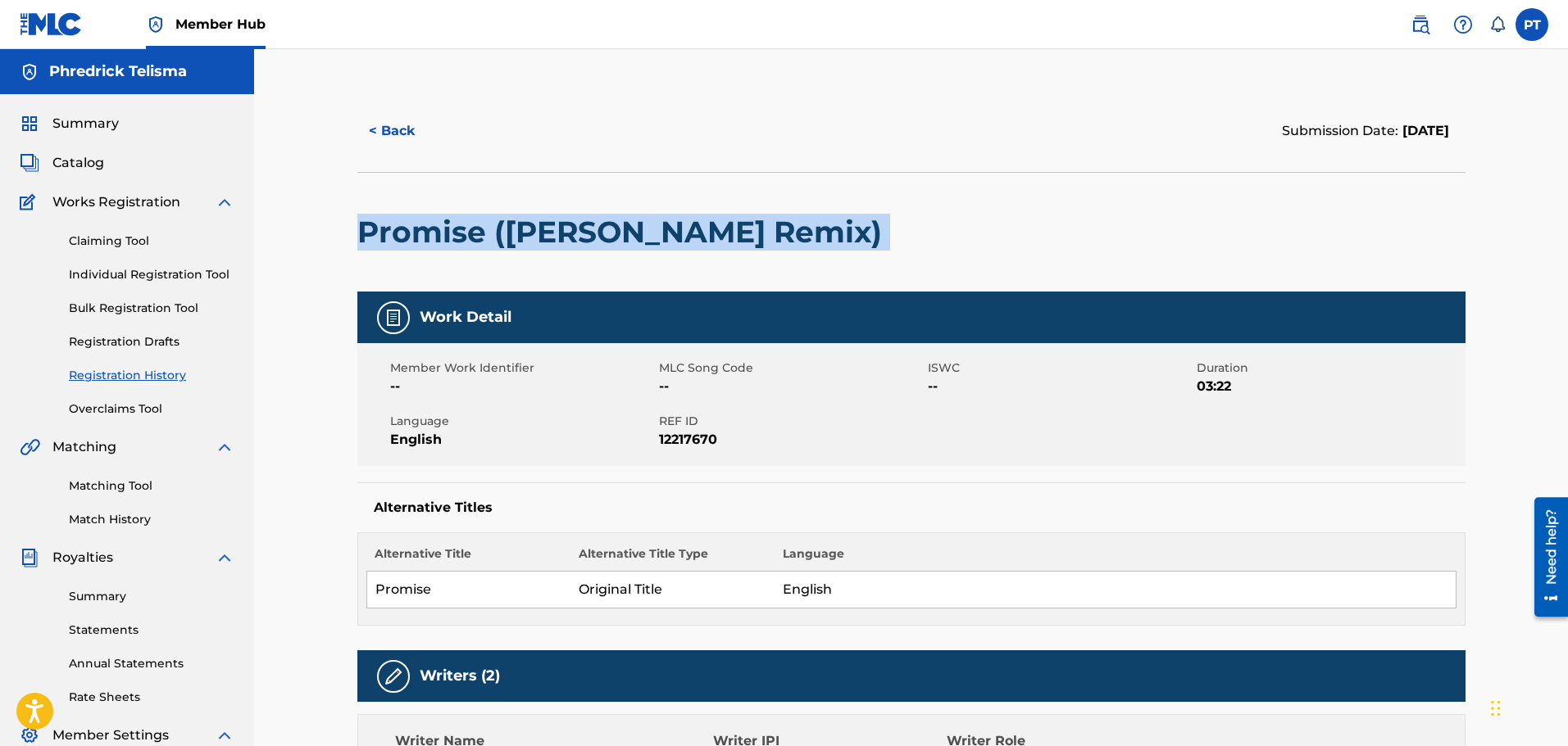
drag, startPoint x: 789, startPoint y: 227, endPoint x: 352, endPoint y: 236, distance: 437.1
click at [352, 236] on div "< Back Submission Date: October 01, 2025 Promise (KelKeyz Remix) Work Detail Me…" at bounding box center [911, 678] width 1148 height 1176
click at [385, 137] on button "< Back" at bounding box center [406, 132] width 98 height 41
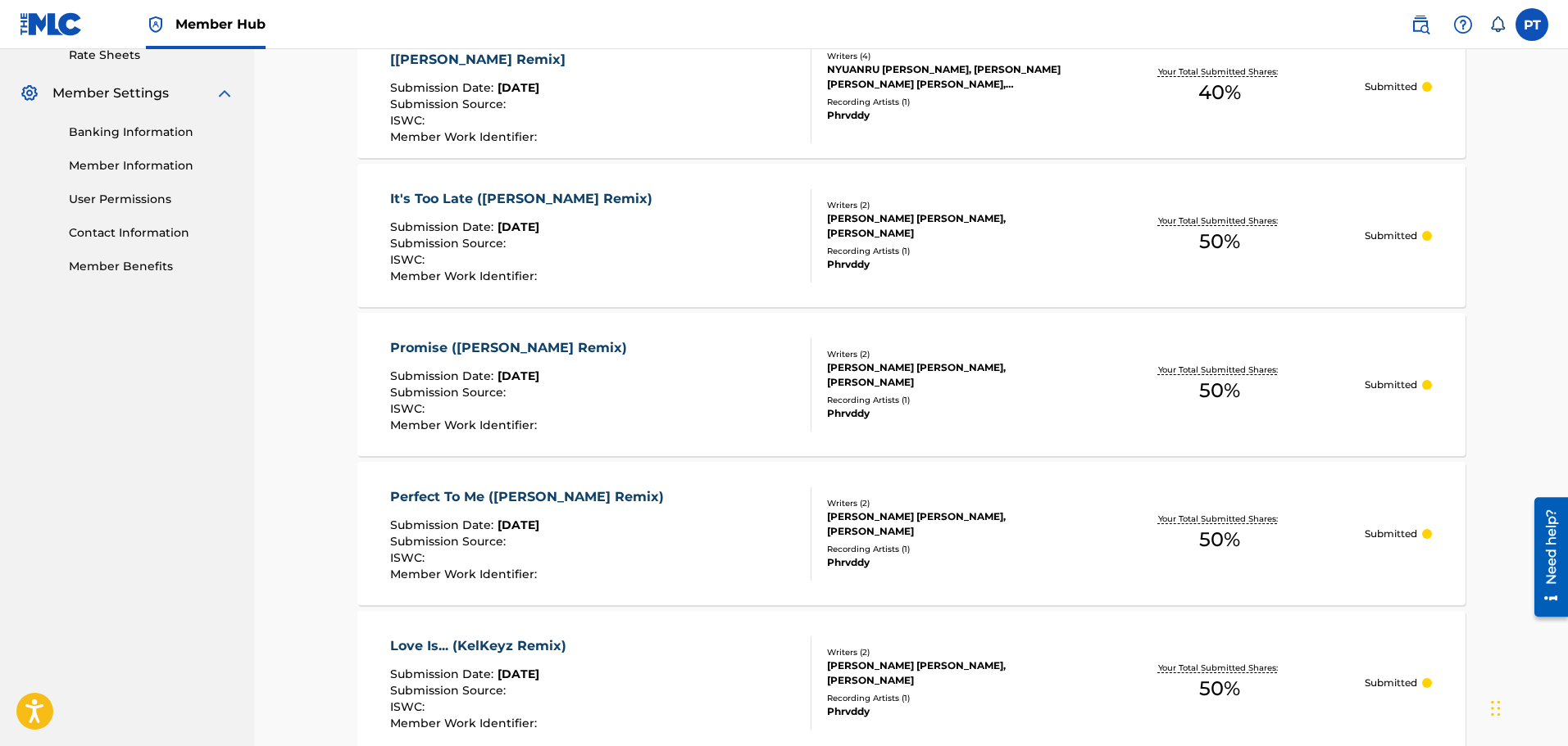
scroll to position [617, 0]
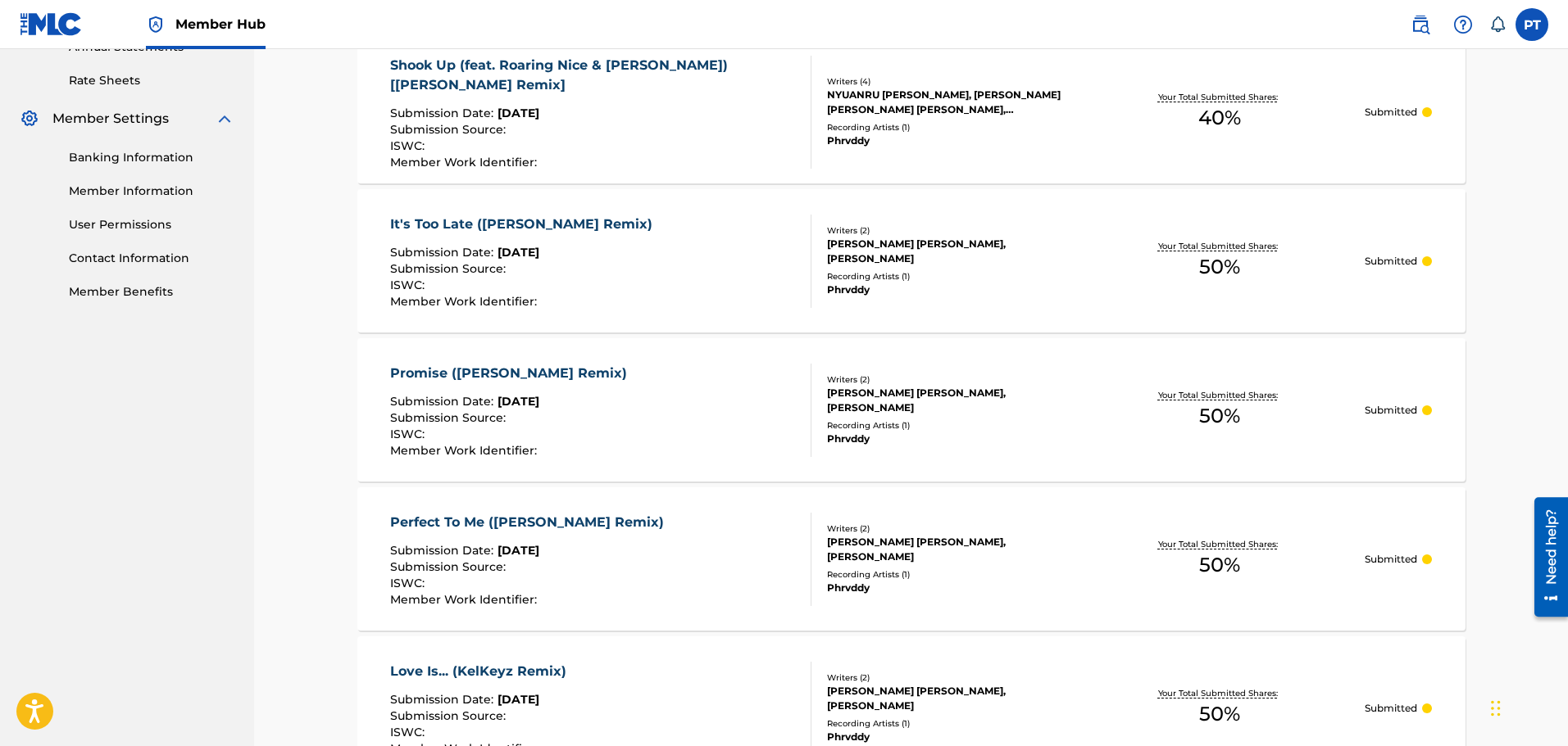
click at [563, 217] on div "It's Too Late ([PERSON_NAME] Remix)" at bounding box center [525, 225] width 271 height 20
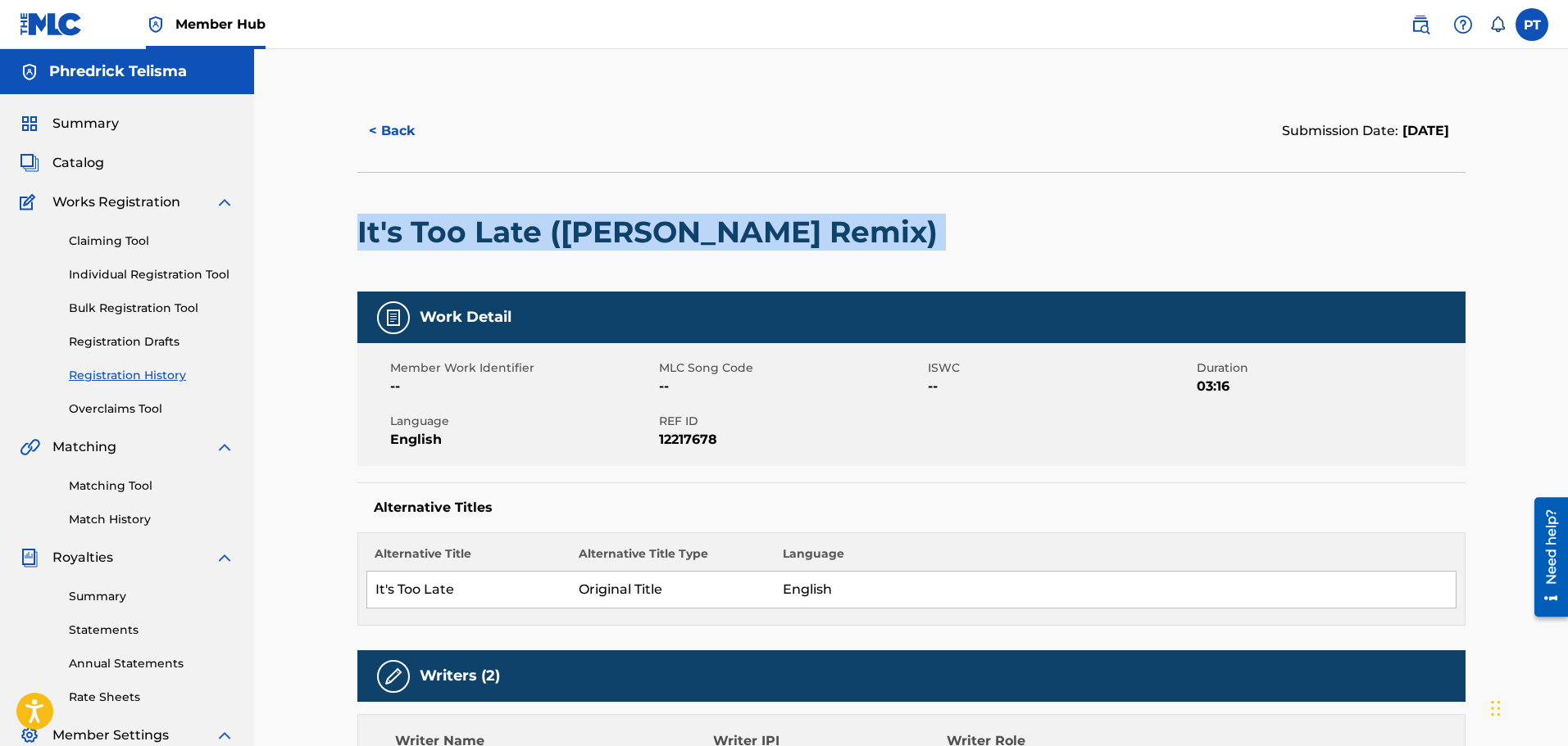
drag, startPoint x: 830, startPoint y: 231, endPoint x: 329, endPoint y: 247, distance: 501.3
click at [329, 247] on div "< Back Submission Date: October 01, 2025 It's Too Late (KelKeyz Remix) Work Det…" at bounding box center [911, 658] width 1314 height 1217
click at [396, 133] on button "< Back" at bounding box center [406, 132] width 98 height 41
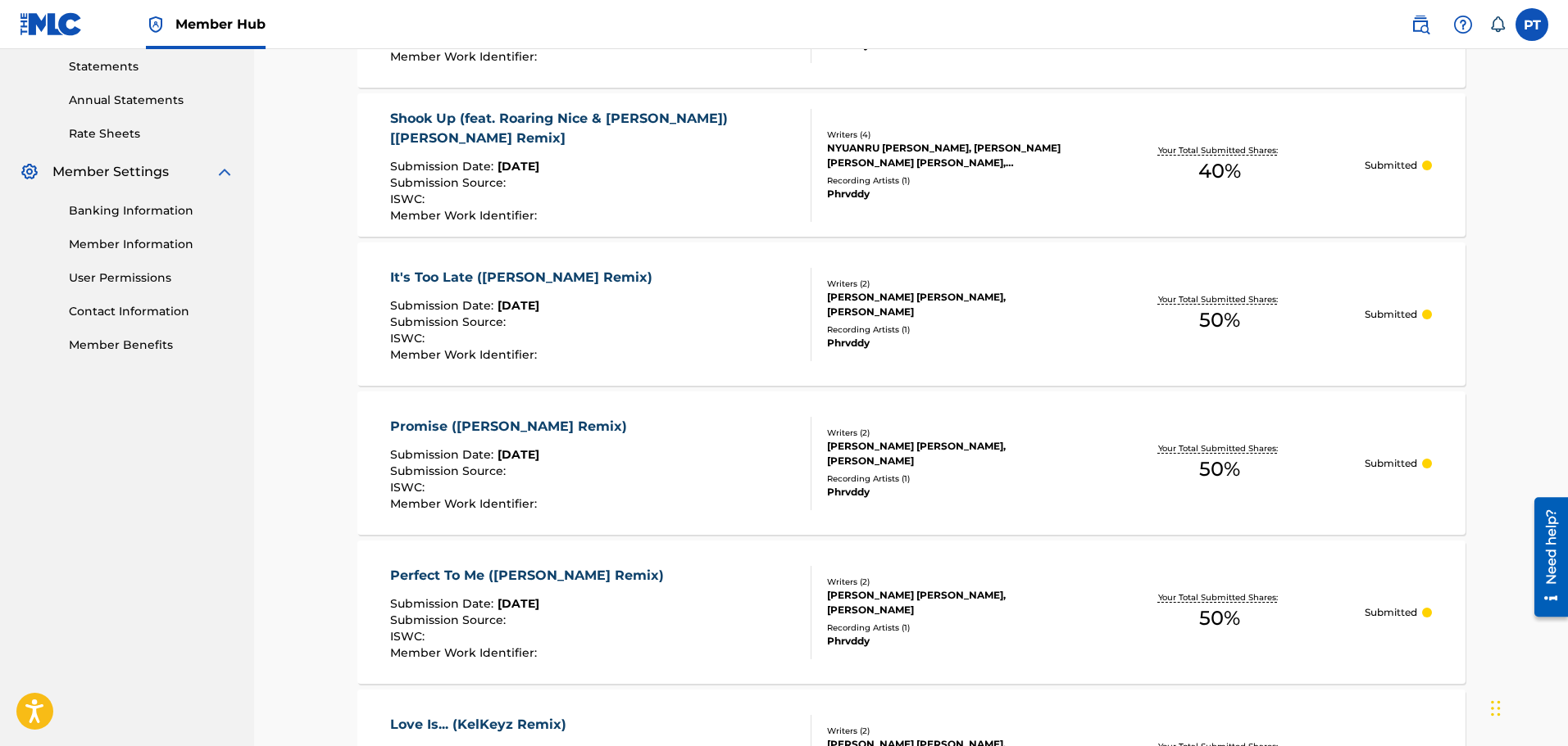
scroll to position [535, 0]
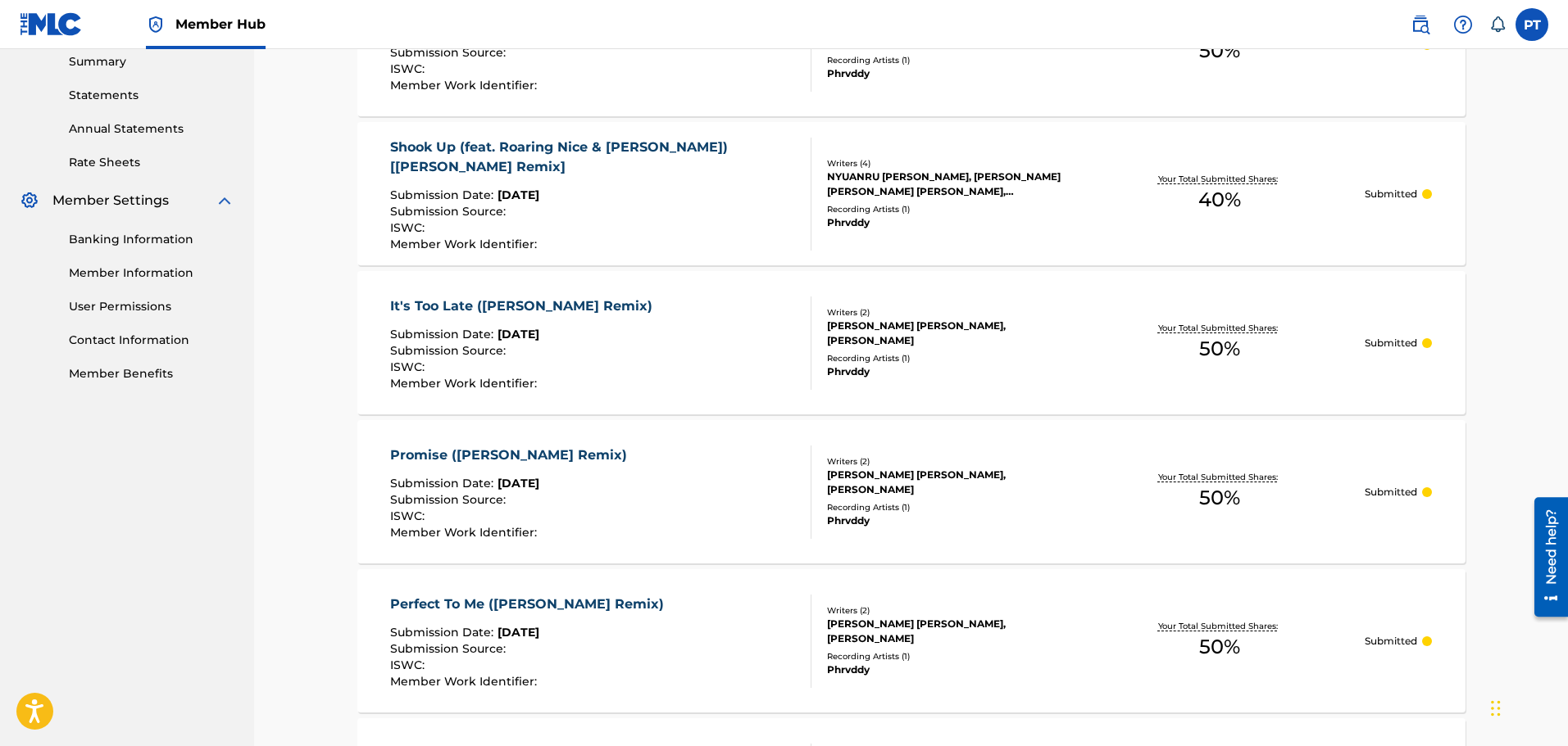
click at [459, 155] on div "Shook Up (feat. Roaring Nice & [PERSON_NAME]) [[PERSON_NAME] Remix]" at bounding box center [594, 157] width 407 height 40
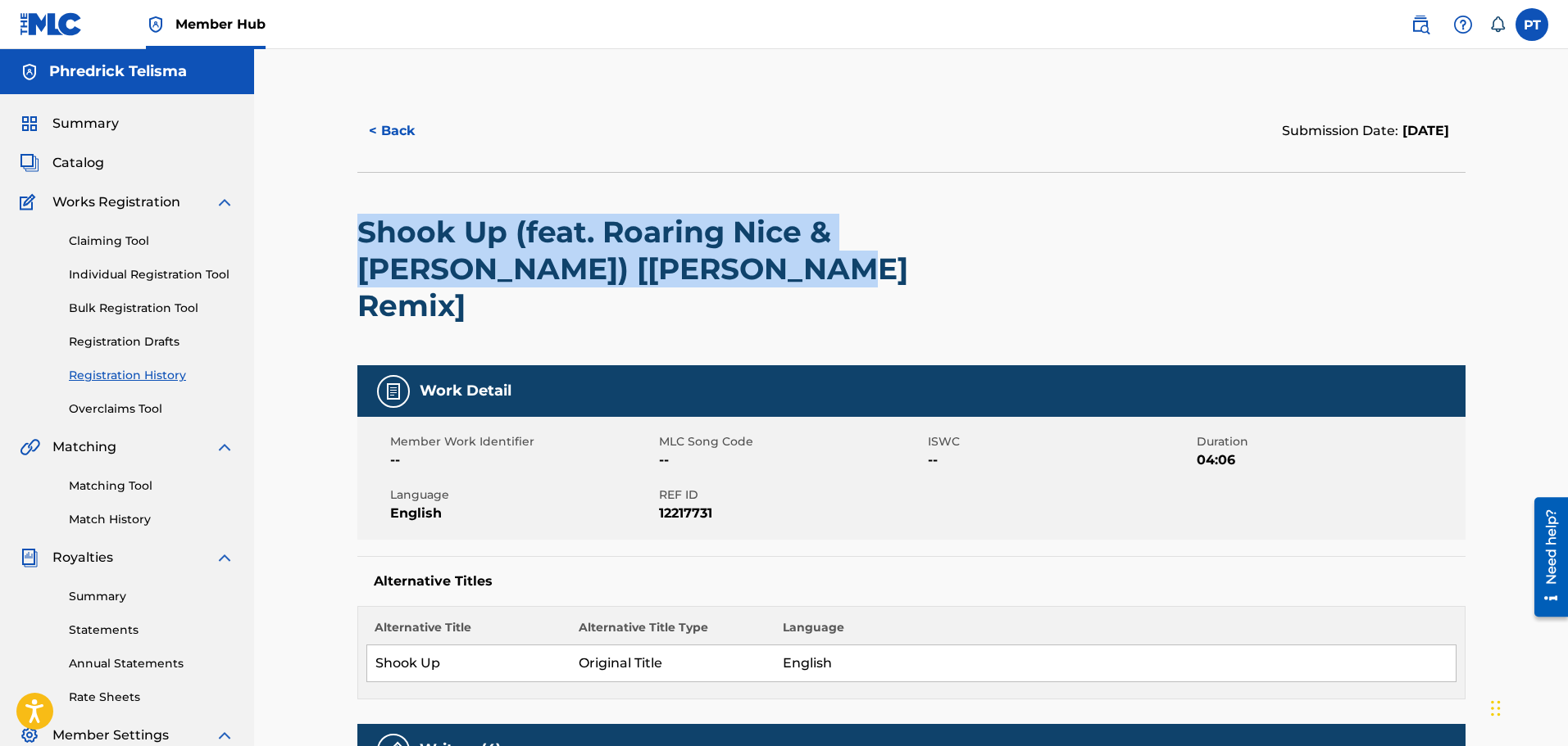
drag, startPoint x: 756, startPoint y: 267, endPoint x: 336, endPoint y: 219, distance: 422.7
click at [336, 219] on div "< Back Submission Date: October 01, 2025 Shook Up (feat. Roaring Nice & Tye Coo…" at bounding box center [911, 757] width 1314 height 1417
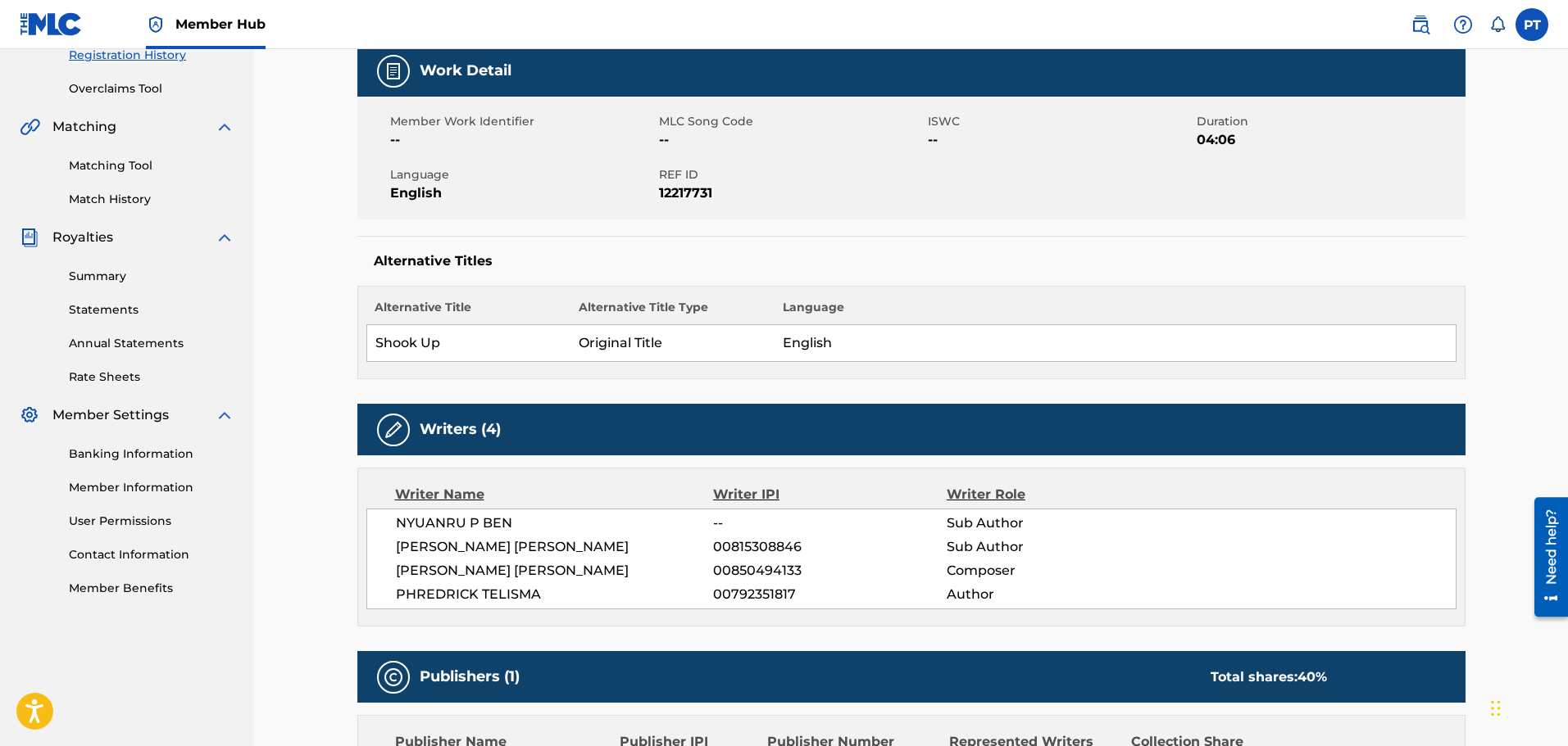
scroll to position [328, 0]
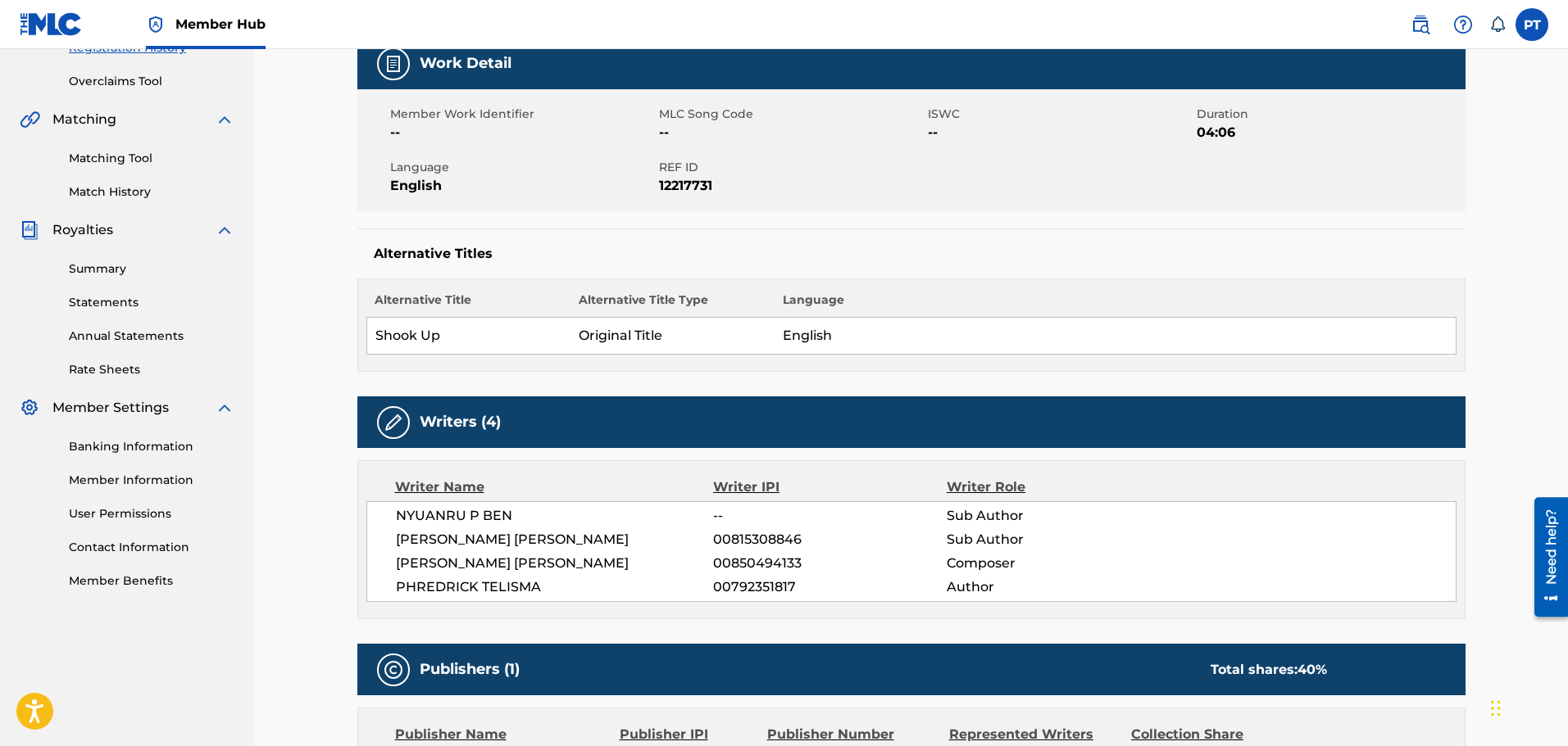
click at [758, 530] on span "00815308846" at bounding box center [829, 540] width 233 height 20
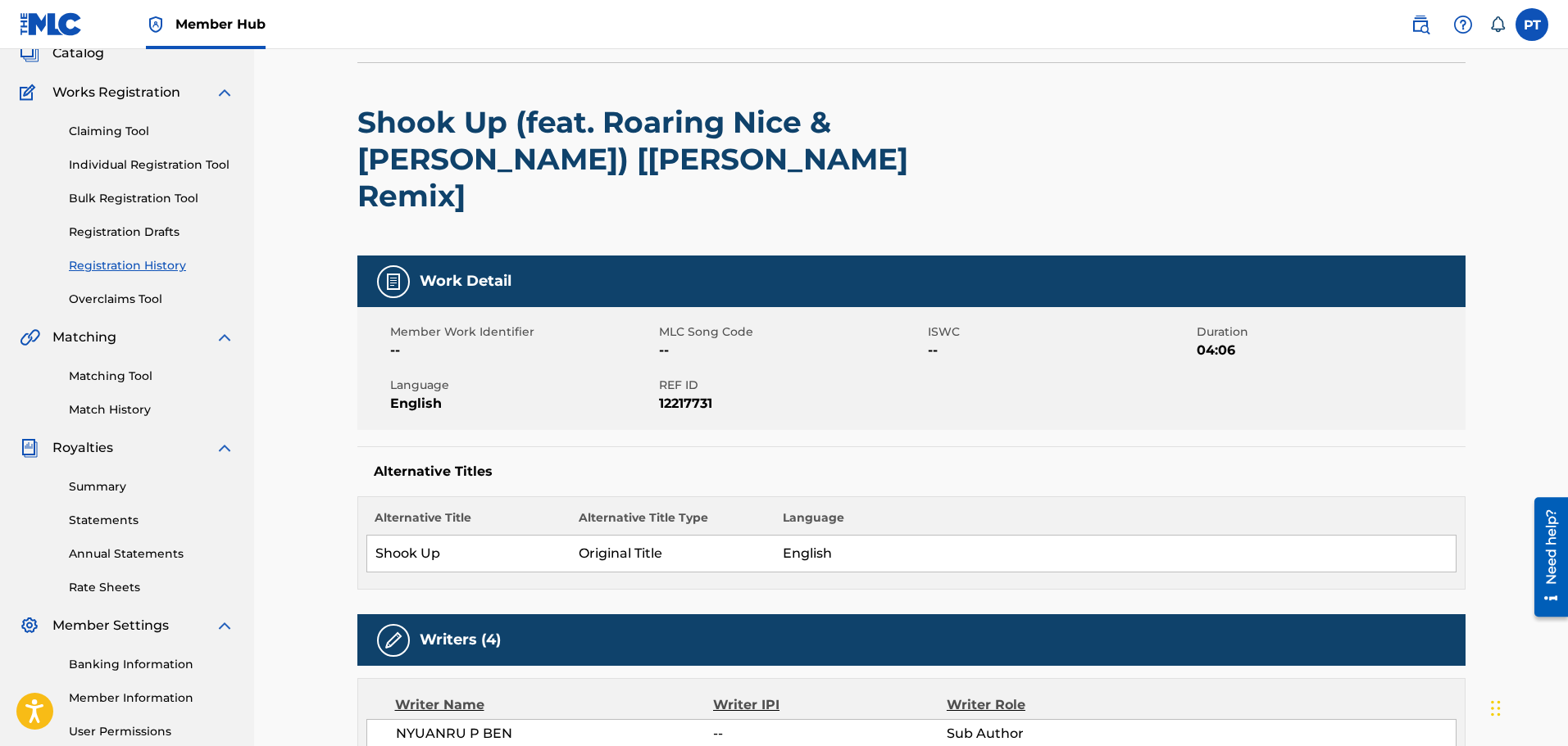
scroll to position [0, 0]
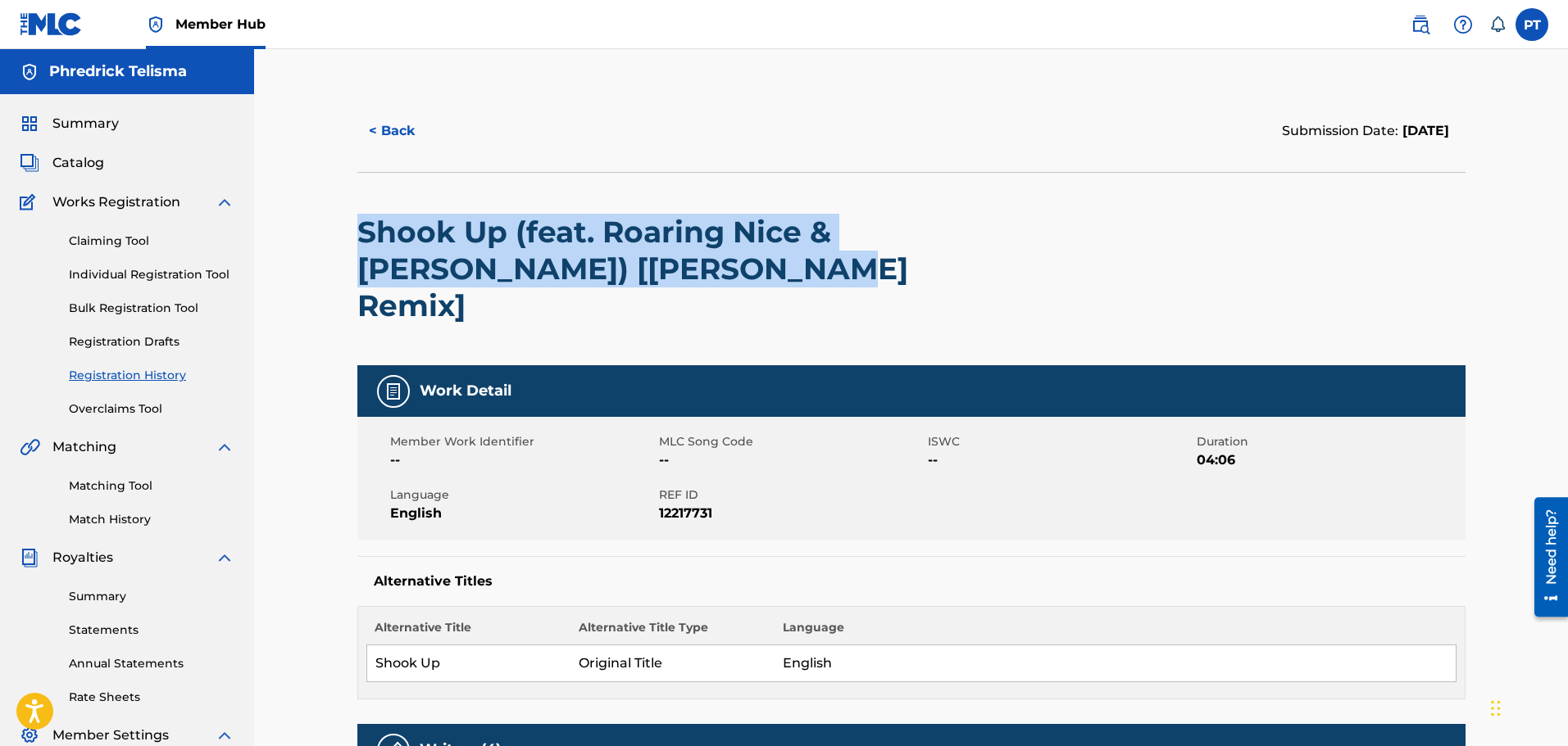
drag, startPoint x: 757, startPoint y: 275, endPoint x: 329, endPoint y: 233, distance: 430.1
click at [329, 233] on div "< Back Submission Date: October 01, 2025 Shook Up (feat. Roaring Nice & Tye Coo…" at bounding box center [911, 757] width 1314 height 1417
click at [403, 138] on button "< Back" at bounding box center [406, 132] width 98 height 41
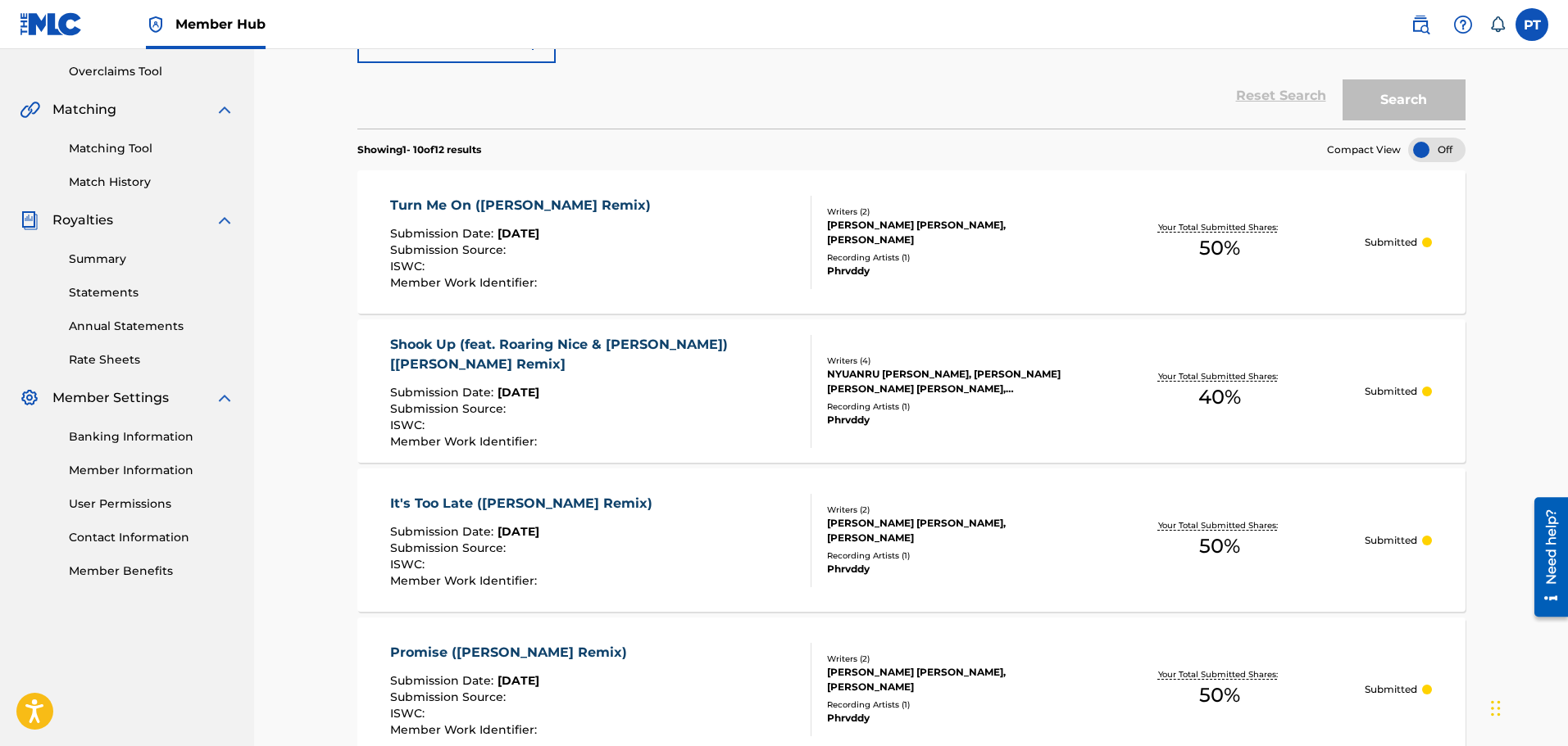
scroll to position [208, 0]
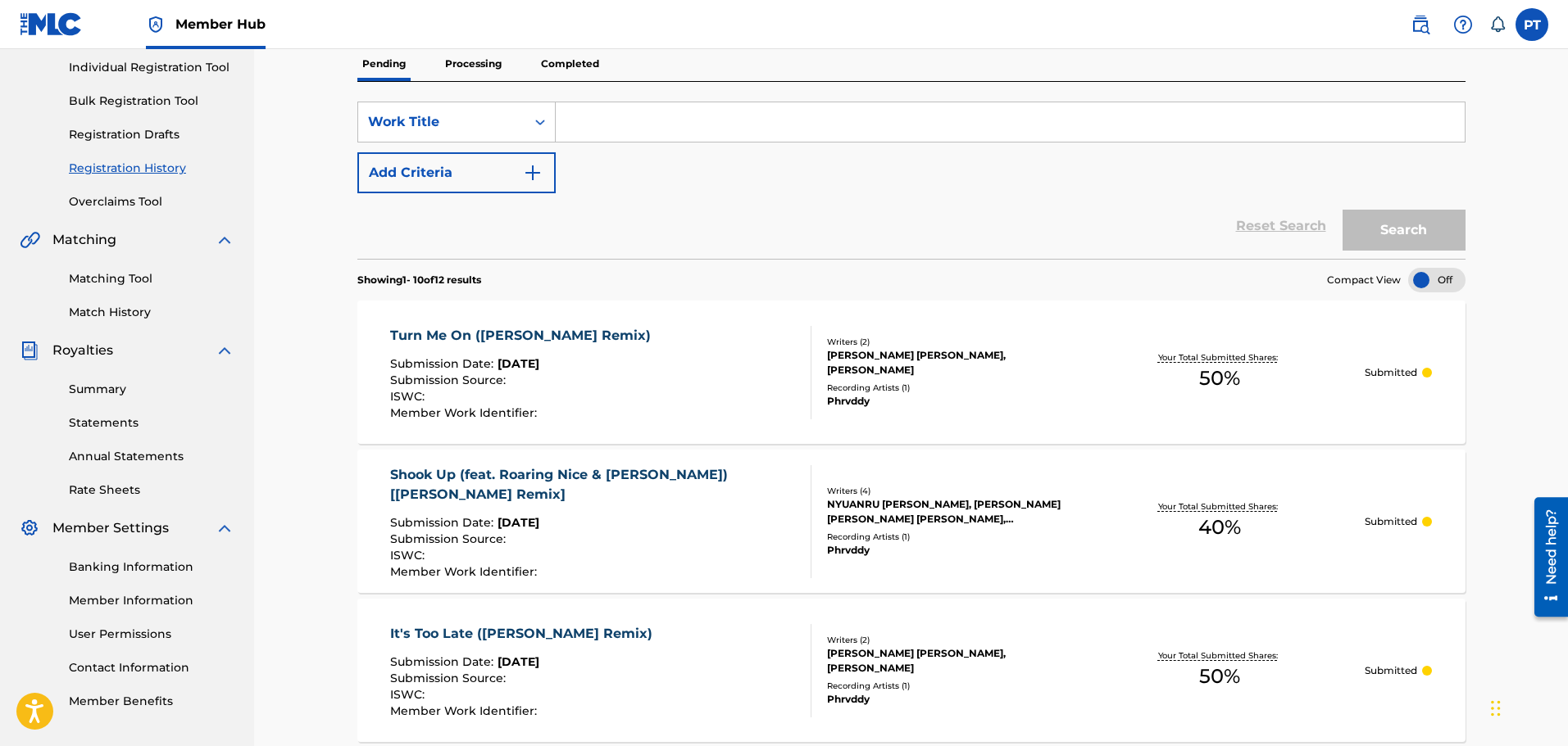
drag, startPoint x: 555, startPoint y: 336, endPoint x: 569, endPoint y: 342, distance: 15.2
click at [555, 336] on div "Turn Me On ([PERSON_NAME] Remix)" at bounding box center [525, 336] width 269 height 20
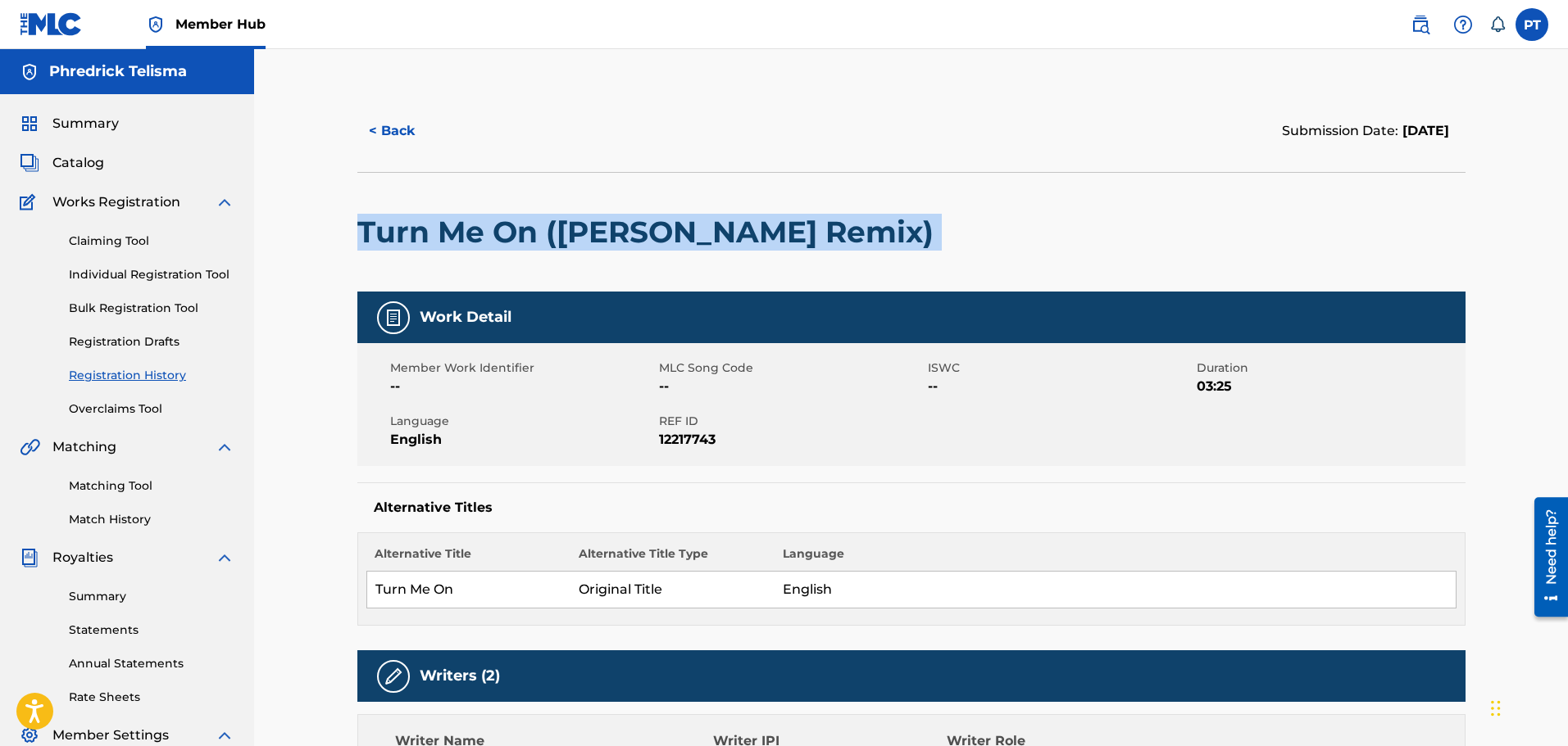
drag, startPoint x: 818, startPoint y: 225, endPoint x: 353, endPoint y: 238, distance: 465.2
click at [353, 238] on div "< Back Submission Date: October 01, 2025 Turn Me On (KelKeyz Remix) Work Detail…" at bounding box center [911, 678] width 1148 height 1176
click at [396, 132] on button "< Back" at bounding box center [406, 132] width 98 height 41
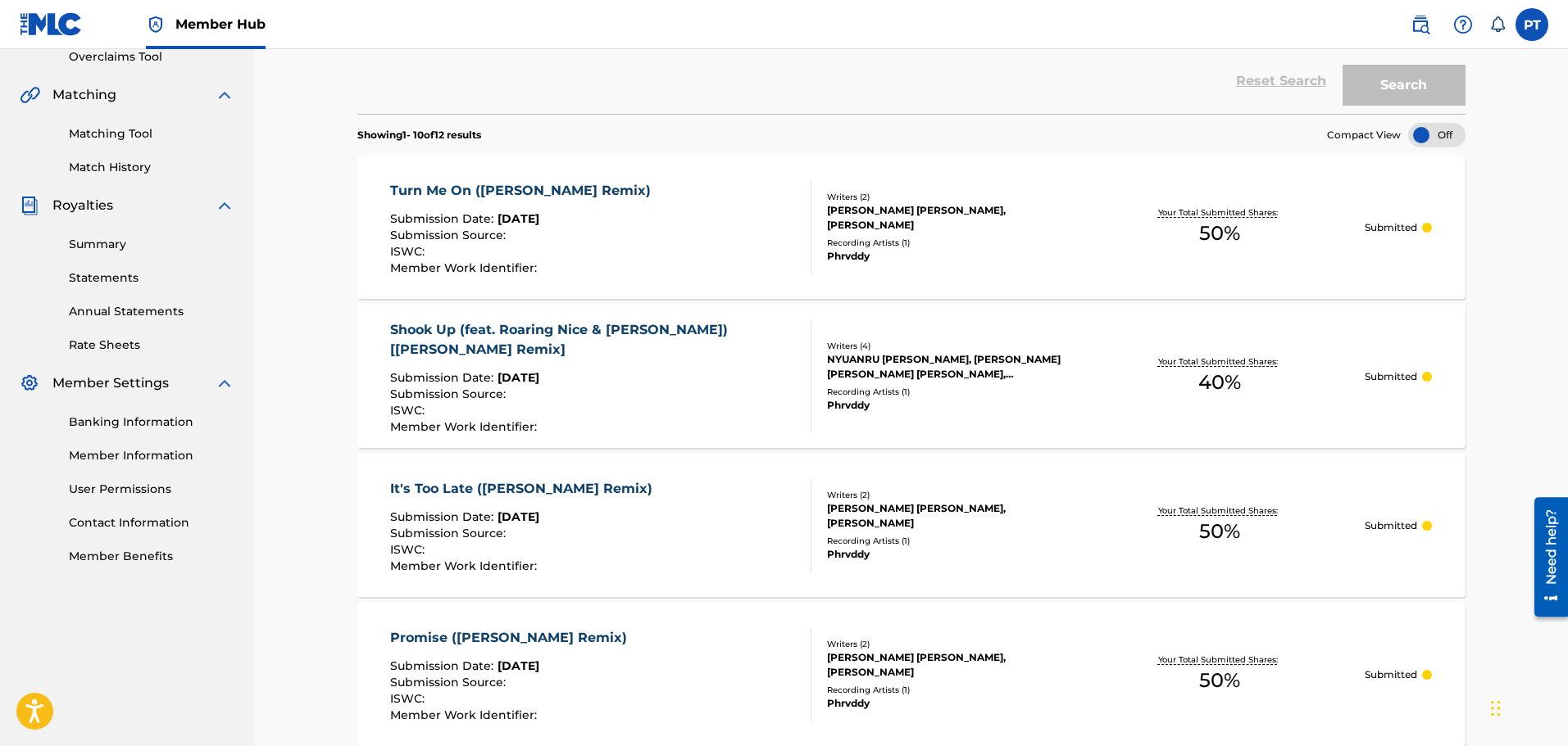
scroll to position [82, 0]
